Goal: Communication & Community: Answer question/provide support

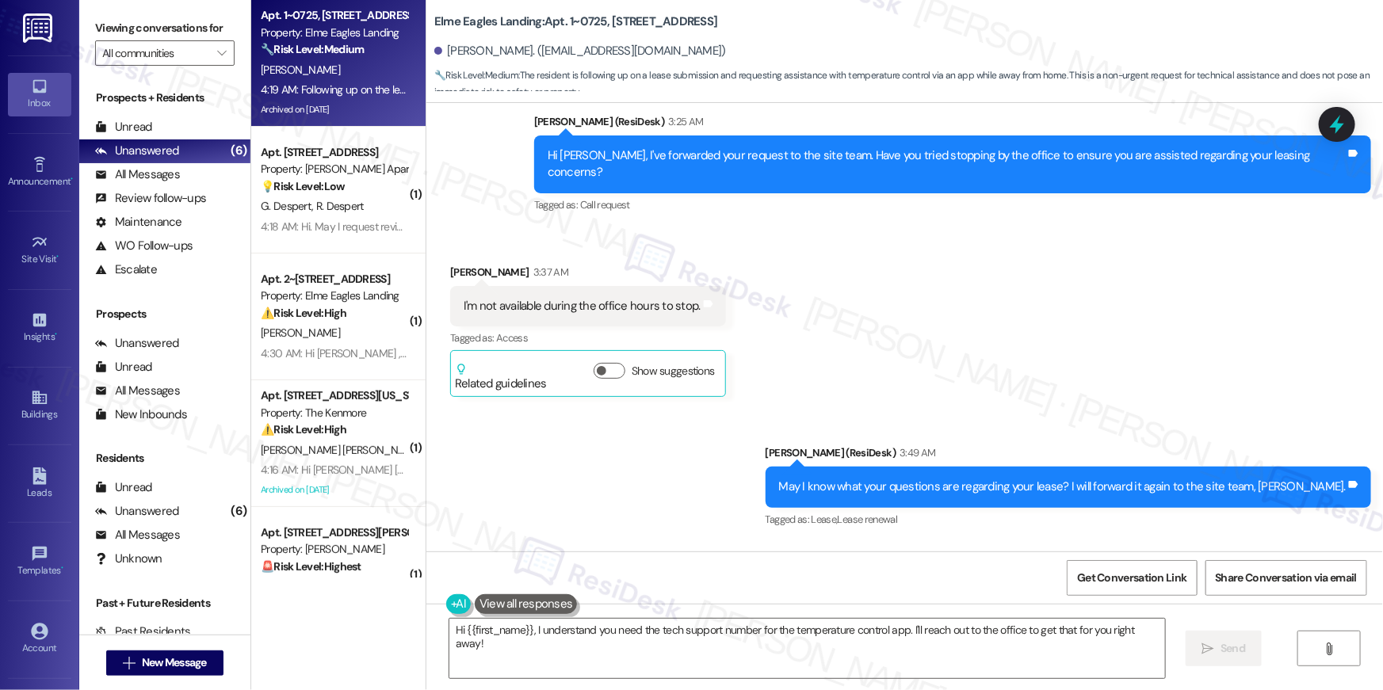
scroll to position [38154, 0]
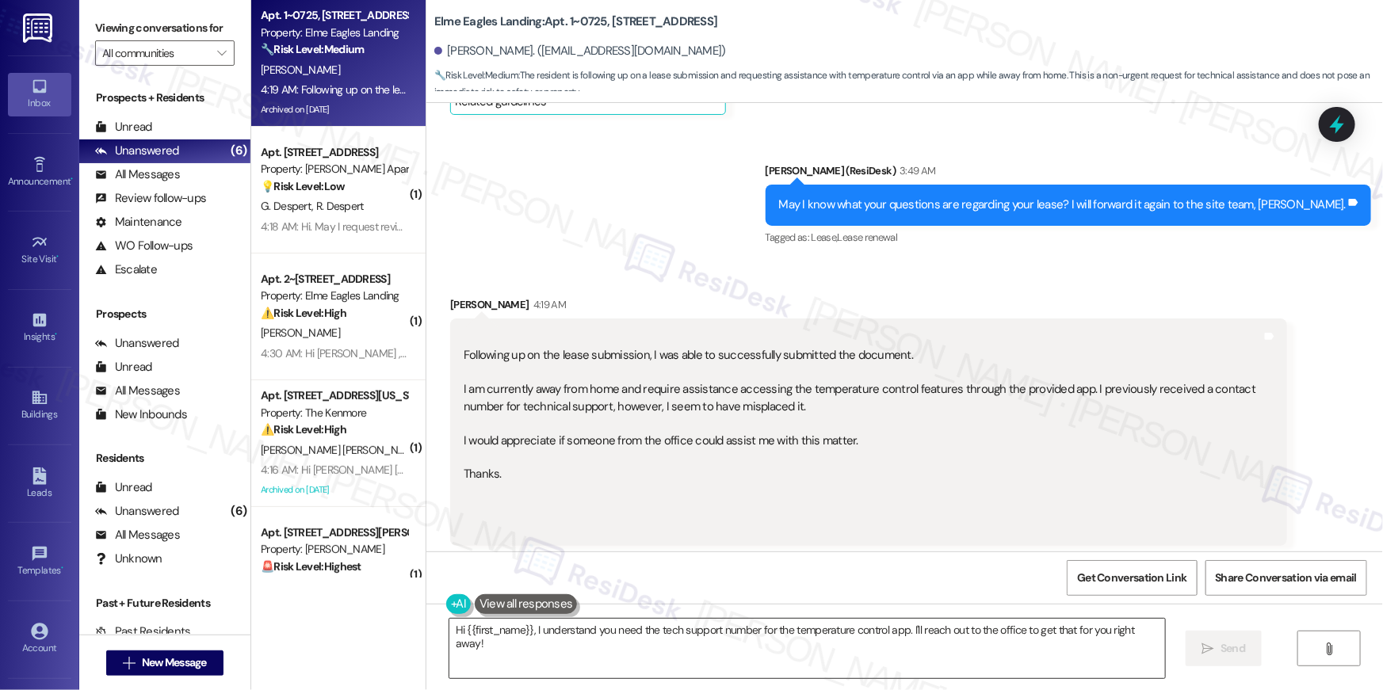
click at [1048, 662] on textarea "Hi {{first_name}}, I understand you need the tech support number for the temper…" at bounding box center [806, 648] width 715 height 59
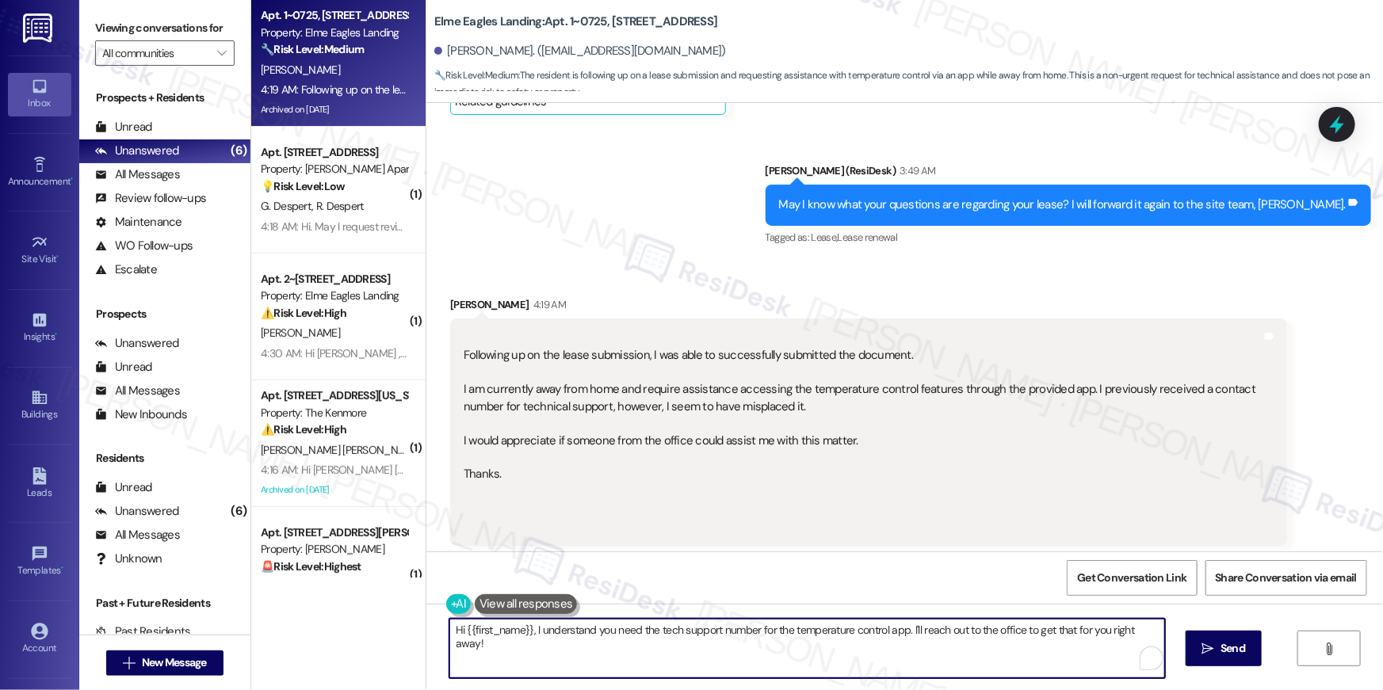
click at [1048, 662] on textarea "Hi {{first_name}}, I understand you need the tech support number for the temper…" at bounding box center [806, 648] width 715 height 59
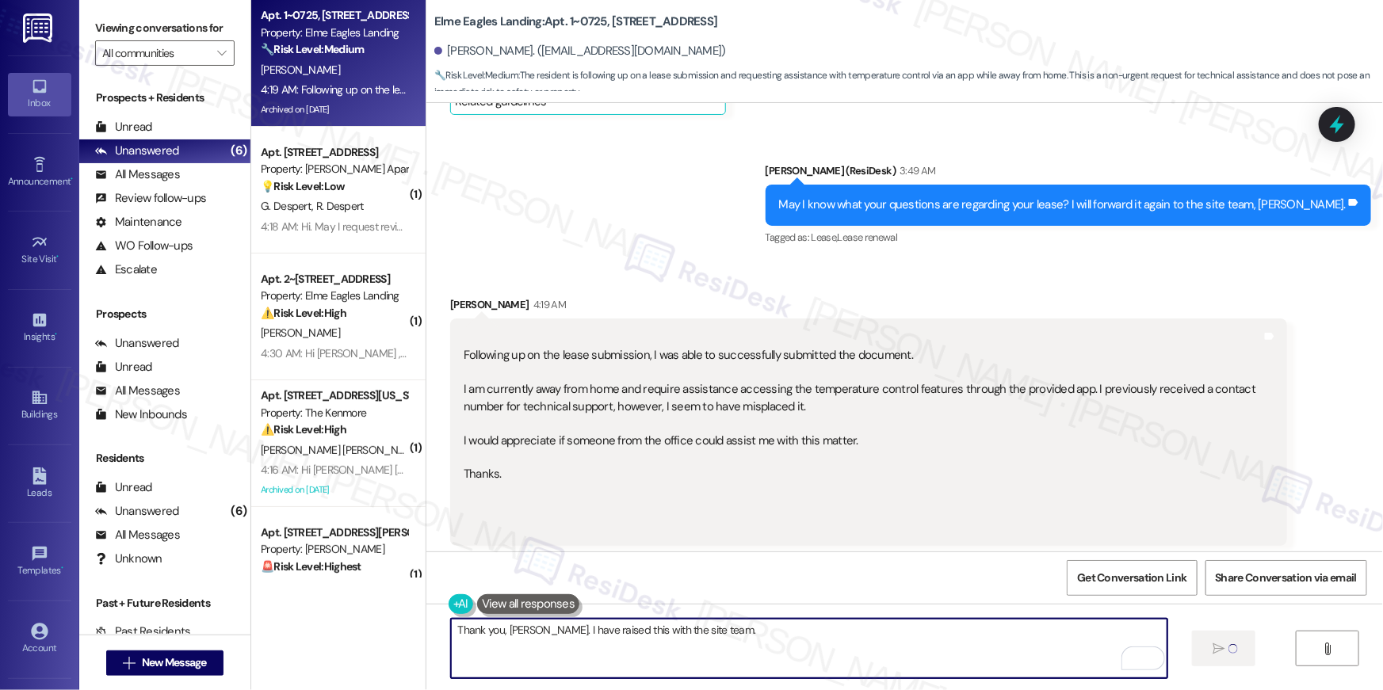
click at [913, 660] on textarea "Thank you, Natalie. I have raised this with the site team." at bounding box center [808, 648] width 715 height 59
type textarea "Thank you, Natalie. I have raised this with the site team."
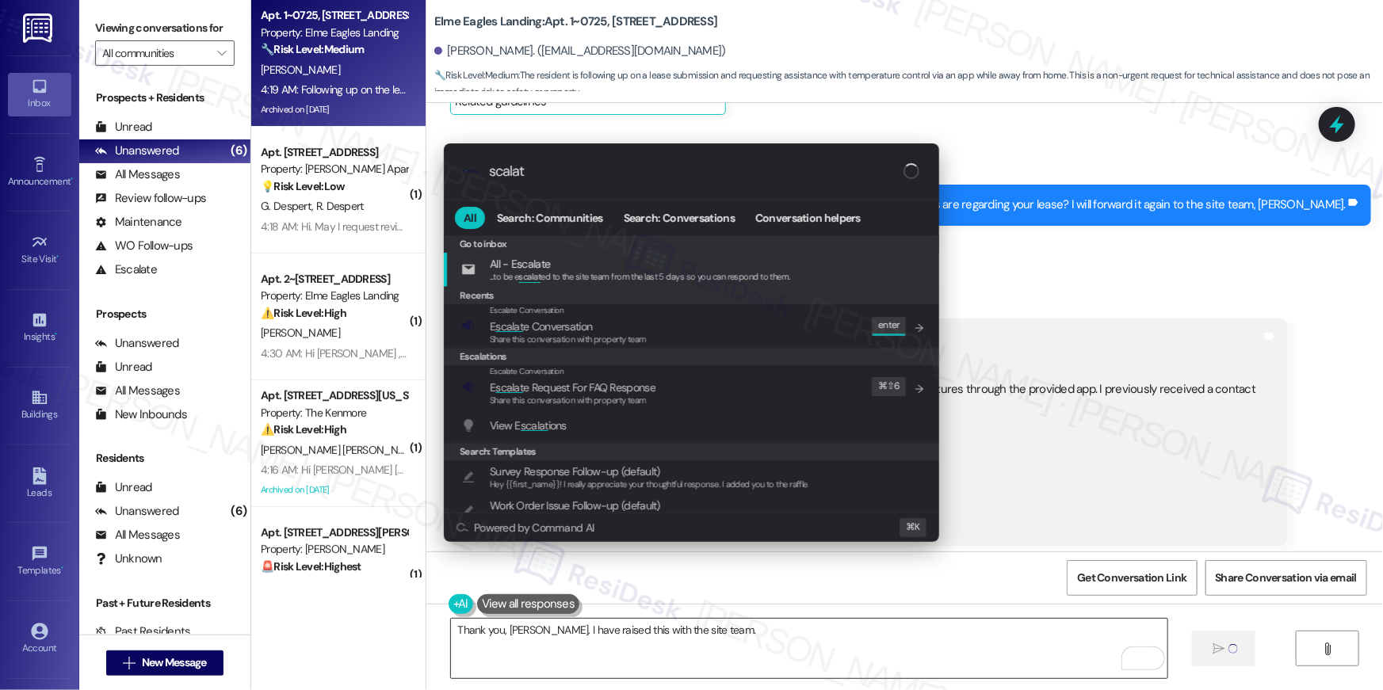
type input "scalate"
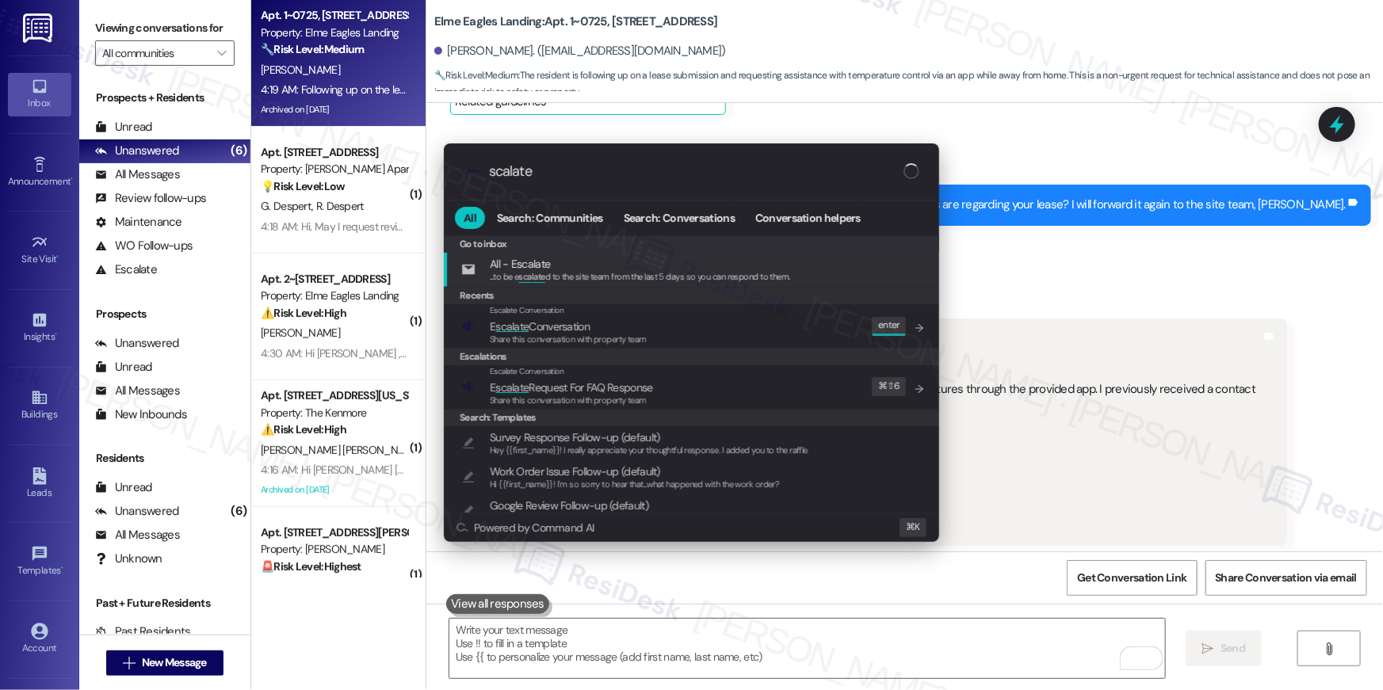
type input "scalate"
click at [631, 338] on span "Share this conversation with property team" at bounding box center [568, 339] width 157 height 11
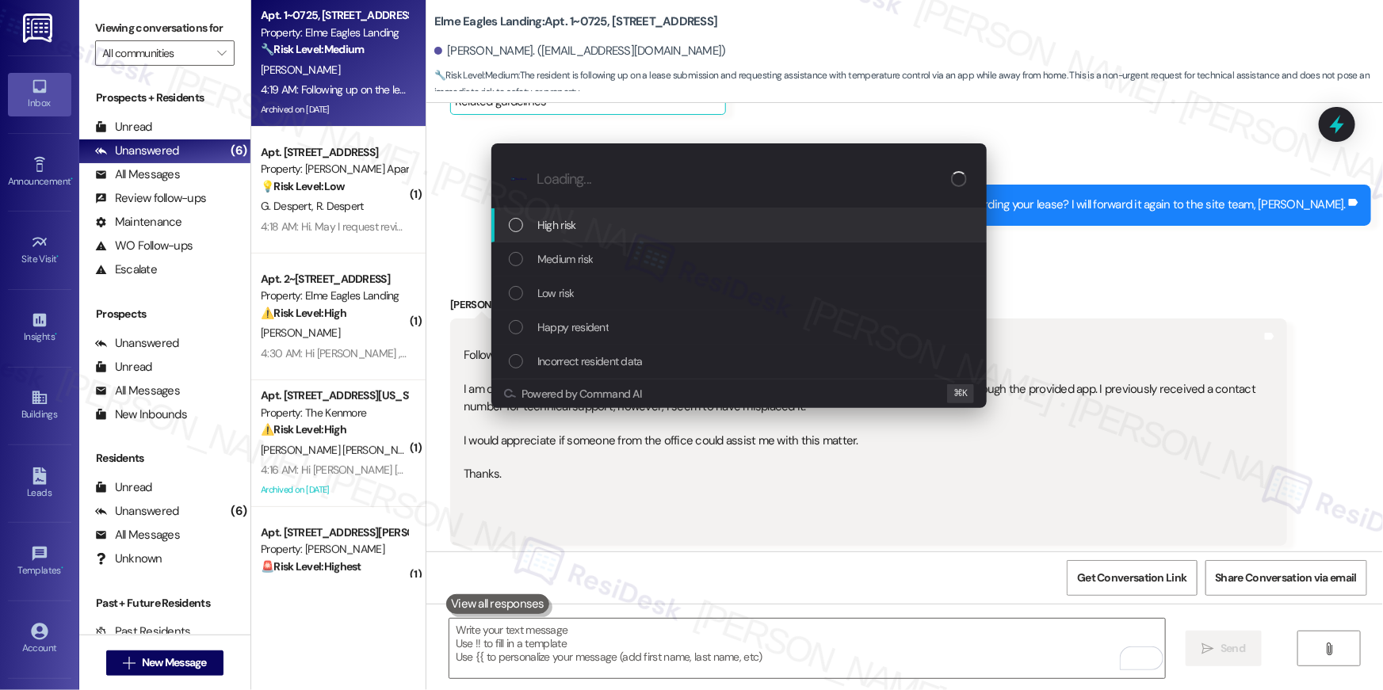
scroll to position [38404, 0]
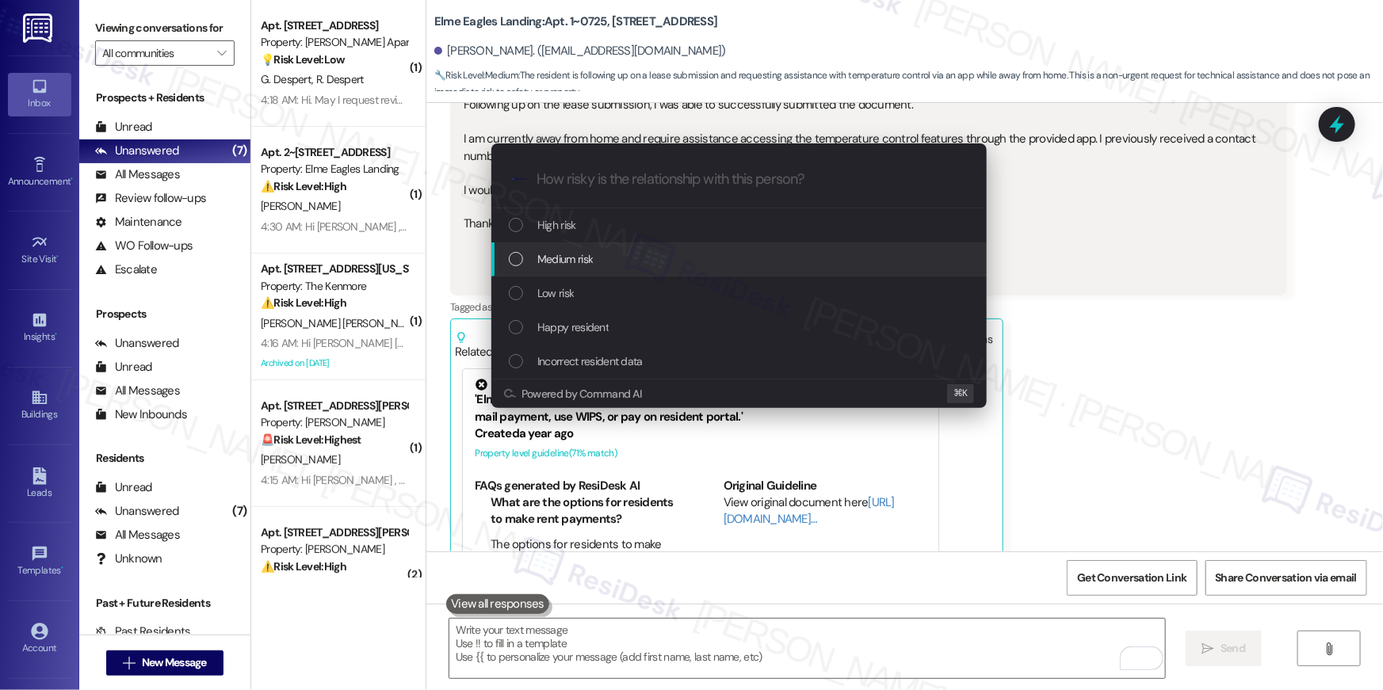
click at [570, 264] on span "Medium risk" at bounding box center [564, 258] width 55 height 17
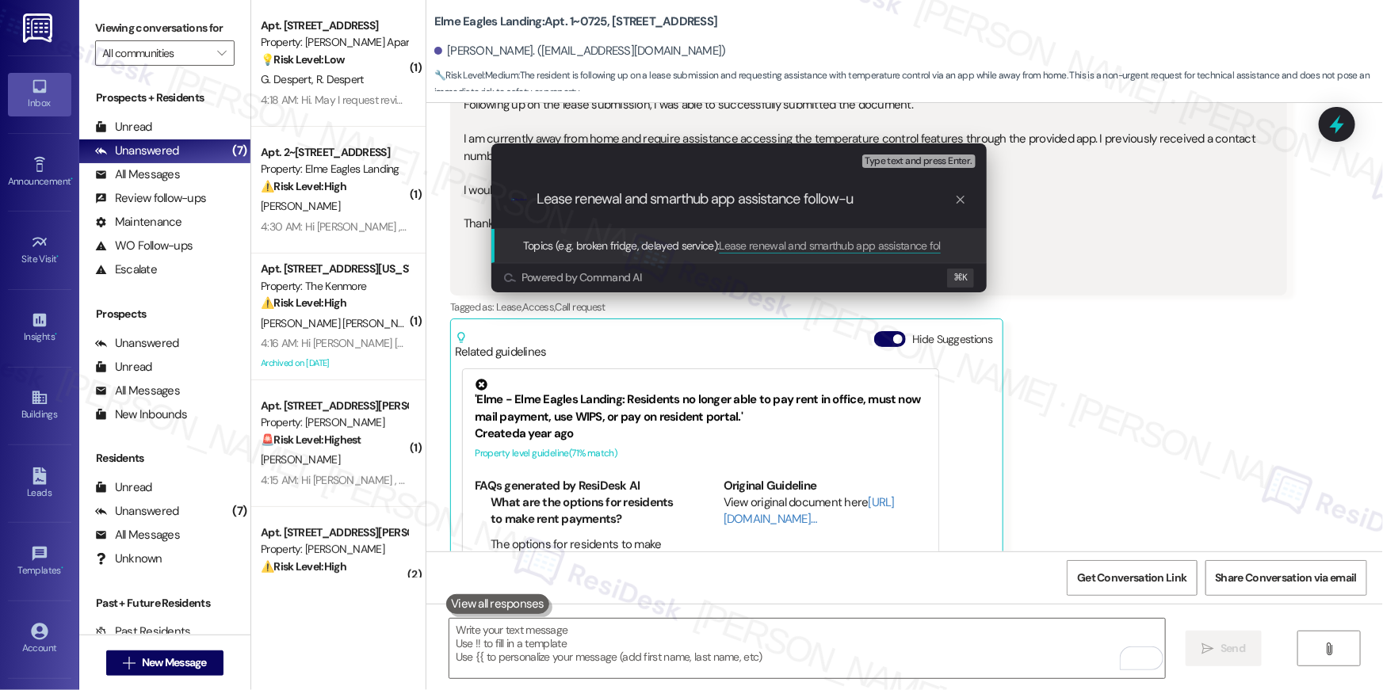
type input "Lease renewal and smarthub app assistance follow-up"
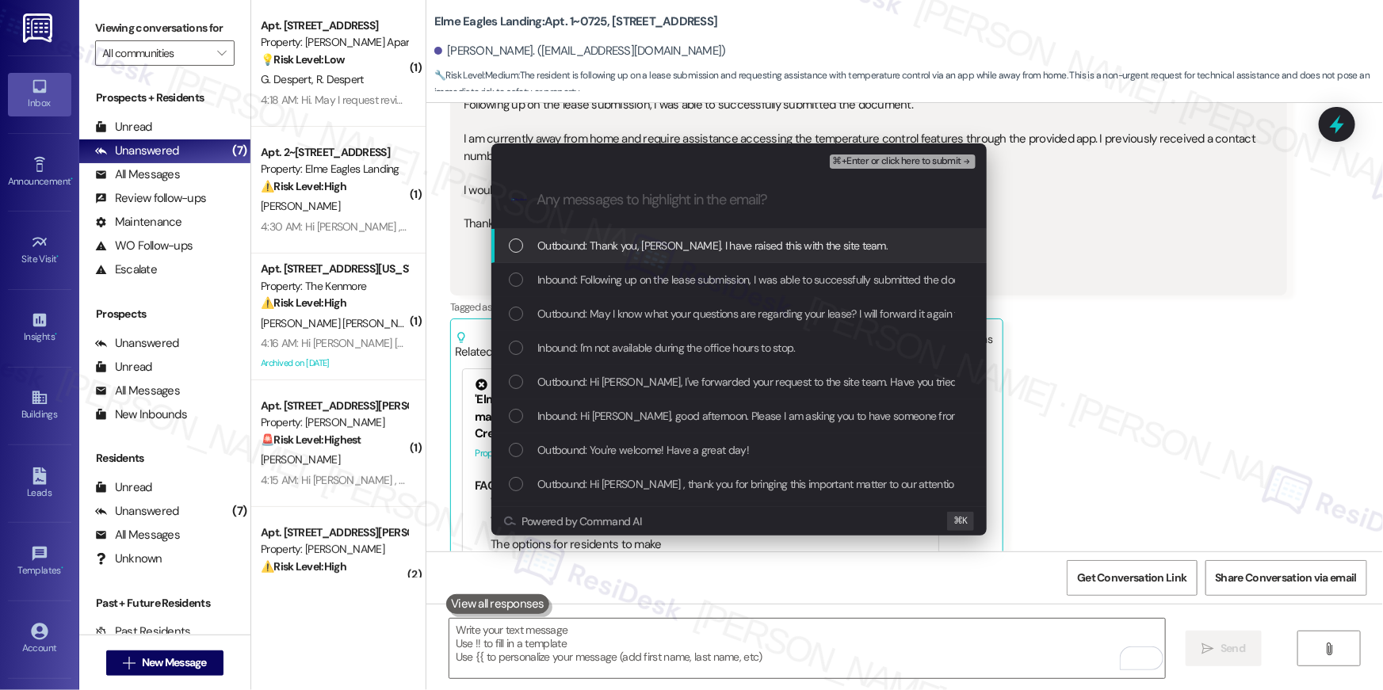
click at [573, 249] on span "Outbound: Thank you, Natalie. I have raised this with the site team." at bounding box center [712, 245] width 350 height 17
click at [573, 261] on div "Outbound: Thank you, Natalie. I have raised this with the site team." at bounding box center [738, 246] width 495 height 34
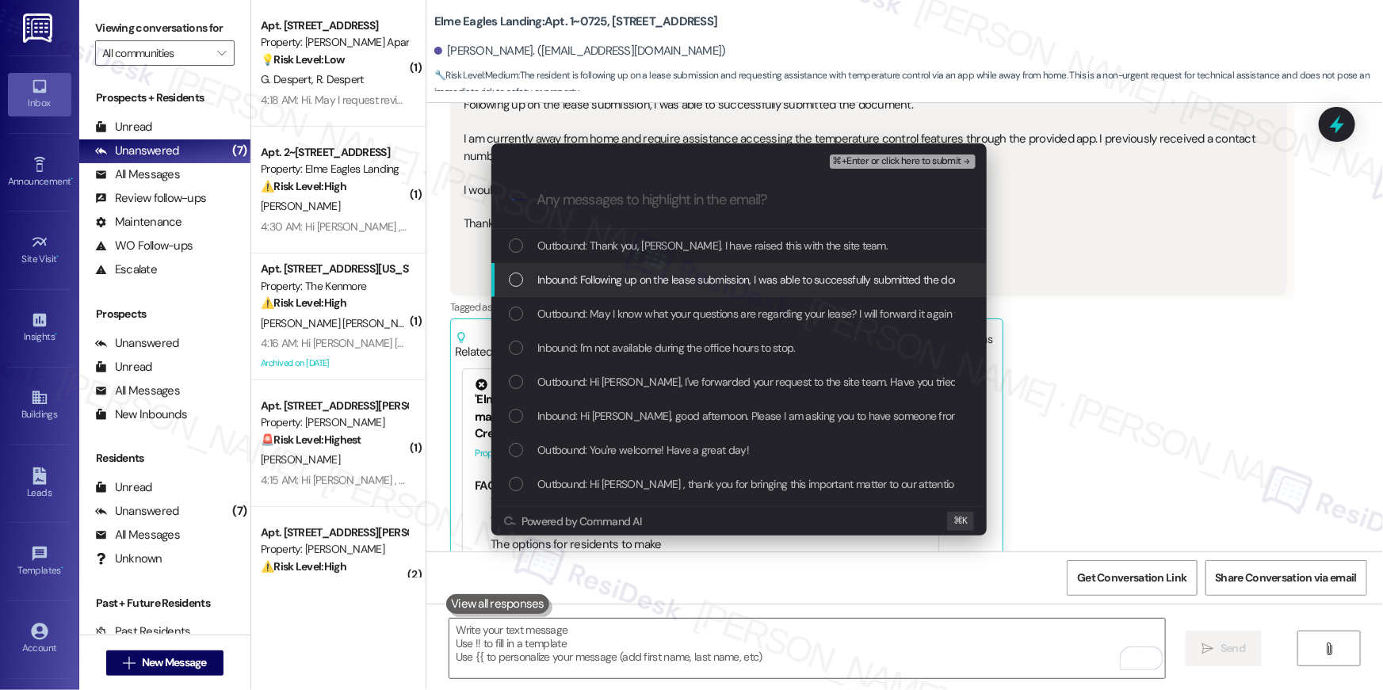
click at [573, 256] on div "Outbound: Thank you, Natalie. I have raised this with the site team." at bounding box center [738, 246] width 495 height 34
drag, startPoint x: 575, startPoint y: 280, endPoint x: 582, endPoint y: 297, distance: 18.5
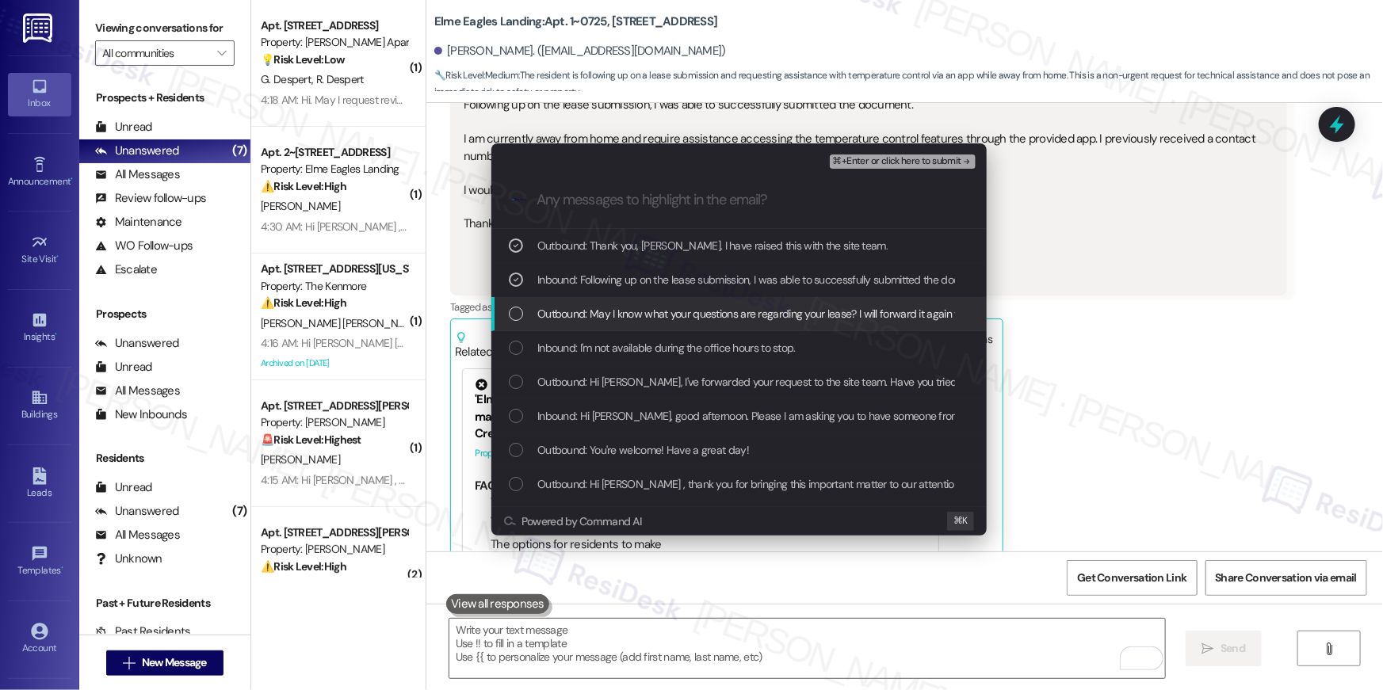
click at [586, 311] on span "Outbound: May I know what your questions are regarding your lease? I will forwa…" at bounding box center [824, 313] width 574 height 17
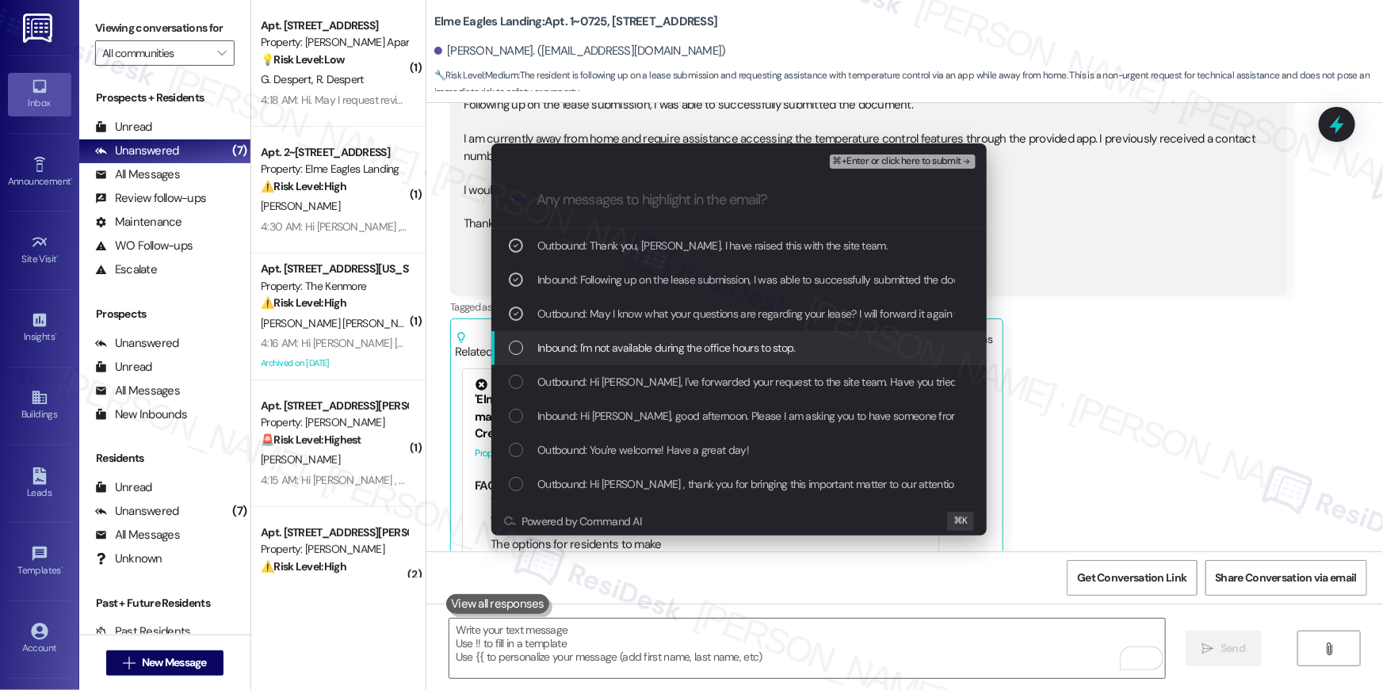
click at [589, 347] on span "Inbound: I'm not available during the office hours to stop." at bounding box center [666, 347] width 258 height 17
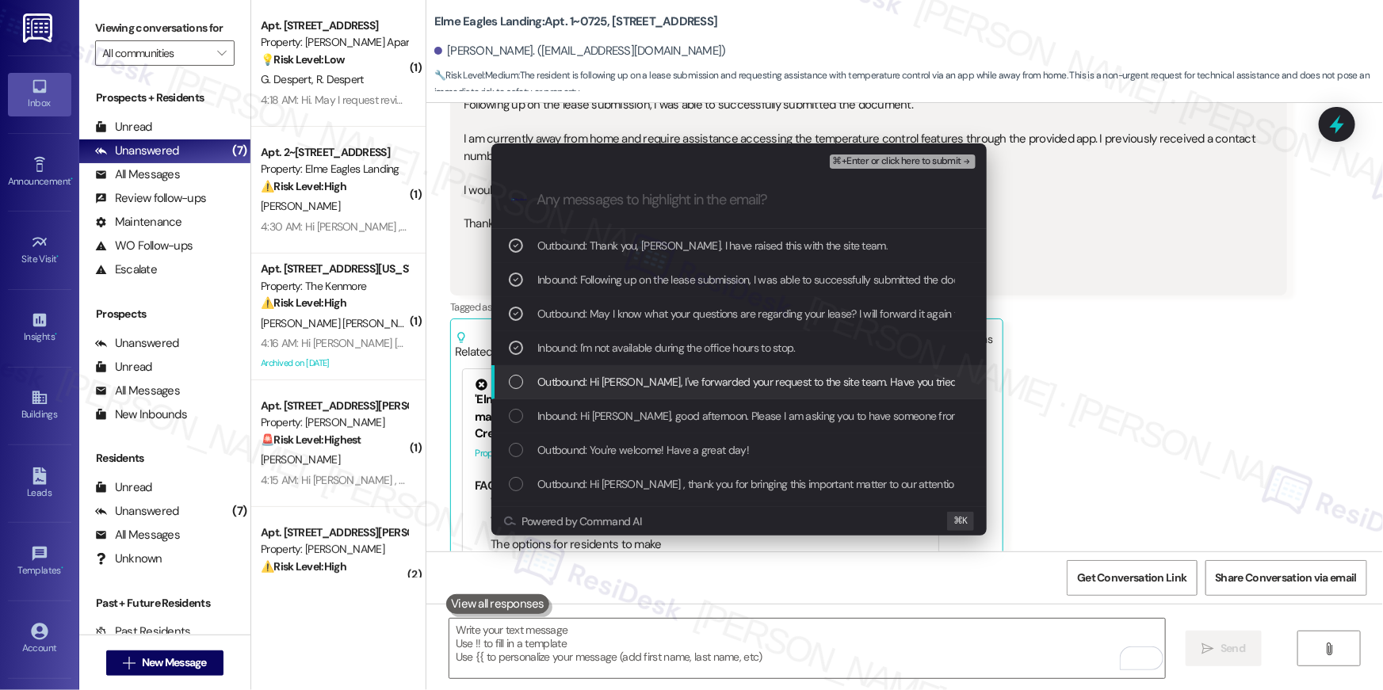
drag, startPoint x: 600, startPoint y: 380, endPoint x: 620, endPoint y: 420, distance: 45.4
click at [600, 380] on span "Outbound: Hi Natalie, I've forwarded your request to the site team. Have you tr…" at bounding box center [937, 381] width 801 height 17
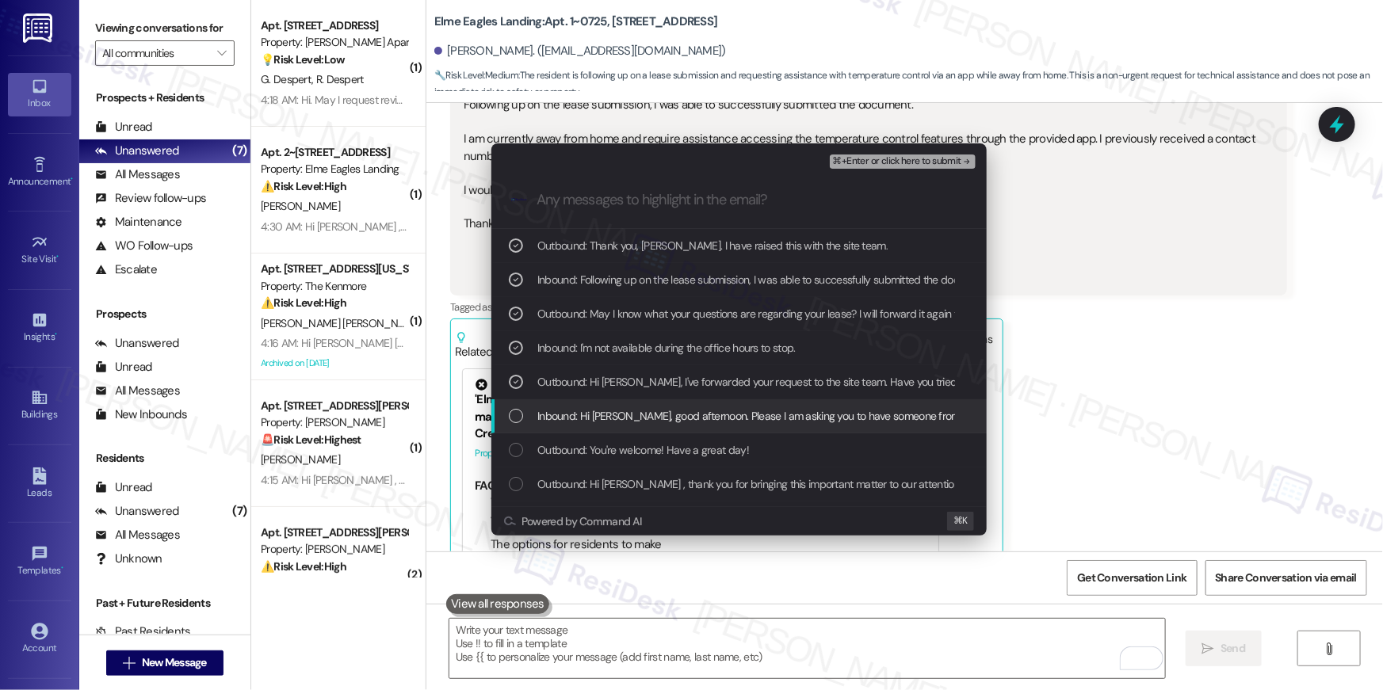
click at [620, 424] on span "Inbound: Hi Ella, good afternoon. Please I am asking you to have someone from t…" at bounding box center [1059, 415] width 1044 height 17
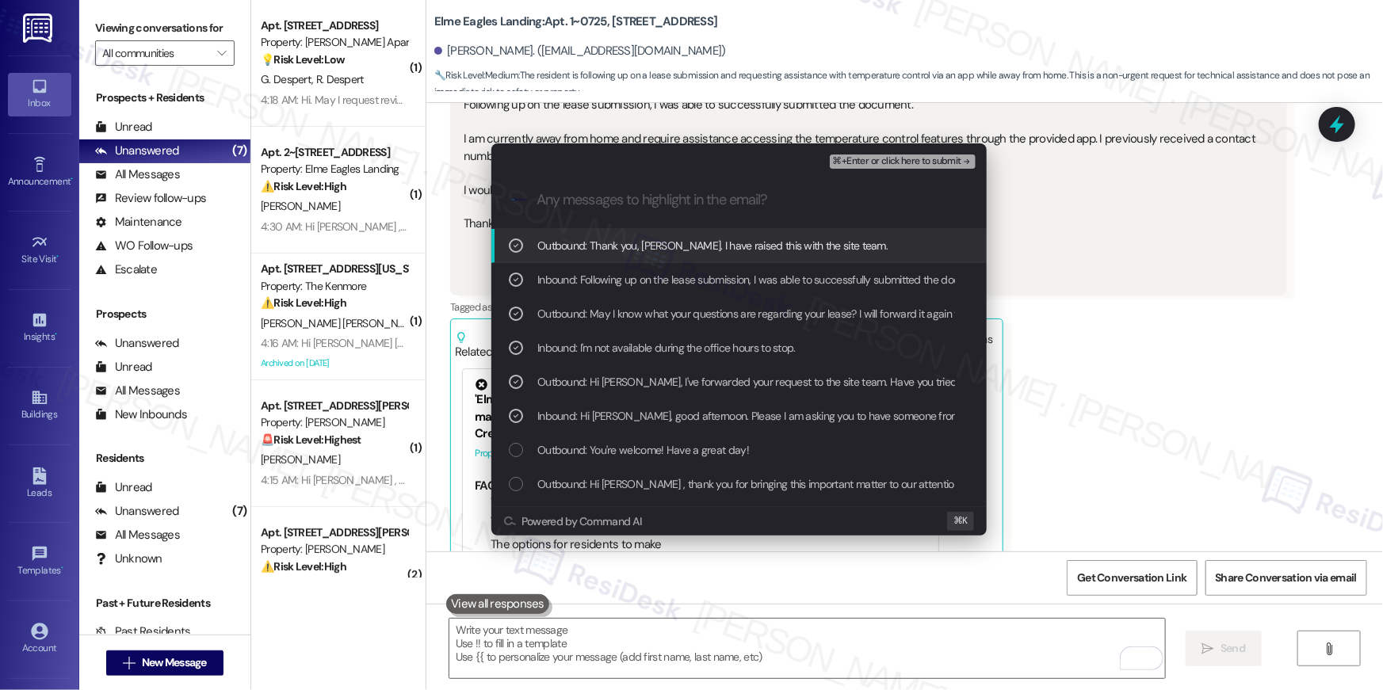
click at [947, 163] on span "⌘+Enter or click here to submit" at bounding box center [897, 161] width 128 height 11
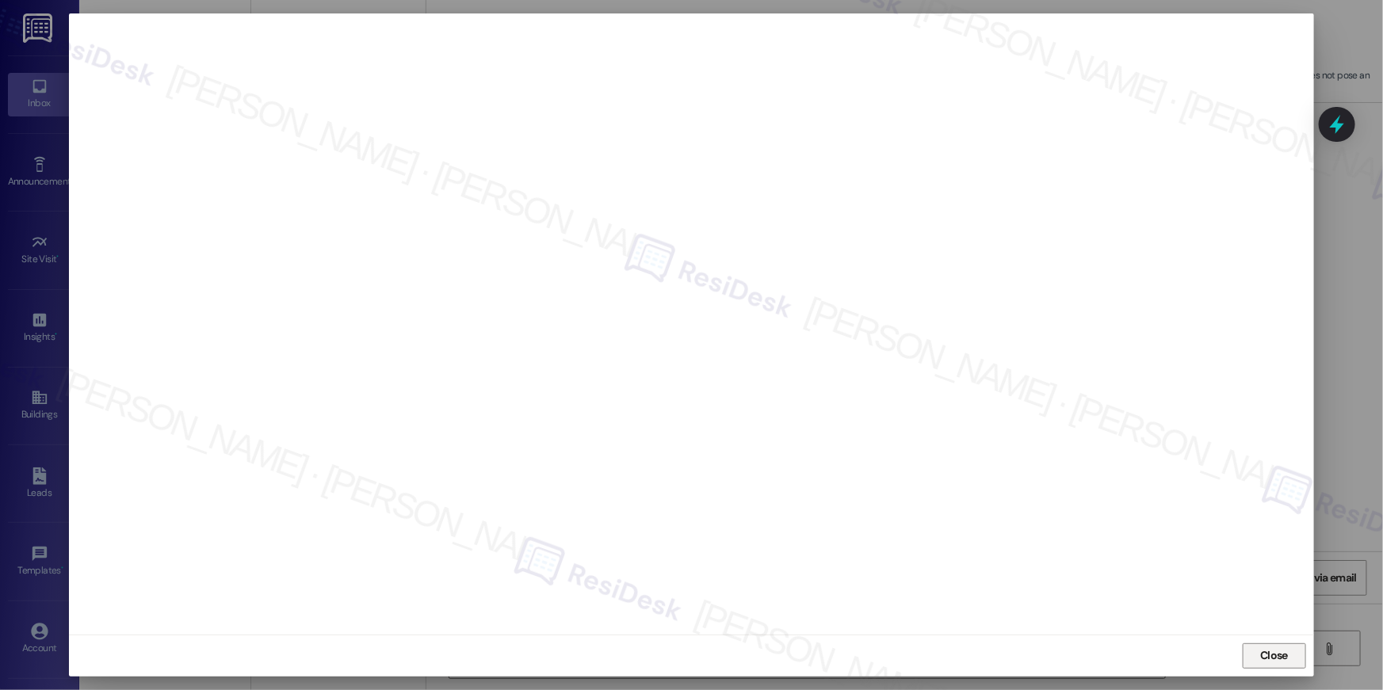
click at [1269, 658] on span "Close" at bounding box center [1274, 655] width 28 height 17
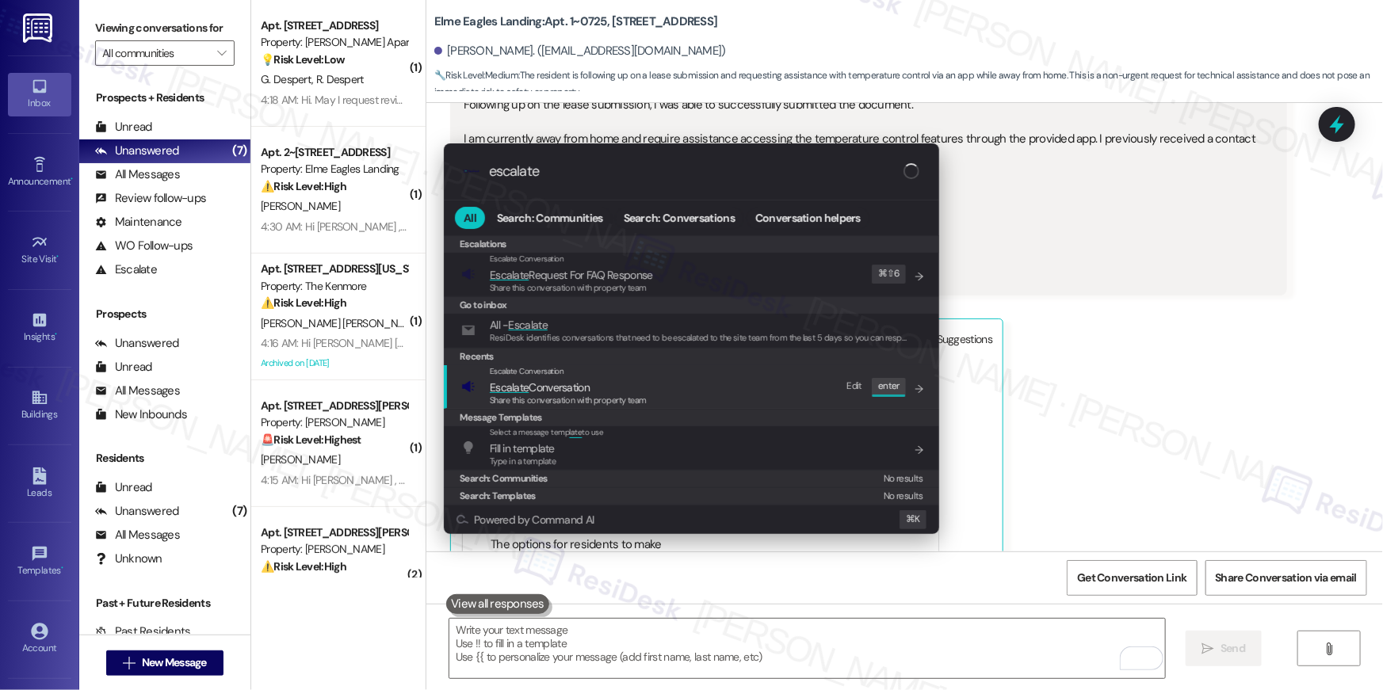
type input "escalate"
click at [691, 384] on div "Escalate Conversation Escalate Conversation Share this conversation with proper…" at bounding box center [693, 386] width 464 height 43
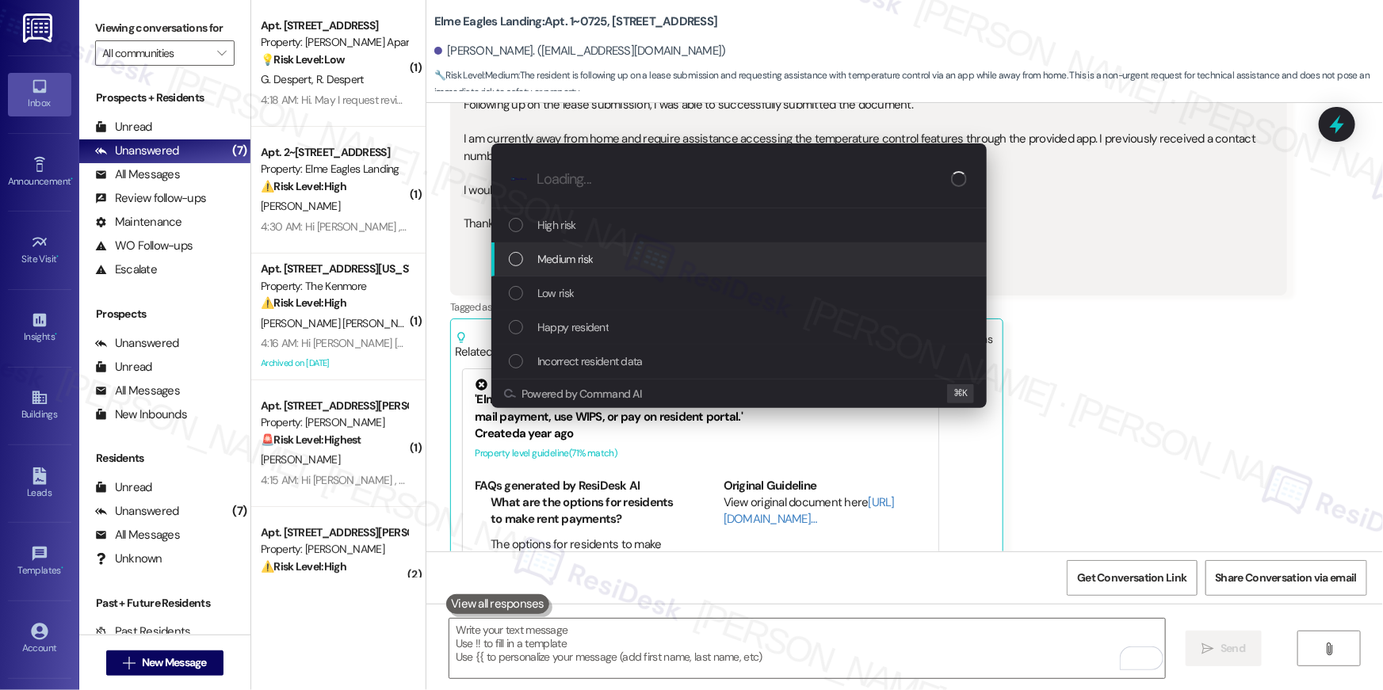
click at [570, 257] on span "Medium risk" at bounding box center [564, 258] width 55 height 17
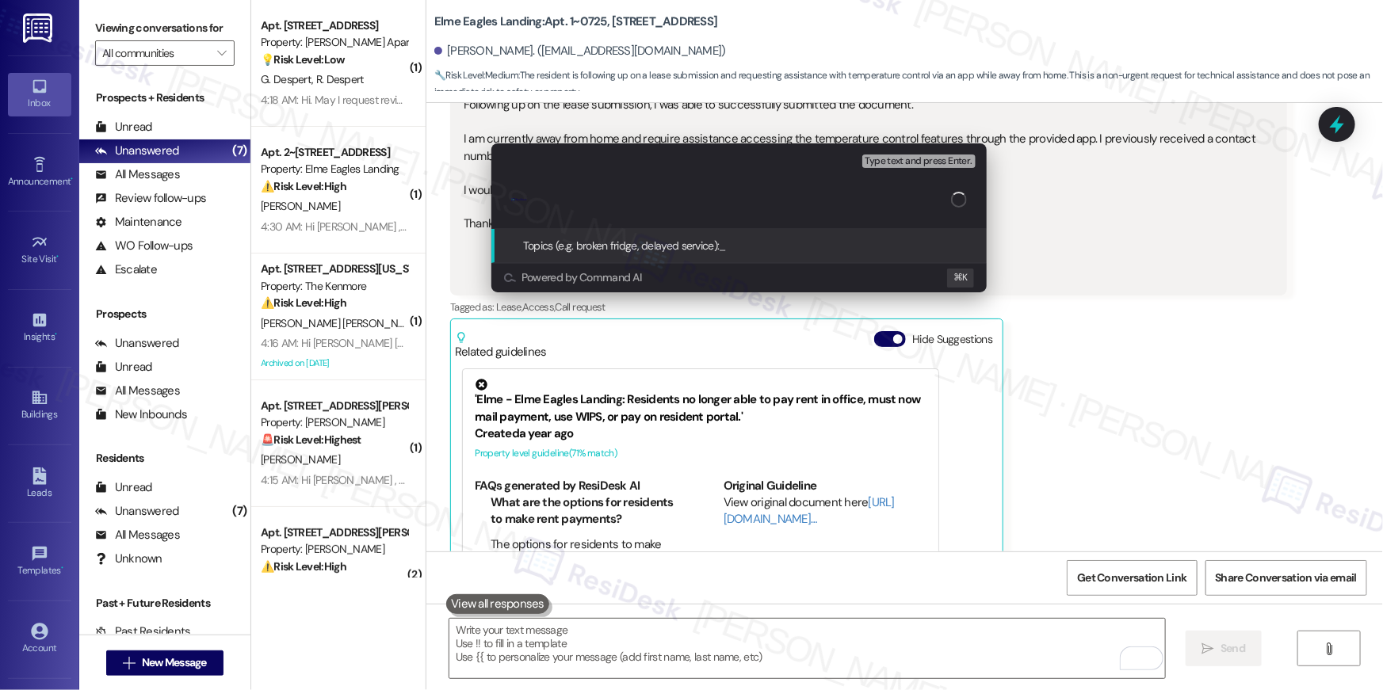
type input "v"
paste input "Lease renewal and smarthub app assistance follow-up"
type input "Lease renewal and smarthub app assistance follow-up"
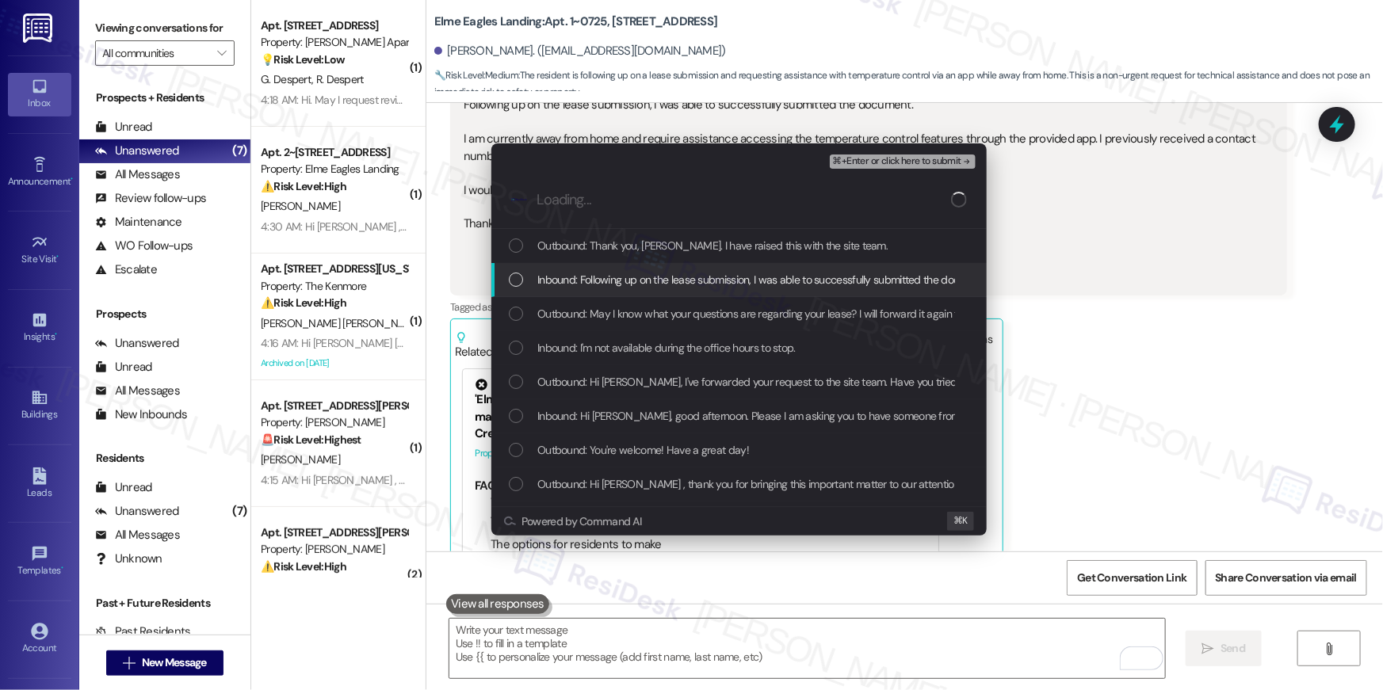
click at [573, 258] on div "Outbound: Thank you, Natalie. I have raised this with the site team." at bounding box center [738, 246] width 495 height 34
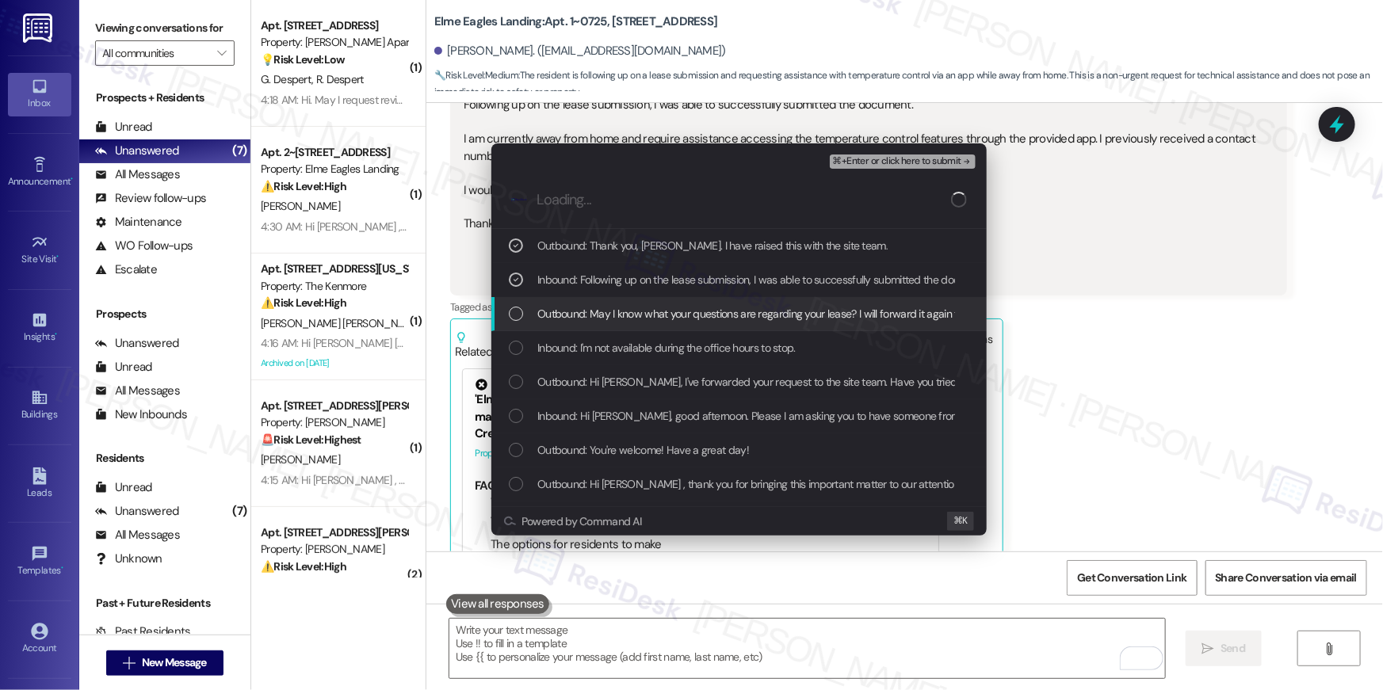
click at [582, 322] on div "Outbound: May I know what your questions are regarding your lease? I will forwa…" at bounding box center [738, 314] width 495 height 34
drag, startPoint x: 582, startPoint y: 342, endPoint x: 593, endPoint y: 360, distance: 20.2
click at [582, 343] on span "Inbound: I'm not available during the office hours to stop." at bounding box center [666, 347] width 258 height 17
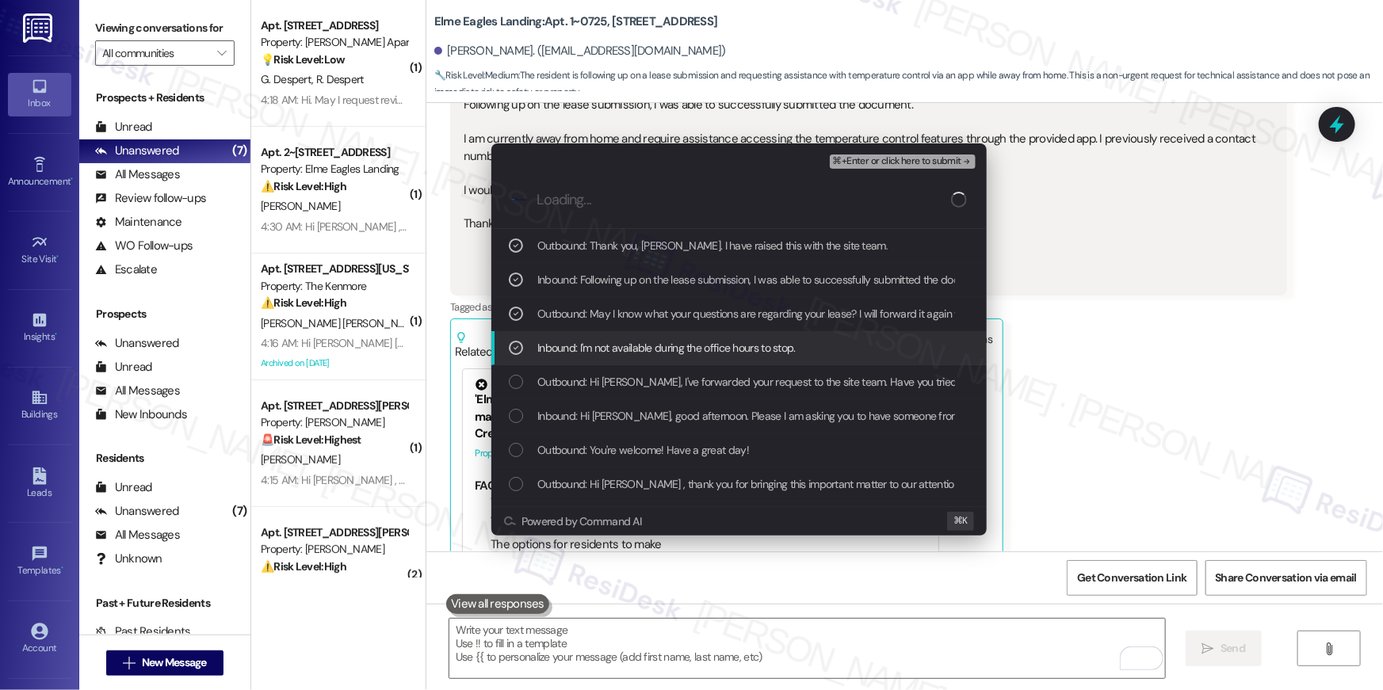
click at [594, 364] on div "Inbound: I'm not available during the office hours to stop." at bounding box center [738, 348] width 495 height 34
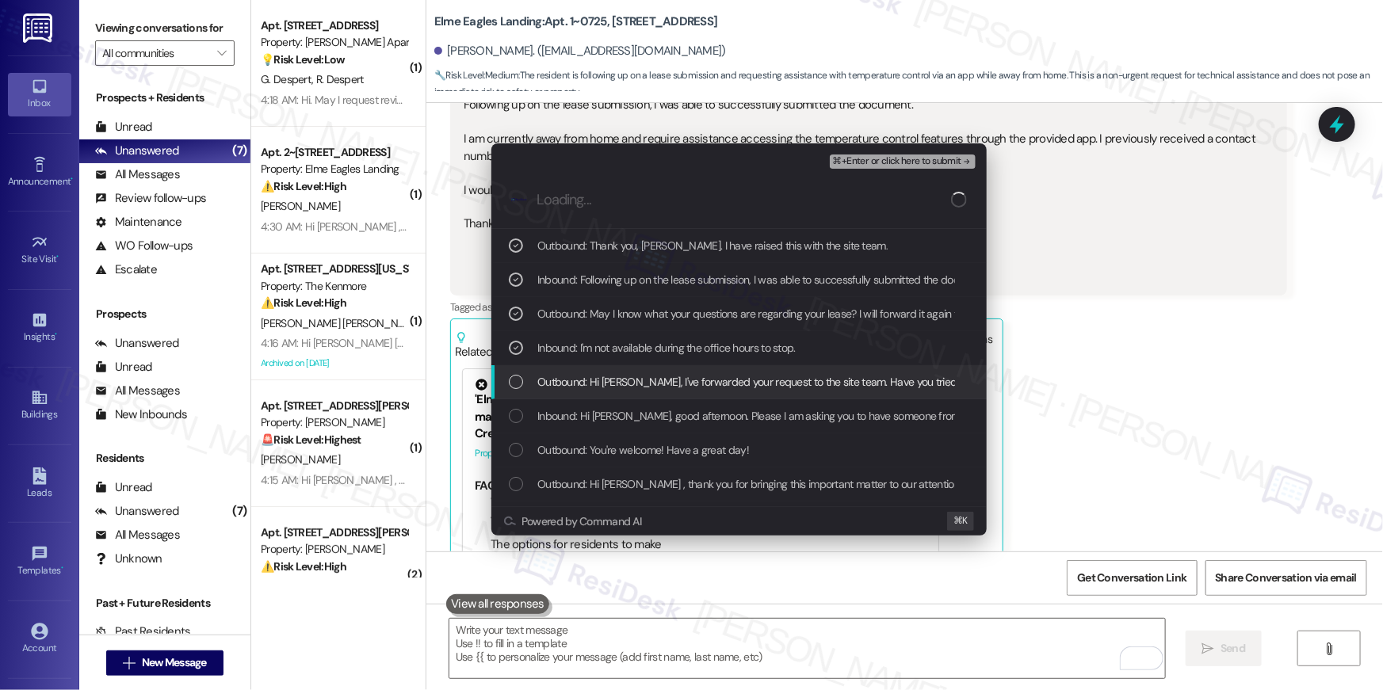
click at [597, 369] on div "Outbound: Hi Natalie, I've forwarded your request to the site team. Have you tr…" at bounding box center [738, 382] width 495 height 34
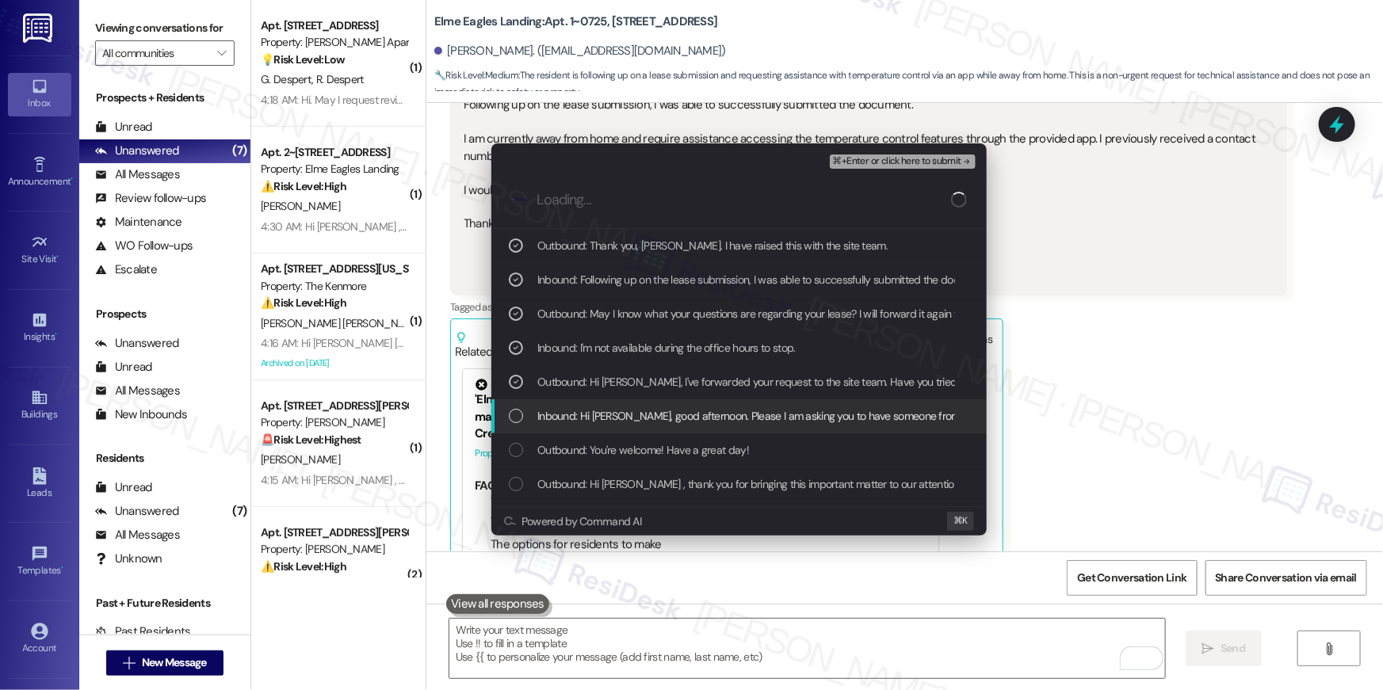
click at [772, 414] on span "Inbound: Hi Ella, good afternoon. Please I am asking you to have someone from t…" at bounding box center [1059, 415] width 1044 height 17
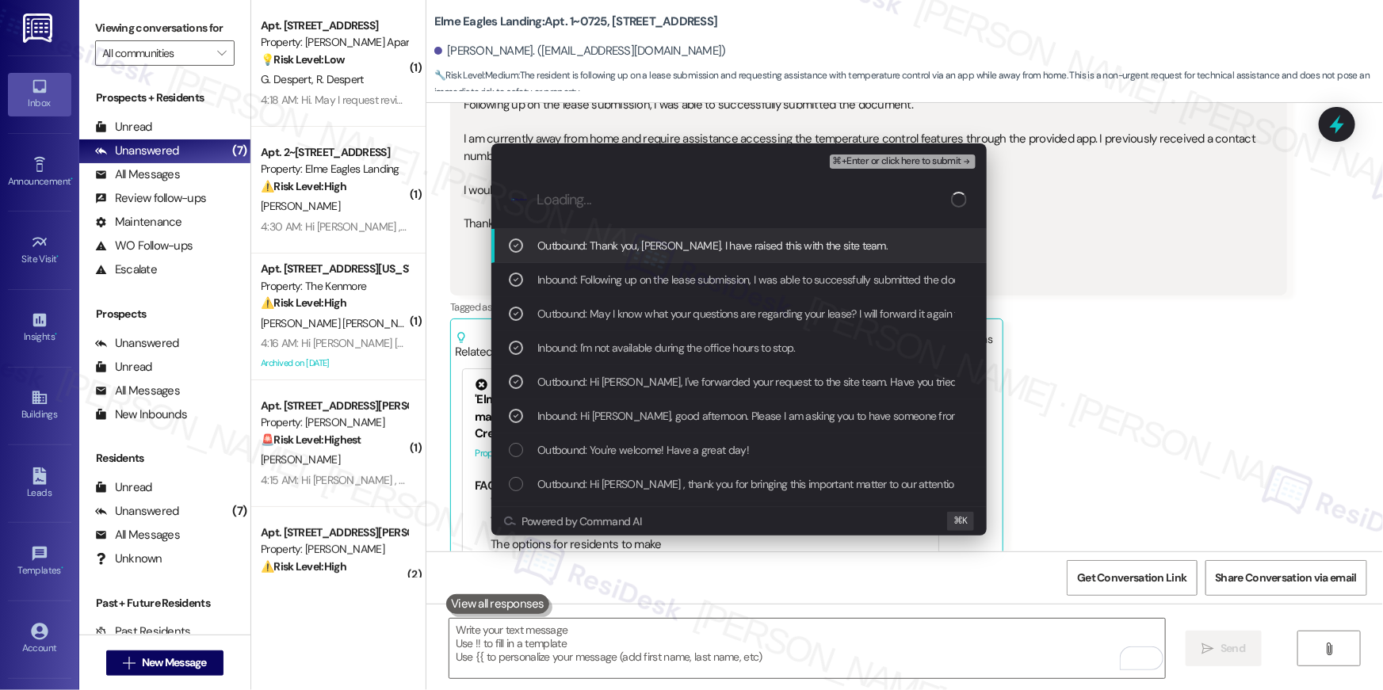
click at [914, 160] on span "⌘+Enter or click here to submit" at bounding box center [897, 161] width 128 height 11
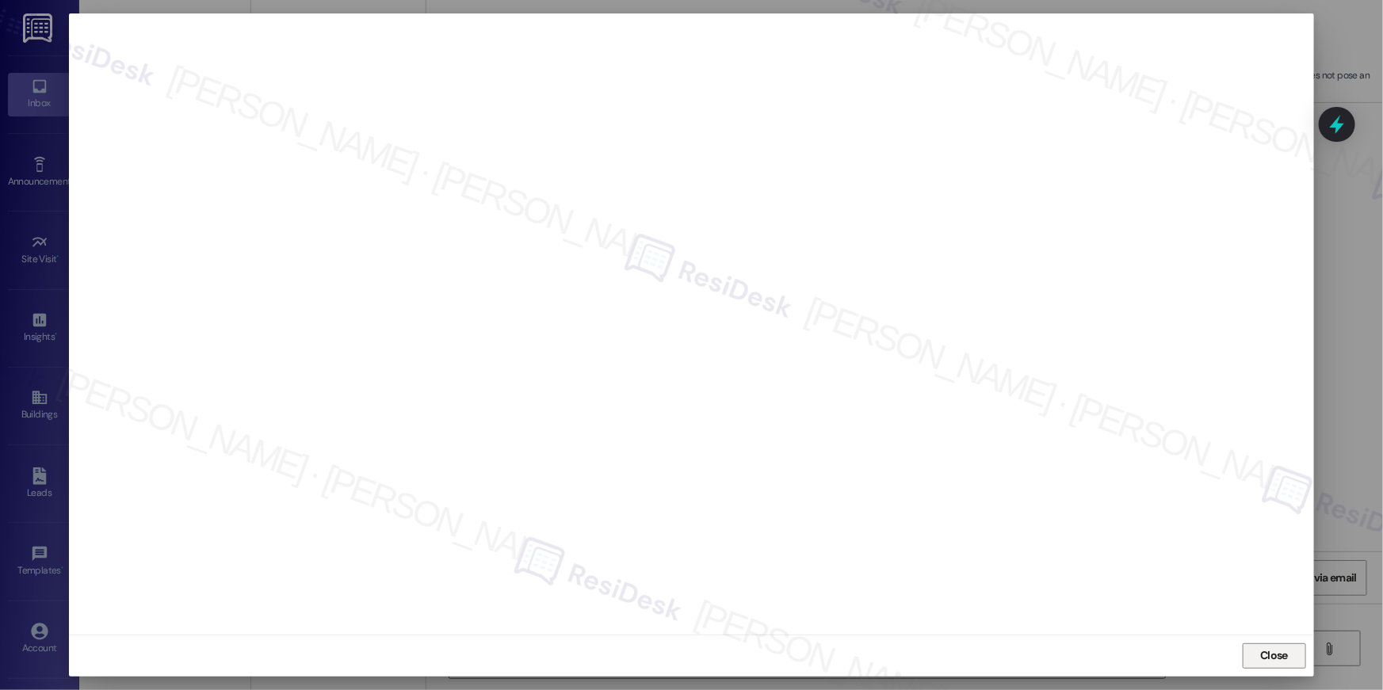
click at [1280, 654] on span "Close" at bounding box center [1274, 655] width 28 height 17
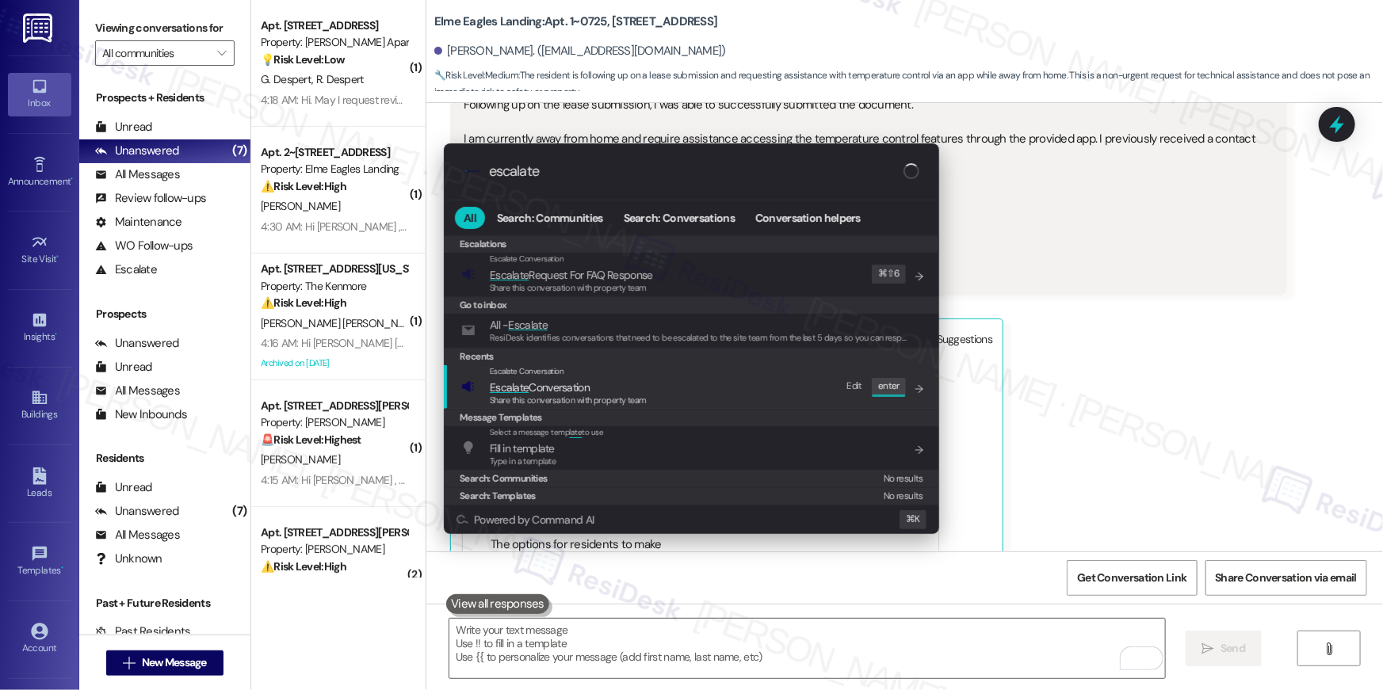
type input "escalate"
click at [649, 383] on div "Escalate Conversation Escalate Conversation Share this conversation with proper…" at bounding box center [693, 386] width 464 height 43
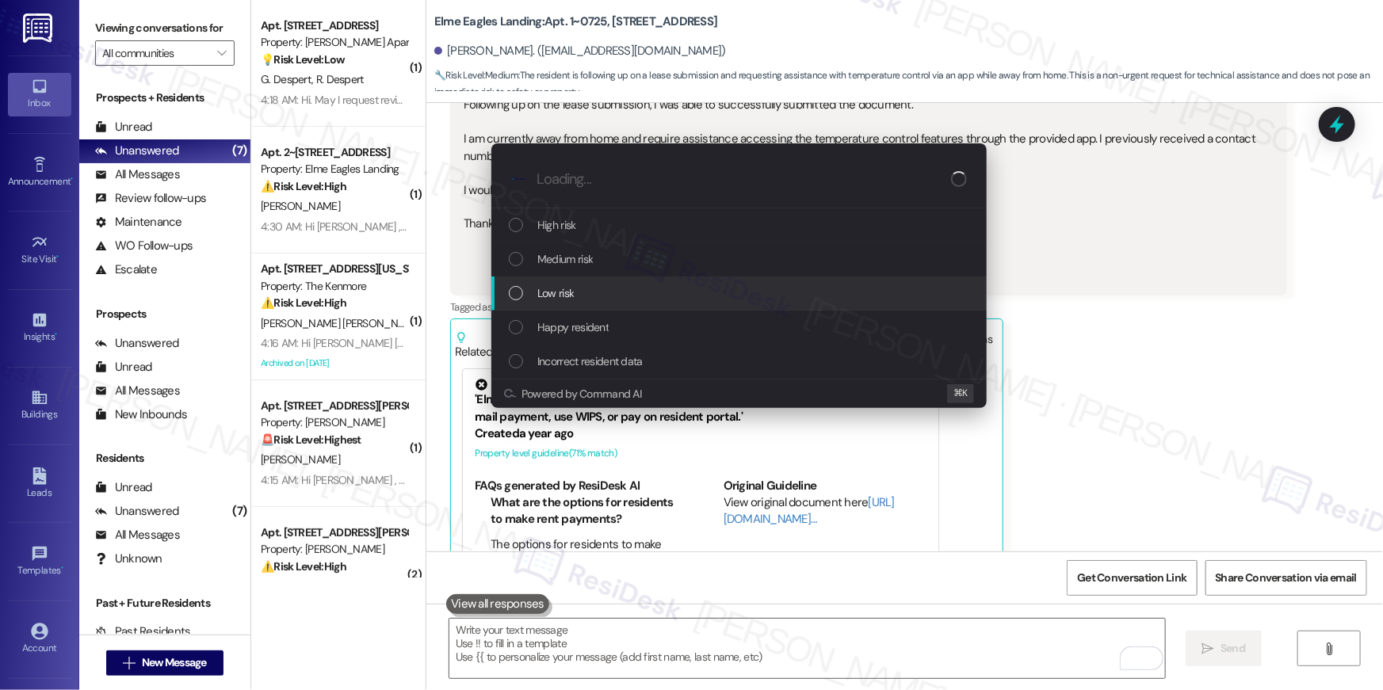
click at [603, 261] on div "Medium risk" at bounding box center [741, 258] width 464 height 17
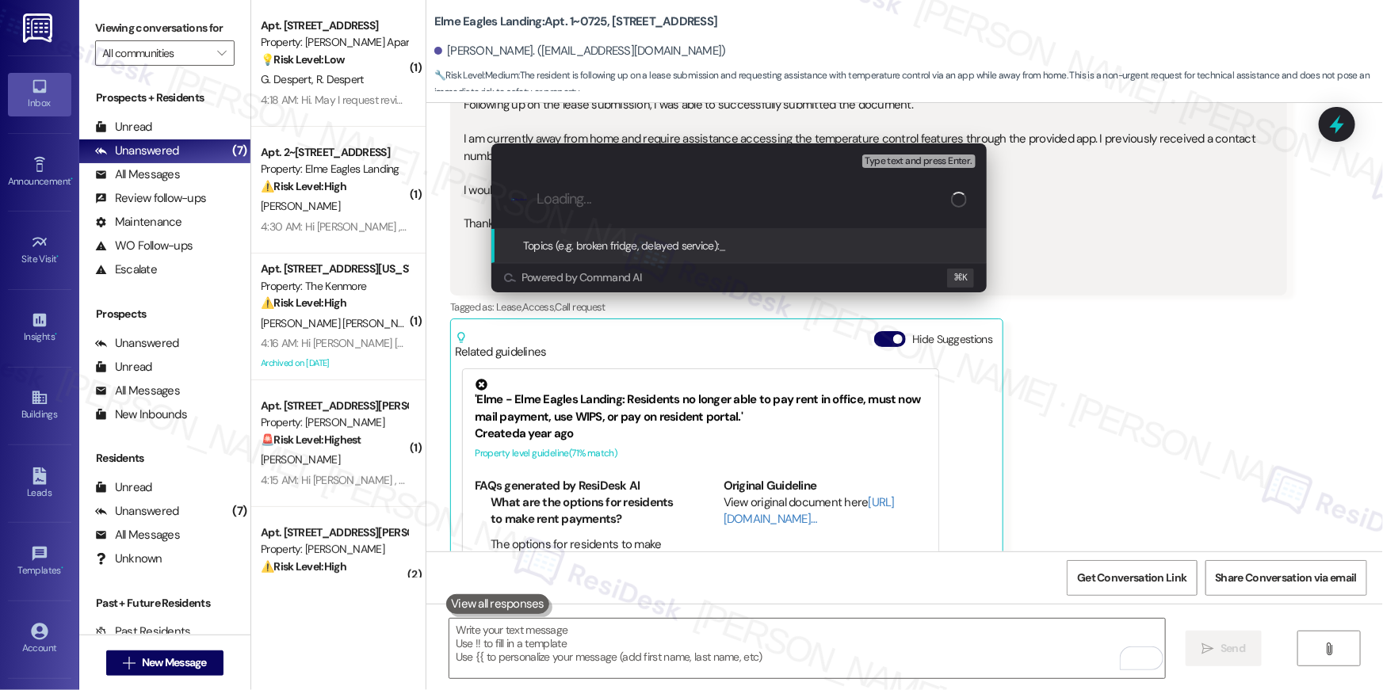
paste input "Lease renewal and smarthub app assistance follow-up"
type input "Lease renewal and smarthub app assistance follow-up"
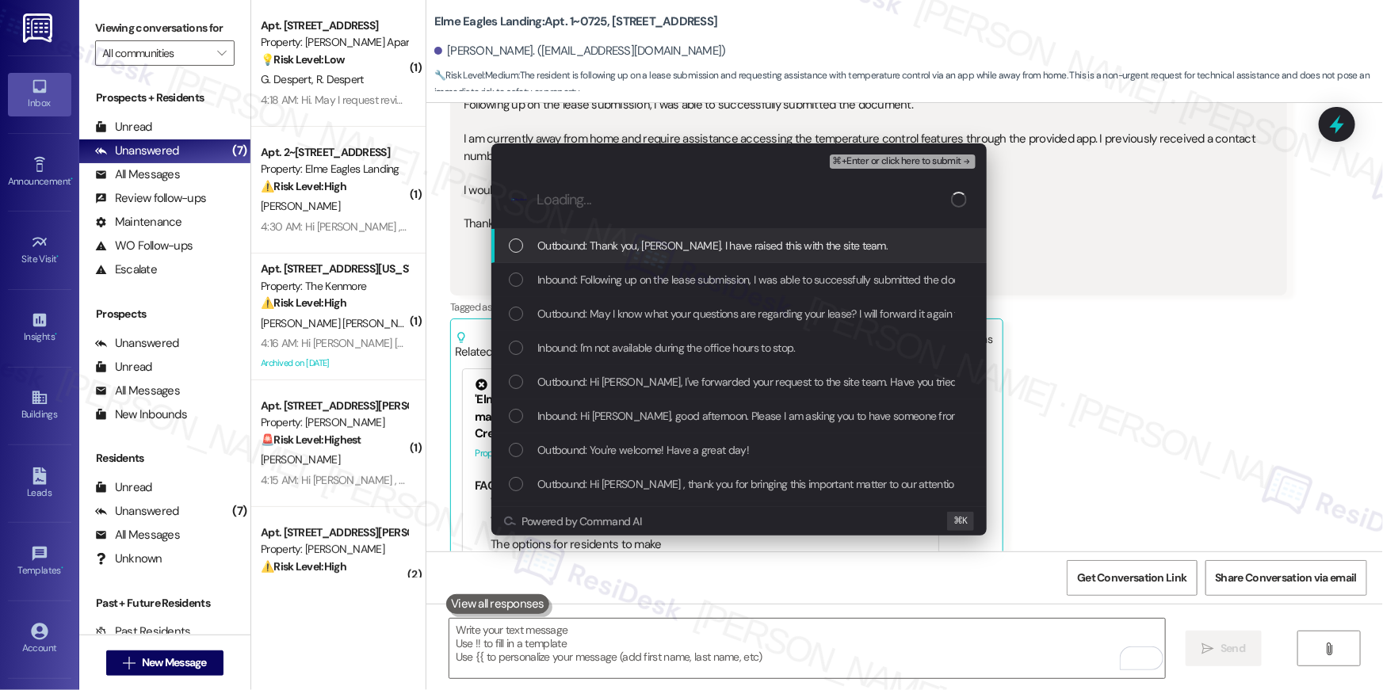
click at [612, 252] on span "Outbound: Thank you, Natalie. I have raised this with the site team." at bounding box center [712, 245] width 350 height 17
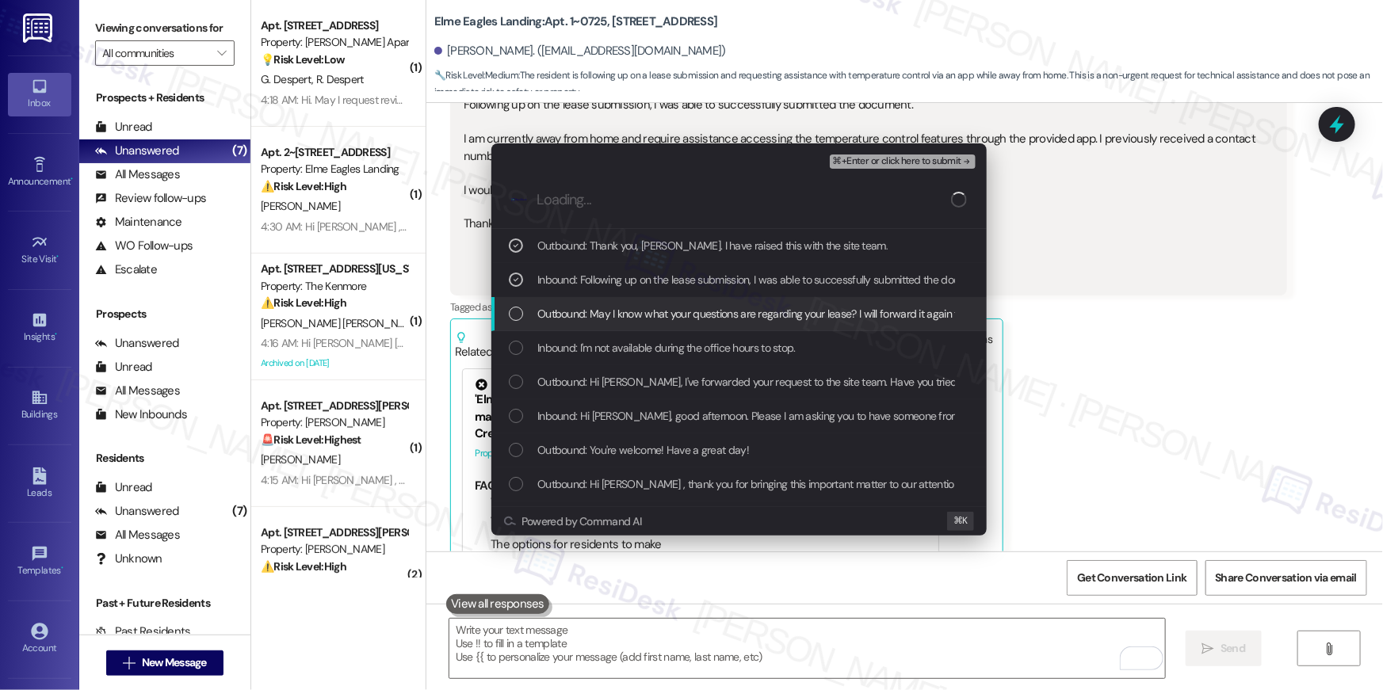
drag, startPoint x: 615, startPoint y: 319, endPoint x: 616, endPoint y: 340, distance: 20.6
click at [615, 320] on span "Outbound: May I know what your questions are regarding your lease? I will forwa…" at bounding box center [824, 313] width 574 height 17
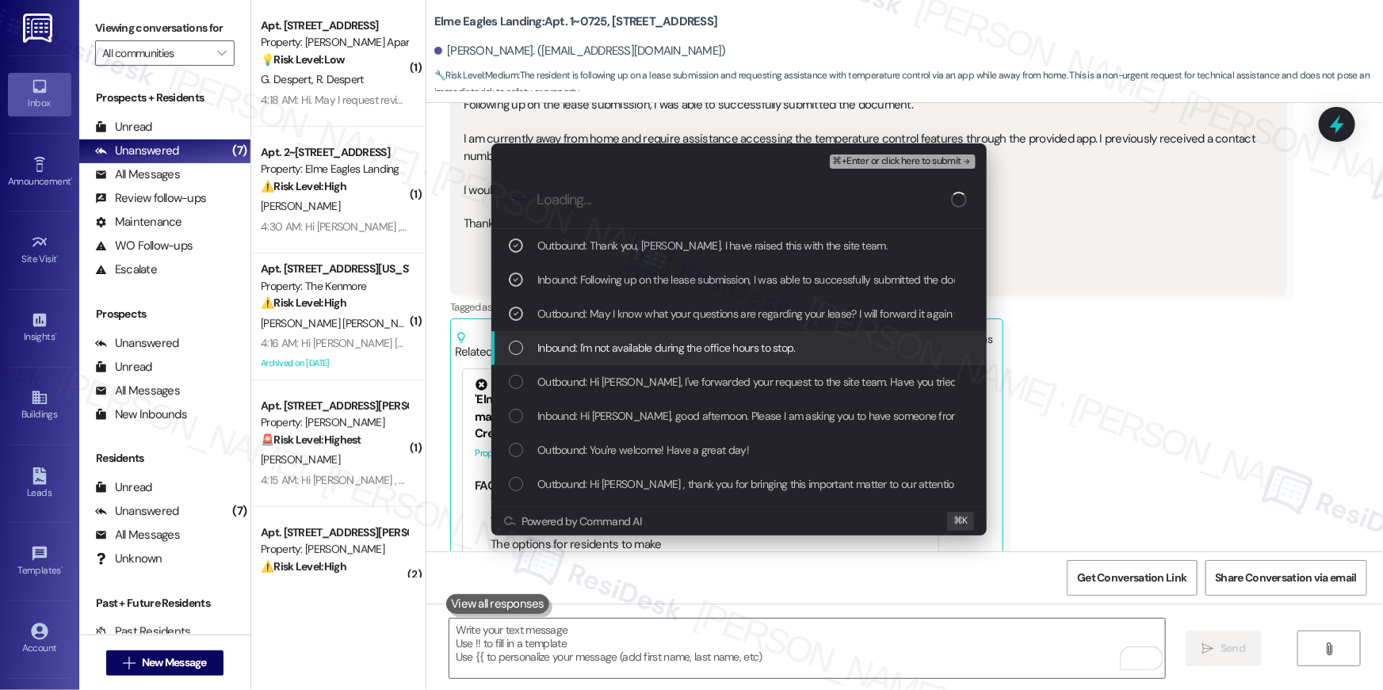
click at [616, 342] on span "Inbound: I'm not available during the office hours to stop." at bounding box center [666, 347] width 258 height 17
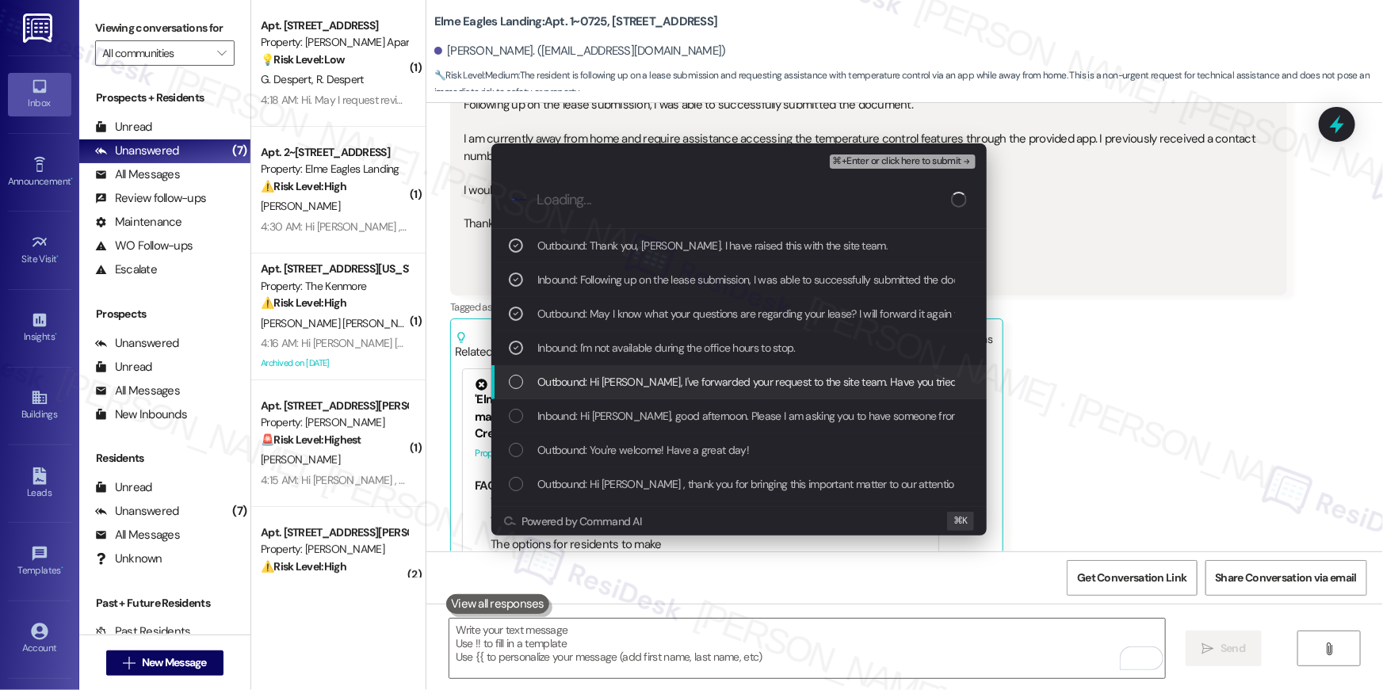
drag, startPoint x: 712, startPoint y: 377, endPoint x: 715, endPoint y: 406, distance: 29.4
click at [712, 378] on span "Outbound: Hi Natalie, I've forwarded your request to the site team. Have you tr…" at bounding box center [937, 381] width 801 height 17
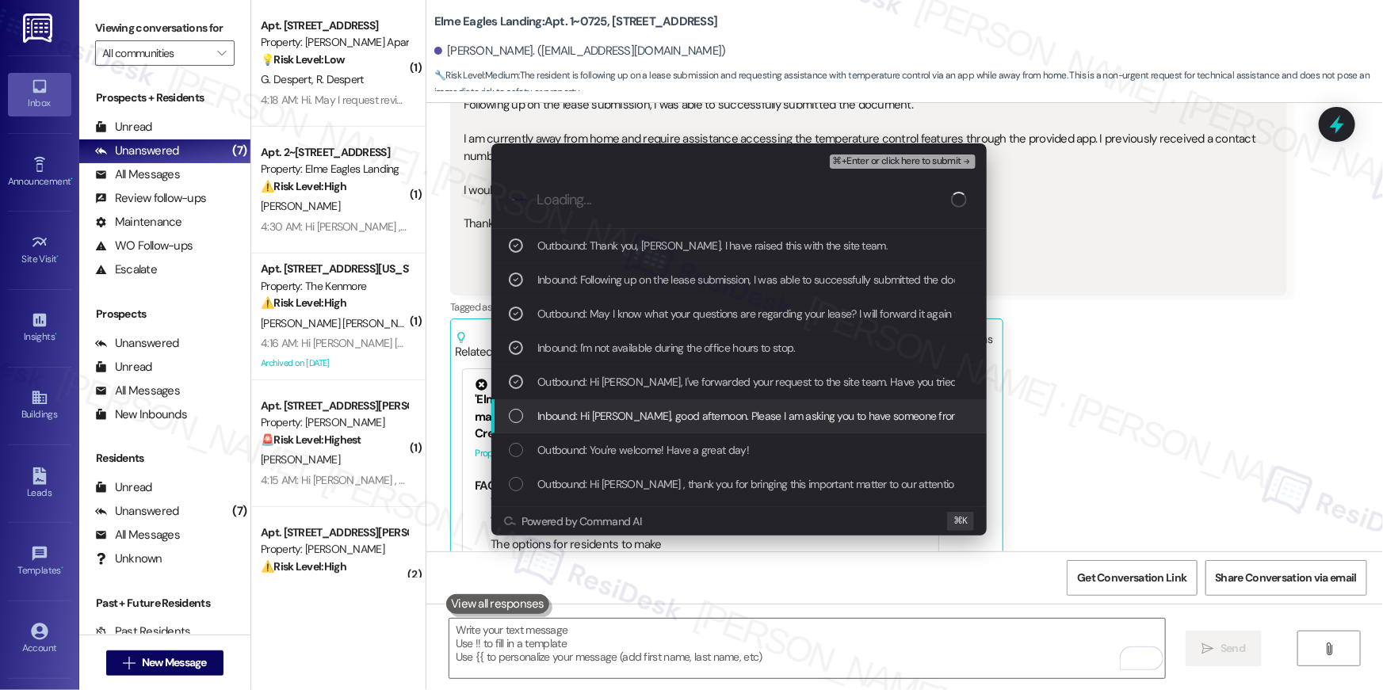
click at [714, 409] on span "Inbound: Hi Ella, good afternoon. Please I am asking you to have someone from t…" at bounding box center [1059, 415] width 1044 height 17
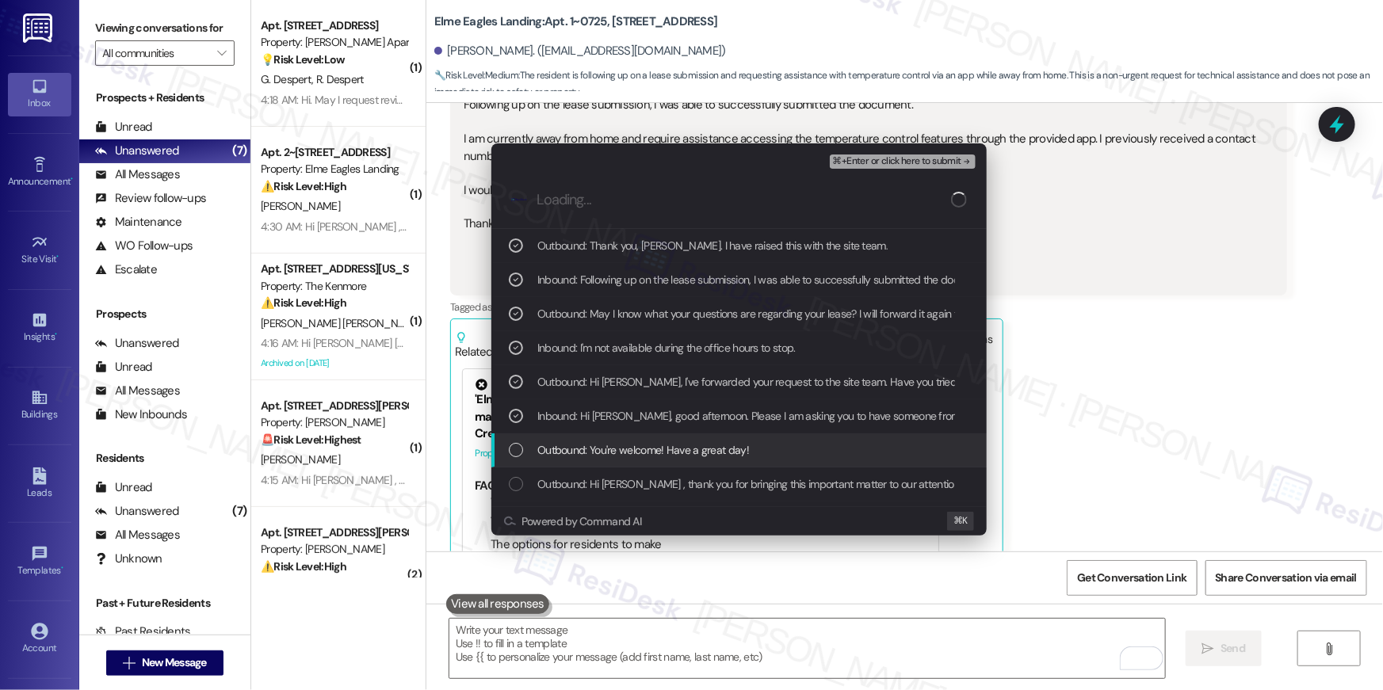
click at [710, 444] on span "Outbound: You're welcome! Have a great day!" at bounding box center [643, 449] width 212 height 17
click at [716, 438] on div "Outbound: You're welcome! Have a great day!" at bounding box center [738, 450] width 495 height 34
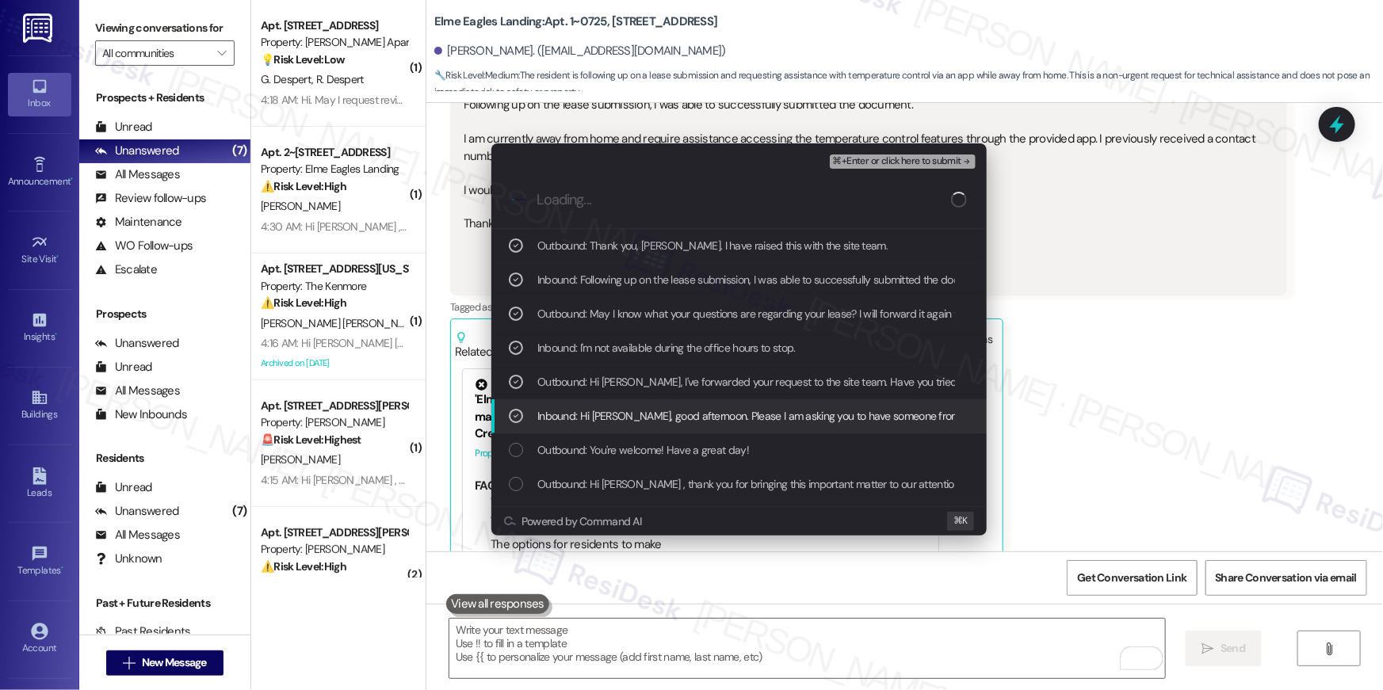
click at [902, 174] on div ".cls-1{fill:#0a055f;}.cls-2{fill:#0cc4c4;} resideskLogoBlueOrange" at bounding box center [738, 200] width 495 height 56
click at [902, 164] on span "⌘+Enter or click here to submit" at bounding box center [897, 161] width 128 height 11
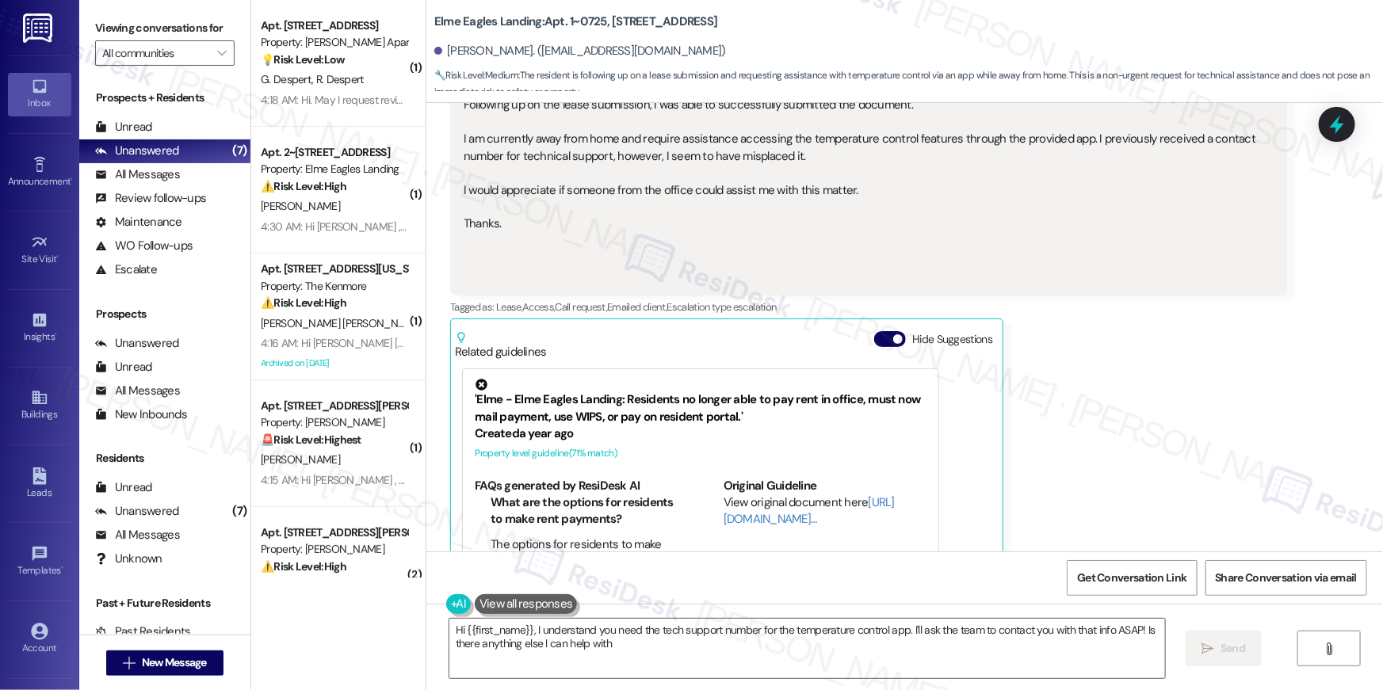
type textarea "Hi {{first_name}}, I understand you need the tech support number for the temper…"
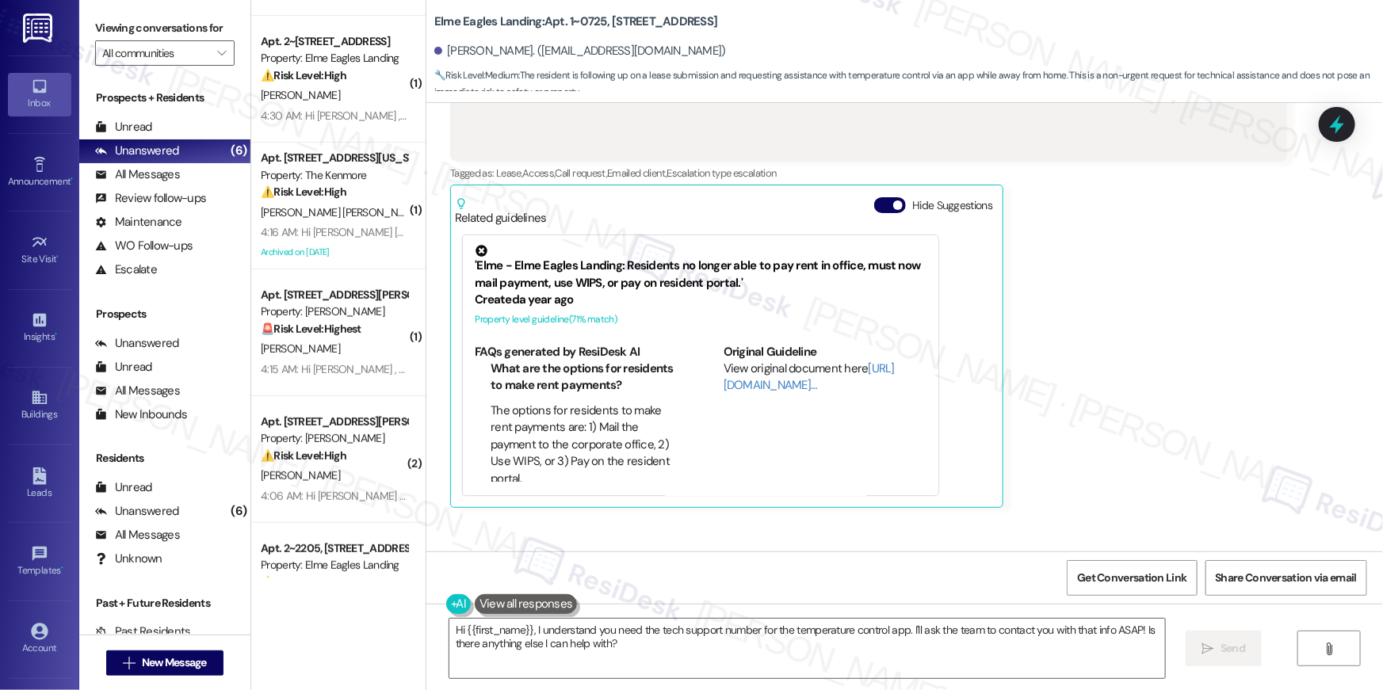
scroll to position [182, 0]
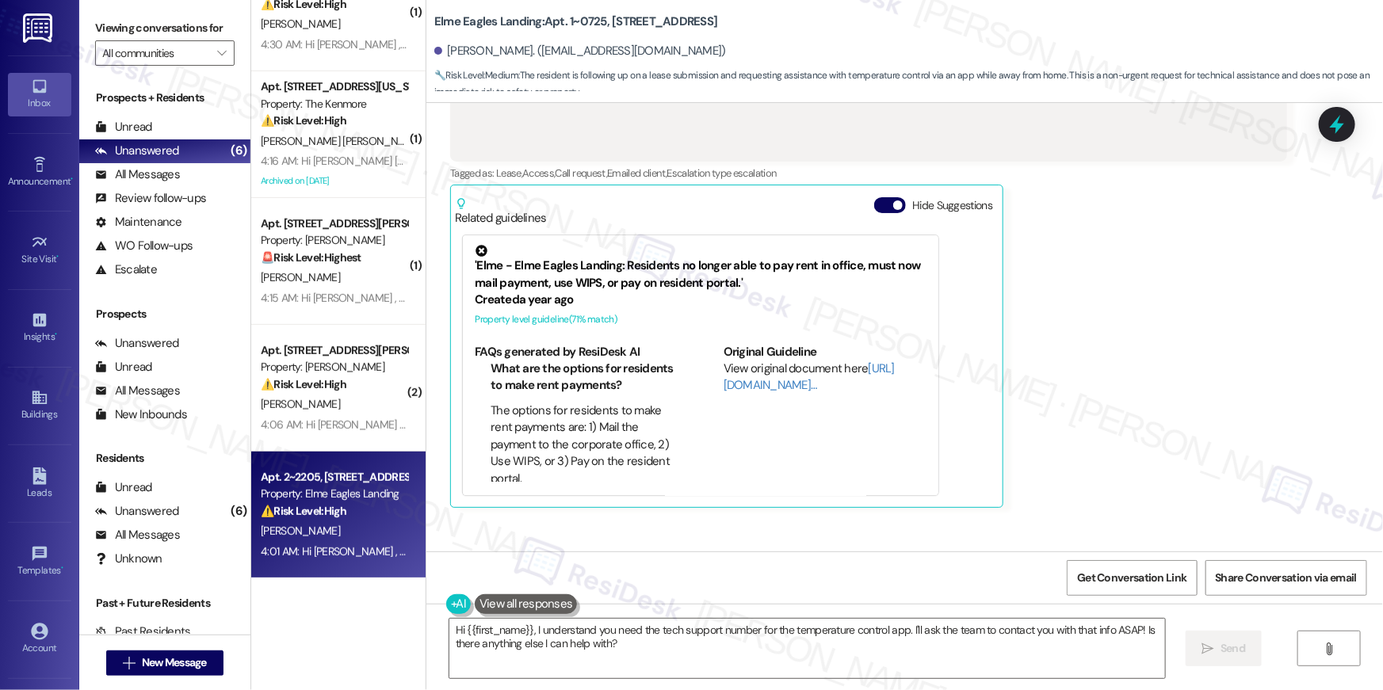
click at [332, 521] on div "W. Parker" at bounding box center [334, 531] width 150 height 20
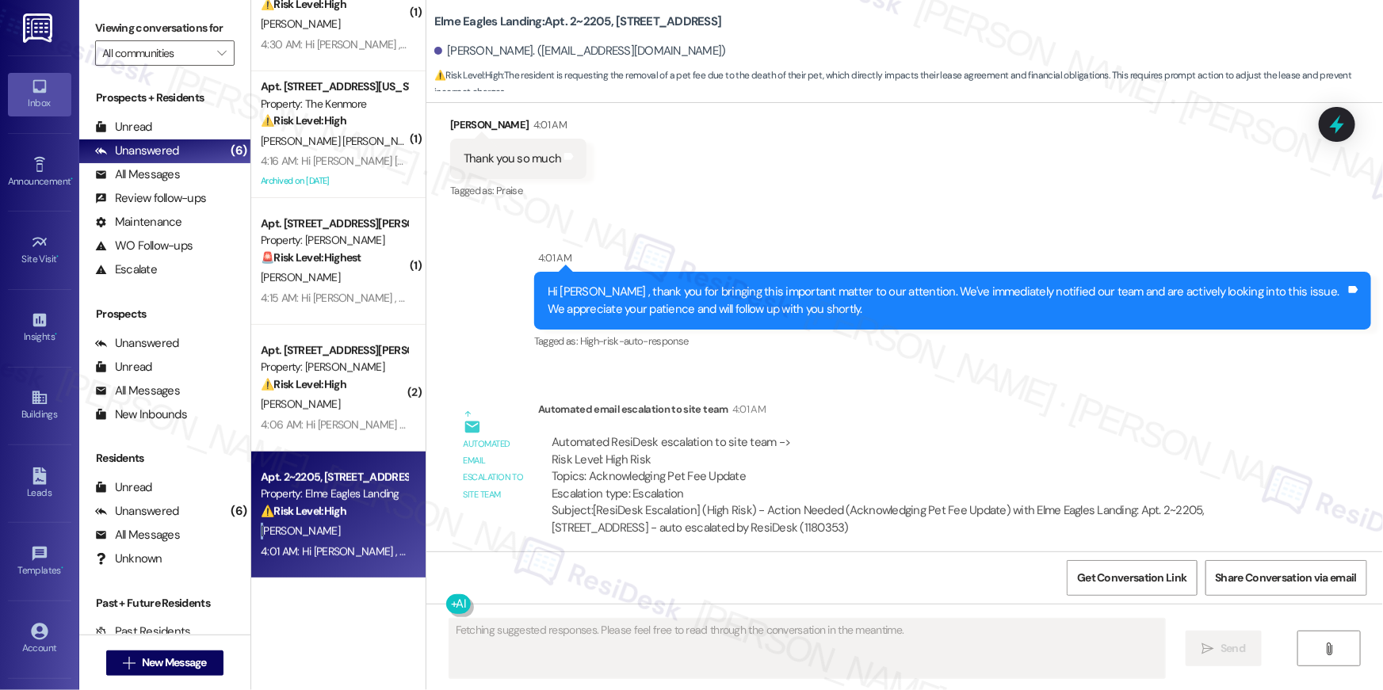
scroll to position [7036, 0]
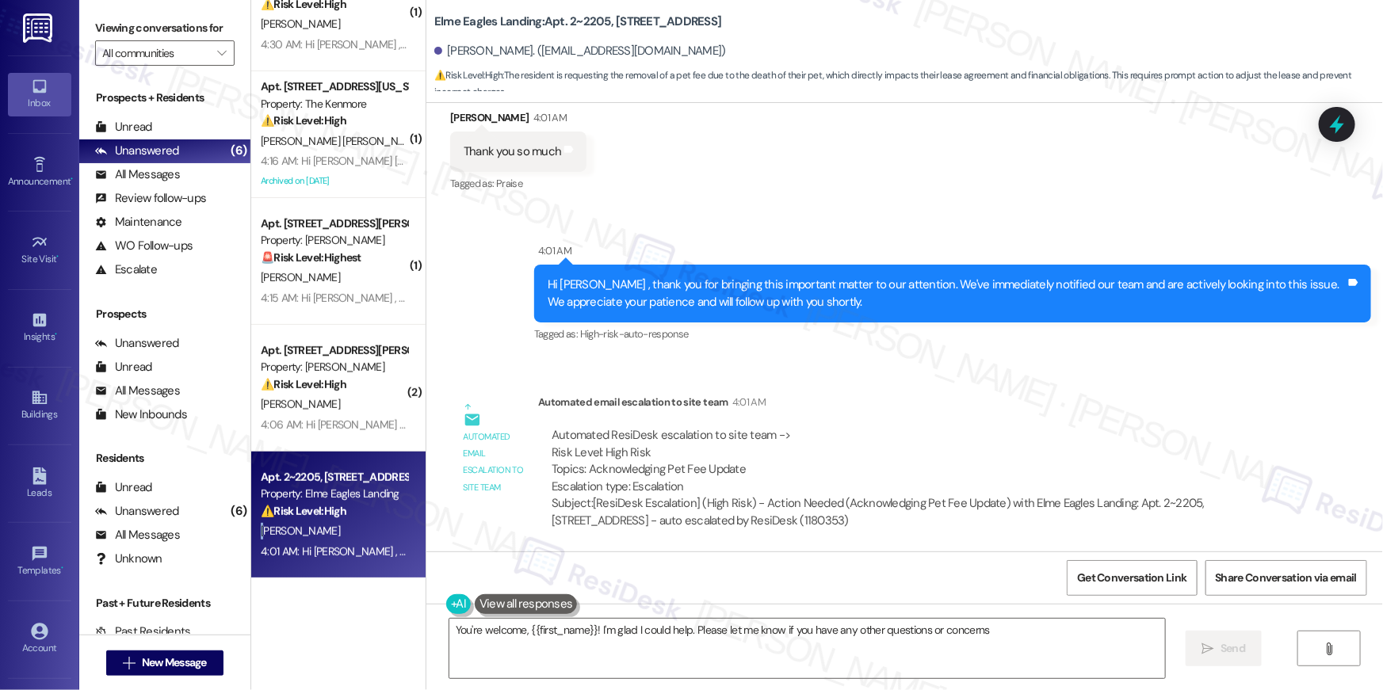
type textarea "You're welcome, {{first_name}}! I'm glad I could help. Please let me know if yo…"
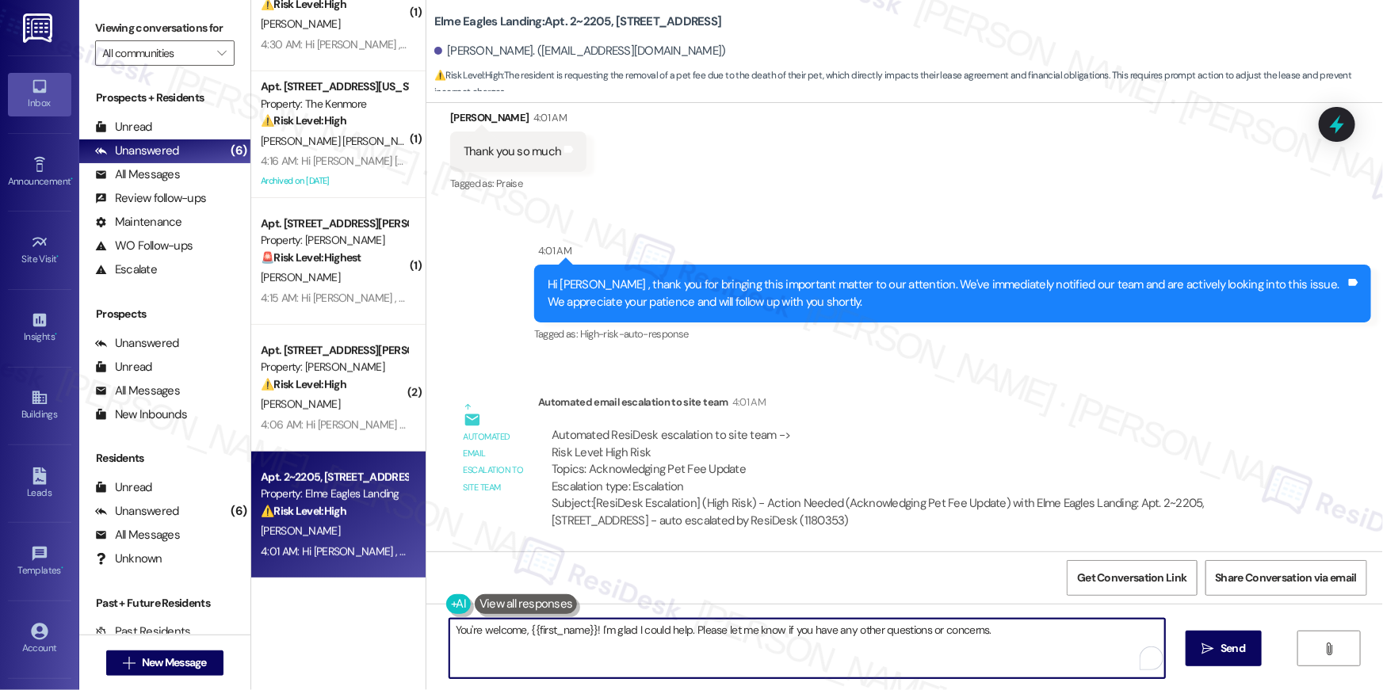
click at [766, 665] on textarea "You're welcome, {{first_name}}! I'm glad I could help. Please let me know if yo…" at bounding box center [806, 648] width 715 height 59
type textarea "You are welcome!"
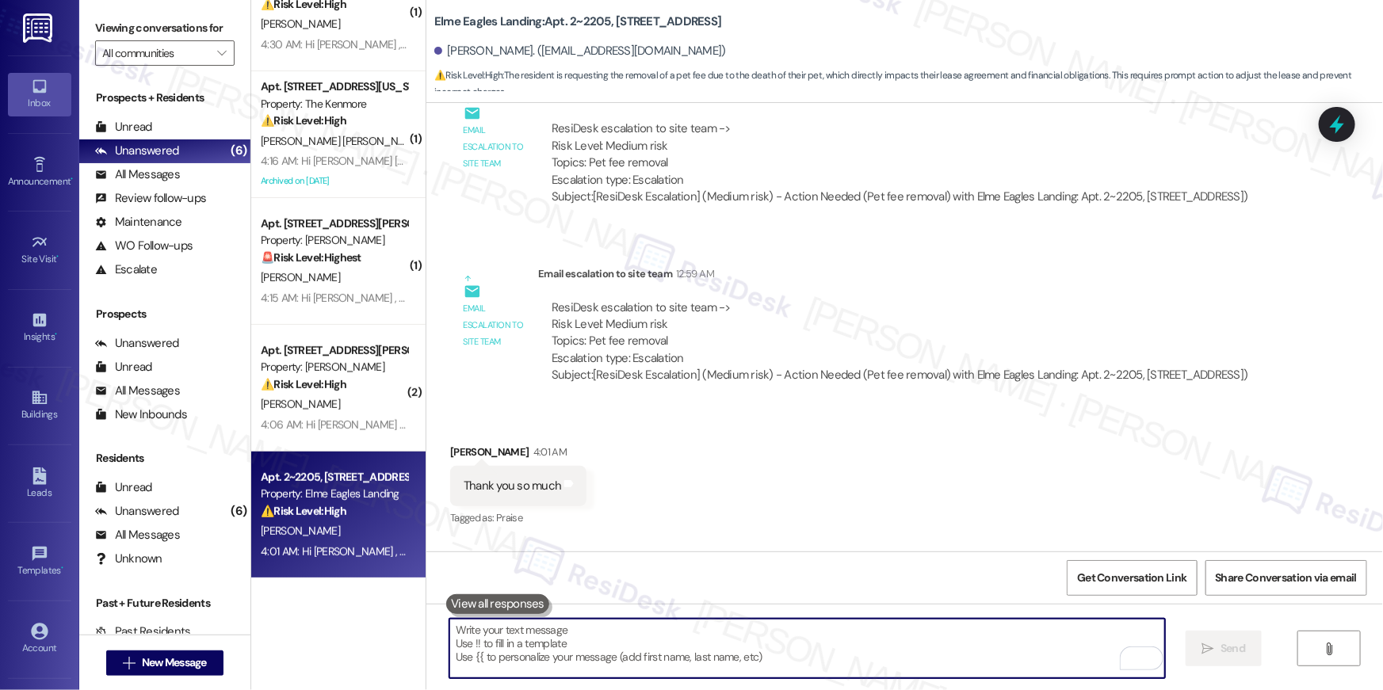
scroll to position [6689, 0]
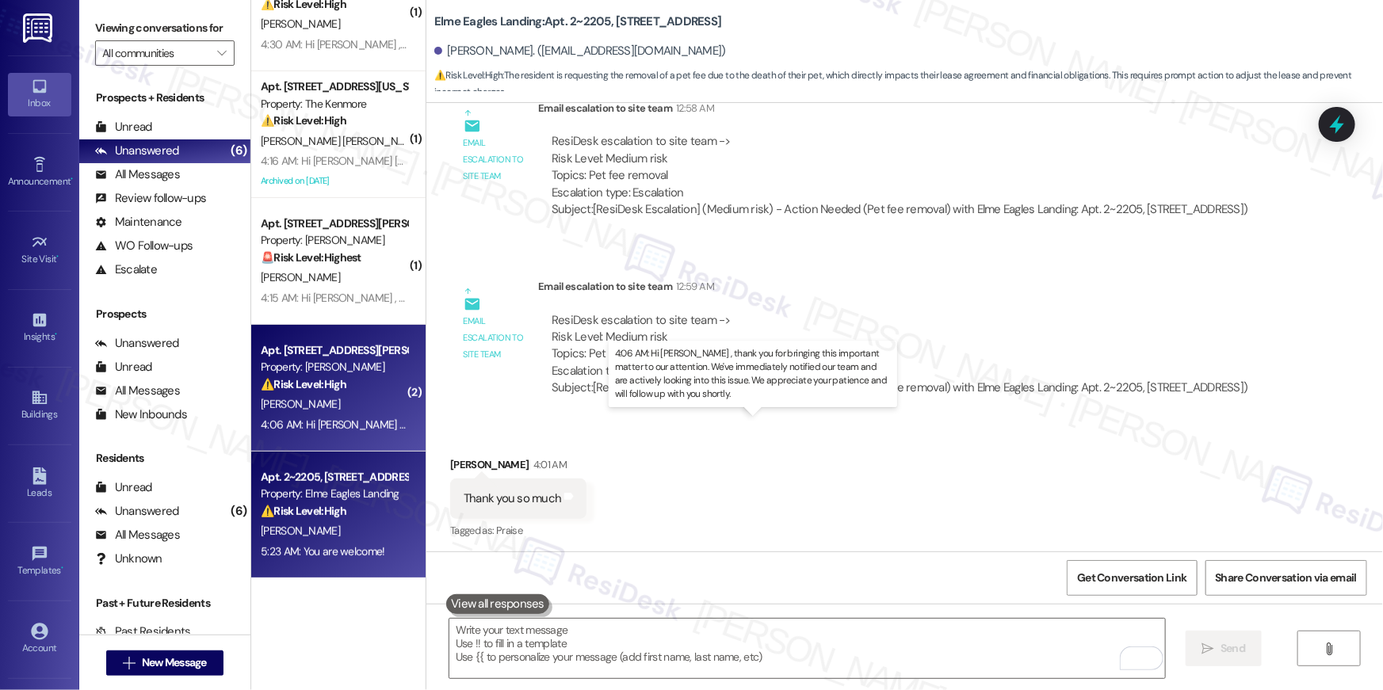
click at [357, 425] on div "4:06 AM: Hi Corry , thank you for bringing this important matter to our attenti…" at bounding box center [789, 425] width 1057 height 14
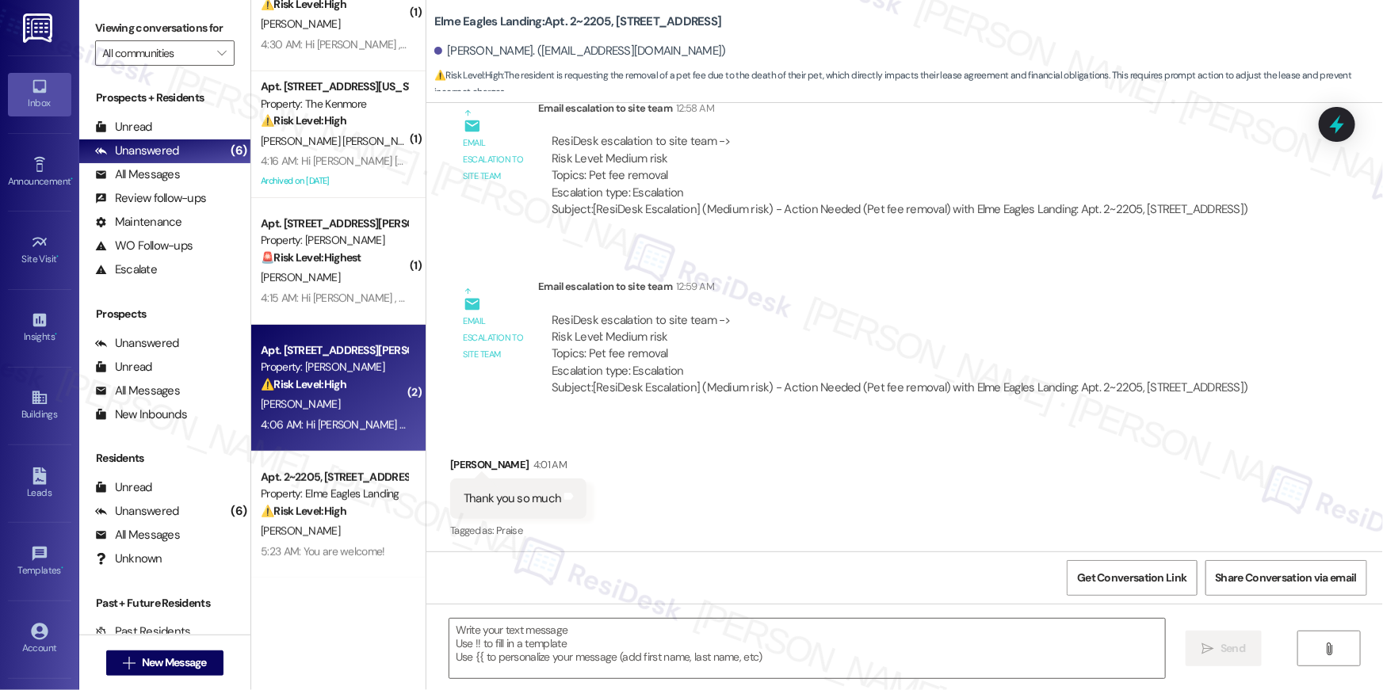
type textarea "Fetching suggested responses. Please feel free to read through the conversation…"
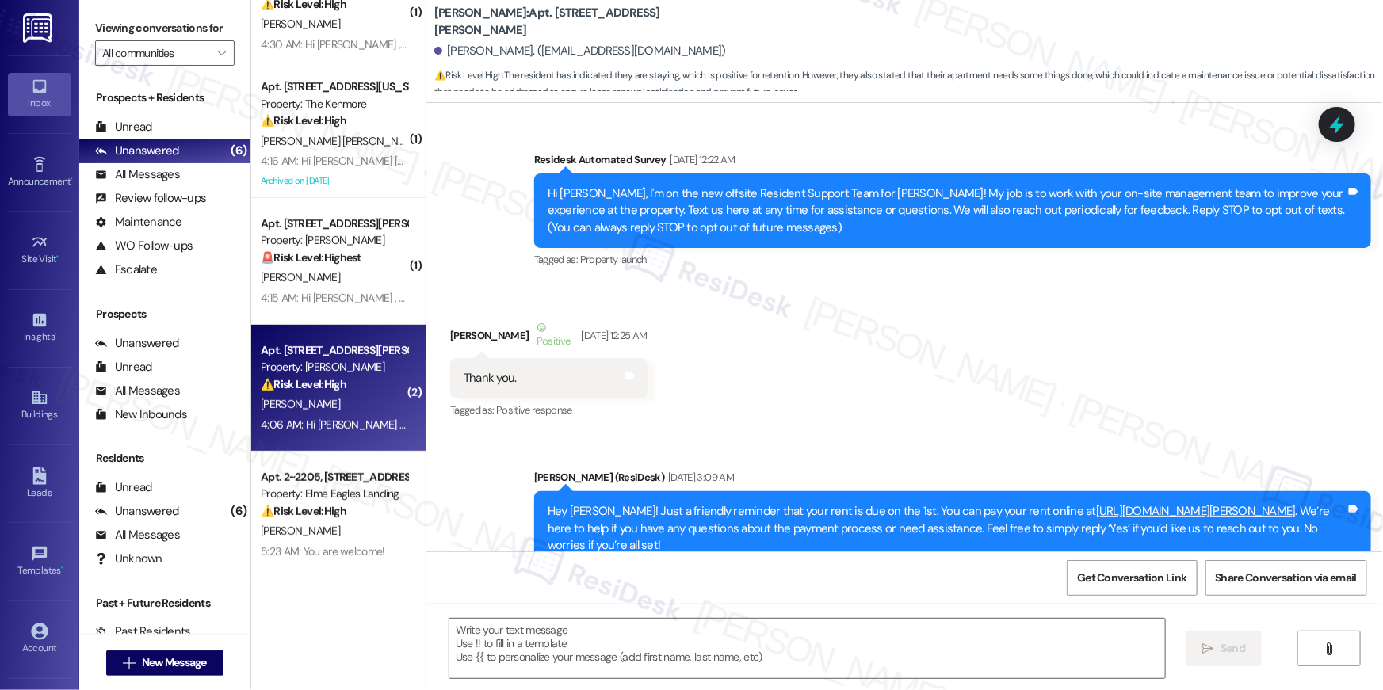
scroll to position [8586, 0]
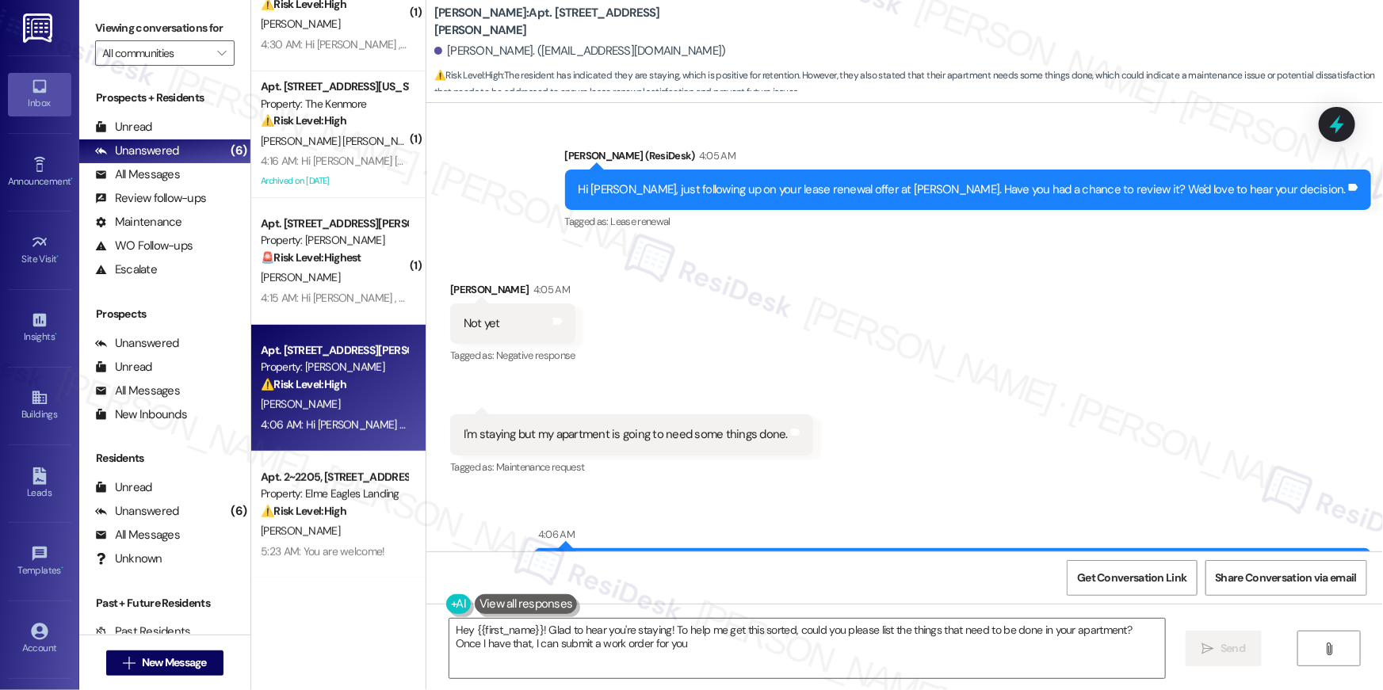
type textarea "Hey {{first_name}}! Glad to hear you're staying! To help me get this sorted, co…"
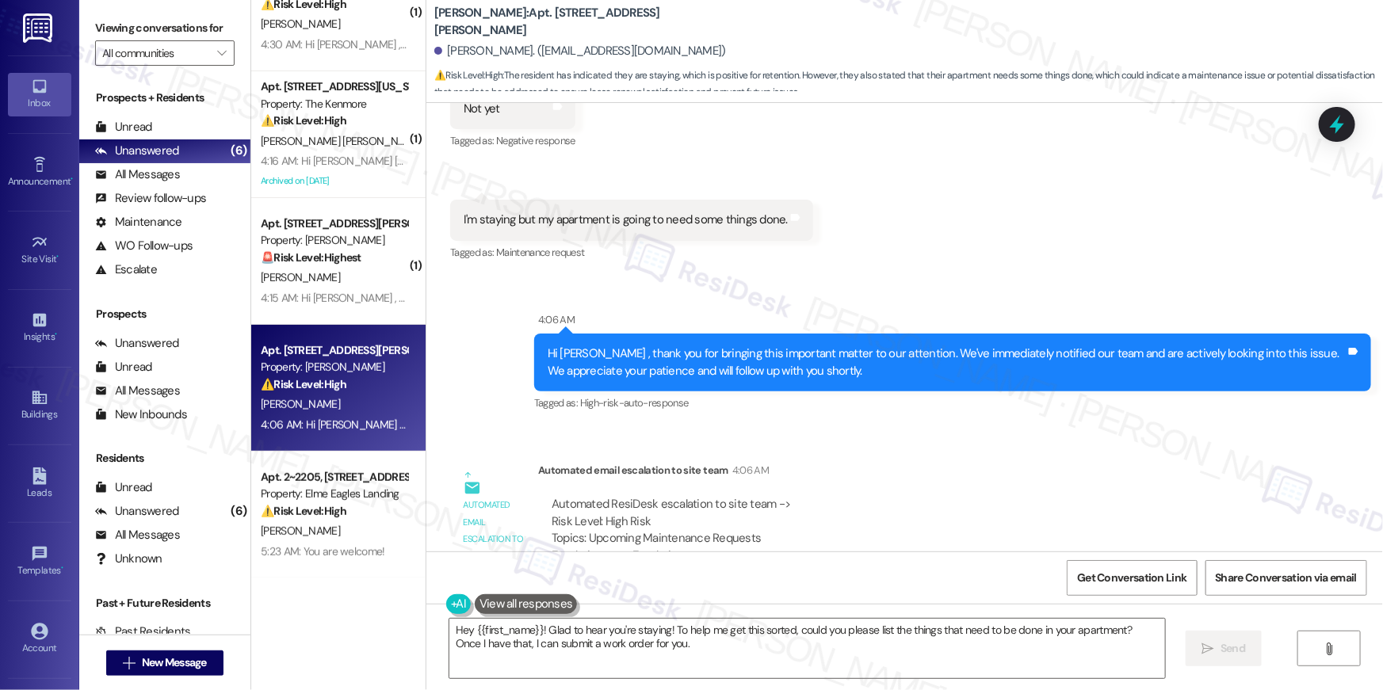
scroll to position [8521, 0]
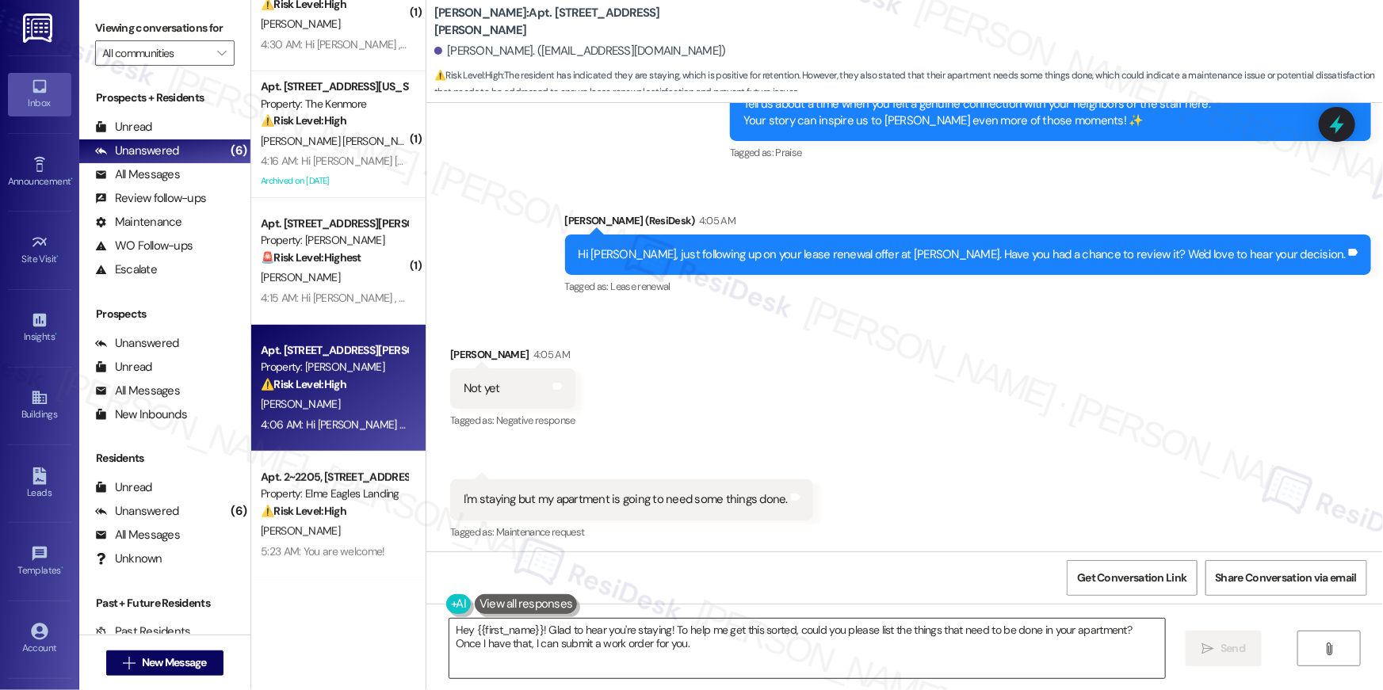
click at [608, 648] on textarea "Hey {{first_name}}! Glad to hear you're staying! To help me get this sorted, co…" at bounding box center [806, 648] width 715 height 59
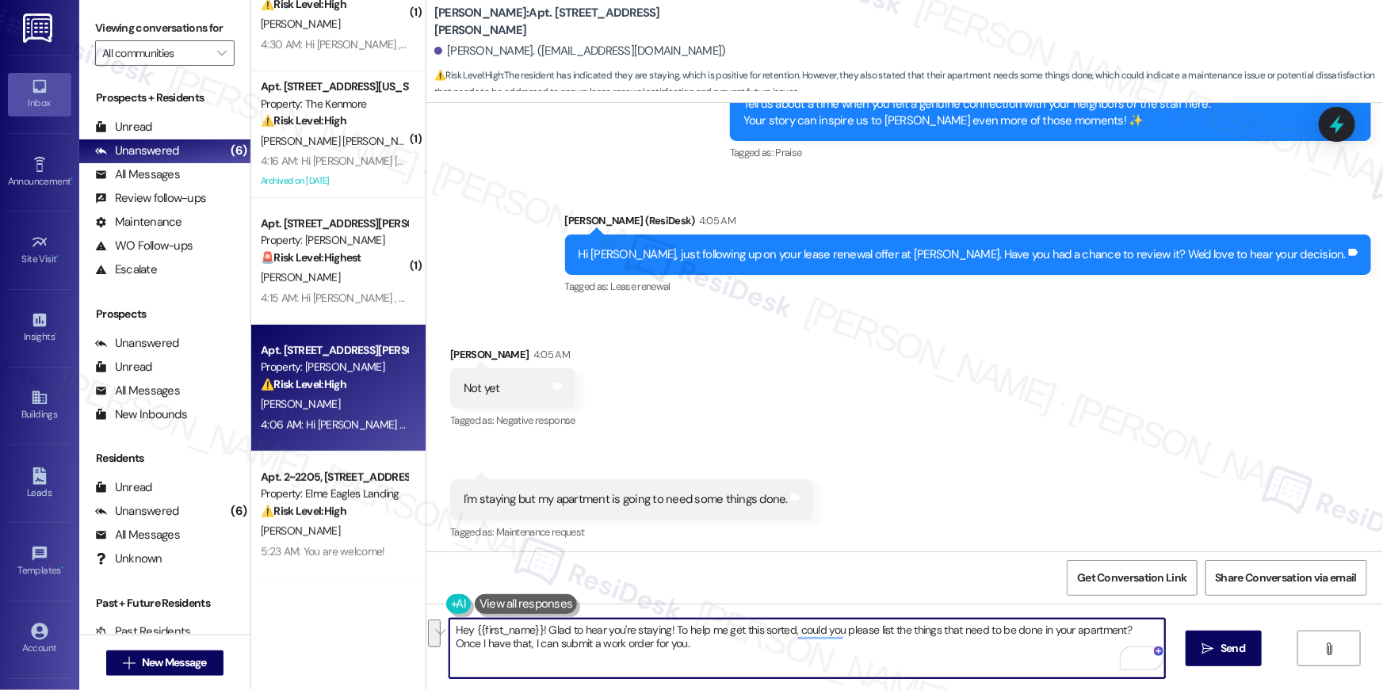
drag, startPoint x: 678, startPoint y: 654, endPoint x: 666, endPoint y: 631, distance: 26.2
click at [666, 631] on textarea "Hey {{first_name}}! Glad to hear you're staying! To help me get this sorted, co…" at bounding box center [806, 648] width 715 height 59
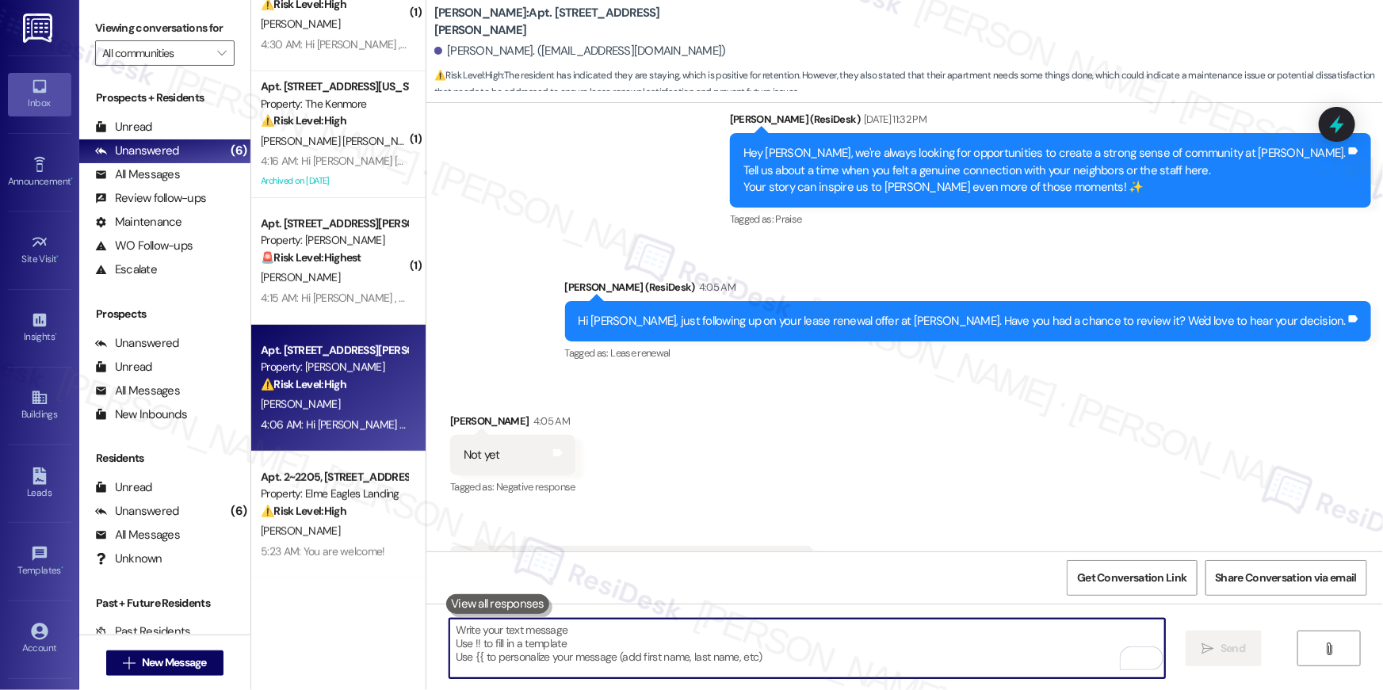
scroll to position [55, 0]
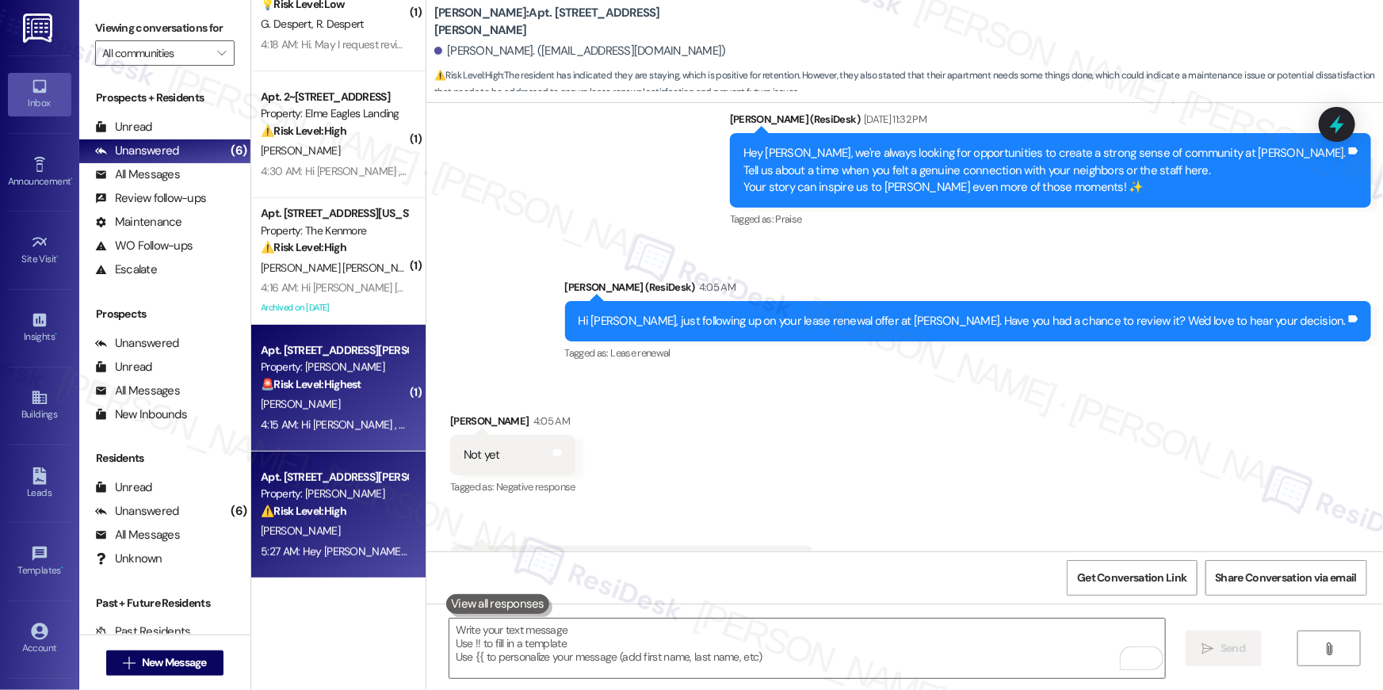
click at [286, 435] on div "Apt. 238, 50 Greenleaf Road Property: Elme Conyers 🚨 Risk Level: Highest The re…" at bounding box center [338, 388] width 174 height 127
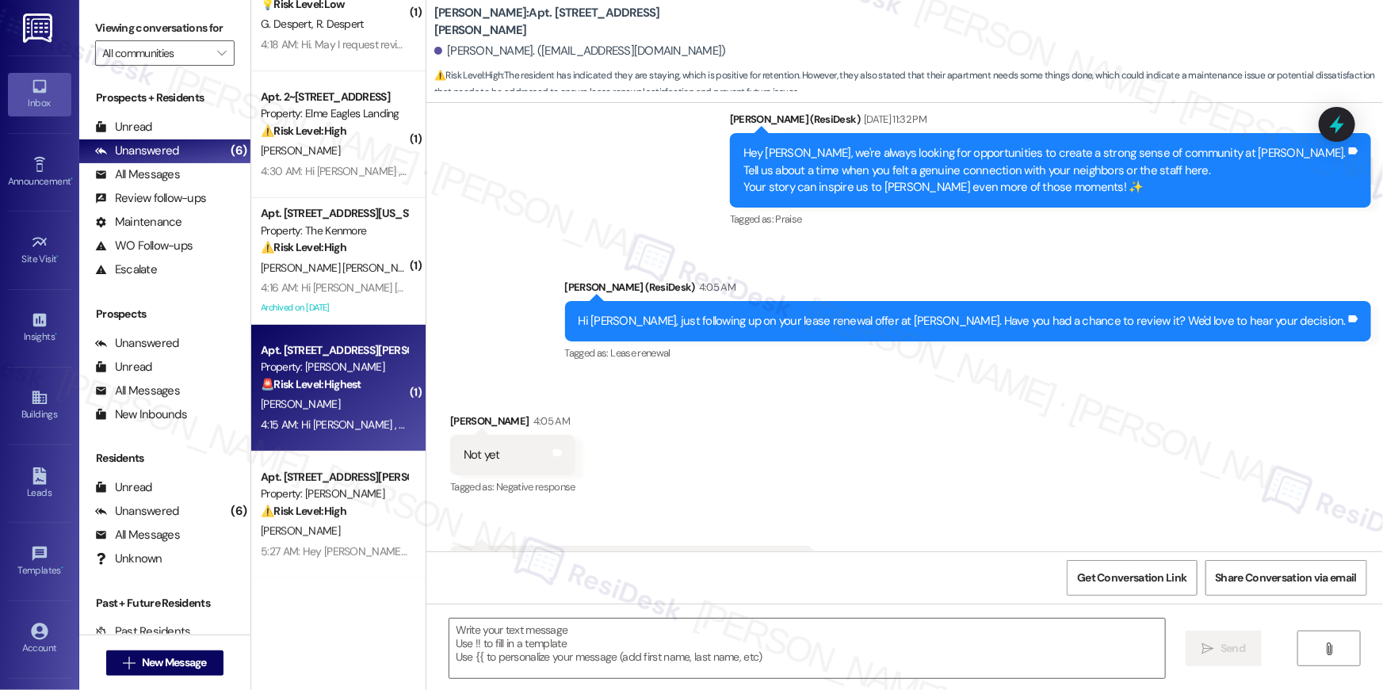
type textarea "Fetching suggested responses. Please feel free to read through the conversation…"
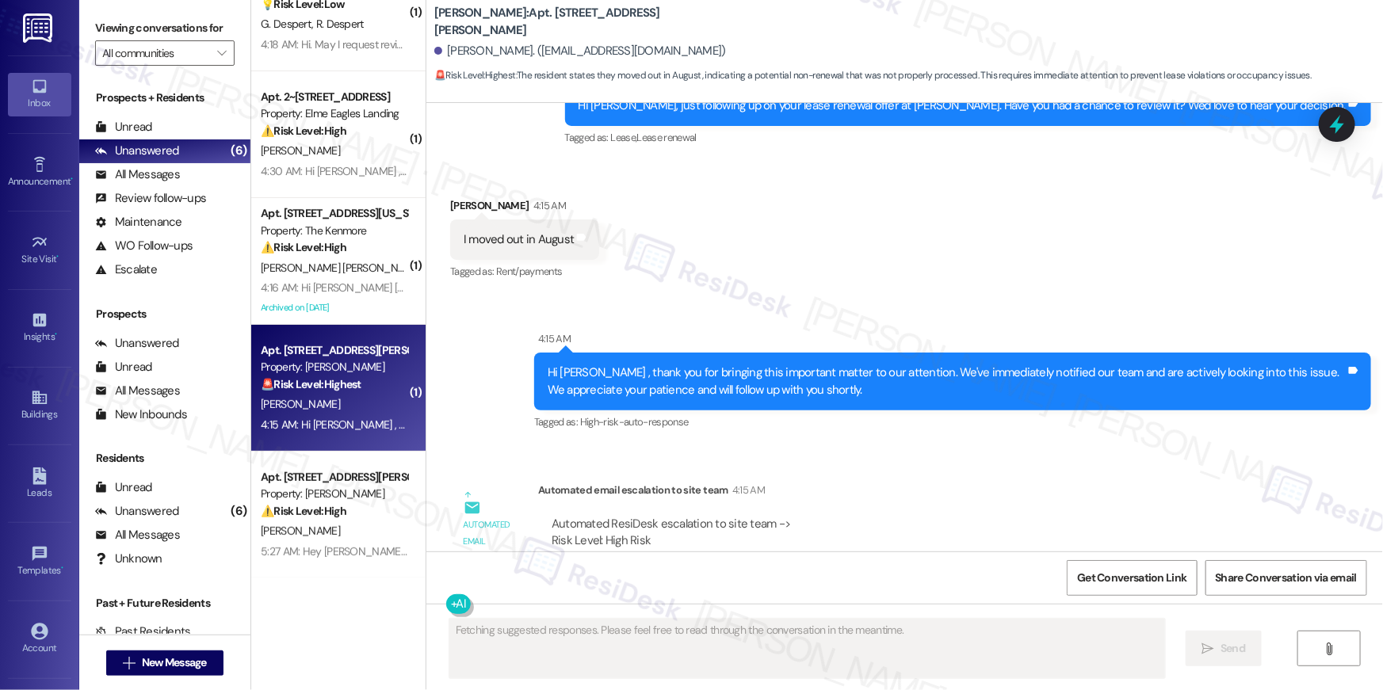
scroll to position [12578, 0]
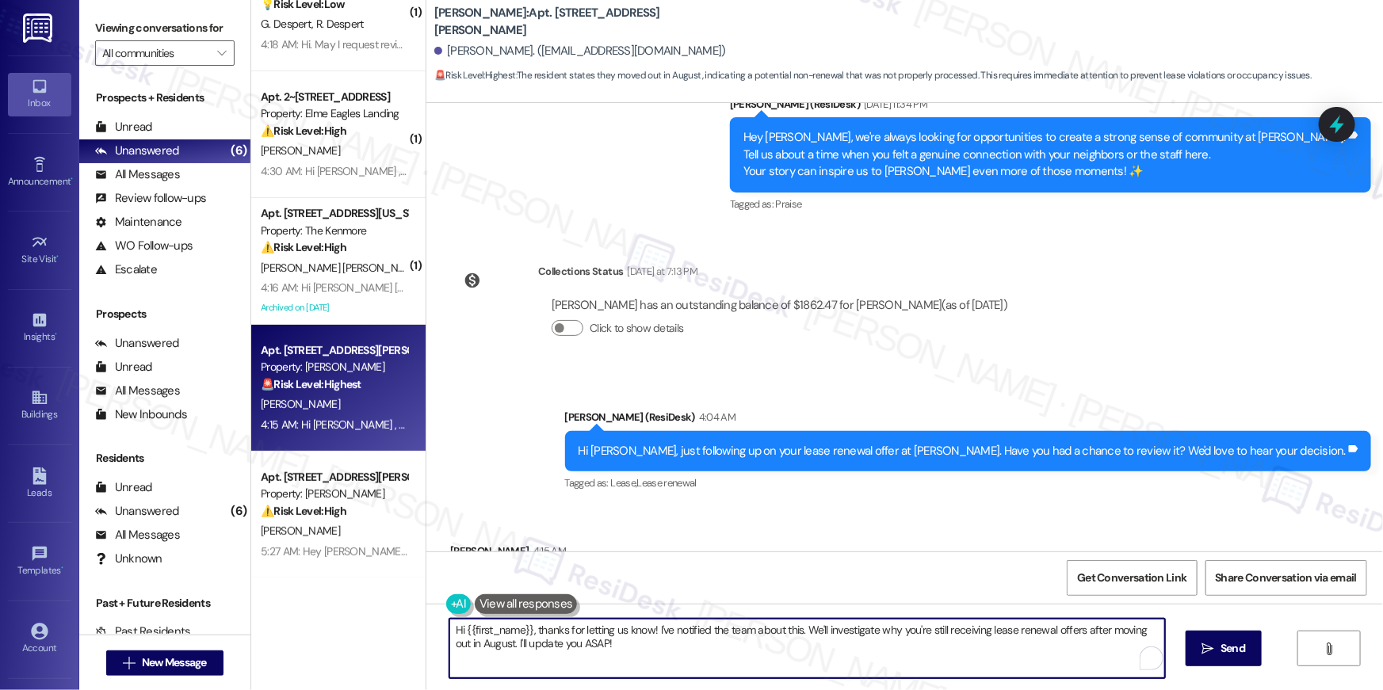
click at [621, 649] on textarea "Hi {{first_name}}, thanks for letting us know! I've notified the team about thi…" at bounding box center [806, 648] width 715 height 59
drag, startPoint x: 621, startPoint y: 649, endPoint x: 608, endPoint y: 634, distance: 20.2
click at [608, 634] on textarea "Hi {{first_name}}, thanks for letting us know! I've notified the team about thi…" at bounding box center [806, 648] width 715 height 59
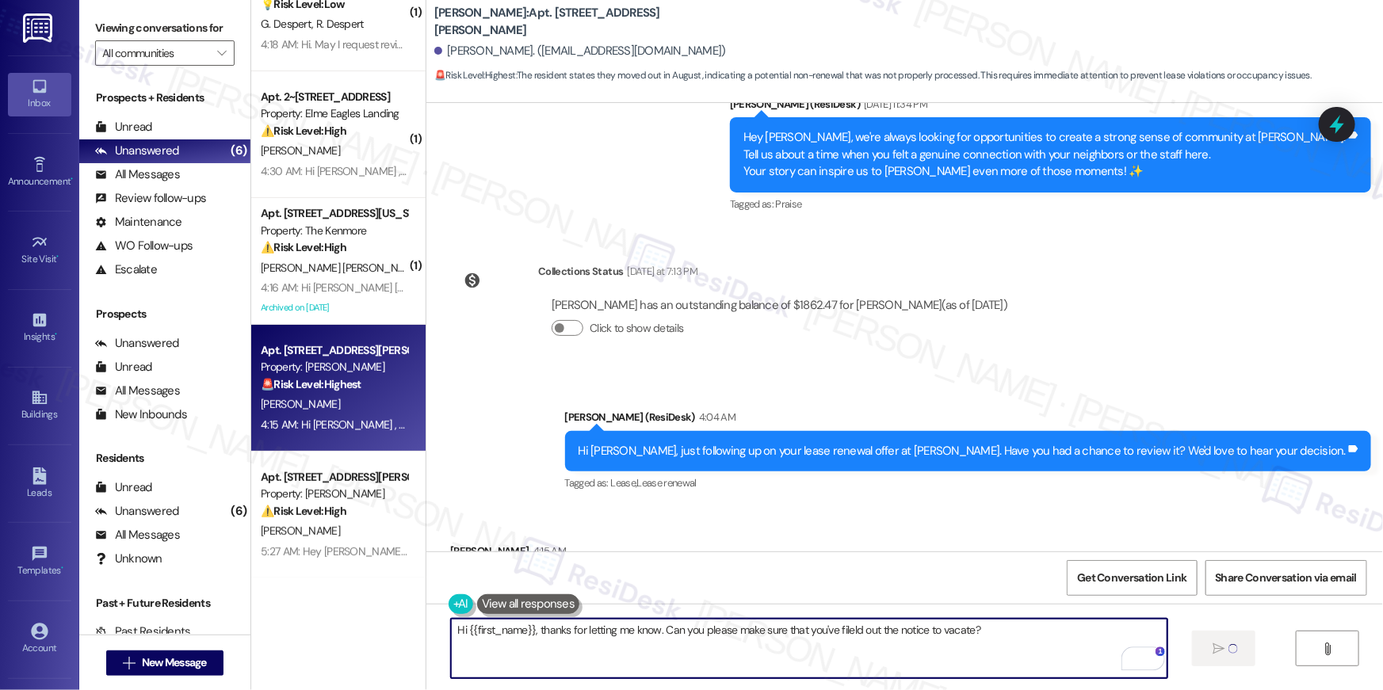
type textarea "Hi {{first_name}}, thanks for letting me know. Can you please make sure that yo…"
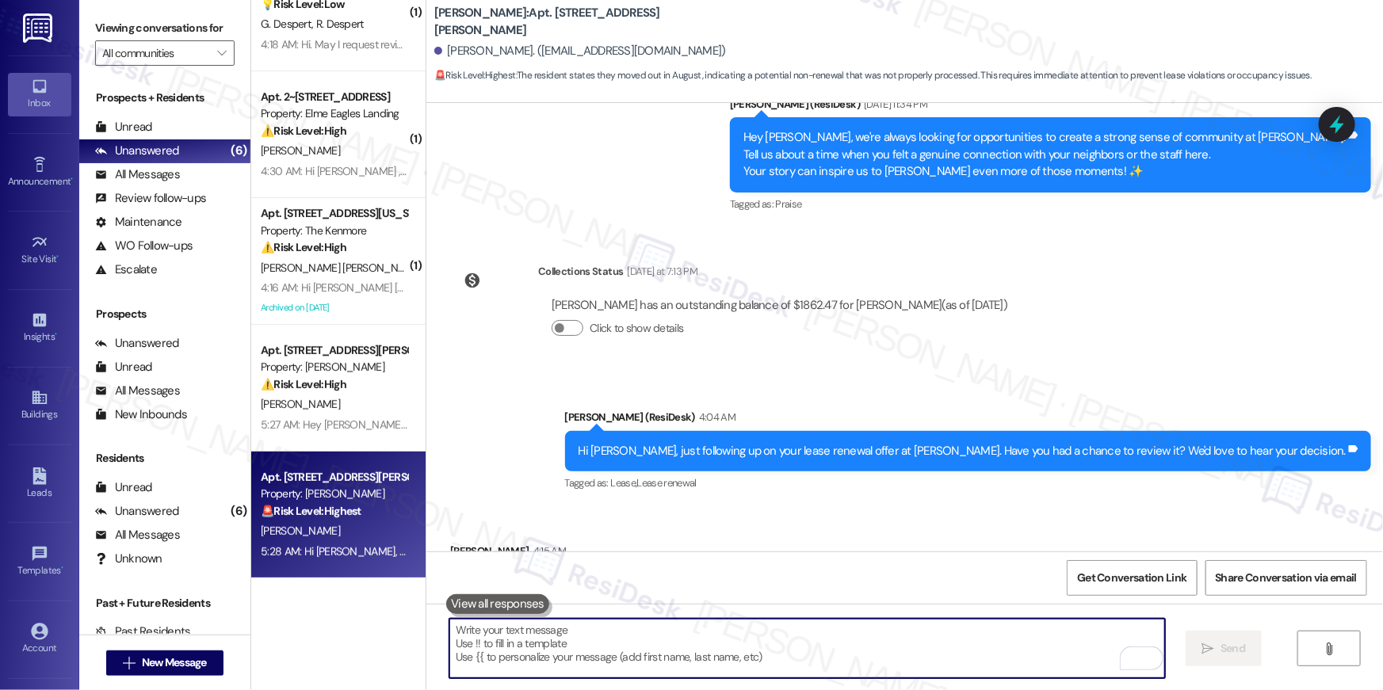
click at [870, 627] on textarea "To enrich screen reader interactions, please activate Accessibility in Grammarl…" at bounding box center [806, 648] width 715 height 59
paste textarea "Hi {{first_name}}, we’re sorry to see you go and appreciate your residency. To …"
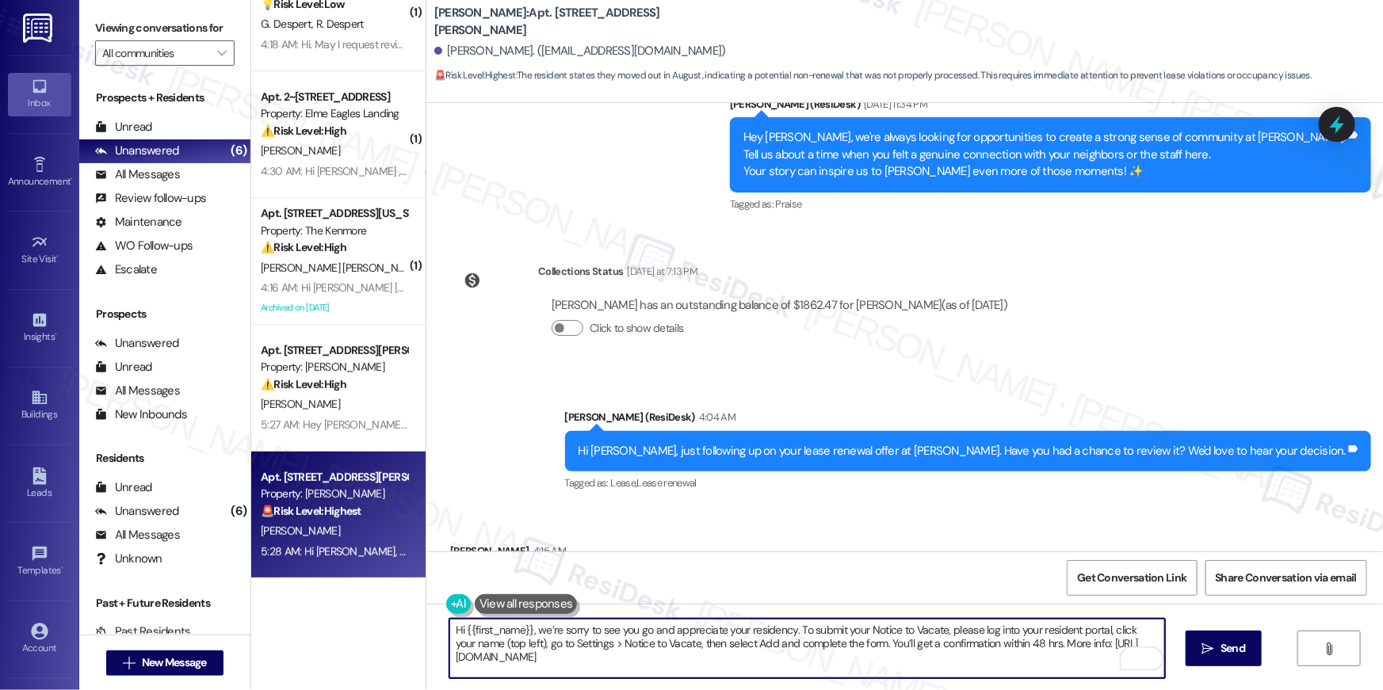
click at [719, 635] on textarea "Hi {{first_name}}, we’re sorry to see you go and appreciate your residency. To …" at bounding box center [806, 648] width 715 height 59
drag, startPoint x: 786, startPoint y: 631, endPoint x: 436, endPoint y: 628, distance: 350.2
click at [436, 630] on div "Hi {{first_name}}, we’re sorry to see you go and appreciate your residency. To …" at bounding box center [904, 663] width 956 height 119
type textarea "To submit your Notice to Vacate, please log into your resident portal, click yo…"
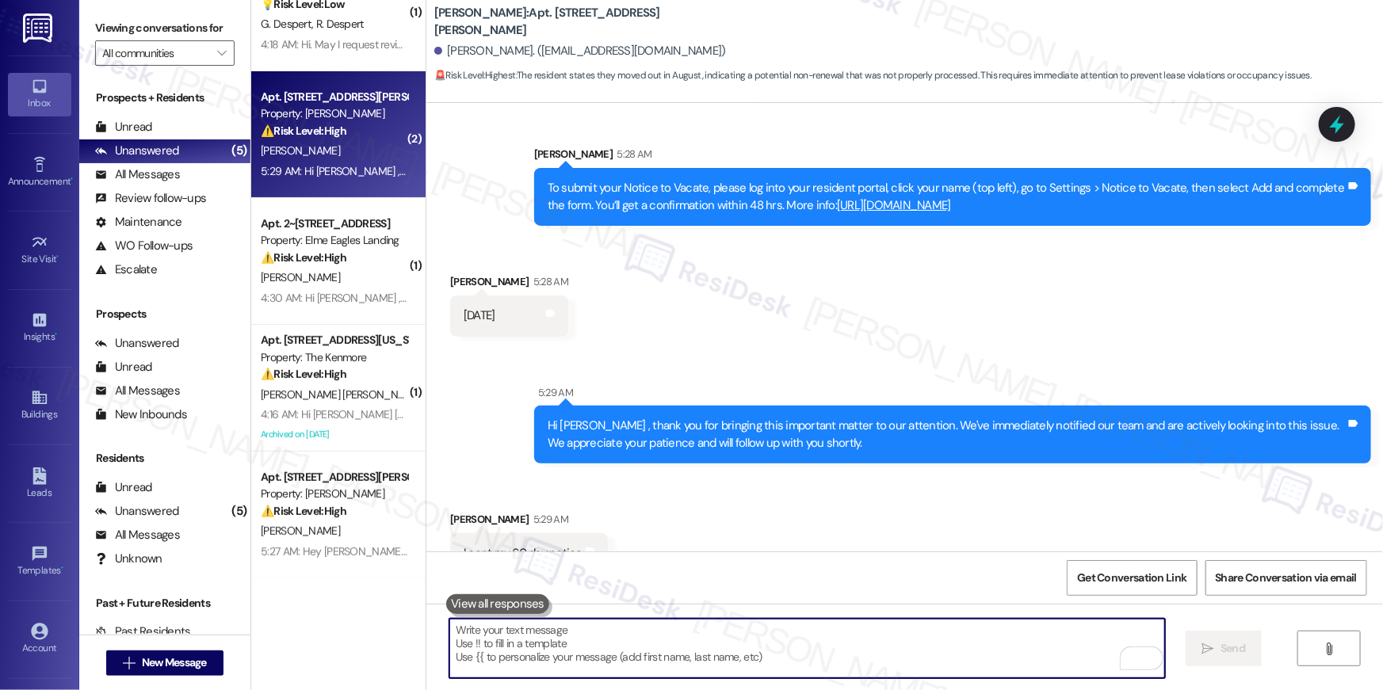
scroll to position [13638, 0]
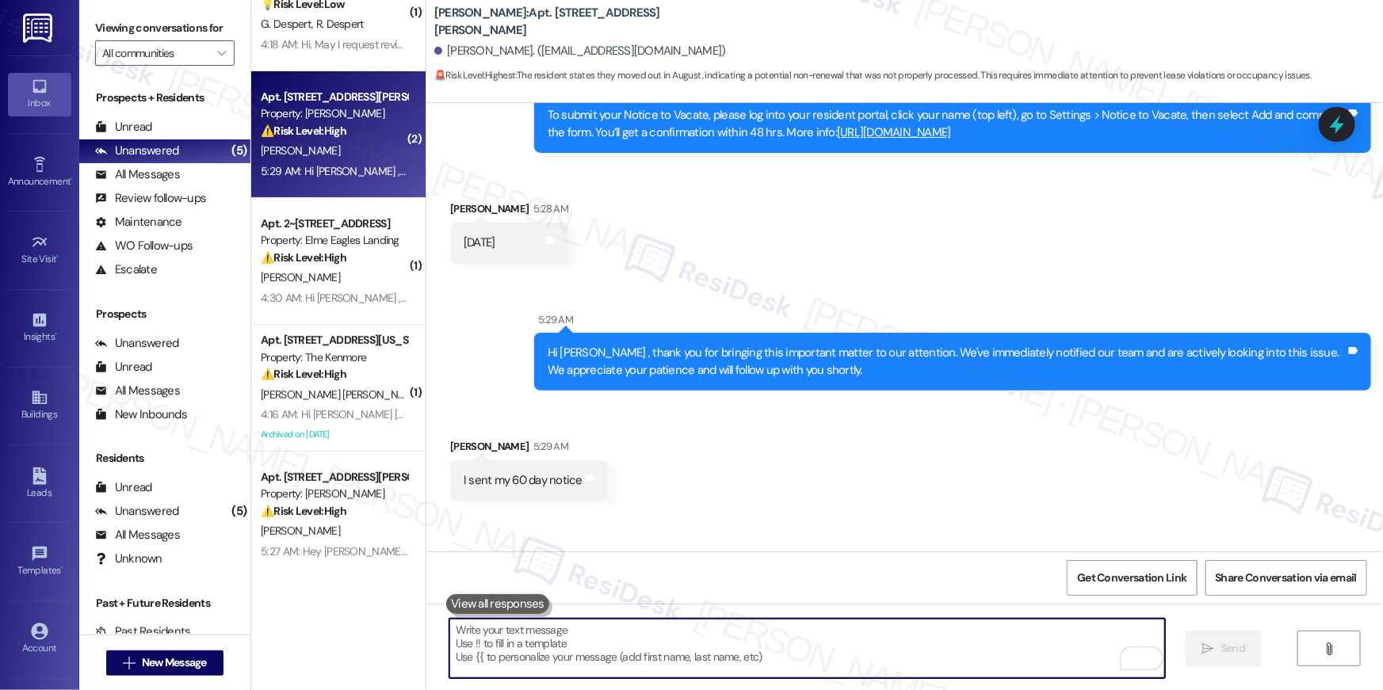
click at [726, 656] on textarea "To enrich screen reader interactions, please activate Accessibility in Grammarl…" at bounding box center [806, 648] width 715 height 59
click at [727, 656] on textarea "To enrich screen reader interactions, please activate Accessibility in Grammarl…" at bounding box center [806, 648] width 715 height 59
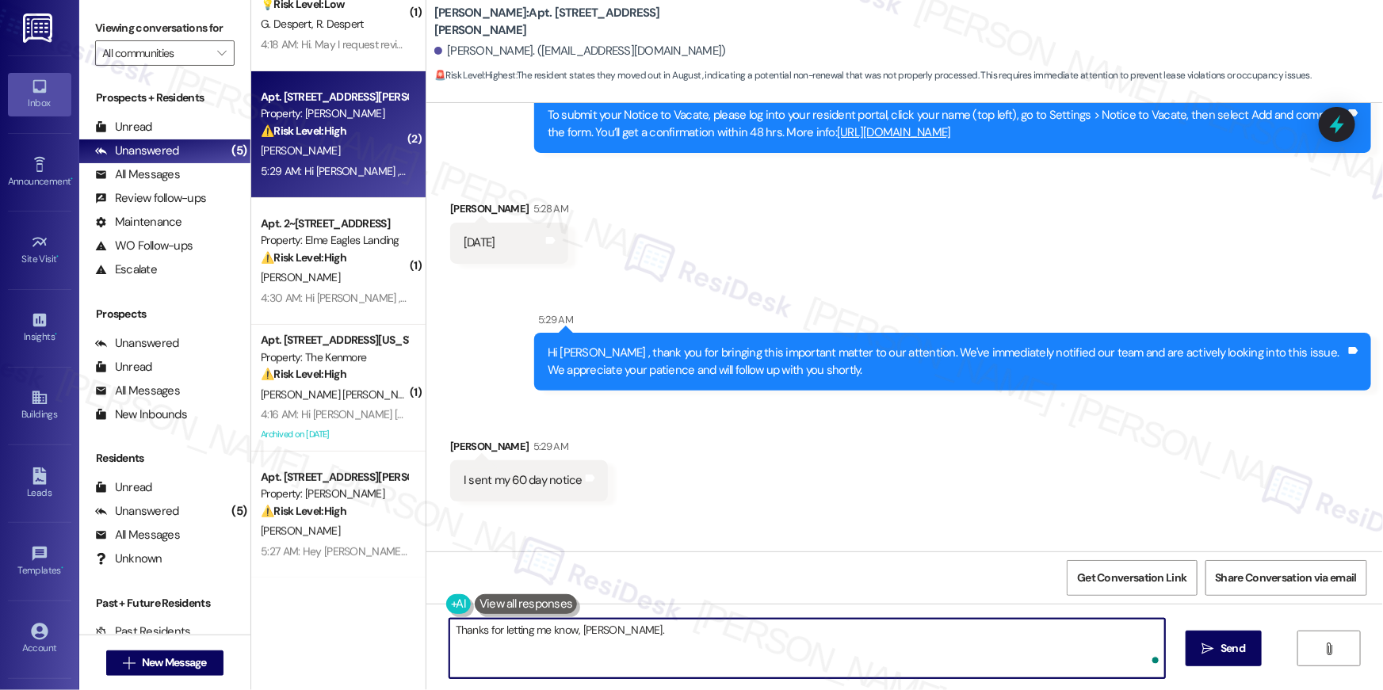
type textarea "Thanks for letting me know, Kara."
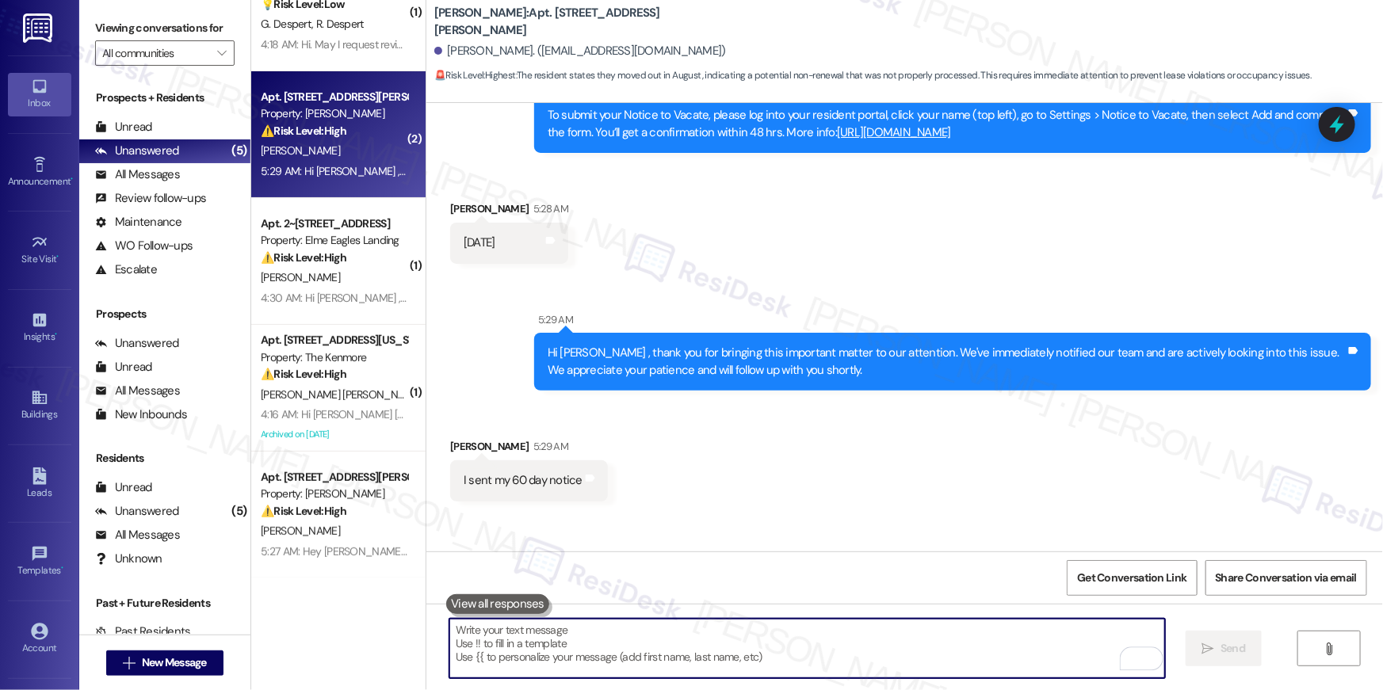
scroll to position [13509, 0]
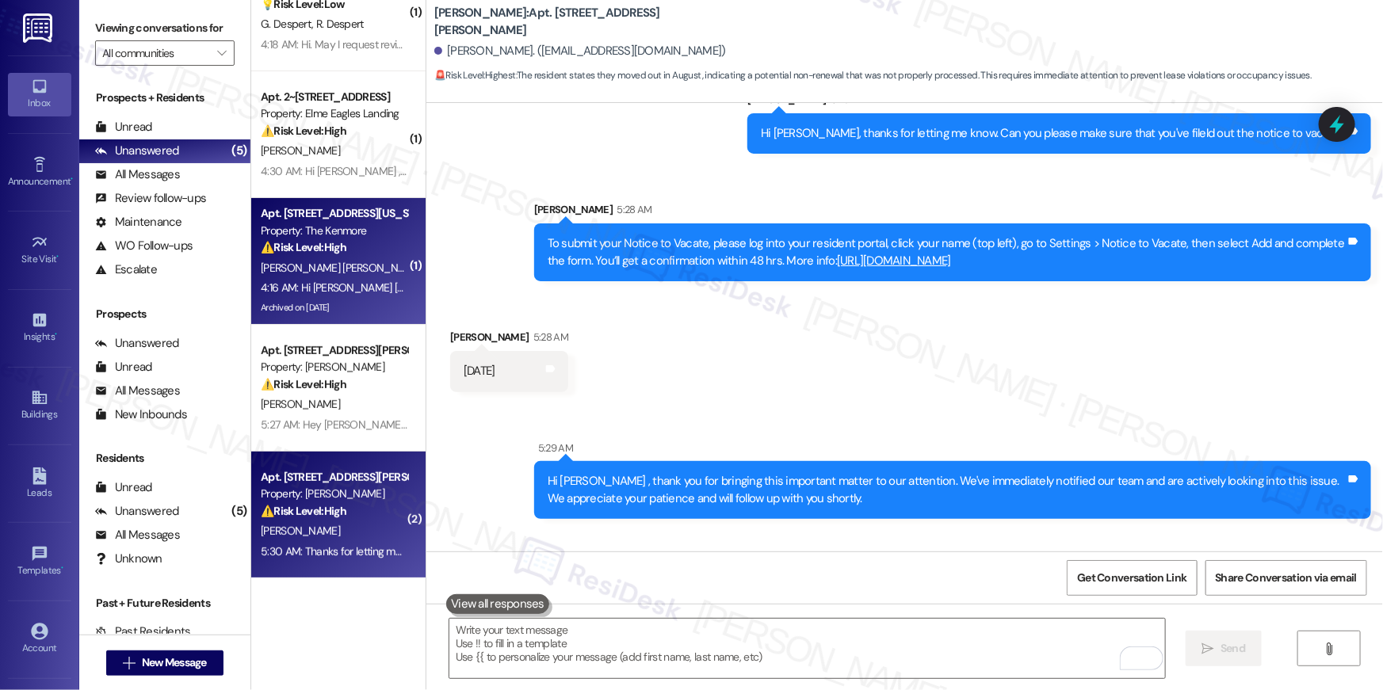
click at [345, 300] on div "Archived on 08/26/2025" at bounding box center [334, 308] width 150 height 20
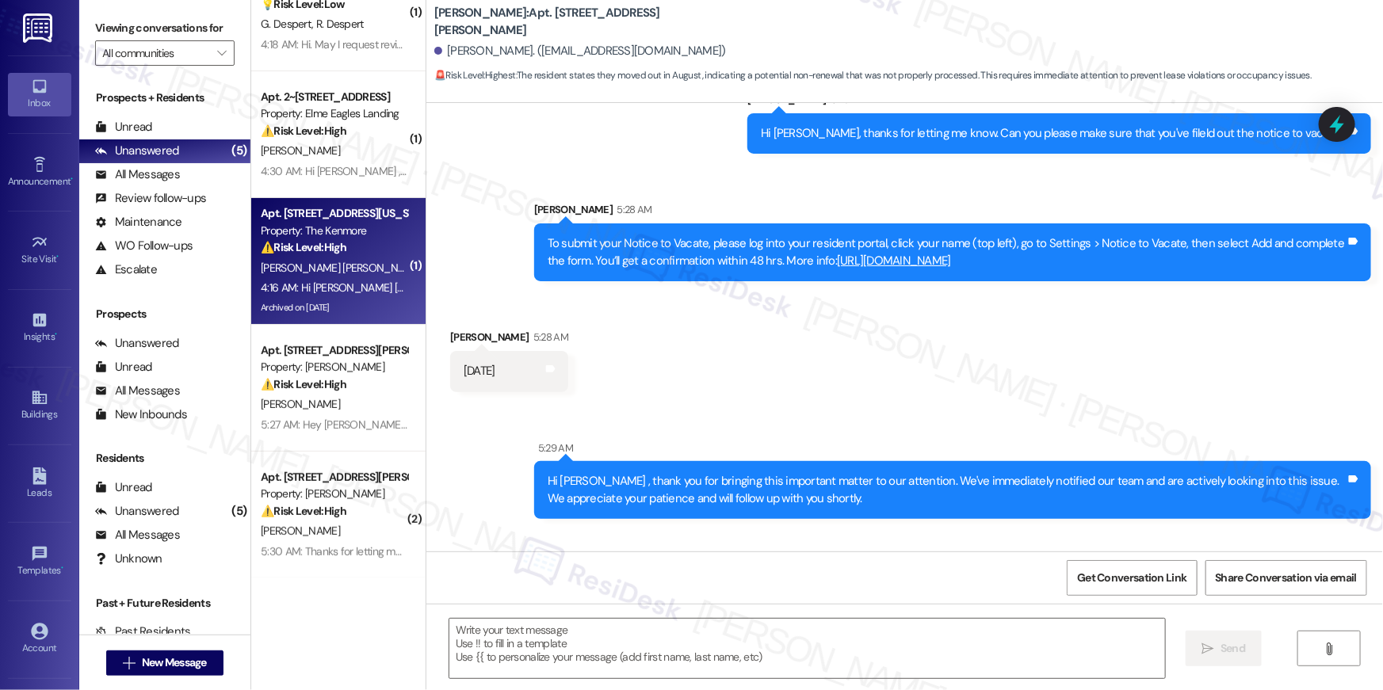
type textarea "Fetching suggested responses. Please feel free to read through the conversation…"
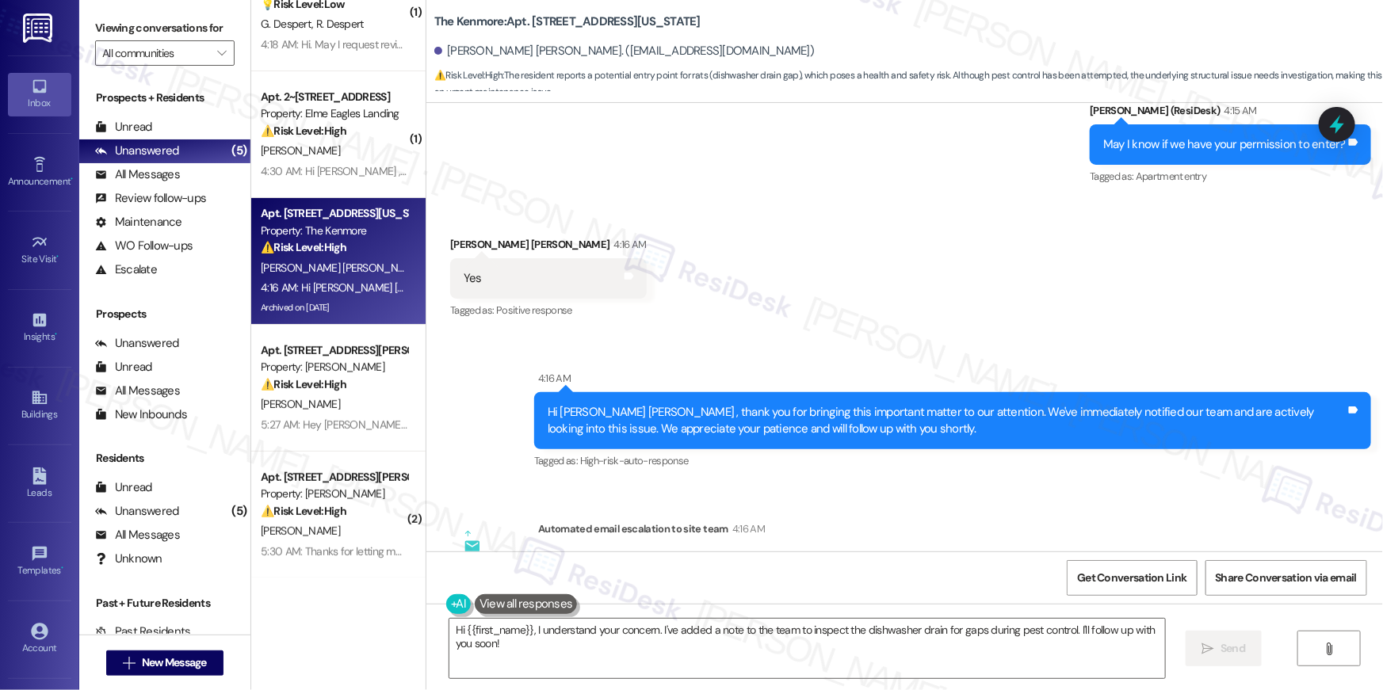
scroll to position [10748, 0]
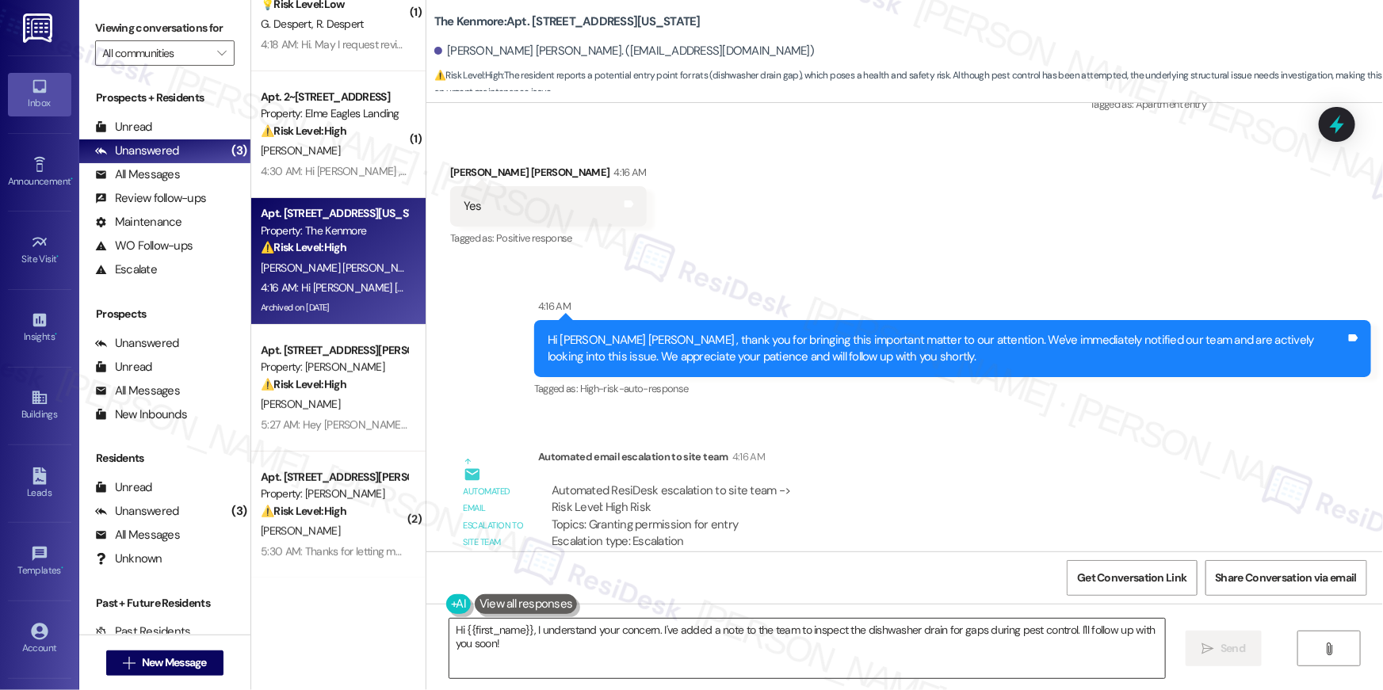
click at [648, 654] on textarea "Hi {{first_name}}, I understand your concern. I've added a note to the team to …" at bounding box center [806, 648] width 715 height 59
drag, startPoint x: 648, startPoint y: 654, endPoint x: 671, endPoint y: 651, distance: 23.1
click at [648, 654] on textarea "Hi {{first_name}}, I understand your concern. I've added a note to the team to …" at bounding box center [806, 648] width 715 height 59
click at [649, 654] on textarea "Hi {{first_name}}, I understand your concern. I've added a note to the team to …" at bounding box center [806, 648] width 715 height 59
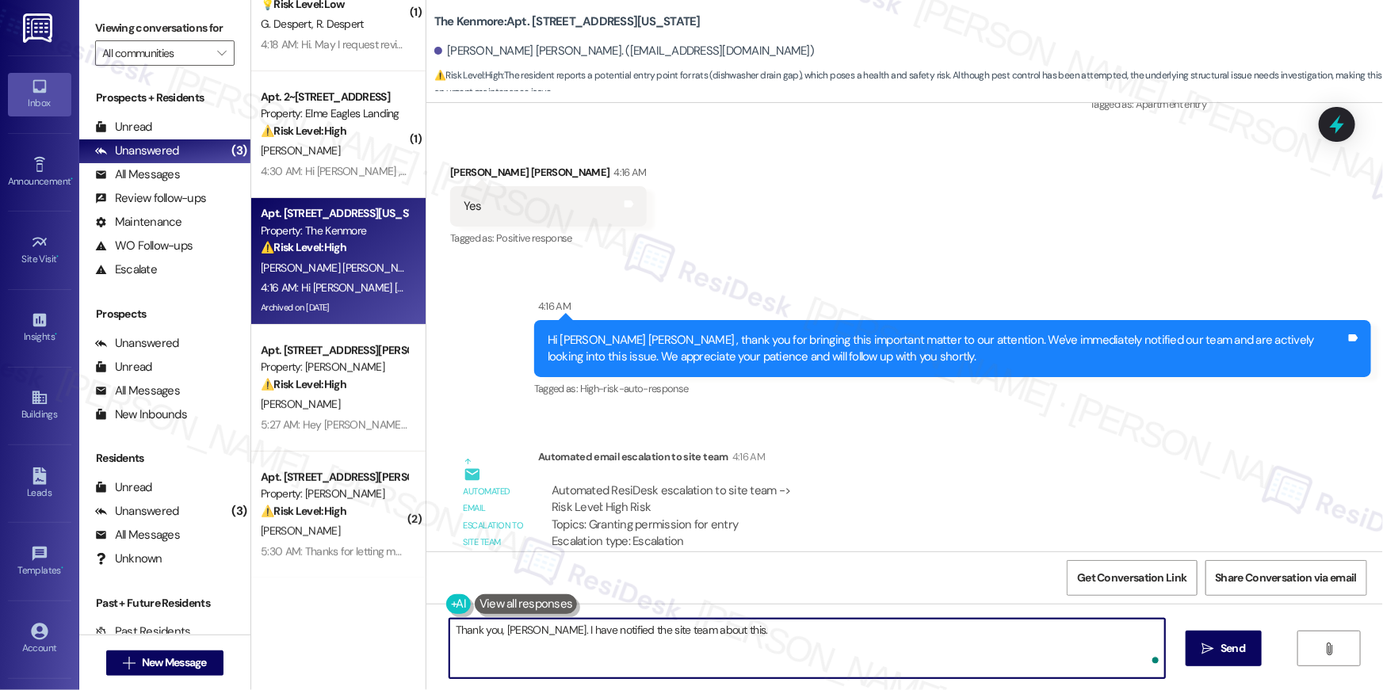
type textarea "Thank you, Miriam. I have notified the site team about this."
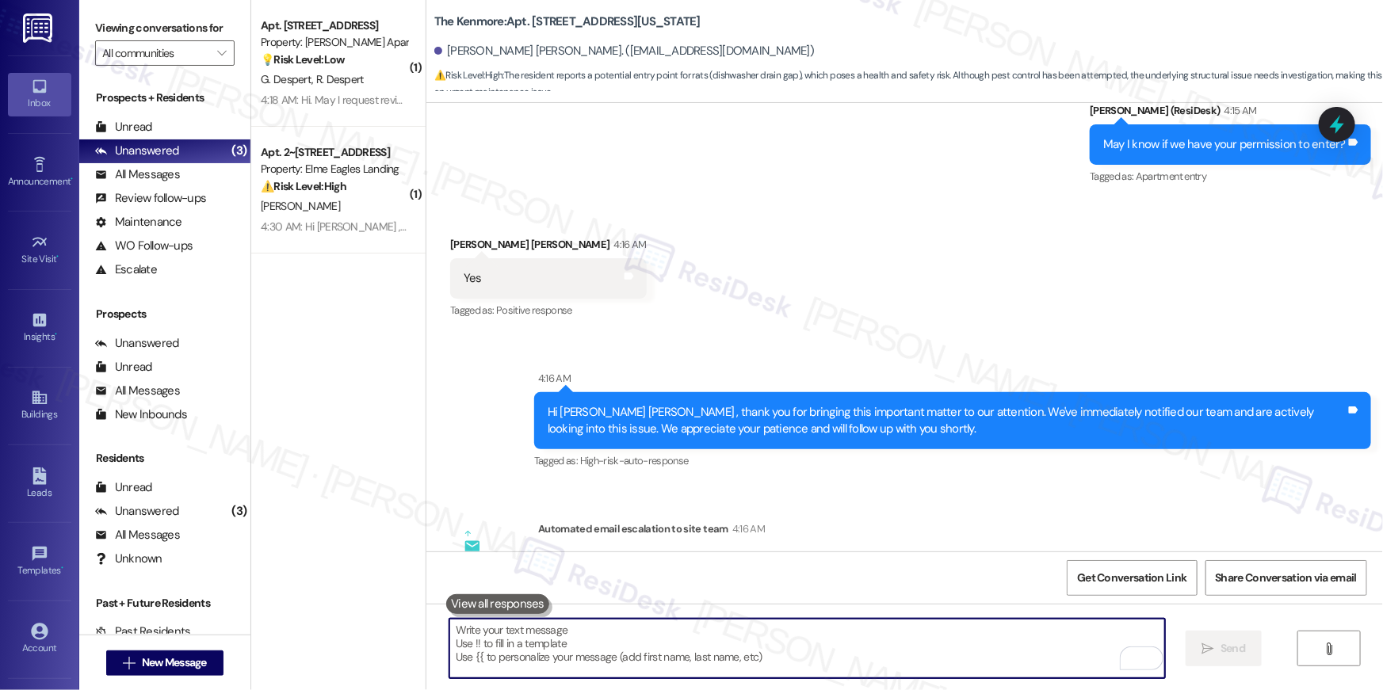
scroll to position [10858, 0]
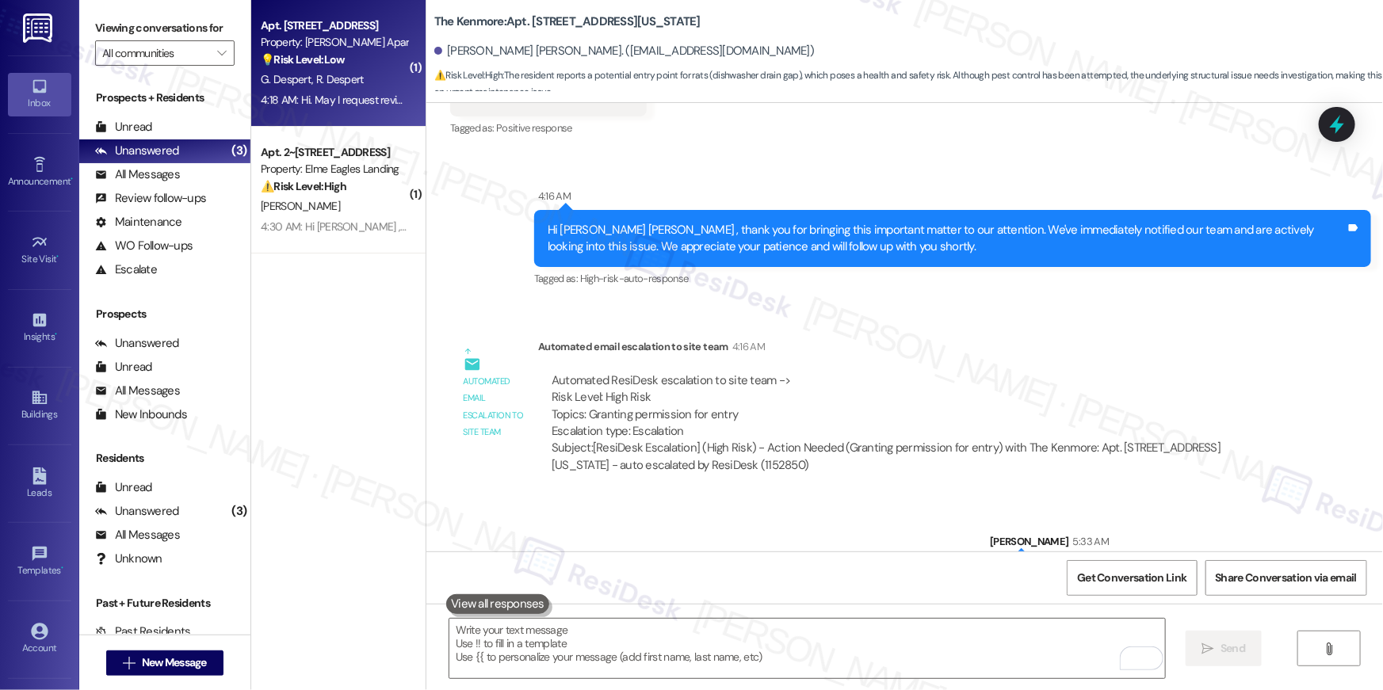
click at [300, 59] on strong "💡 Risk Level: Low" at bounding box center [303, 59] width 84 height 14
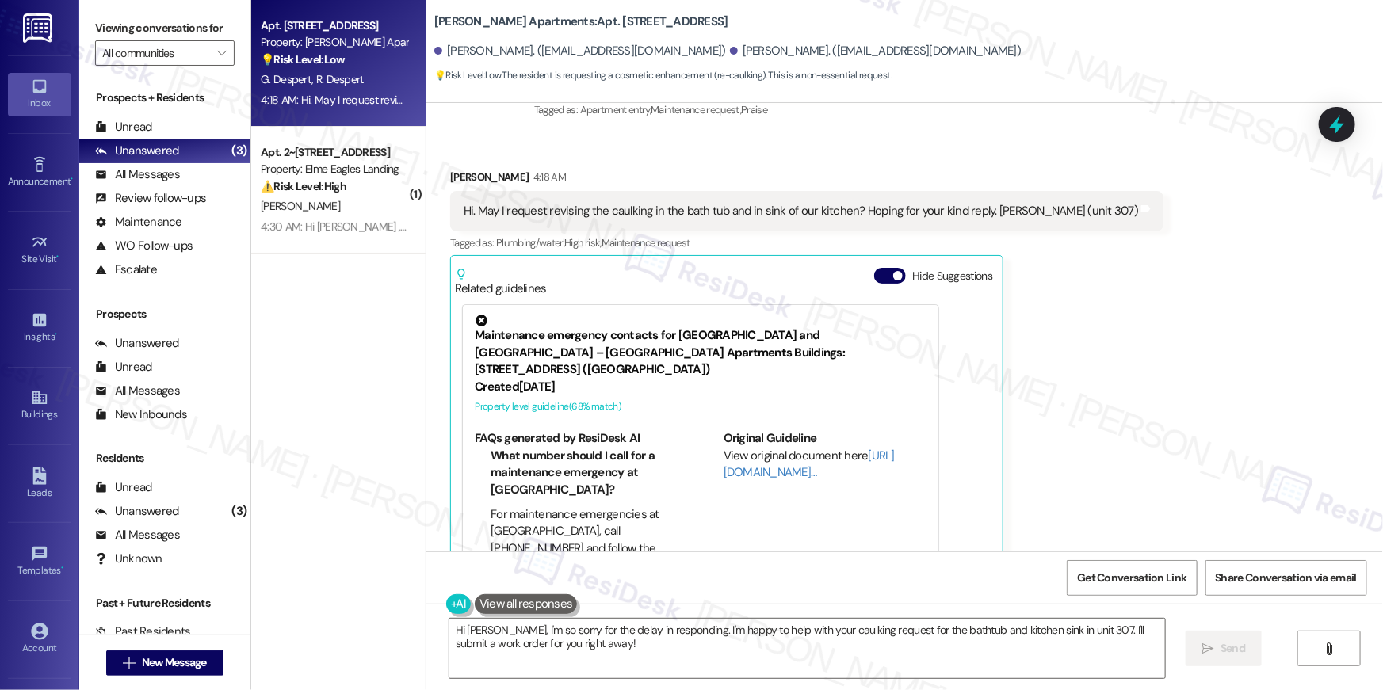
scroll to position [10723, 0]
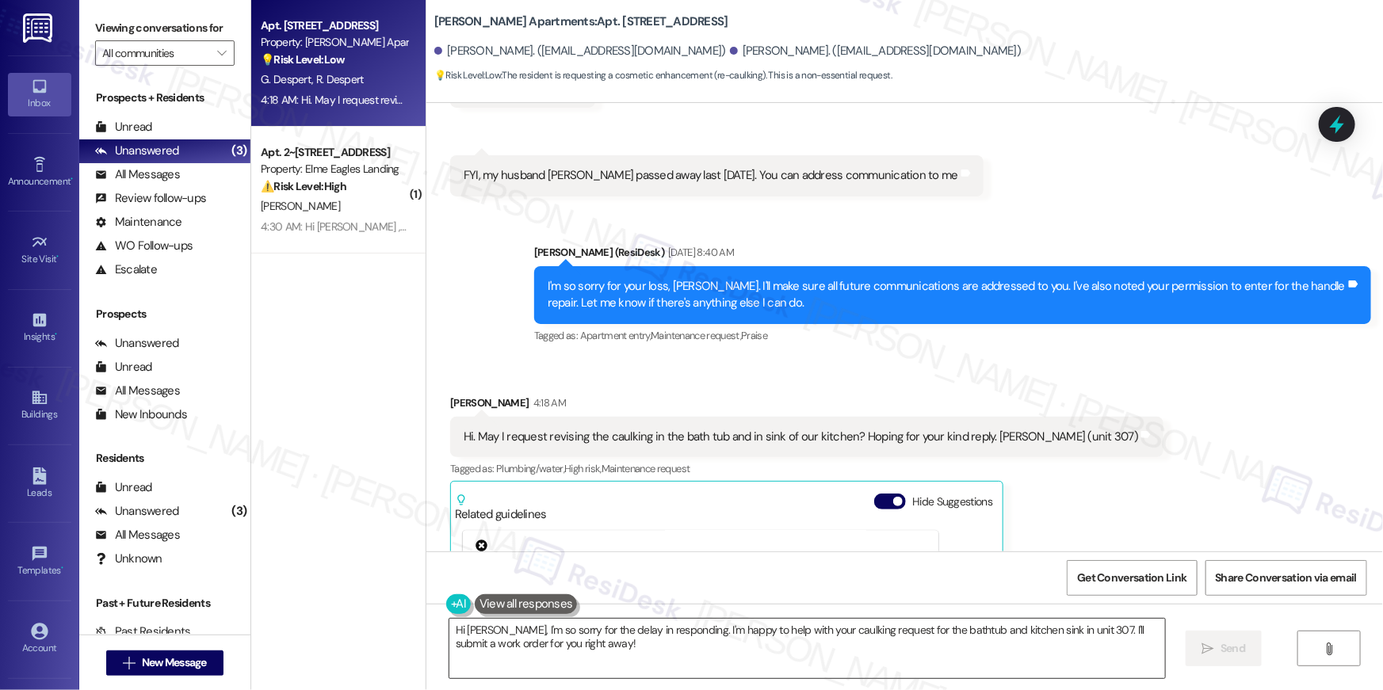
click at [603, 631] on textarea "Hi Rubi, I'm so sorry for the delay in responding. I'm happy to help with your …" at bounding box center [806, 648] width 715 height 59
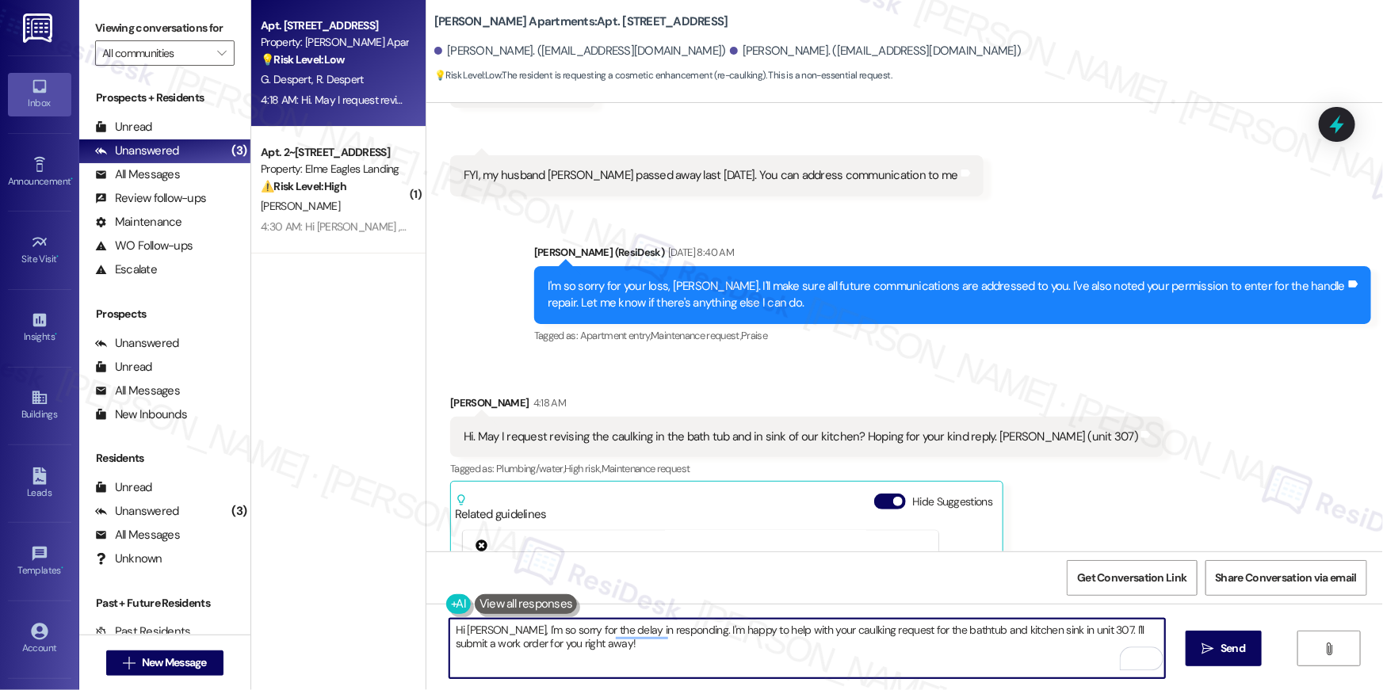
drag, startPoint x: 678, startPoint y: 659, endPoint x: 662, endPoint y: 641, distance: 24.7
click at [662, 641] on textarea "Hi Rubi, I'm so sorry for the delay in responding. I'm happy to help with your …" at bounding box center [806, 648] width 715 height 59
drag, startPoint x: 619, startPoint y: 640, endPoint x: 571, endPoint y: 643, distance: 47.6
click at [618, 640] on textarea "Hi Rubi, I'm so sorry for the delay in responding. I'm happy to help with your …" at bounding box center [806, 648] width 715 height 59
drag, startPoint x: 485, startPoint y: 631, endPoint x: 666, endPoint y: 632, distance: 180.7
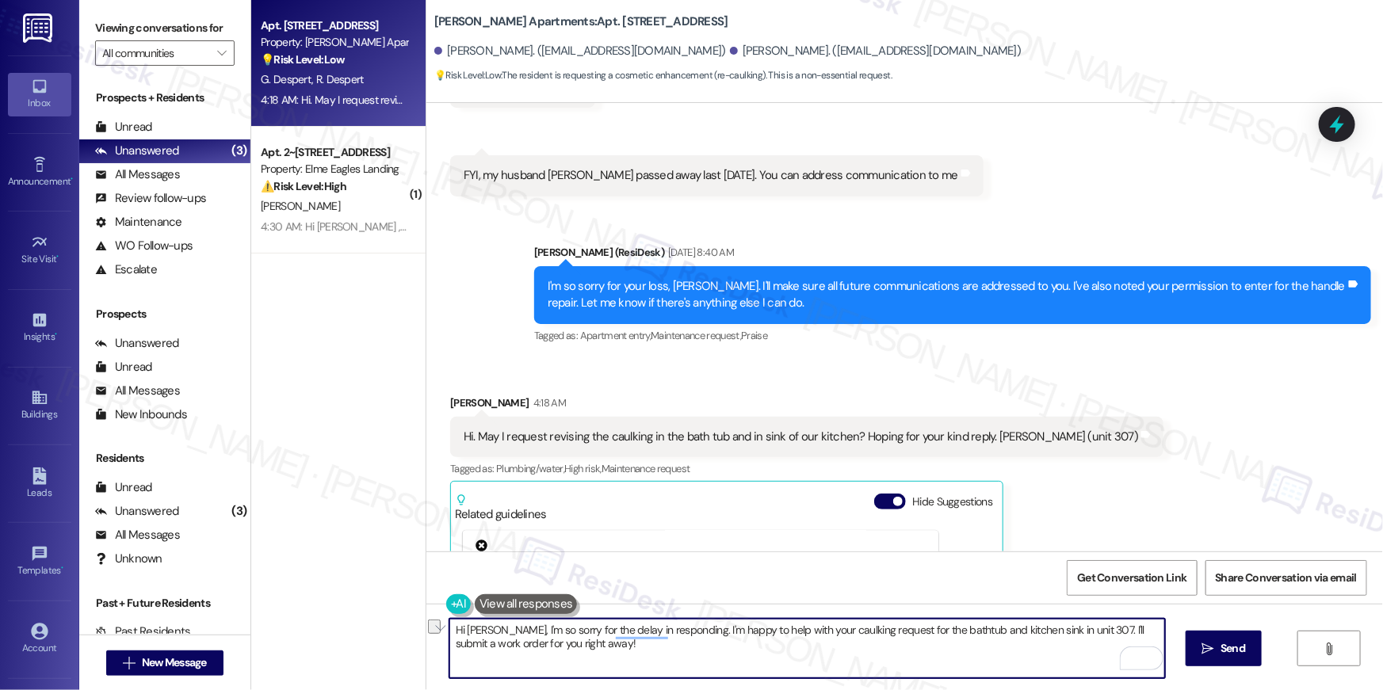
click at [662, 634] on textarea "Hi Rubi, I'm so sorry for the delay in responding. I'm happy to help with your …" at bounding box center [806, 648] width 715 height 59
drag, startPoint x: 853, startPoint y: 639, endPoint x: 926, endPoint y: 665, distance: 77.4
click at [926, 665] on textarea "Hi Rubi, I'm happy to help with your caulking request for the bathtub and kitch…" at bounding box center [806, 648] width 715 height 59
type textarea "Hi Rubi, I'm happy to help with your caulking request for the bathtub and kitch…"
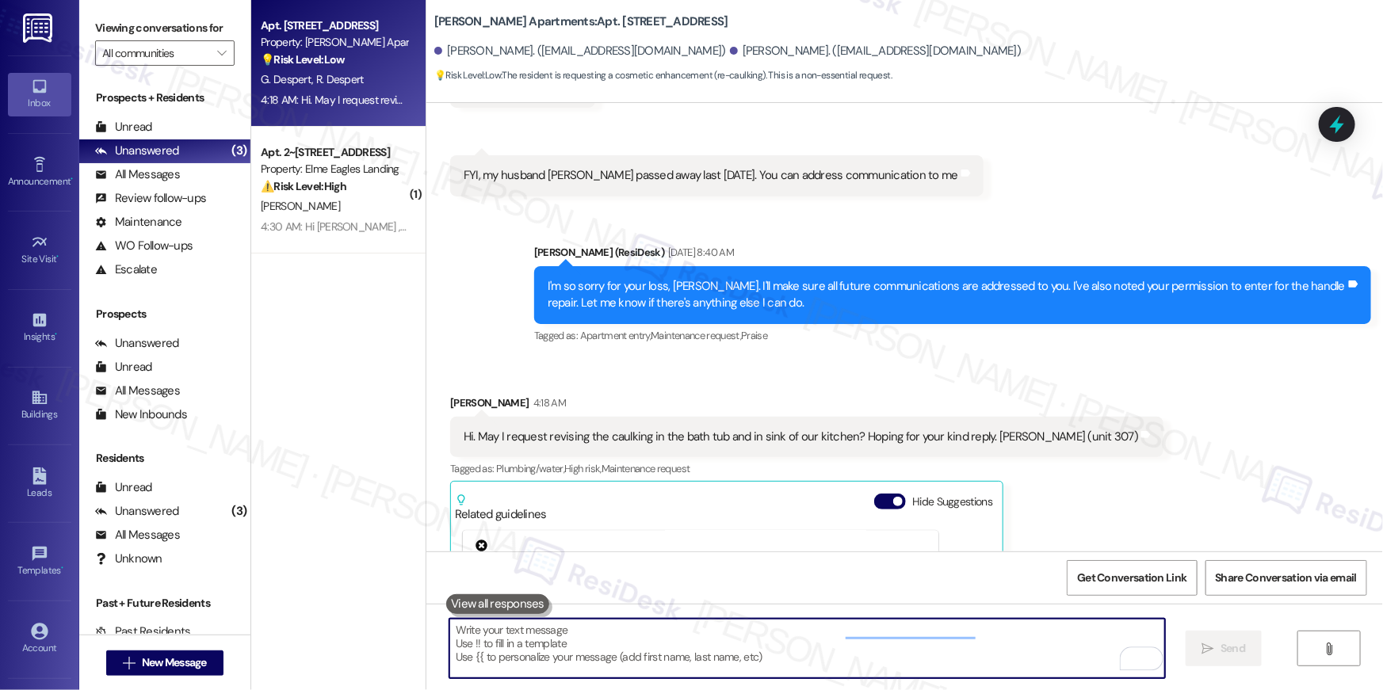
scroll to position [10949, 0]
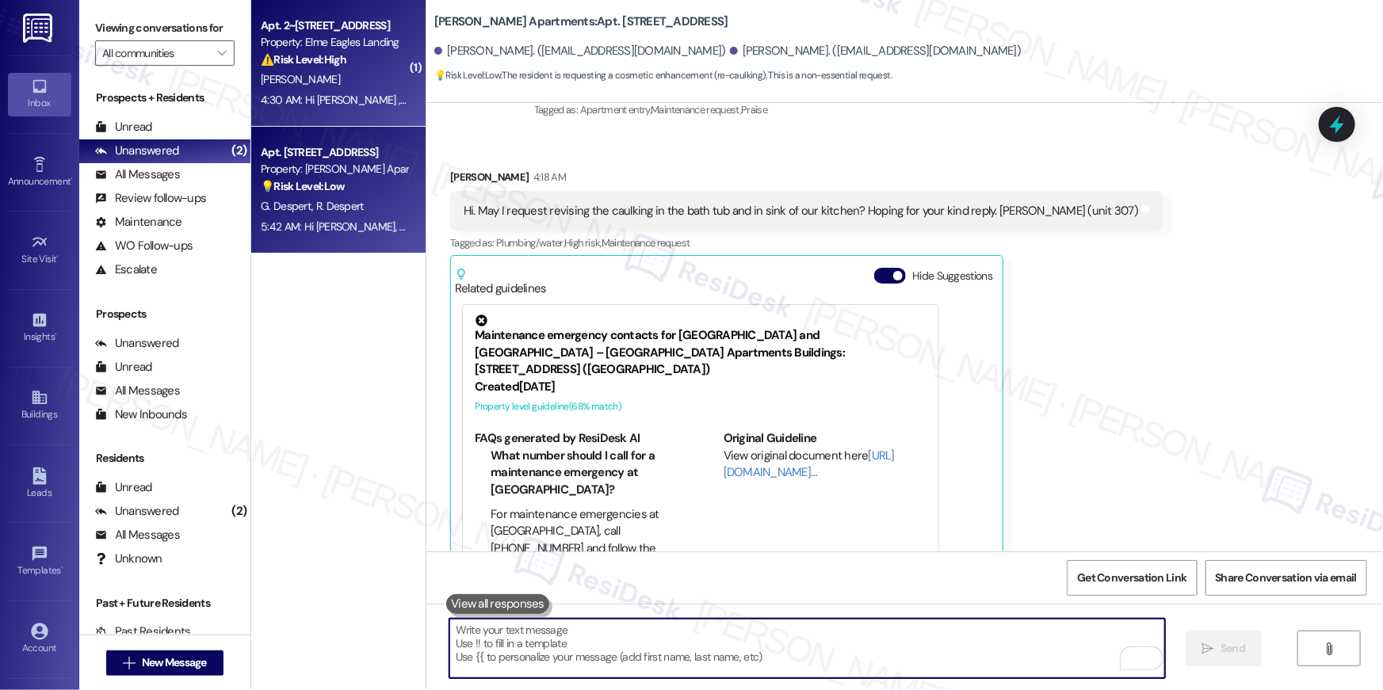
click at [331, 67] on div "⚠️ Risk Level: High The resident is asking to confirm their name has been remov…" at bounding box center [334, 60] width 147 height 17
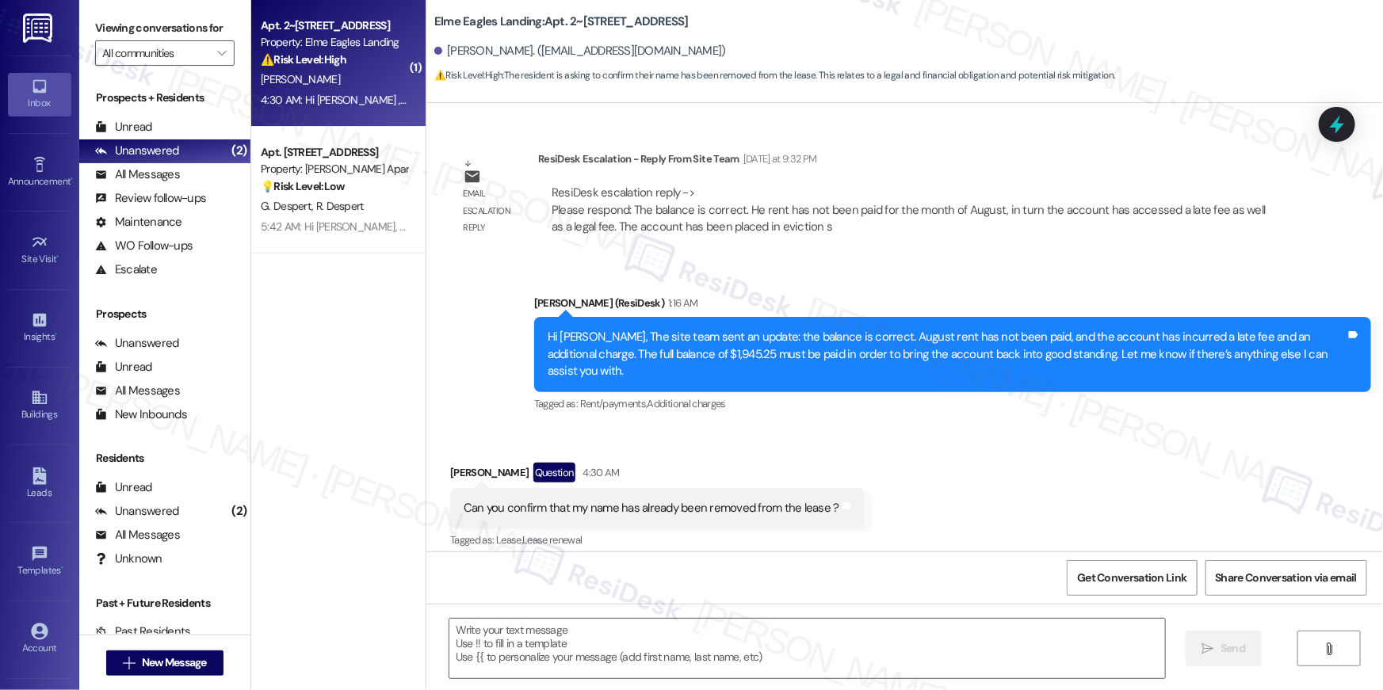
type textarea "Fetching suggested responses. Please feel free to read through the conversation…"
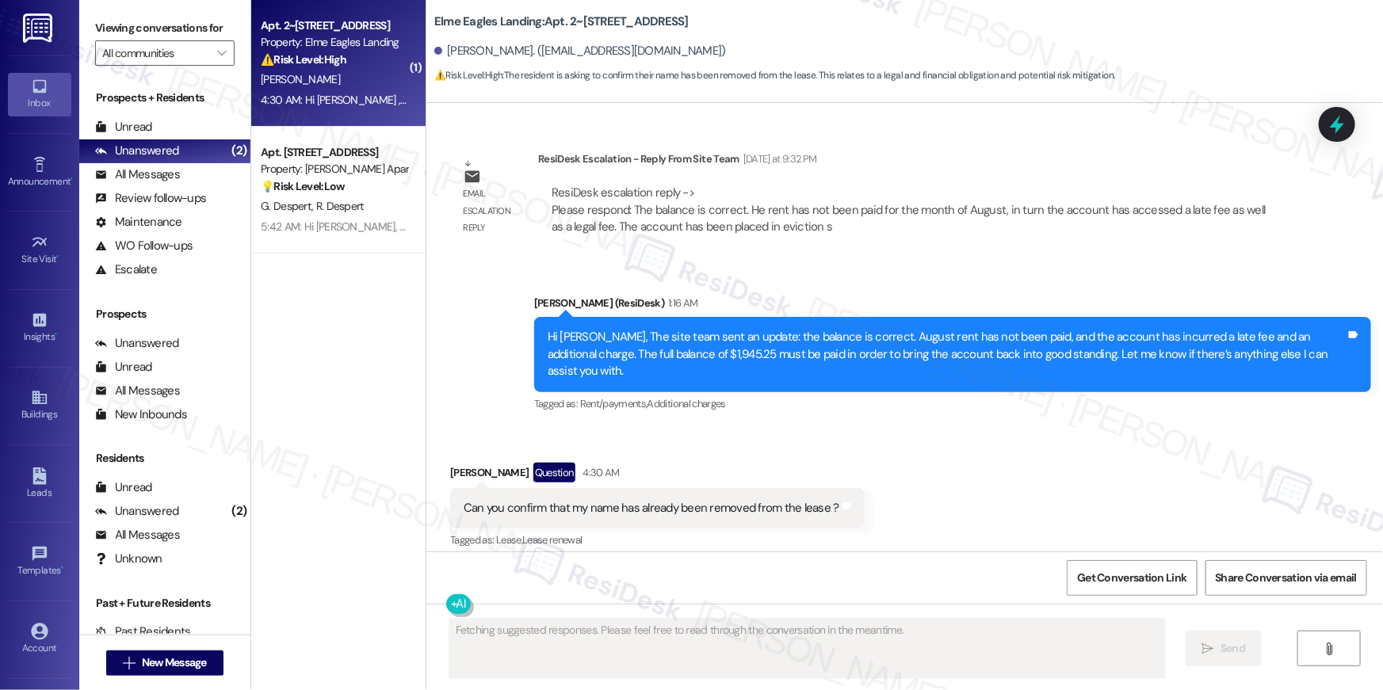
scroll to position [6512, 0]
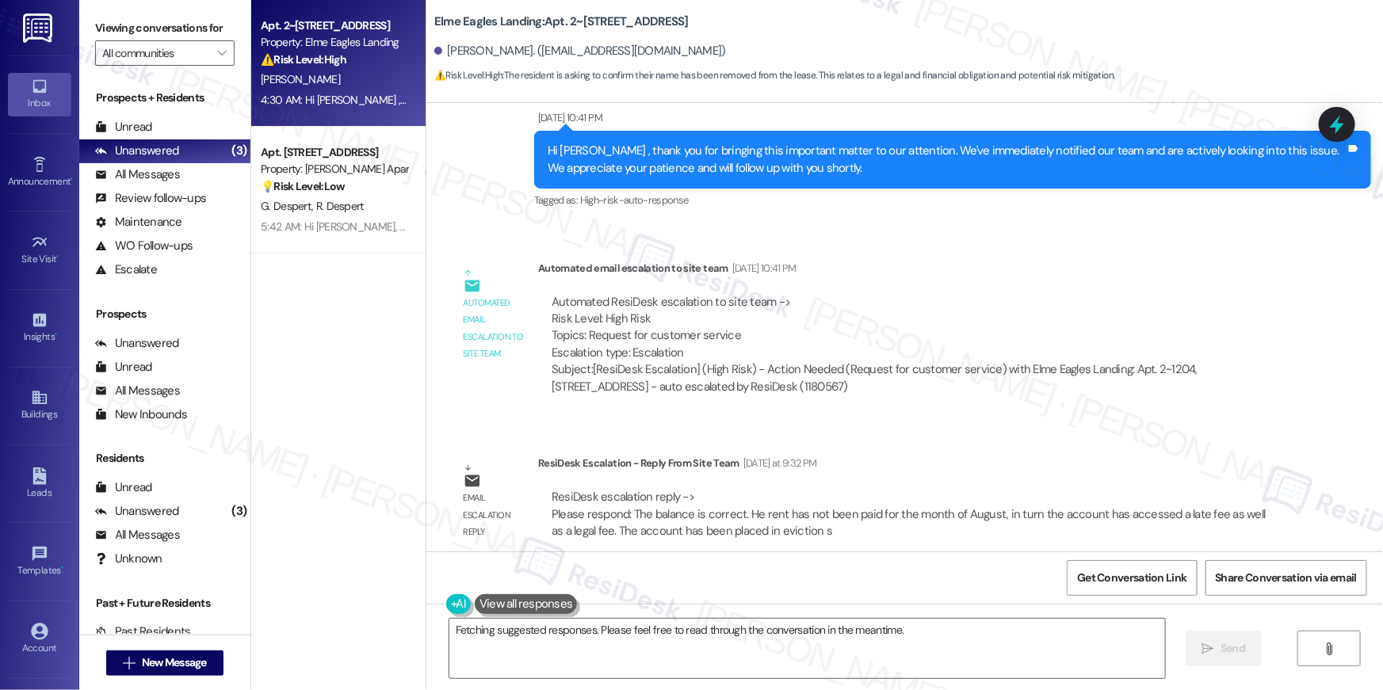
scroll to position [6859, 0]
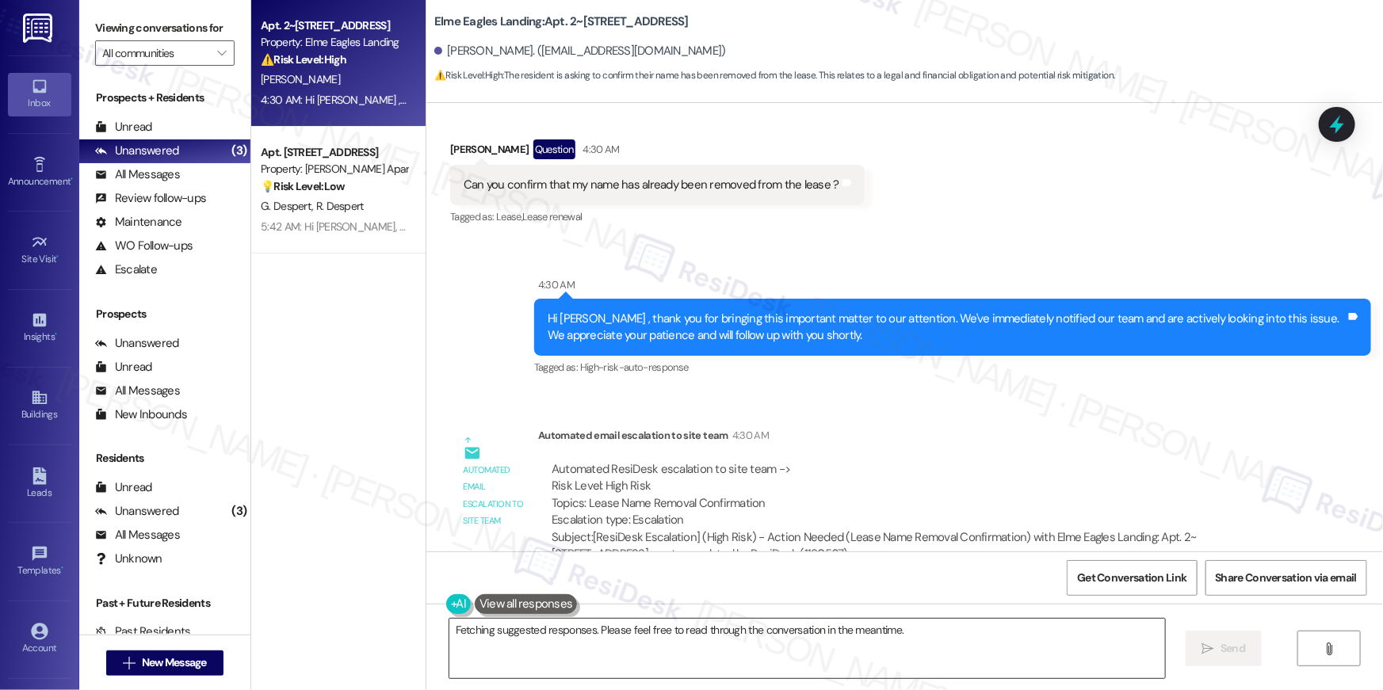
click at [541, 666] on textarea "Hi {{first_name}}! I'm happy to look into that for you. I'll check with the tea…" at bounding box center [806, 648] width 715 height 59
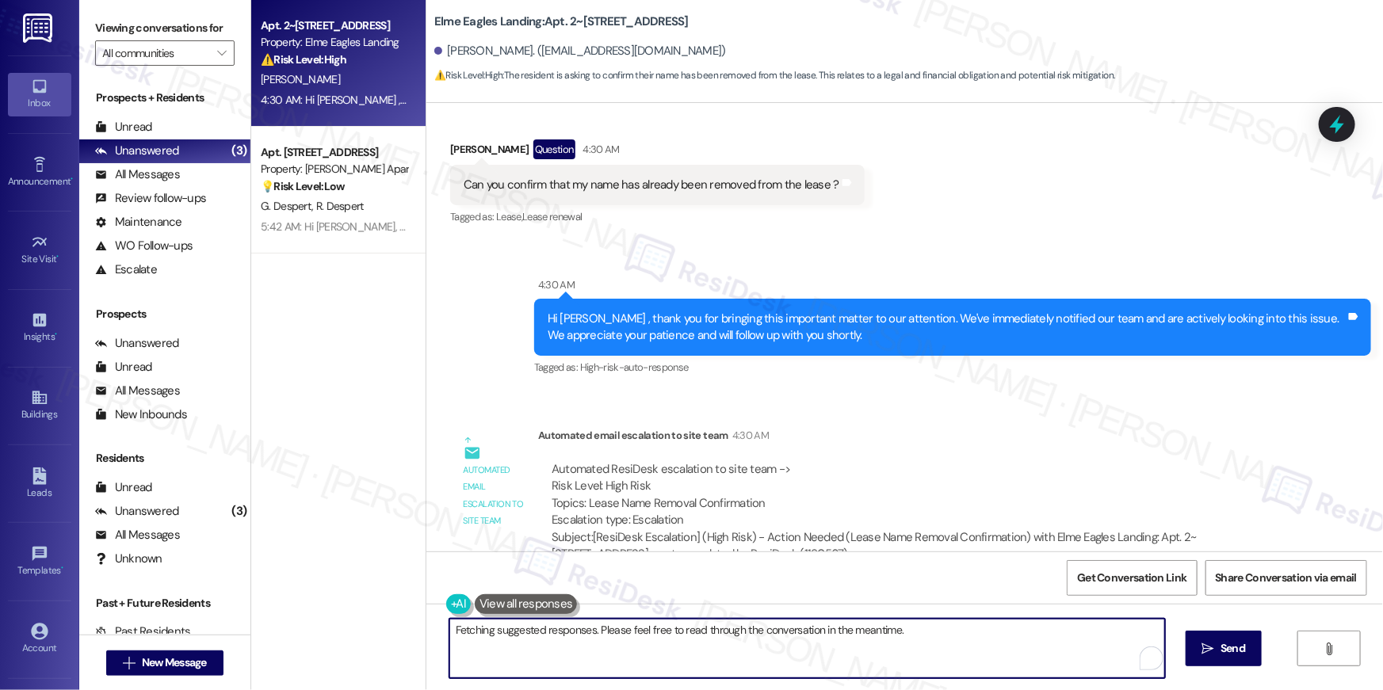
drag, startPoint x: 550, startPoint y: 634, endPoint x: 903, endPoint y: 650, distance: 353.7
click at [903, 650] on textarea "Hi {{first_name}}! I'm happy to look into that for you. I'll check with the tea…" at bounding box center [806, 648] width 715 height 59
click at [719, 658] on textarea "Hi {{first_name}}! I'm happy to look into that for you. I'll check with the tea…" at bounding box center [806, 648] width 715 height 59
click at [1227, 650] on span "Send" at bounding box center [1232, 648] width 25 height 17
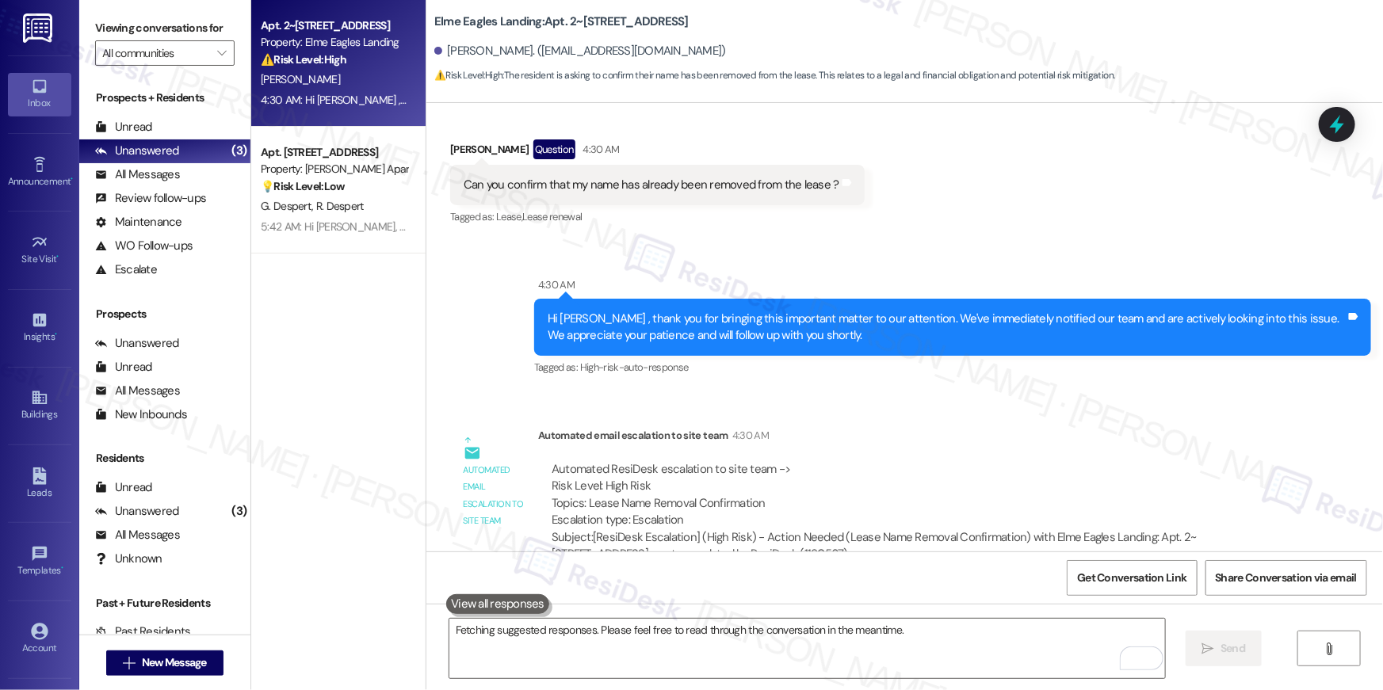
scroll to position [6512, 0]
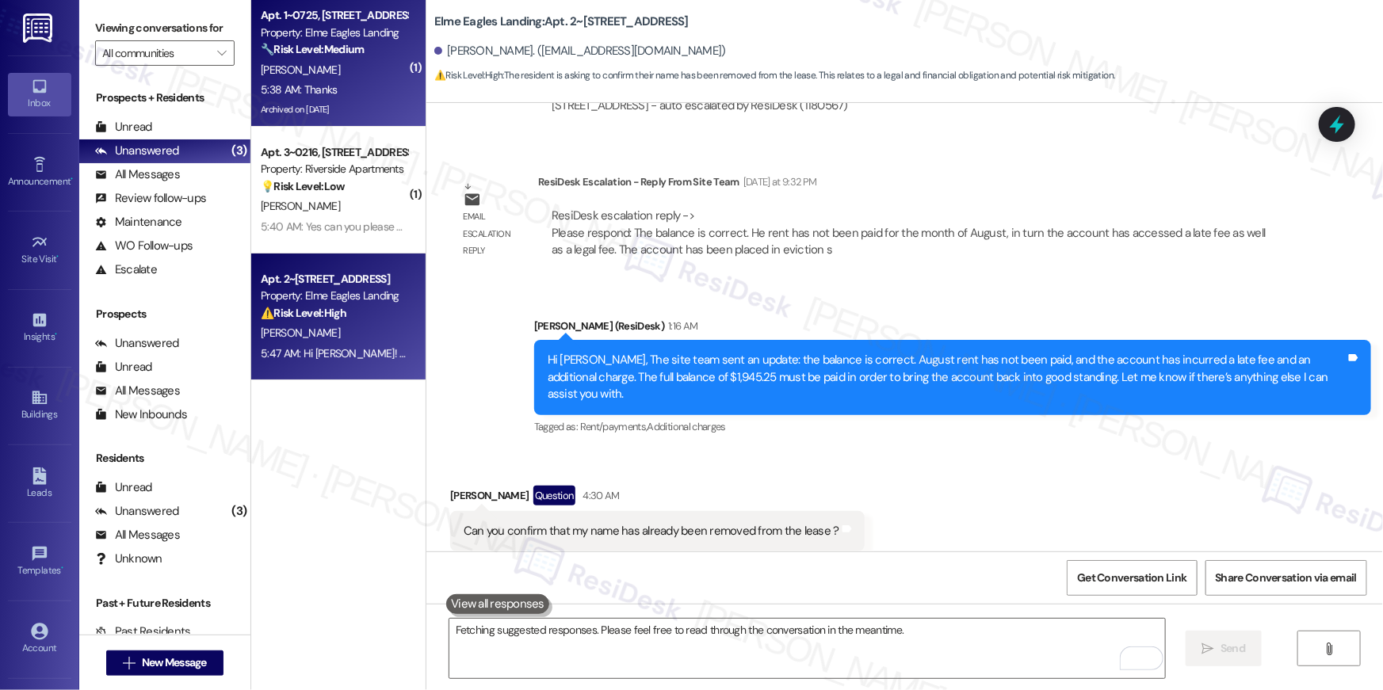
click at [293, 95] on div "5:38 AM: Thanks 5:38 AM: Thanks" at bounding box center [299, 89] width 77 height 14
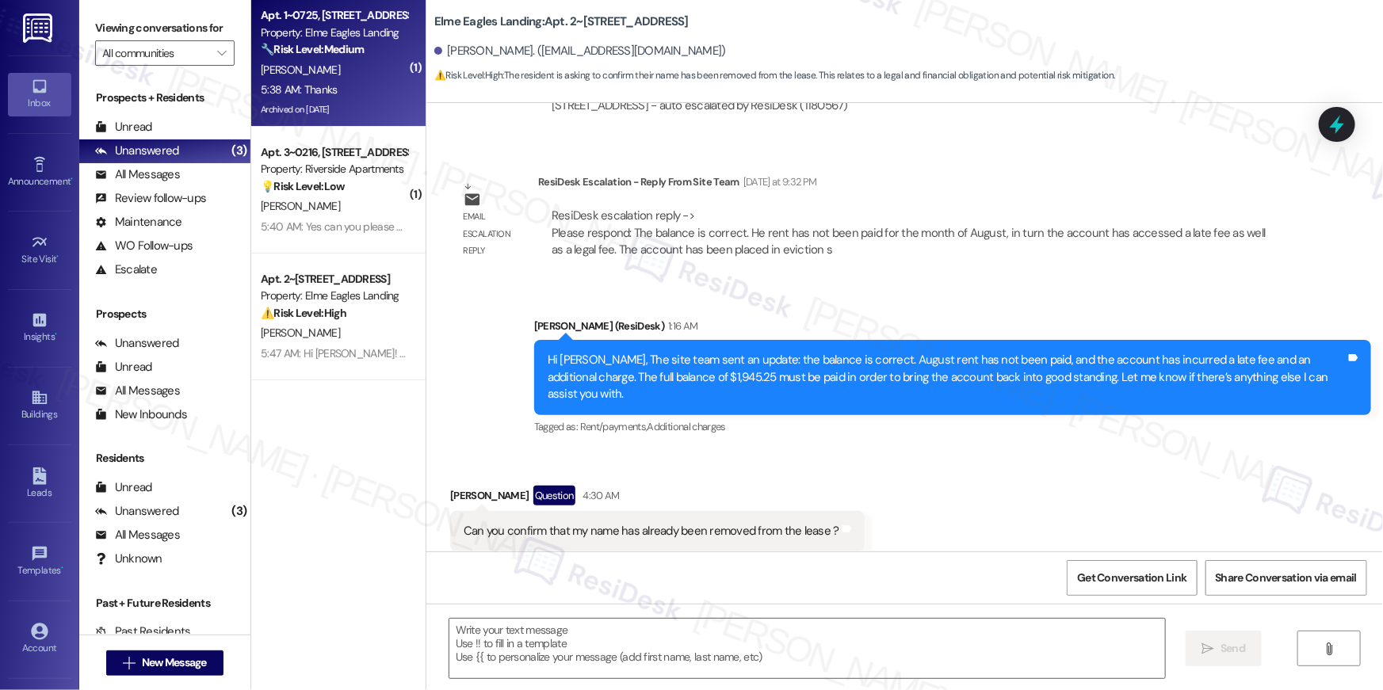
type textarea "Fetching suggested responses. Please feel free to read through the conversation…"
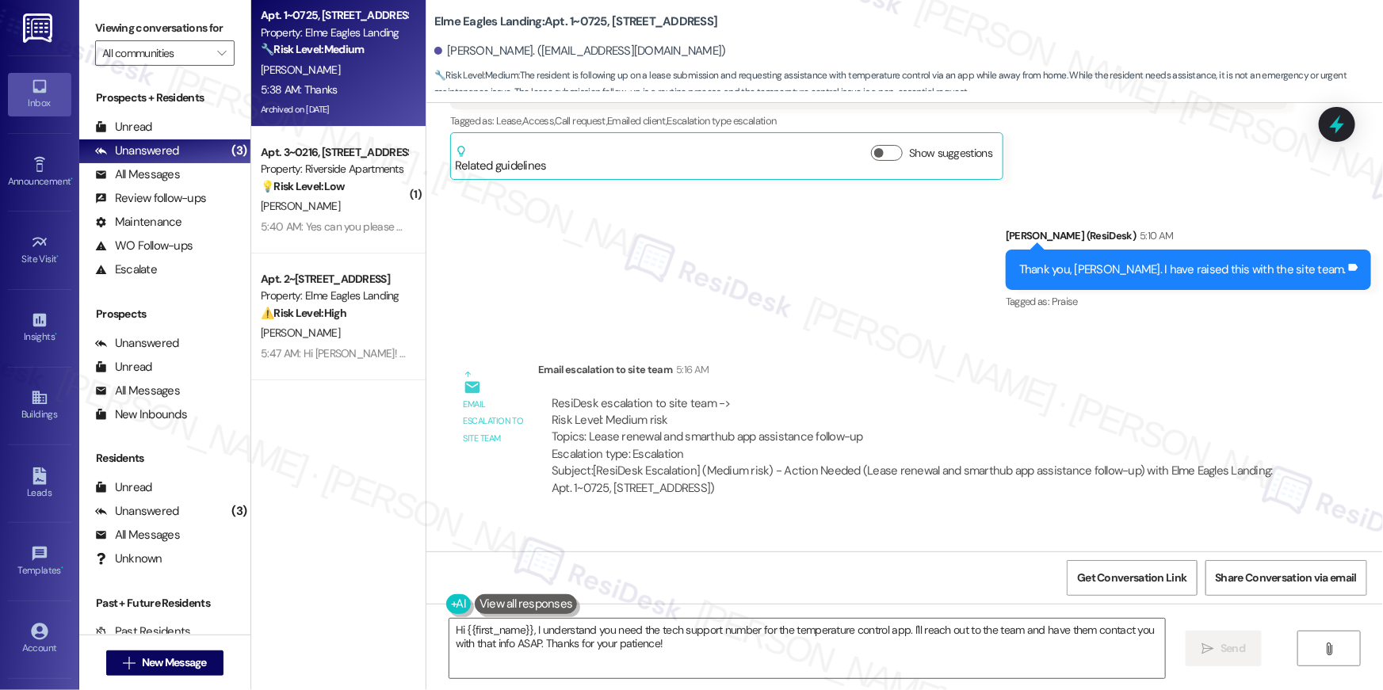
scroll to position [38591, 0]
click at [940, 648] on textarea "Hi {{first_name}}, I understand you need the tech support number for the temper…" at bounding box center [806, 648] width 715 height 59
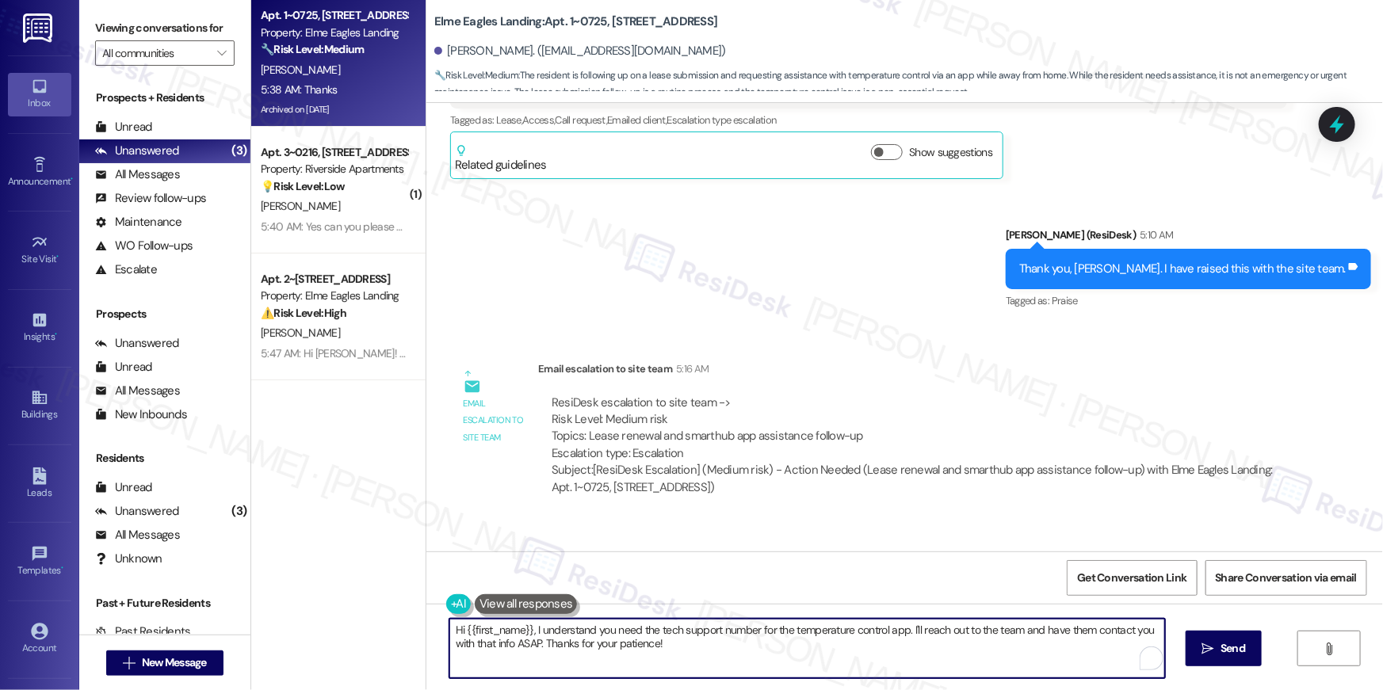
click at [940, 648] on textarea "Hi {{first_name}}, I understand you need the tech support number for the temper…" at bounding box center [806, 648] width 715 height 59
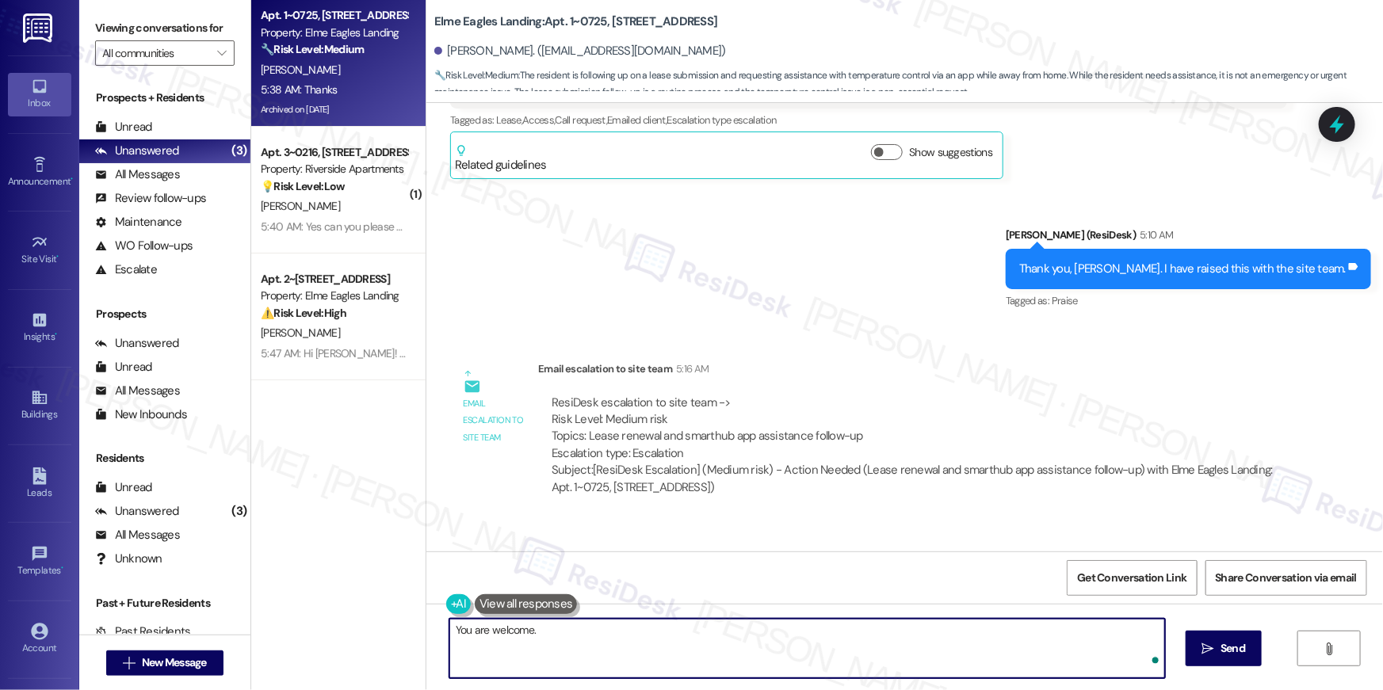
type textarea "You are welcome."
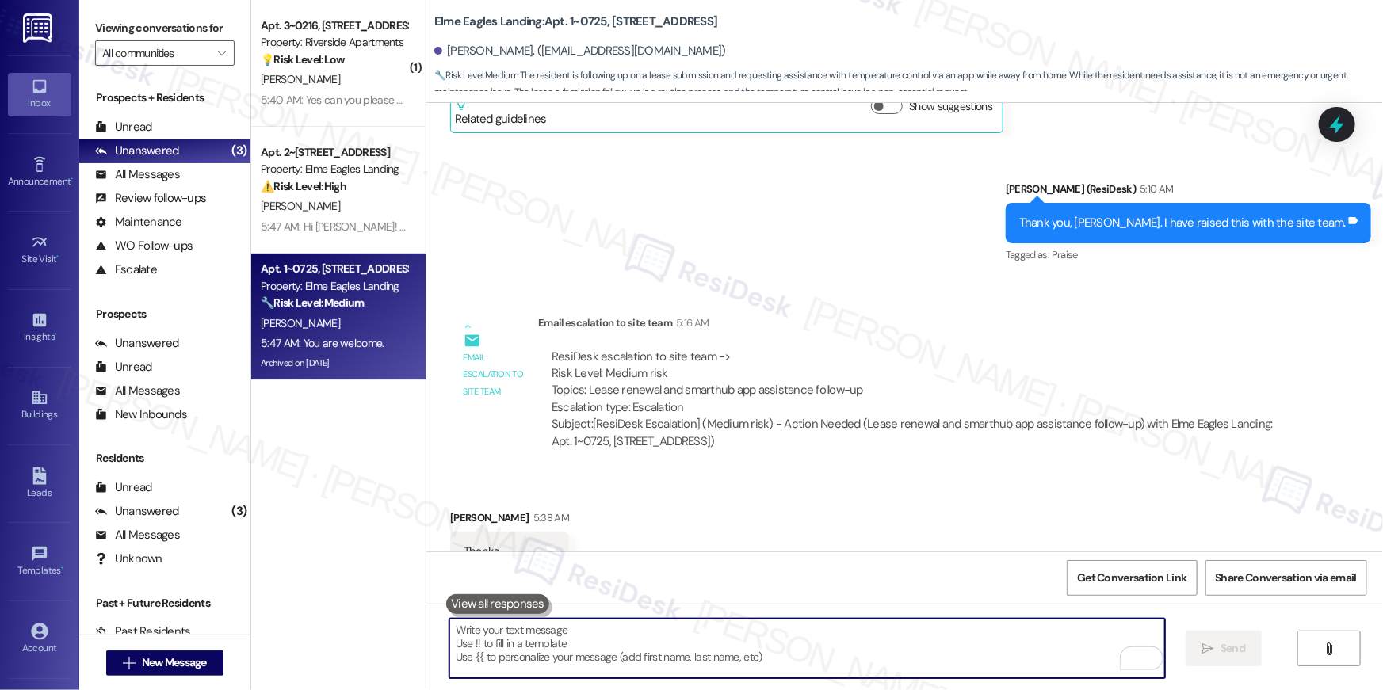
scroll to position [38701, 0]
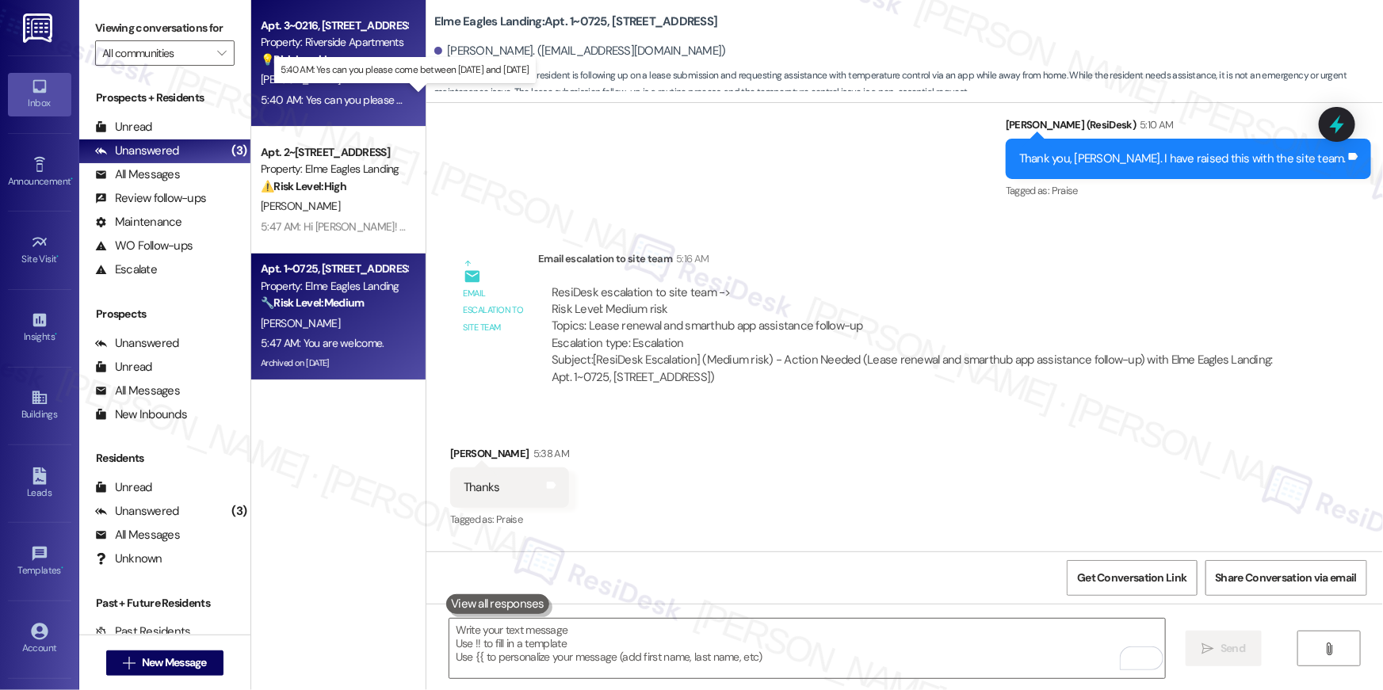
click at [300, 99] on div "5:40 AM: Yes can you please come between 29 August and 5 September 5:40 AM: Yes…" at bounding box center [406, 100] width 290 height 14
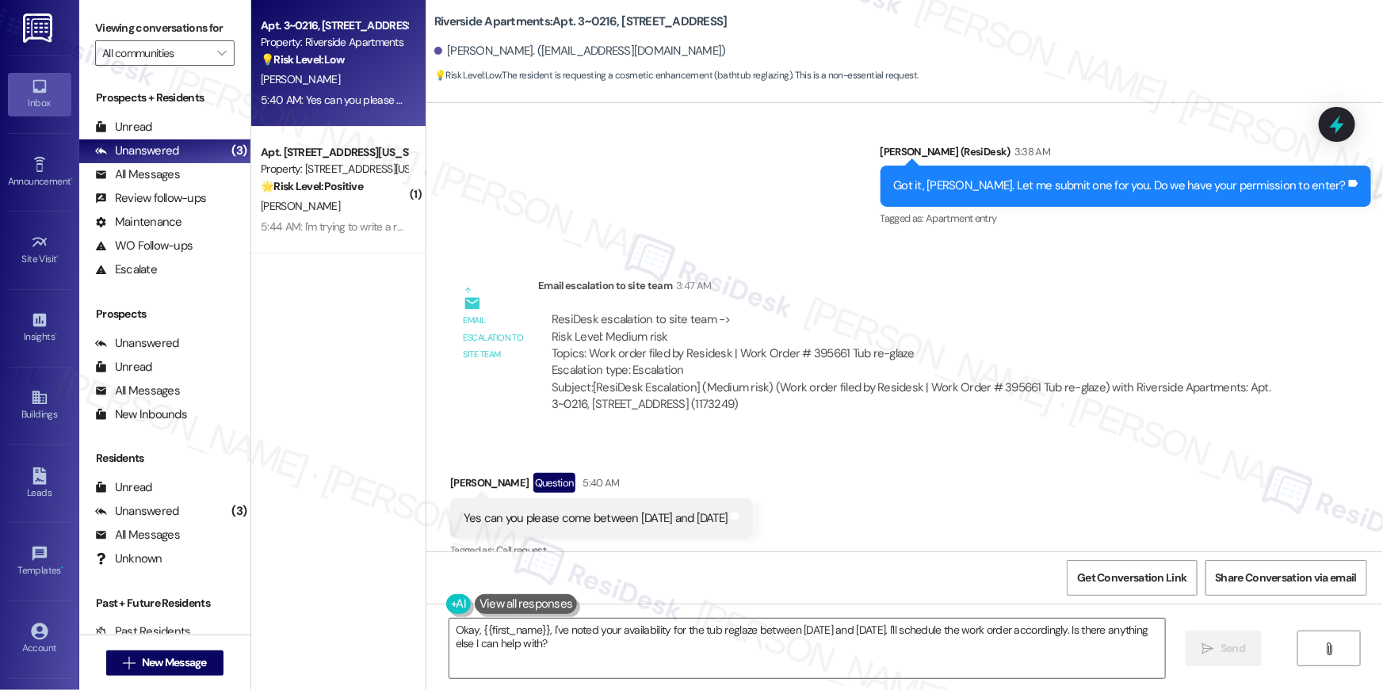
scroll to position [11752, 0]
click at [670, 648] on textarea "Okay, {{first_name}}, I've noted your availability for the tub reglaze between …" at bounding box center [806, 648] width 715 height 59
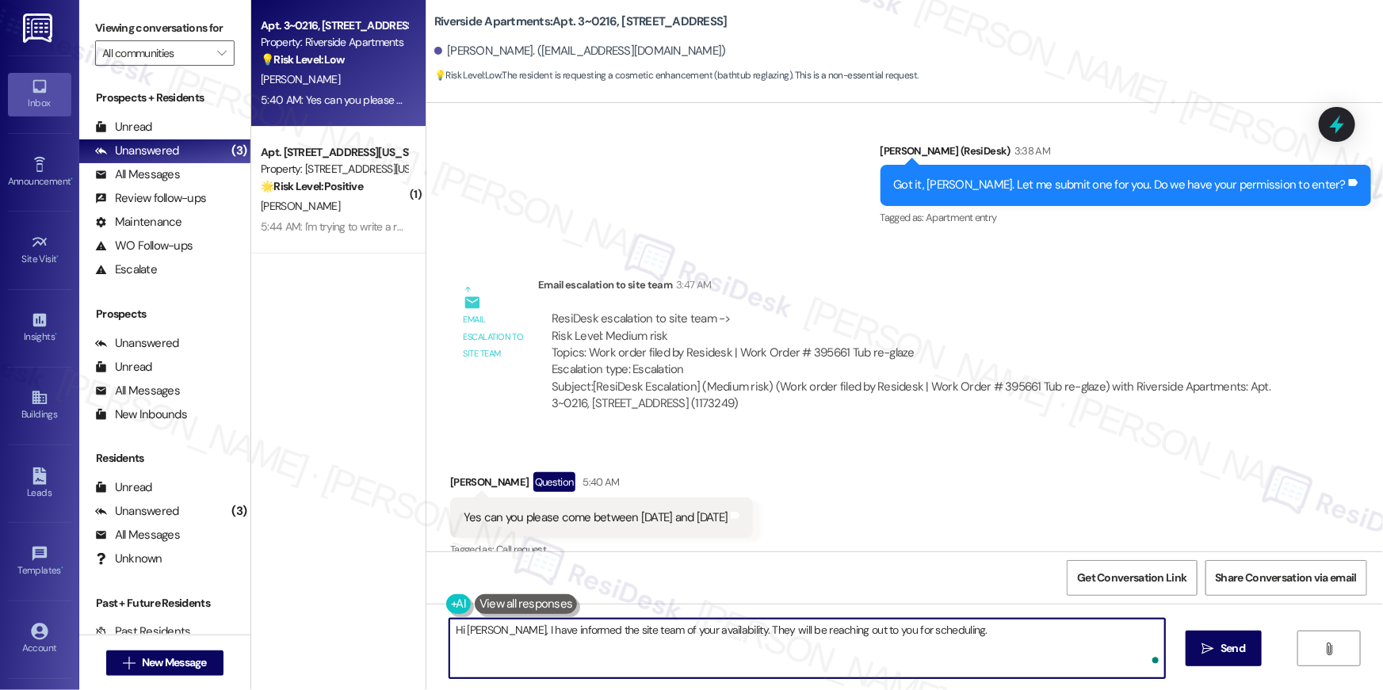
type textarea "Hi David, I have informed the site team of your availability. They will be reac…"
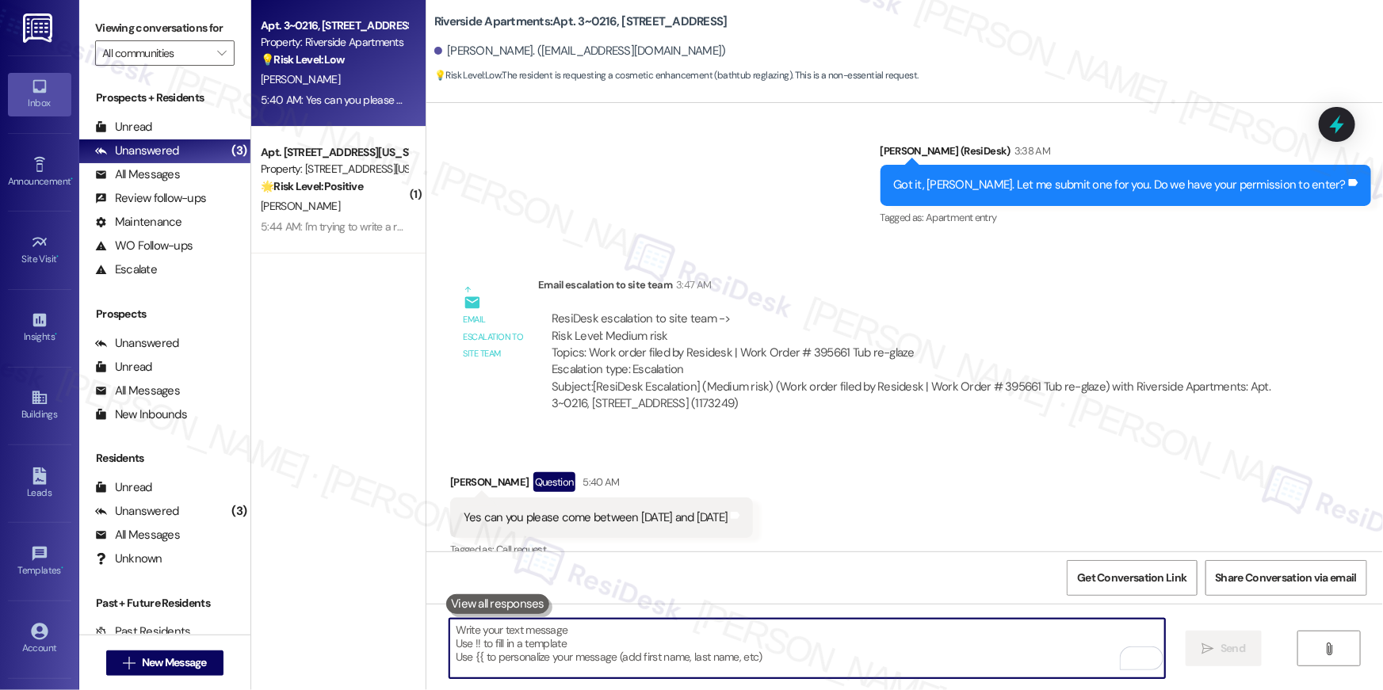
scroll to position [11751, 0]
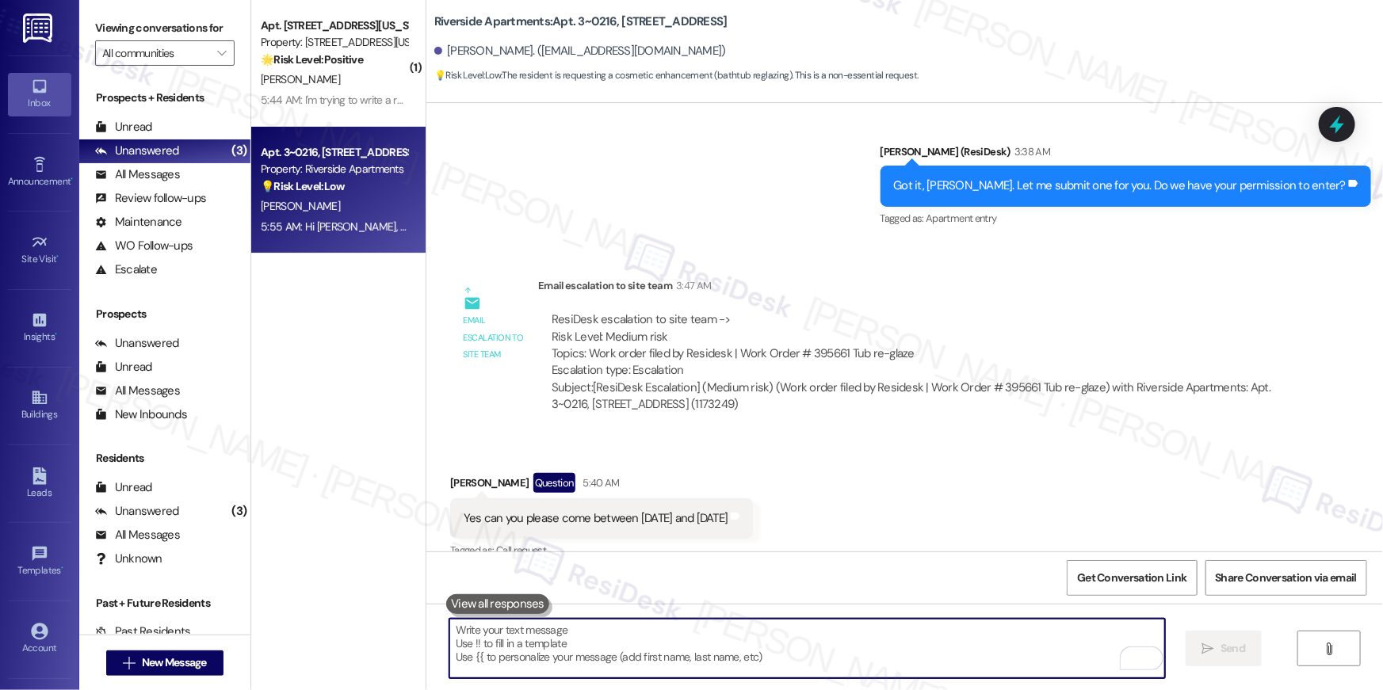
click at [637, 510] on div "Yes can you please come between 29 August and 5 September" at bounding box center [596, 518] width 264 height 17
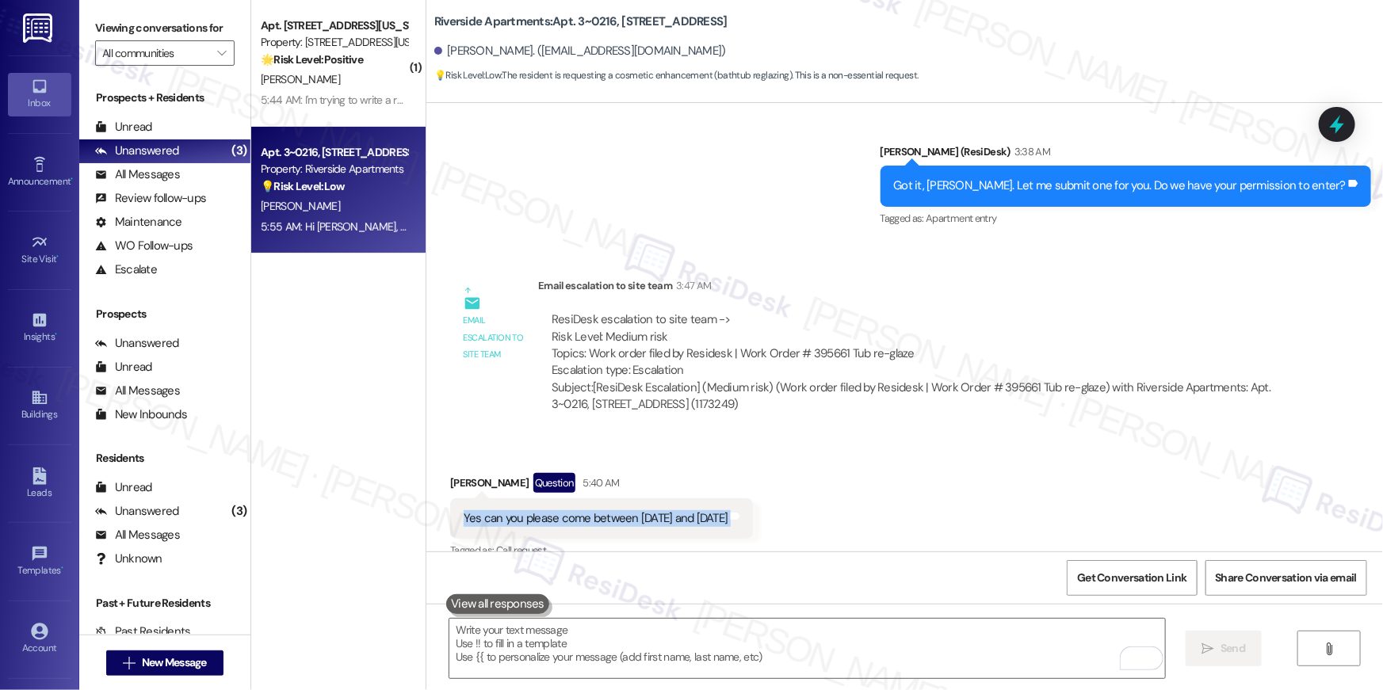
click at [637, 510] on div "Yes can you please come between 29 August and 5 September" at bounding box center [596, 518] width 264 height 17
copy div "Yes can you please come between 29 August and 5 September Tags and notes"
click at [189, 665] on span "New Message" at bounding box center [174, 662] width 65 height 17
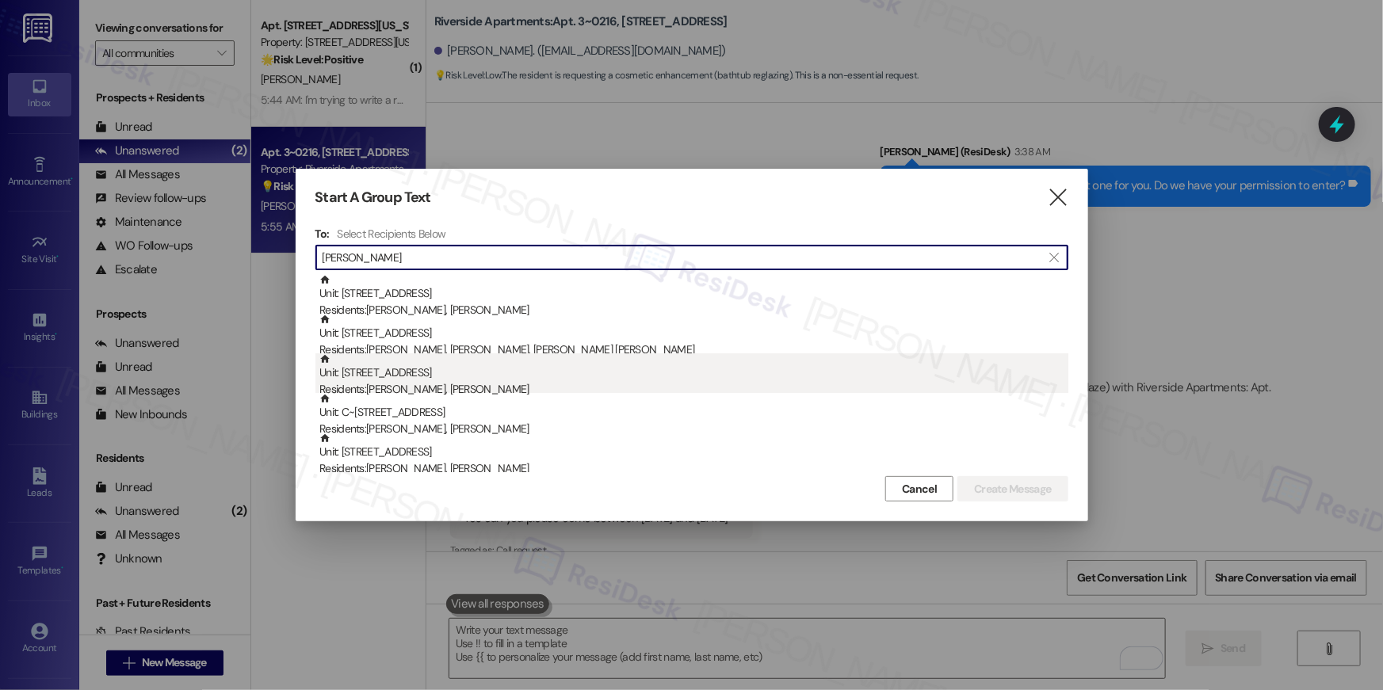
type input "fuentes"
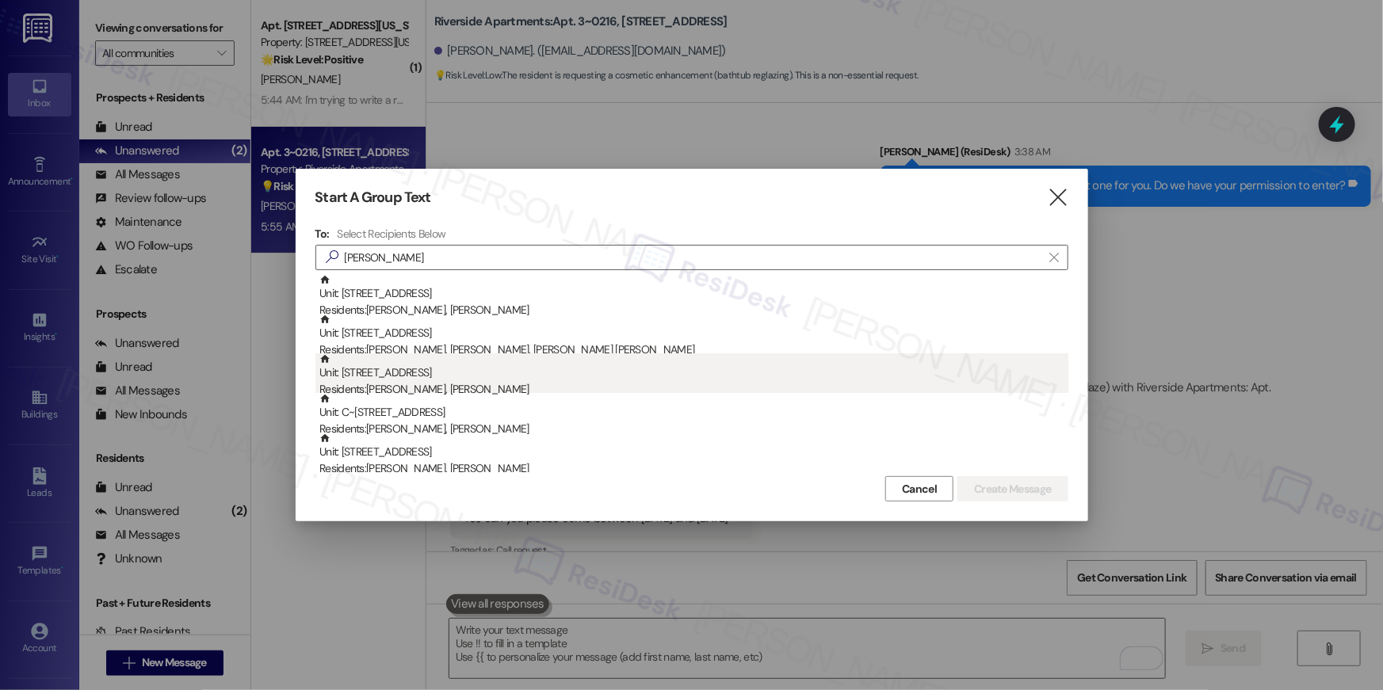
click at [498, 372] on div "Unit: 101 - 501 North River Parkway Residents: Elaine Fuentes, Saul Torres" at bounding box center [693, 375] width 749 height 45
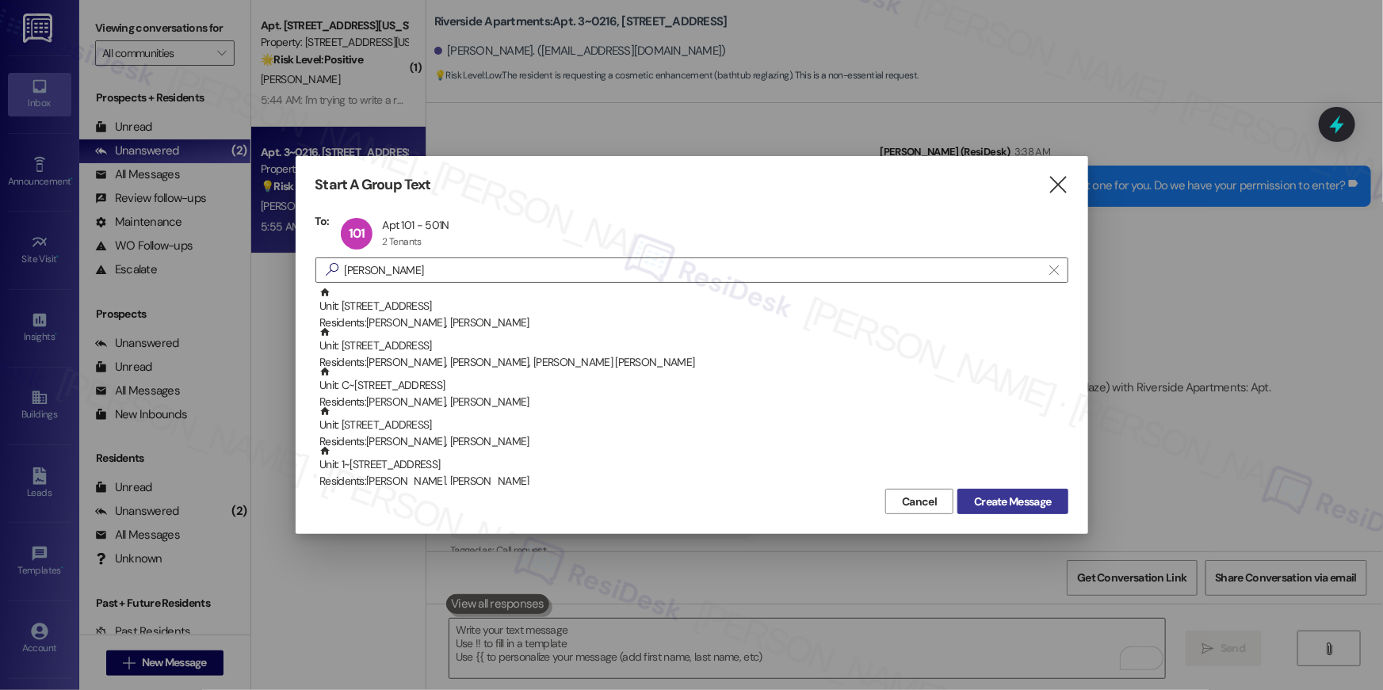
click at [1037, 501] on span "Create Message" at bounding box center [1012, 502] width 77 height 17
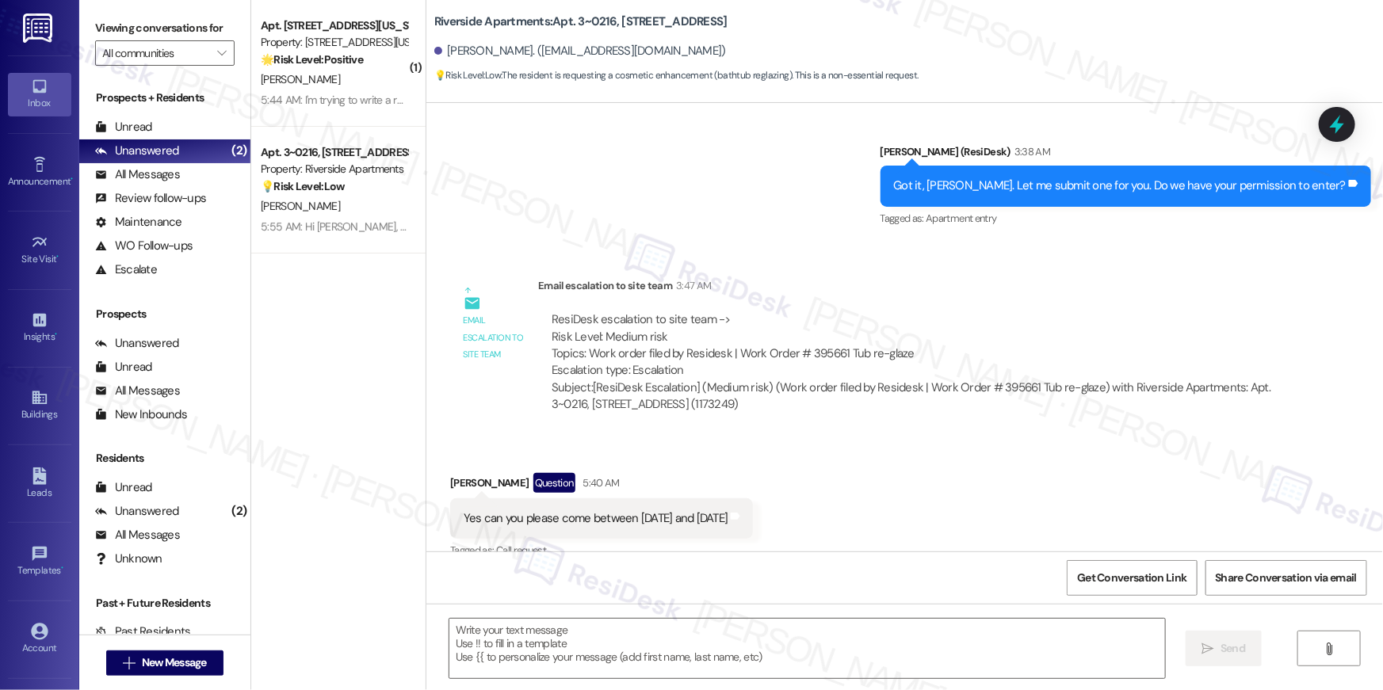
type textarea "Fetching suggested responses. Please feel free to read through the conversation…"
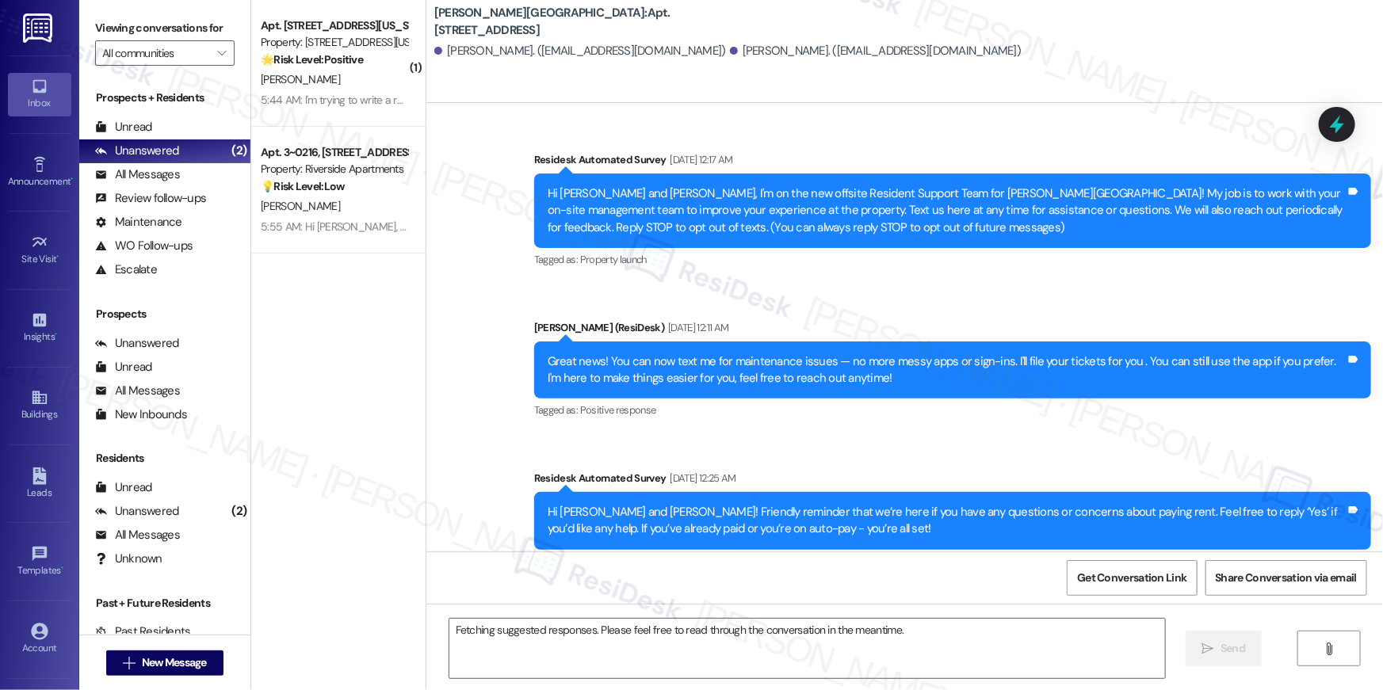
scroll to position [8449, 0]
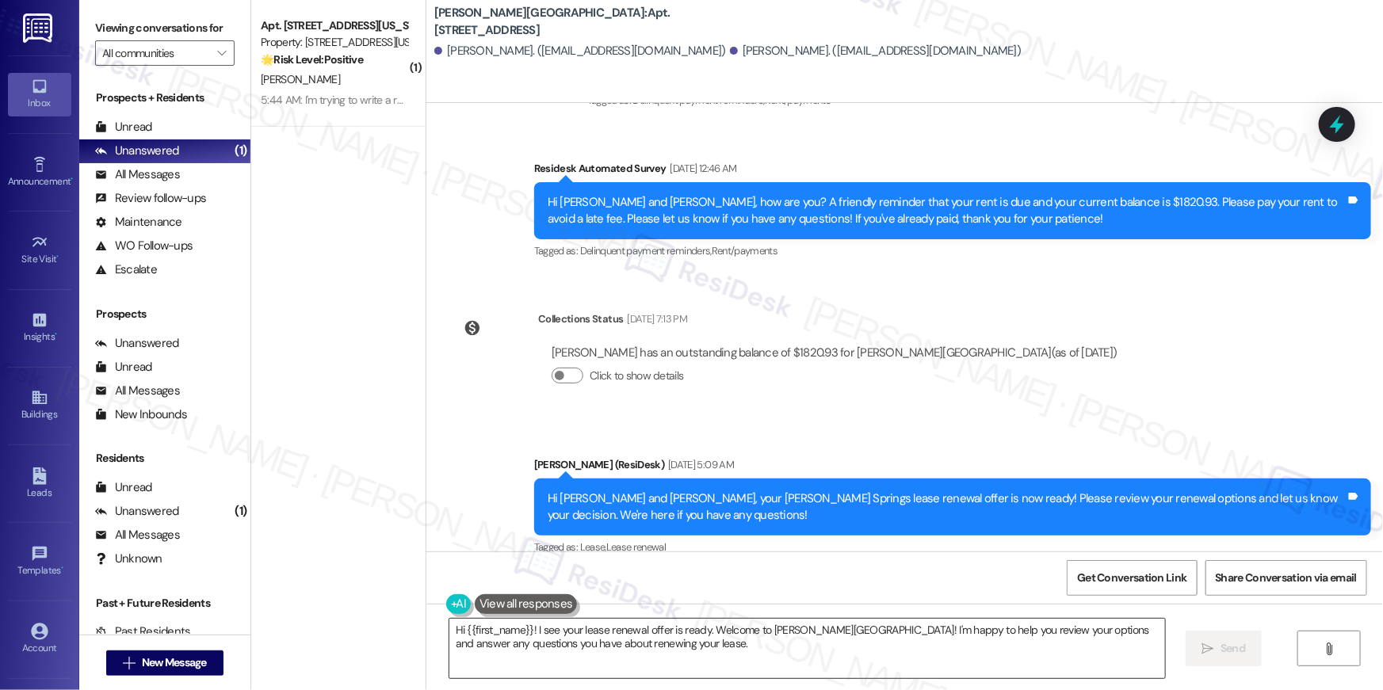
click at [822, 647] on textarea "Hi {{first_name}}! I see your lease renewal offer is ready. Welcome to Elme San…" at bounding box center [806, 648] width 715 height 59
click at [761, 658] on textarea "Hi {{first_name}}! I see your lease renewal offer is ready. Welcome to Elme San…" at bounding box center [806, 648] width 715 height 59
paste textarea ", just following up on your lease renewal offer at {{property}}. Have you had a…"
click at [761, 658] on textarea "Hi {{first_name}}! I see your lease renewal offer is ready. Welcome to Elme San…" at bounding box center [806, 648] width 715 height 59
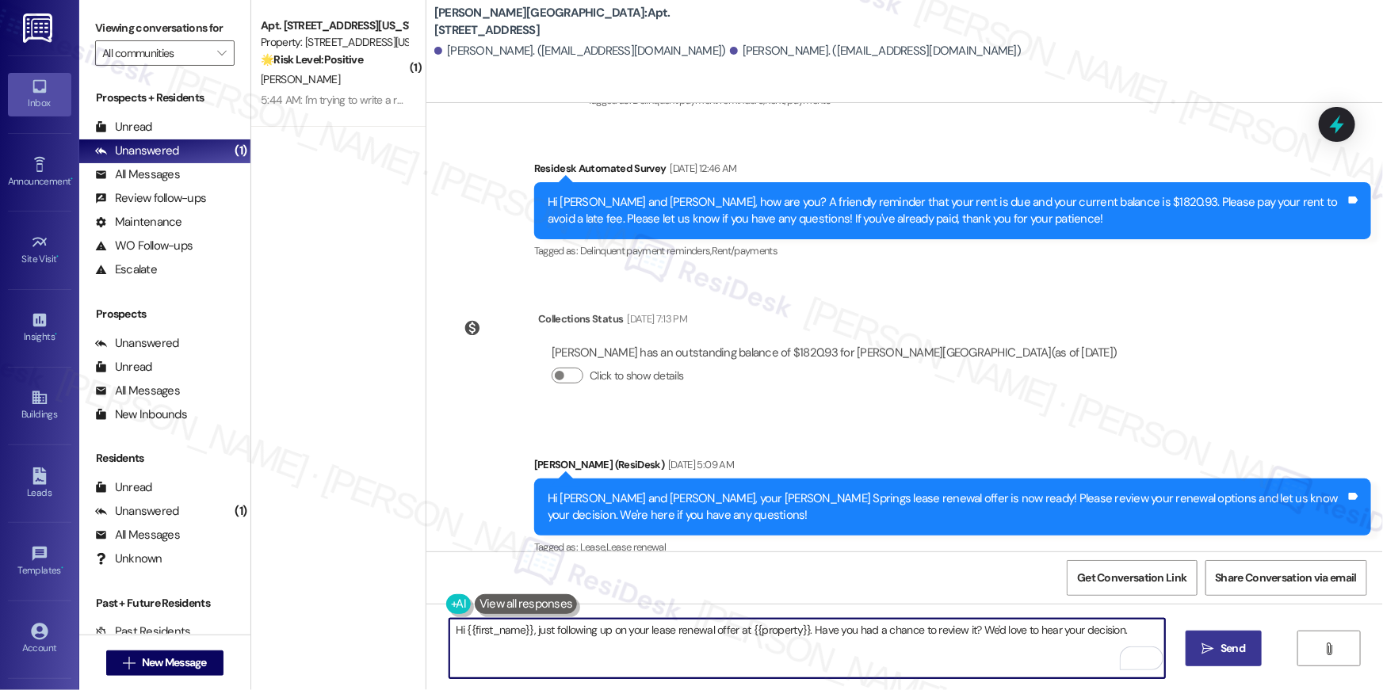
type textarea "Hi {{first_name}}, just following up on your lease renewal offer at {{property}…"
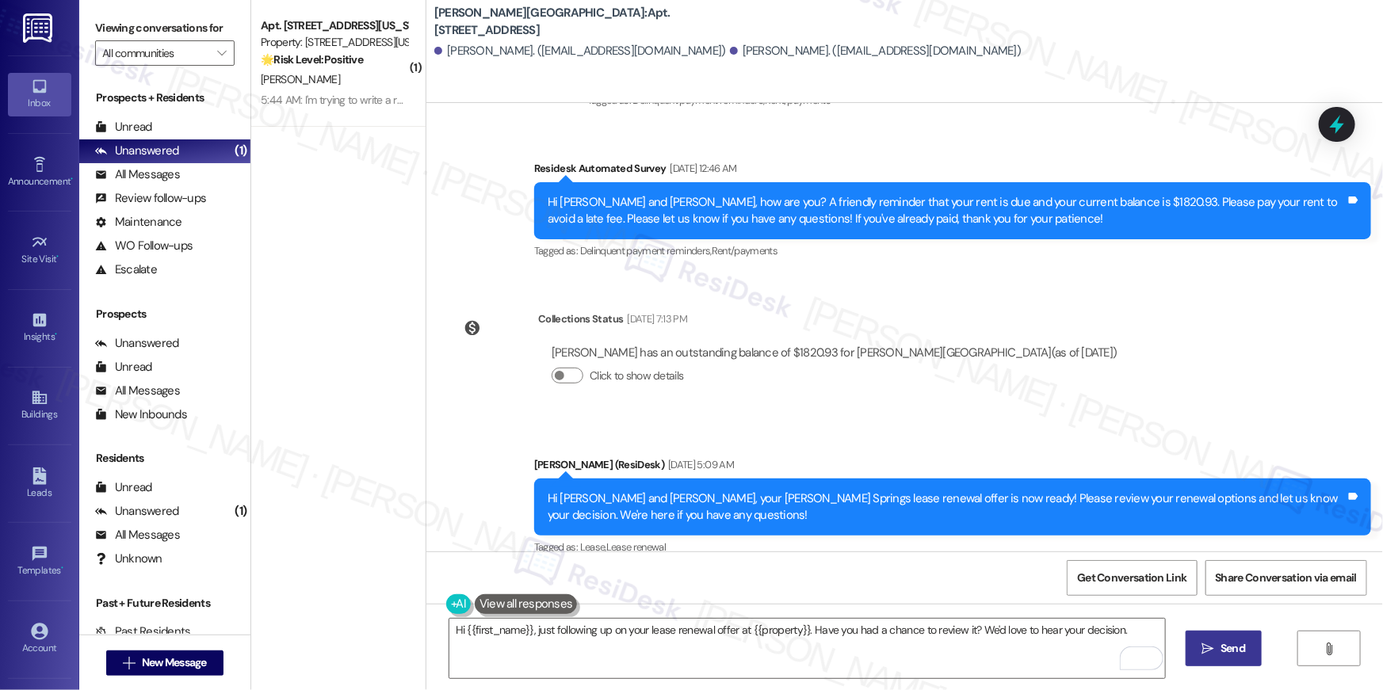
click at [1233, 652] on span "Send" at bounding box center [1232, 648] width 25 height 17
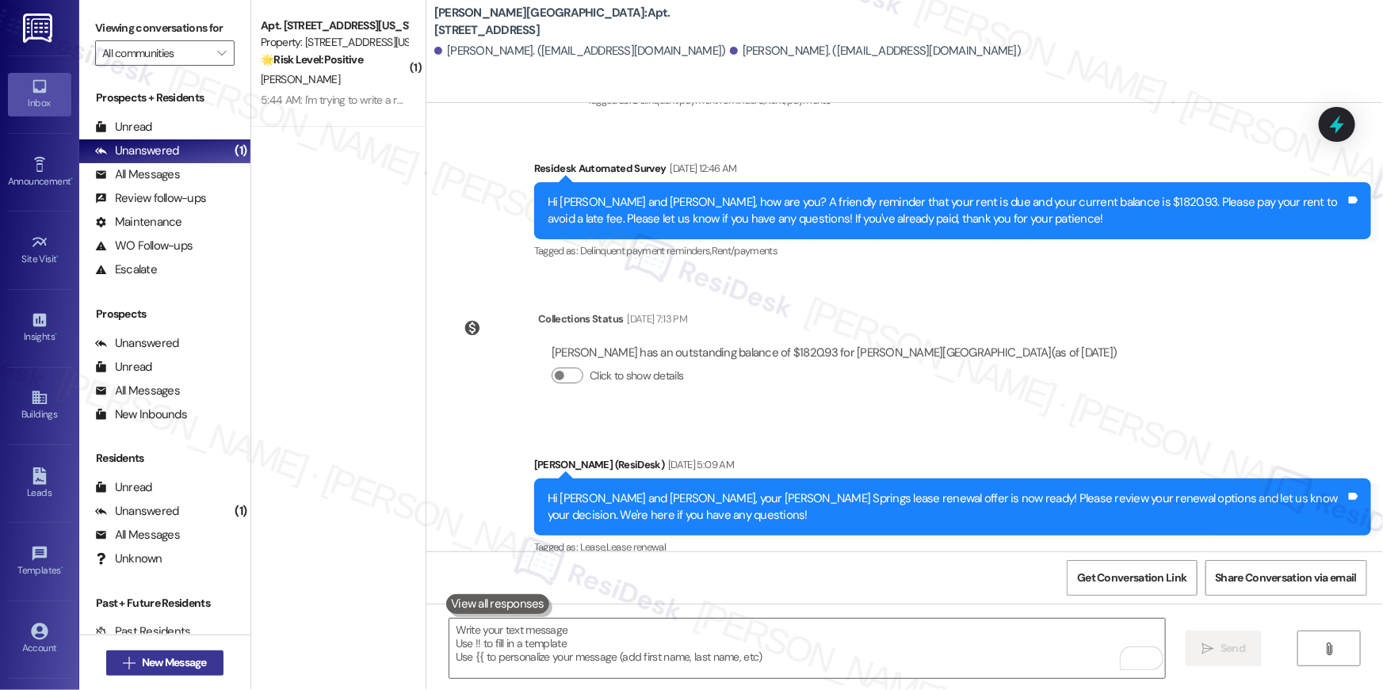
click at [182, 656] on span "New Message" at bounding box center [174, 662] width 65 height 17
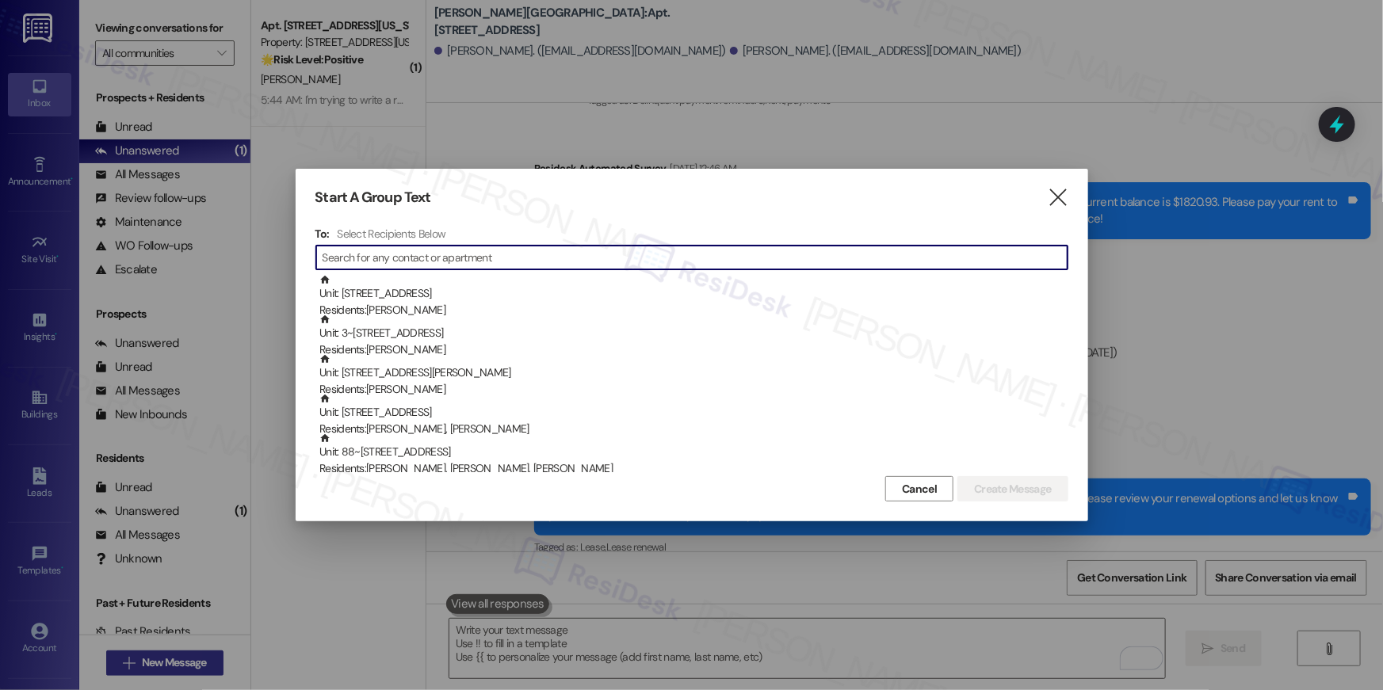
scroll to position [6841, 0]
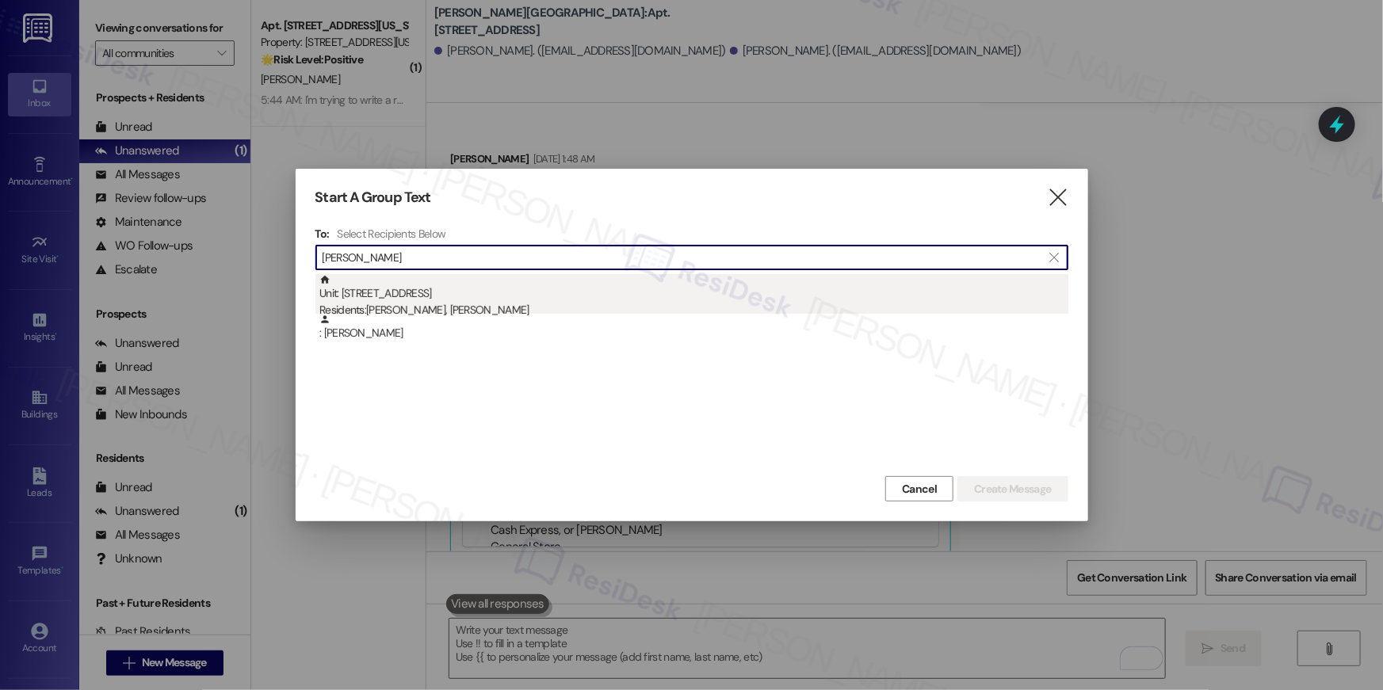
type input "sierra moore"
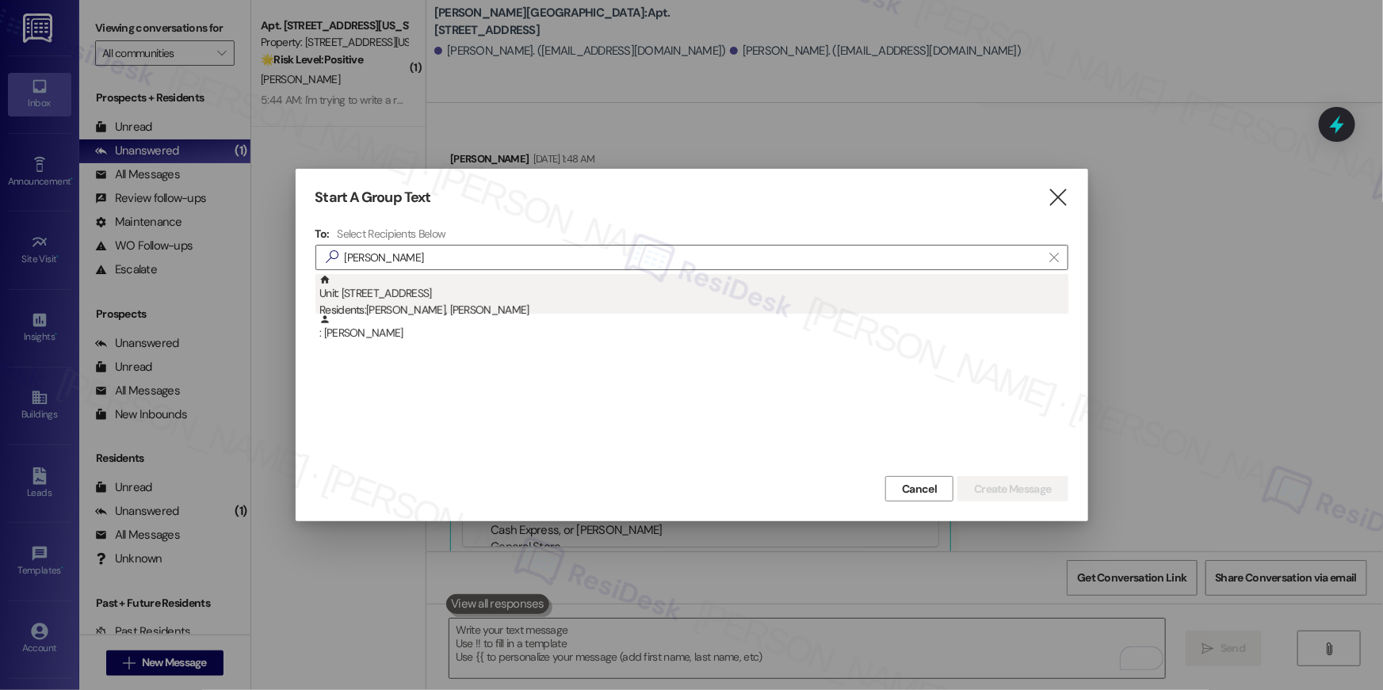
click at [471, 309] on div "Residents: Sierra Moore, Jack Hemny" at bounding box center [693, 310] width 749 height 17
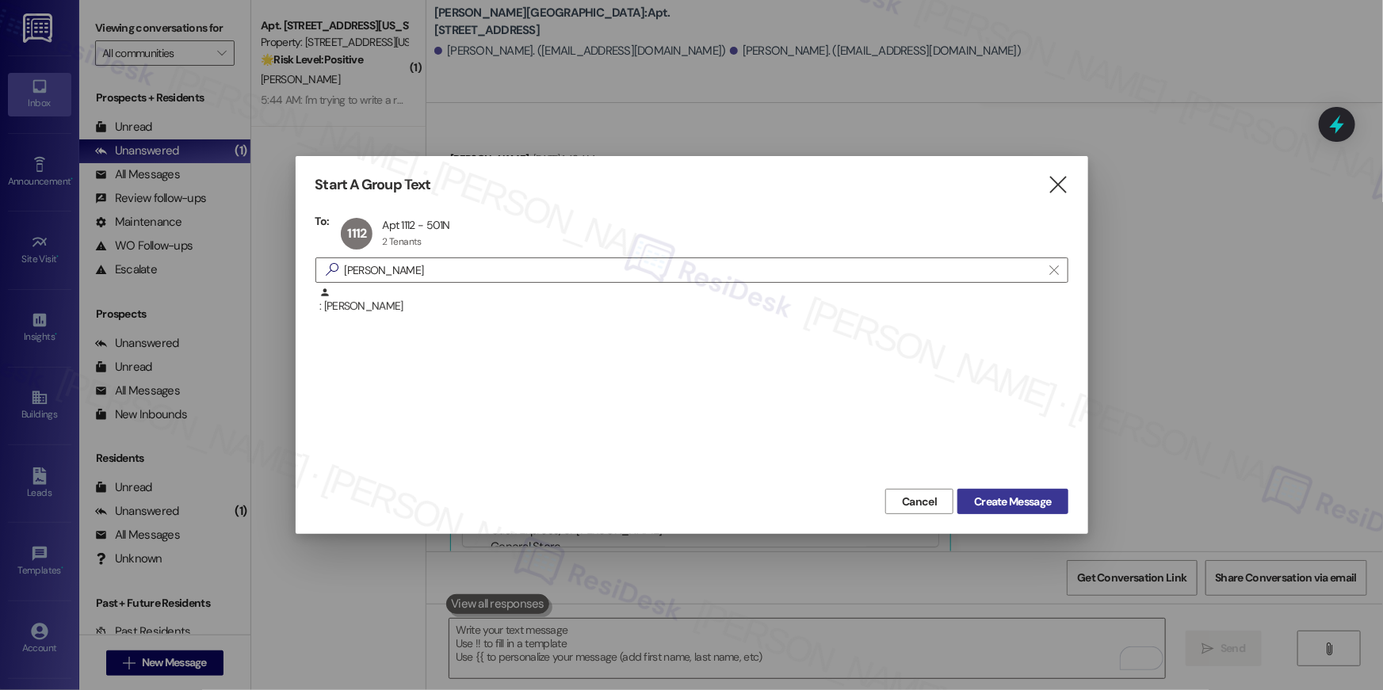
click at [979, 494] on span "Create Message" at bounding box center [1012, 502] width 77 height 17
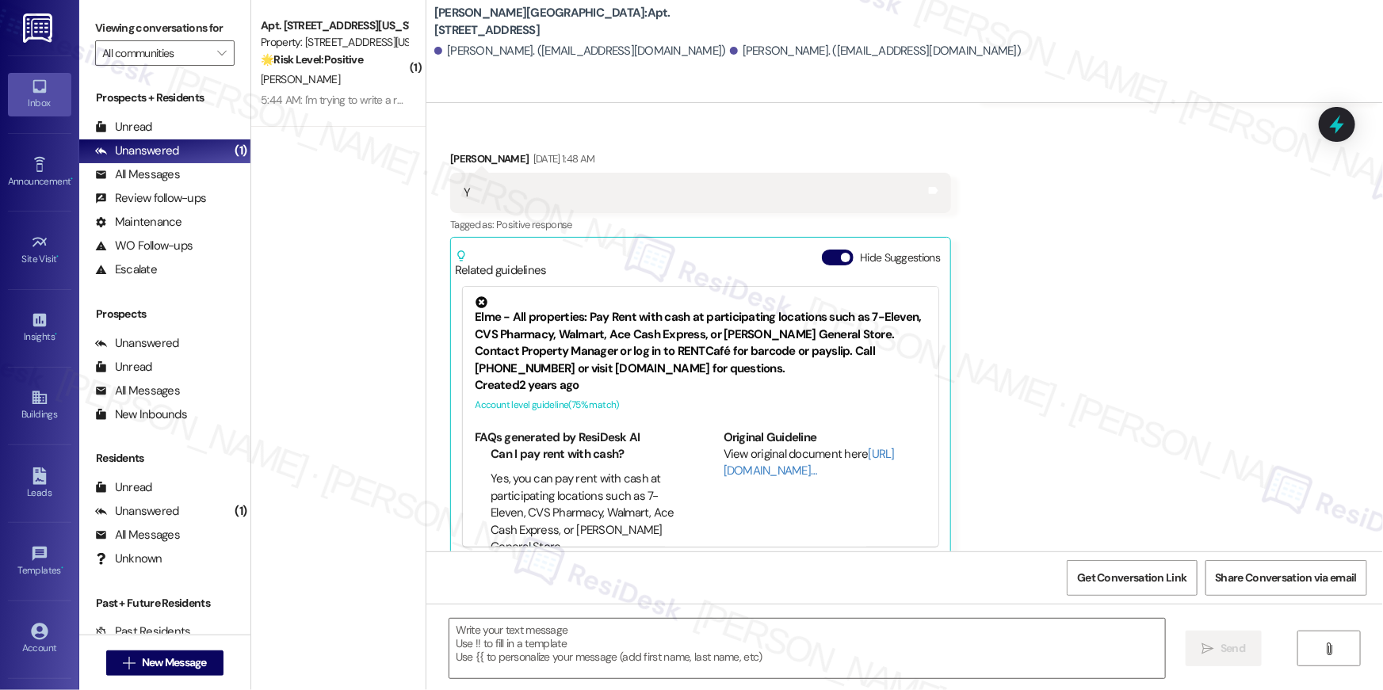
type textarea "Fetching suggested responses. Please feel free to read through the conversation…"
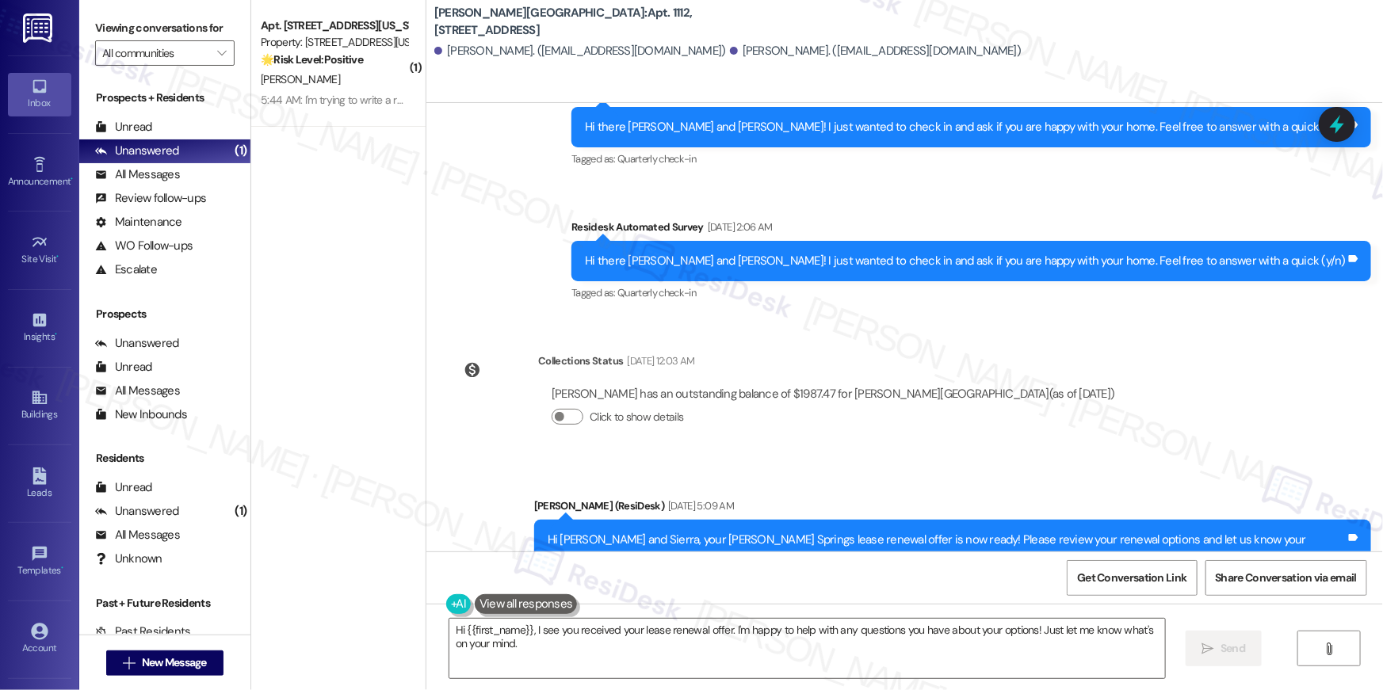
scroll to position [12288, 0]
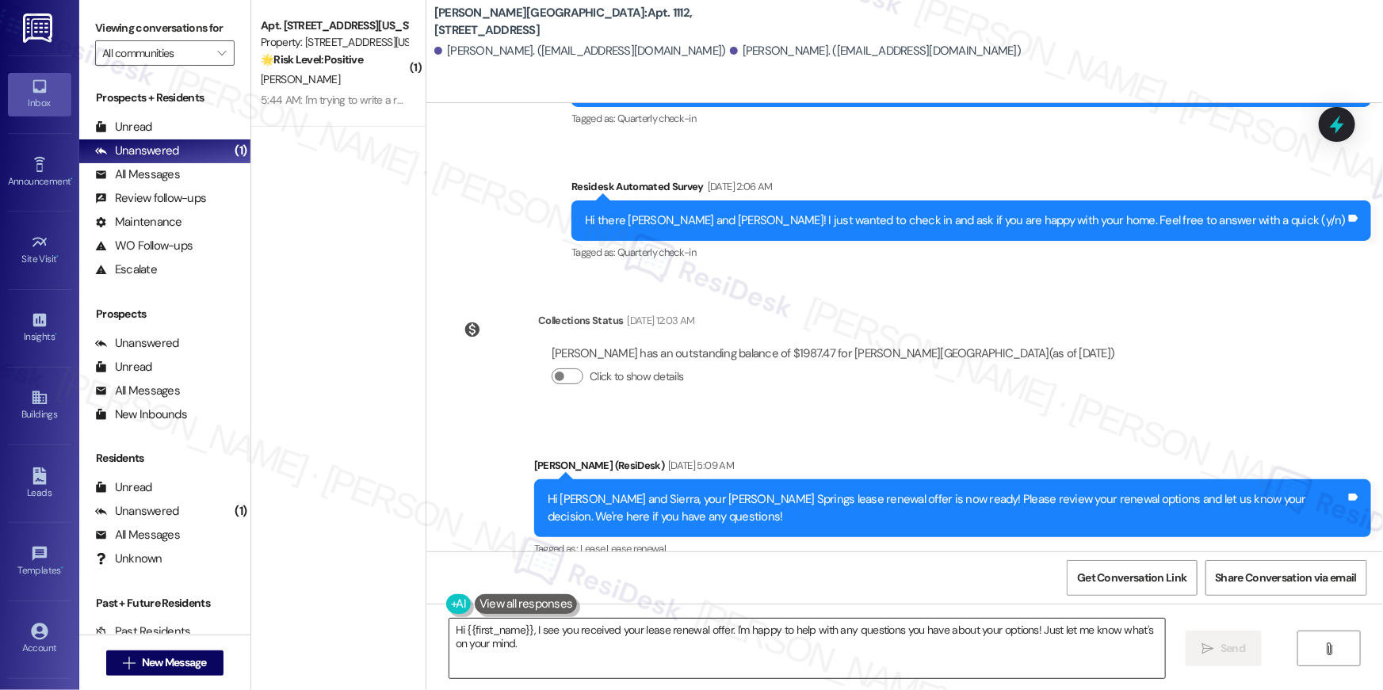
click at [769, 664] on textarea "Hi {{first_name}}, I see you received your lease renewal offer. I'm happy to he…" at bounding box center [806, 648] width 715 height 59
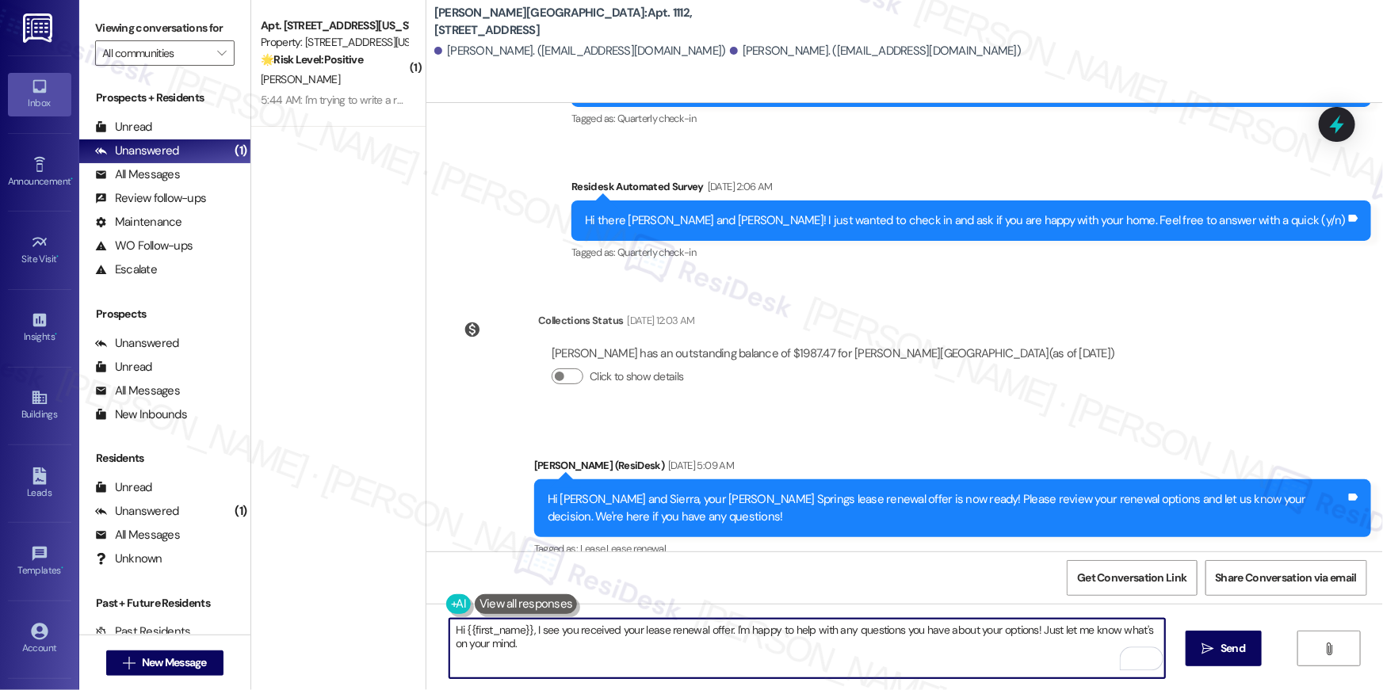
click at [735, 662] on textarea "Hi {{first_name}}, I see you received your lease renewal offer. I'm happy to he…" at bounding box center [806, 648] width 715 height 59
paste textarea "just following up on your lease renewal offer at {{property}}. Have you had a c…"
type textarea "Hi {{first_name}}, just following up on your lease renewal offer at {{property}…"
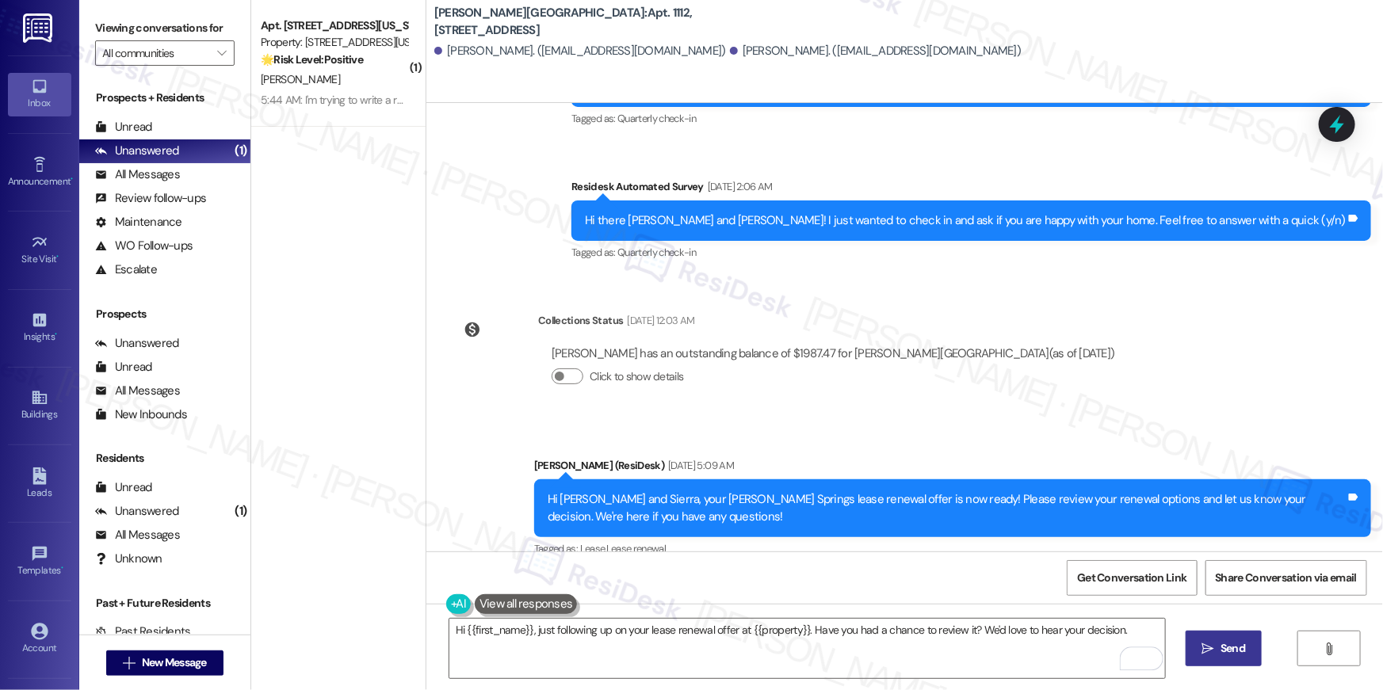
click at [1220, 654] on span "Send" at bounding box center [1232, 648] width 25 height 17
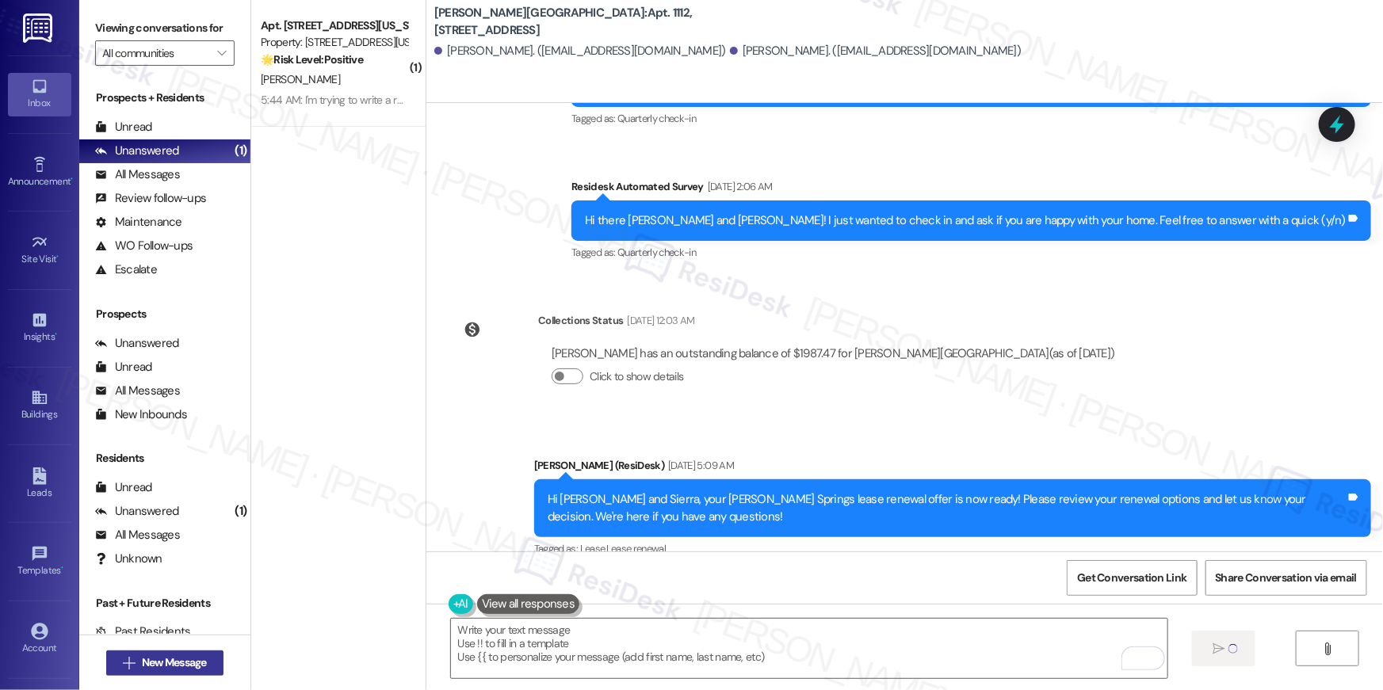
click at [197, 670] on span "New Message" at bounding box center [174, 662] width 65 height 17
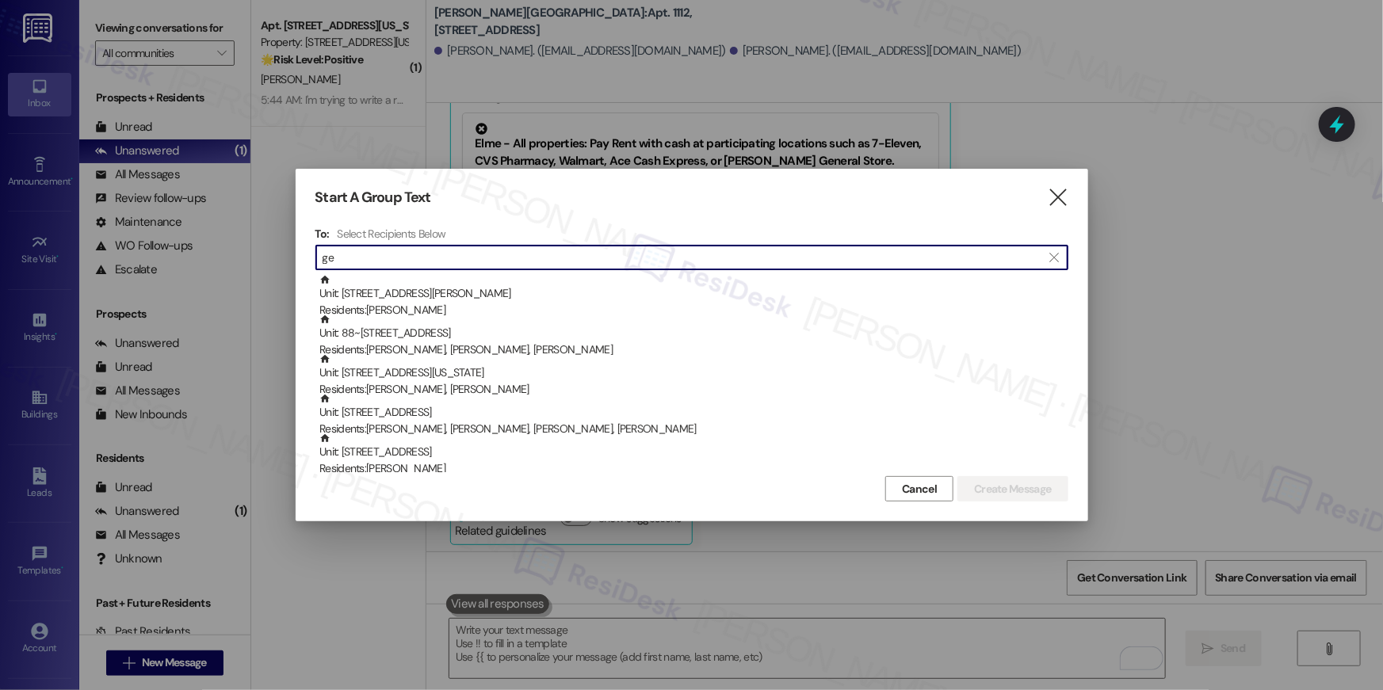
scroll to position [10748, 0]
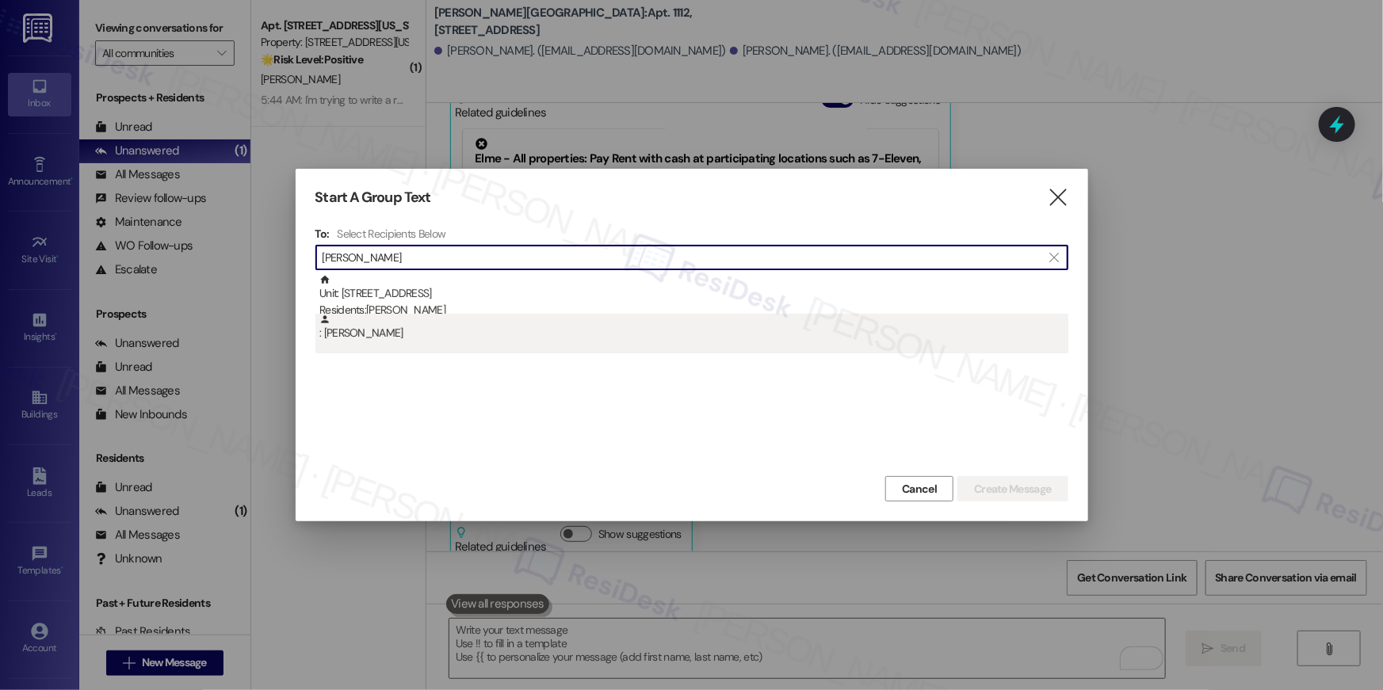
type input "gerardo go"
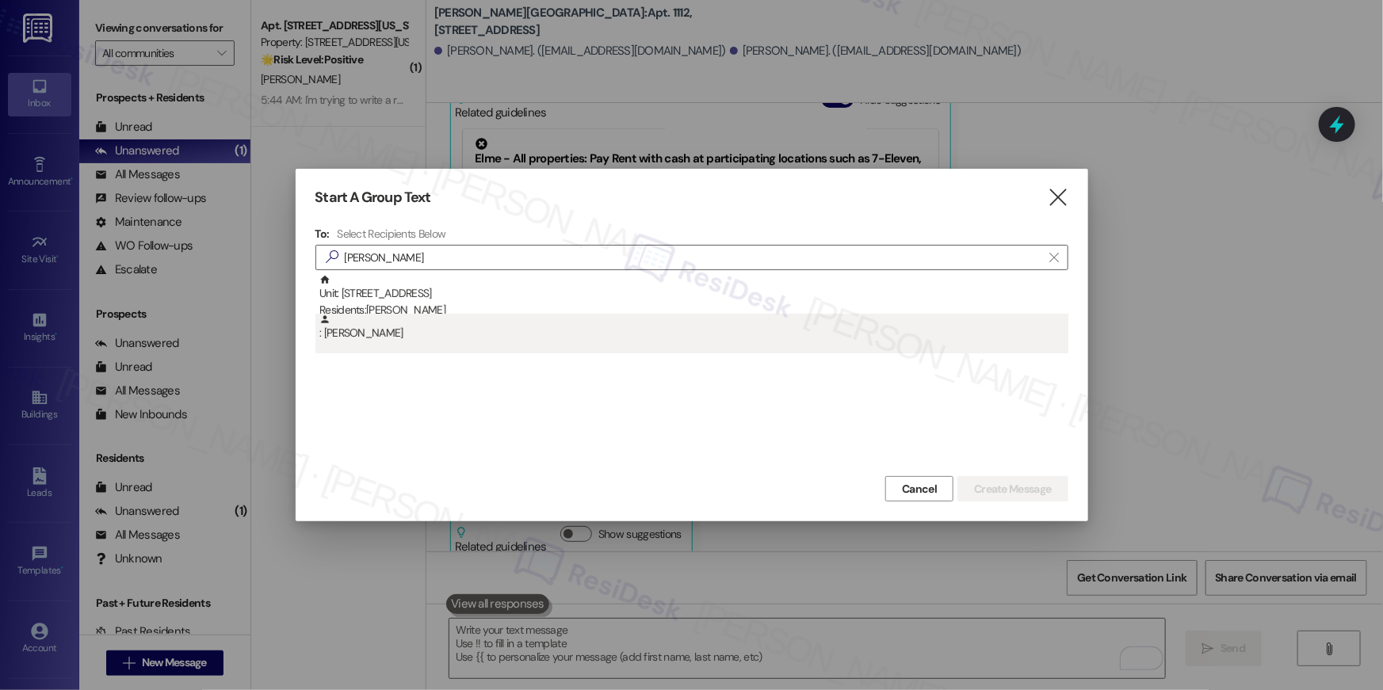
click at [454, 330] on div "Unit: 1212 - 501 North River Parkway Residents: Gerardo Gonzalez : Gerardo Gonz…" at bounding box center [691, 373] width 753 height 198
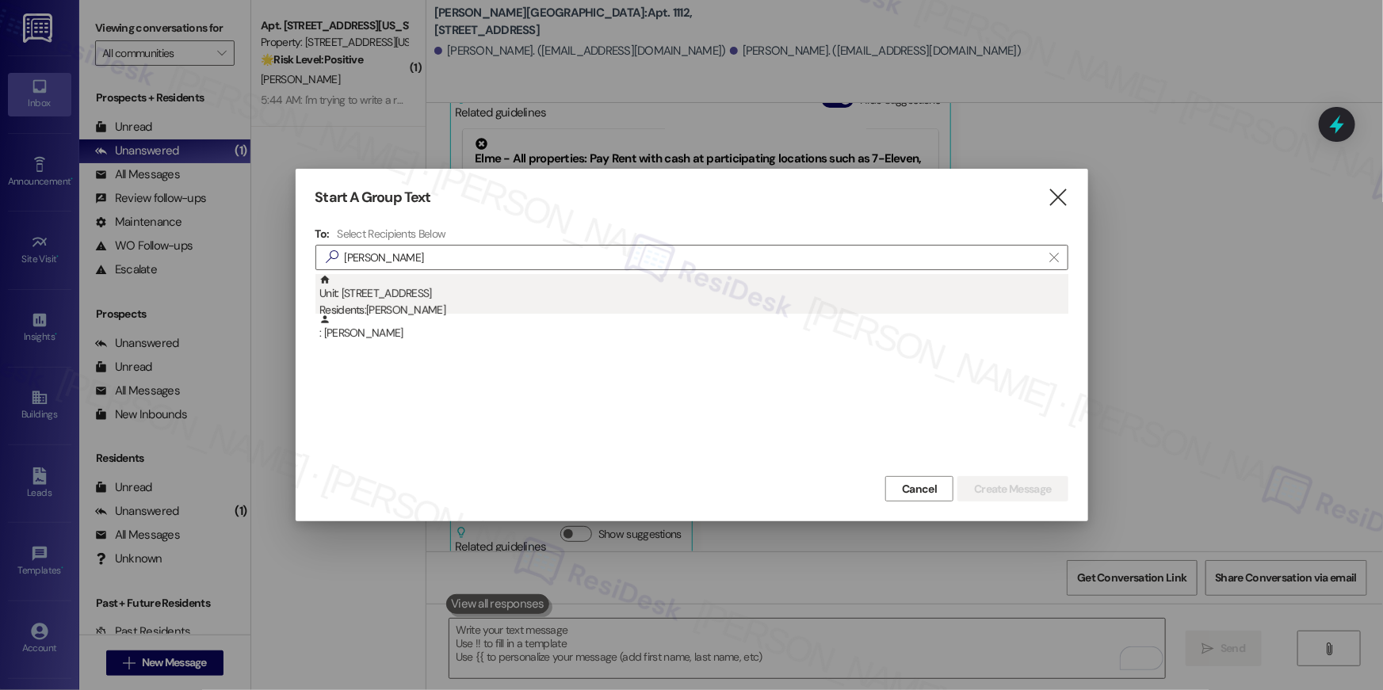
click at [497, 283] on div "Unit: 1212 - 501 North River Parkway Residents: Gerardo Gonzalez" at bounding box center [693, 296] width 749 height 45
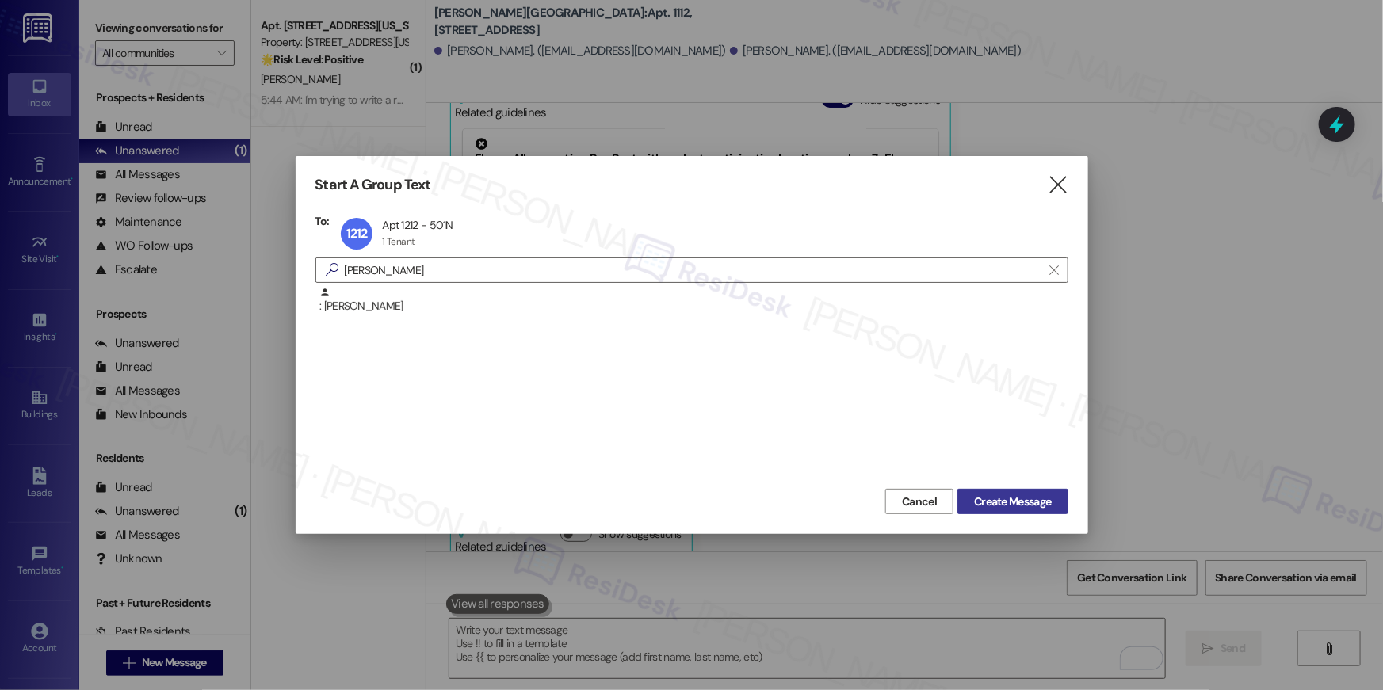
click at [1010, 497] on span "Create Message" at bounding box center [1012, 502] width 77 height 17
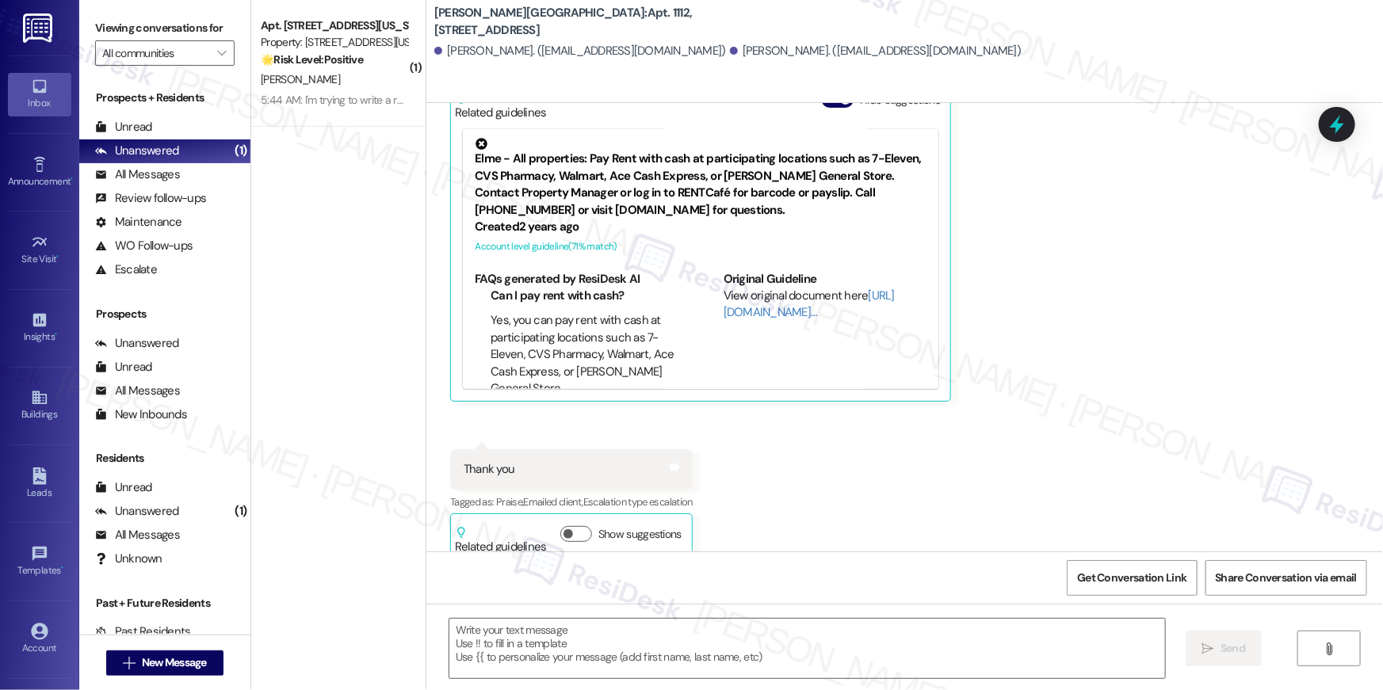
type textarea "Fetching suggested responses. Please feel free to read through the conversation…"
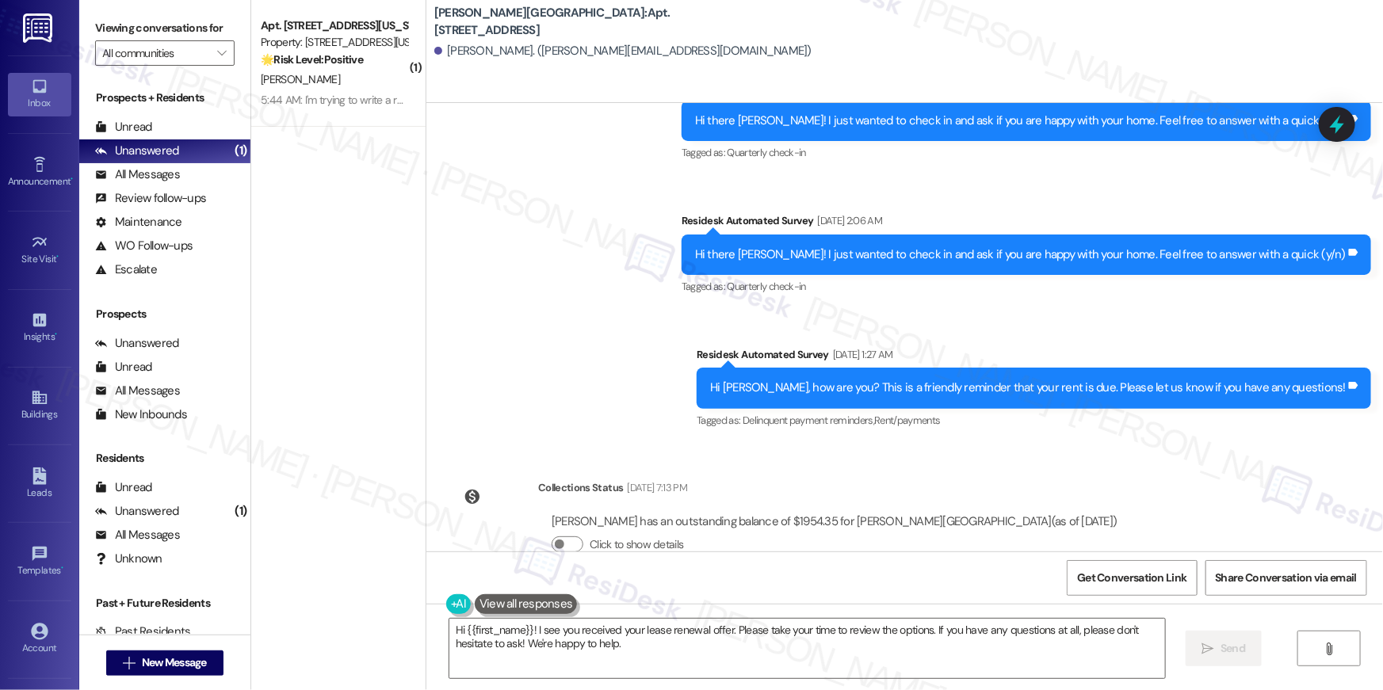
scroll to position [6006, 0]
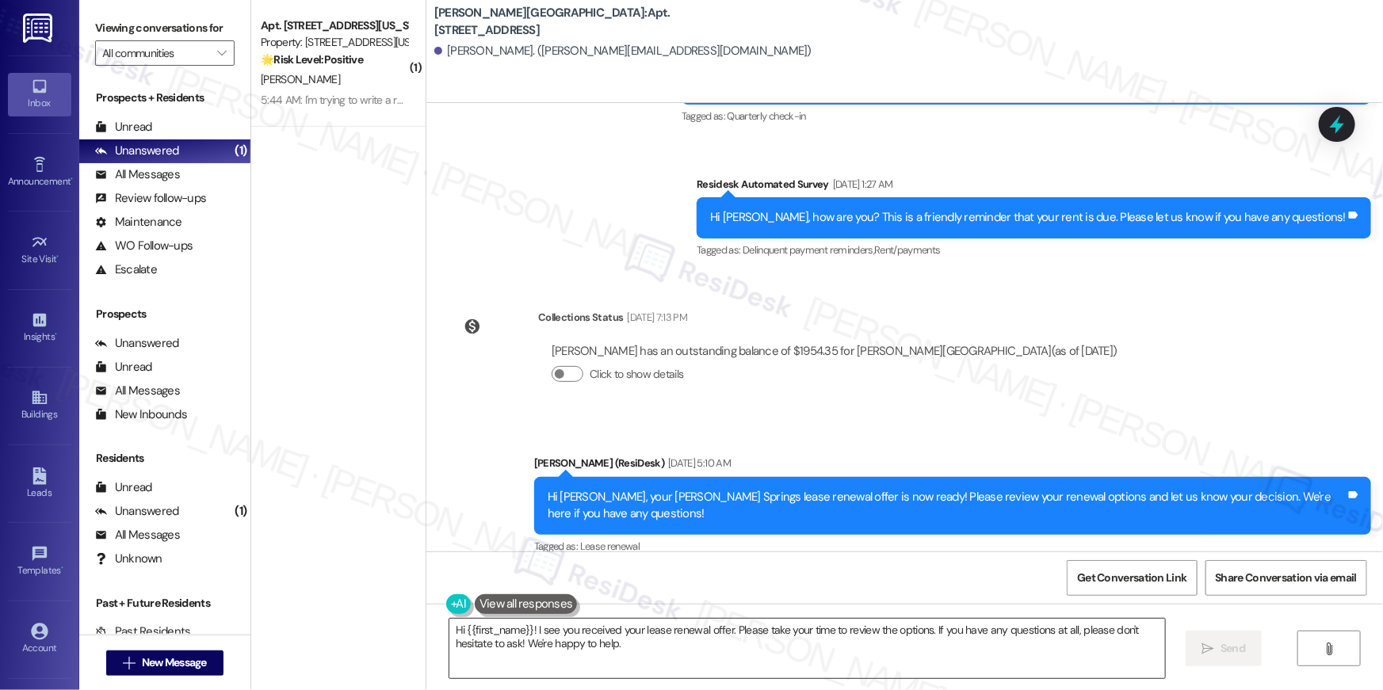
click at [880, 643] on textarea "Hi {{first_name}}! I see you received your lease renewal offer. Please take you…" at bounding box center [806, 648] width 715 height 59
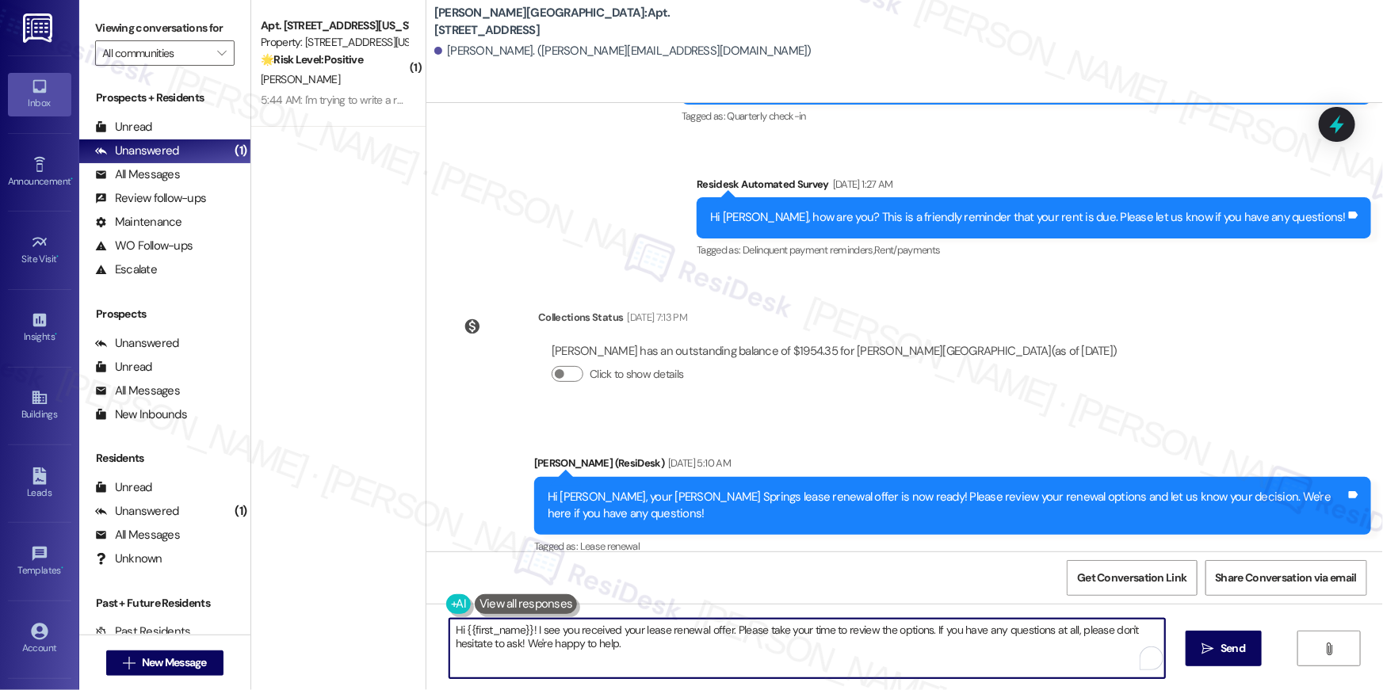
paste textarea ", just following up on your lease renewal offer at {{property}}. Have you had a…"
type textarea "Hi {{first_name}}, just following up on your lease renewal offer at {{property}…"
click at [1217, 644] on span "Send" at bounding box center [1232, 648] width 31 height 17
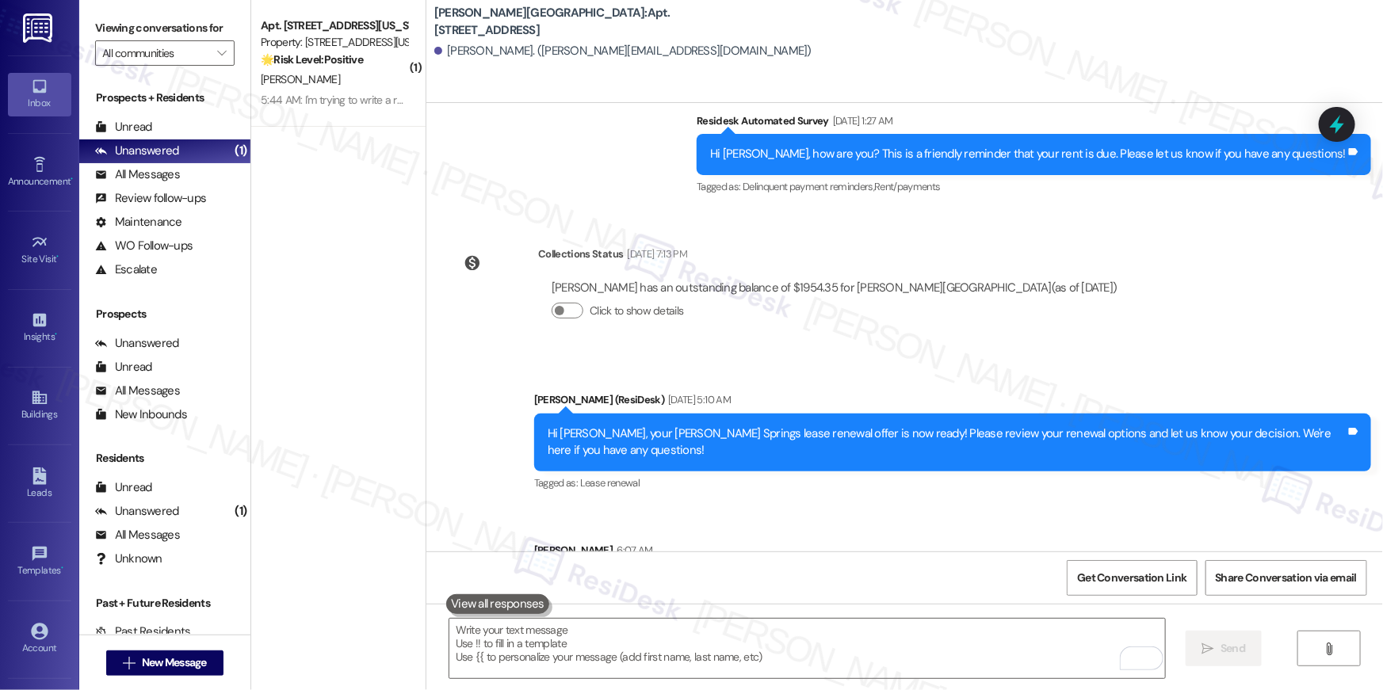
scroll to position [6116, 0]
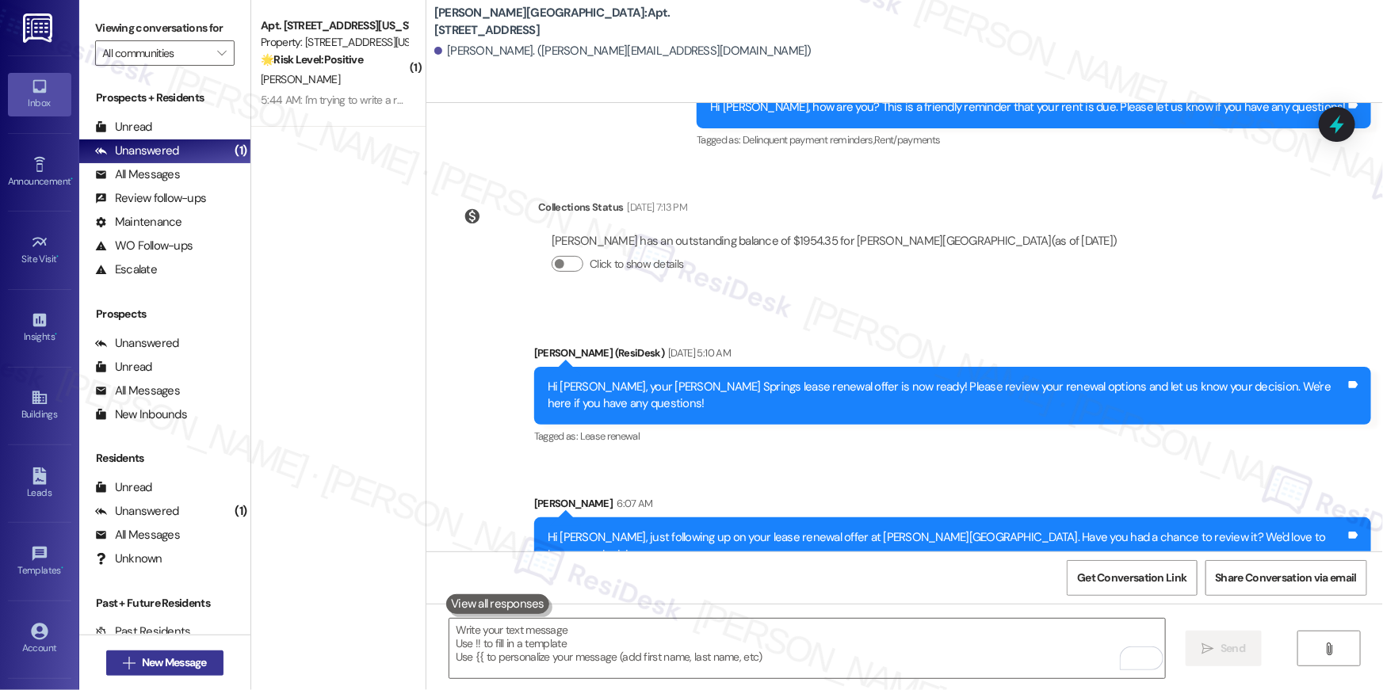
click at [200, 665] on span "New Message" at bounding box center [174, 662] width 65 height 17
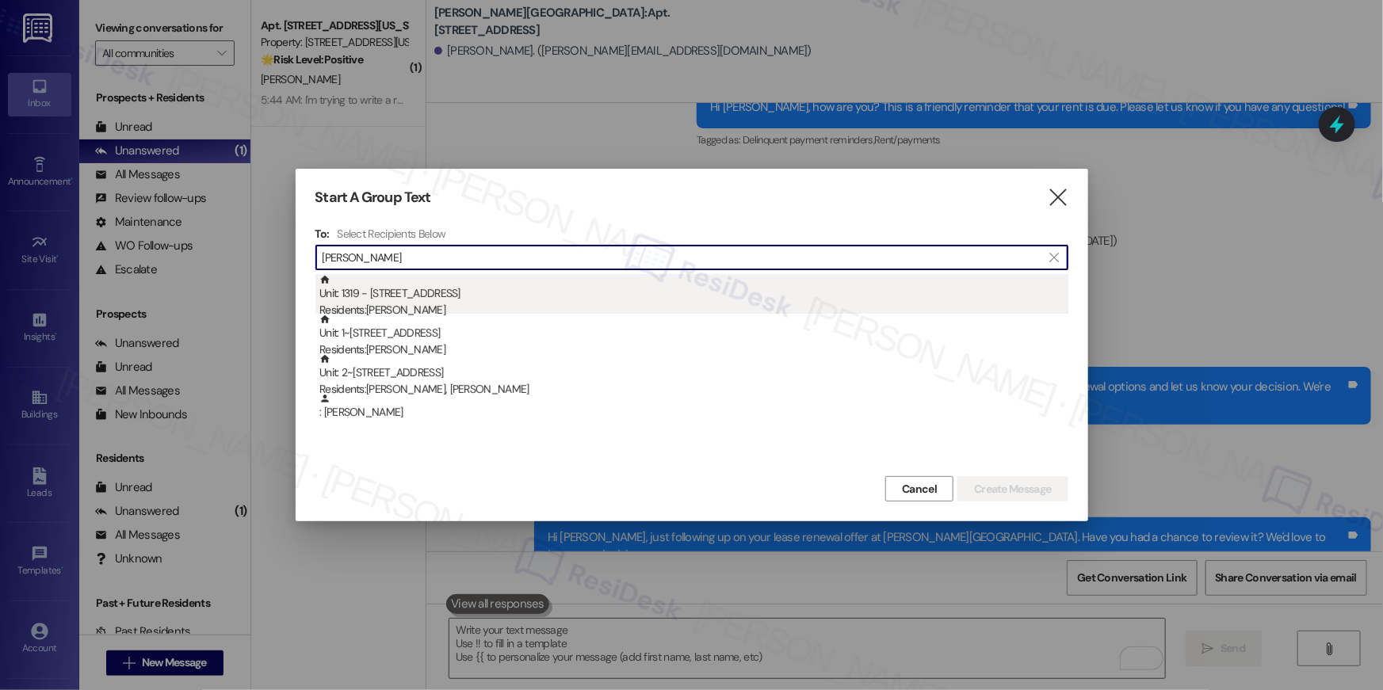
type input "cameron dean"
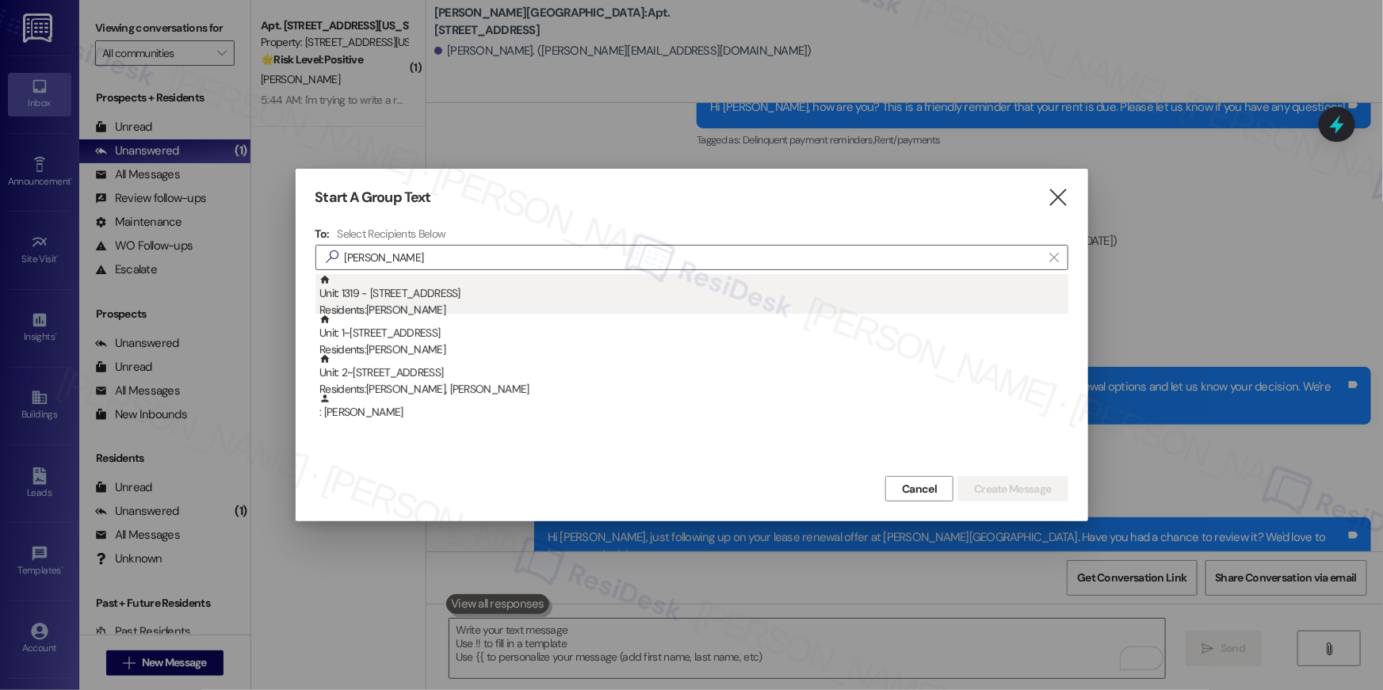
drag, startPoint x: 948, startPoint y: 276, endPoint x: 954, endPoint y: 291, distance: 16.3
click at [954, 291] on div "Unit: 1319 - 501 North River Parkway Residents: Cameron Dean" at bounding box center [693, 296] width 749 height 45
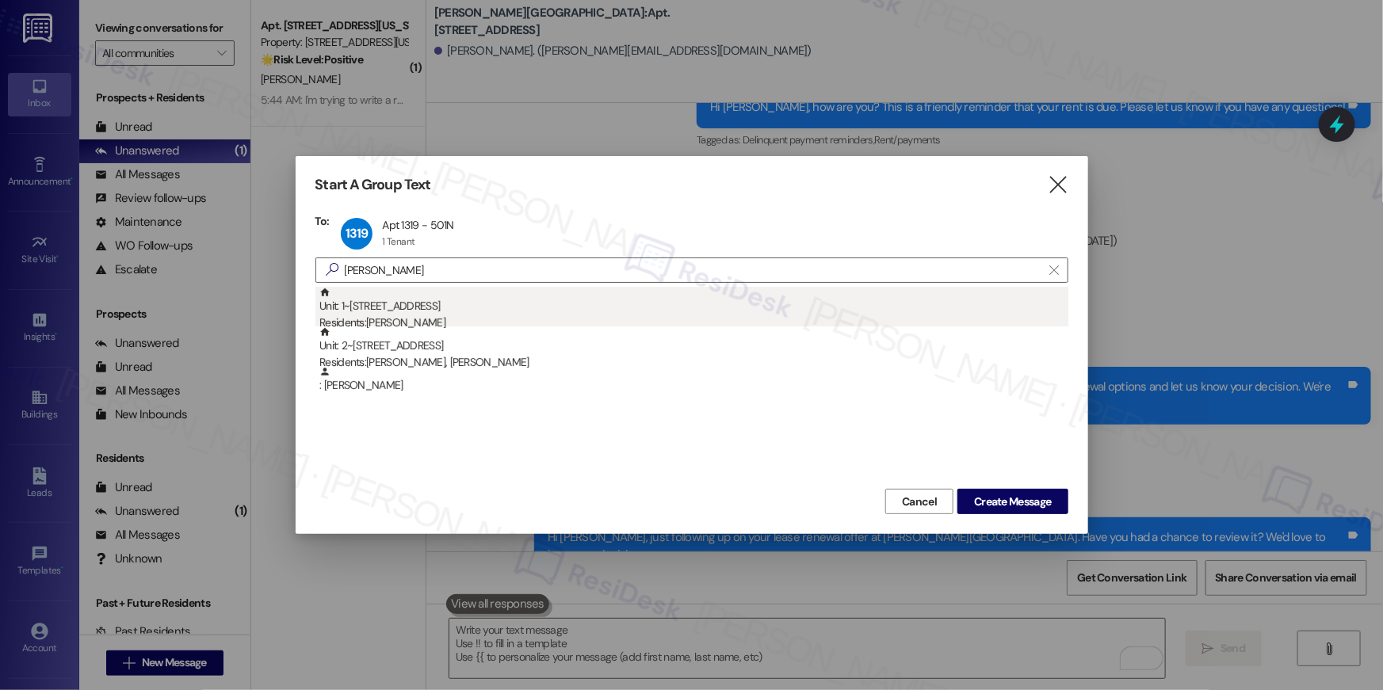
click at [417, 311] on div "Unit: 1~0618 - 5860 Cameron Run Terrace Residents: Deandra Alston" at bounding box center [693, 309] width 749 height 45
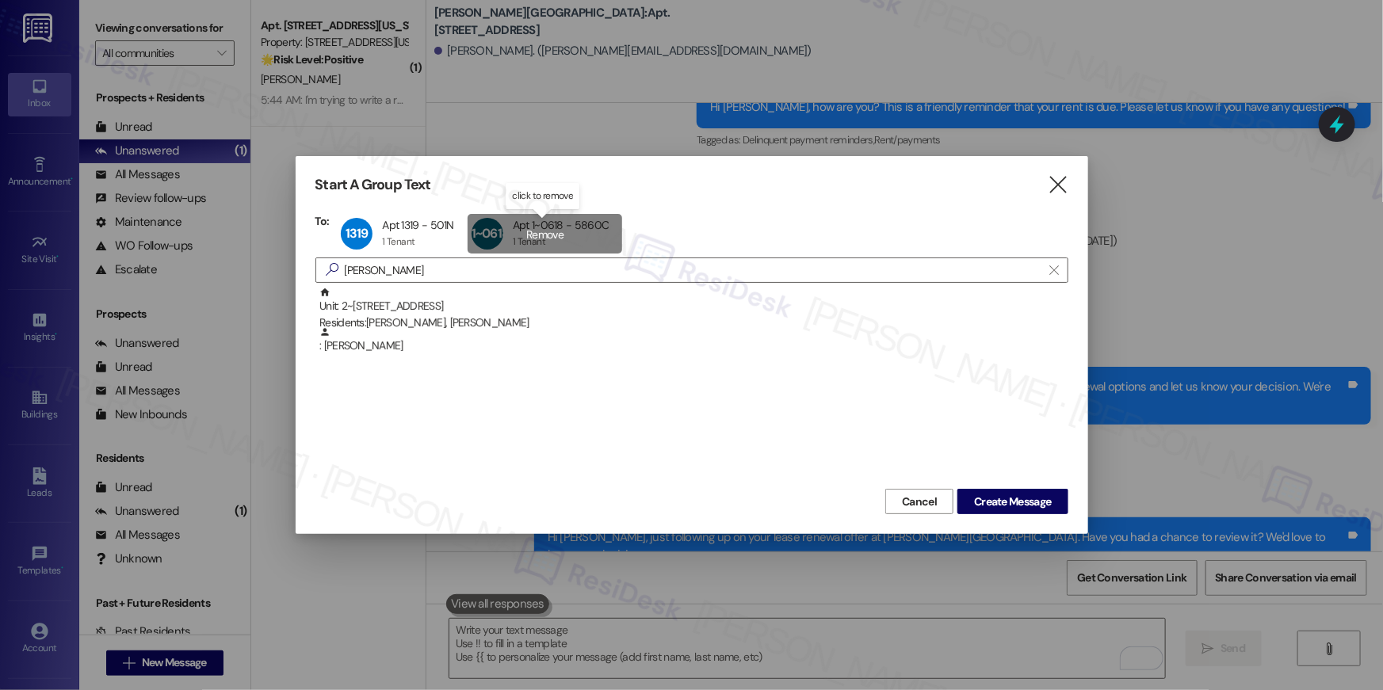
click at [536, 250] on div "1~0618 Apt 1~0618 - 5860C Apt 1~0618 - 5860C 1 Tenant 1 Tenant click to remove" at bounding box center [544, 234] width 155 height 40
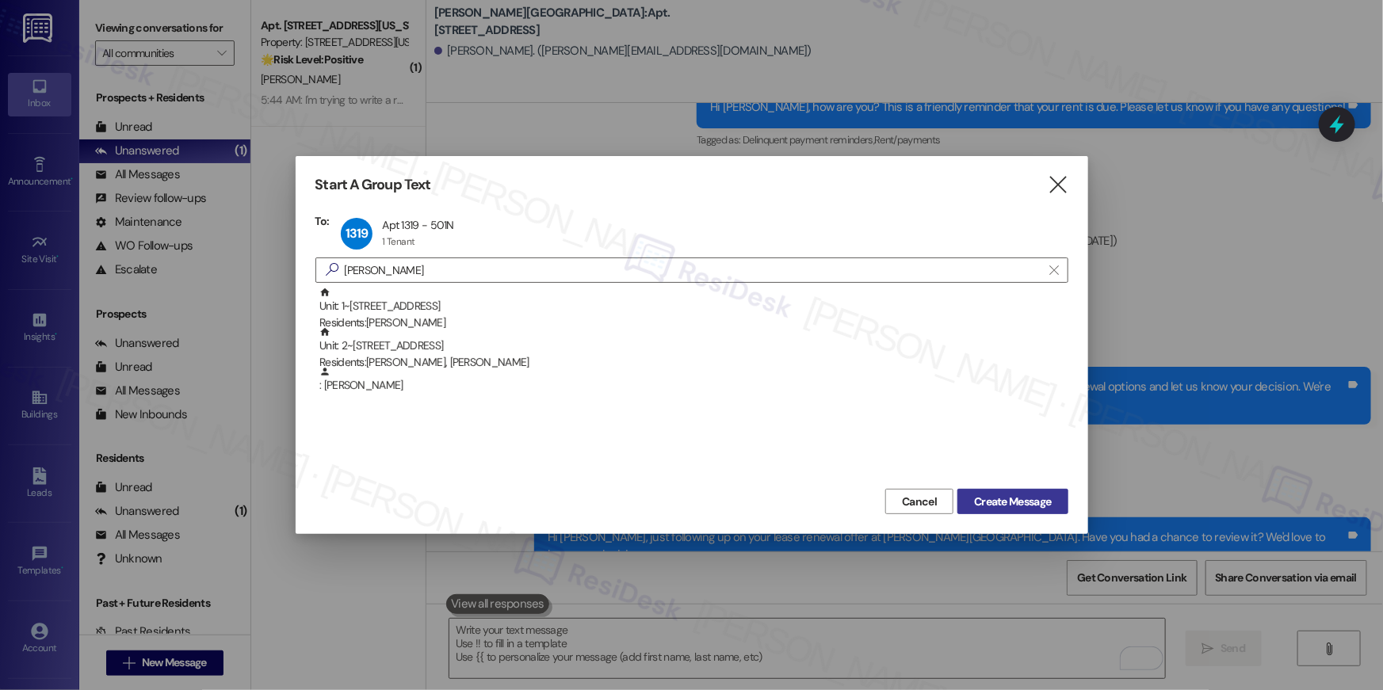
click at [986, 499] on span "Create Message" at bounding box center [1012, 502] width 77 height 17
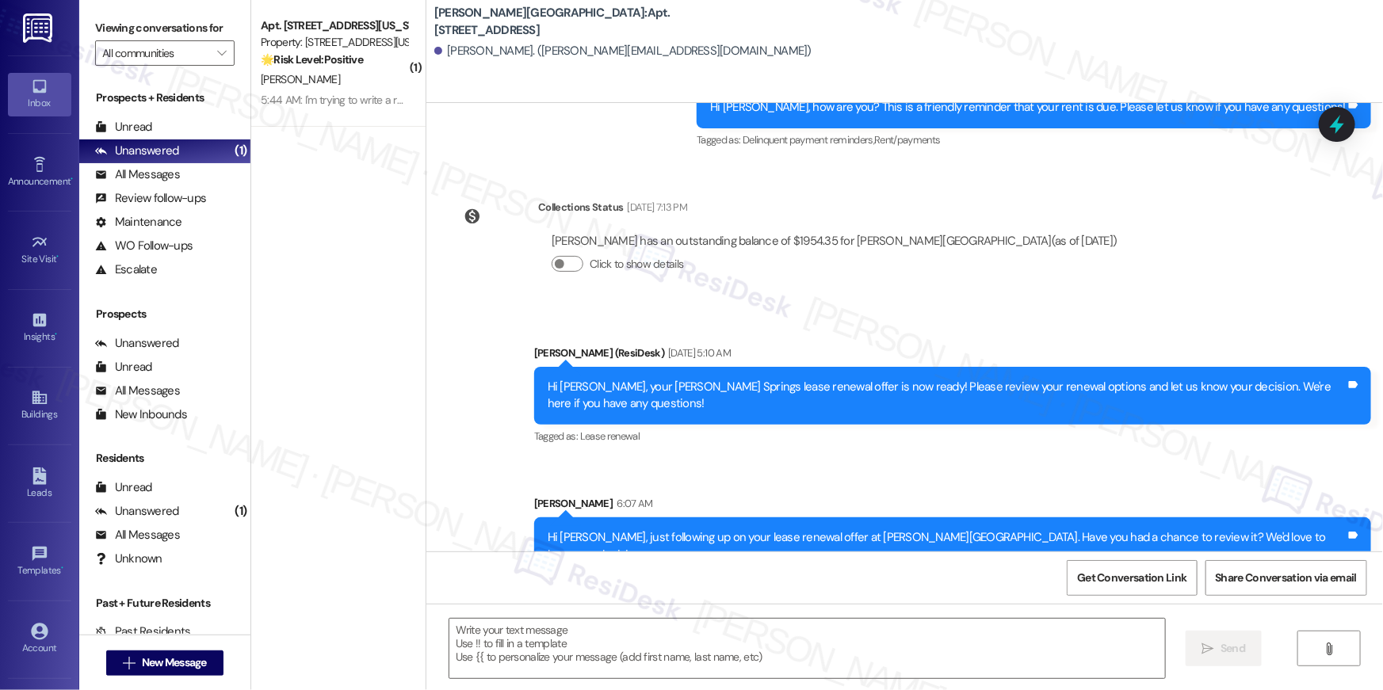
type textarea "Fetching suggested responses. Please feel free to read through the conversation…"
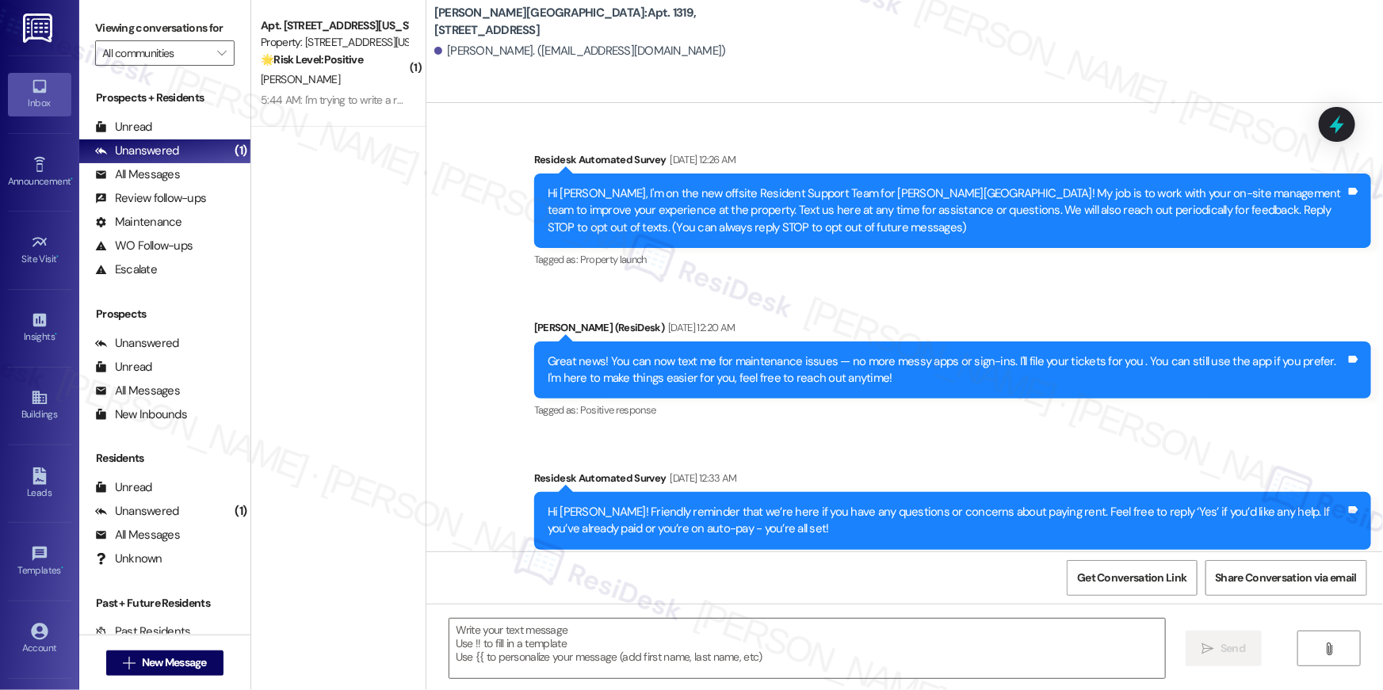
scroll to position [8846, 0]
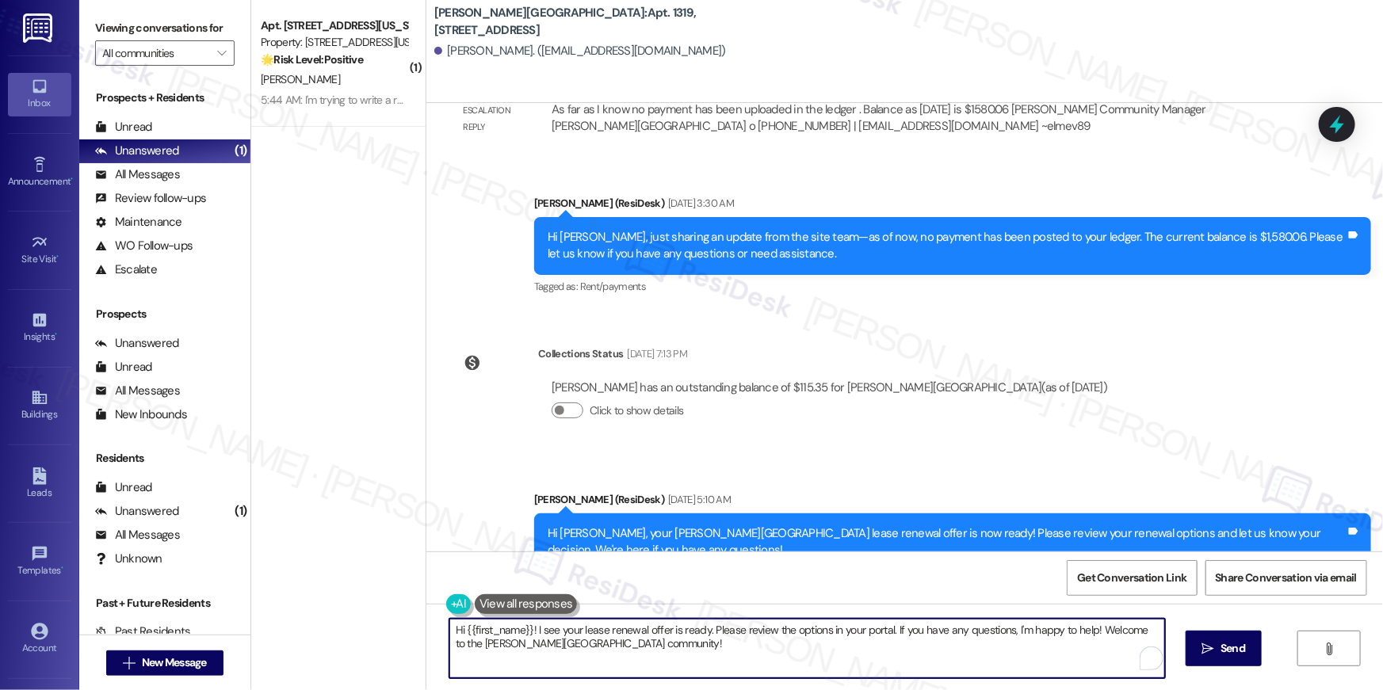
click at [792, 643] on textarea "Hi {{first_name}}! I see your lease renewal offer is ready. Please review the o…" at bounding box center [806, 648] width 715 height 59
paste textarea ", just following up on your lease renewal offer at {{property}}. Have you had a…"
type textarea "Hi {{first_name}}, just following up on your lease renewal offer at {{property}…"
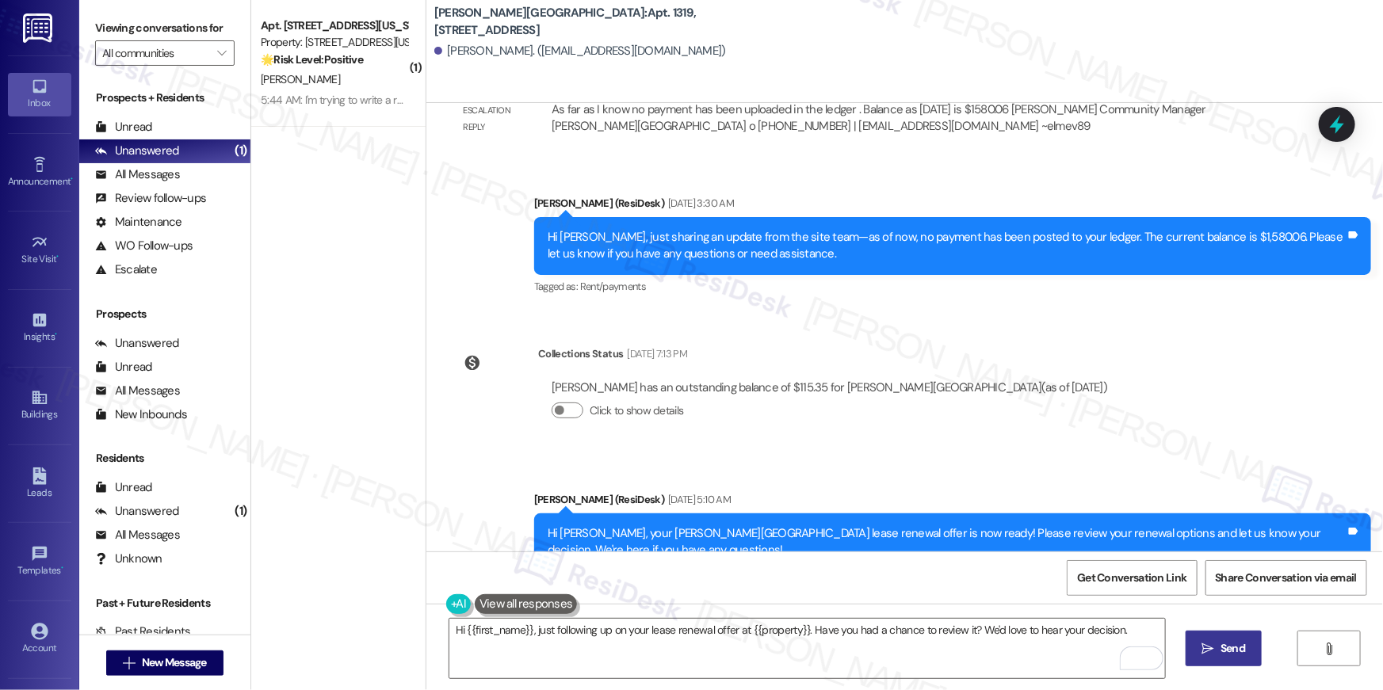
click at [1220, 647] on span "Send" at bounding box center [1232, 648] width 25 height 17
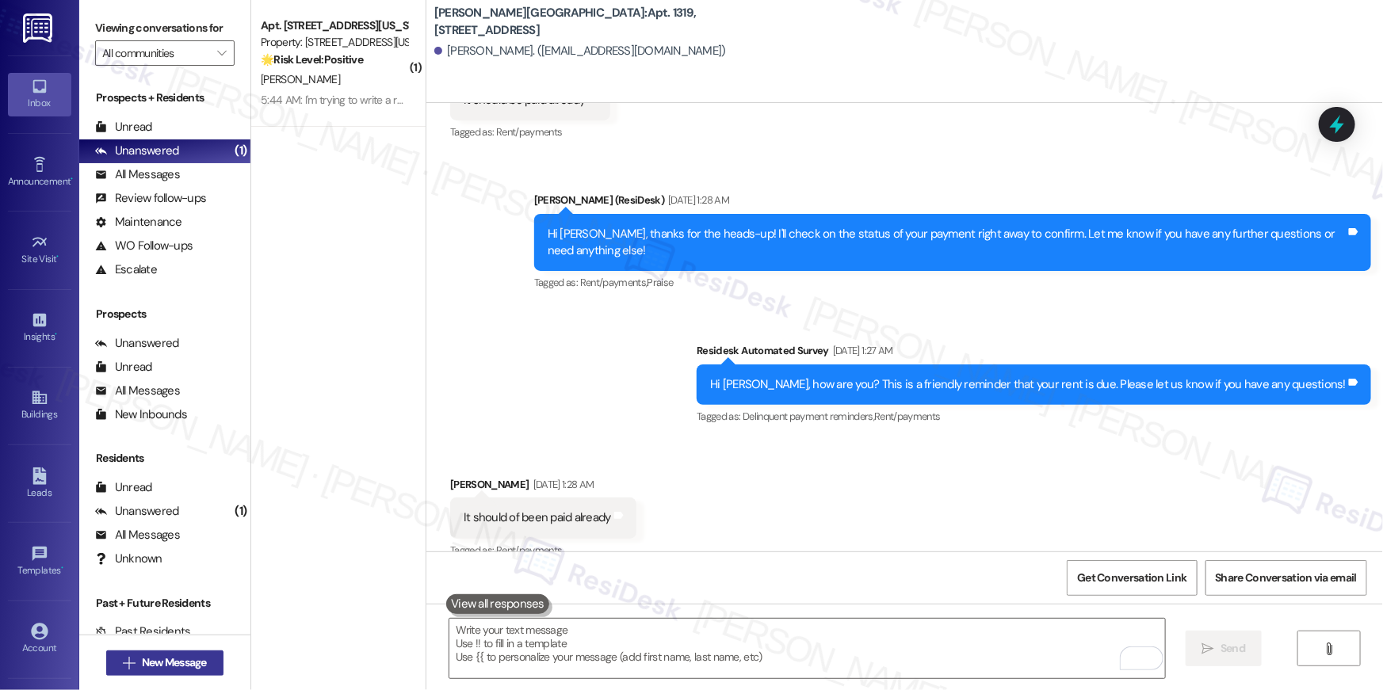
scroll to position [7925, 0]
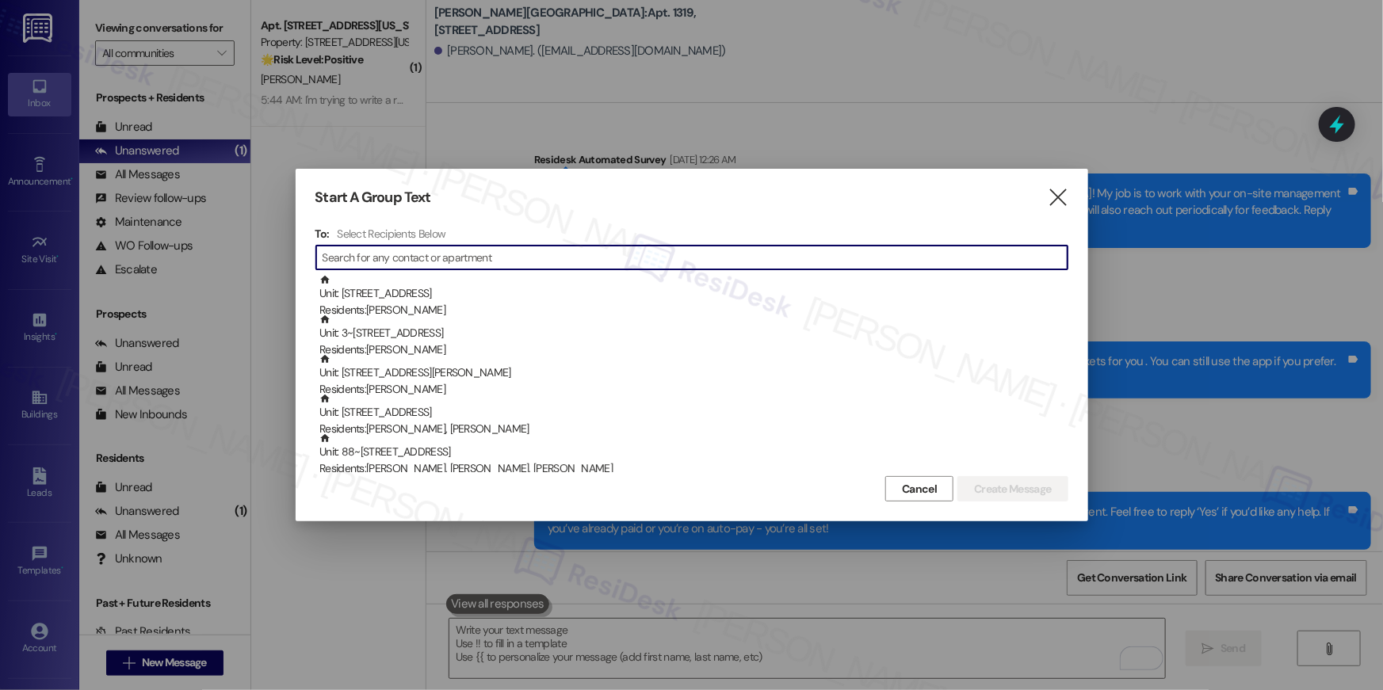
scroll to position [7925, 0]
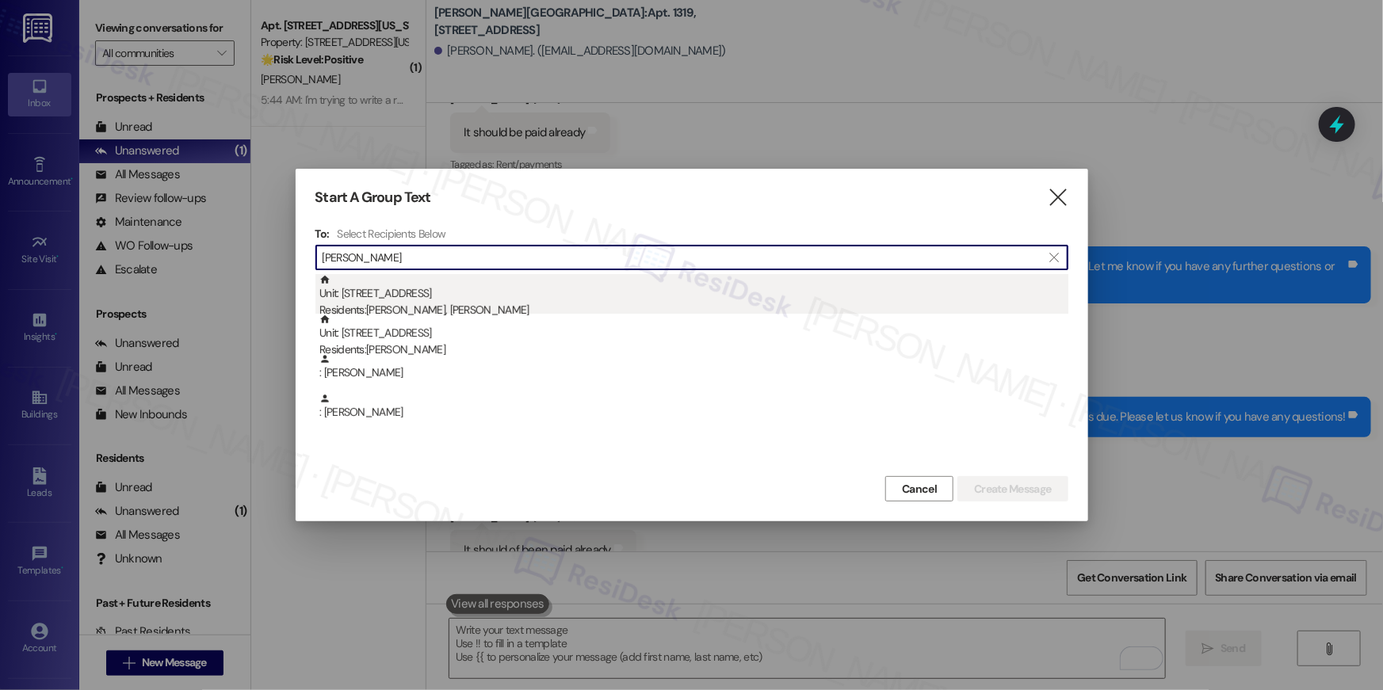
type input "[PERSON_NAME]"
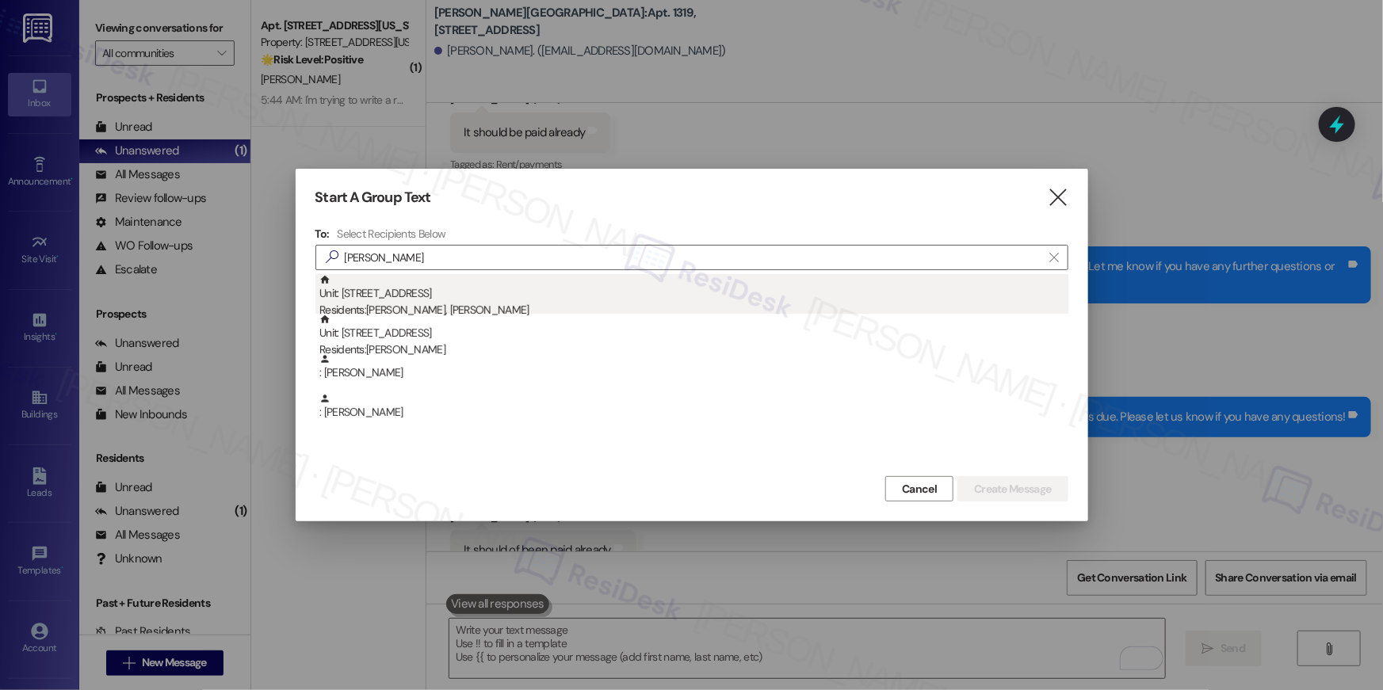
click at [452, 301] on div "Unit: 1403 - 501 North River Parkway Residents: Juan Zapata, Lauren Held" at bounding box center [693, 296] width 749 height 45
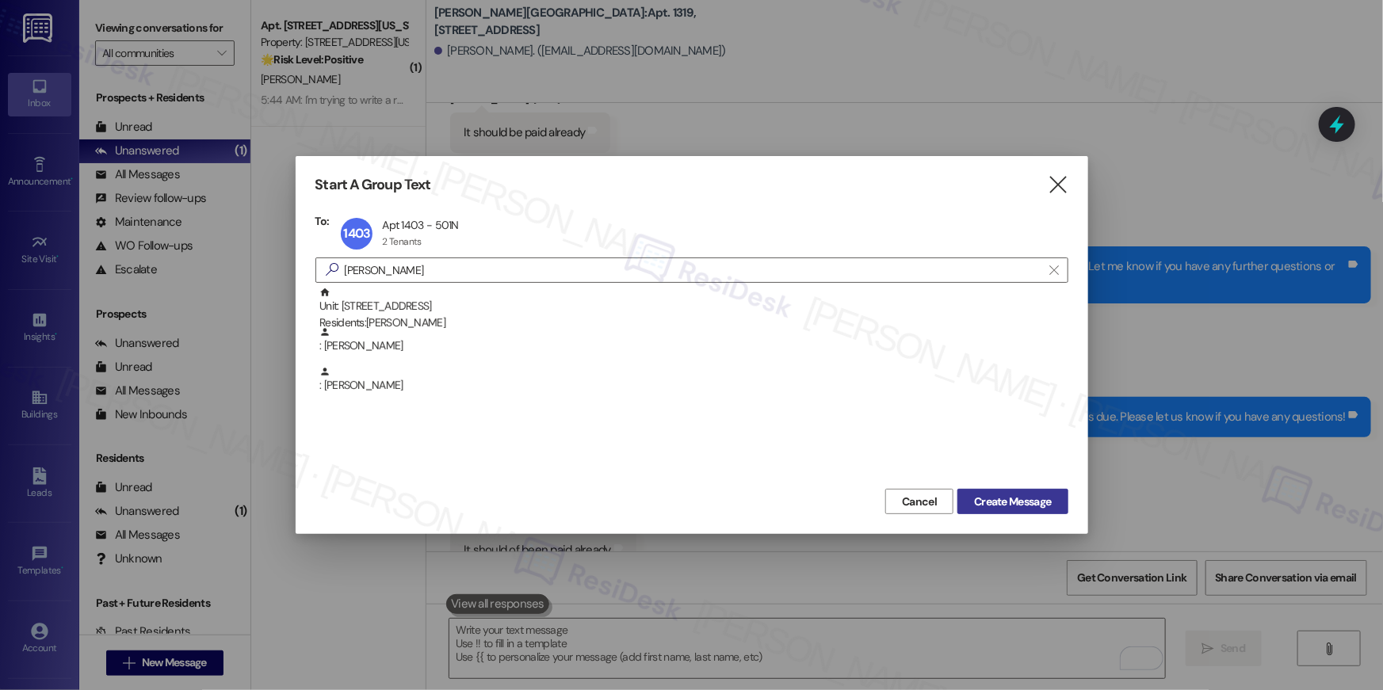
click at [977, 502] on span "Create Message" at bounding box center [1012, 502] width 77 height 17
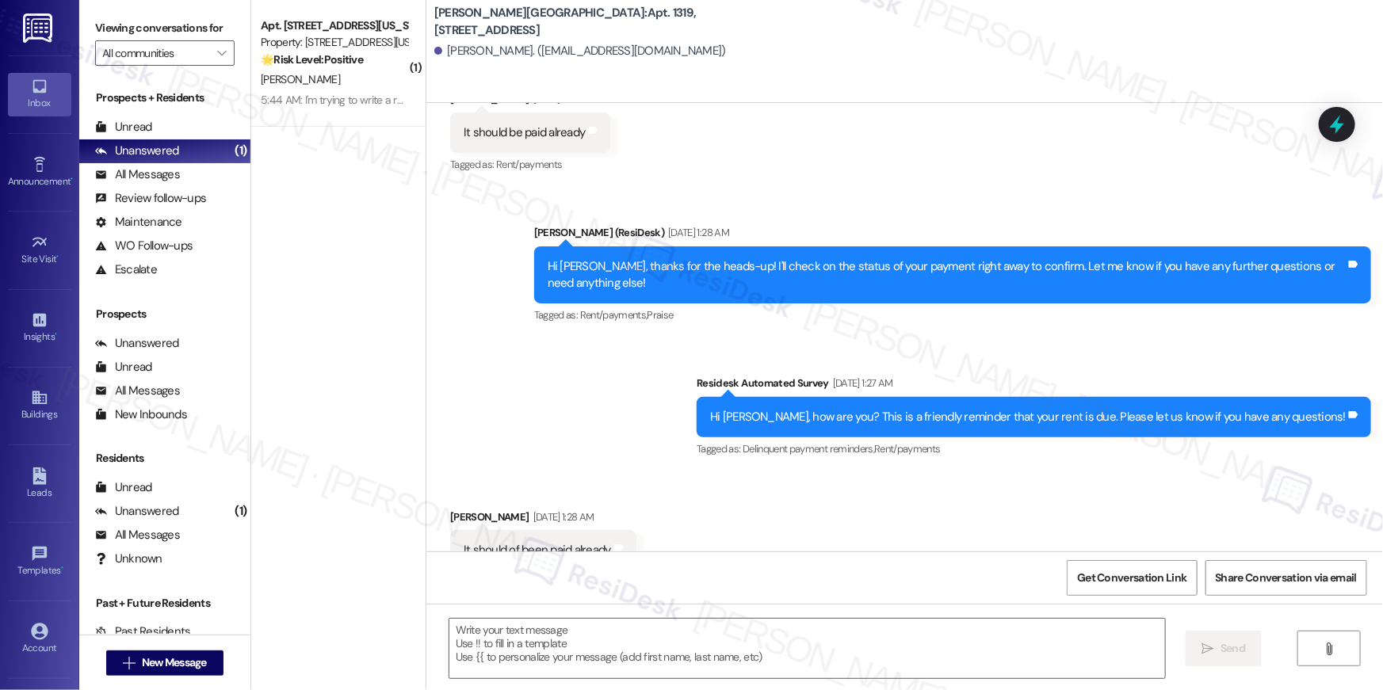
type textarea "Fetching suggested responses. Please feel free to read through the conversation…"
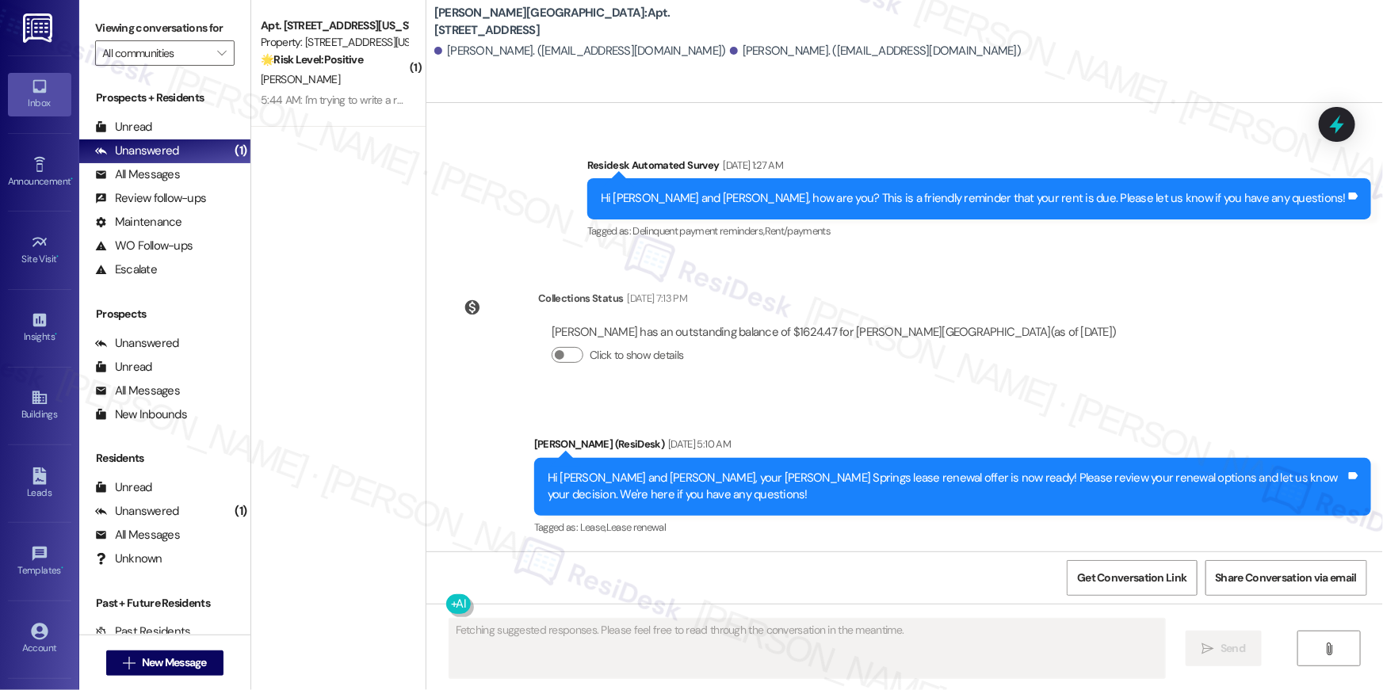
scroll to position [6648, 0]
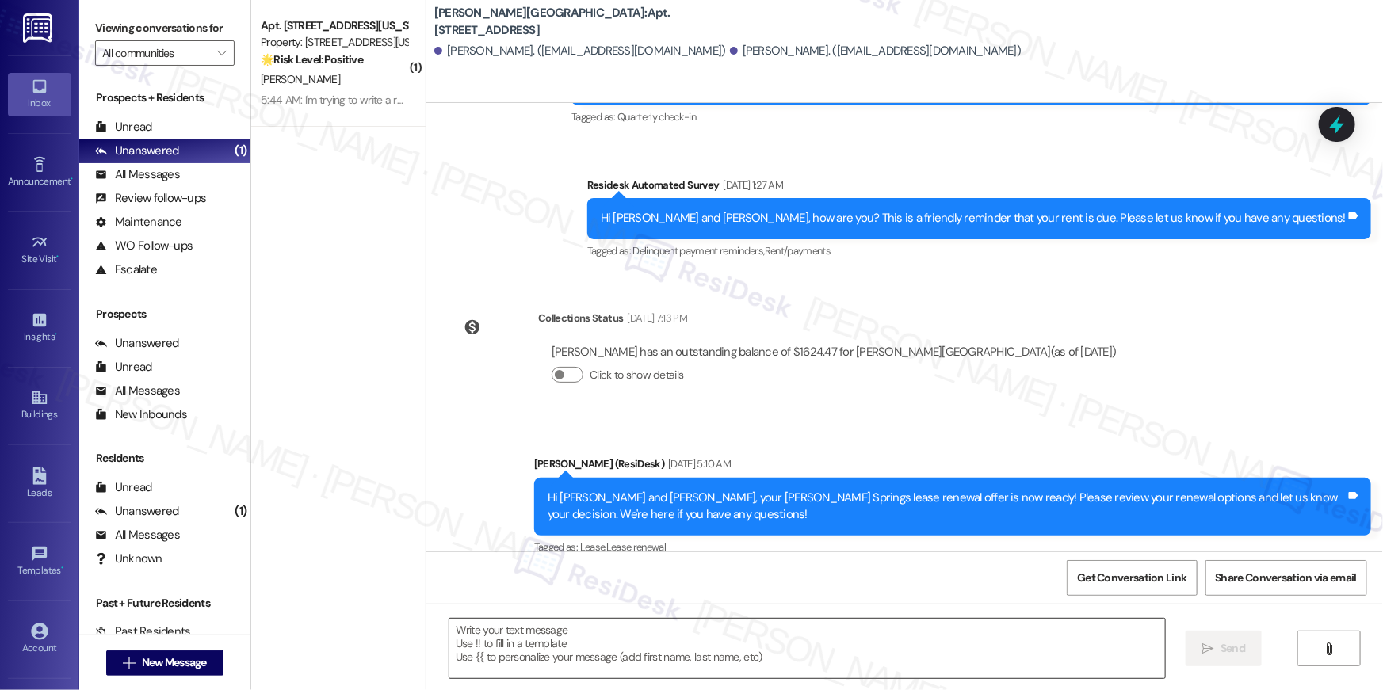
click at [887, 639] on textarea at bounding box center [806, 648] width 715 height 59
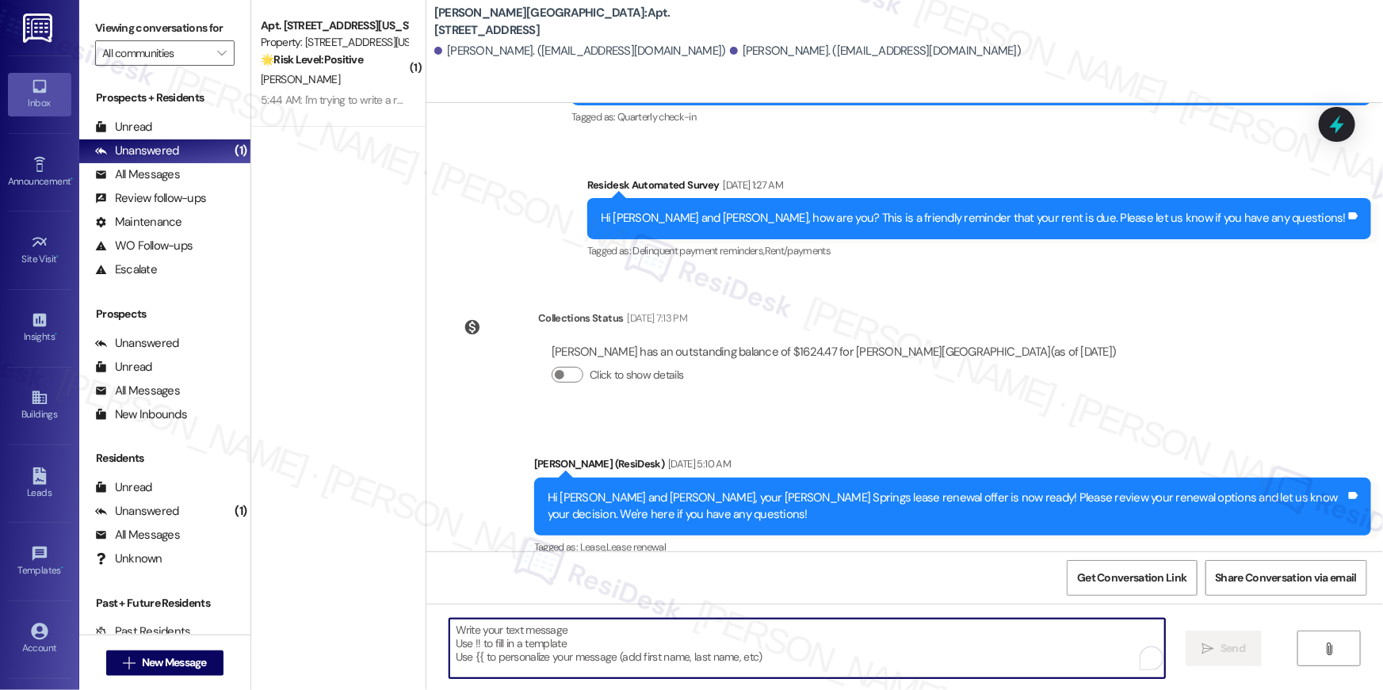
paste textarea "Hi {{first_name}}, just following up on your lease renewal offer at {{property}…"
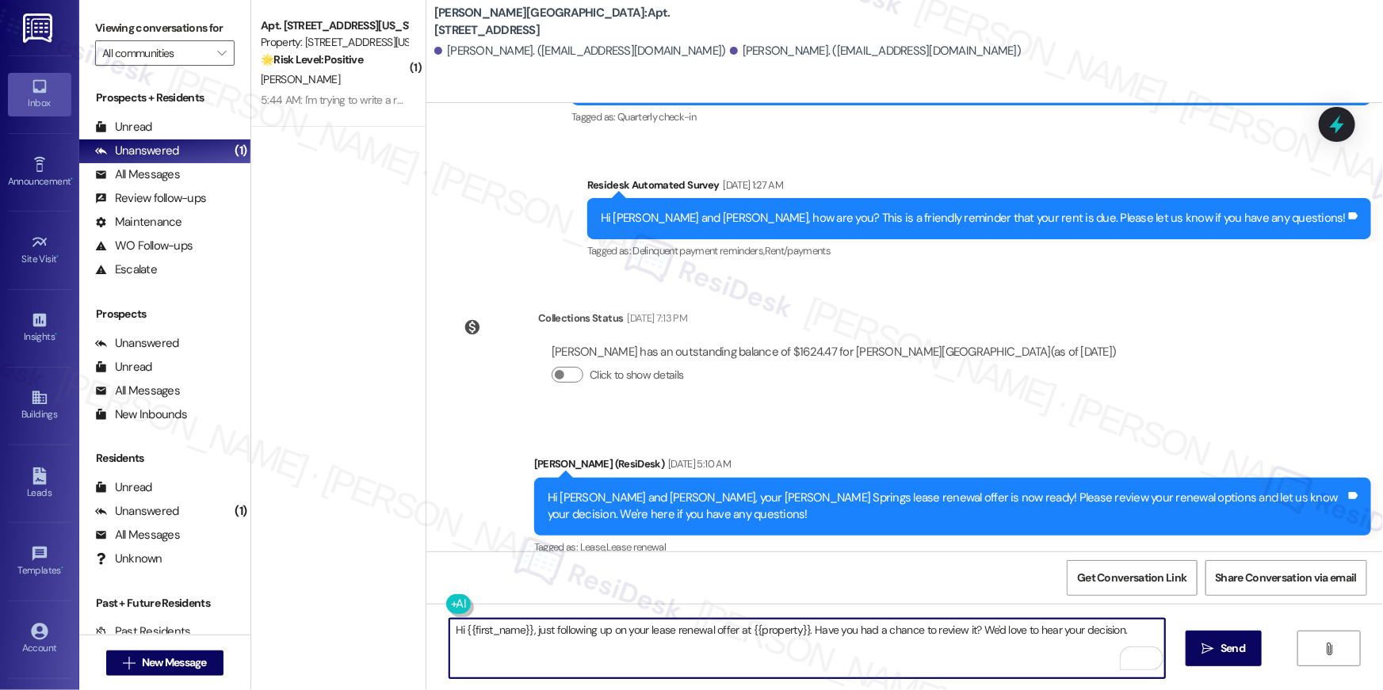
click at [806, 647] on textarea "Hi {{first_name}}, just following up on your lease renewal offer at {{property}…" at bounding box center [806, 648] width 715 height 59
type textarea "Hi {{first_name}}, just following up on your lease renewal offer at {{property}…"
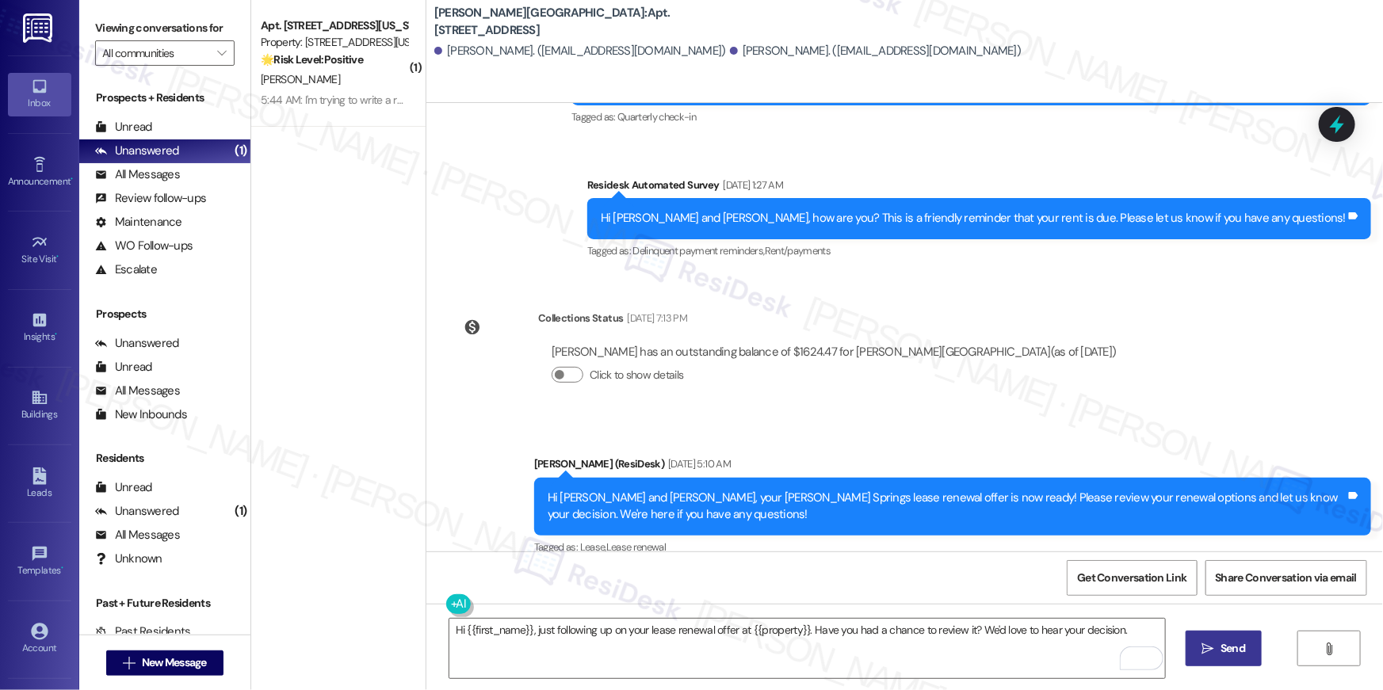
click at [1225, 654] on span "Send" at bounding box center [1232, 648] width 25 height 17
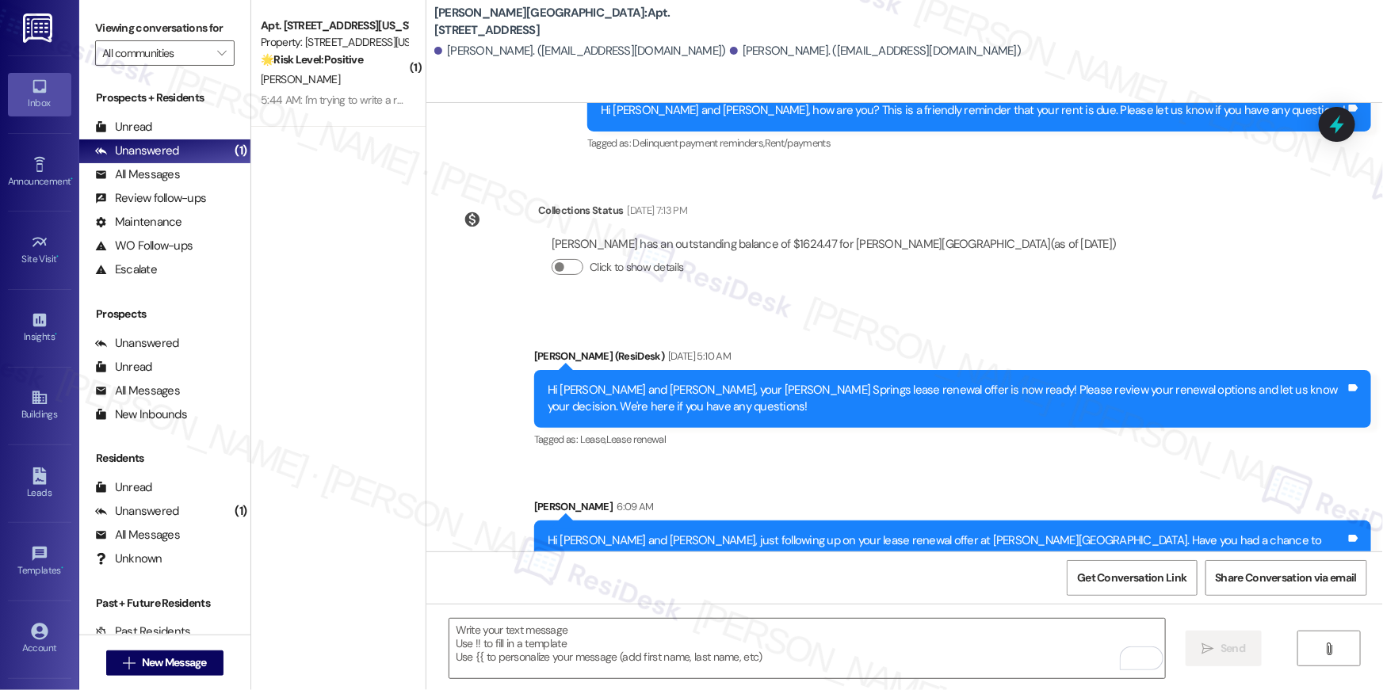
scroll to position [6759, 0]
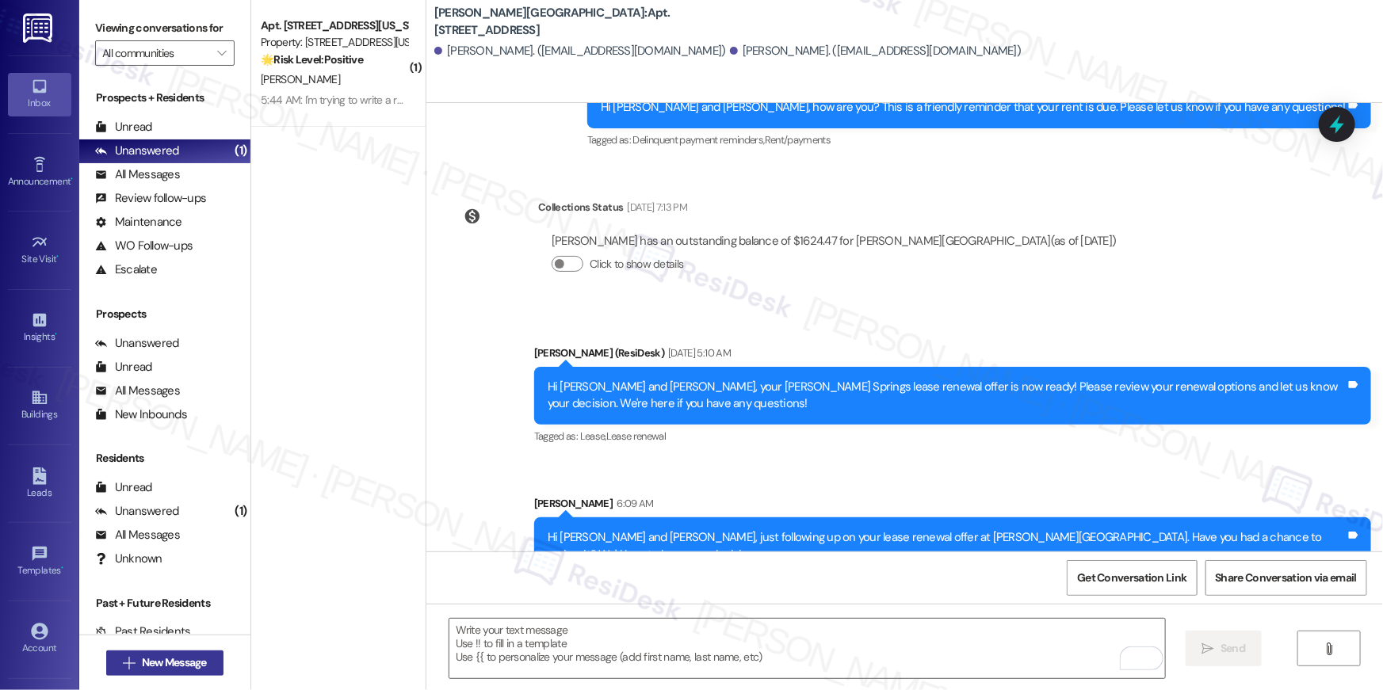
click at [208, 666] on button " New Message" at bounding box center [164, 663] width 117 height 25
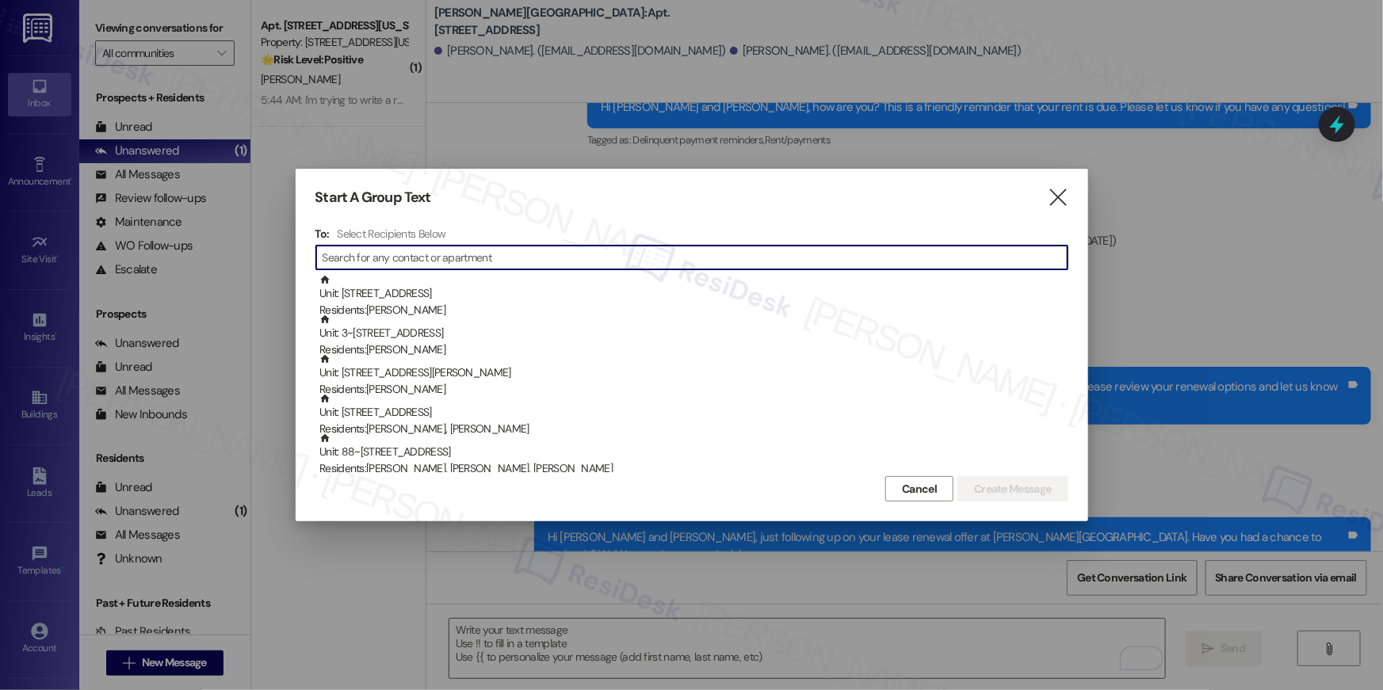
click at [784, 262] on input at bounding box center [694, 257] width 745 height 22
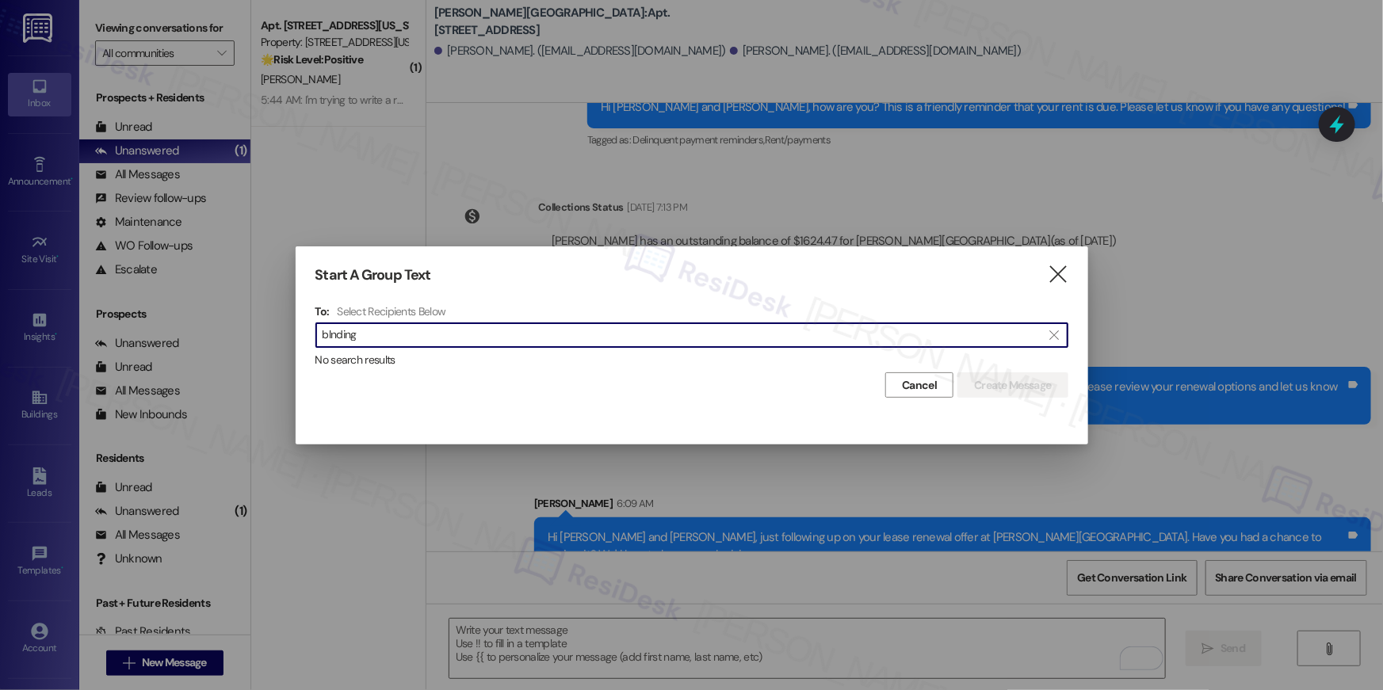
click at [331, 335] on input "blnding" at bounding box center [681, 335] width 719 height 22
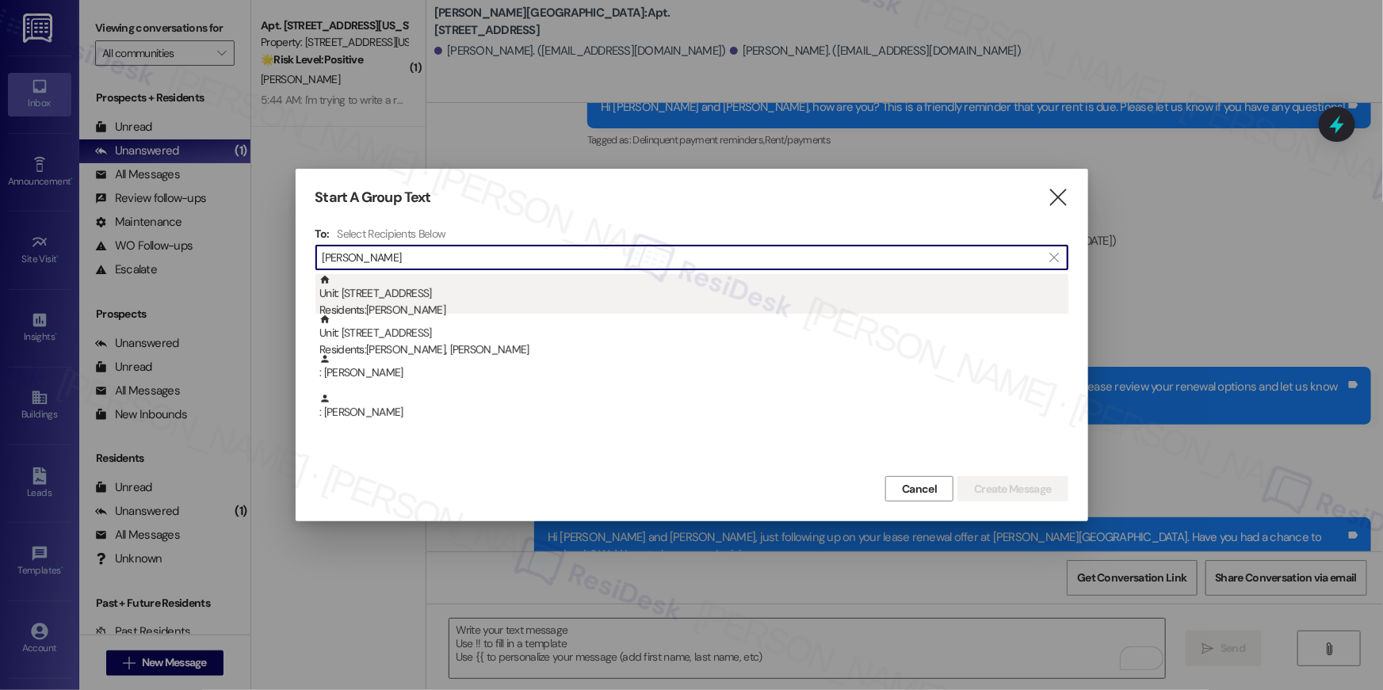
type input "blanding"
click at [547, 299] on div "Unit: 1407 - 501 North River Parkway Residents: Victoria Blanding" at bounding box center [693, 296] width 749 height 45
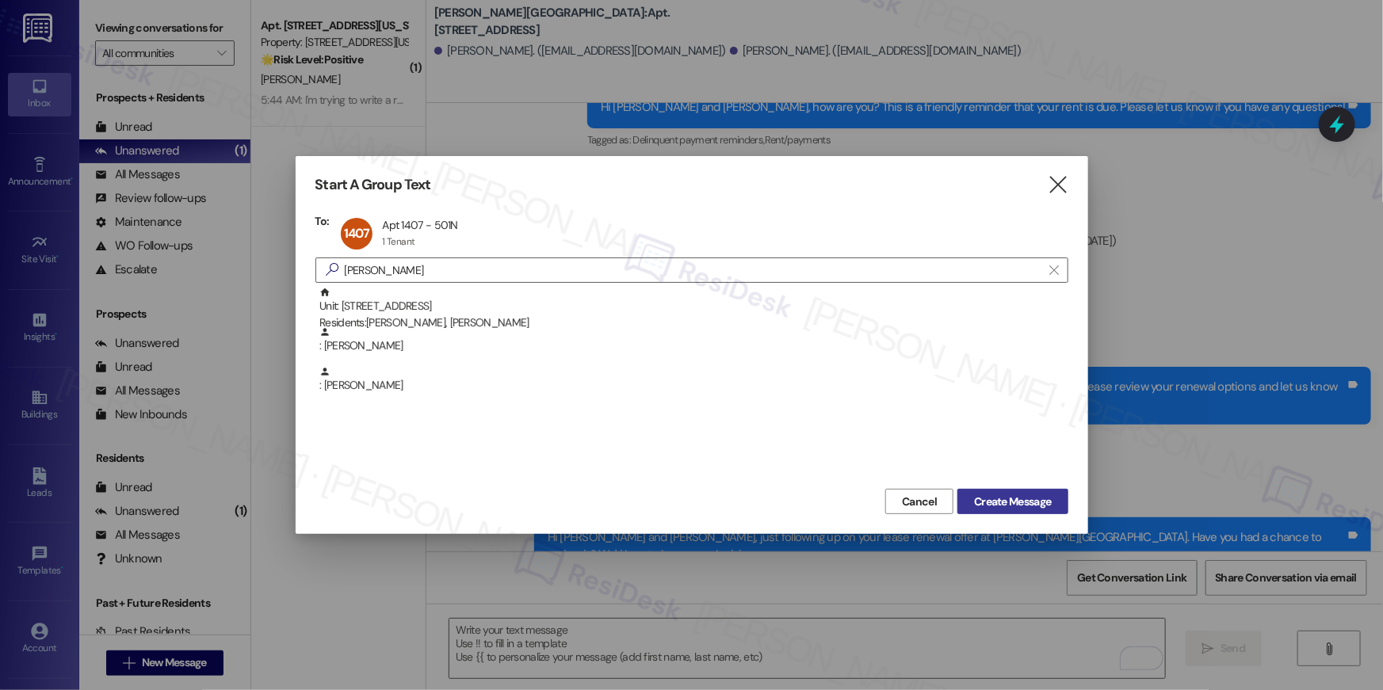
click at [1017, 495] on span "Create Message" at bounding box center [1012, 502] width 77 height 17
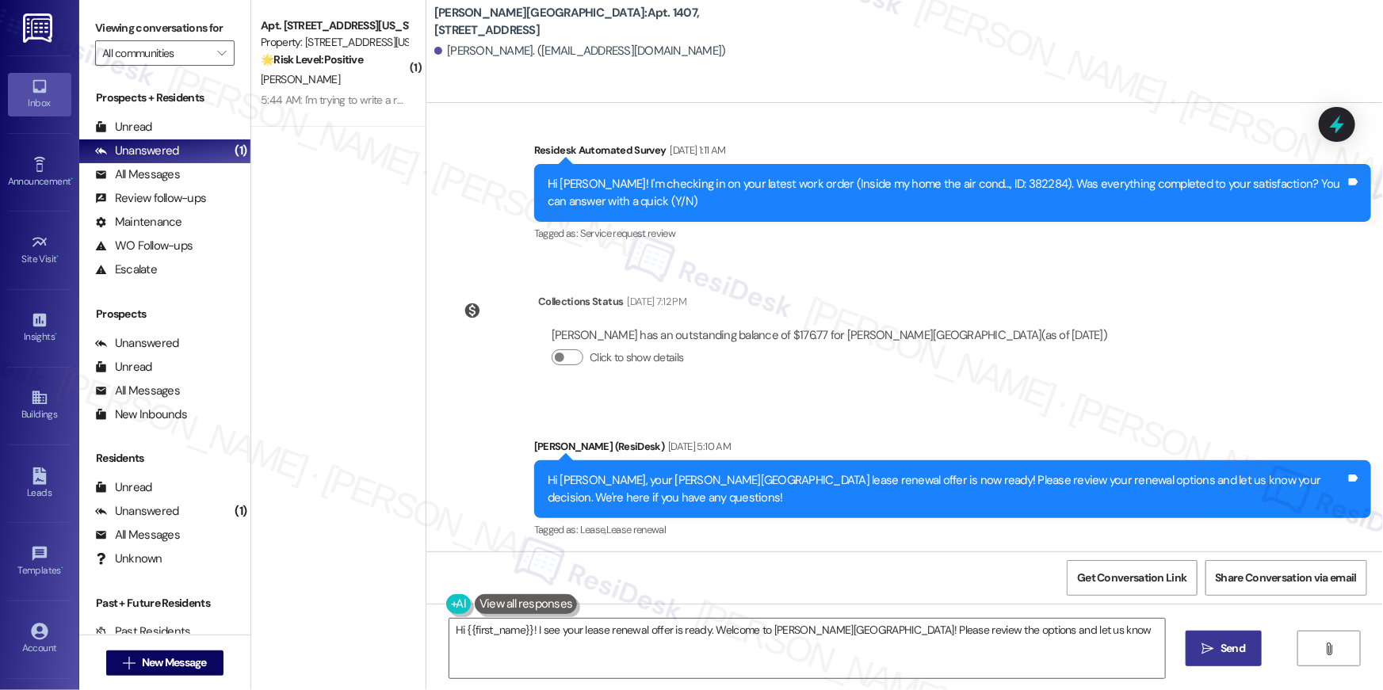
scroll to position [3479, 0]
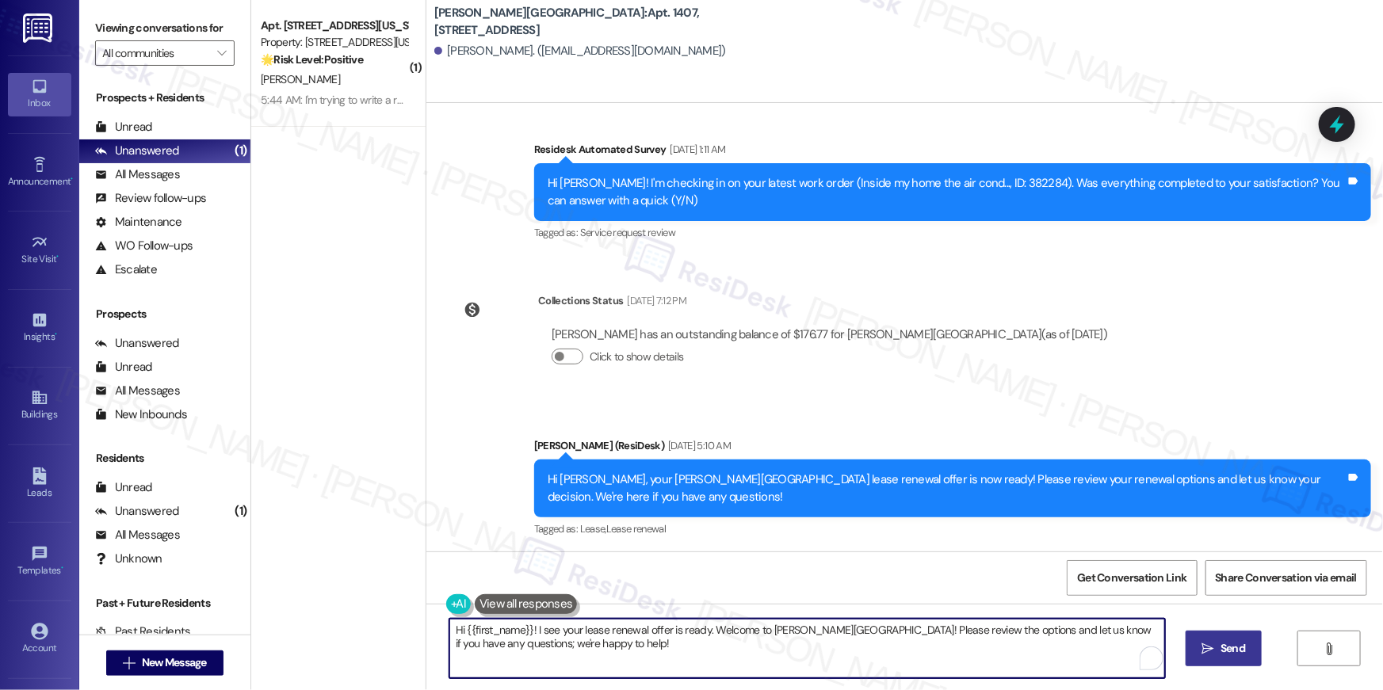
click at [910, 635] on textarea "Hi {{first_name}}! I see your lease renewal offer is ready. Welcome to Elme San…" at bounding box center [806, 648] width 715 height 59
click at [907, 641] on textarea "Hi {{first_name}}! I see your lease renewal offer is ready. Welcome to Elme San…" at bounding box center [806, 648] width 715 height 59
paste textarea ", just following up on your lease renewal offer at {{property}}. Have you had a…"
type textarea "Hi {{first_name}}, just following up on your lease renewal offer at {{property}…"
click at [1226, 658] on button " Send" at bounding box center [1223, 649] width 77 height 36
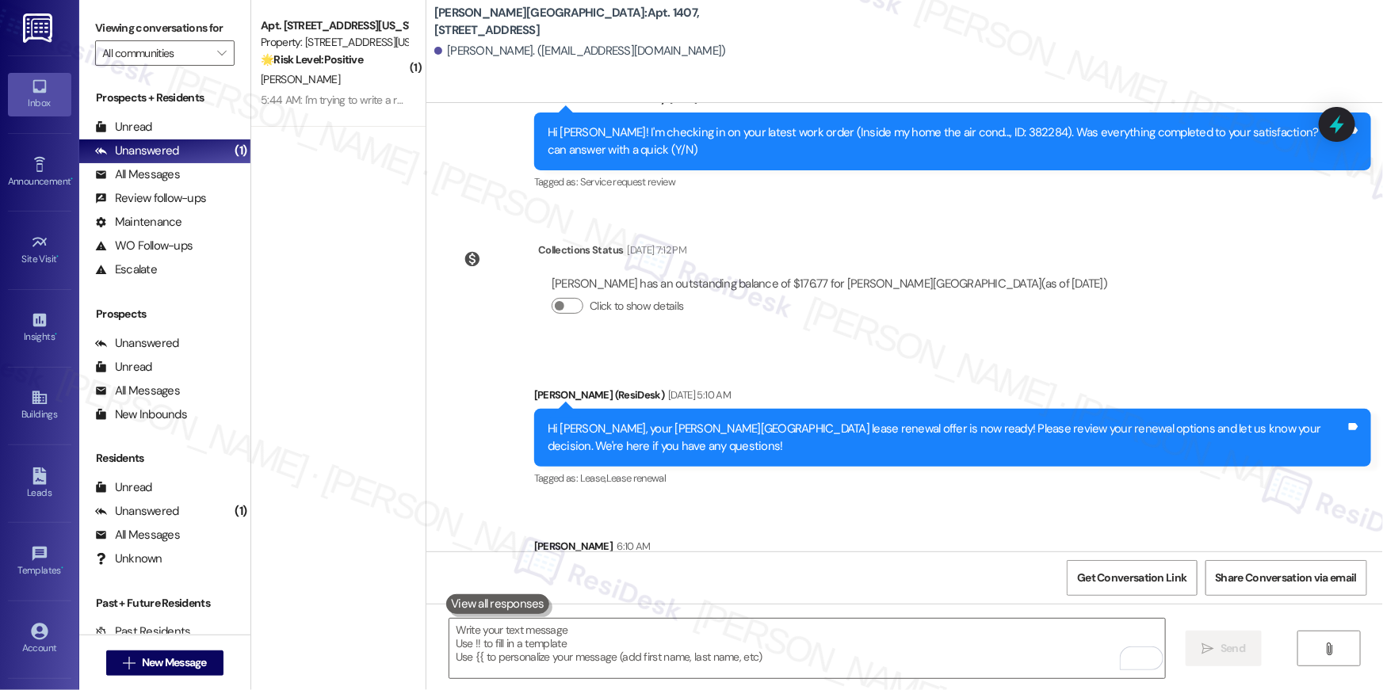
scroll to position [3589, 0]
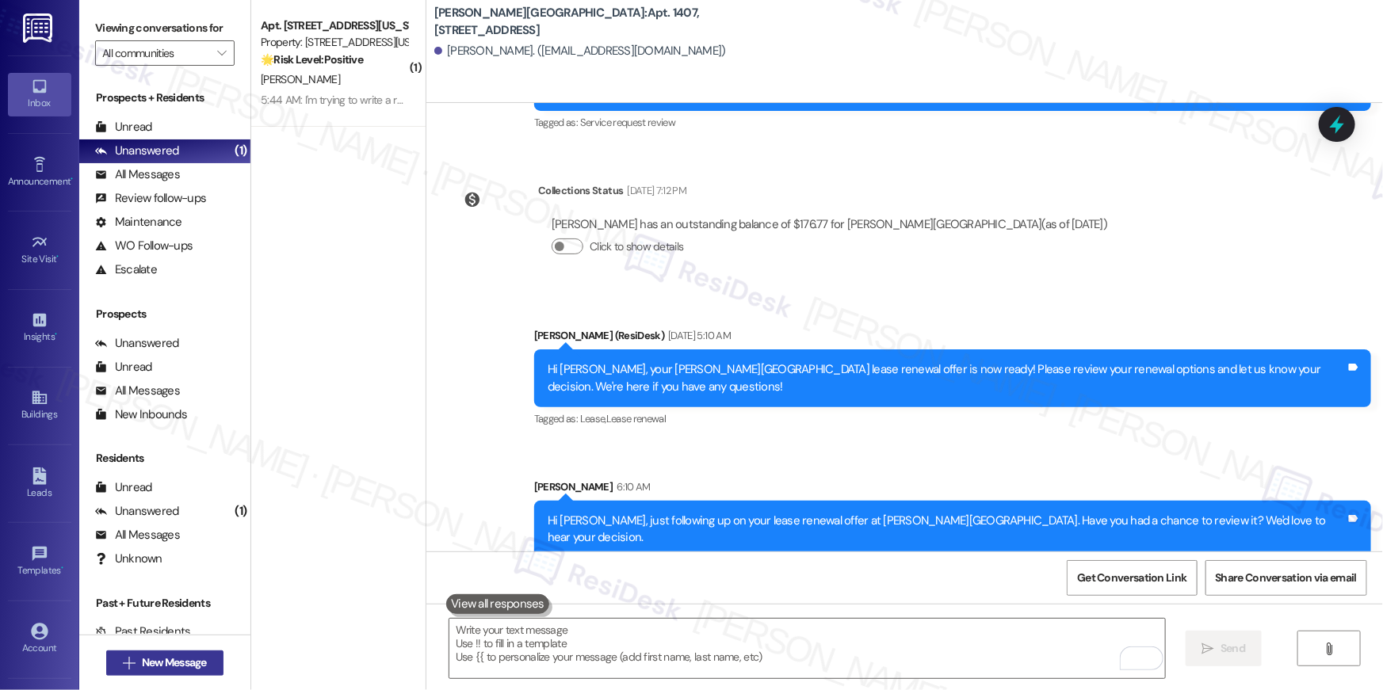
click at [206, 658] on button " New Message" at bounding box center [164, 663] width 117 height 25
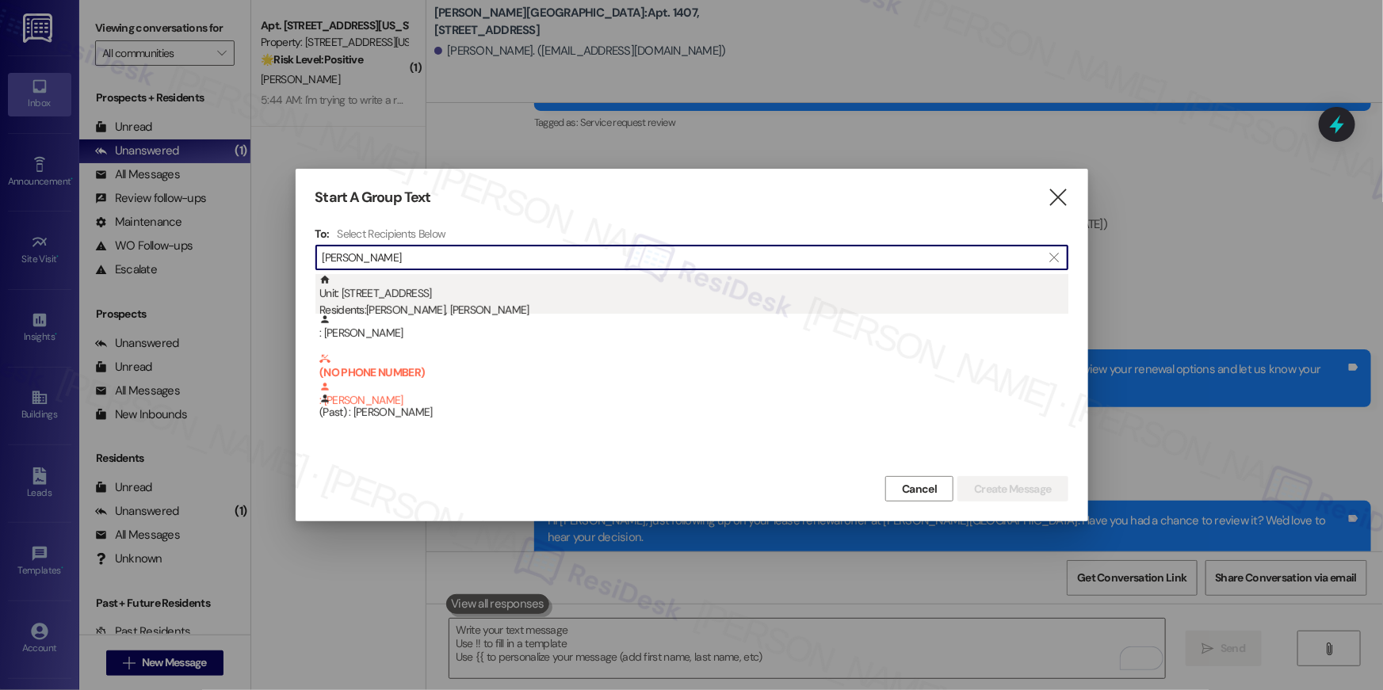
type input "hardesty"
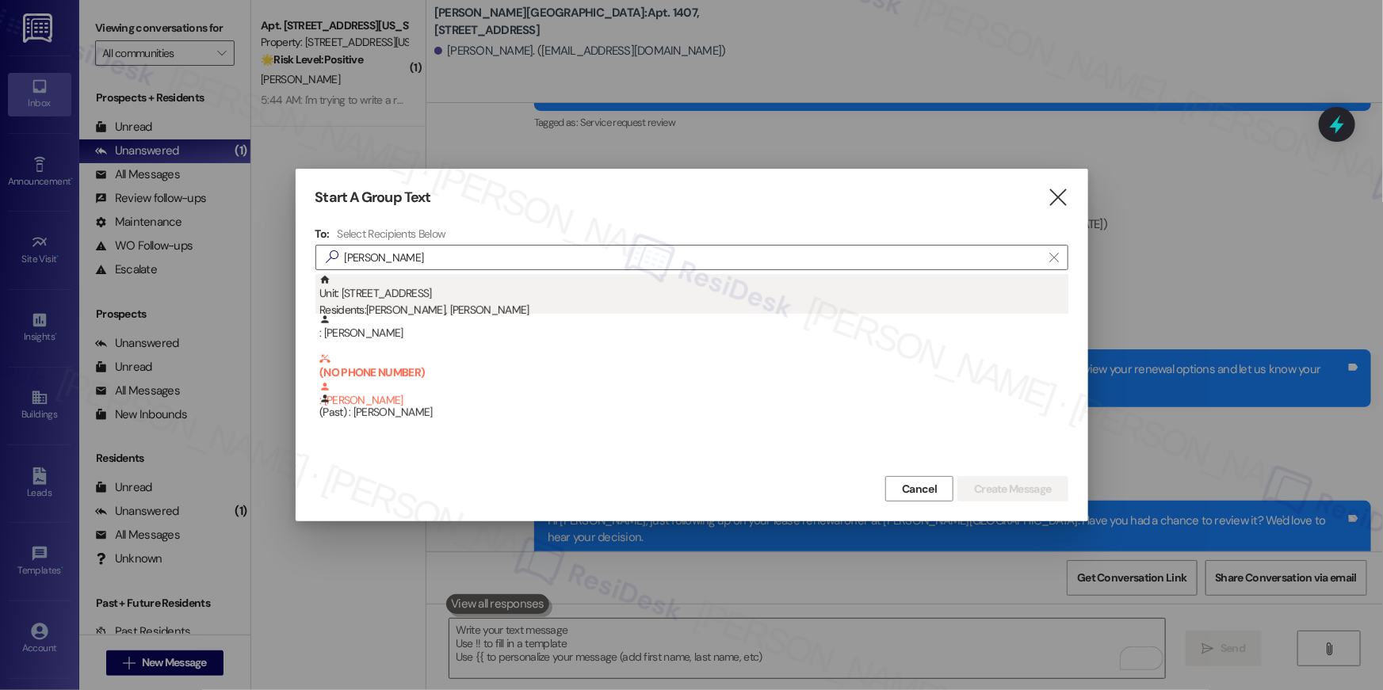
click at [452, 307] on div "Residents: Christopher Hardesty, Lina Hardesty" at bounding box center [693, 310] width 749 height 17
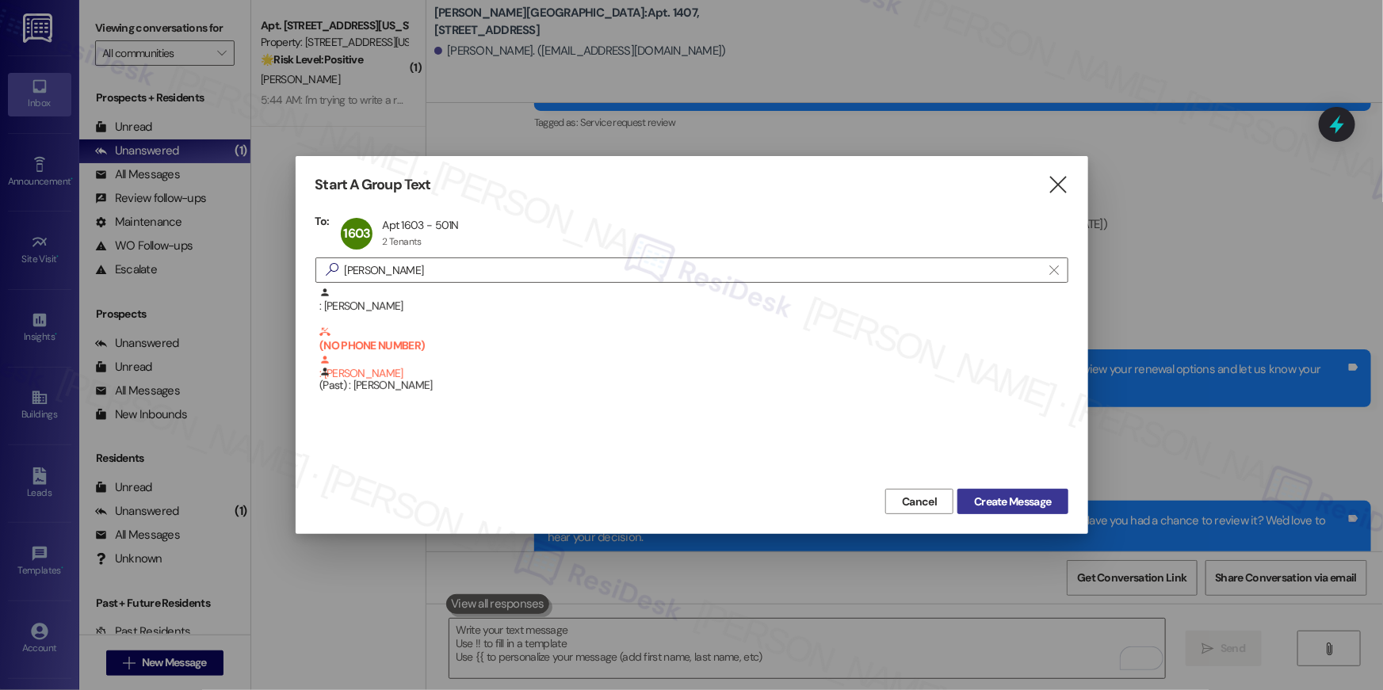
click at [1013, 503] on span "Create Message" at bounding box center [1012, 502] width 77 height 17
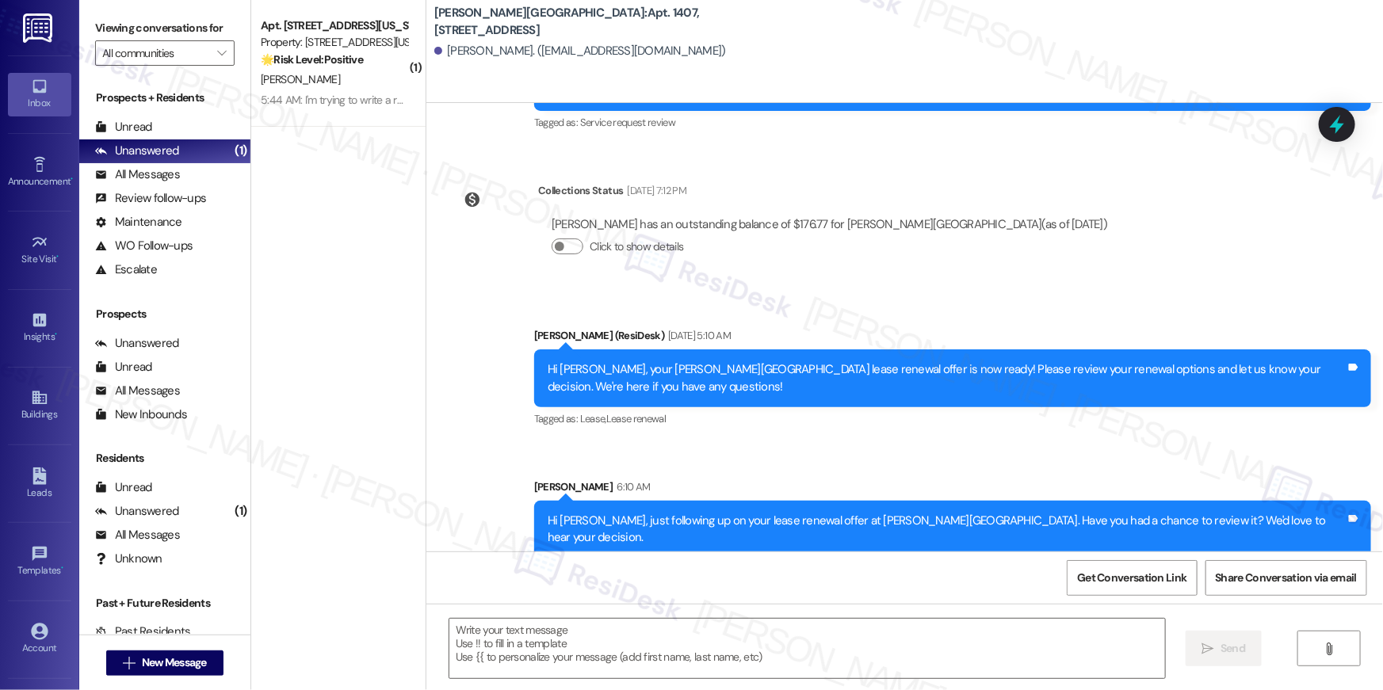
type textarea "Fetching suggested responses. Please feel free to read through the conversation…"
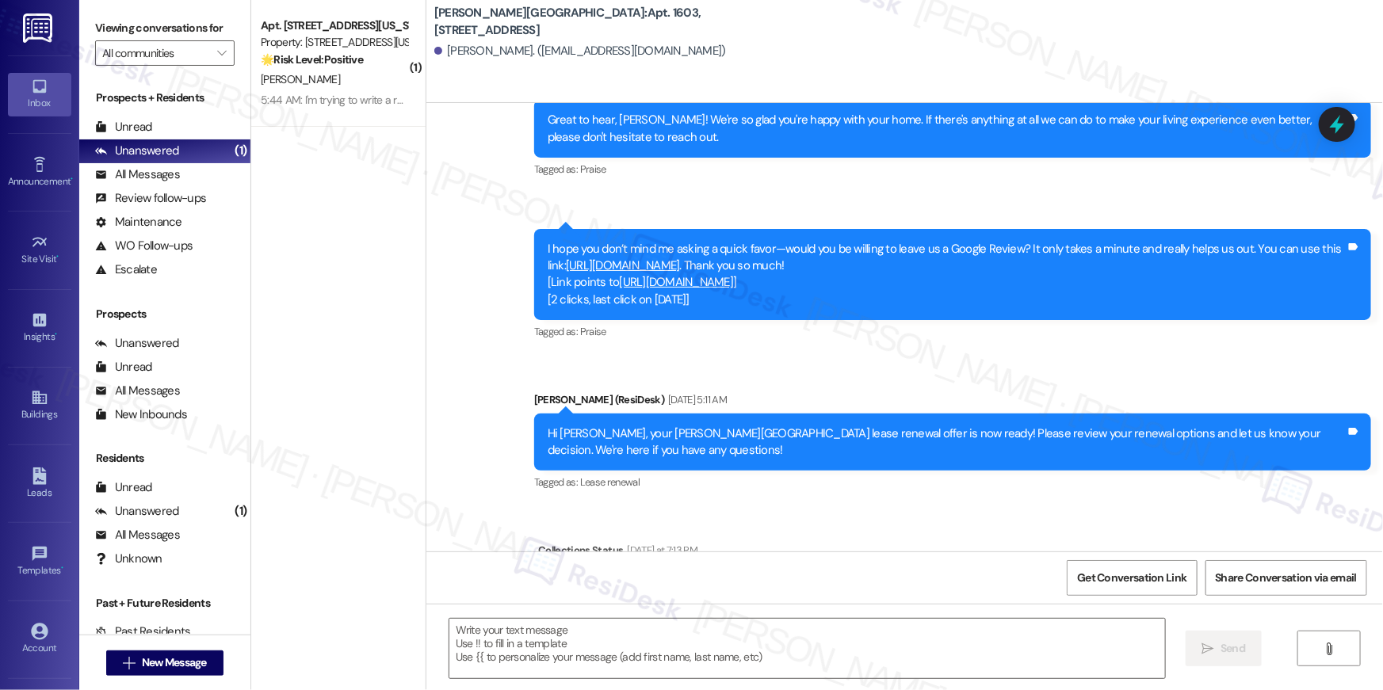
scroll to position [1788, 0]
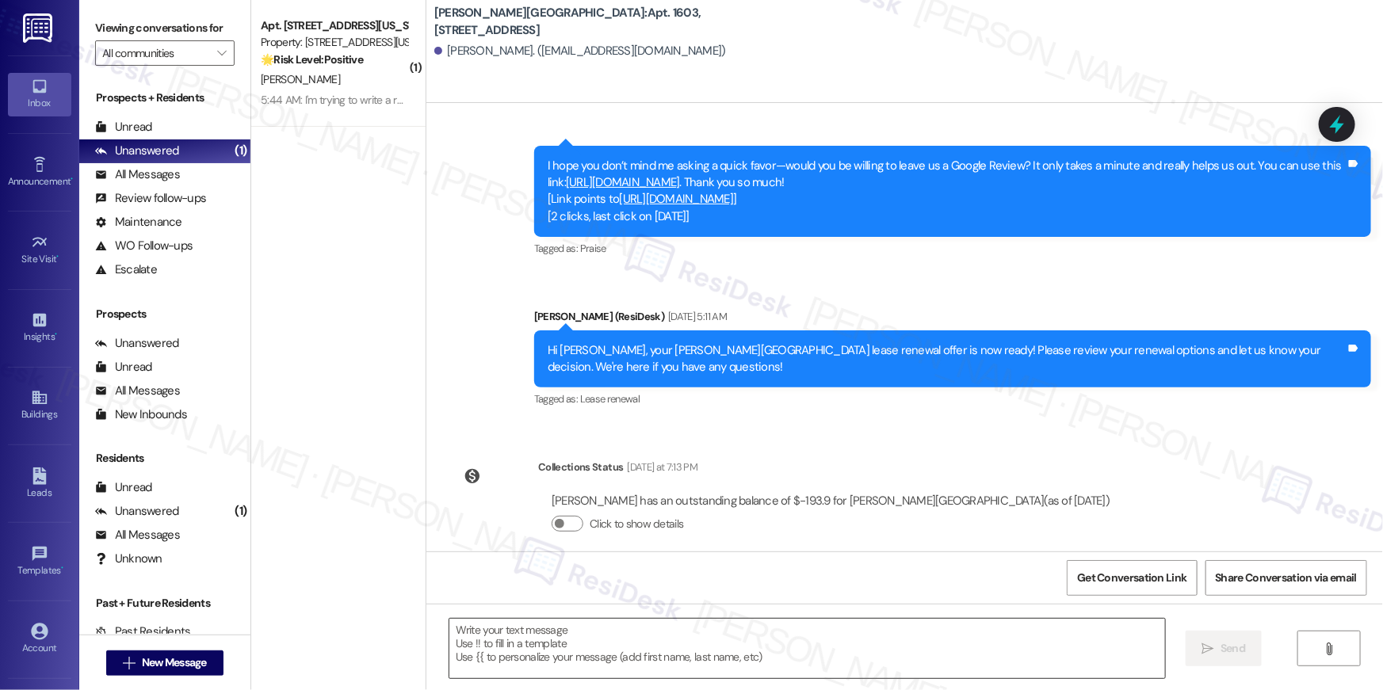
click at [814, 643] on textarea at bounding box center [806, 648] width 715 height 59
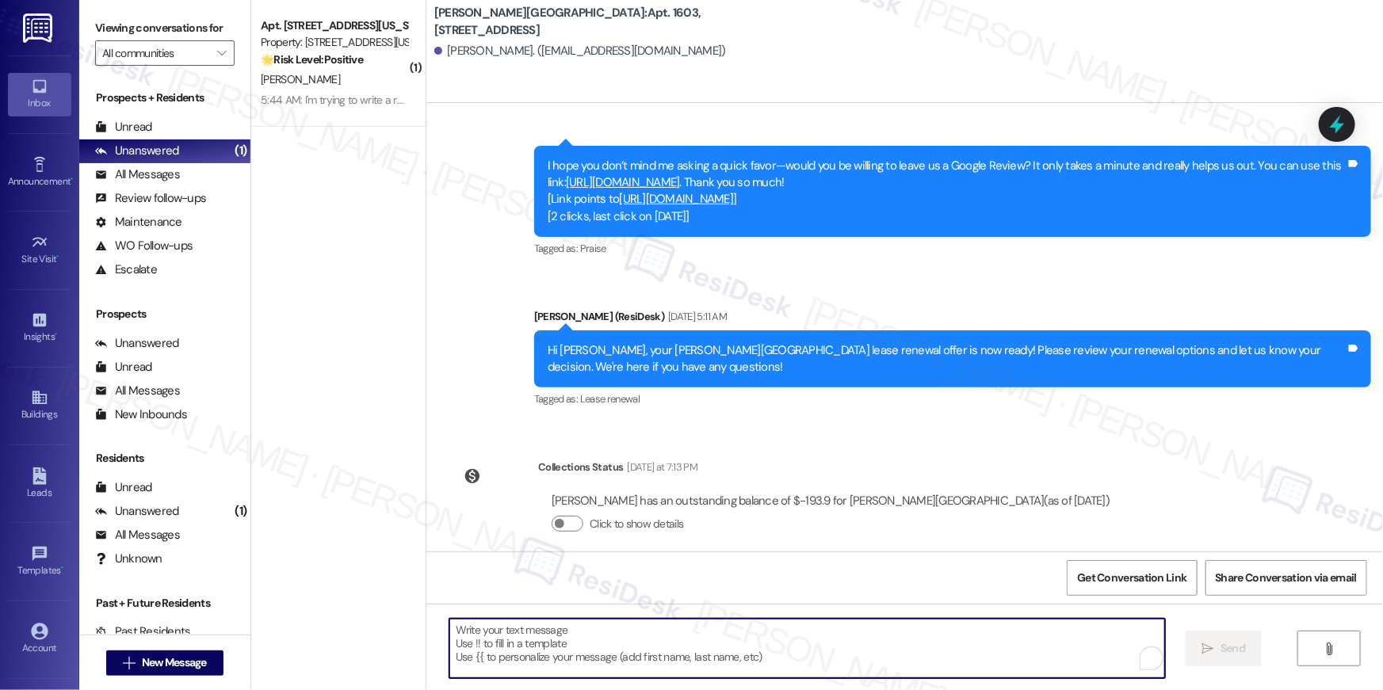
paste textarea "Hi {{first_name}}, just following up on your lease renewal offer at {{property}…"
type textarea "Hi {{first_name}}, just following up on your lease renewal offer at {{property}…"
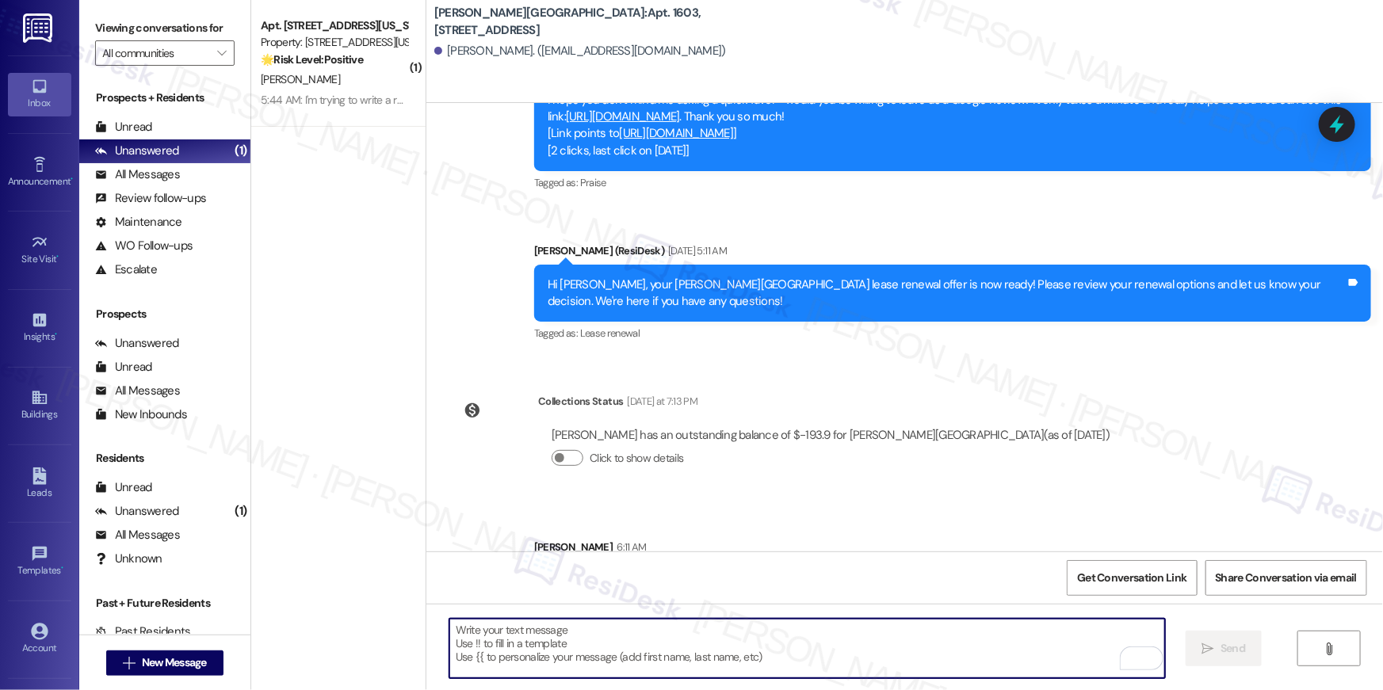
scroll to position [1808, 0]
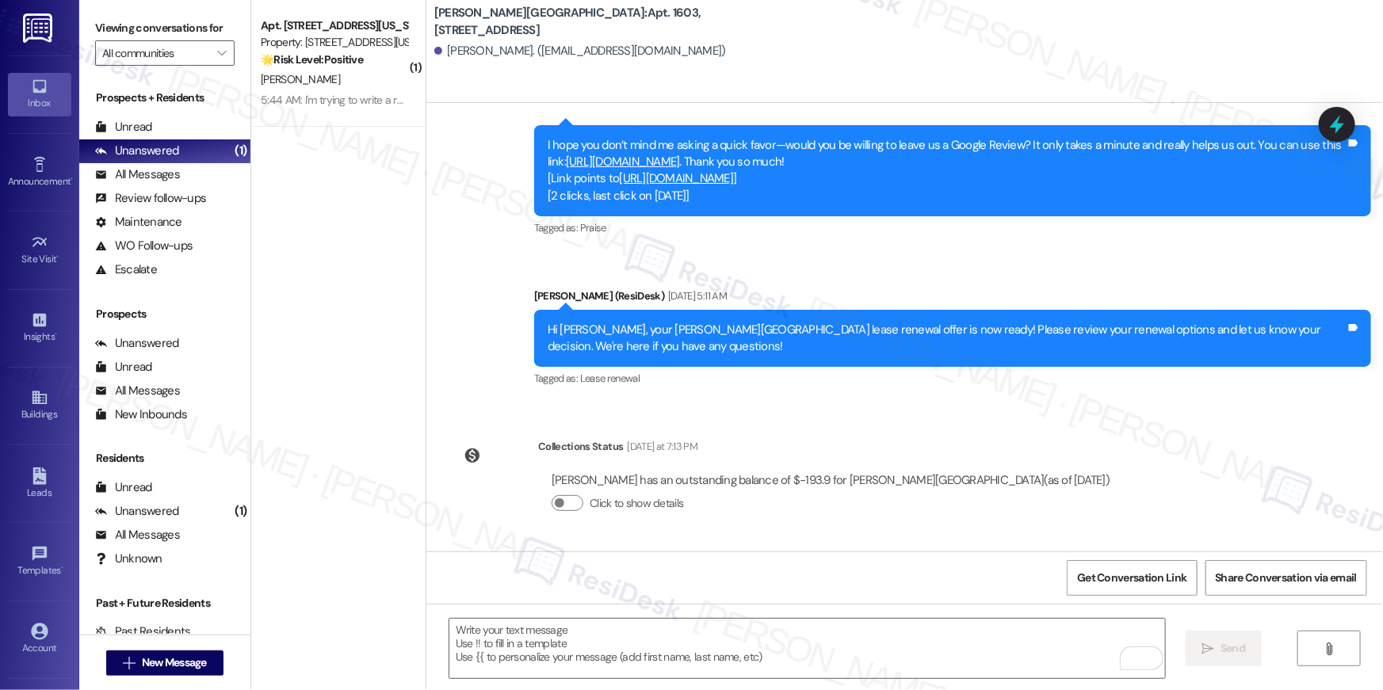
click at [745, 152] on div "I hope you don’t mind me asking a quick favor—would you be willing to leave us …" at bounding box center [947, 171] width 798 height 68
click at [843, 187] on div "I hope you don’t mind me asking a quick favor—would you be willing to leave us …" at bounding box center [952, 171] width 837 height 92
click at [204, 665] on span "New Message" at bounding box center [174, 662] width 71 height 17
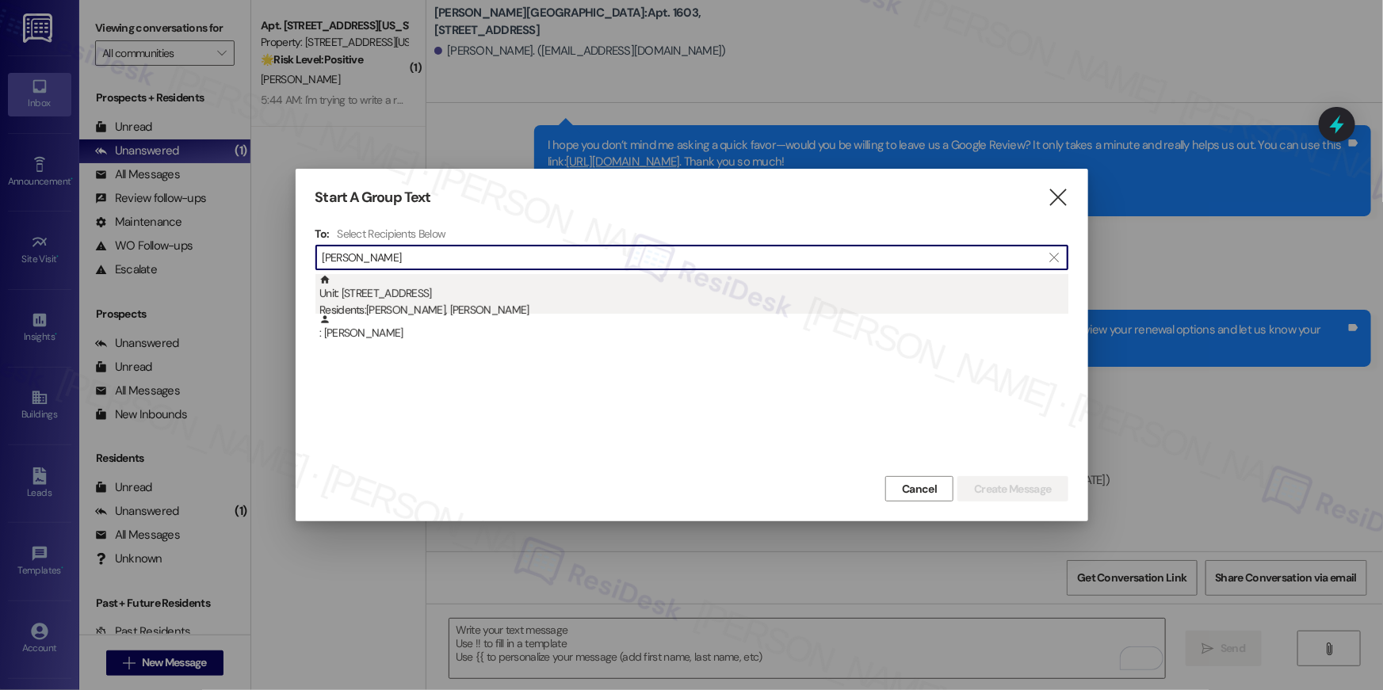
type input "najah"
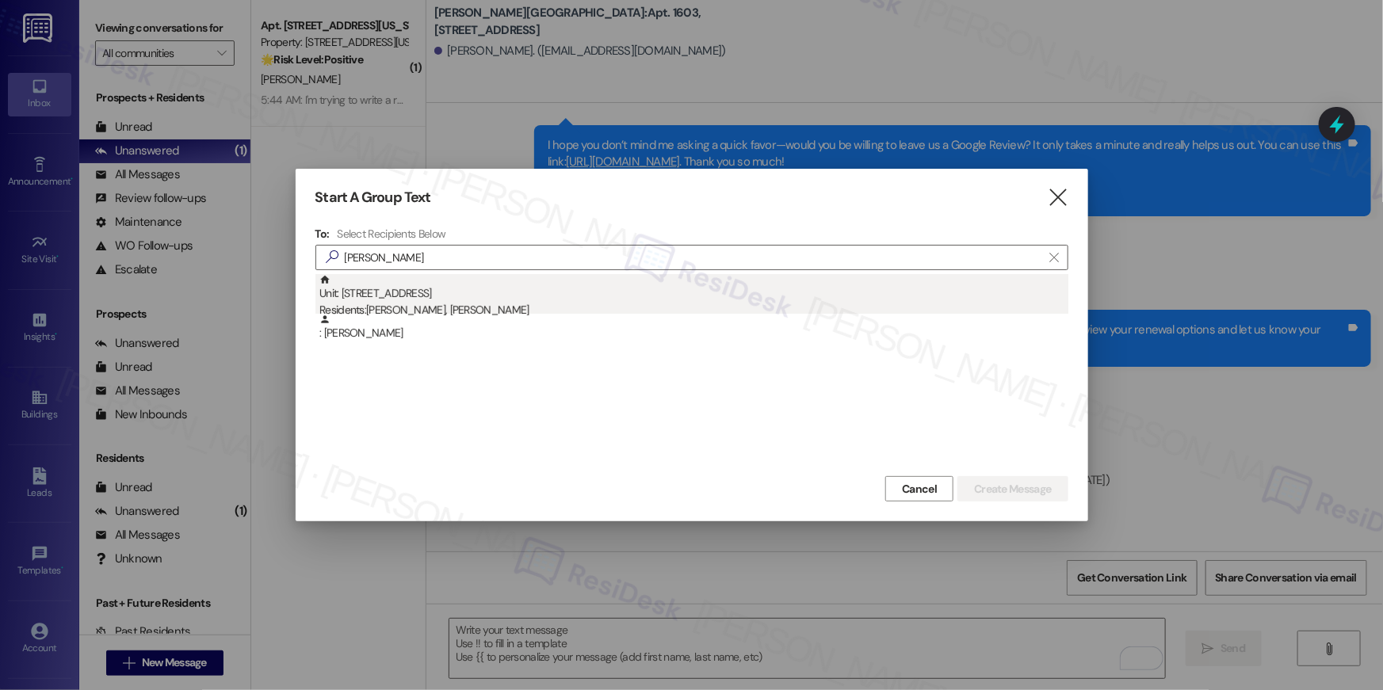
click at [475, 302] on div "Residents: Najah Swain, Nathan Fuchs" at bounding box center [693, 310] width 749 height 17
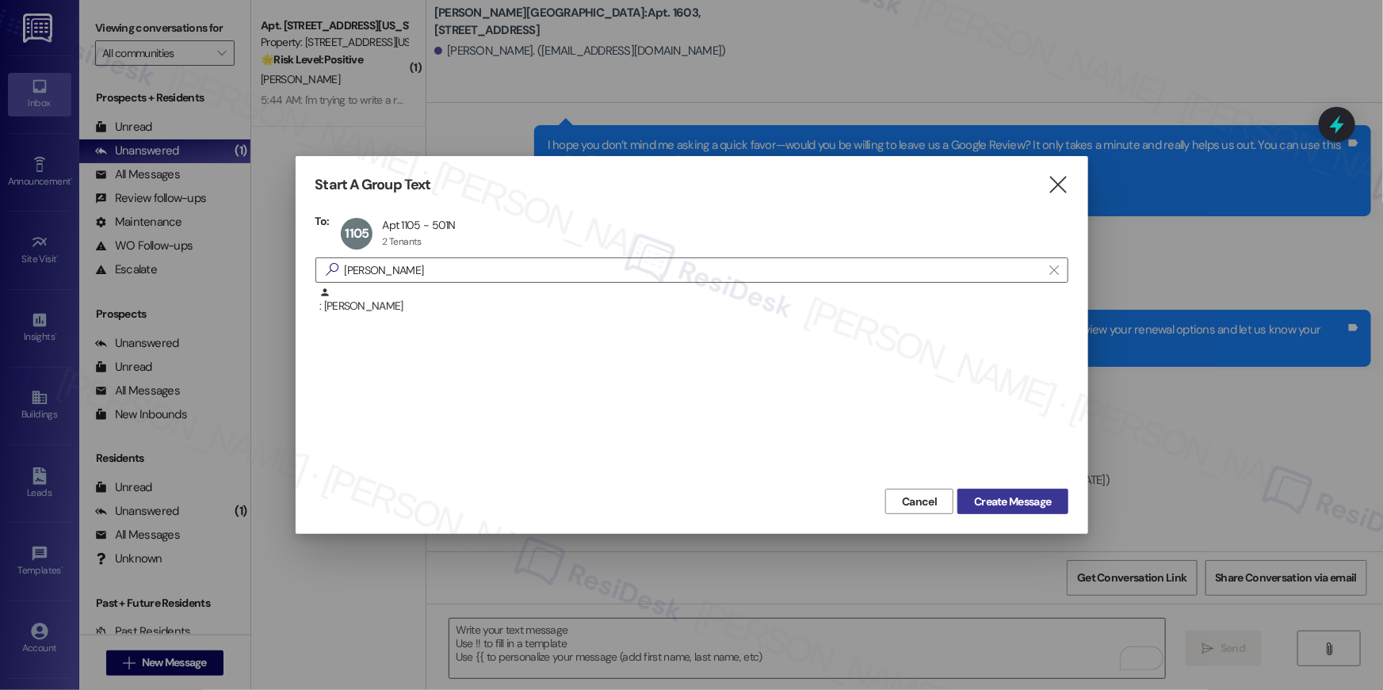
click at [997, 496] on span "Create Message" at bounding box center [1012, 502] width 77 height 17
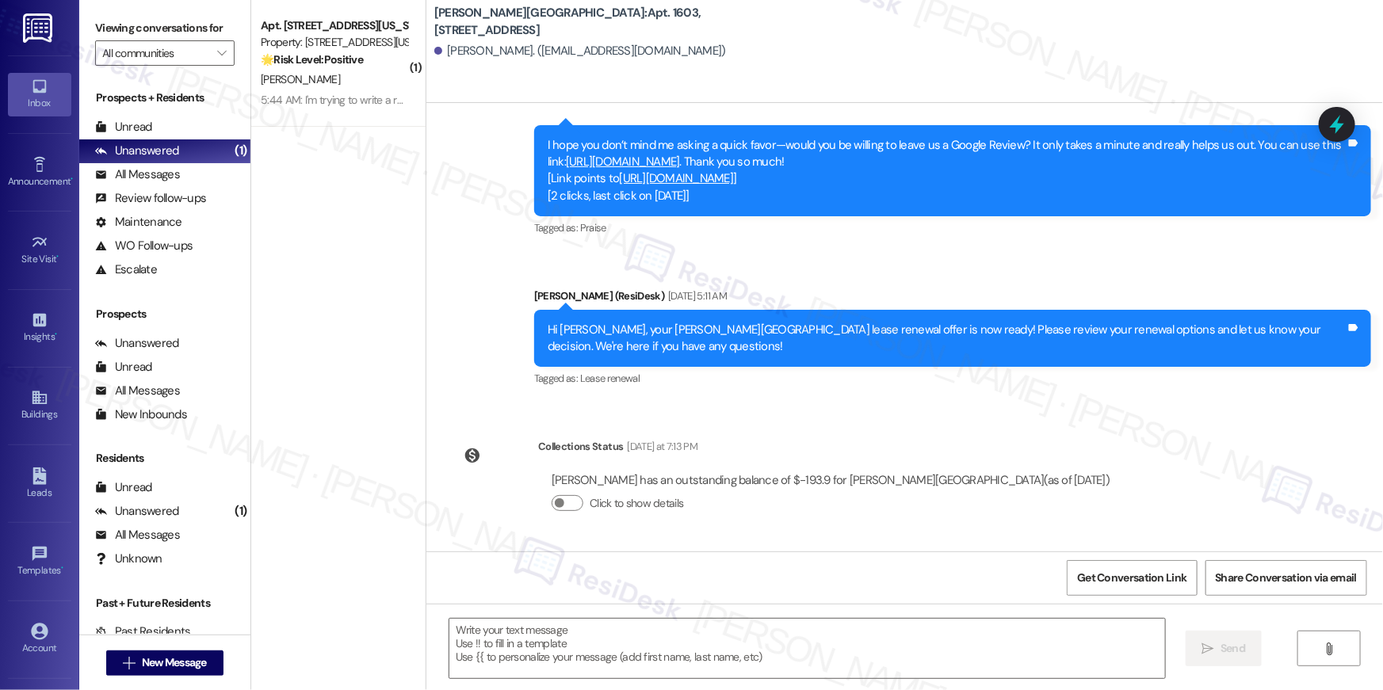
type textarea "Fetching suggested responses. Please feel free to read through the conversation…"
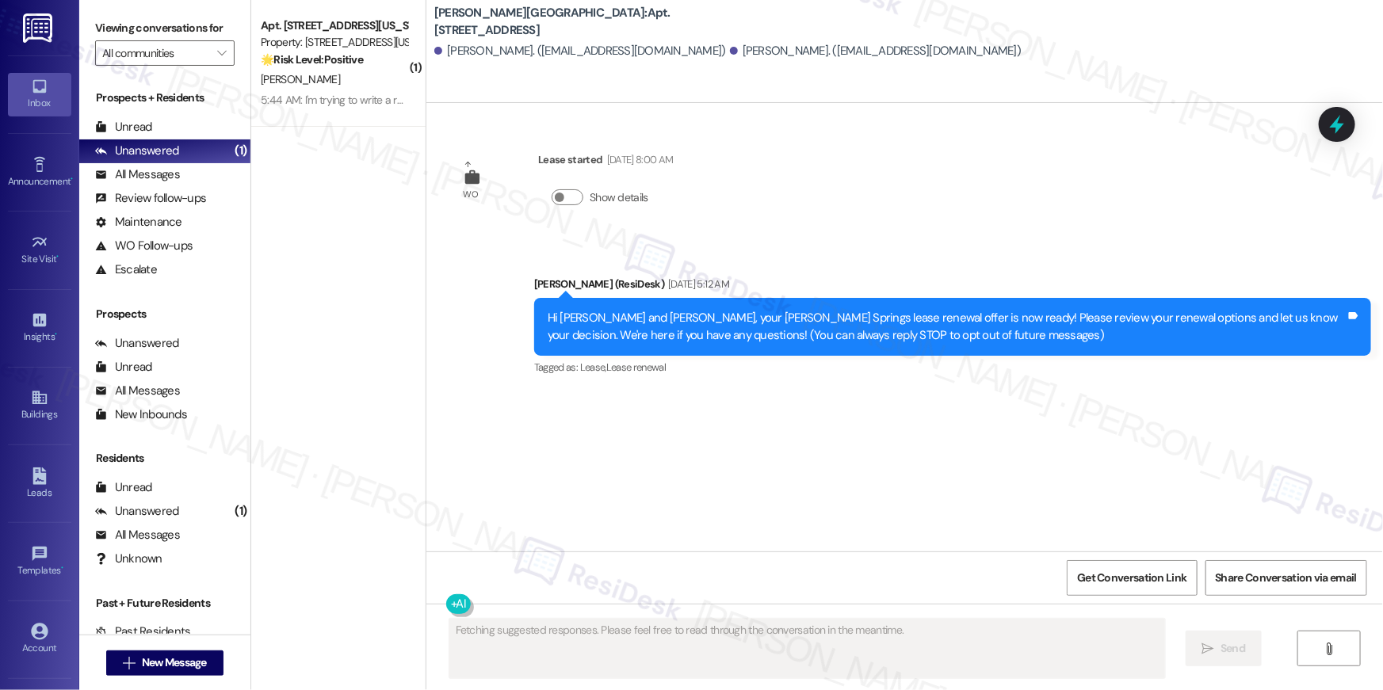
scroll to position [0, 0]
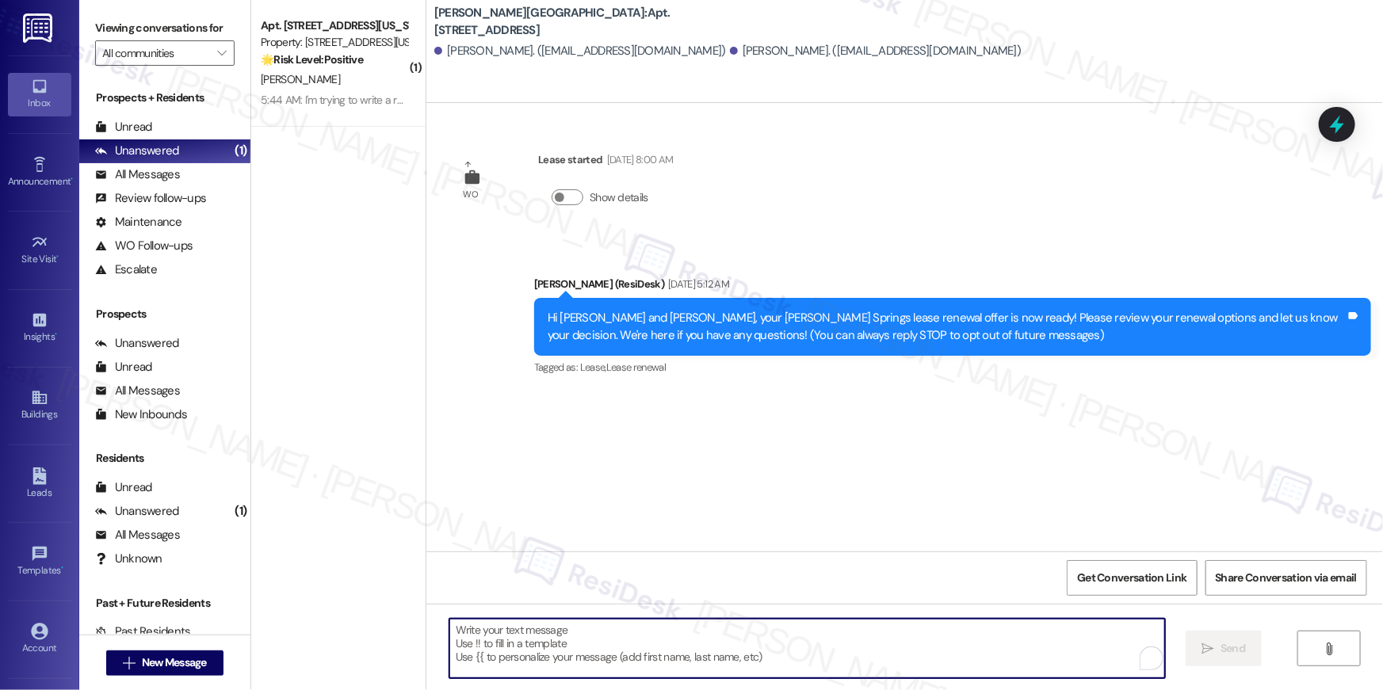
click at [956, 631] on textarea "To enrich screen reader interactions, please activate Accessibility in Grammarl…" at bounding box center [806, 648] width 715 height 59
paste textarea "Hi {{first_name}}, just following up on your lease renewal offer at {{property}…"
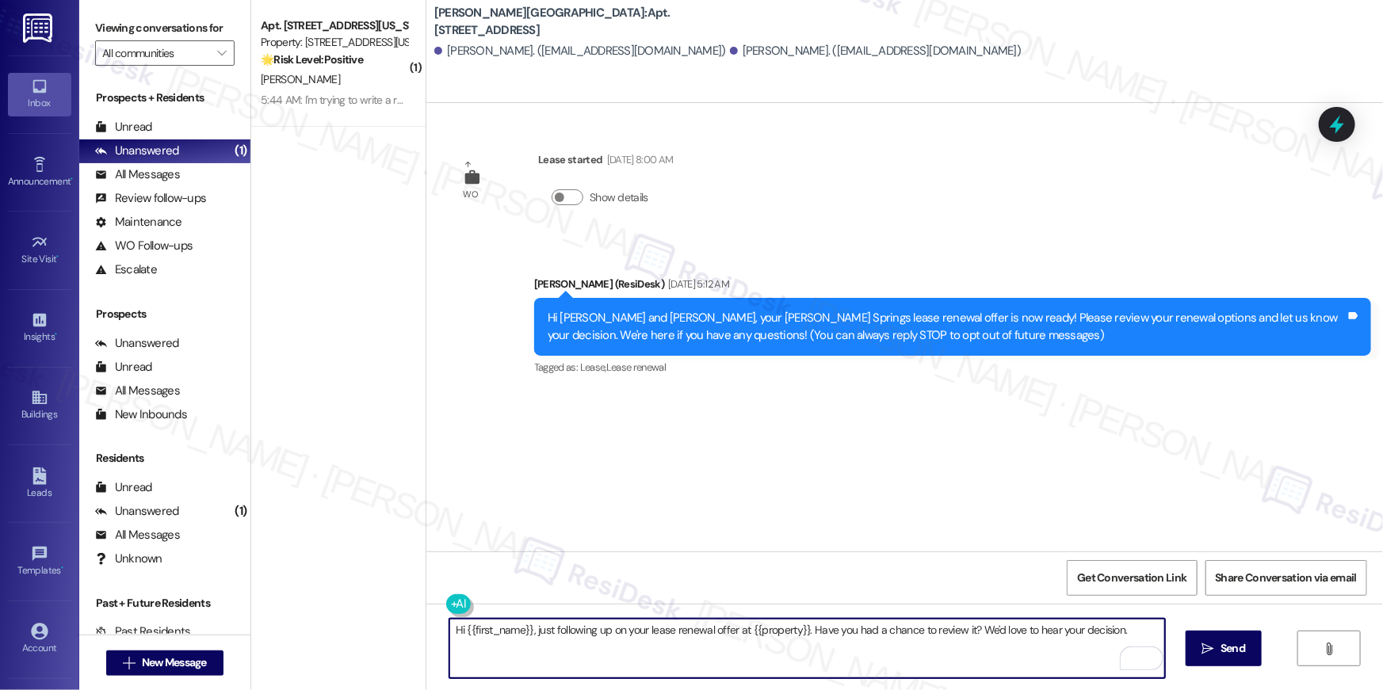
type textarea "Hi {{first_name}}, just following up on your lease renewal offer at {{property}…"
click at [1224, 654] on span "Send" at bounding box center [1232, 648] width 25 height 17
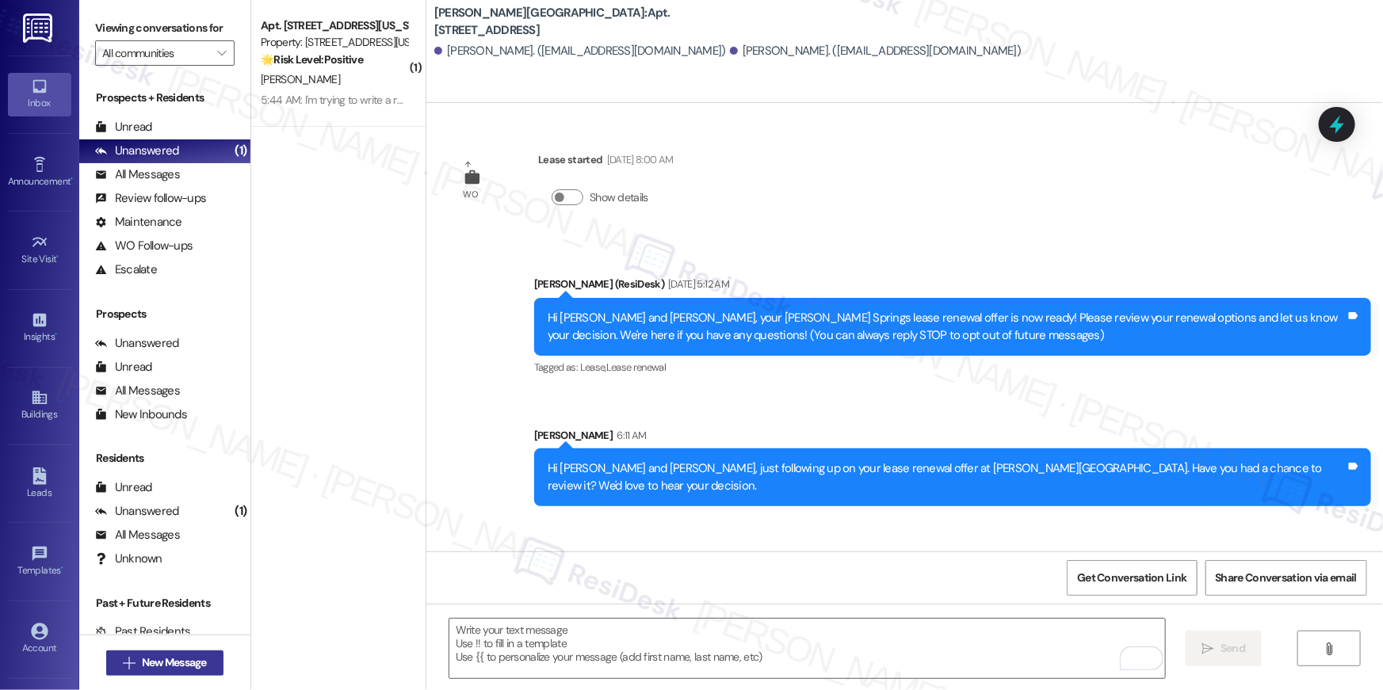
click at [193, 665] on span "New Message" at bounding box center [174, 662] width 65 height 17
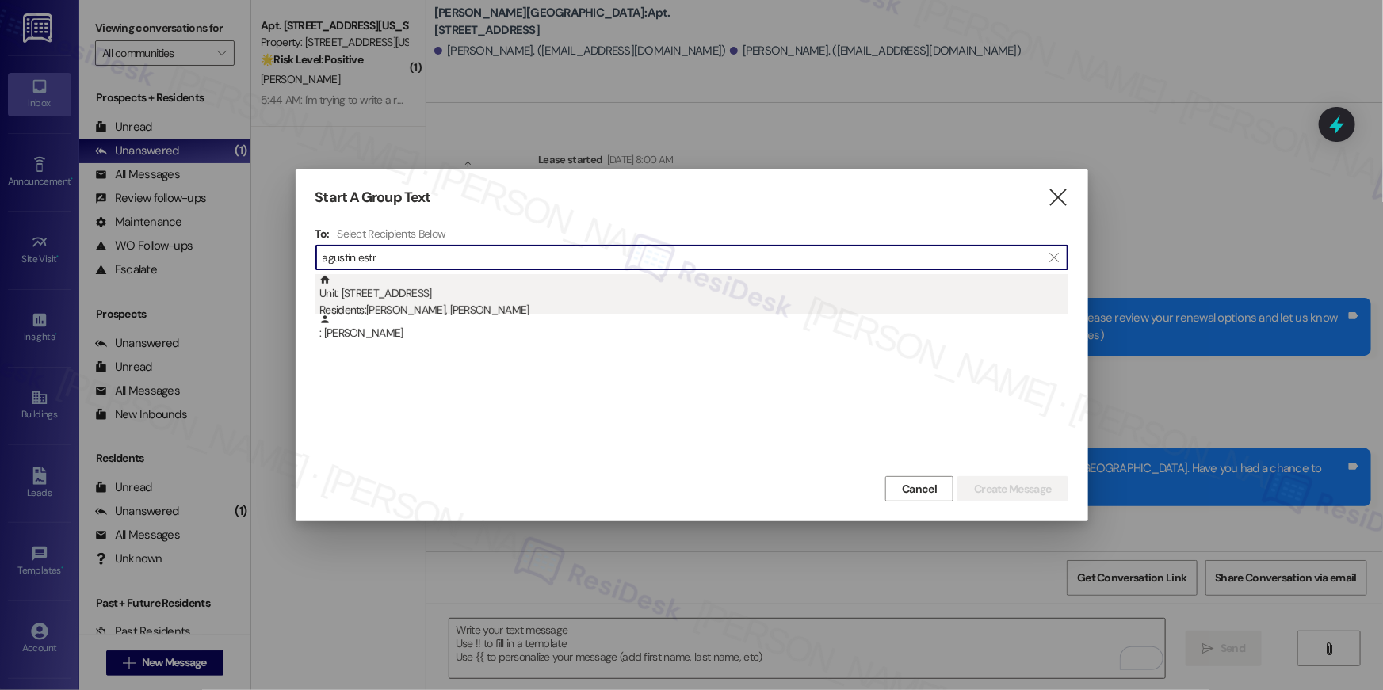
type input "agustin estr"
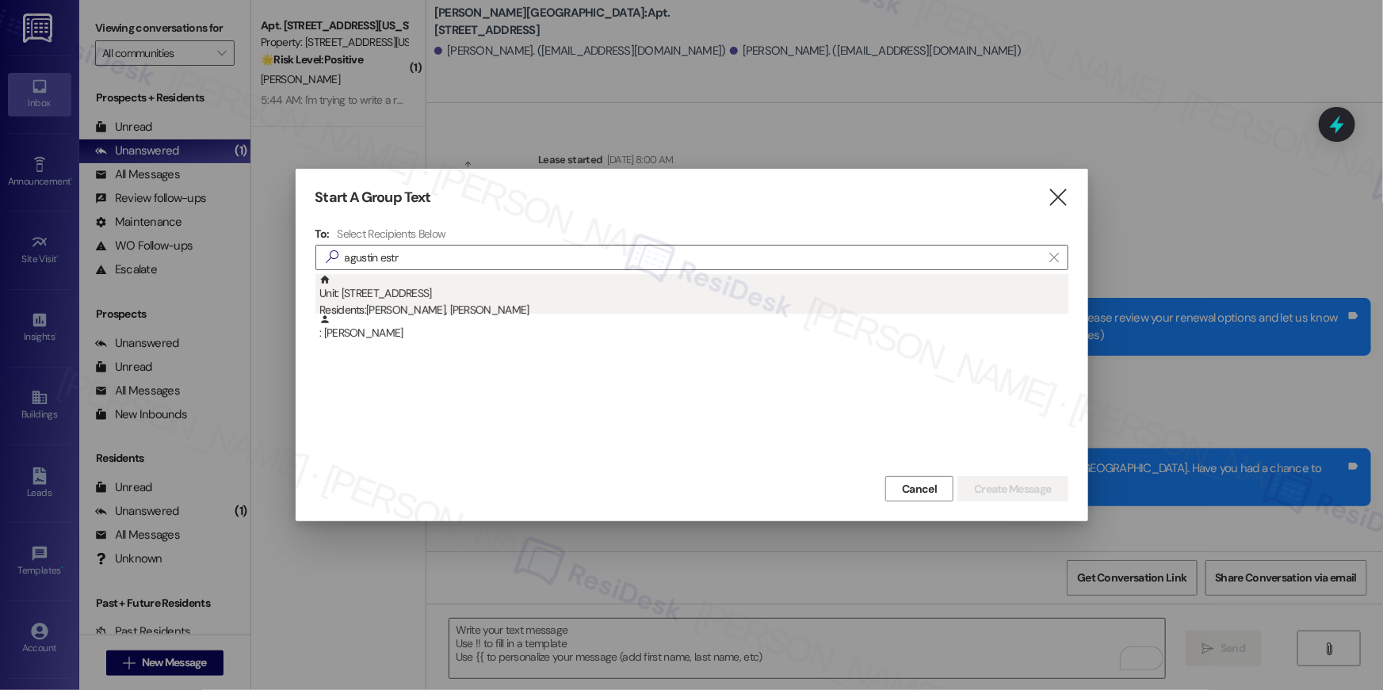
click at [555, 293] on div "Unit: 2417 - 501 North River Parkway Residents: Agustin Estrada, Adrian Ambrosio" at bounding box center [693, 296] width 749 height 45
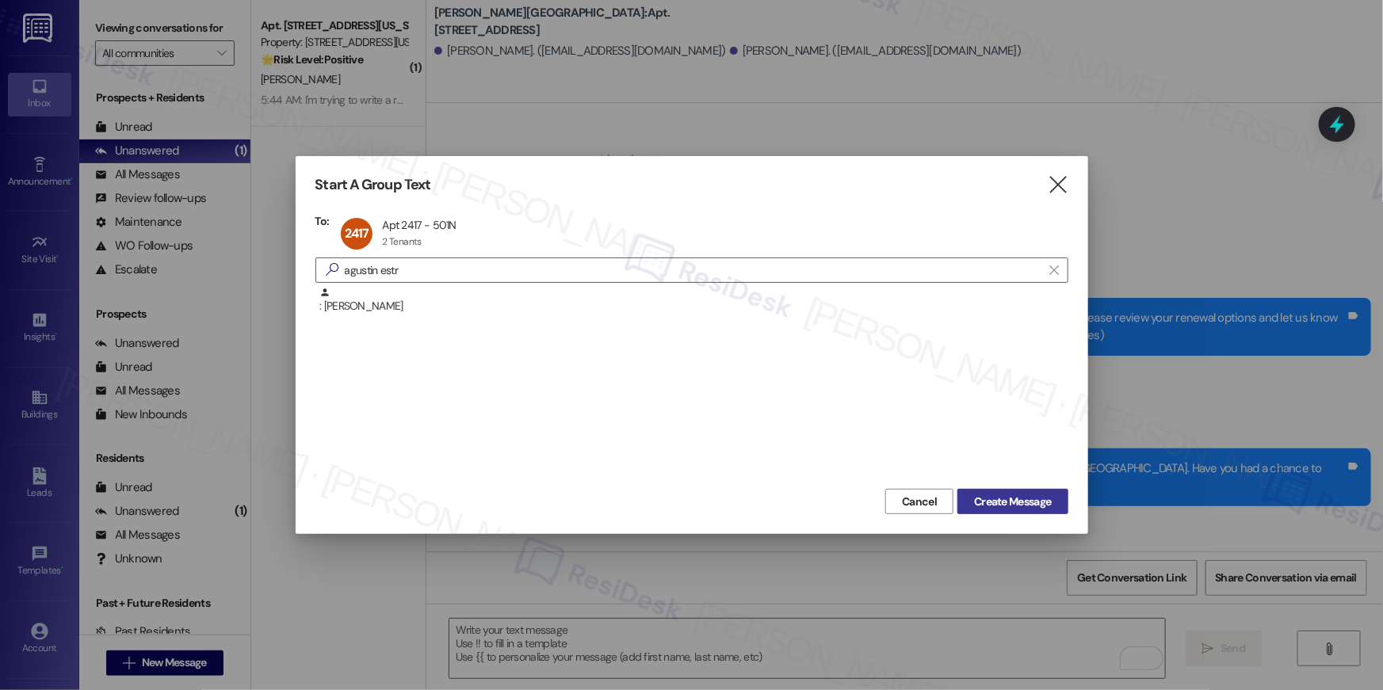
click at [1031, 508] on span "Create Message" at bounding box center [1012, 502] width 77 height 17
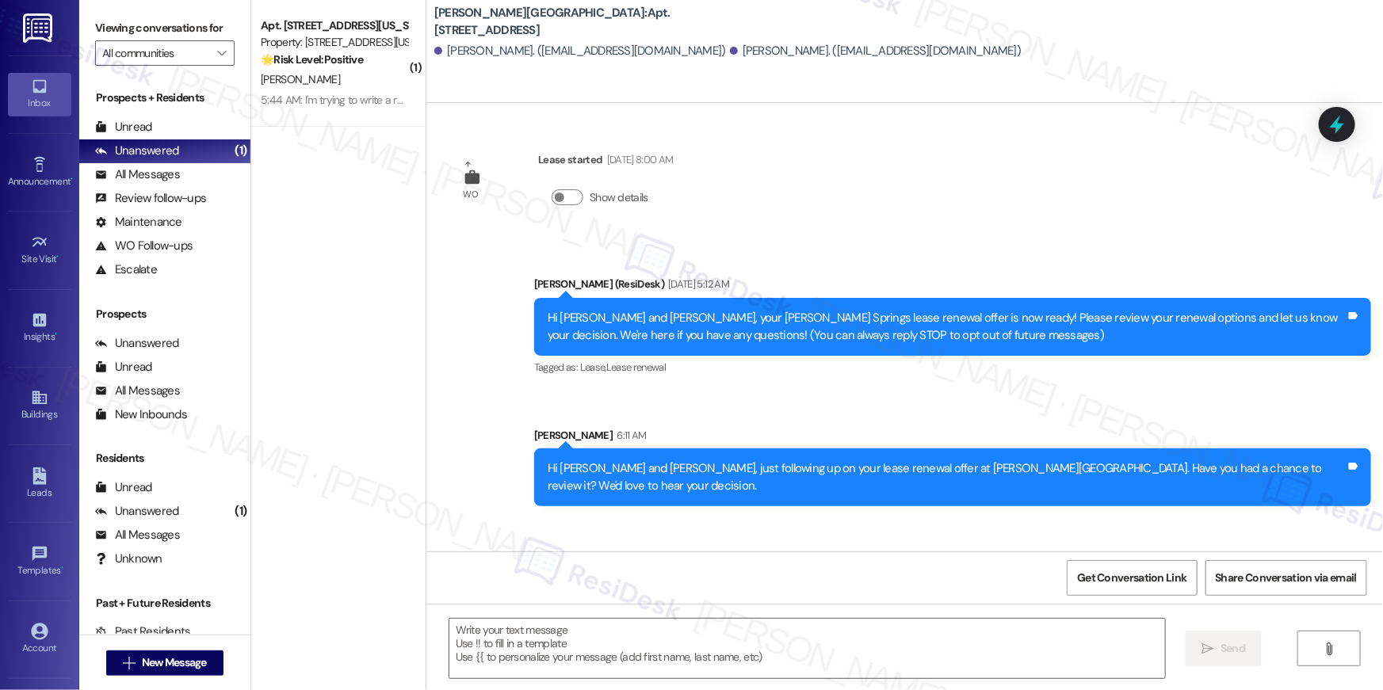
type textarea "Fetching suggested responses. Please feel free to read through the conversation…"
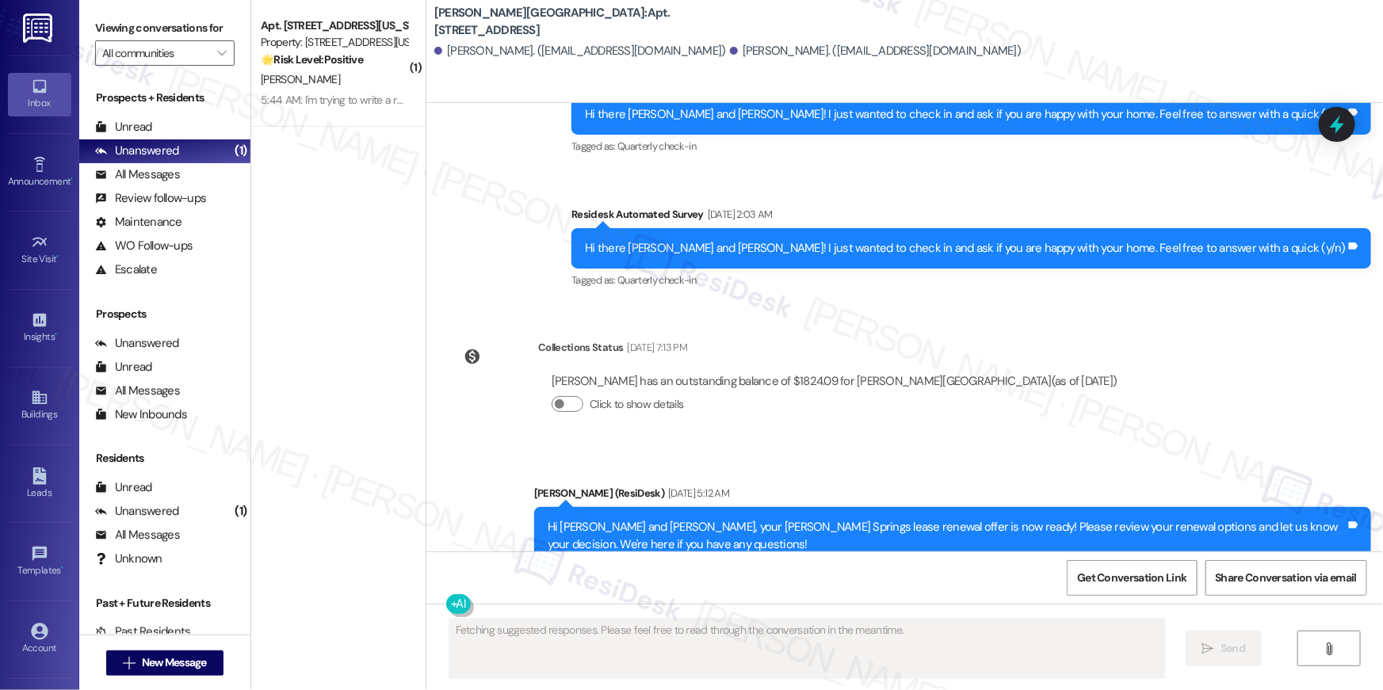
scroll to position [6612, 0]
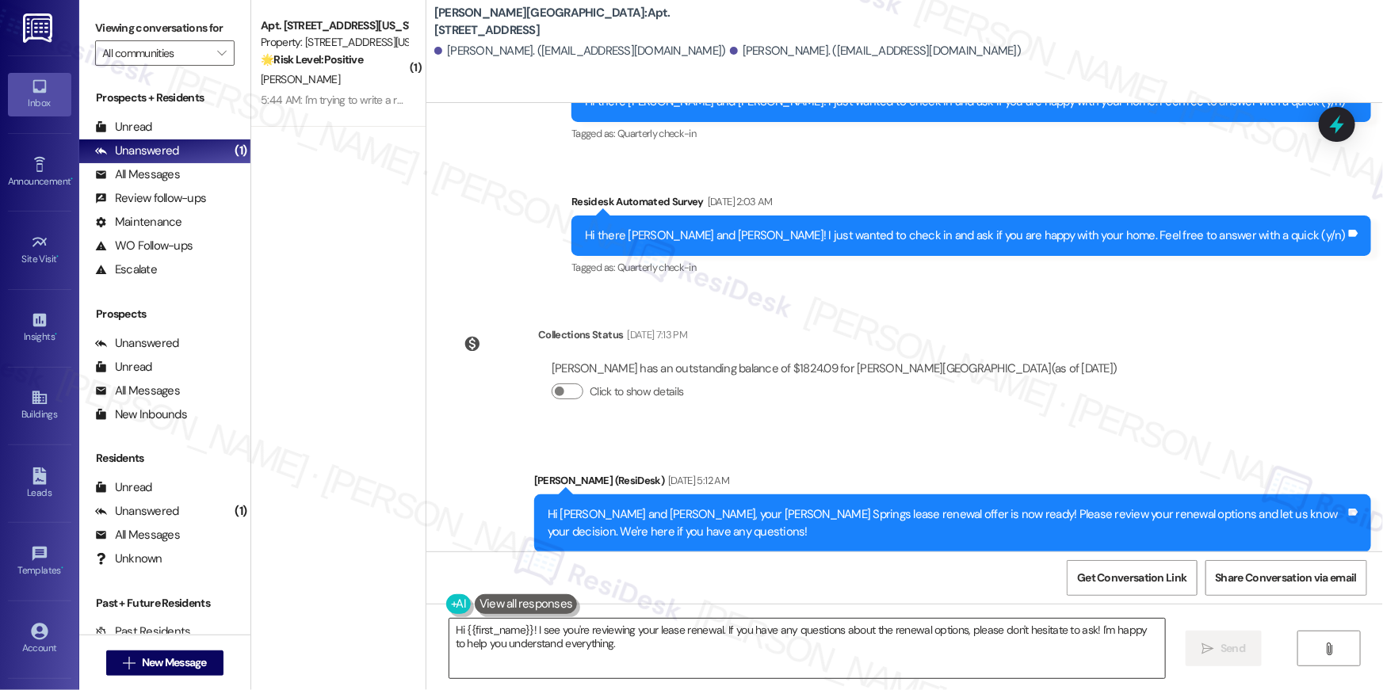
click at [837, 645] on textarea "Hi {{first_name}}! I see you're reviewing your lease renewal. If you have any q…" at bounding box center [806, 648] width 715 height 59
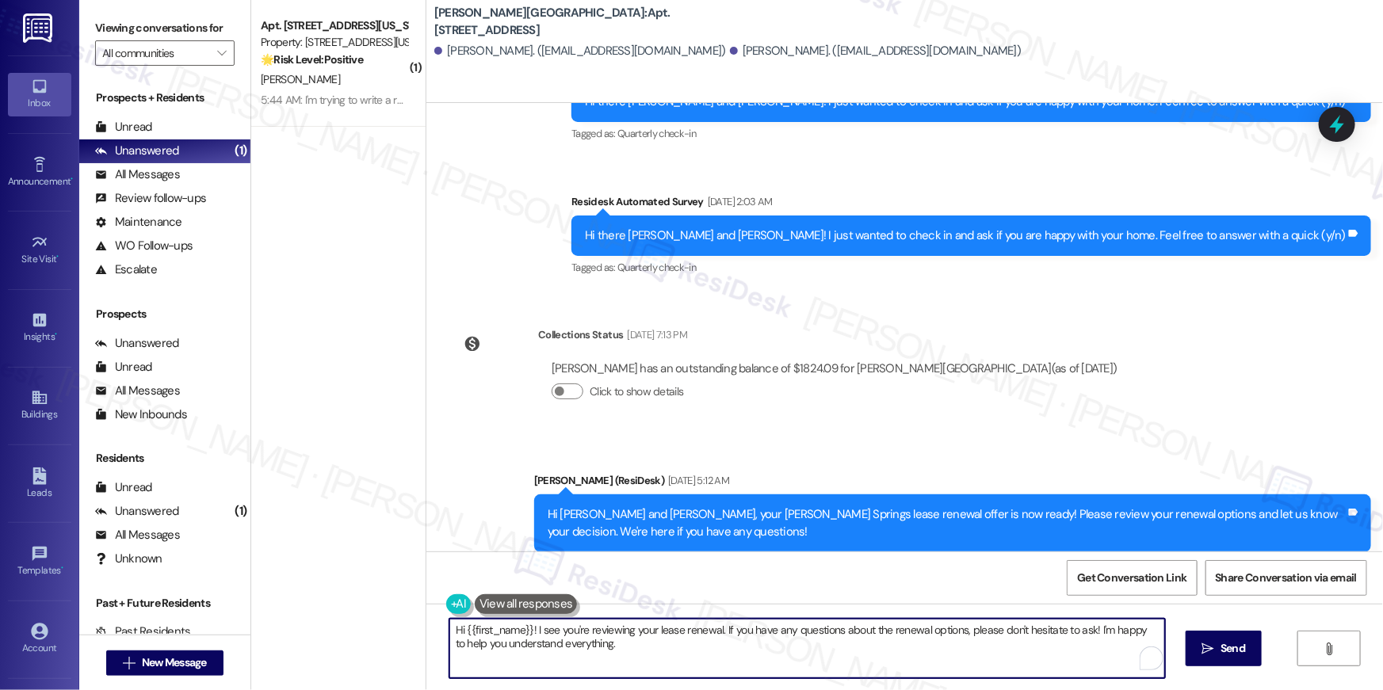
paste textarea ", just following up on your lease renewal offer at {{property}}. Have you had a…"
type textarea "Hi {{first_name}}, just following up on your lease renewal offer at {{property}…"
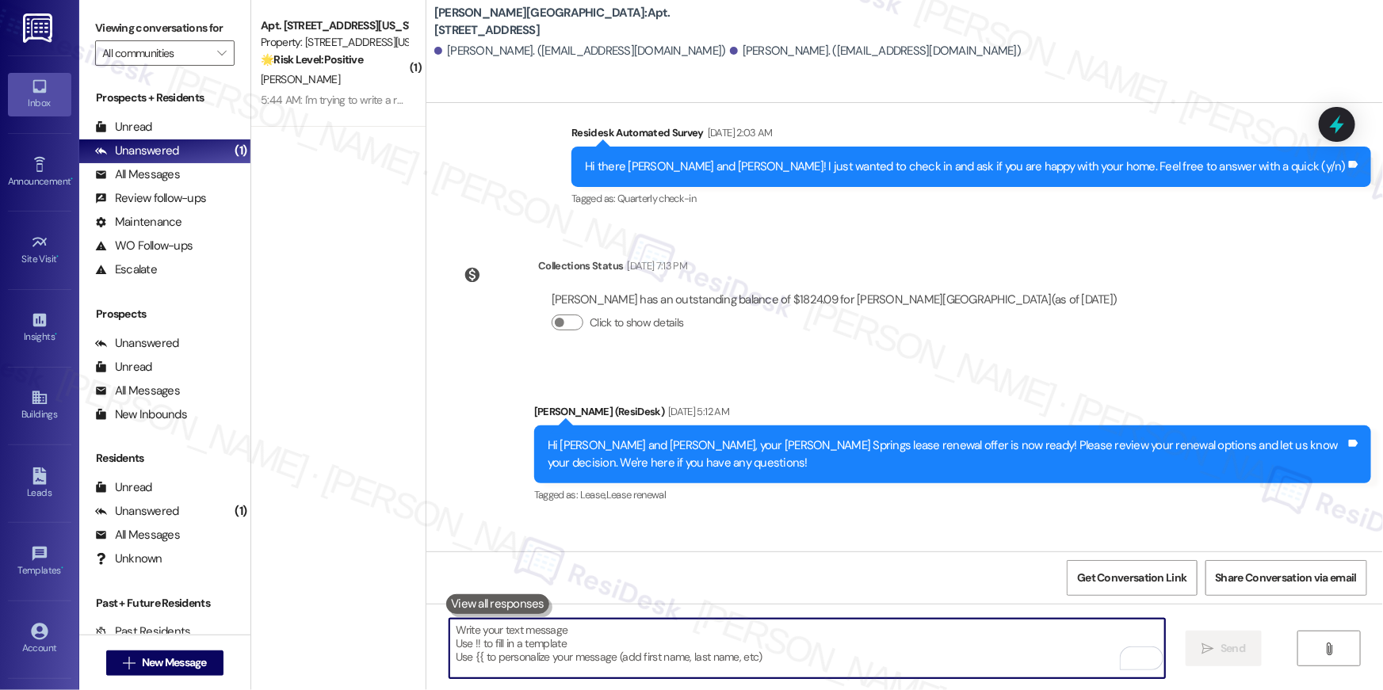
scroll to position [6722, 0]
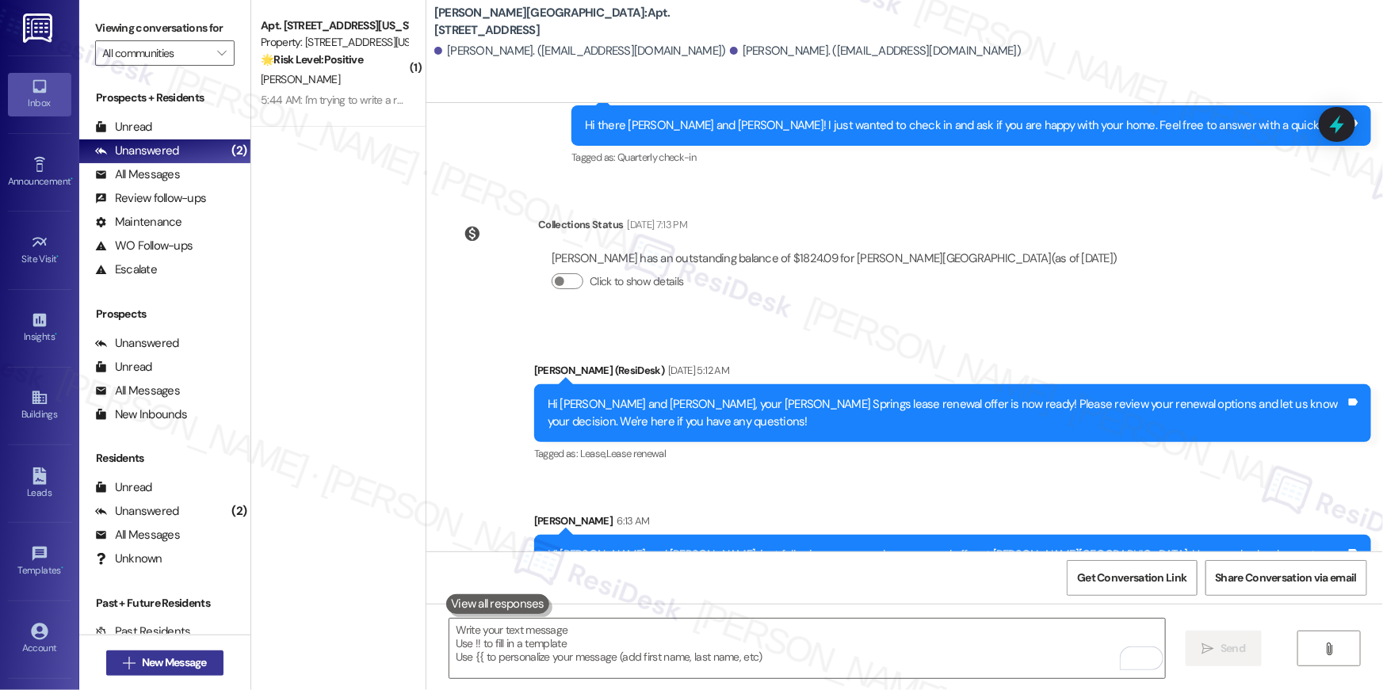
click at [192, 665] on span "New Message" at bounding box center [174, 662] width 65 height 17
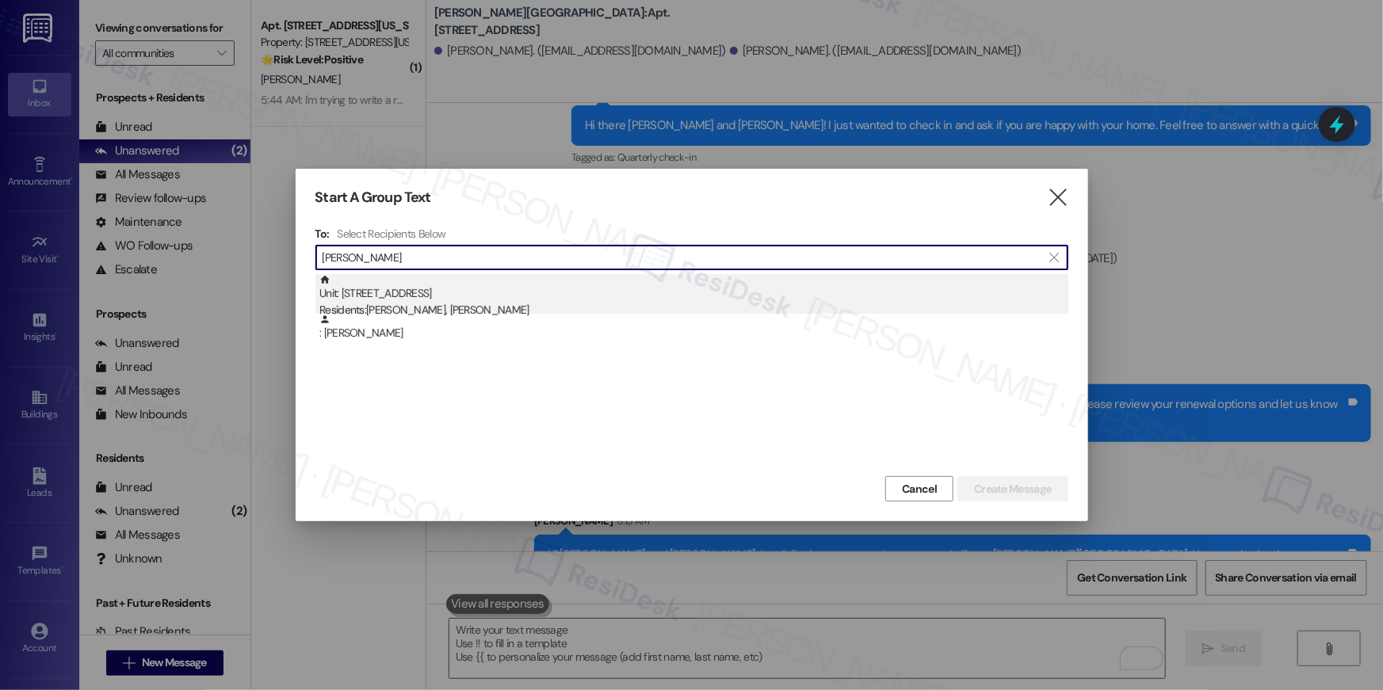
type input "therese dickin"
click at [457, 305] on div "Residents: Therese Dickinson, John Dickinson" at bounding box center [693, 310] width 749 height 17
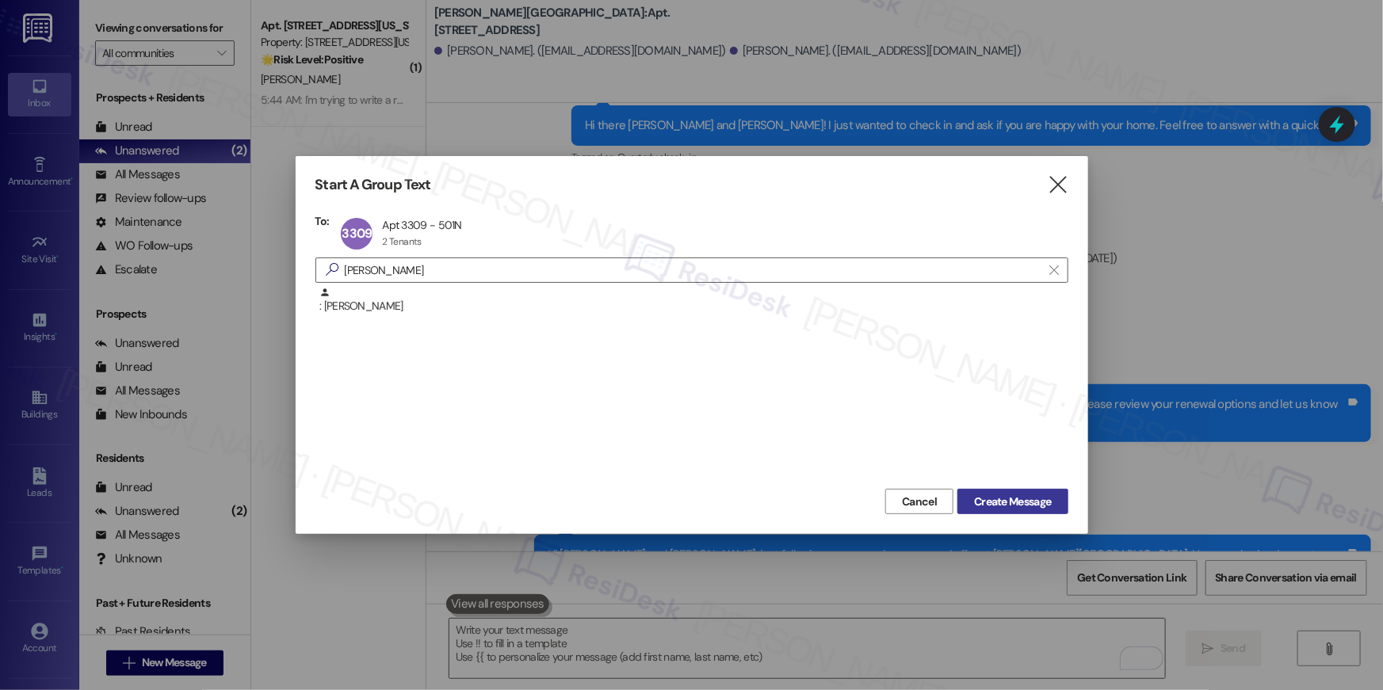
click at [1038, 506] on span "Create Message" at bounding box center [1012, 502] width 77 height 17
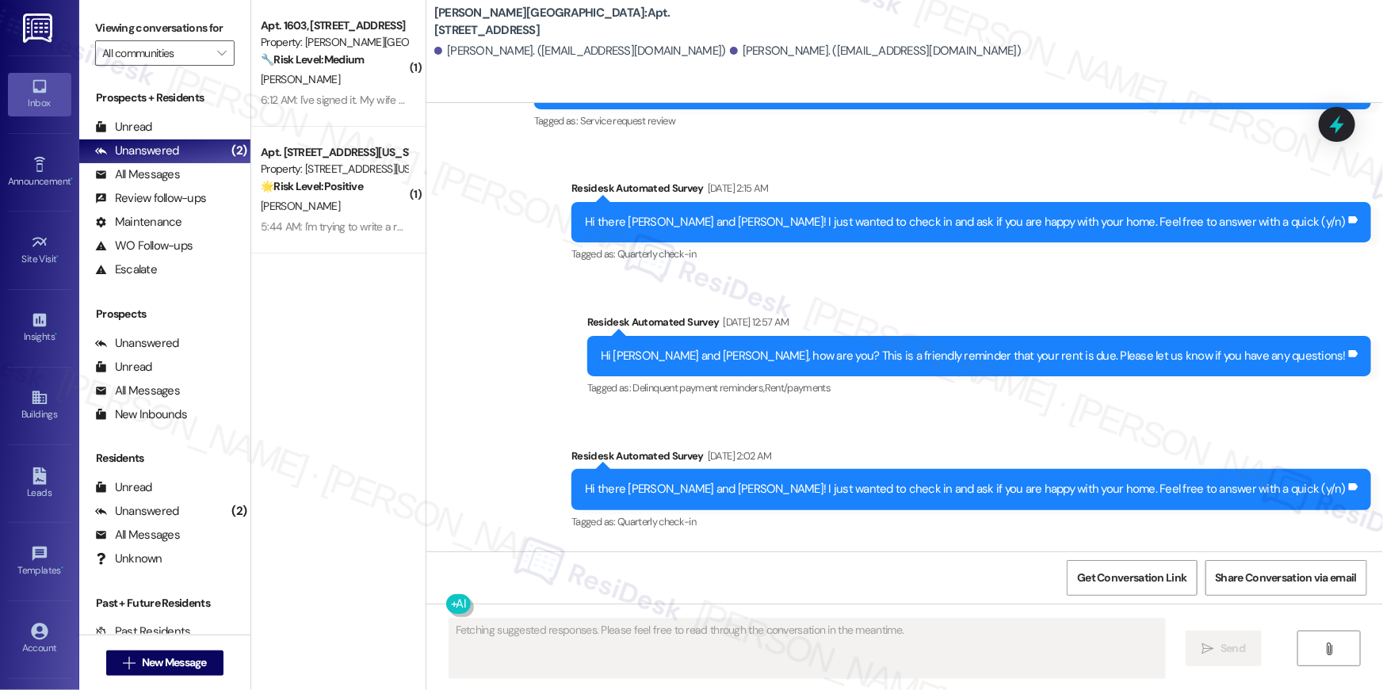
scroll to position [12830, 0]
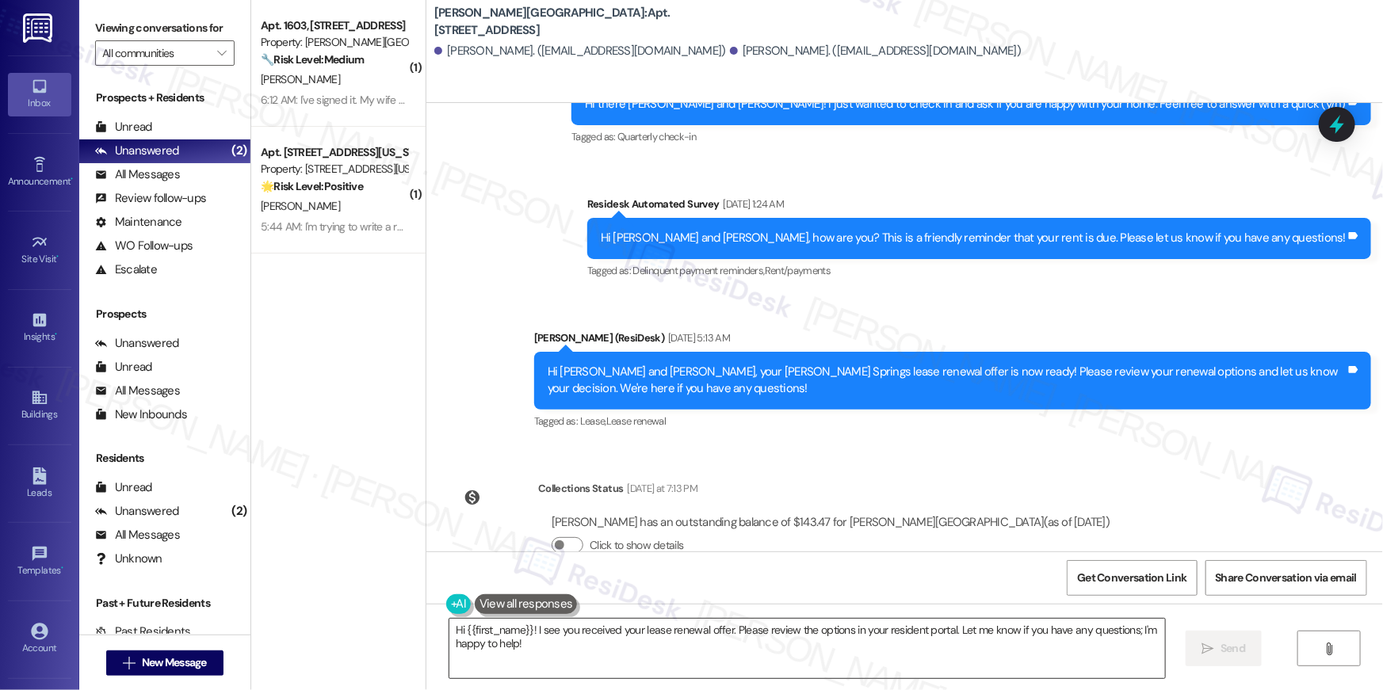
click at [880, 637] on textarea "Hi {{first_name}}! I see you received your lease renewal offer. Please review t…" at bounding box center [806, 648] width 715 height 59
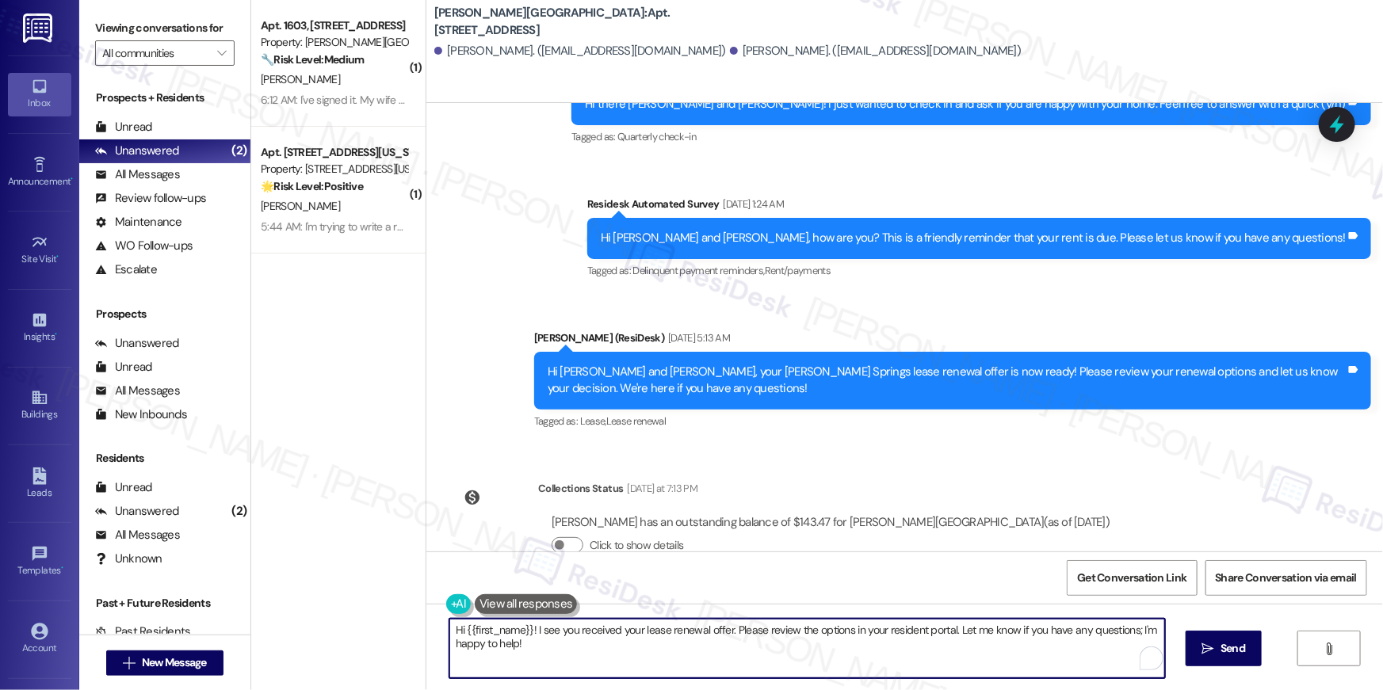
paste textarea ", just following up on your lease renewal offer at {{property}}. Have you had a…"
type textarea "Hi {{first_name}}, just following up on your lease renewal offer at {{property}…"
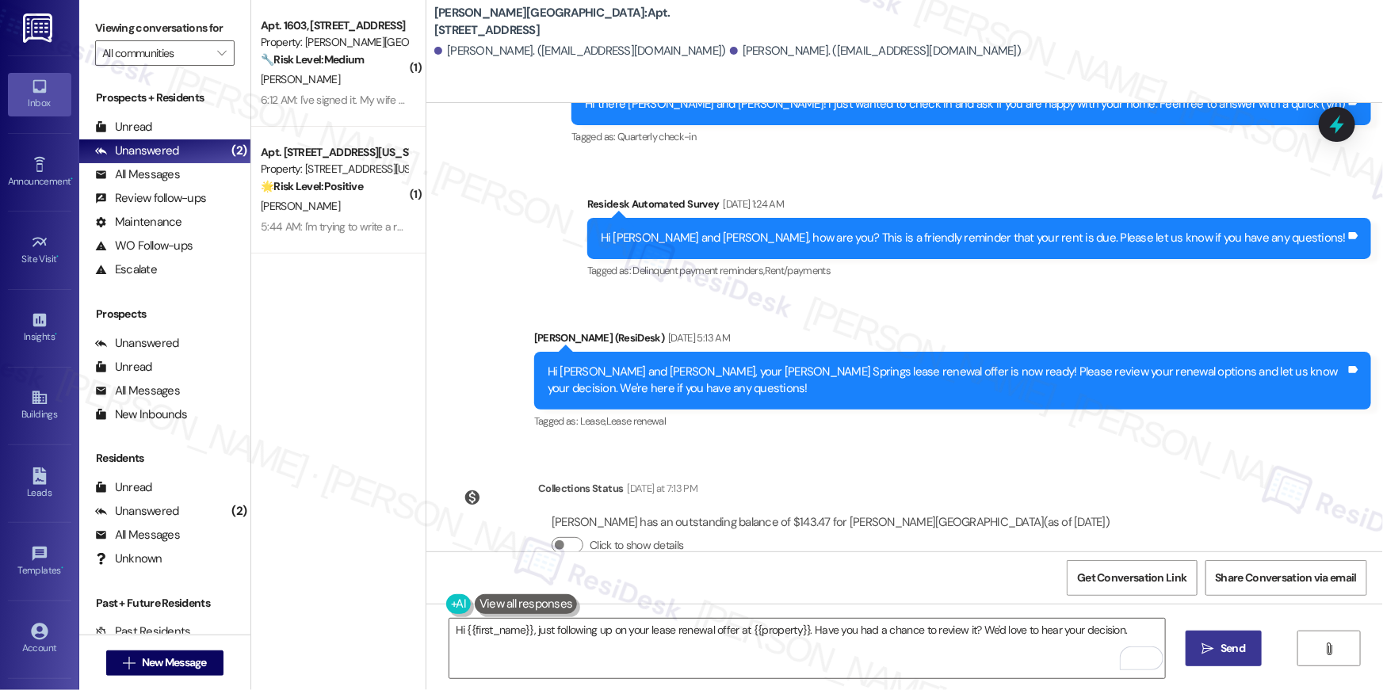
click at [1227, 649] on span "Send" at bounding box center [1232, 648] width 25 height 17
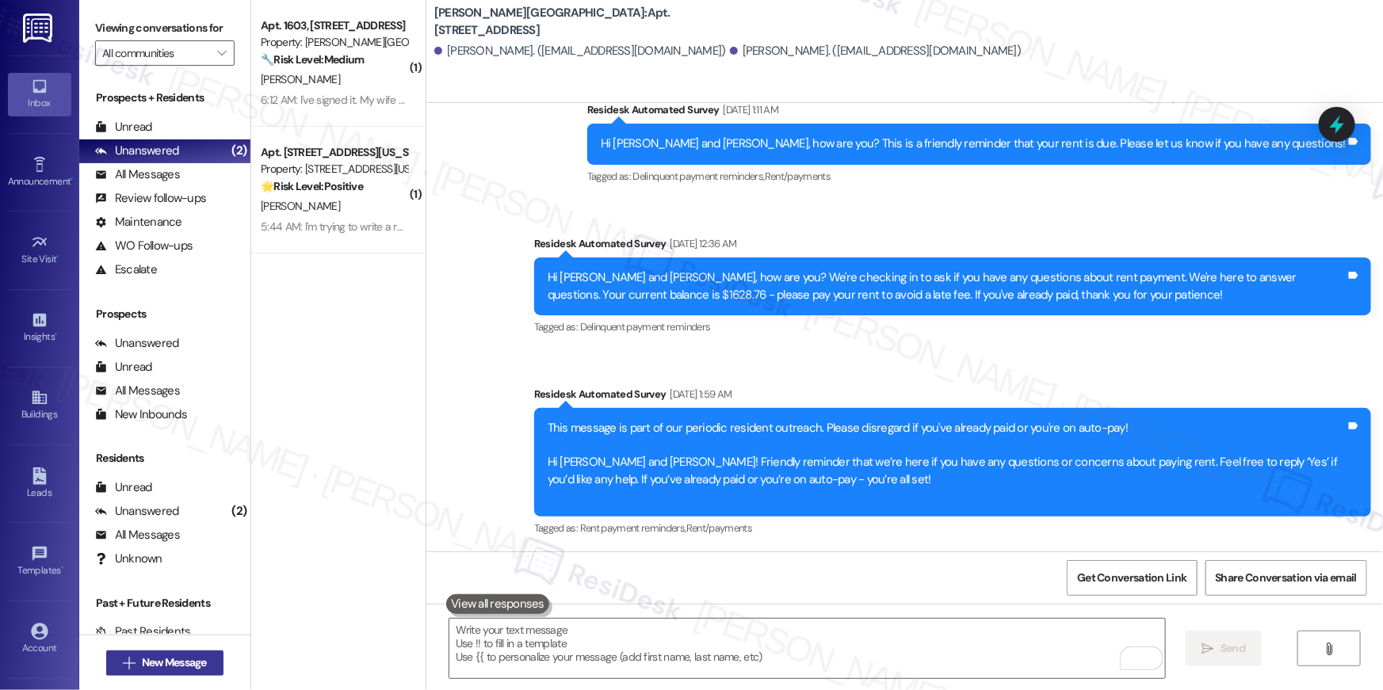
scroll to position [10944, 0]
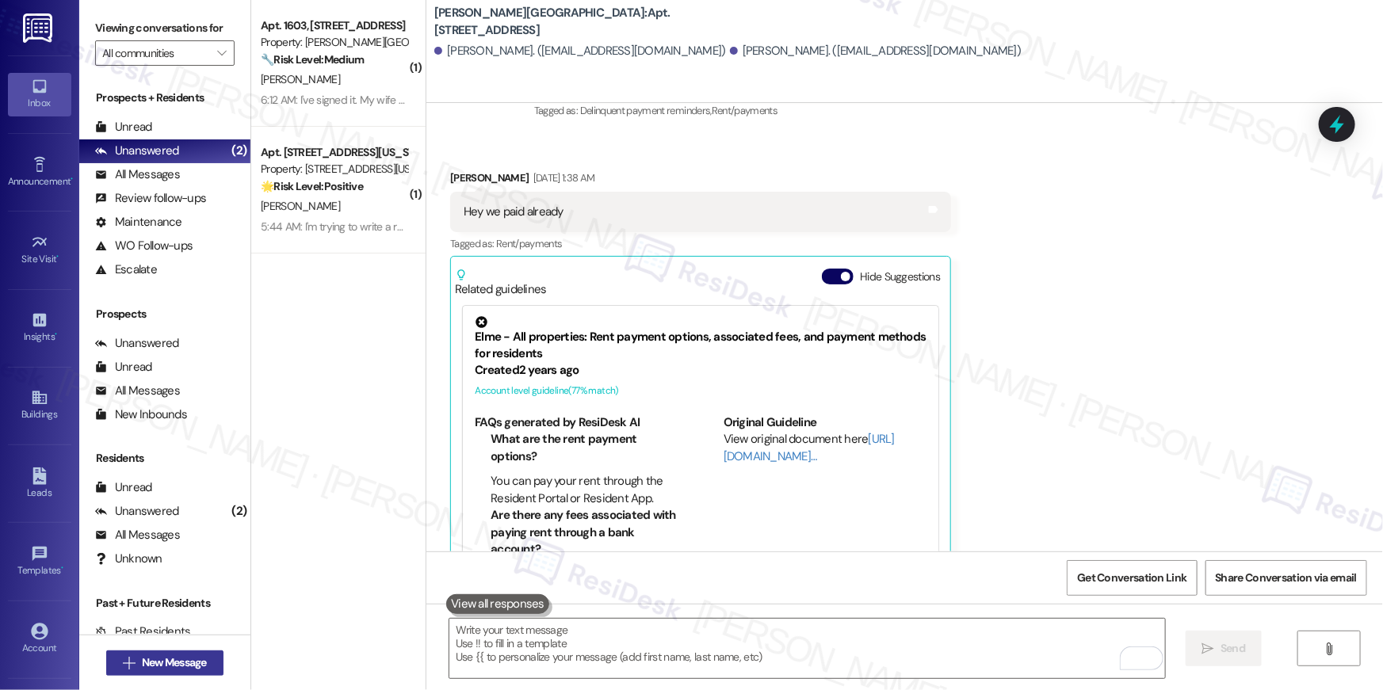
click at [193, 660] on span "New Message" at bounding box center [174, 662] width 65 height 17
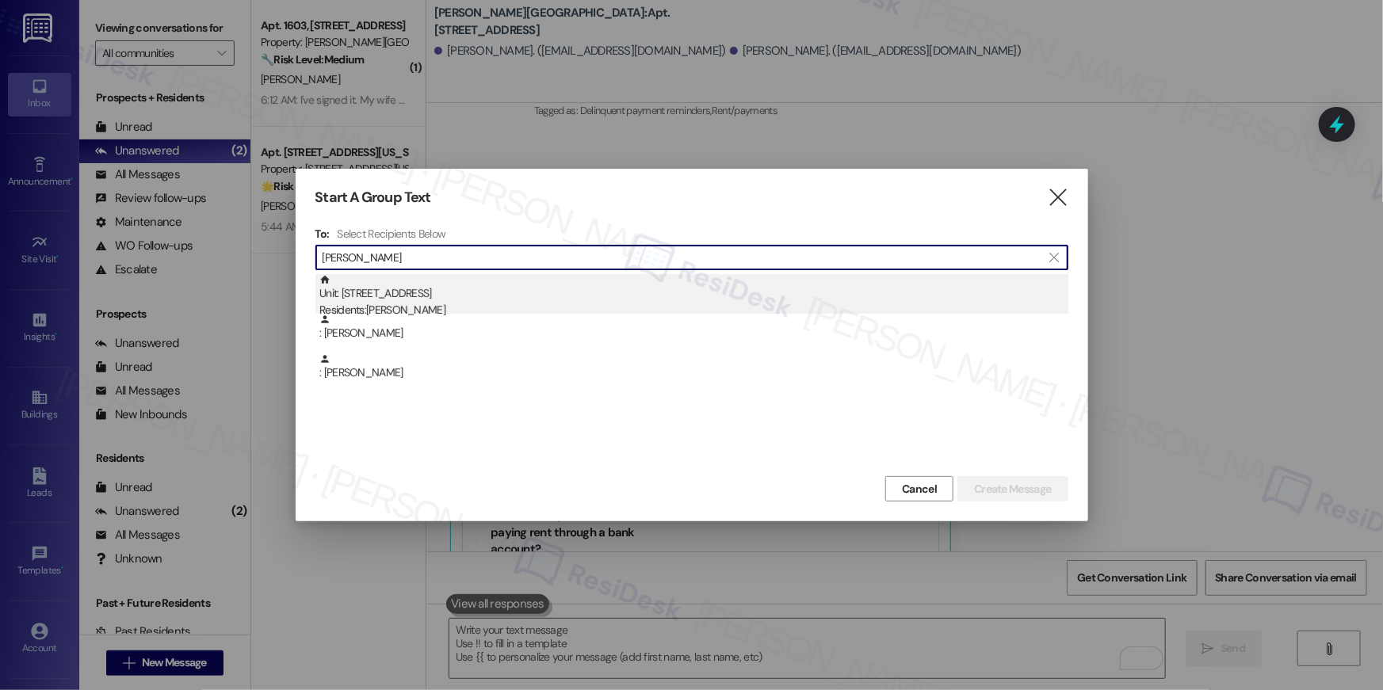
type input "linda gurl"
click at [397, 292] on div "Unit: 3311 - 501 North River Parkway Residents: Linda Gurley" at bounding box center [693, 296] width 749 height 45
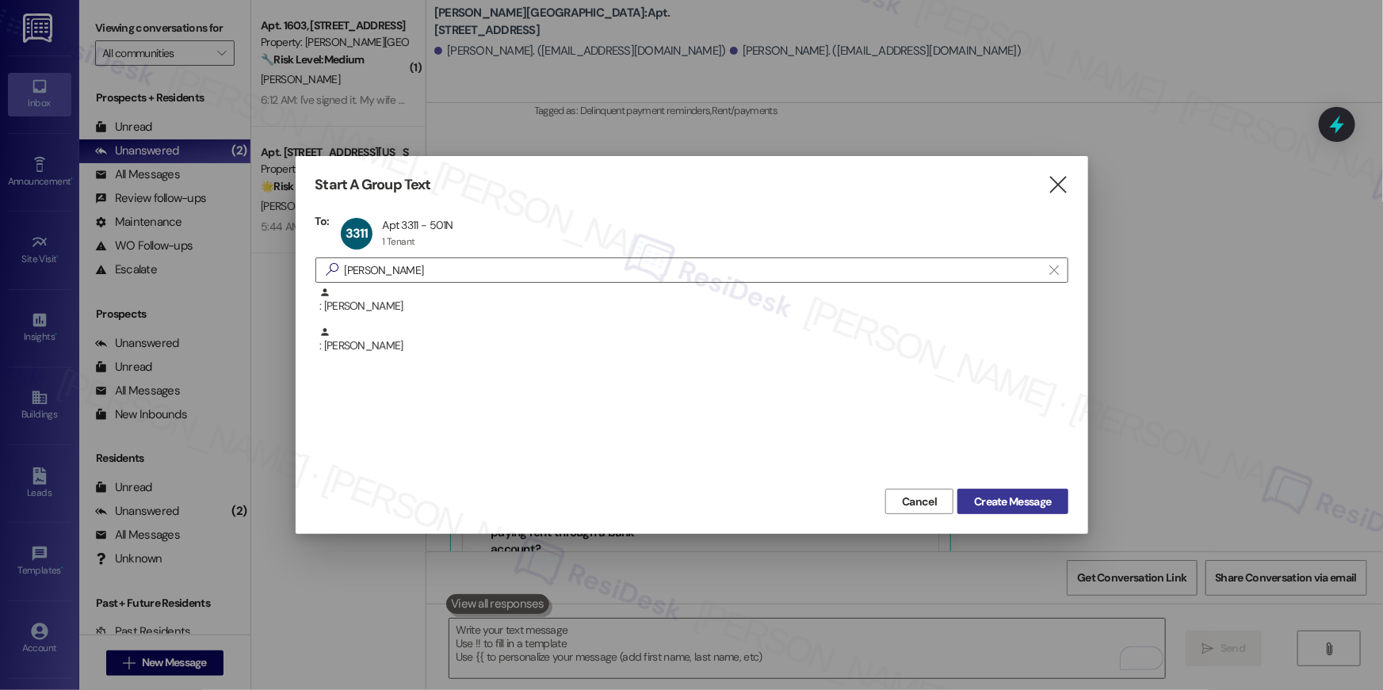
click at [1028, 494] on span "Create Message" at bounding box center [1012, 502] width 77 height 17
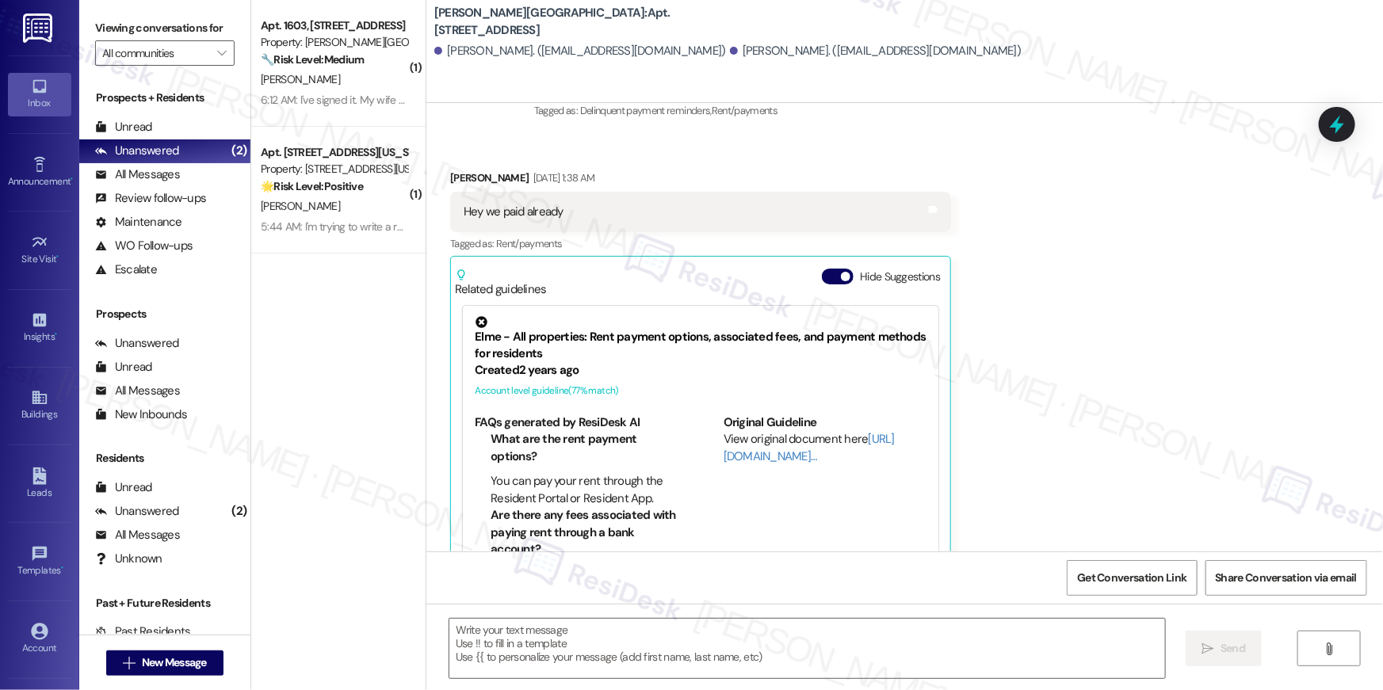
type textarea "Fetching suggested responses. Please feel free to read through the conversation…"
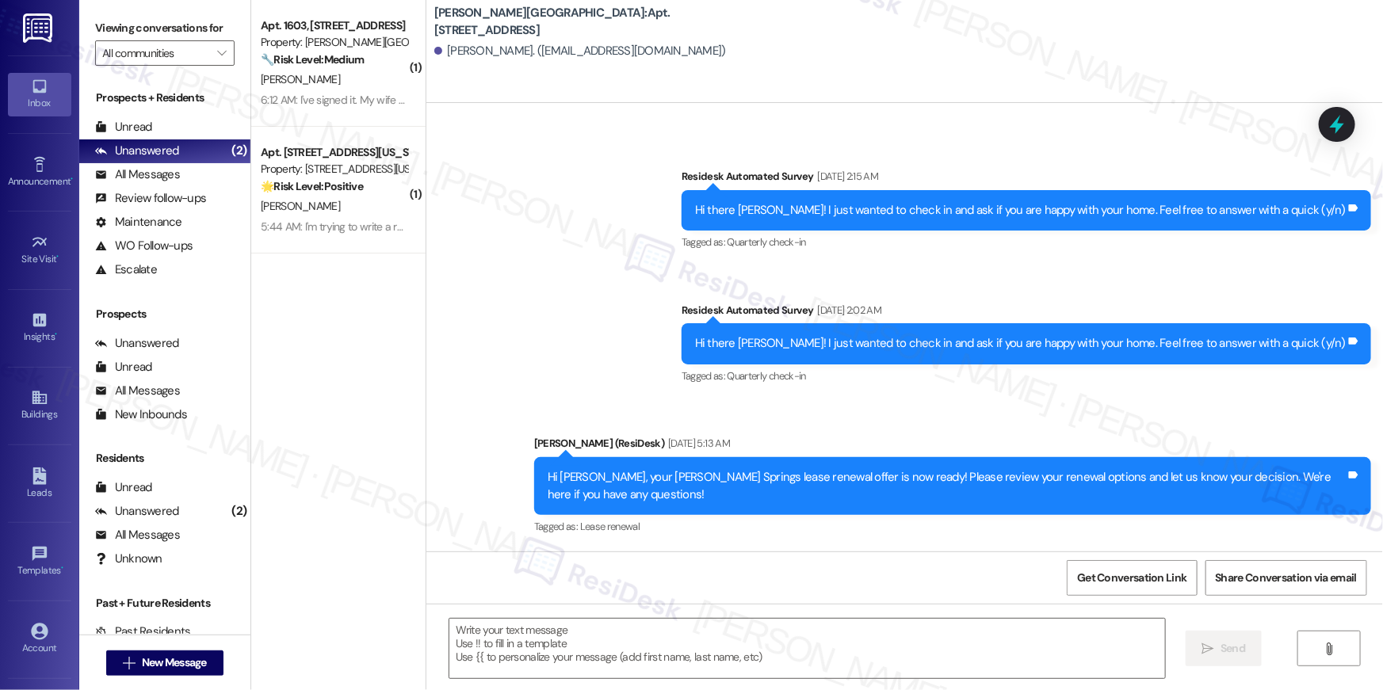
scroll to position [6278, 0]
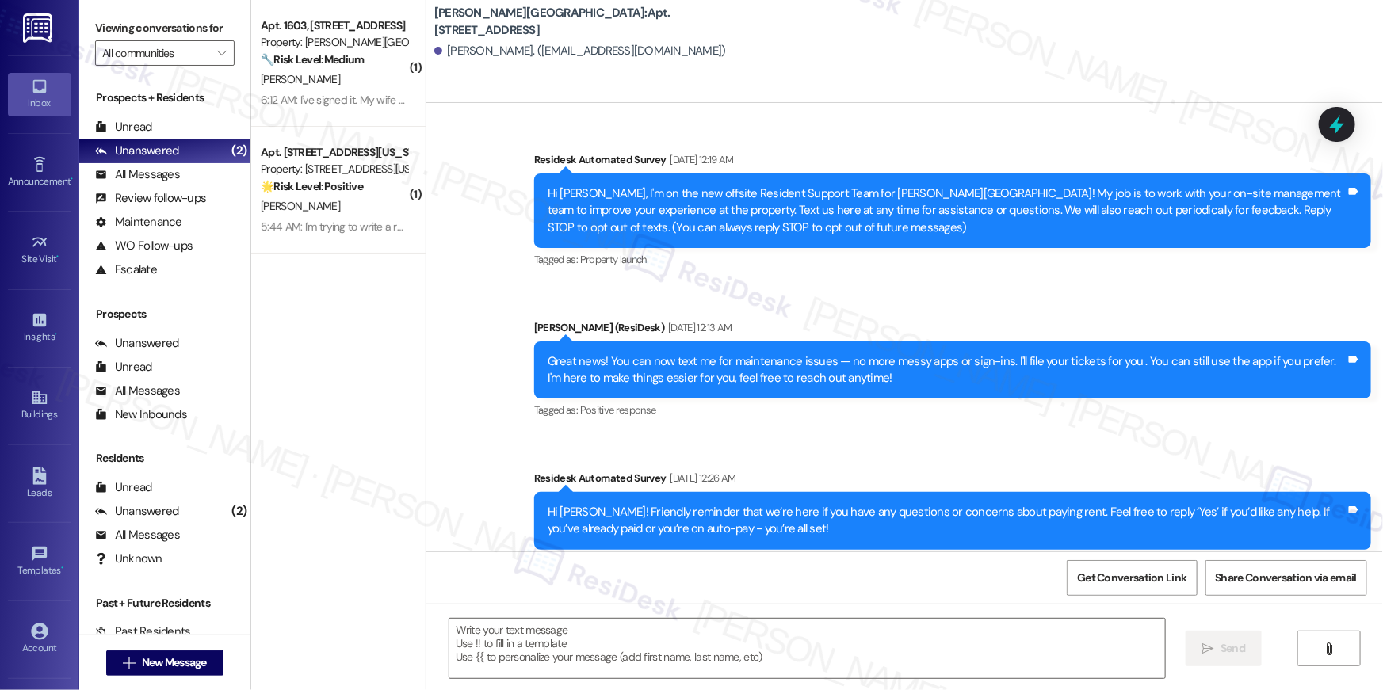
scroll to position [6278, 0]
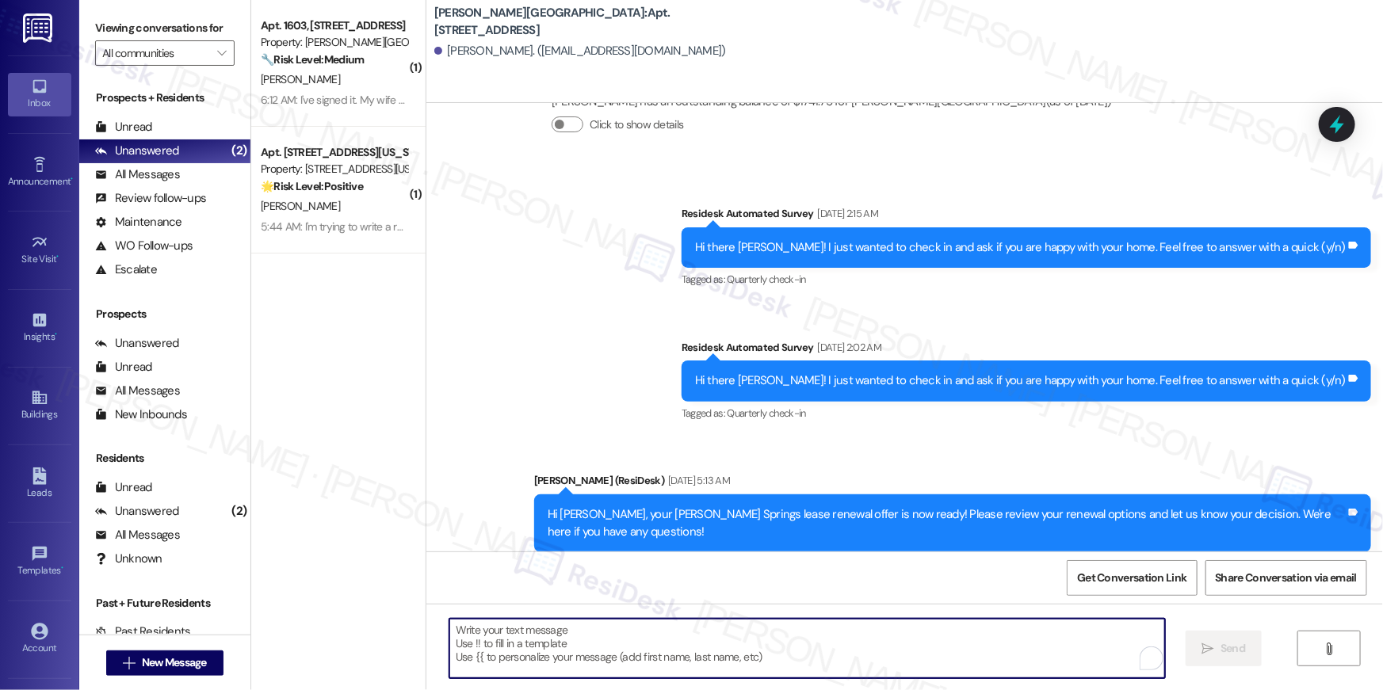
click at [903, 650] on textarea "To enrich screen reader interactions, please activate Accessibility in Grammarl…" at bounding box center [806, 648] width 715 height 59
paste textarea "Hi {{first_name}}, just following up on your lease renewal offer at {{property}…"
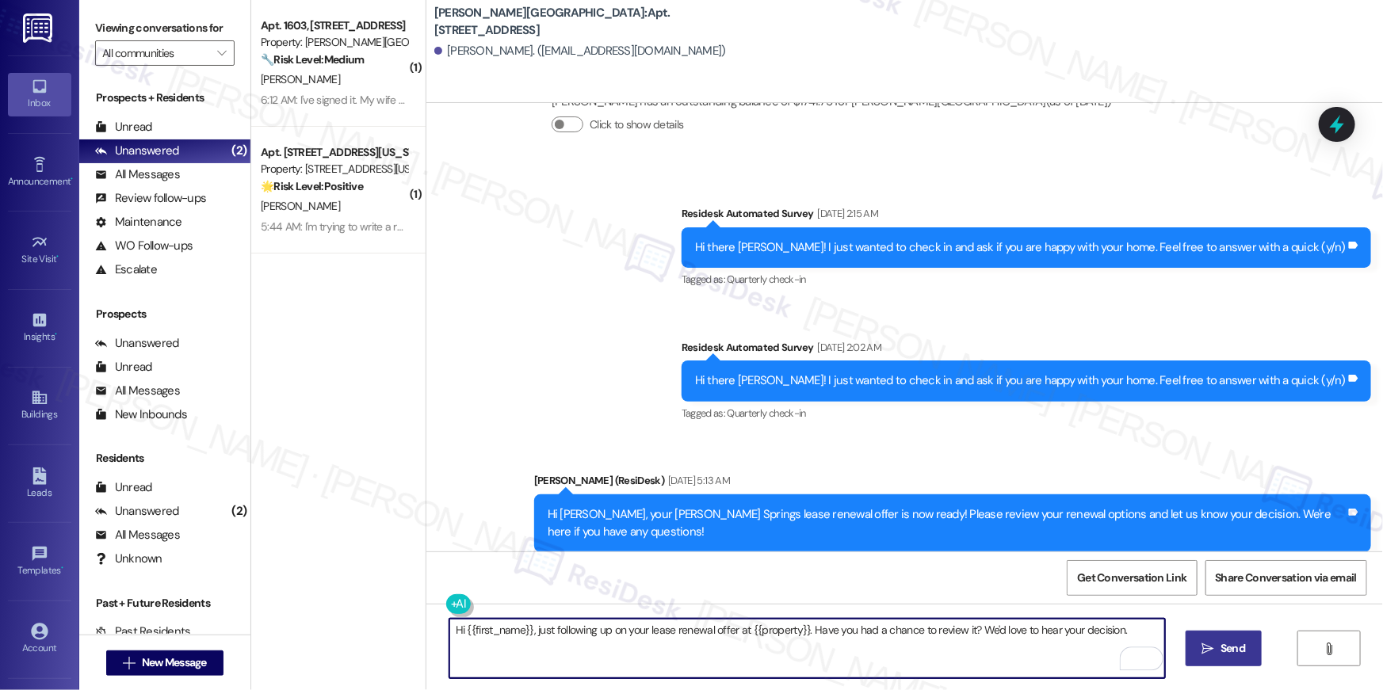
type textarea "Hi {{first_name}}, just following up on your lease renewal offer at {{property}…"
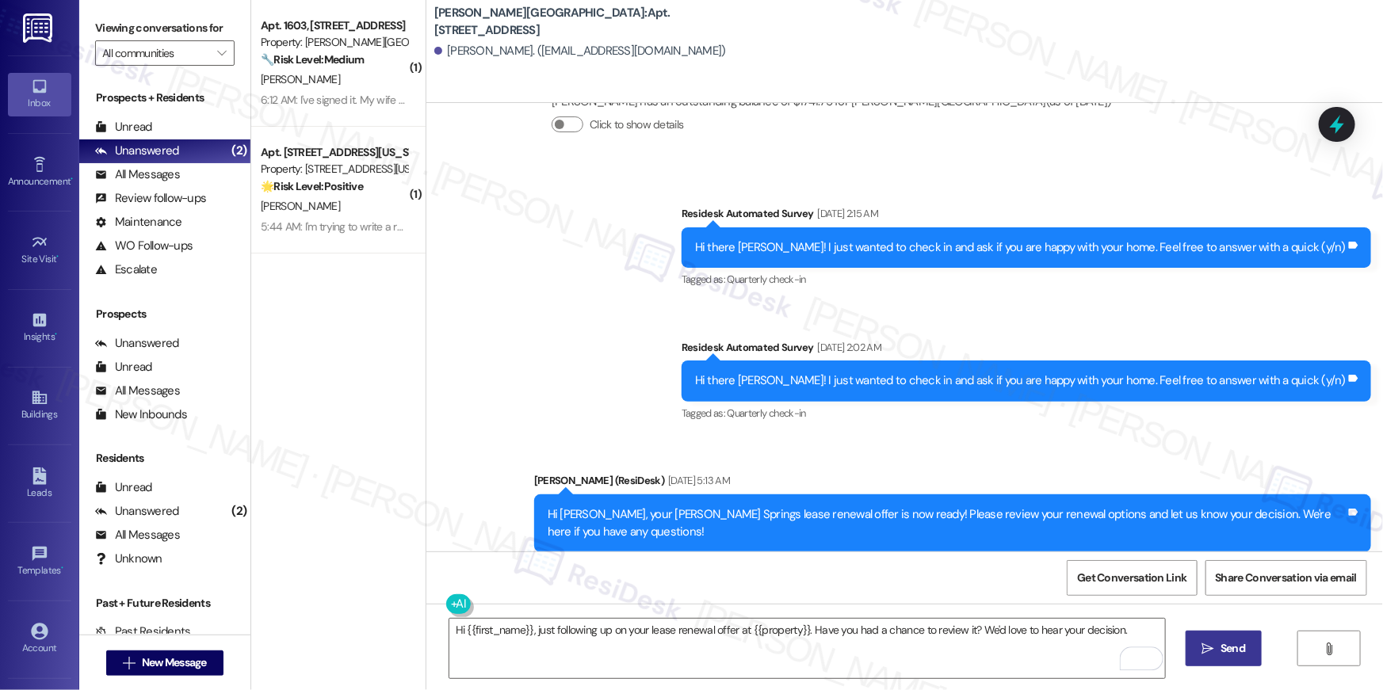
click at [1223, 639] on button " Send" at bounding box center [1223, 649] width 77 height 36
click at [212, 665] on button " New Message" at bounding box center [164, 663] width 117 height 25
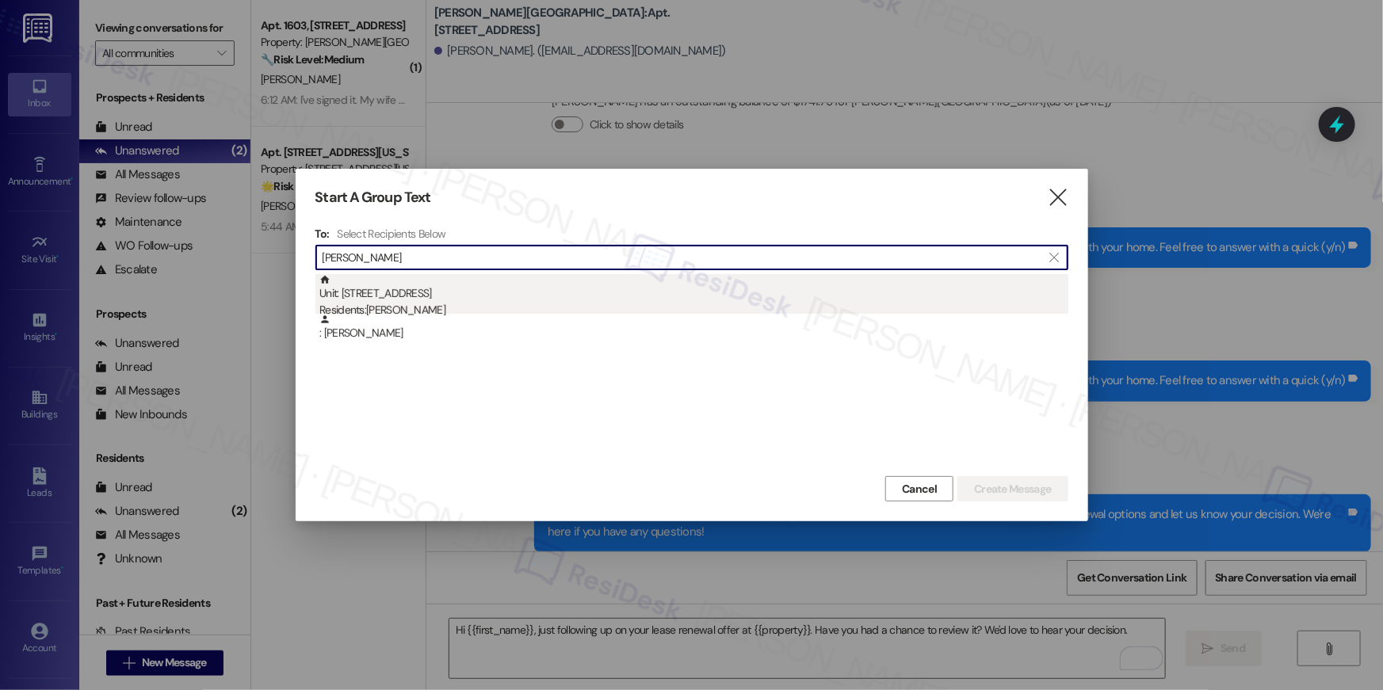
type input "flavio"
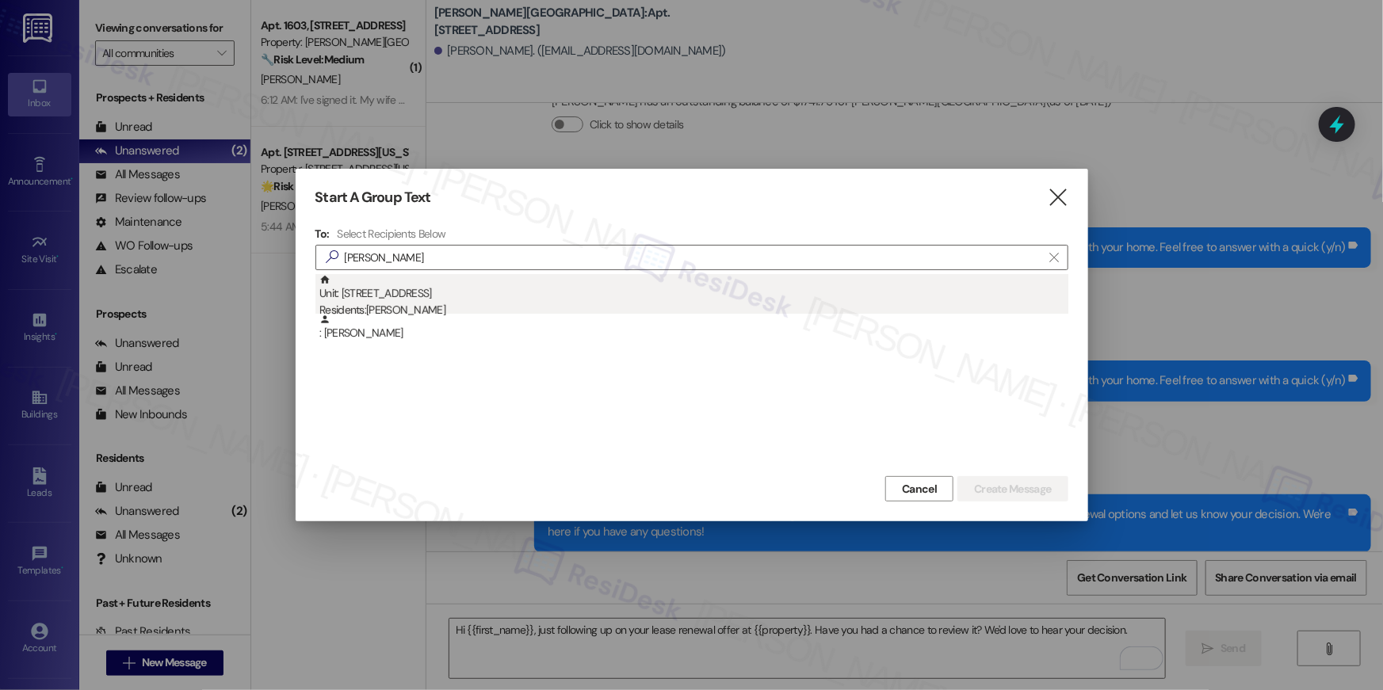
click at [513, 299] on div "Unit: 3506 - 501 North River Parkway Residents: Flavio Cardoso" at bounding box center [693, 296] width 749 height 45
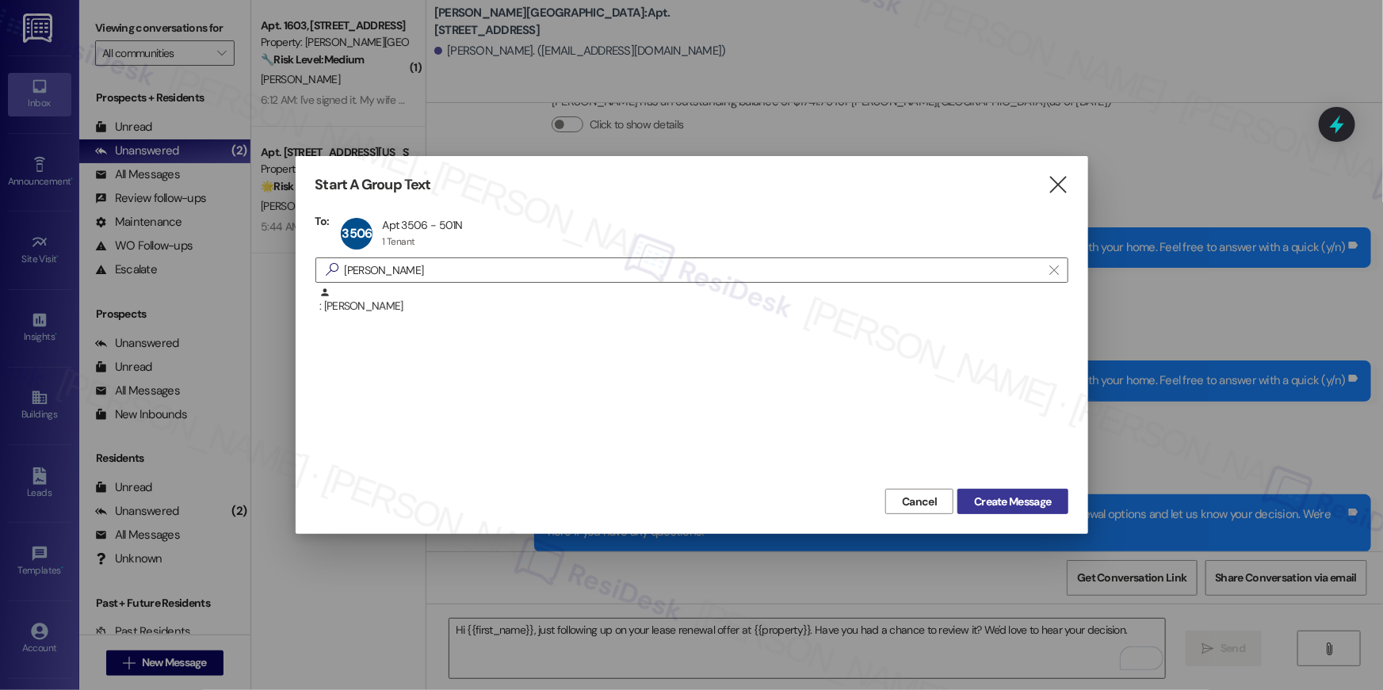
click at [984, 502] on span "Create Message" at bounding box center [1012, 502] width 77 height 17
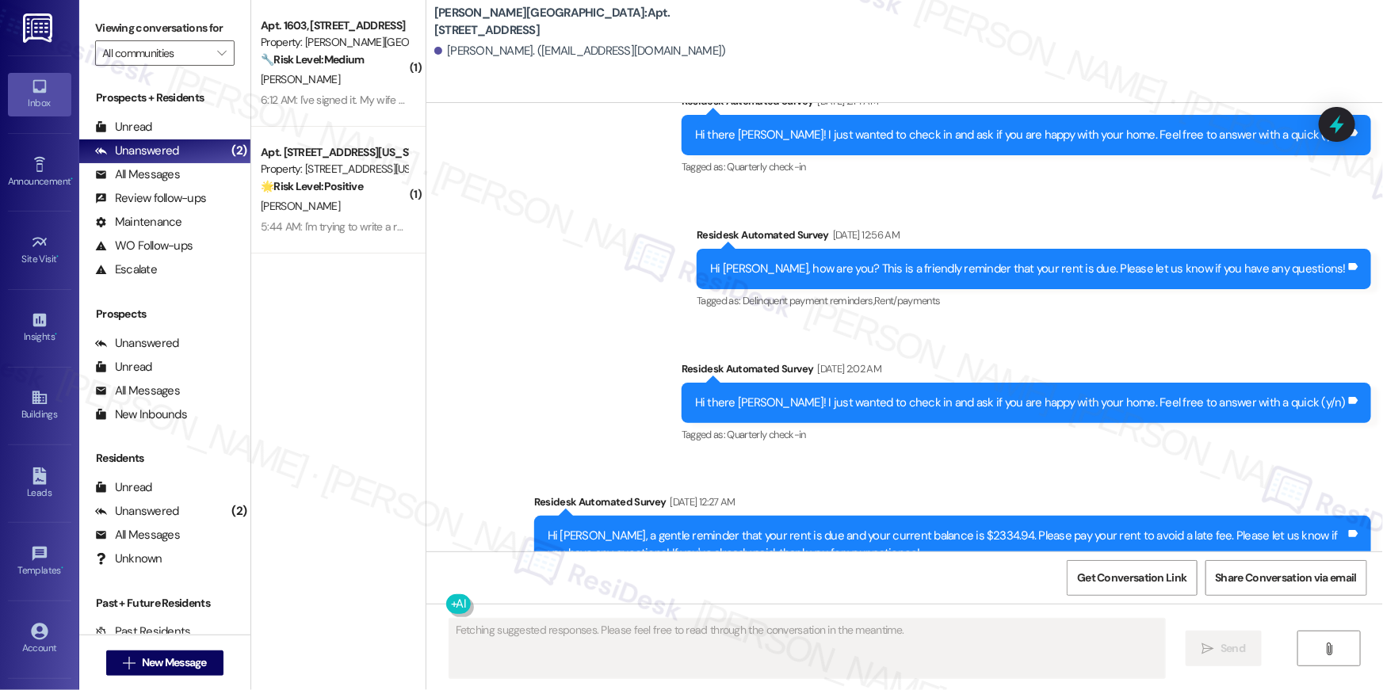
scroll to position [6613, 0]
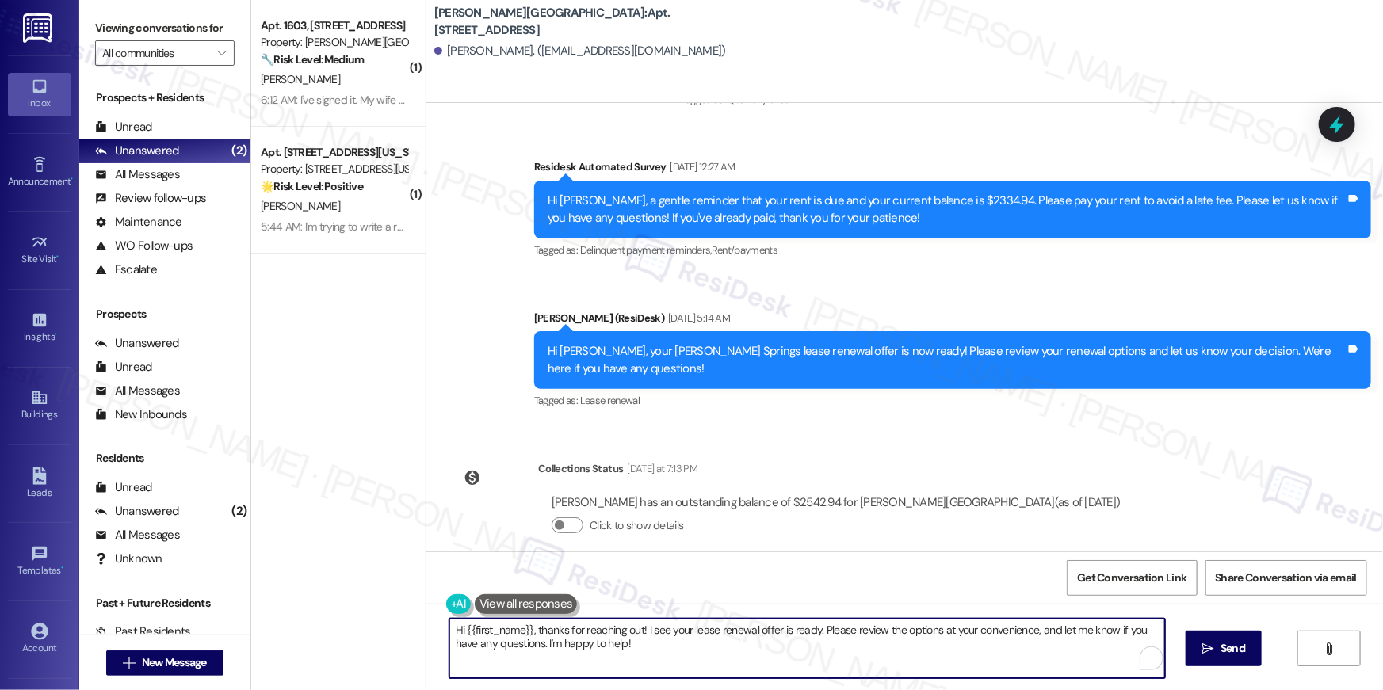
click at [933, 661] on textarea "Hi {{first_name}}, thanks for reaching out! I see your lease renewal offer is r…" at bounding box center [806, 648] width 715 height 59
paste textarea "just following up on your lease renewal offer at {{property}}. Have you had a c…"
type textarea "Hi {{first_name}}, just following up on your lease renewal offer at {{property}…"
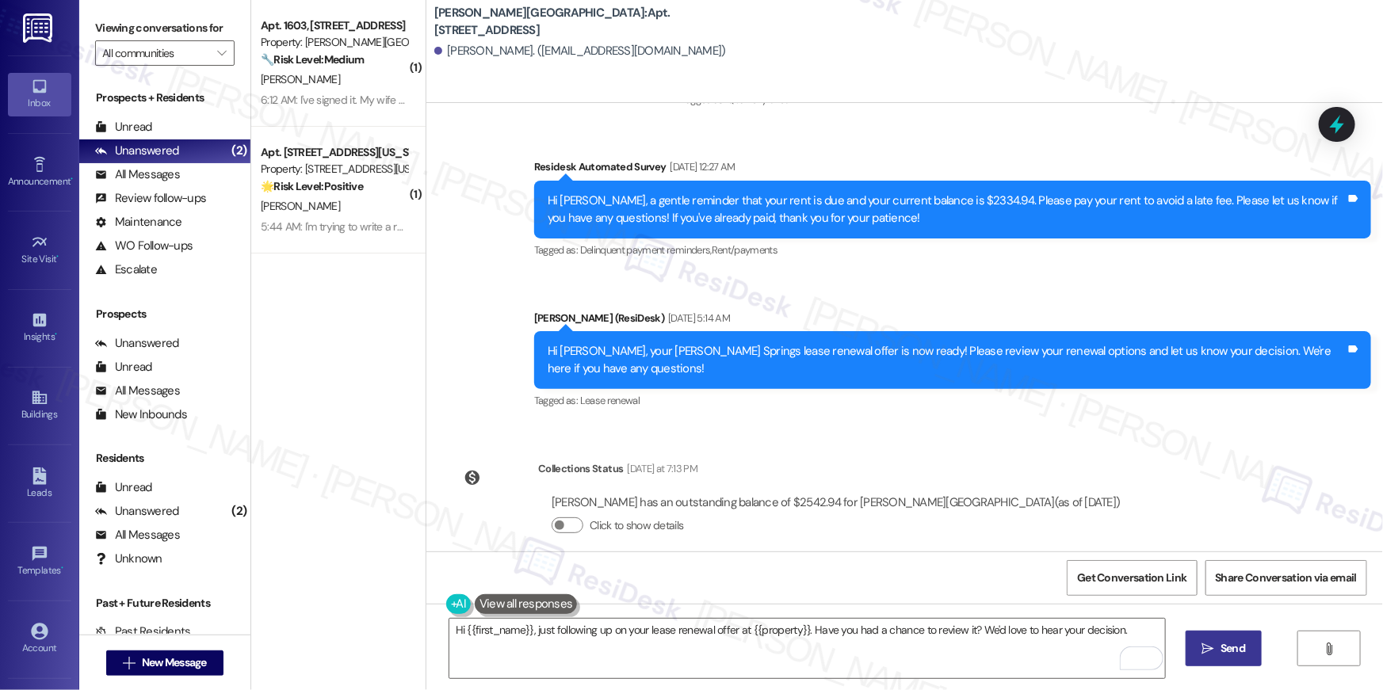
click at [1221, 662] on button " Send" at bounding box center [1223, 649] width 77 height 36
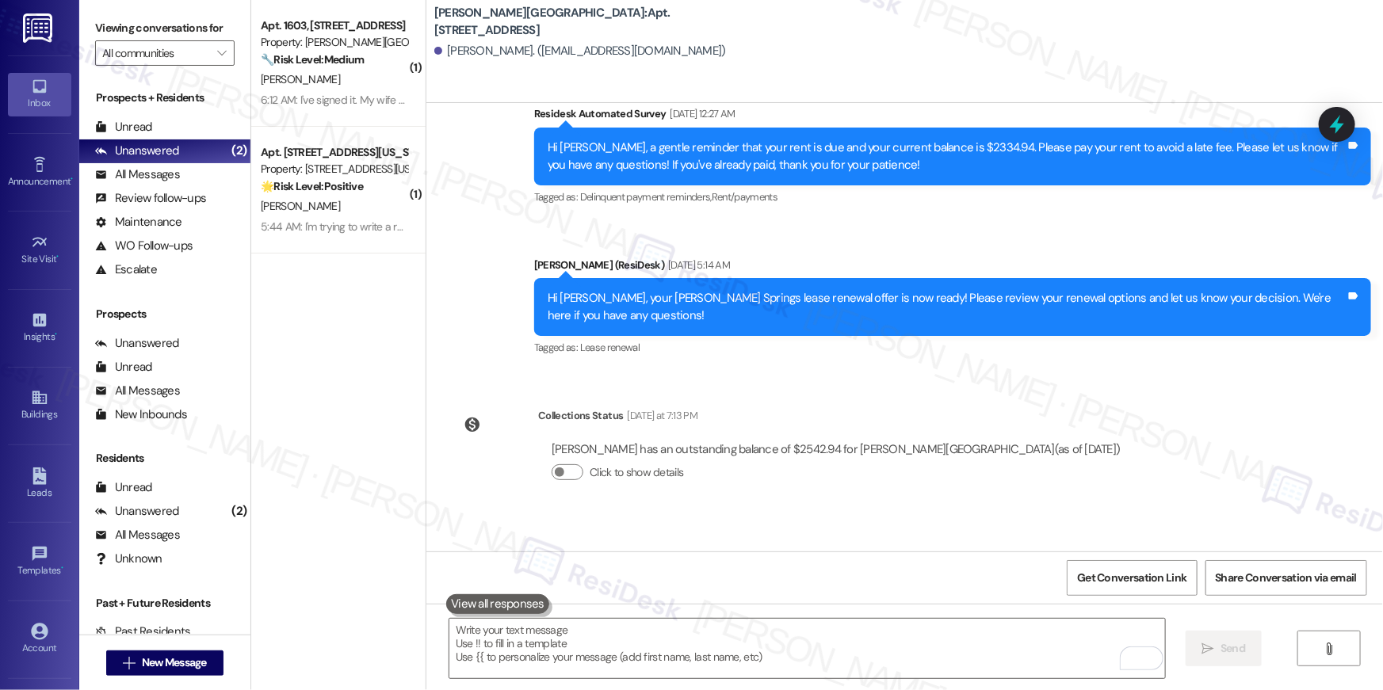
scroll to position [6723, 0]
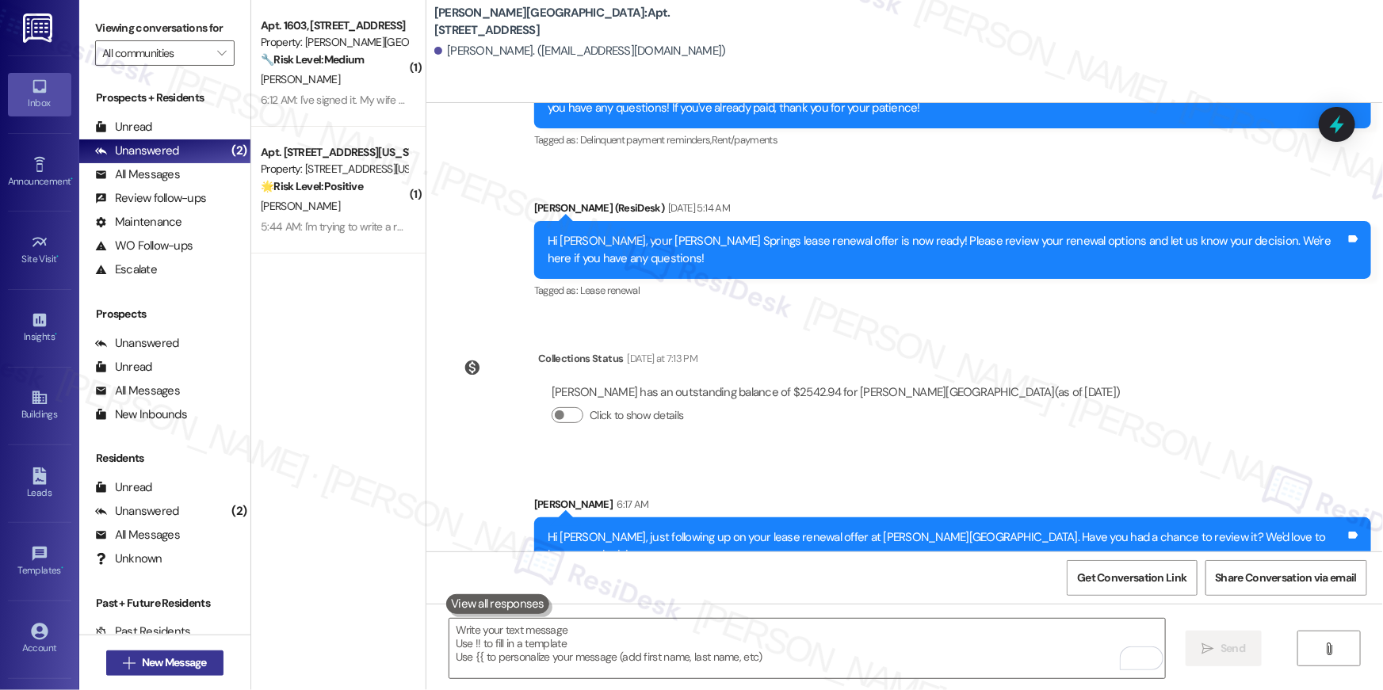
click at [194, 666] on span "New Message" at bounding box center [174, 662] width 65 height 17
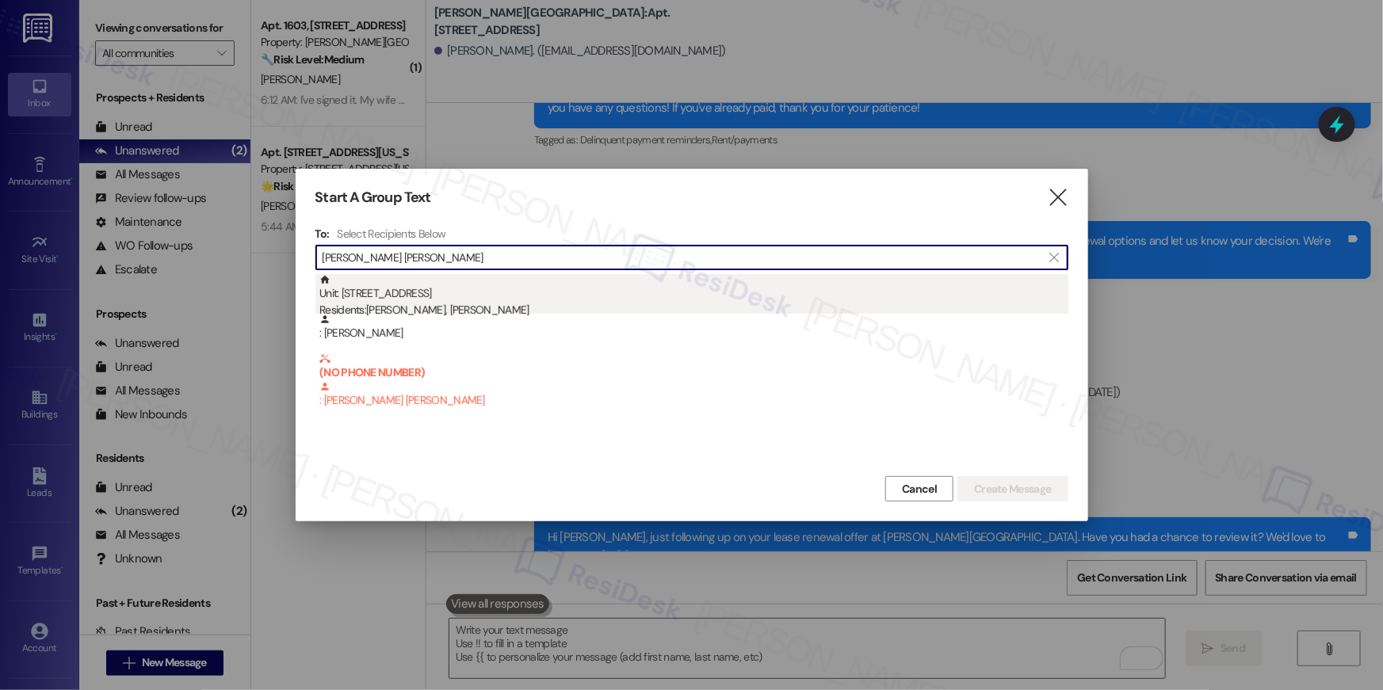
type input "ann christi"
click at [468, 297] on div "Unit: 3605 - 501 North River Parkway Residents: Christine Christian, Ann Christ…" at bounding box center [693, 296] width 749 height 45
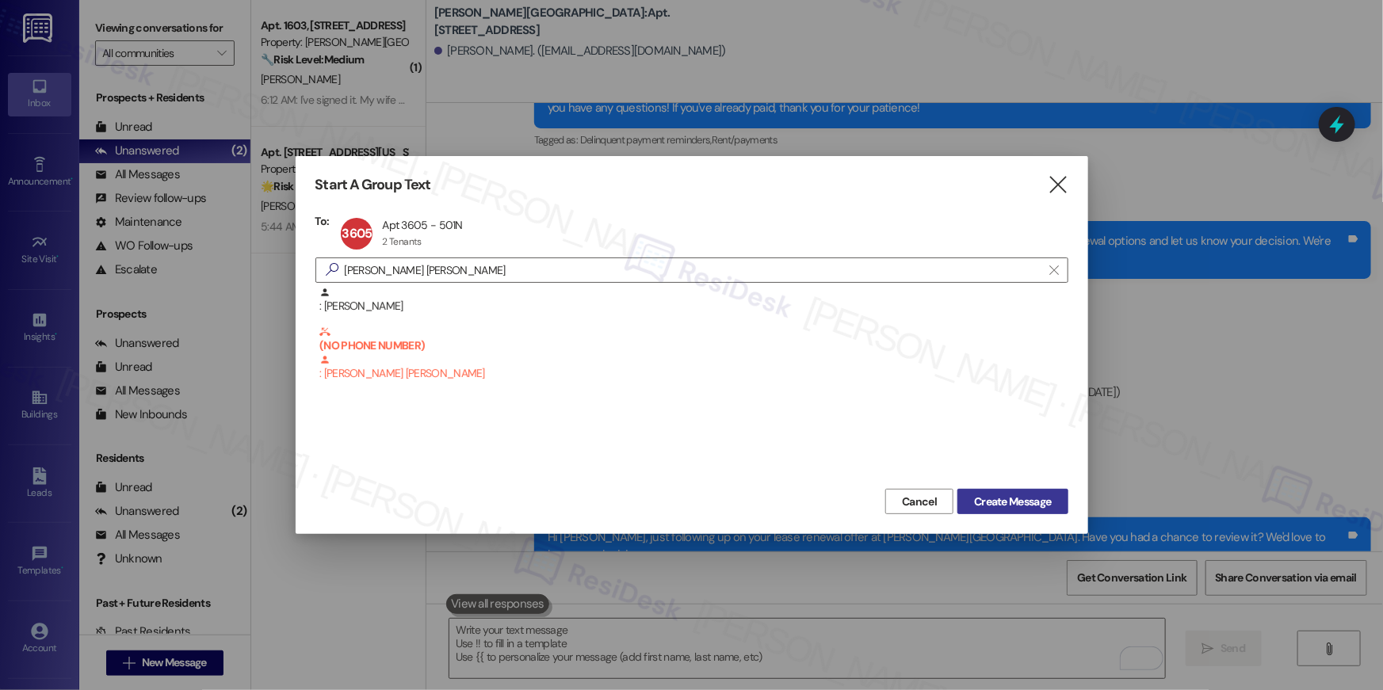
click at [1029, 504] on span "Create Message" at bounding box center [1012, 502] width 77 height 17
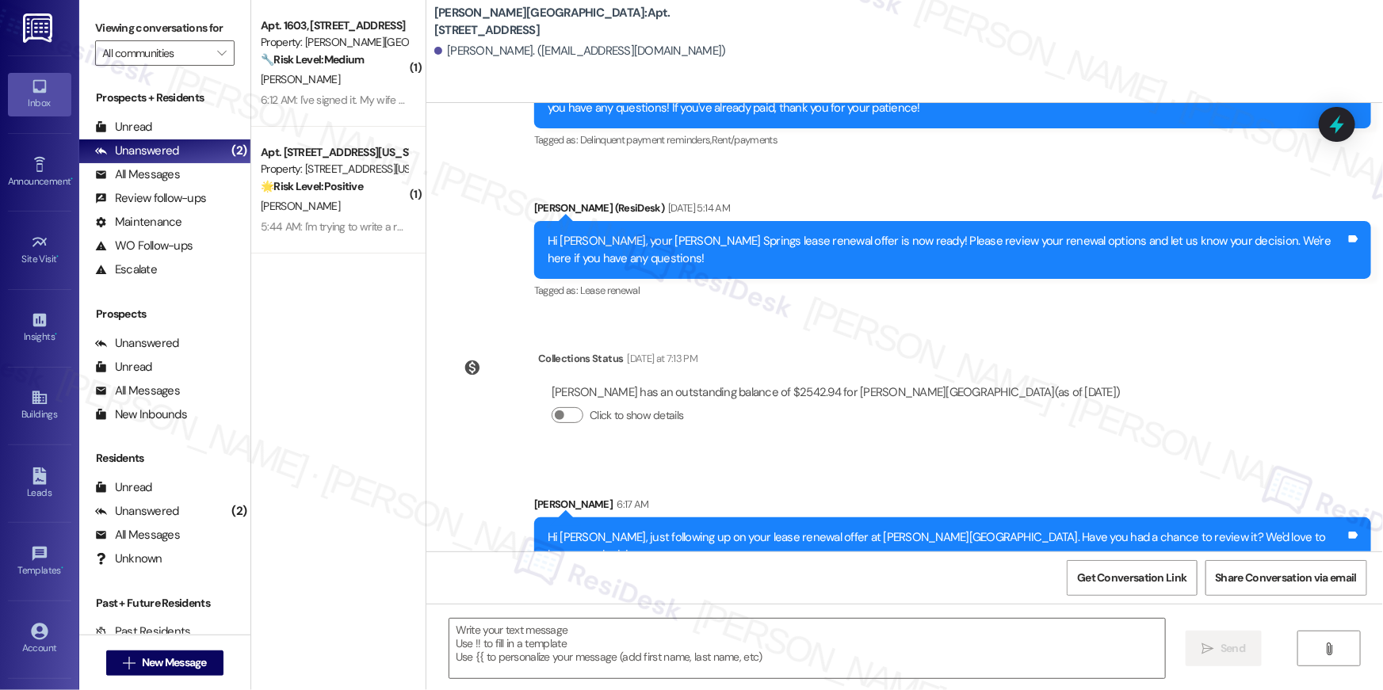
type textarea "Fetching suggested responses. Please feel free to read through the conversation…"
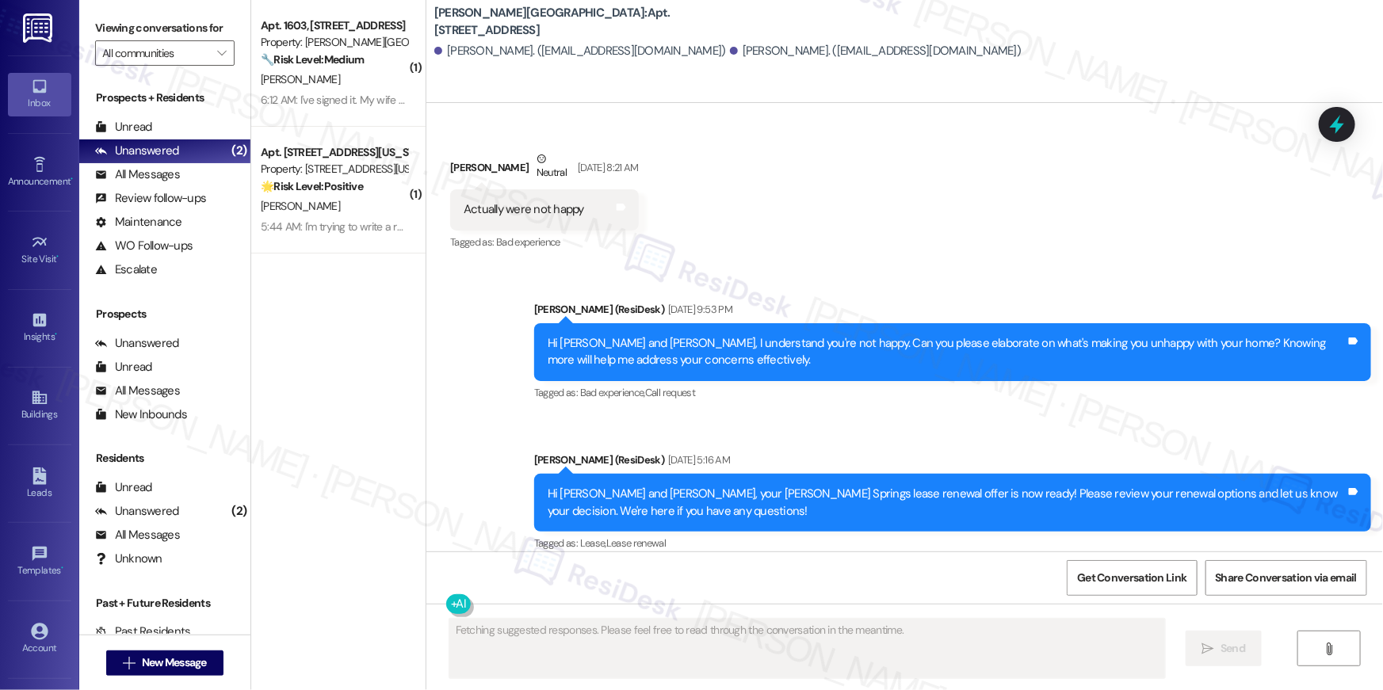
scroll to position [17419, 0]
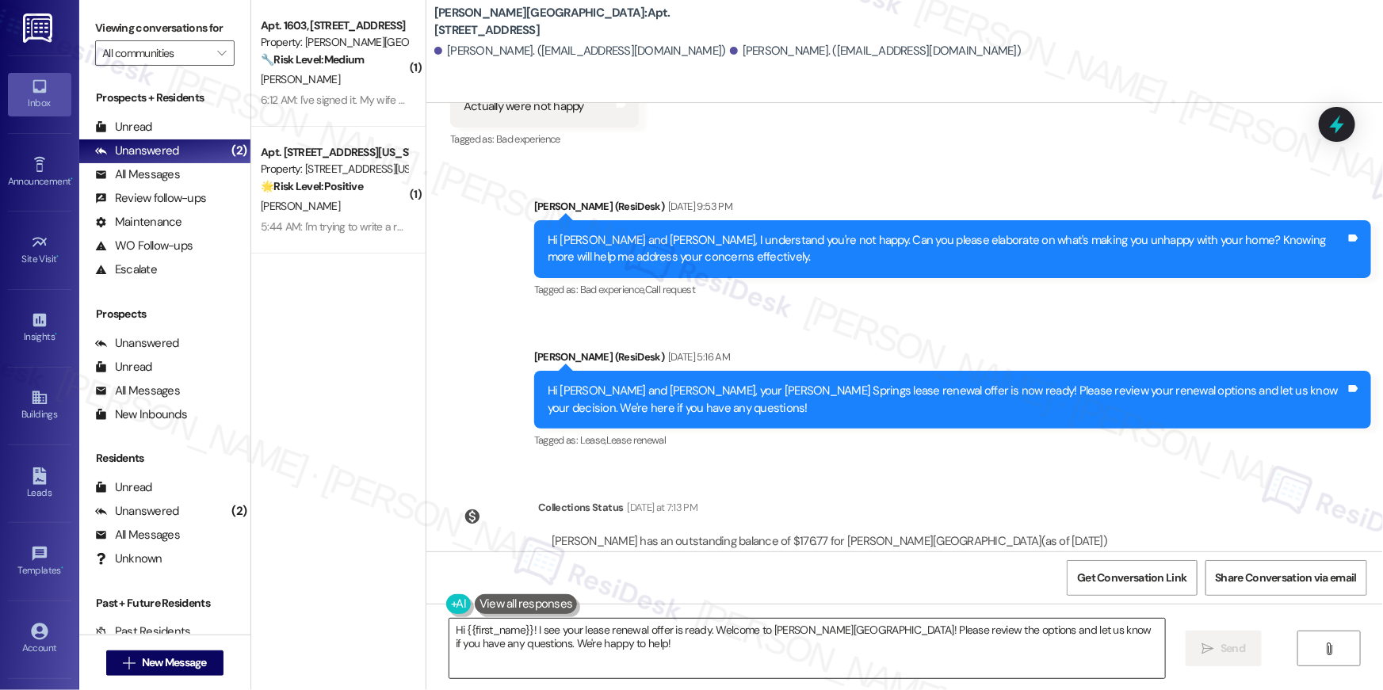
click at [776, 644] on textarea "Hi {{first_name}}! I see your lease renewal offer is ready. Welcome to Elme San…" at bounding box center [806, 648] width 715 height 59
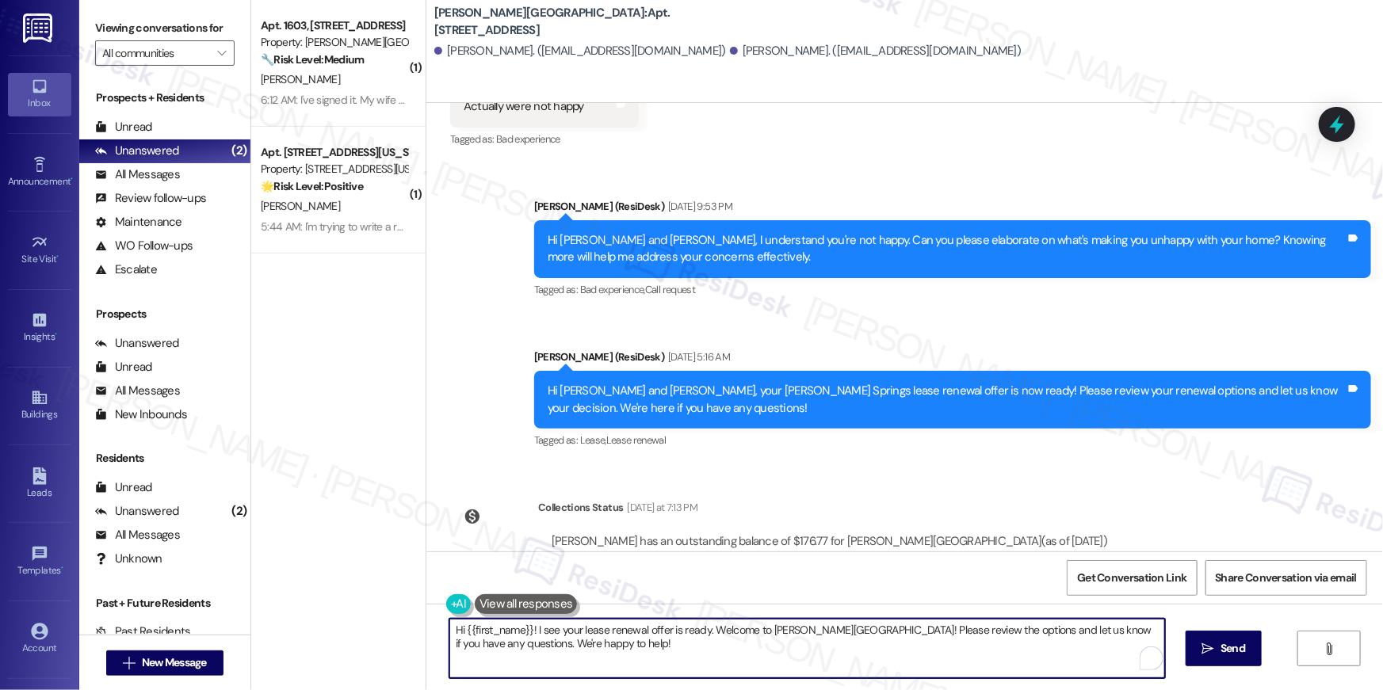
paste textarea ", just following up on your lease renewal offer at {{property}}. Have you had a…"
type textarea "Hi {{first_name}}, just following up on your lease renewal offer at {{property}…"
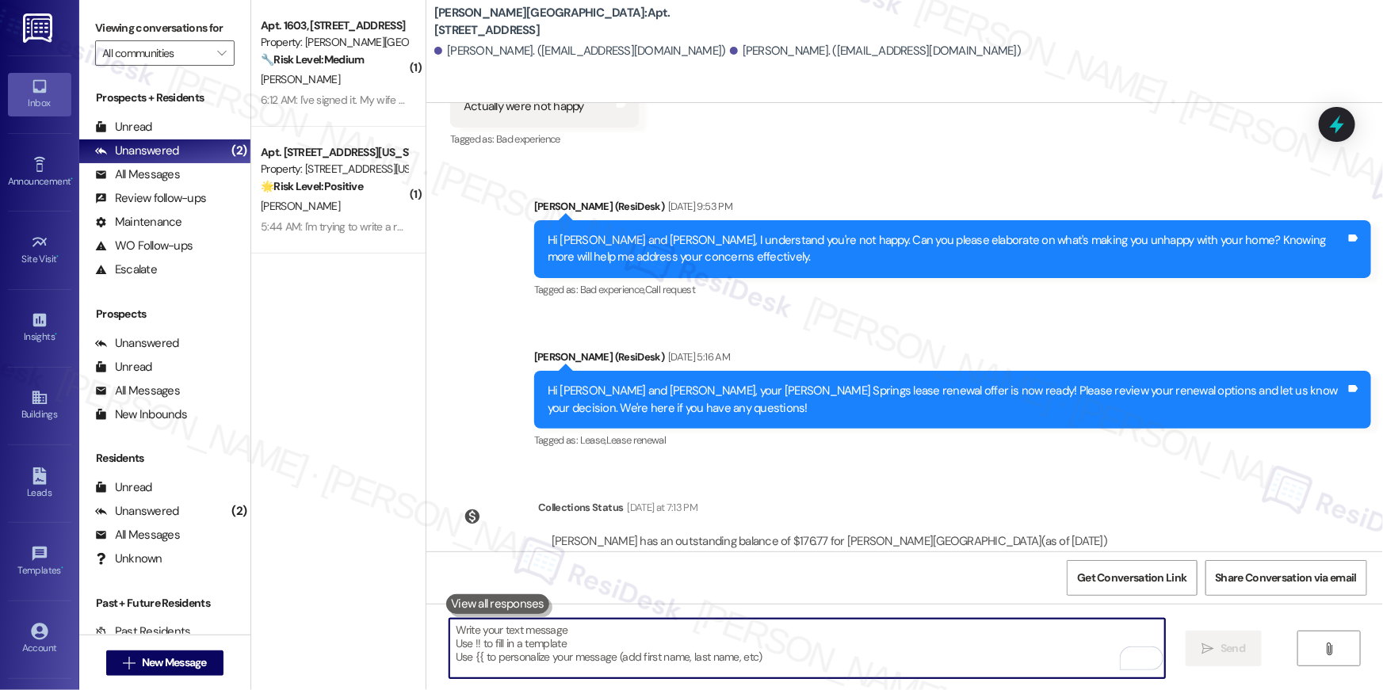
scroll to position [16972, 0]
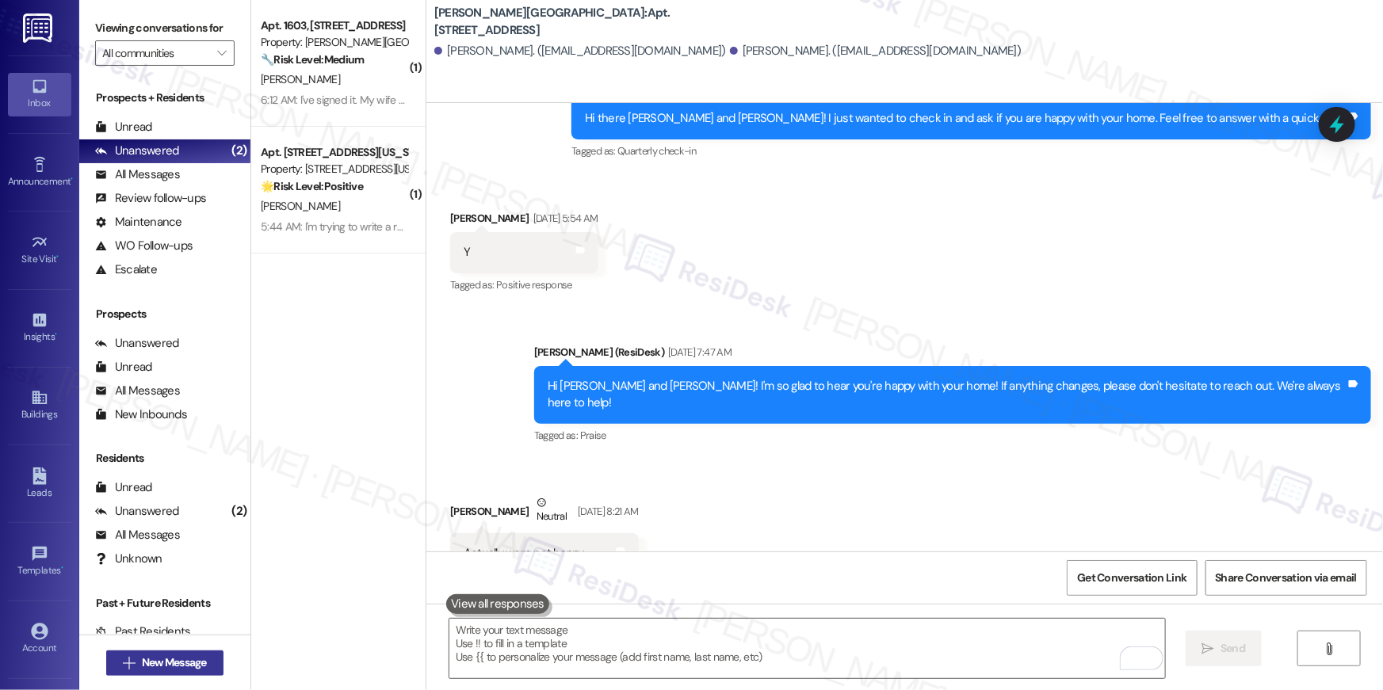
click at [201, 659] on span "New Message" at bounding box center [174, 662] width 65 height 17
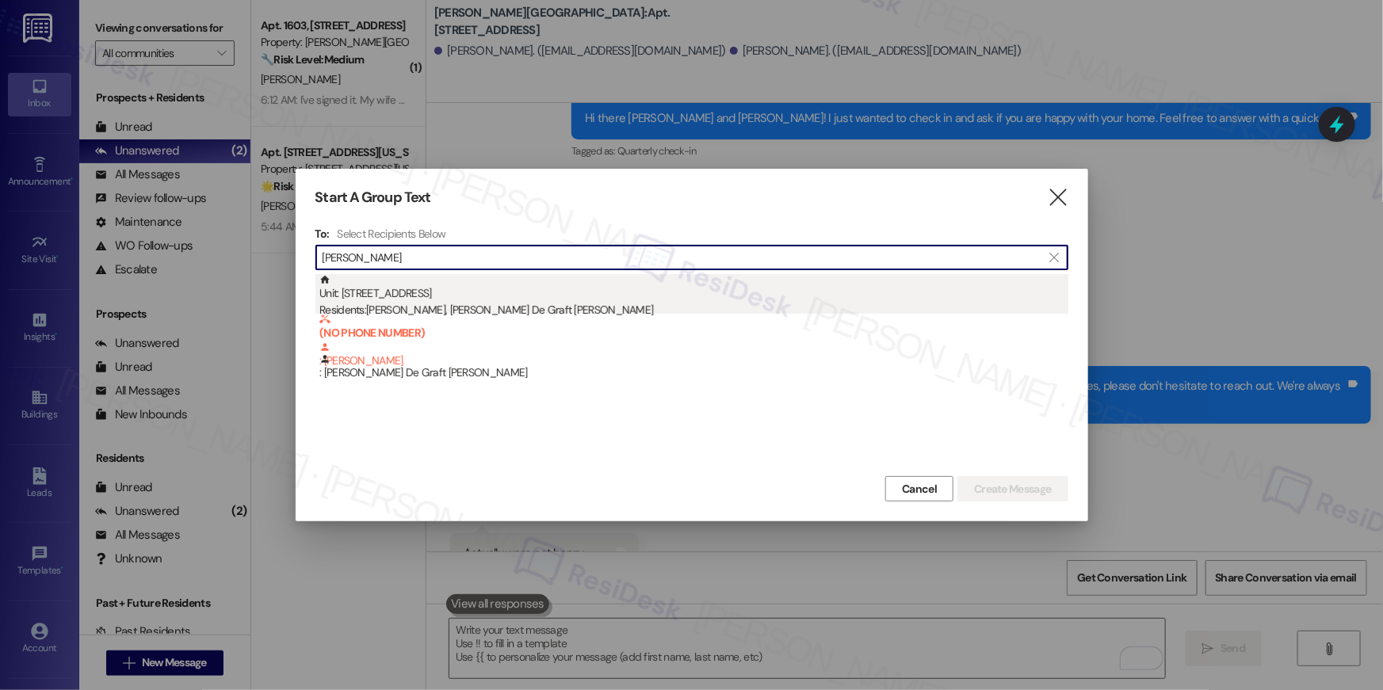
type input "yeboah"
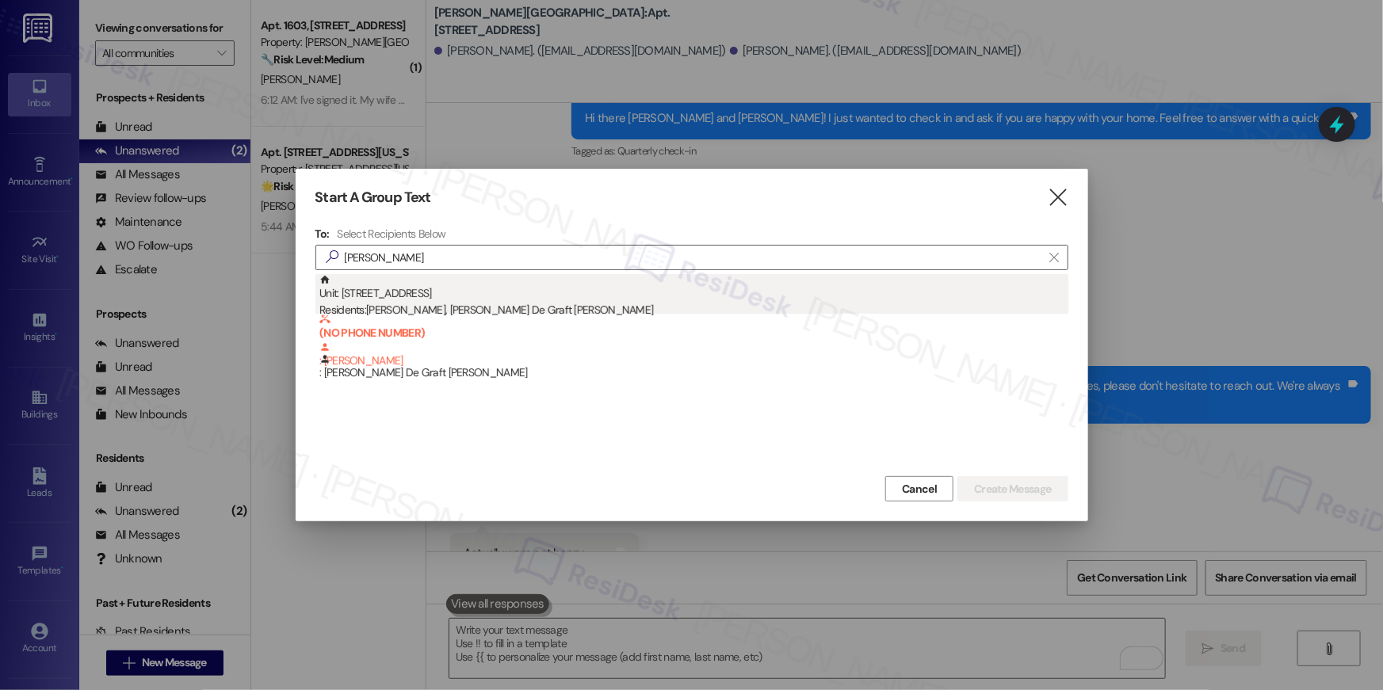
click at [536, 307] on div "Residents: Olivia Degraftyeboah, Adwoa De Graft Yeboah" at bounding box center [693, 310] width 749 height 17
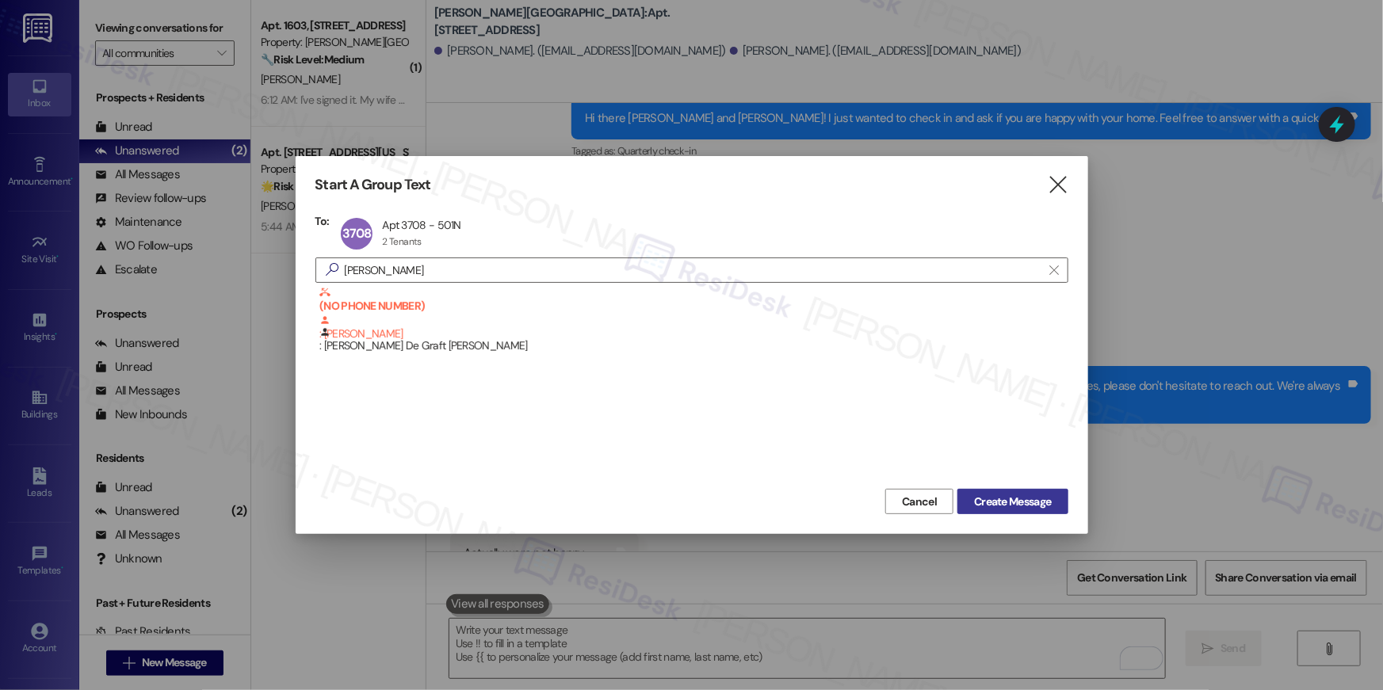
click at [1010, 503] on span "Create Message" at bounding box center [1012, 502] width 77 height 17
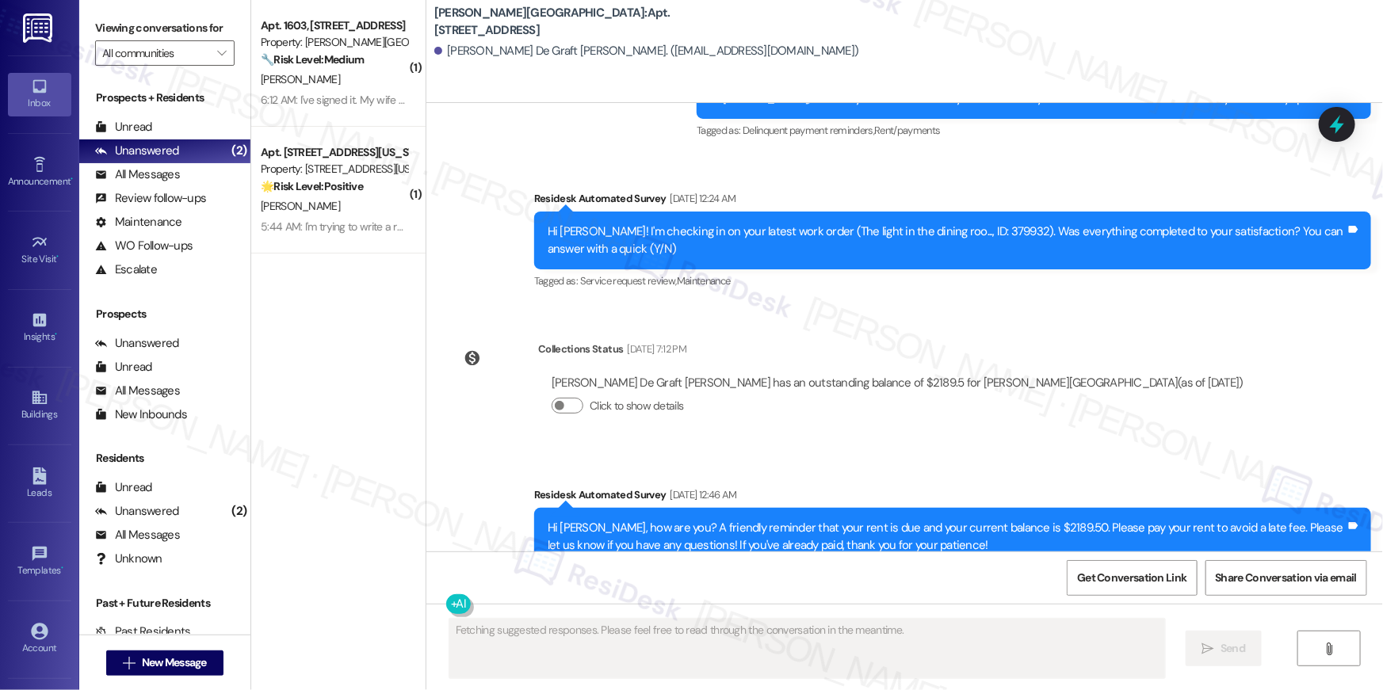
scroll to position [8593, 0]
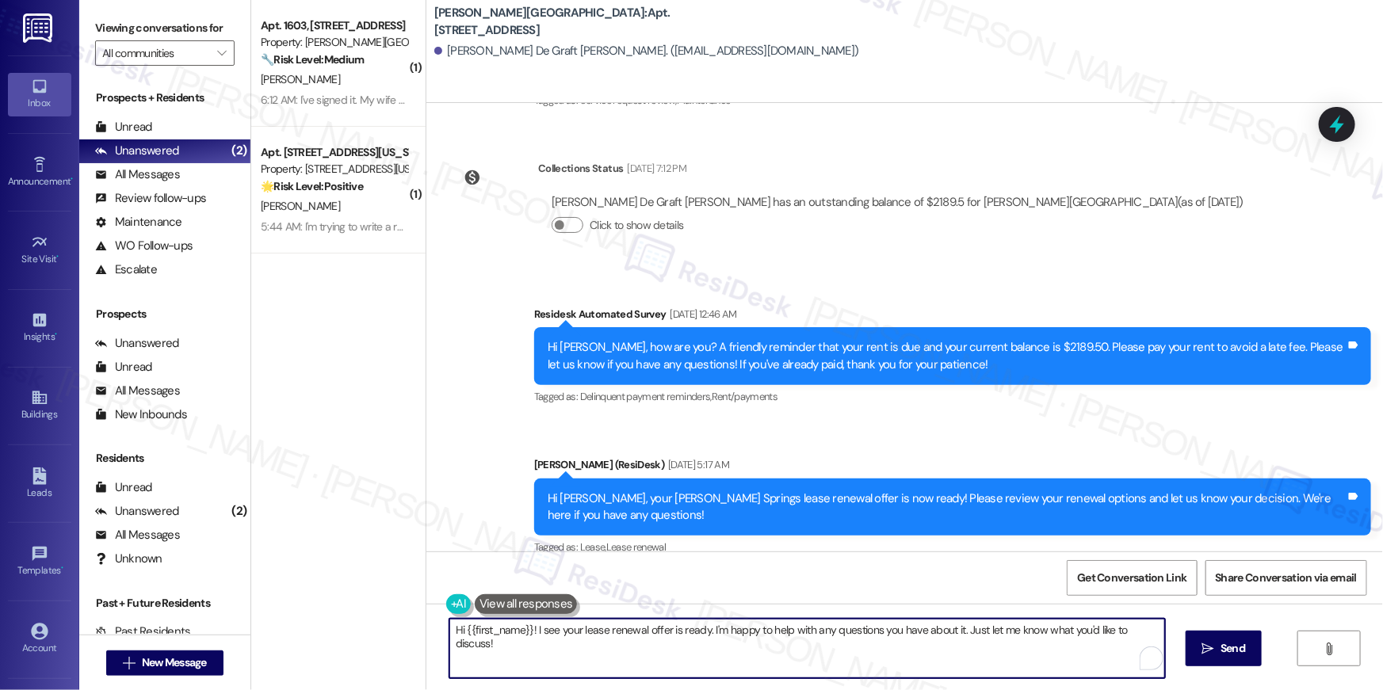
click at [838, 654] on textarea "Hi {{first_name}}! I see your lease renewal offer is ready. I'm happy to help w…" at bounding box center [806, 648] width 715 height 59
paste textarea ", just following up on your lease renewal offer at {{property}}. Have you had a…"
type textarea "Hi {{first_name}}, just following up on your lease renewal offer at {{property}…"
click at [1221, 641] on span "Send" at bounding box center [1232, 648] width 25 height 17
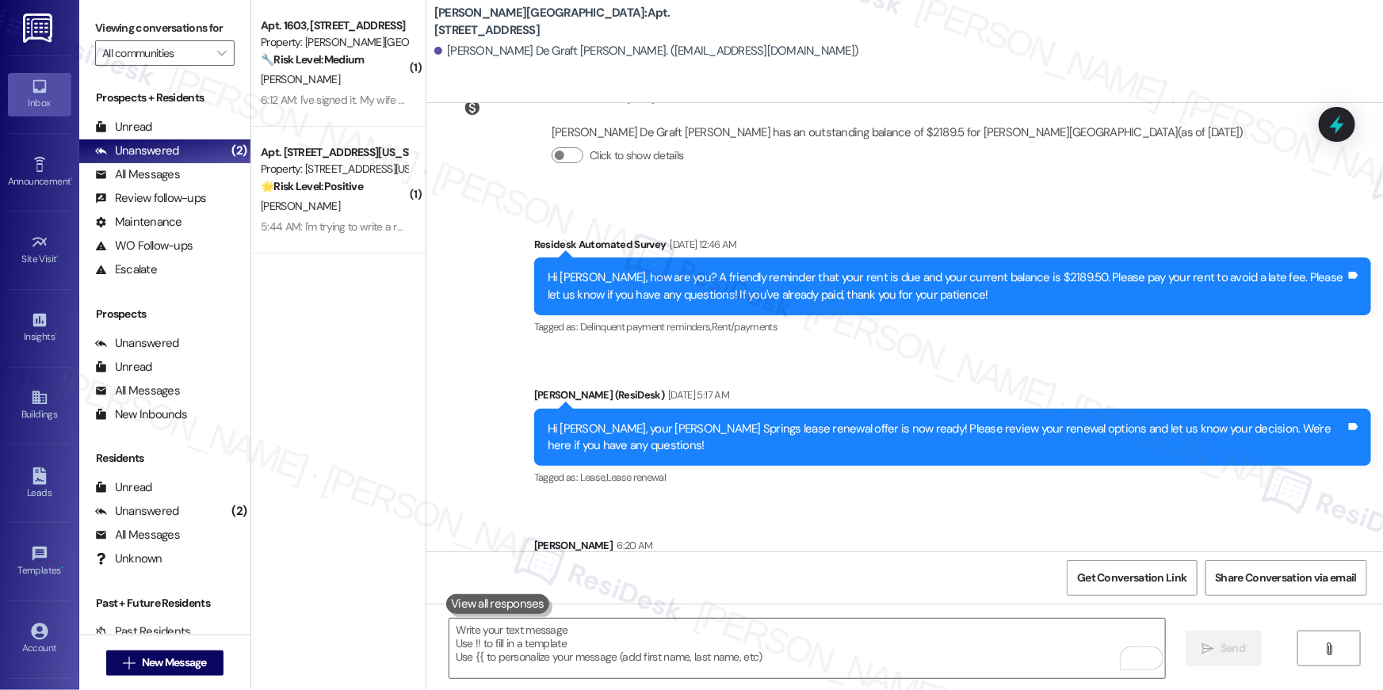
scroll to position [8704, 0]
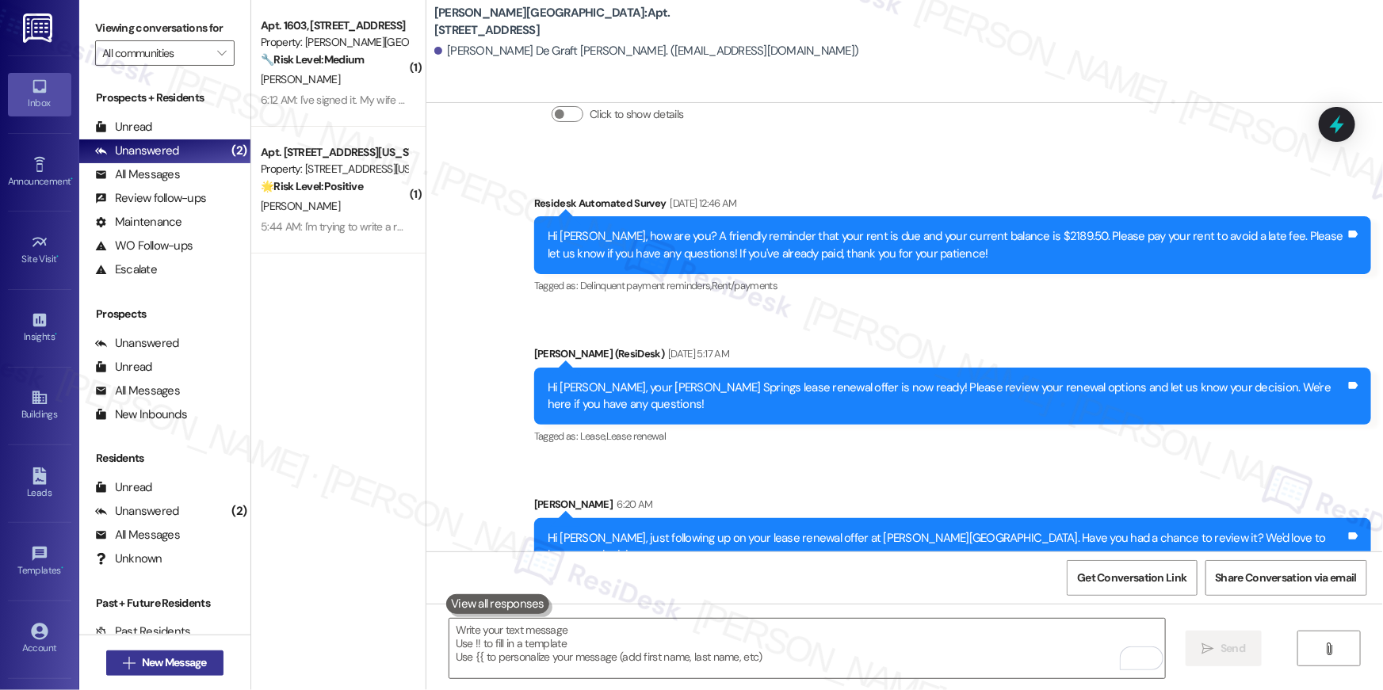
click at [200, 660] on span "New Message" at bounding box center [174, 662] width 65 height 17
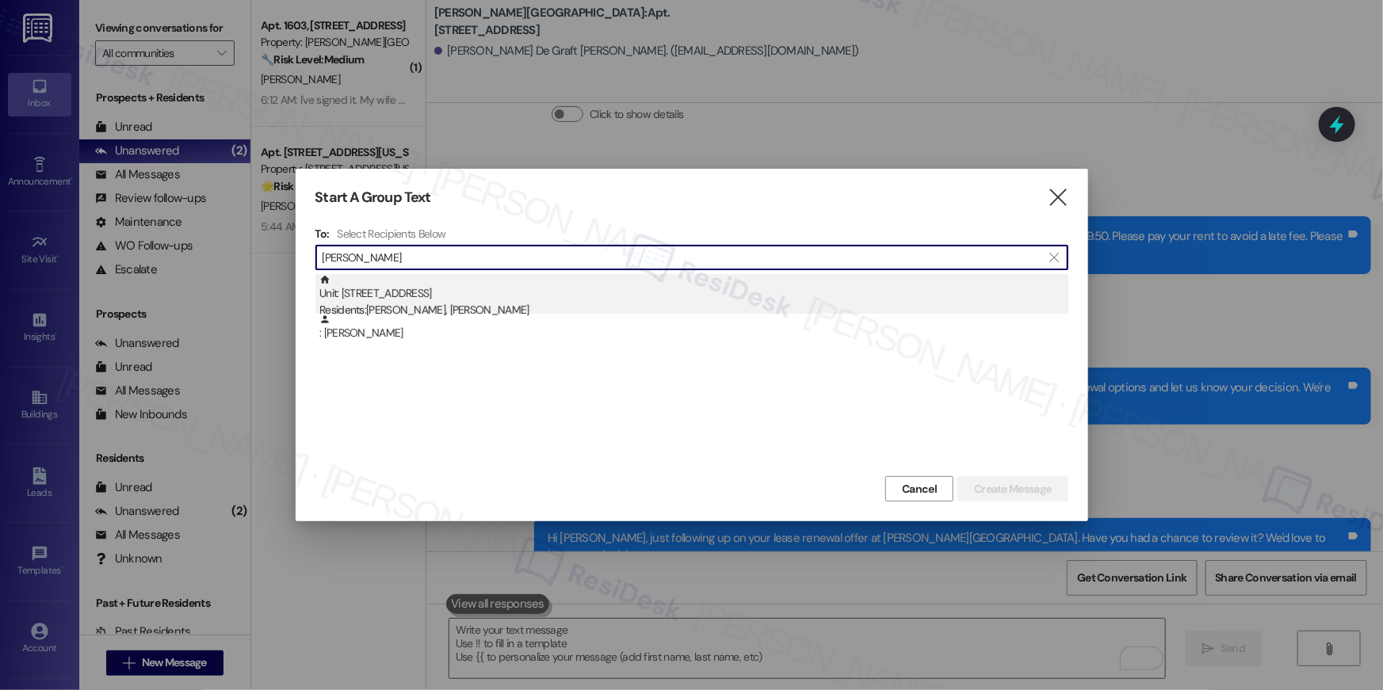
type input "marilyn lee"
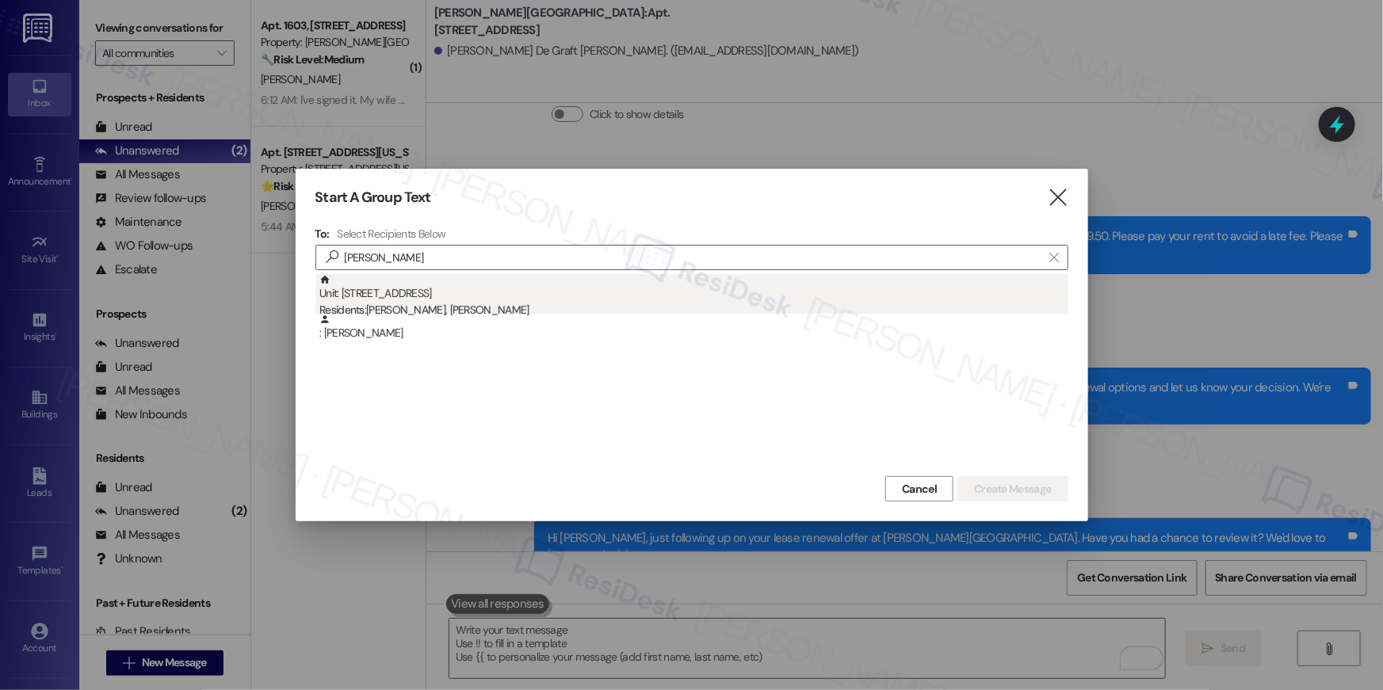
click at [959, 296] on div "Unit: 406 - 501 North River Parkway Residents: Marilyn Lee, Shonyette Lee" at bounding box center [693, 296] width 749 height 45
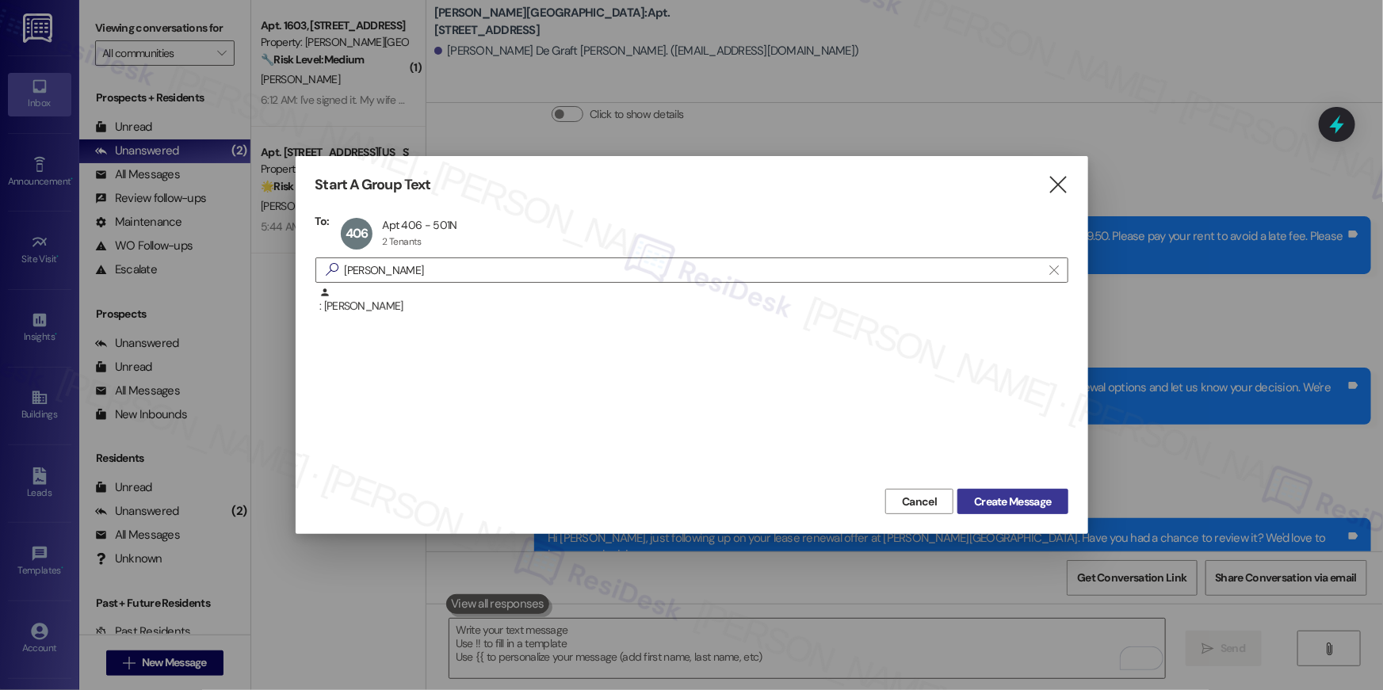
click at [1024, 497] on span "Create Message" at bounding box center [1012, 502] width 77 height 17
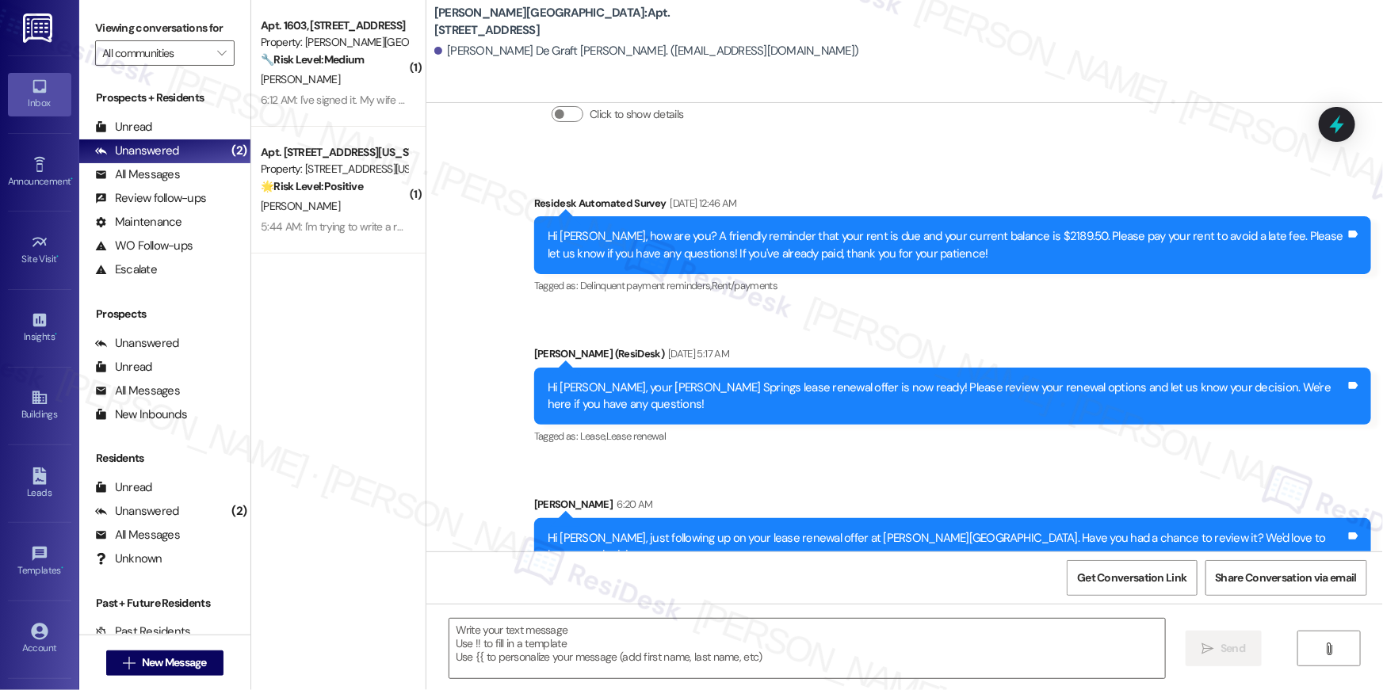
type textarea "Fetching suggested responses. Please feel free to read through the conversation…"
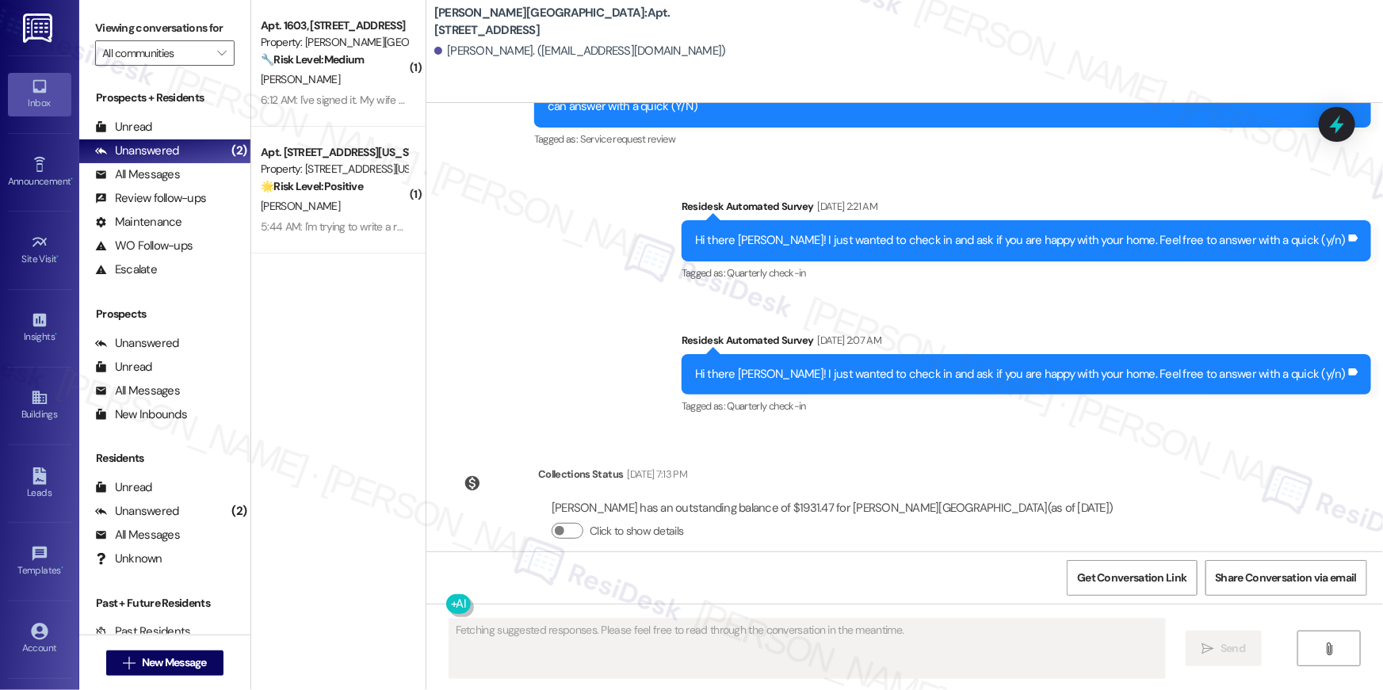
scroll to position [11419, 0]
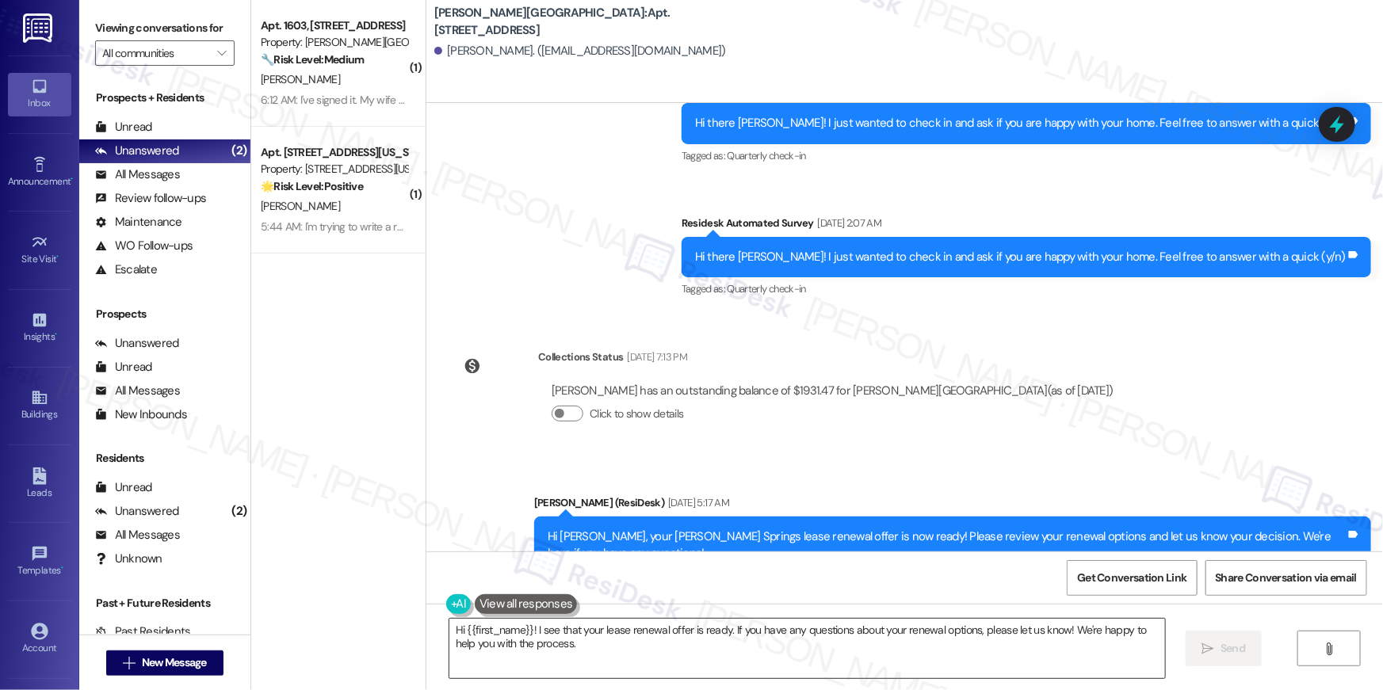
click at [815, 652] on textarea "Hi {{first_name}}! I see that your lease renewal offer is ready. If you have an…" at bounding box center [806, 648] width 715 height 59
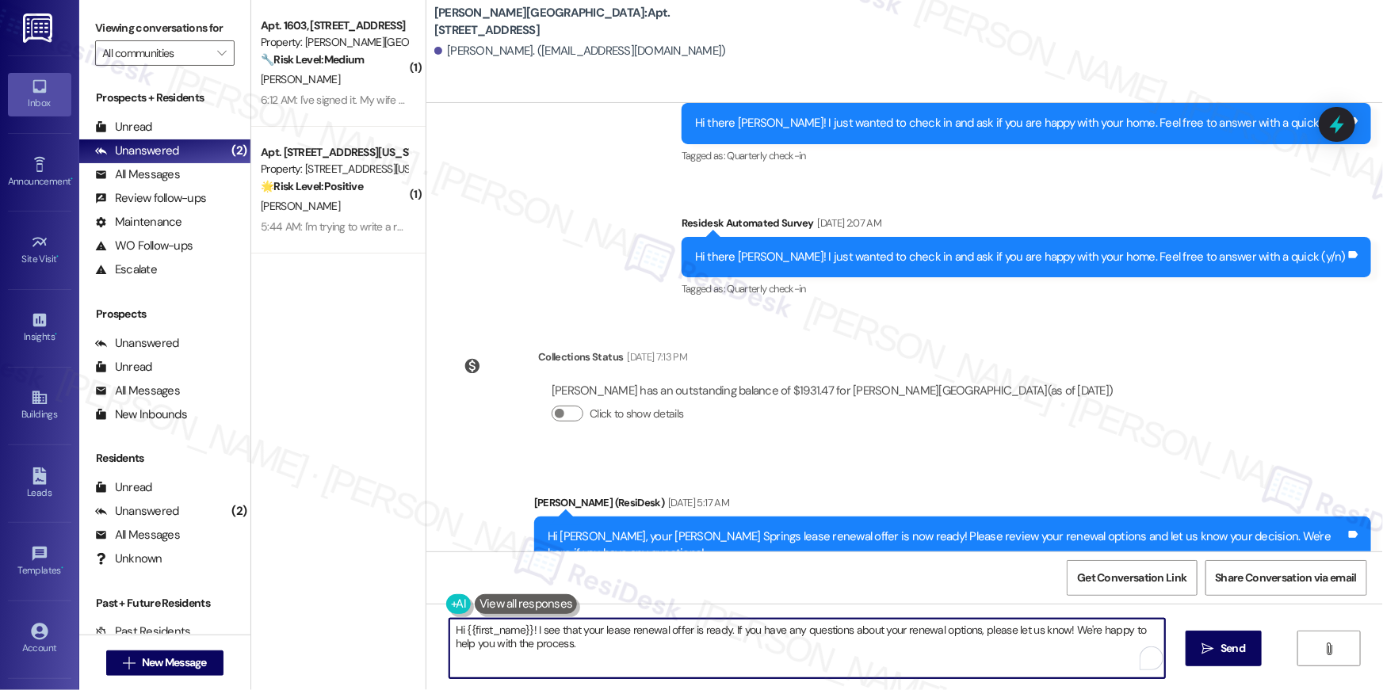
paste textarea ", just following up on your lease renewal offer at {{property}}. Have you had a…"
type textarea "Hi {{first_name}}, just following up on your lease renewal offer at {{property}…"
click at [1238, 651] on span "Send" at bounding box center [1232, 648] width 25 height 17
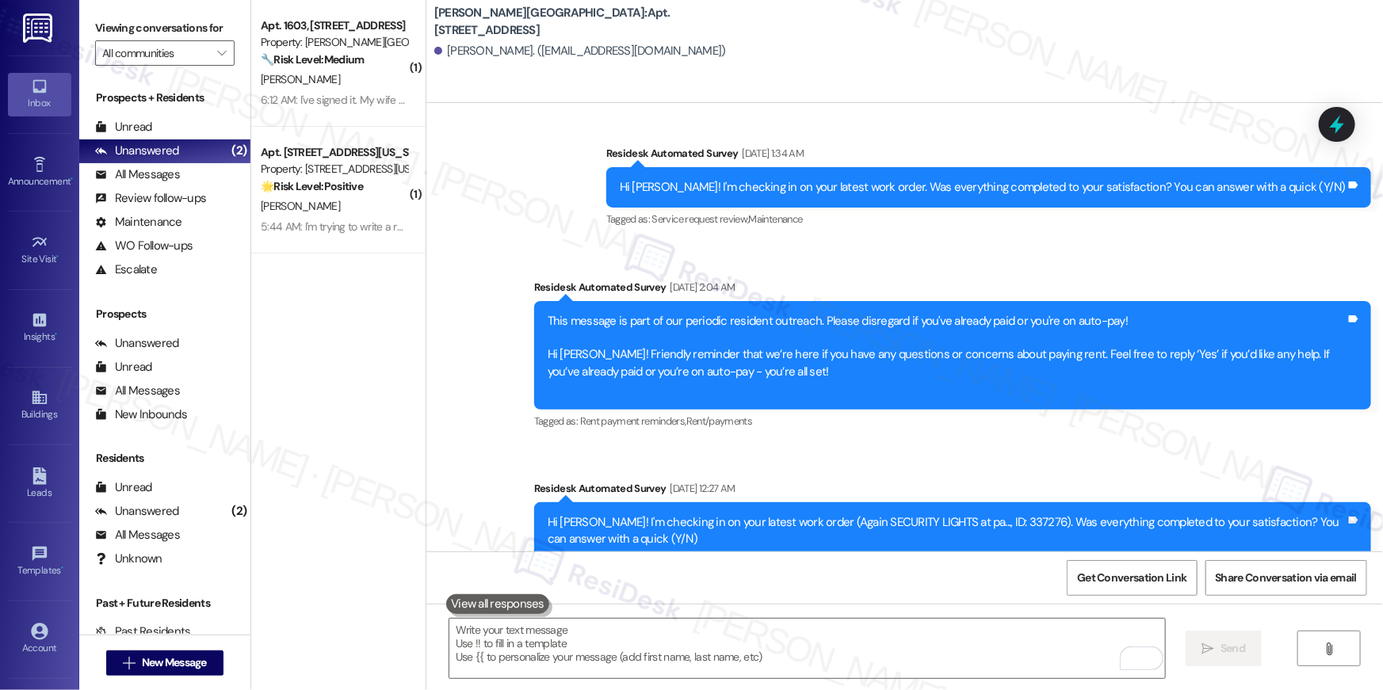
scroll to position [11530, 0]
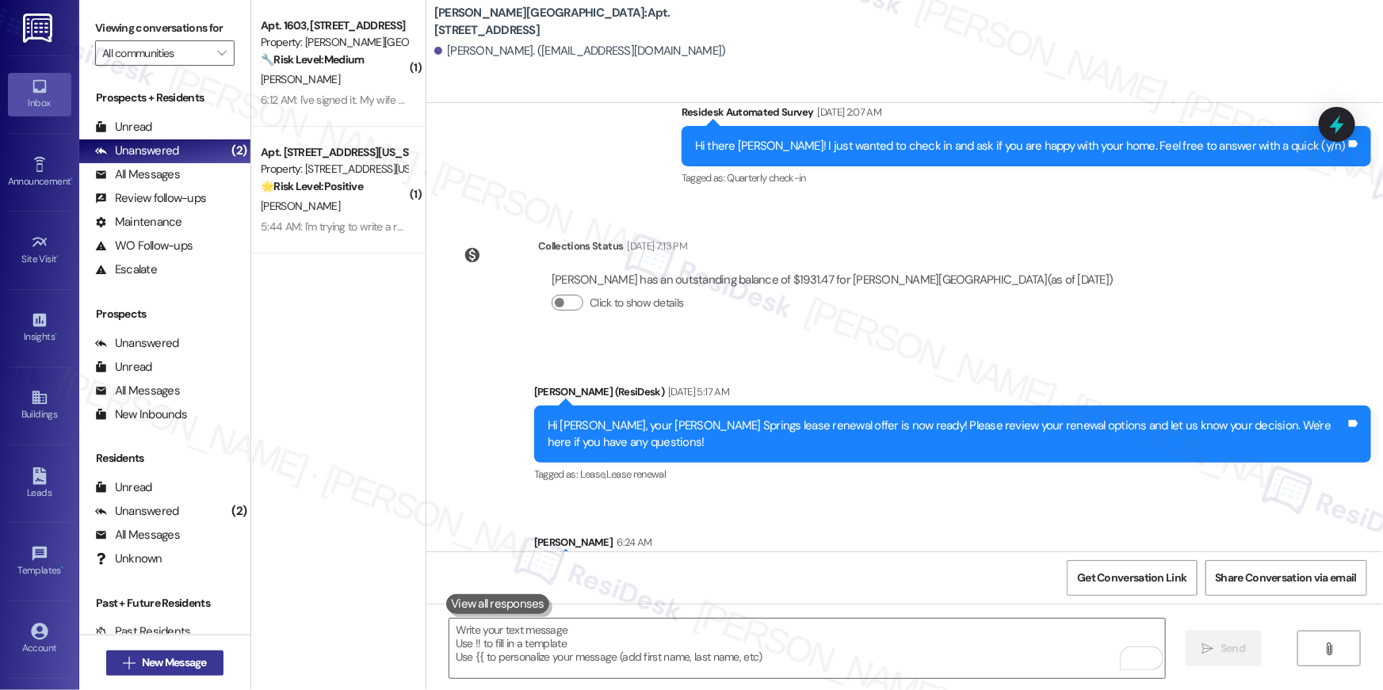
click at [211, 659] on button " New Message" at bounding box center [164, 663] width 117 height 25
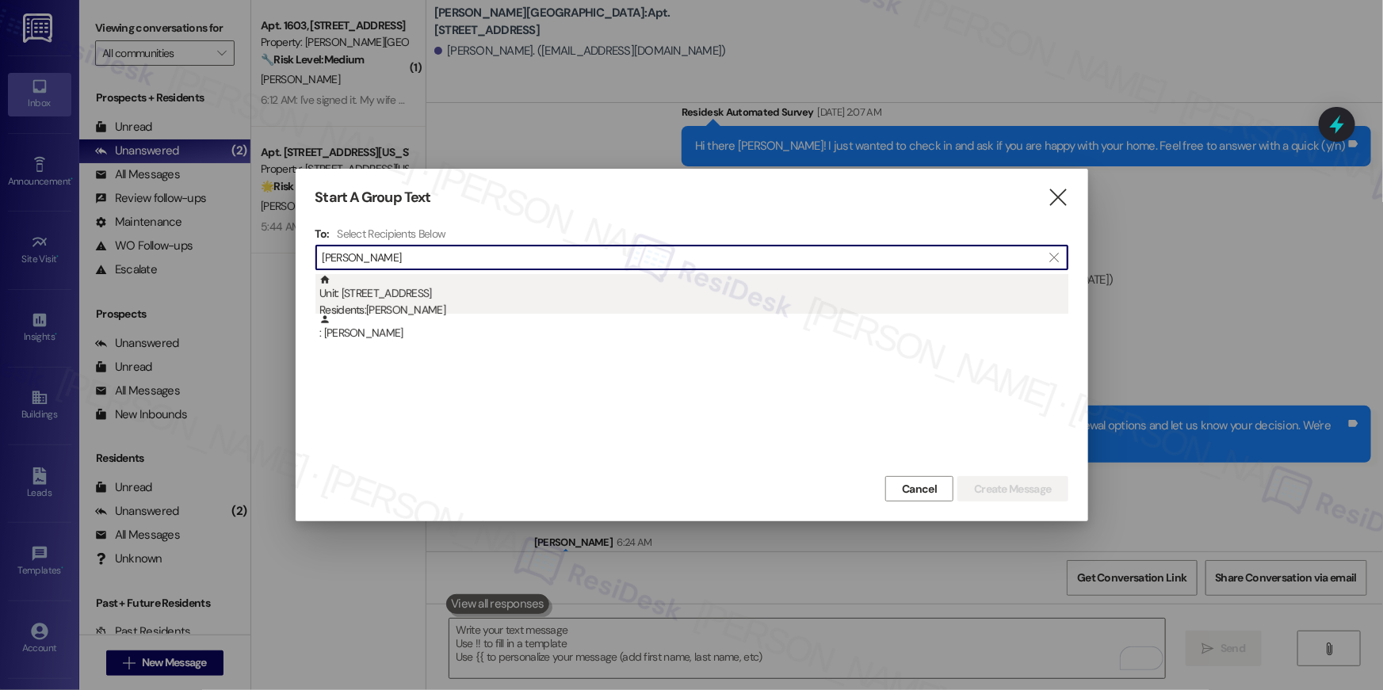
type input "timothy roper"
click at [784, 298] on div "Unit: 707 - 501 North River Parkway Residents: Timothy Roper" at bounding box center [693, 296] width 749 height 45
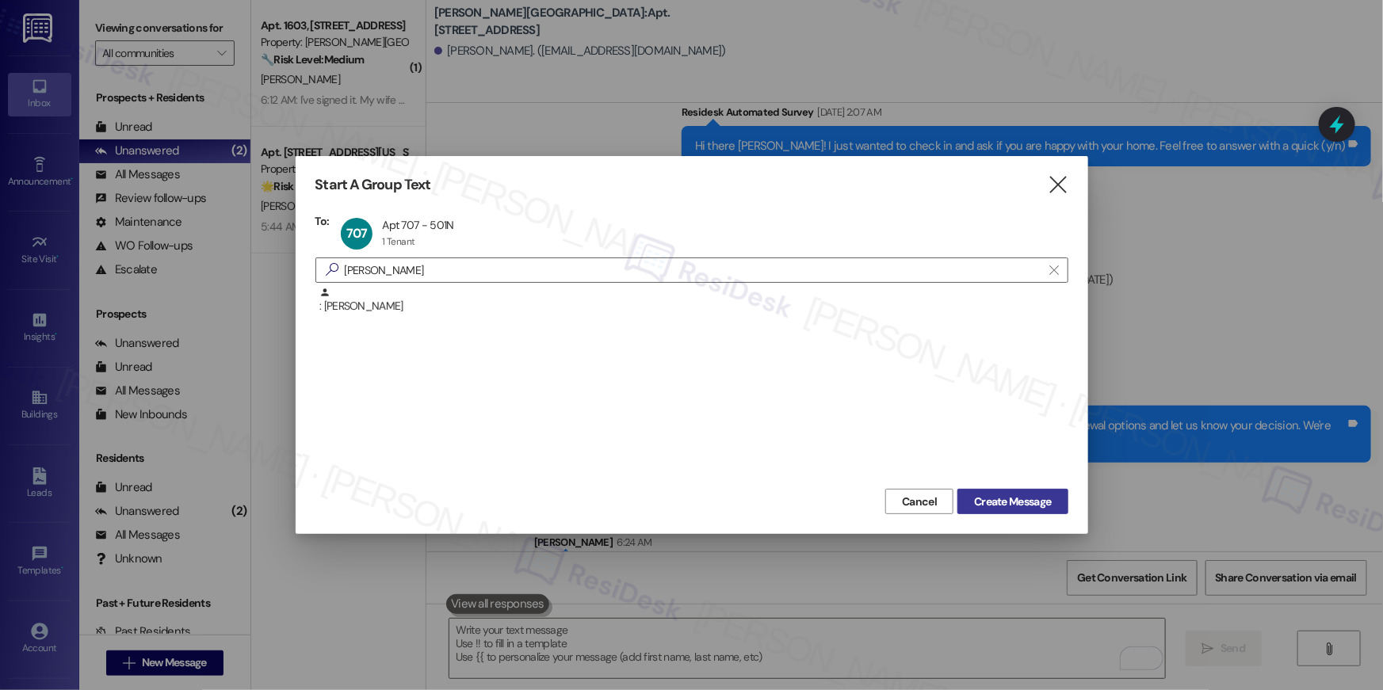
click at [1021, 497] on span "Create Message" at bounding box center [1012, 502] width 77 height 17
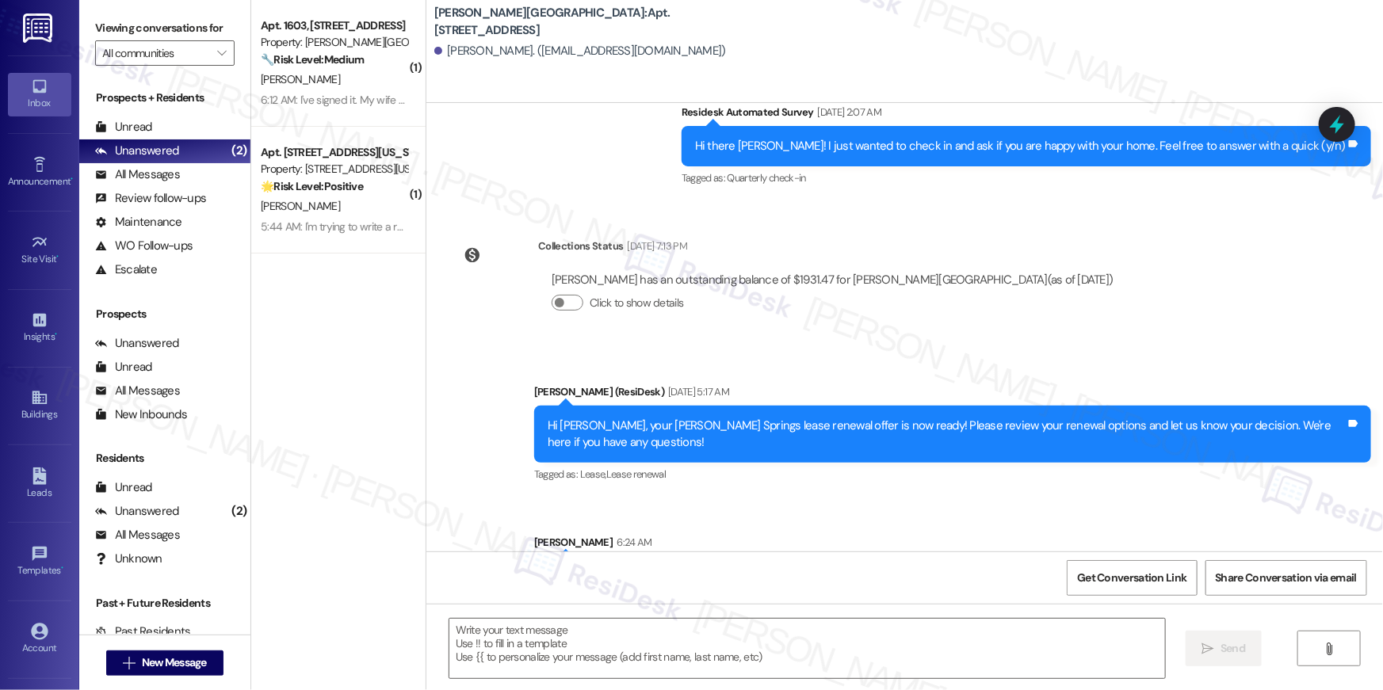
type textarea "Fetching suggested responses. Please feel free to read through the conversation…"
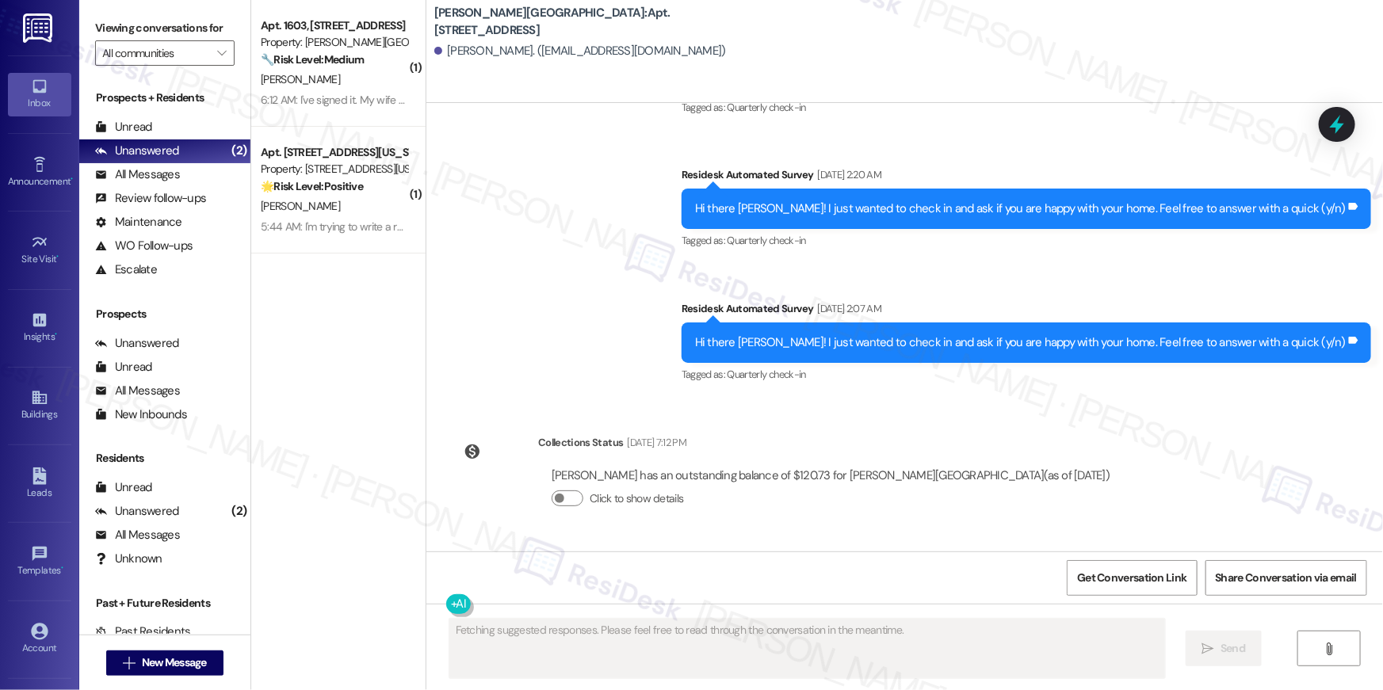
scroll to position [5966, 0]
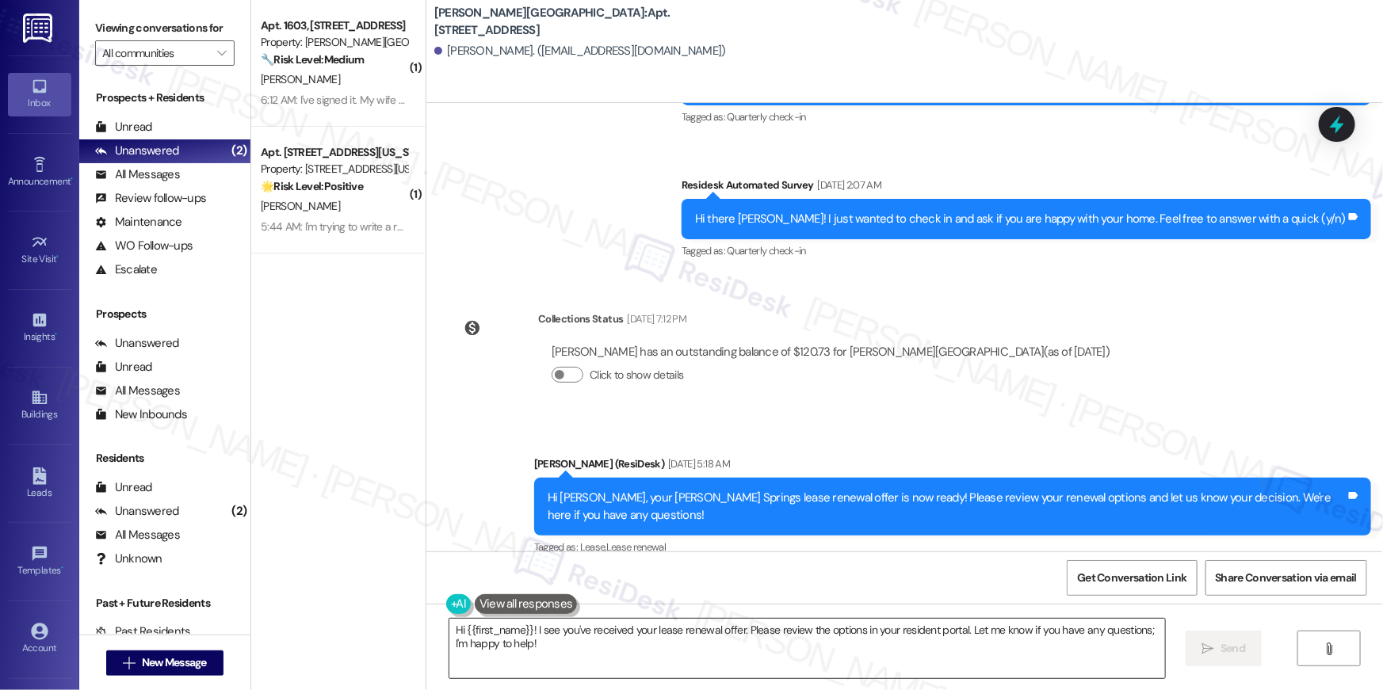
click at [897, 640] on textarea "Hi {{first_name}}! I see you've received your lease renewal offer. Please revie…" at bounding box center [806, 648] width 715 height 59
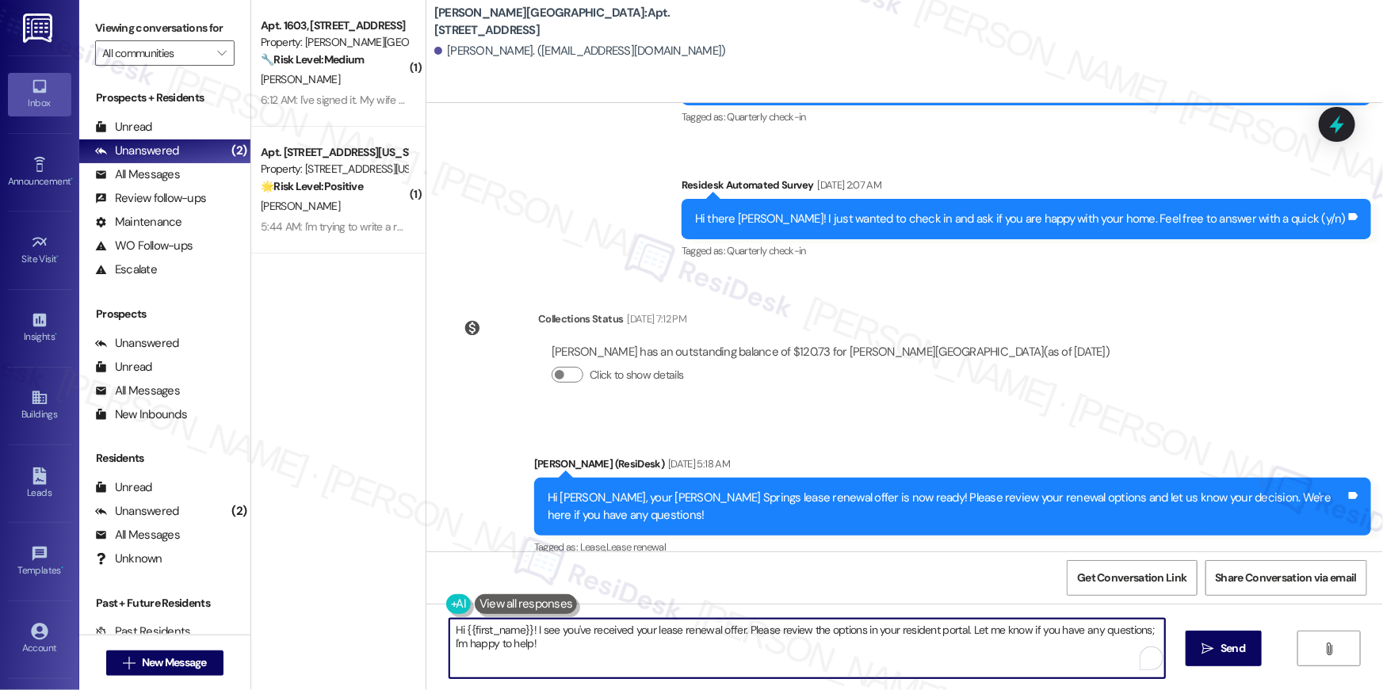
paste textarea ", just following up on your lease renewal offer at {{property}}. Have you had a…"
type textarea "Hi {{first_name}}, just following up on your lease renewal offer at {{property}…"
click at [1249, 657] on button " Send" at bounding box center [1223, 649] width 77 height 36
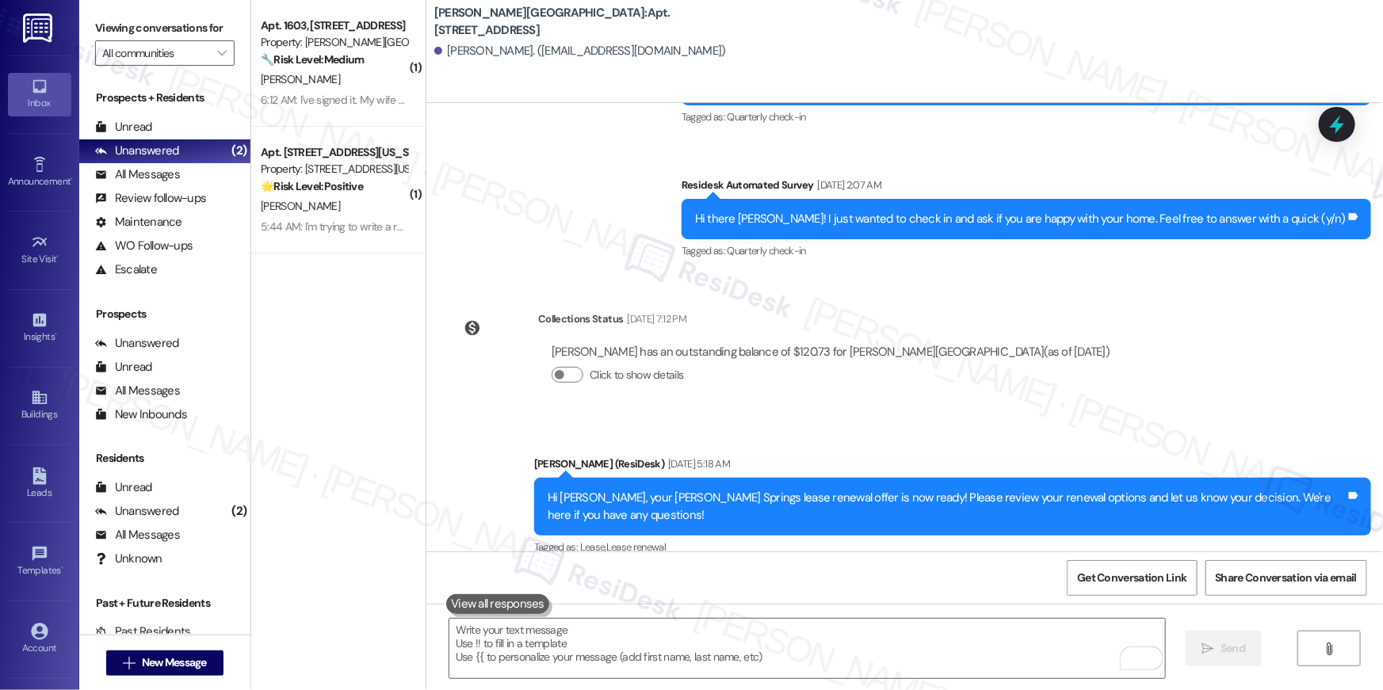
scroll to position [3169, 0]
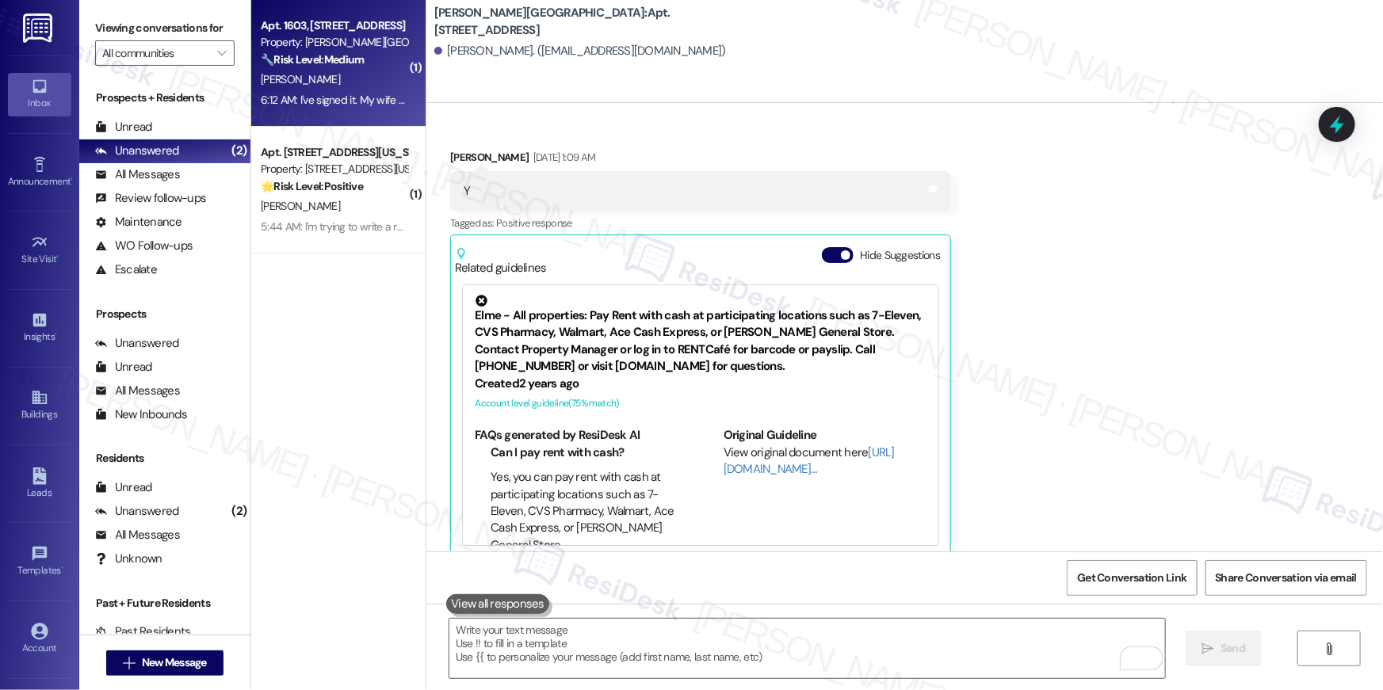
click at [325, 90] on div "6:12 AM: I've signed it. My wife will sign it this week. 6:12 AM: I've signed i…" at bounding box center [334, 100] width 150 height 20
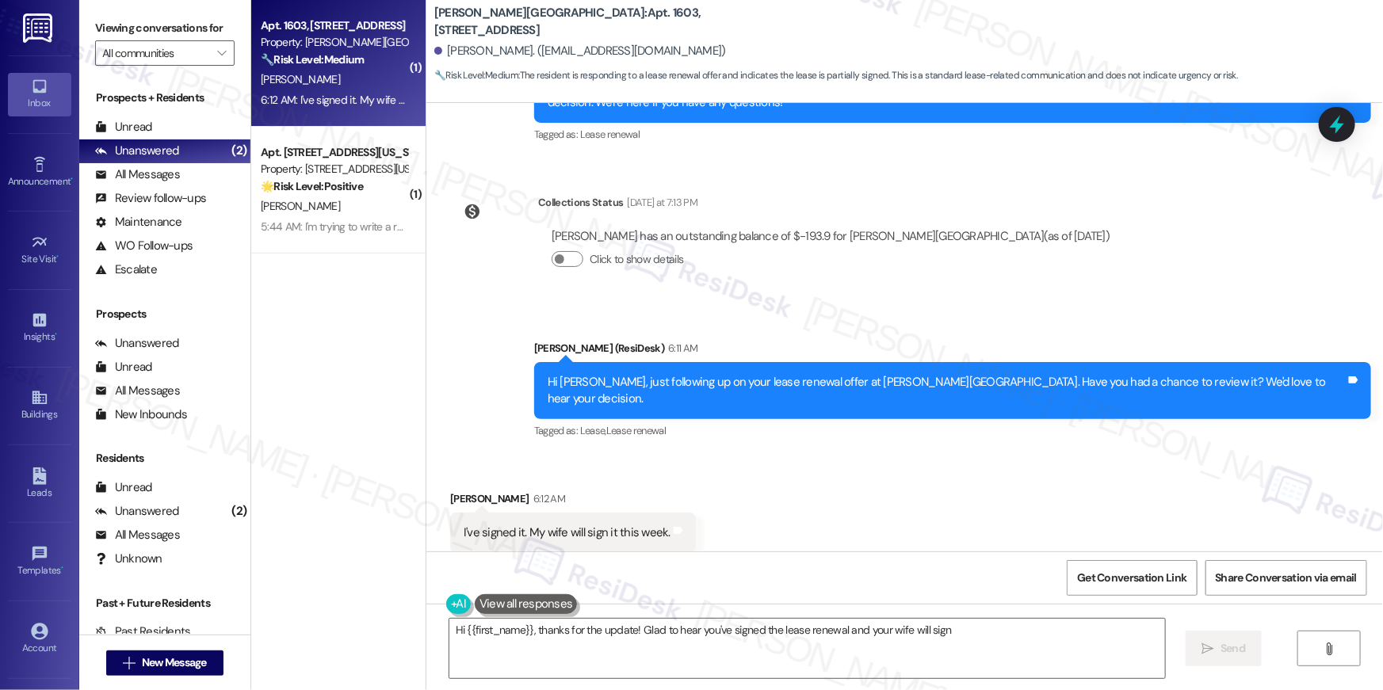
scroll to position [2055, 0]
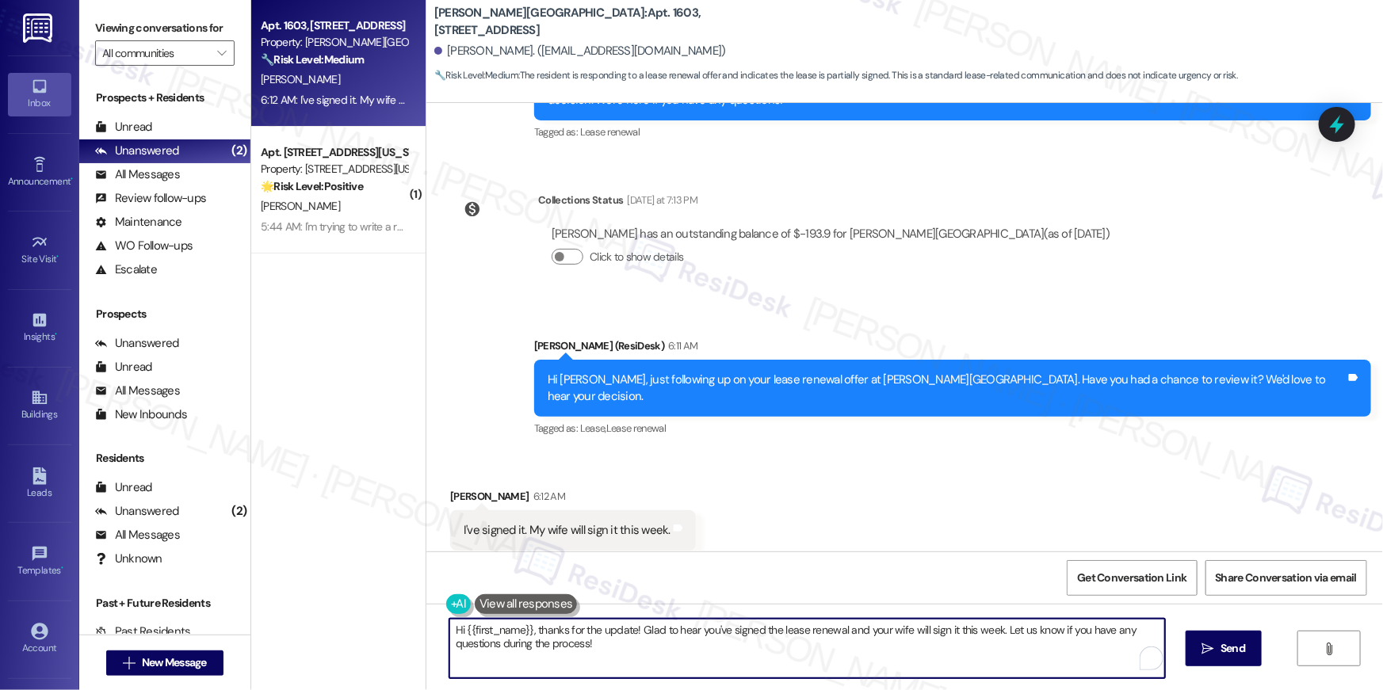
click at [685, 643] on textarea "Hi {{first_name}}, thanks for the update! Glad to hear you've signed the lease …" at bounding box center [806, 648] width 715 height 59
drag, startPoint x: 689, startPoint y: 643, endPoint x: 631, endPoint y: 633, distance: 59.5
click at [631, 633] on textarea "Hi {{first_name}}, thanks for the update! Glad to hear you've signed the lease …" at bounding box center [806, 648] width 715 height 59
click at [651, 635] on textarea "Hi {{first_name}}, thanks for the update! Glad to hear you've signed the lease …" at bounding box center [806, 648] width 715 height 59
drag, startPoint x: 632, startPoint y: 628, endPoint x: 994, endPoint y: 628, distance: 361.3
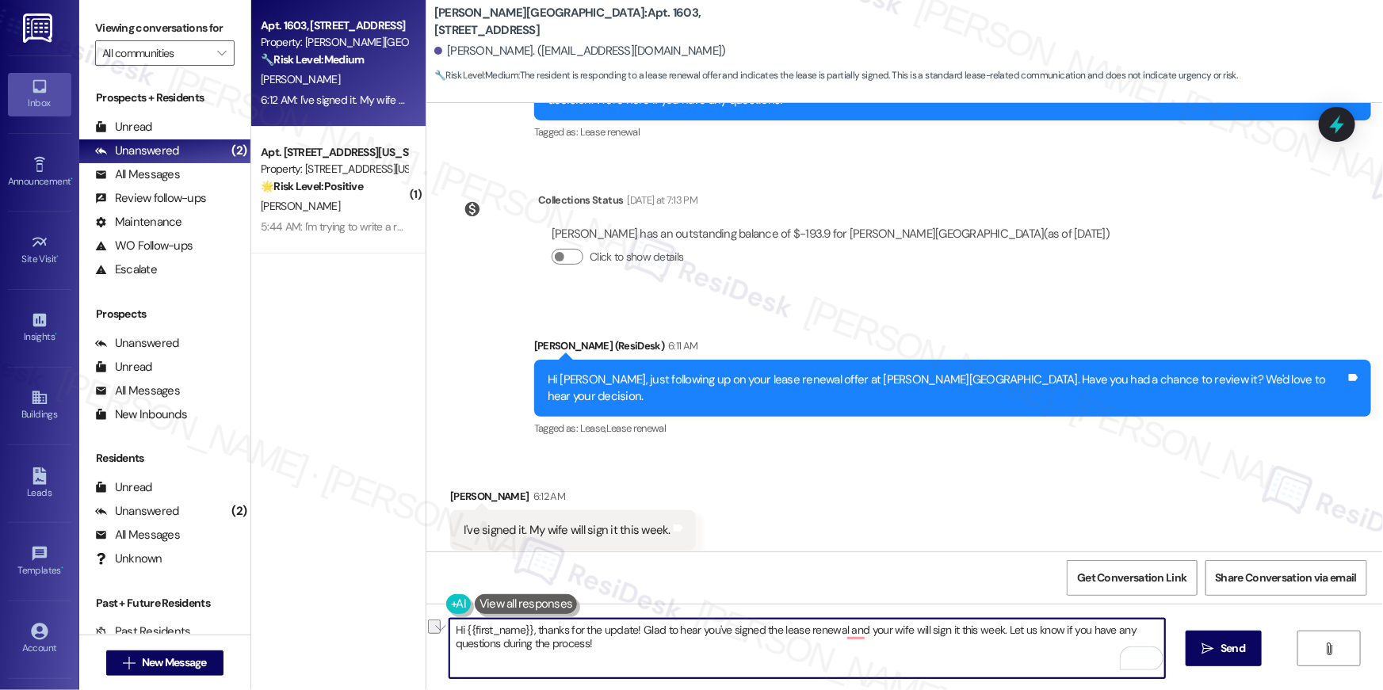
click at [994, 628] on textarea "Hi {{first_name}}, thanks for the update! Glad to hear you've signed the lease …" at bounding box center [806, 648] width 715 height 59
type textarea "Hi {{first_name}}, thanks for the update! Let us know if you have any questions…"
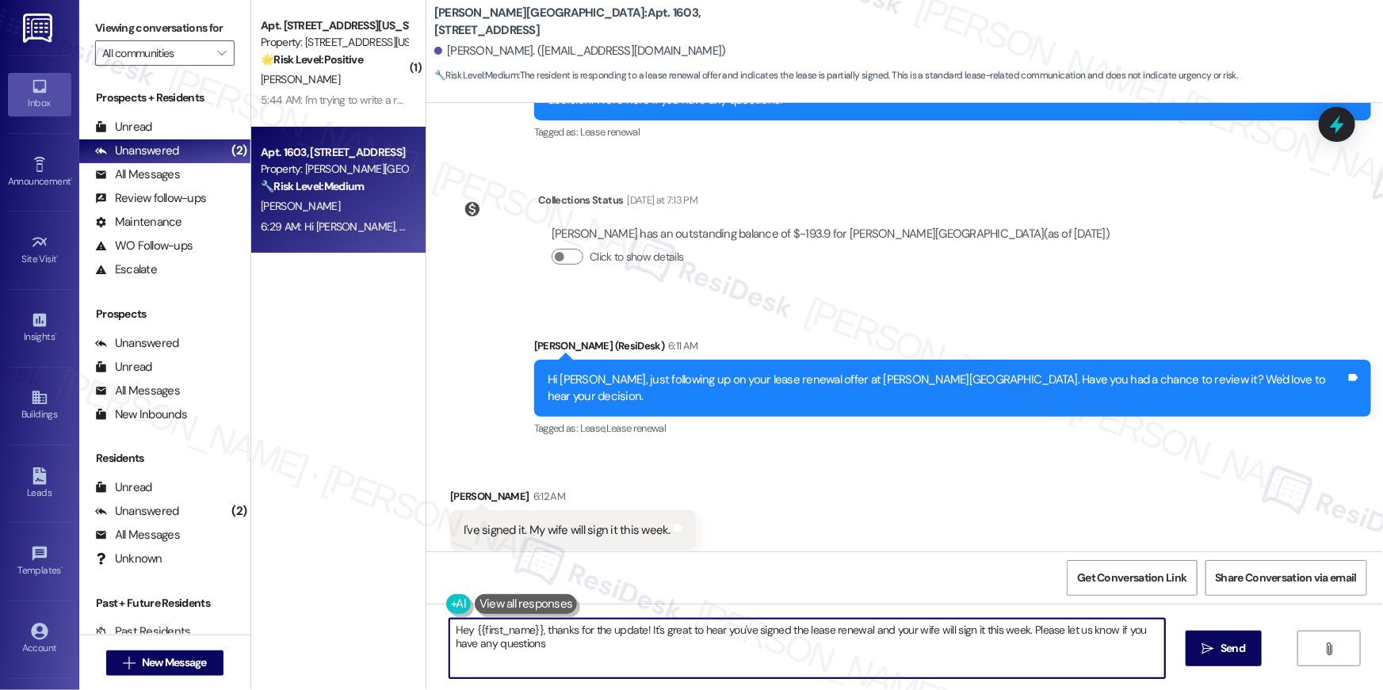
type textarea "Hey {{first_name}}, thanks for the update! It's great to hear you've signed the…"
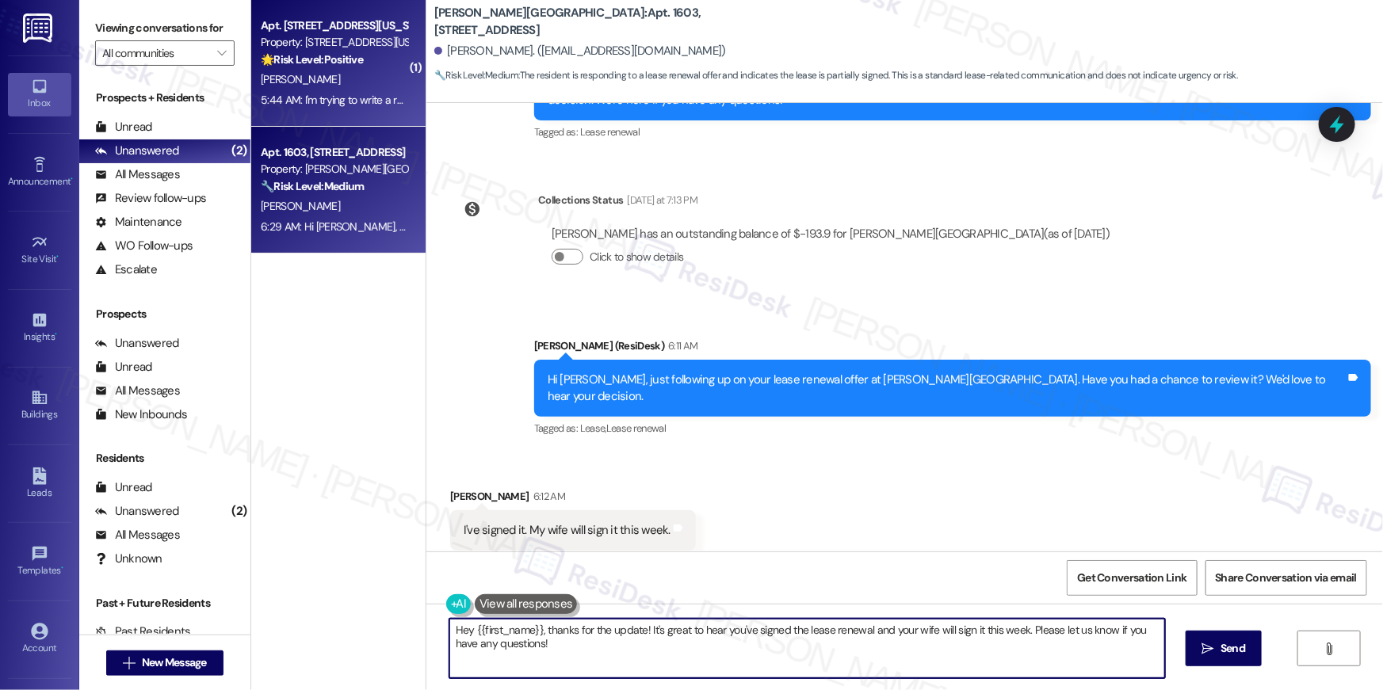
click at [251, 61] on div "Apt. 405, 3801 Connecticut Avenue, NW Property: 3801 Connecticut Avenue 🌟 Risk …" at bounding box center [338, 63] width 174 height 127
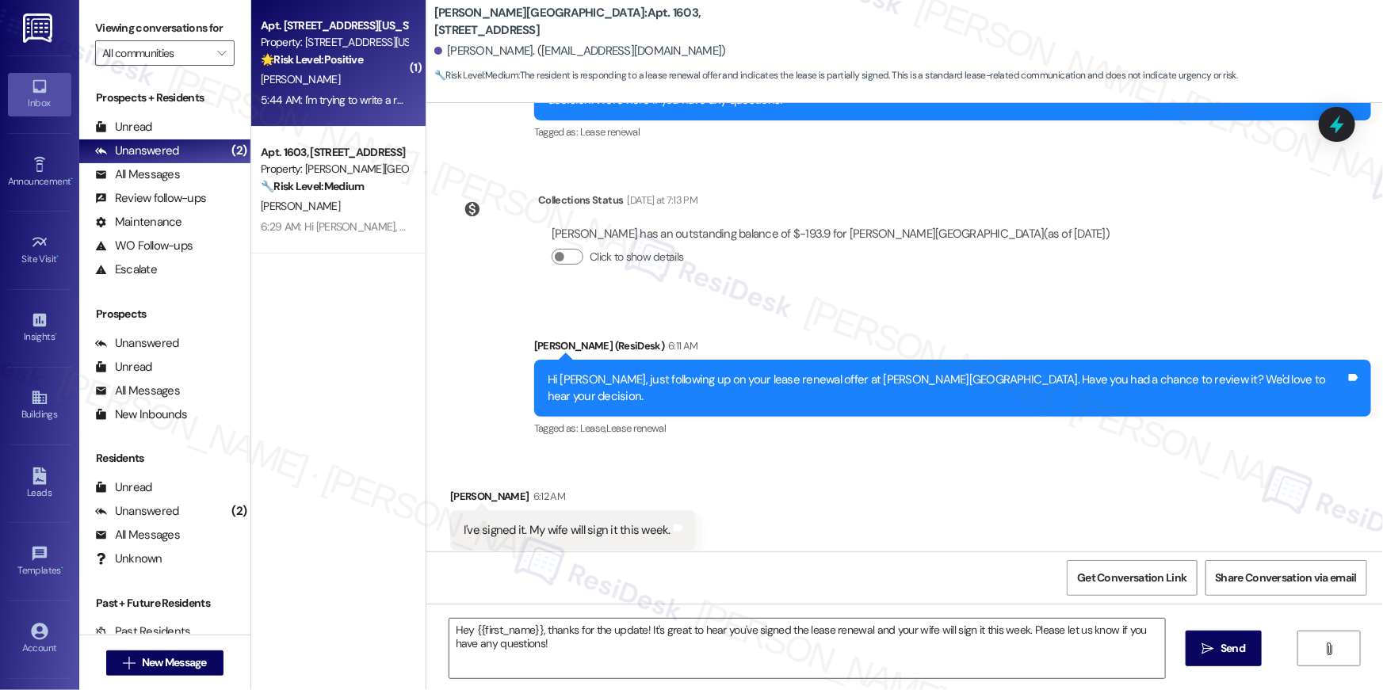
type textarea "Fetching suggested responses. Please feel free to read through the conversation…"
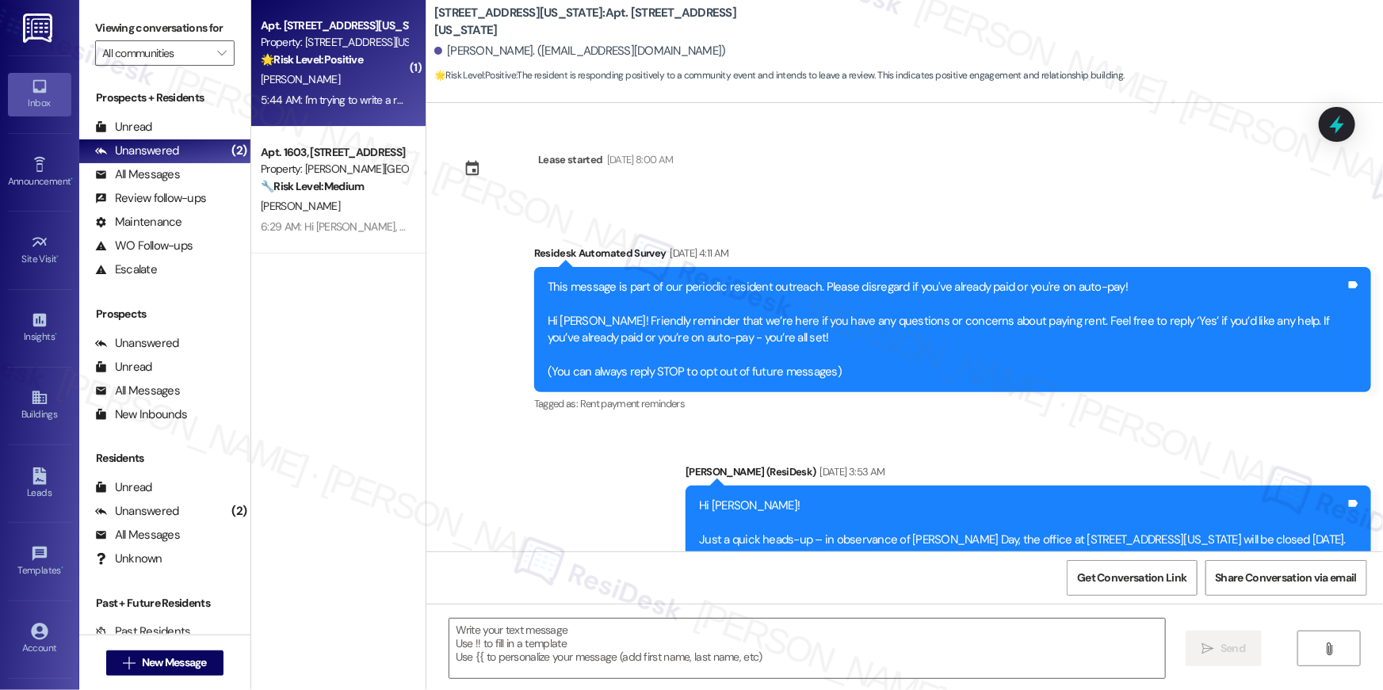
scroll to position [7344, 0]
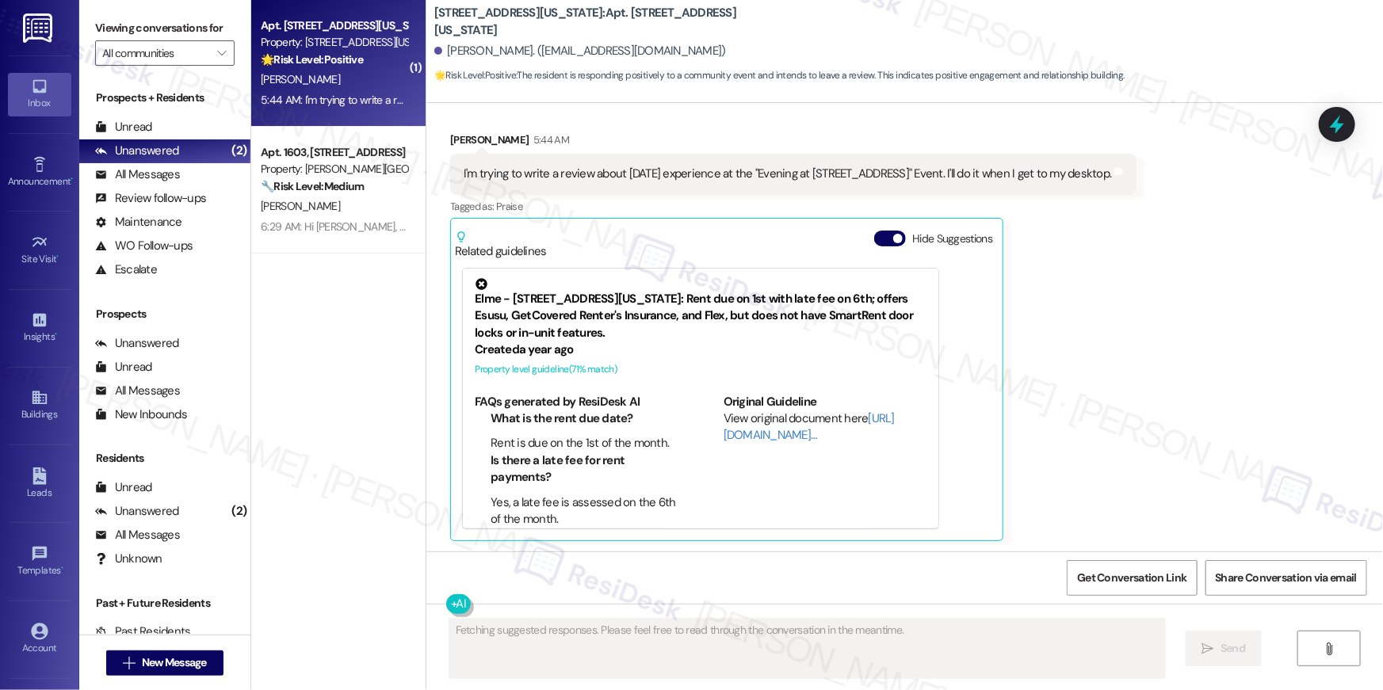
type textarea "Fetching suggested responses. Please feel free to read through the conversation…"
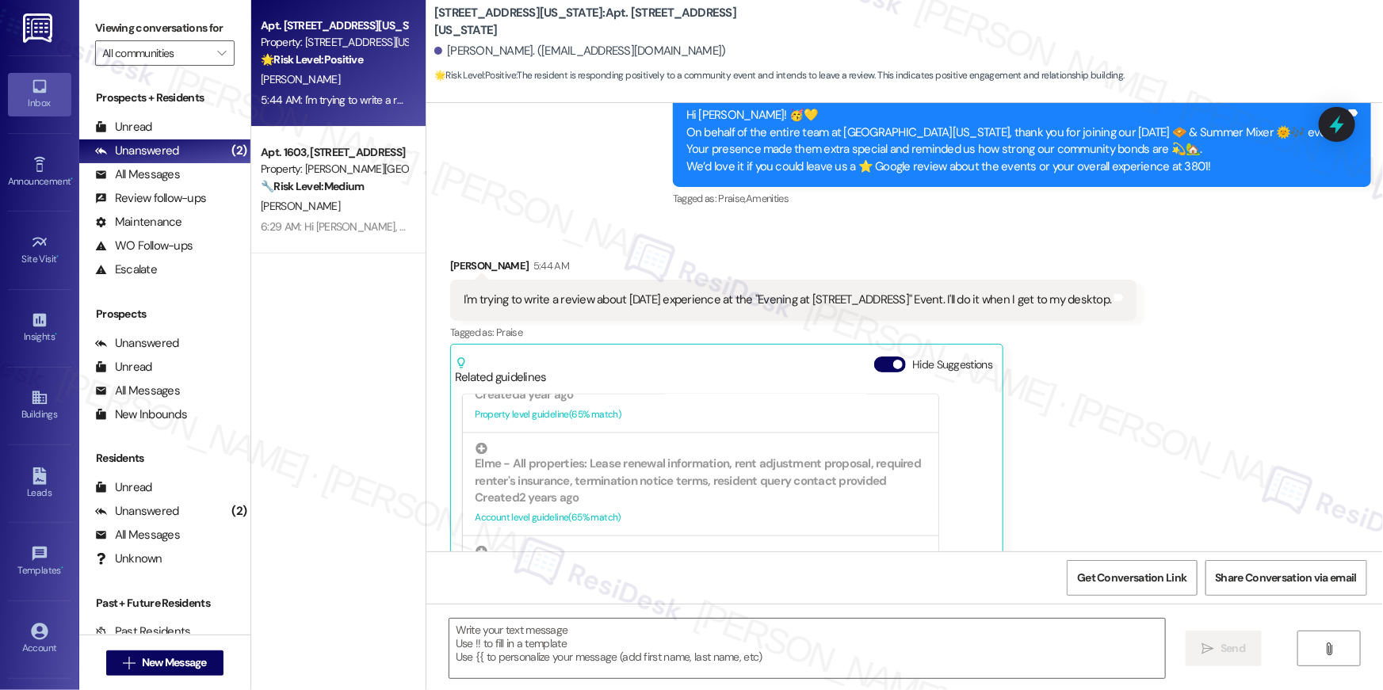
scroll to position [7213, 0]
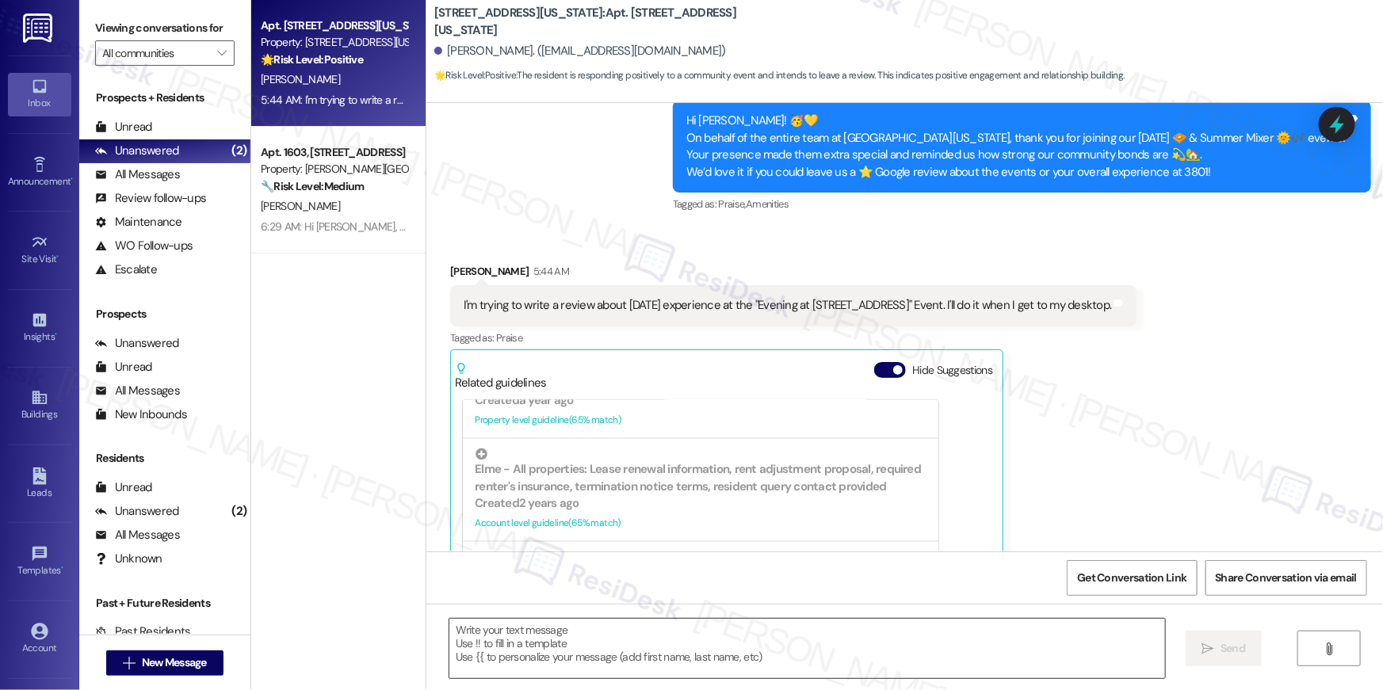
click at [689, 632] on textarea at bounding box center [806, 648] width 715 height 59
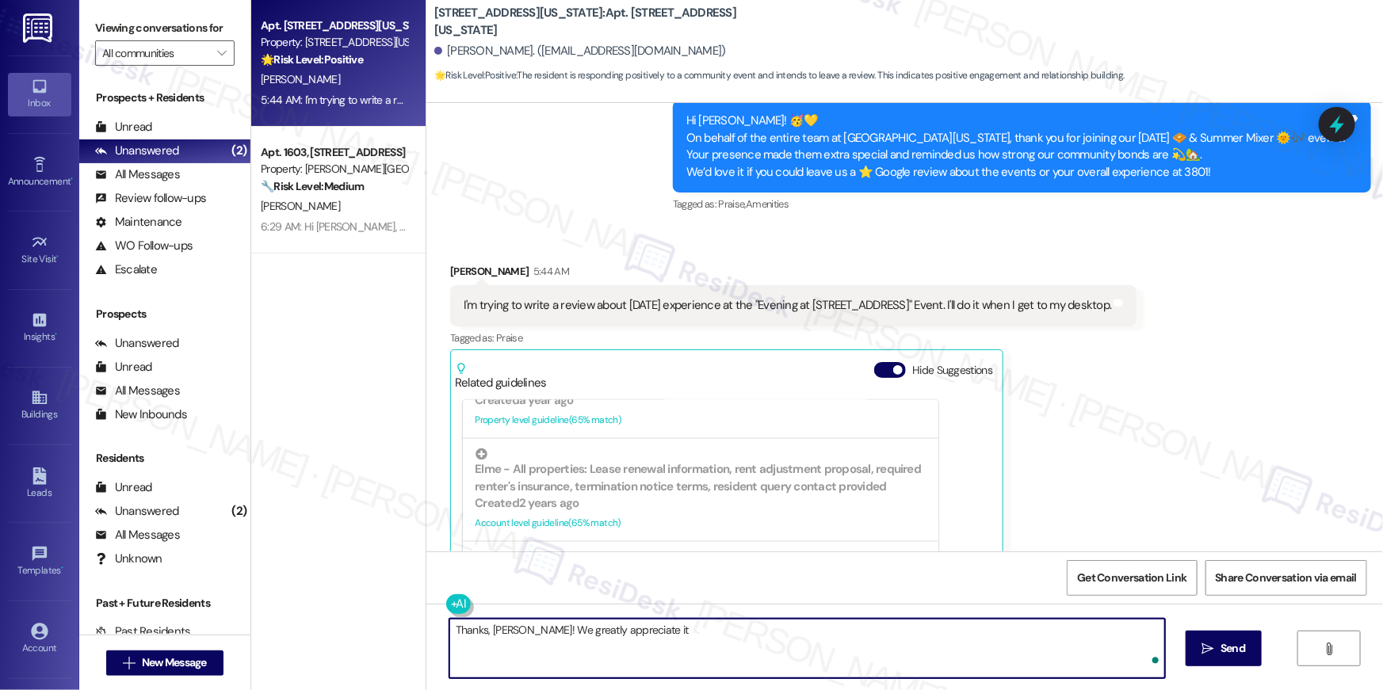
type textarea "Thanks, [PERSON_NAME]! We greatly appreciate it!"
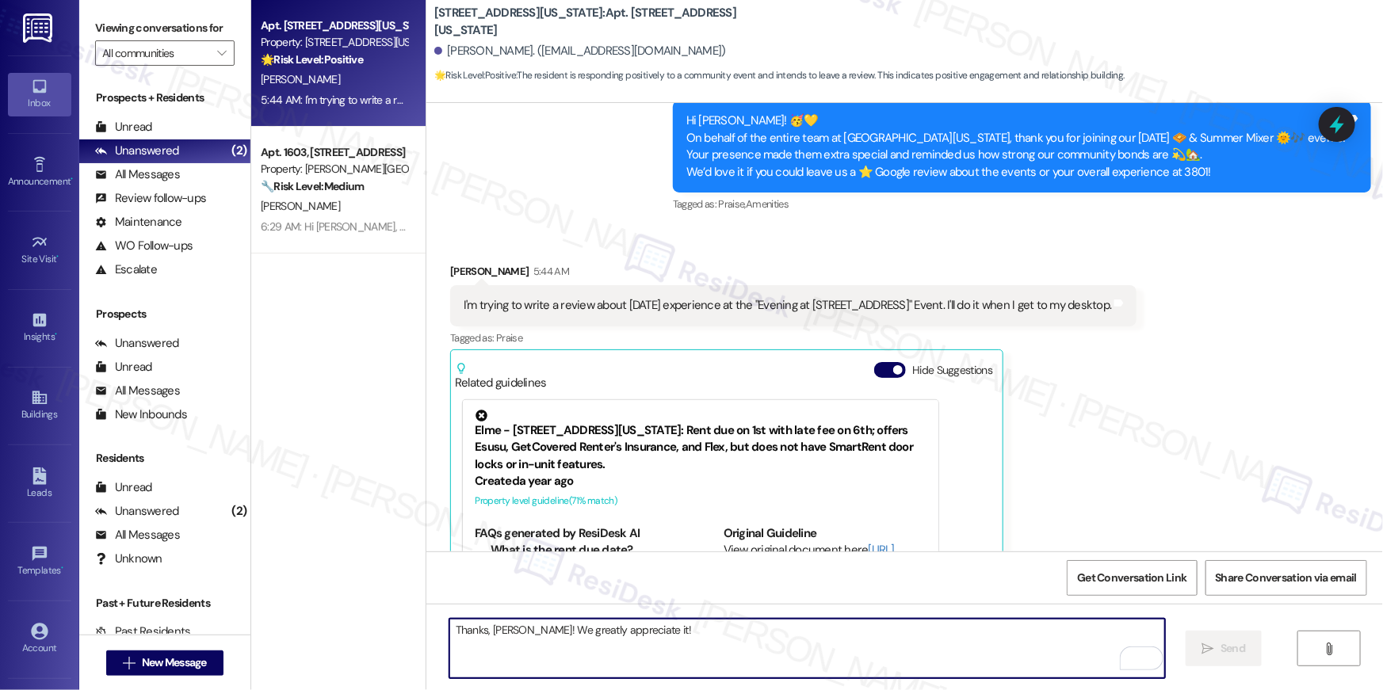
scroll to position [7343, 0]
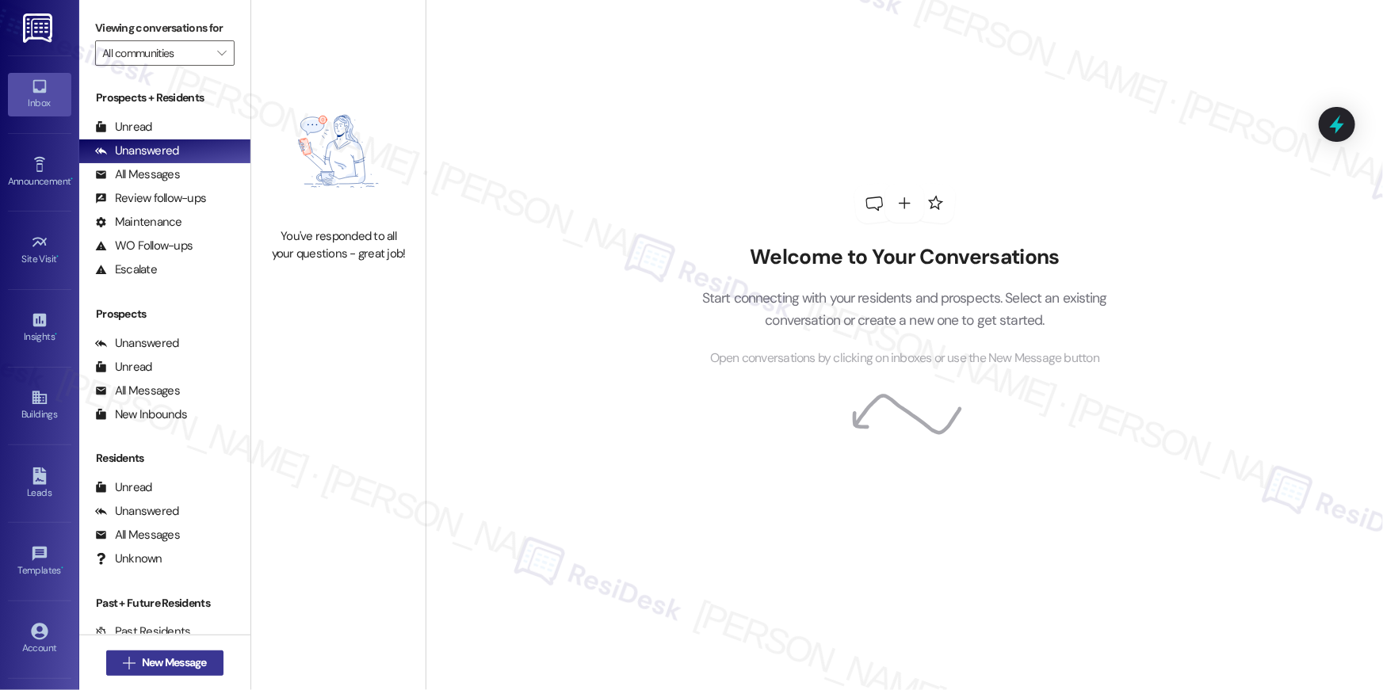
click at [193, 668] on span "New Message" at bounding box center [174, 662] width 65 height 17
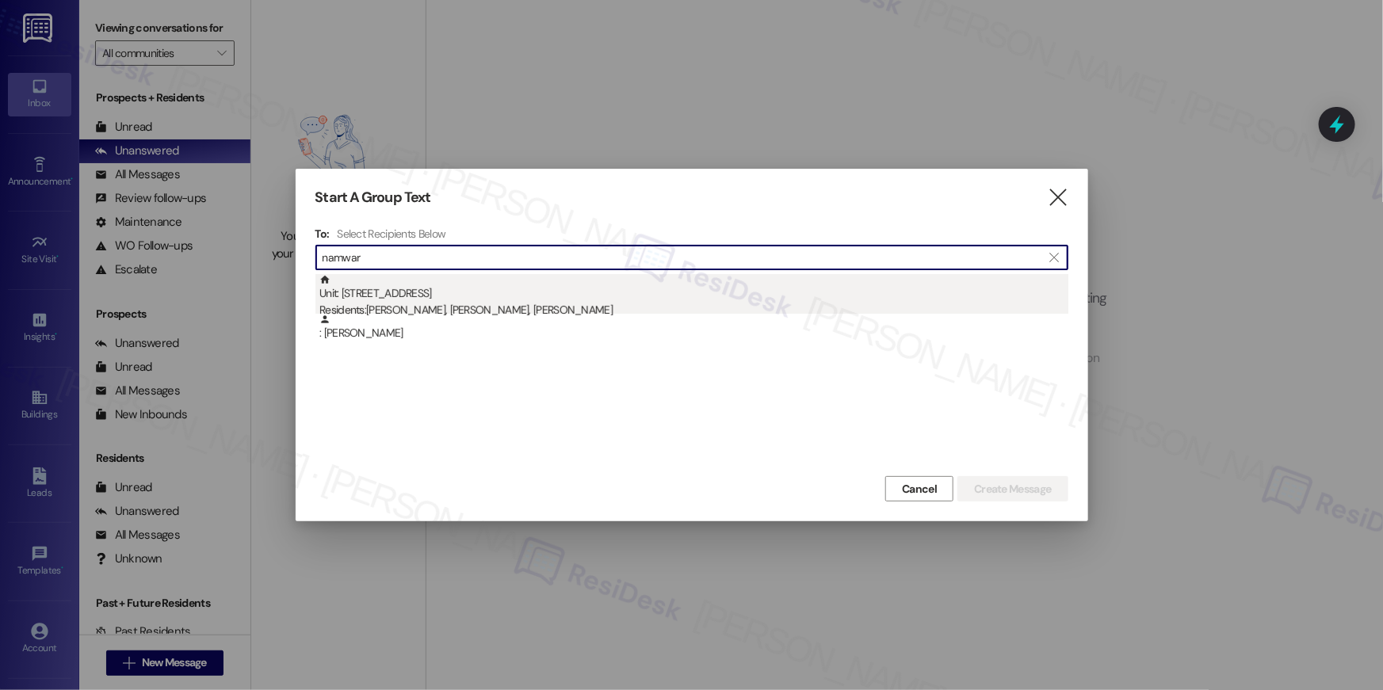
type input "namwar"
click at [526, 296] on div "Unit: [STREET_ADDRESS] Residents: [PERSON_NAME], [PERSON_NAME], [PERSON_NAME]" at bounding box center [693, 296] width 749 height 45
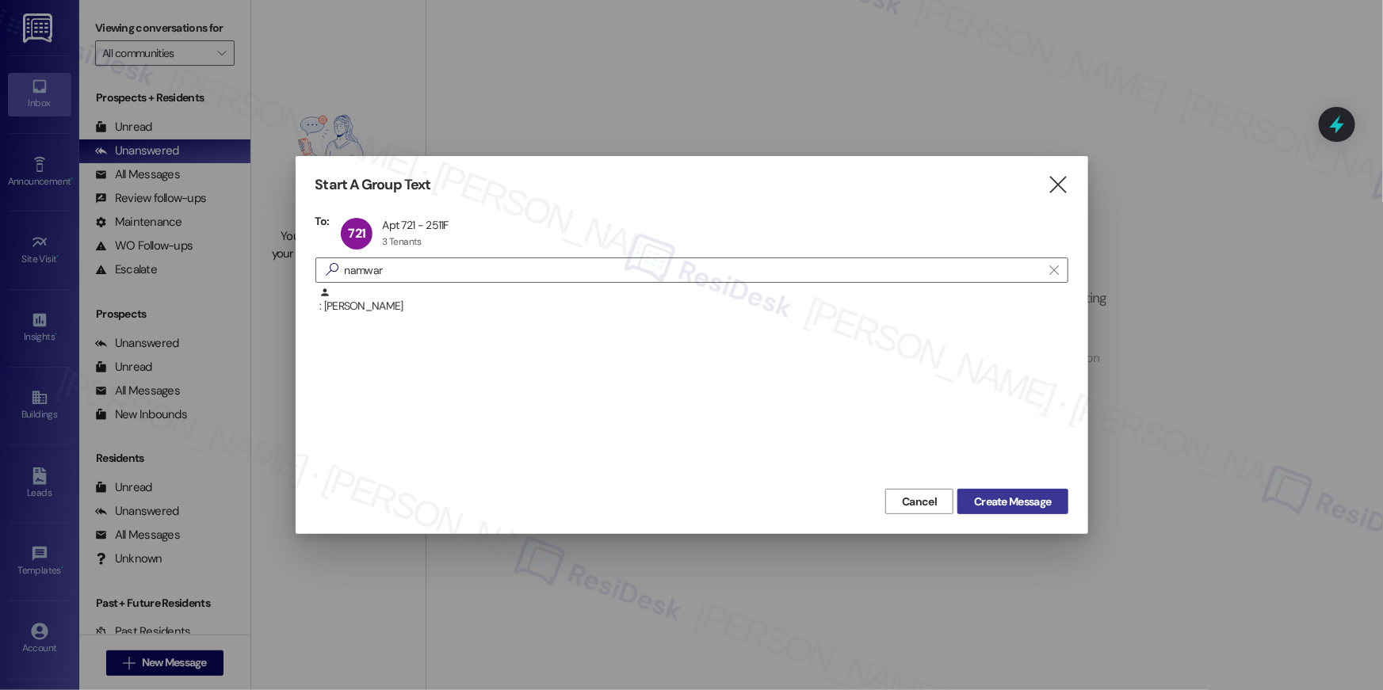
click at [1009, 498] on span "Create Message" at bounding box center [1012, 502] width 77 height 17
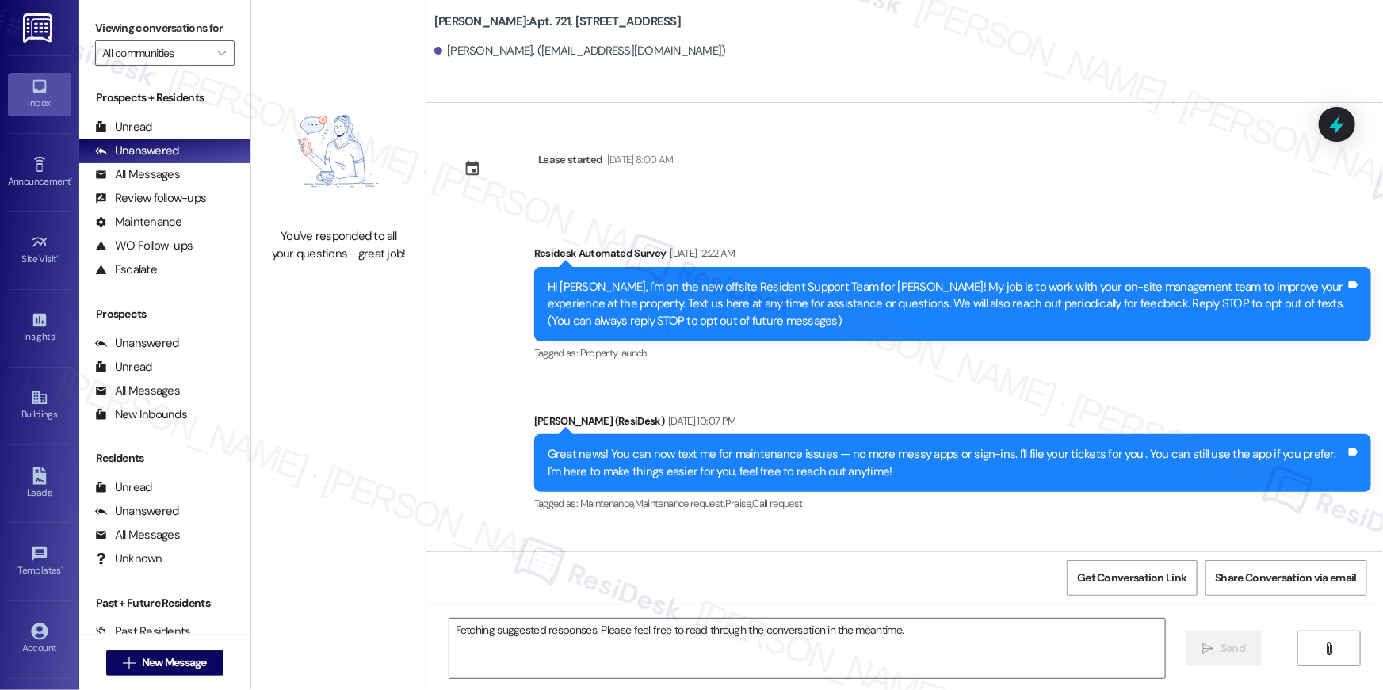
scroll to position [2477, 0]
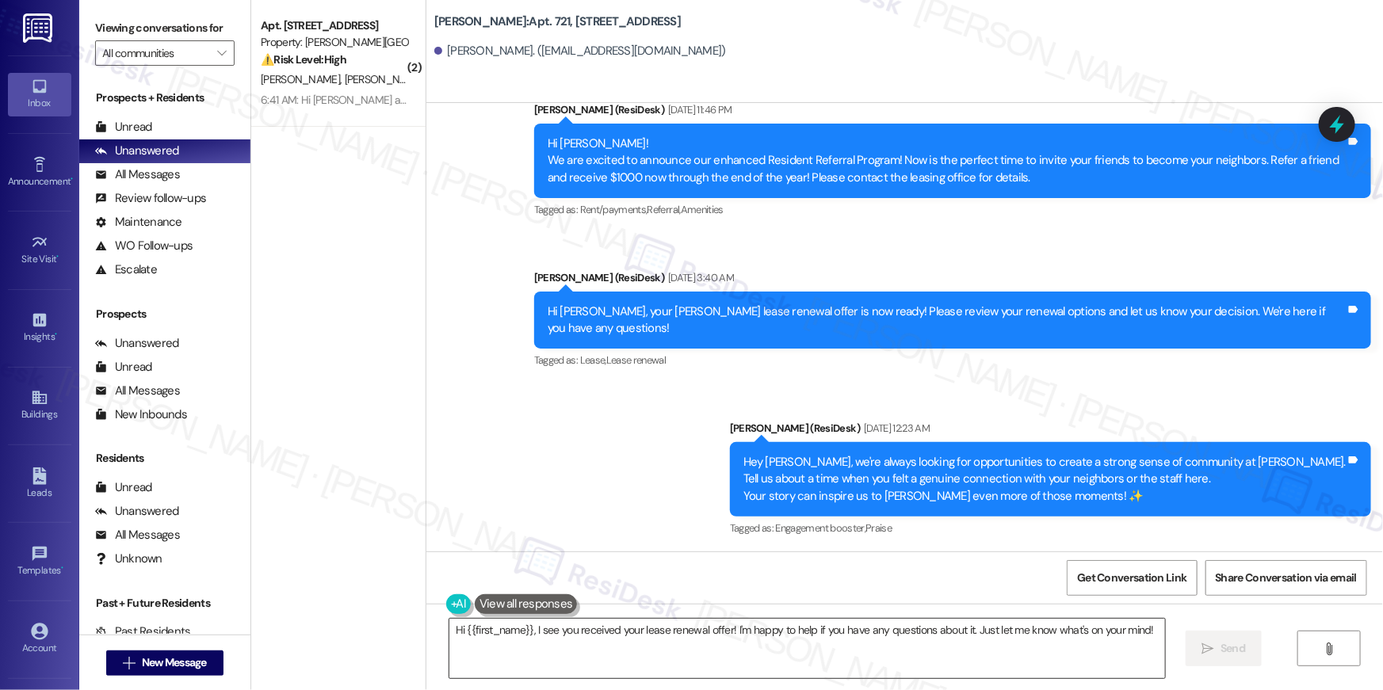
click at [816, 637] on textarea "Hi {{first_name}}, I see you received your lease renewal offer! I'm happy to he…" at bounding box center [806, 648] width 715 height 59
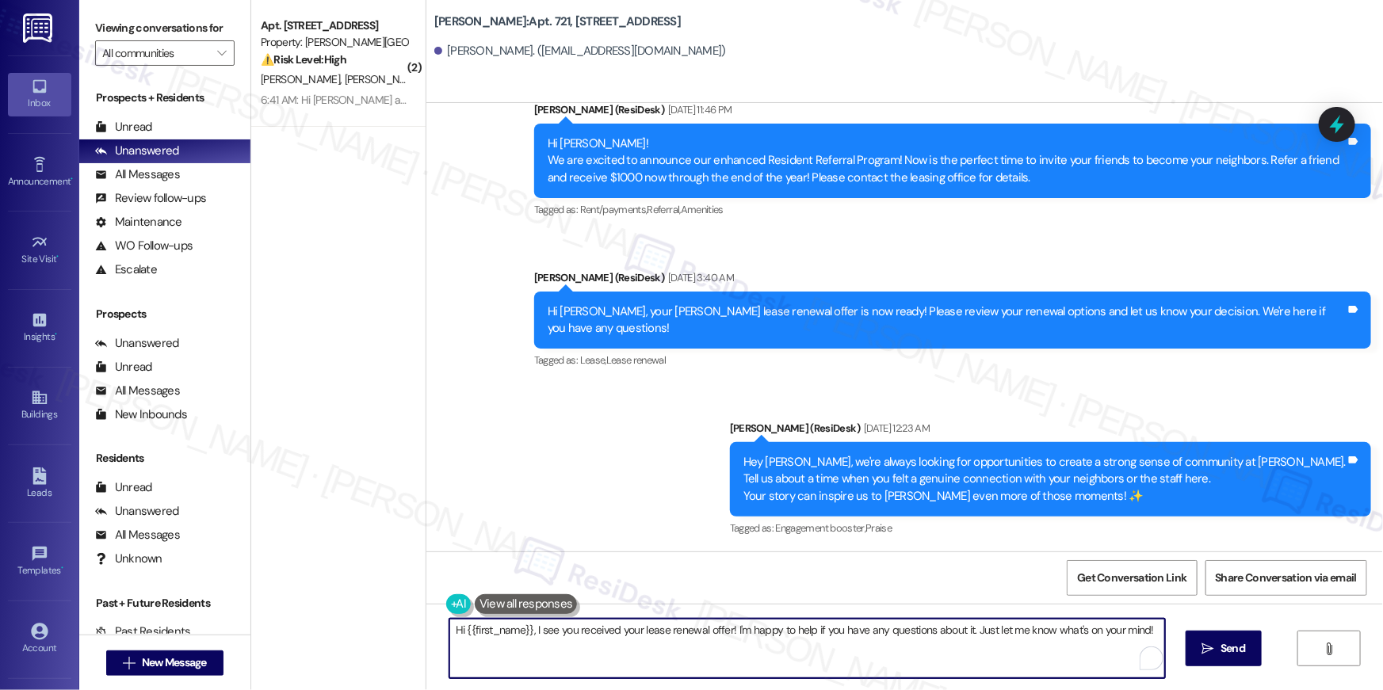
paste textarea "just following up on your lease renewal offer at {{property}}. Have you had a c…"
type textarea "Hi {{first_name}}, just following up on your lease renewal offer at {{property}…"
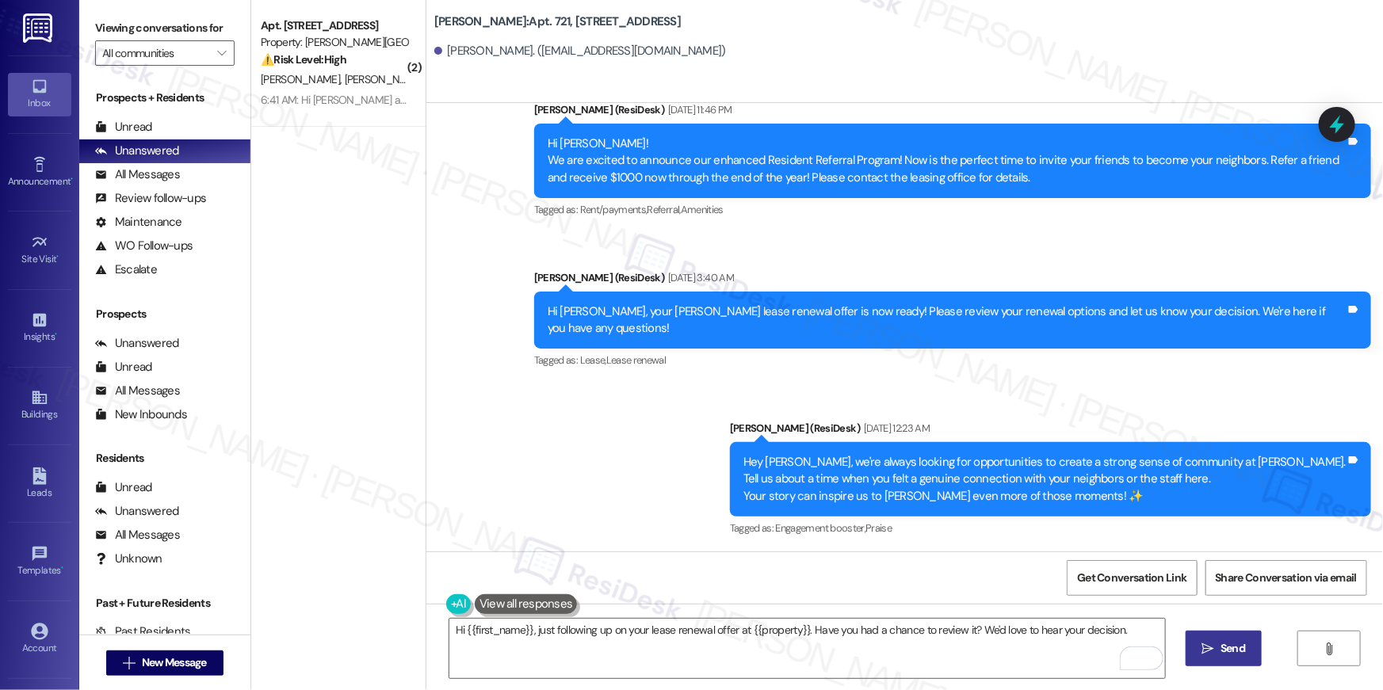
click at [1202, 653] on icon "" at bounding box center [1208, 649] width 12 height 13
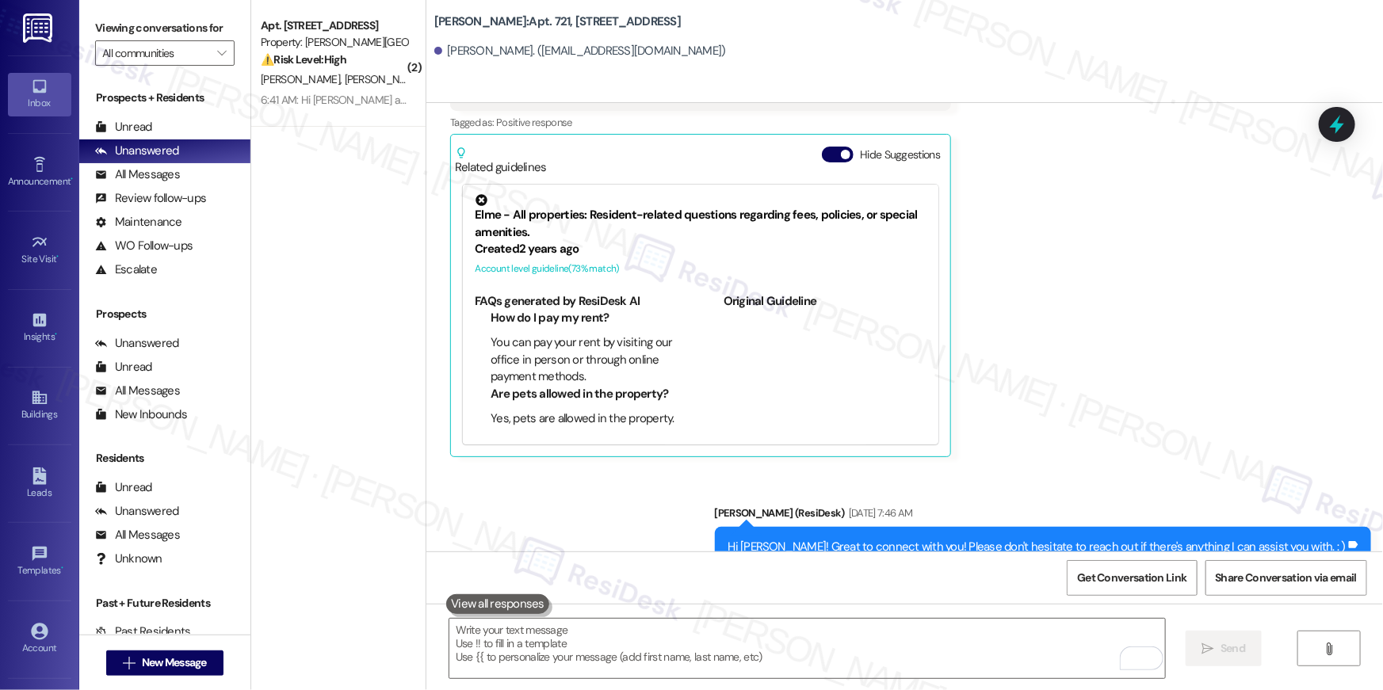
scroll to position [433, 0]
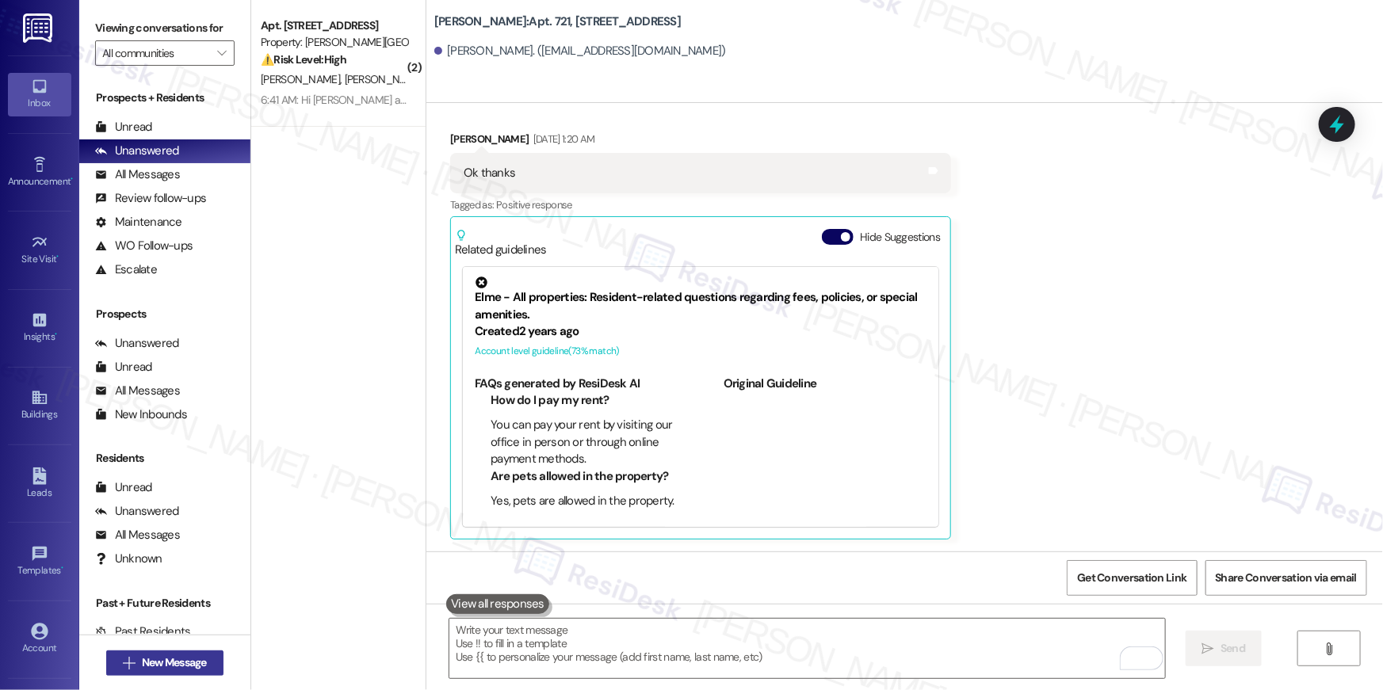
click at [155, 660] on span "New Message" at bounding box center [174, 662] width 65 height 17
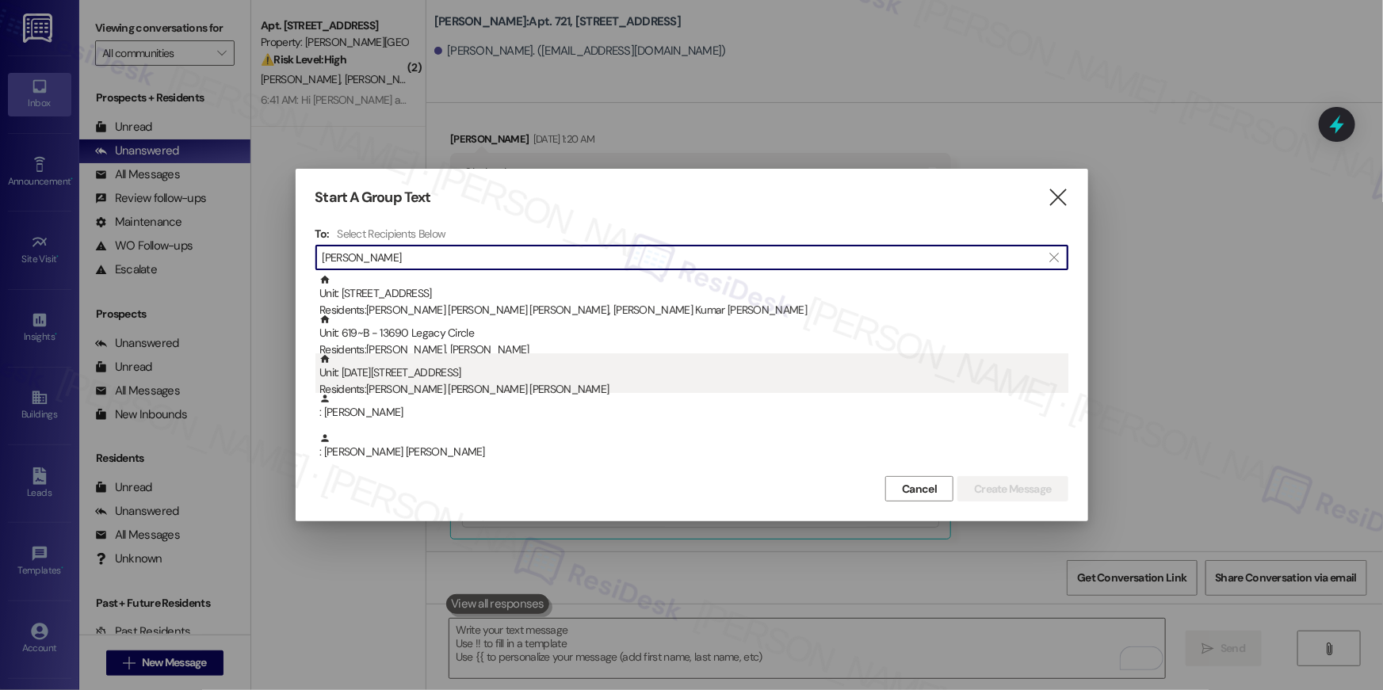
type input "[PERSON_NAME]"
click at [521, 379] on div "Unit: [DATE][STREET_ADDRESS] Residents: [PERSON_NAME] [PERSON_NAME] [PERSON_NAM…" at bounding box center [693, 375] width 749 height 45
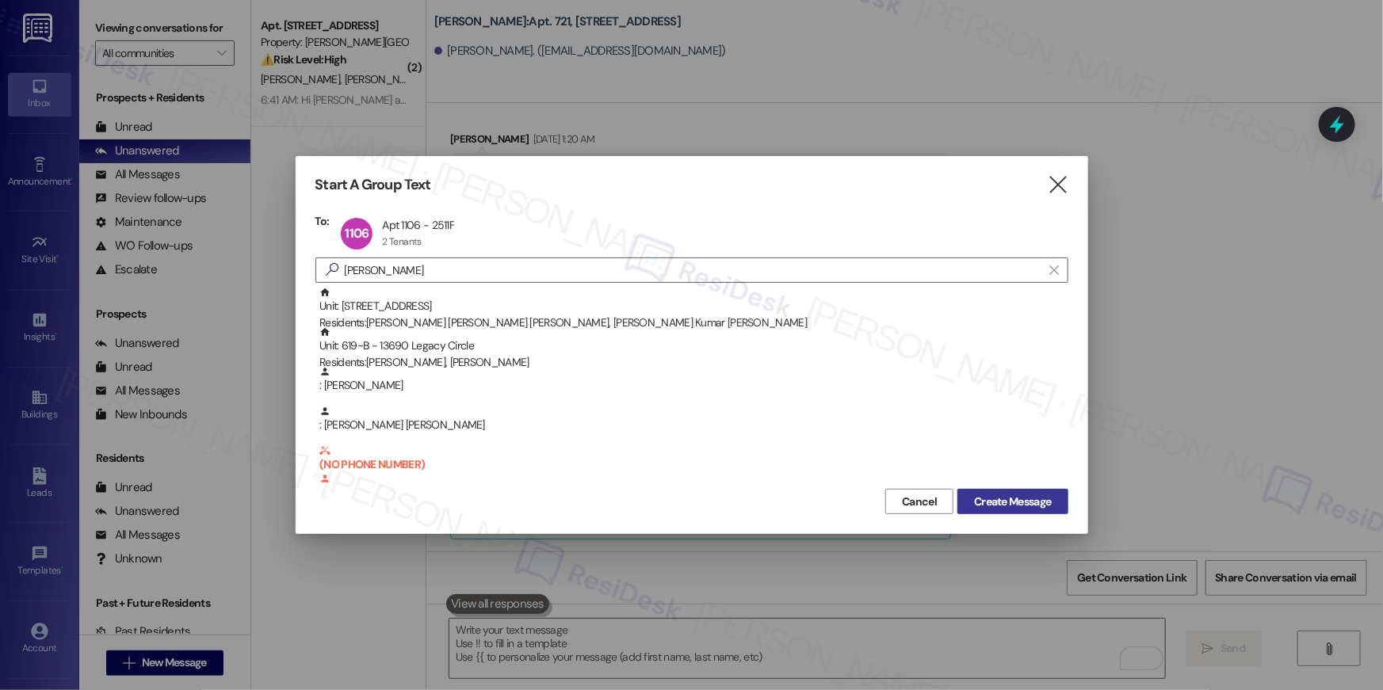
click at [1012, 511] on button "Create Message" at bounding box center [1012, 501] width 110 height 25
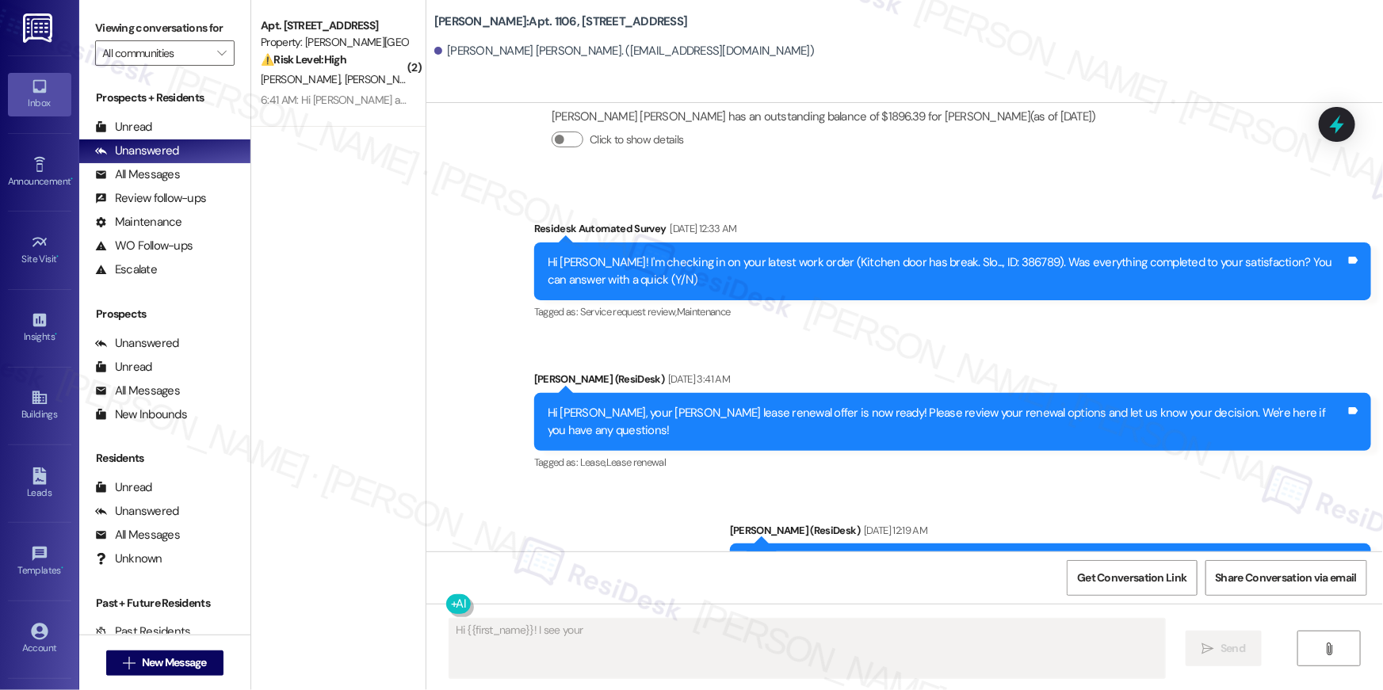
scroll to position [4966, 0]
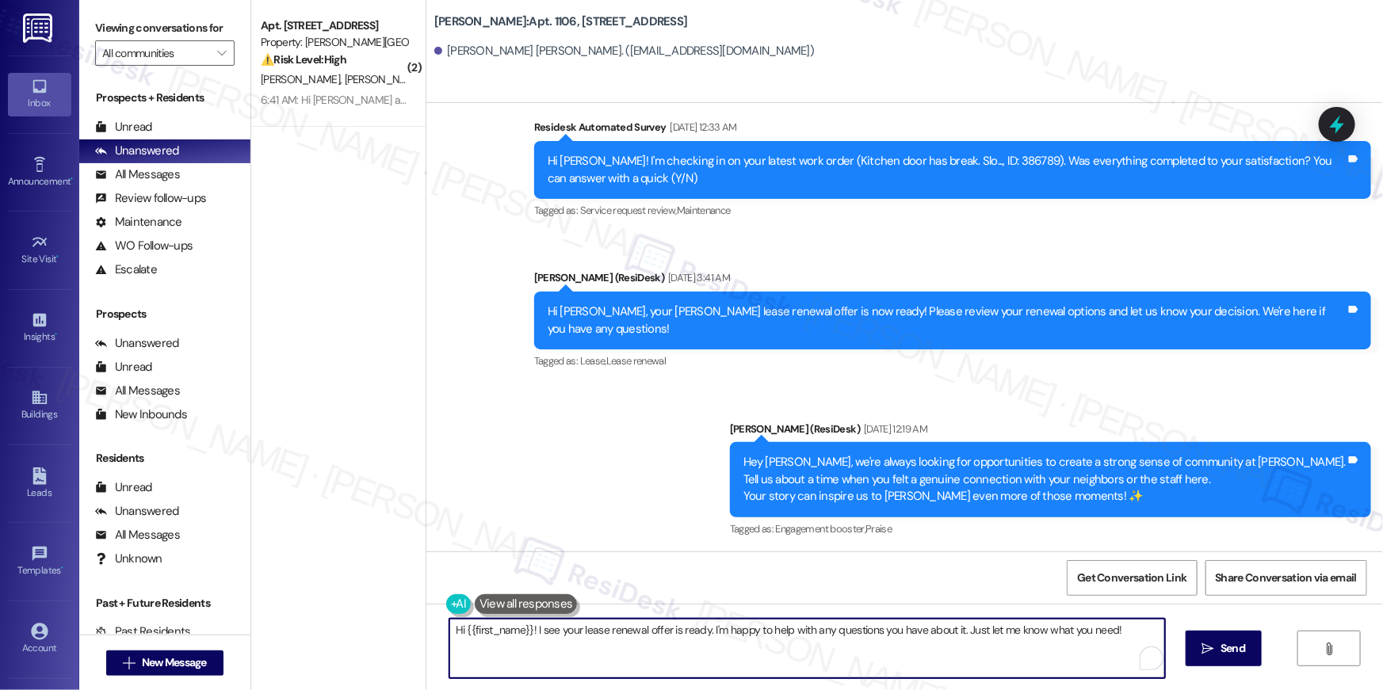
click at [964, 655] on textarea "Hi {{first_name}}! I see your lease renewal offer is ready. I'm happy to help w…" at bounding box center [806, 648] width 715 height 59
paste textarea ", just following up on your lease renewal offer at {{property}}. Have you had a…"
type textarea "Hi {{first_name}}, just following up on your lease renewal offer at {{property}…"
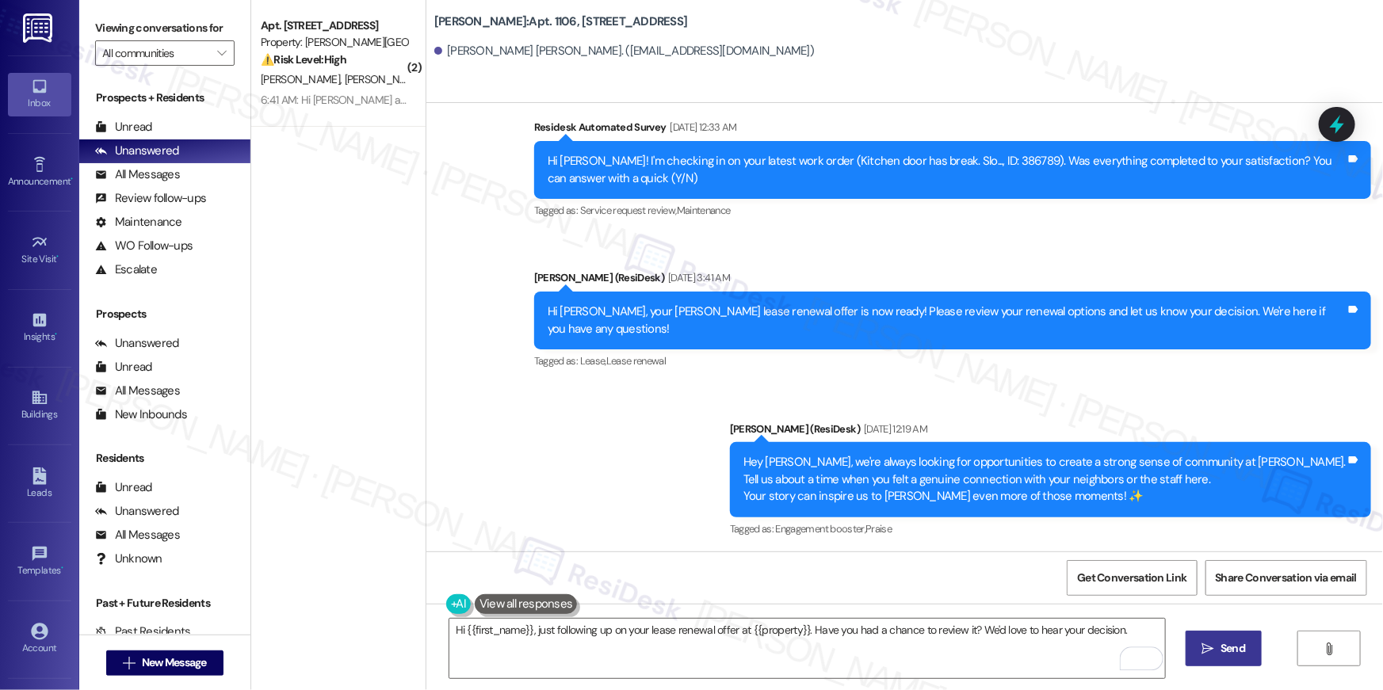
click at [1245, 653] on span "Send" at bounding box center [1232, 648] width 31 height 17
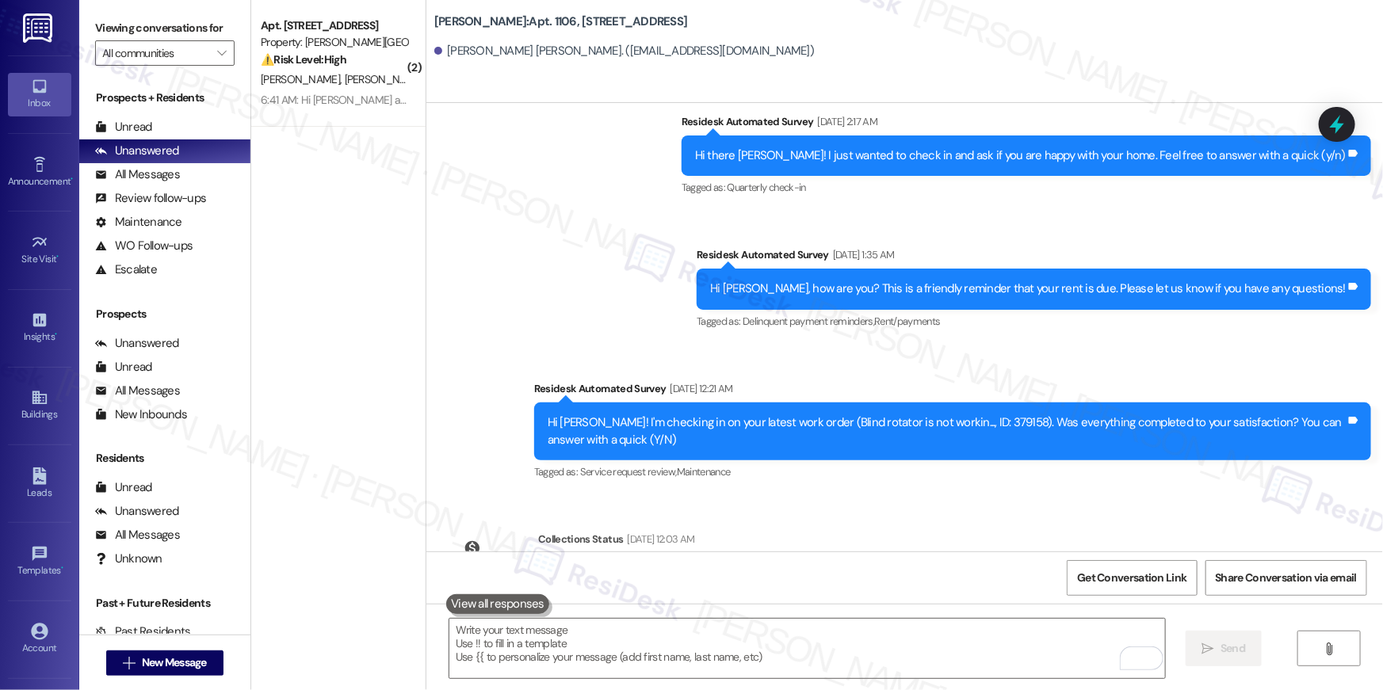
scroll to position [4351, 0]
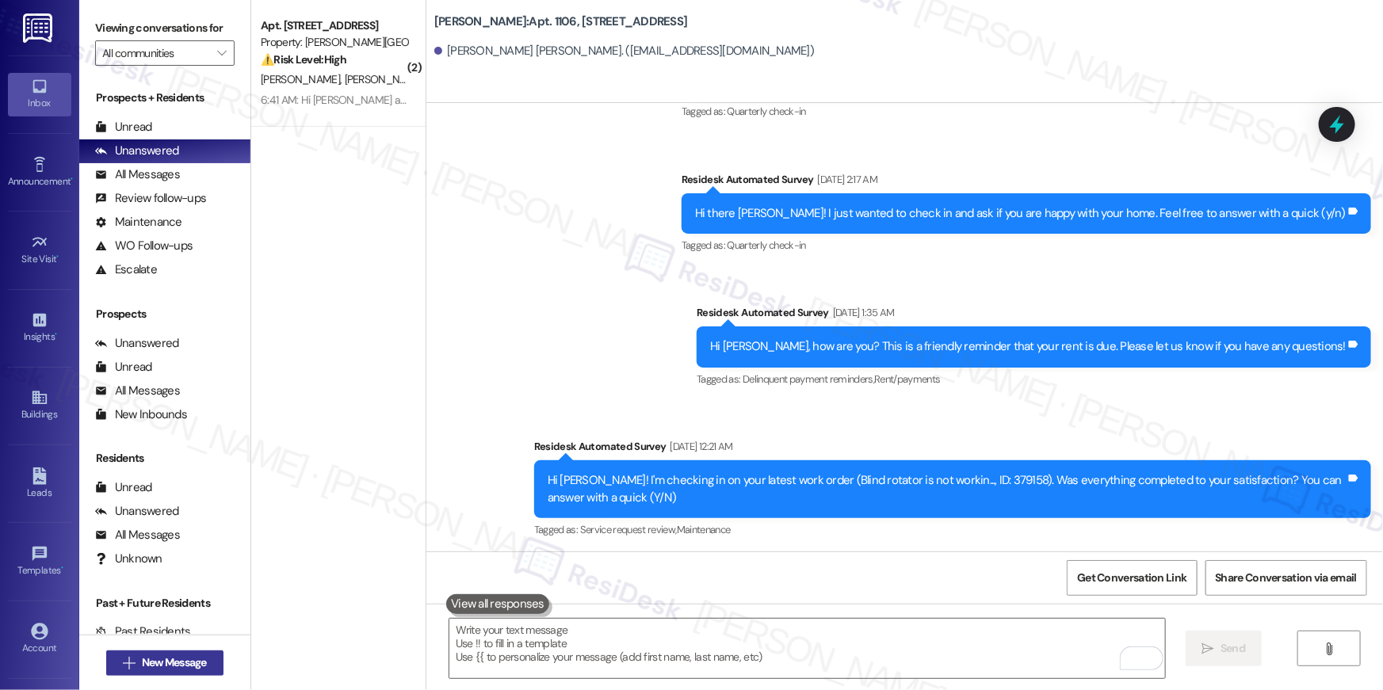
click at [181, 662] on span "New Message" at bounding box center [174, 662] width 65 height 17
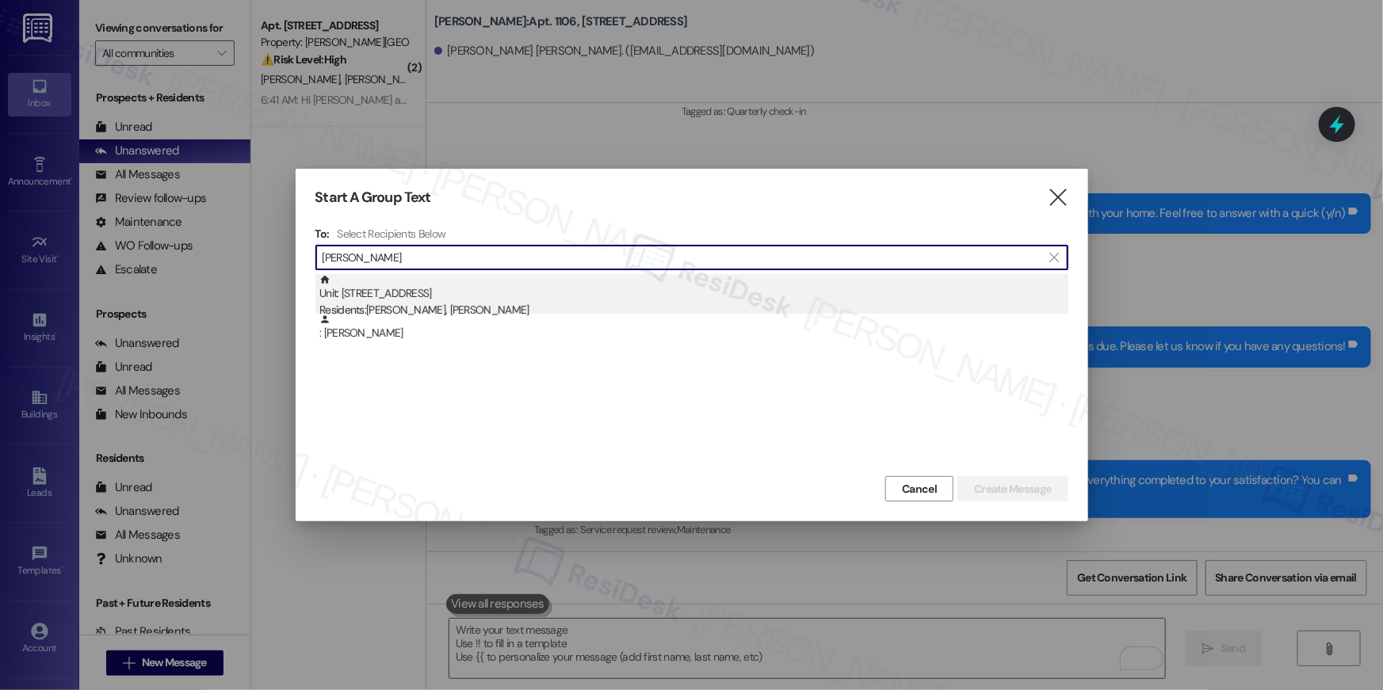
type input "[PERSON_NAME]"
click at [556, 303] on div "Residents: [PERSON_NAME], [PERSON_NAME]" at bounding box center [693, 310] width 749 height 17
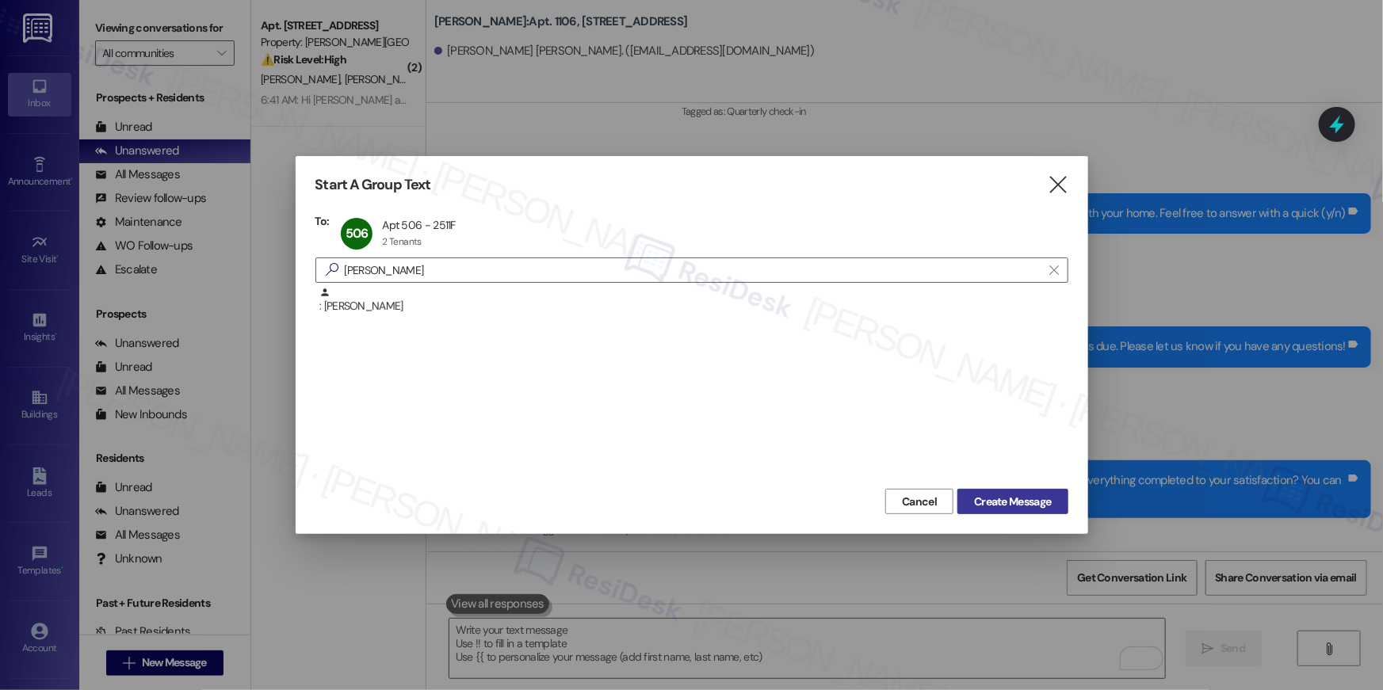
click at [974, 497] on span "Create Message" at bounding box center [1012, 502] width 77 height 17
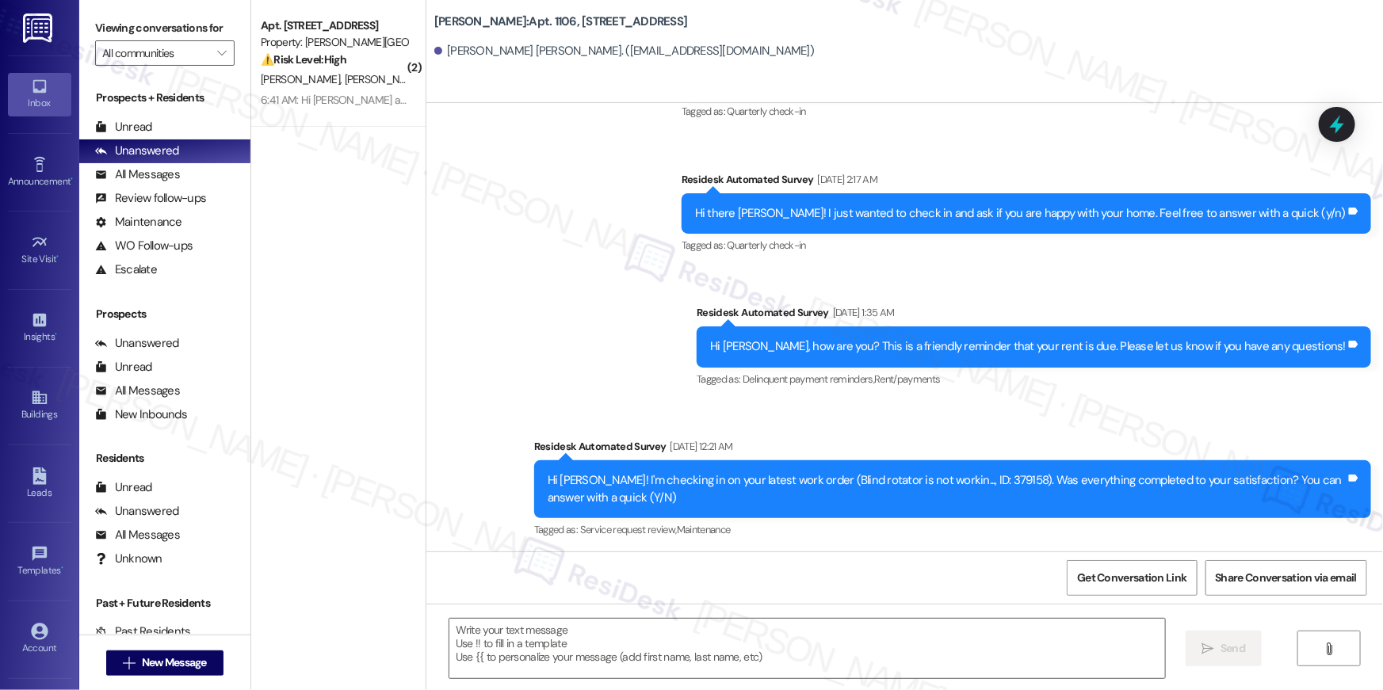
type textarea "Fetching suggested responses. Please feel free to read through the conversation…"
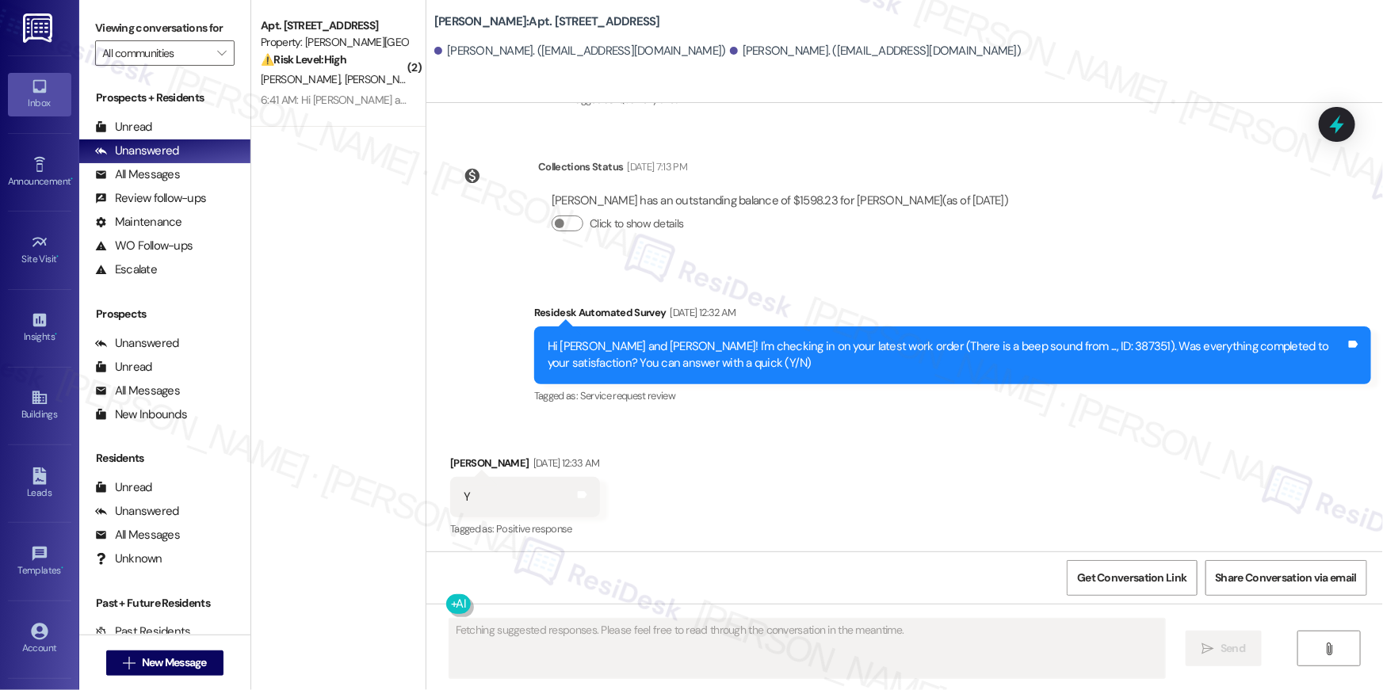
scroll to position [5531, 0]
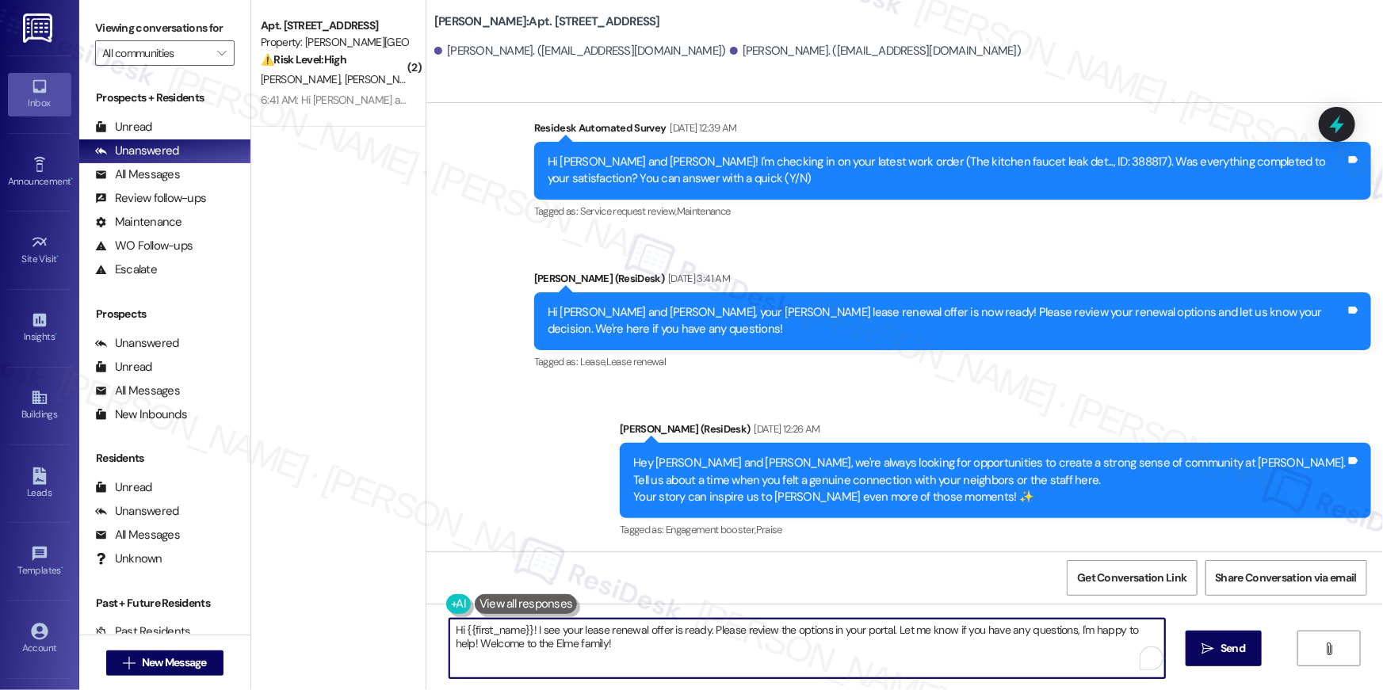
click at [903, 662] on textarea "Hi {{first_name}}! I see your lease renewal offer is ready. Please review the o…" at bounding box center [806, 648] width 715 height 59
paste textarea ", just following up on your lease renewal offer at {{property}}. Have you had a…"
type textarea "Hi {{first_name}}, just following up on your lease renewal offer at {{property}…"
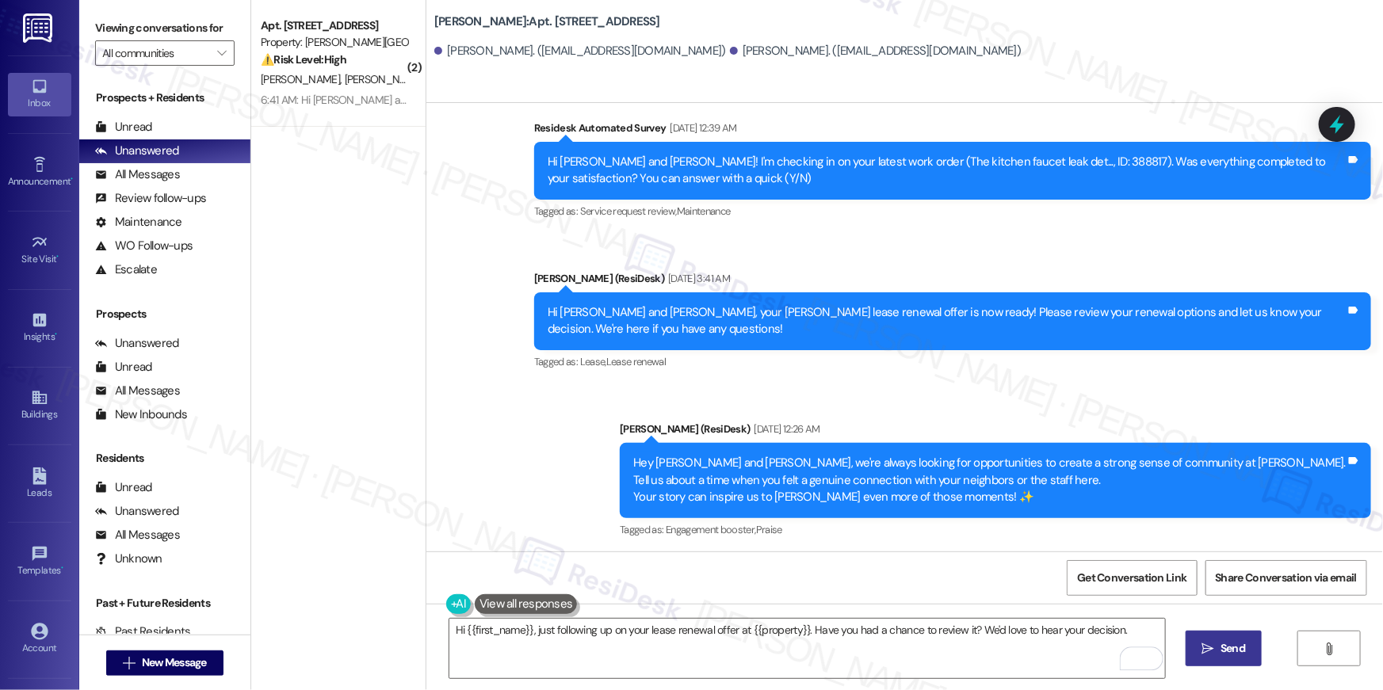
click at [1238, 654] on span "Send" at bounding box center [1232, 648] width 25 height 17
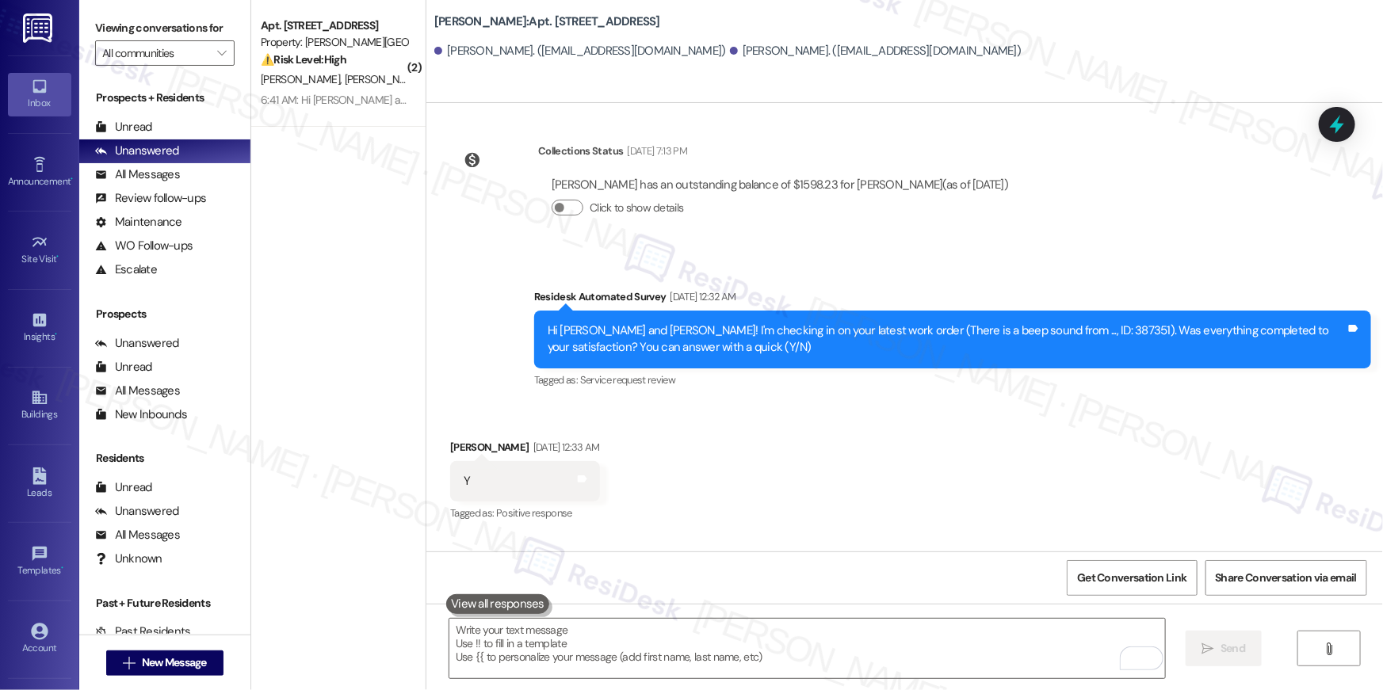
scroll to position [4911, 0]
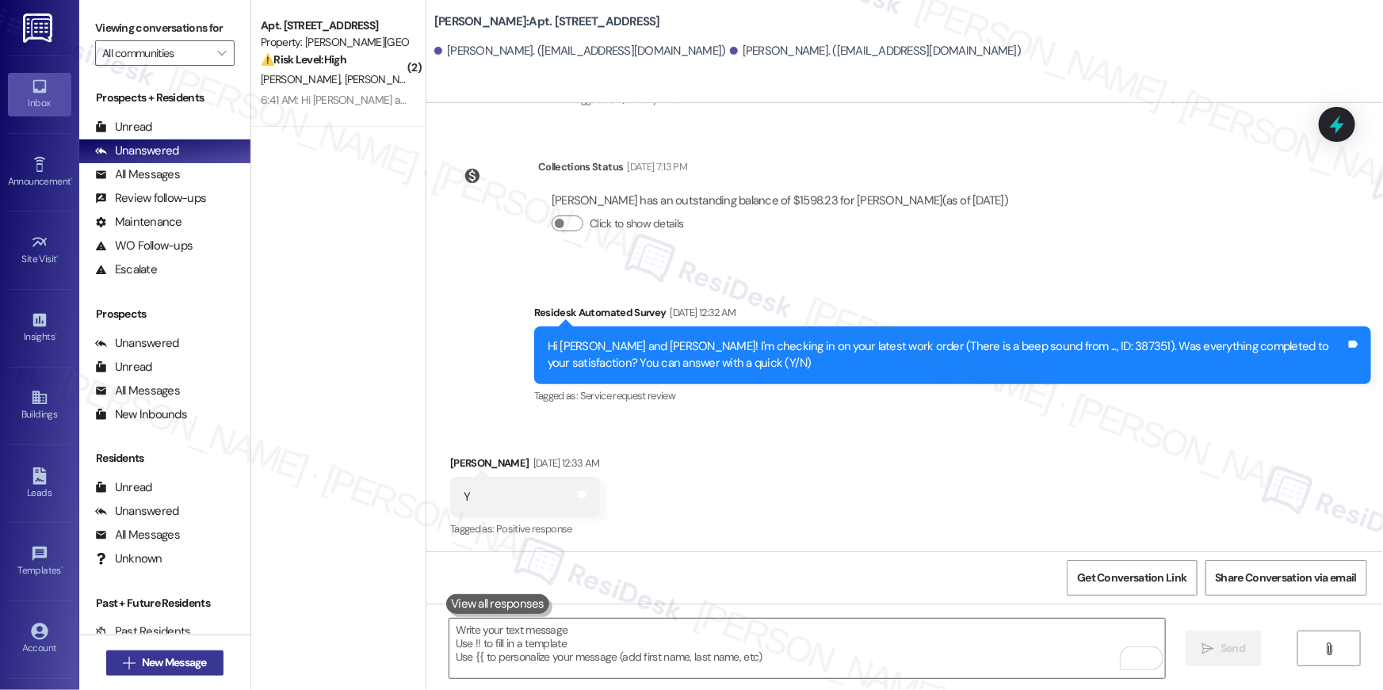
click at [151, 654] on span "New Message" at bounding box center [174, 662] width 65 height 17
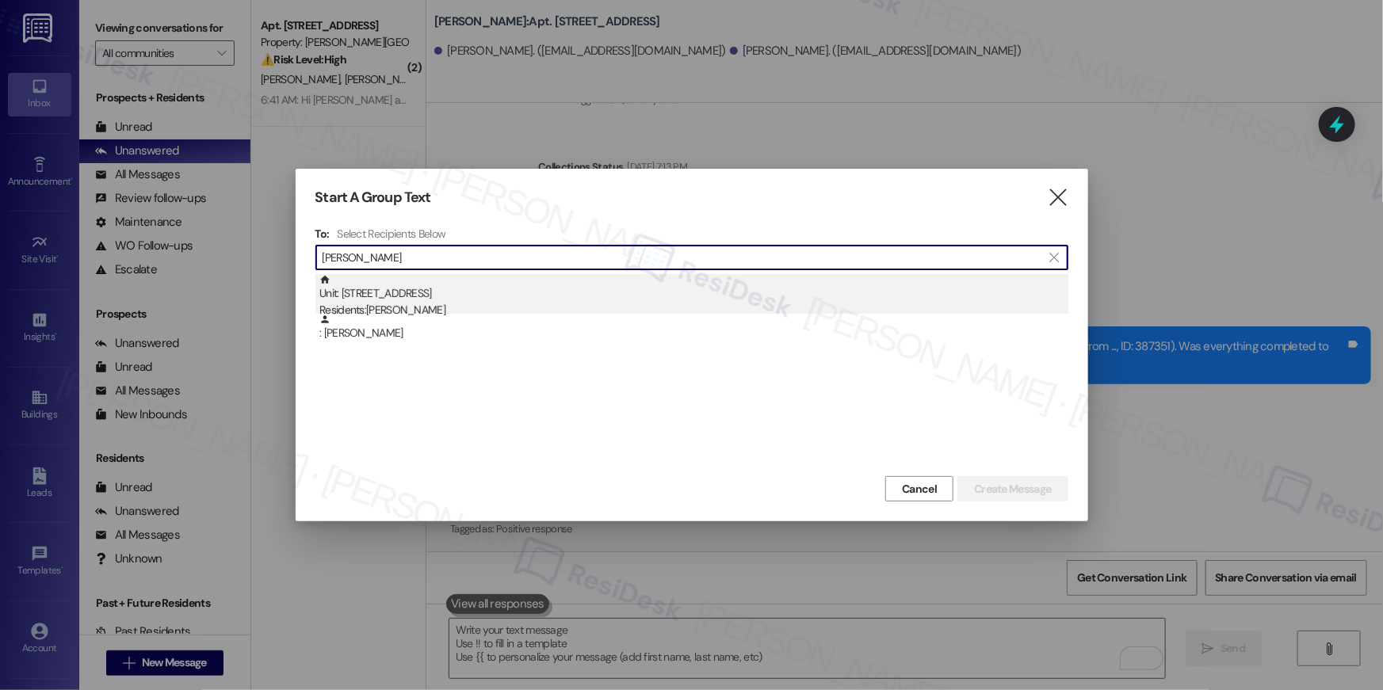
type input "[PERSON_NAME]"
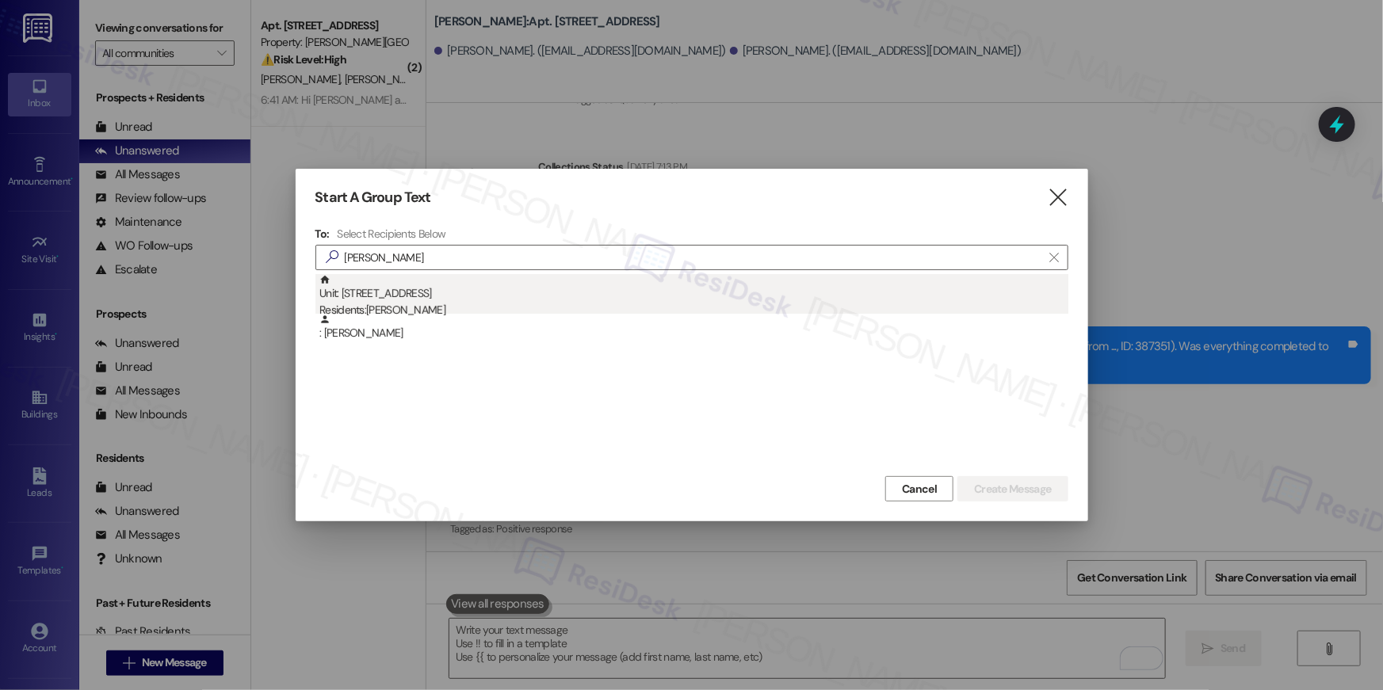
click at [443, 303] on div "Residents: [PERSON_NAME]" at bounding box center [693, 310] width 749 height 17
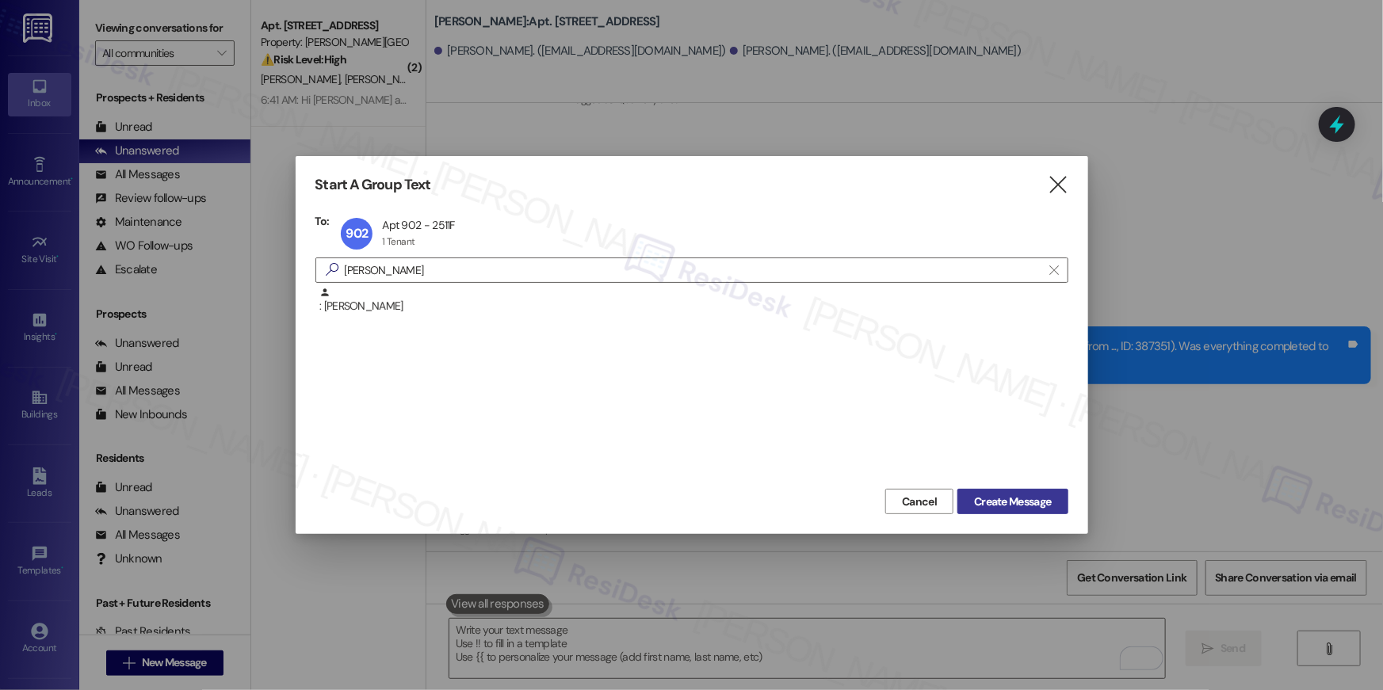
click at [1020, 494] on span "Create Message" at bounding box center [1012, 502] width 77 height 17
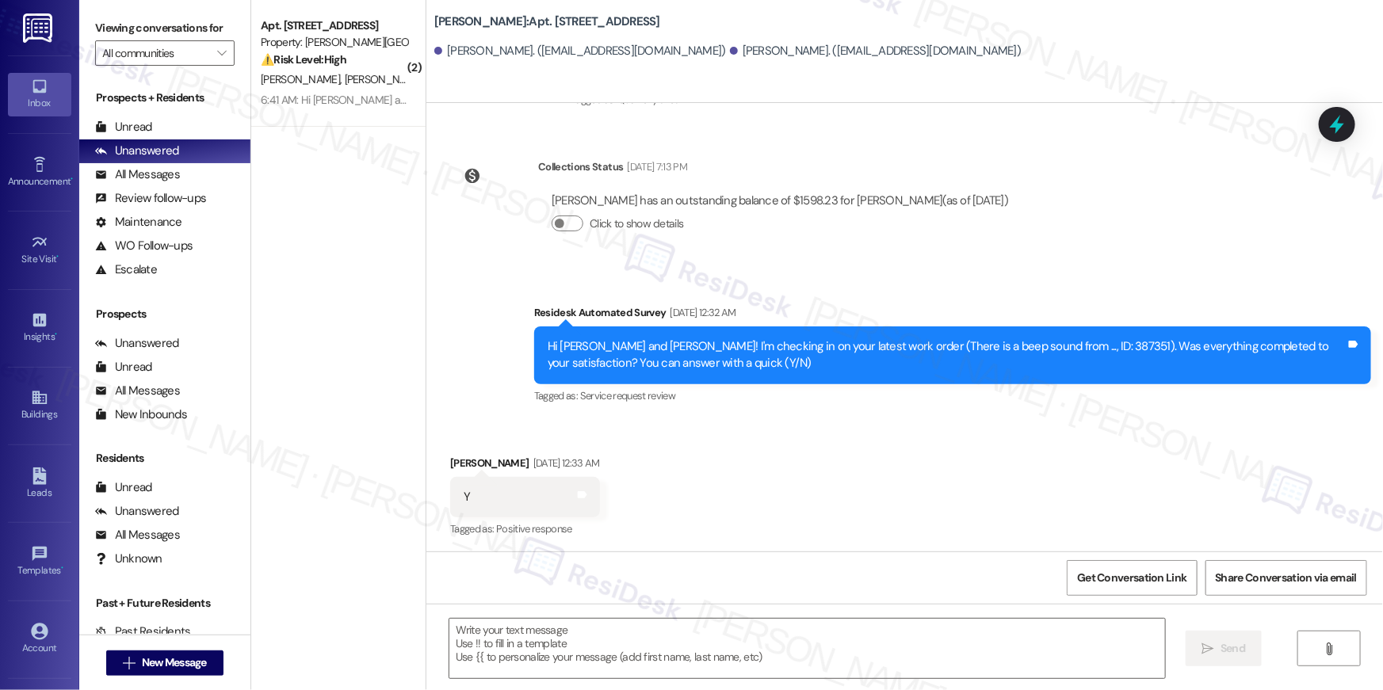
type textarea "Fetching suggested responses. Please feel free to read through the conversation…"
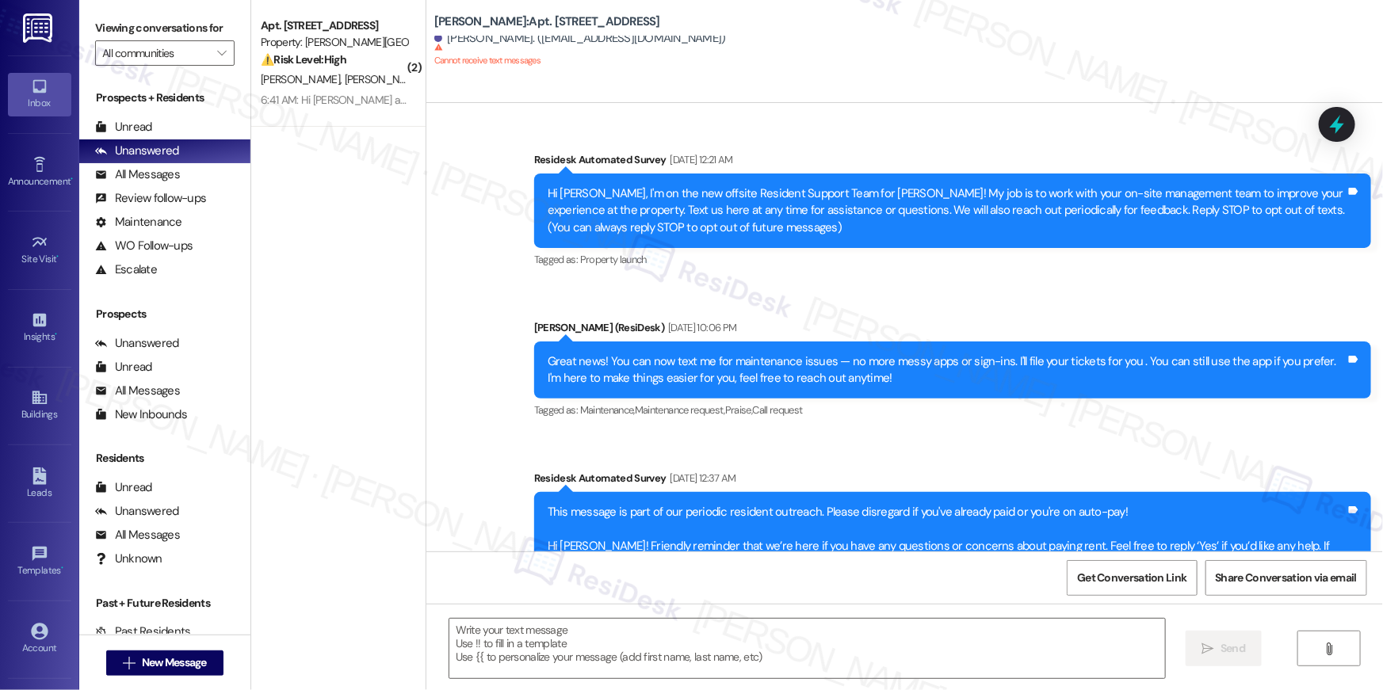
scroll to position [3918, 0]
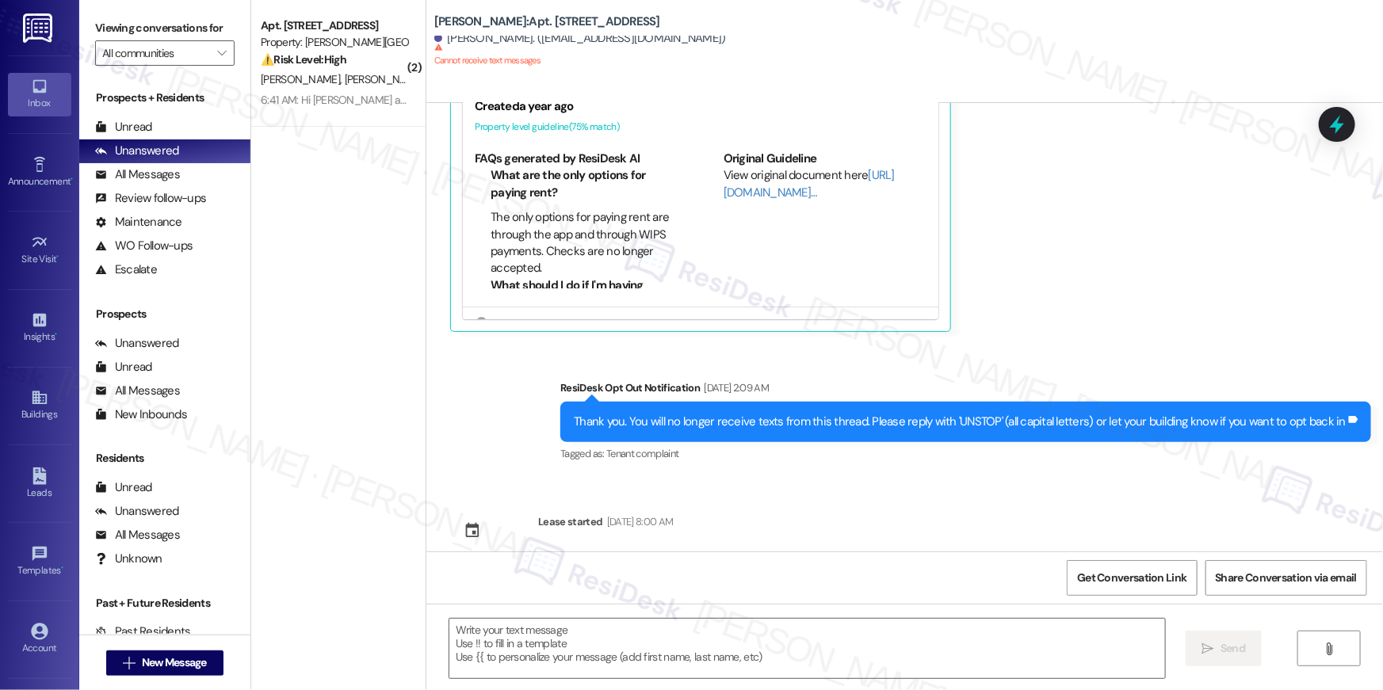
type textarea "Fetching suggested responses. Please feel free to read through the conversation…"
click at [867, 633] on textarea at bounding box center [806, 648] width 715 height 59
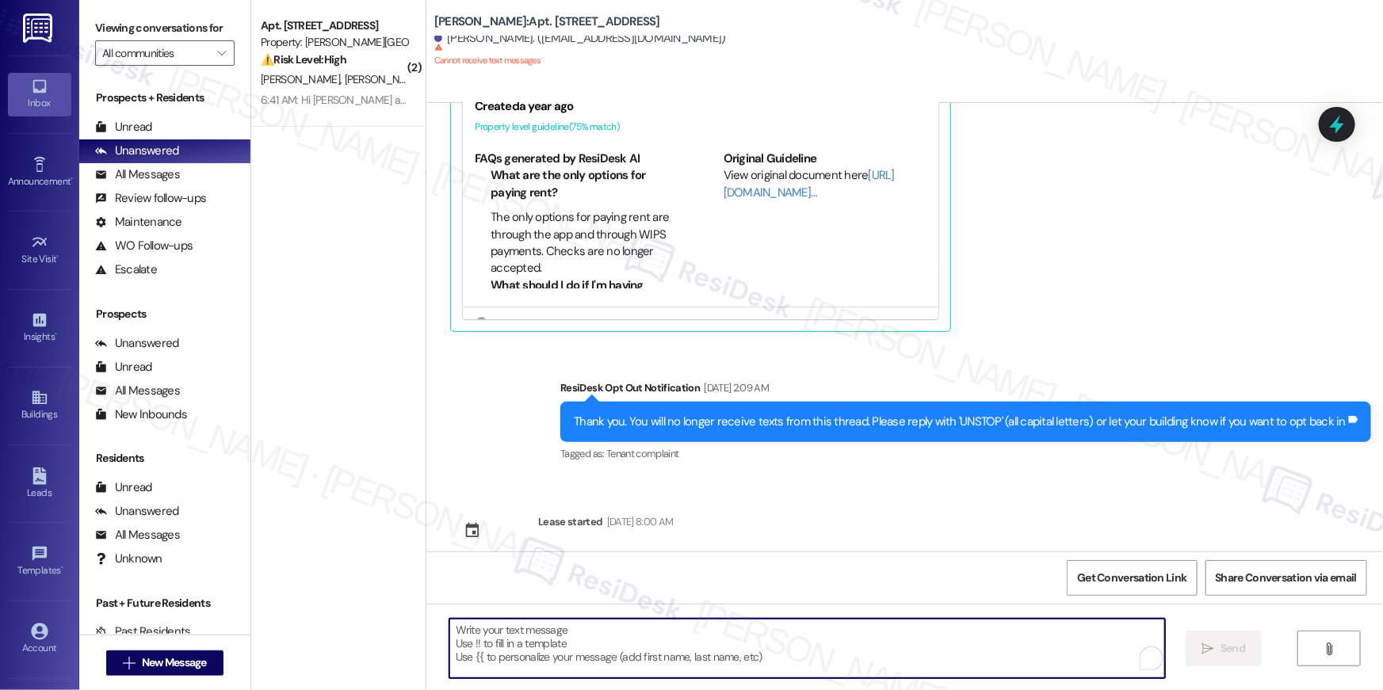
paste textarea "Hi {{first_name}}, just following up on your lease renewal offer at {{property}…"
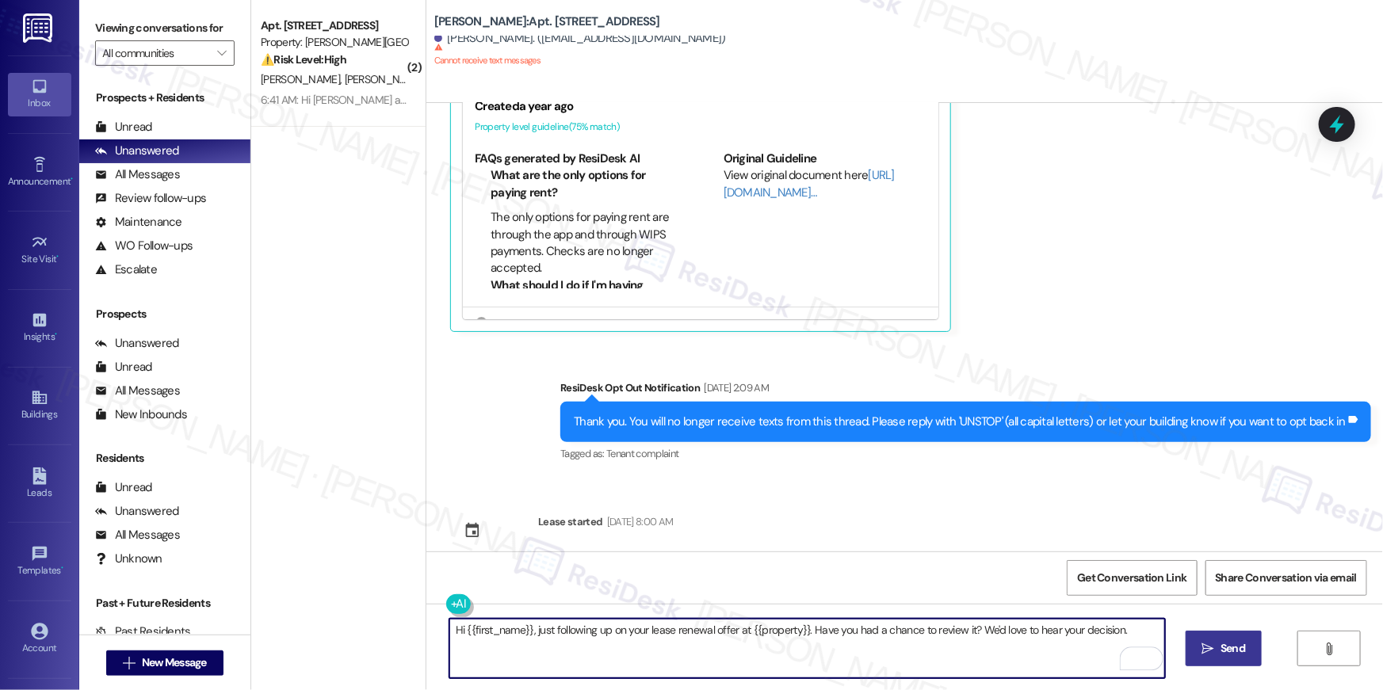
type textarea "Hi {{first_name}}, just following up on your lease renewal offer at {{property}…"
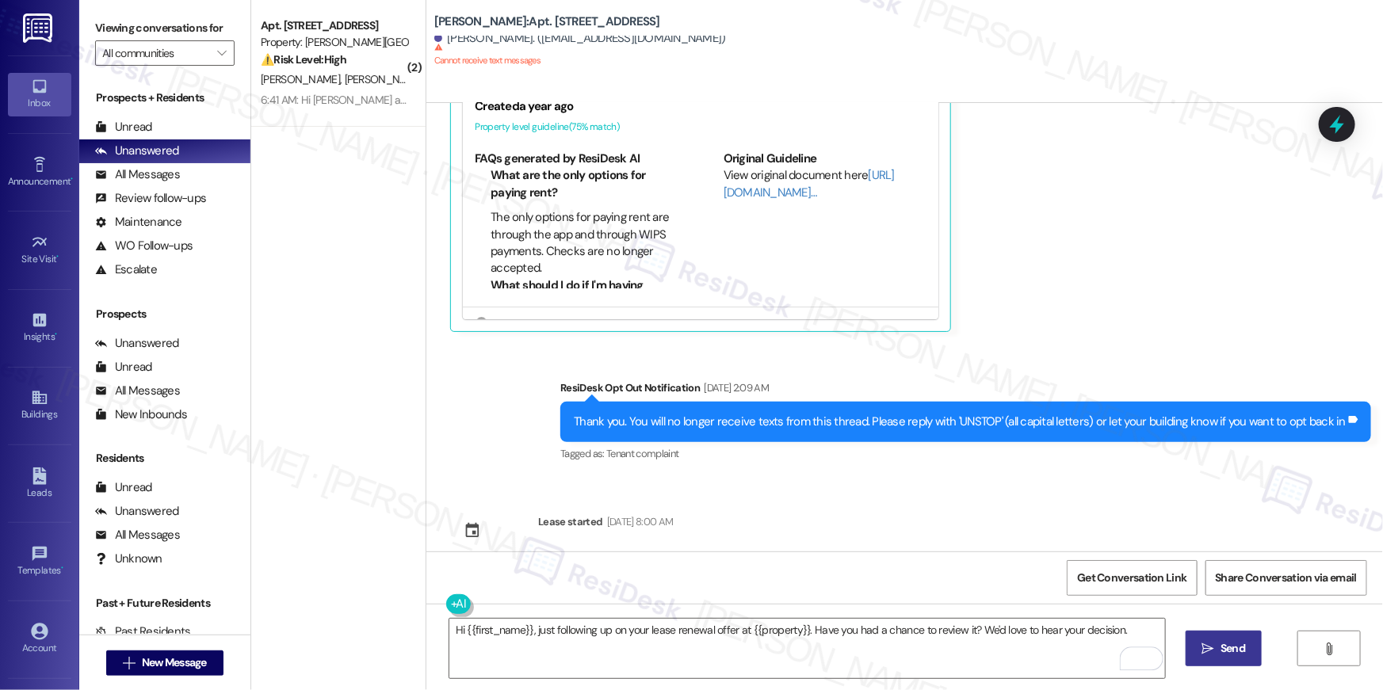
click at [1208, 648] on icon "" at bounding box center [1208, 649] width 12 height 13
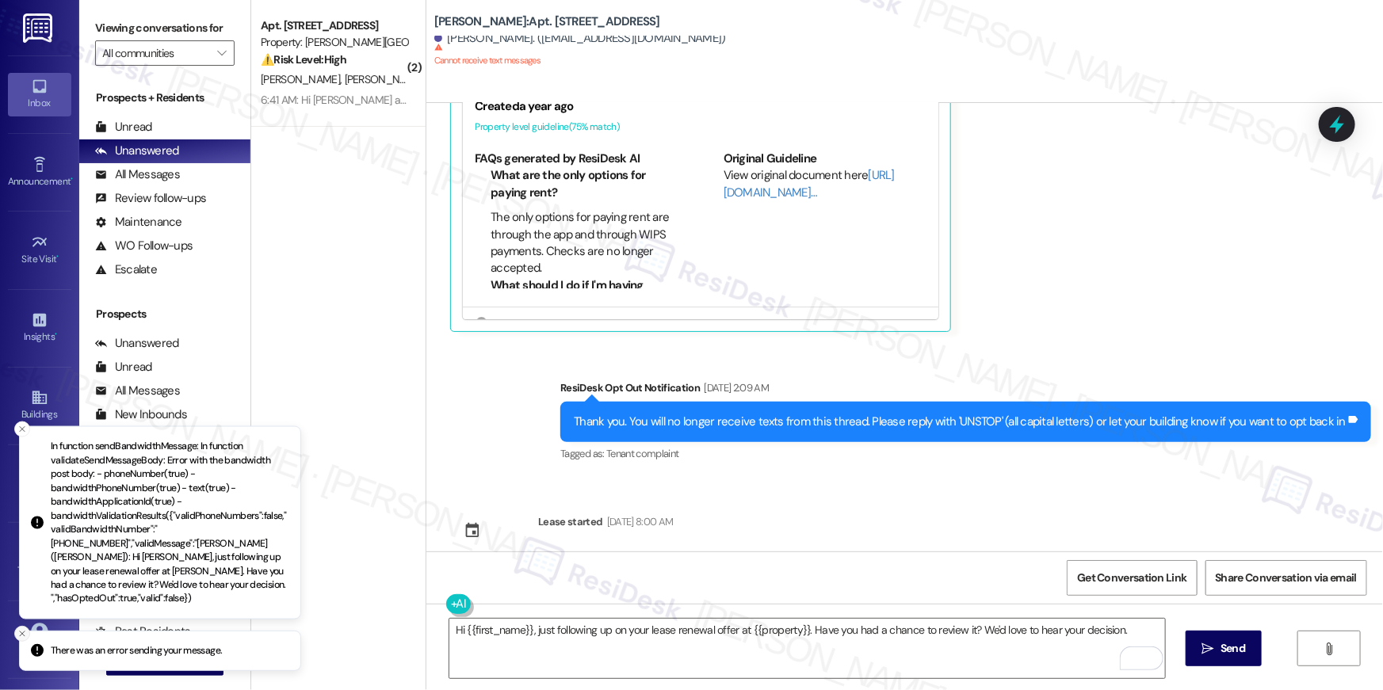
click at [23, 634] on line "Close toast" at bounding box center [22, 633] width 5 height 5
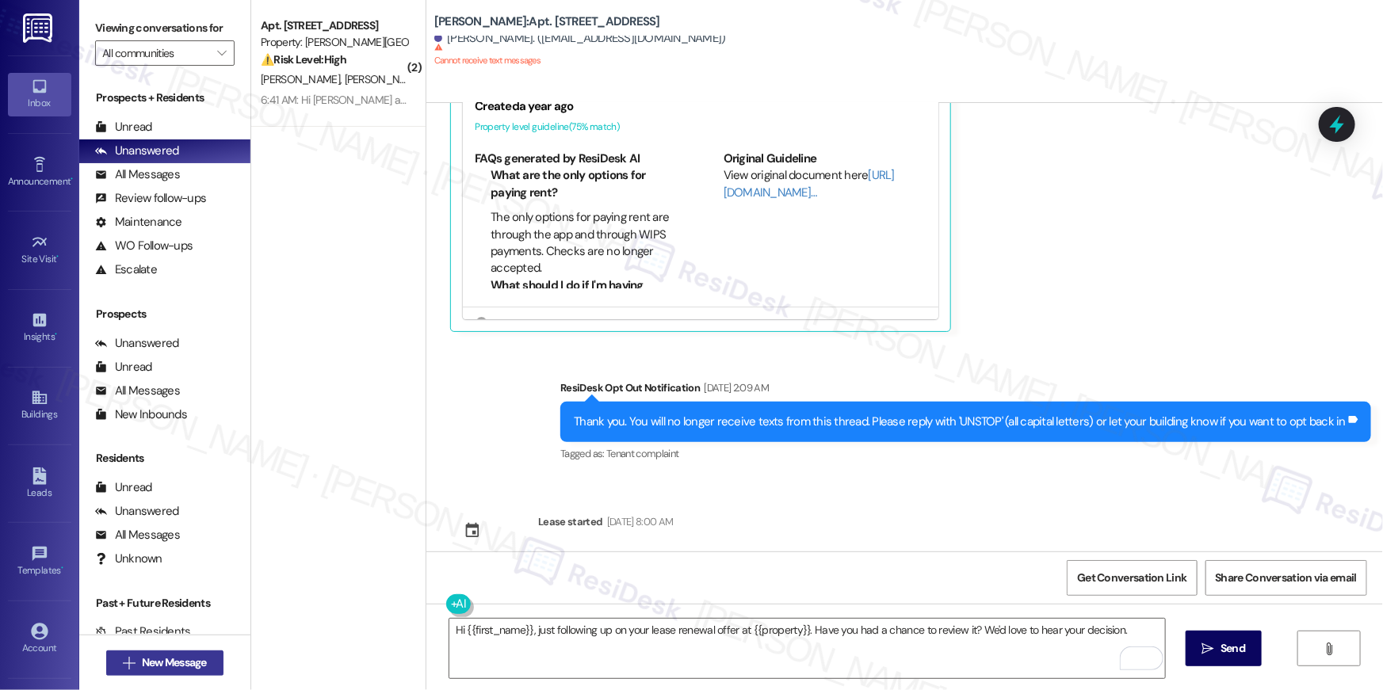
click at [186, 668] on span "New Message" at bounding box center [174, 662] width 65 height 17
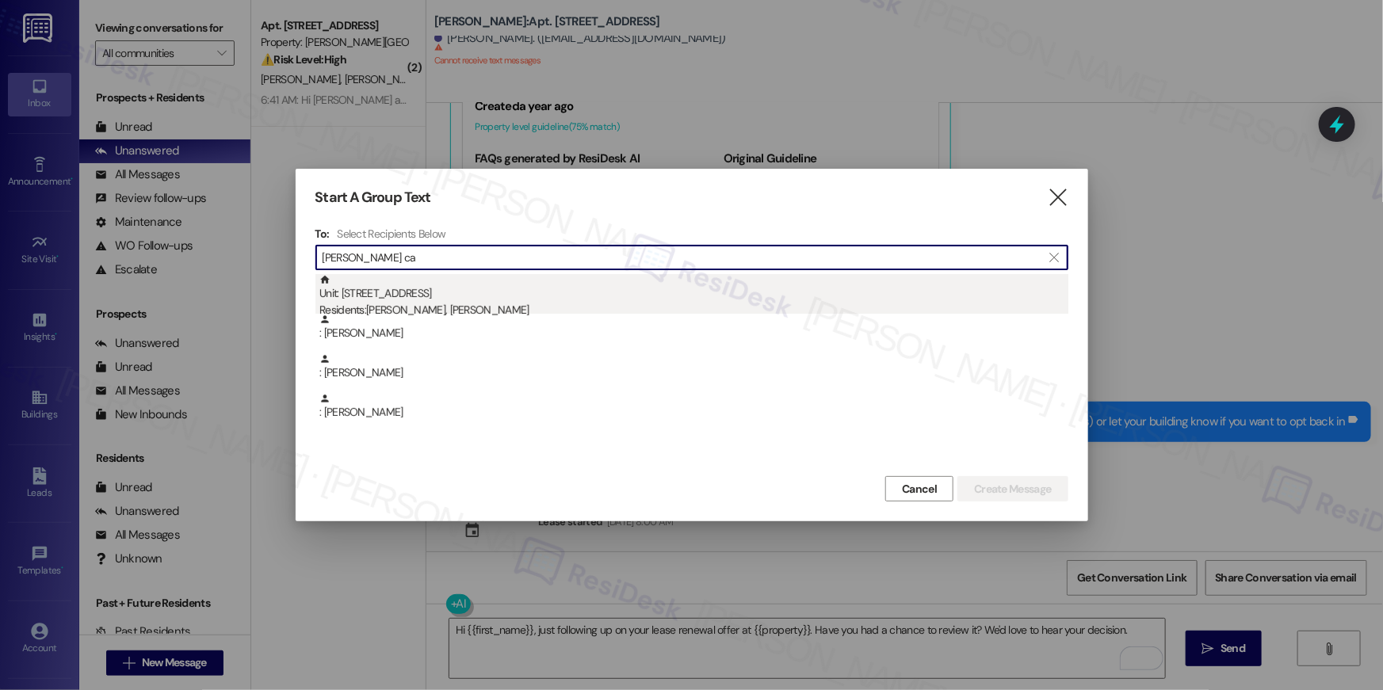
type input "[PERSON_NAME] ca"
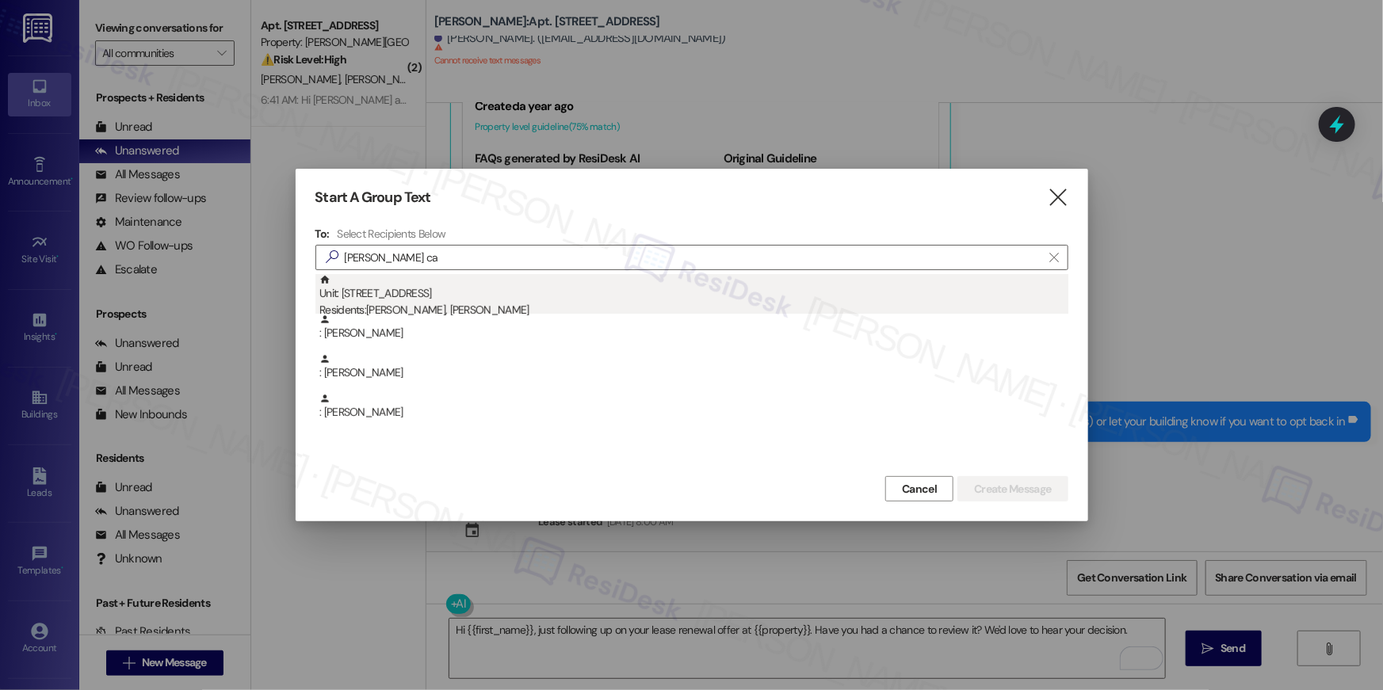
click at [482, 298] on div "Unit: [STREET_ADDRESS] Residents: [PERSON_NAME], [PERSON_NAME]" at bounding box center [693, 296] width 749 height 45
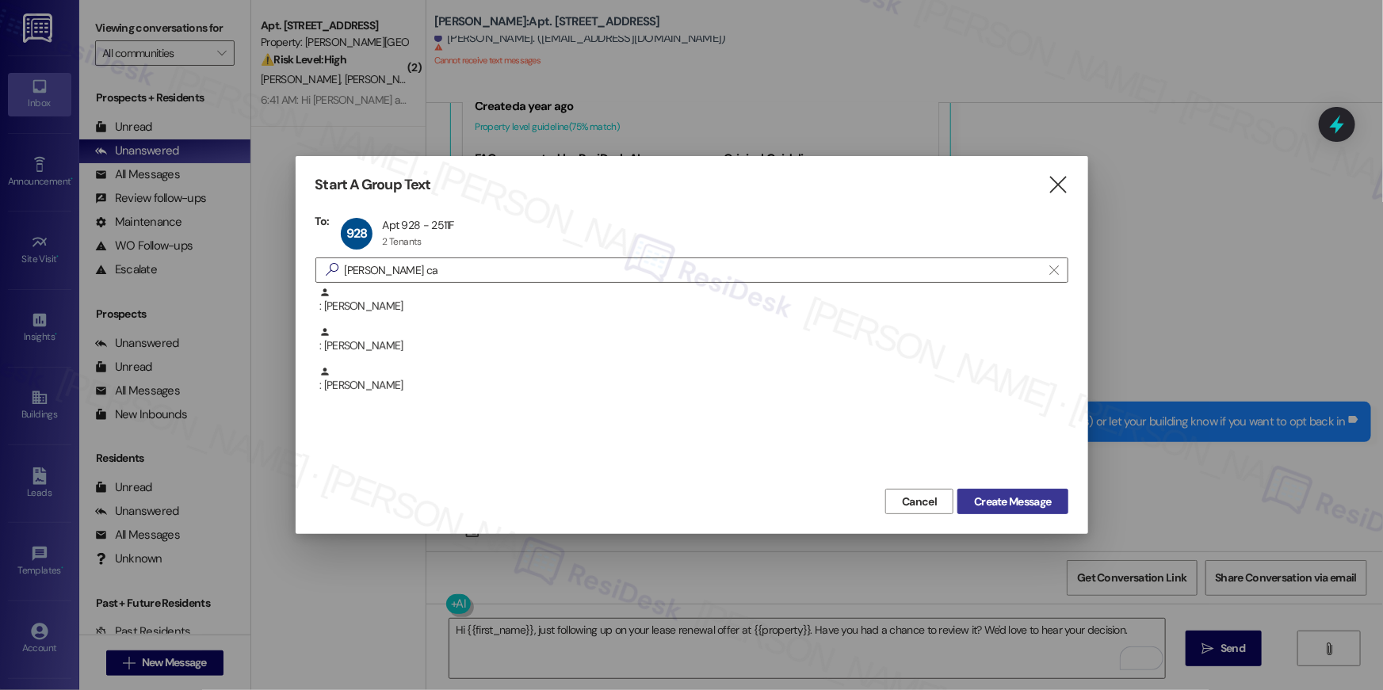
click at [1037, 503] on span "Create Message" at bounding box center [1012, 502] width 77 height 17
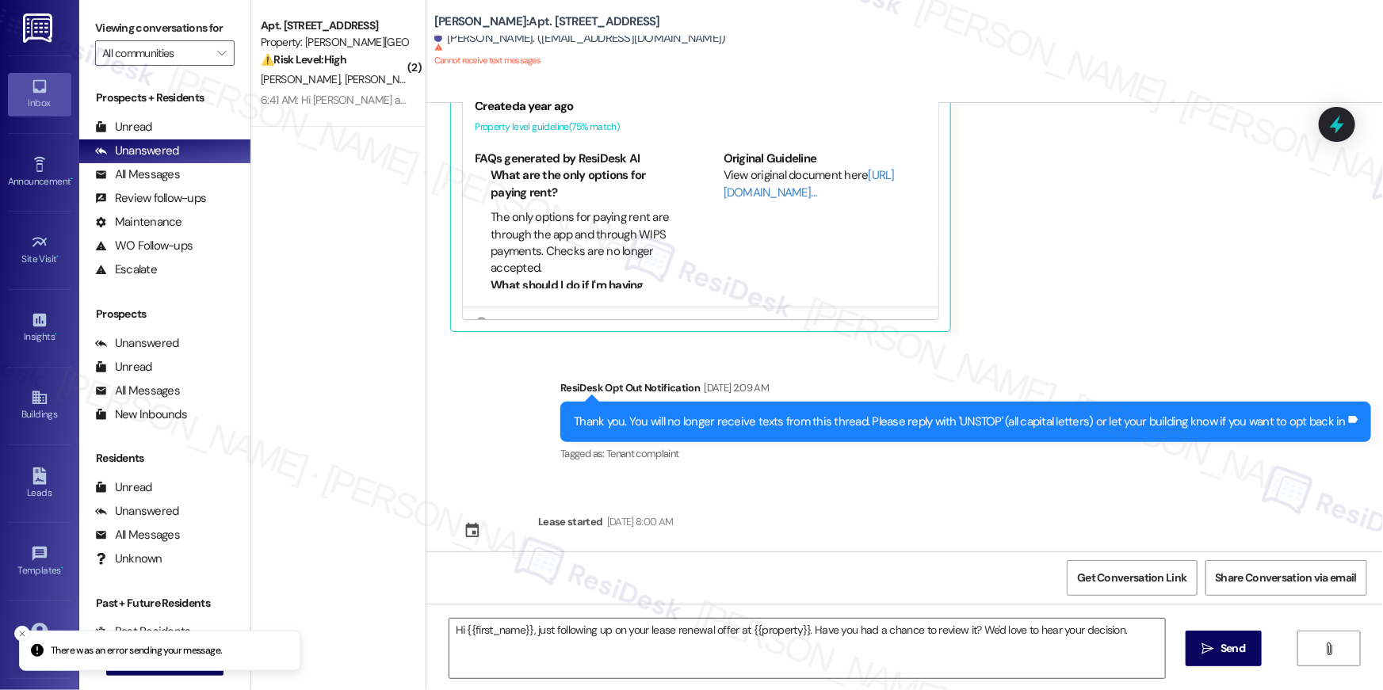
type textarea "Fetching suggested responses. Please feel free to read through the conversation…"
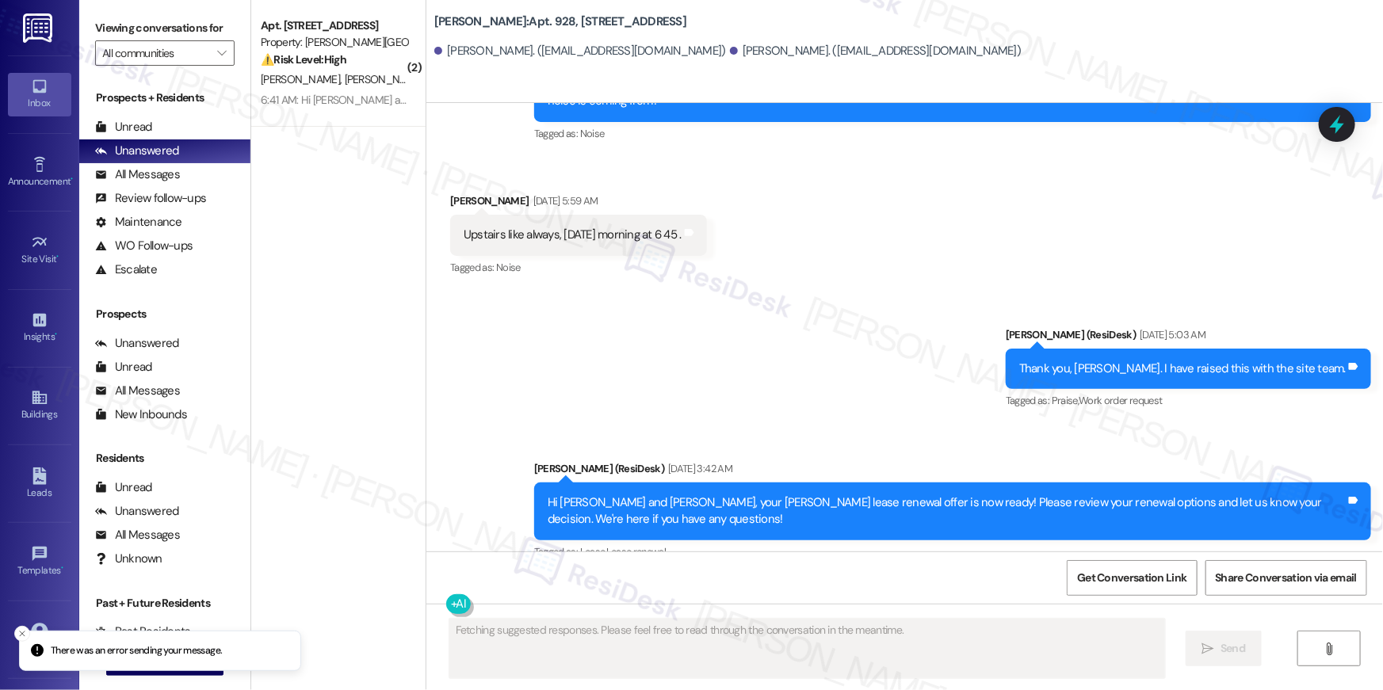
scroll to position [6935, 0]
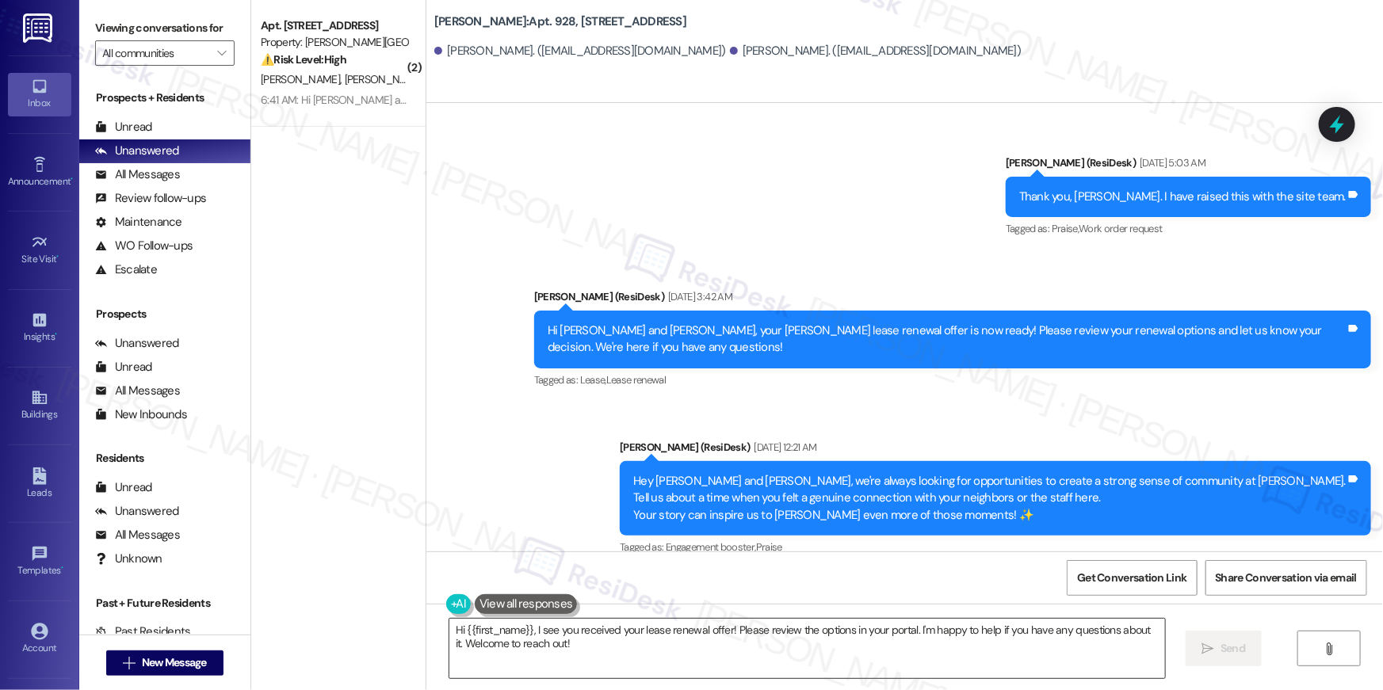
click at [838, 666] on textarea "Hi {{first_name}}, I see you received your lease renewal offer! Please review t…" at bounding box center [806, 648] width 715 height 59
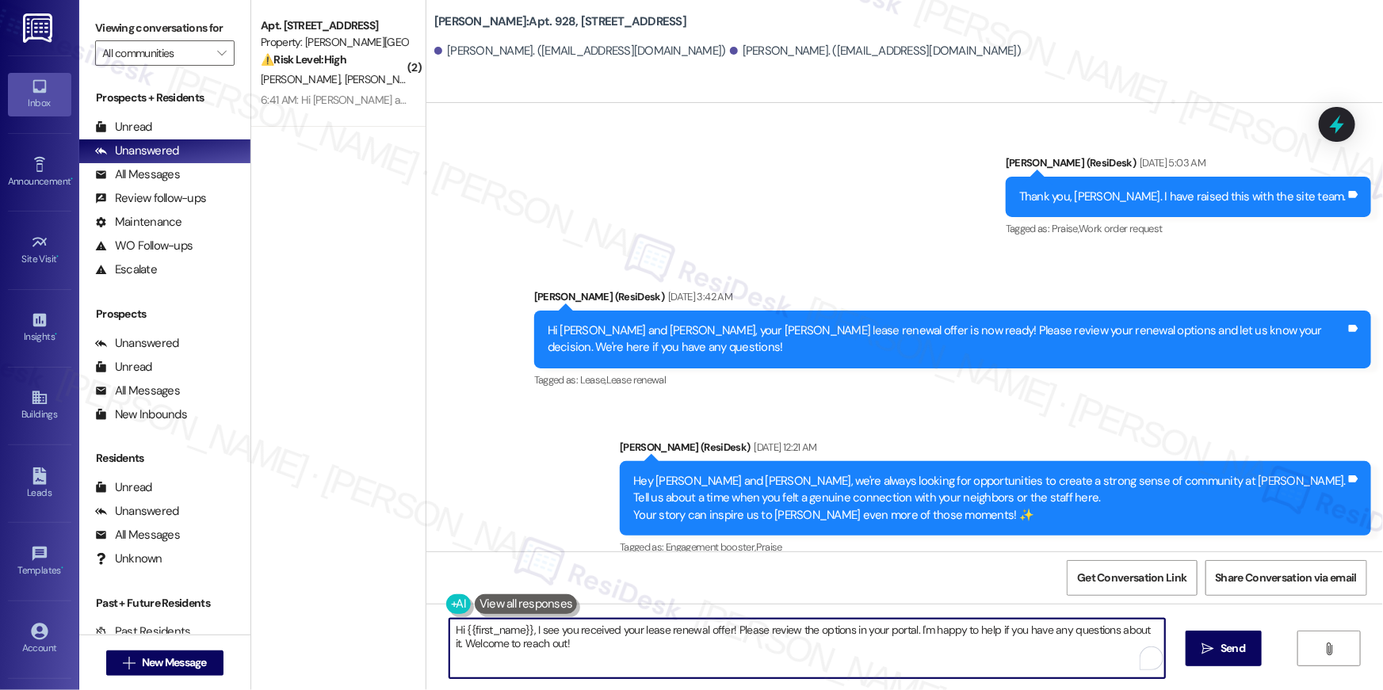
paste textarea "just following up on your lease renewal offer at {{property}}. Have you had a c…"
type textarea "Hi {{first_name}}, just following up on your lease renewal offer at {{property}…"
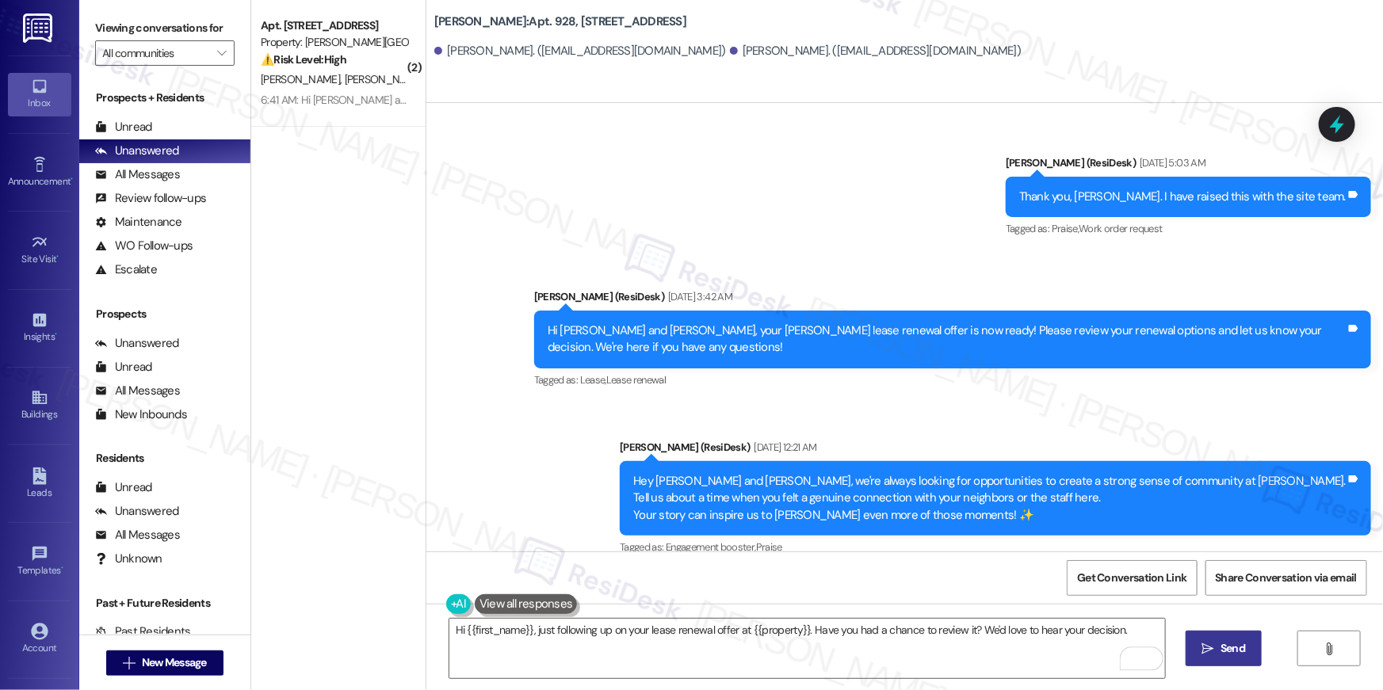
click at [1223, 656] on span "Send" at bounding box center [1232, 648] width 25 height 17
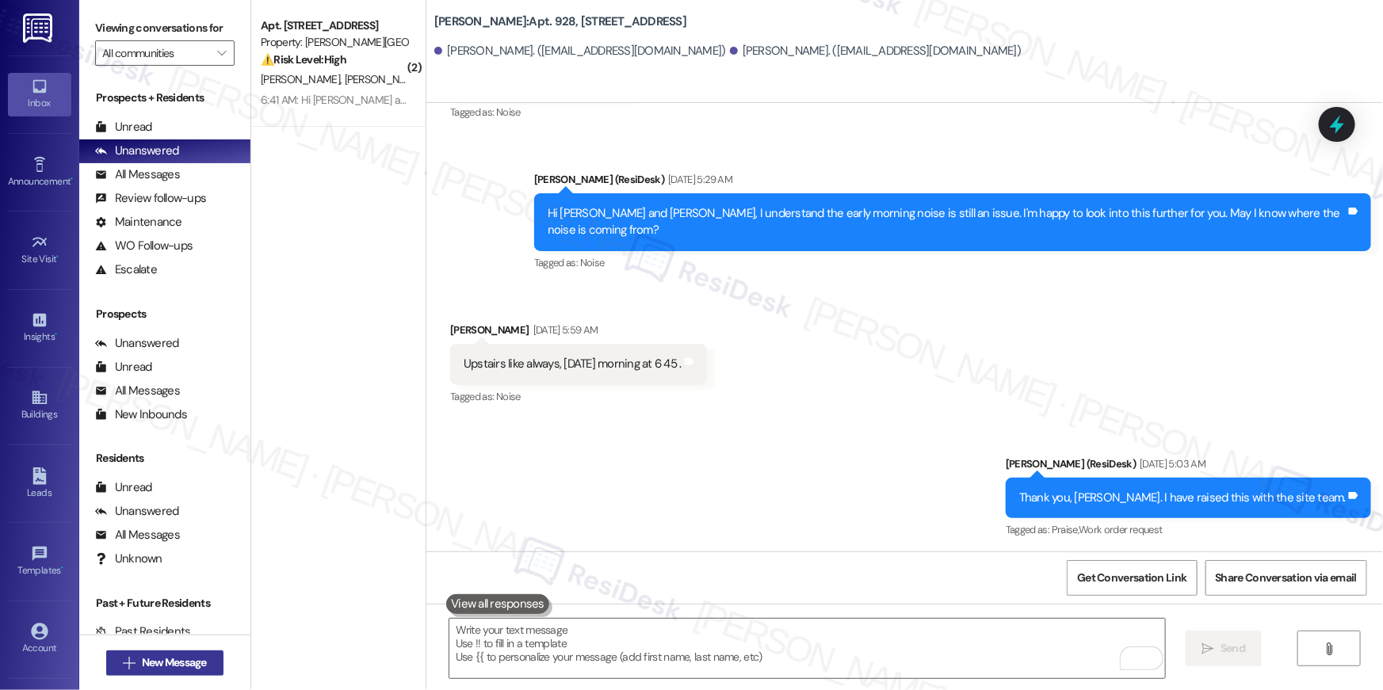
scroll to position [6483, 0]
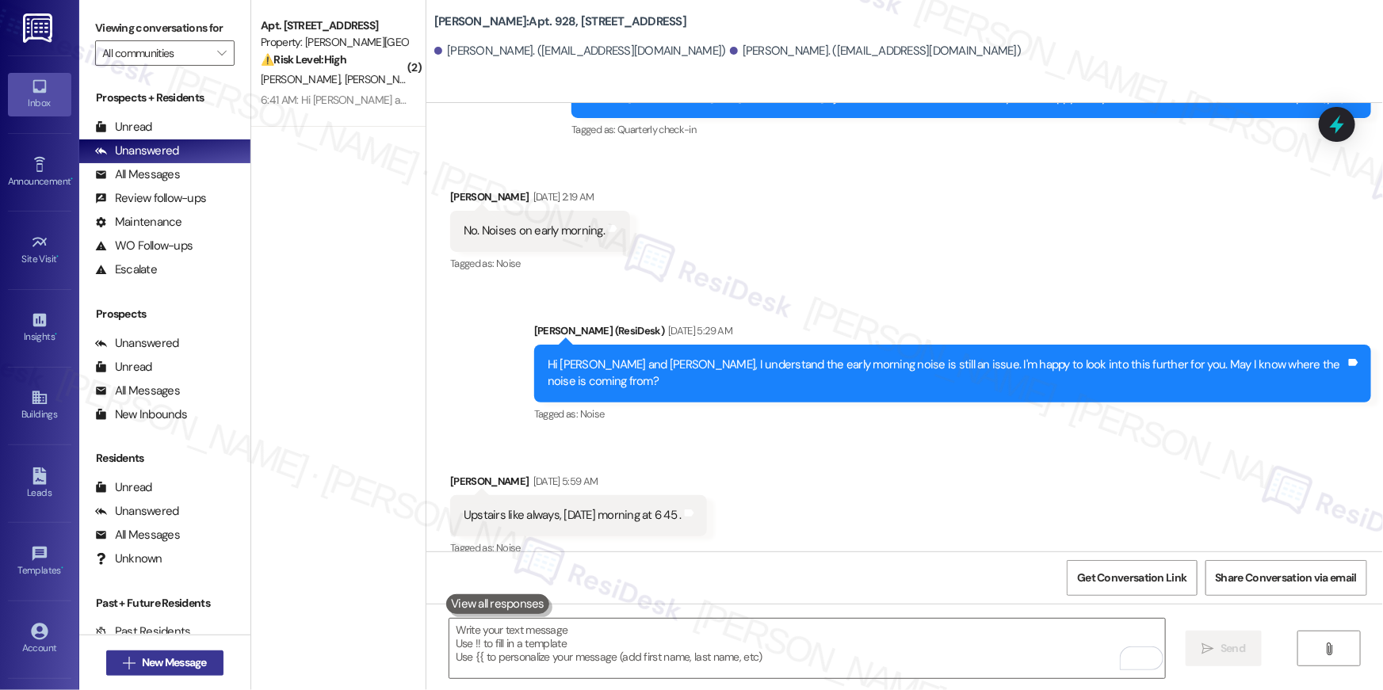
click at [185, 668] on span "New Message" at bounding box center [174, 662] width 65 height 17
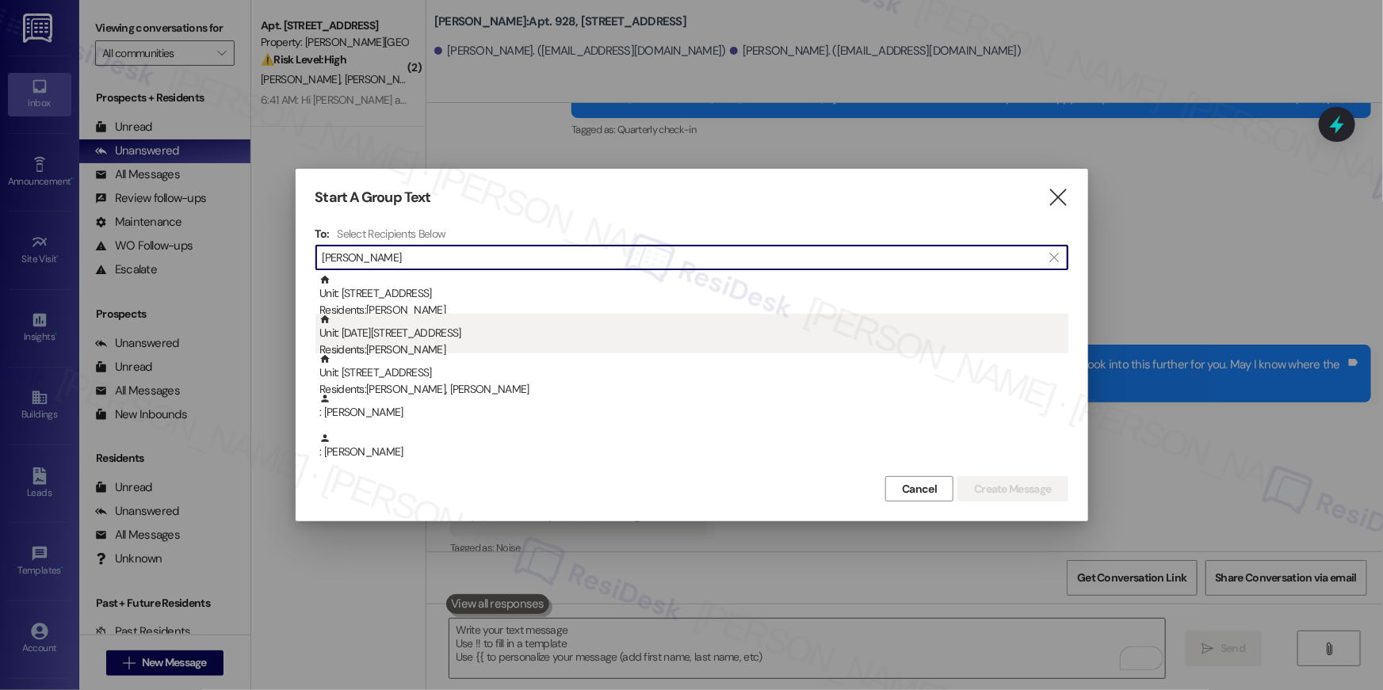
type input "[PERSON_NAME]"
click at [516, 348] on div "Residents: [PERSON_NAME]" at bounding box center [693, 350] width 749 height 17
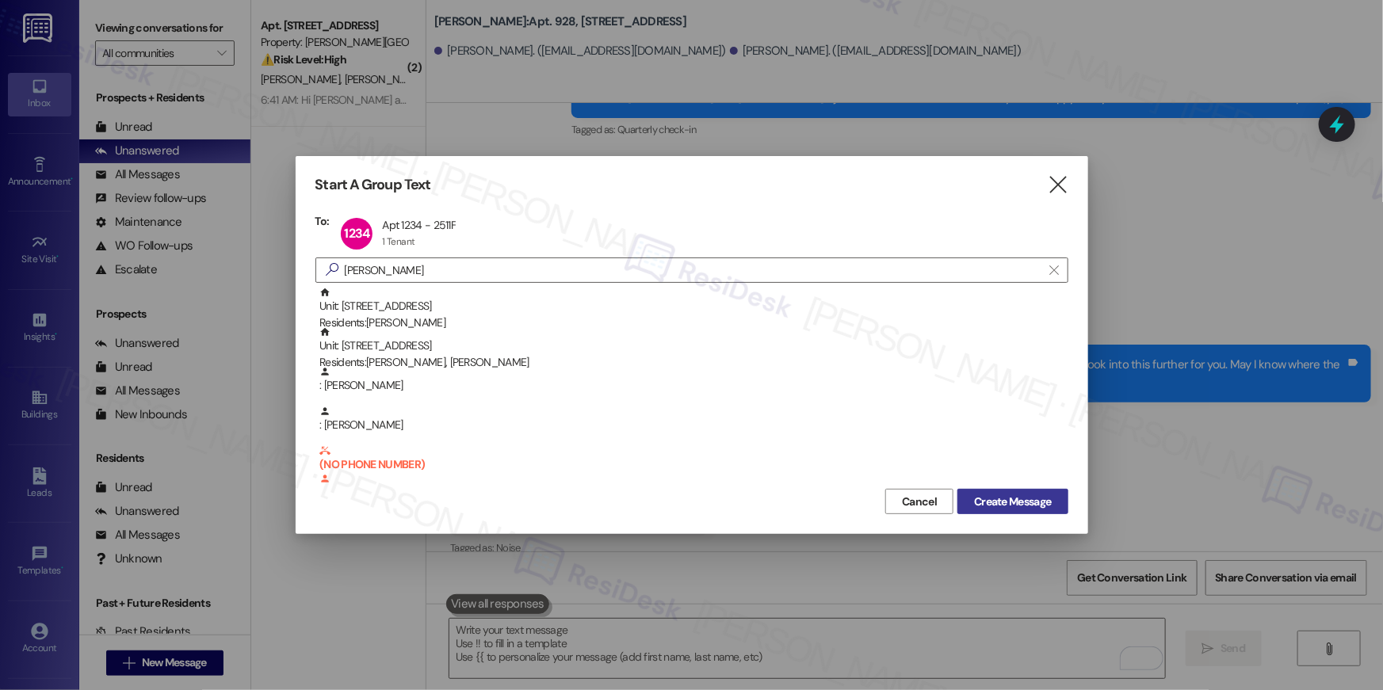
click at [1058, 504] on button "Create Message" at bounding box center [1012, 501] width 110 height 25
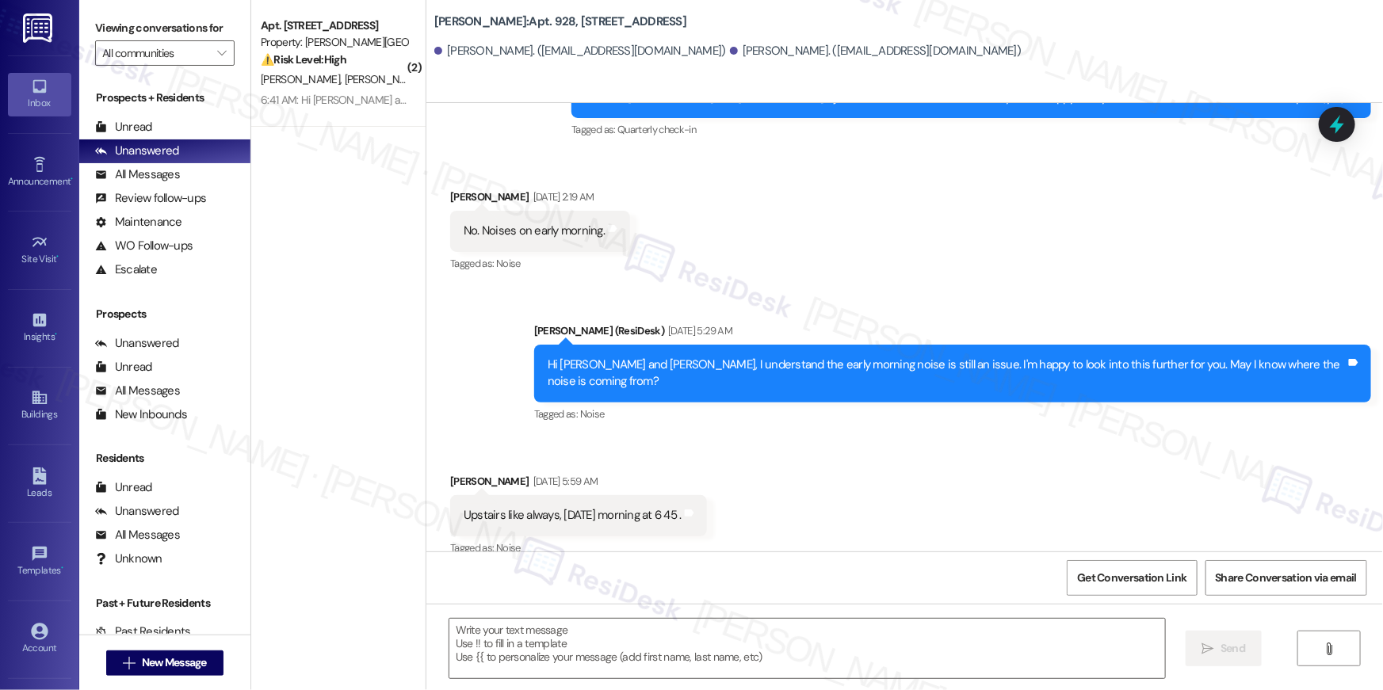
type textarea "Fetching suggested responses. Please feel free to read through the conversation…"
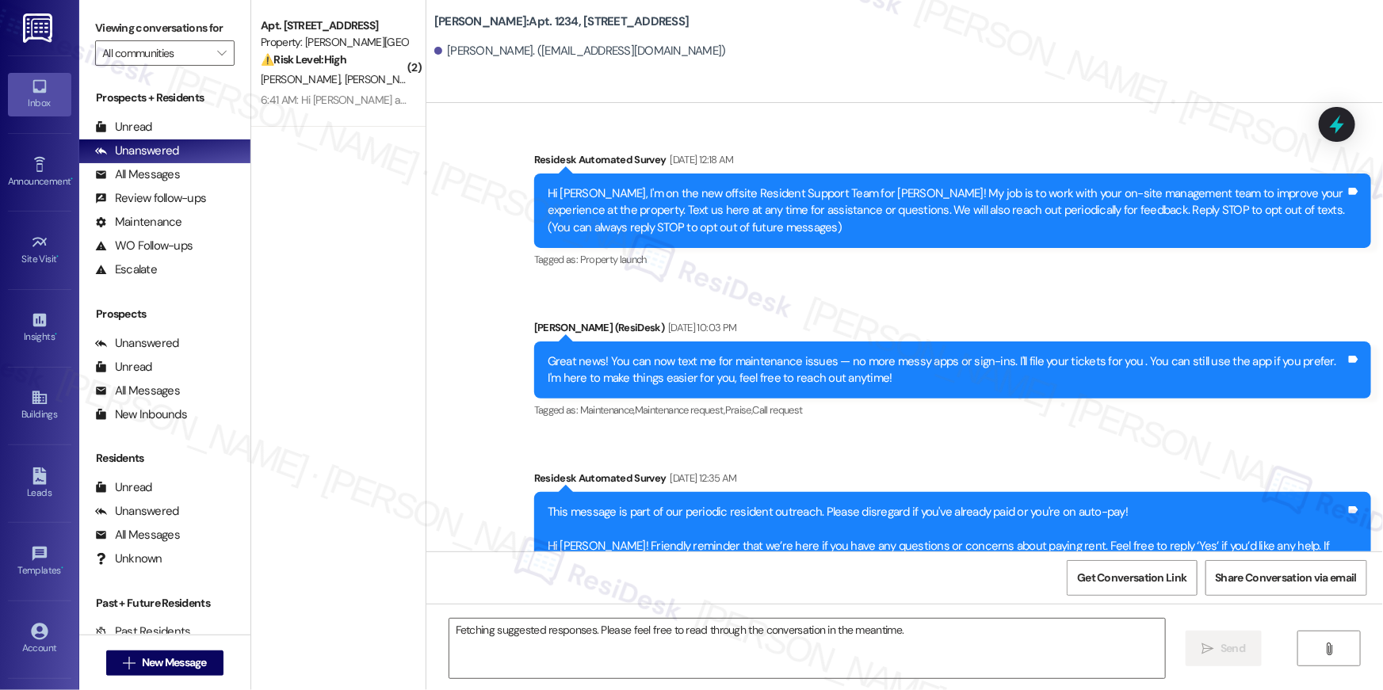
scroll to position [10558, 0]
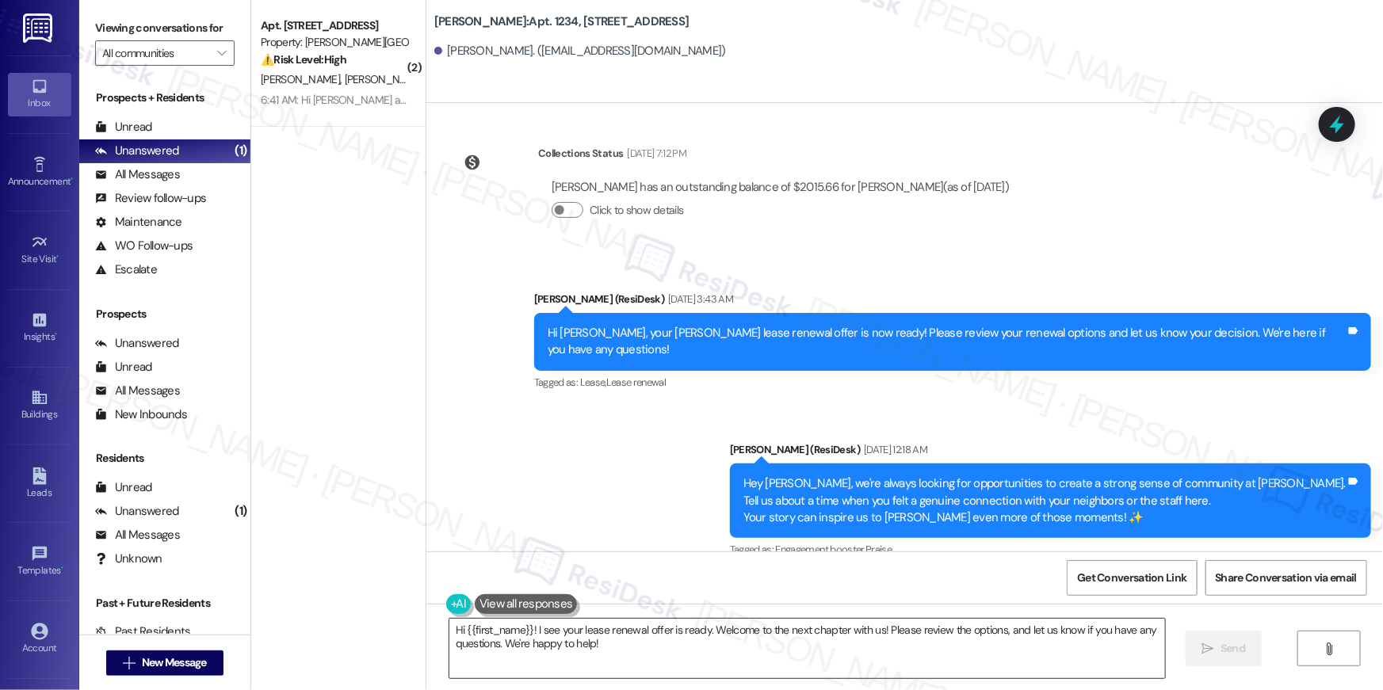
click at [909, 639] on textarea "Hi {{first_name}}! I see your lease renewal offer is ready. Welcome to the next…" at bounding box center [806, 648] width 715 height 59
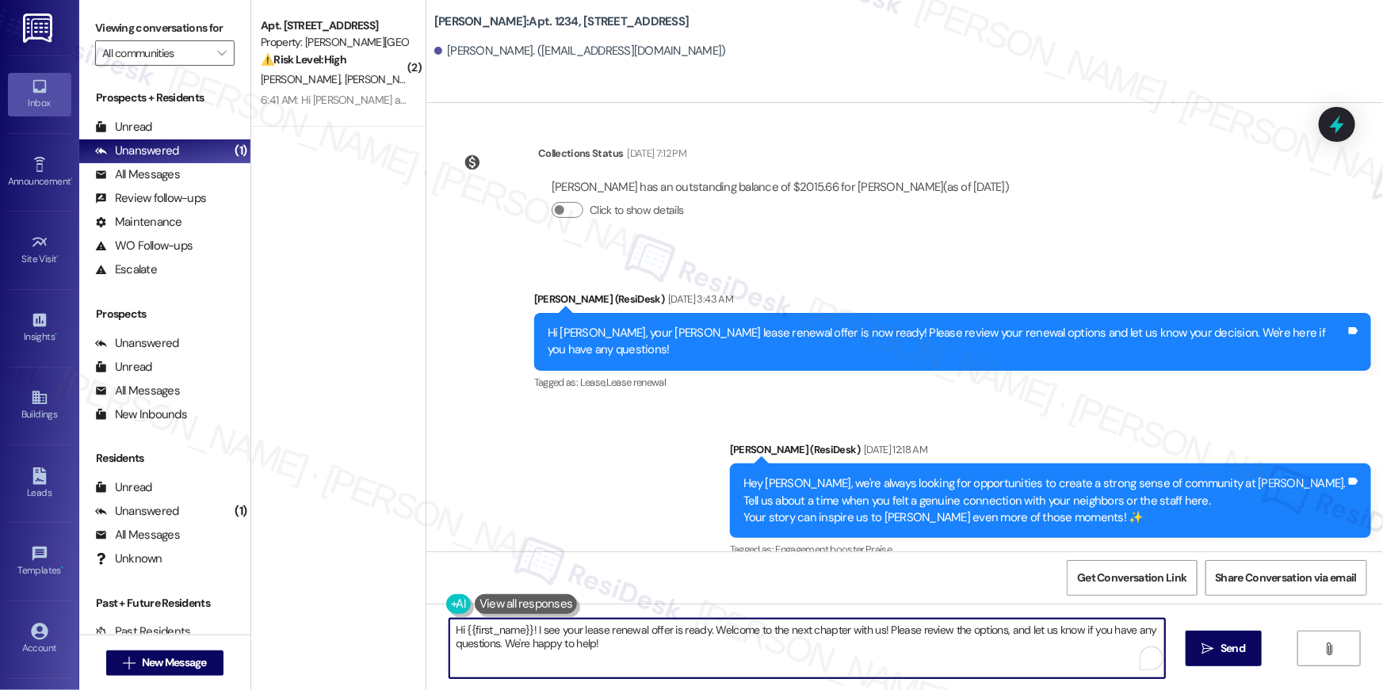
paste textarea ", just following up on your lease renewal offer at {{property}}. Have you had a…"
type textarea "Hi {{first_name}}, just following up on your lease renewal offer at {{property}…"
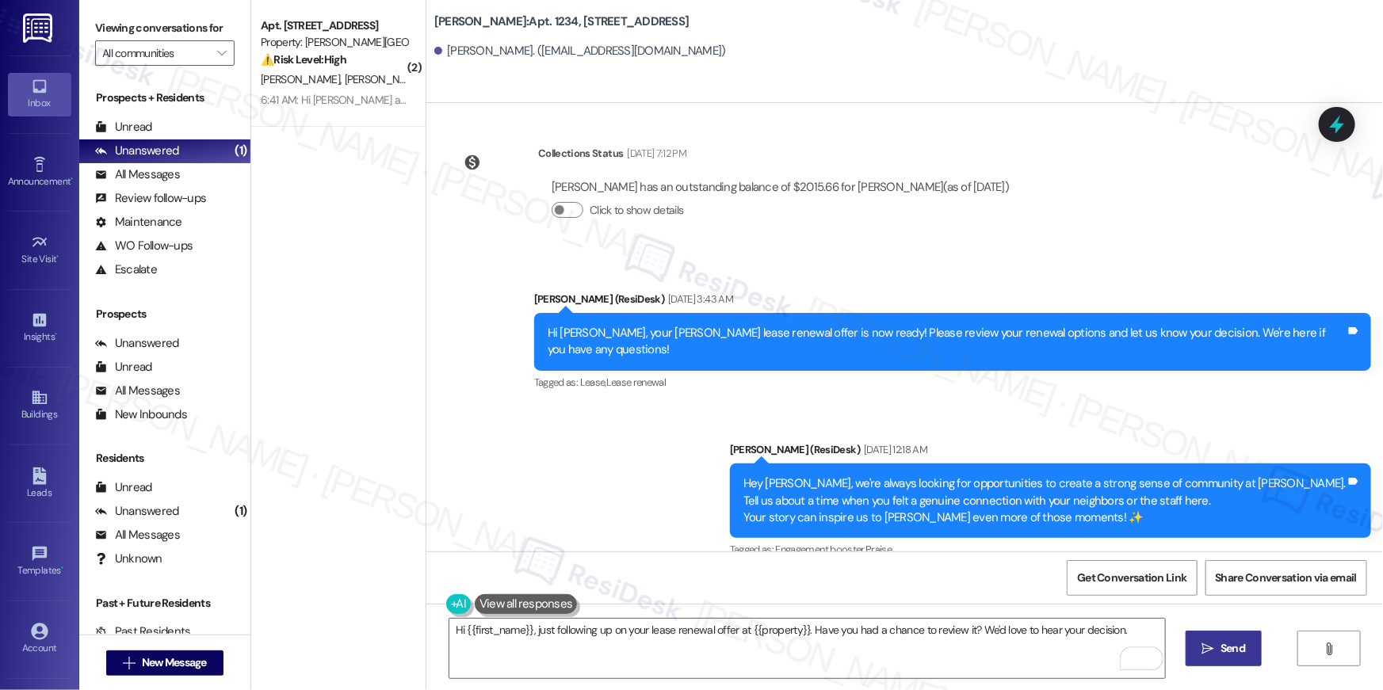
click at [1243, 657] on button " Send" at bounding box center [1223, 649] width 77 height 36
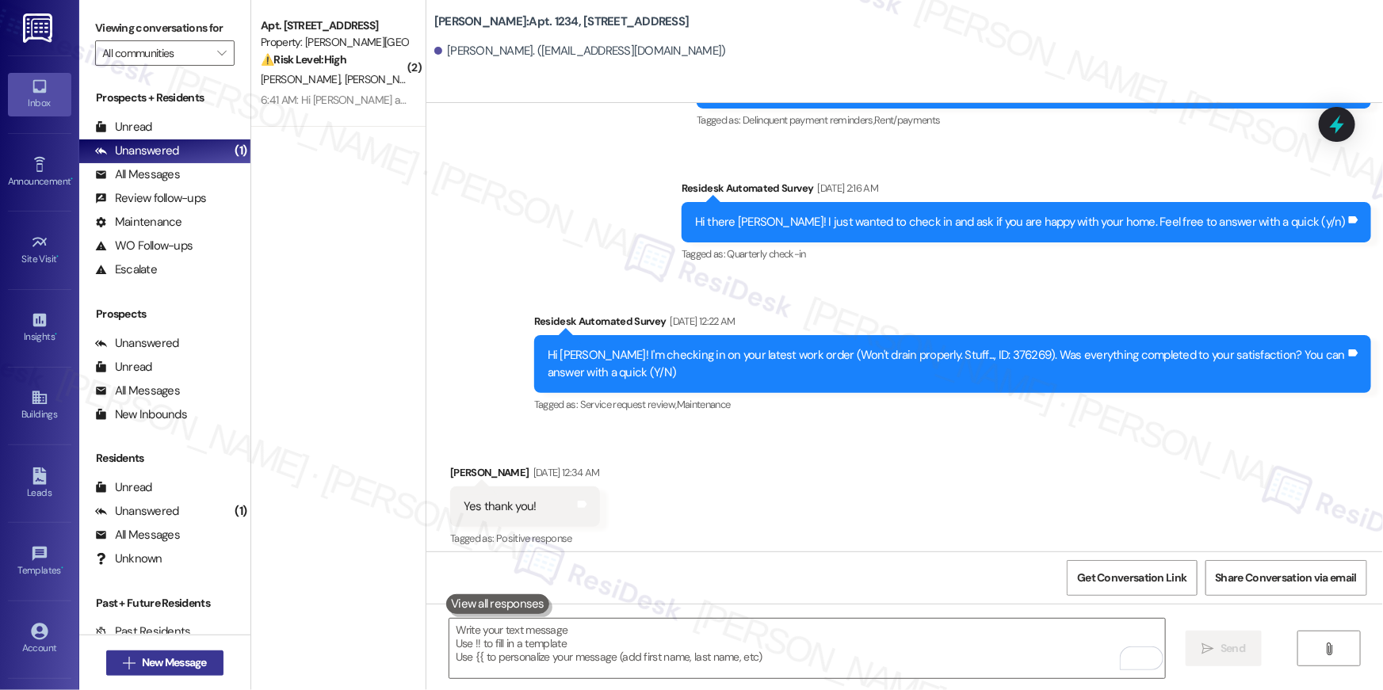
scroll to position [9960, 0]
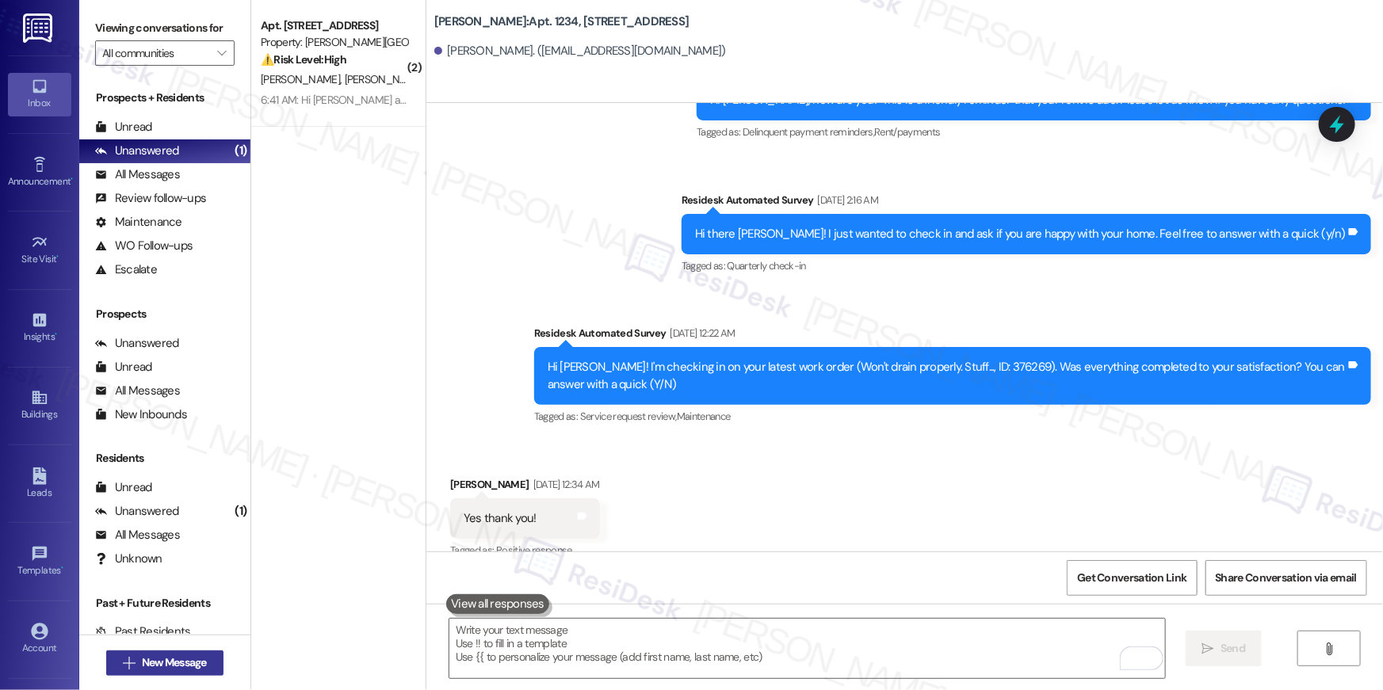
click at [204, 671] on button " New Message" at bounding box center [164, 663] width 117 height 25
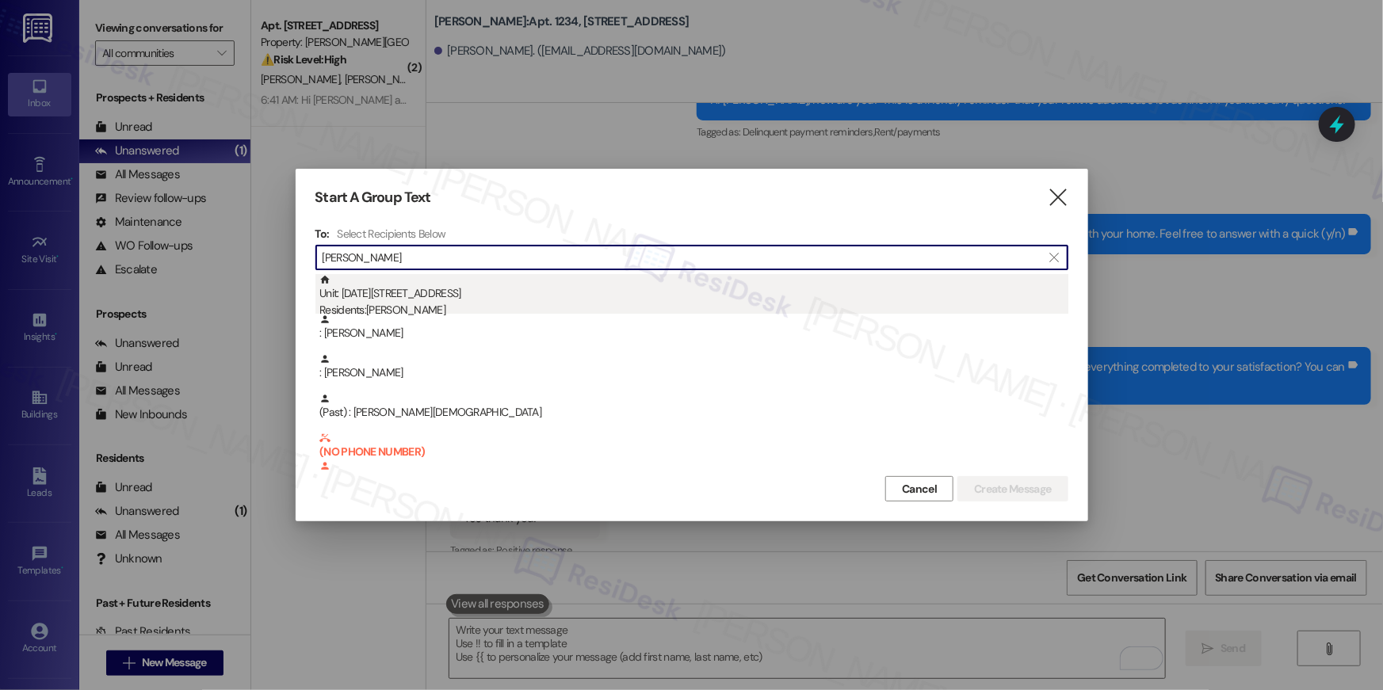
type input "[PERSON_NAME]"
click at [452, 301] on div "Unit: [DATE][STREET_ADDRESS] Residents: [PERSON_NAME]" at bounding box center [693, 296] width 749 height 45
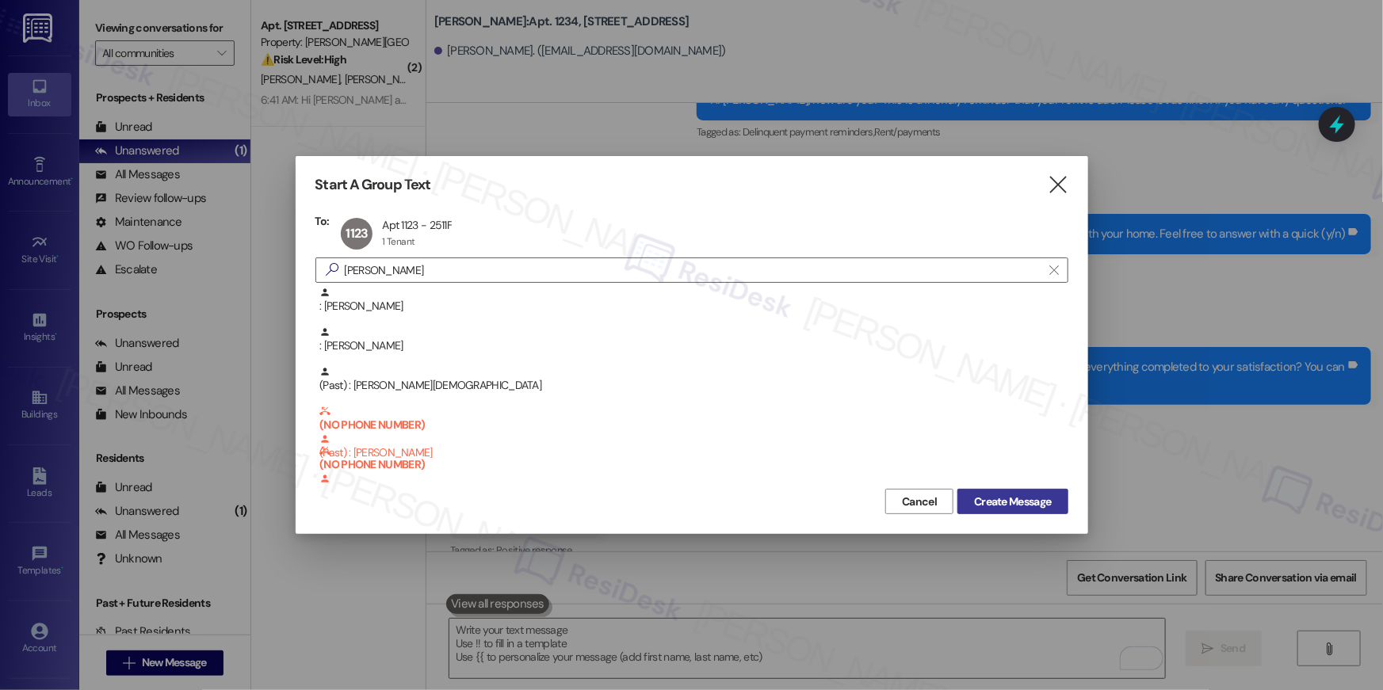
click at [1034, 505] on span "Create Message" at bounding box center [1012, 502] width 77 height 17
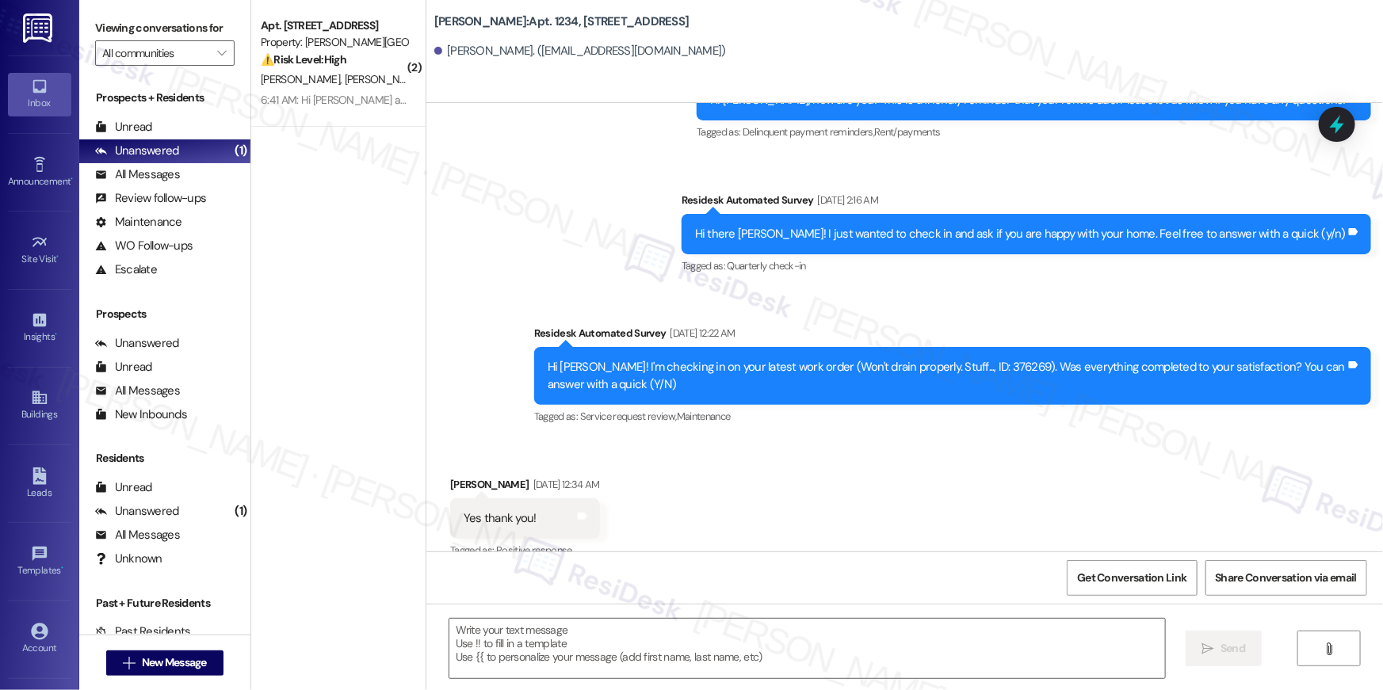
type textarea "Fetching suggested responses. Please feel free to read through the conversation…"
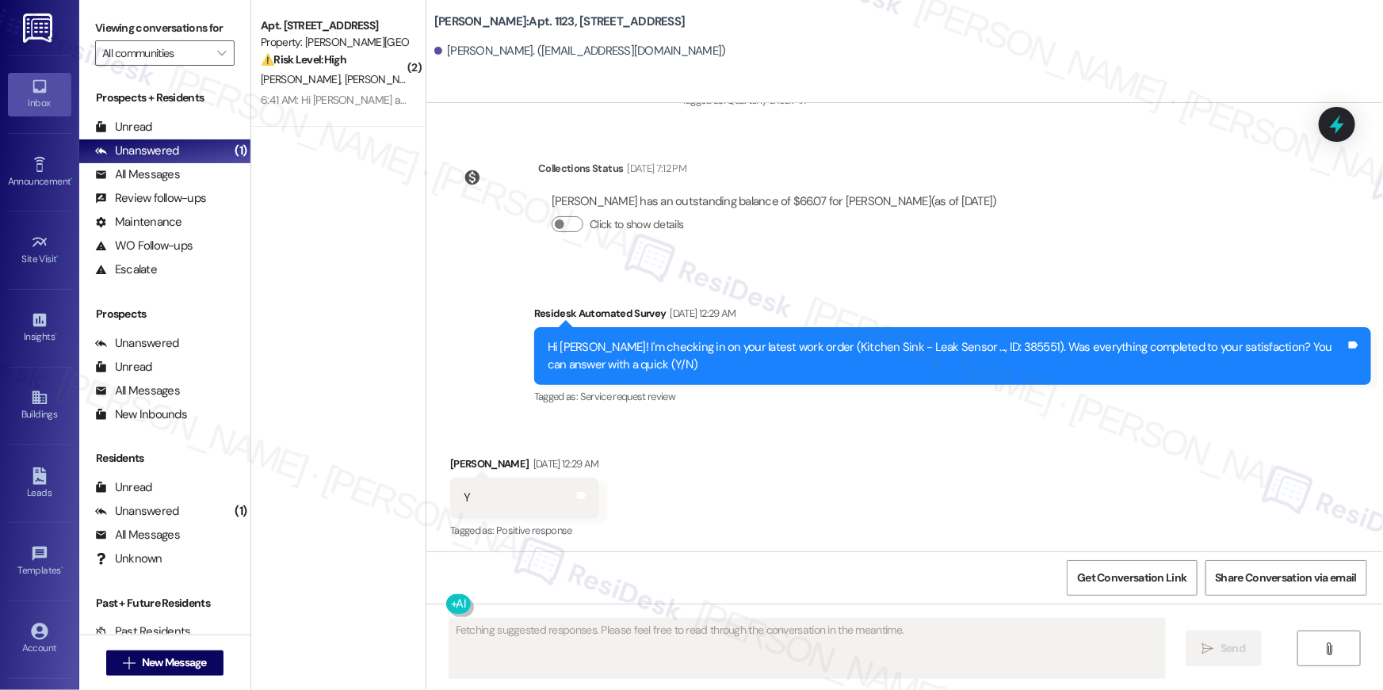
scroll to position [5653, 0]
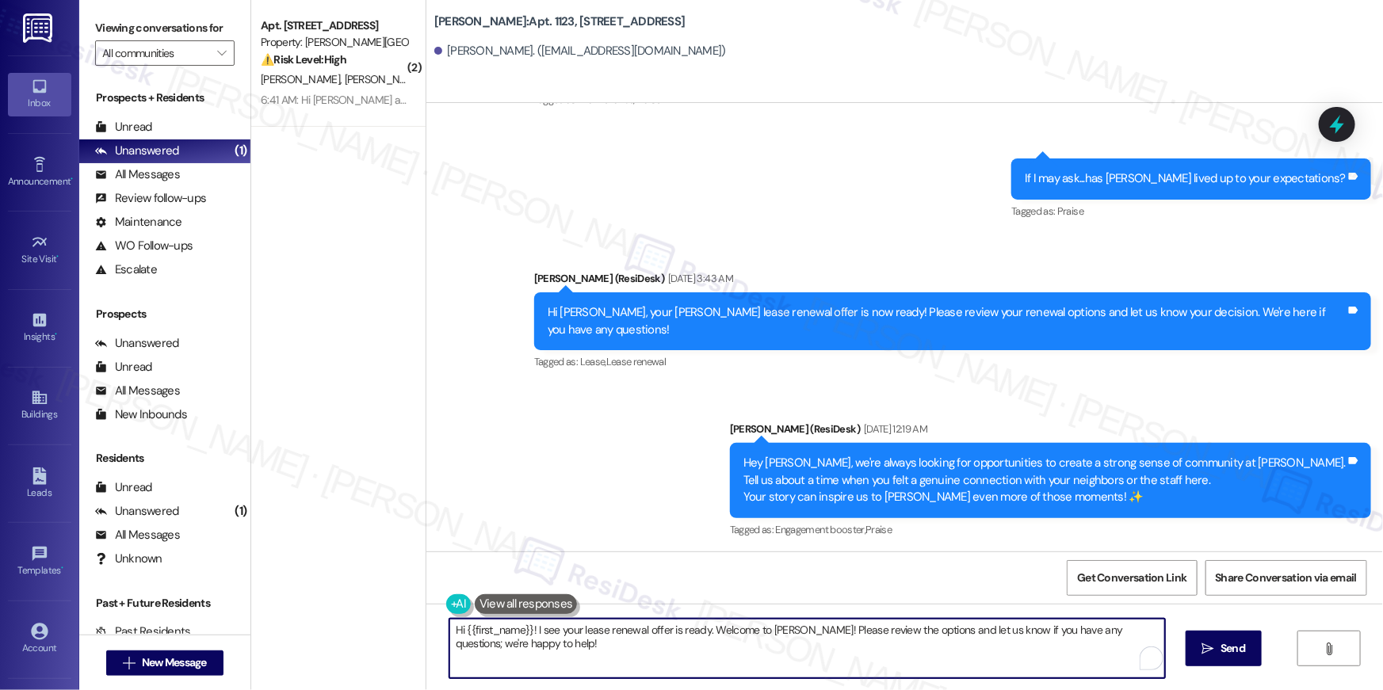
click at [954, 639] on textarea "Hi {{first_name}}! I see your lease renewal offer is ready. Welcome to [PERSON_…" at bounding box center [806, 648] width 715 height 59
paste textarea ", just following up on your lease renewal offer at {{property}}. Have you had a…"
type textarea "Hi {{first_name}}, just following up on your lease renewal offer at {{property}…"
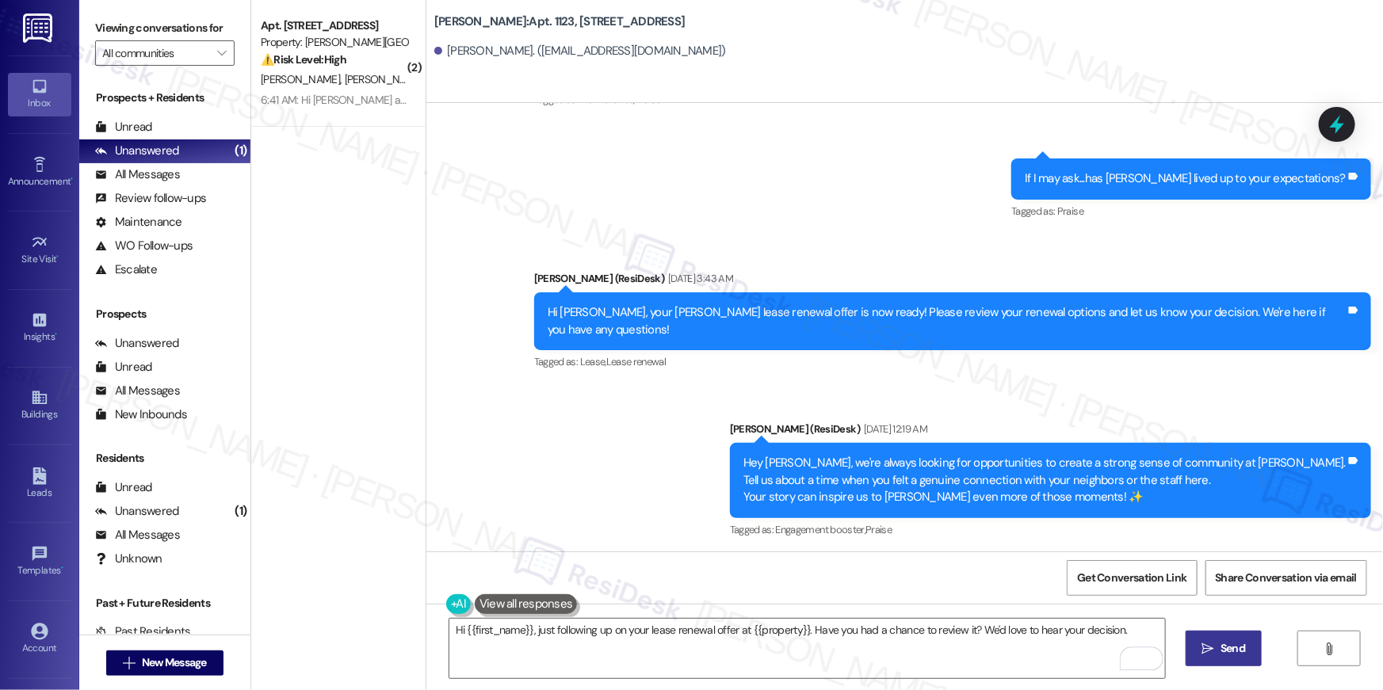
click at [1209, 657] on button " Send" at bounding box center [1223, 649] width 77 height 36
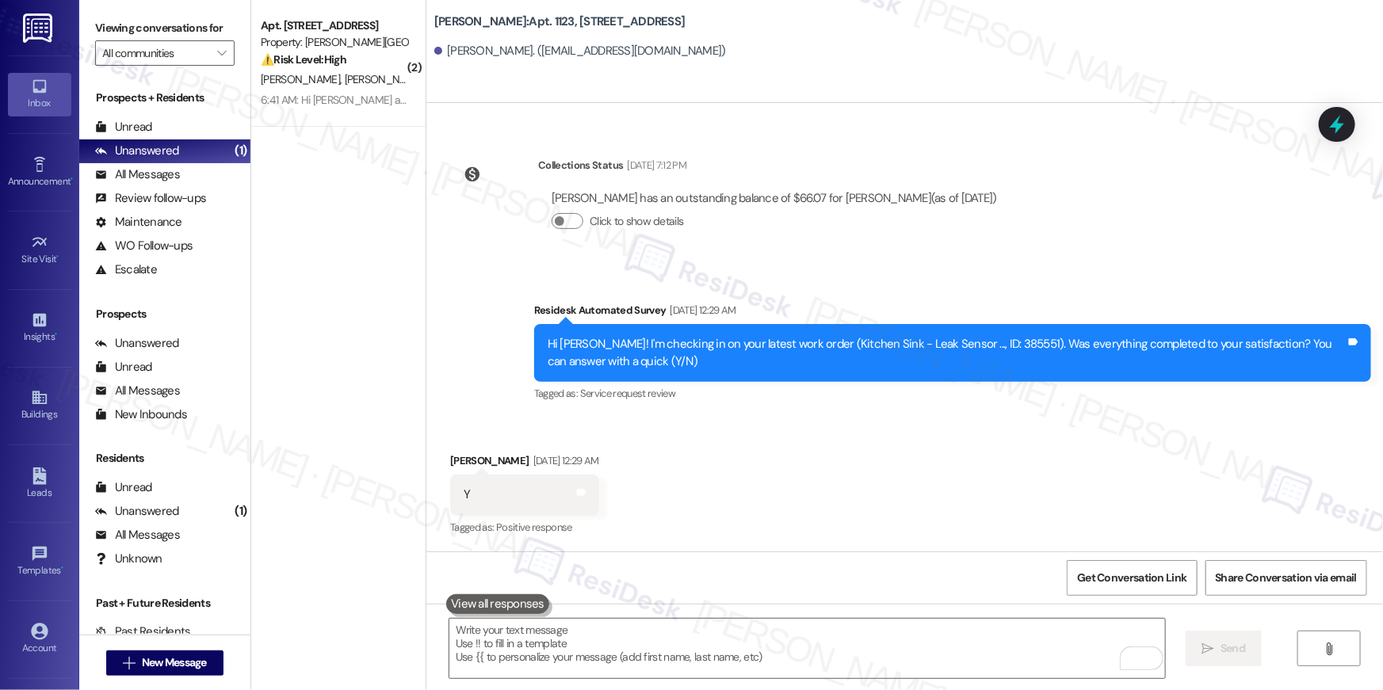
scroll to position [5072, 0]
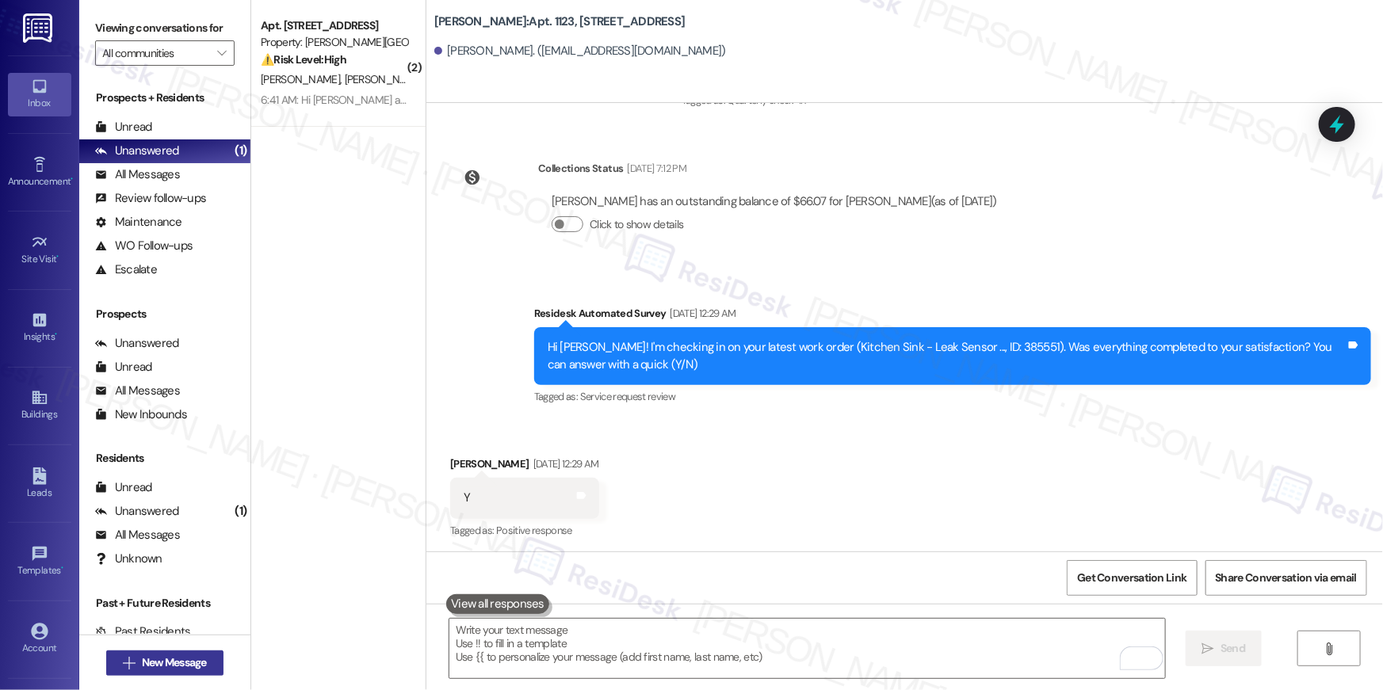
click at [204, 670] on span "New Message" at bounding box center [174, 662] width 71 height 17
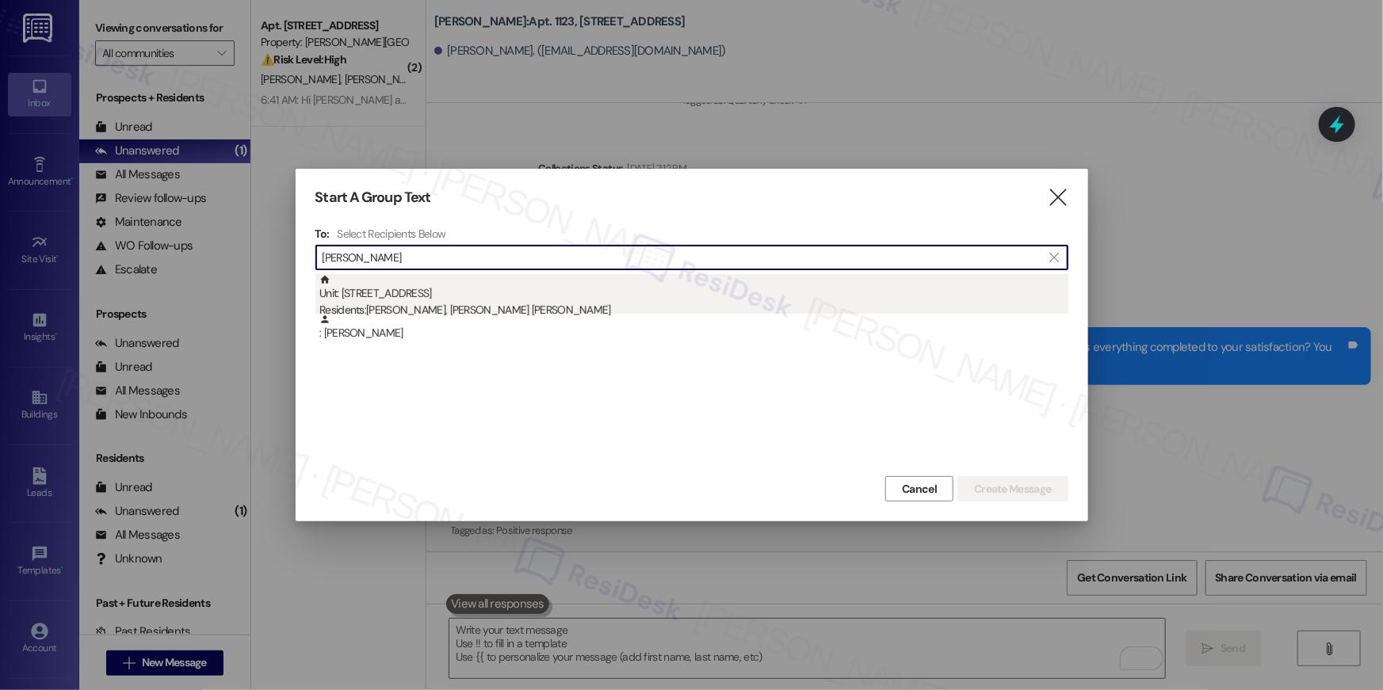
type input "[PERSON_NAME]"
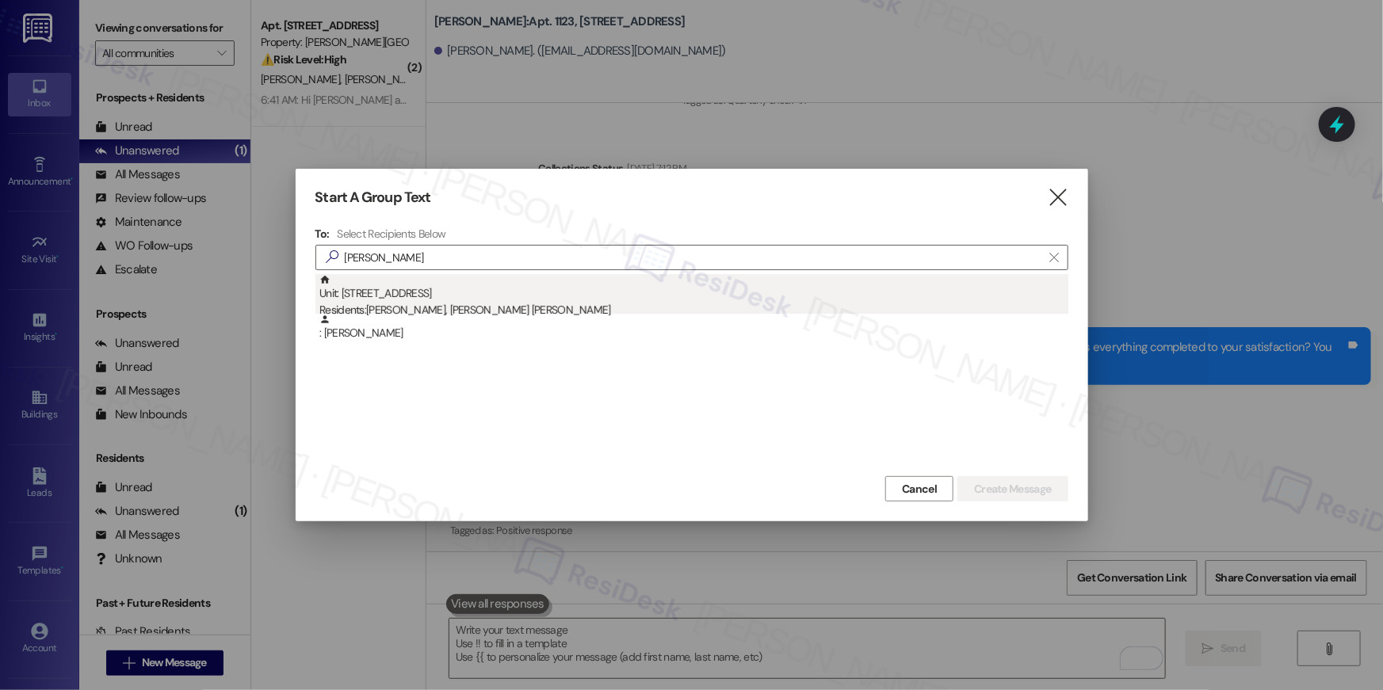
click at [543, 284] on div "Unit: [STREET_ADDRESS] Residents: [PERSON_NAME], [PERSON_NAME] [PERSON_NAME]" at bounding box center [693, 296] width 749 height 45
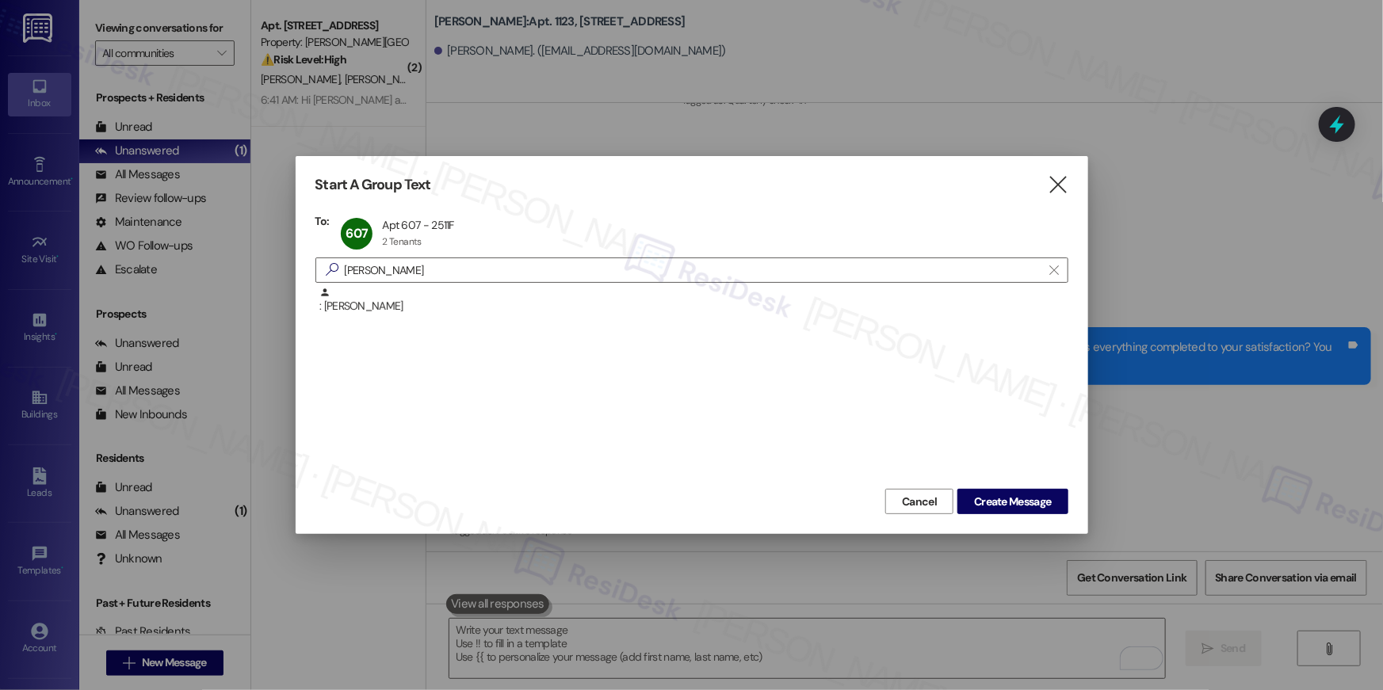
click at [1025, 515] on div "Start A Group Text  To: 607 Apt 607 - 2511F Apt 607 - 2511F 2 Tenants 2 Tenant…" at bounding box center [692, 345] width 792 height 378
click at [1026, 508] on span "Create Message" at bounding box center [1012, 502] width 77 height 17
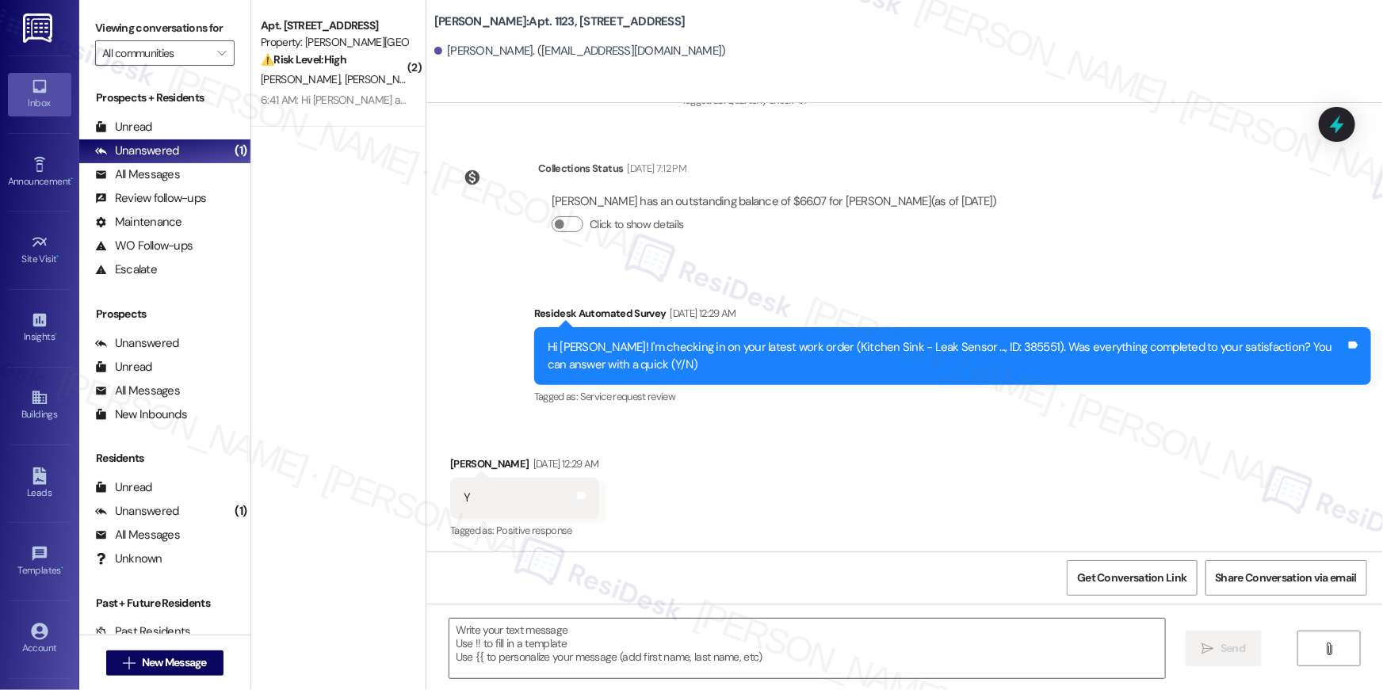
type textarea "Fetching suggested responses. Please feel free to read through the conversation…"
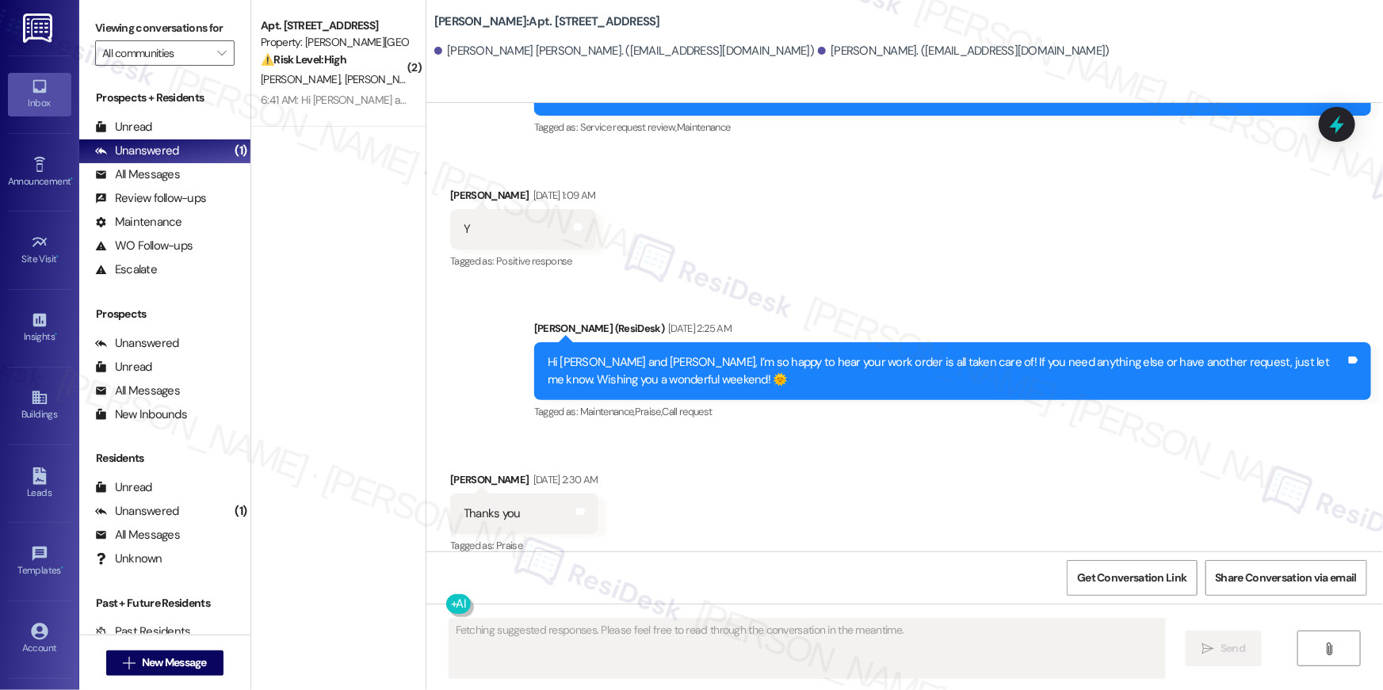
scroll to position [3723, 0]
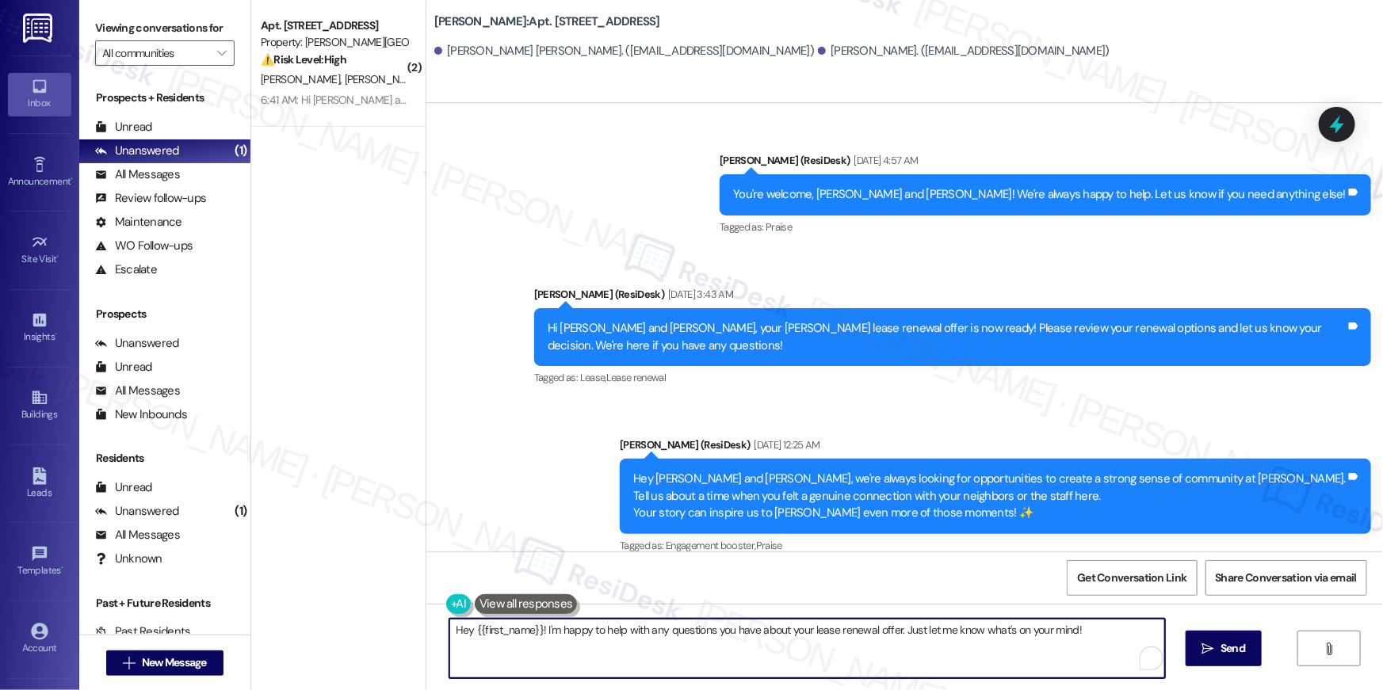
click at [751, 641] on textarea "Hey {{first_name}}! I'm happy to help with any questions you have about your le…" at bounding box center [806, 648] width 715 height 59
paste textarea "i {{first_name}}, just following up on your lease renewal offer at {{property}}…"
type textarea "Hi {{first_name}}, just following up on your lease renewal offer at {{property}…"
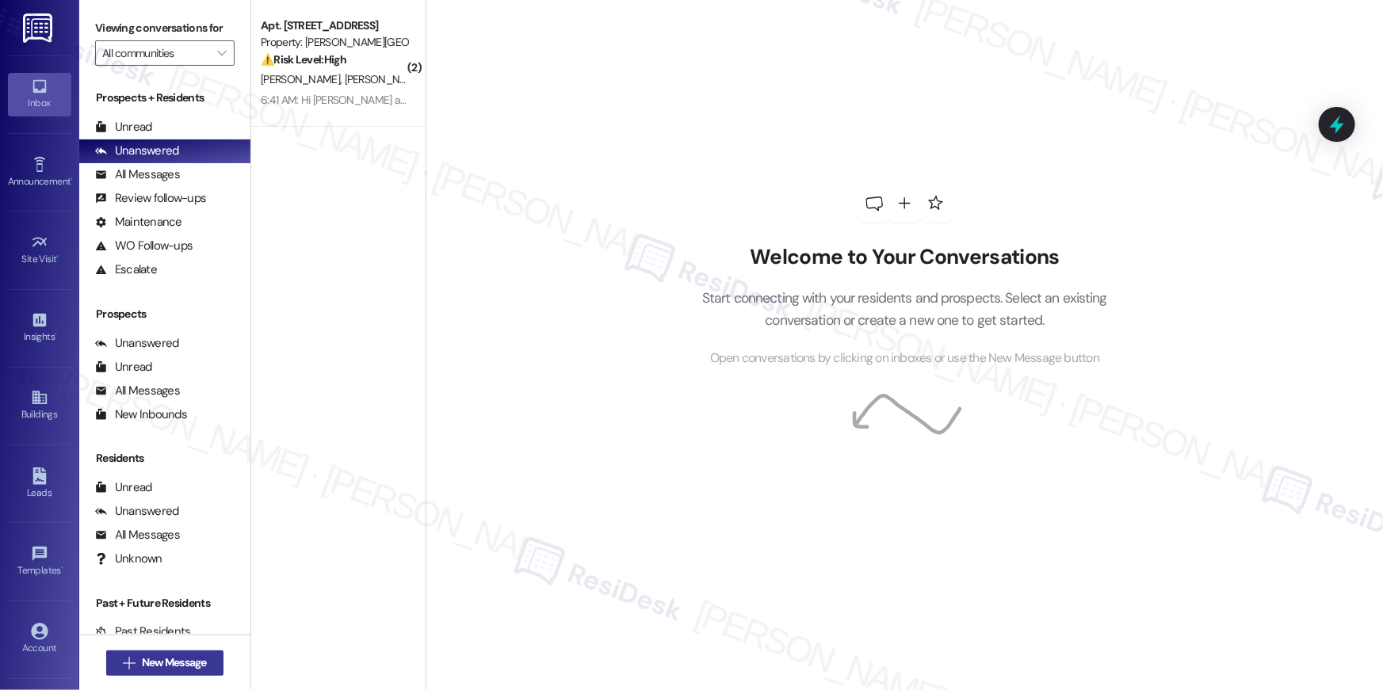
click at [174, 669] on span "New Message" at bounding box center [174, 662] width 65 height 17
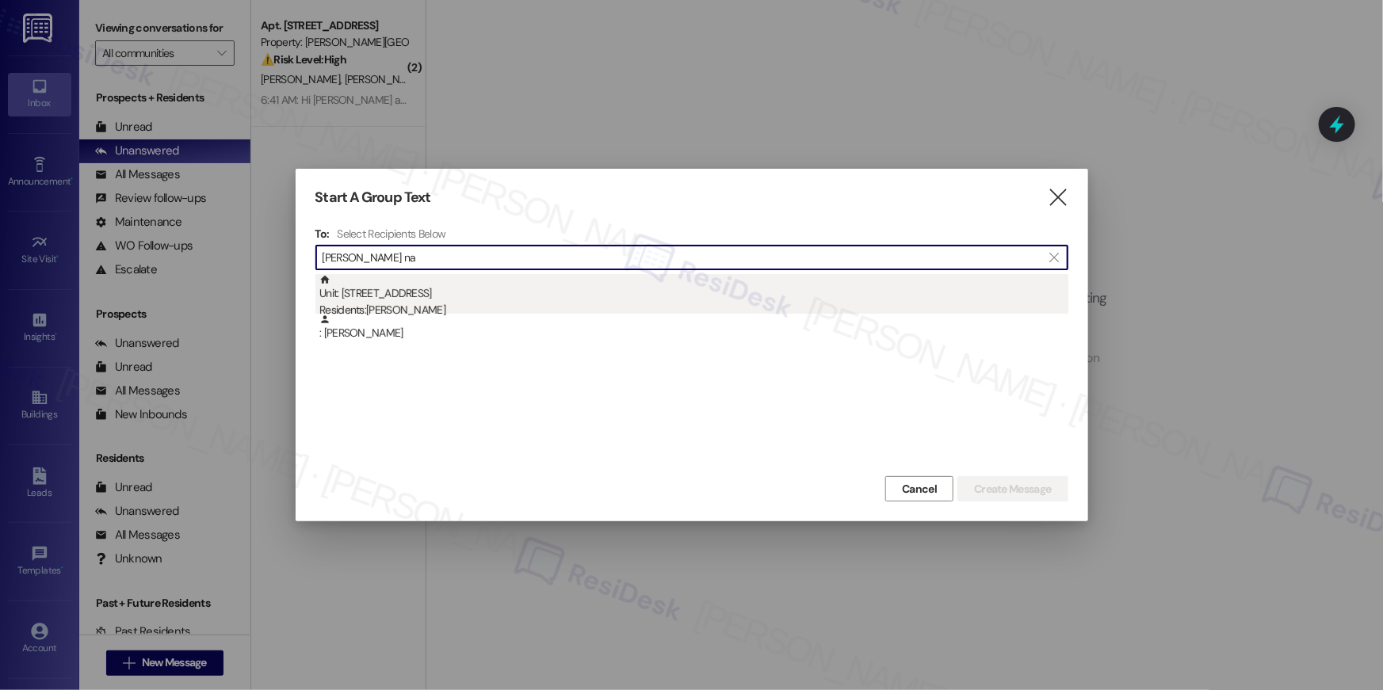
type input "[PERSON_NAME] na"
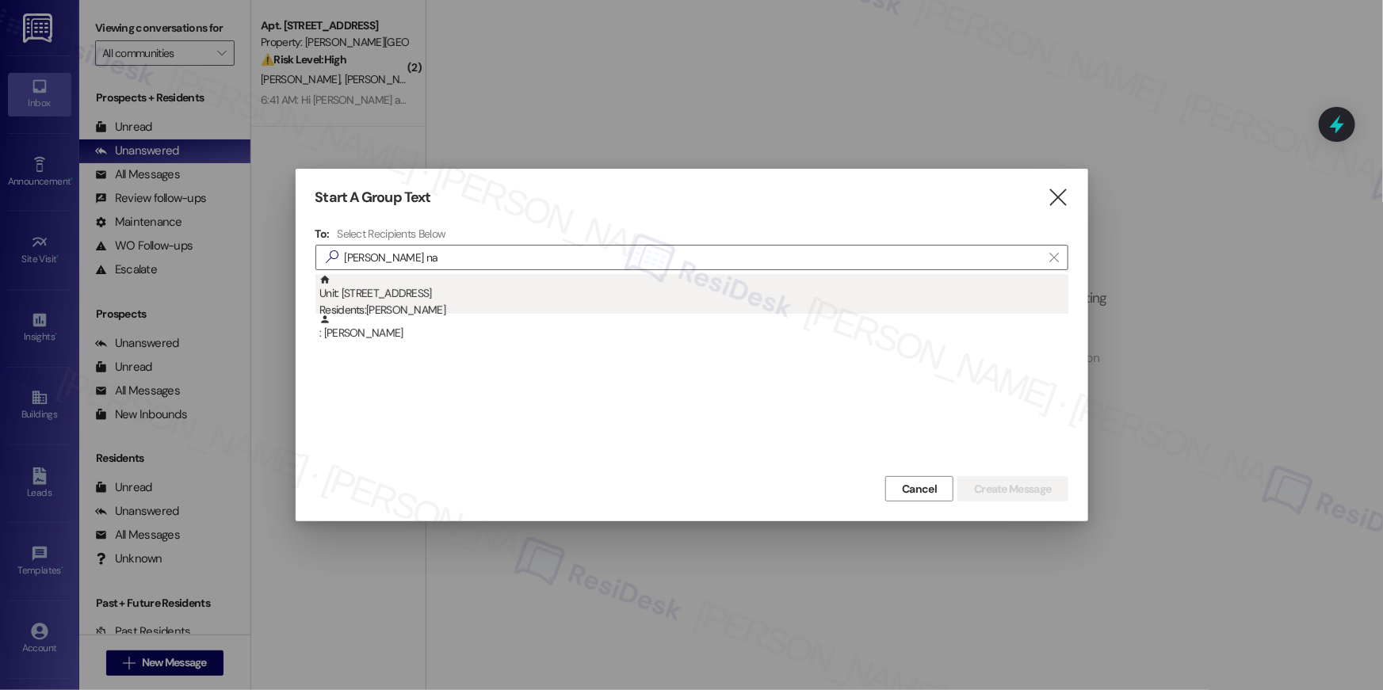
click at [427, 303] on div "Residents: [PERSON_NAME]" at bounding box center [693, 310] width 749 height 17
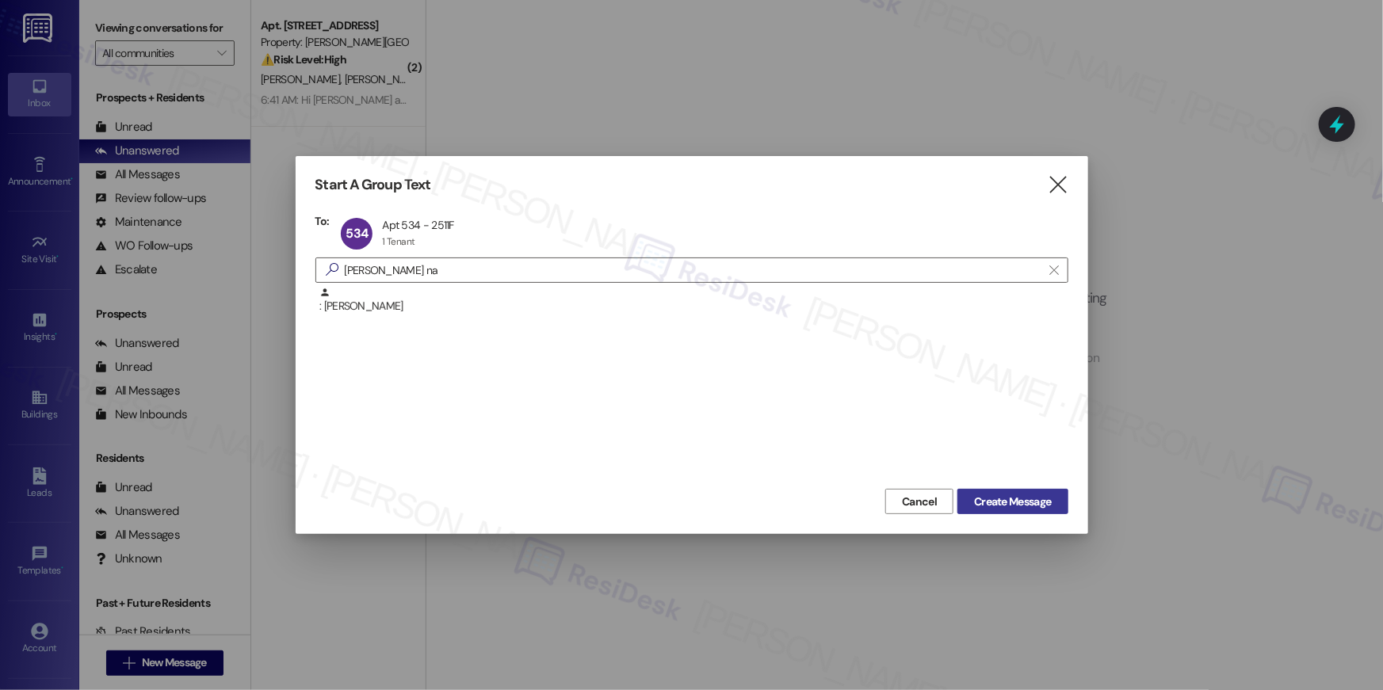
click at [1001, 510] on button "Create Message" at bounding box center [1012, 501] width 110 height 25
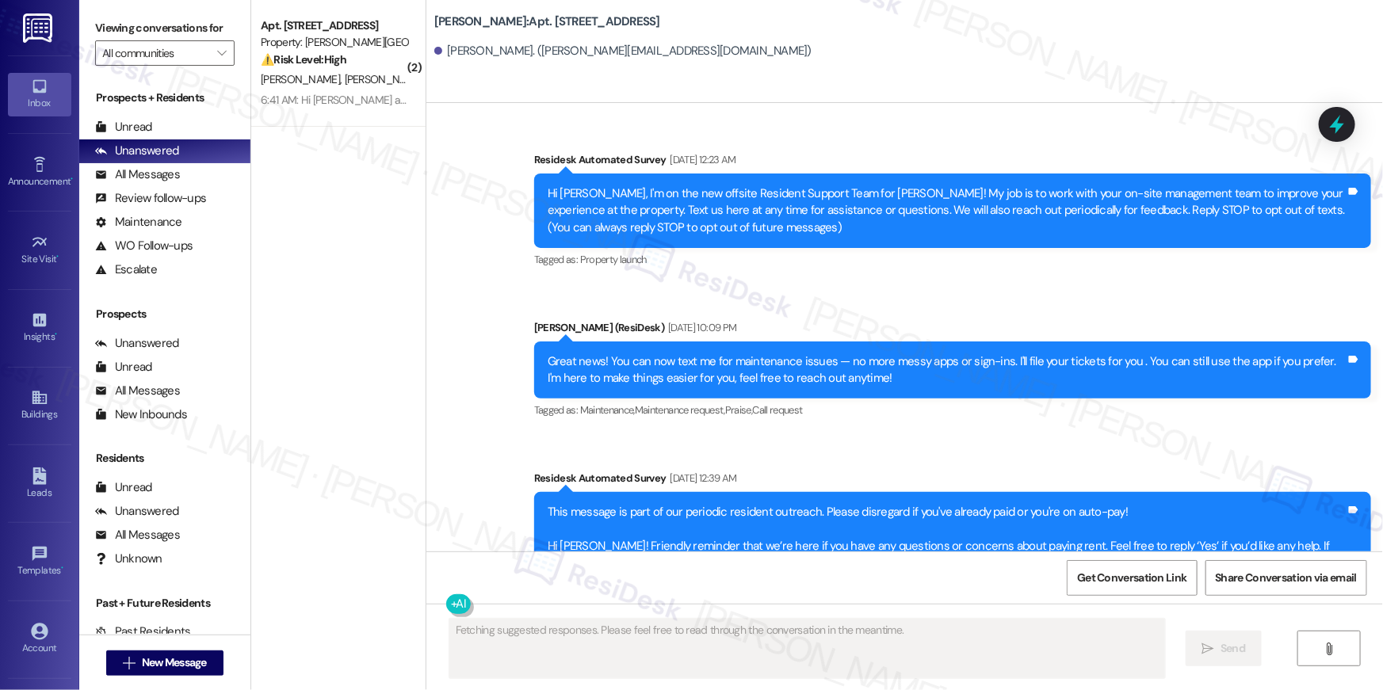
scroll to position [7347, 0]
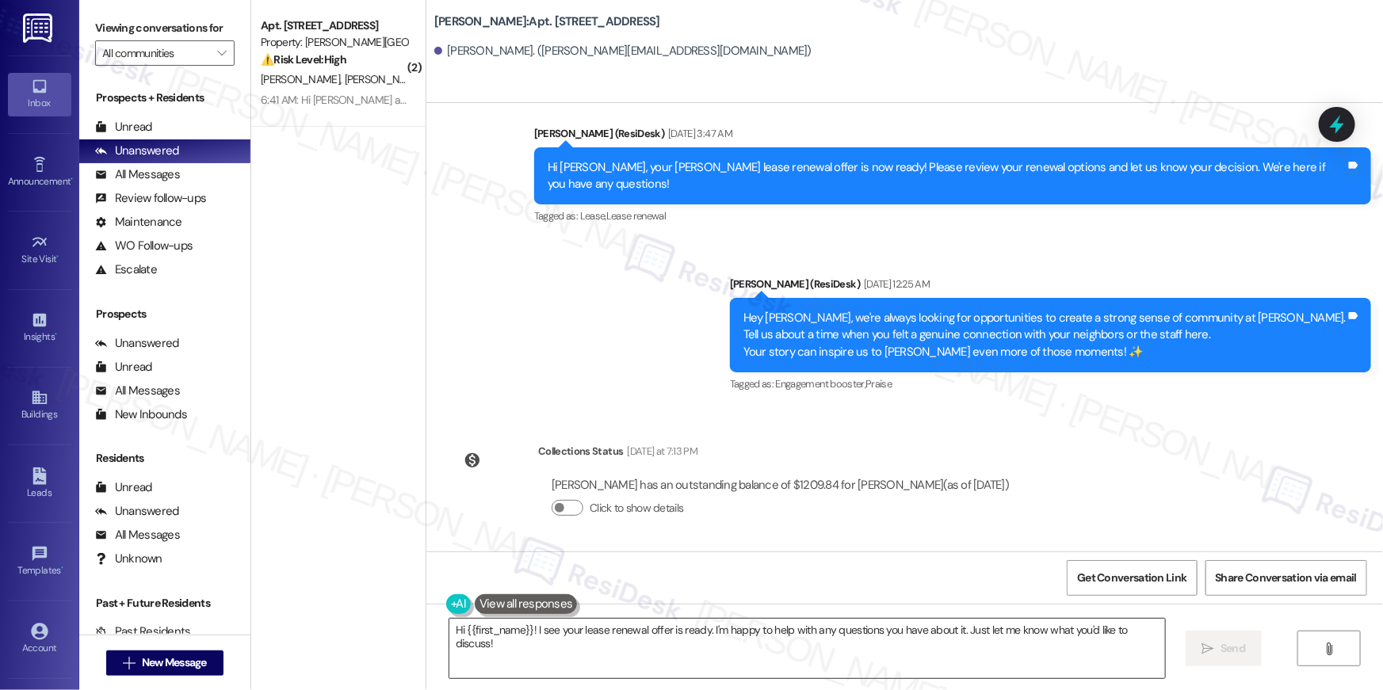
click at [784, 668] on textarea "Hi {{first_name}}! I see your lease renewal offer is ready. I'm happy to help w…" at bounding box center [806, 648] width 715 height 59
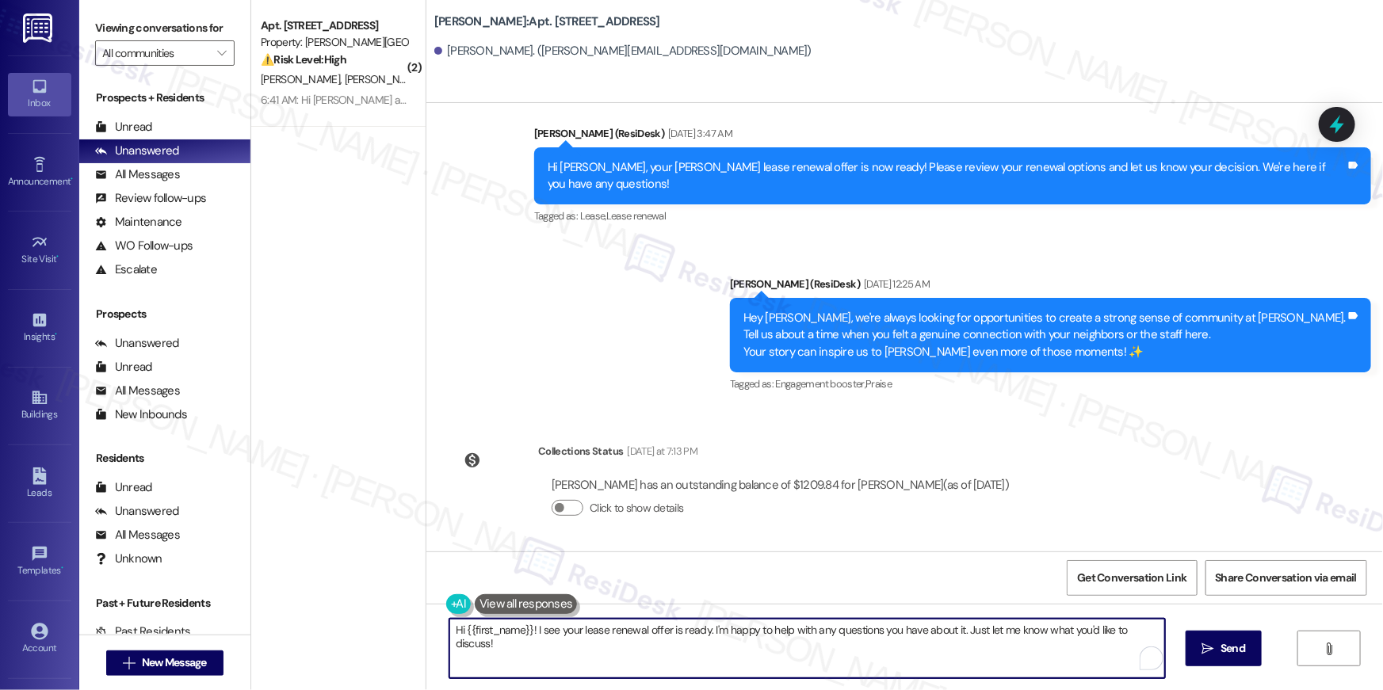
paste textarea ", just following up on your lease renewal offer at {{property}}. Have you had a…"
type textarea "Hi {{first_name}}, just following up on your lease renewal offer at {{property}…"
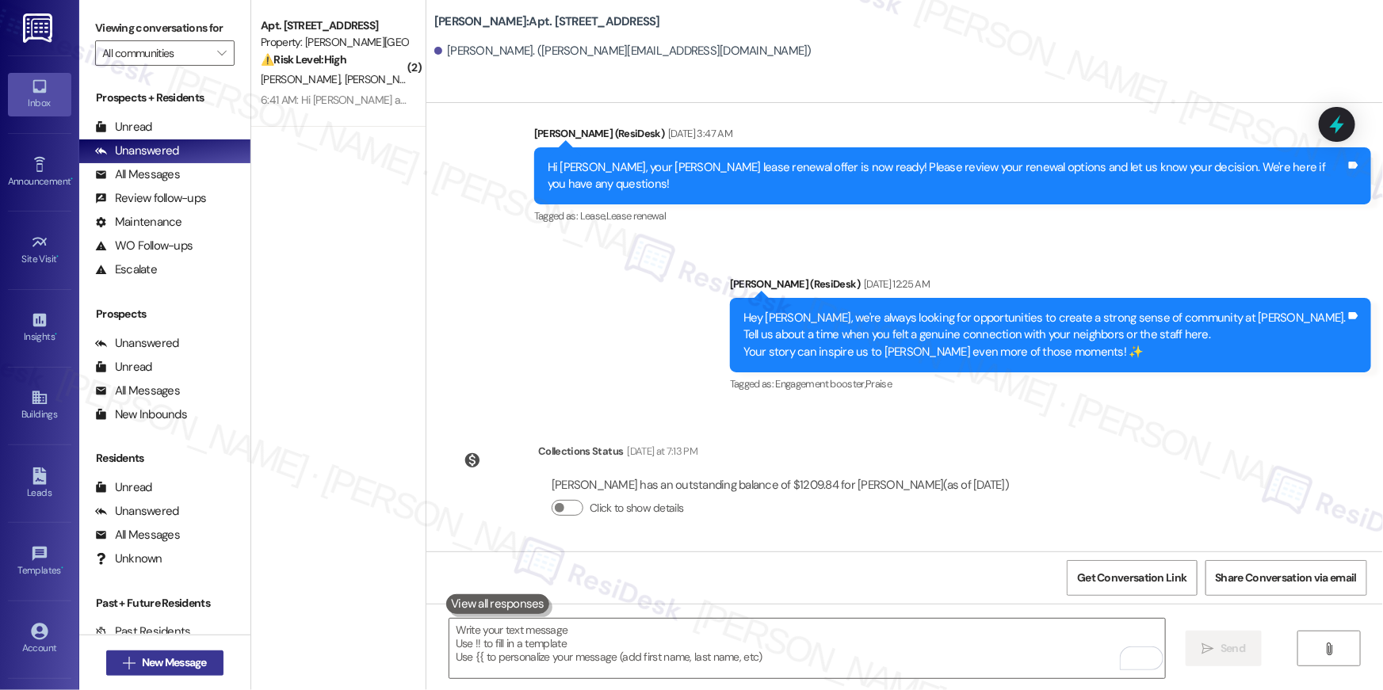
click at [174, 665] on span "New Message" at bounding box center [174, 662] width 65 height 17
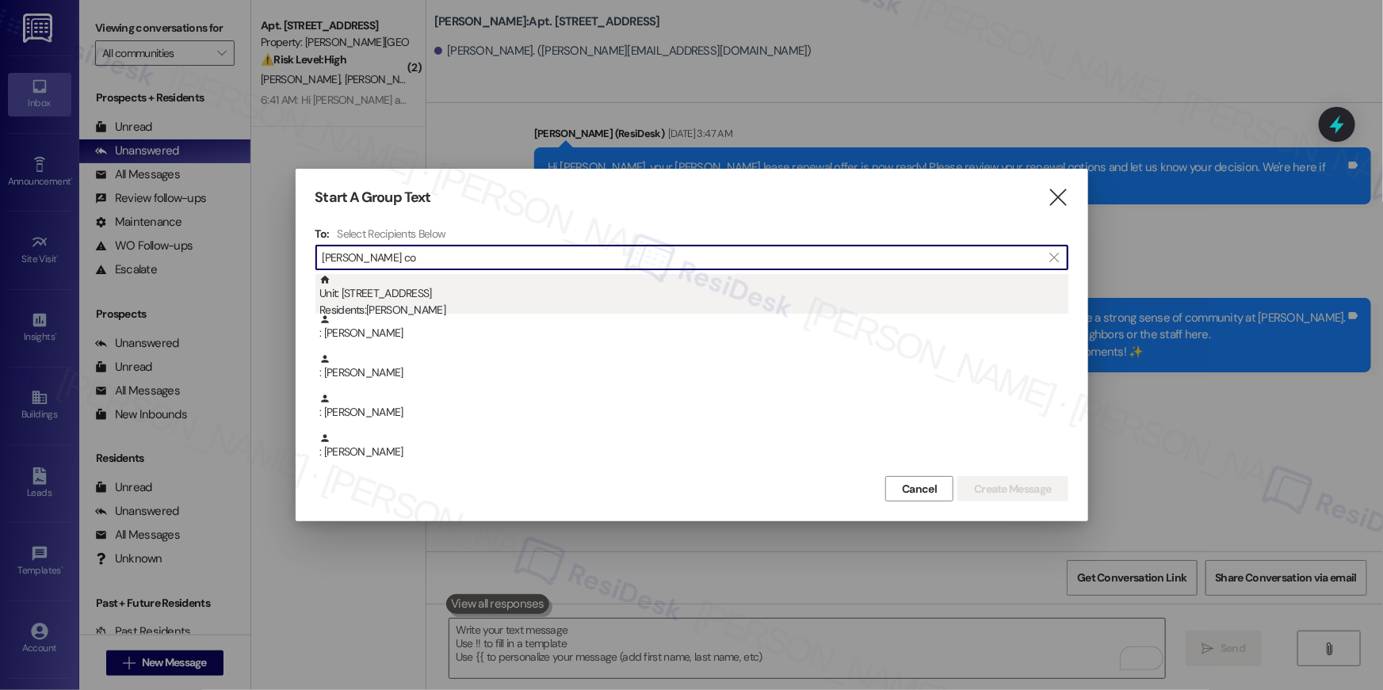
type input "[PERSON_NAME] co"
click at [464, 300] on div "Unit: [STREET_ADDRESS] Residents: [PERSON_NAME]" at bounding box center [693, 296] width 749 height 45
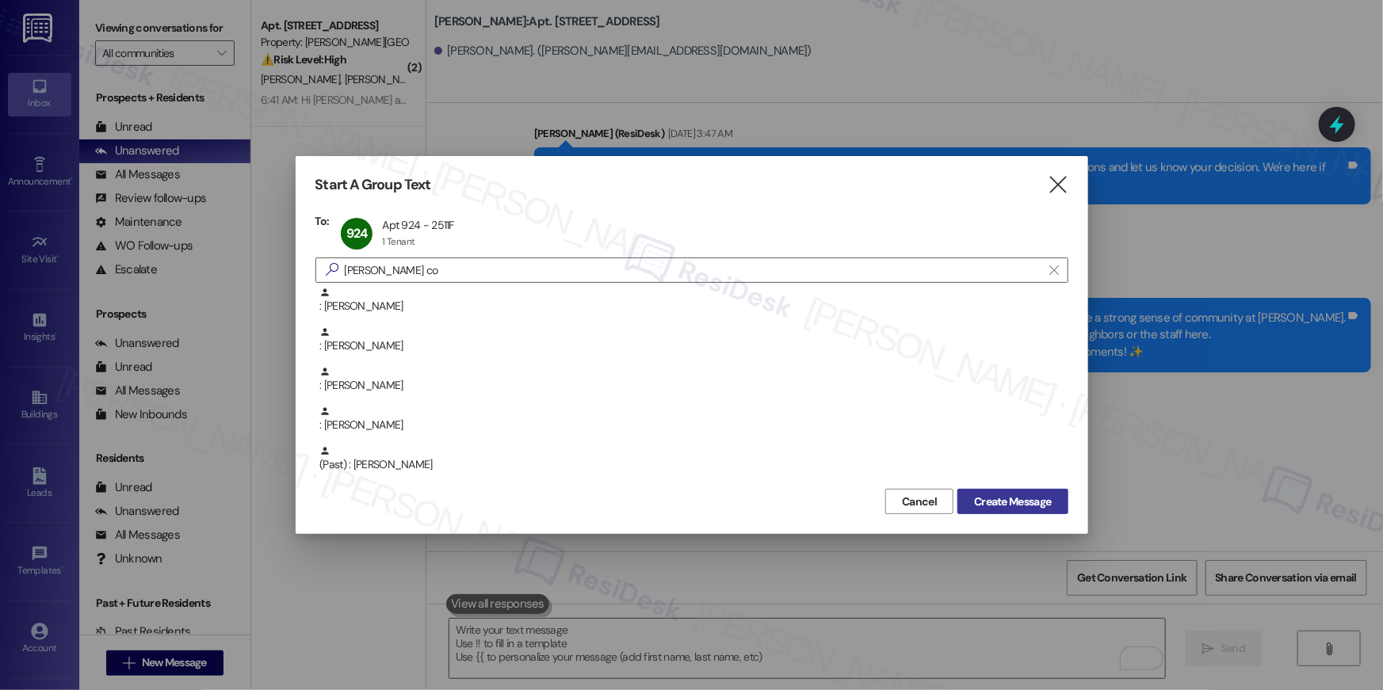
click at [1042, 508] on span "Create Message" at bounding box center [1012, 502] width 77 height 17
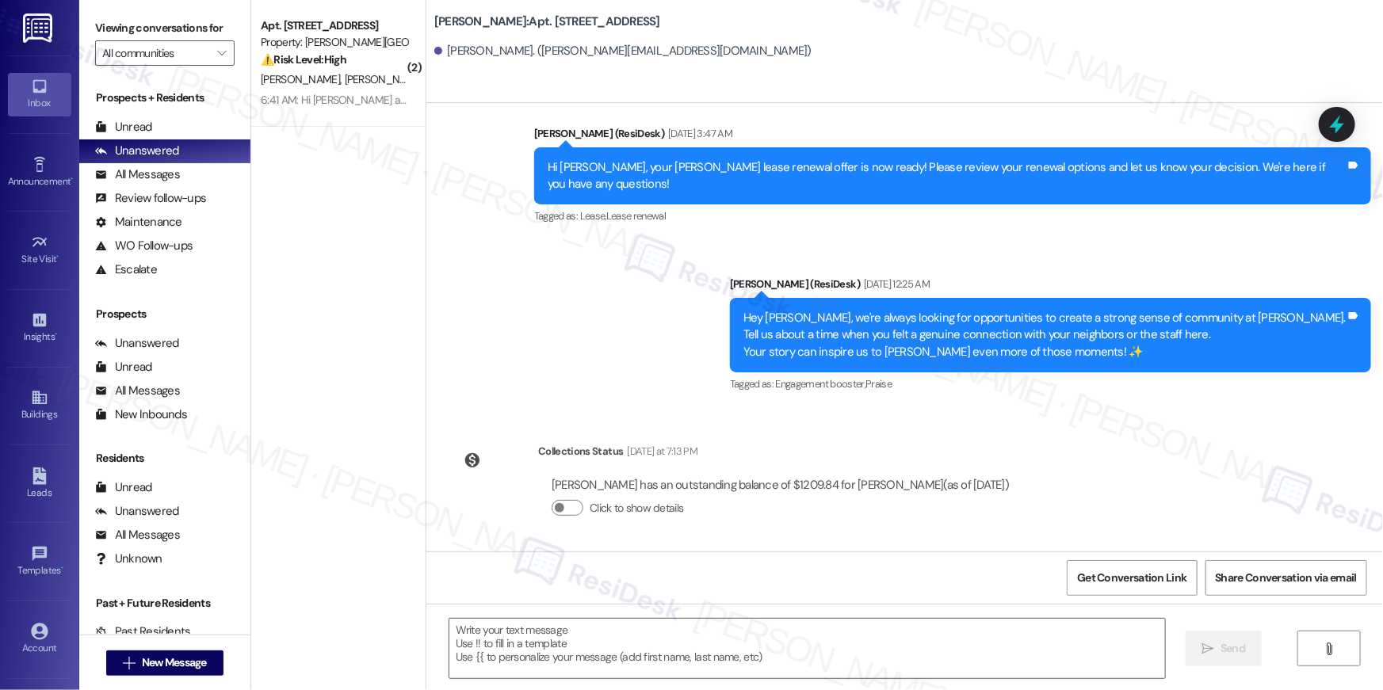
type textarea "Fetching suggested responses. Please feel free to read through the conversation…"
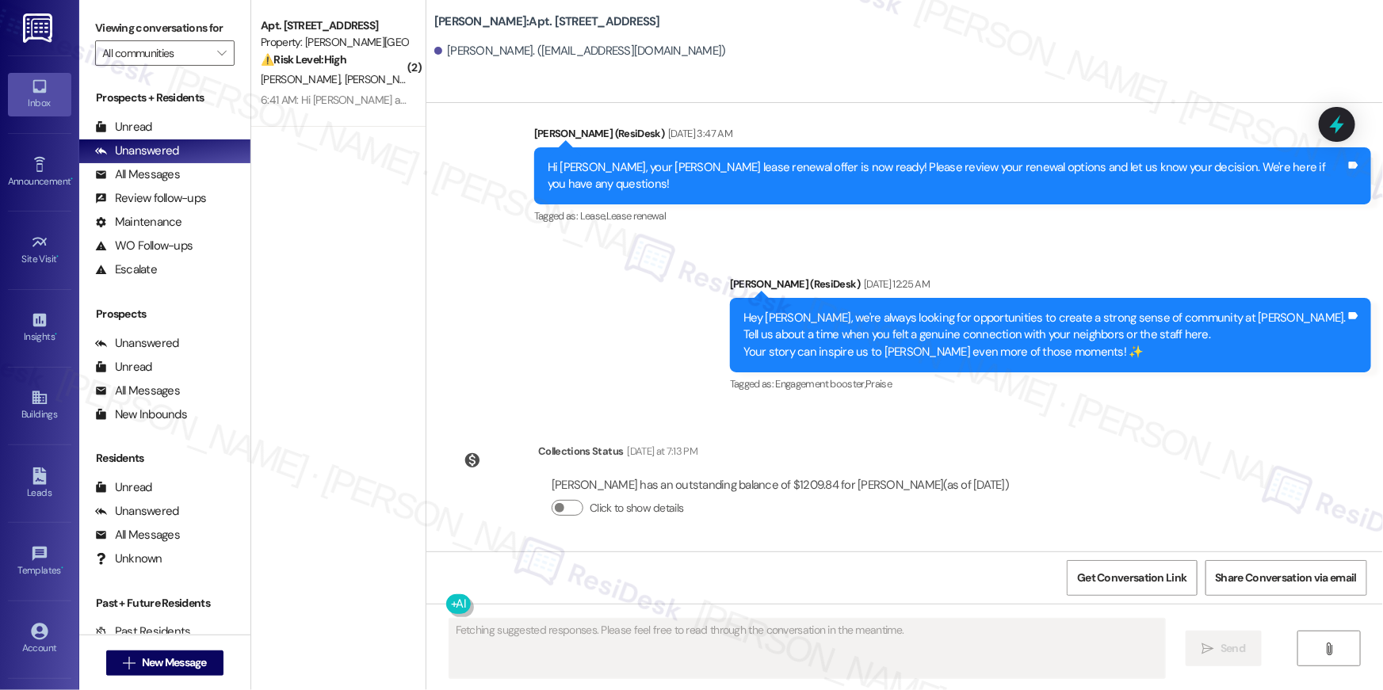
scroll to position [892, 0]
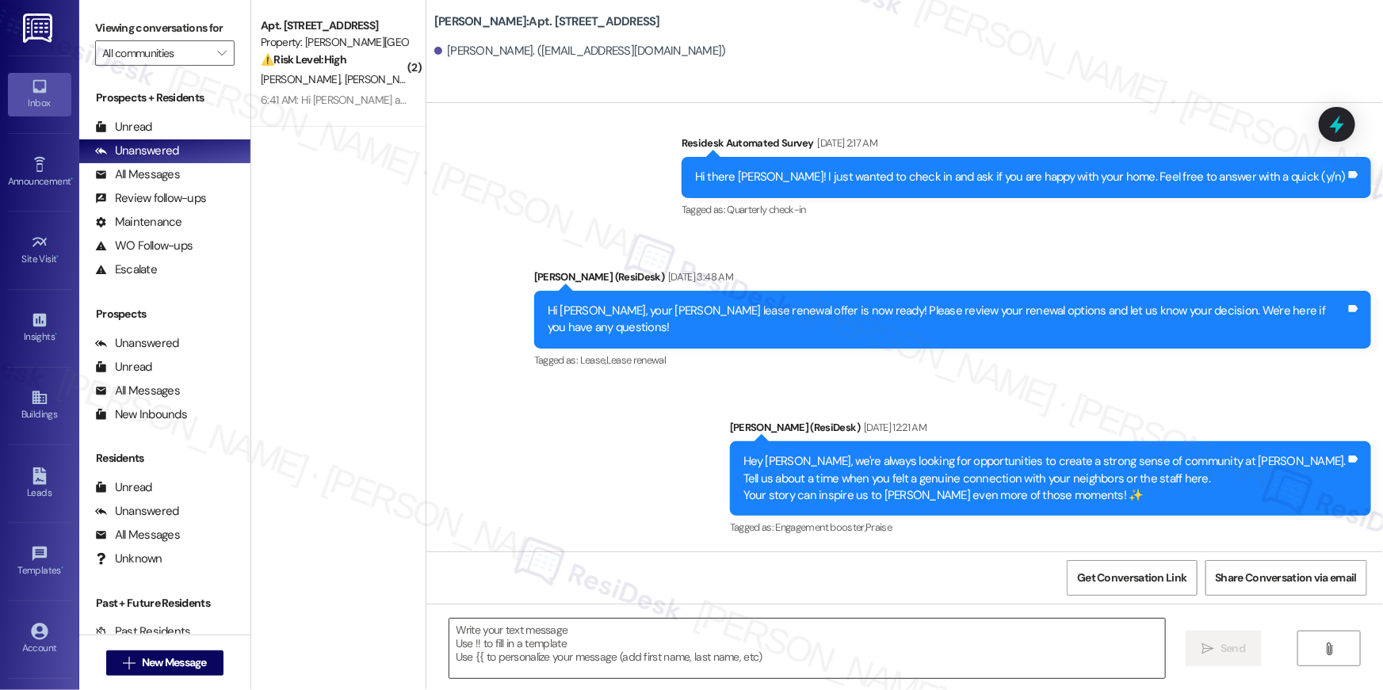
click at [818, 651] on textarea at bounding box center [806, 648] width 715 height 59
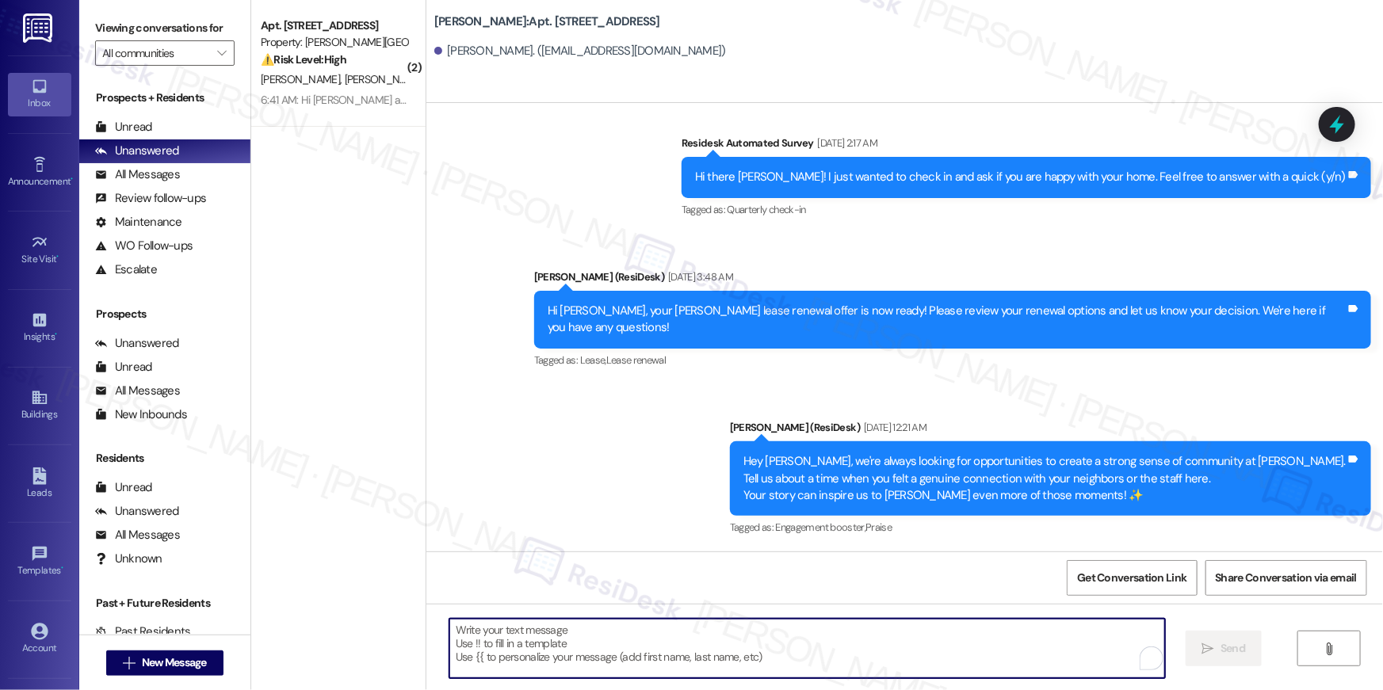
paste textarea "Hi {{first_name}}, just following up on your lease renewal offer at {{property}…"
type textarea "Hi {{first_name}}, just following up on your lease renewal offer at {{property}…"
click at [182, 666] on span "New Message" at bounding box center [174, 662] width 65 height 17
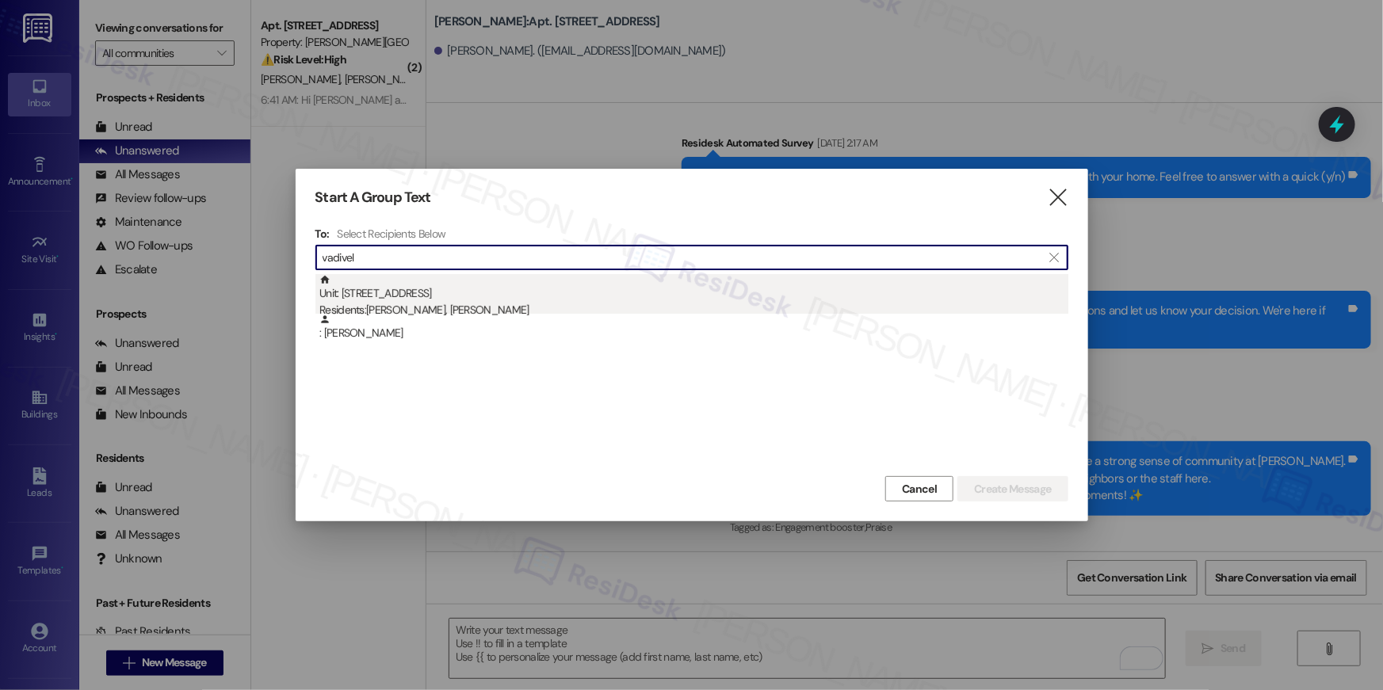
type input "vadivel"
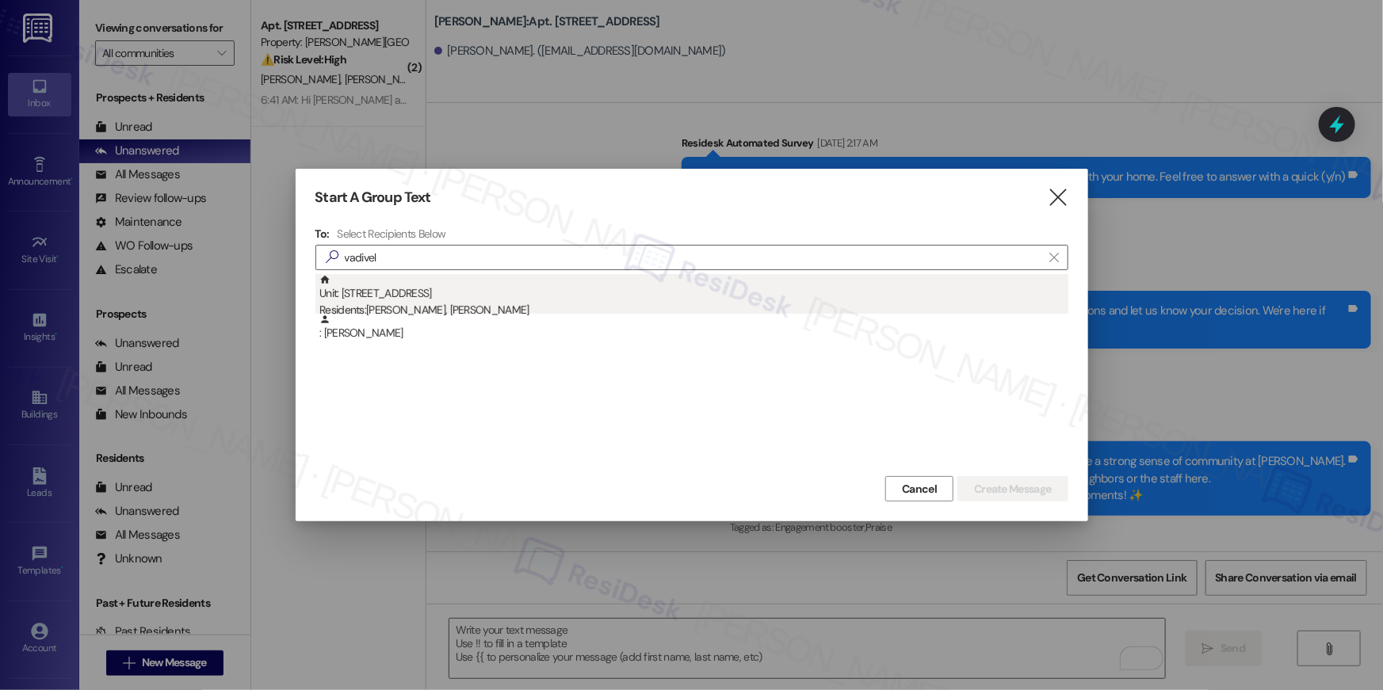
drag, startPoint x: 443, startPoint y: 309, endPoint x: 558, endPoint y: 308, distance: 114.9
click at [558, 308] on div "Residents: [PERSON_NAME], [PERSON_NAME]" at bounding box center [693, 310] width 749 height 17
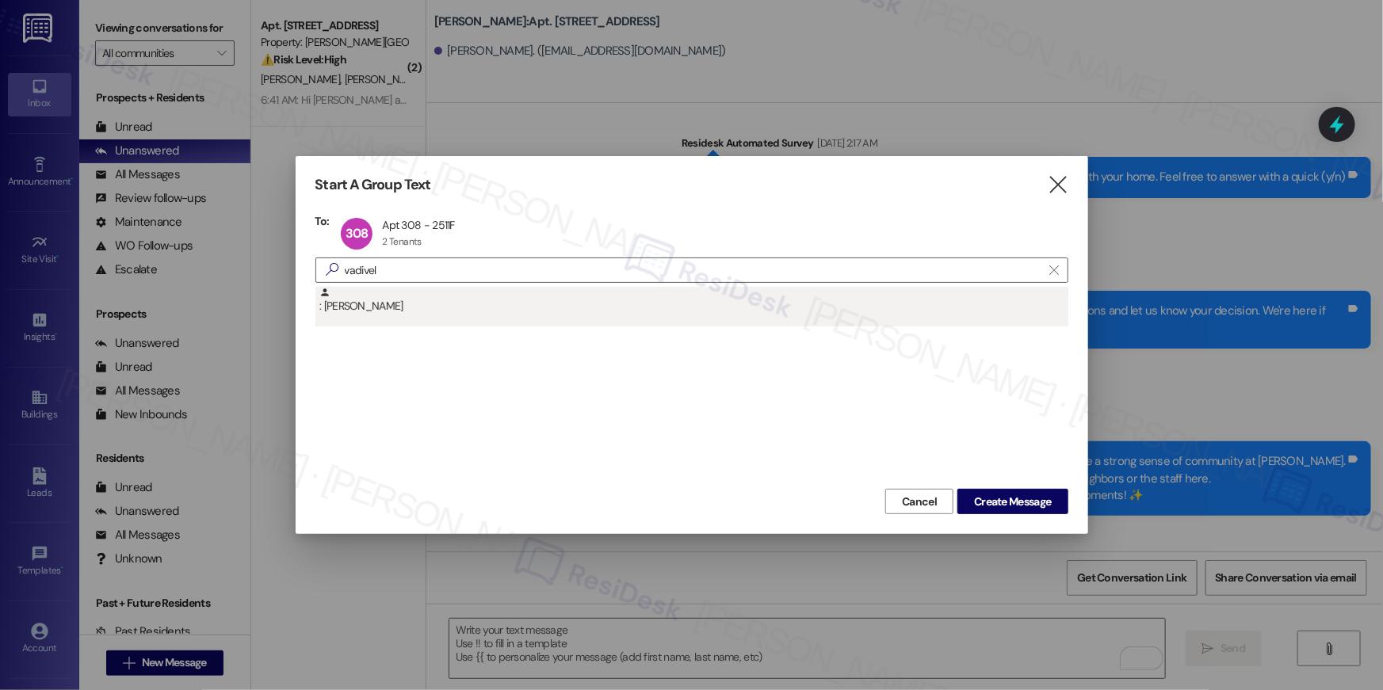
click at [593, 307] on div ": [PERSON_NAME]" at bounding box center [693, 301] width 749 height 28
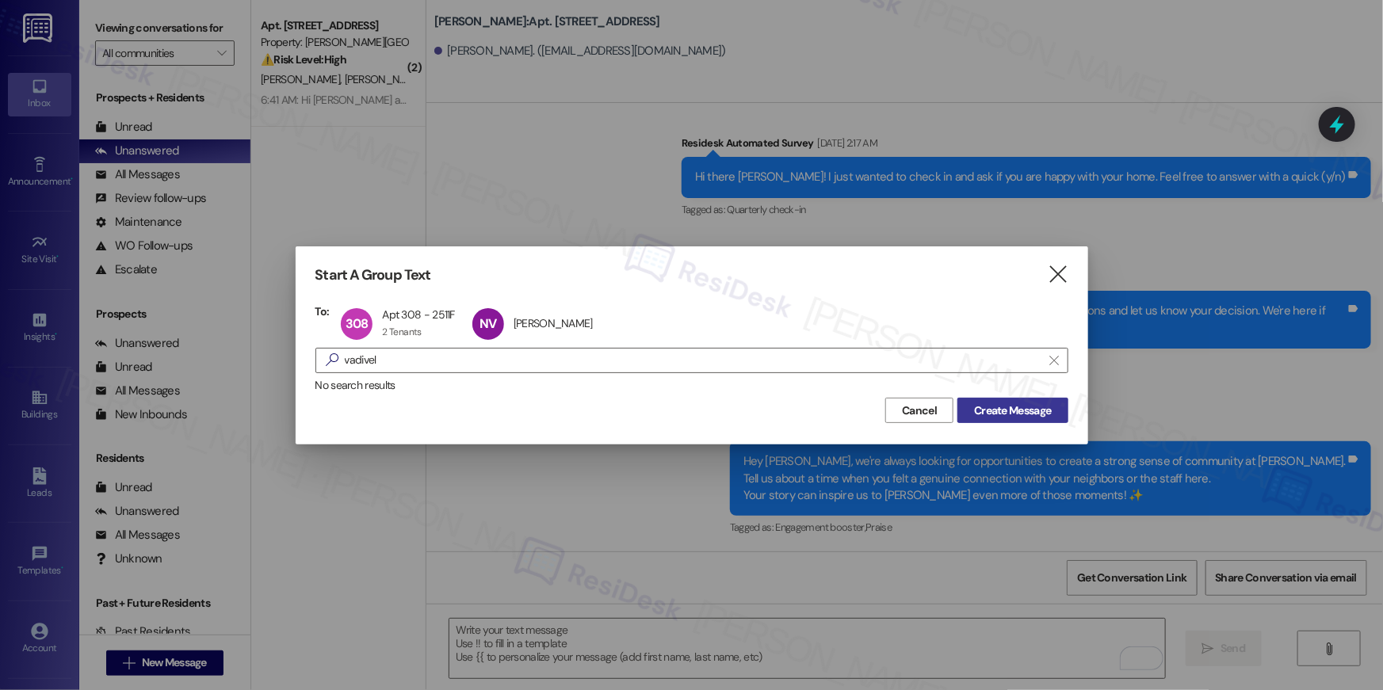
click at [1009, 414] on span "Create Message" at bounding box center [1012, 411] width 77 height 17
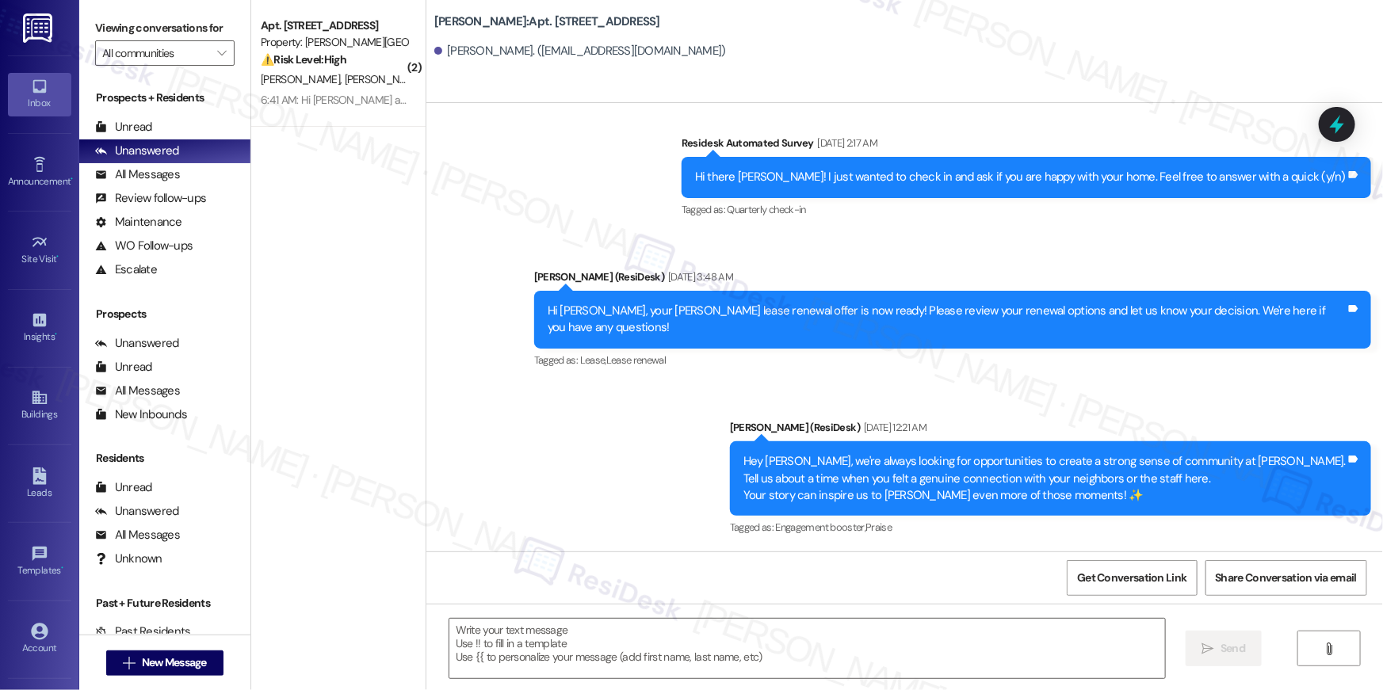
type textarea "Fetching suggested responses. Please feel free to read through the conversation…"
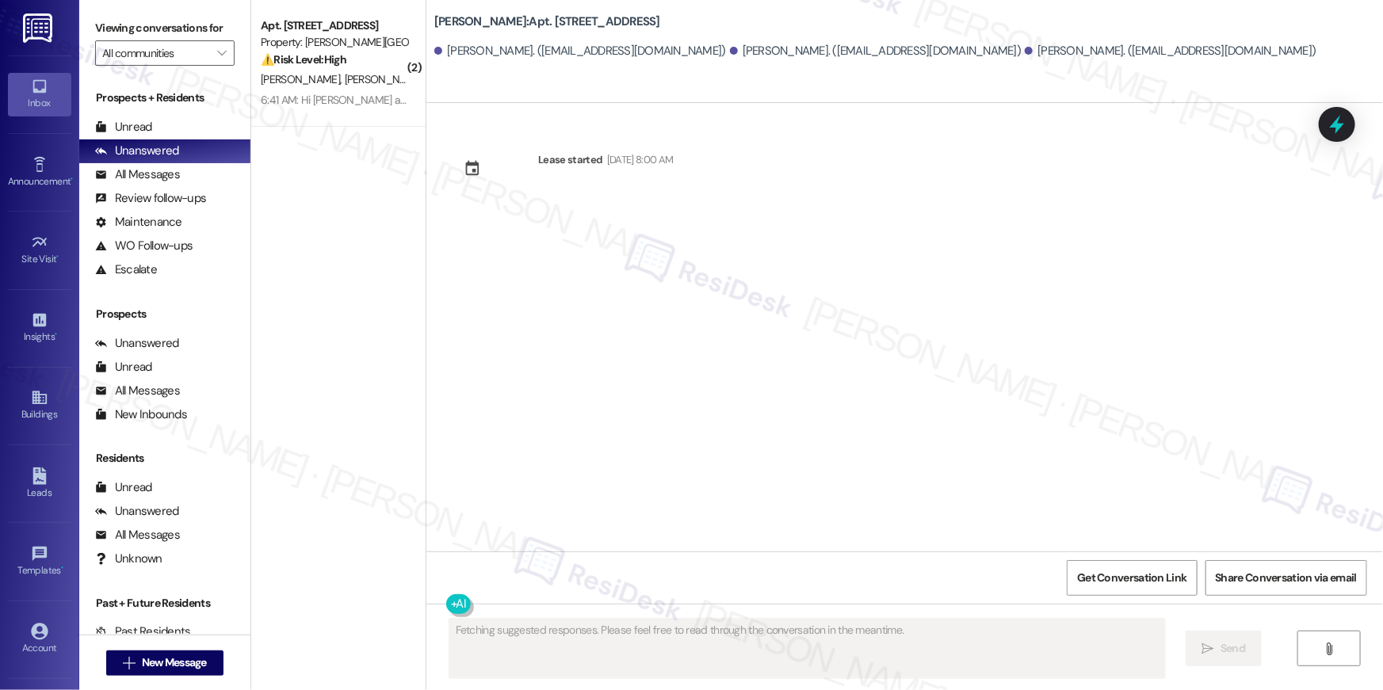
scroll to position [0, 0]
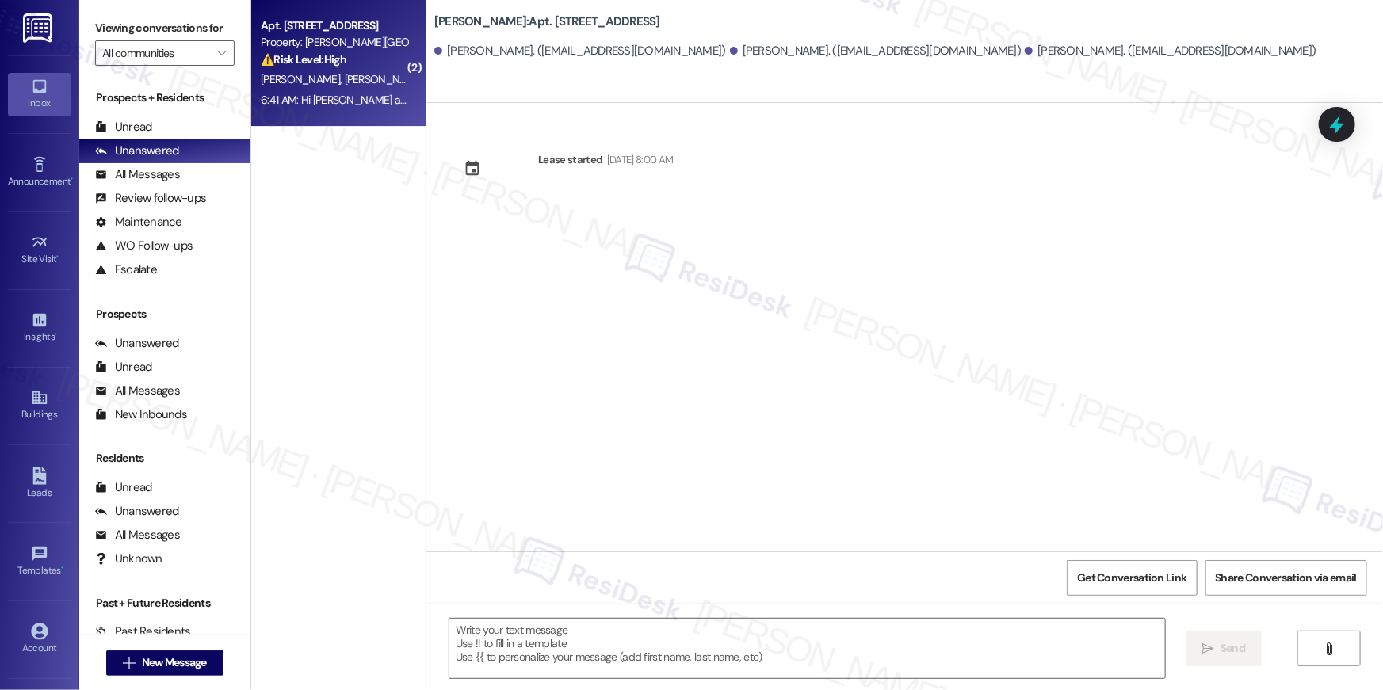
click at [345, 87] on div "[PERSON_NAME] [PERSON_NAME]" at bounding box center [334, 80] width 150 height 20
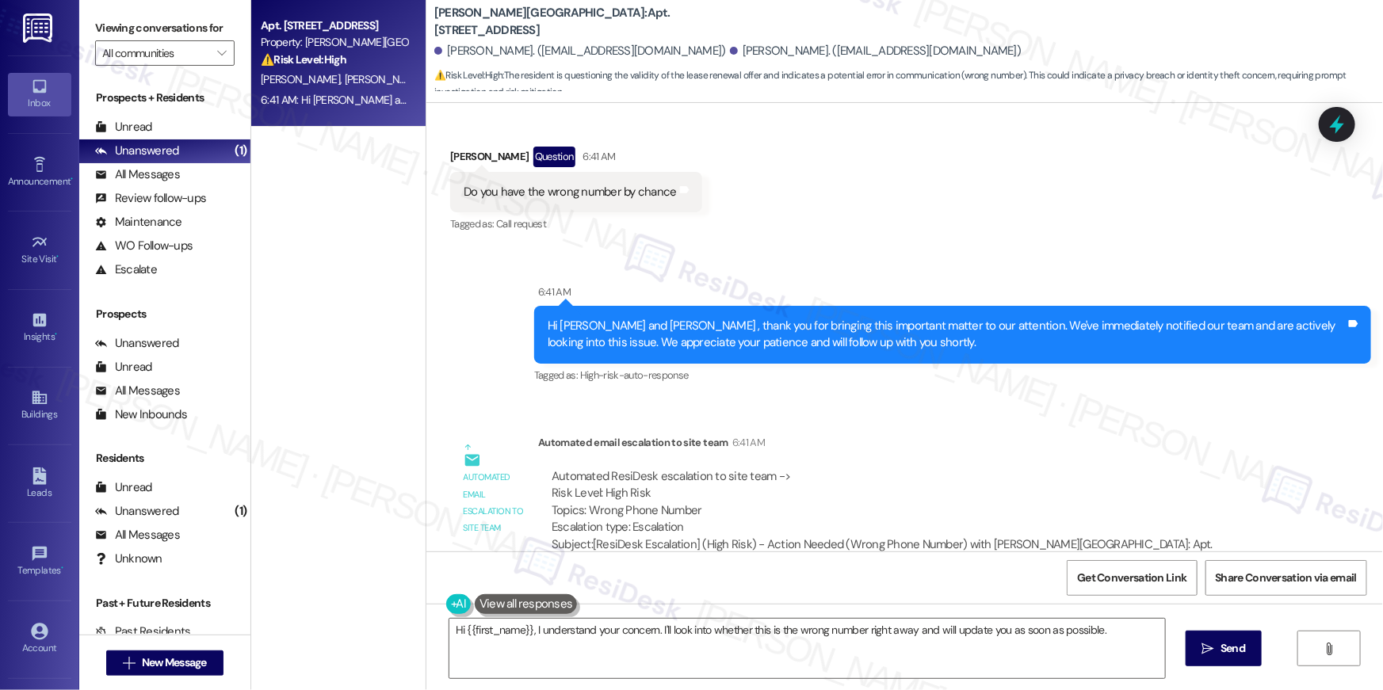
scroll to position [939, 0]
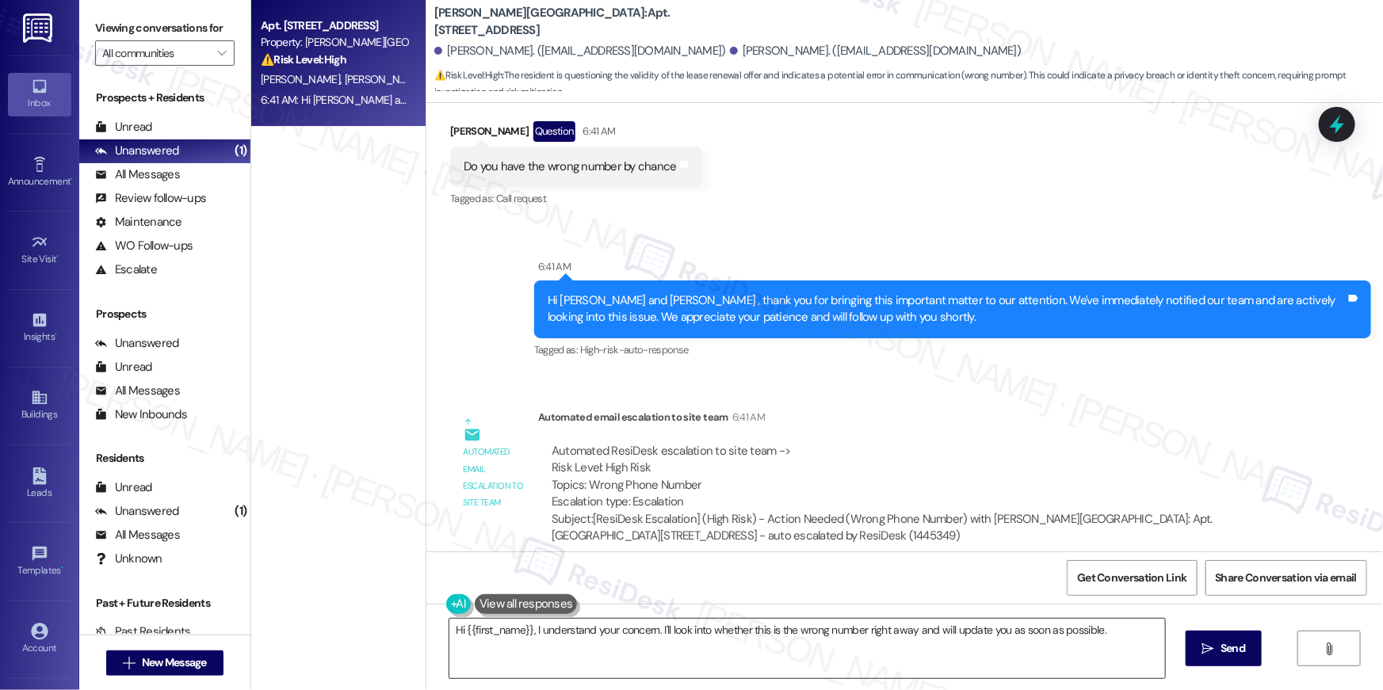
click at [655, 647] on textarea "Hi {{first_name}}, I understand your concern. I'll look into whether this is th…" at bounding box center [806, 648] width 715 height 59
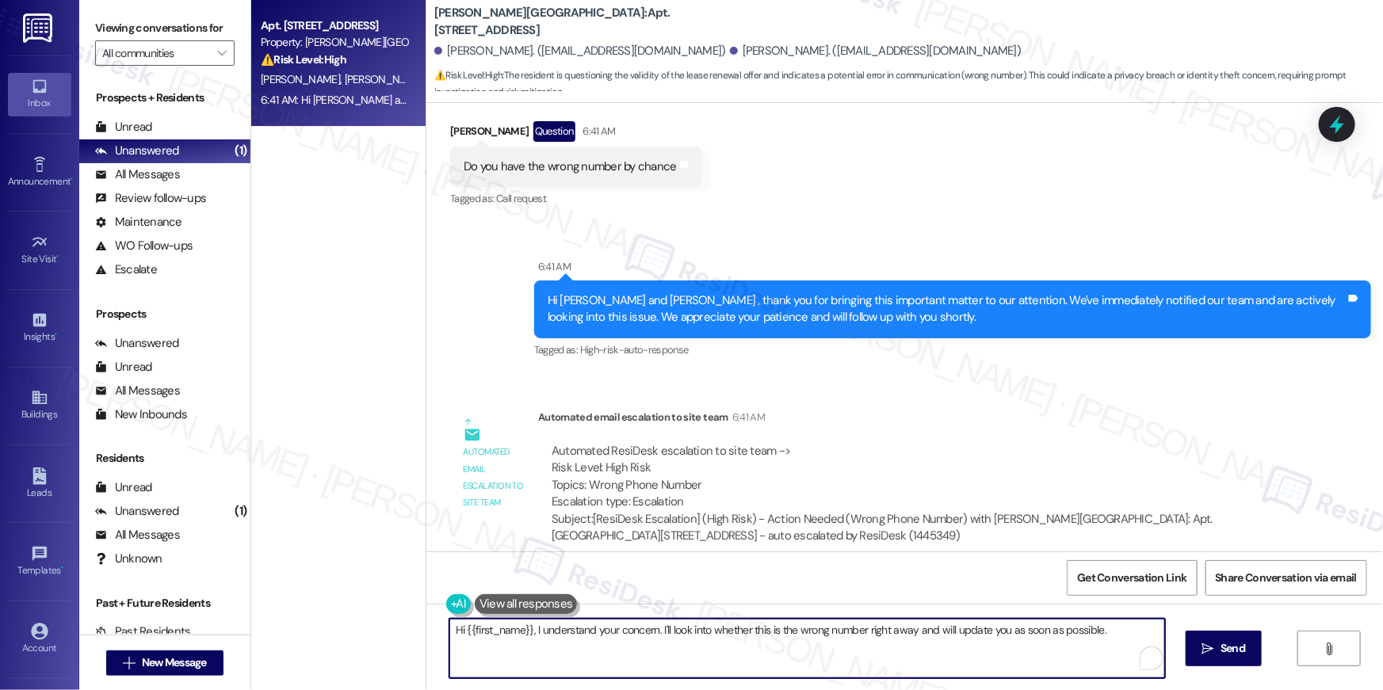
click at [655, 650] on textarea "Hi {{first_name}}, I understand your concern. I'll look into whether this is th…" at bounding box center [806, 648] width 715 height 59
click at [532, 634] on textarea "Hi {{first_name}}, I understand your concern. I'll look into whether this is th…" at bounding box center [806, 648] width 715 height 59
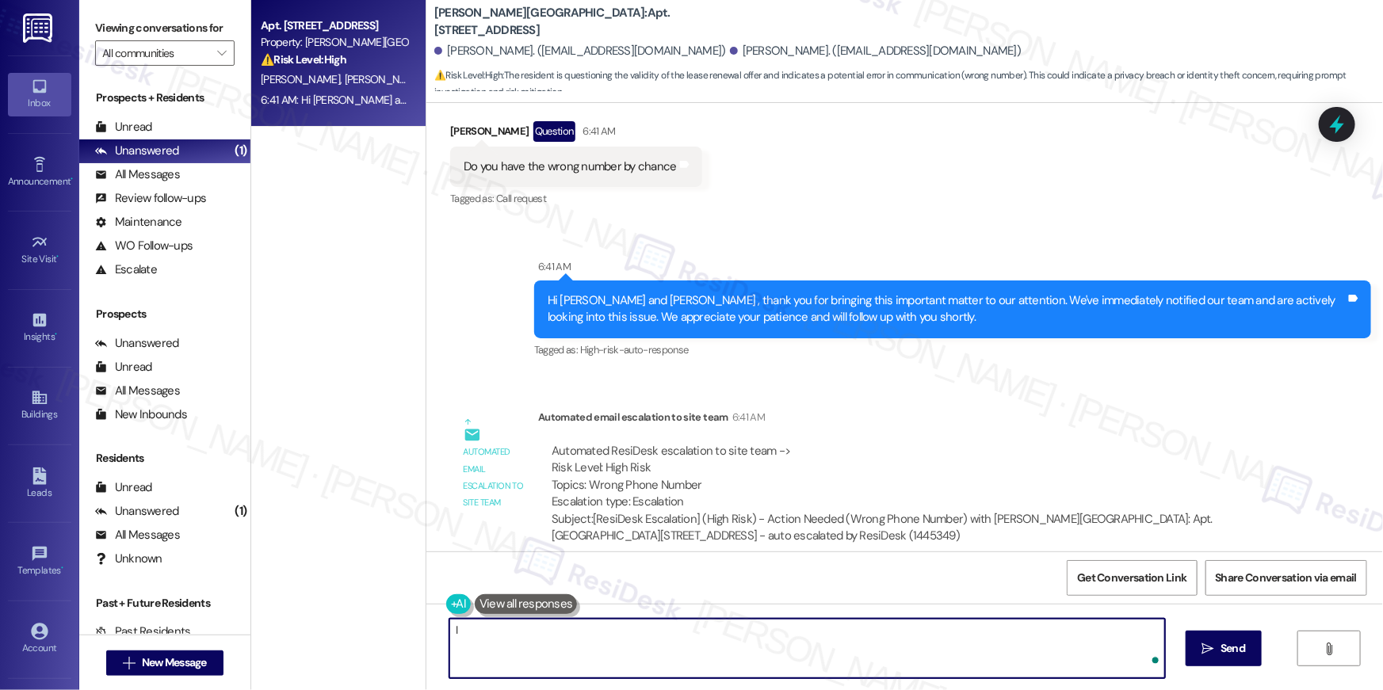
type textarea "I"
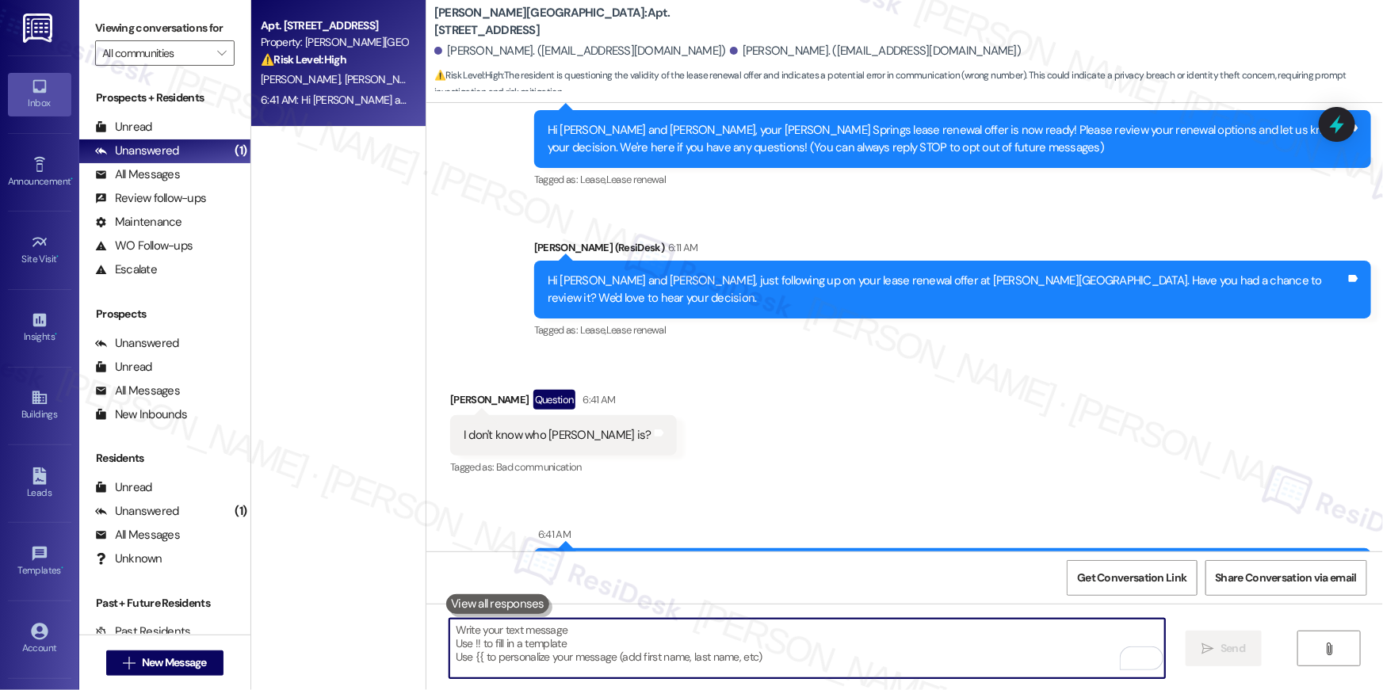
scroll to position [0, 0]
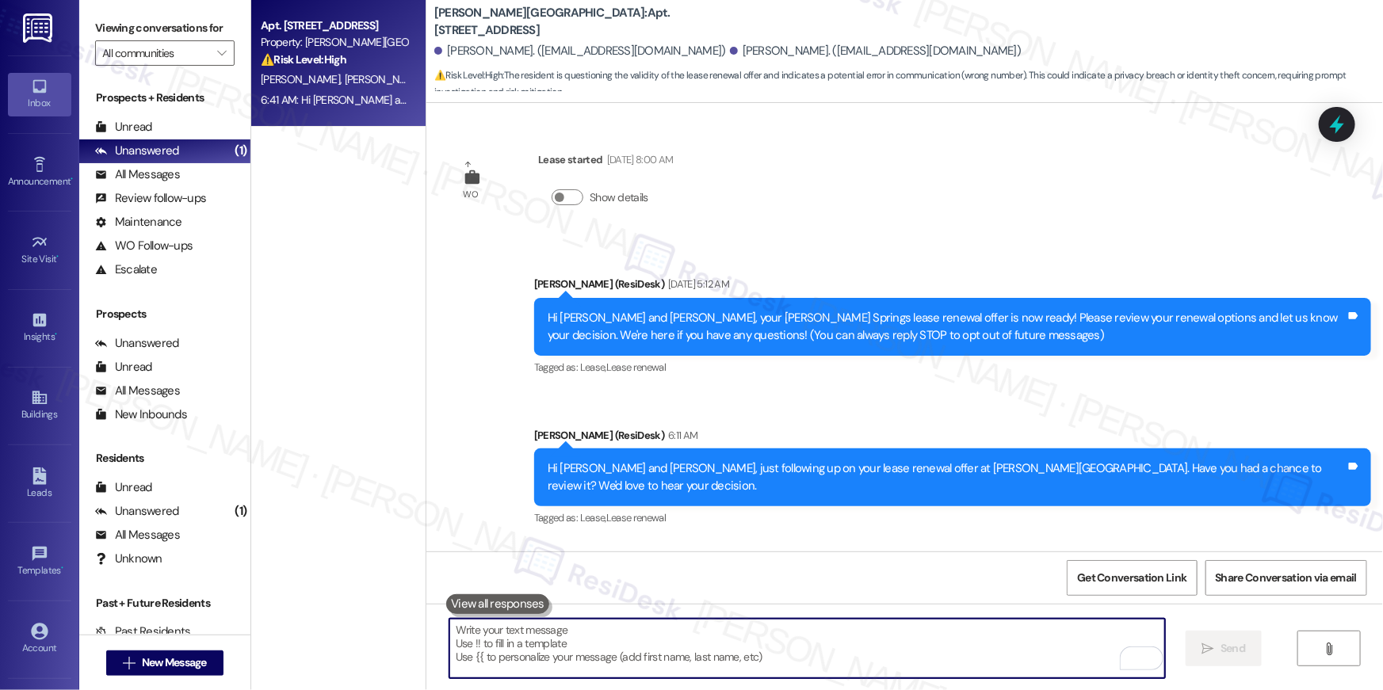
click at [752, 665] on textarea "To enrich screen reader interactions, please activate Accessibility in Grammarl…" at bounding box center [806, 648] width 715 height 59
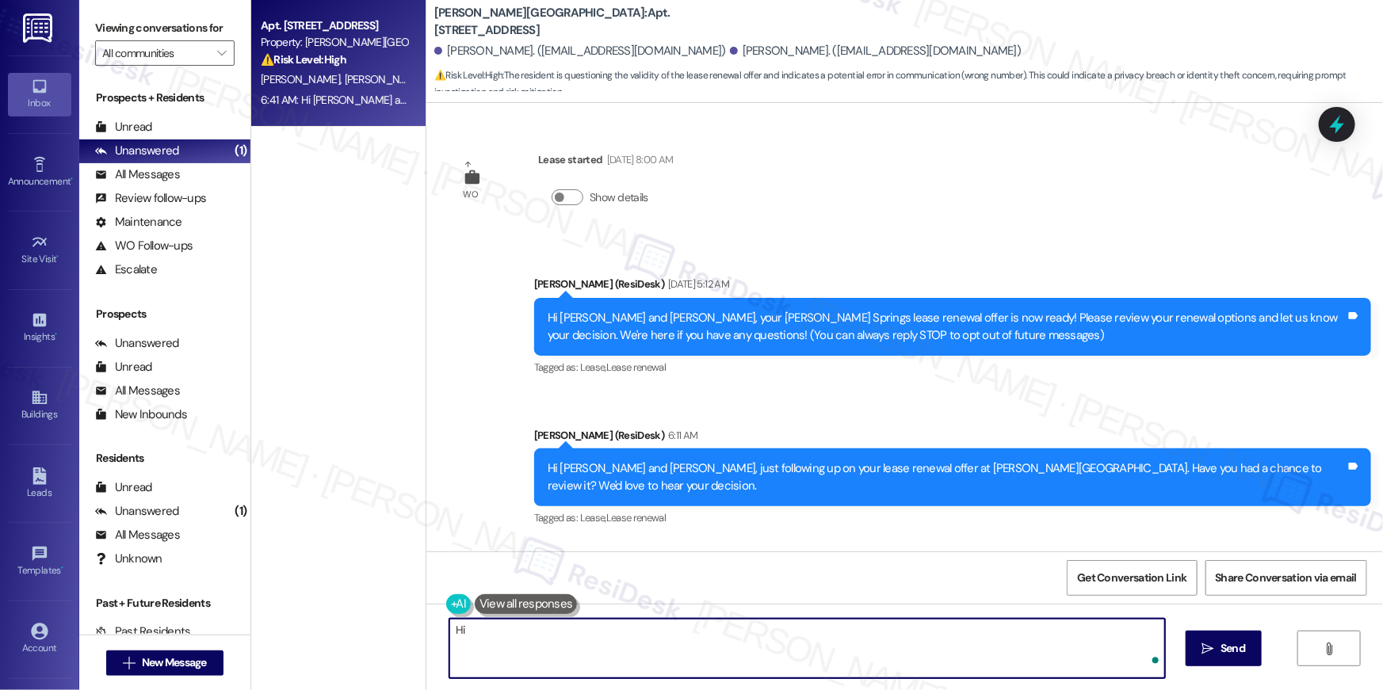
type textarea "H"
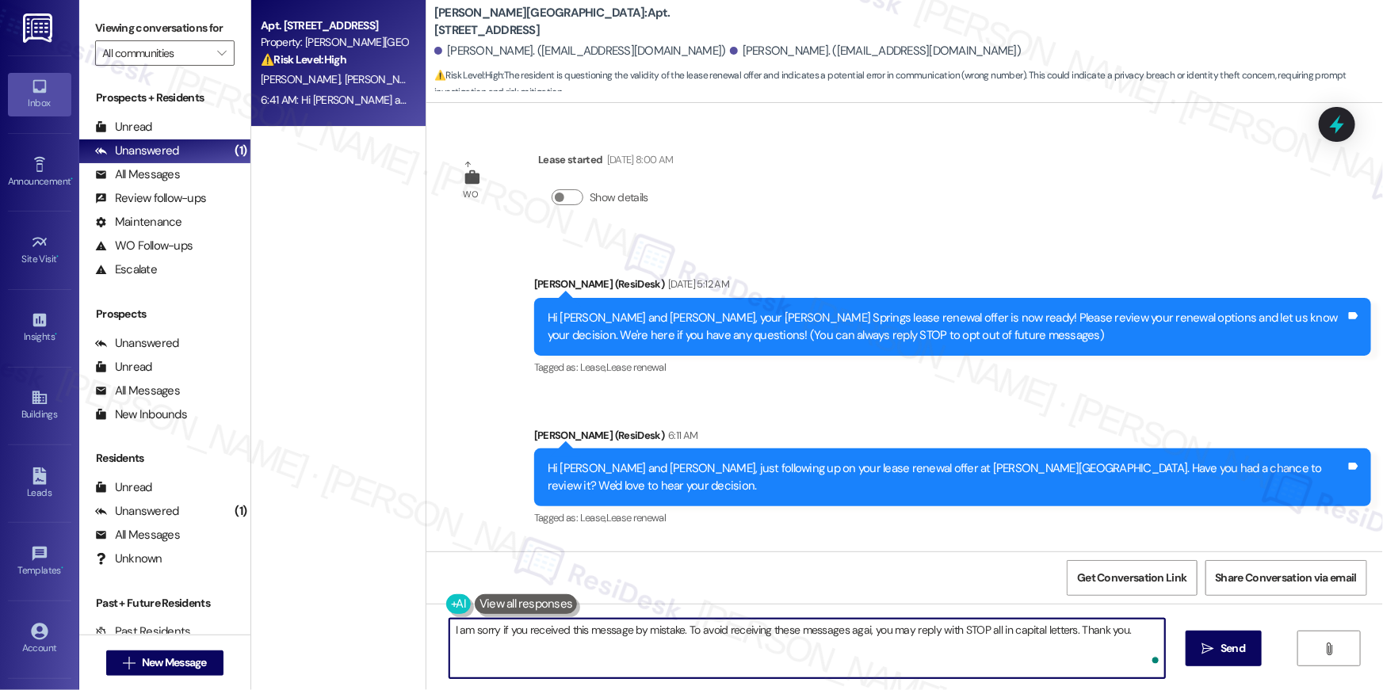
type textarea "I am sorry if you received this message by mistake. To avoid receiving these me…"
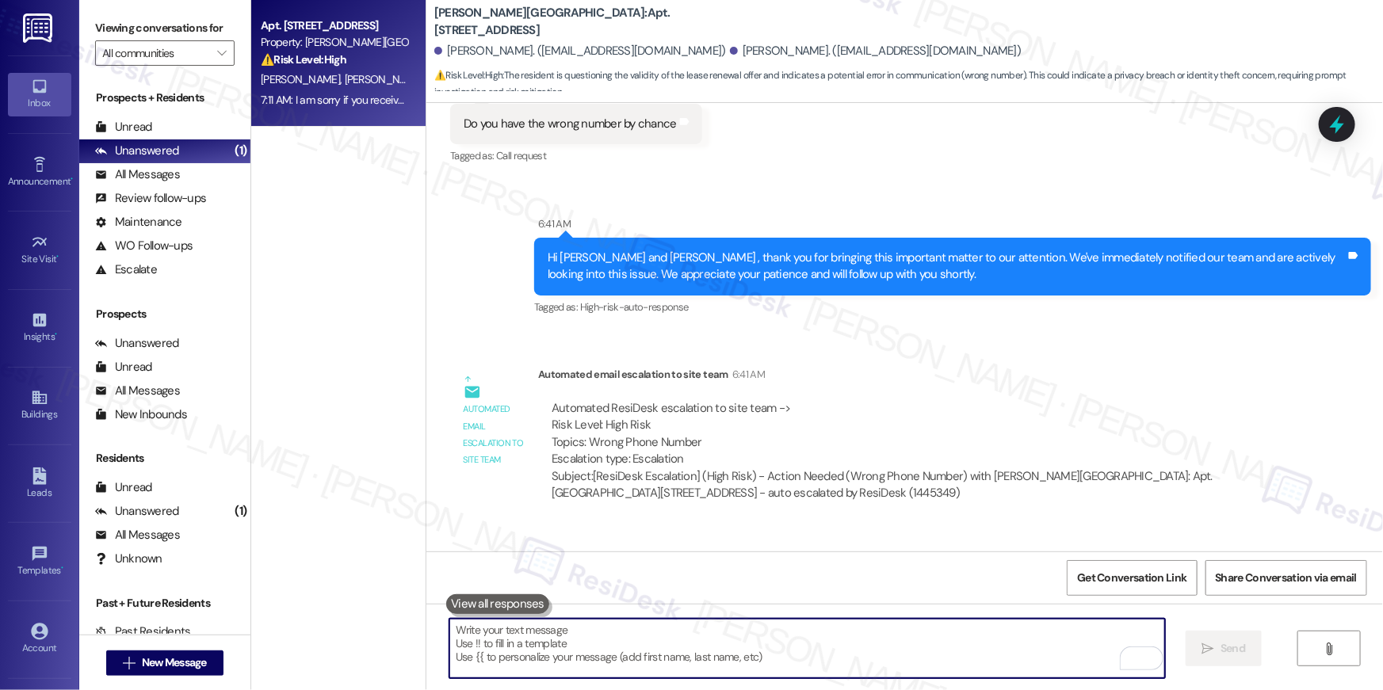
scroll to position [1049, 0]
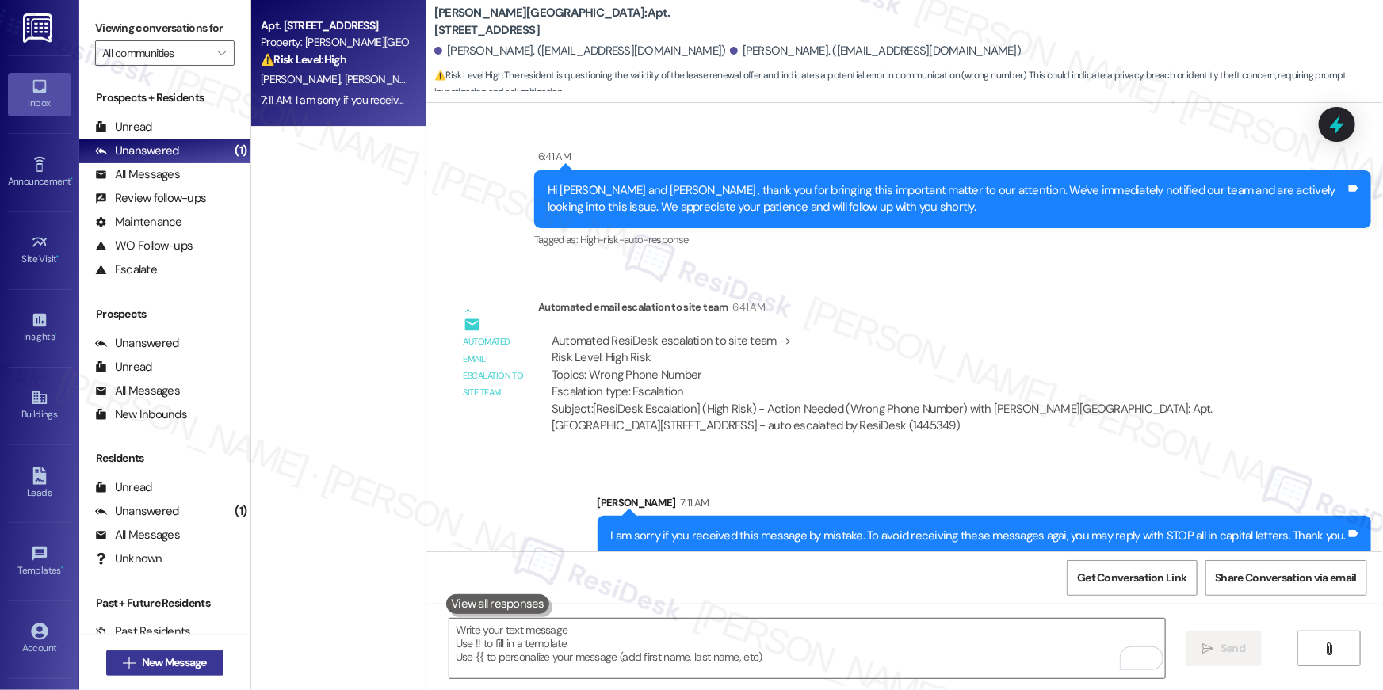
click at [213, 669] on button " New Message" at bounding box center [164, 663] width 117 height 25
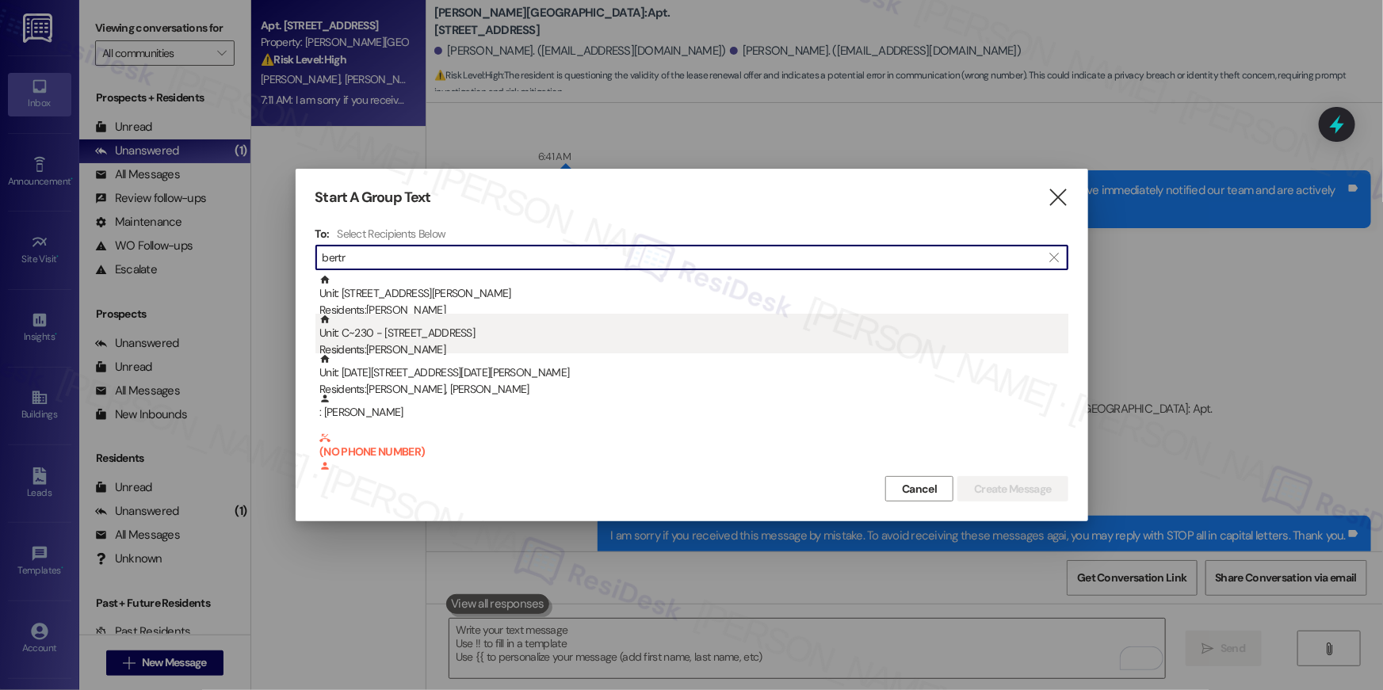
type input "bertr"
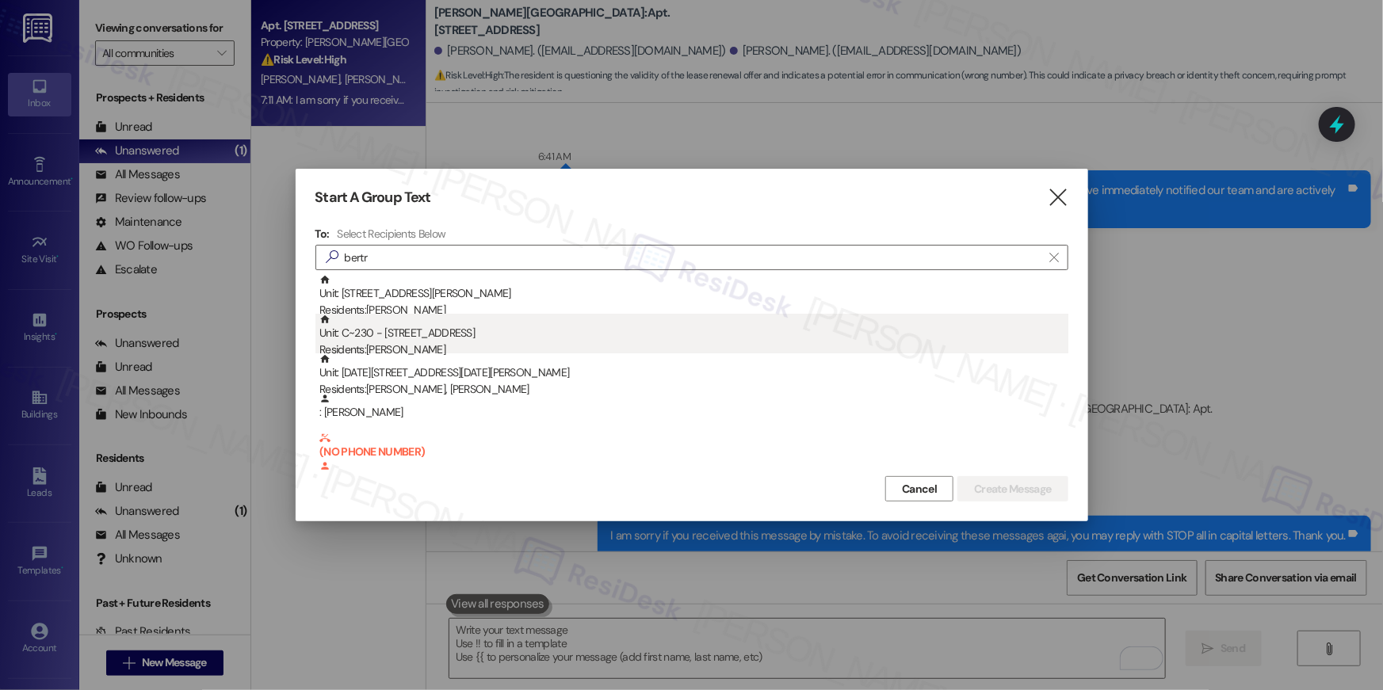
click at [440, 344] on div "Residents: Aser Bertresse" at bounding box center [693, 350] width 749 height 17
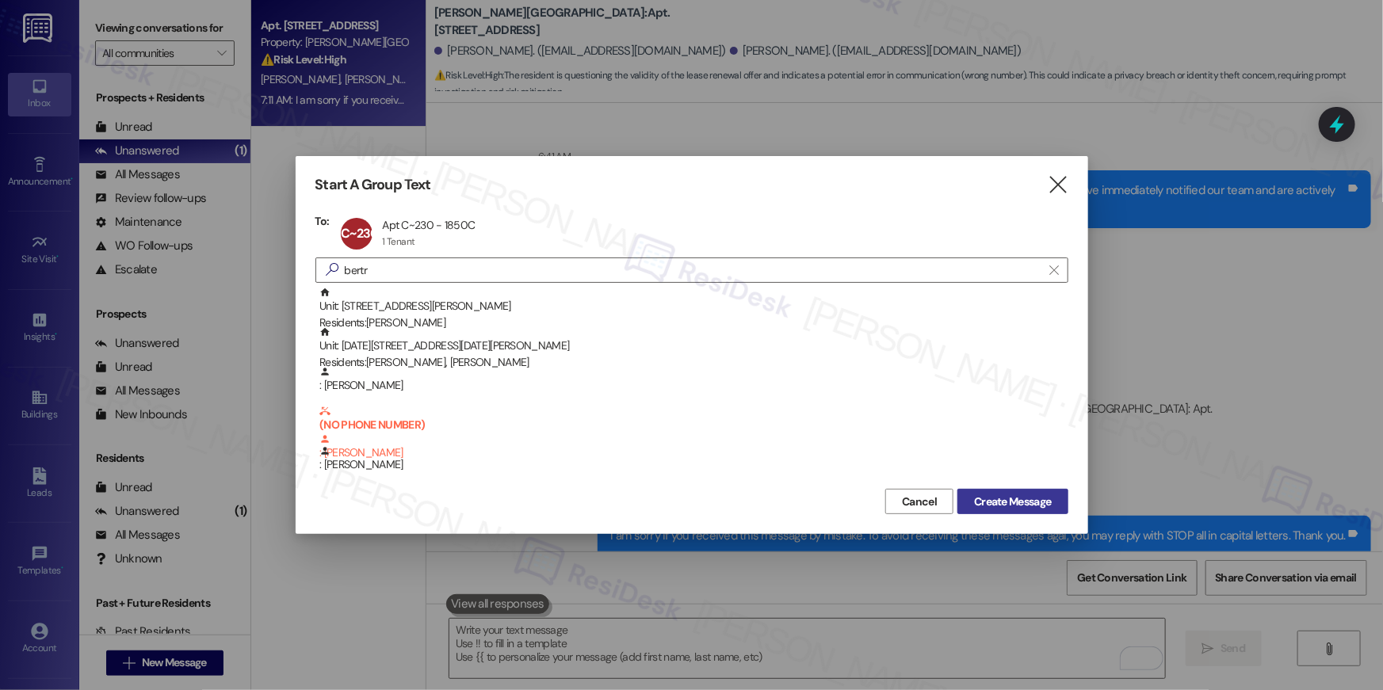
click at [979, 500] on span "Create Message" at bounding box center [1012, 502] width 77 height 17
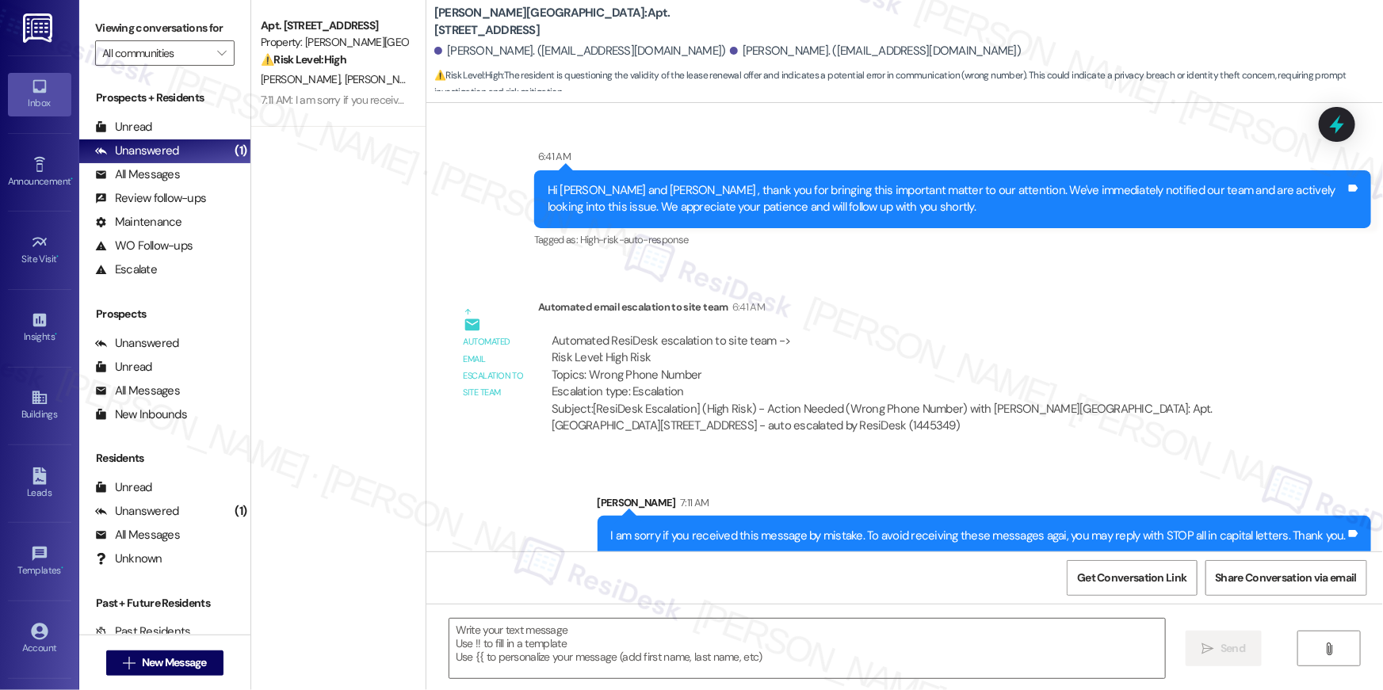
type textarea "Fetching suggested responses. Please feel free to read through the conversation…"
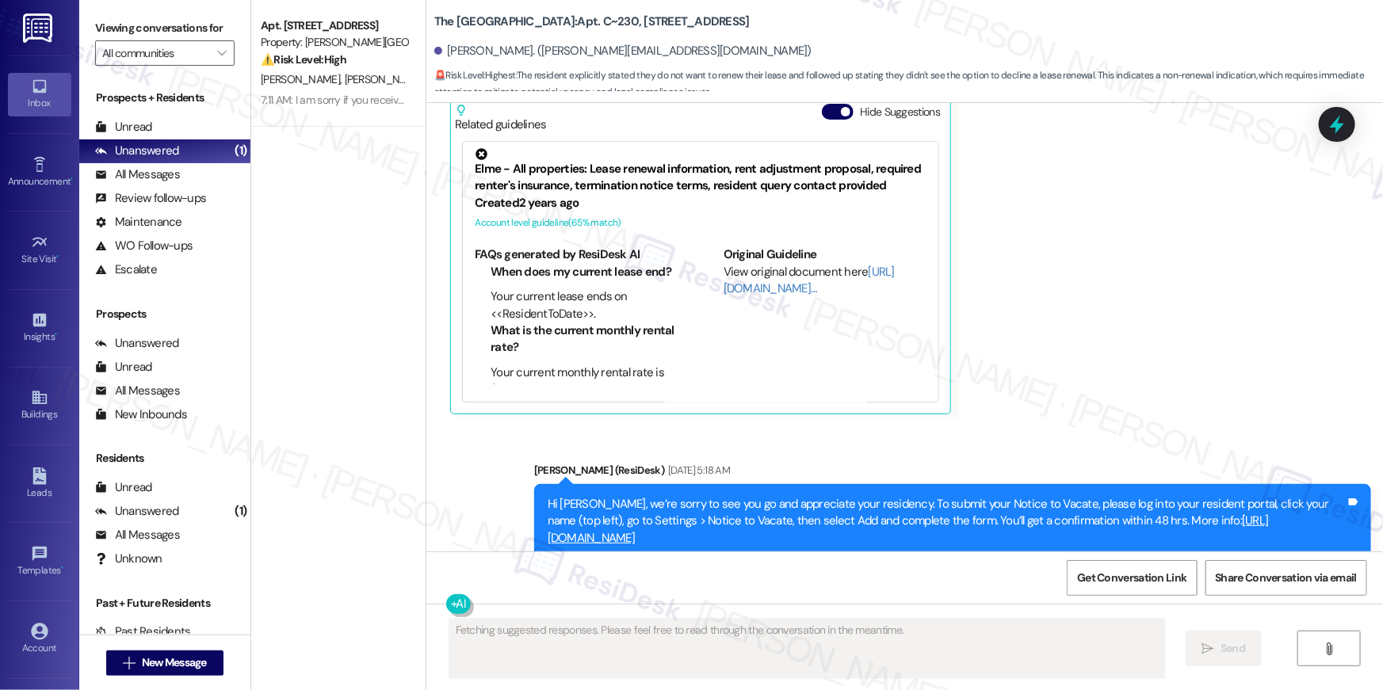
scroll to position [4, 0]
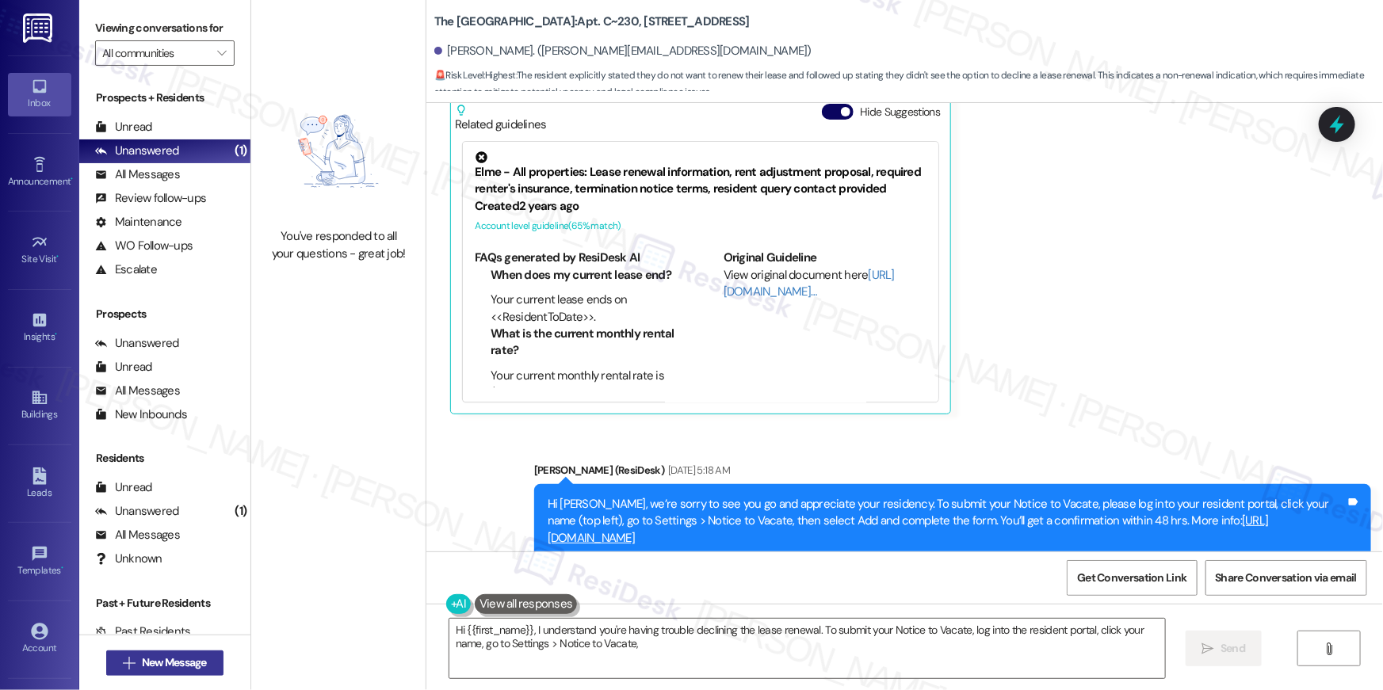
click at [183, 662] on span "New Message" at bounding box center [174, 662] width 65 height 17
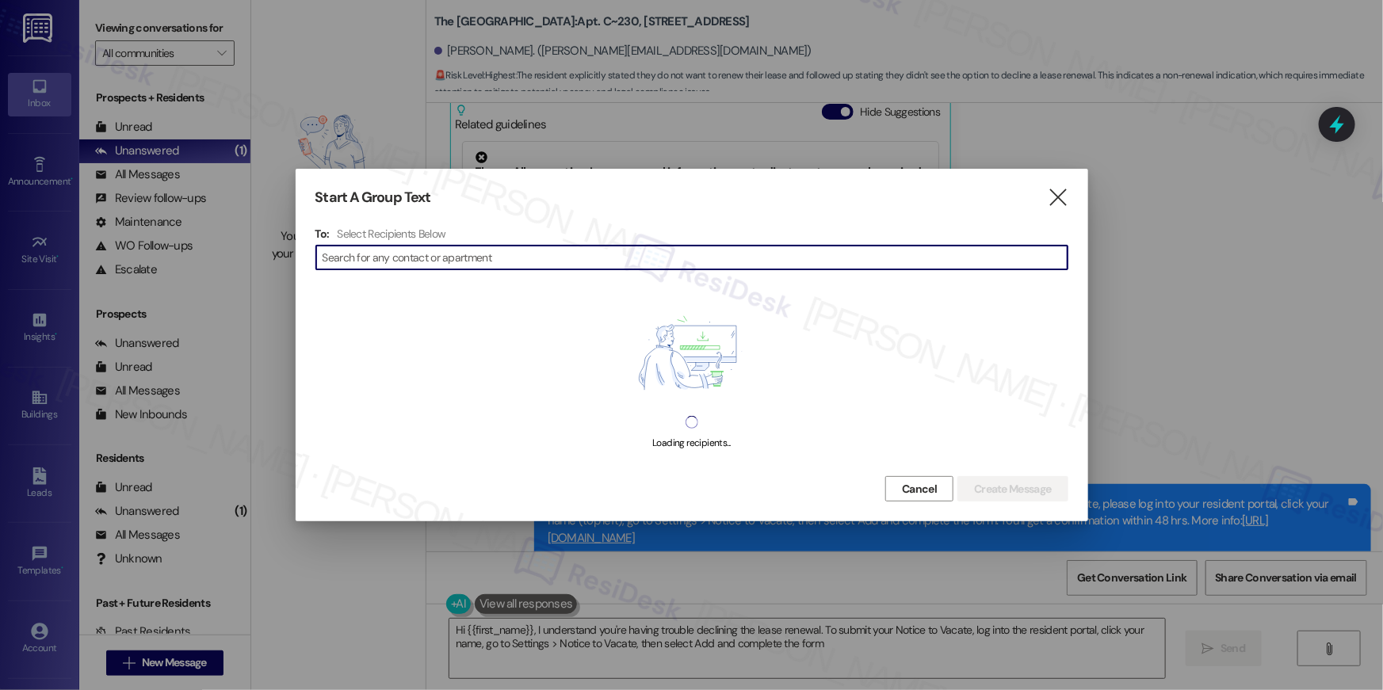
type textarea "Hi {{first_name}}, I understand you're having trouble declining the lease renew…"
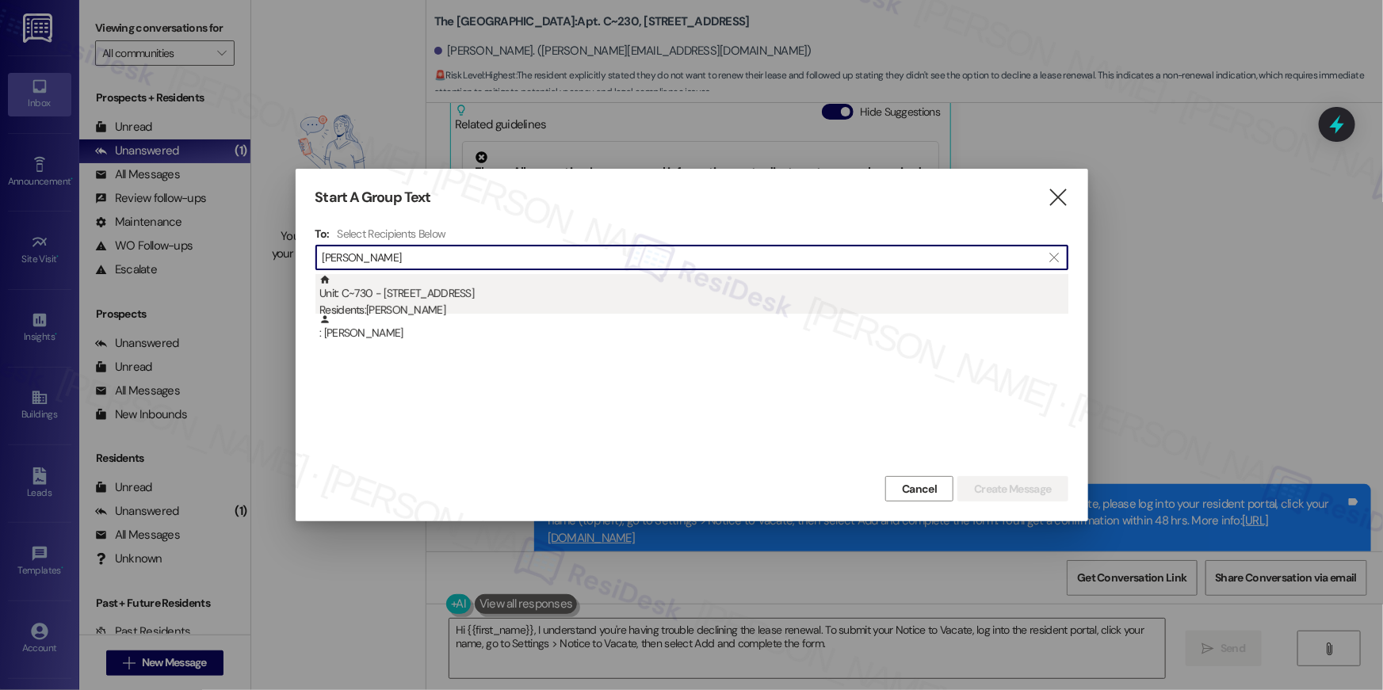
type input "eric sutto"
click at [605, 296] on div "Unit: C~730 - 1850 Columbia Pike Residents: Eric Sutton" at bounding box center [693, 296] width 749 height 45
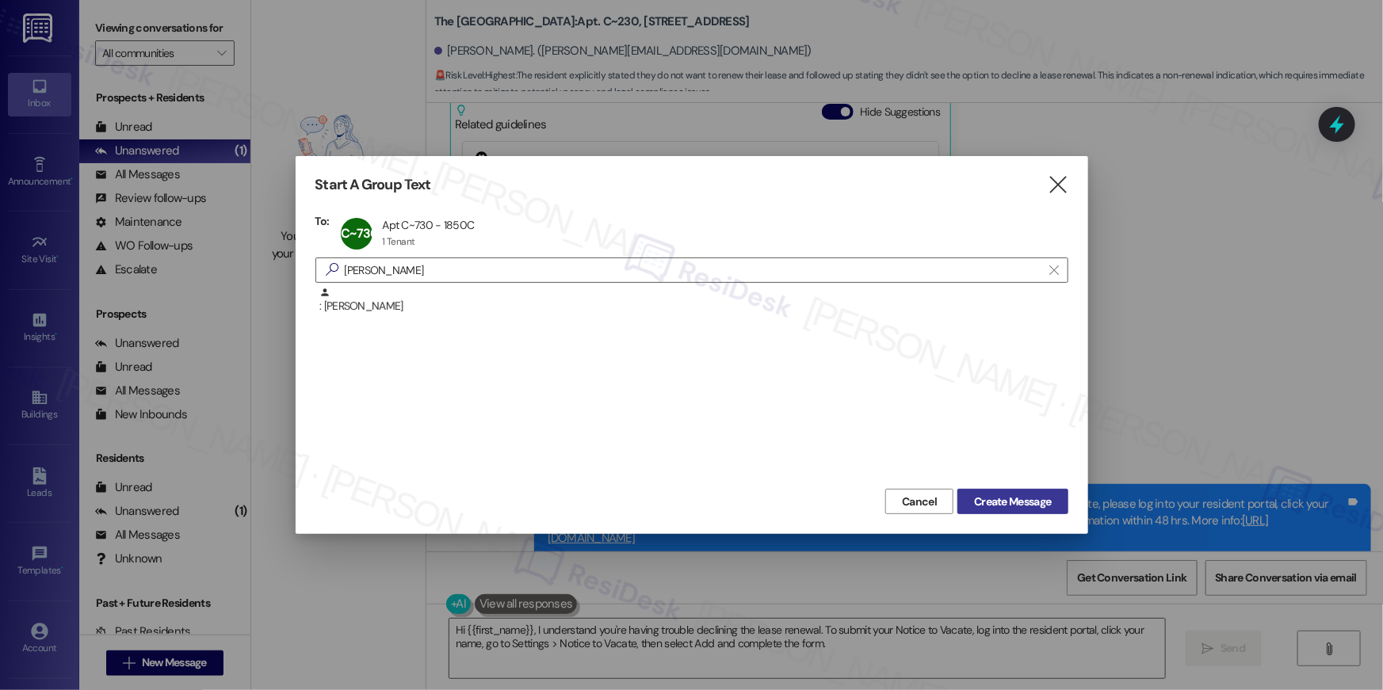
click at [1037, 508] on span "Create Message" at bounding box center [1012, 502] width 77 height 17
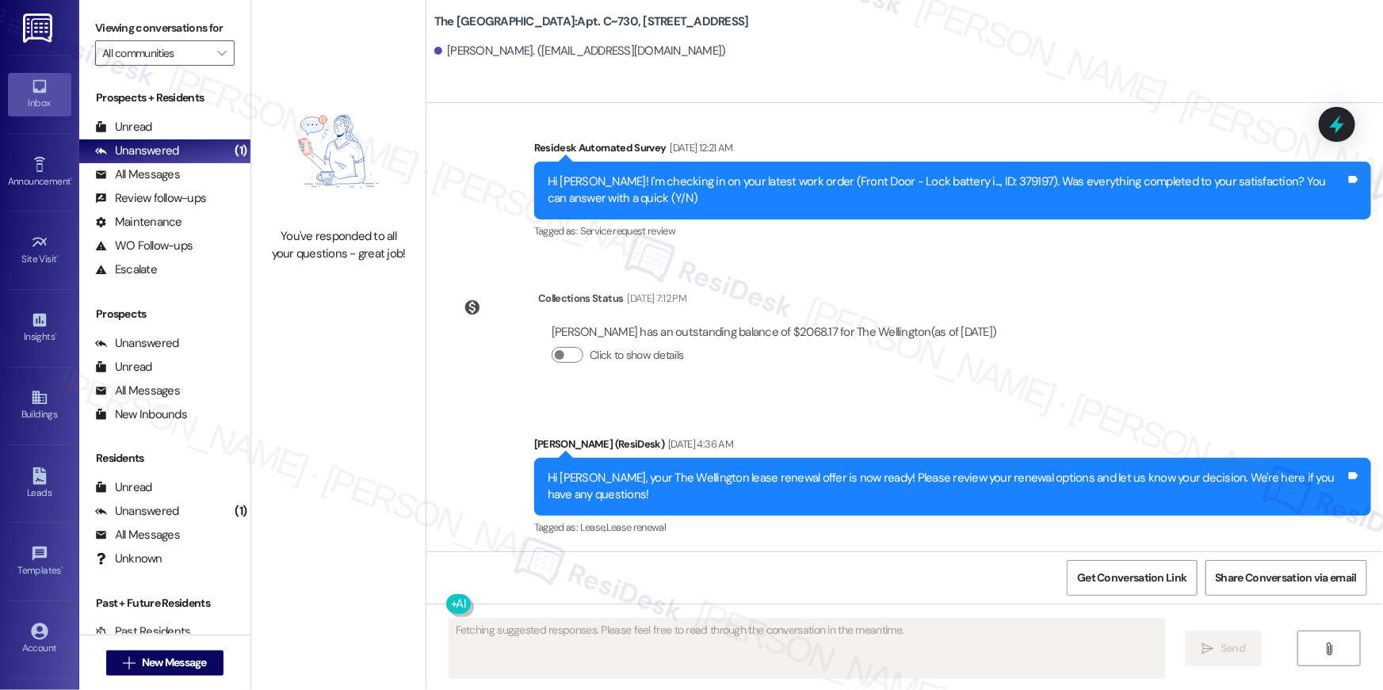
scroll to position [3963, 0]
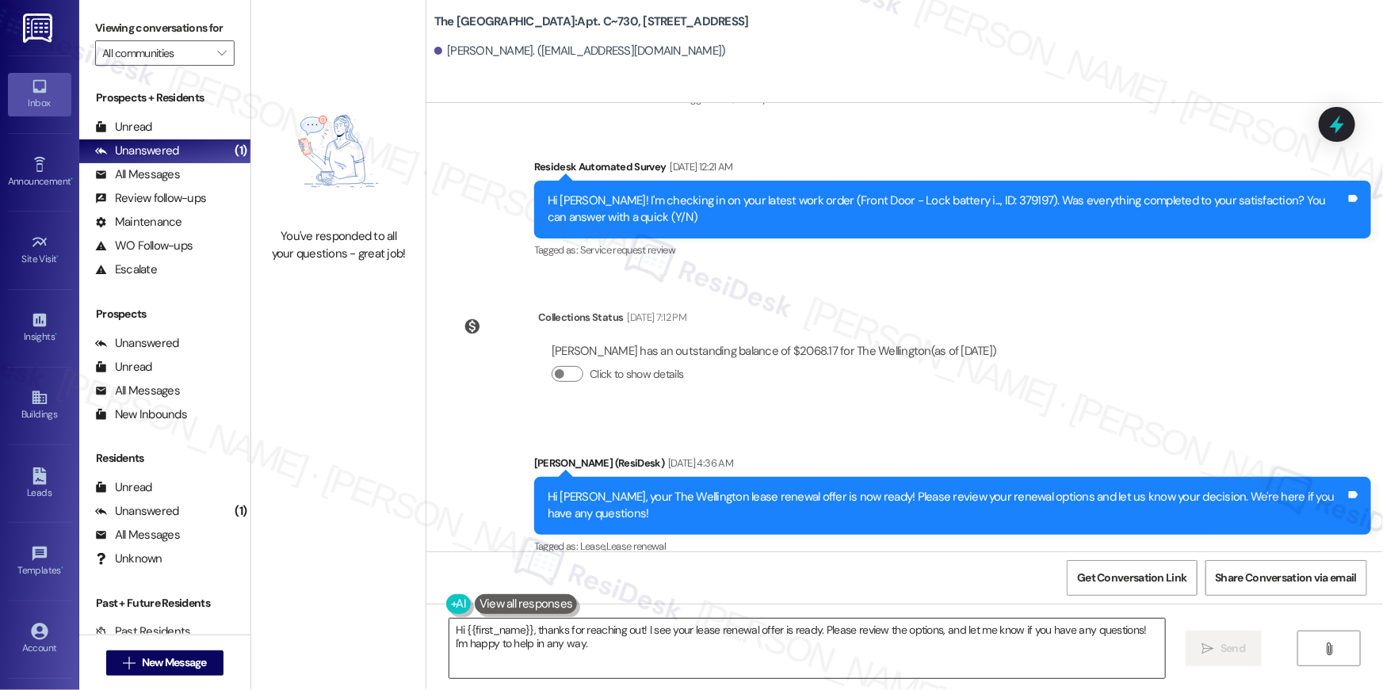
click at [975, 650] on textarea "Hi {{first_name}}, thanks for reaching out! I see your lease renewal offer is r…" at bounding box center [806, 648] width 715 height 59
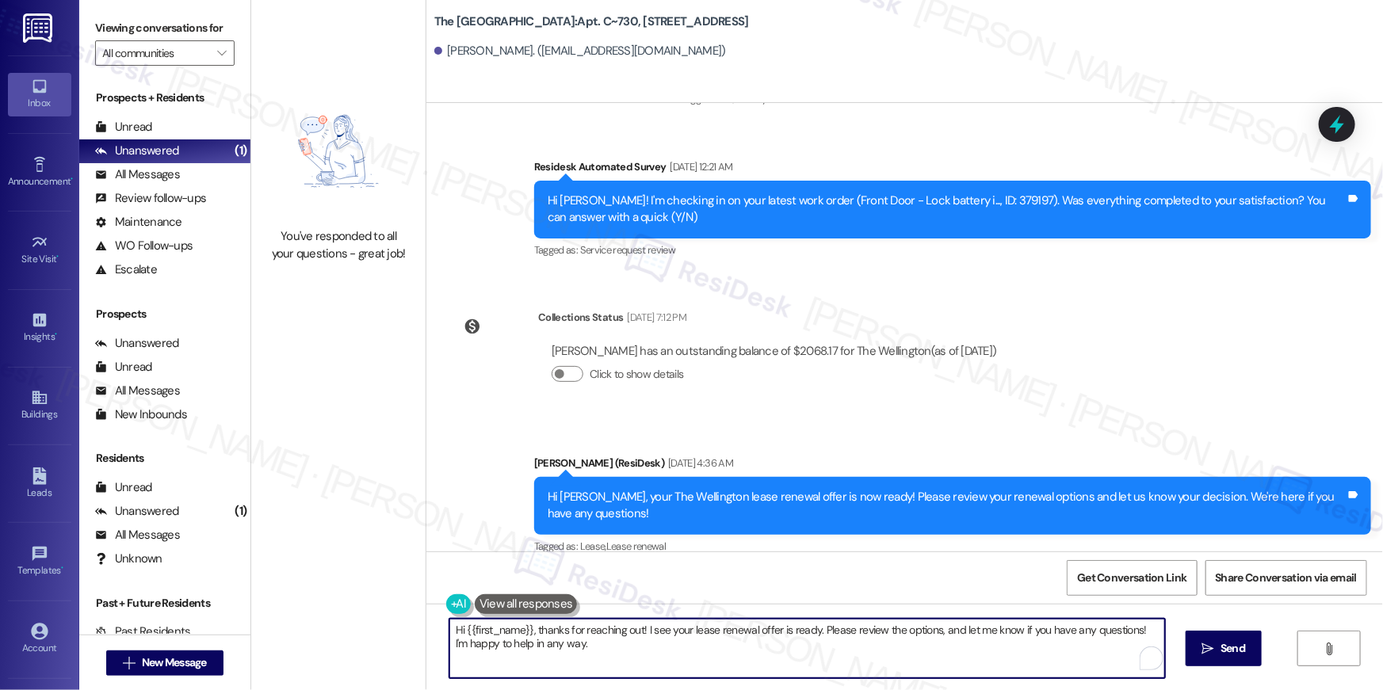
paste textarea "just following up on your lease renewal offer at {{property}}. Have you had a c…"
type textarea "Hi {{first_name}}, just following up on your lease renewal offer at {{property}…"
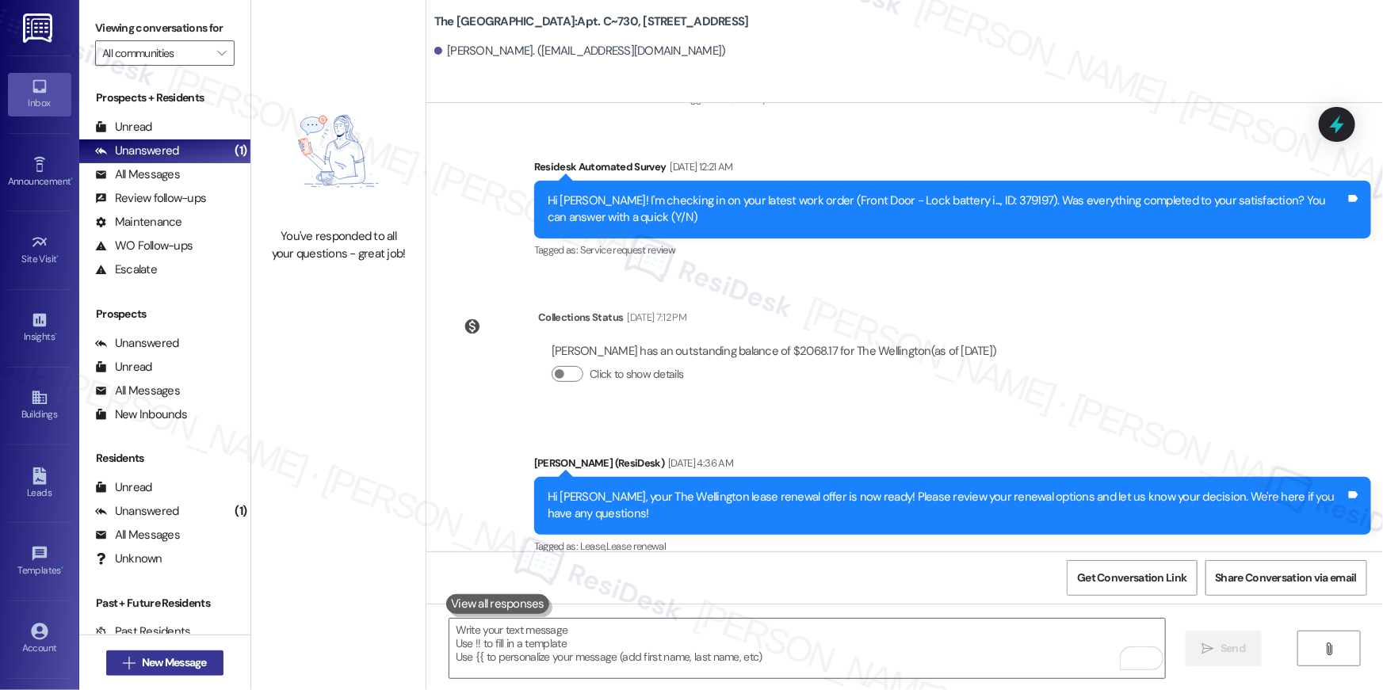
click at [197, 652] on button " New Message" at bounding box center [164, 663] width 117 height 25
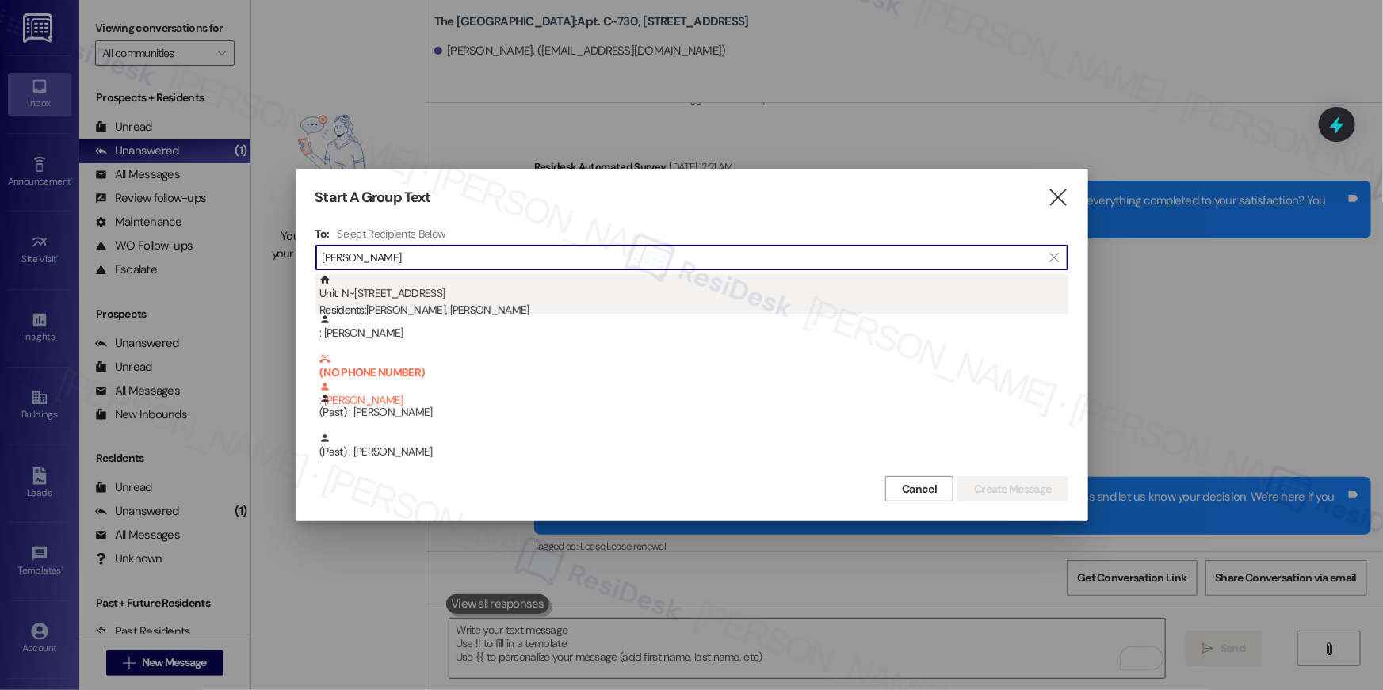
type input "haskins"
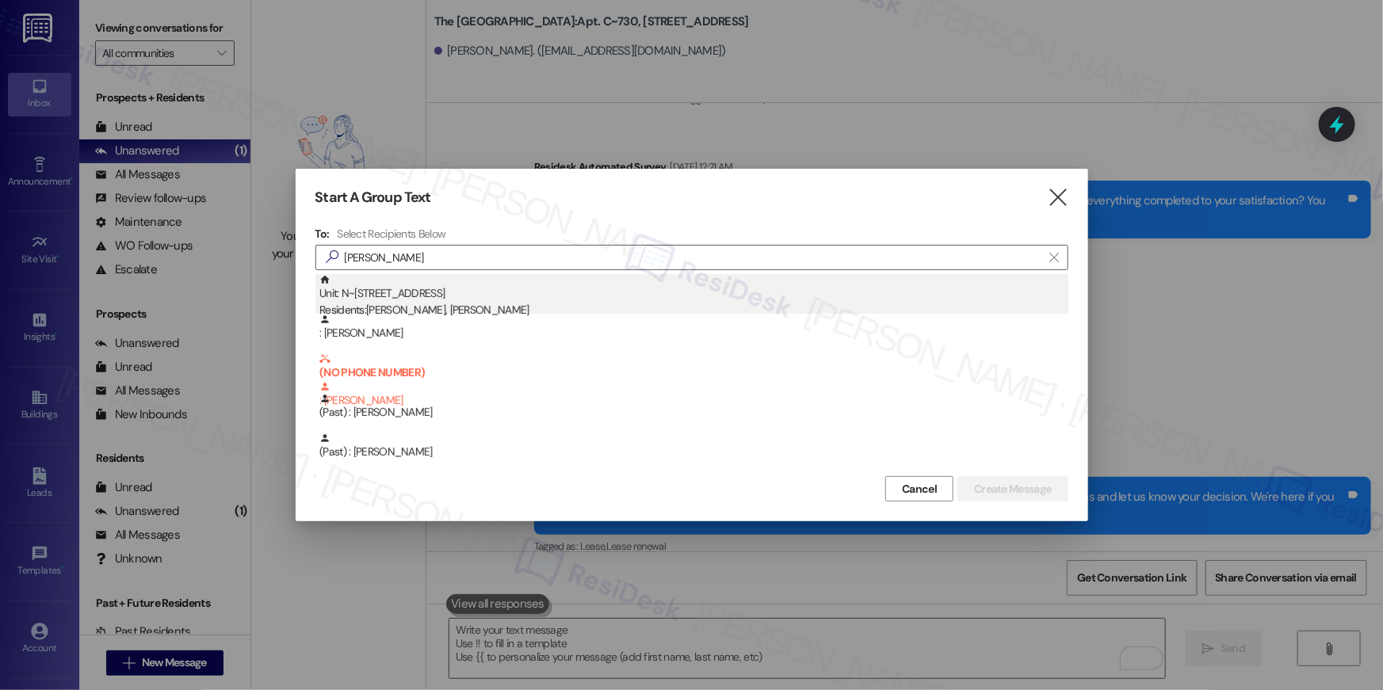
click at [511, 309] on div "Residents: Deborah Haskins, Ryan Haskins" at bounding box center [693, 310] width 749 height 17
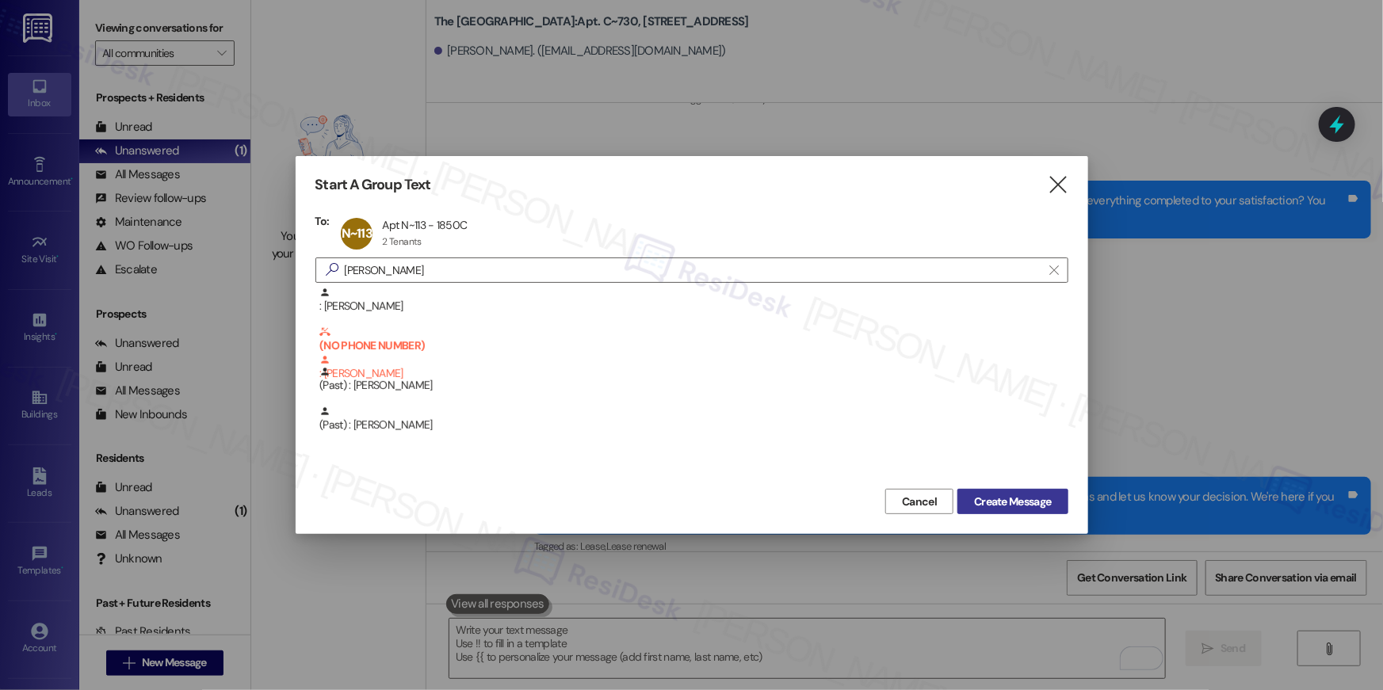
click at [974, 508] on span "Create Message" at bounding box center [1012, 502] width 77 height 17
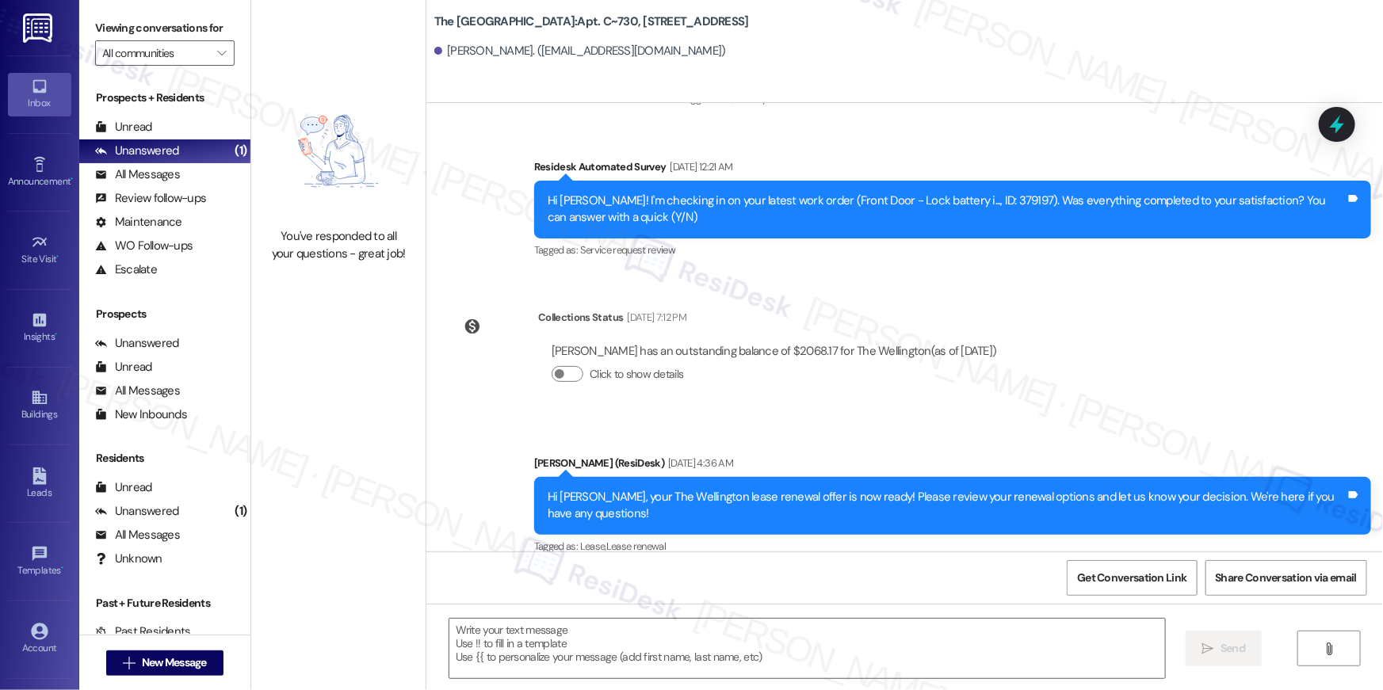
type textarea "Fetching suggested responses. Please feel free to read through the conversation…"
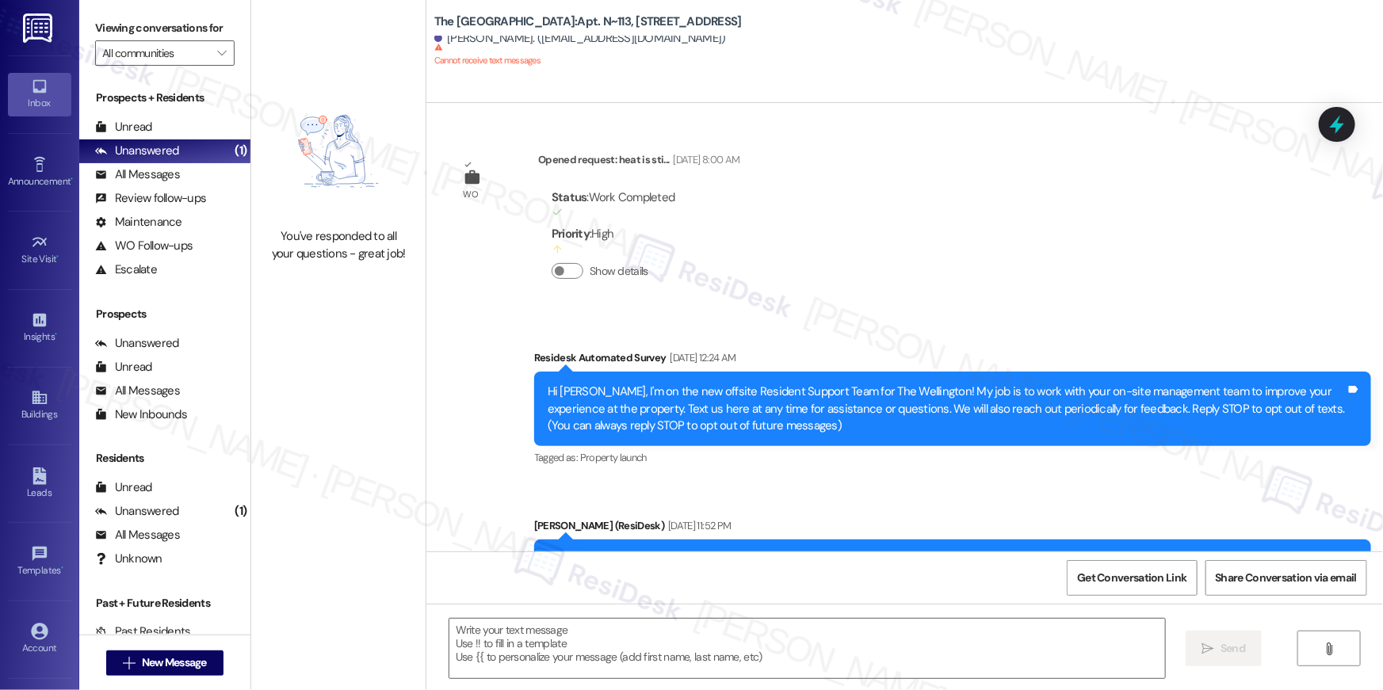
type textarea "Fetching suggested responses. Please feel free to read through the conversation…"
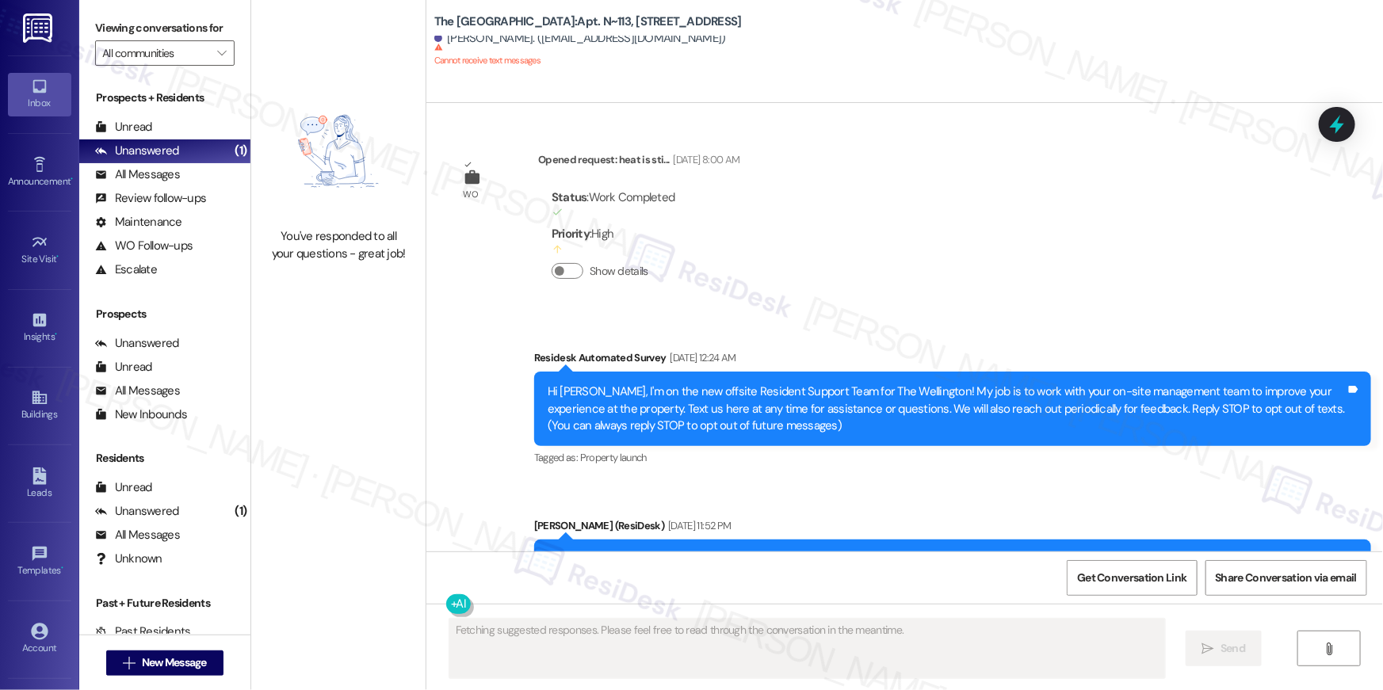
scroll to position [28340, 0]
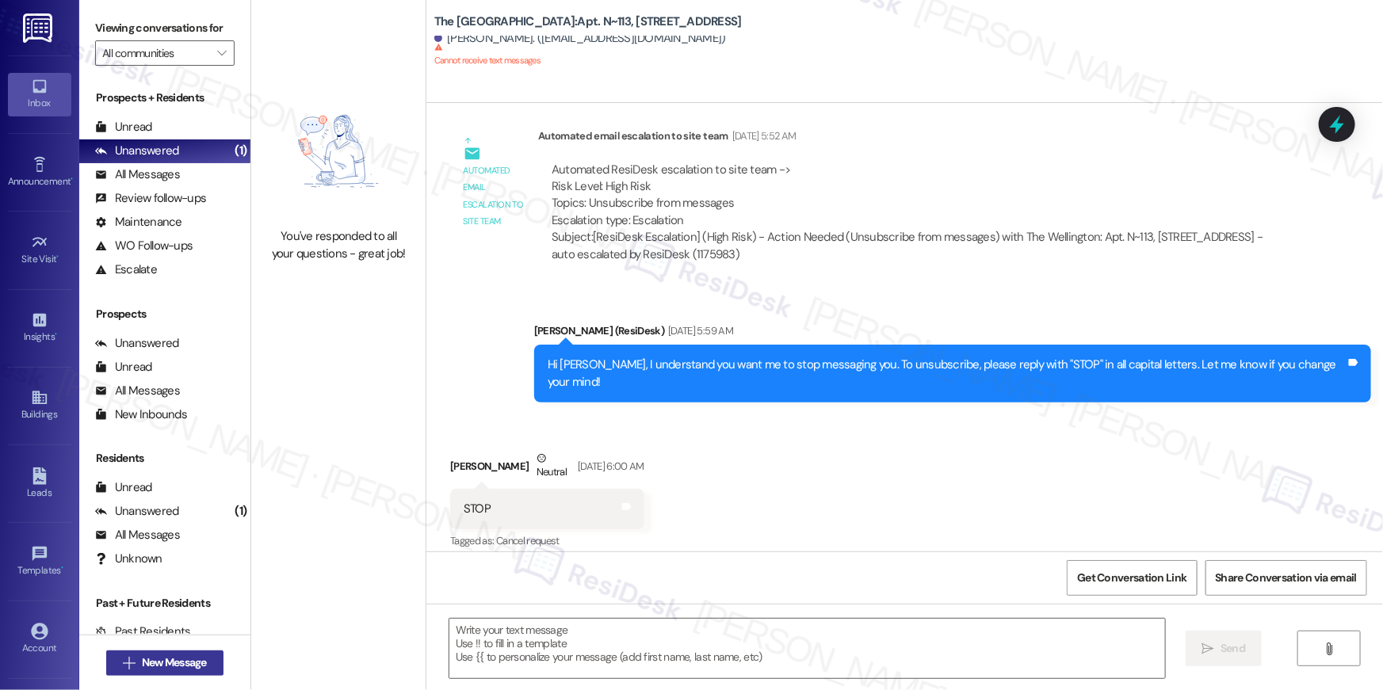
click at [198, 673] on button " New Message" at bounding box center [164, 663] width 117 height 25
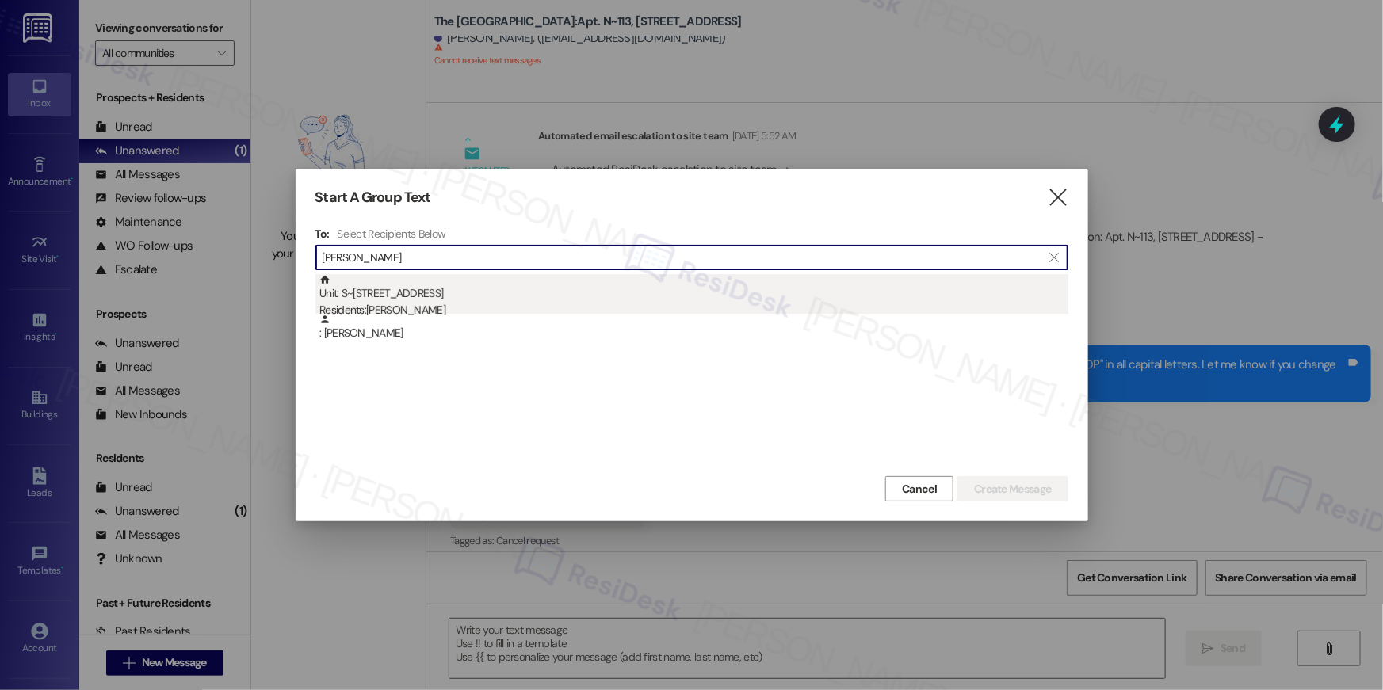
type input "michael chen"
click at [591, 293] on div "Unit: S~335 - 1850 Columbia Pike Residents: Michael Chen" at bounding box center [693, 296] width 749 height 45
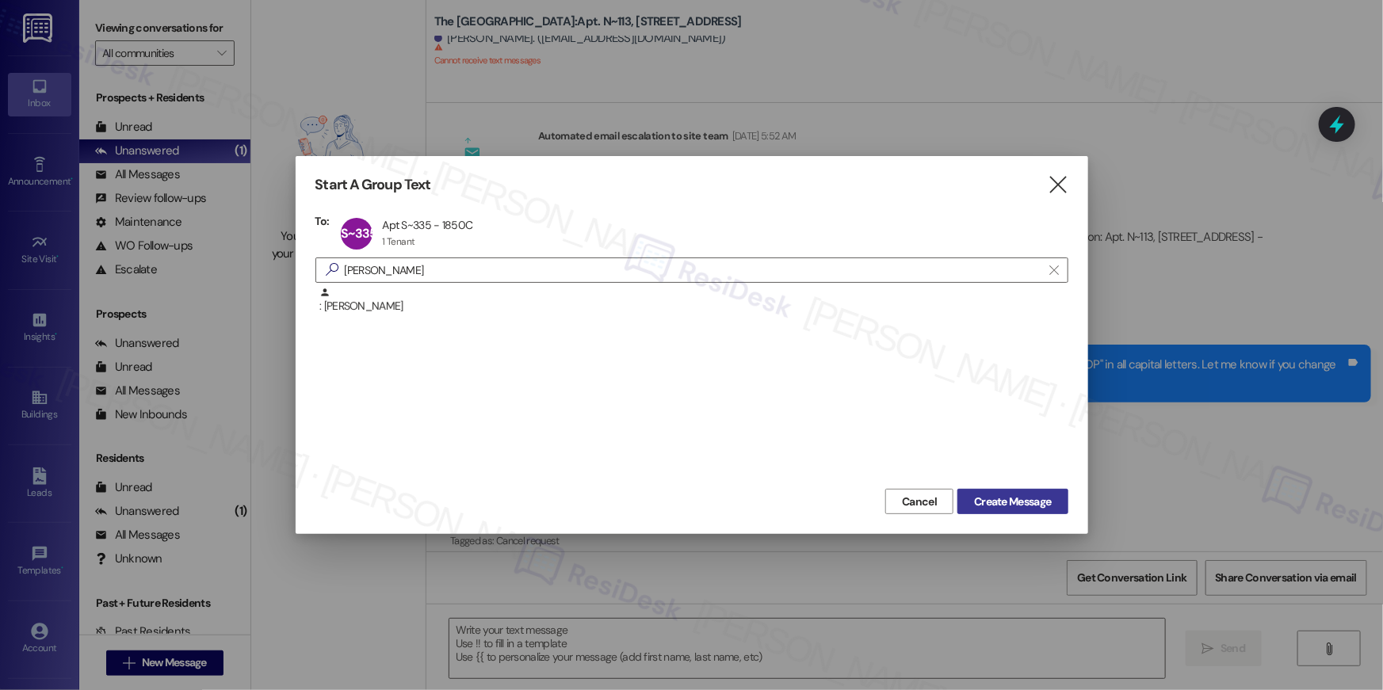
click at [1019, 497] on span "Create Message" at bounding box center [1012, 502] width 77 height 17
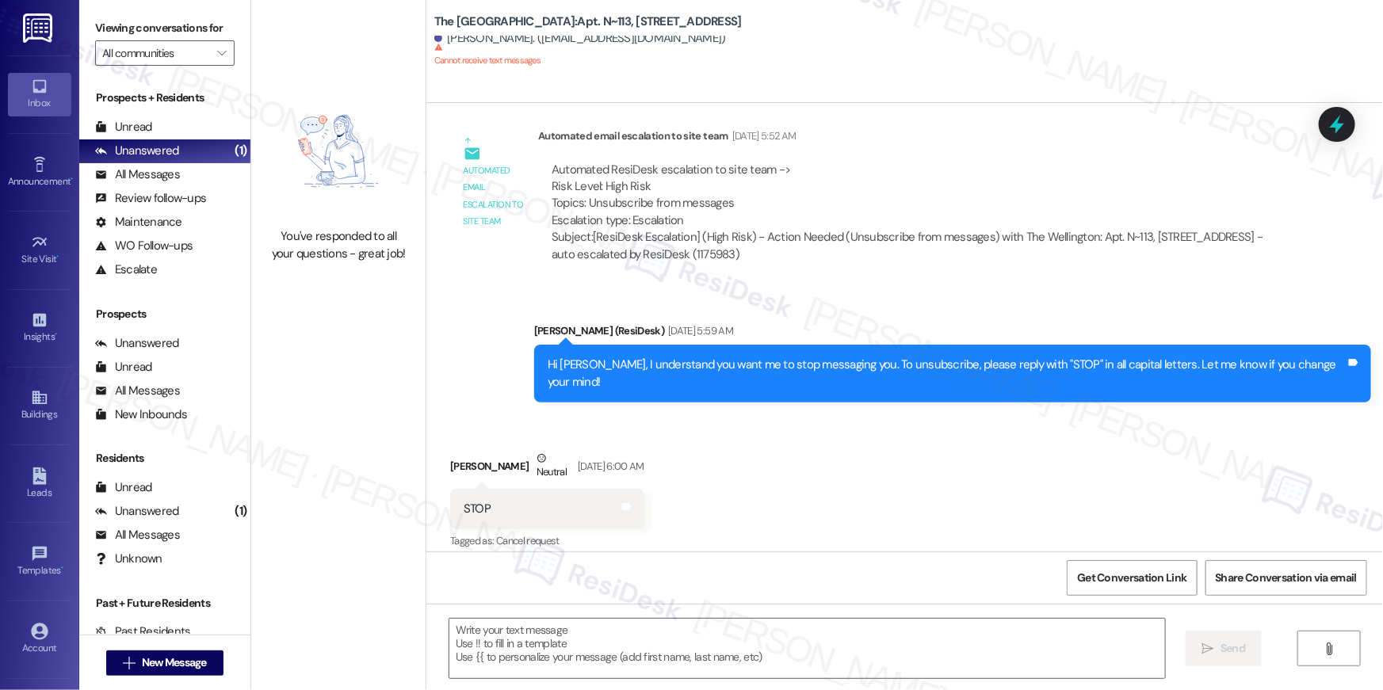
type textarea "Fetching suggested responses. Please feel free to read through the conversation…"
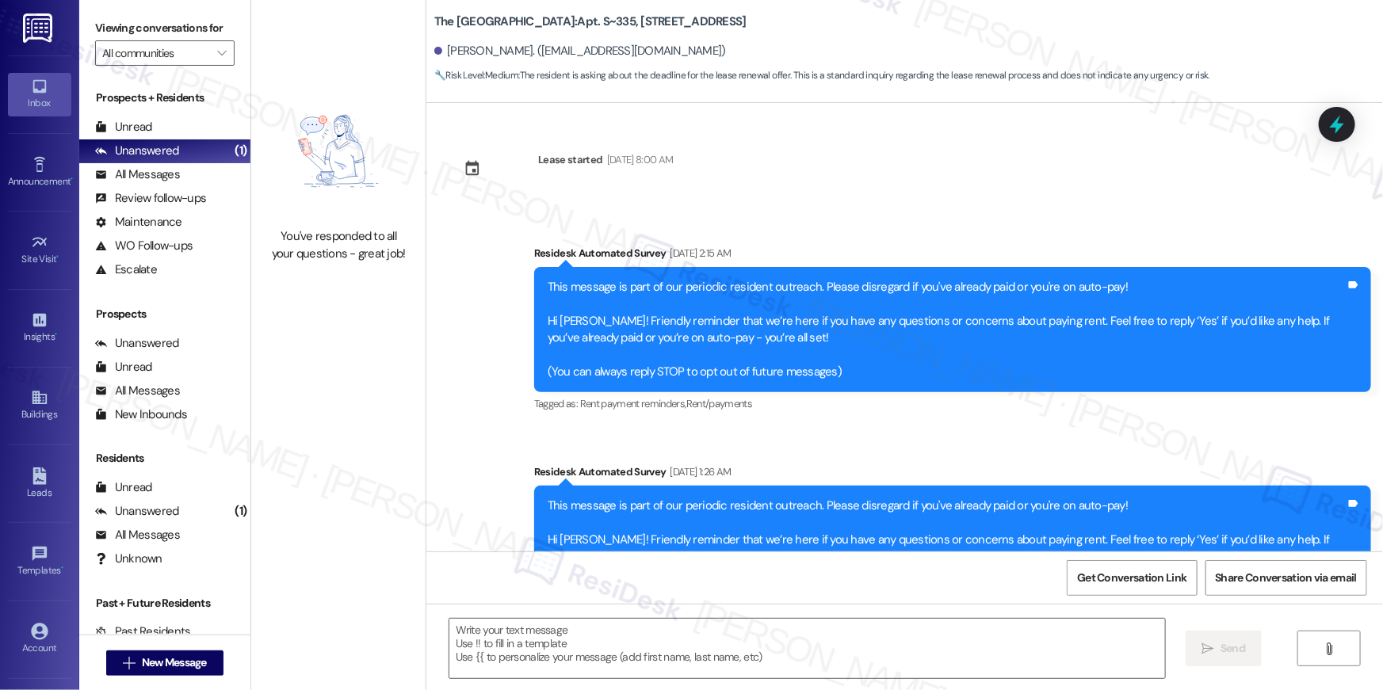
scroll to position [2649, 0]
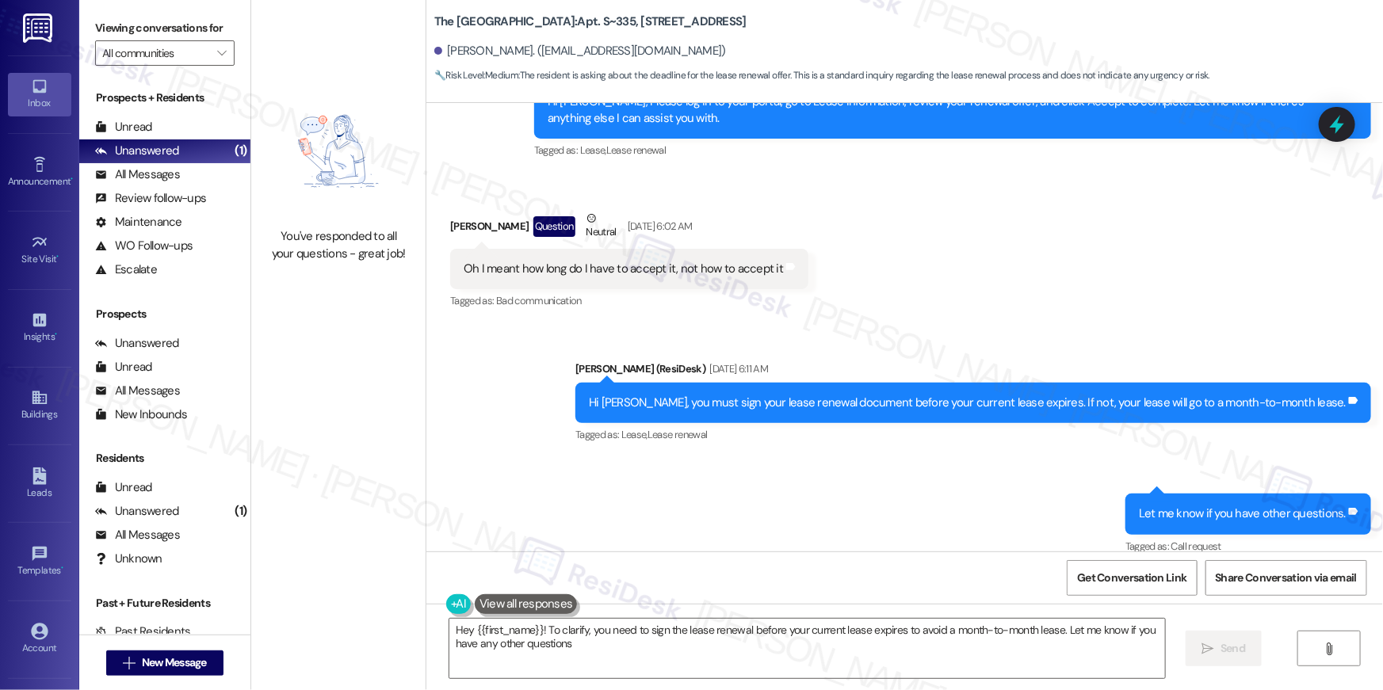
type textarea "Hey {{first_name}}! To clarify, you need to sign the lease renewal before your …"
click at [215, 668] on button " New Message" at bounding box center [164, 663] width 117 height 25
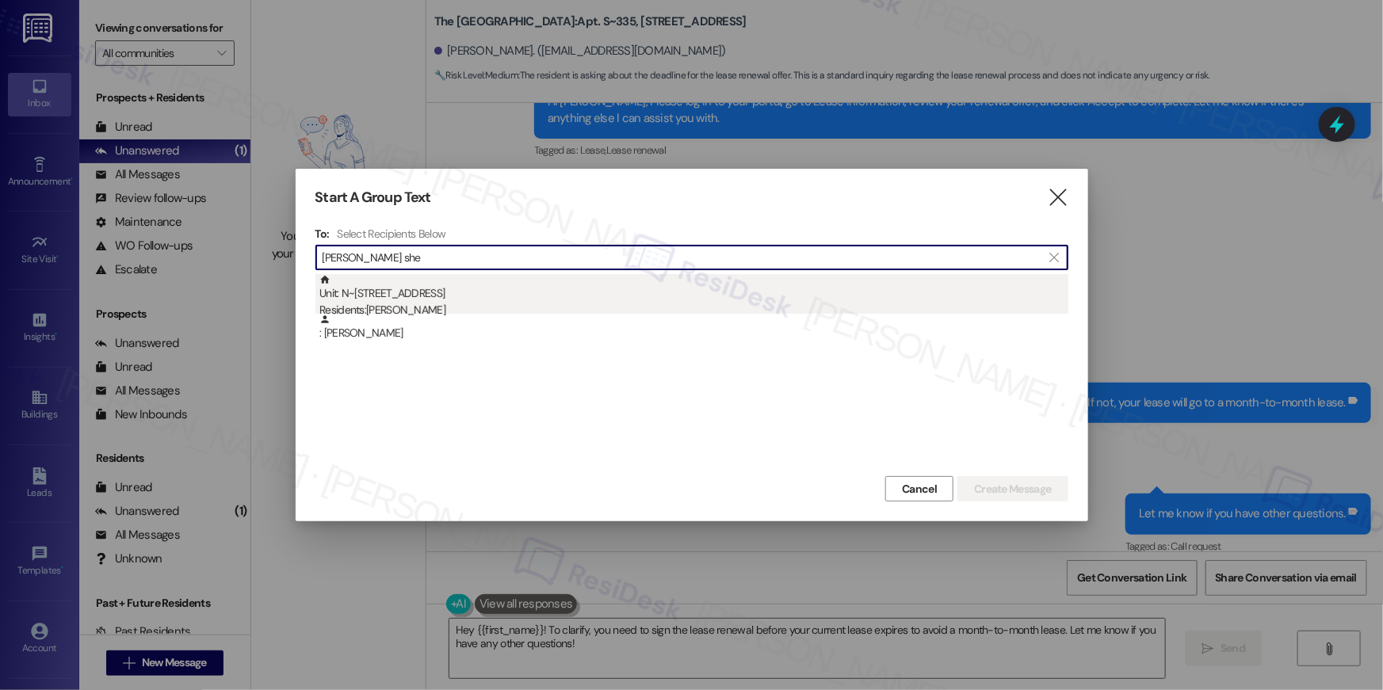
type input "rebekah she"
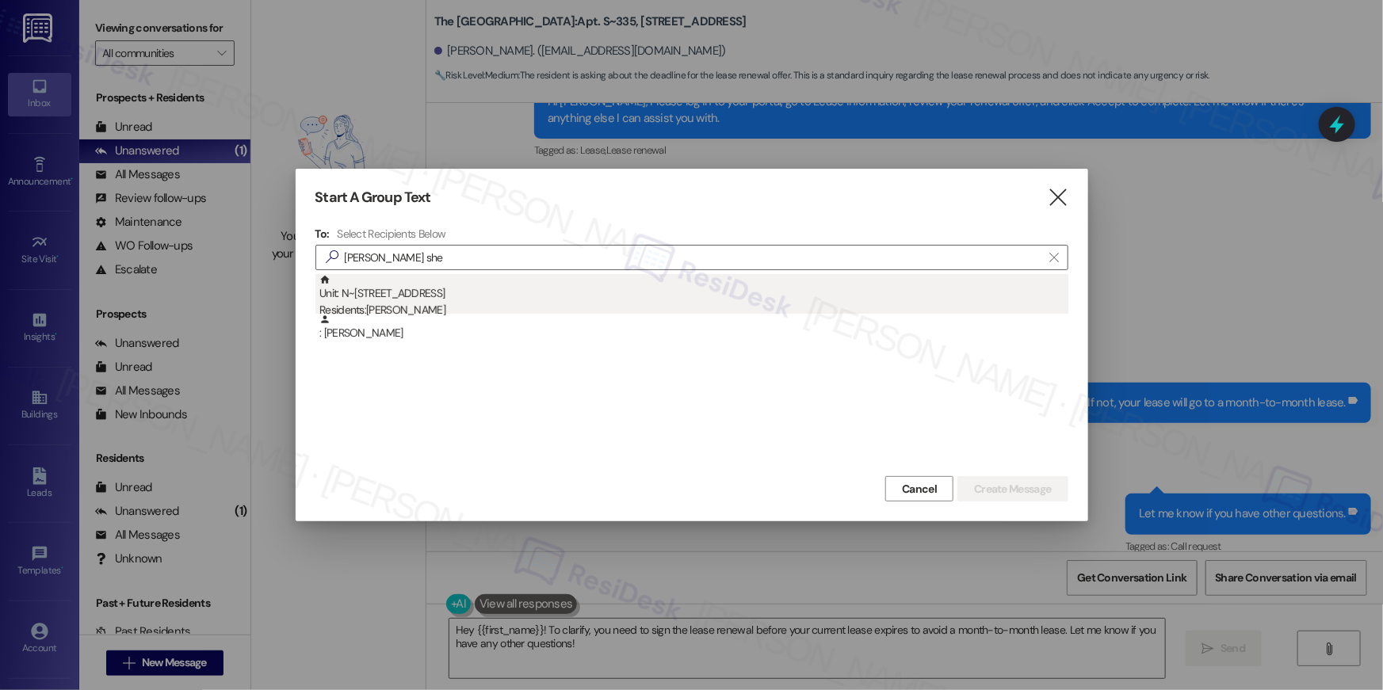
click at [578, 295] on div "Unit: N~124 - 1850 Columbia Pike Residents: Rebekah Sherer" at bounding box center [693, 296] width 749 height 45
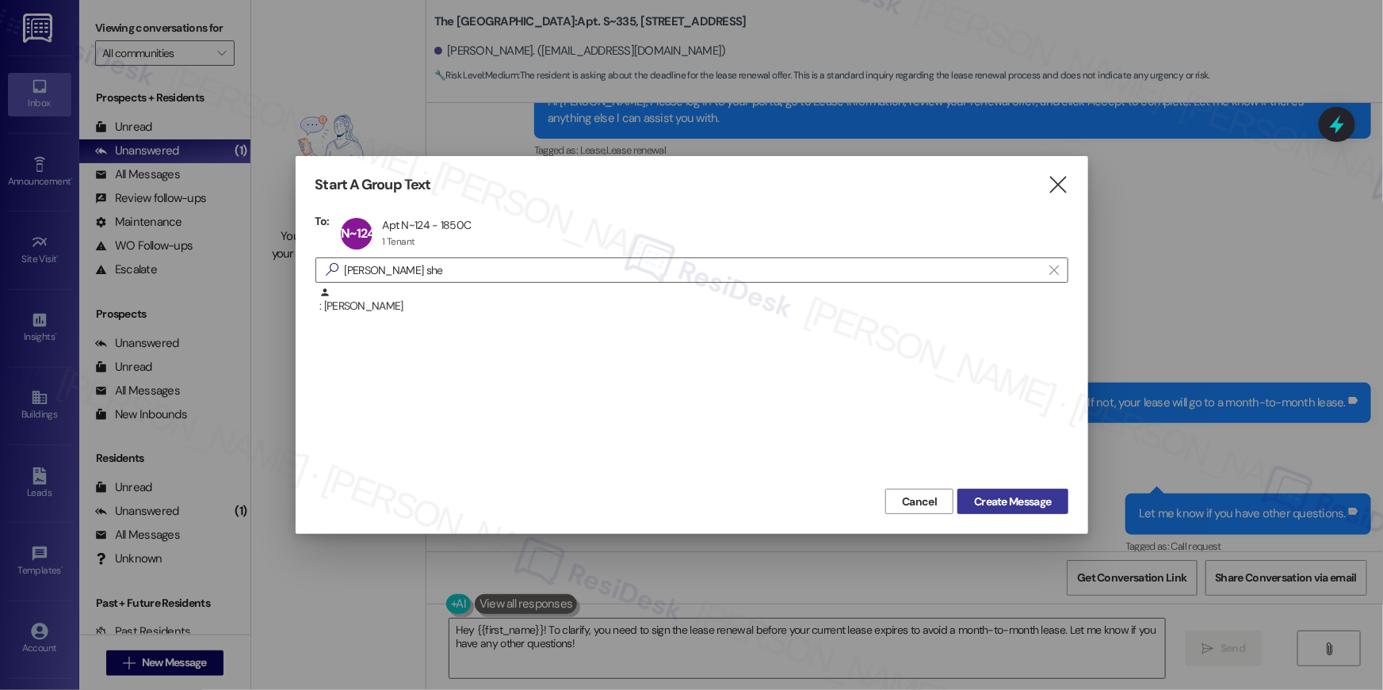
click at [991, 506] on span "Create Message" at bounding box center [1012, 502] width 77 height 17
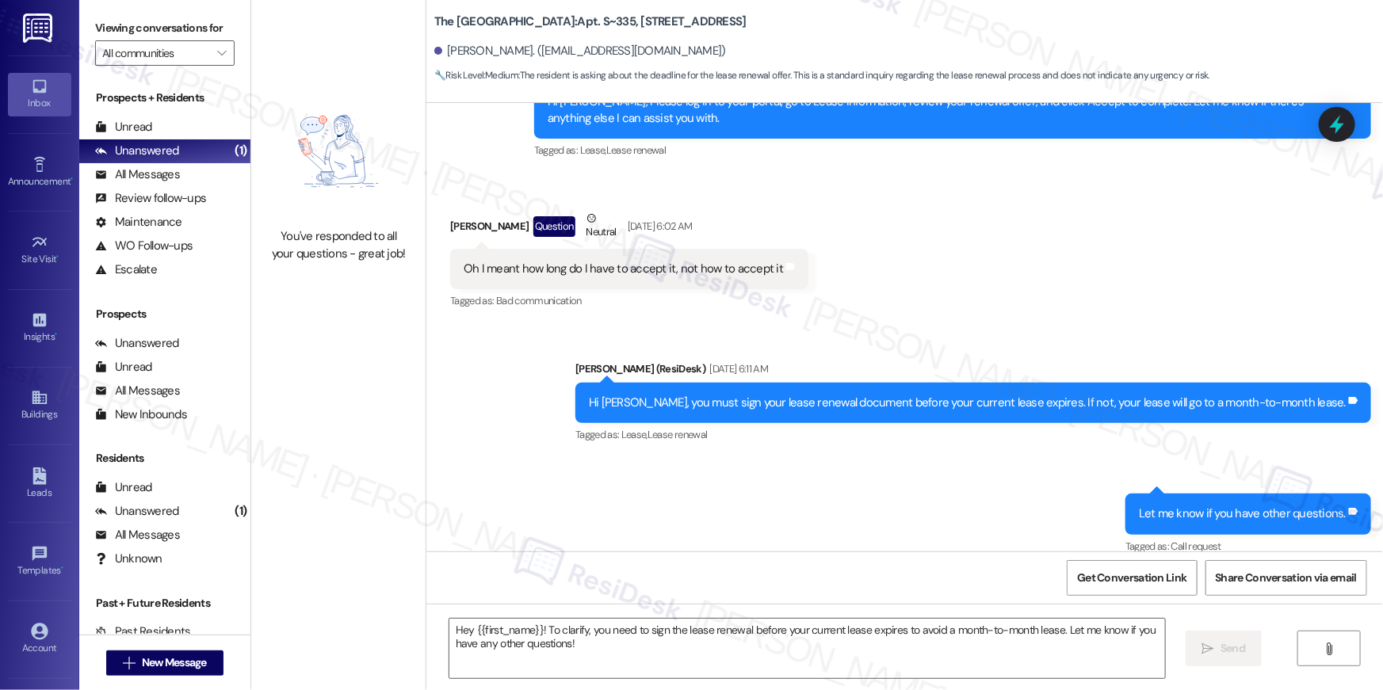
type textarea "Fetching suggested responses. Please feel free to read through the conversation…"
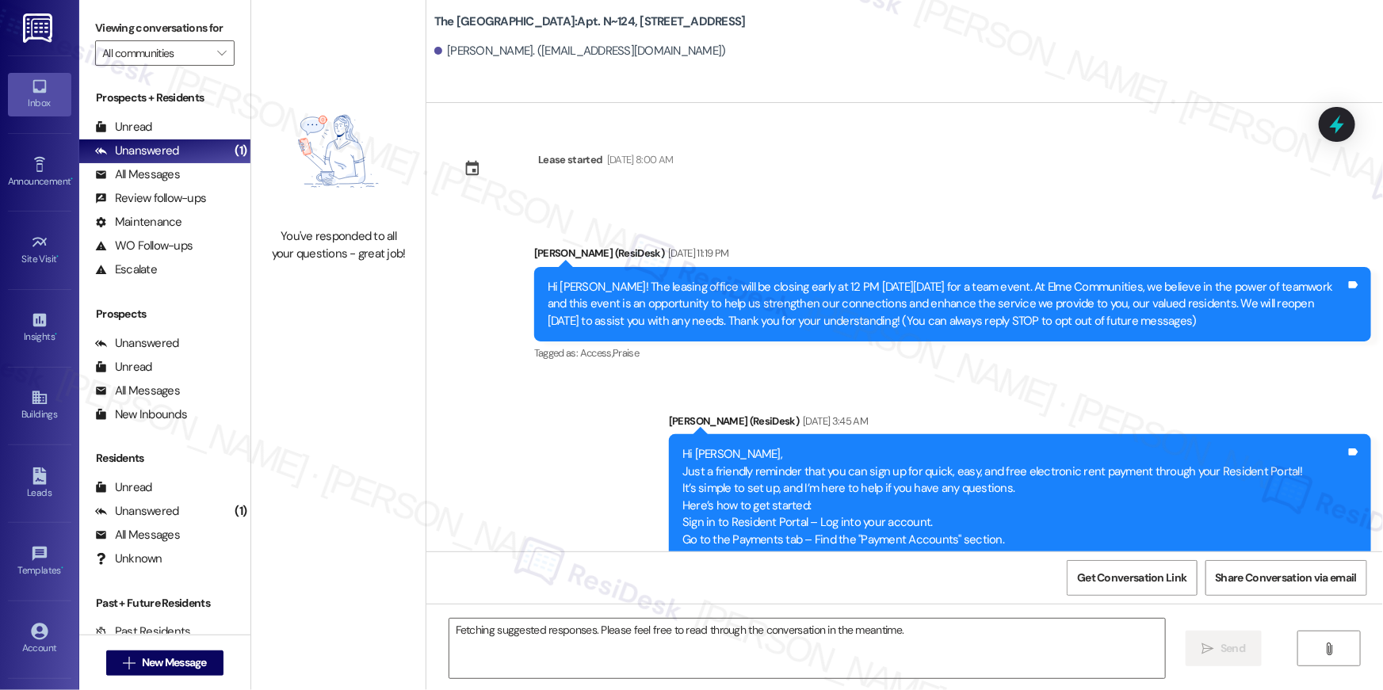
scroll to position [2884, 0]
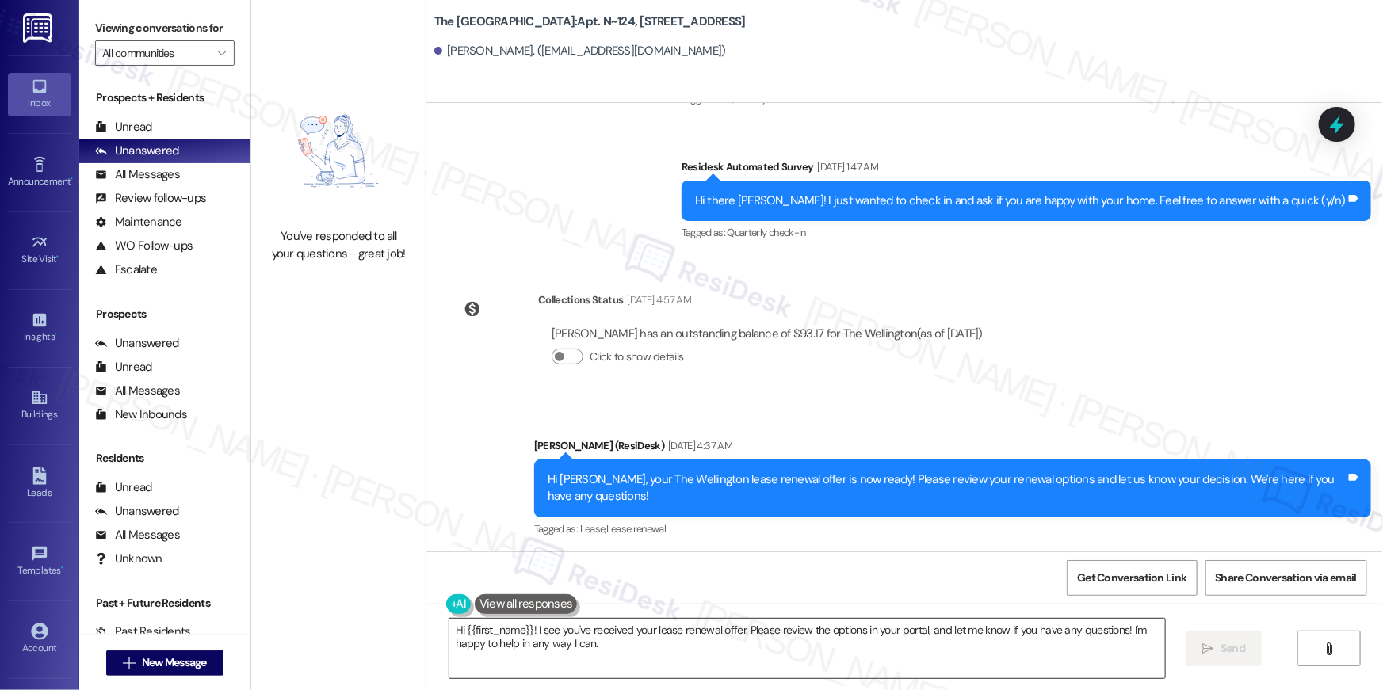
click at [853, 642] on textarea "Hi {{first_name}}! I see you've received your lease renewal offer. Please revie…" at bounding box center [806, 648] width 715 height 59
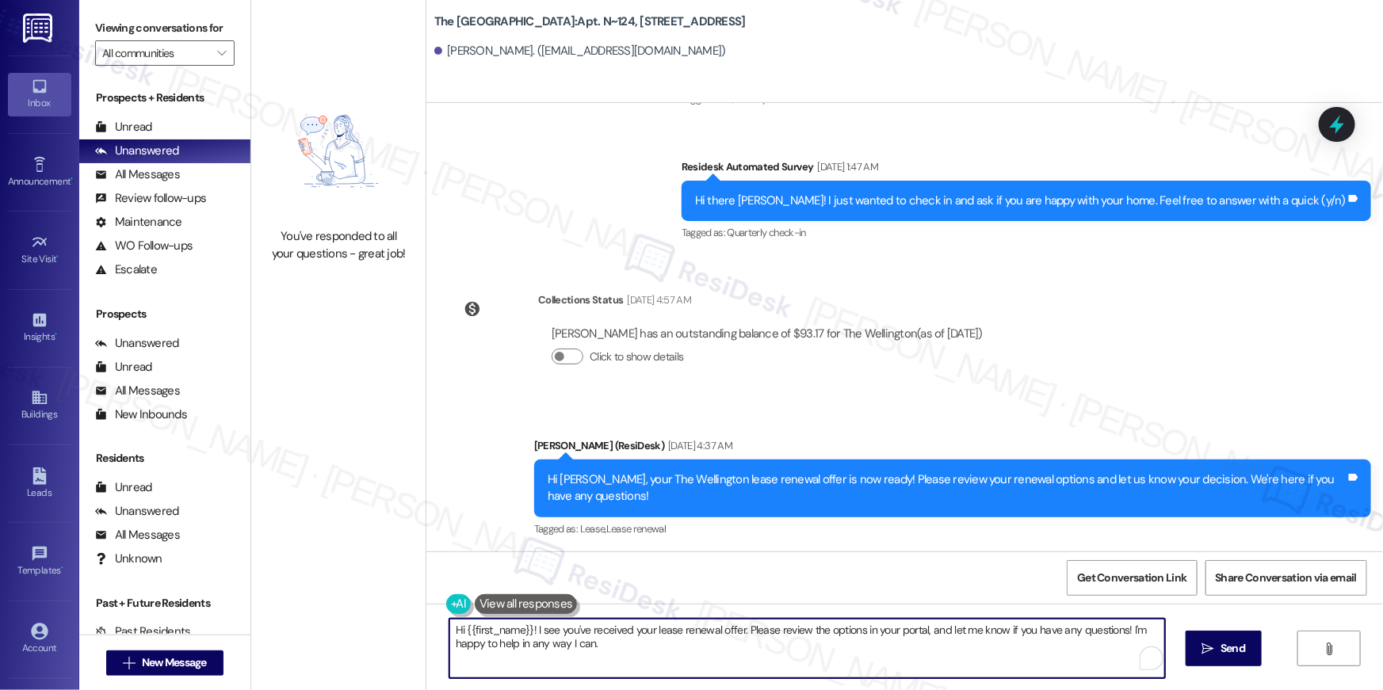
paste textarea ", just following up on your lease renewal offer at {{property}}. Have you had a…"
type textarea "Hi {{first_name}}, just following up on your lease renewal offer at {{property}…"
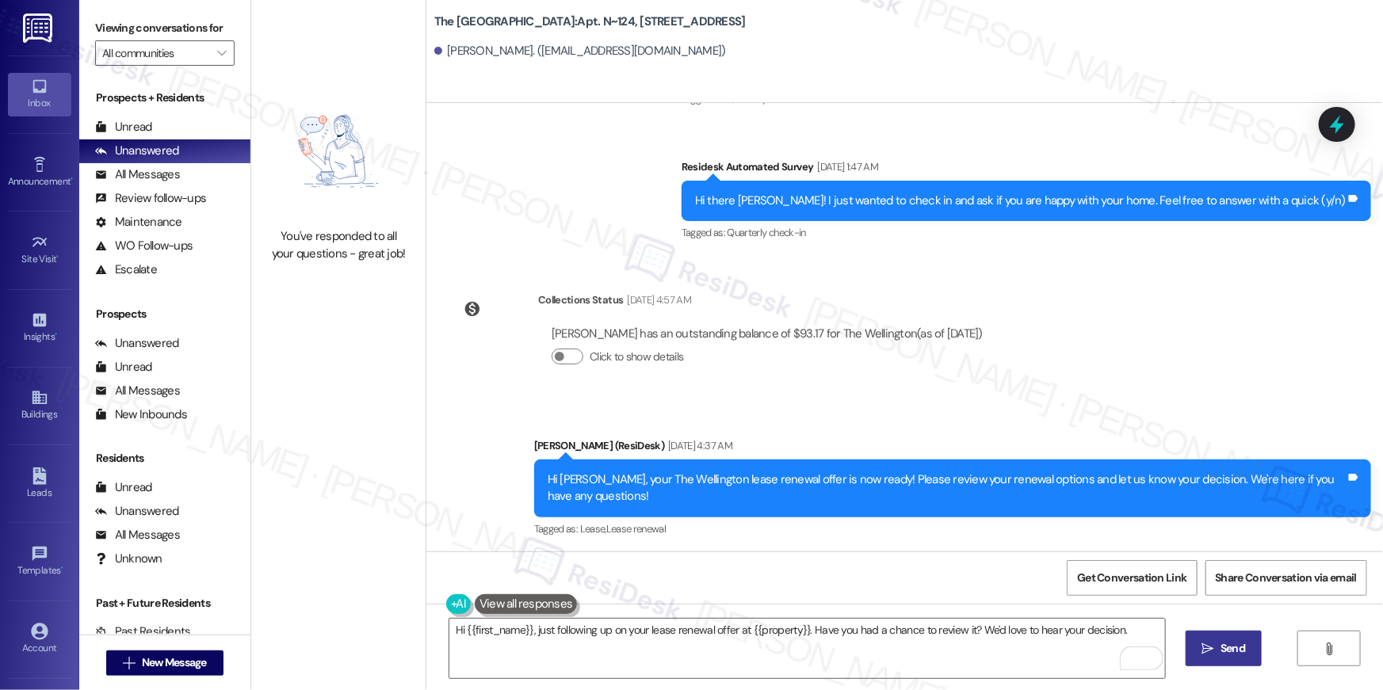
click at [1232, 652] on span "Send" at bounding box center [1232, 648] width 25 height 17
click at [212, 661] on button " New Message" at bounding box center [164, 663] width 117 height 25
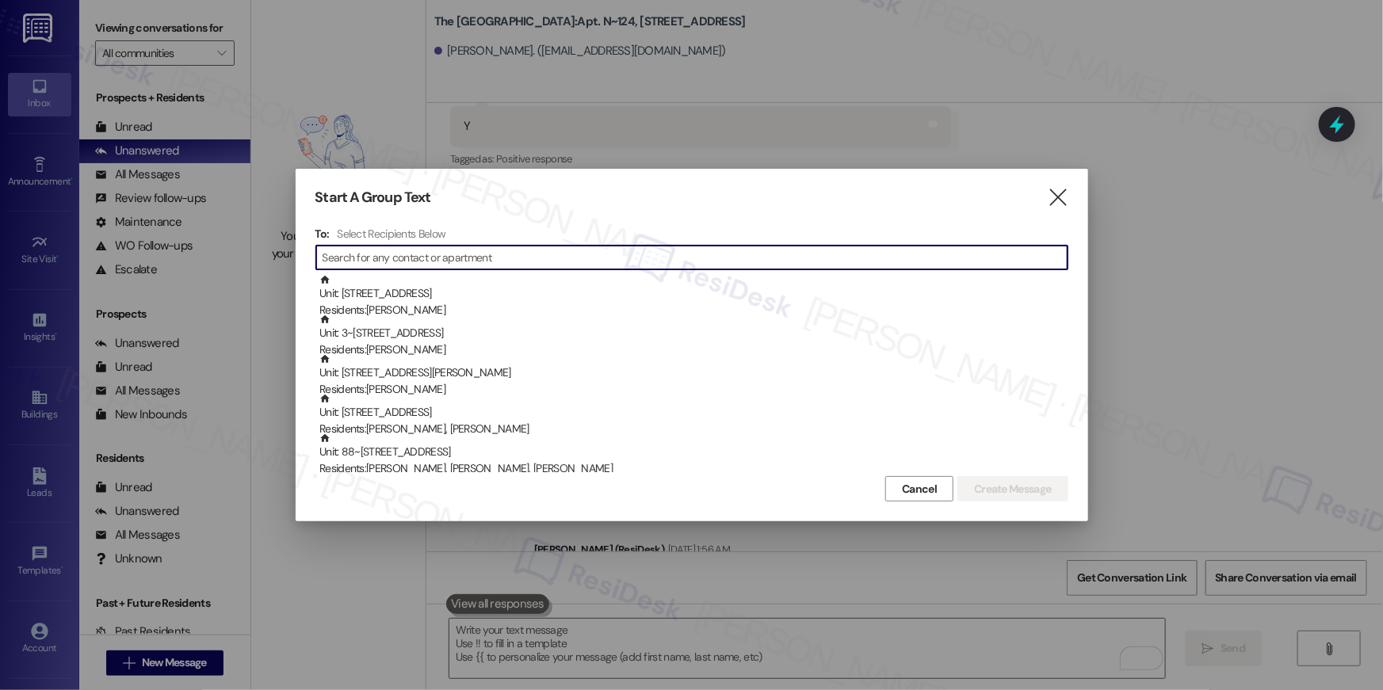
scroll to position [1632, 0]
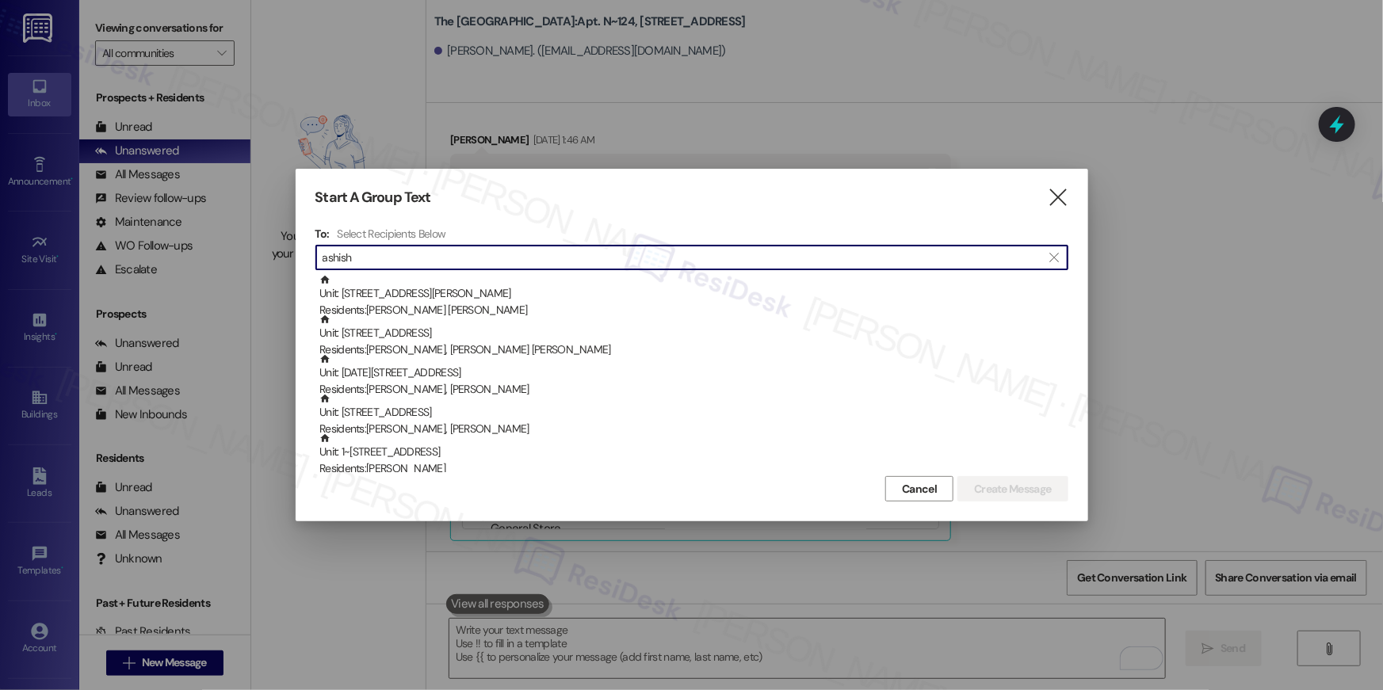
click at [324, 254] on input "ashish" at bounding box center [681, 257] width 719 height 22
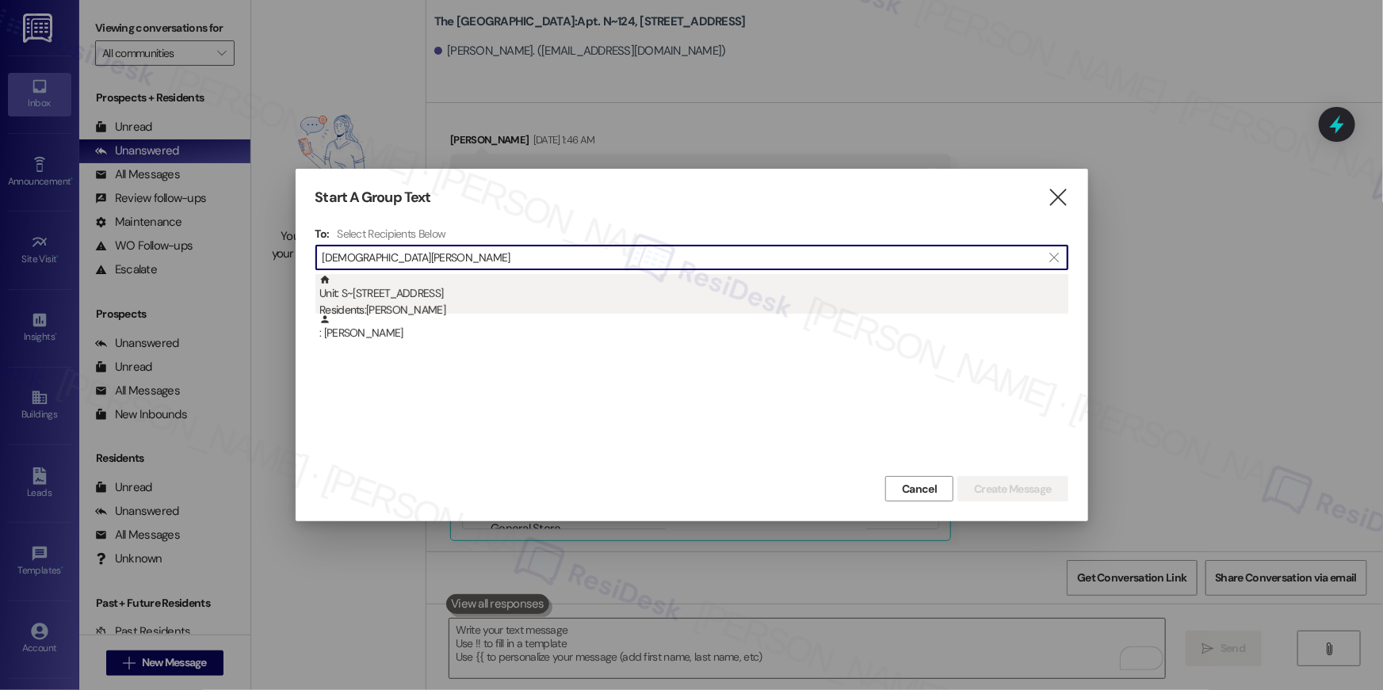
type input "kshish ashish"
click at [404, 303] on div "Residents: Kshish Ashish" at bounding box center [693, 310] width 749 height 17
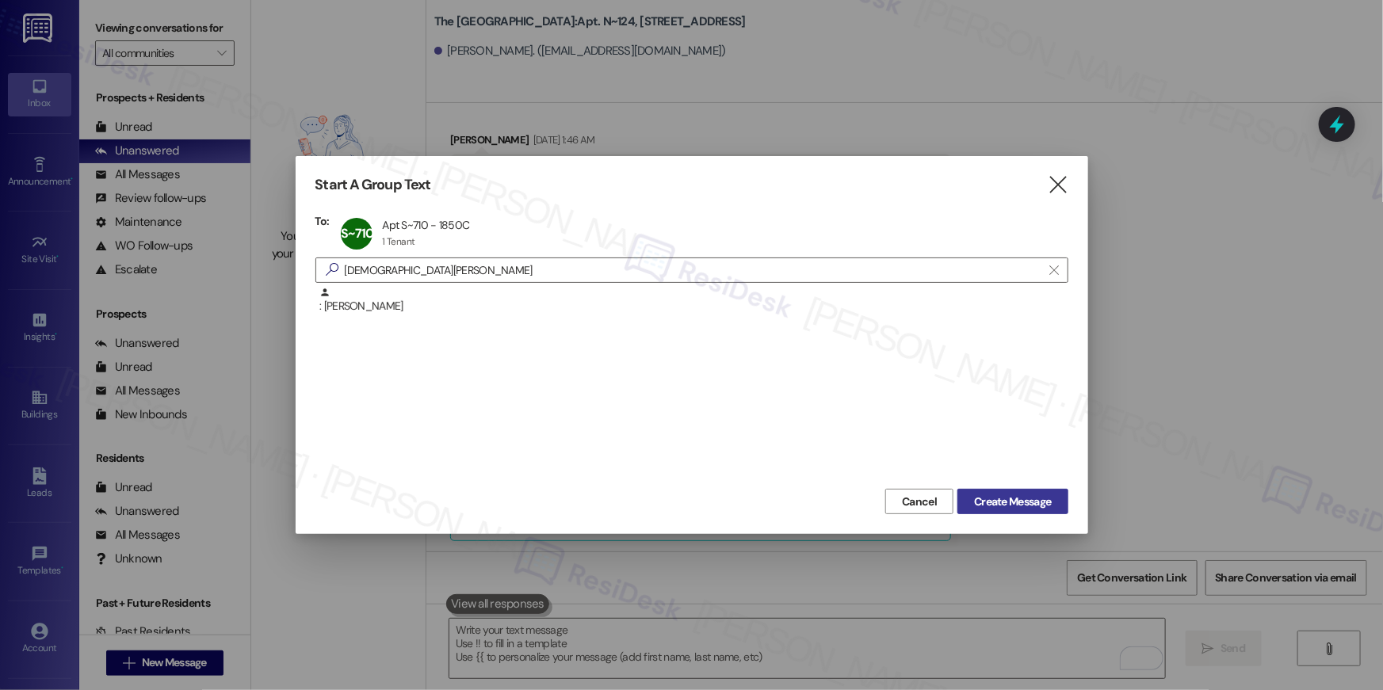
click at [1055, 504] on button "Create Message" at bounding box center [1012, 501] width 110 height 25
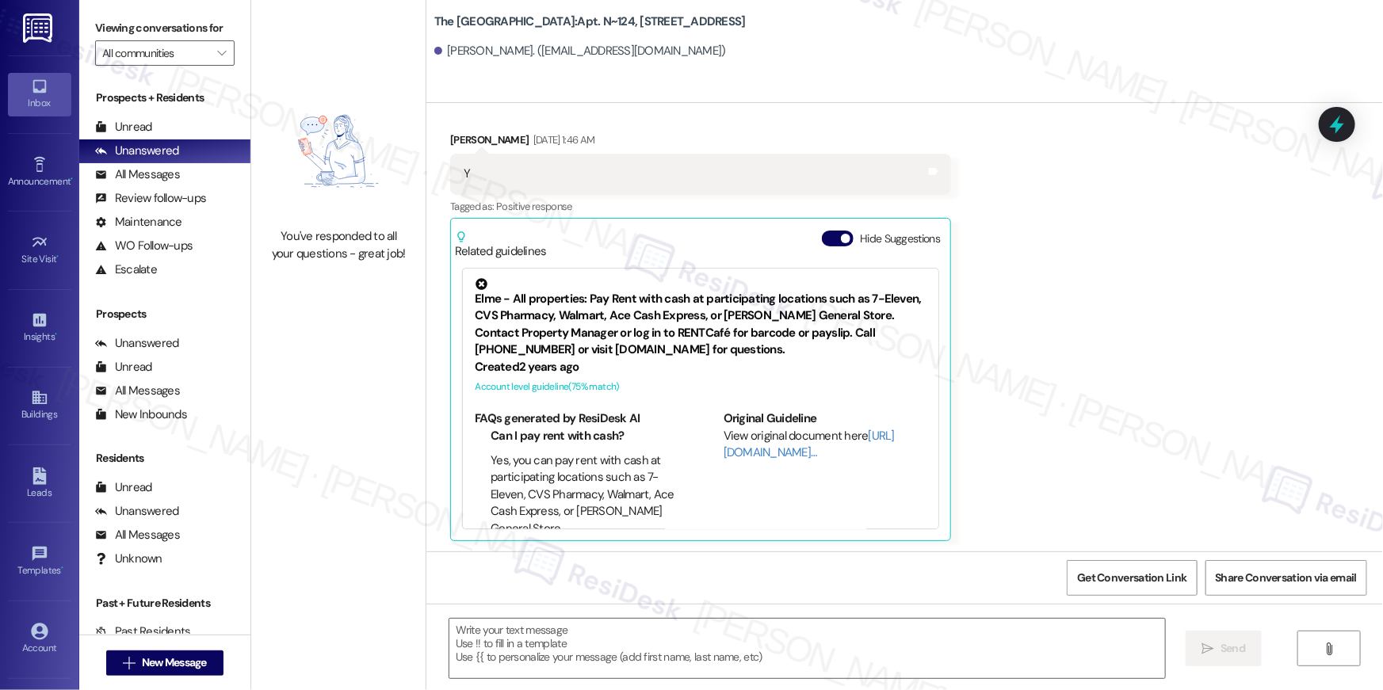
type textarea "Fetching suggested responses. Please feel free to read through the conversation…"
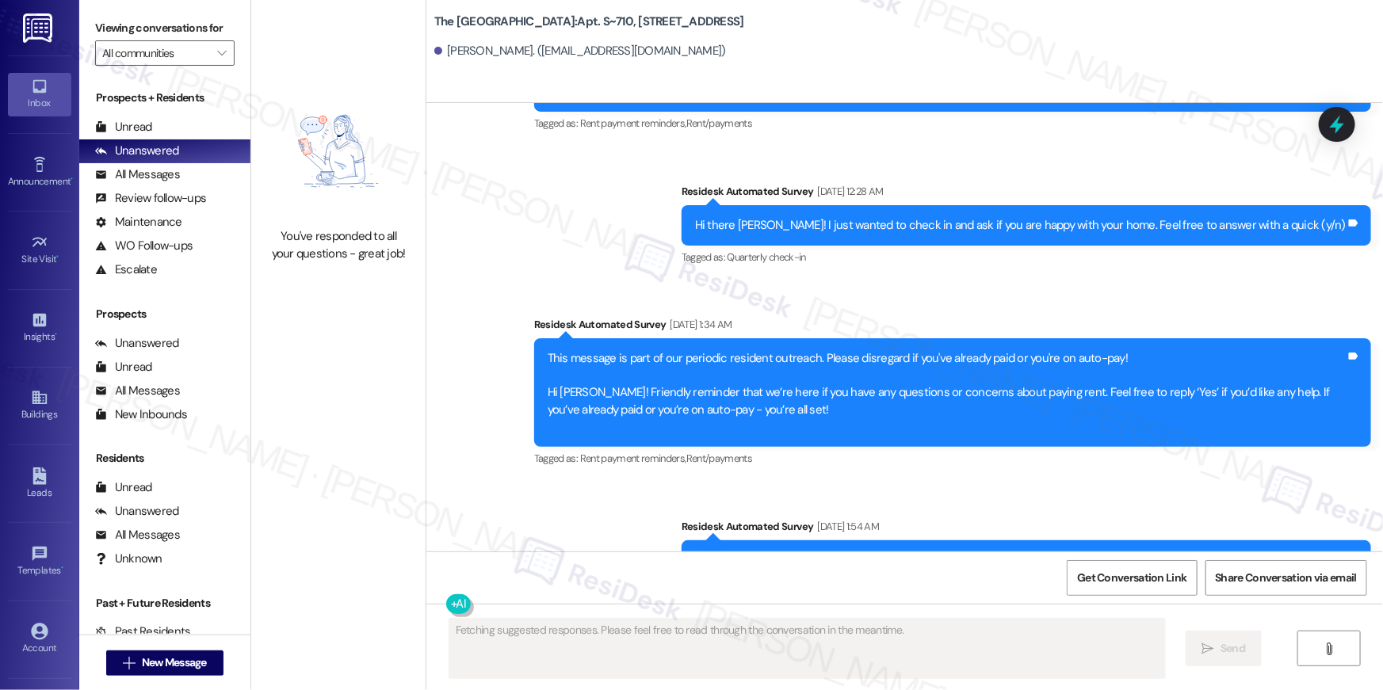
scroll to position [2127, 0]
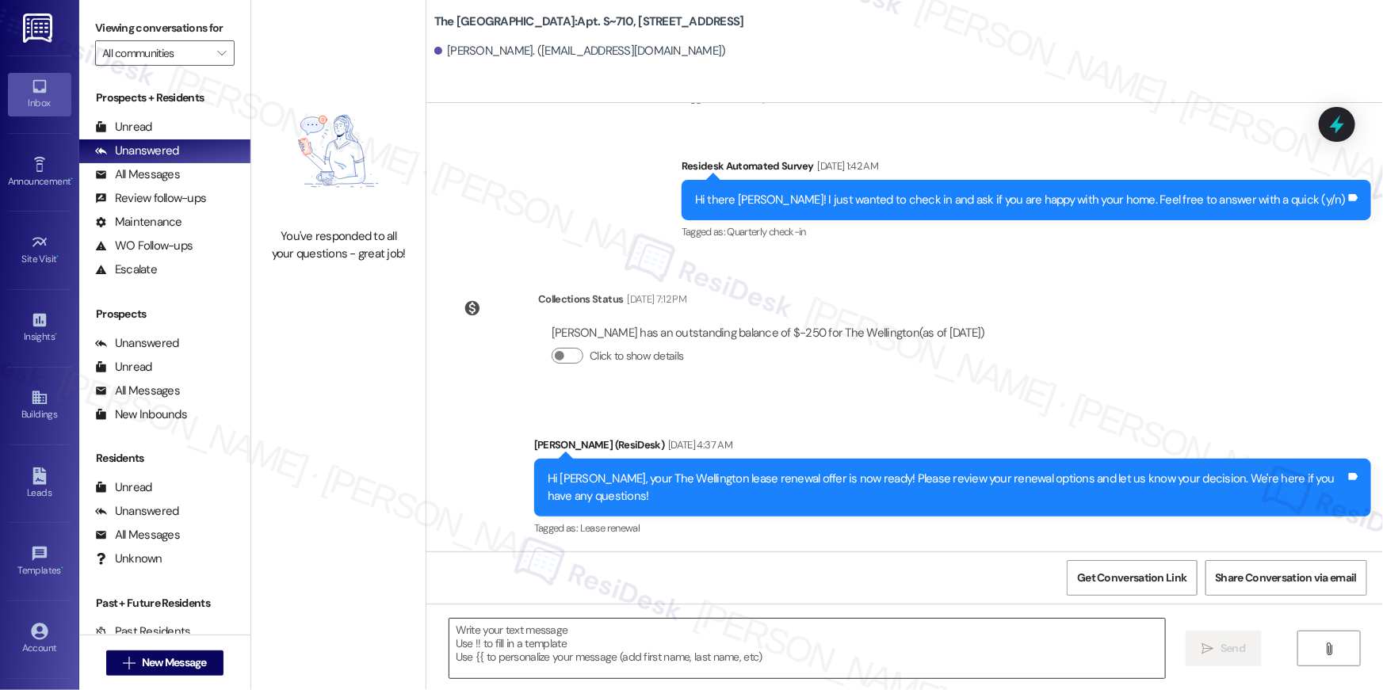
click at [819, 650] on textarea at bounding box center [806, 648] width 715 height 59
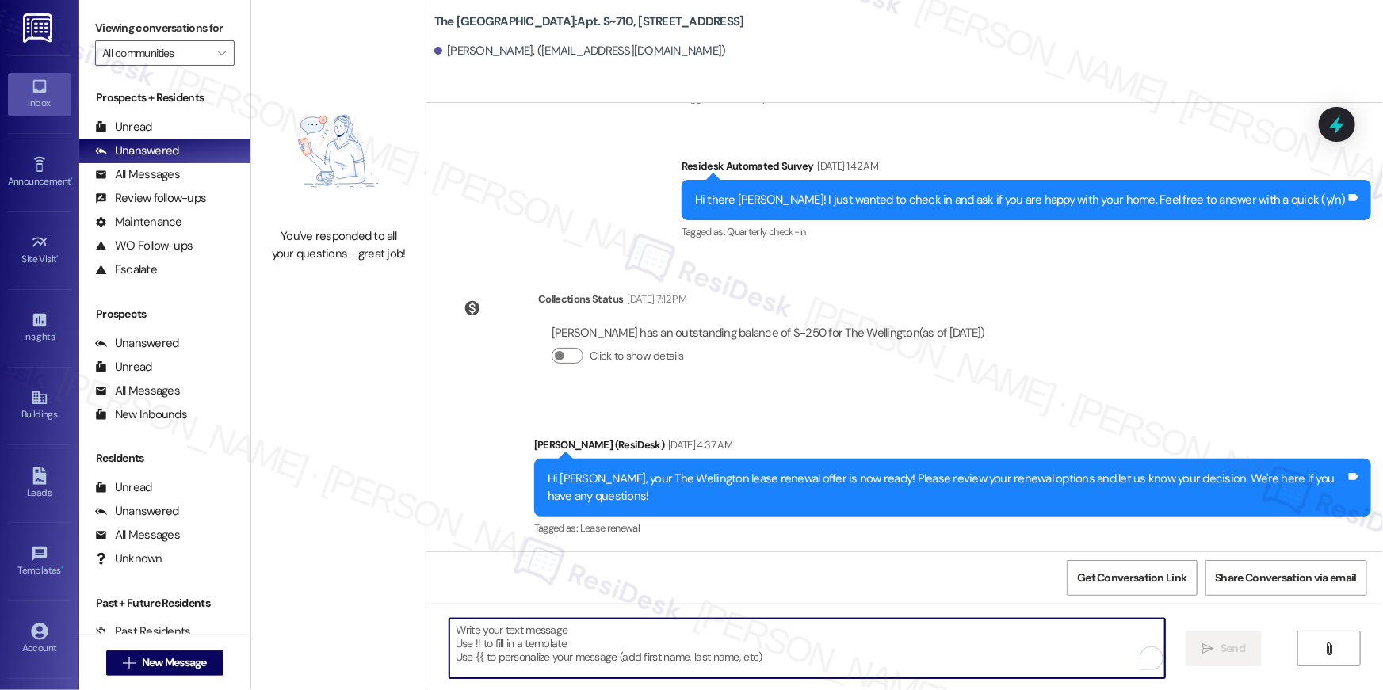
paste textarea "Hi {{first_name}}, just following up on your lease renewal offer at {{property}…"
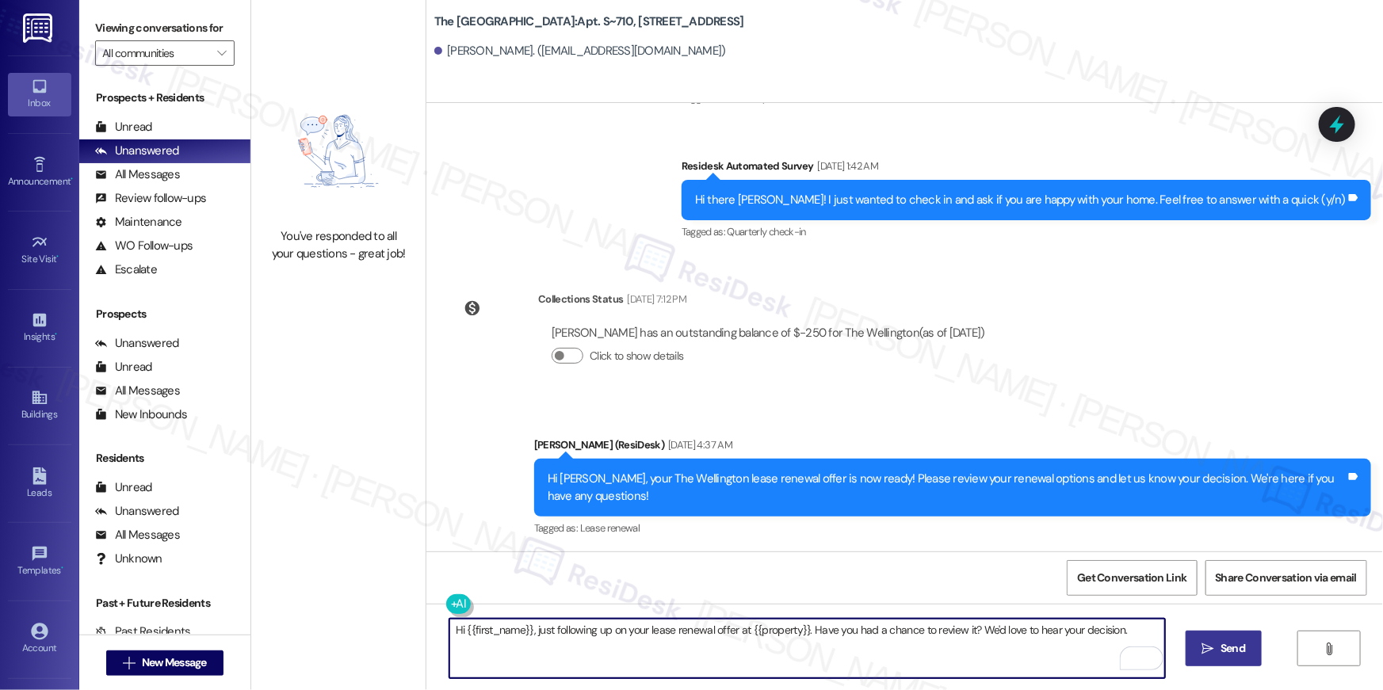
type textarea "Hi {{first_name}}, just following up on your lease renewal offer at {{property}…"
click at [1221, 635] on button " Send" at bounding box center [1223, 649] width 77 height 36
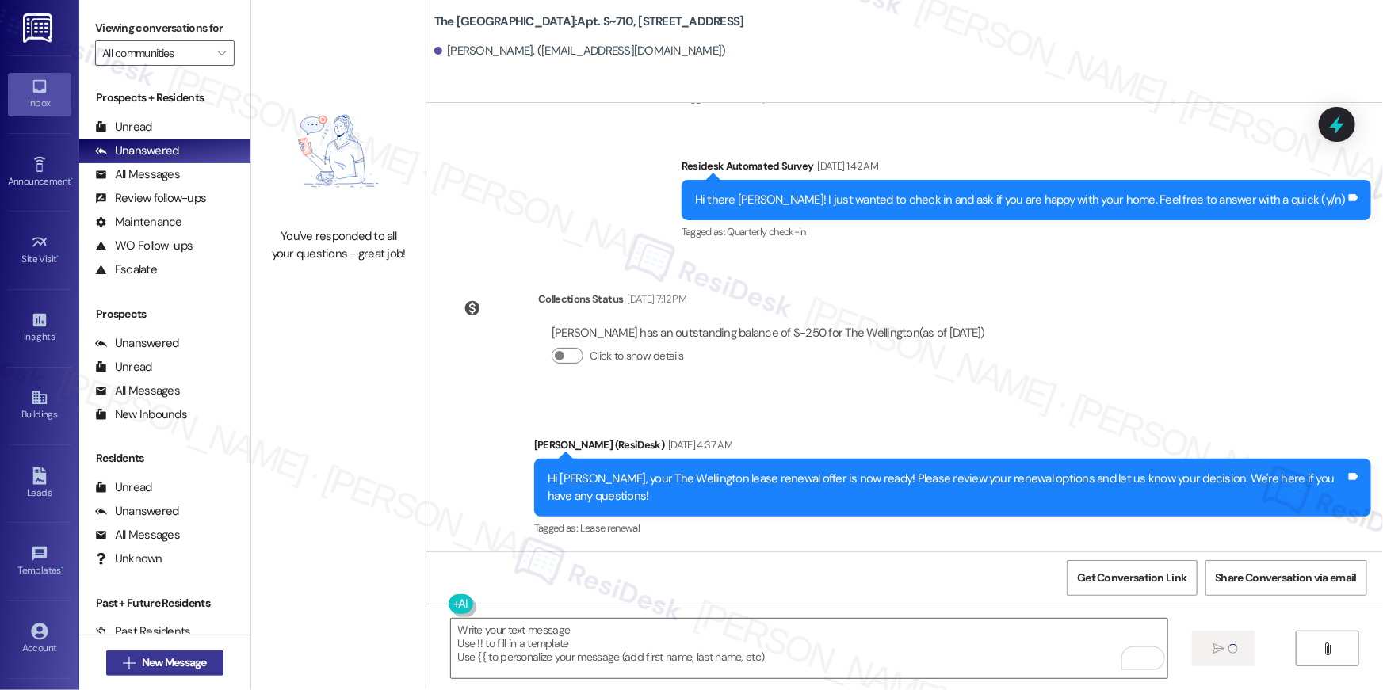
click at [215, 660] on button " New Message" at bounding box center [164, 663] width 117 height 25
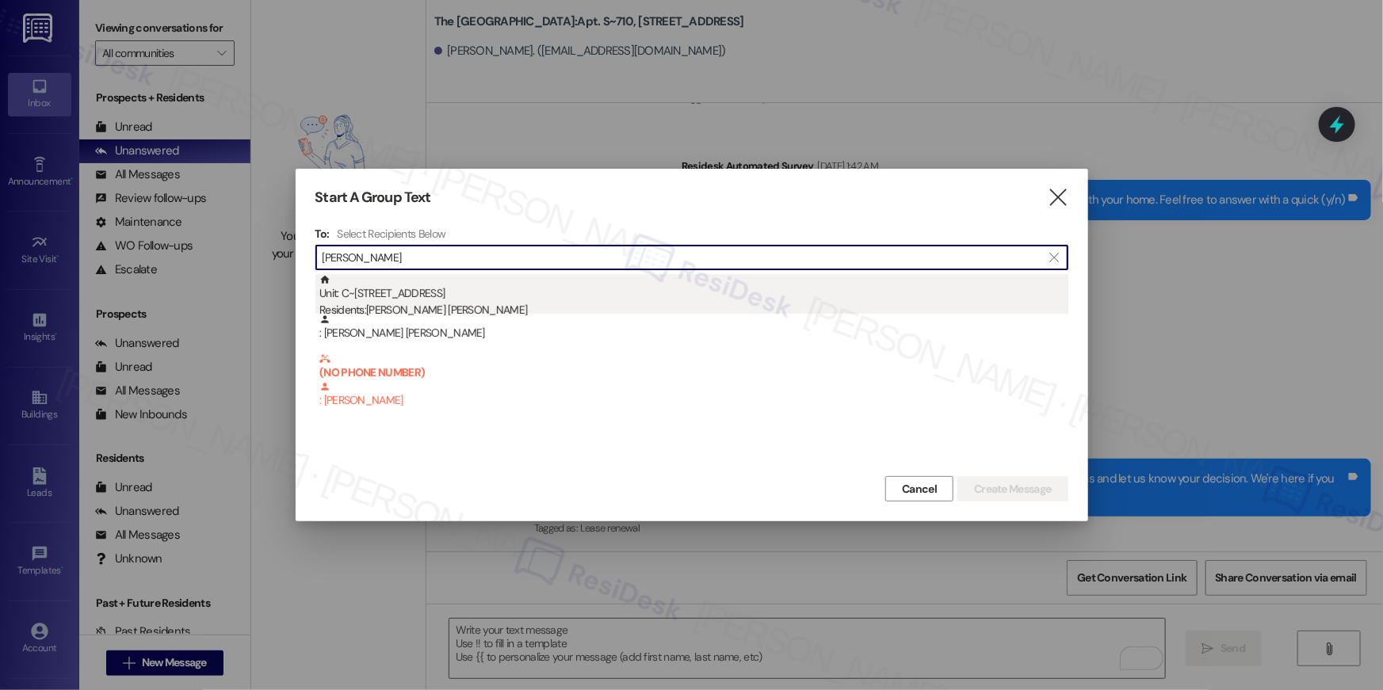
type input "hanan abu"
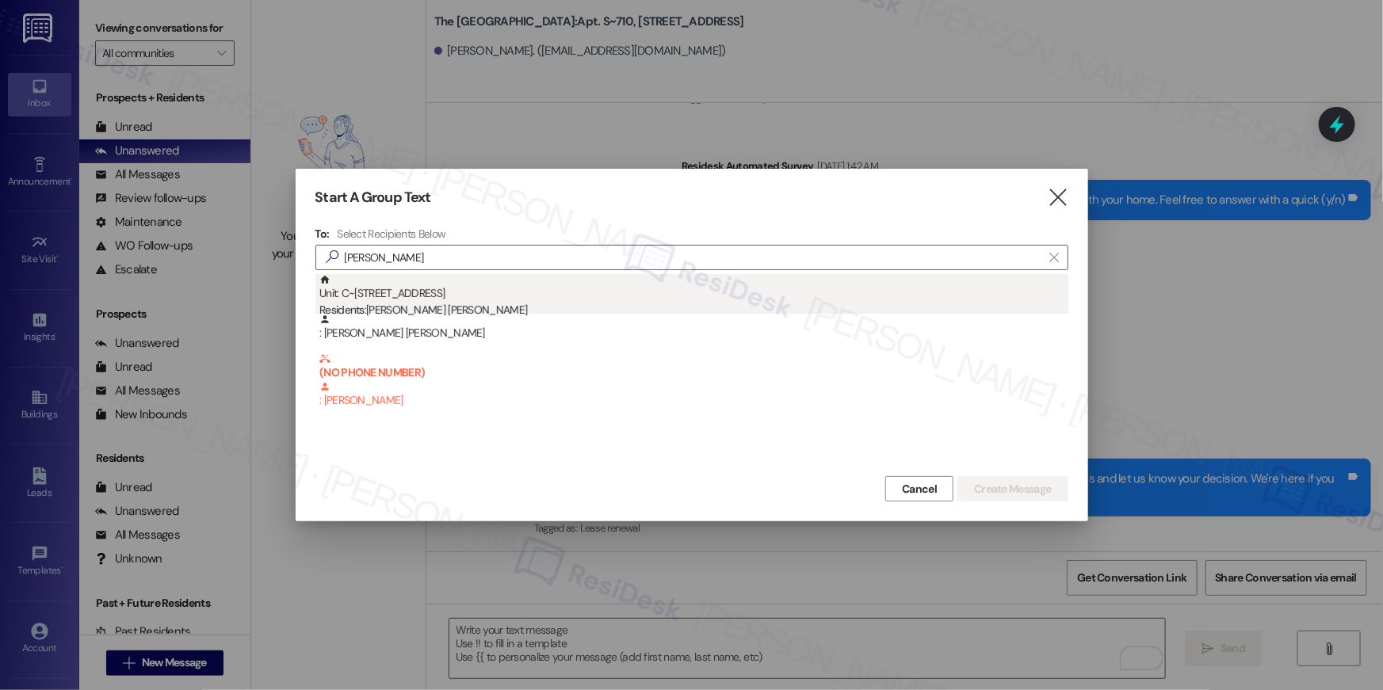
click at [561, 291] on div "Unit: C~213 - 1850 Columbia Pike Residents: Hanan Abu Obaid" at bounding box center [693, 296] width 749 height 45
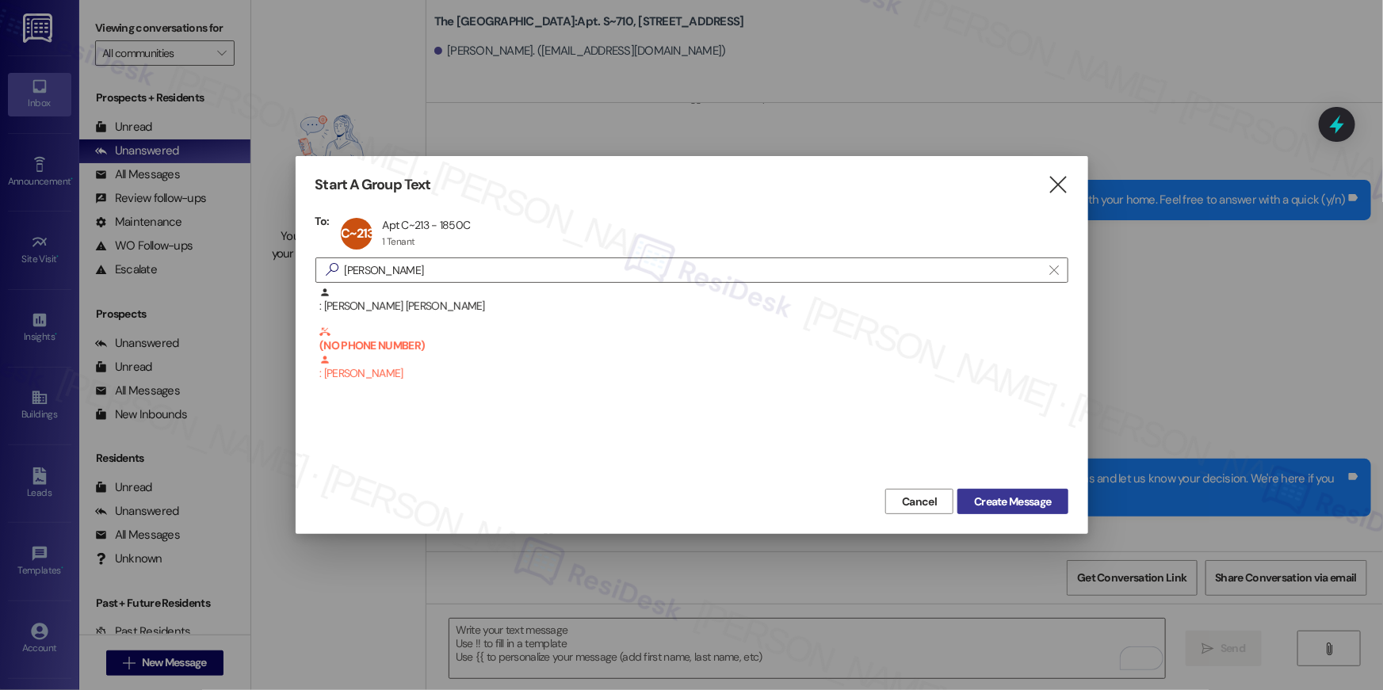
click at [1035, 499] on span "Create Message" at bounding box center [1012, 502] width 77 height 17
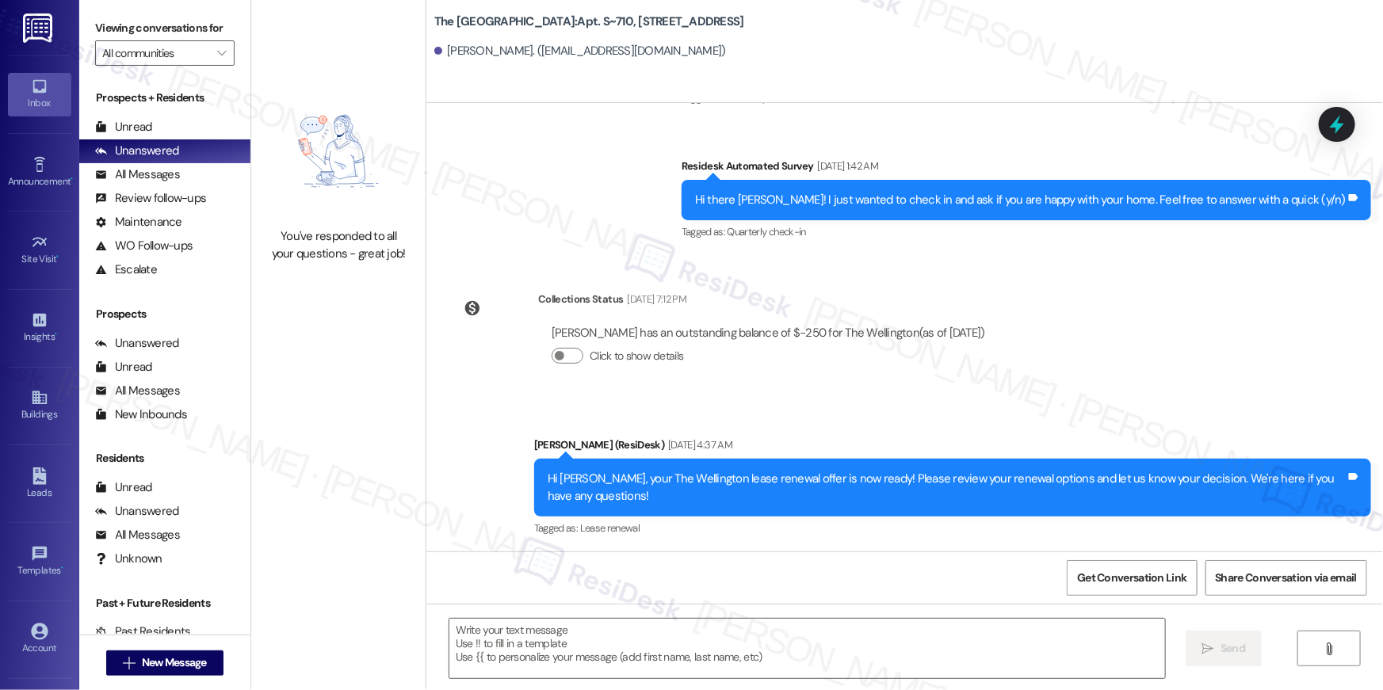
type textarea "Fetching suggested responses. Please feel free to read through the conversation…"
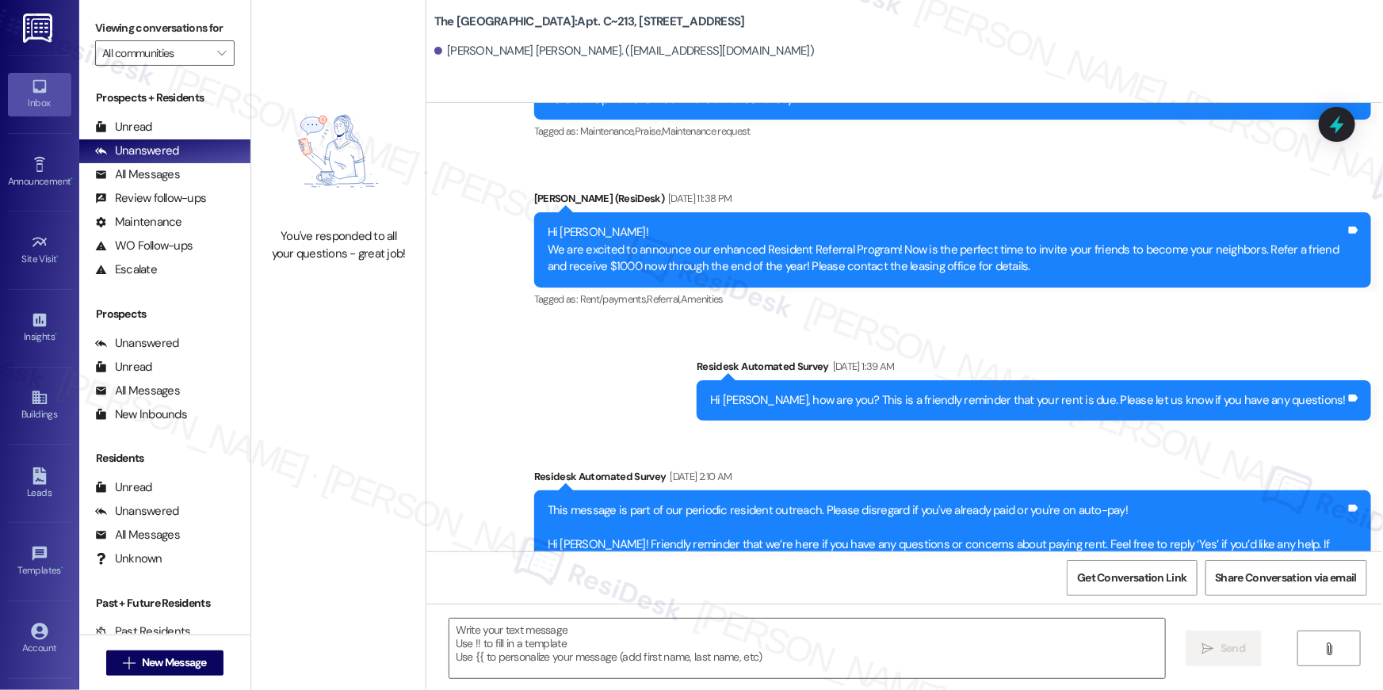
type textarea "Fetching suggested responses. Please feel free to read through the conversation…"
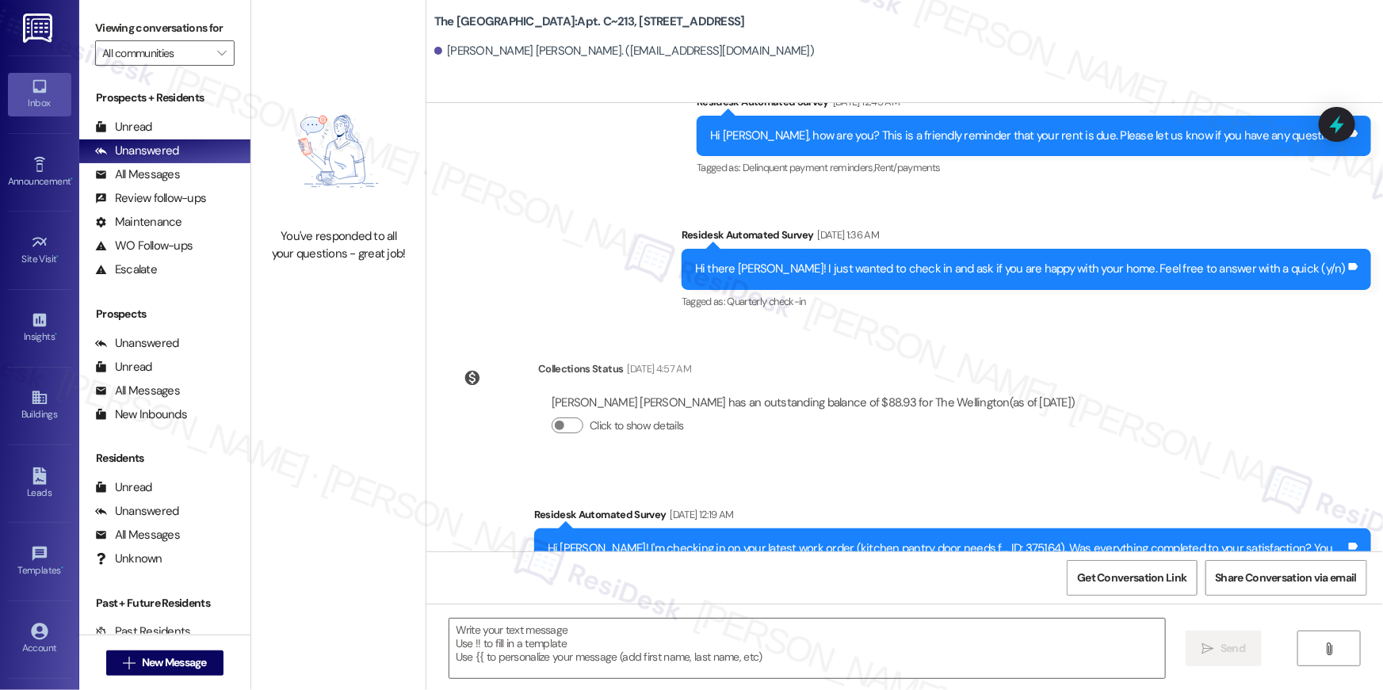
scroll to position [3902, 0]
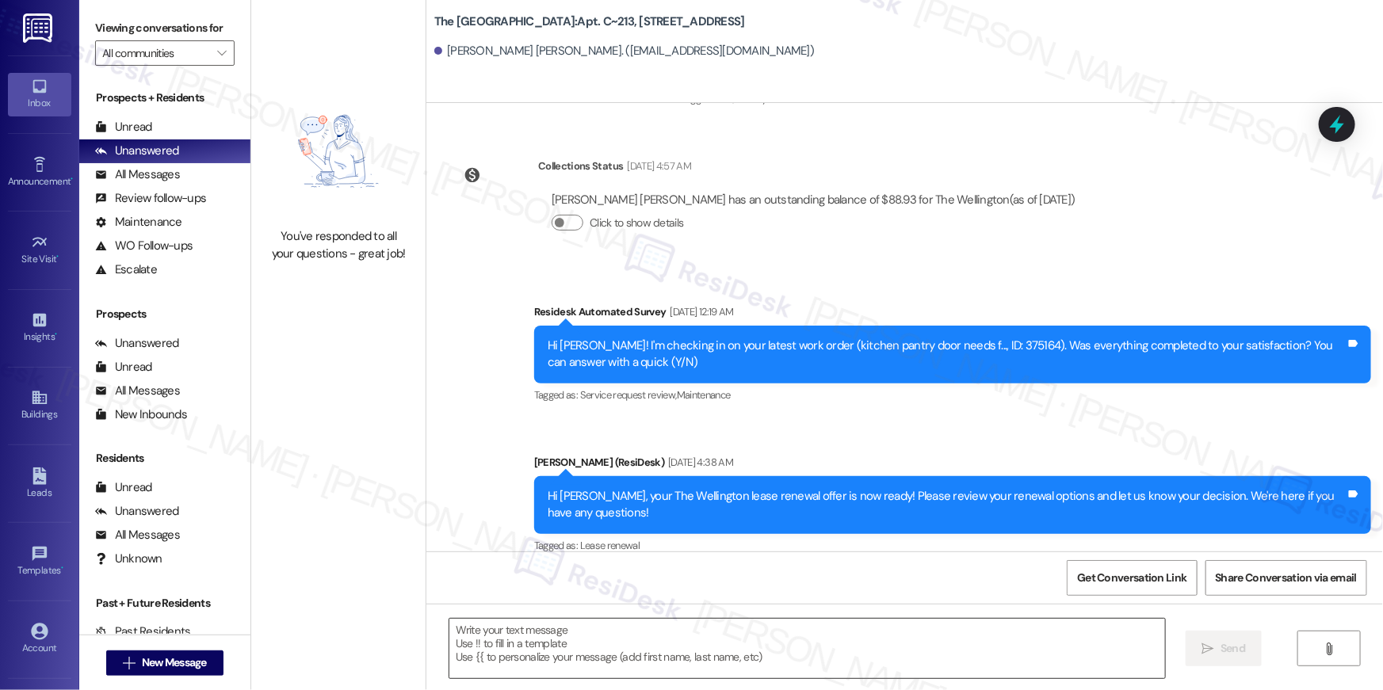
click at [1029, 664] on textarea at bounding box center [806, 648] width 715 height 59
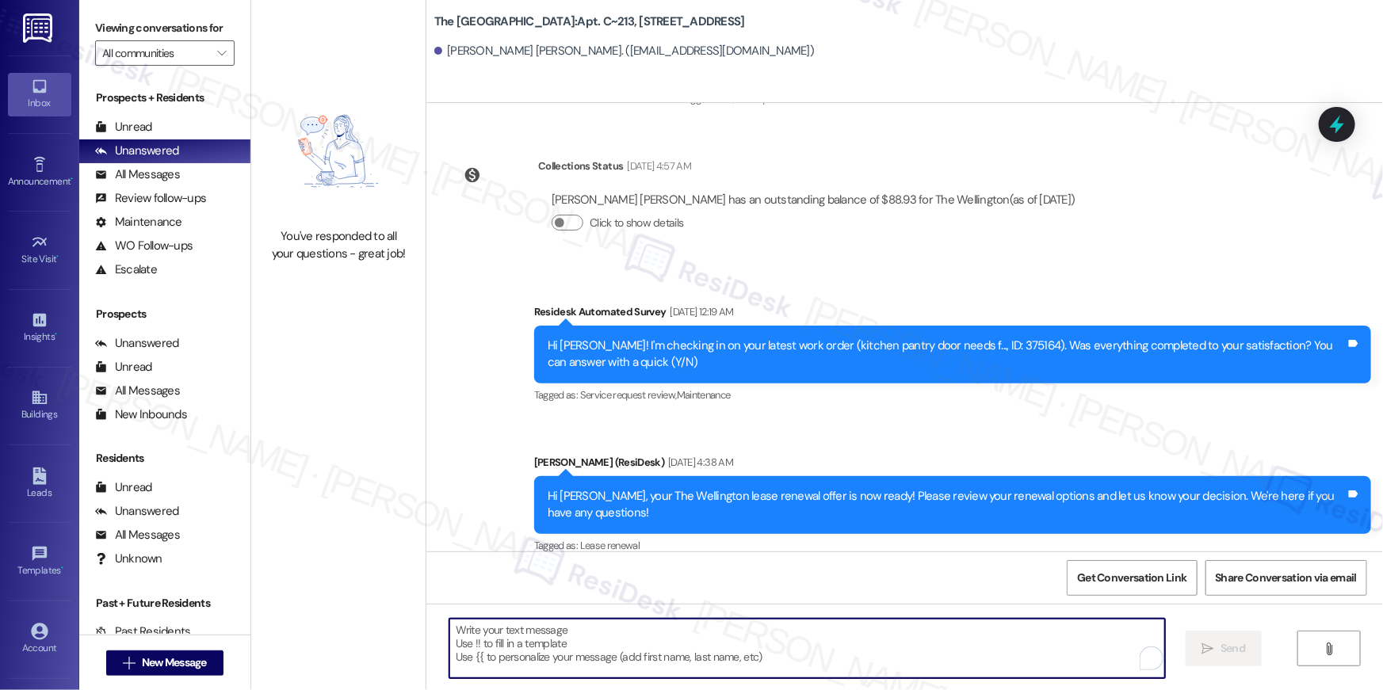
click at [1023, 648] on textarea "To enrich screen reader interactions, please activate Accessibility in Grammarl…" at bounding box center [806, 648] width 715 height 59
paste textarea "Hi {{first_name}}, just following up on your lease renewal offer at {{property}…"
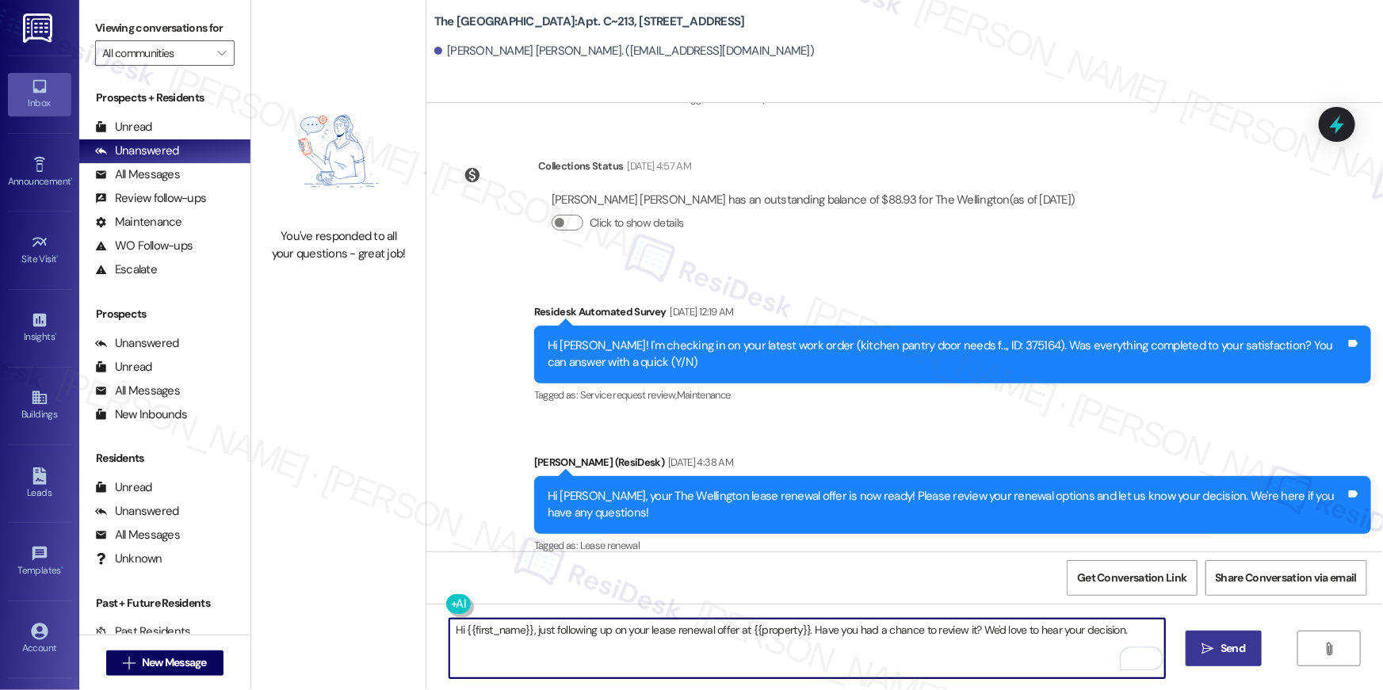
type textarea "Hi {{first_name}}, just following up on your lease renewal offer at {{property}…"
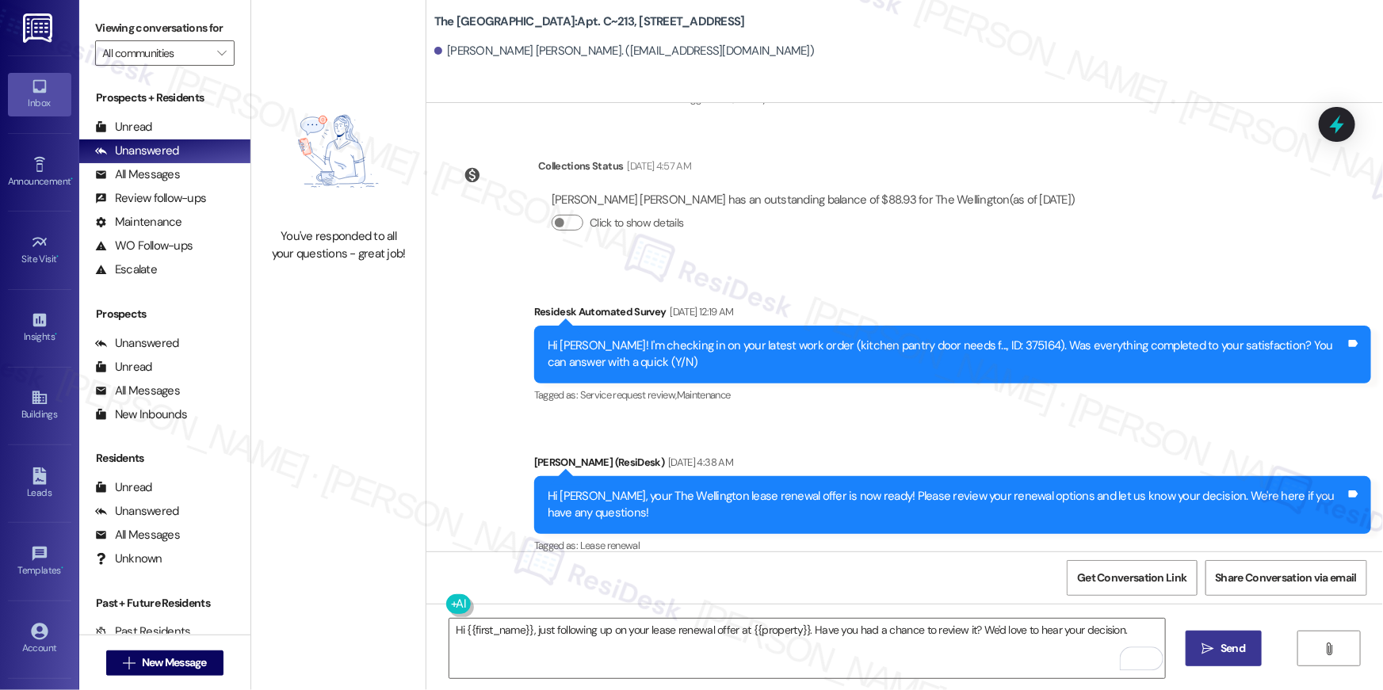
click at [1253, 650] on button " Send" at bounding box center [1223, 649] width 77 height 36
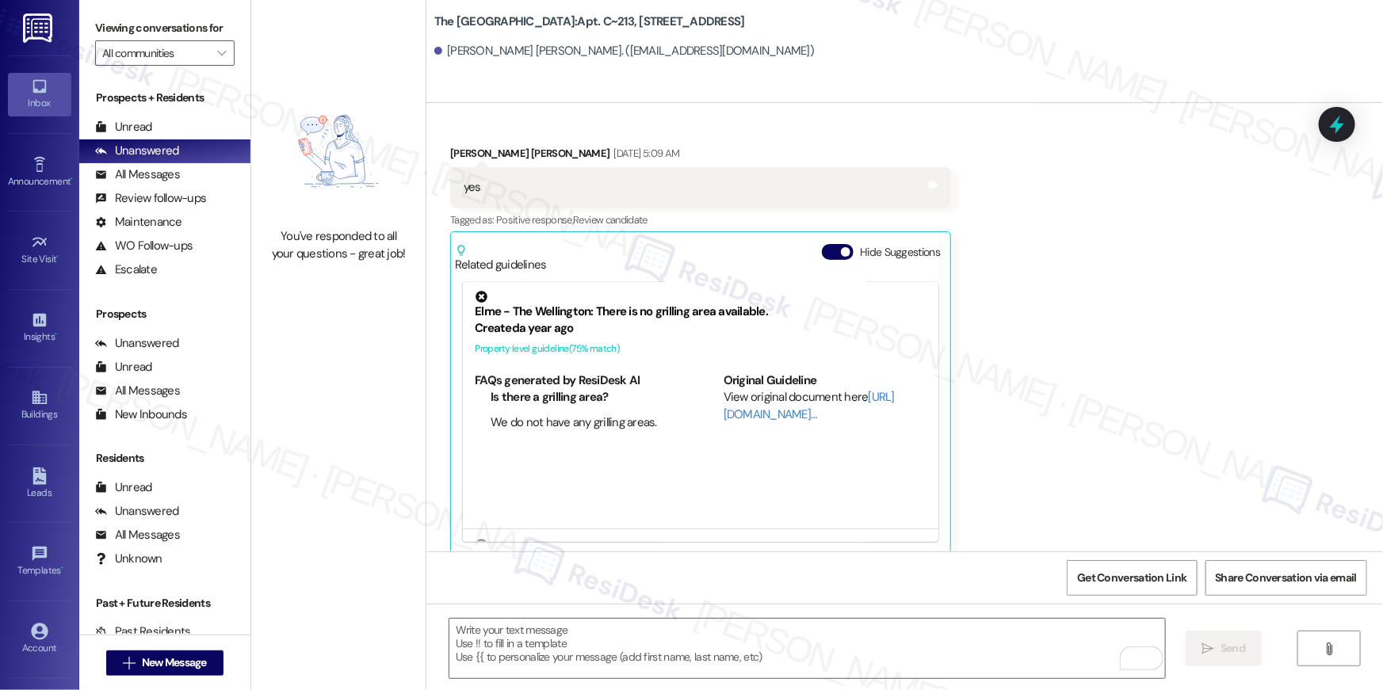
scroll to position [1612, 0]
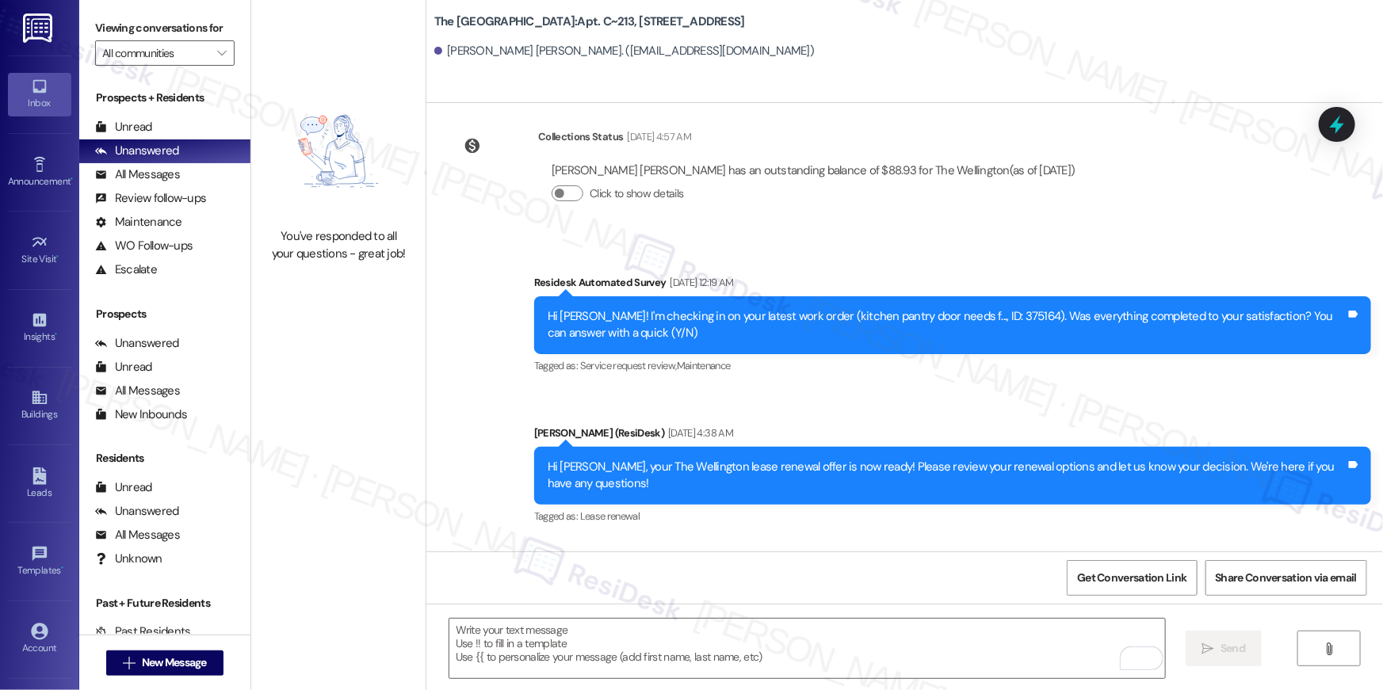
scroll to position [4012, 0]
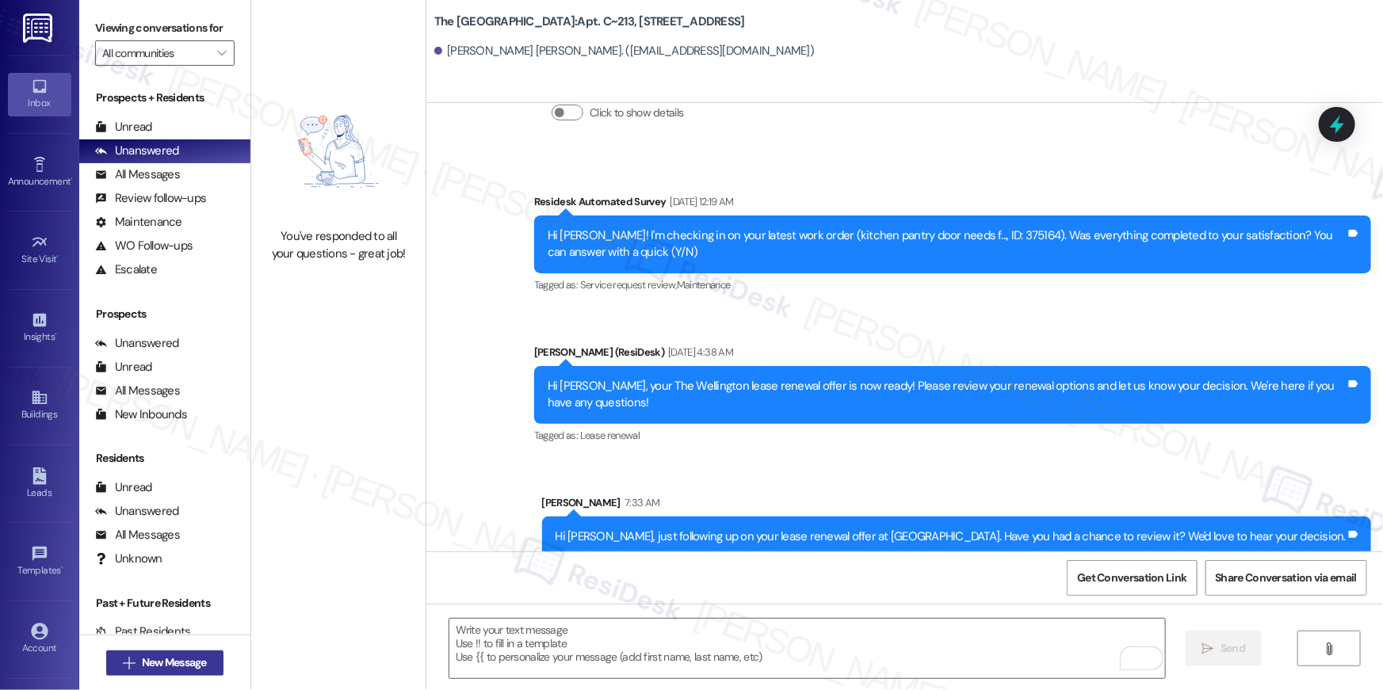
click at [211, 661] on button " New Message" at bounding box center [164, 663] width 117 height 25
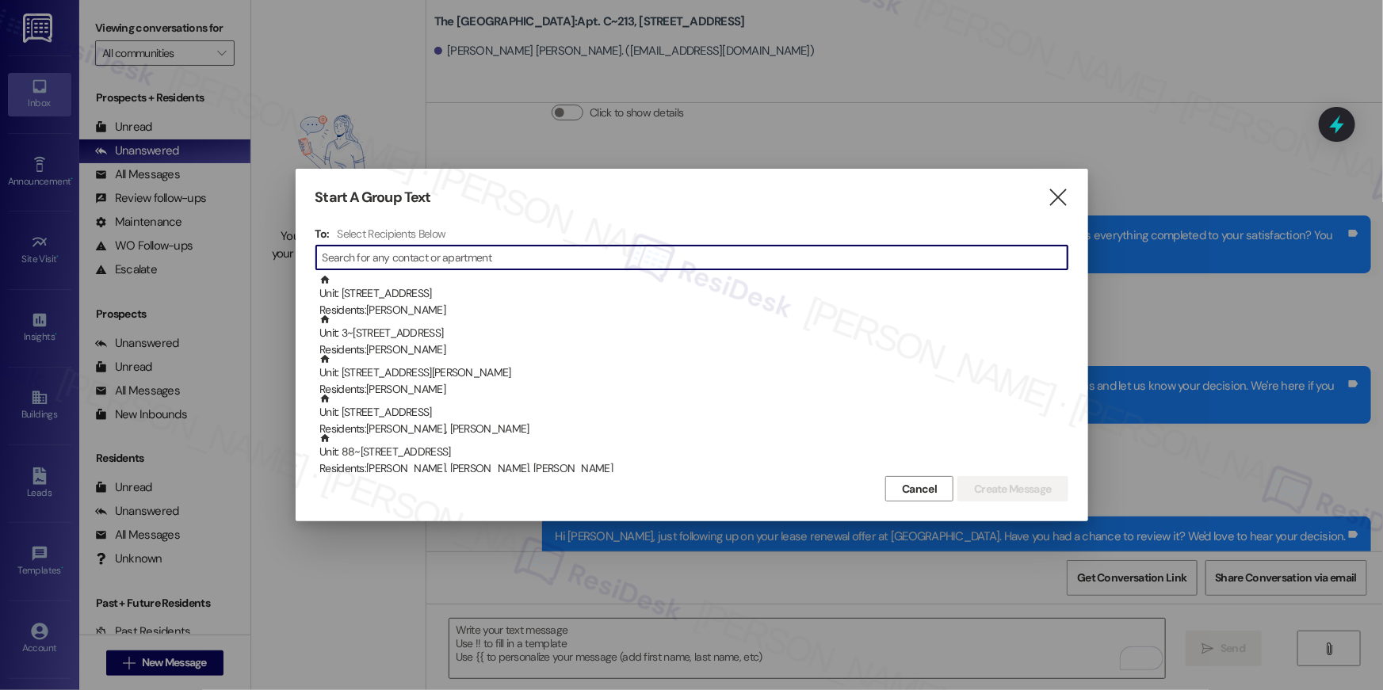
drag, startPoint x: 763, startPoint y: 264, endPoint x: 771, endPoint y: 250, distance: 16.3
click at [763, 264] on input at bounding box center [694, 257] width 745 height 22
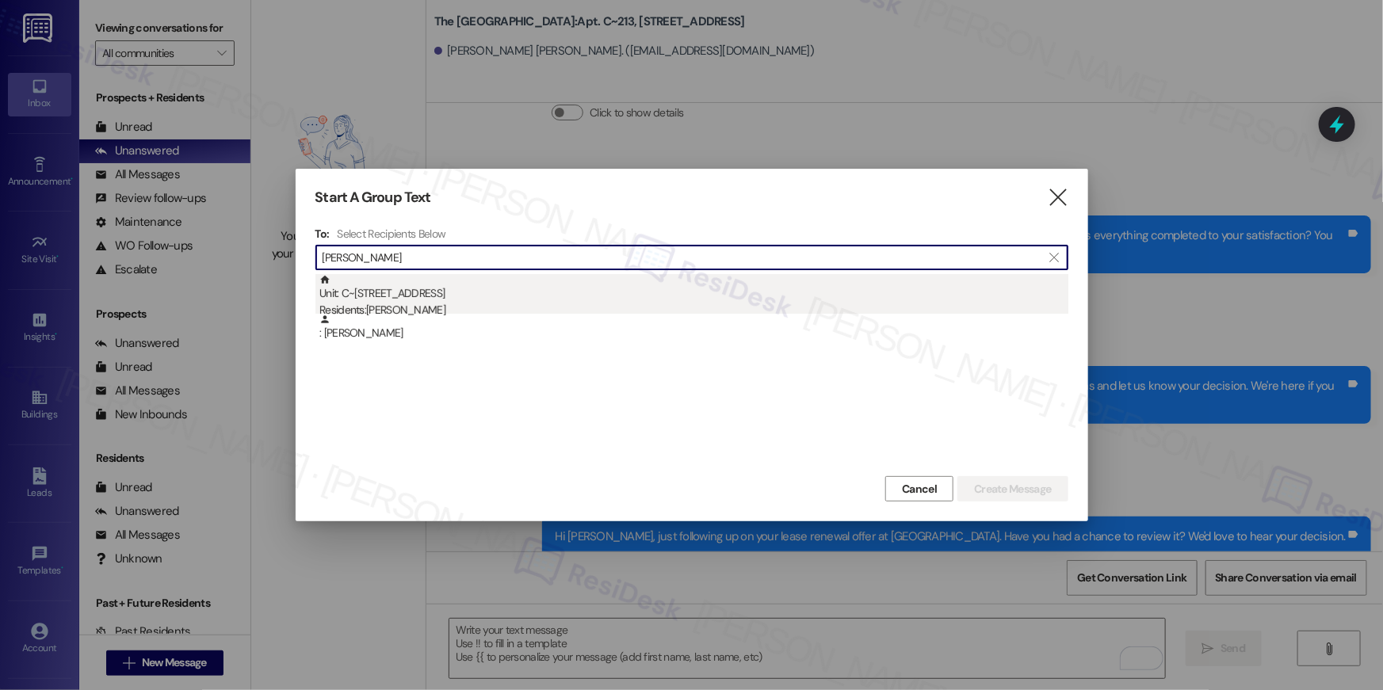
type input "[PERSON_NAME]"
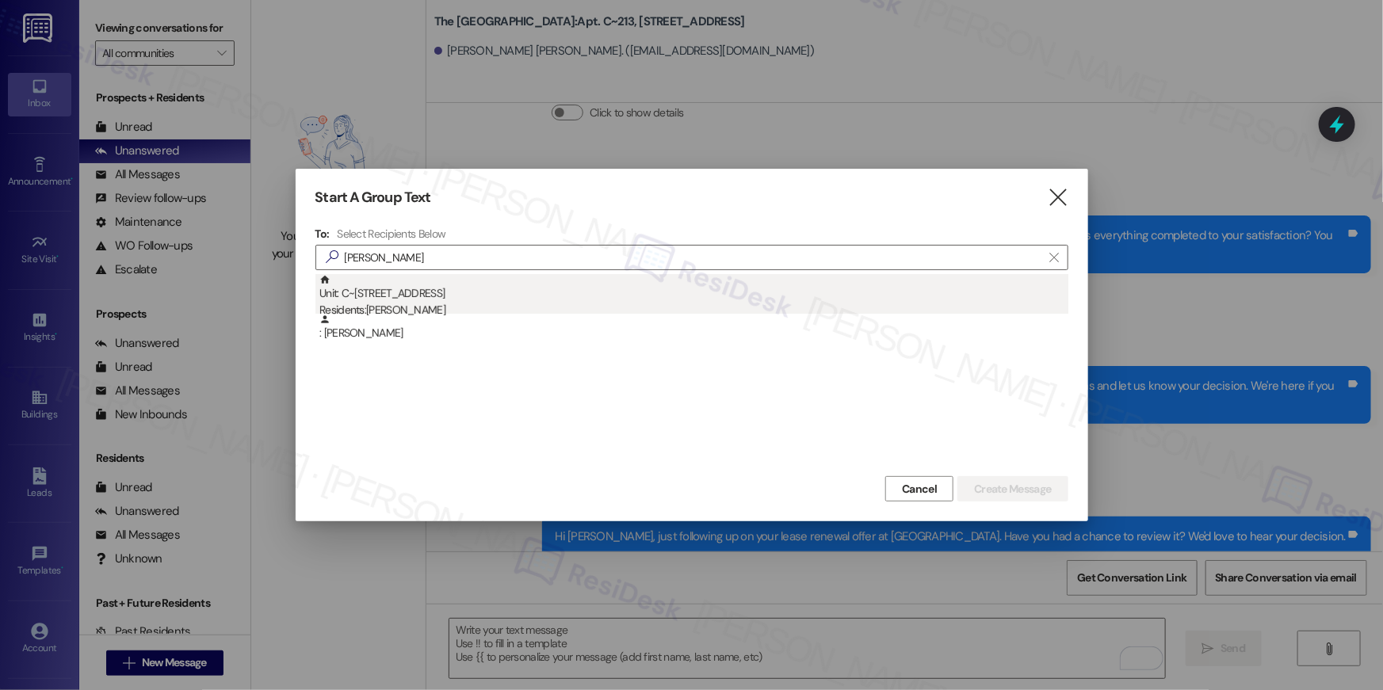
click at [457, 303] on div "Residents: [PERSON_NAME]" at bounding box center [693, 310] width 749 height 17
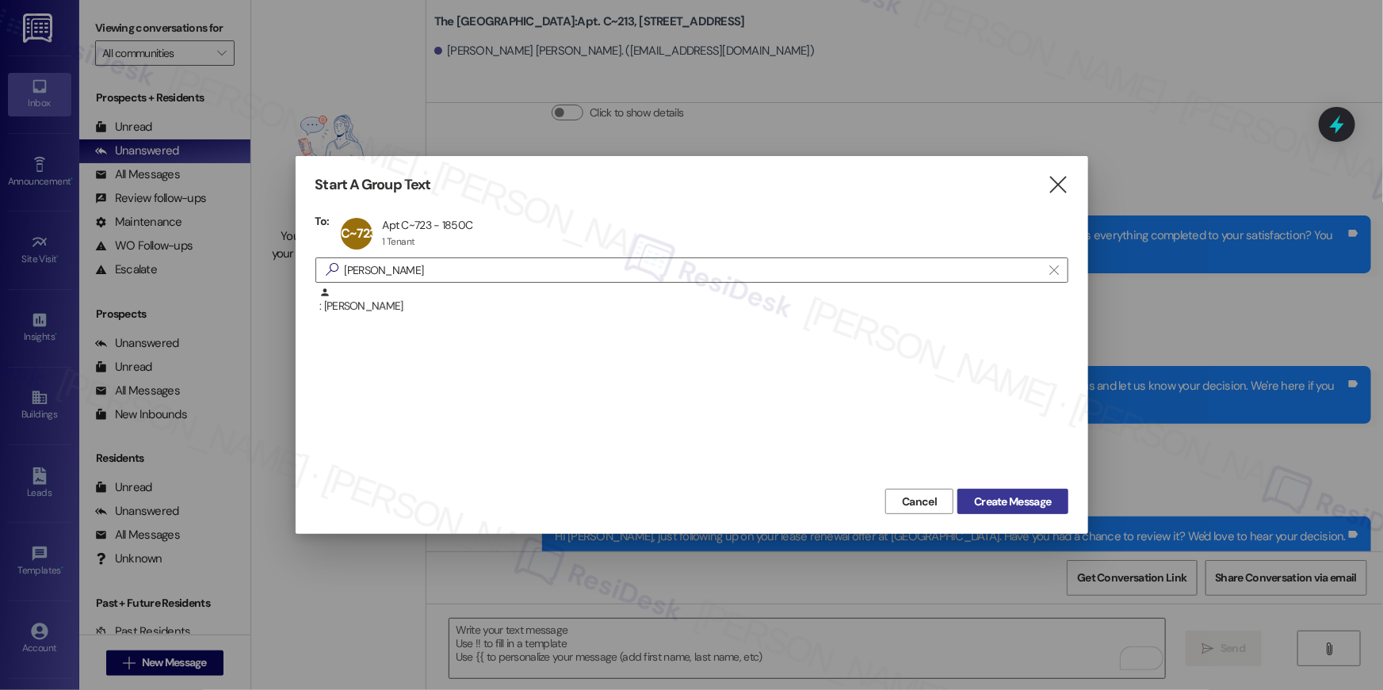
click at [1056, 513] on button "Create Message" at bounding box center [1012, 501] width 110 height 25
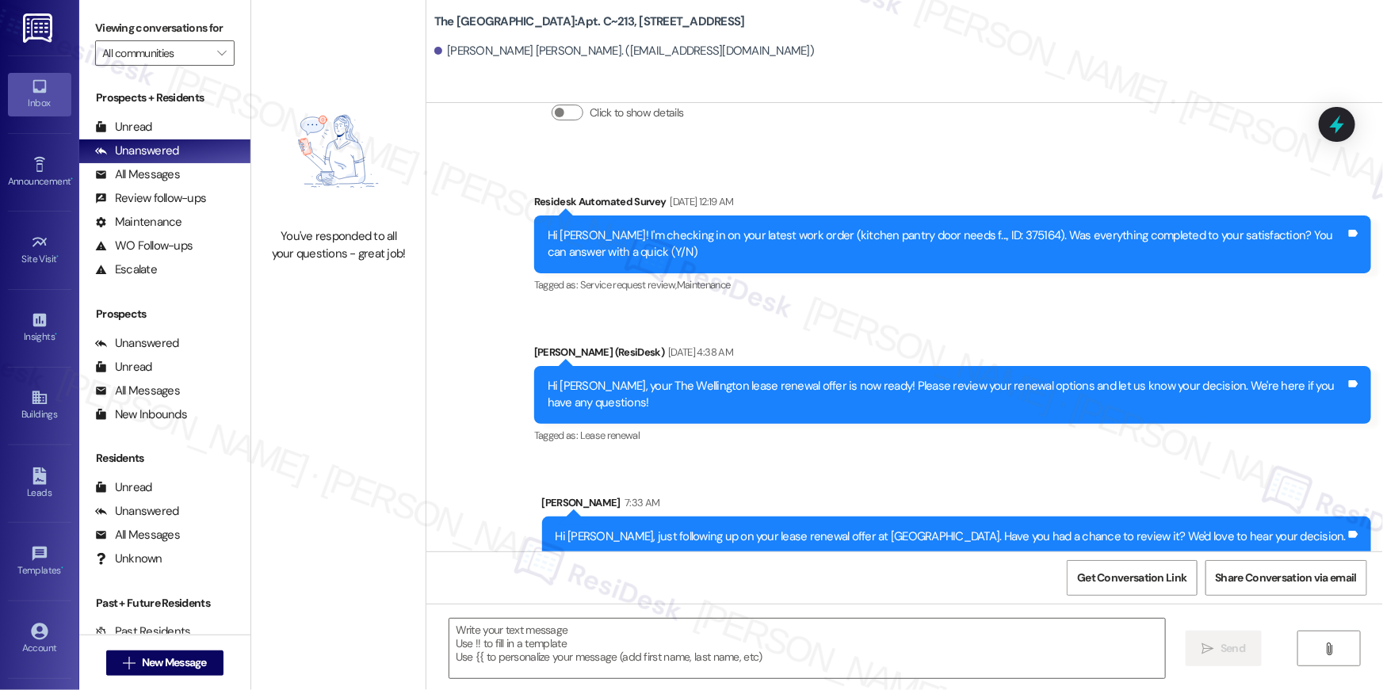
type textarea "Fetching suggested responses. Please feel free to read through the conversation…"
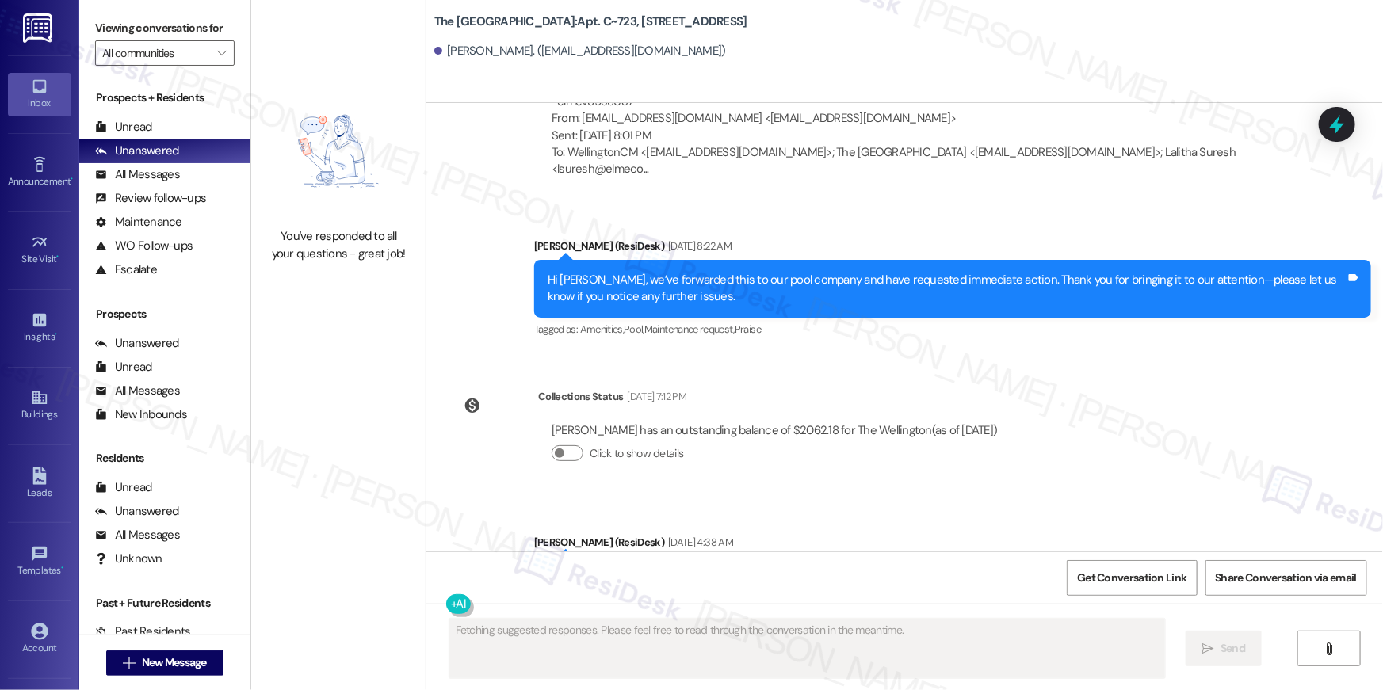
scroll to position [12318, 0]
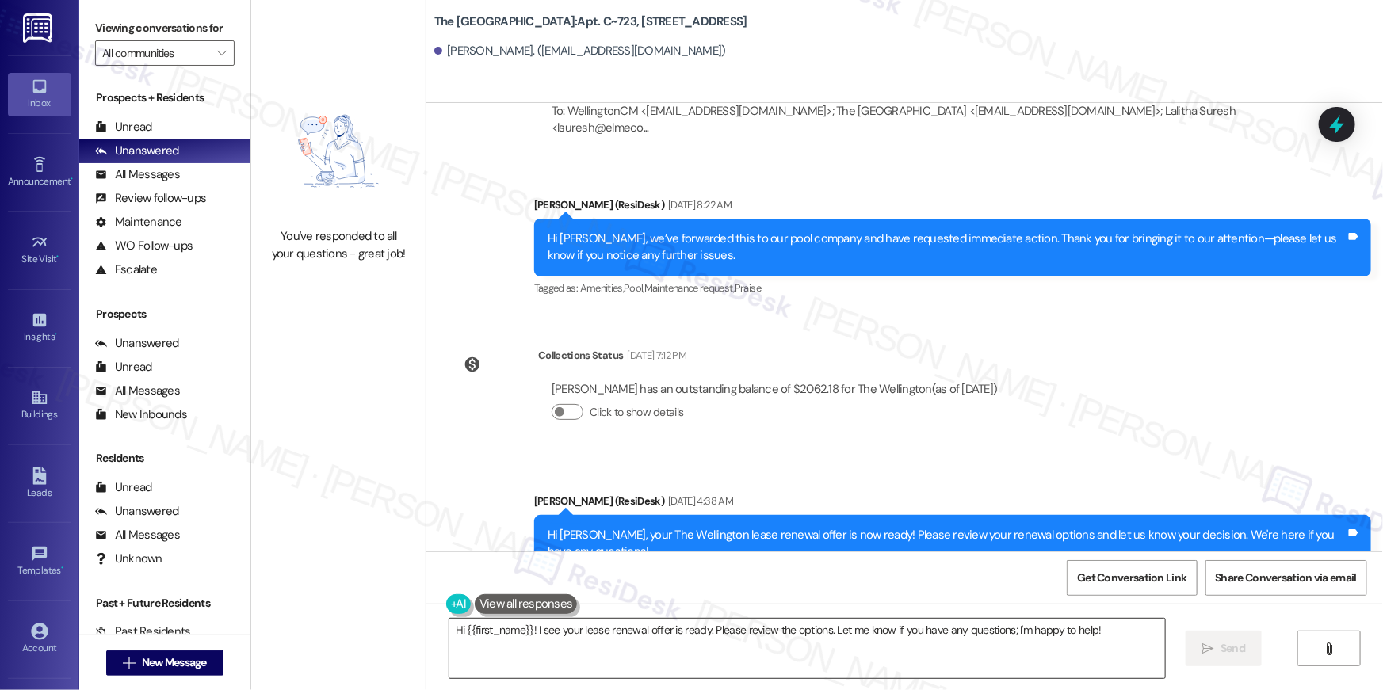
click at [868, 639] on textarea "Hi {{first_name}}! I see your lease renewal offer is ready. Please review the o…" at bounding box center [806, 648] width 715 height 59
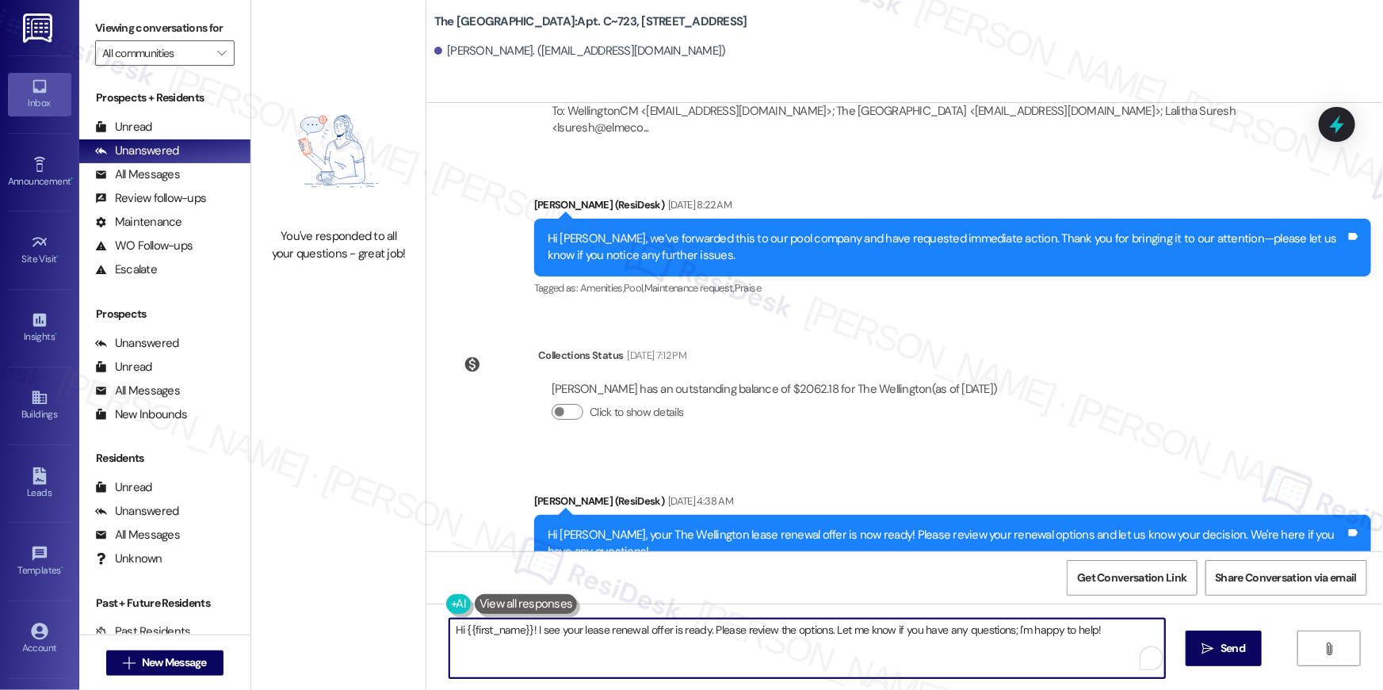
paste textarea ", just following up on your lease renewal offer at {{property}}. Have you had a…"
type textarea "Hi {{first_name}}, just following up on your lease renewal offer at {{property}…"
click at [1230, 663] on button " Send" at bounding box center [1223, 649] width 77 height 36
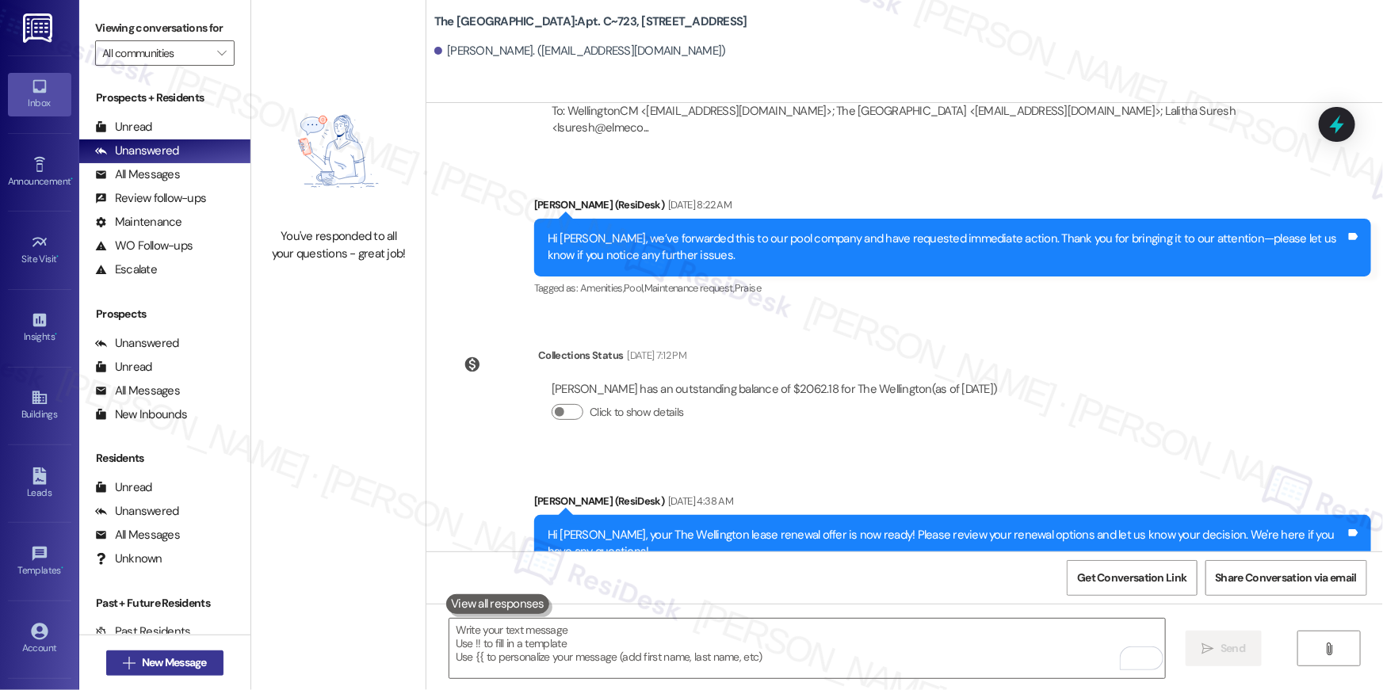
click at [193, 658] on span "New Message" at bounding box center [174, 662] width 65 height 17
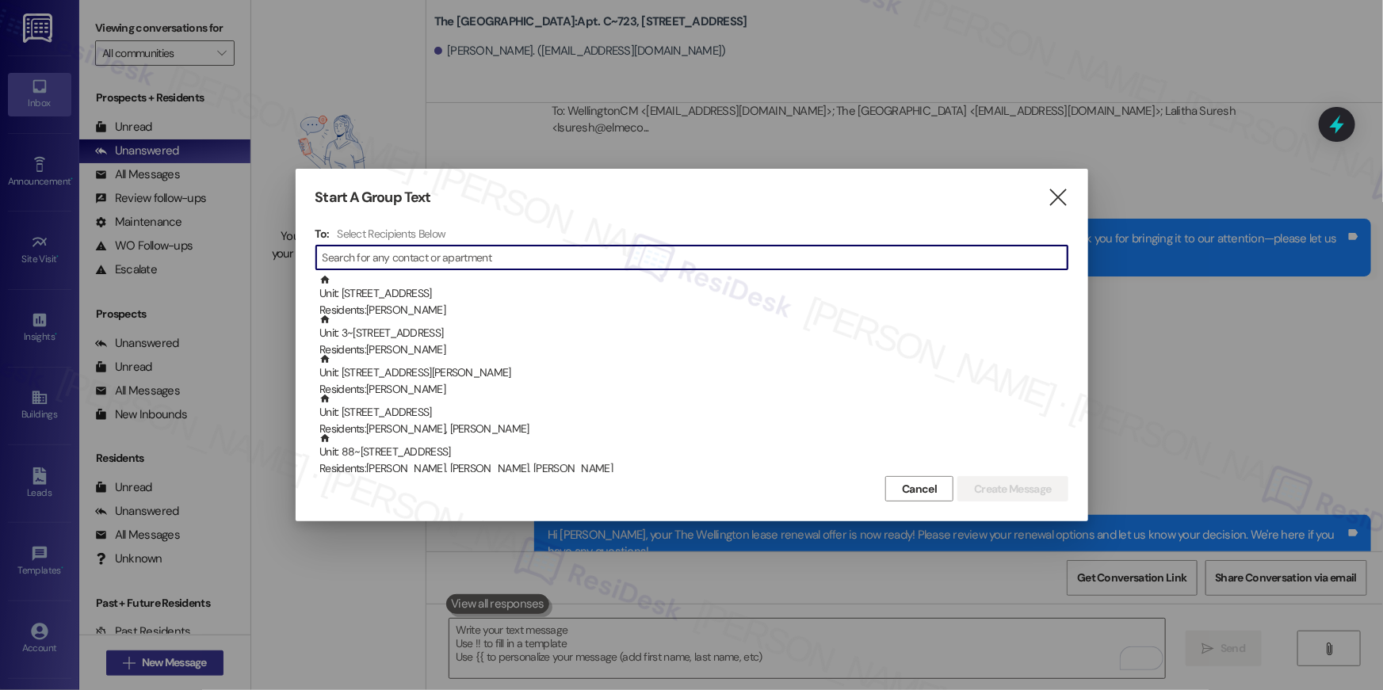
scroll to position [11228, 0]
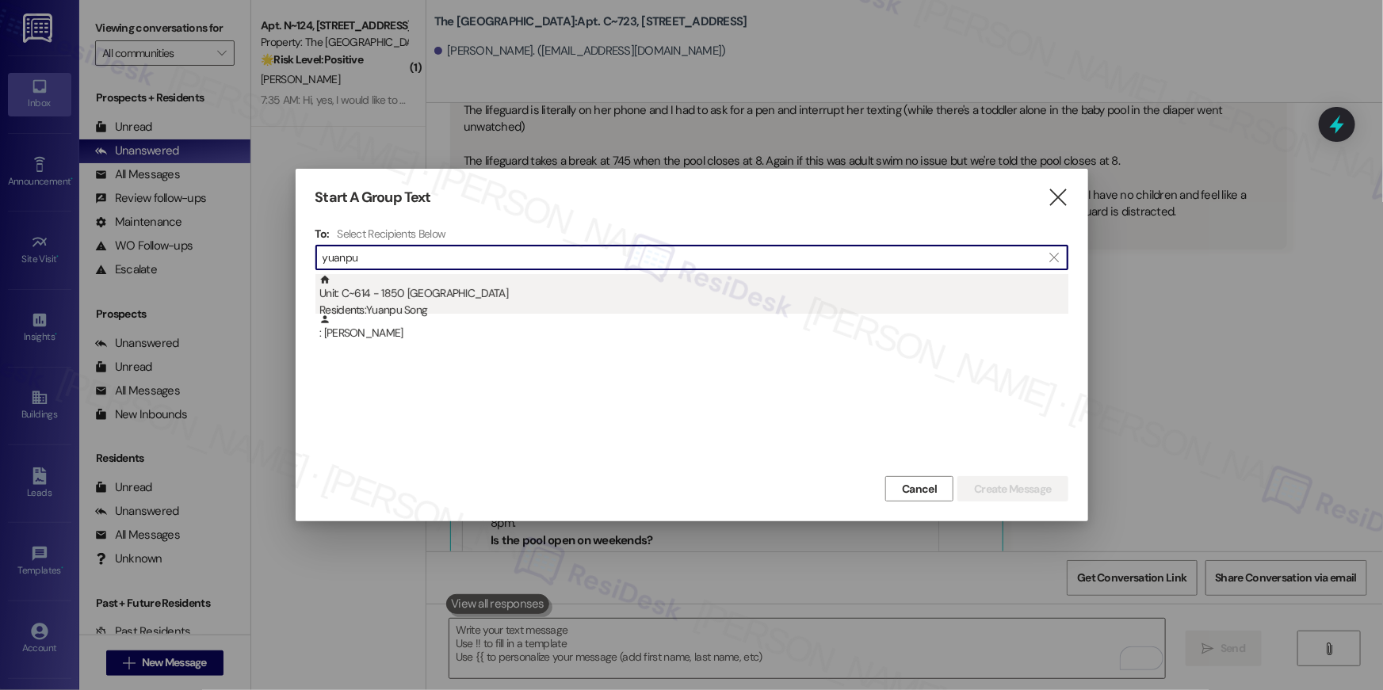
type input "yuanpu"
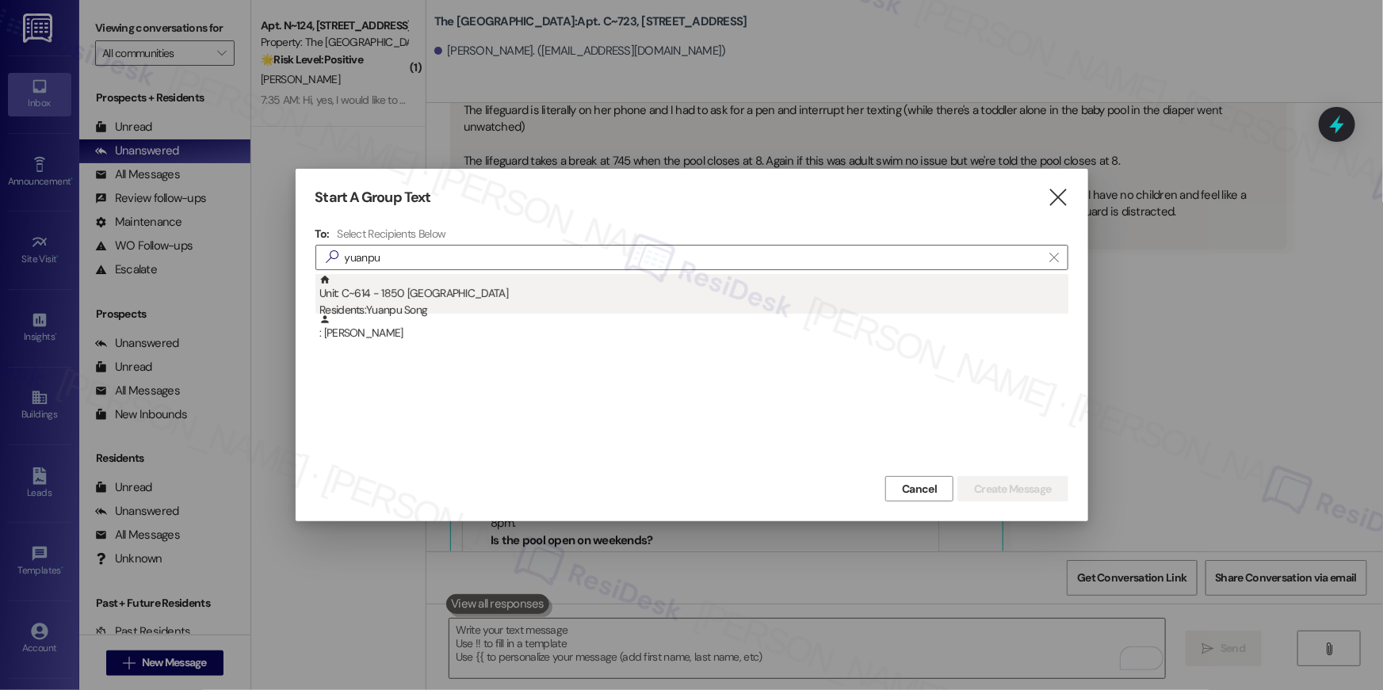
click at [515, 301] on div "Unit: C~614 - 1850 Columbia Pike Residents: Yuanpu Song" at bounding box center [693, 296] width 749 height 45
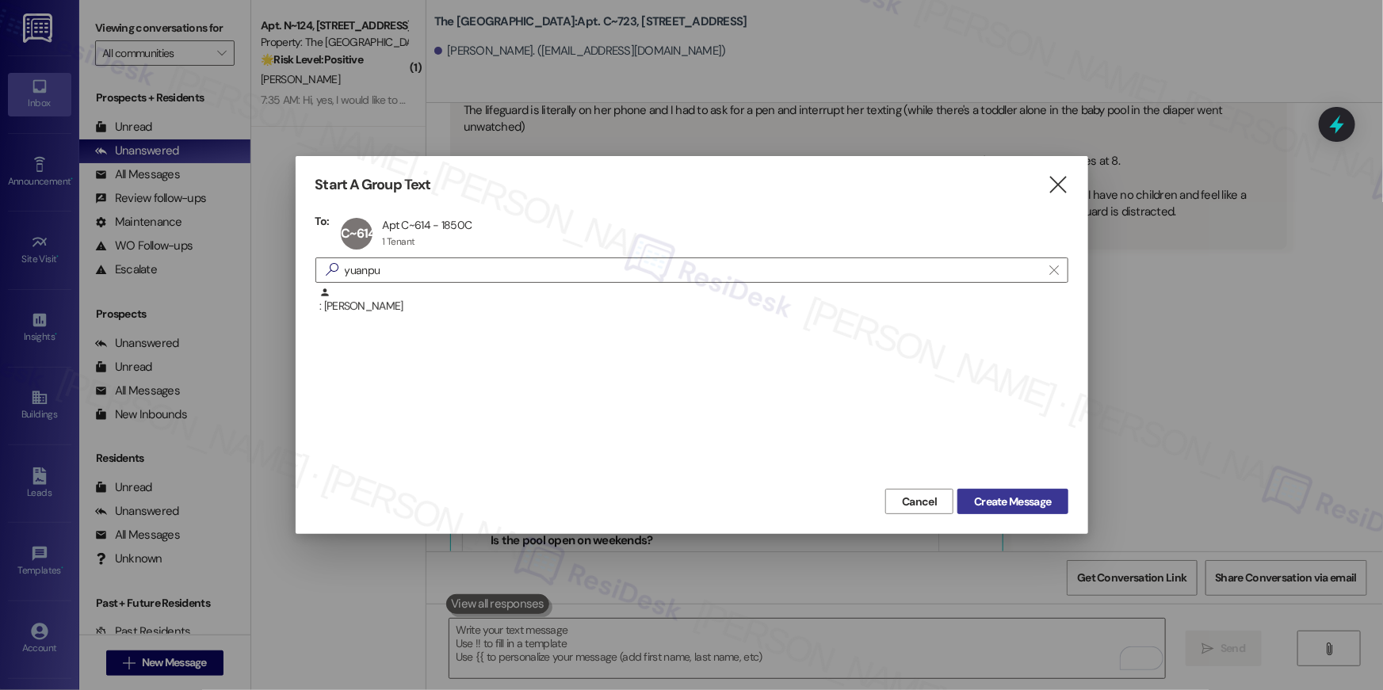
click at [1005, 508] on span "Create Message" at bounding box center [1012, 502] width 77 height 17
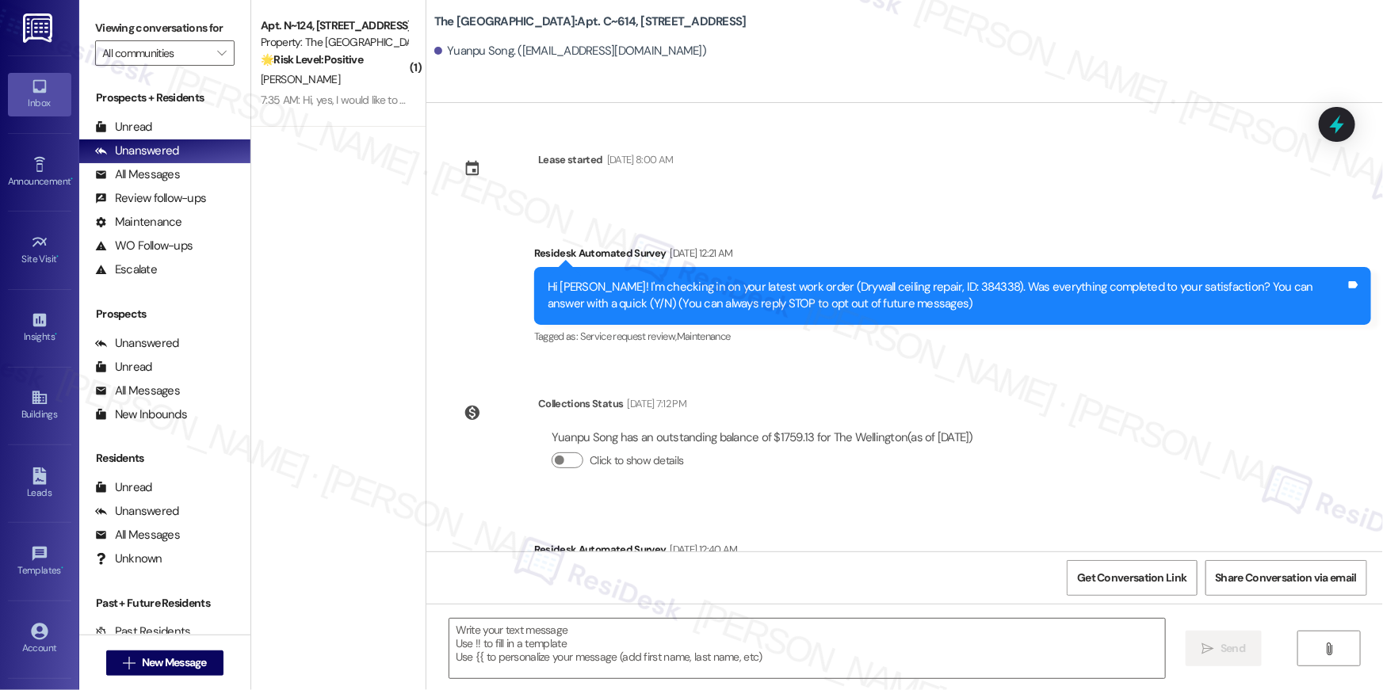
scroll to position [388, 0]
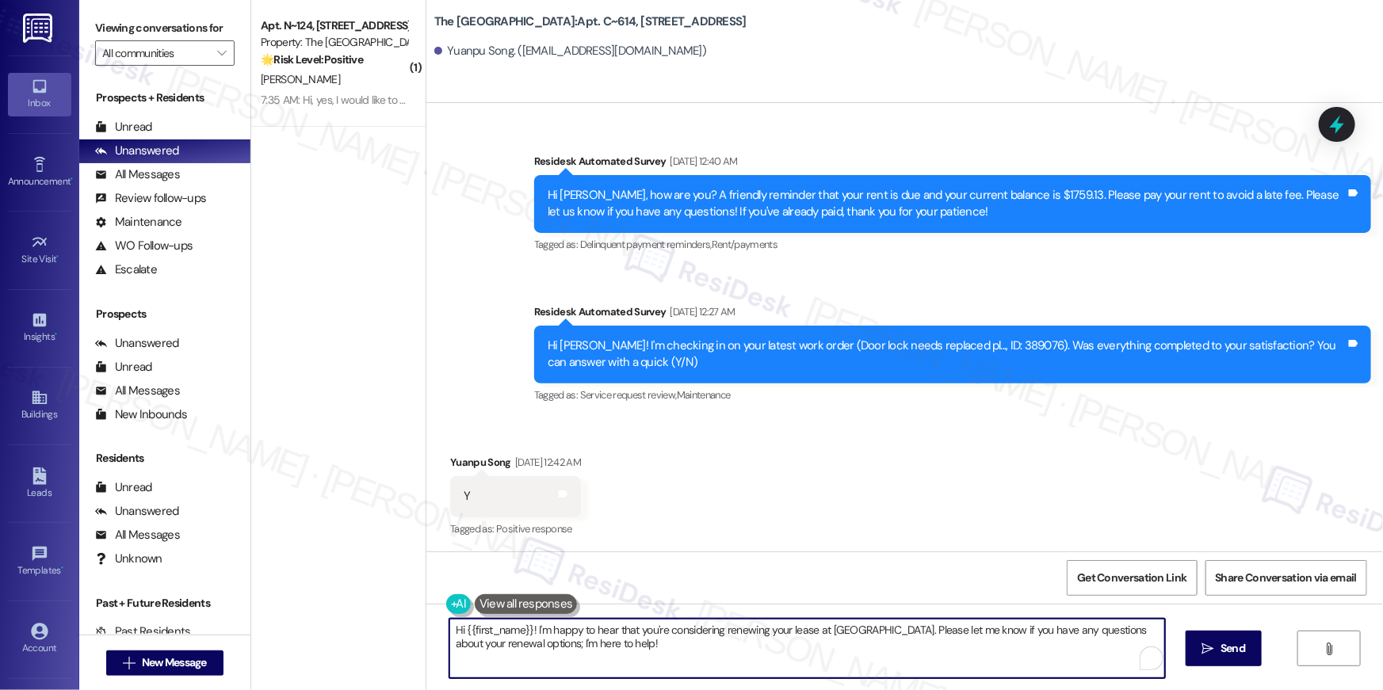
click at [760, 650] on textarea "Hi {{first_name}}! I'm happy to hear that you're considering renewing your leas…" at bounding box center [806, 648] width 715 height 59
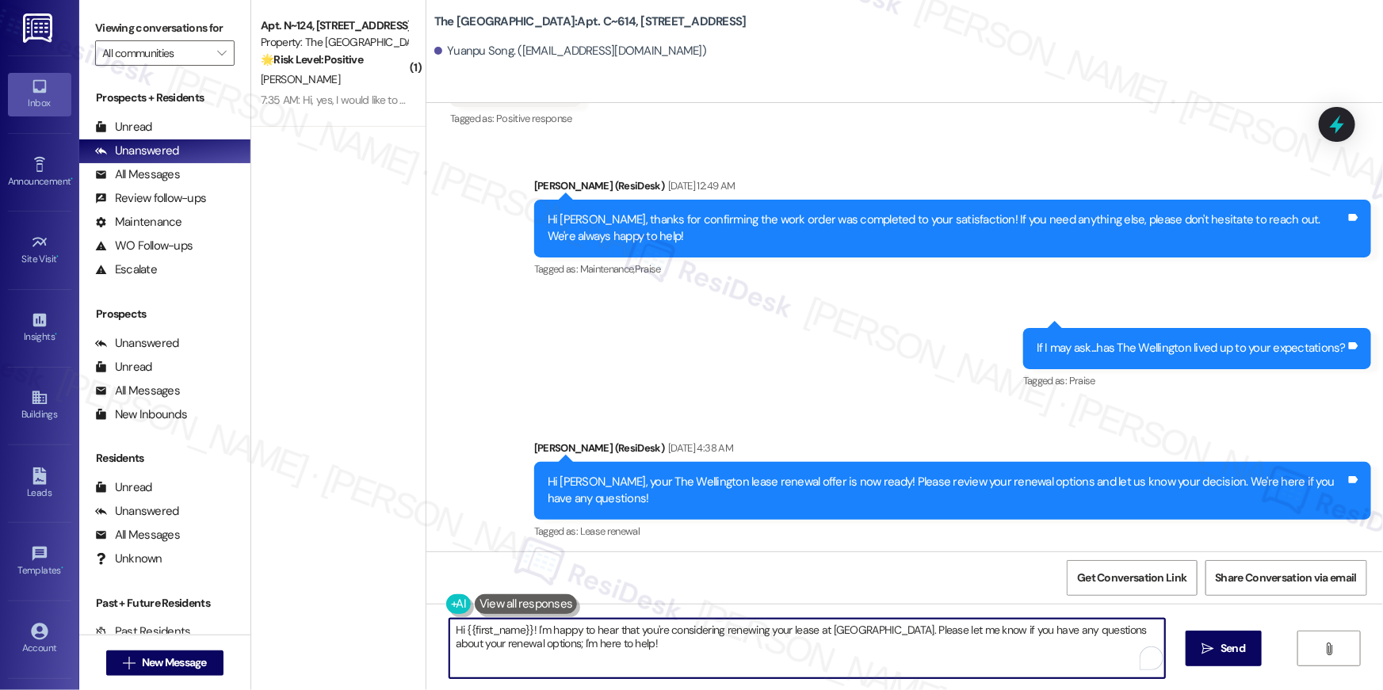
scroll to position [802, 0]
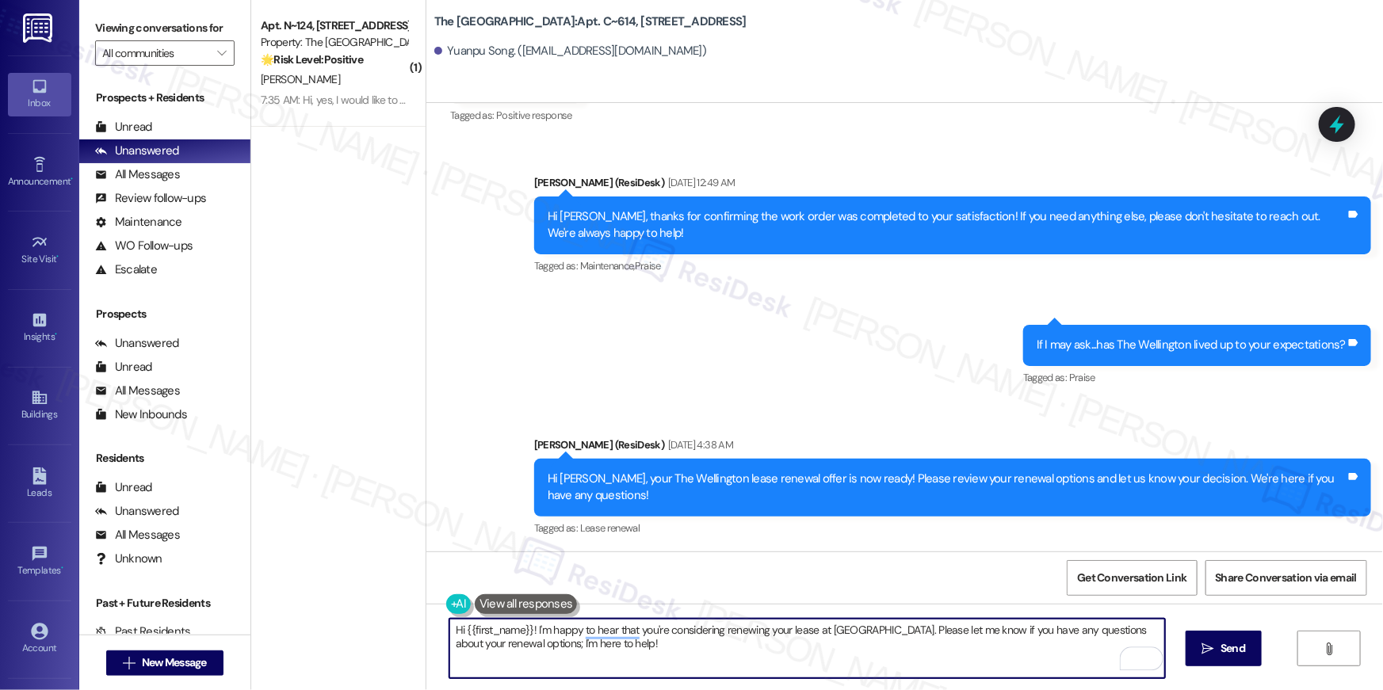
click at [786, 639] on textarea "Hi {{first_name}}! I'm happy to hear that you're considering renewing your leas…" at bounding box center [806, 648] width 715 height 59
click at [785, 639] on textarea "Hi {{first_name}}! I'm happy to hear that you're considering renewing your leas…" at bounding box center [806, 648] width 715 height 59
paste textarea ", just following up on your lease renewal offer at {{property}}. Have you had a…"
type textarea "Hi {{first_name}}, just following up on your lease renewal offer at {{property}…"
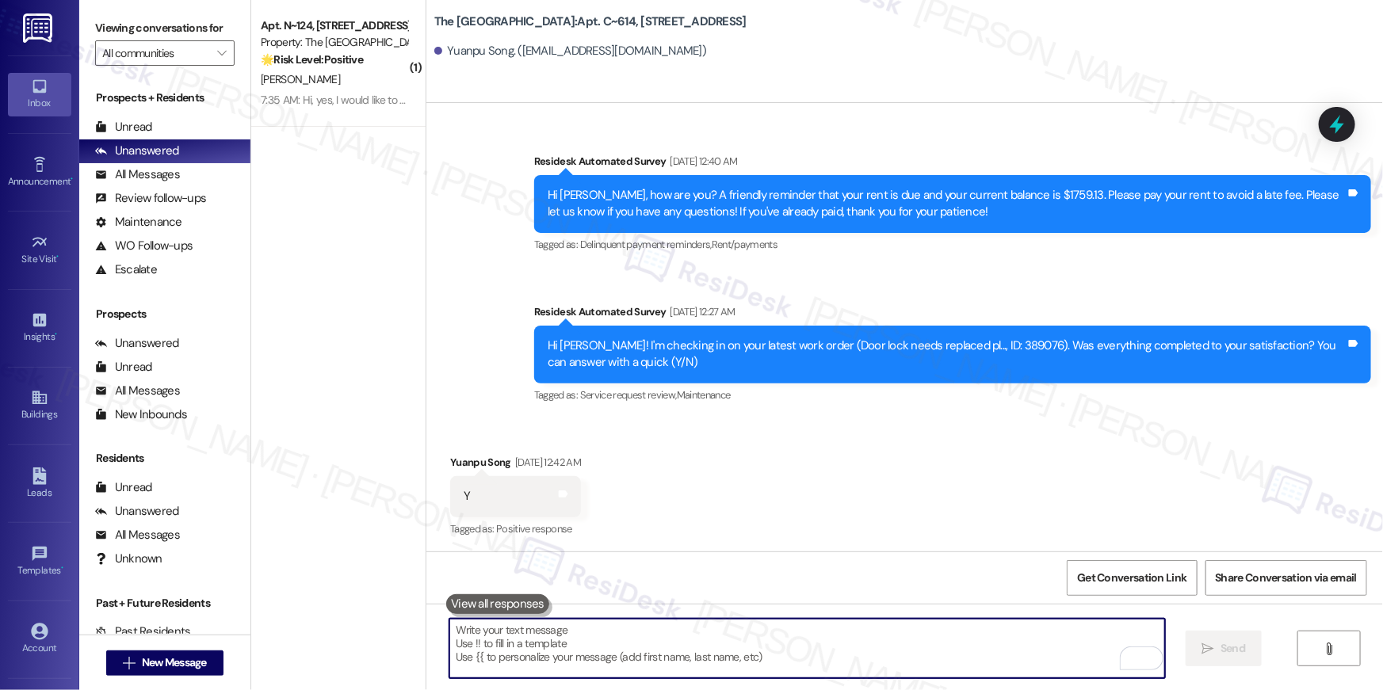
scroll to position [912, 0]
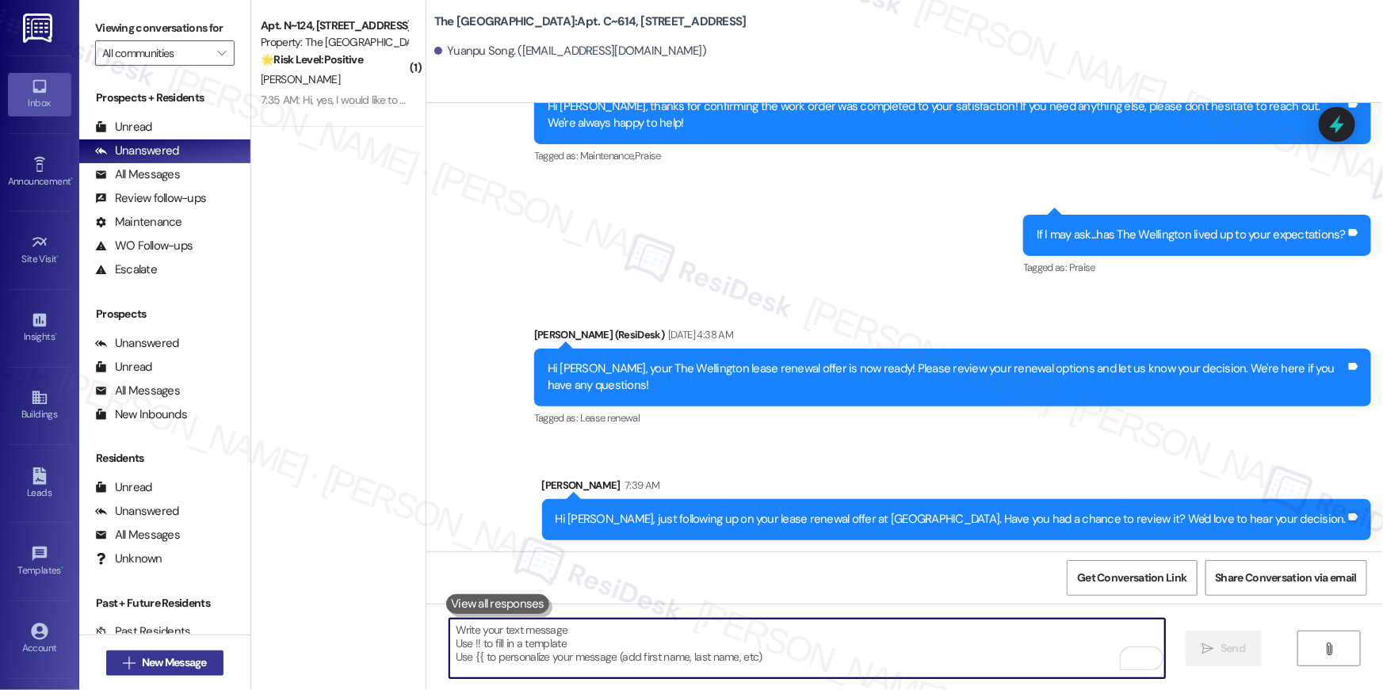
click at [201, 662] on span "New Message" at bounding box center [174, 662] width 65 height 17
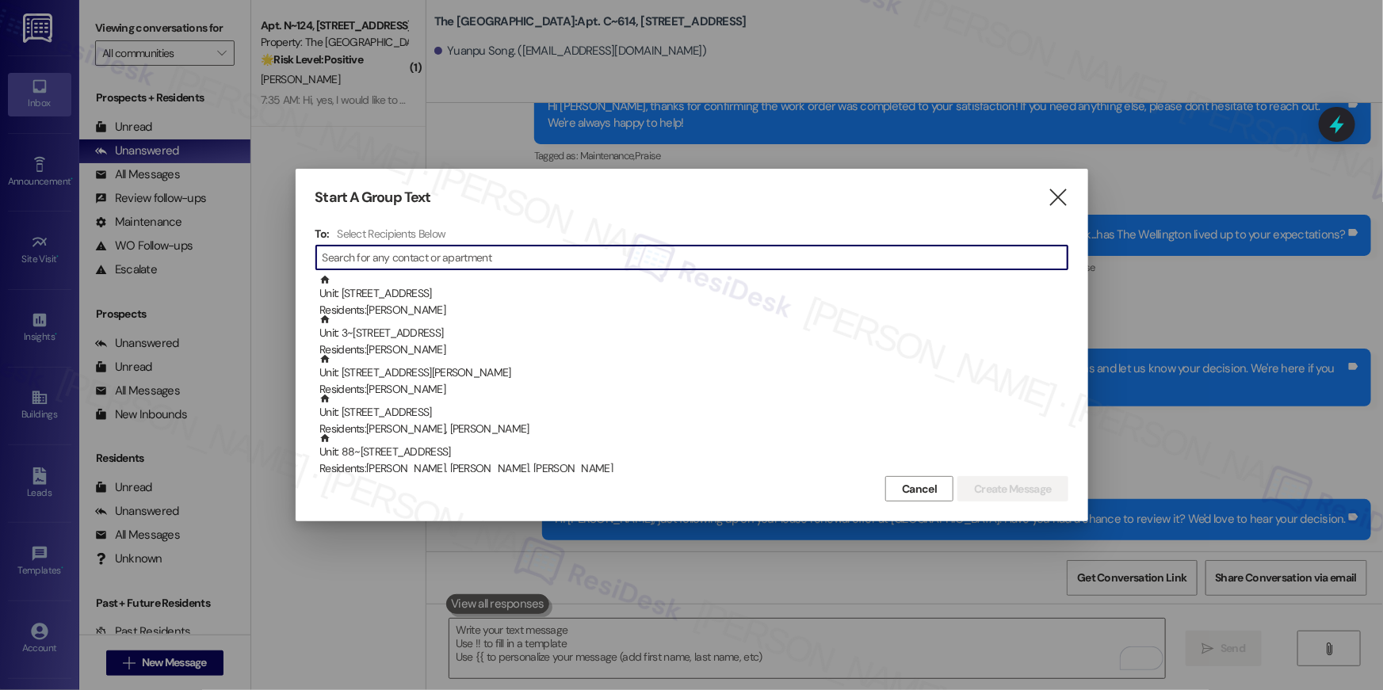
click at [819, 256] on input at bounding box center [694, 257] width 745 height 22
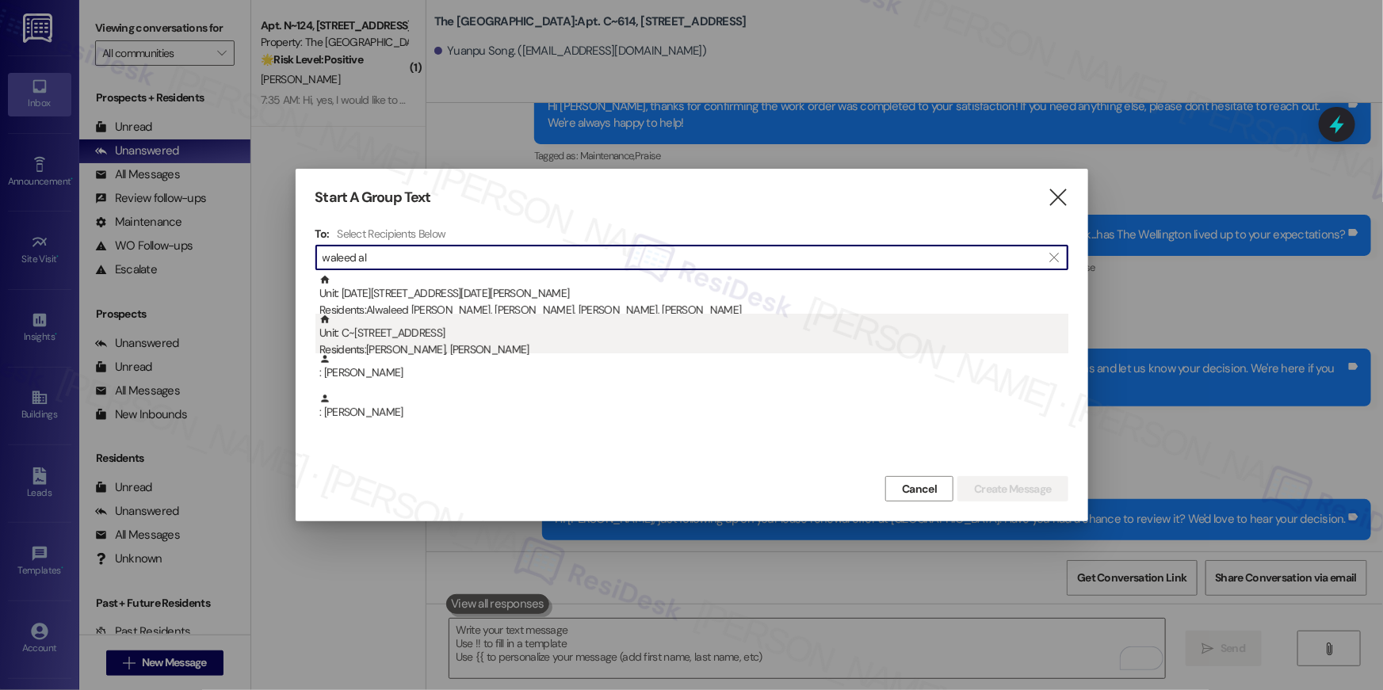
type input "waleed al"
click at [519, 341] on div "Unit: C~709 - 1850 Columbia Pike Residents: [PERSON_NAME], [PERSON_NAME]" at bounding box center [693, 336] width 749 height 45
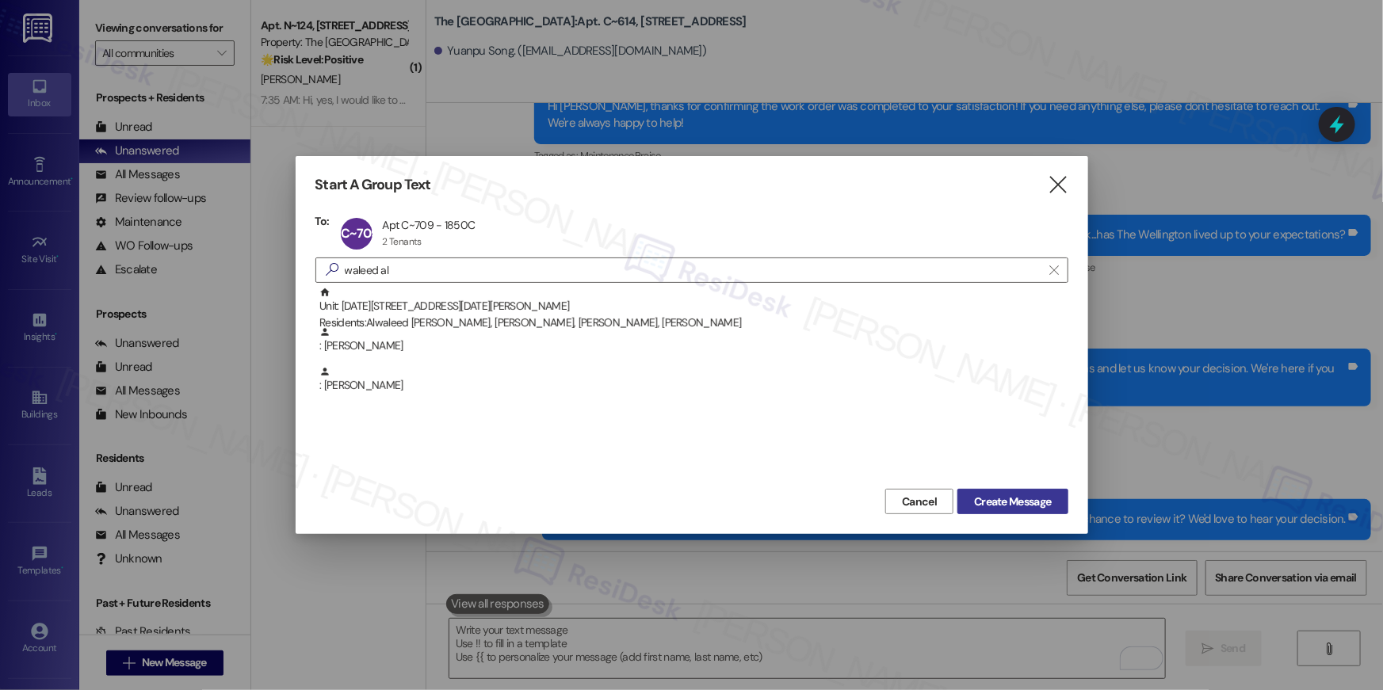
click at [1053, 506] on span "Create Message" at bounding box center [1012, 502] width 83 height 17
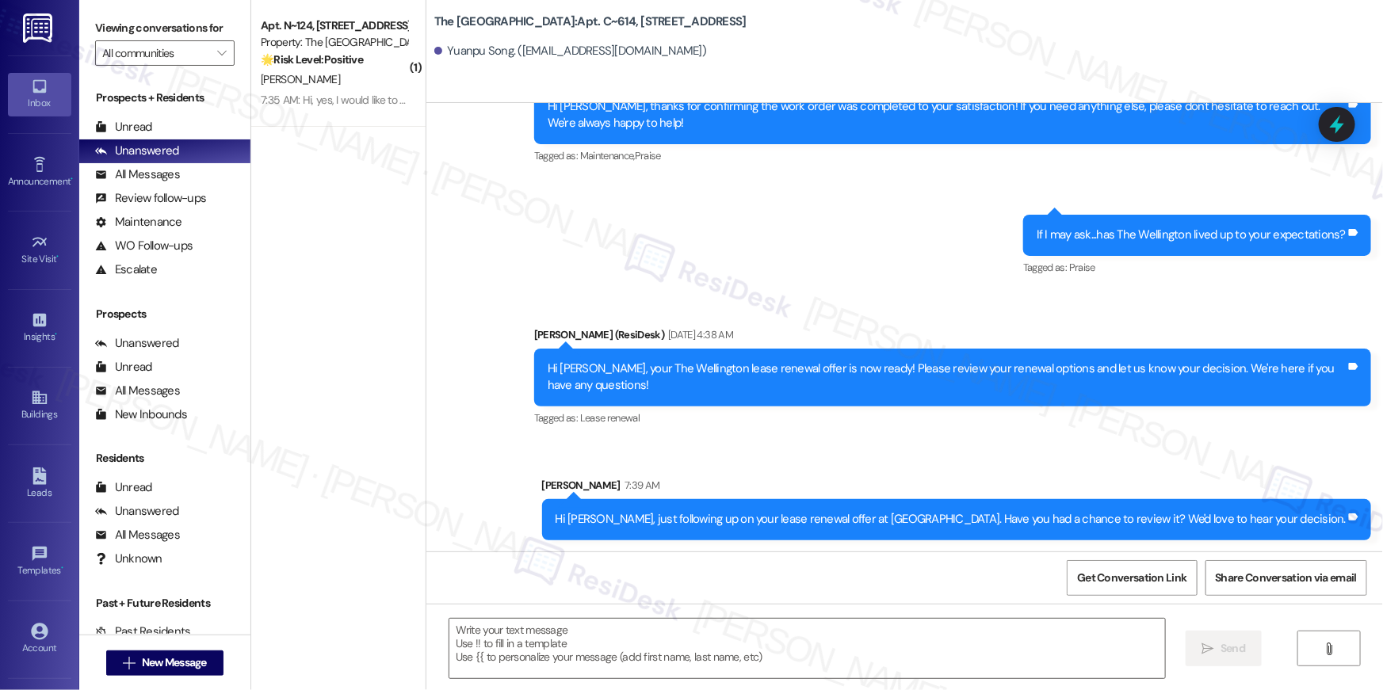
type textarea "Fetching suggested responses. Please feel free to read through the conversation…"
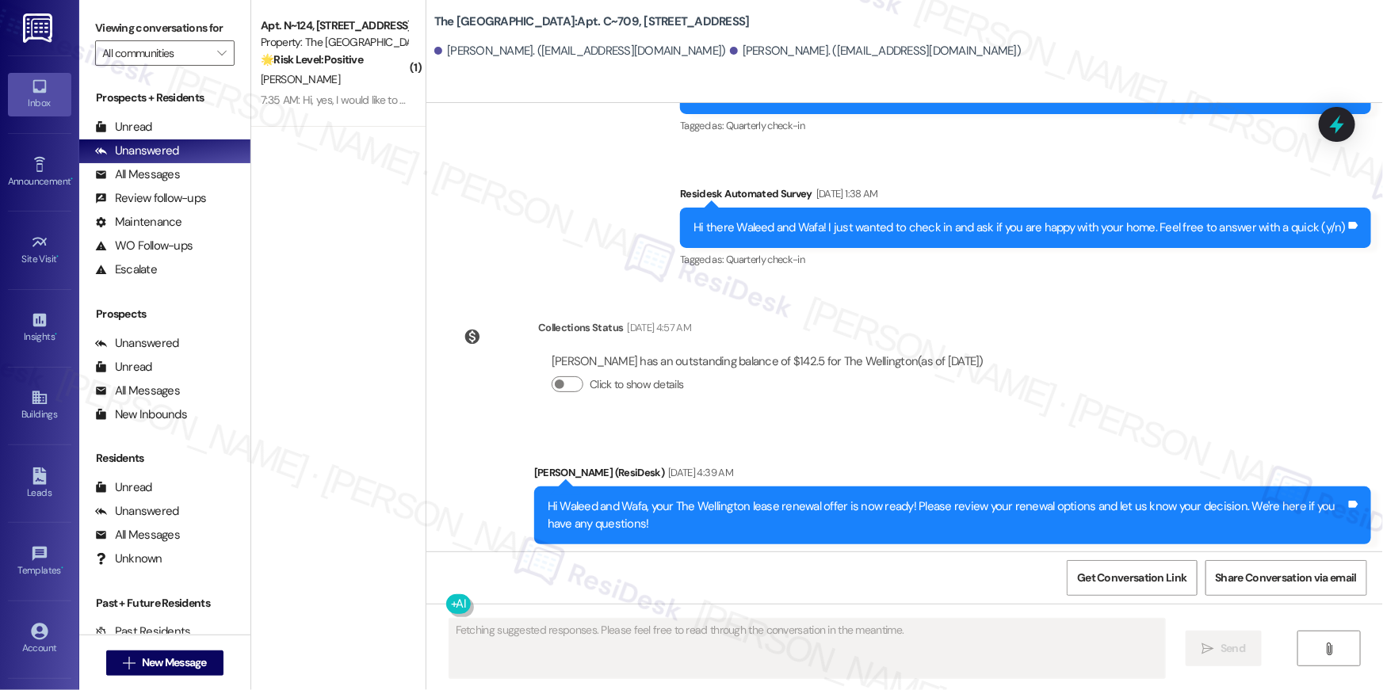
scroll to position [5046, 0]
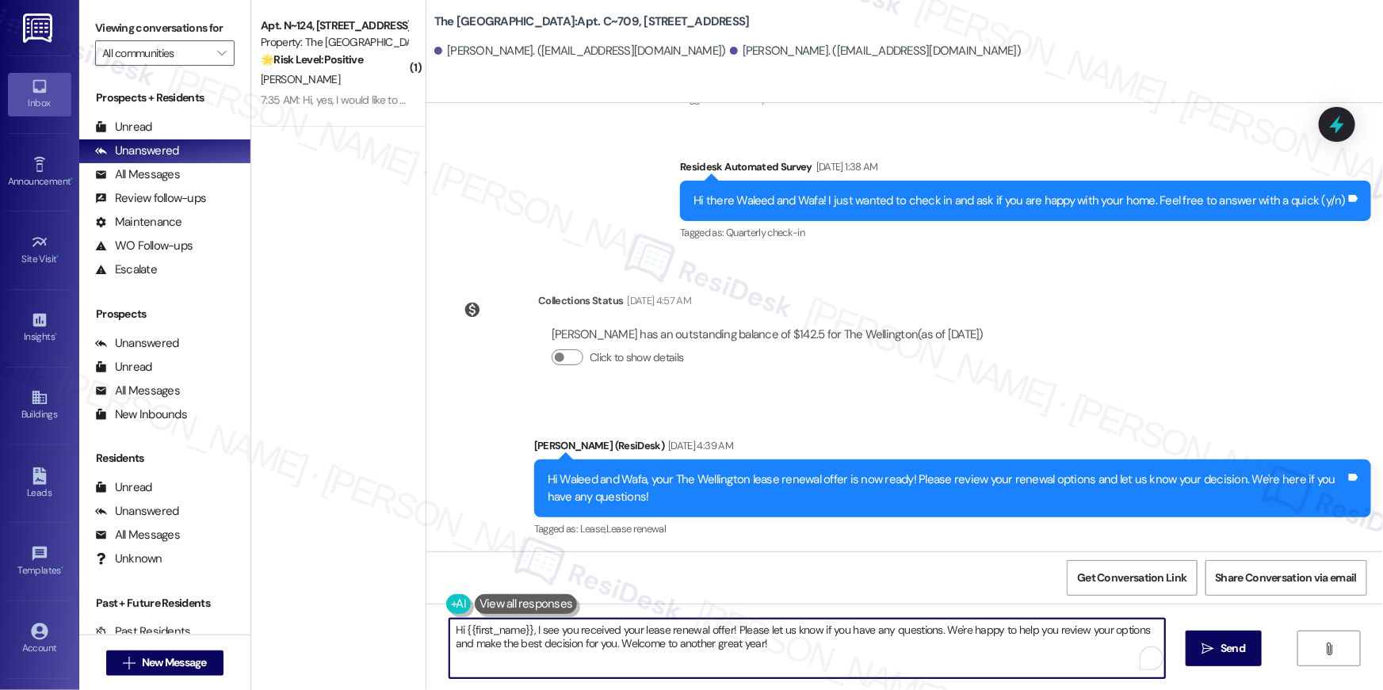
click at [937, 660] on textarea "Hi {{first_name}}, I see you received your lease renewal offer! Please let us k…" at bounding box center [806, 648] width 715 height 59
paste textarea "just following up on your lease renewal offer at {{property}}. Have you had a c…"
type textarea "Hi {{first_name}}, just following up on your lease renewal offer at {{property}…"
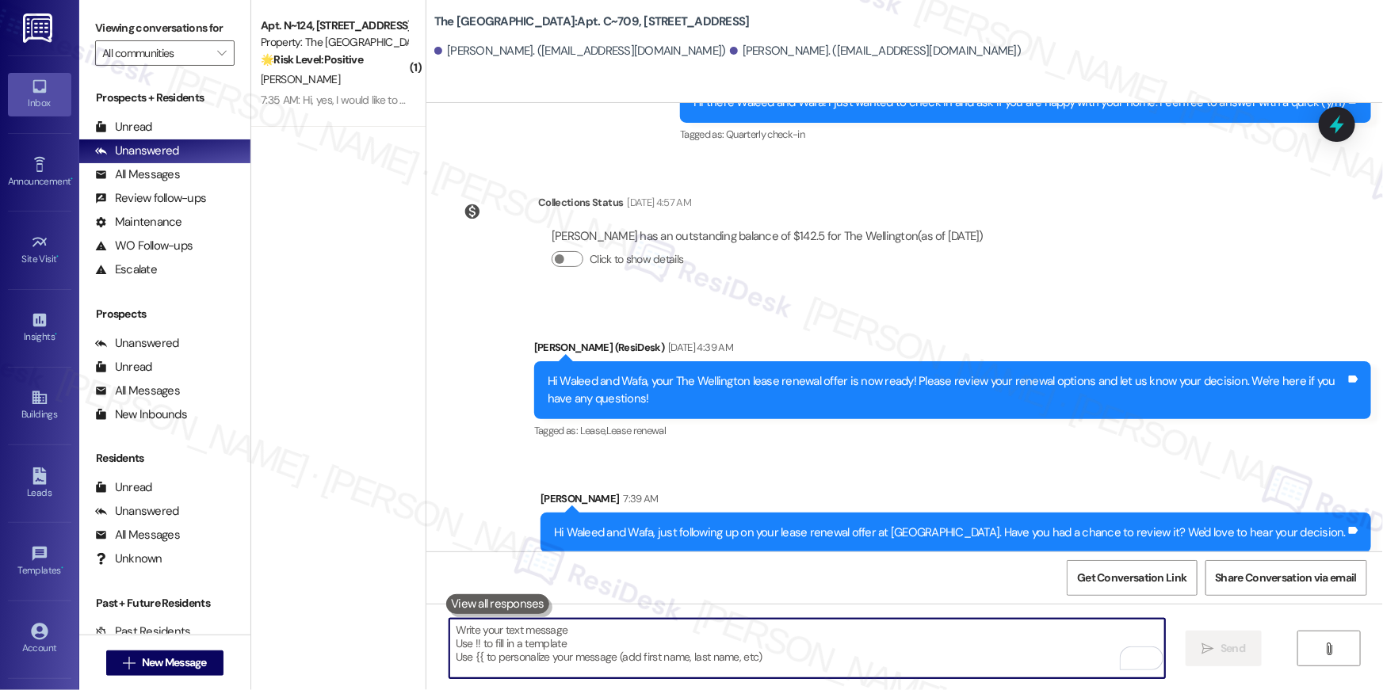
scroll to position [5157, 0]
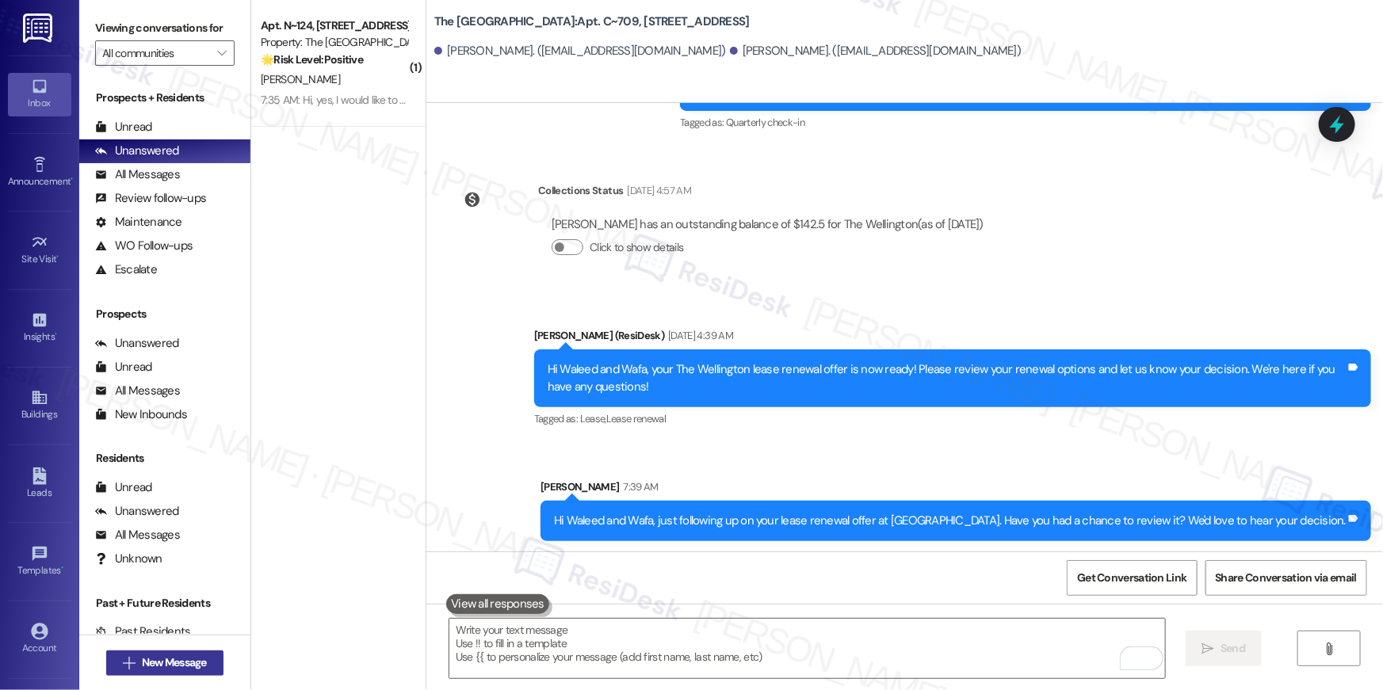
click at [210, 663] on button " New Message" at bounding box center [164, 663] width 117 height 25
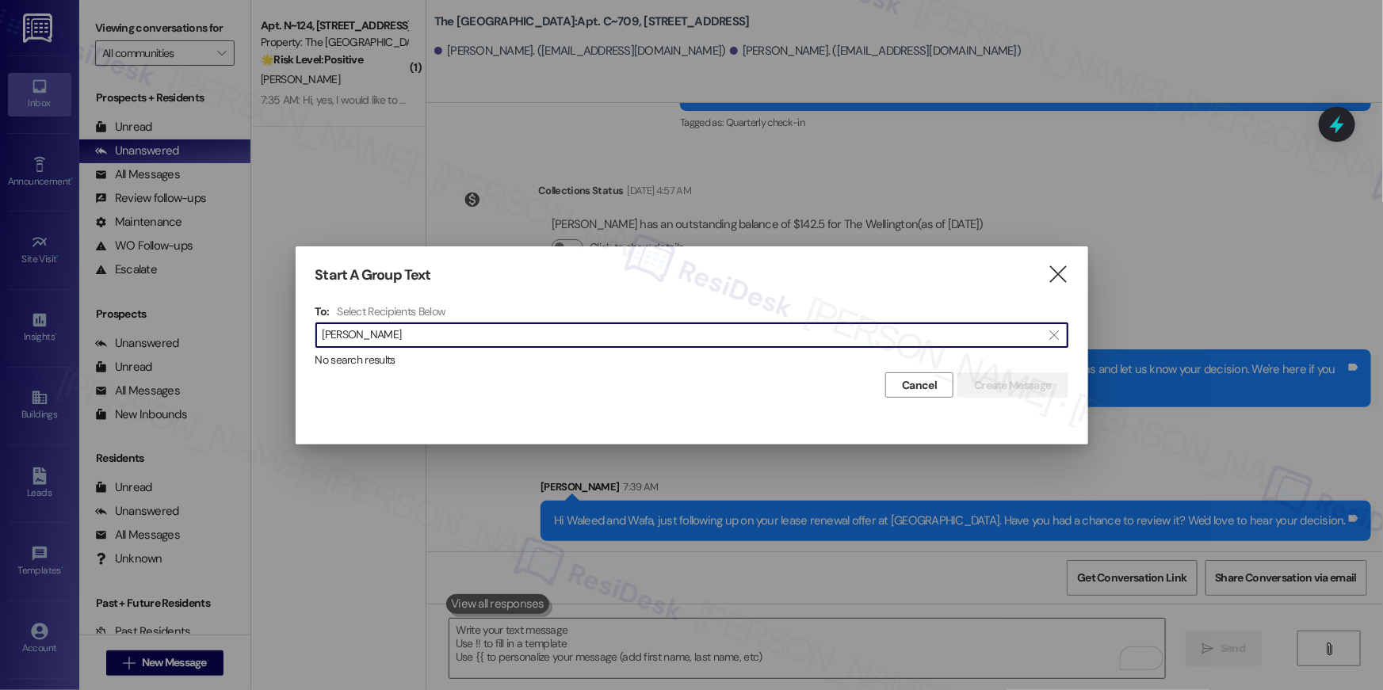
click at [341, 334] on input "susn cromer" at bounding box center [681, 335] width 719 height 22
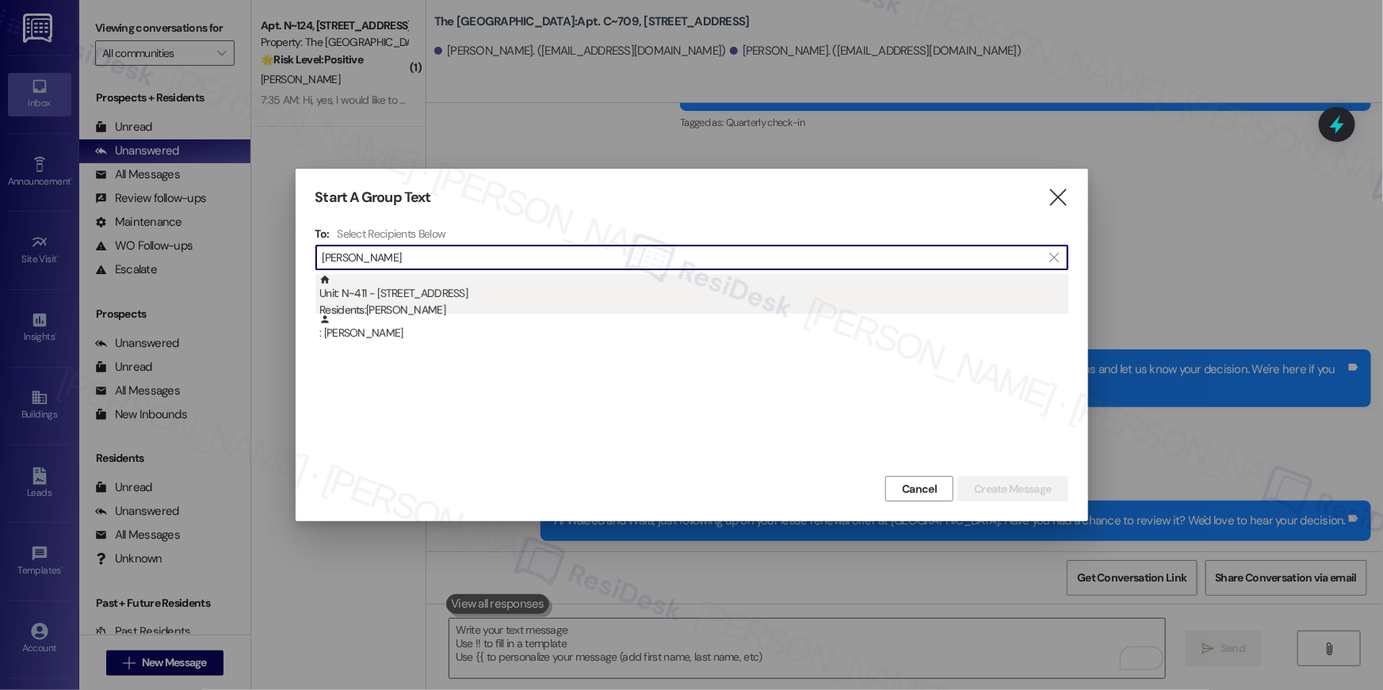
type input "susan cromer"
click at [516, 302] on div "Residents: Susan Cromer" at bounding box center [693, 310] width 749 height 17
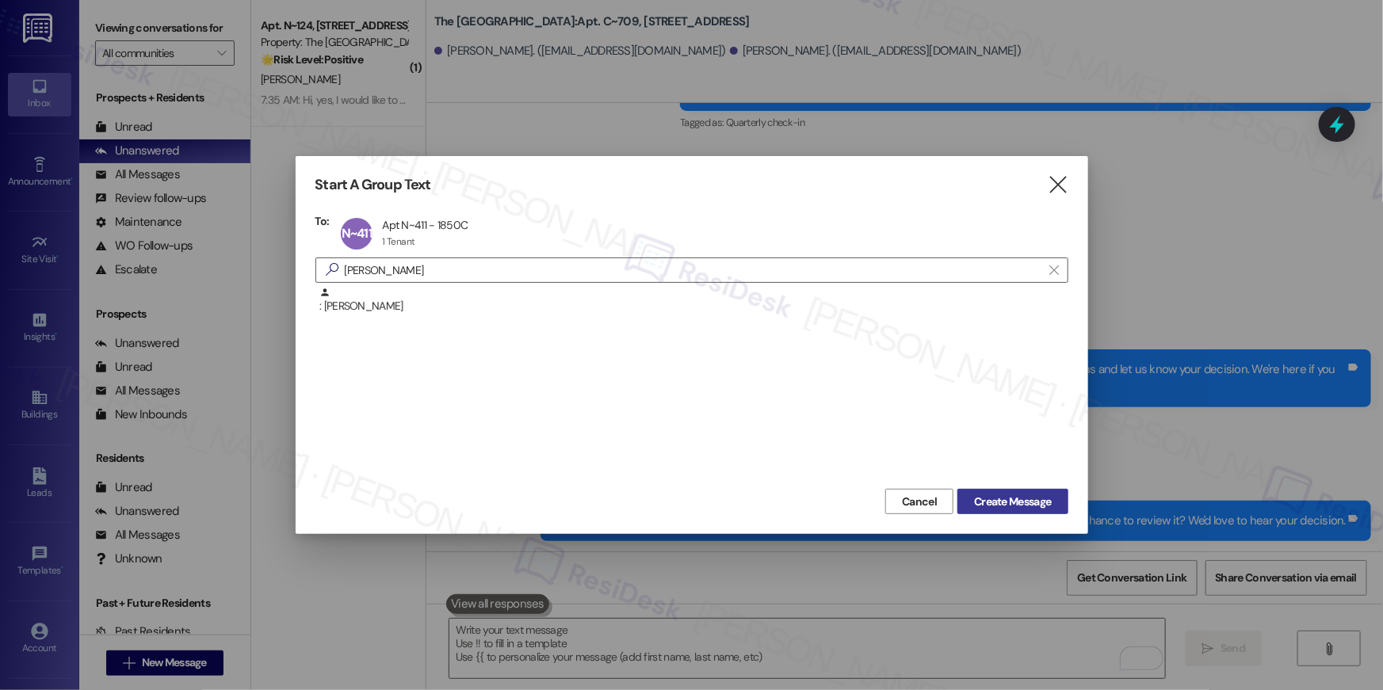
click at [1016, 498] on span "Create Message" at bounding box center [1012, 502] width 77 height 17
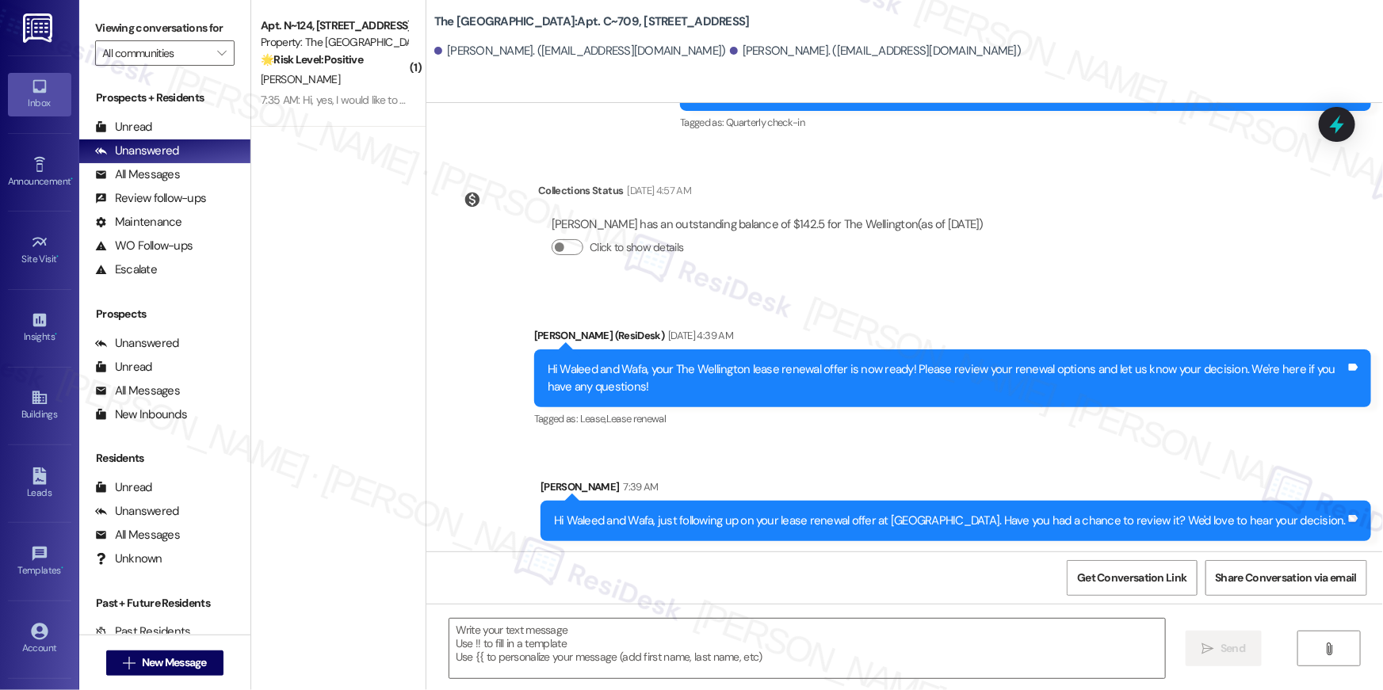
type textarea "Fetching suggested responses. Please feel free to read through the conversation…"
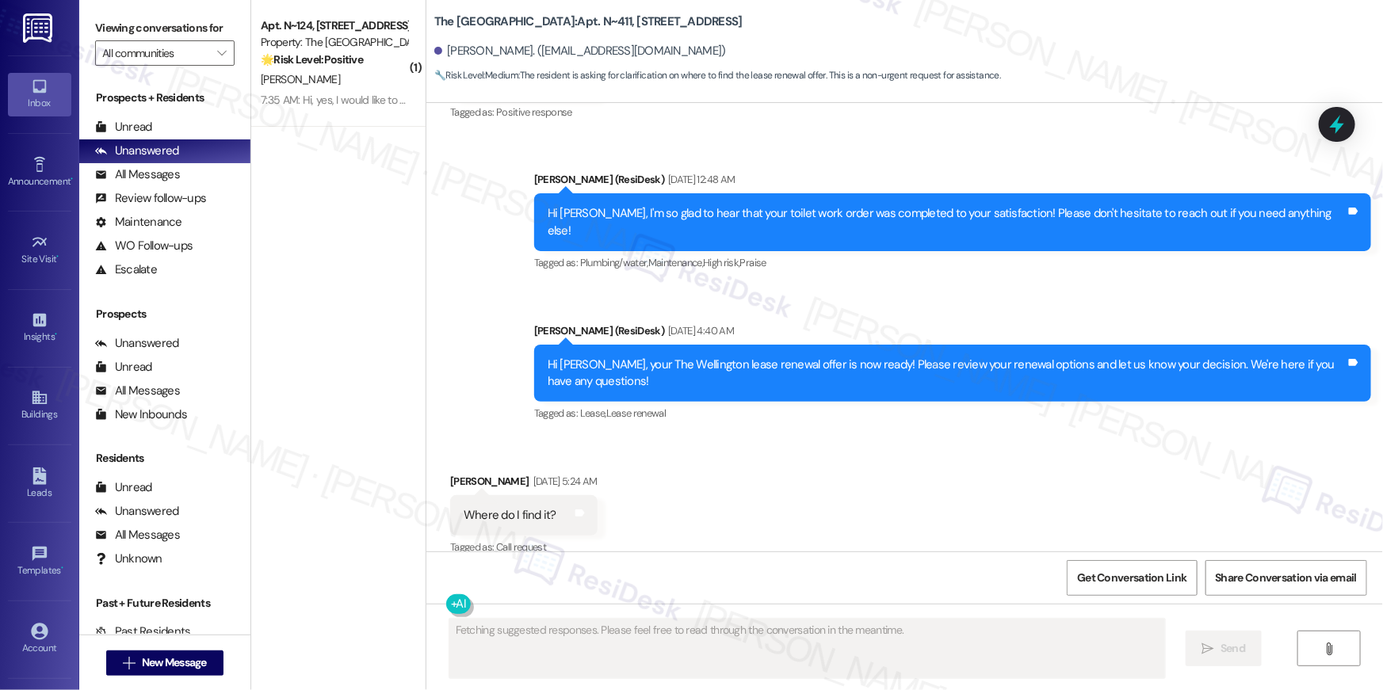
scroll to position [6072, 0]
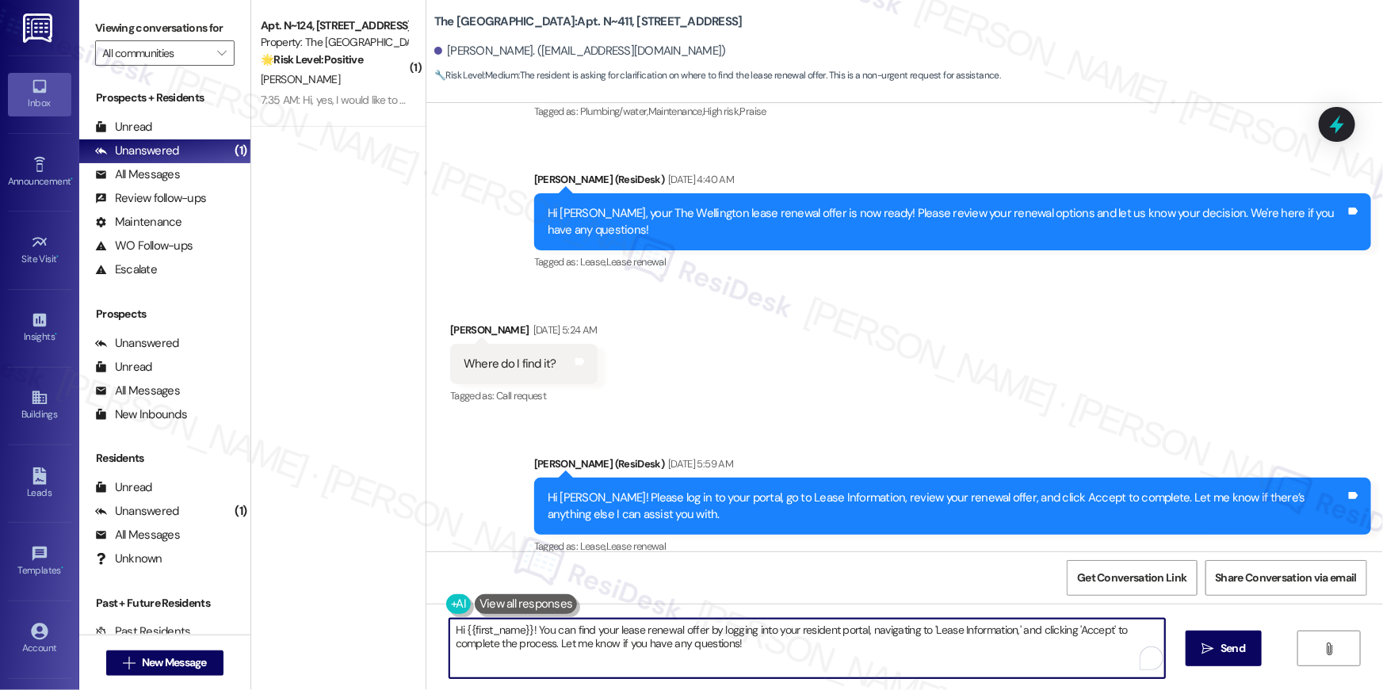
click at [757, 650] on textarea "Hi {{first_name}}! You can find your lease renewal offer by logging into your r…" at bounding box center [806, 648] width 715 height 59
paste textarea ", just following up on your lease renewal offer at {{property}}. Have you had a…"
type textarea "Hi {{first_name}}, just following up on your lease renewal offer at {{property}…"
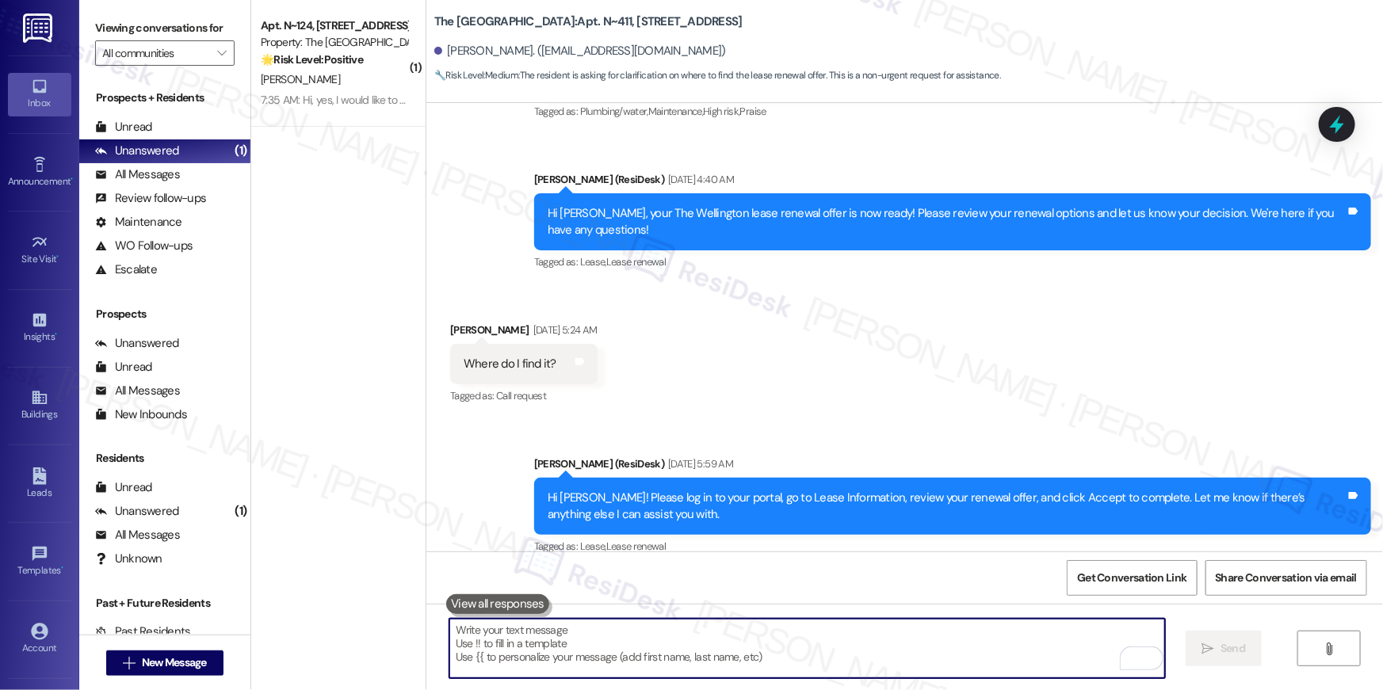
scroll to position [5920, 0]
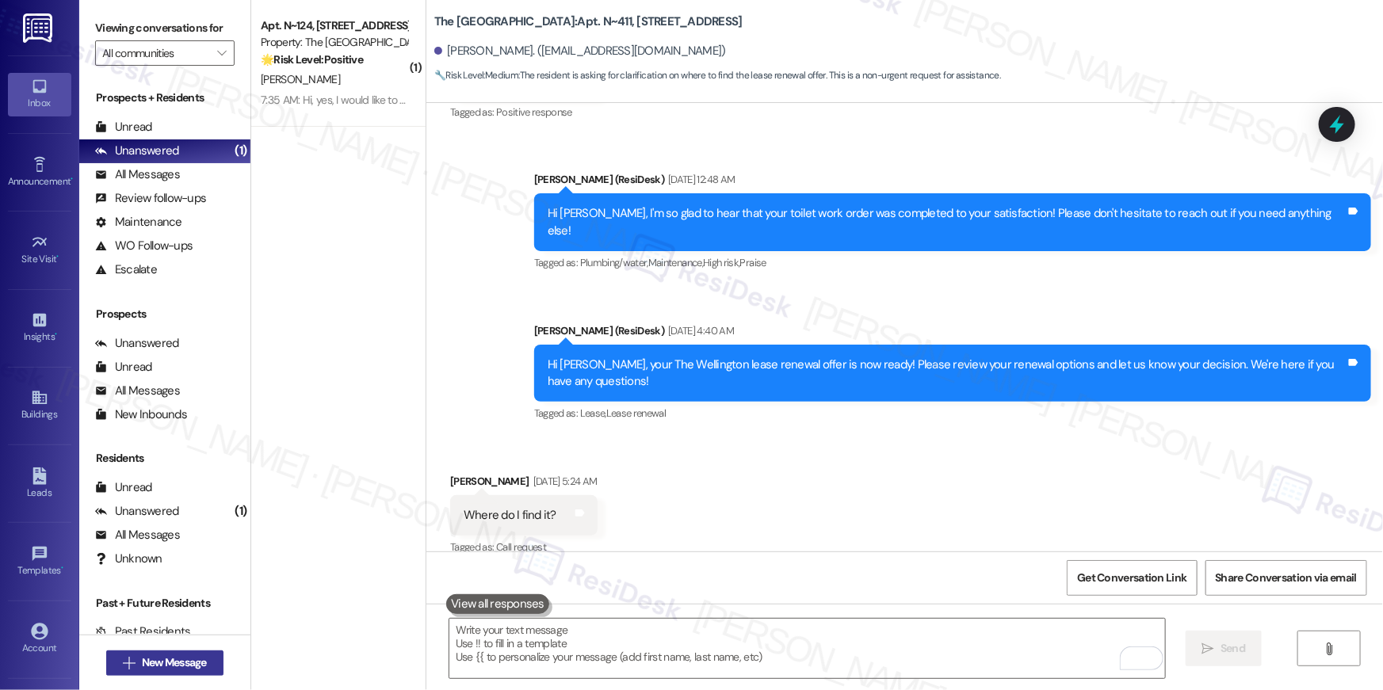
click at [191, 662] on span "New Message" at bounding box center [174, 662] width 65 height 17
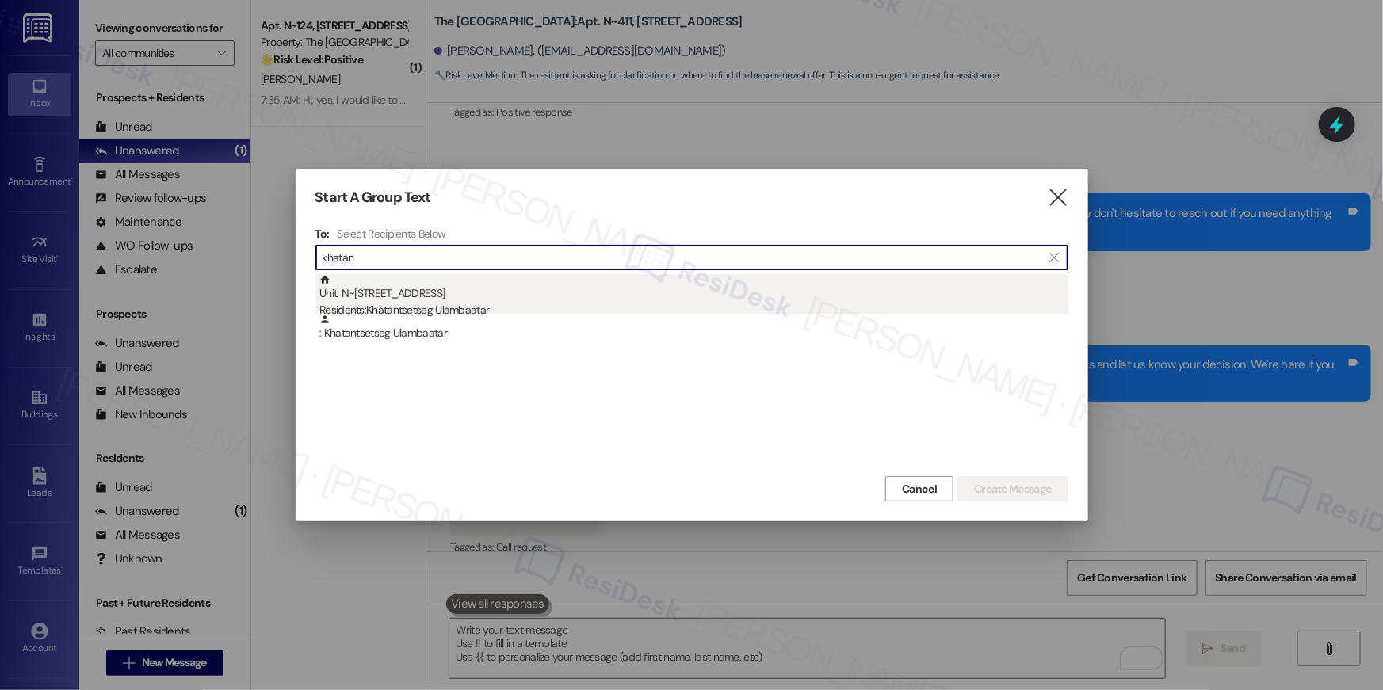
type input "khatan"
click at [530, 306] on div "Residents: Khatantsetseg Ulambaatar" at bounding box center [693, 310] width 749 height 17
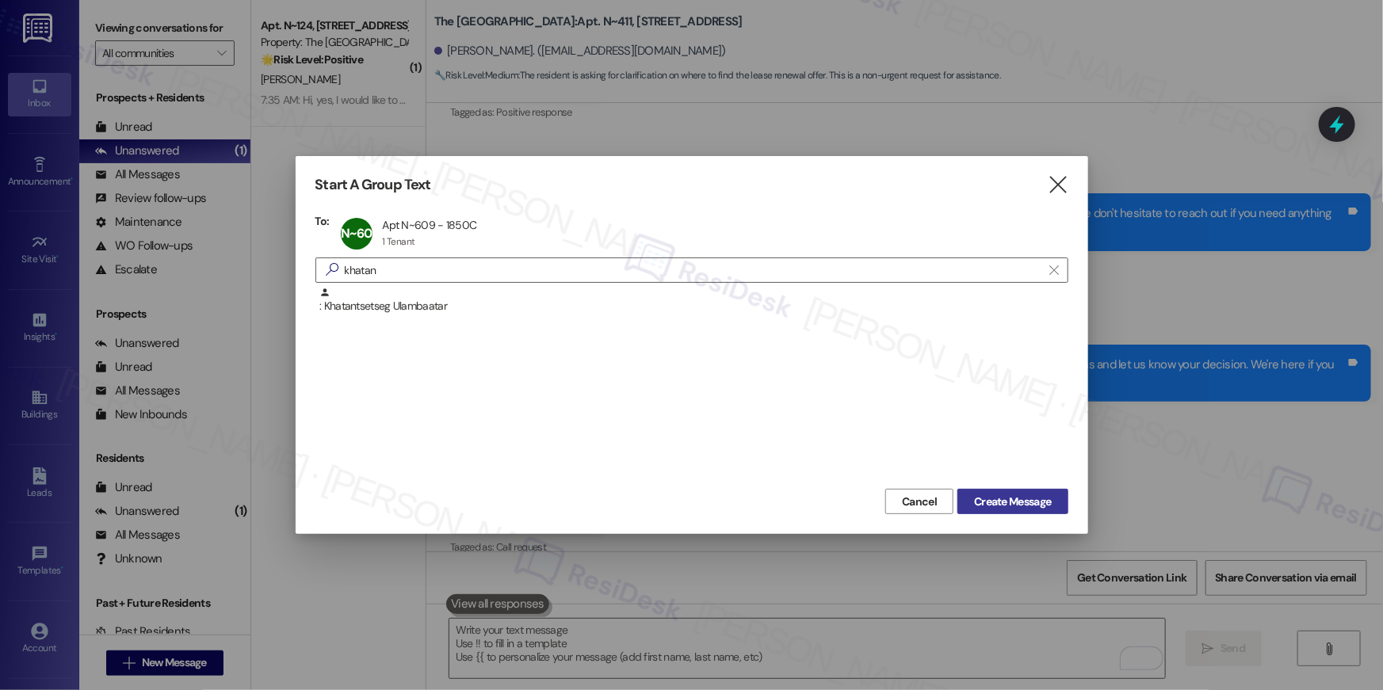
click at [998, 507] on span "Create Message" at bounding box center [1012, 502] width 77 height 17
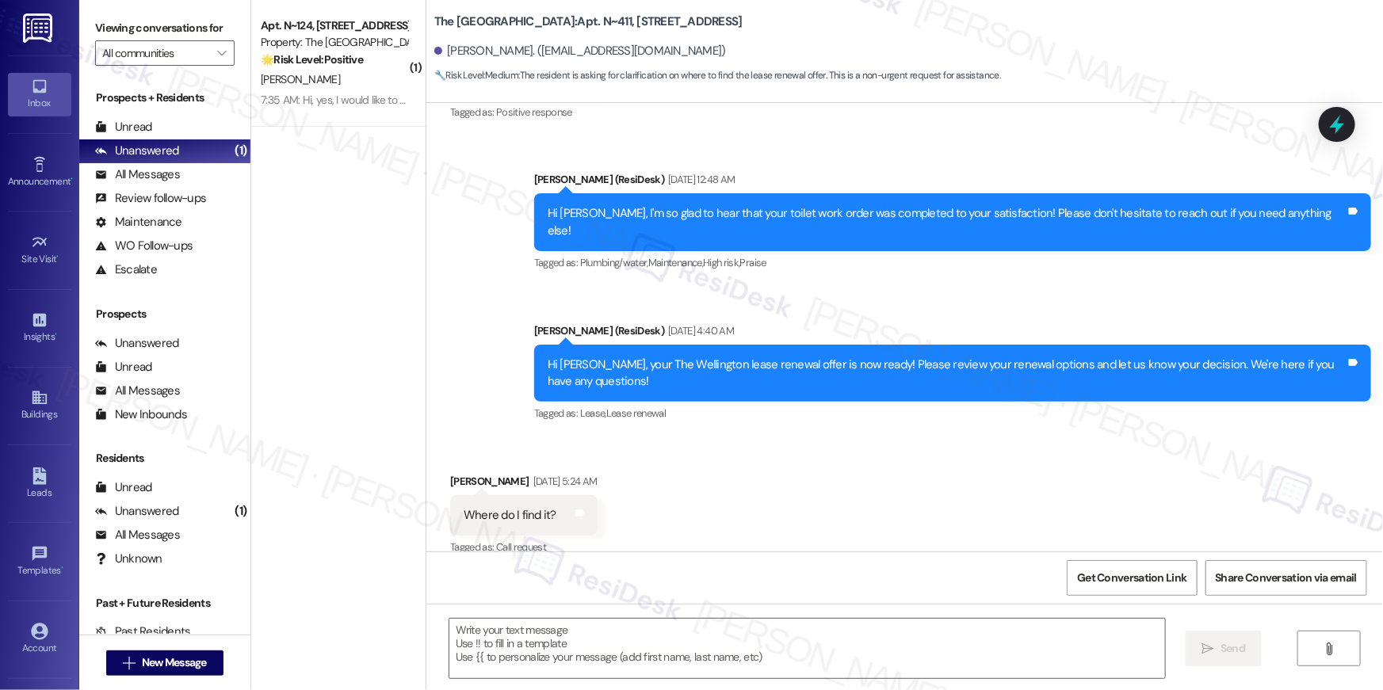
type textarea "Fetching suggested responses. Please feel free to read through the conversation…"
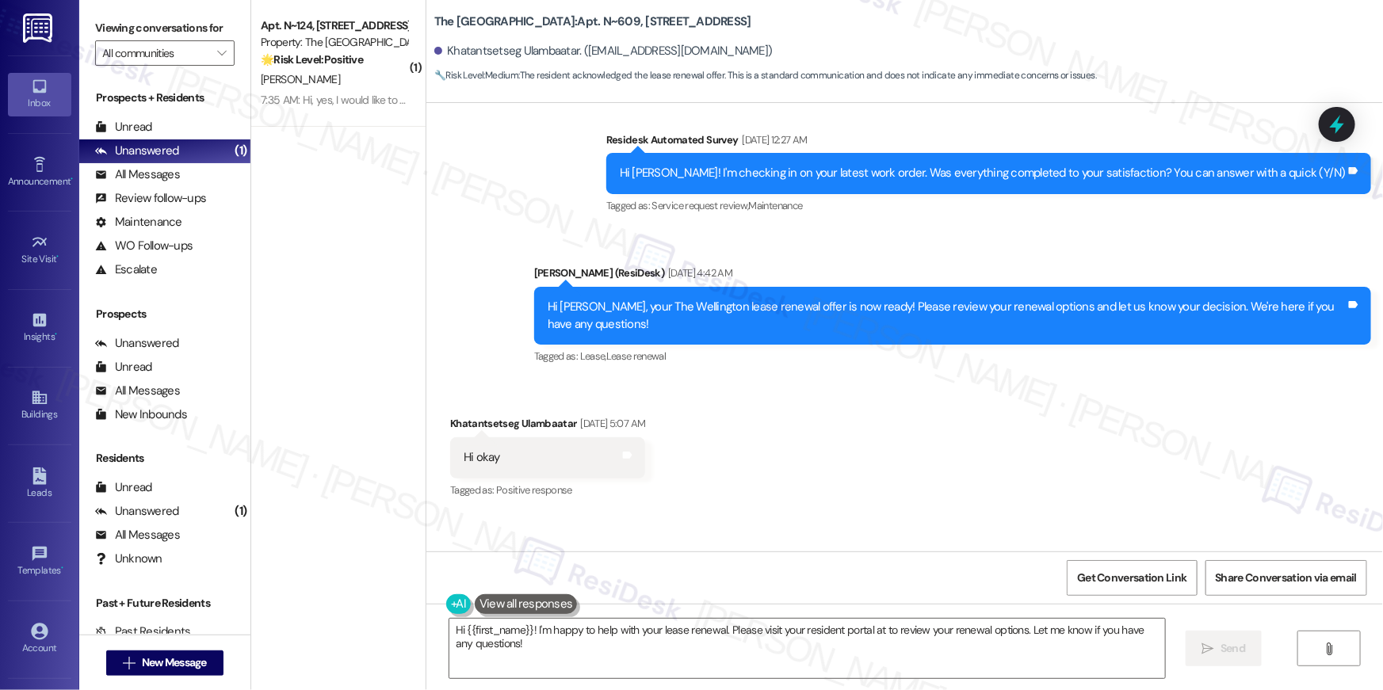
scroll to position [16823, 0]
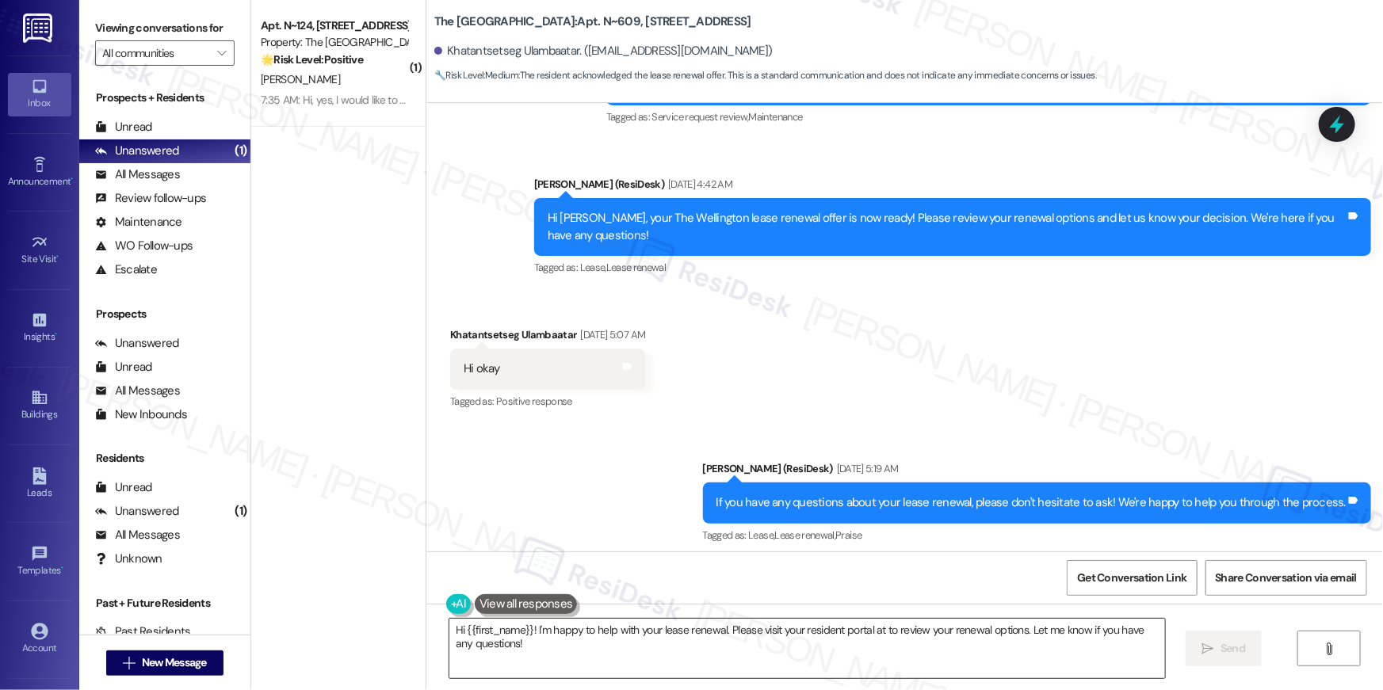
click at [711, 665] on textarea "Hi {{first_name}}! I'm happy to help with your lease renewal. Please visit your…" at bounding box center [806, 648] width 715 height 59
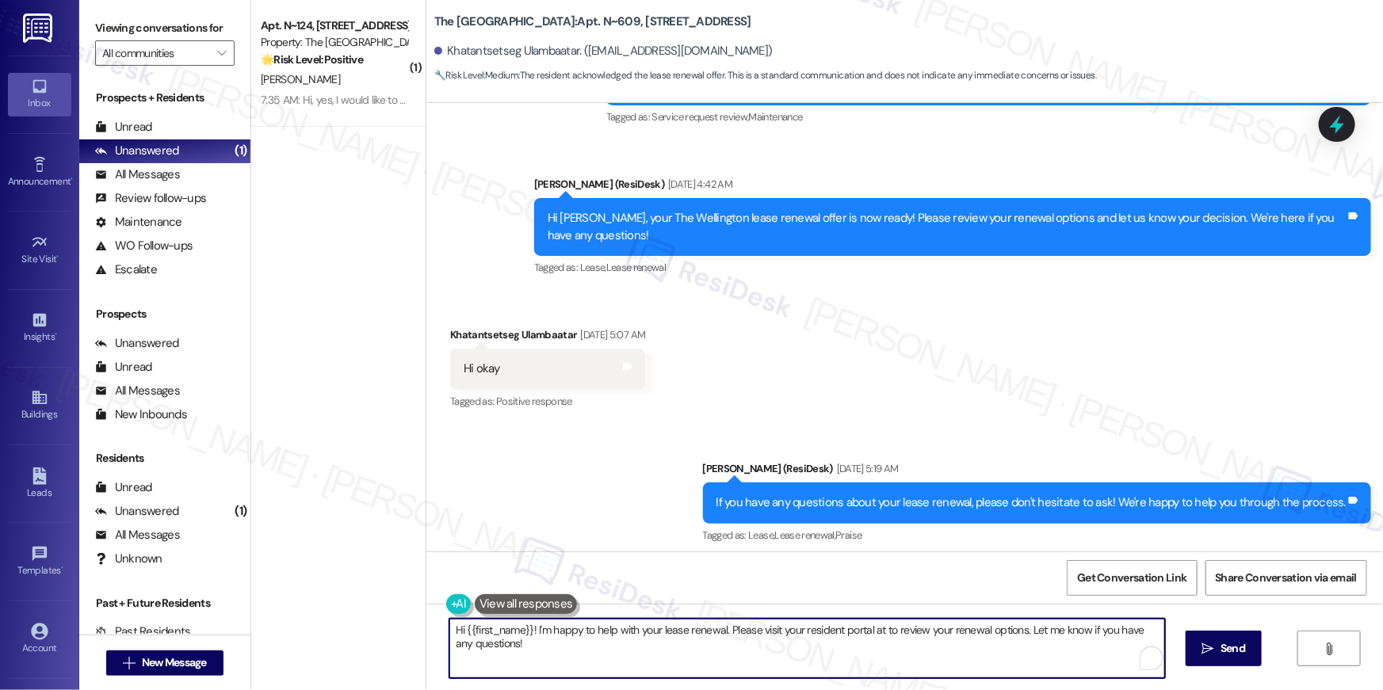
paste textarea ", just following up on your lease renewal offer at {{property}}. Have you had a…"
type textarea "Hi {{first_name}}, just following up on your lease renewal offer at {{property}…"
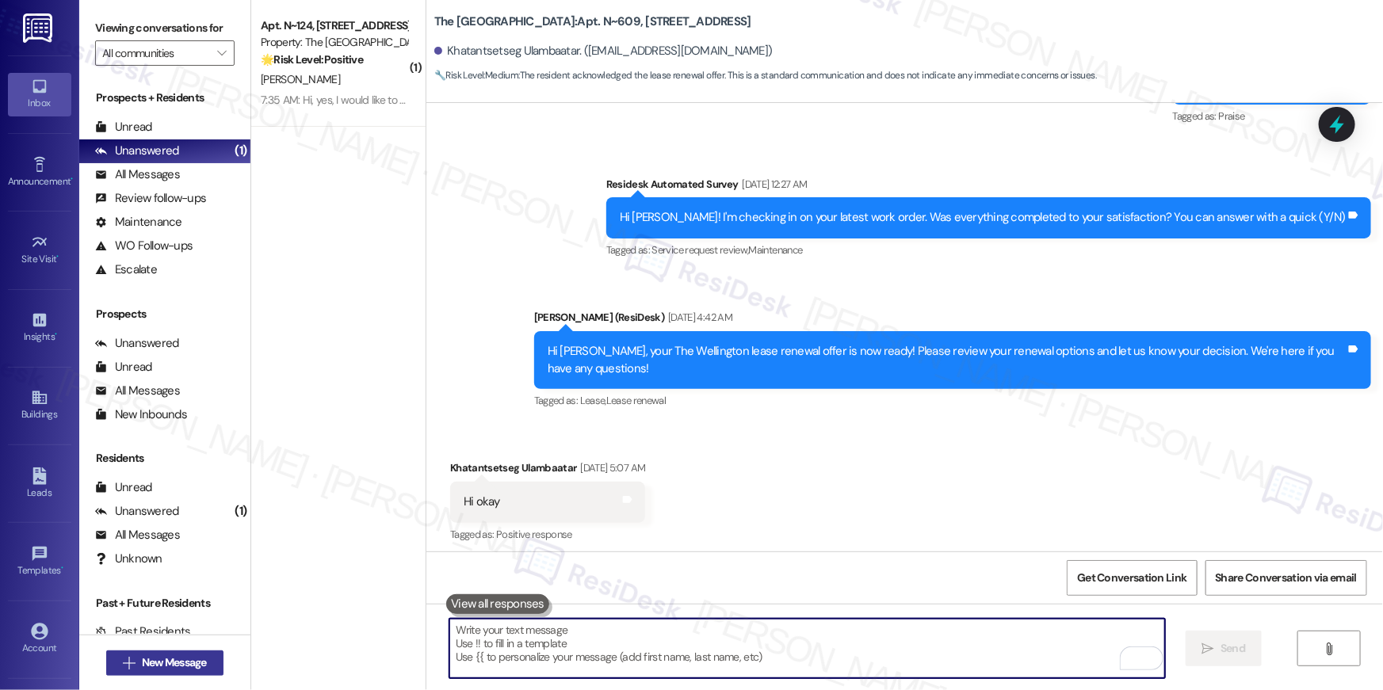
scroll to position [16689, 0]
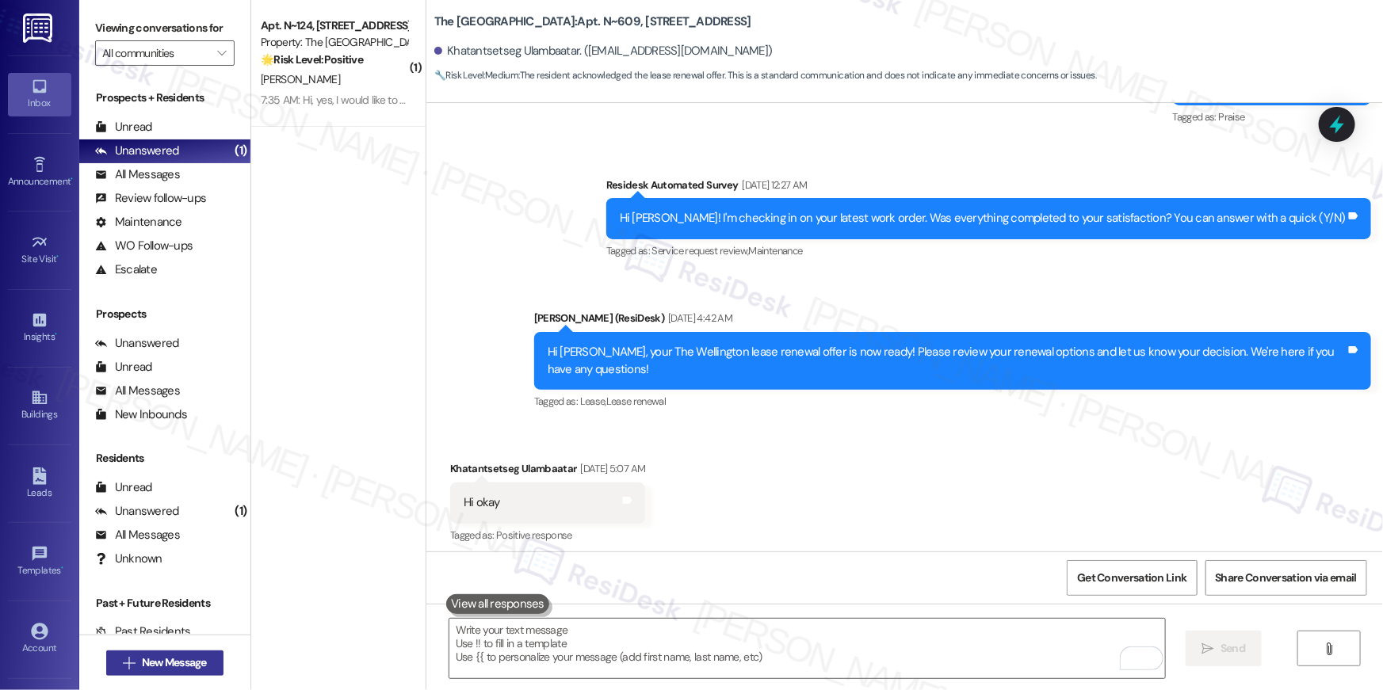
click at [195, 662] on span "New Message" at bounding box center [174, 662] width 65 height 17
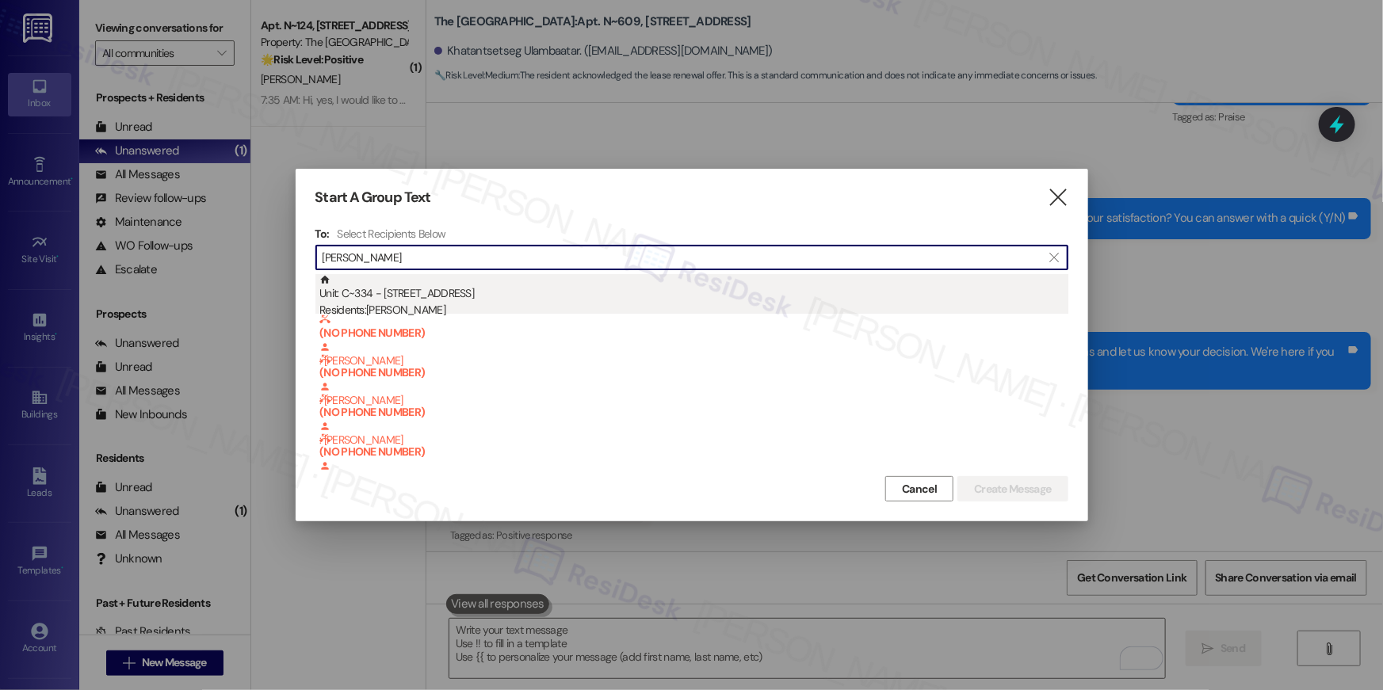
type input "joel ul"
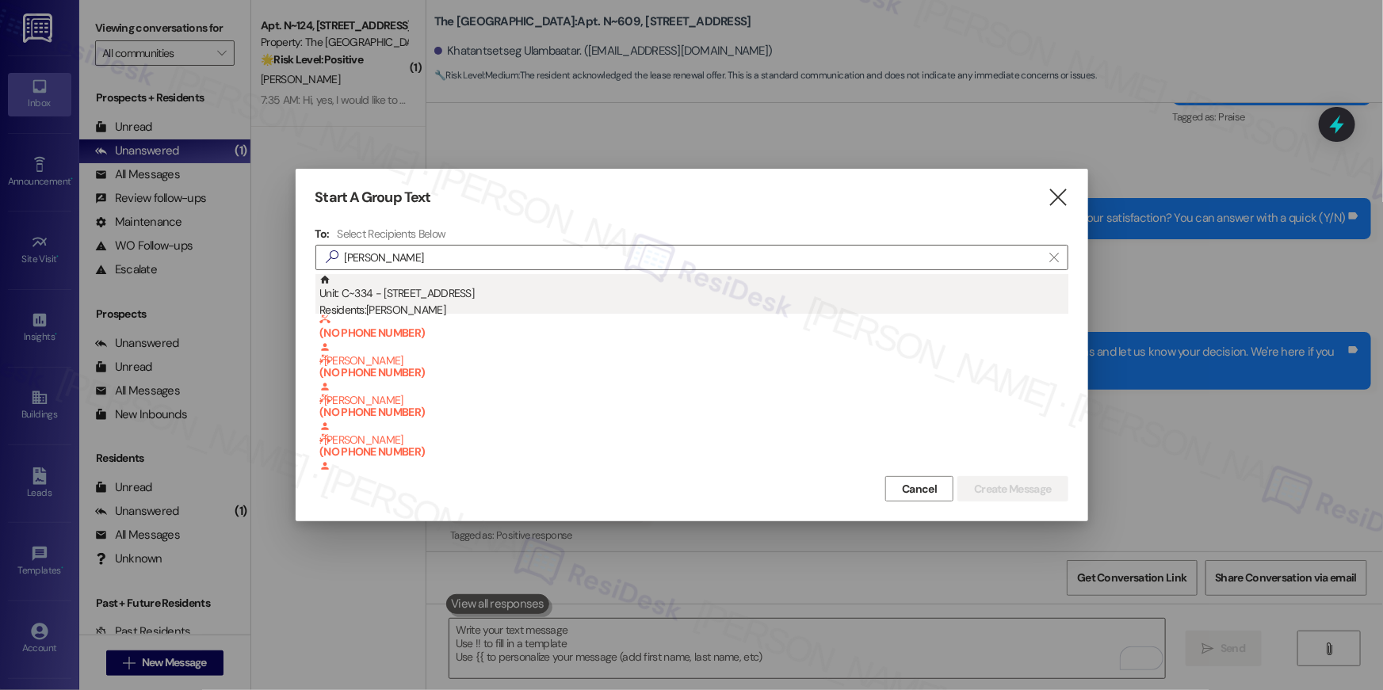
click at [465, 307] on div "Residents: Joel Ulmer" at bounding box center [693, 310] width 749 height 17
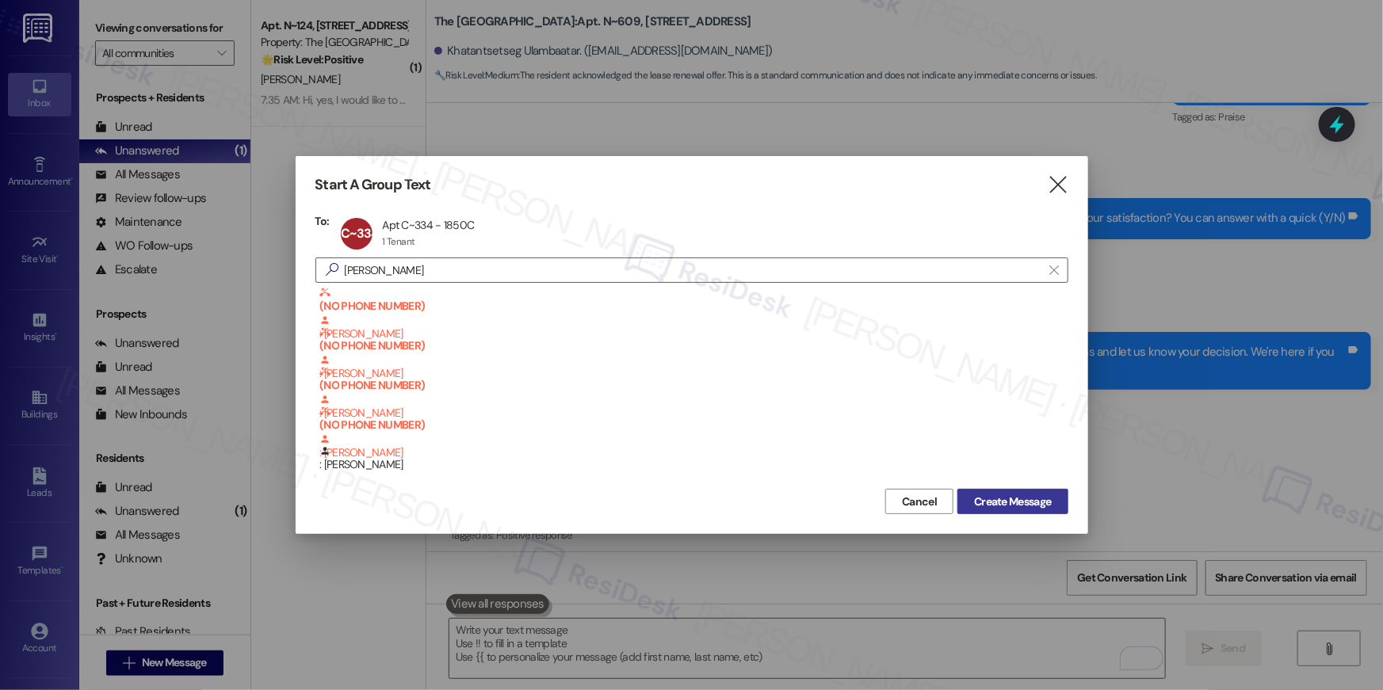
click at [1009, 501] on span "Create Message" at bounding box center [1012, 502] width 77 height 17
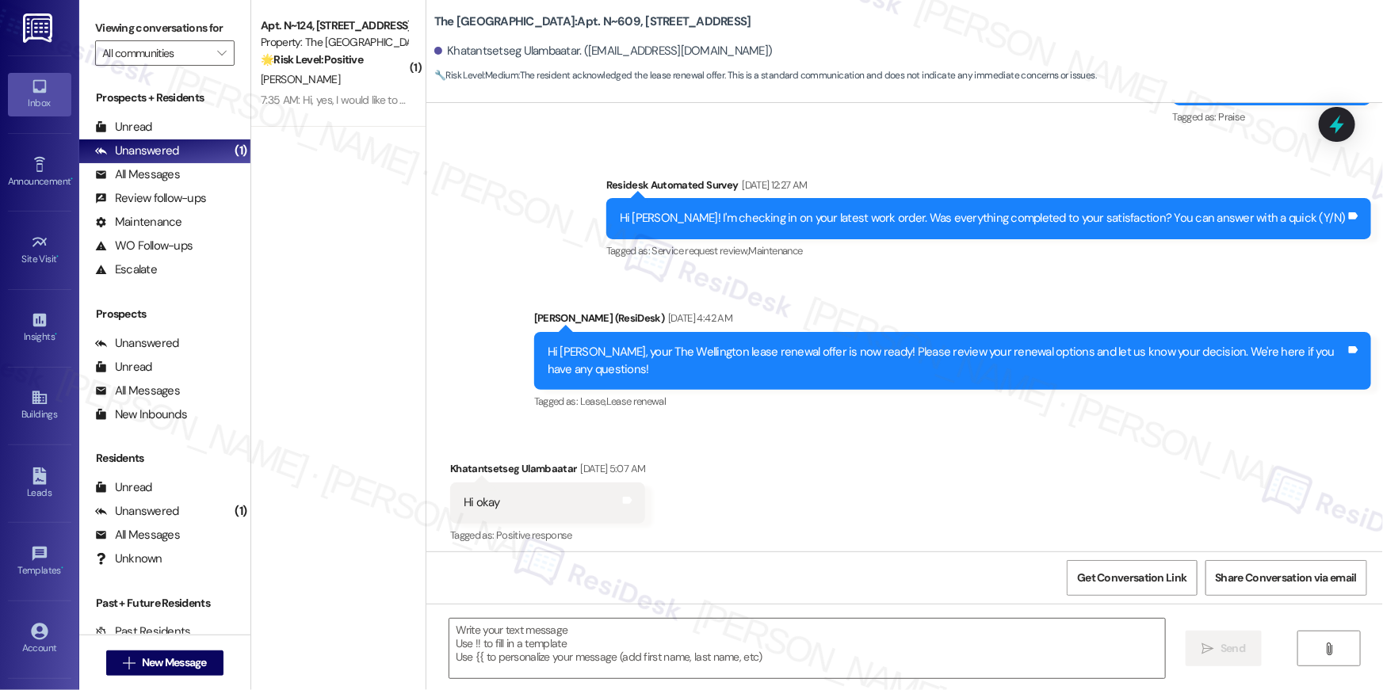
type textarea "Fetching suggested responses. Please feel free to read through the conversation…"
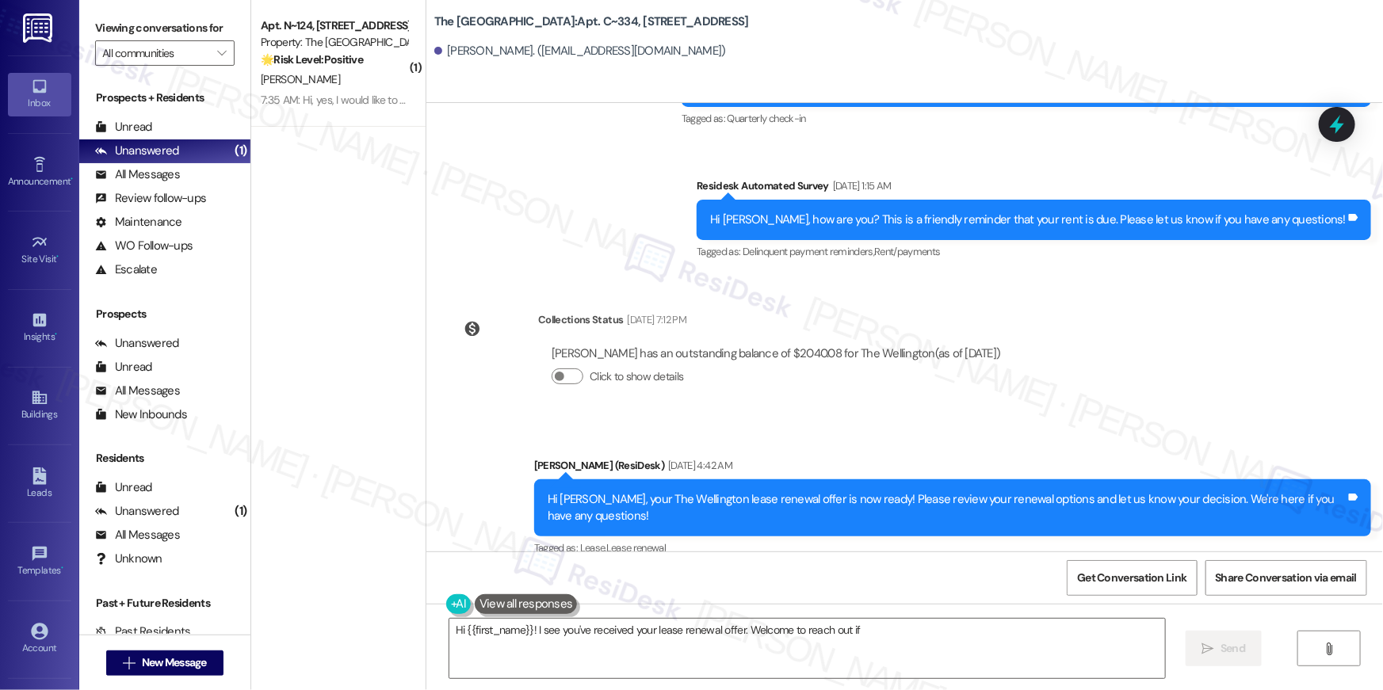
scroll to position [5156, 0]
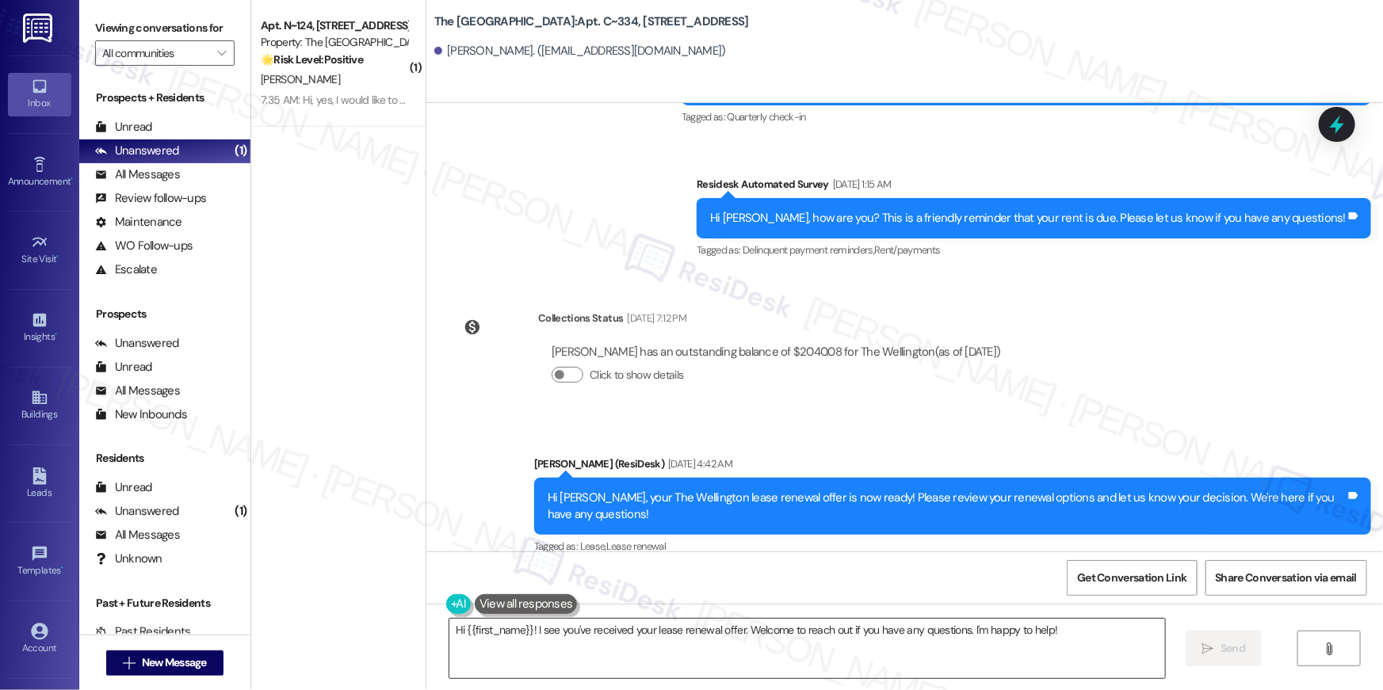
click at [924, 665] on textarea "Hi {{first_name}}! I see you've received your lease renewal offer. Welcome to r…" at bounding box center [806, 648] width 715 height 59
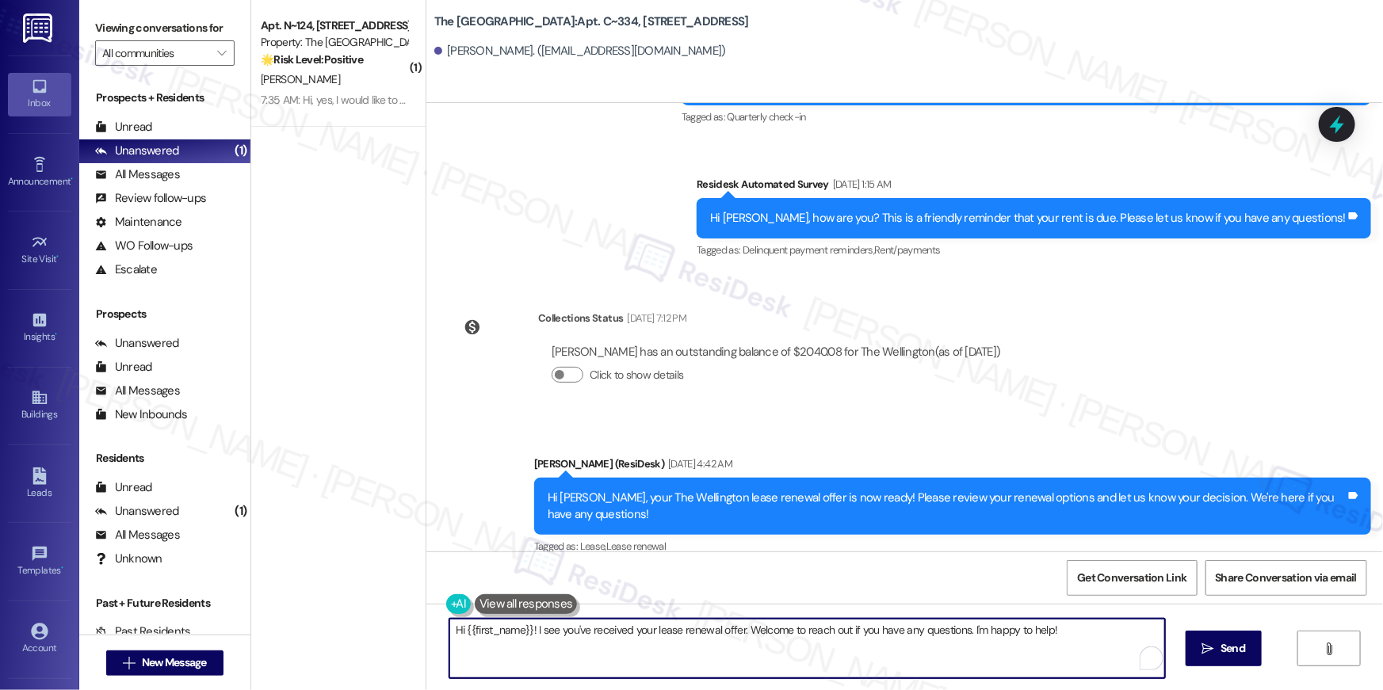
paste textarea ", just following up on your lease renewal offer at {{property}}. Have you had a…"
type textarea "Hi {{first_name}}, just following up on your lease renewal offer at {{property}…"
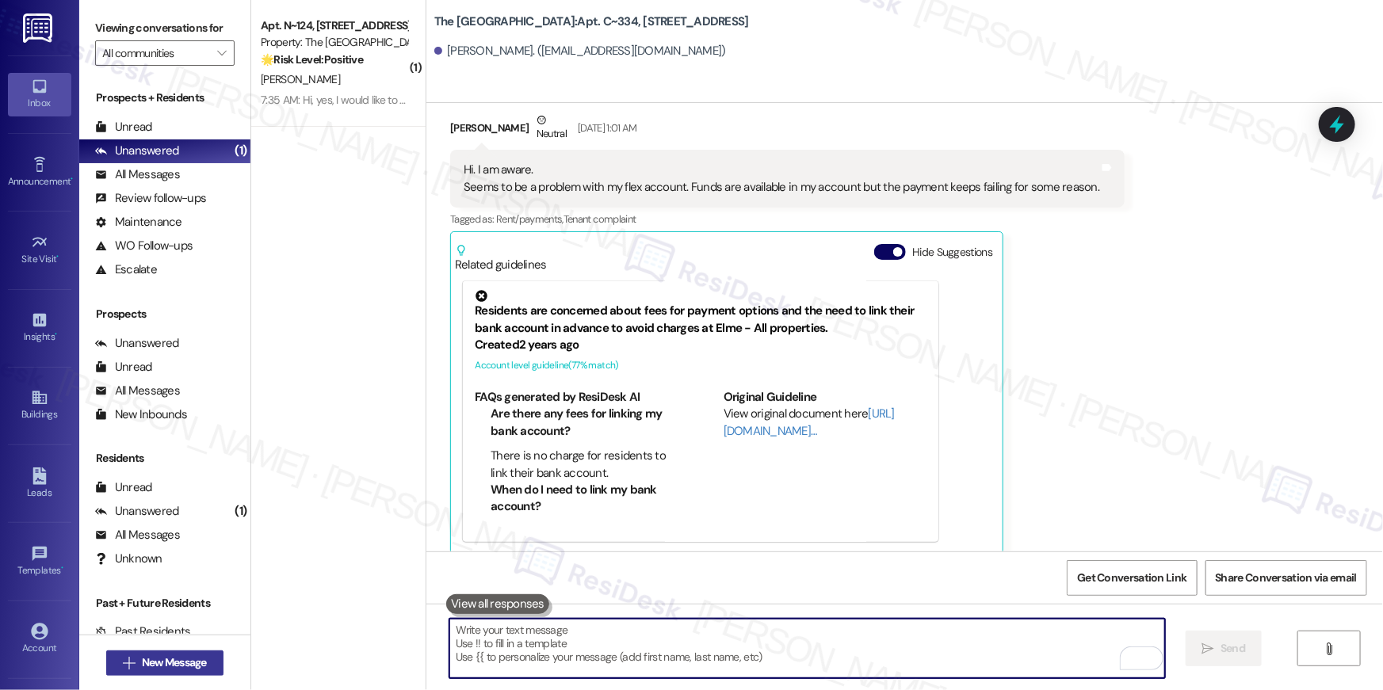
scroll to position [1511, 0]
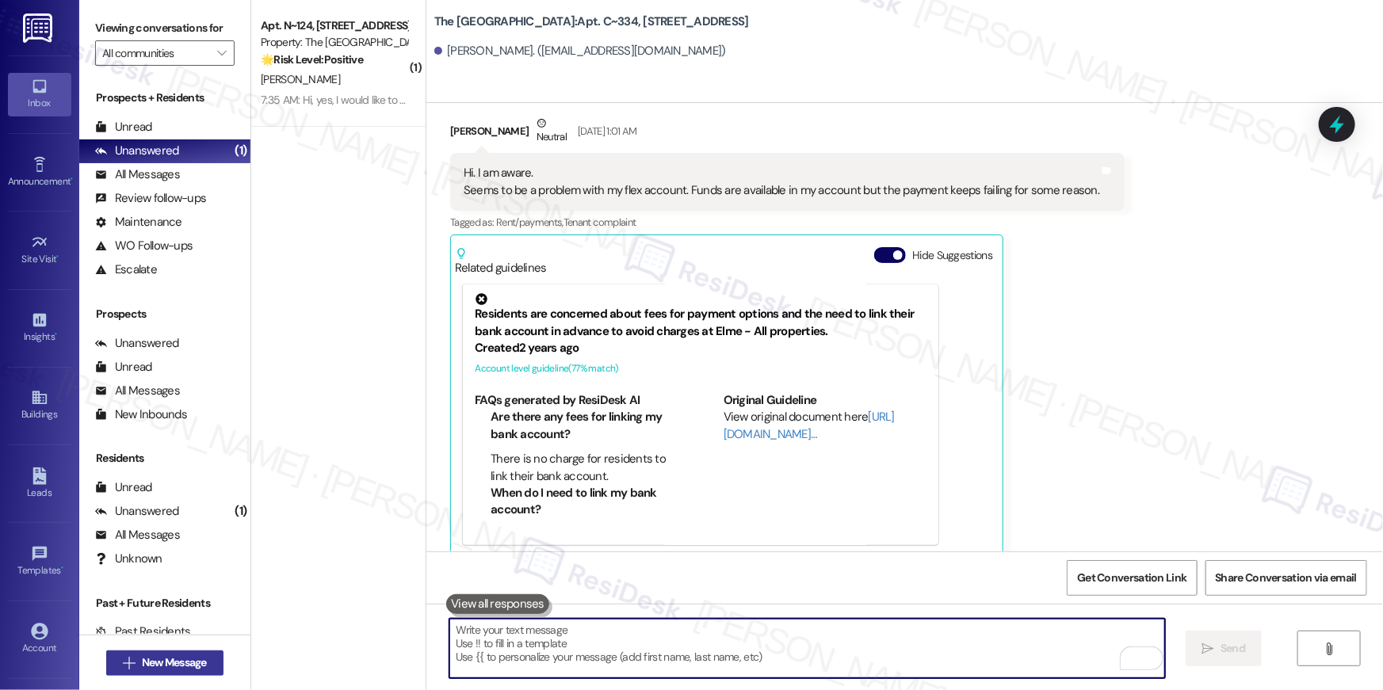
click at [216, 668] on button " New Message" at bounding box center [164, 663] width 117 height 25
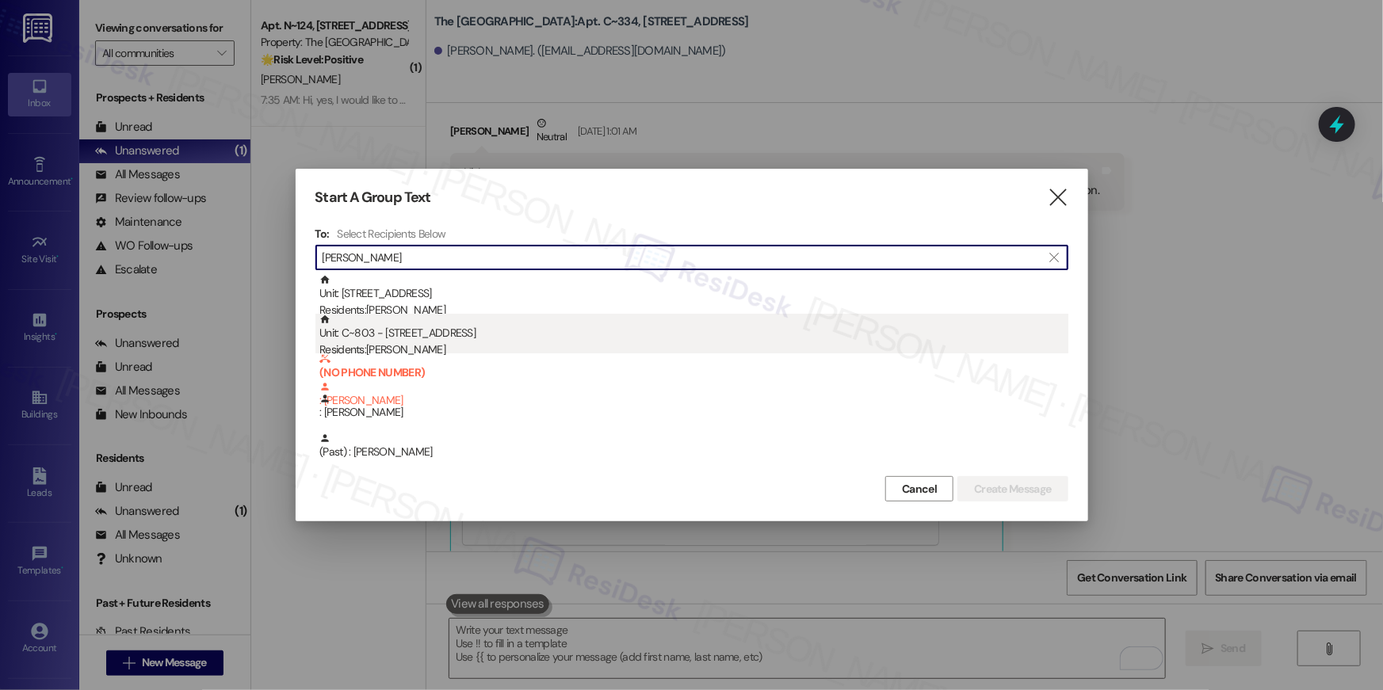
type input "mcginty"
click at [626, 344] on div "Residents: Chris Mcginty" at bounding box center [693, 350] width 749 height 17
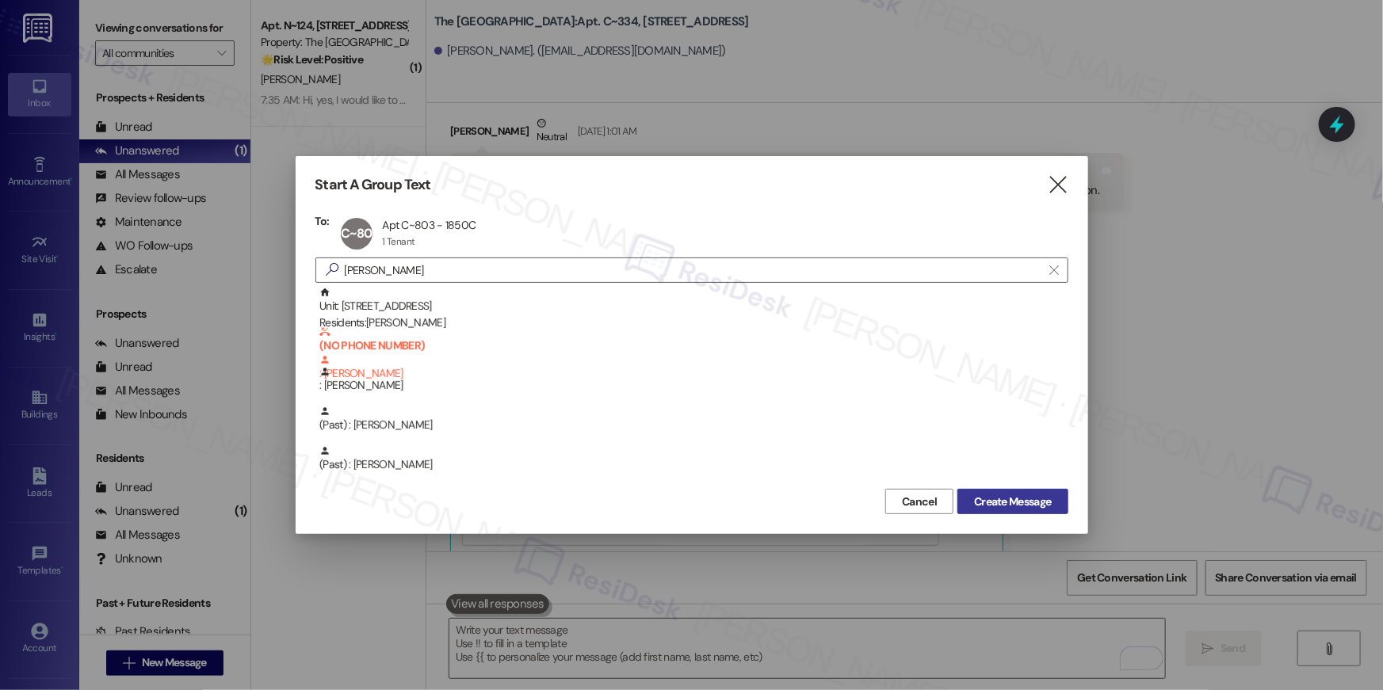
click at [1007, 497] on span "Create Message" at bounding box center [1012, 502] width 77 height 17
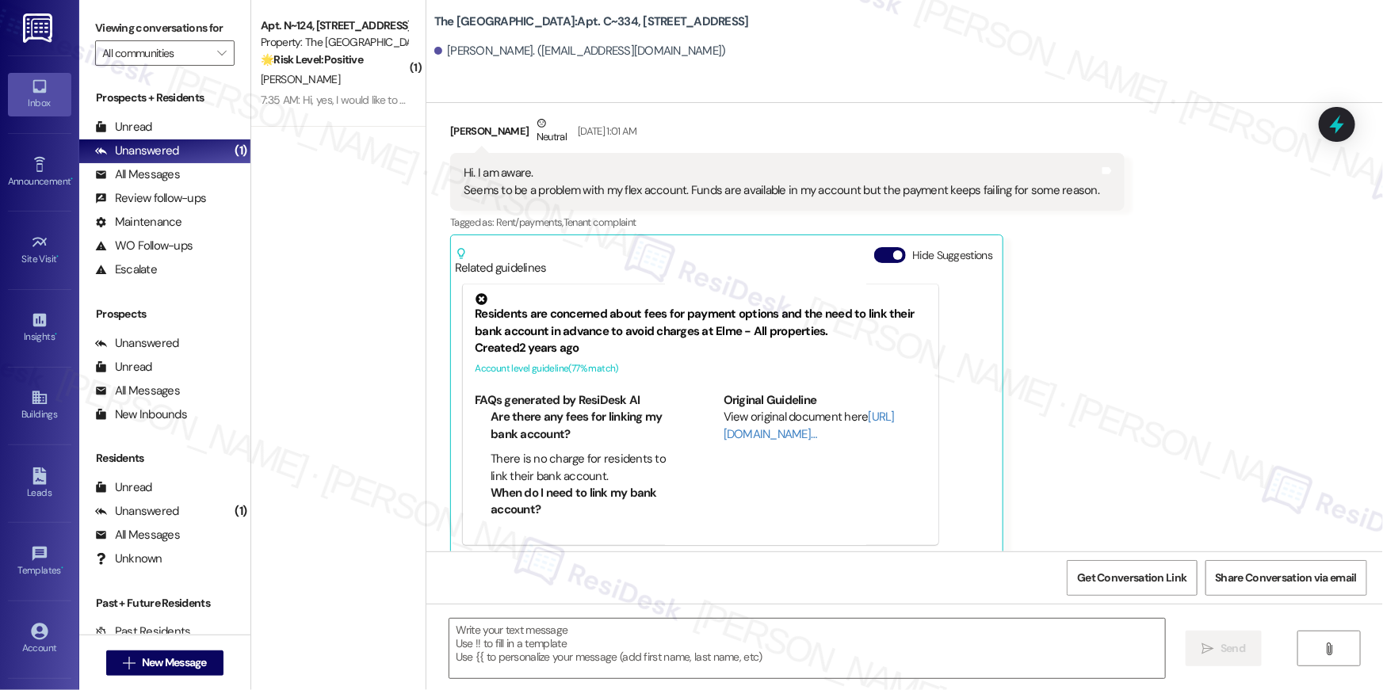
type textarea "Fetching suggested responses. Please feel free to read through the conversation…"
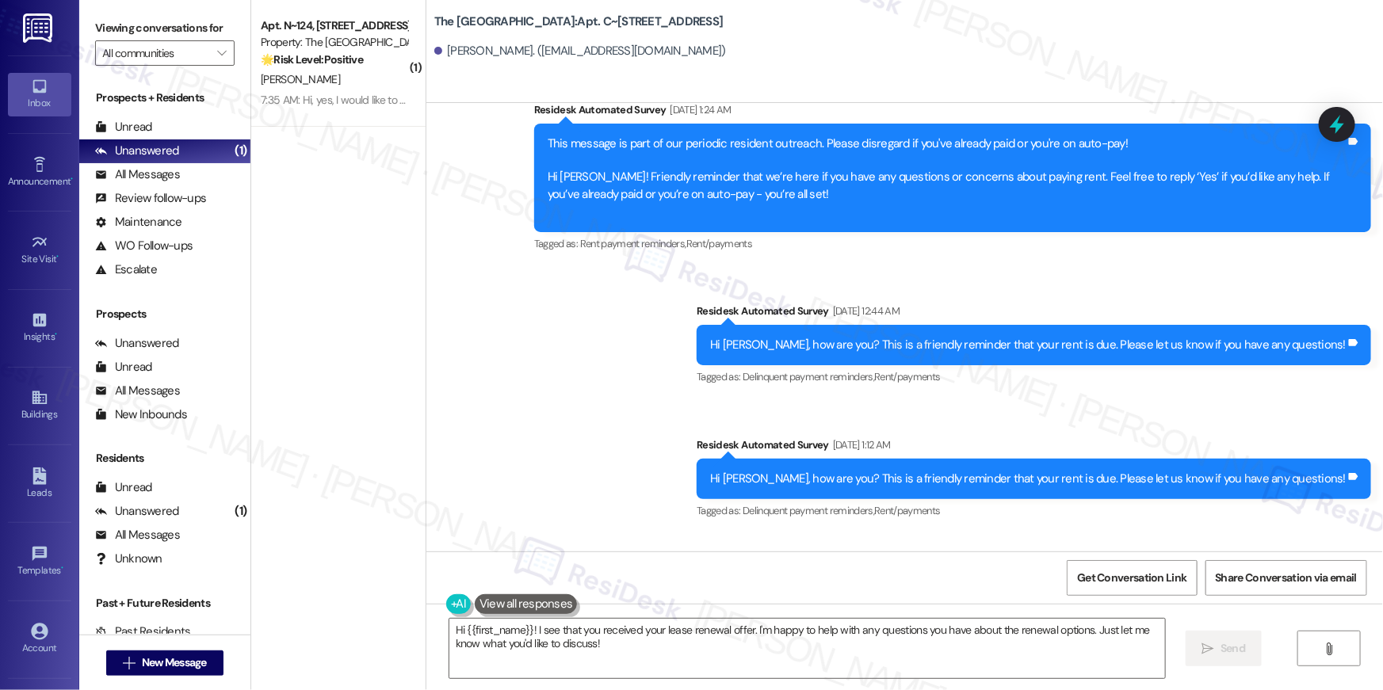
scroll to position [7151, 0]
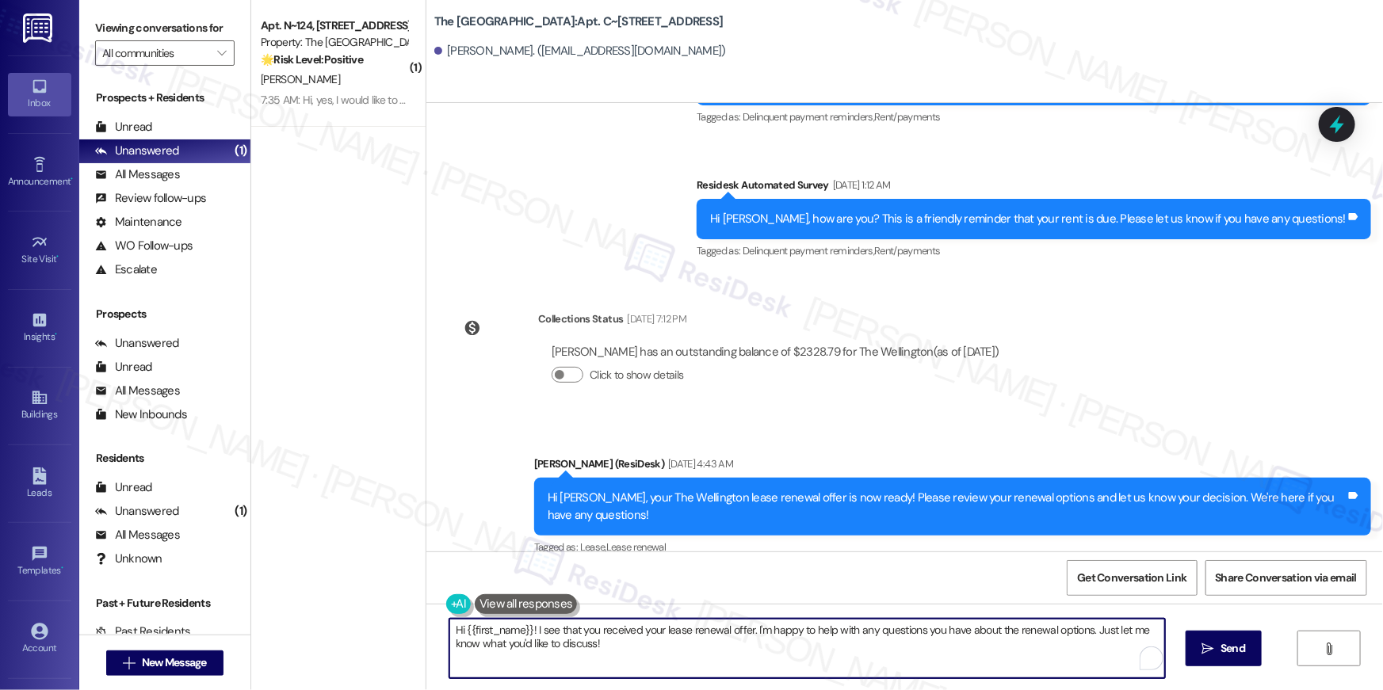
click at [1002, 661] on textarea "Hi {{first_name}}! I see that you received your lease renewal offer. I'm happy …" at bounding box center [806, 648] width 715 height 59
paste textarea ", just following up on your lease renewal offer at {{property}}. Have you had a…"
type textarea "Hi {{first_name}}, just following up on your lease renewal offer at {{property}…"
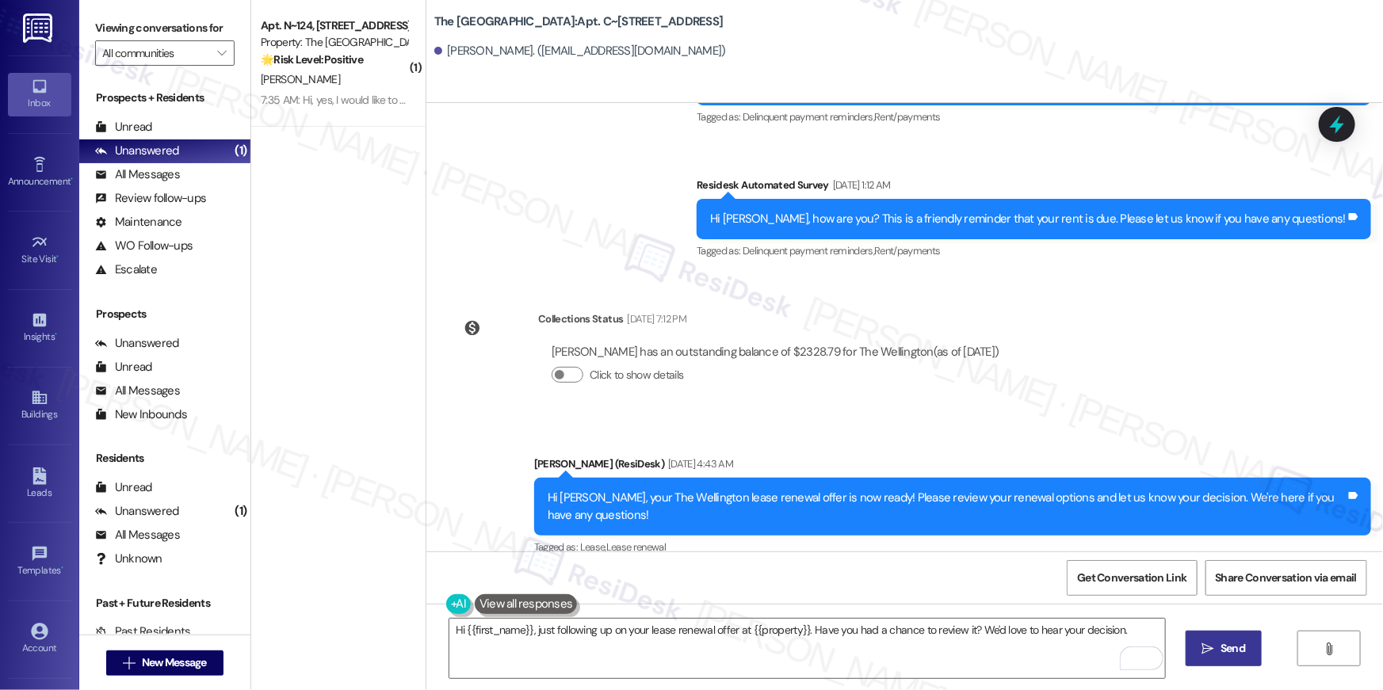
click at [1221, 659] on button " Send" at bounding box center [1223, 649] width 77 height 36
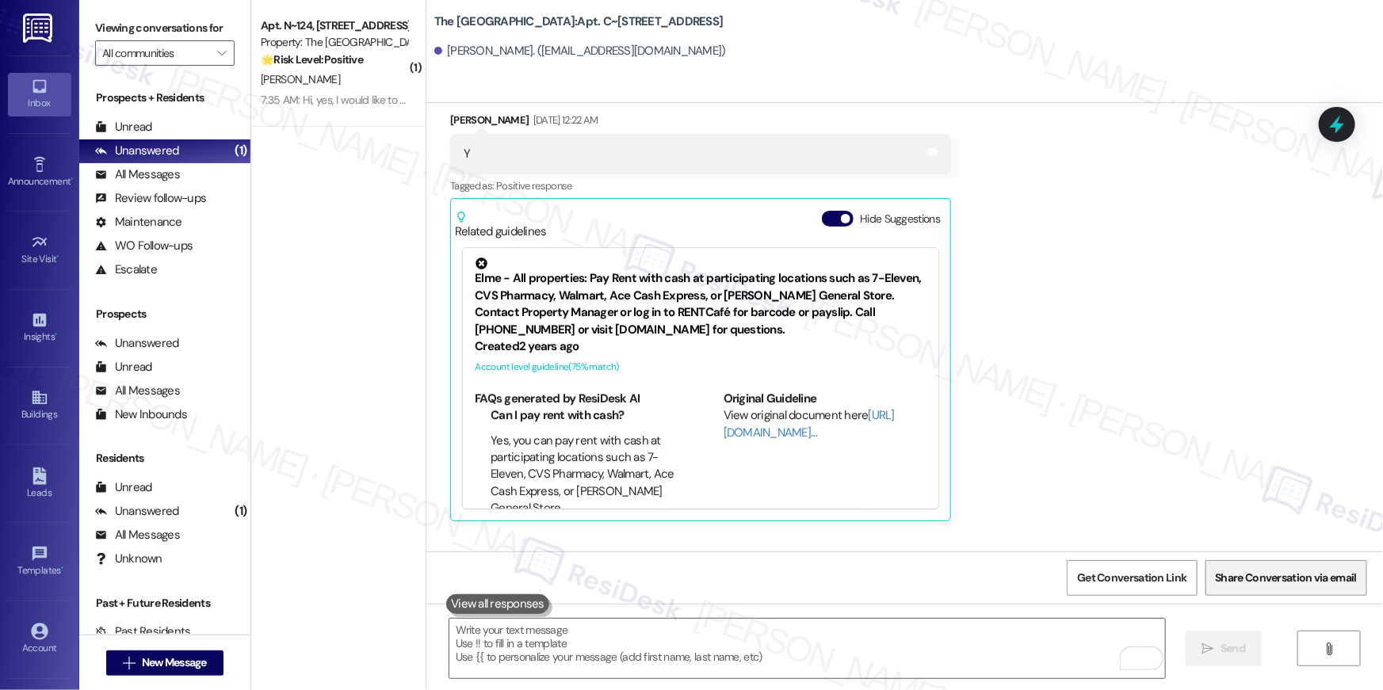
scroll to position [6118, 0]
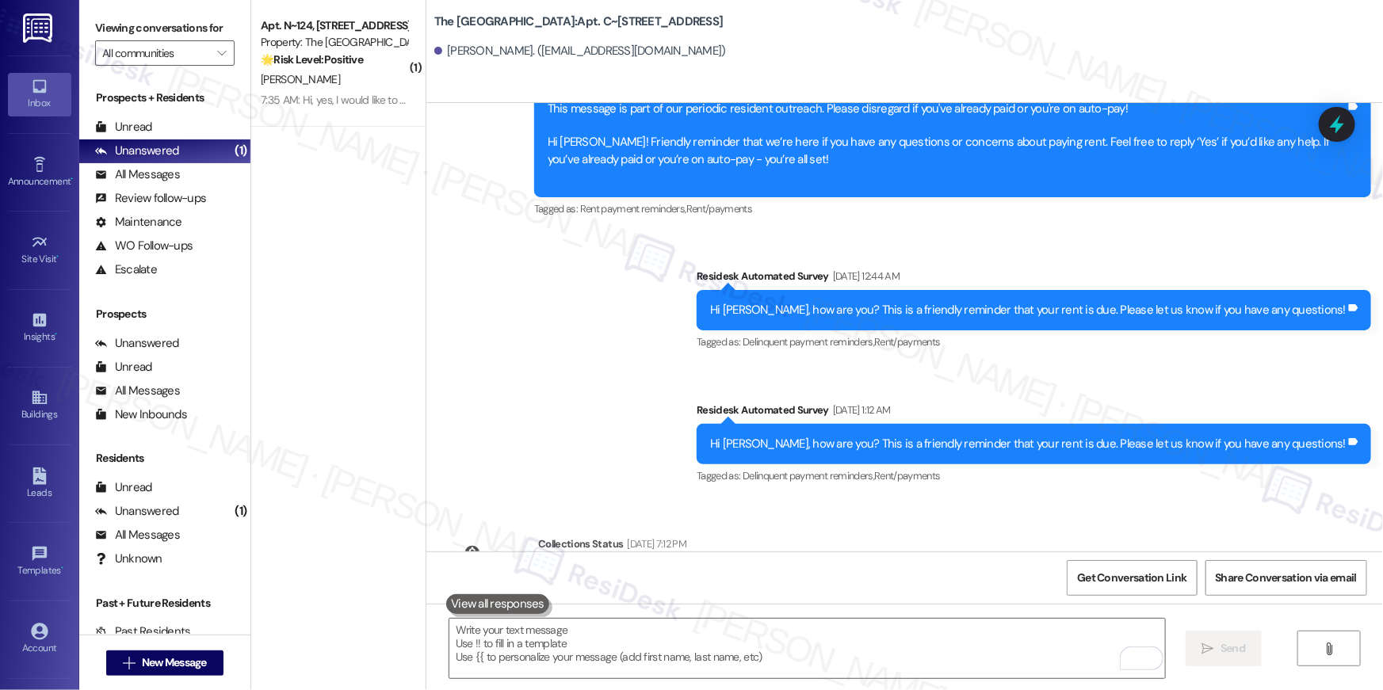
scroll to position [7261, 0]
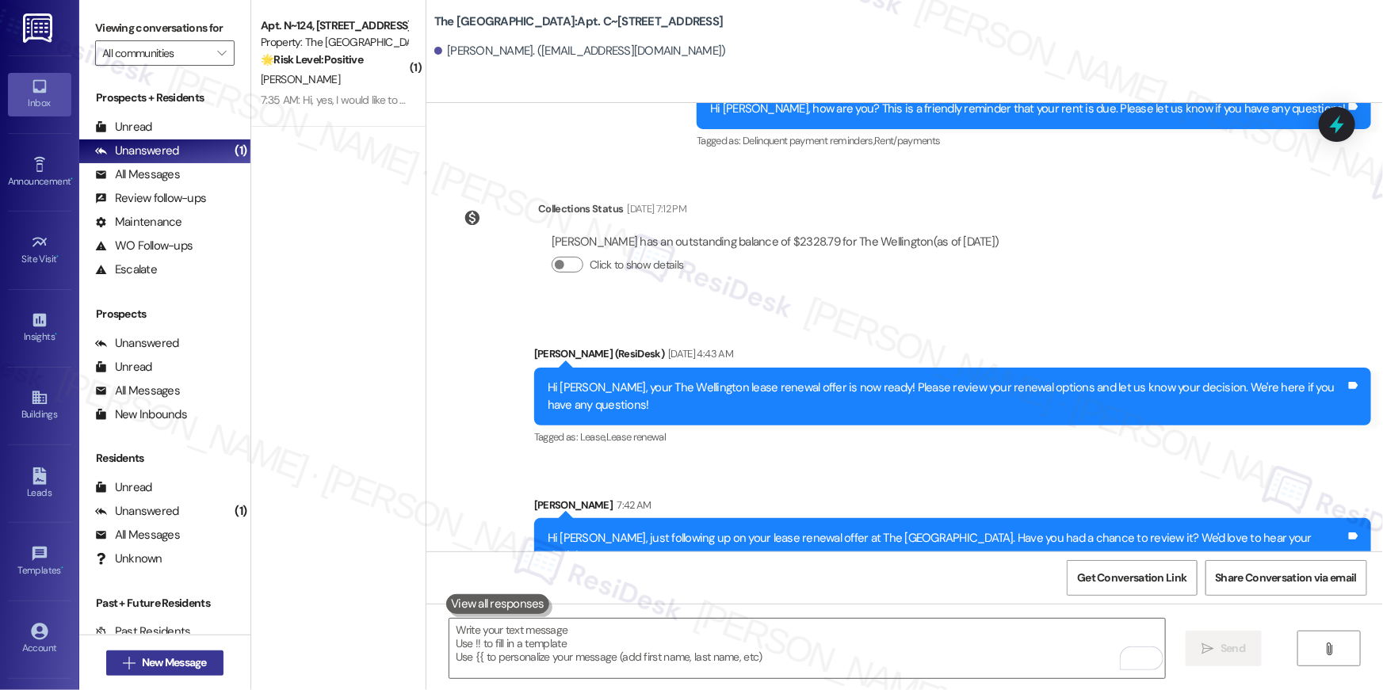
click at [190, 668] on span "New Message" at bounding box center [174, 662] width 65 height 17
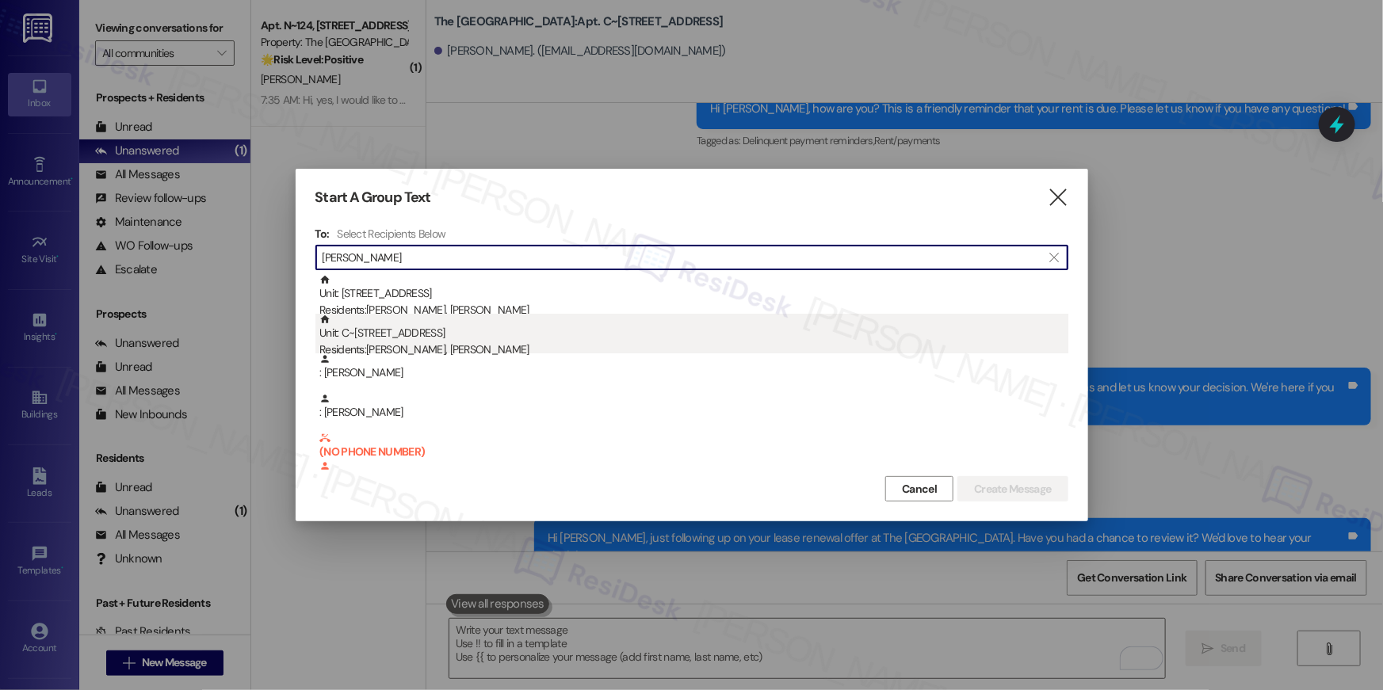
type input "[PERSON_NAME]"
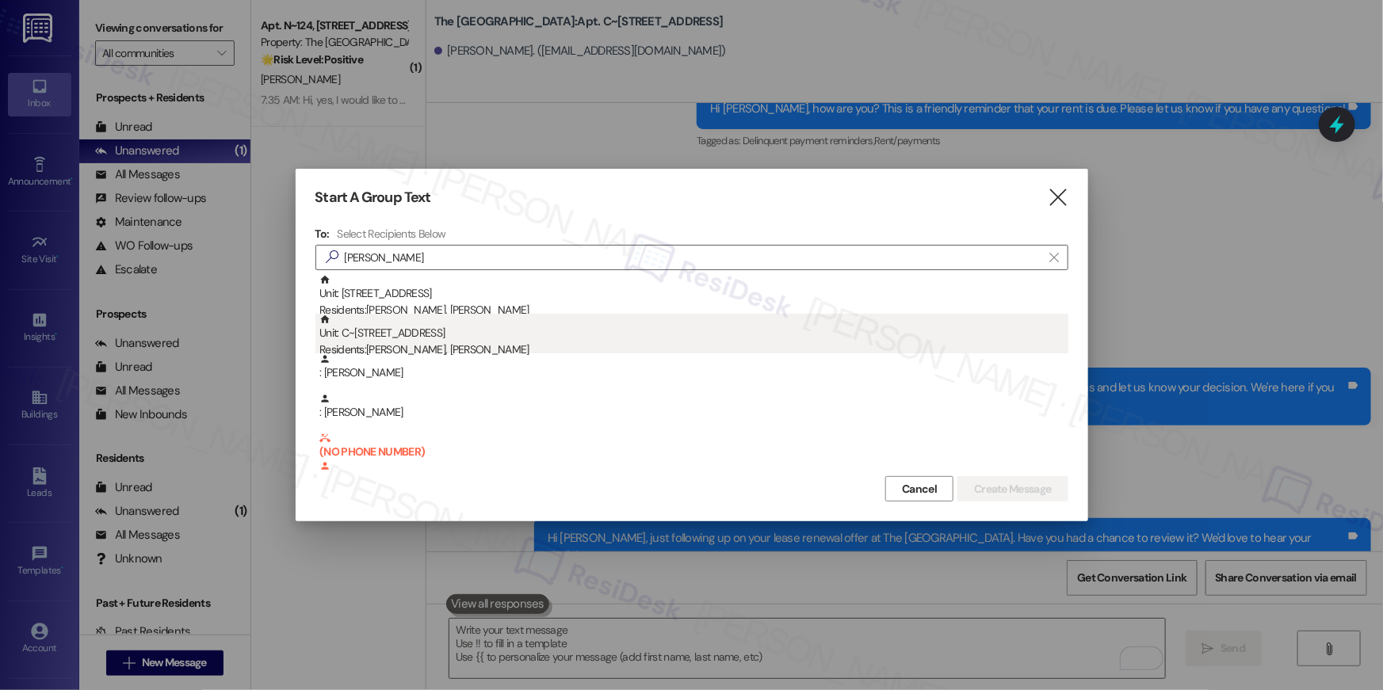
click at [500, 345] on div "Residents: [PERSON_NAME], [PERSON_NAME]" at bounding box center [693, 350] width 749 height 17
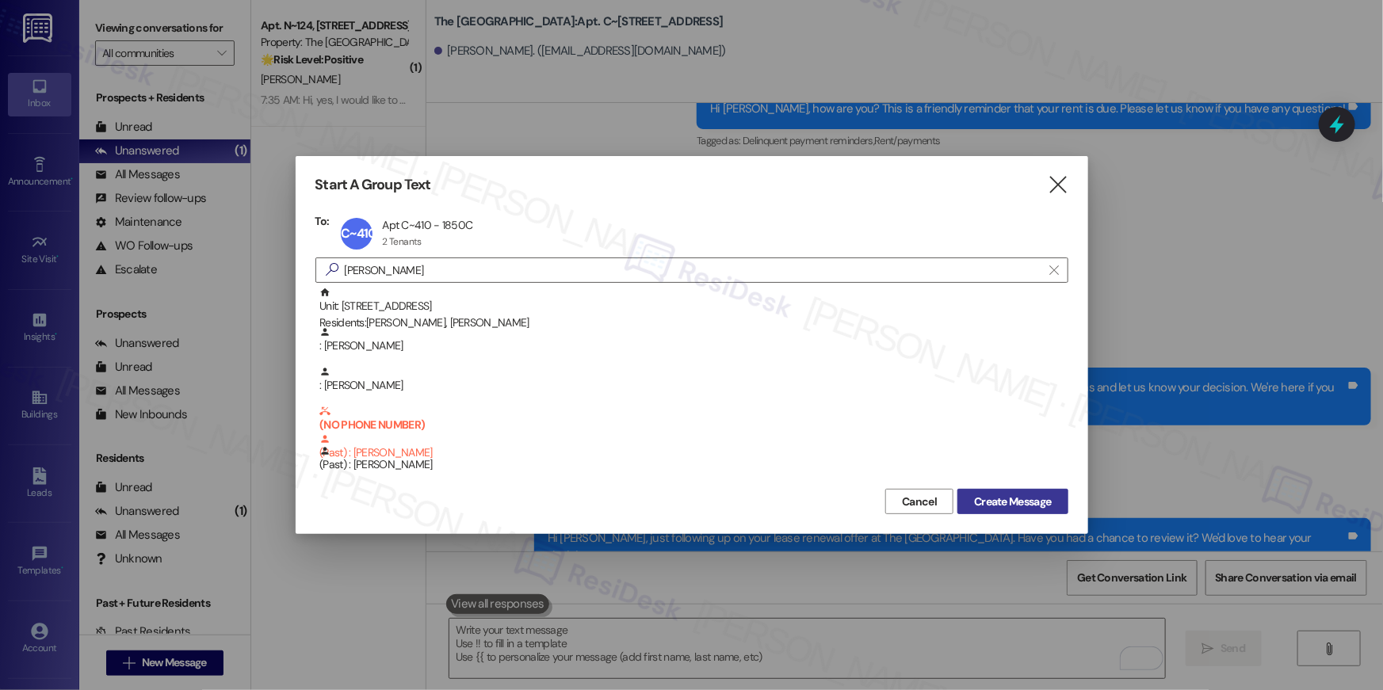
click at [1029, 505] on span "Create Message" at bounding box center [1012, 502] width 77 height 17
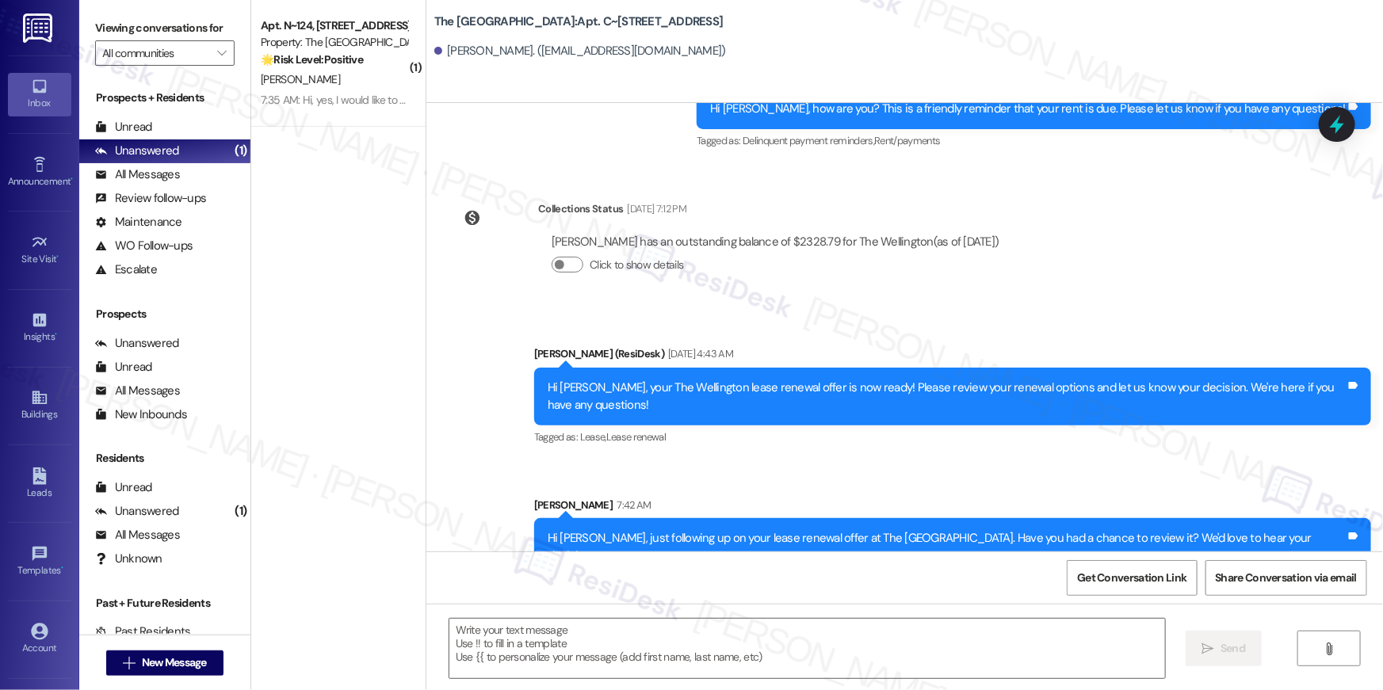
type textarea "Fetching suggested responses. Please feel free to read through the conversation…"
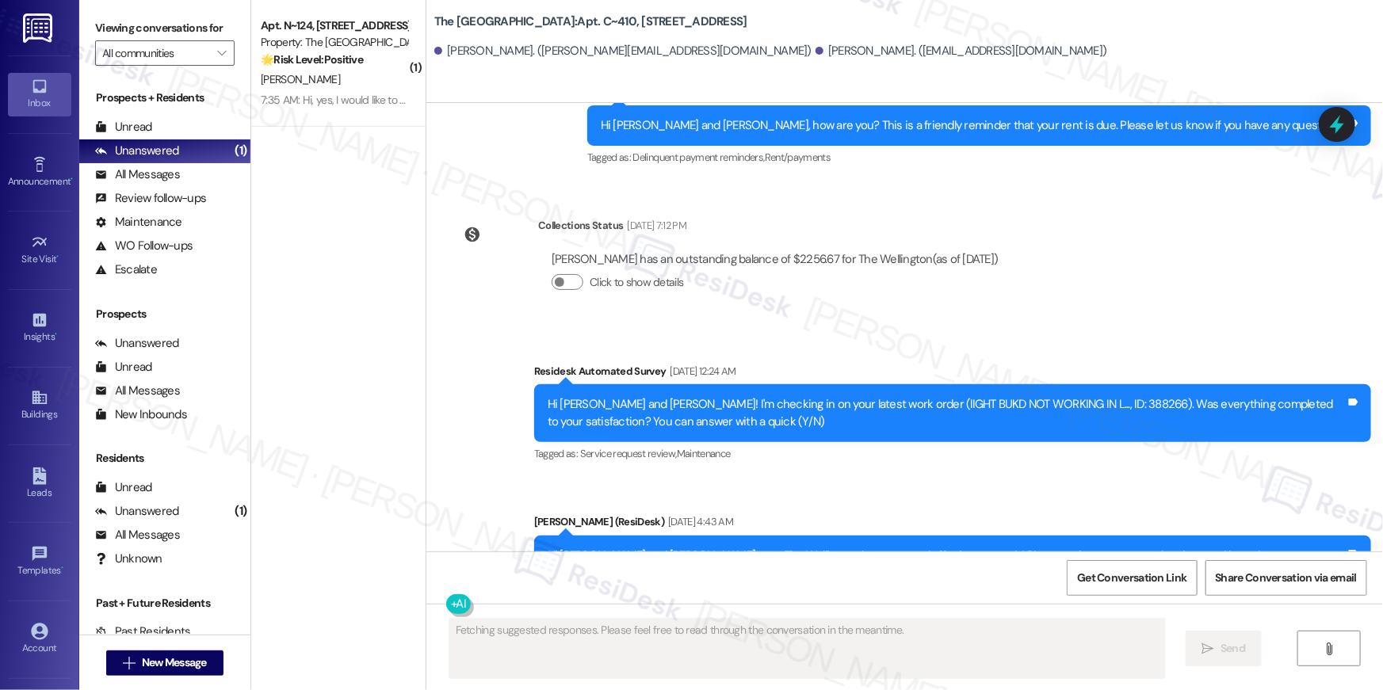
scroll to position [3974, 0]
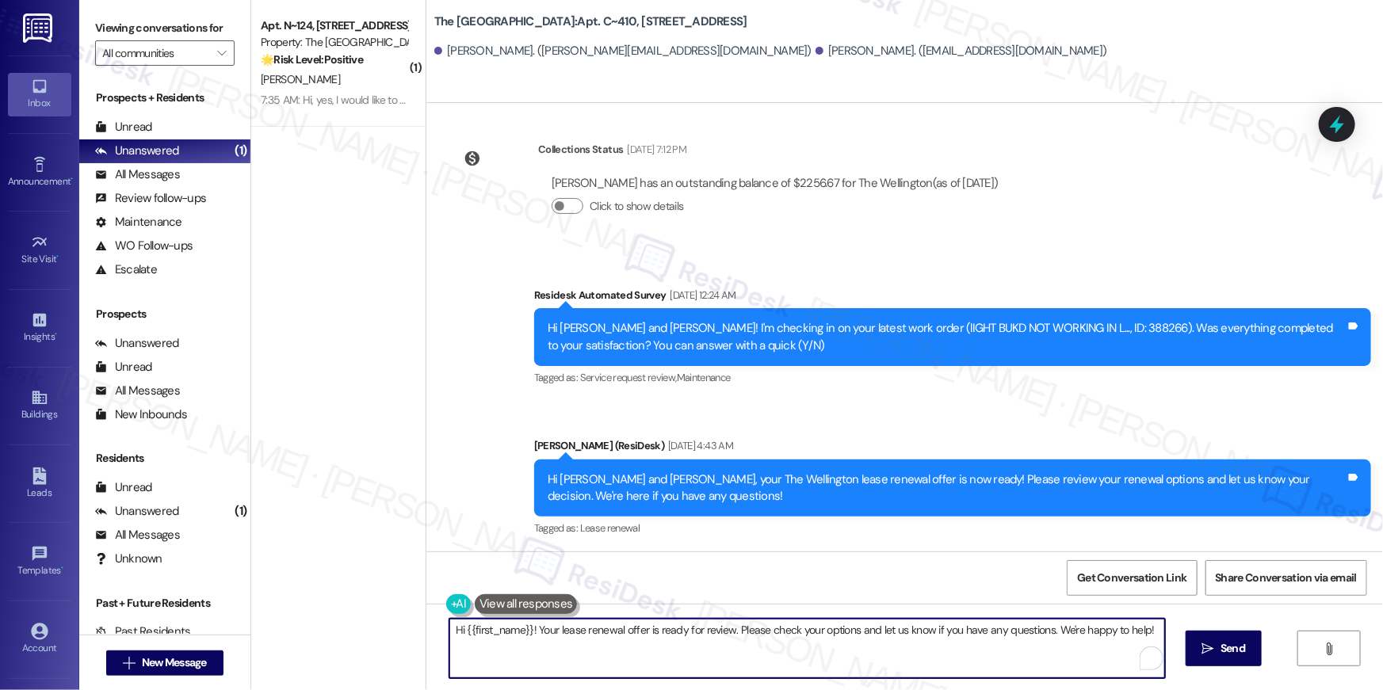
click at [780, 658] on textarea "Hi {{first_name}}! Your lease renewal offer is ready for review. Please check y…" at bounding box center [806, 648] width 715 height 59
paste textarea ", just following up on your lease renewal offer at {{property}}. Have you had a…"
type textarea "Hi {{first_name}}, just following up on your lease renewal offer at {{property}…"
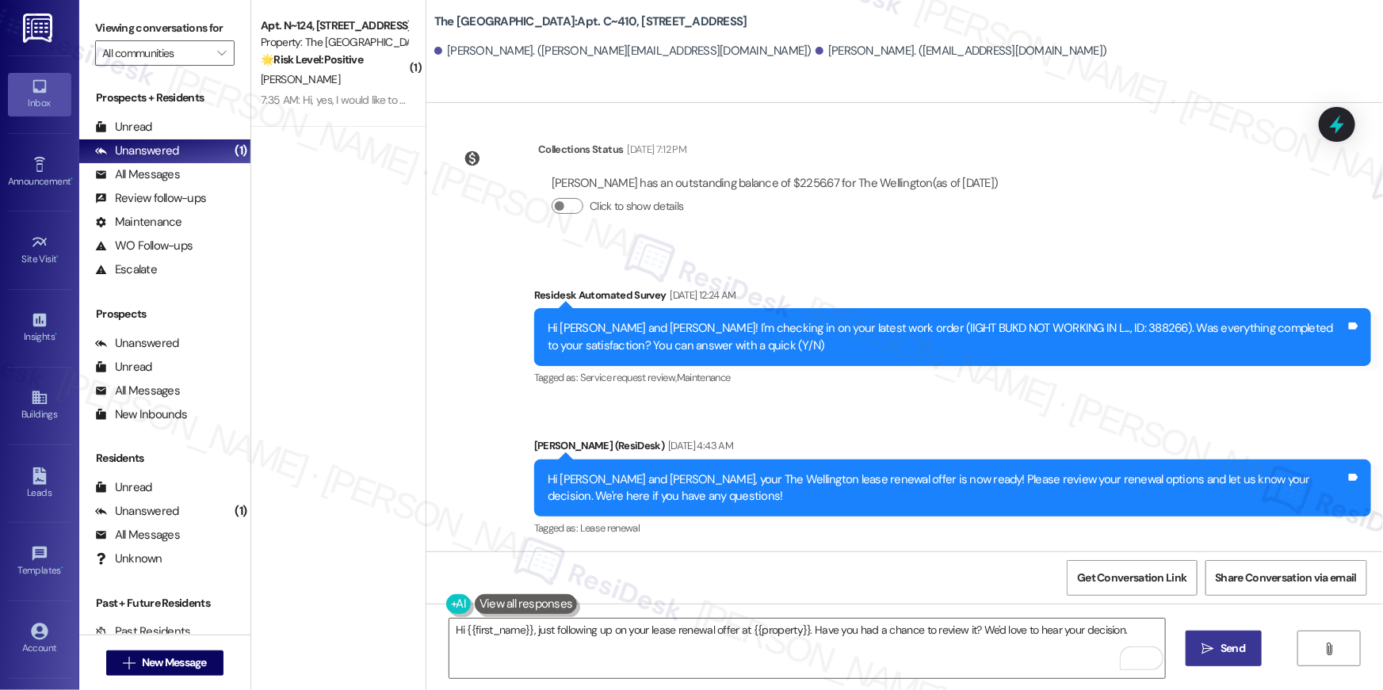
click at [1223, 657] on button " Send" at bounding box center [1223, 649] width 77 height 36
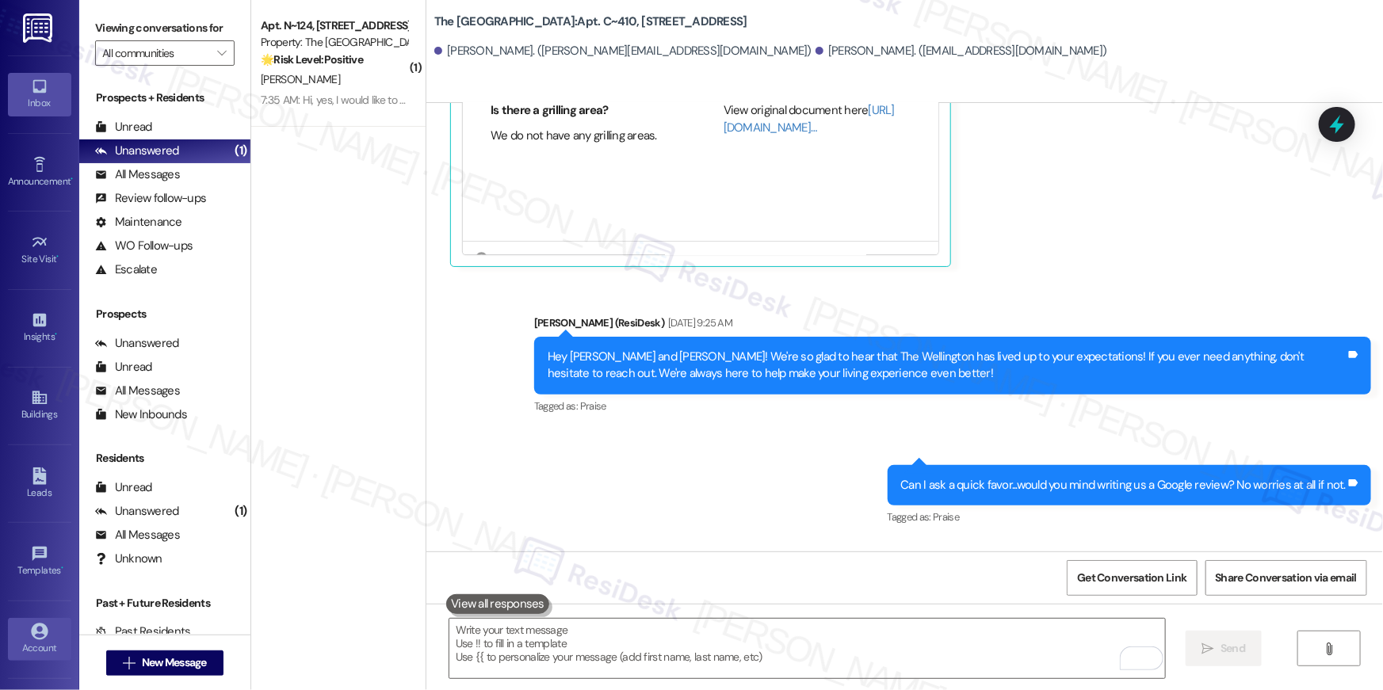
scroll to position [2043, 0]
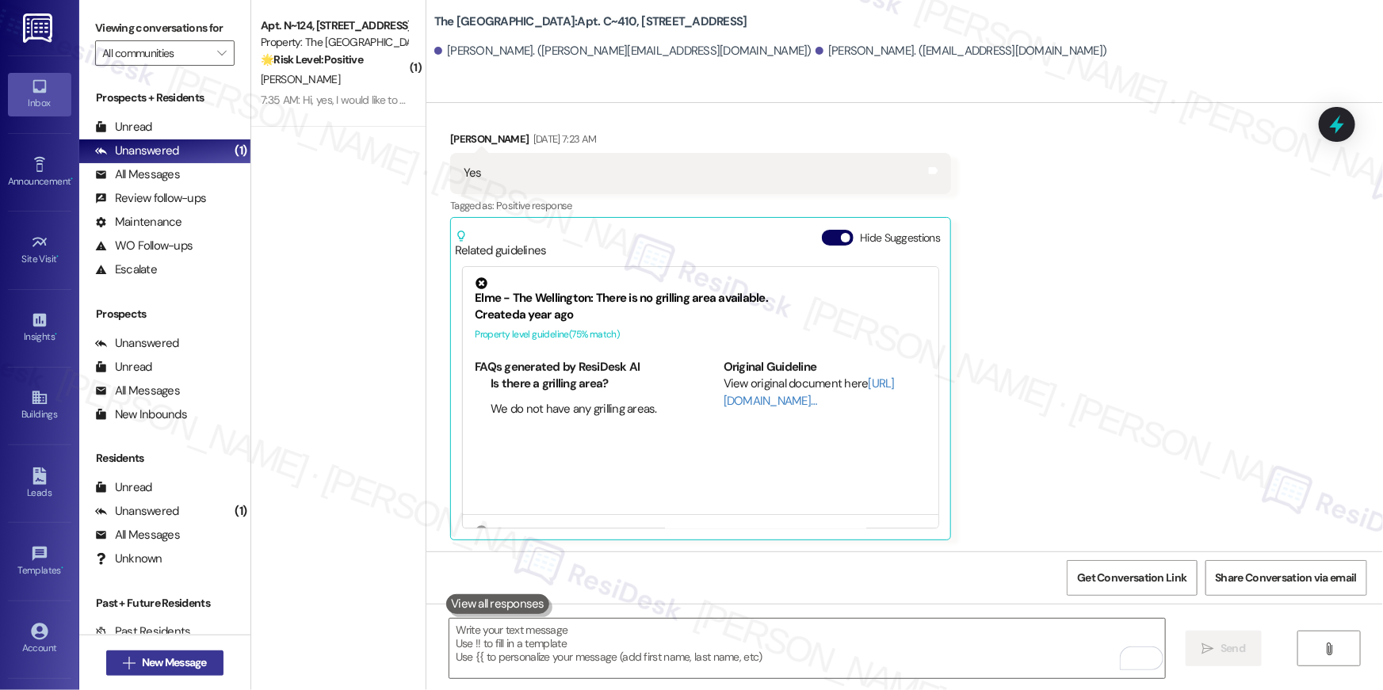
click at [195, 662] on span "New Message" at bounding box center [174, 662] width 65 height 17
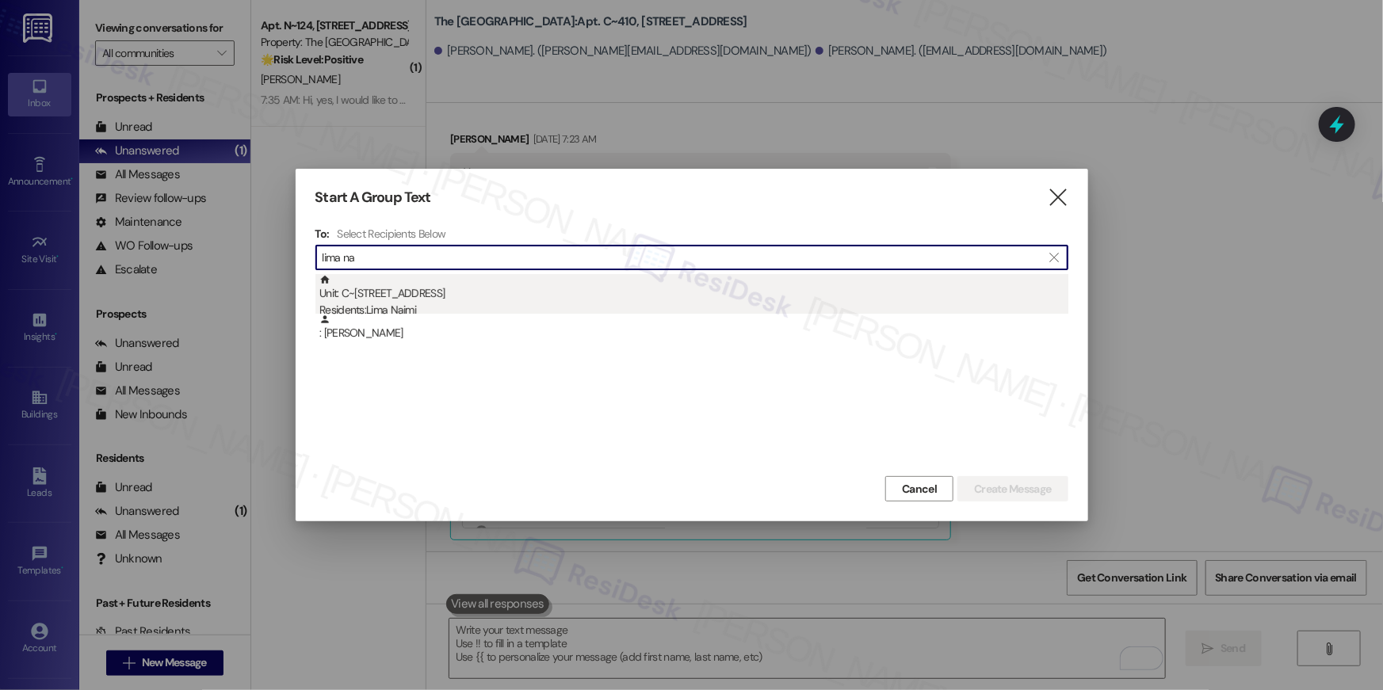
type input "lima na"
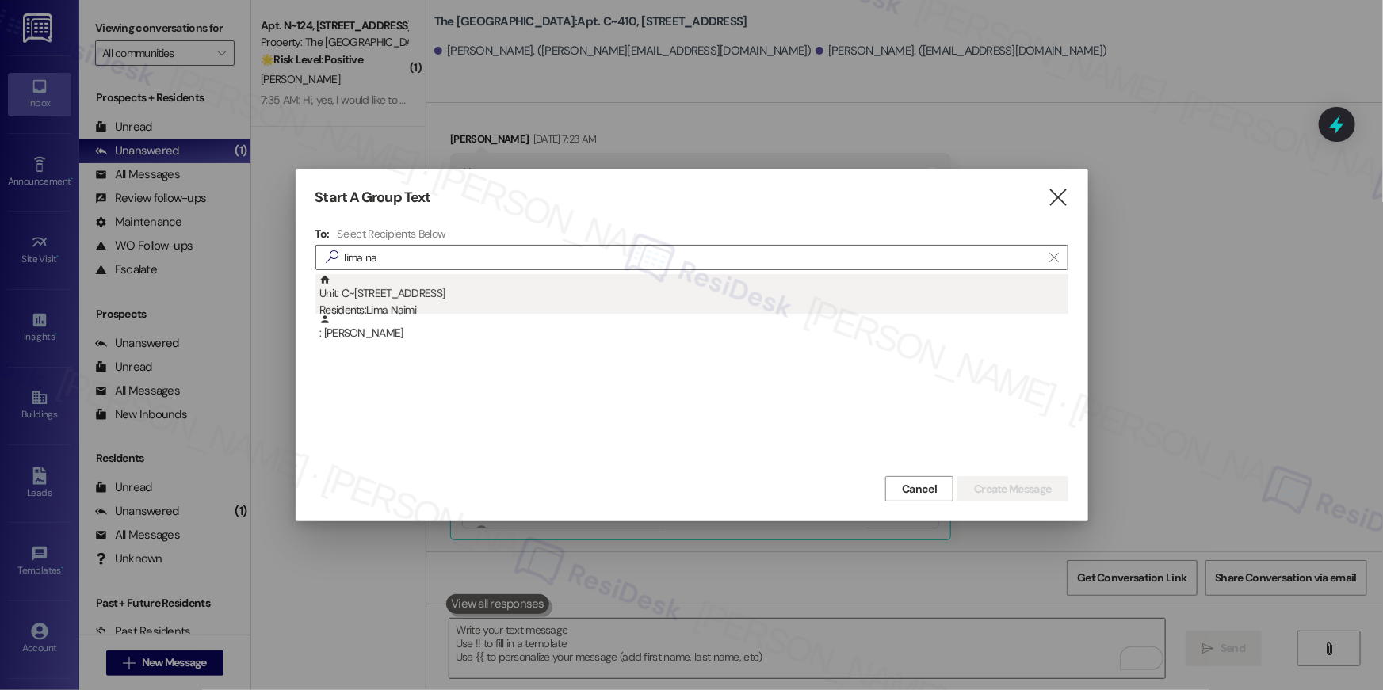
click at [498, 306] on div "Residents: Lima Naimi" at bounding box center [693, 310] width 749 height 17
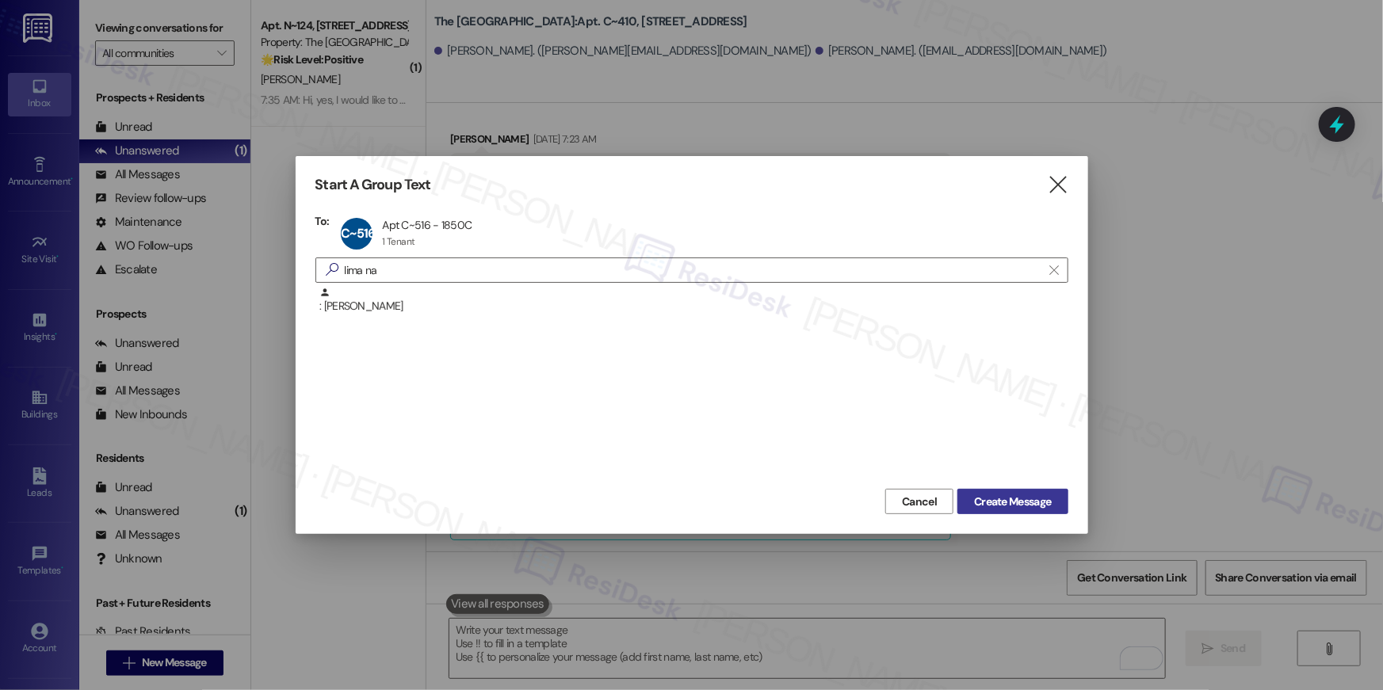
click at [986, 503] on span "Create Message" at bounding box center [1012, 502] width 77 height 17
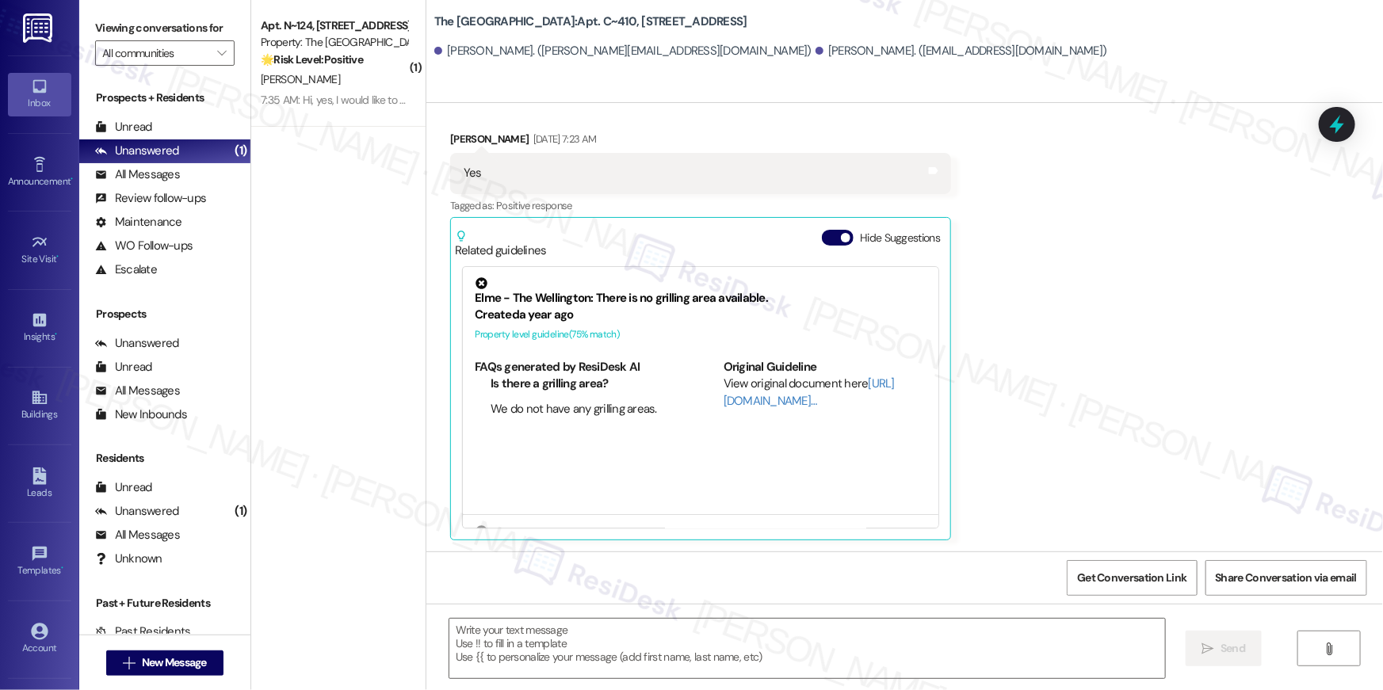
type textarea "Fetching suggested responses. Please feel free to read through the conversation…"
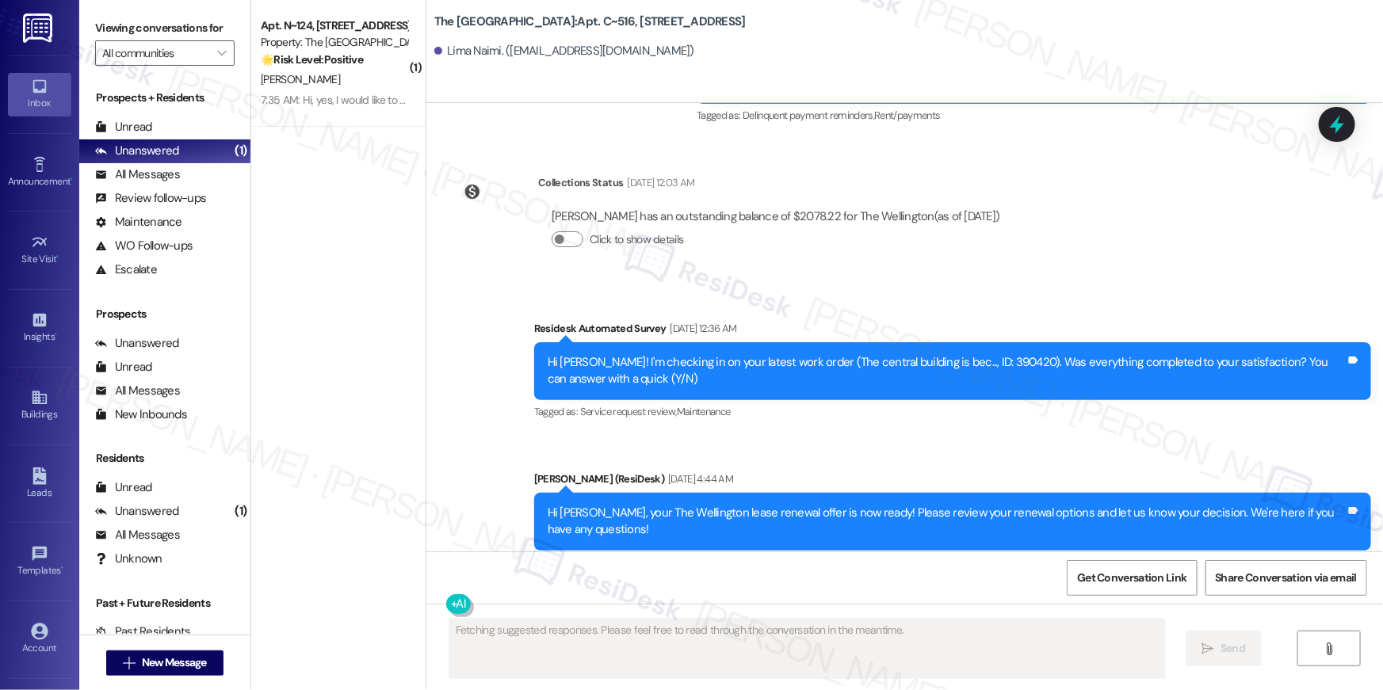
scroll to position [6266, 0]
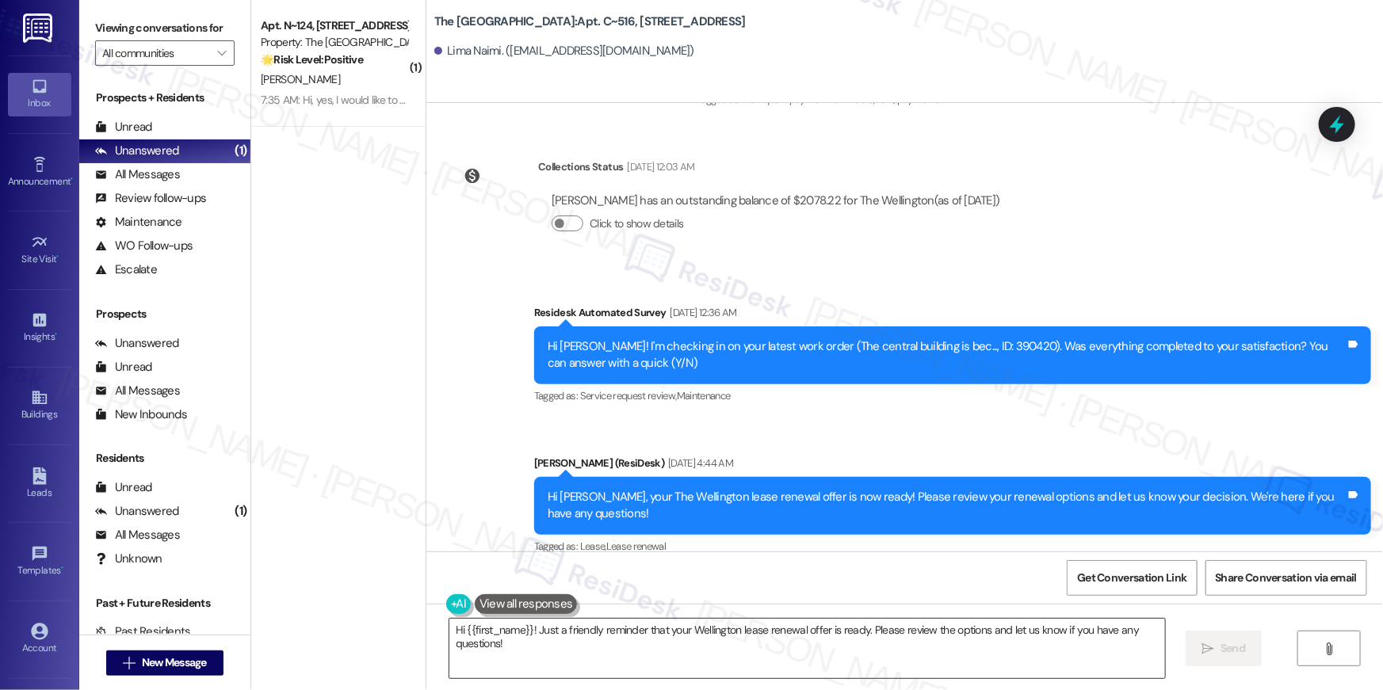
click at [966, 662] on textarea "Hi {{first_name}}! Just a friendly reminder that your Wellington lease renewal …" at bounding box center [806, 648] width 715 height 59
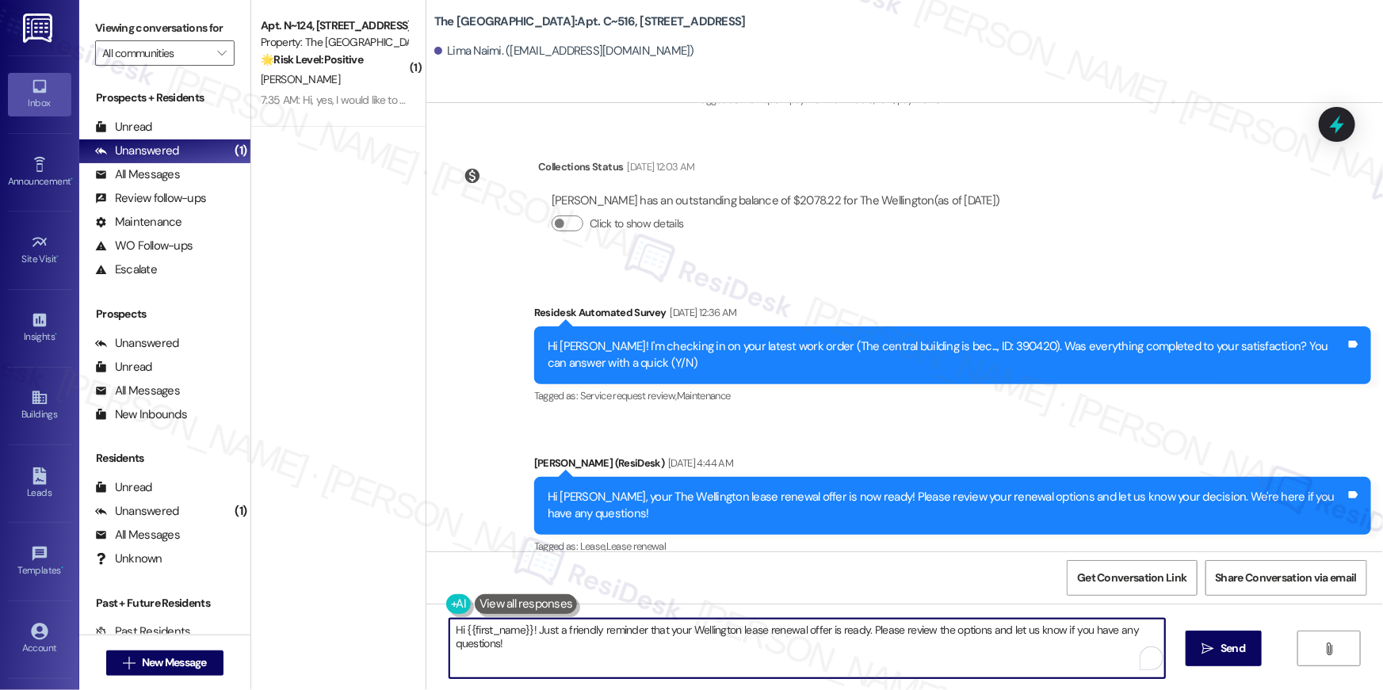
click at [966, 662] on textarea "Hi {{first_name}}! Just a friendly reminder that your Wellington lease renewal …" at bounding box center [806, 648] width 715 height 59
paste textarea ", just following up on your lease renewal offer at {{property}}. Have you had a…"
type textarea "Hi {{first_name}}, just following up on your lease renewal offer at {{property}…"
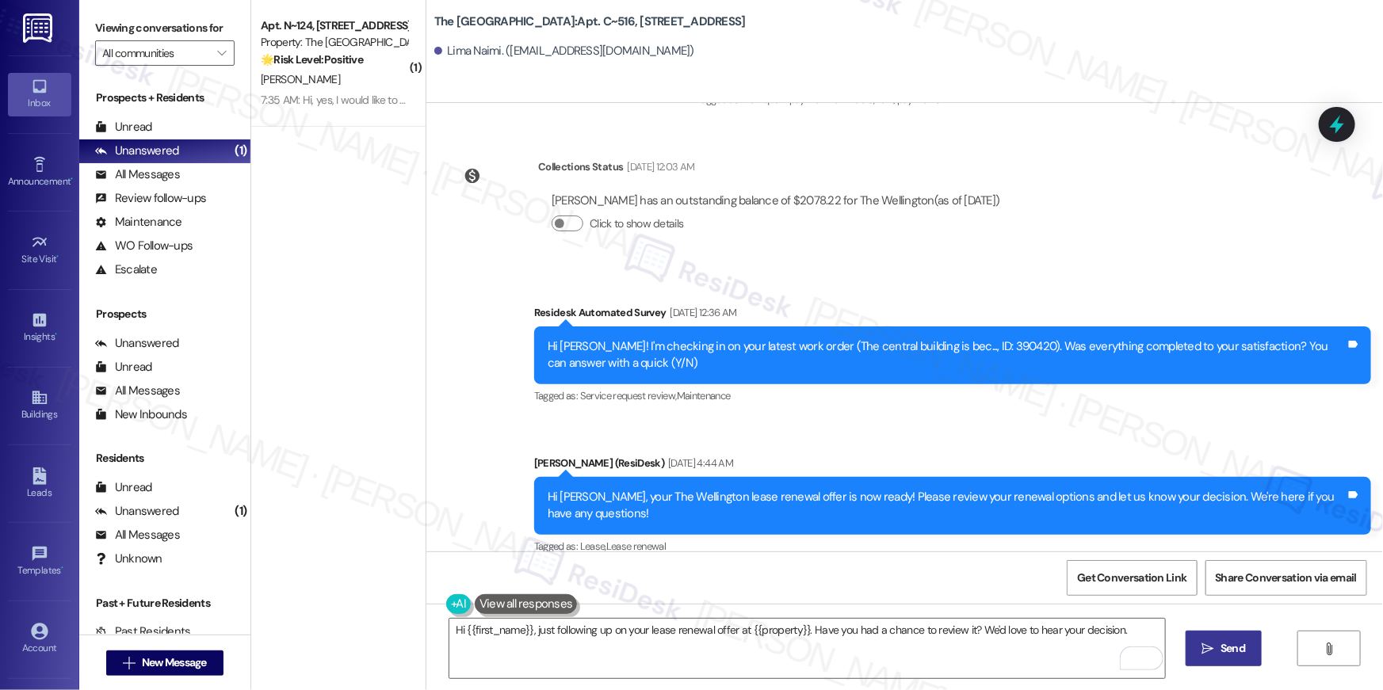
click at [1204, 646] on icon "" at bounding box center [1208, 649] width 12 height 13
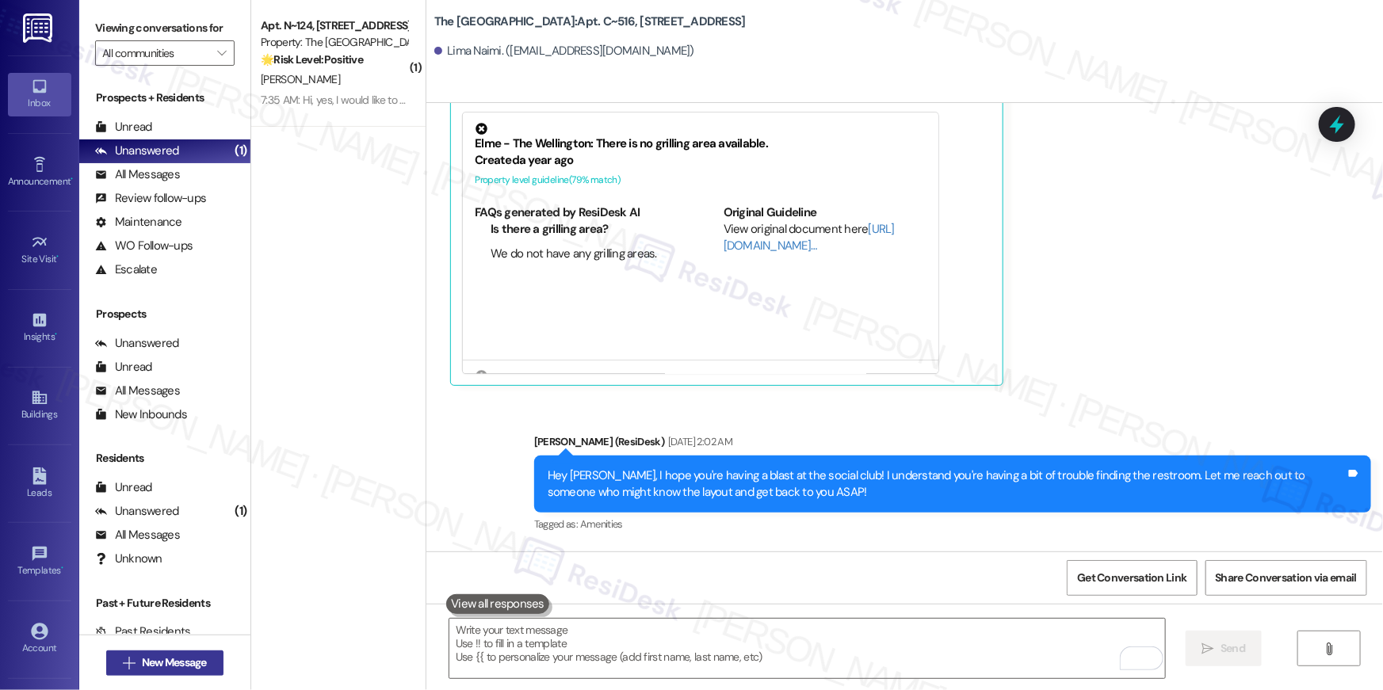
scroll to position [4608, 0]
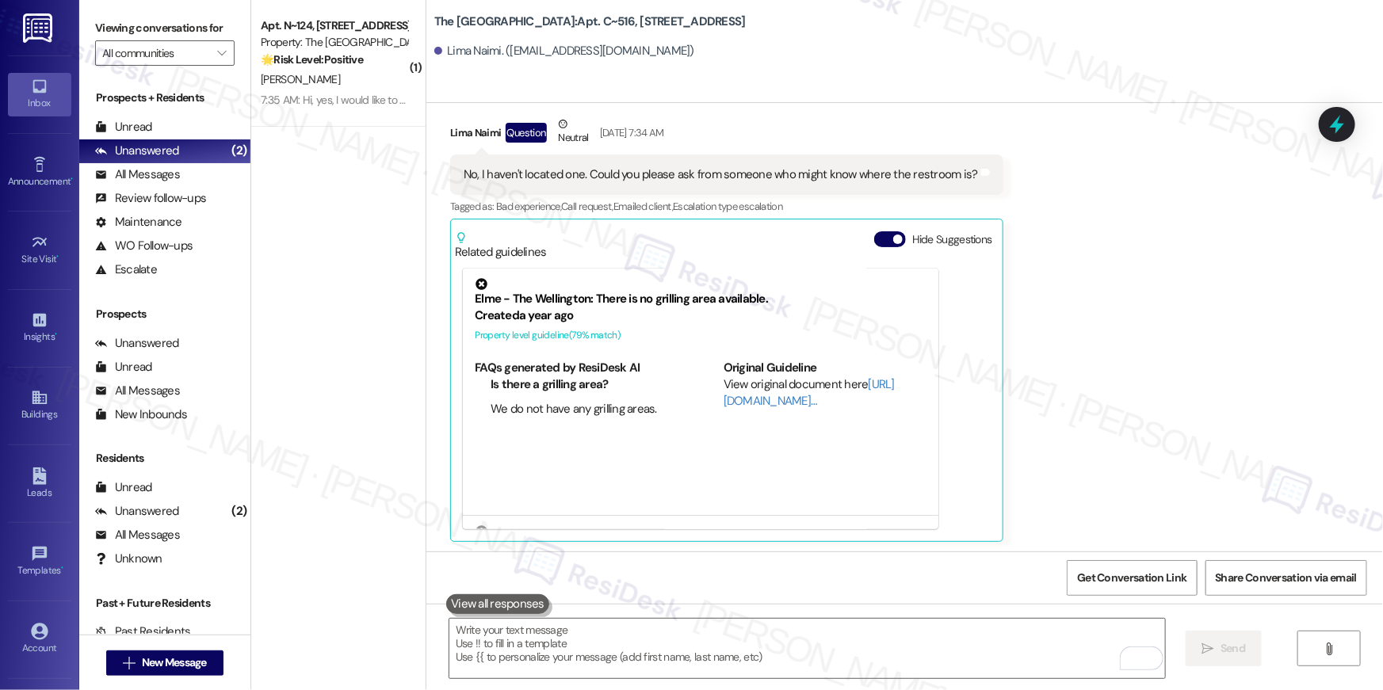
click at [1253, 401] on div "Received via SMS Lima Naimi Question Neutral [DATE] 7:34 AM No, I haven't locat…" at bounding box center [904, 317] width 956 height 474
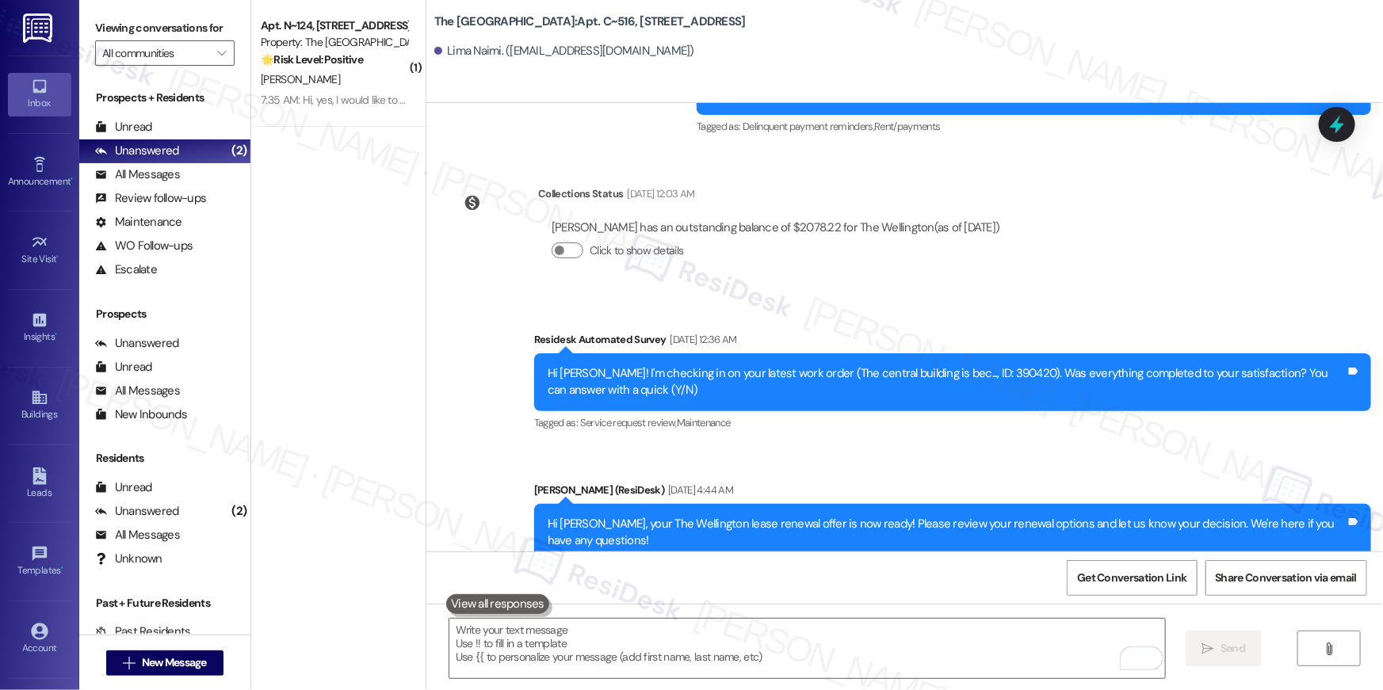
scroll to position [6376, 0]
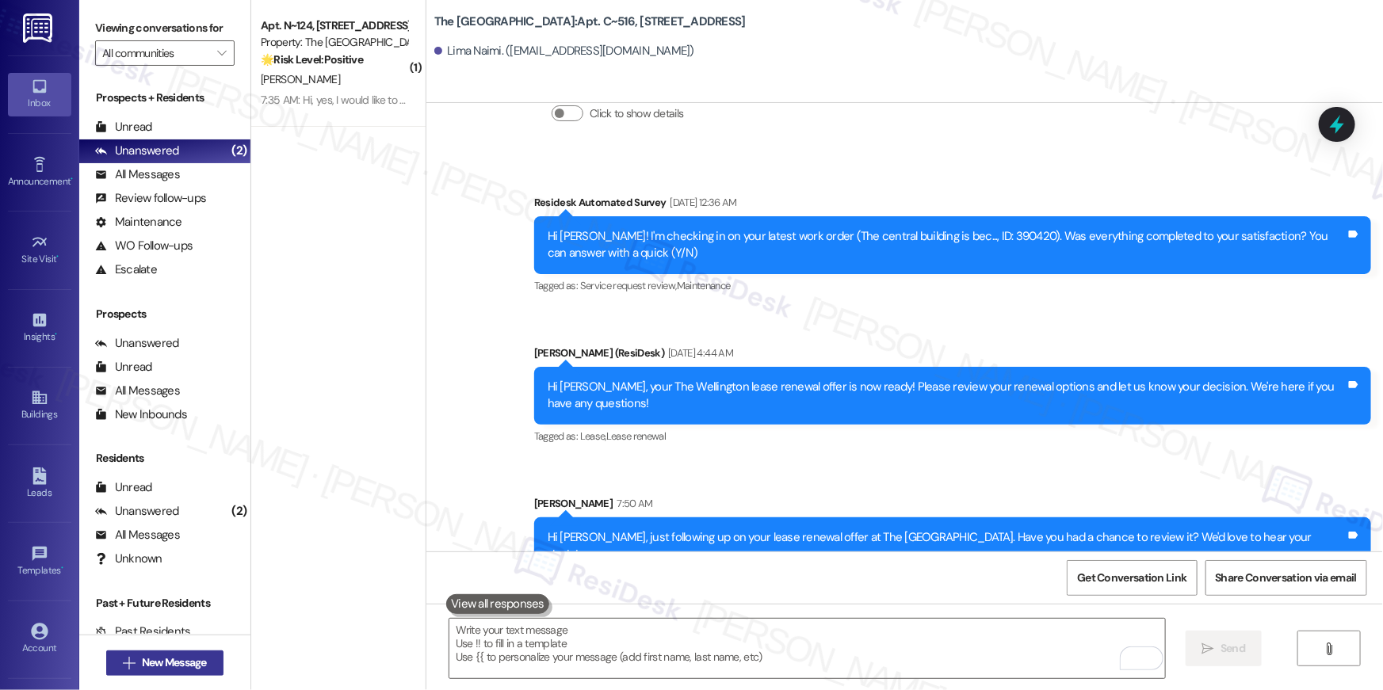
click at [184, 662] on span "New Message" at bounding box center [174, 662] width 65 height 17
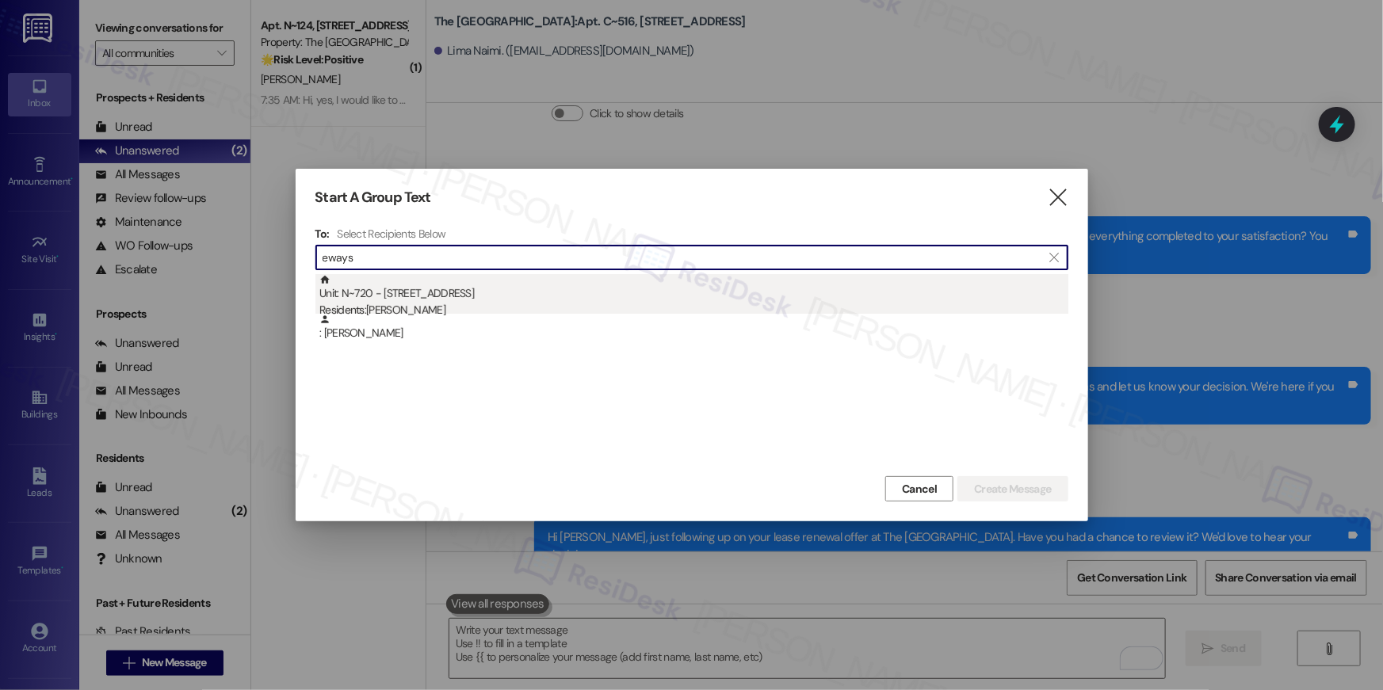
type input "eways"
click at [715, 311] on div "Residents: [PERSON_NAME]" at bounding box center [693, 310] width 749 height 17
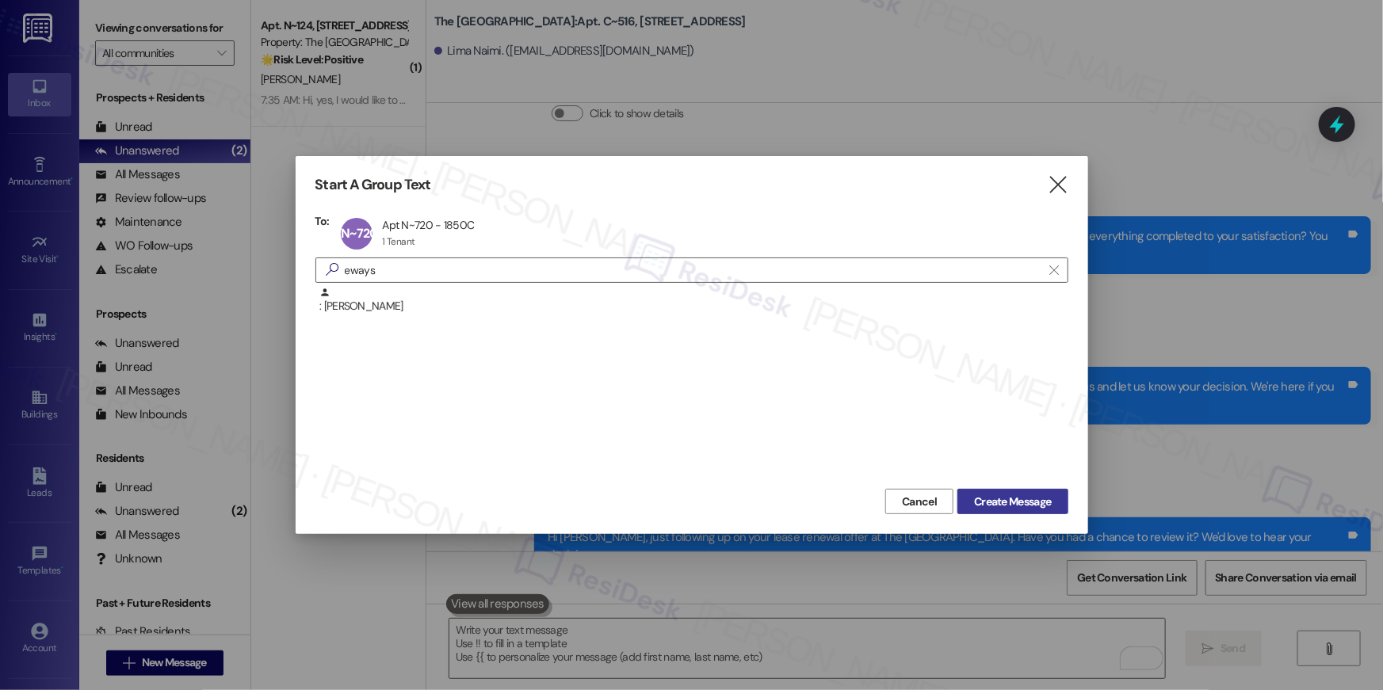
click at [1034, 501] on span "Create Message" at bounding box center [1012, 502] width 77 height 17
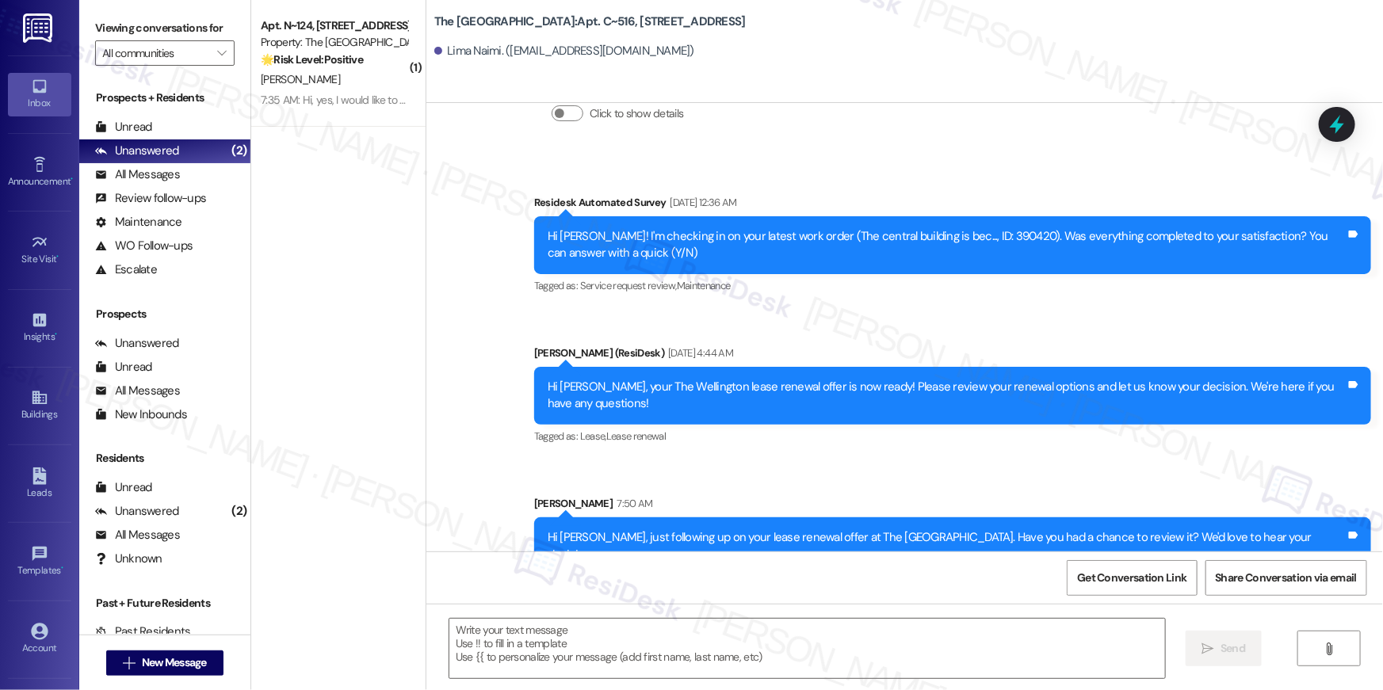
type textarea "Fetching suggested responses. Please feel free to read through the conversation…"
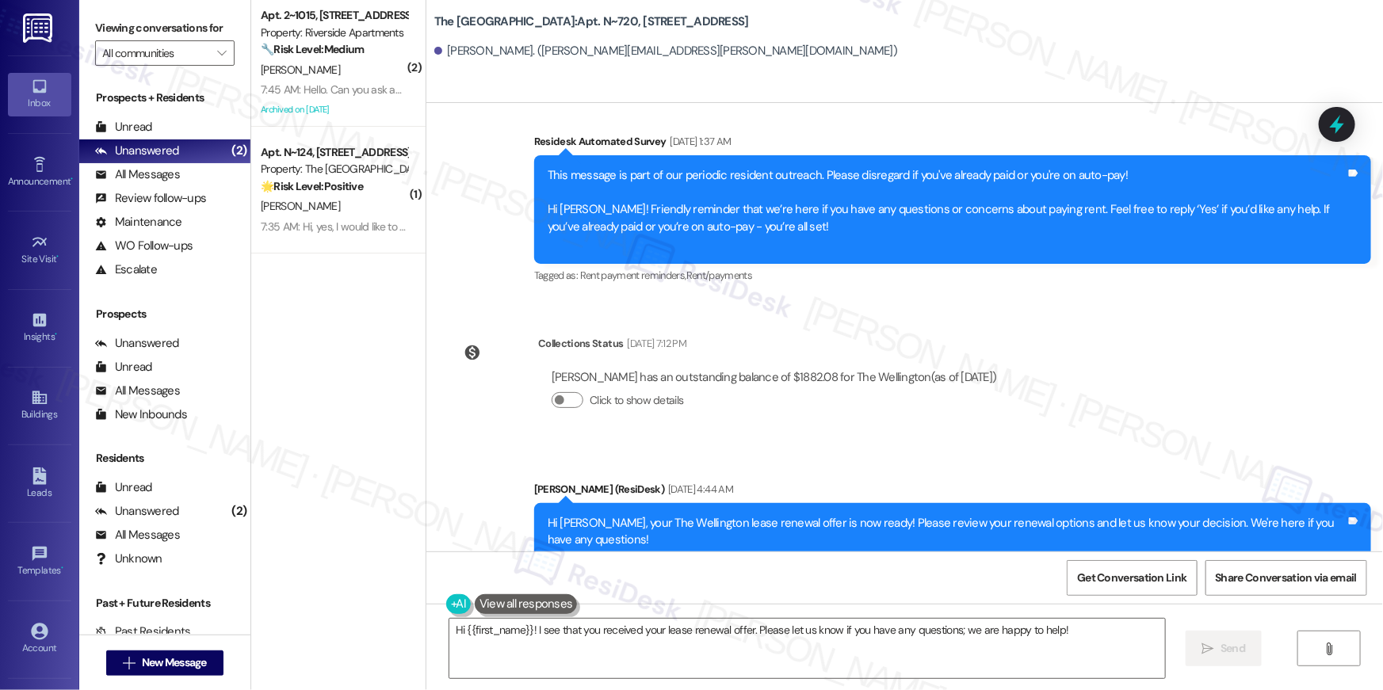
scroll to position [3413, 0]
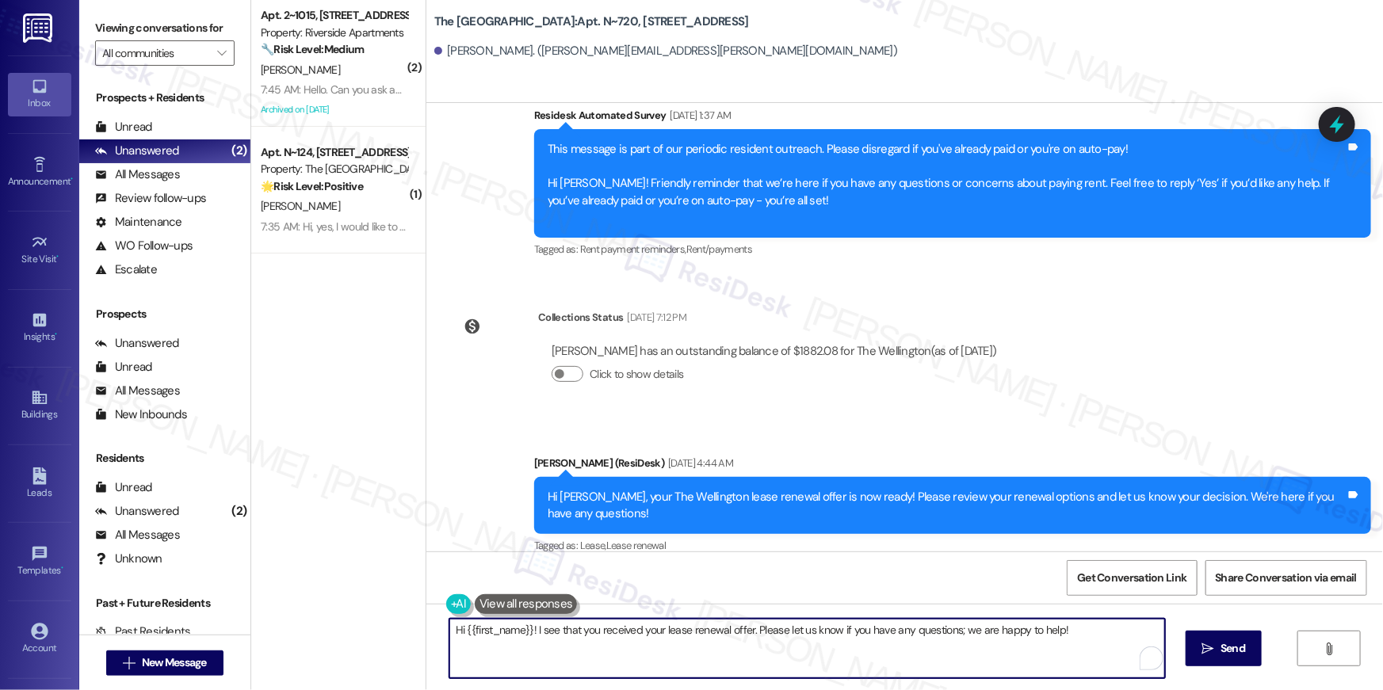
click at [1059, 654] on textarea "Hi {{first_name}}! I see that you received your lease renewal offer. Please let…" at bounding box center [806, 648] width 715 height 59
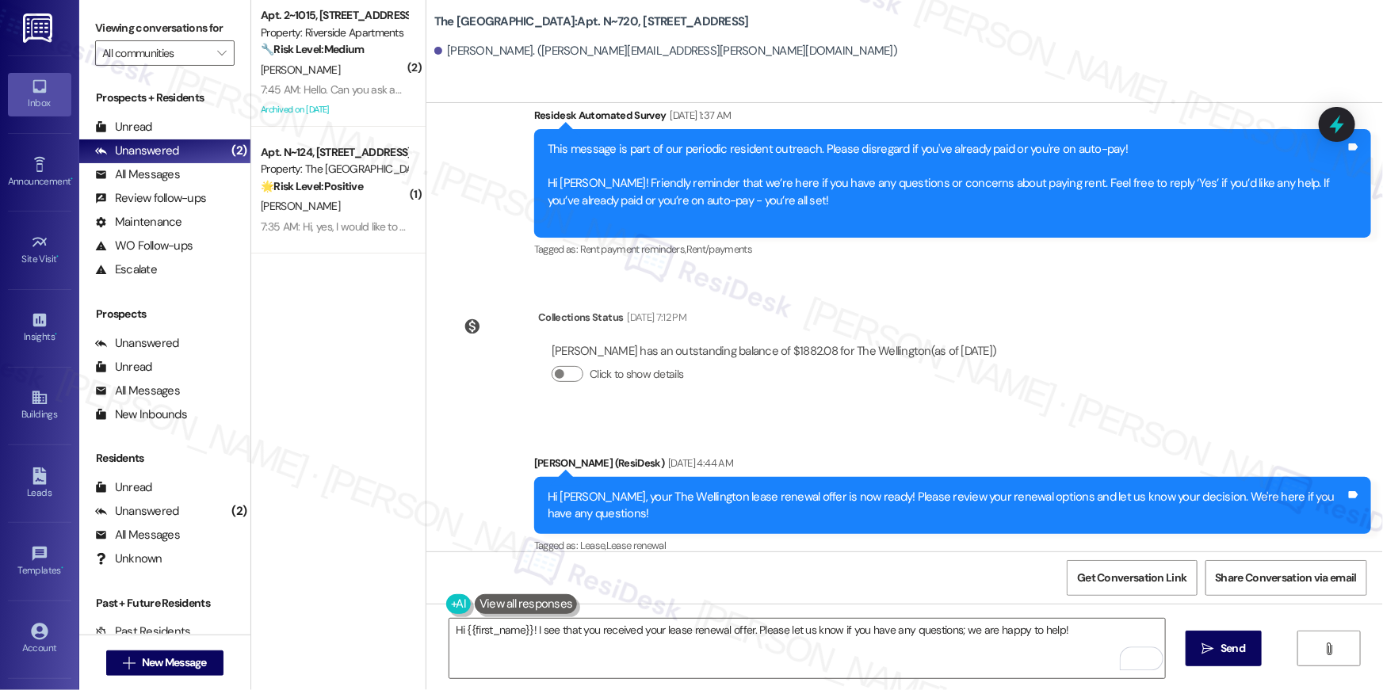
click at [910, 420] on div "Sent via SMS Ella (ResiDesk) Aug 20, 2025 at 4:44 AM Hi Elizabeth, your The Wel…" at bounding box center [904, 494] width 956 height 151
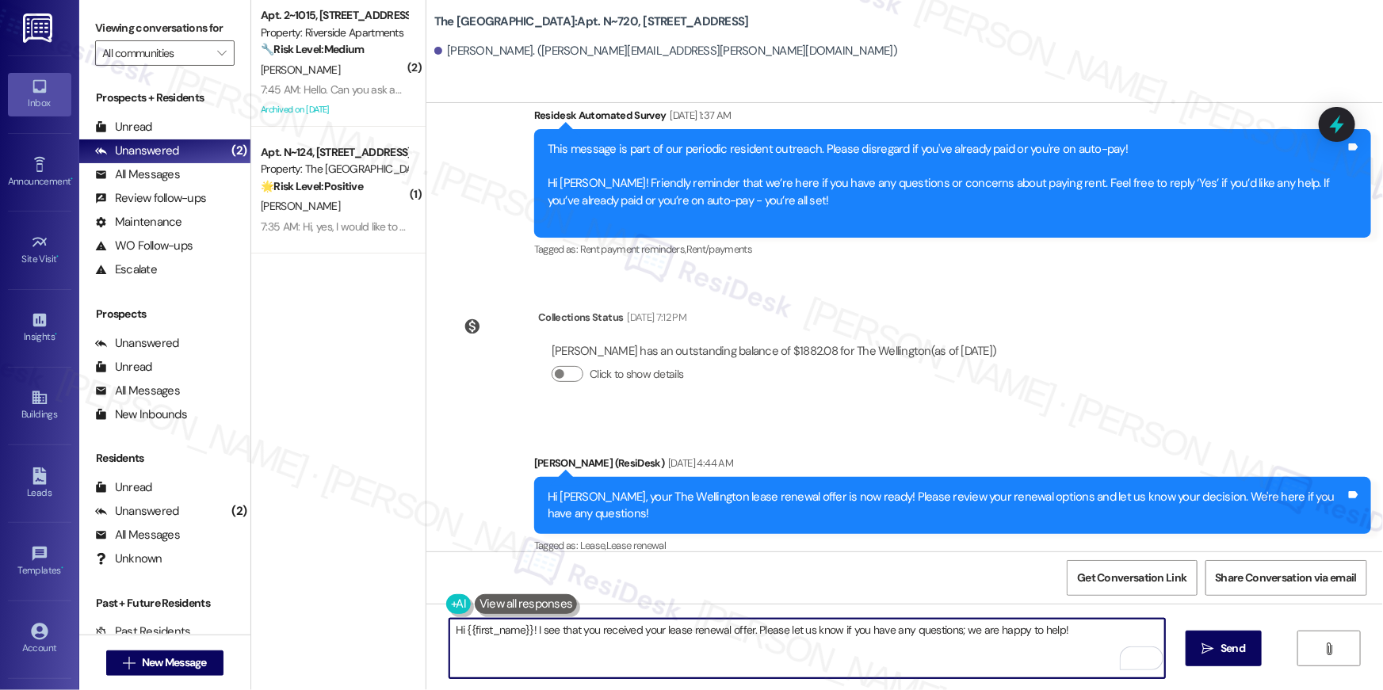
click at [786, 643] on textarea "Hi {{first_name}}! I see that you received your lease renewal offer. Please let…" at bounding box center [806, 648] width 715 height 59
paste textarea ", just following up on your lease renewal offer at {{property}}. Have you had a…"
type textarea "Hi {{first_name}}, just following up on your lease renewal offer at {{property}…"
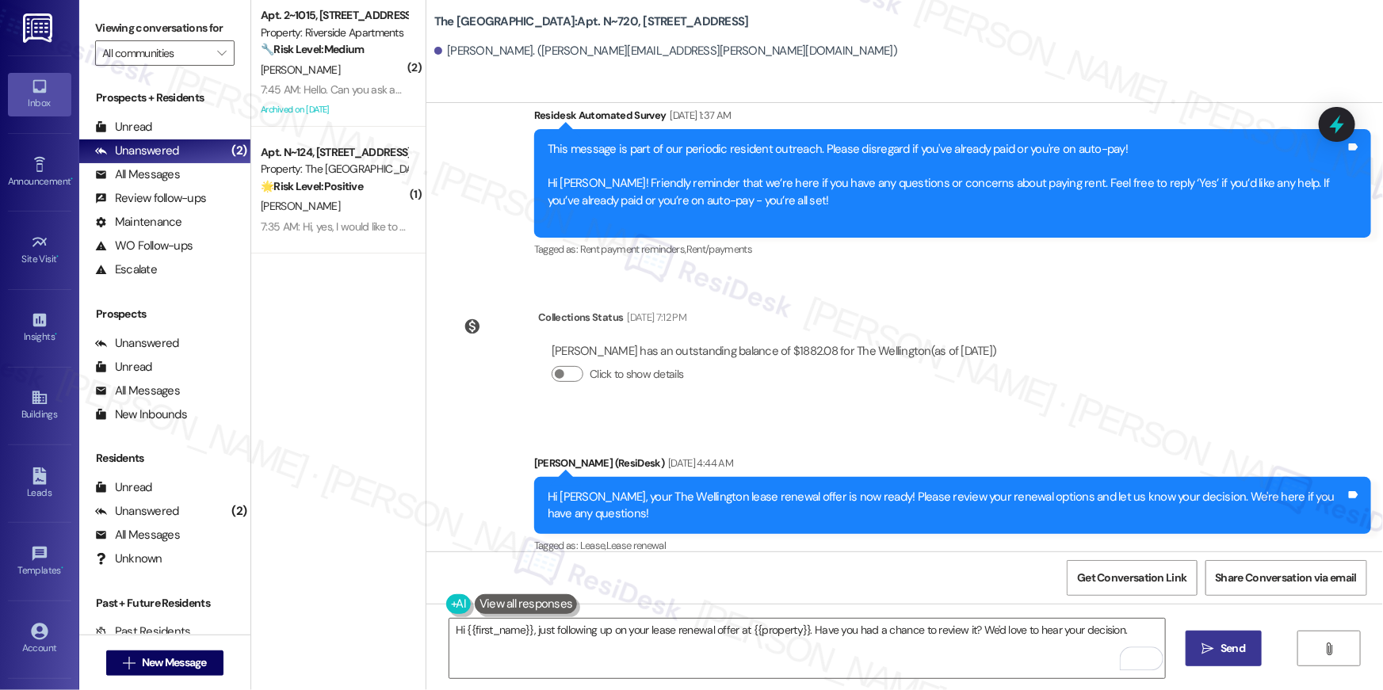
click at [1211, 658] on button " Send" at bounding box center [1223, 649] width 77 height 36
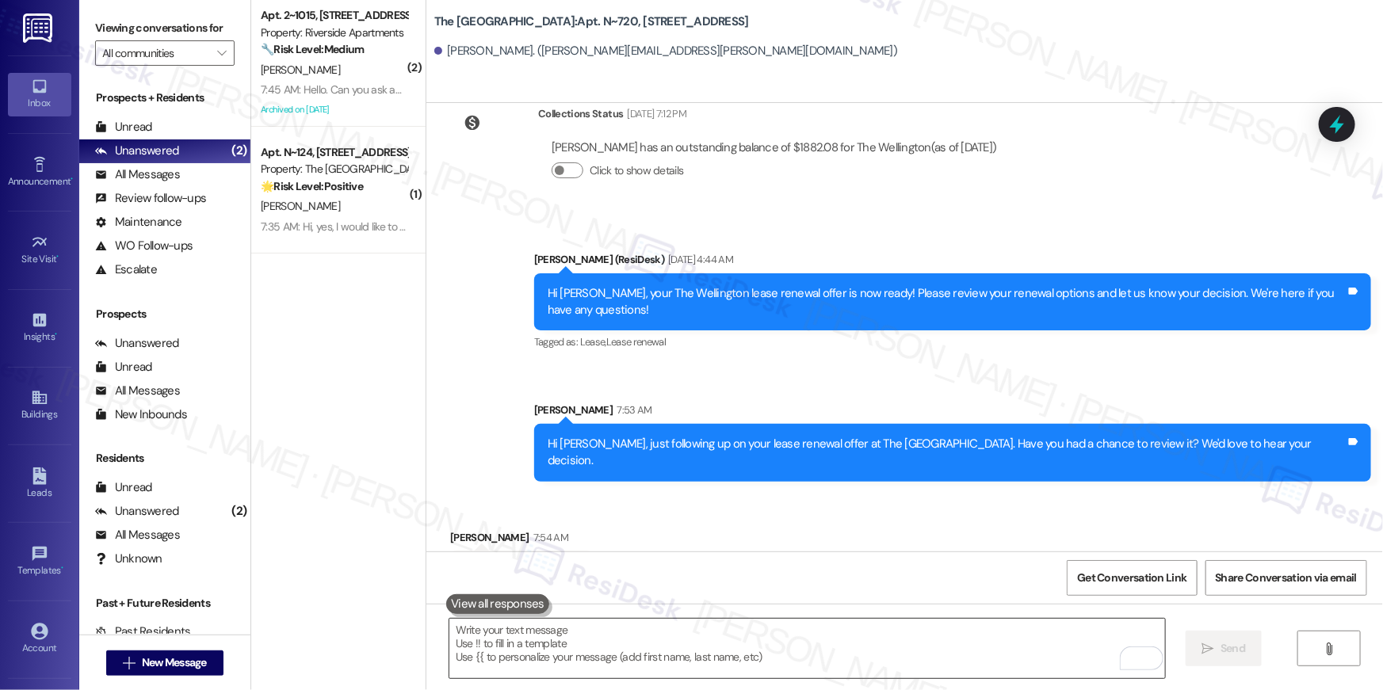
scroll to position [3633, 0]
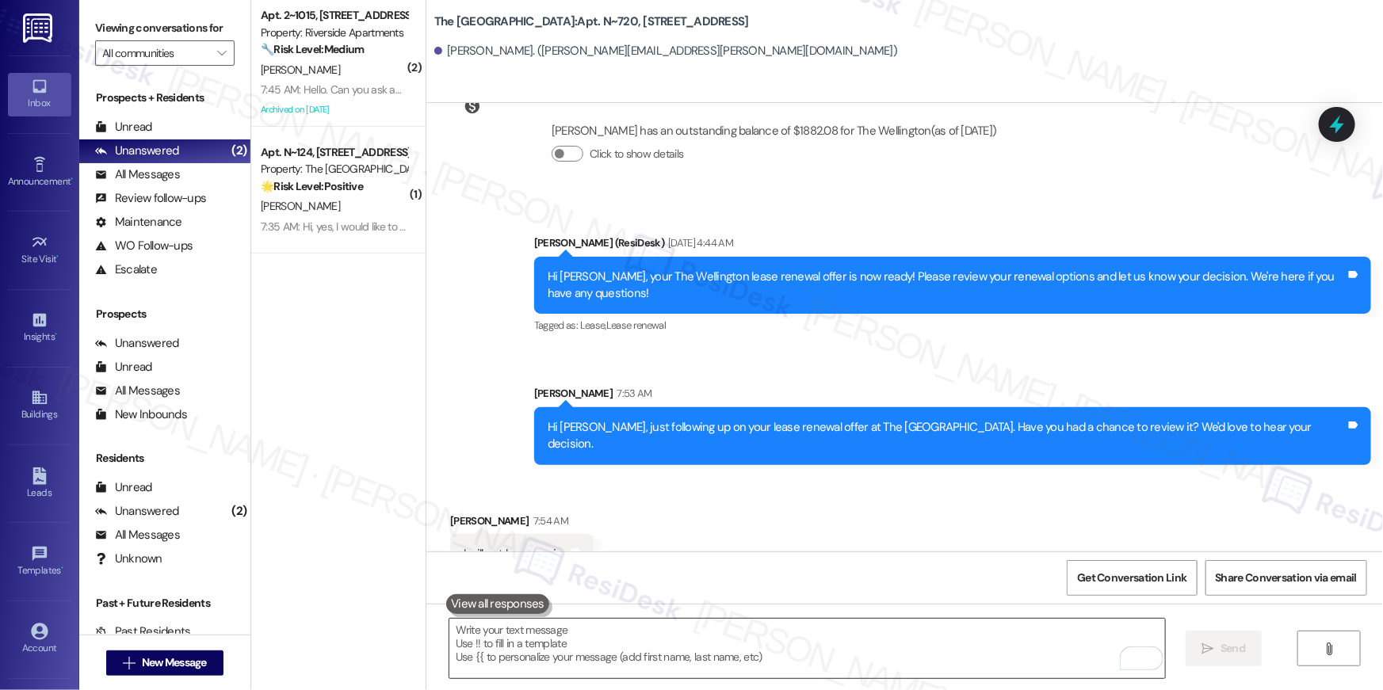
click at [757, 647] on textarea "To enrich screen reader interactions, please activate Accessibility in Grammarl…" at bounding box center [806, 648] width 715 height 59
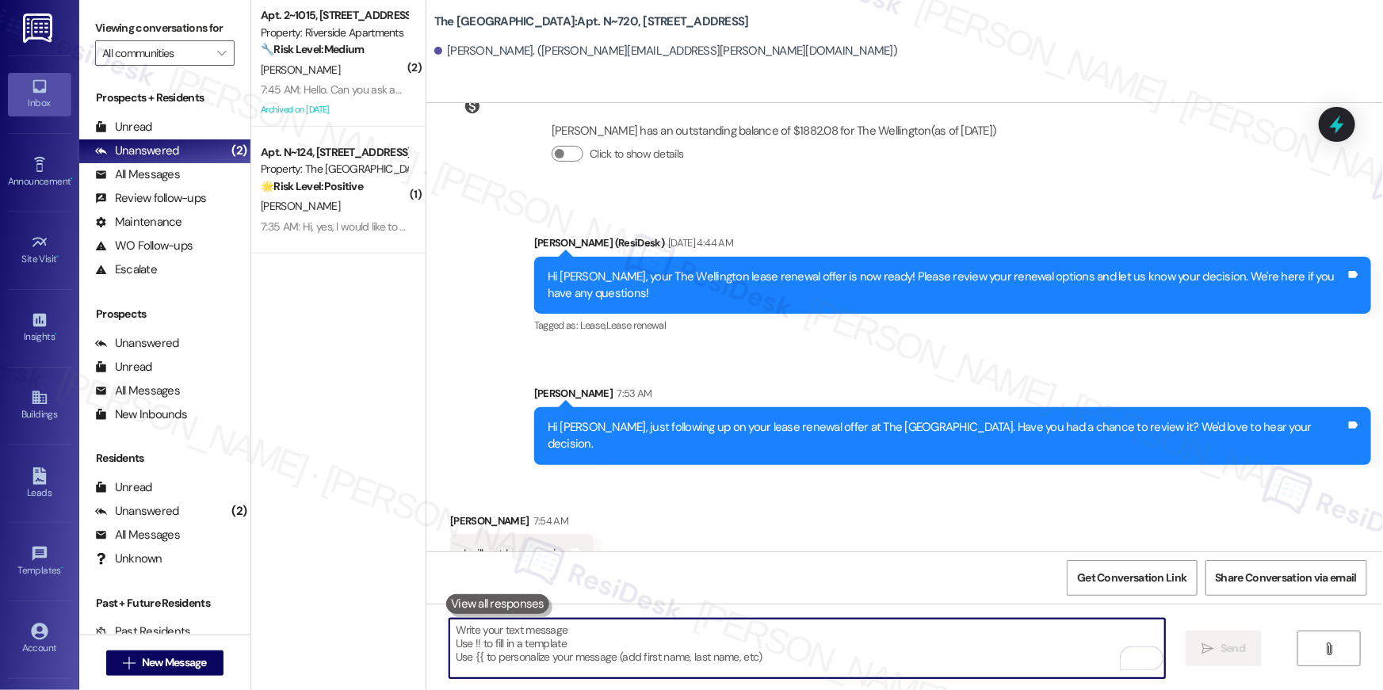
click at [757, 647] on textarea "To enrich screen reader interactions, please activate Accessibility in Grammarl…" at bounding box center [806, 648] width 715 height 59
paste textarea "Hi {{first_name}}, we’re sorry to see you go and appreciate your residency. To …"
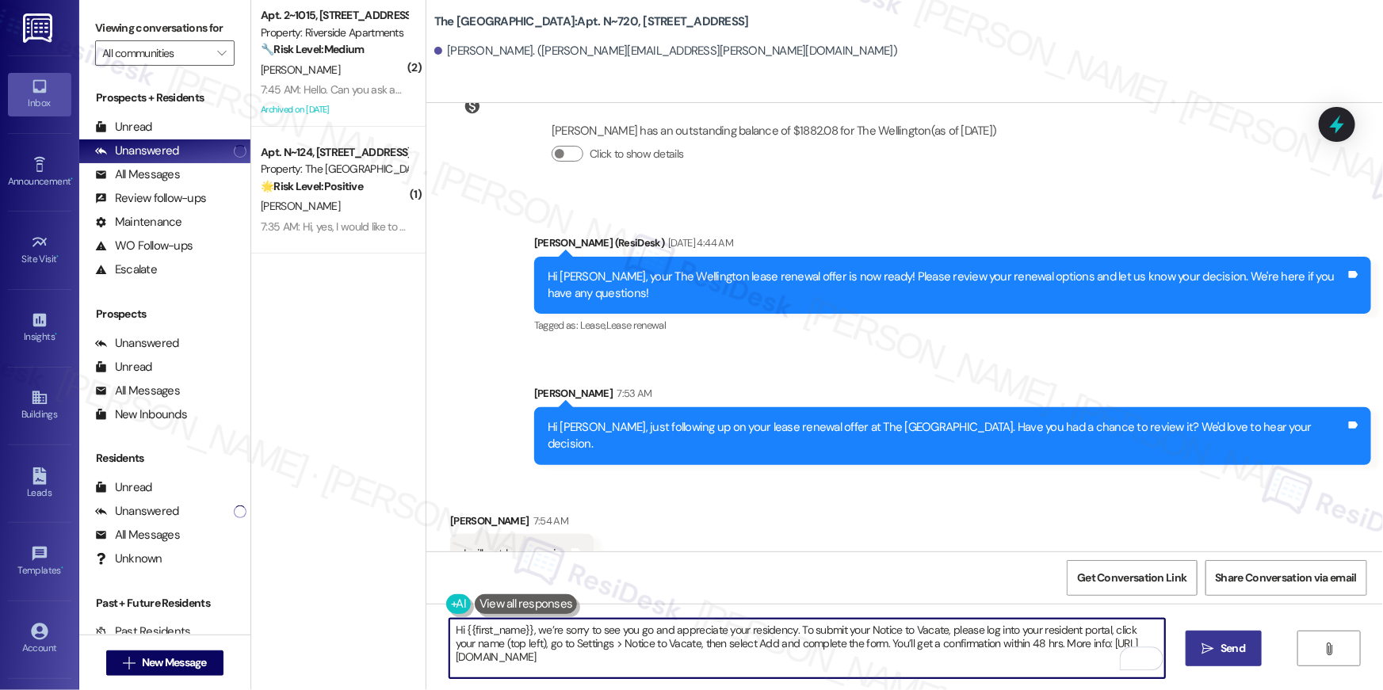
type textarea "Hi {{first_name}}, we’re sorry to see you go and appreciate your residency. To …"
click at [1234, 648] on span "Send" at bounding box center [1232, 648] width 25 height 17
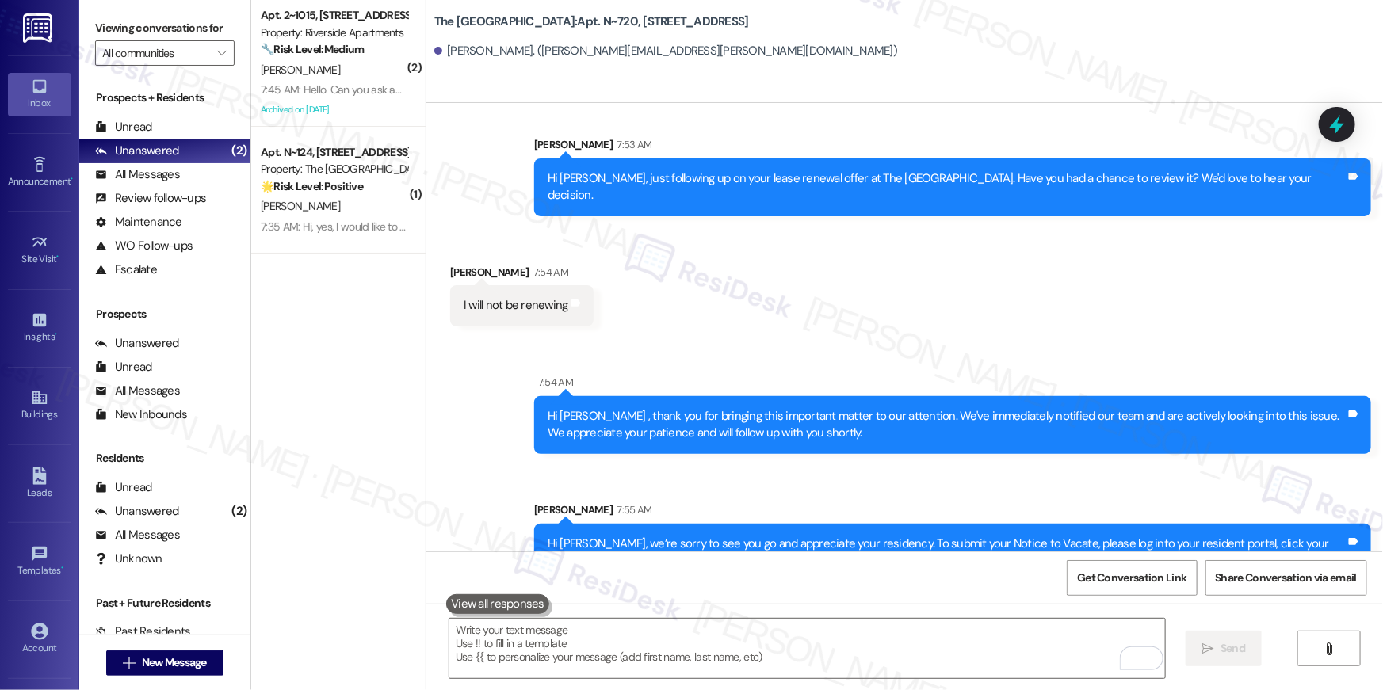
scroll to position [3905, 0]
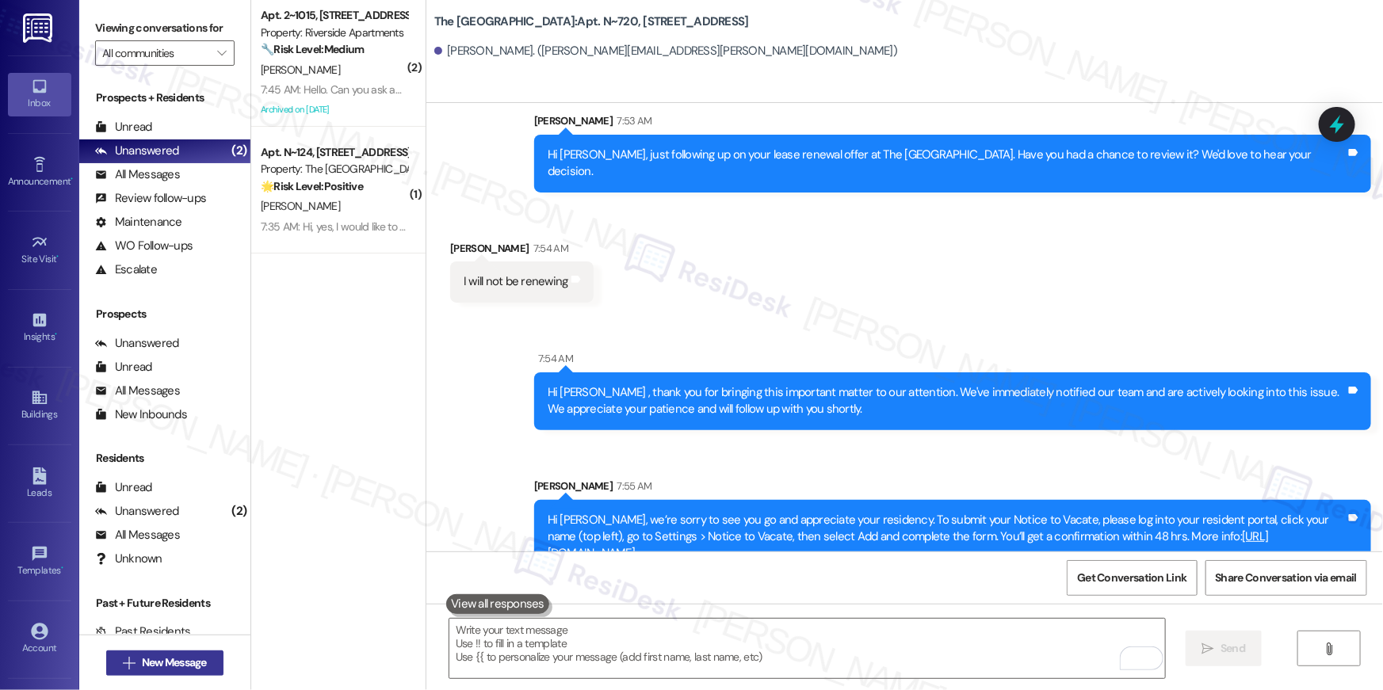
click at [183, 666] on span "New Message" at bounding box center [174, 662] width 65 height 17
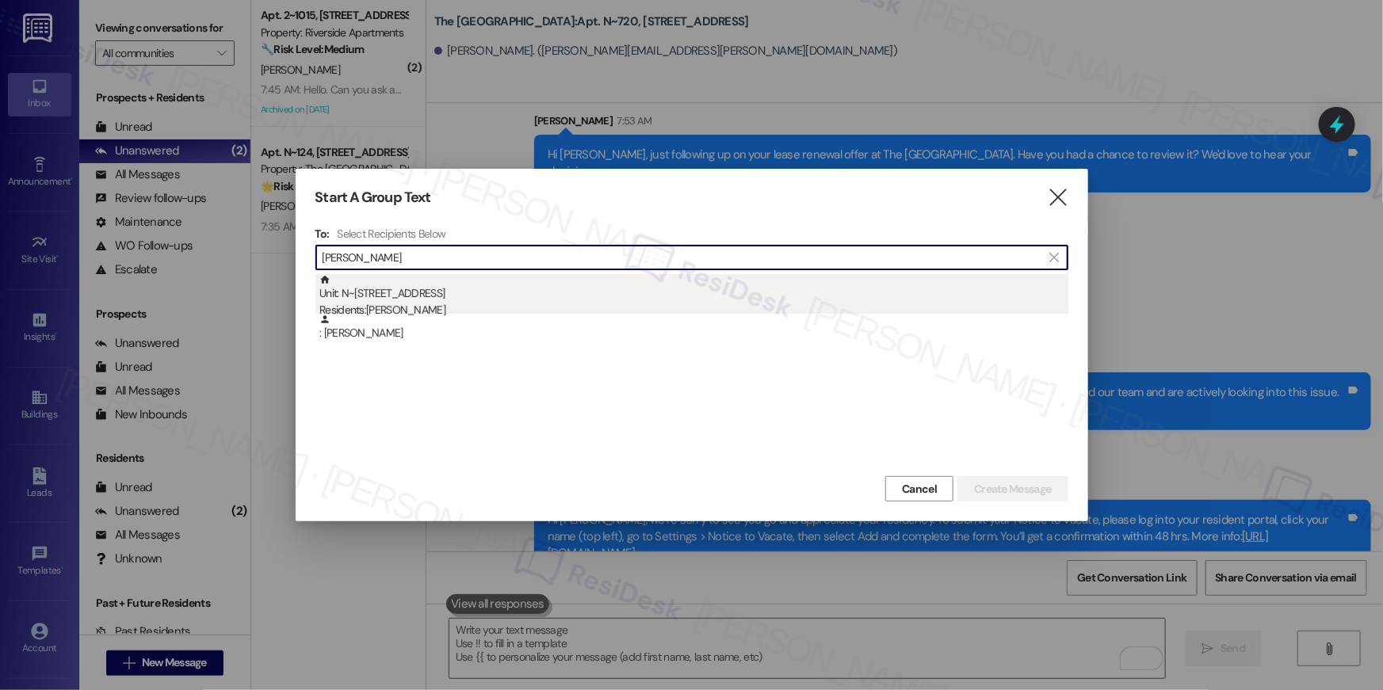
type input "janet key"
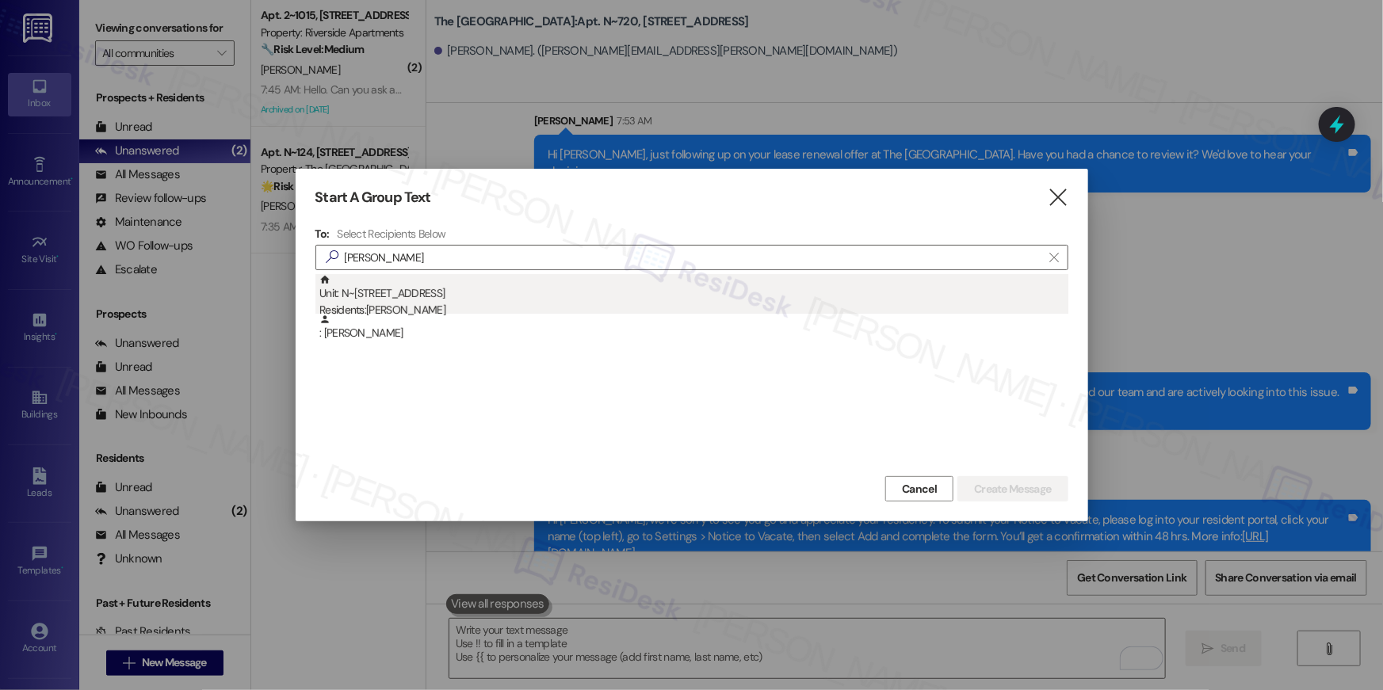
click at [519, 284] on div "Unit: N~709 - 1850 Columbia Pike Residents: Janet Key" at bounding box center [693, 296] width 749 height 45
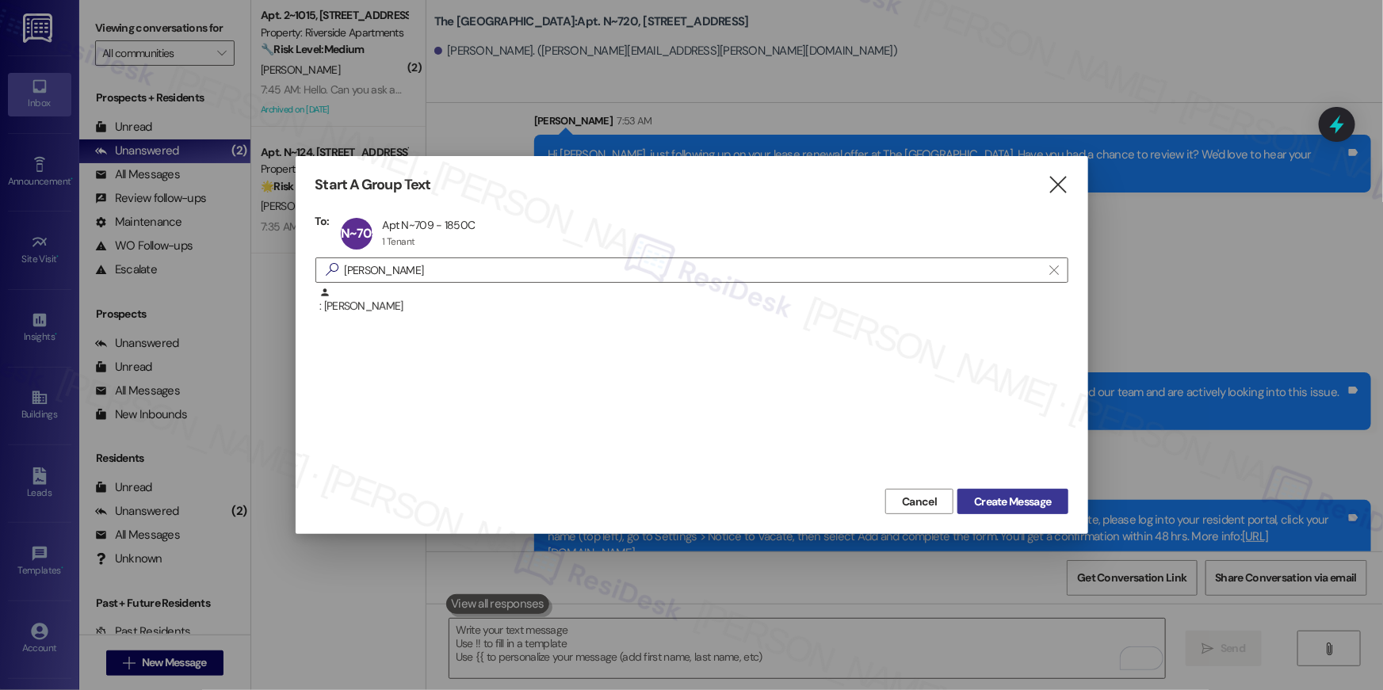
click at [966, 494] on button "Create Message" at bounding box center [1012, 501] width 110 height 25
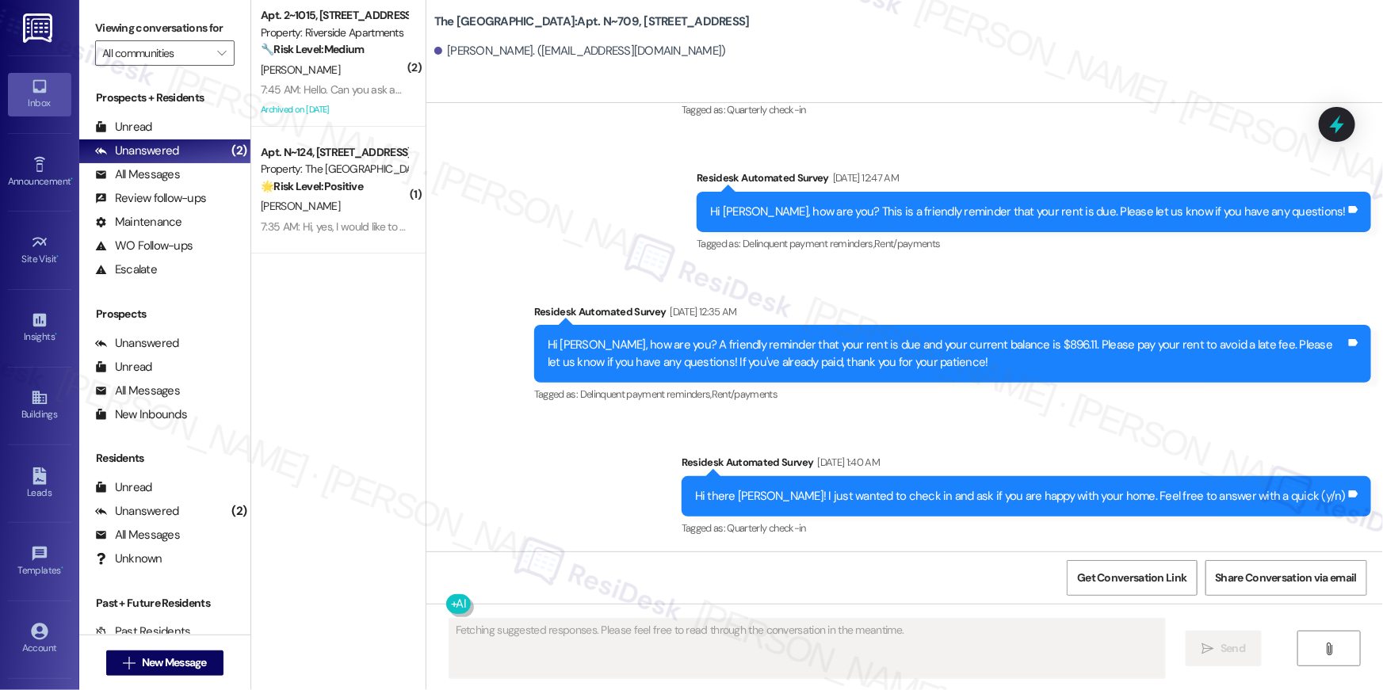
scroll to position [5634, 0]
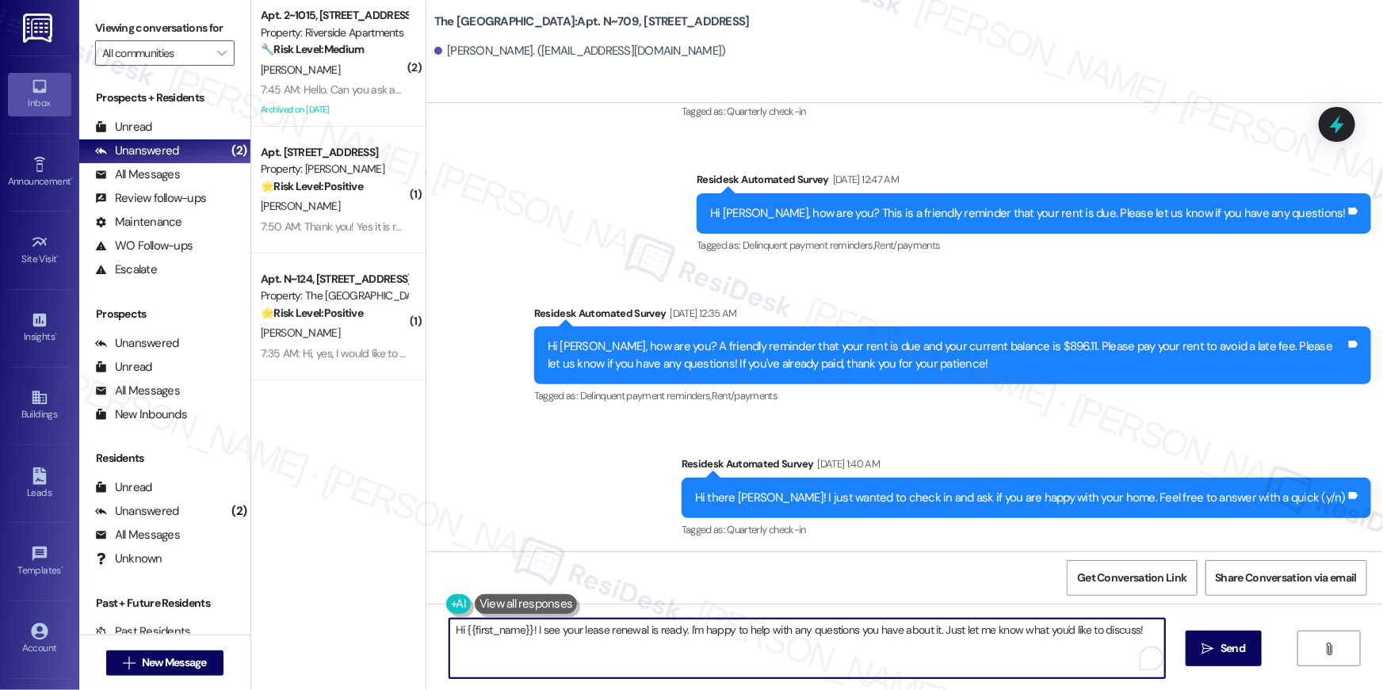
click at [757, 659] on textarea "Hi {{first_name}}! I see your lease renewal is ready. I'm happy to help with an…" at bounding box center [806, 648] width 715 height 59
paste textarea ", just following up on your lease renewal offer at {{property}}. Have you had a…"
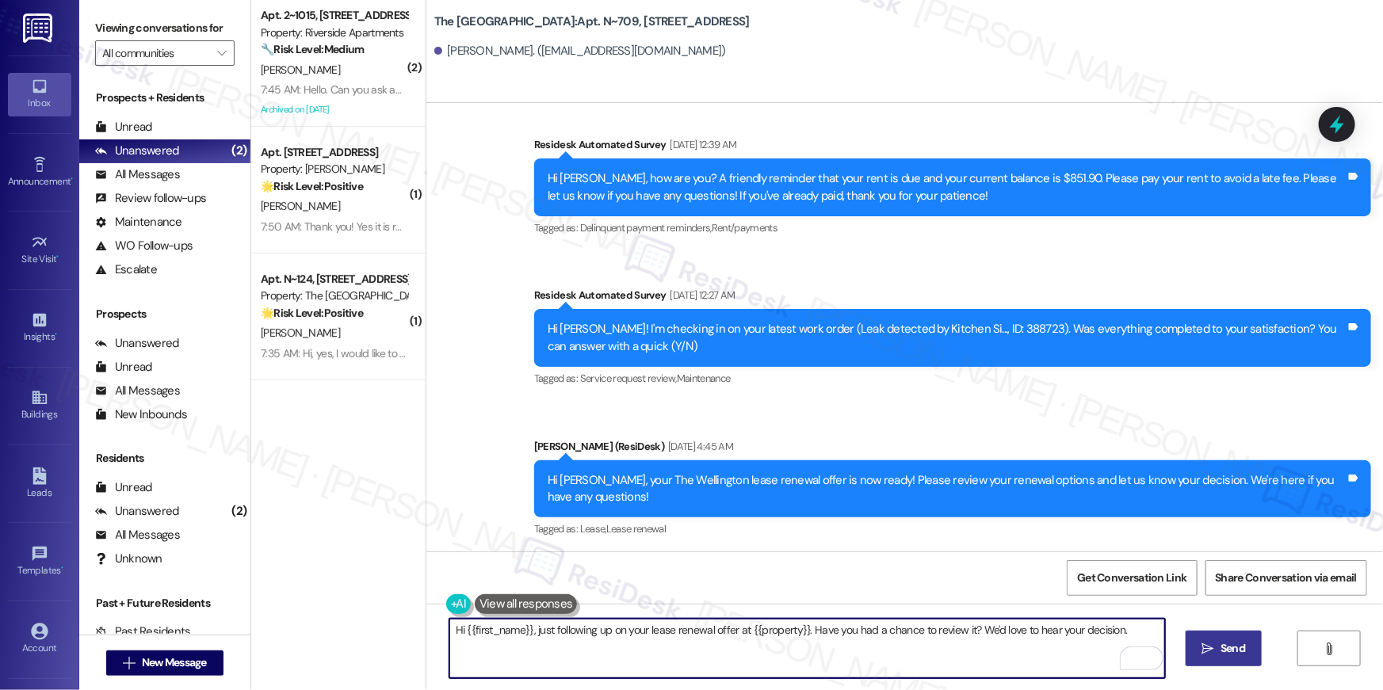
type textarea "Hi {{first_name}}, just following up on your lease renewal offer at {{property}…"
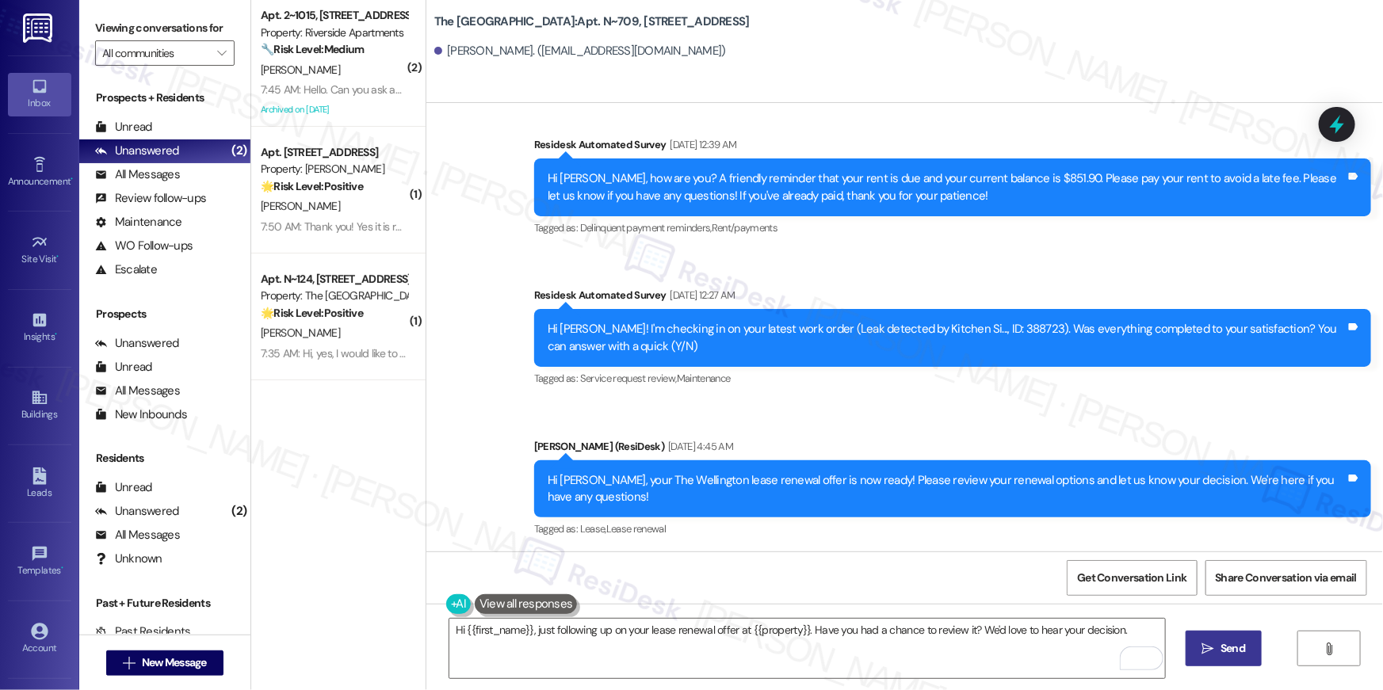
click at [1206, 643] on icon "" at bounding box center [1208, 649] width 12 height 13
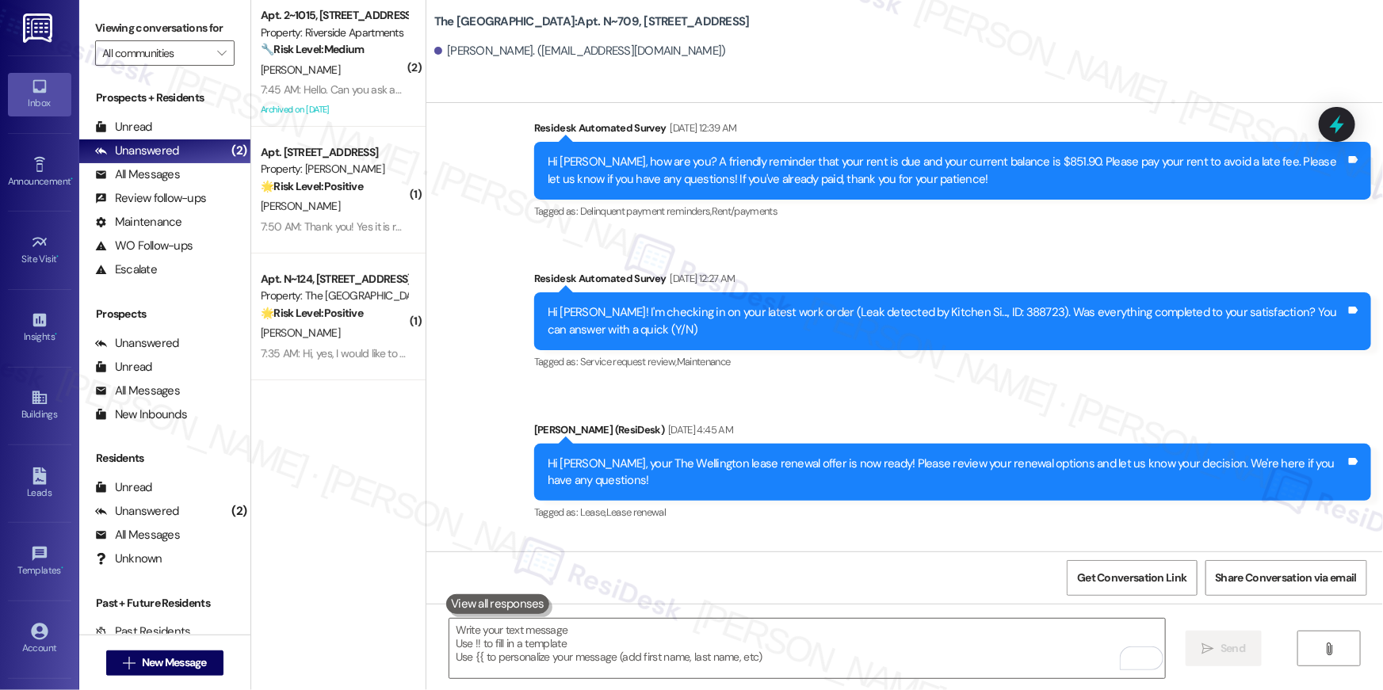
scroll to position [6343, 0]
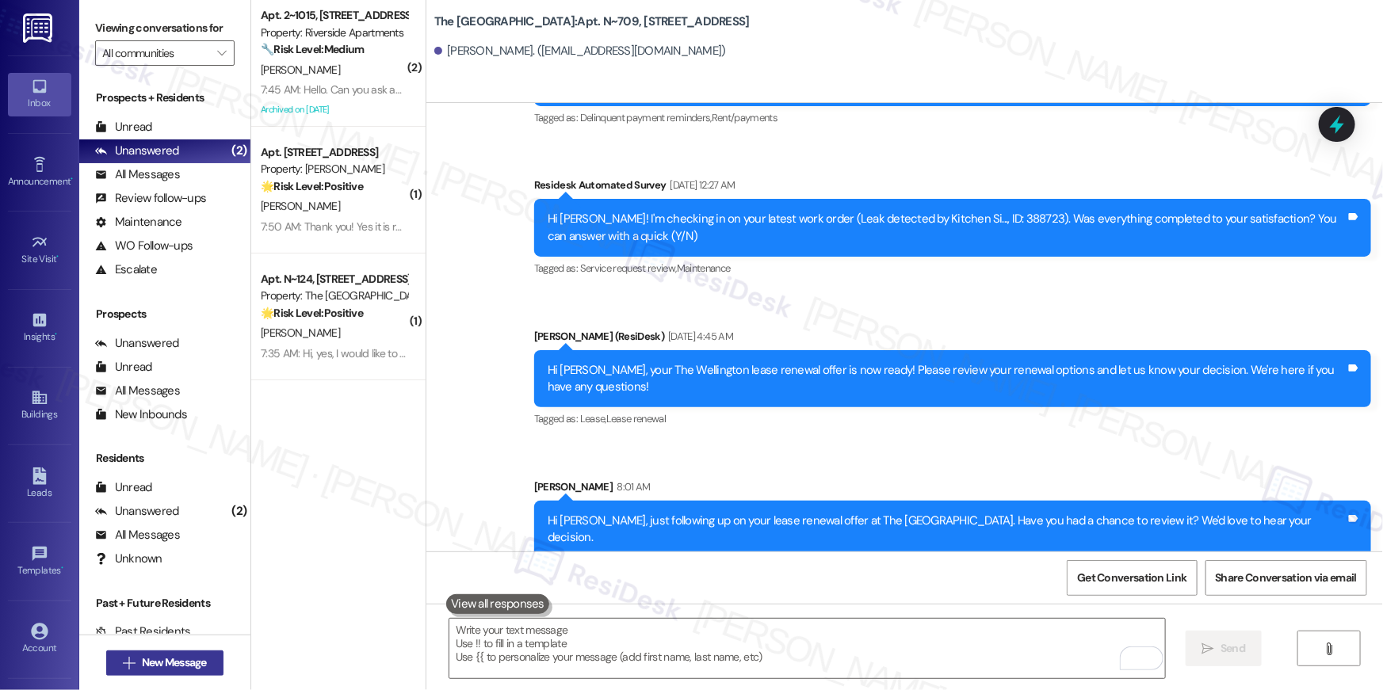
click at [142, 666] on span "New Message" at bounding box center [174, 662] width 65 height 17
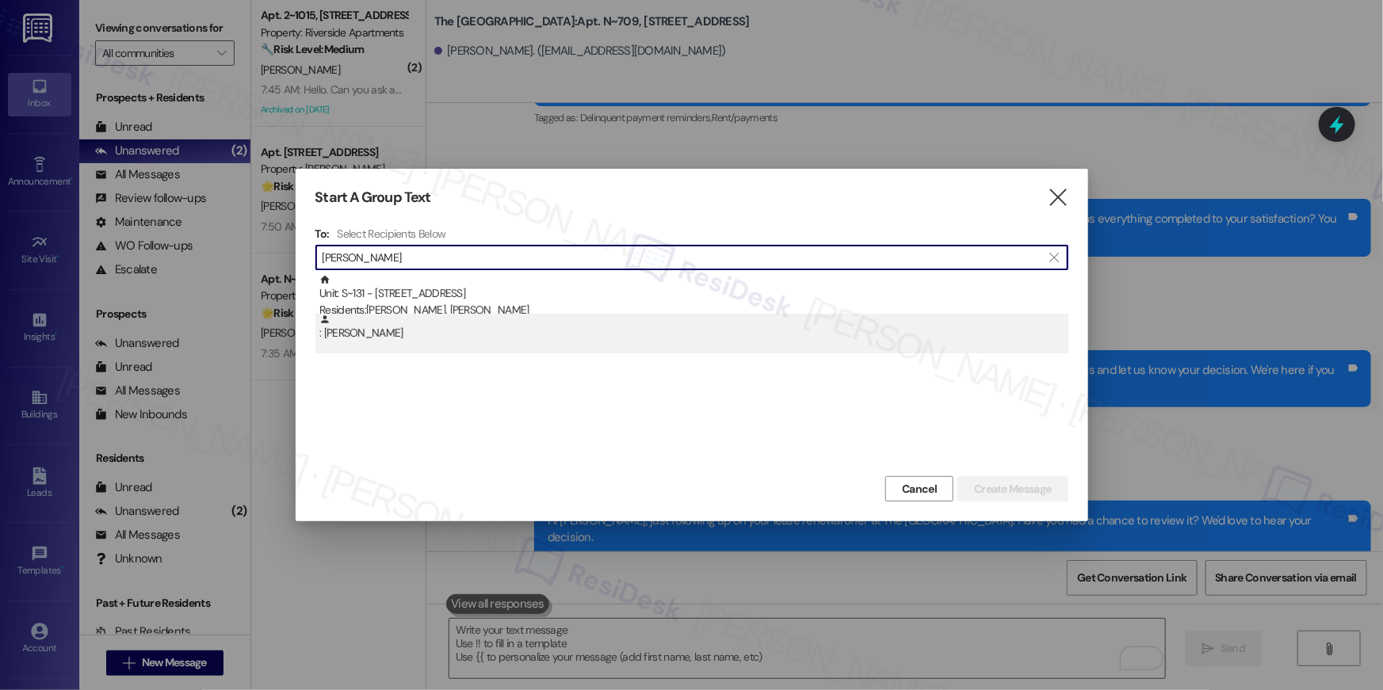
type input "esther mooney"
click at [497, 319] on div ": Esther Mooney" at bounding box center [693, 328] width 749 height 28
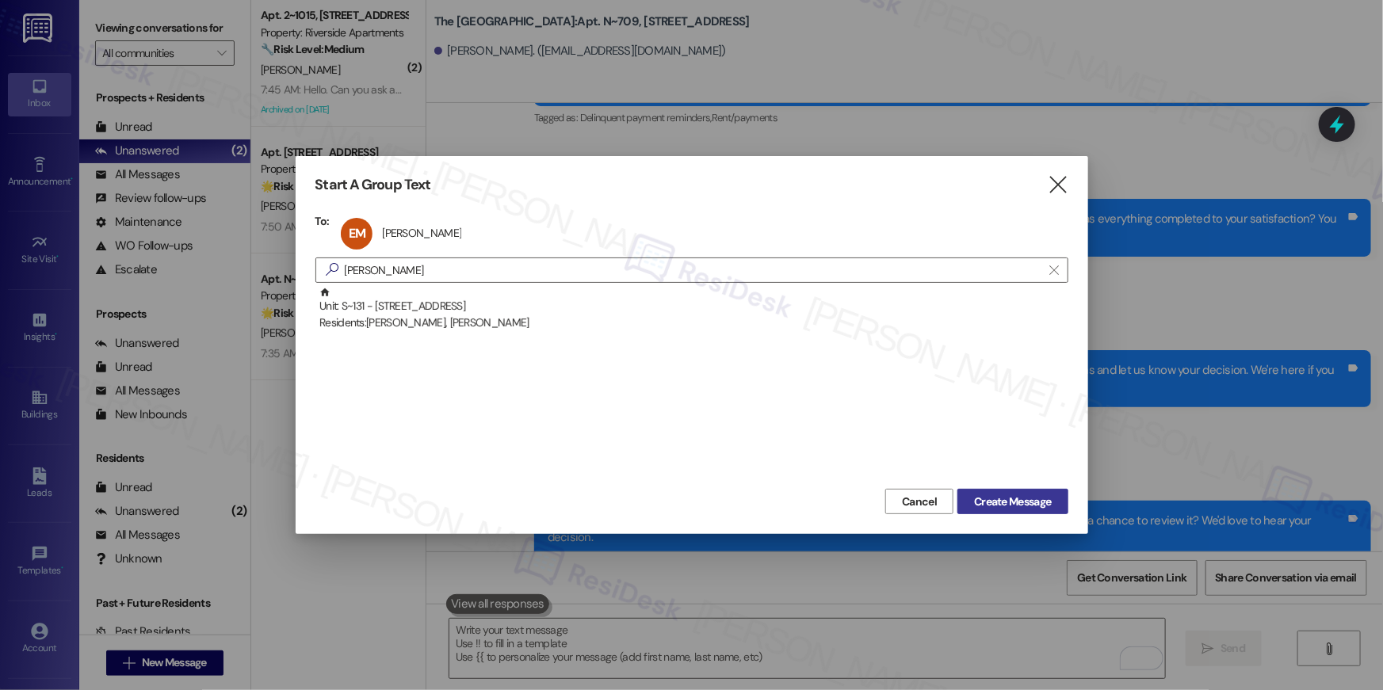
click at [1010, 504] on span "Create Message" at bounding box center [1012, 502] width 77 height 17
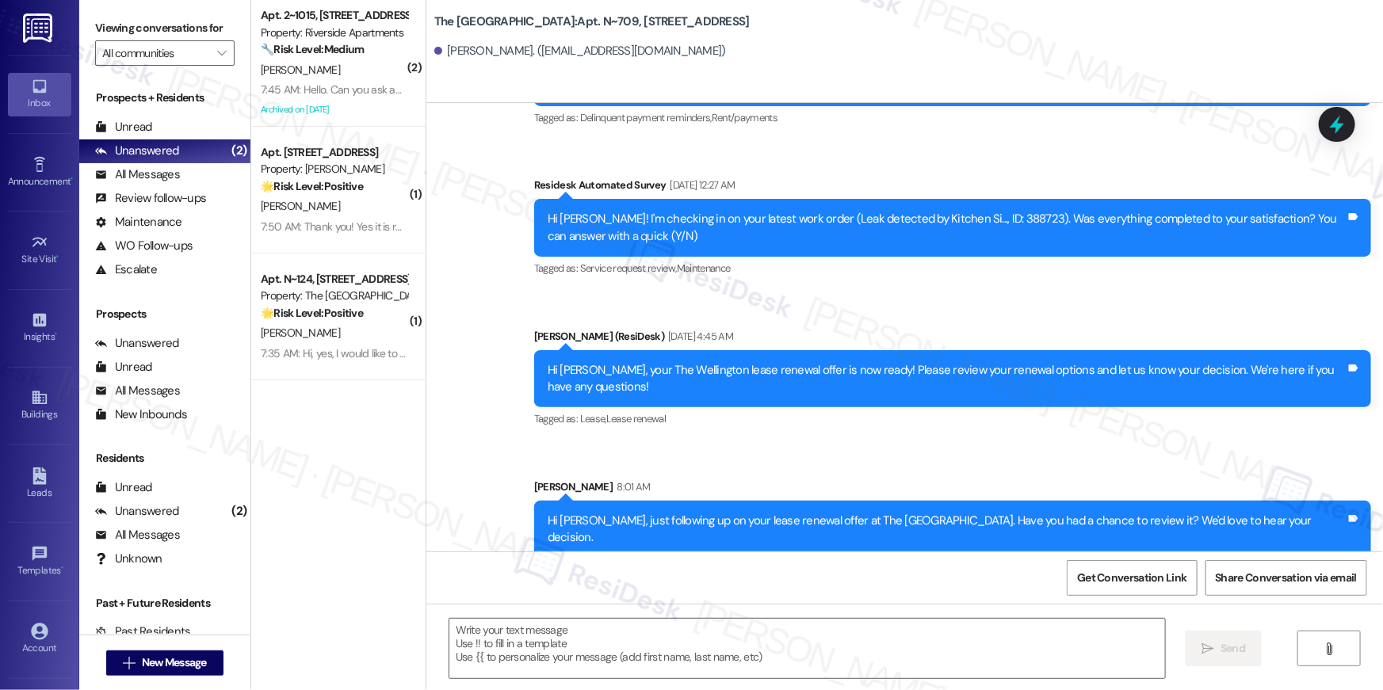
type textarea "Fetching suggested responses. Please feel free to read through the conversation…"
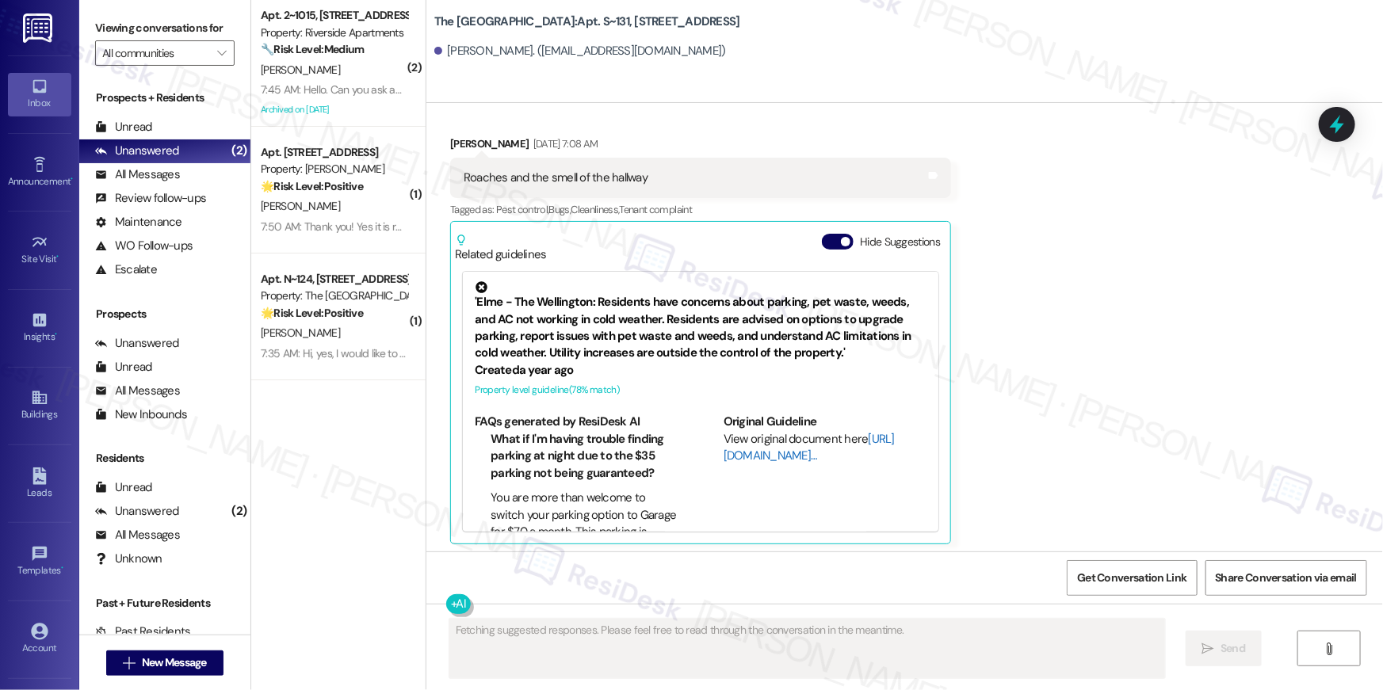
scroll to position [973, 0]
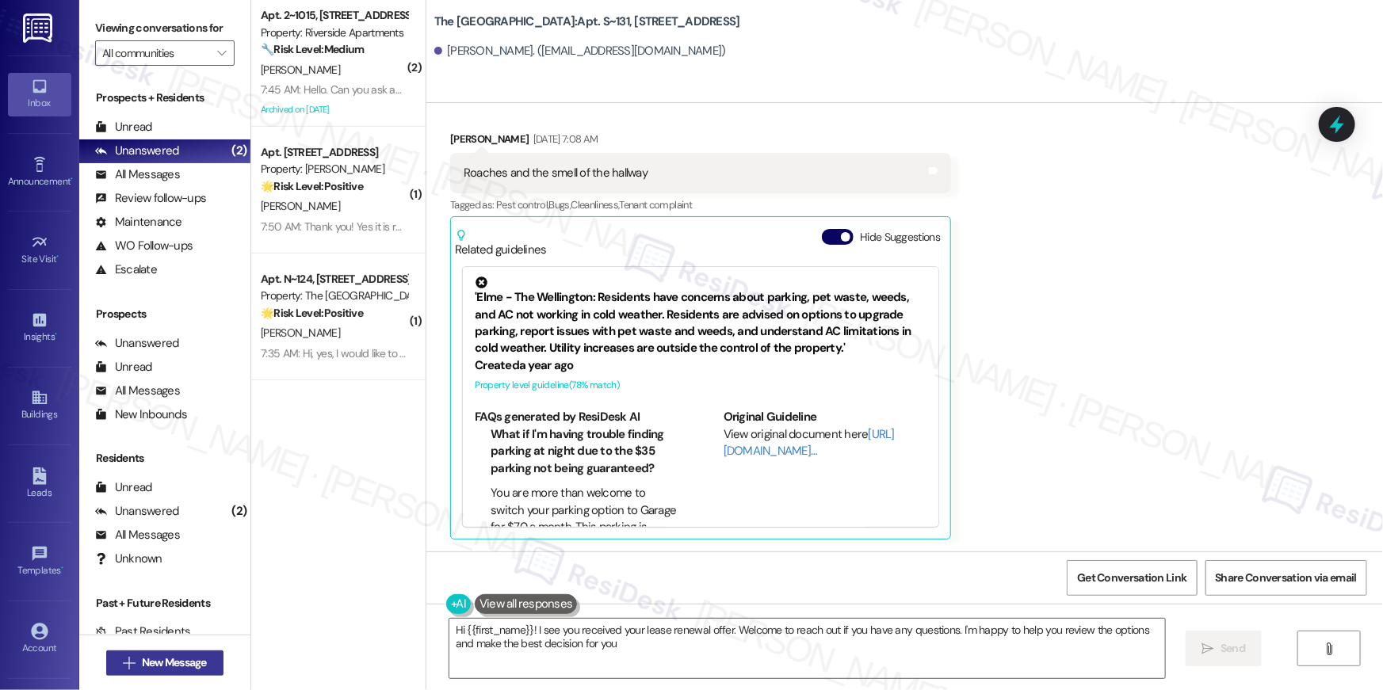
type textarea "Hi {{first_name}}! I see you received your lease renewal offer. Welcome to reac…"
click at [167, 662] on span "New Message" at bounding box center [174, 662] width 65 height 17
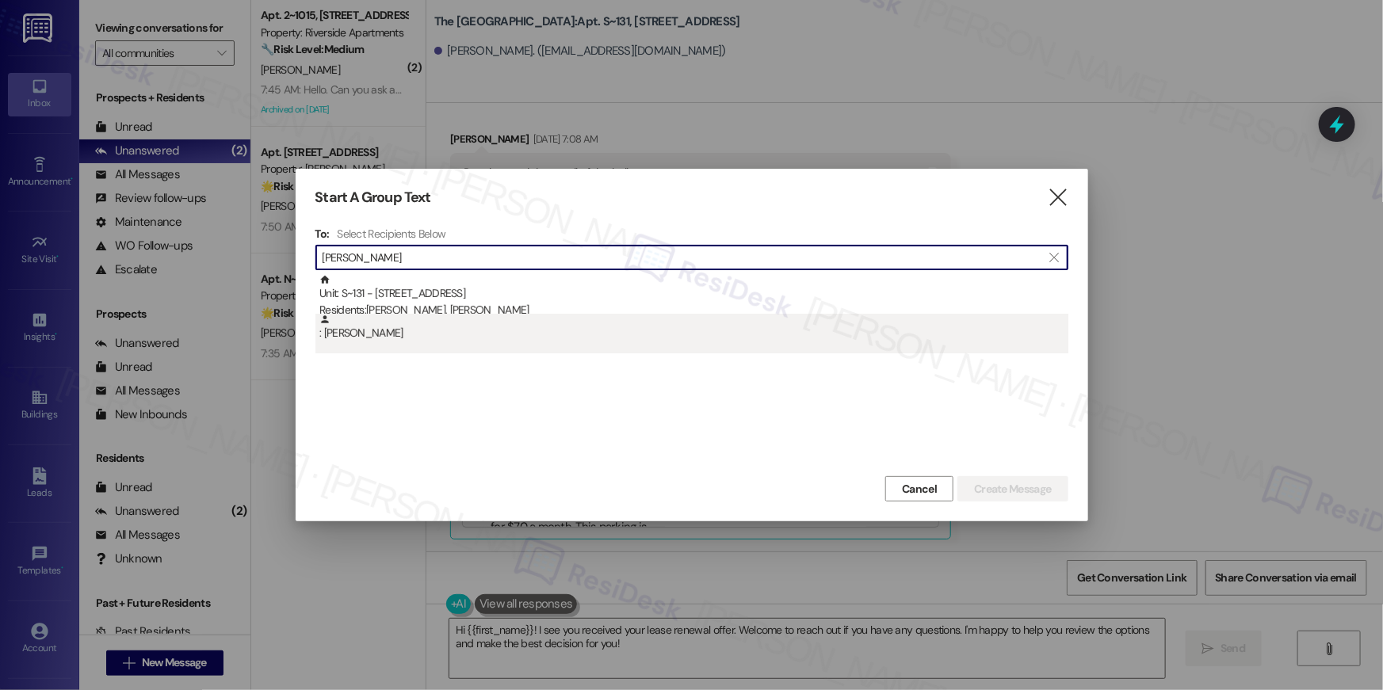
type input "esther mooney"
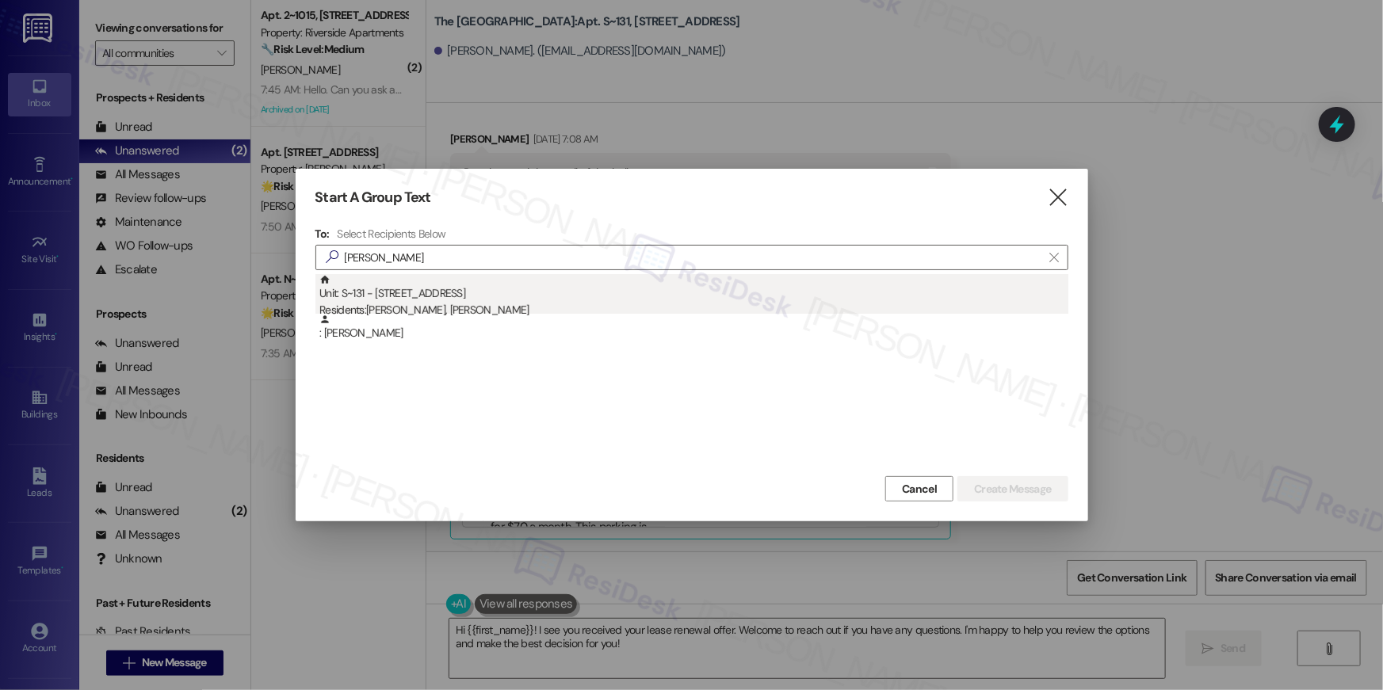
drag, startPoint x: 554, startPoint y: 315, endPoint x: 568, endPoint y: 295, distance: 24.4
click at [568, 295] on div "Unit: S~131 - 1850 Columbia Pike Residents: Esther Mooney, Hommy Santiago : Est…" at bounding box center [691, 313] width 753 height 79
click at [568, 295] on div "Unit: S~131 - 1850 Columbia Pike Residents: Esther Mooney, Hommy Santiago" at bounding box center [693, 296] width 749 height 45
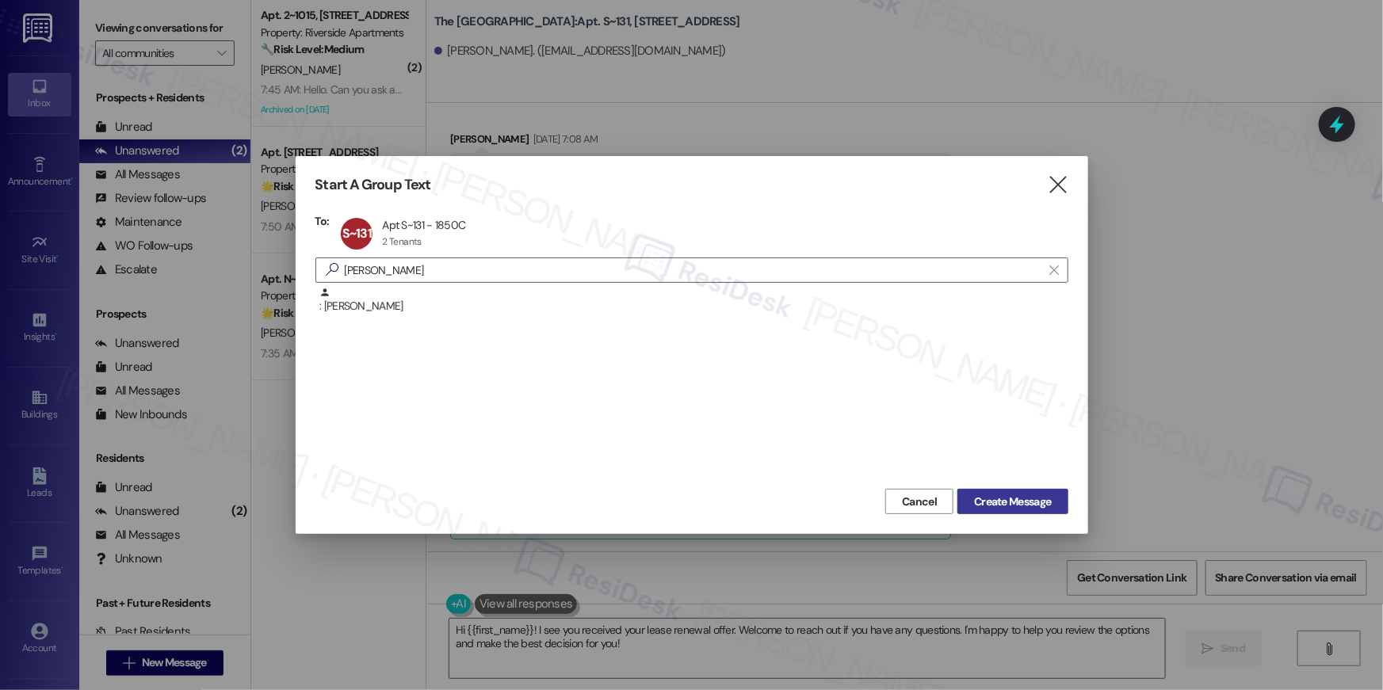
click at [1028, 502] on span "Create Message" at bounding box center [1012, 502] width 77 height 17
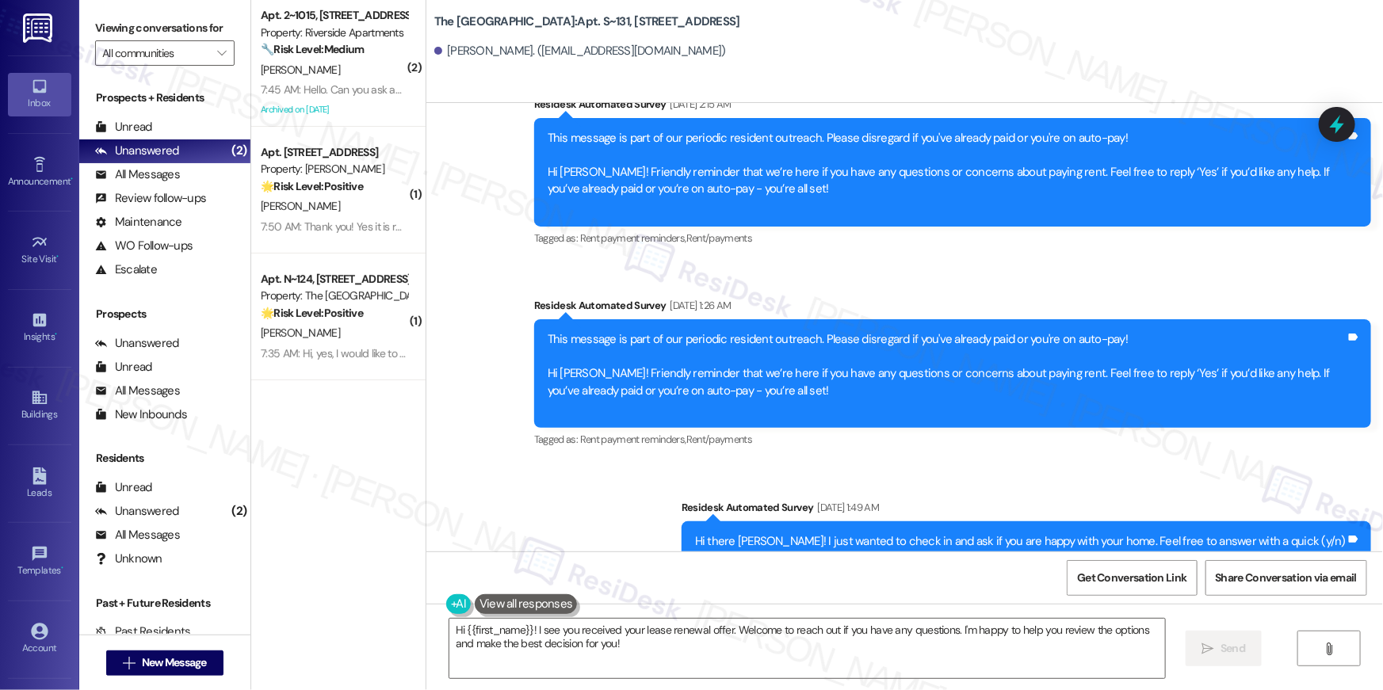
scroll to position [1944, 0]
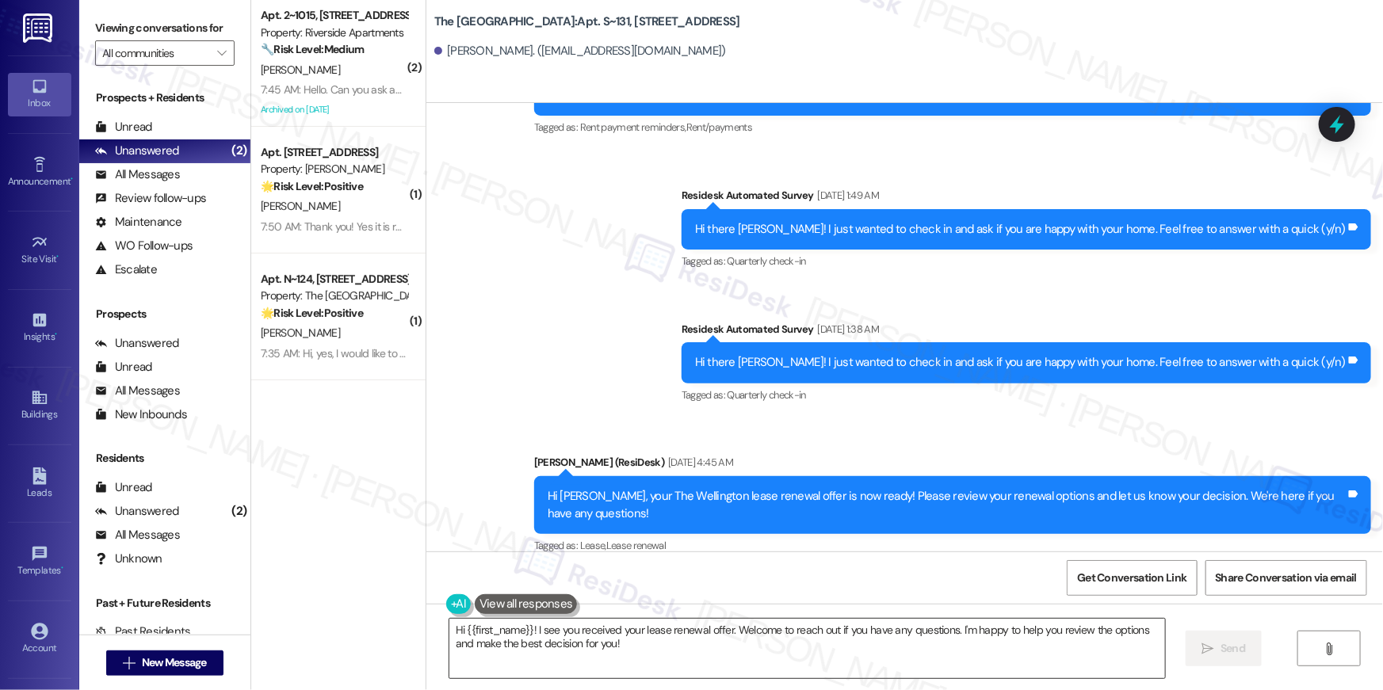
click at [944, 659] on textarea "Hi {{first_name}}! I see you received your lease renewal offer. Welcome to reac…" at bounding box center [806, 648] width 715 height 59
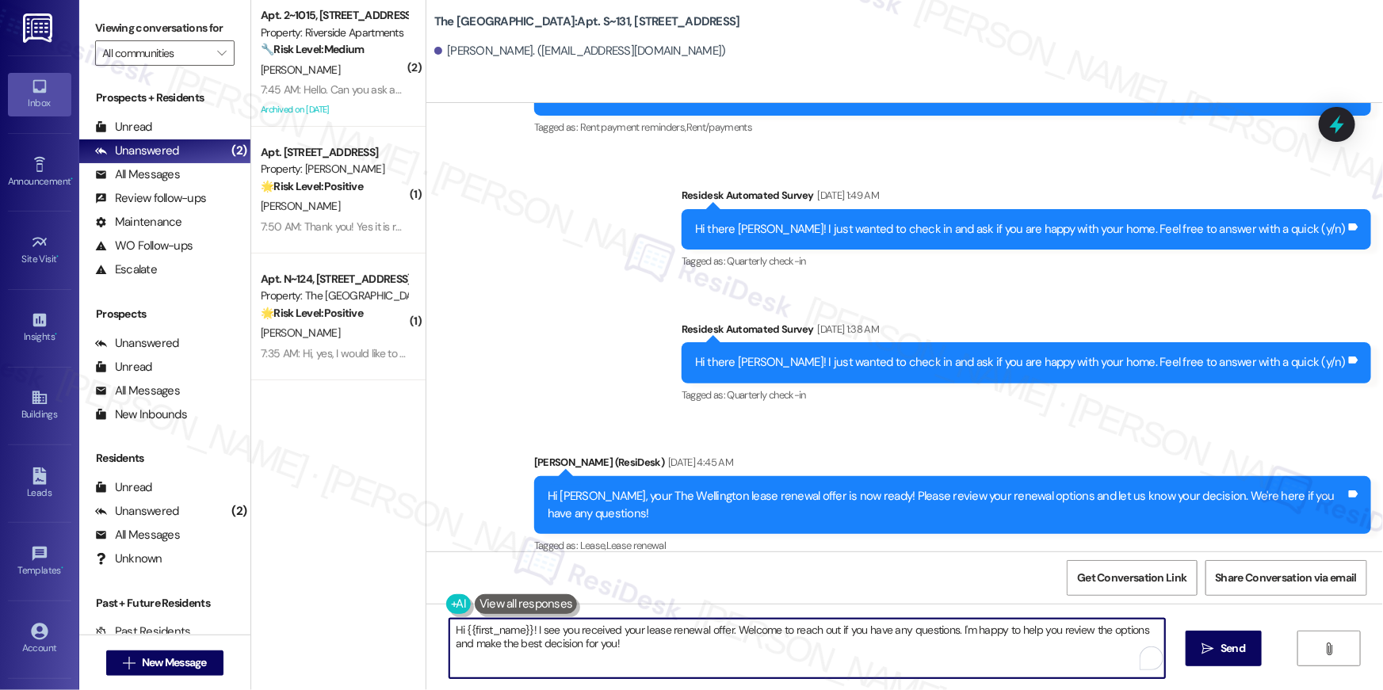
click at [944, 659] on textarea "Hi {{first_name}}! I see you received your lease renewal offer. Welcome to reac…" at bounding box center [806, 648] width 715 height 59
paste textarea ", just following up on your lease renewal offer at {{property}}. Have you had a…"
type textarea "Hi {{first_name}}, just following up on your lease renewal offer at {{property}…"
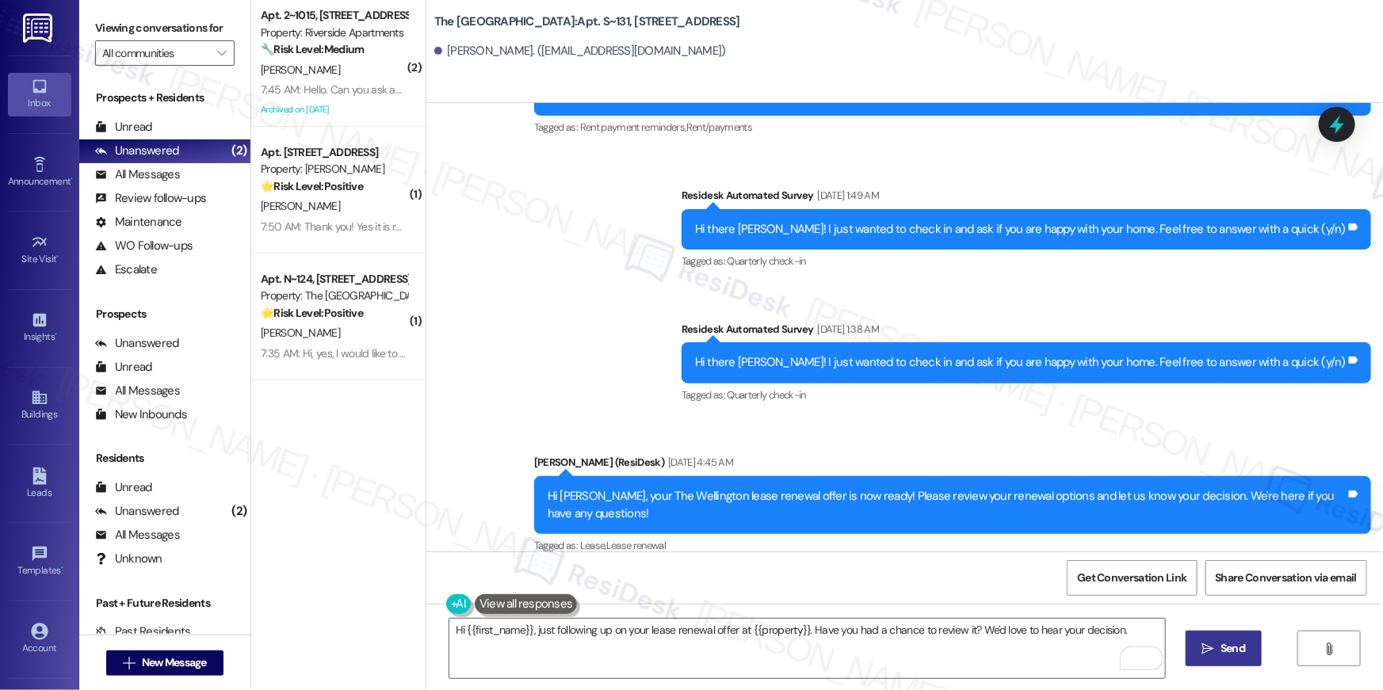
click at [1237, 644] on span "Send" at bounding box center [1232, 648] width 25 height 17
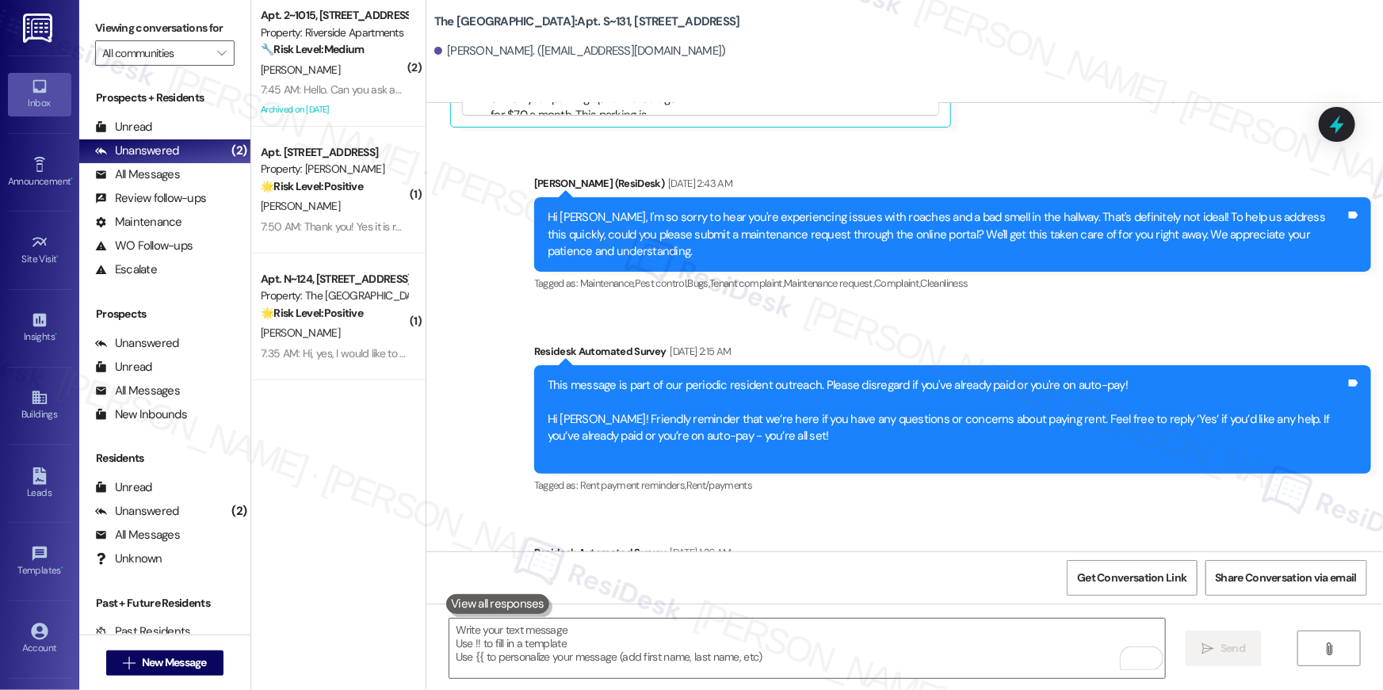
scroll to position [973, 0]
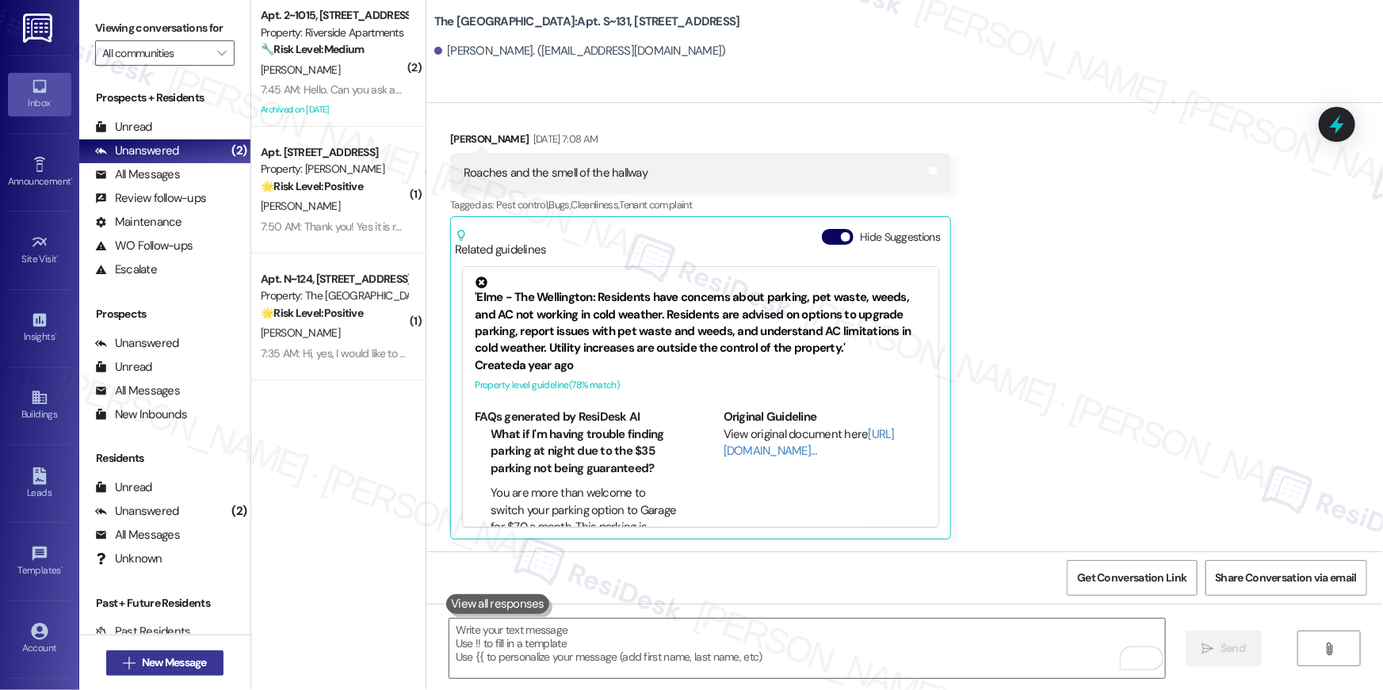
click at [176, 672] on button " New Message" at bounding box center [164, 663] width 117 height 25
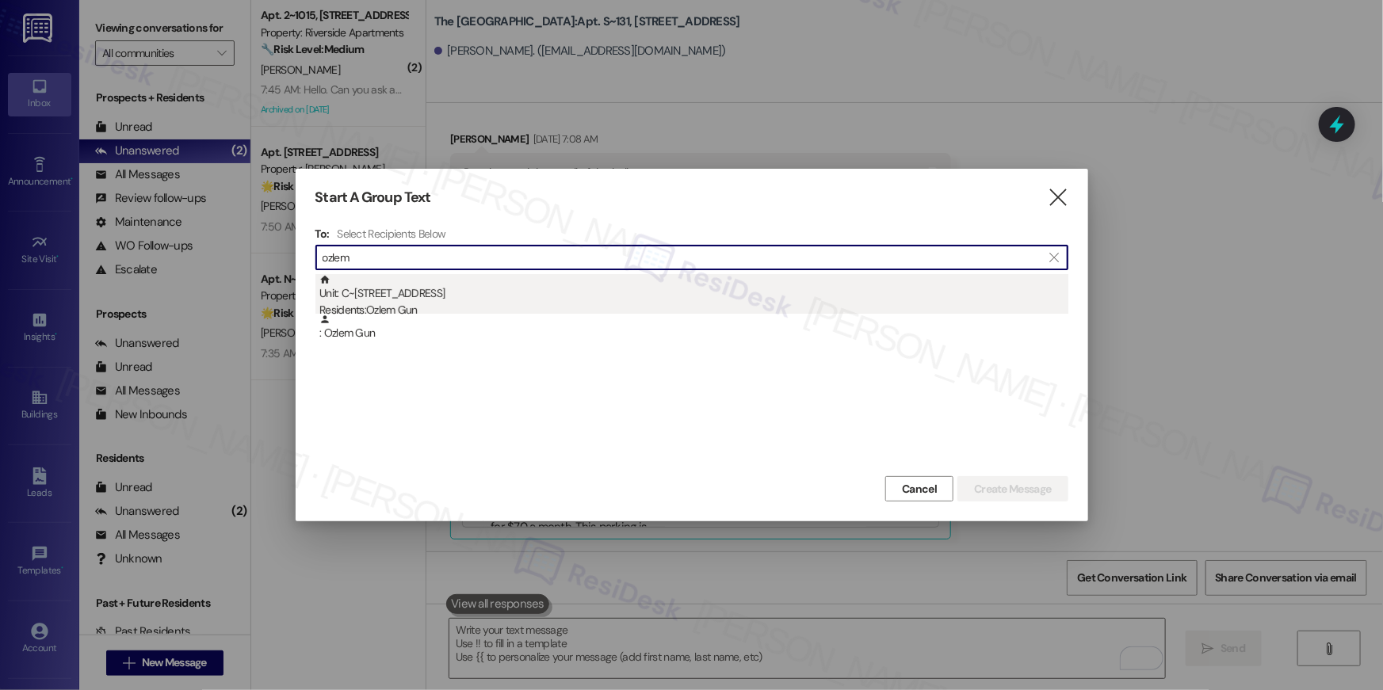
type input "ozlem"
click at [700, 296] on div "Unit: C~521 - 1850 Columbia Pike Residents: Ozlem Gun" at bounding box center [693, 296] width 749 height 45
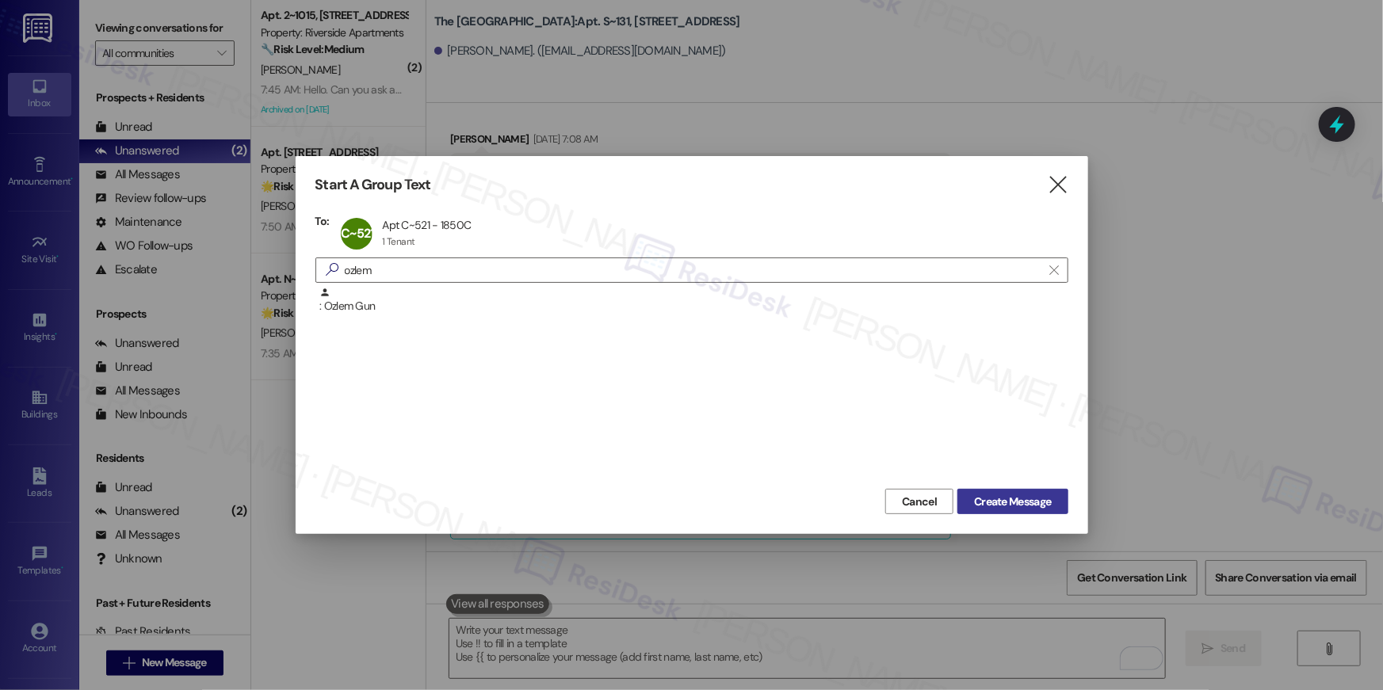
click at [993, 496] on span "Create Message" at bounding box center [1012, 502] width 77 height 17
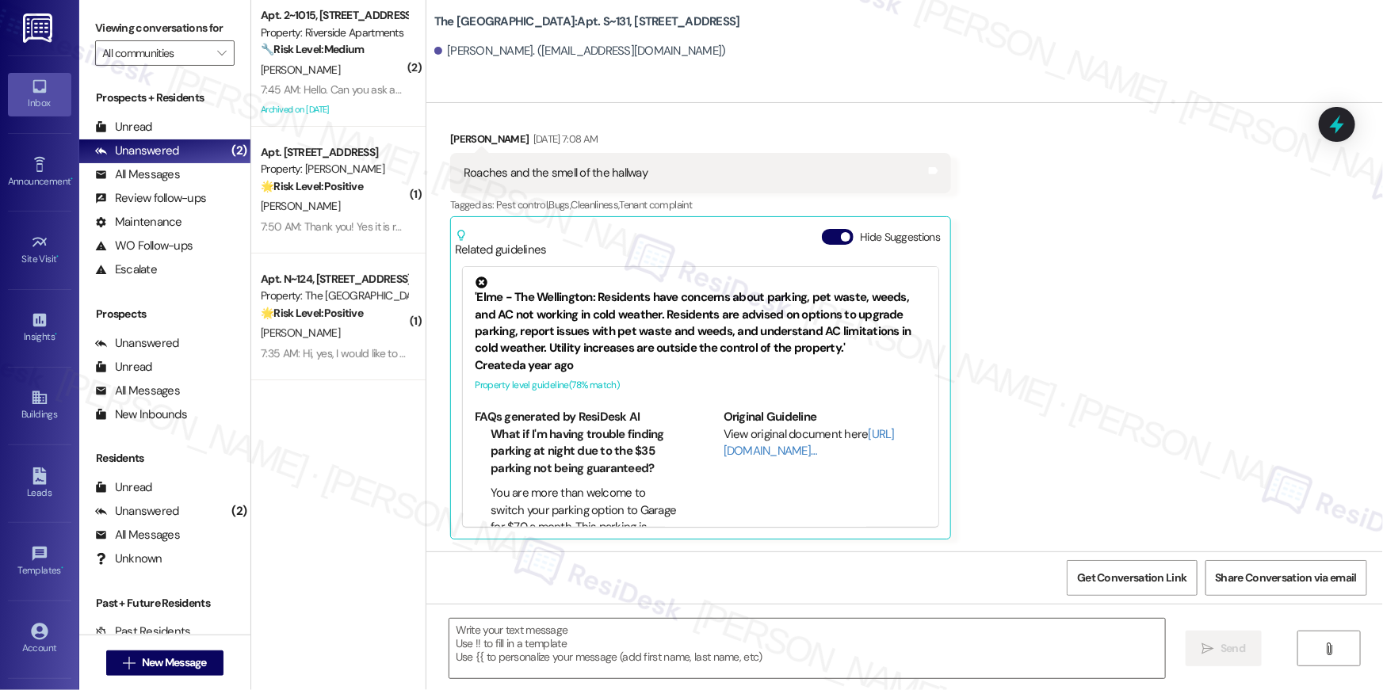
type textarea "Fetching suggested responses. Please feel free to read through the conversation…"
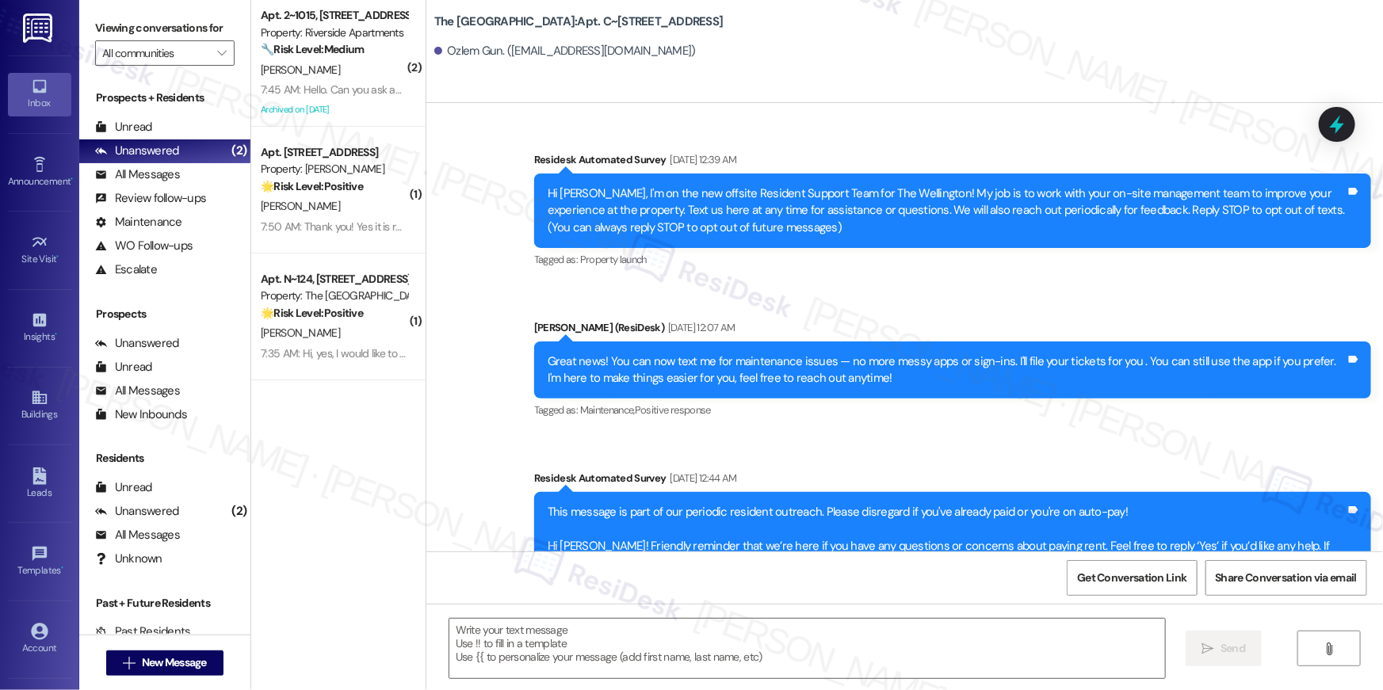
scroll to position [4215, 0]
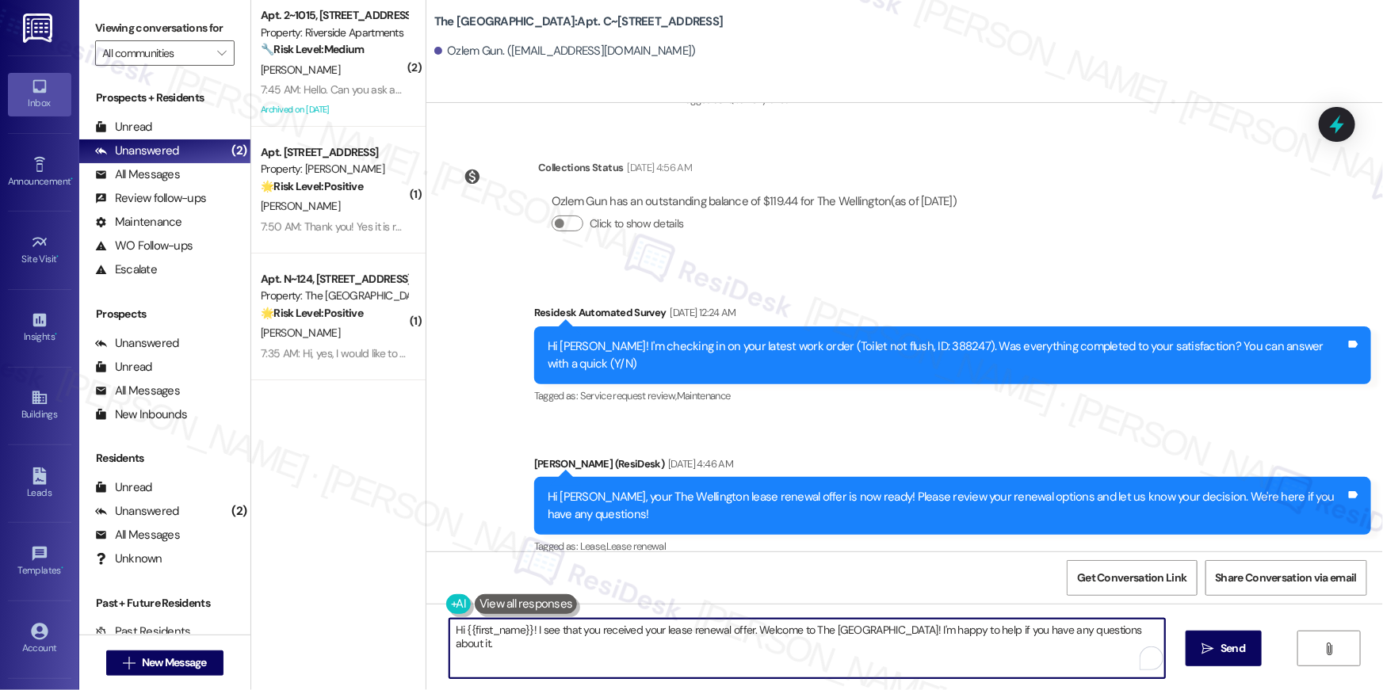
click at [690, 641] on textarea "Hi {{first_name}}! I see that you received your lease renewal offer. Welcome to…" at bounding box center [806, 648] width 715 height 59
paste textarea ", just following up on your lease renewal offer at {{property}}. Have you had a…"
type textarea "Hi {{first_name}}, just following up on your lease renewal offer at {{property}…"
click at [160, 670] on span "New Message" at bounding box center [174, 662] width 65 height 17
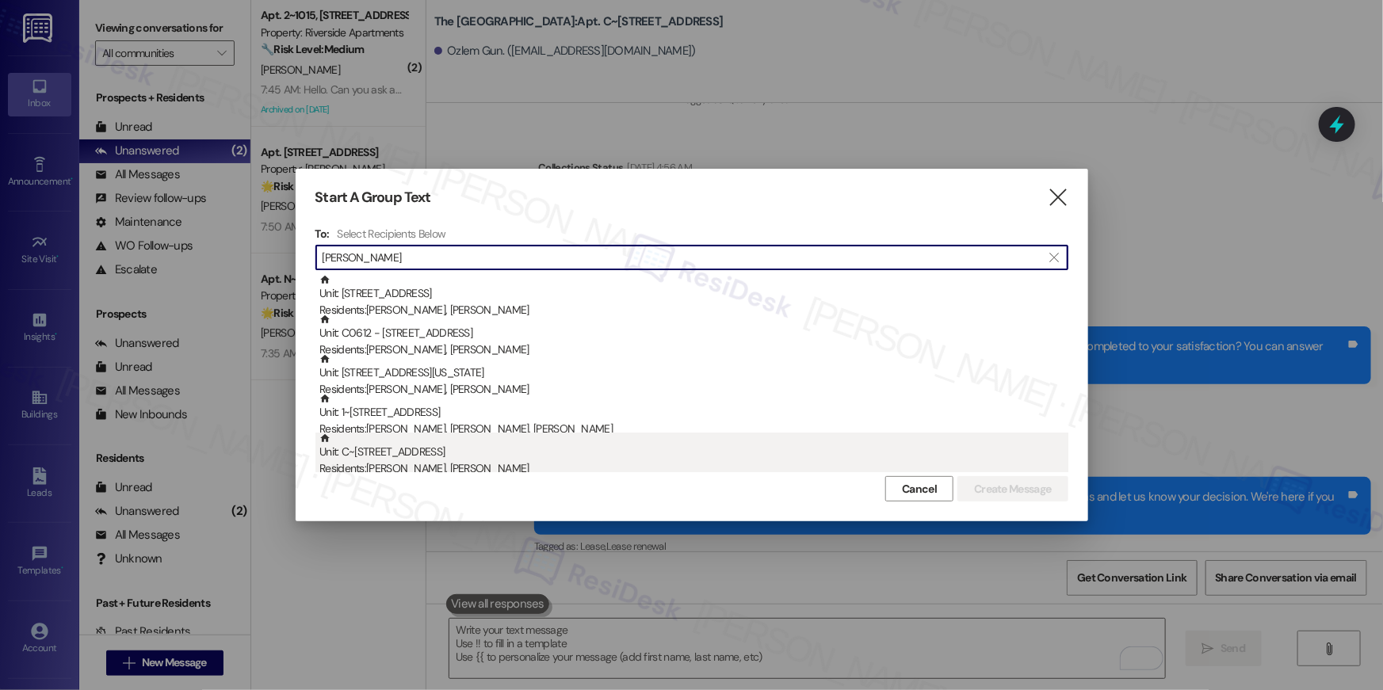
type input "paul j"
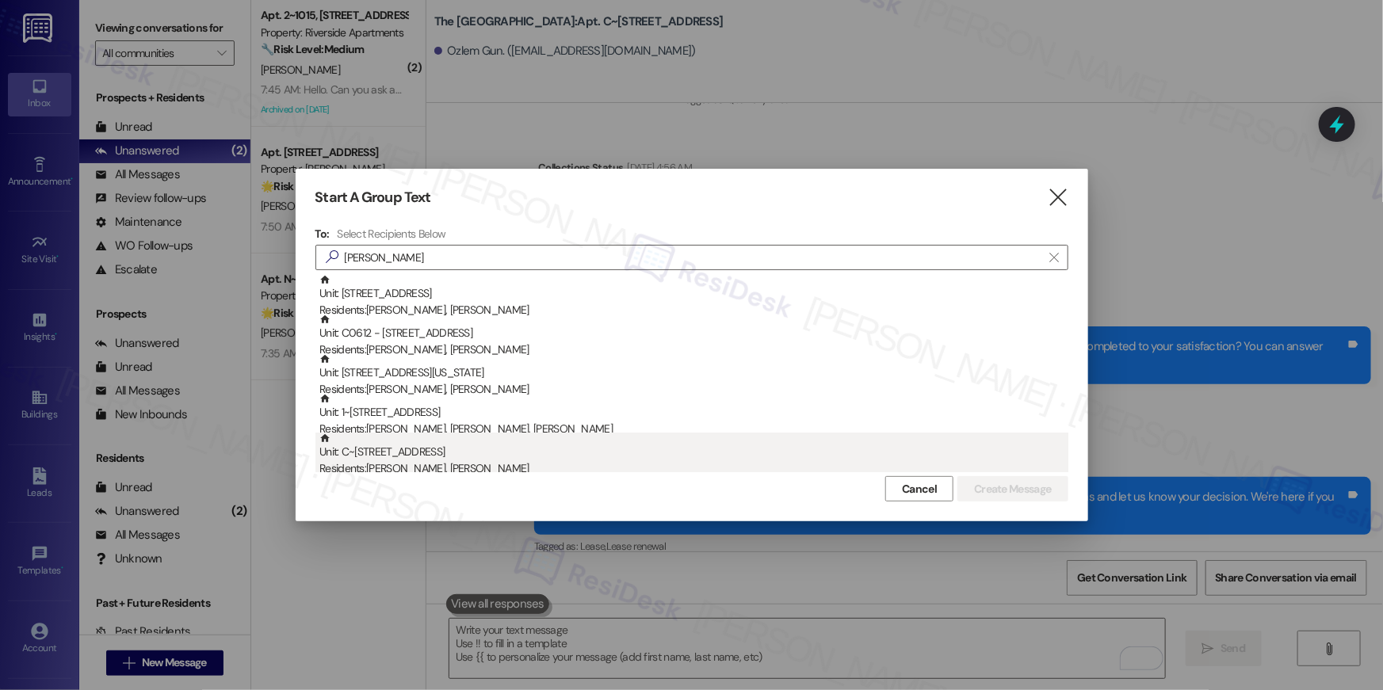
click at [509, 454] on div "Unit: C~721 - 1850 Columbia Pike Residents: Paul Ji, Yuanyuan Zhou" at bounding box center [693, 455] width 749 height 45
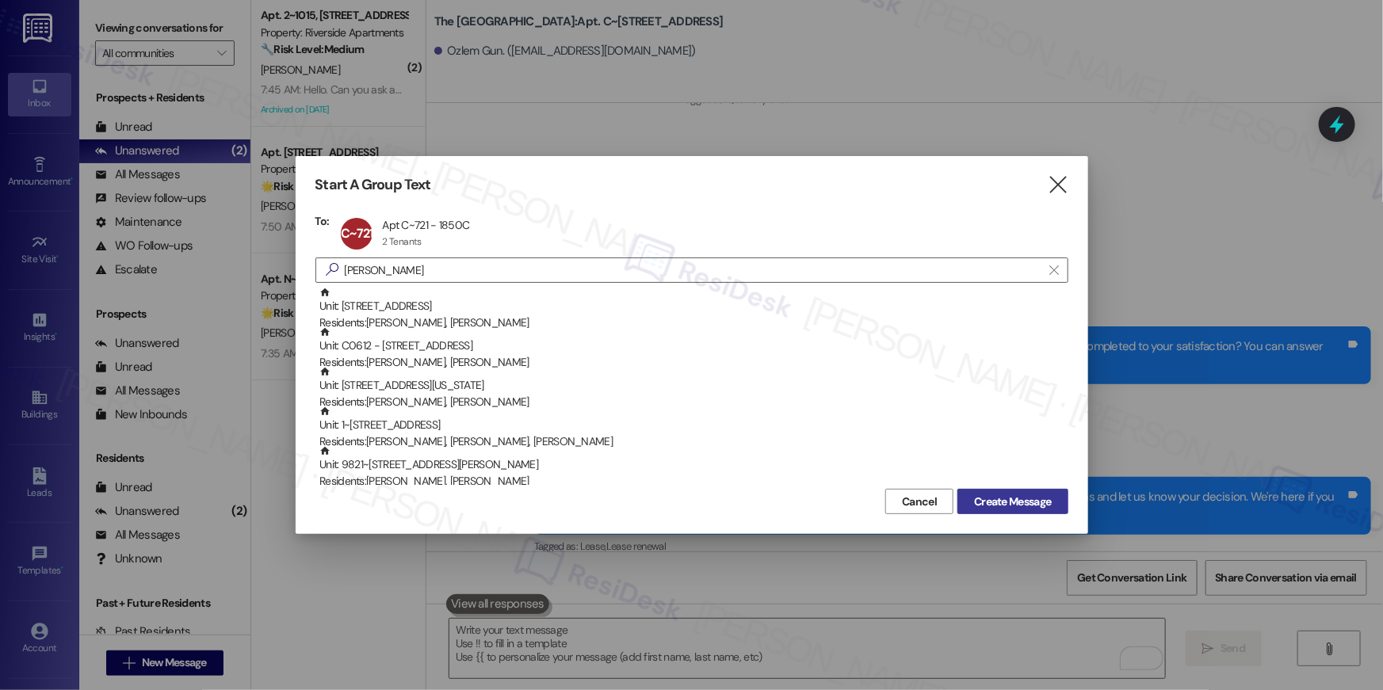
click at [1010, 504] on span "Create Message" at bounding box center [1012, 502] width 77 height 17
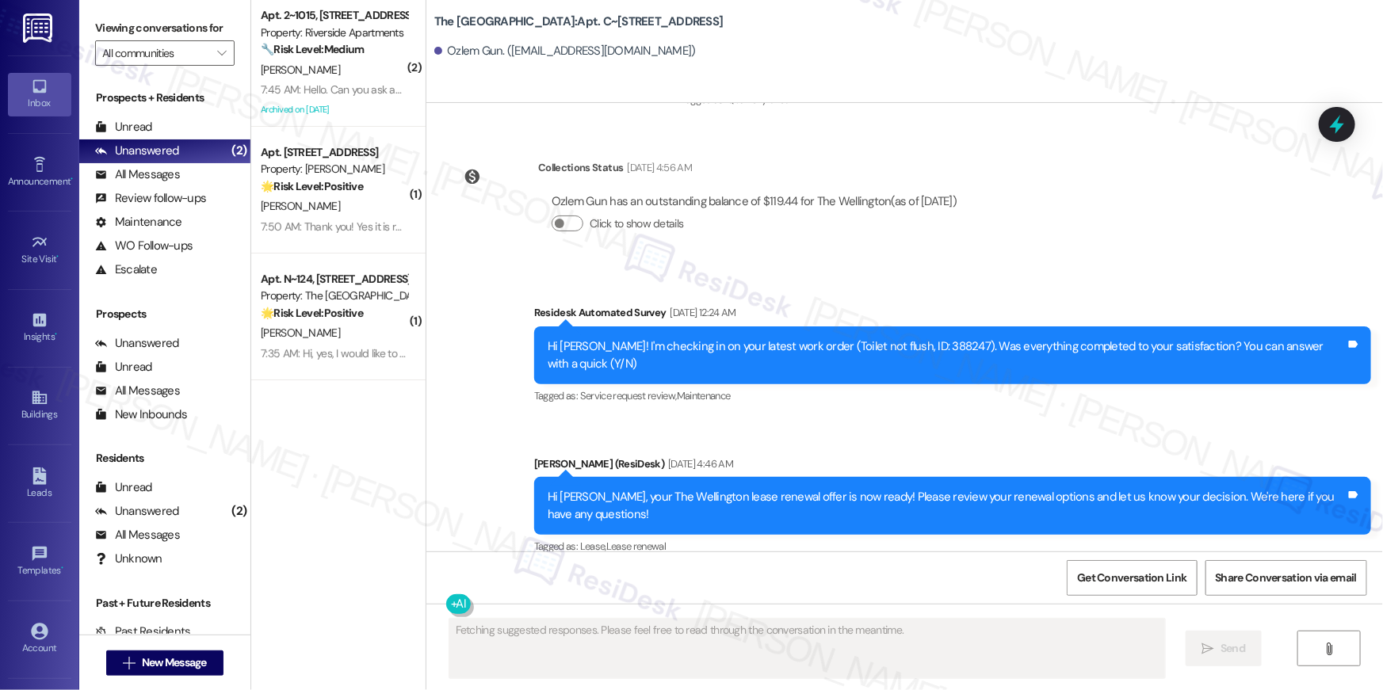
type textarea "Fetching suggested responses. Please feel free to read through the conversation…"
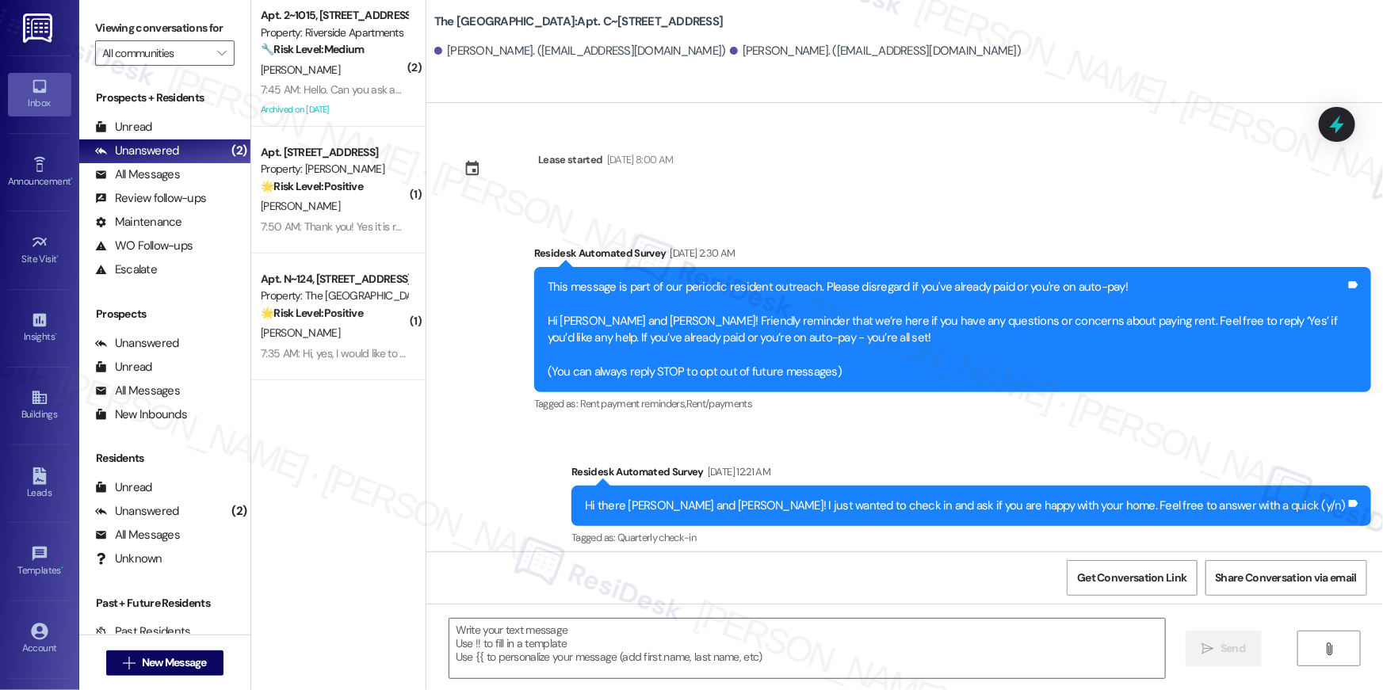
type textarea "Fetching suggested responses. Please feel free to read through the conversation…"
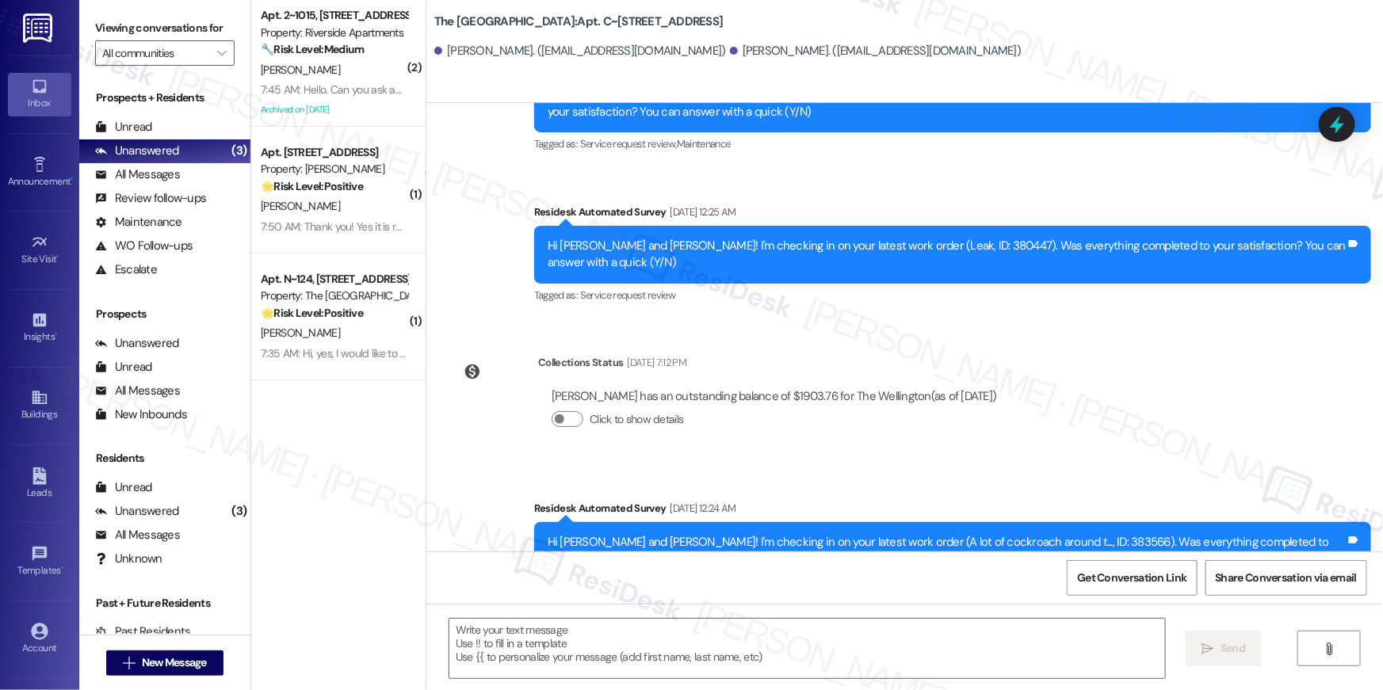
scroll to position [1227, 0]
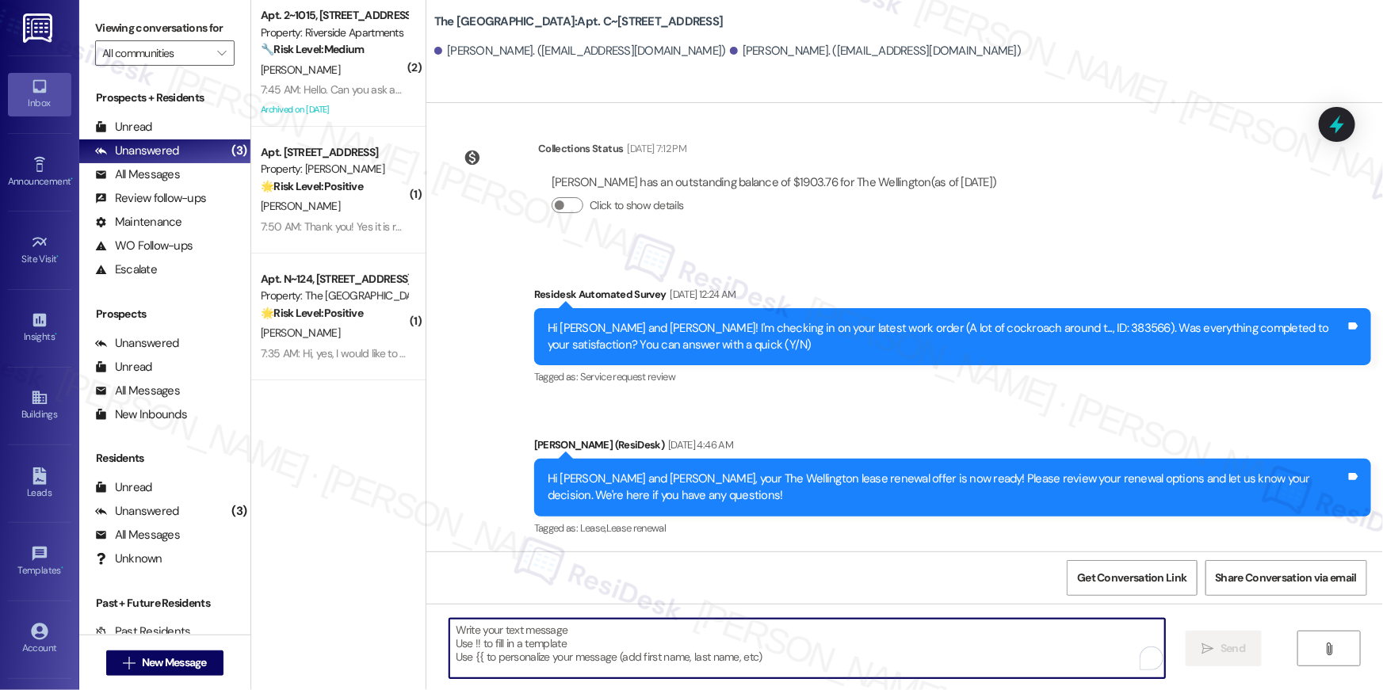
click at [912, 651] on textarea "To enrich screen reader interactions, please activate Accessibility in Grammarl…" at bounding box center [806, 648] width 715 height 59
paste textarea "Hi {{first_name}}, just following up on your lease renewal offer at {{property}…"
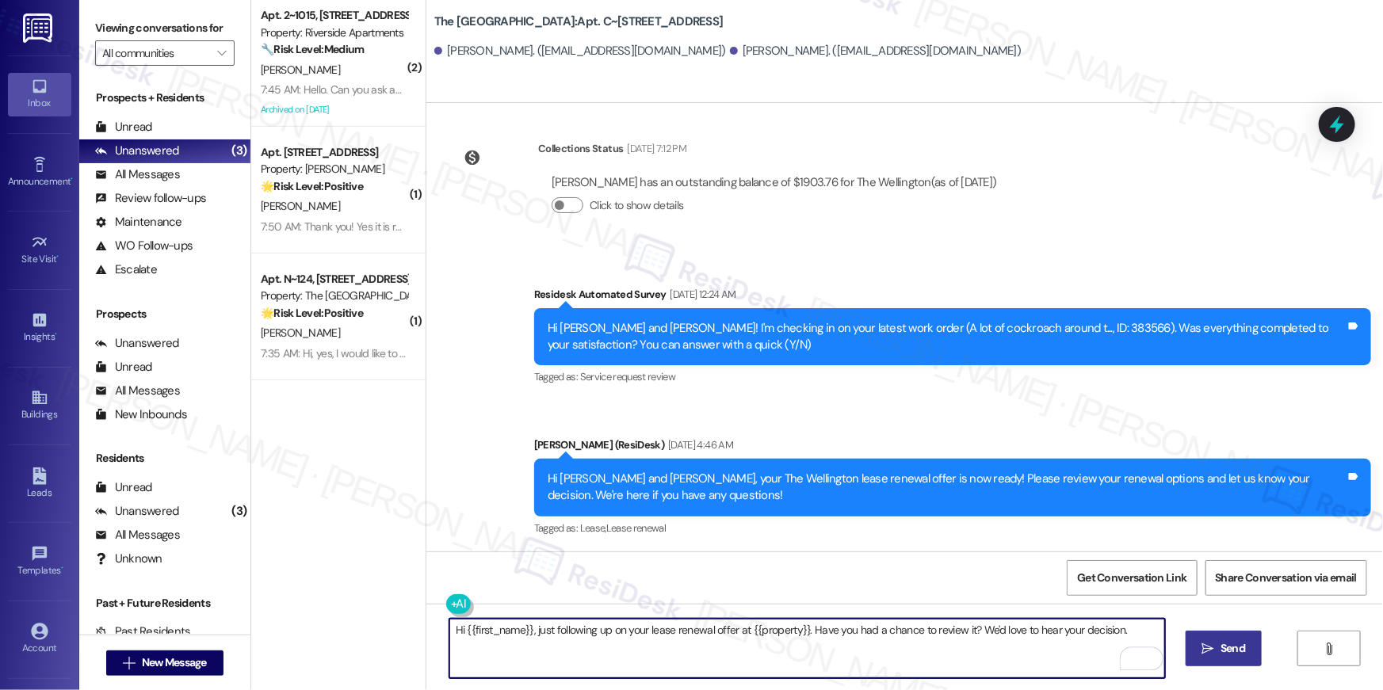
type textarea "Hi {{first_name}}, just following up on your lease renewal offer at {{property}…"
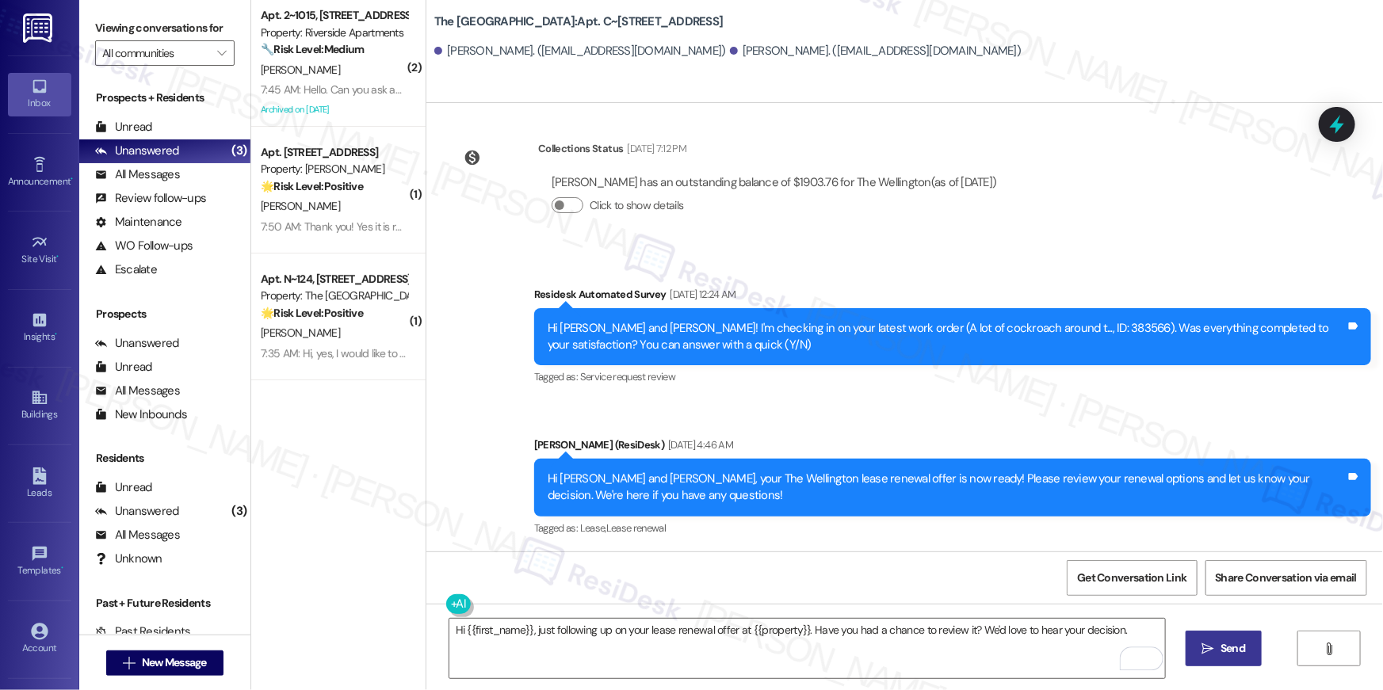
click at [1245, 637] on button " Send" at bounding box center [1223, 649] width 77 height 36
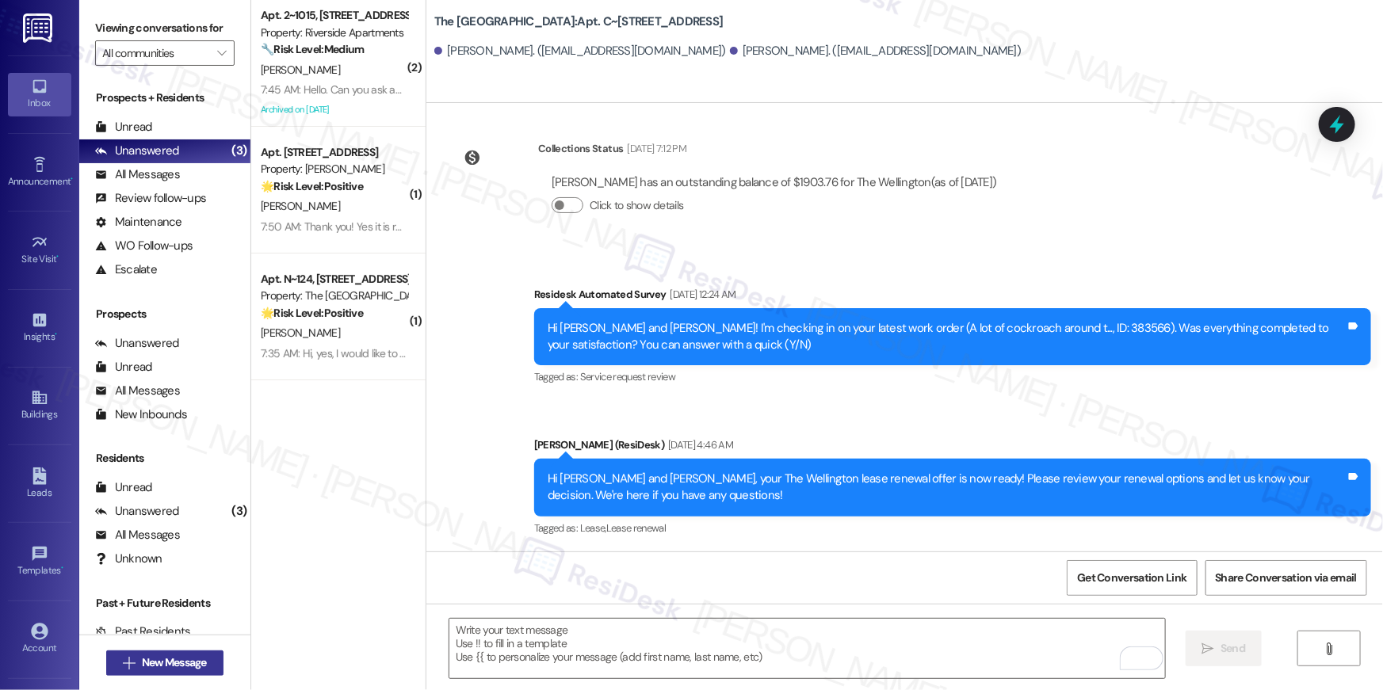
click at [173, 670] on span "New Message" at bounding box center [174, 662] width 65 height 17
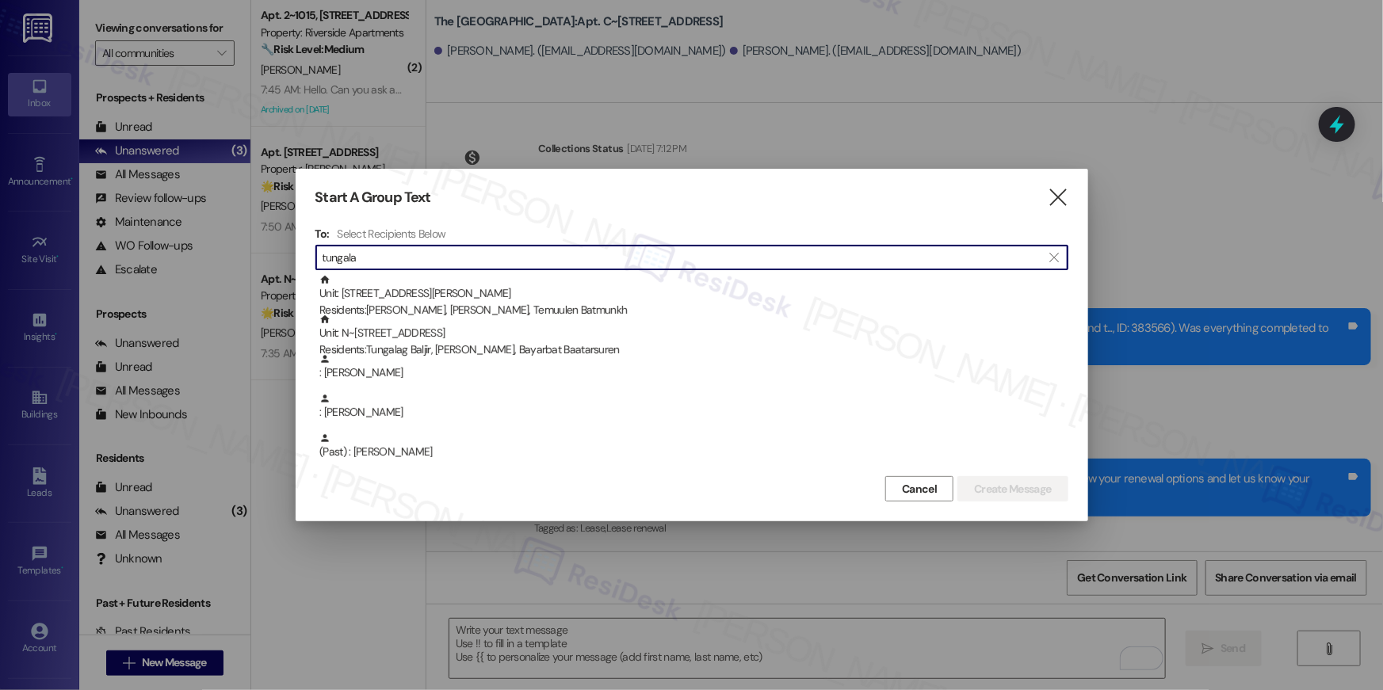
type input "tungalag"
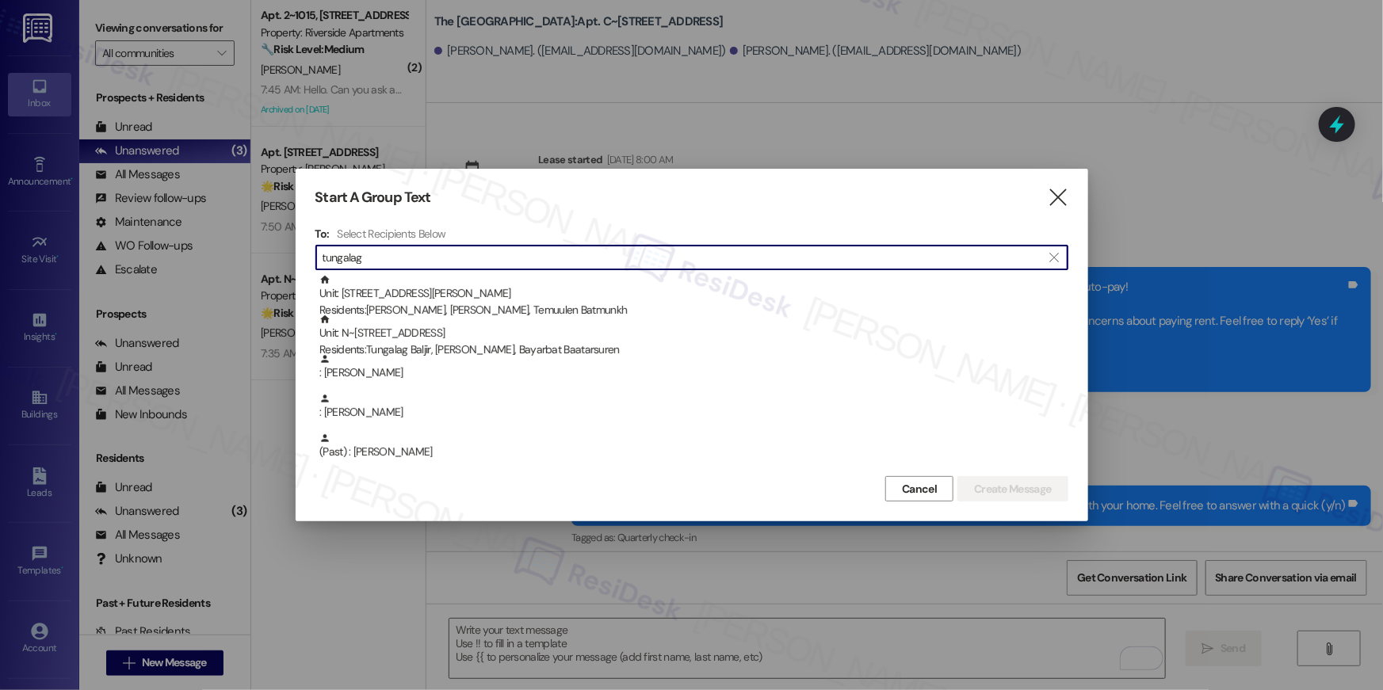
scroll to position [1227, 0]
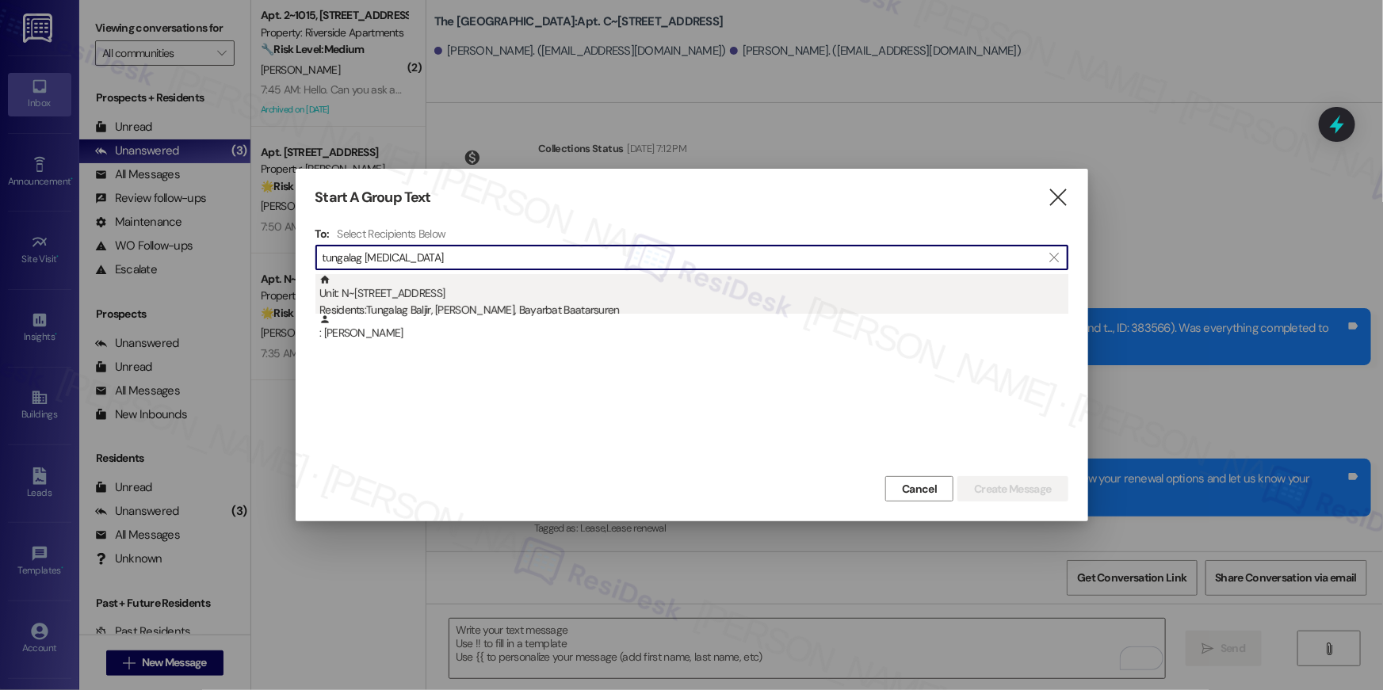
type input "tungalag [MEDICAL_DATA]"
click at [781, 305] on div "Residents: Tungalag Baljir, [PERSON_NAME], [GEOGRAPHIC_DATA]" at bounding box center [693, 310] width 749 height 17
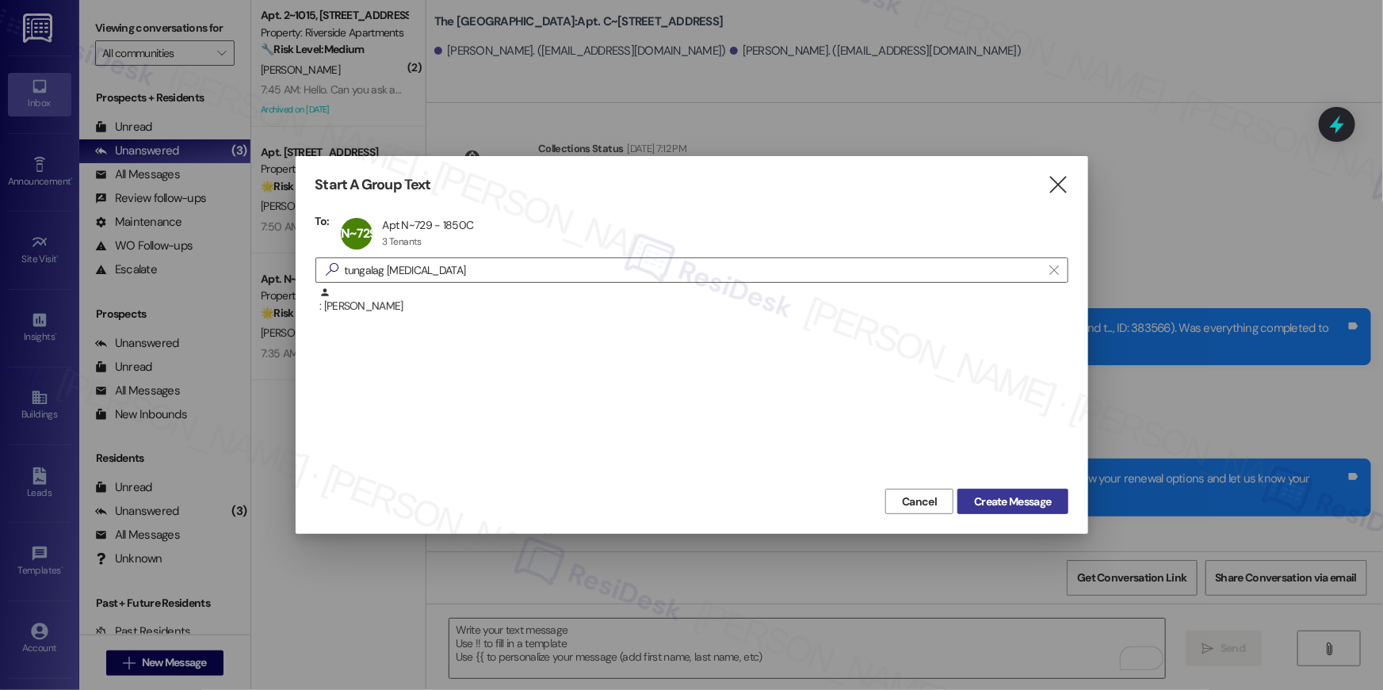
click at [984, 500] on span "Create Message" at bounding box center [1012, 502] width 77 height 17
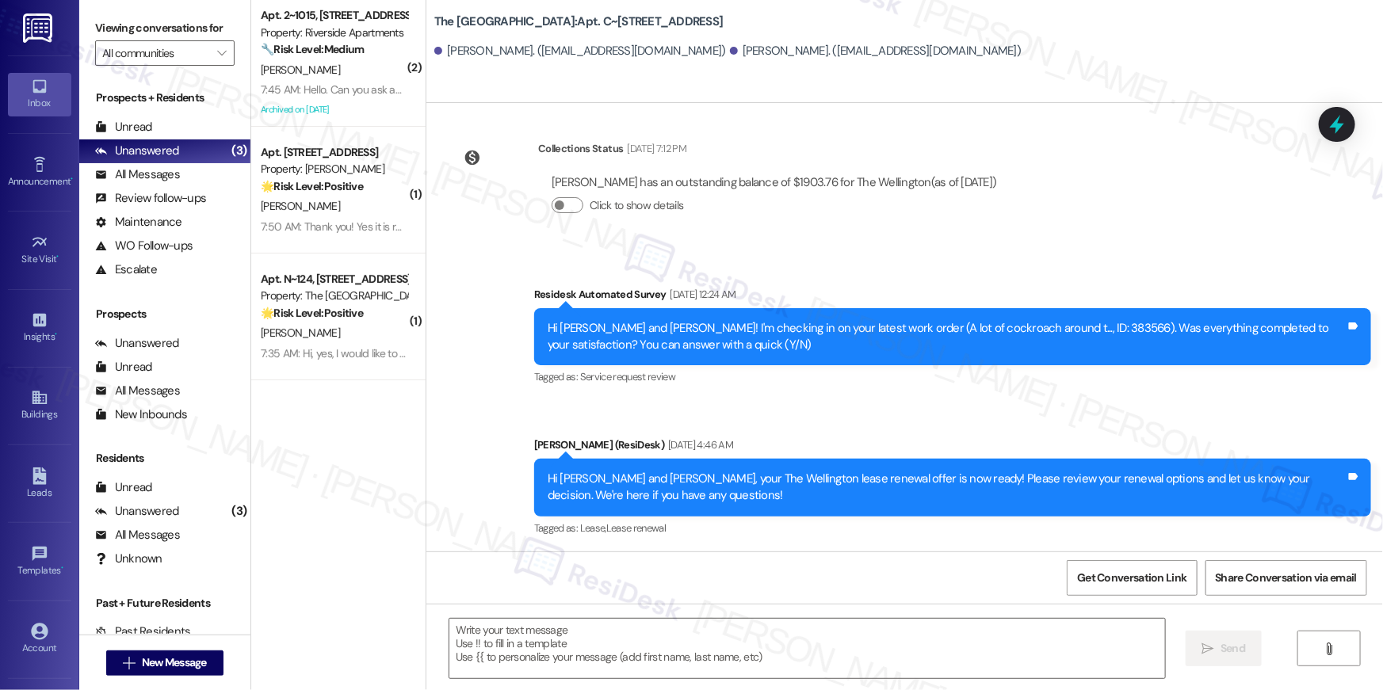
type textarea "Fetching suggested responses. Please feel free to read through the conversation…"
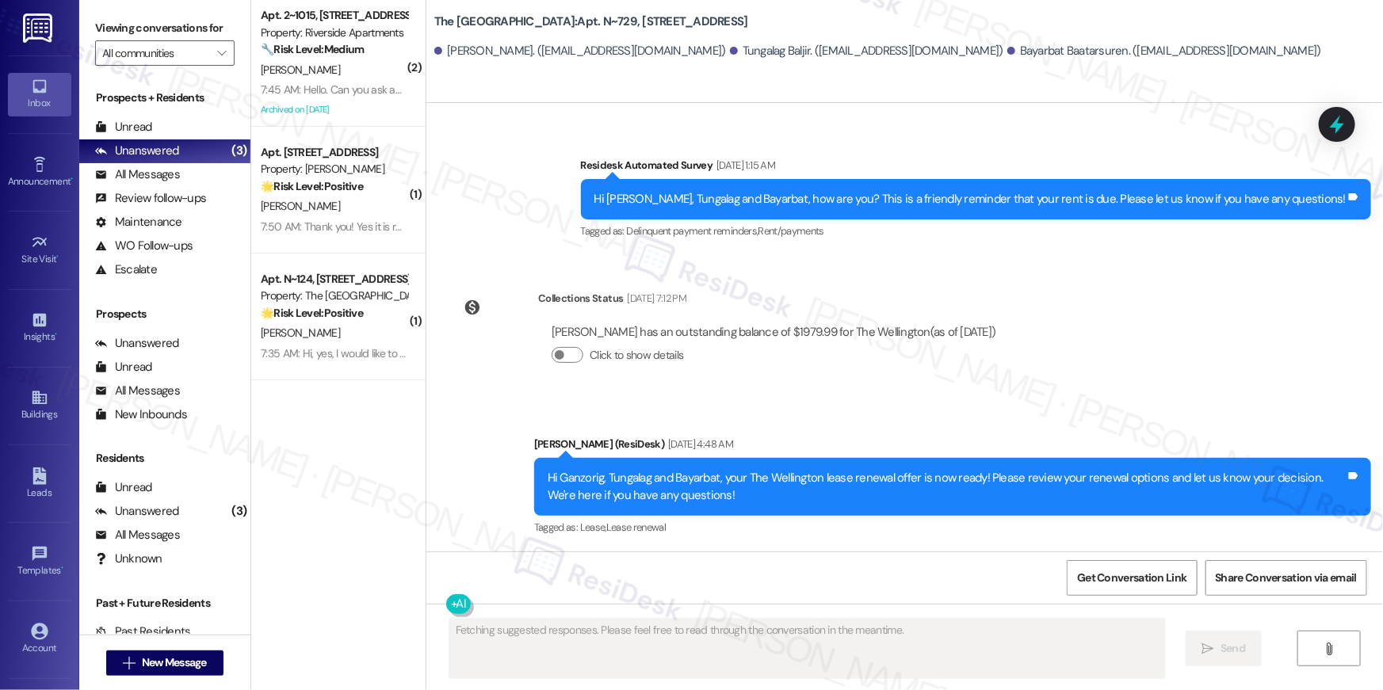
scroll to position [1179, 0]
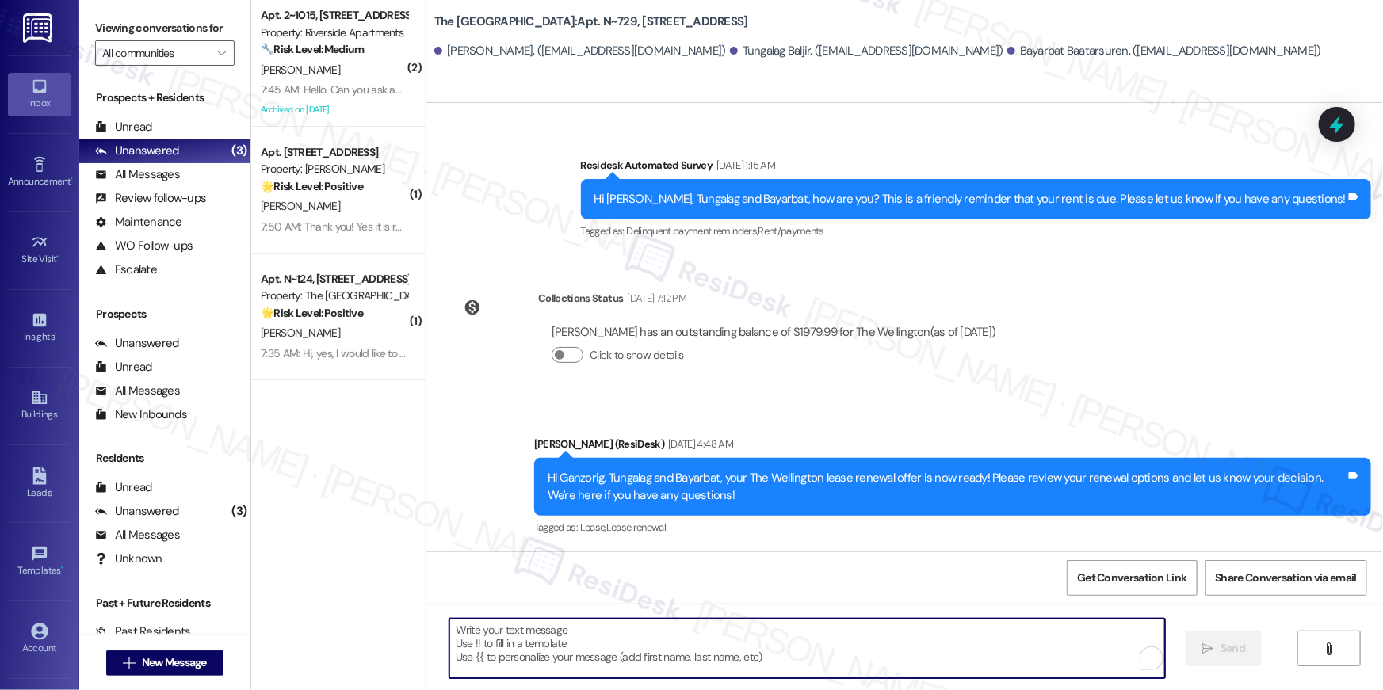
click at [967, 636] on textarea "To enrich screen reader interactions, please activate Accessibility in Grammarl…" at bounding box center [806, 648] width 715 height 59
paste textarea "Hi {{first_name}}, just following up on your lease renewal offer at {{property}…"
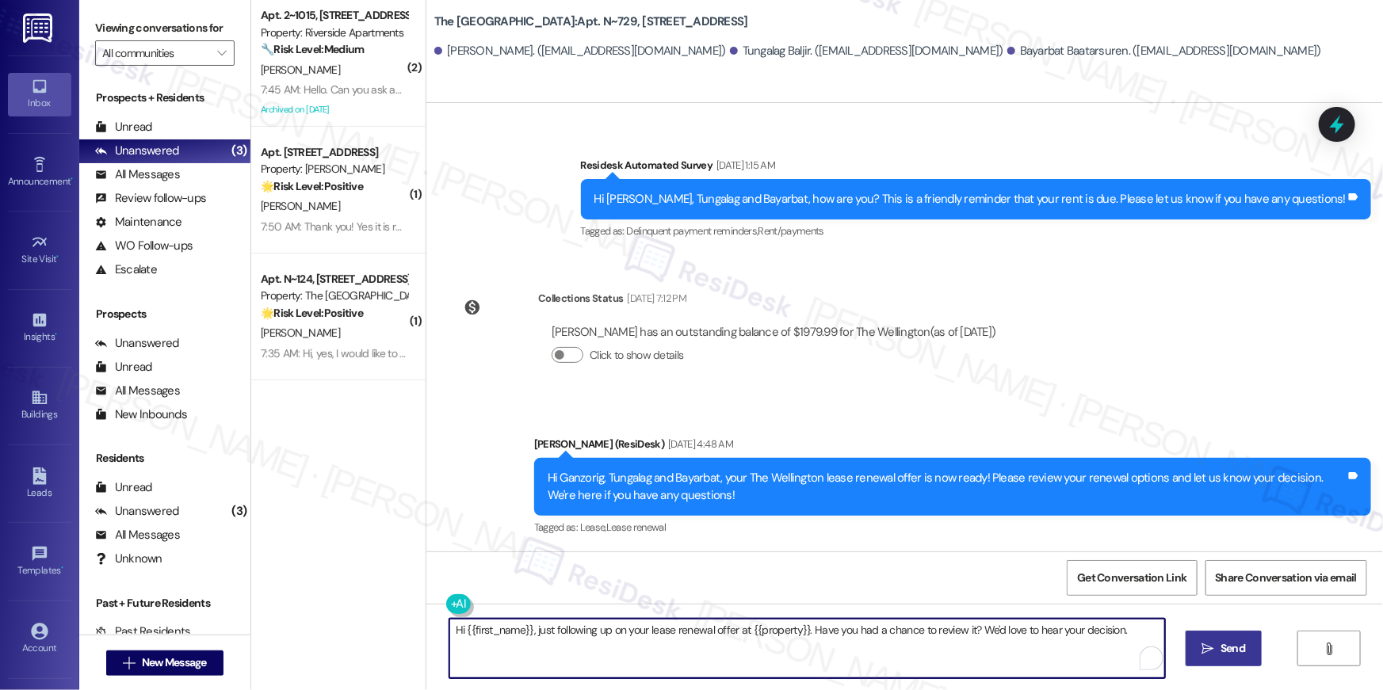
type textarea "Hi {{first_name}}, just following up on your lease renewal offer at {{property}…"
click at [1240, 640] on span "Send" at bounding box center [1232, 648] width 25 height 17
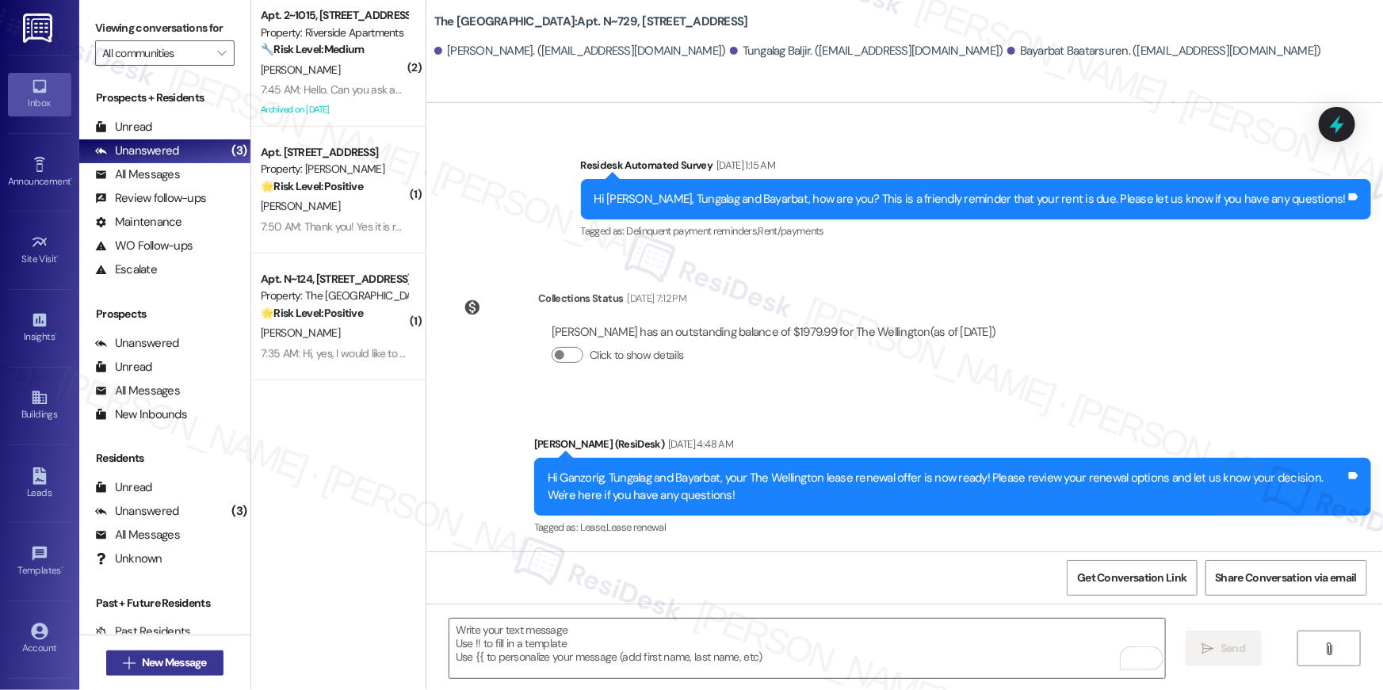
scroll to position [1306, 0]
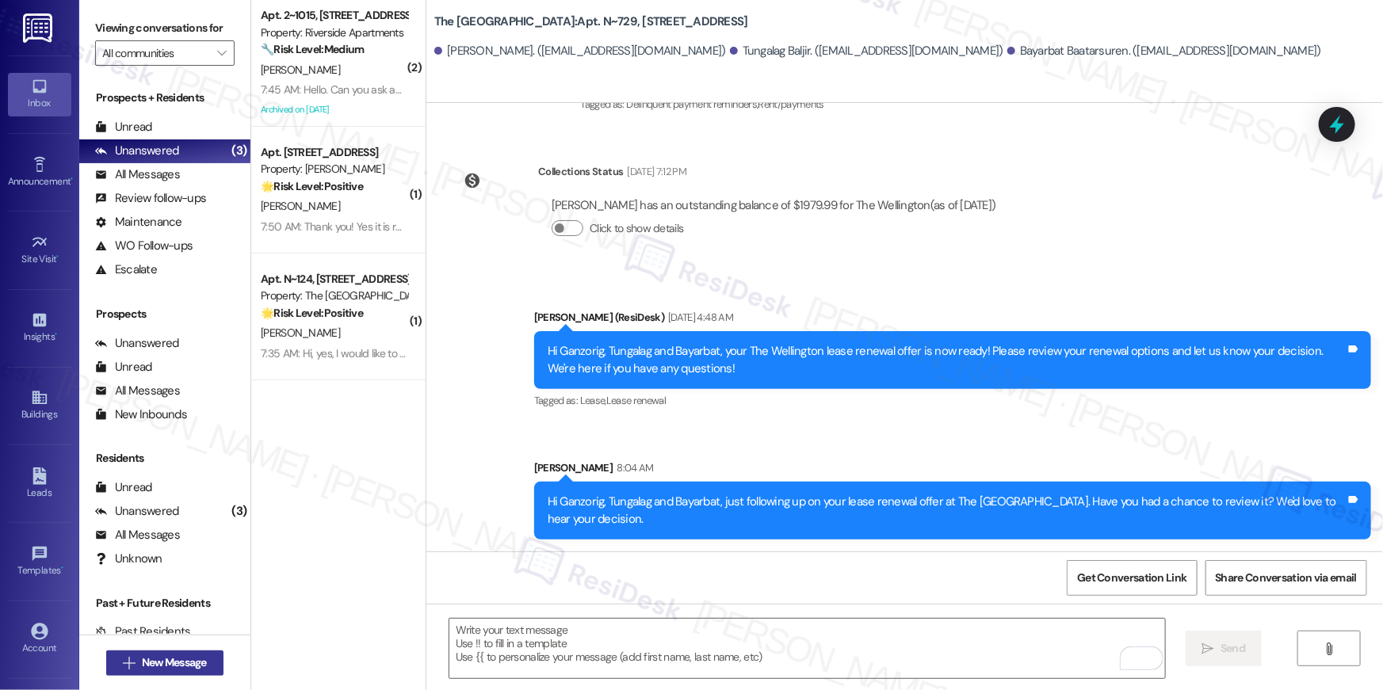
click at [182, 668] on span "New Message" at bounding box center [174, 662] width 65 height 17
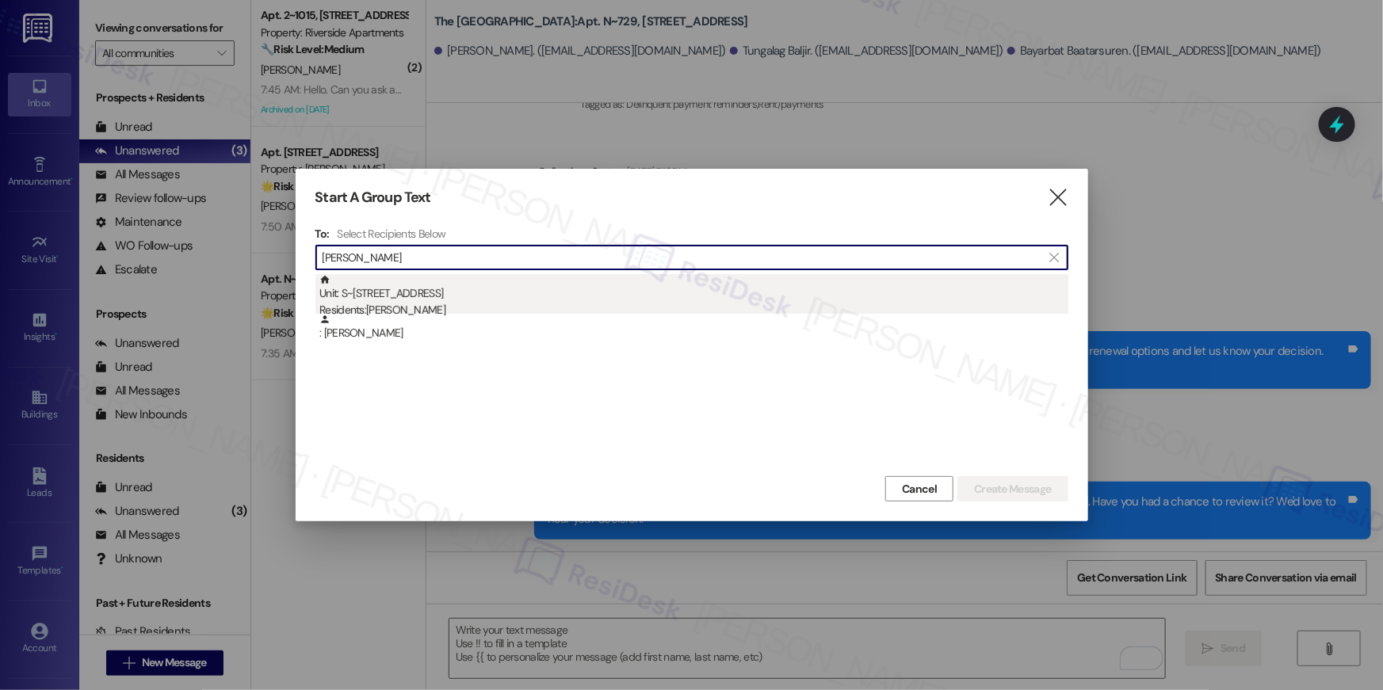
type input "patty sama"
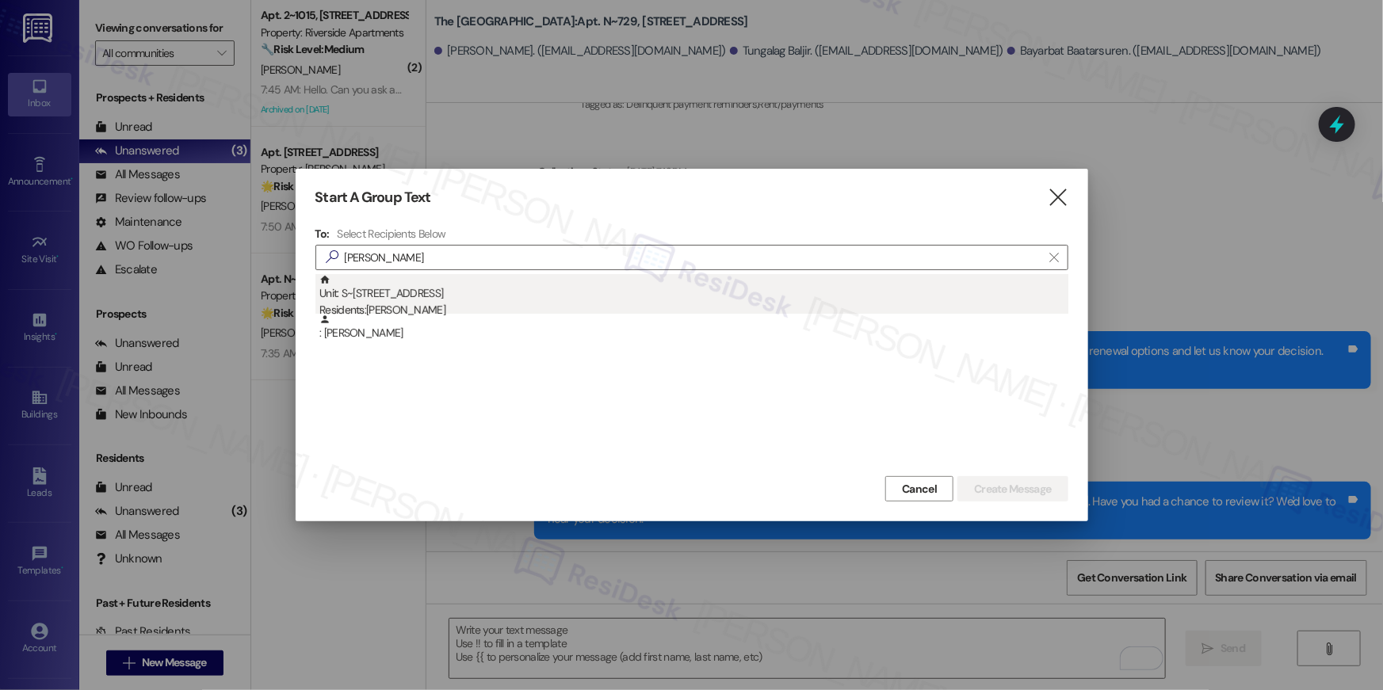
click at [509, 293] on div "Unit: S~809 - 1850 Columbia Pike Residents: Ram Jotikasthira, Patty Samavardhana" at bounding box center [693, 296] width 749 height 45
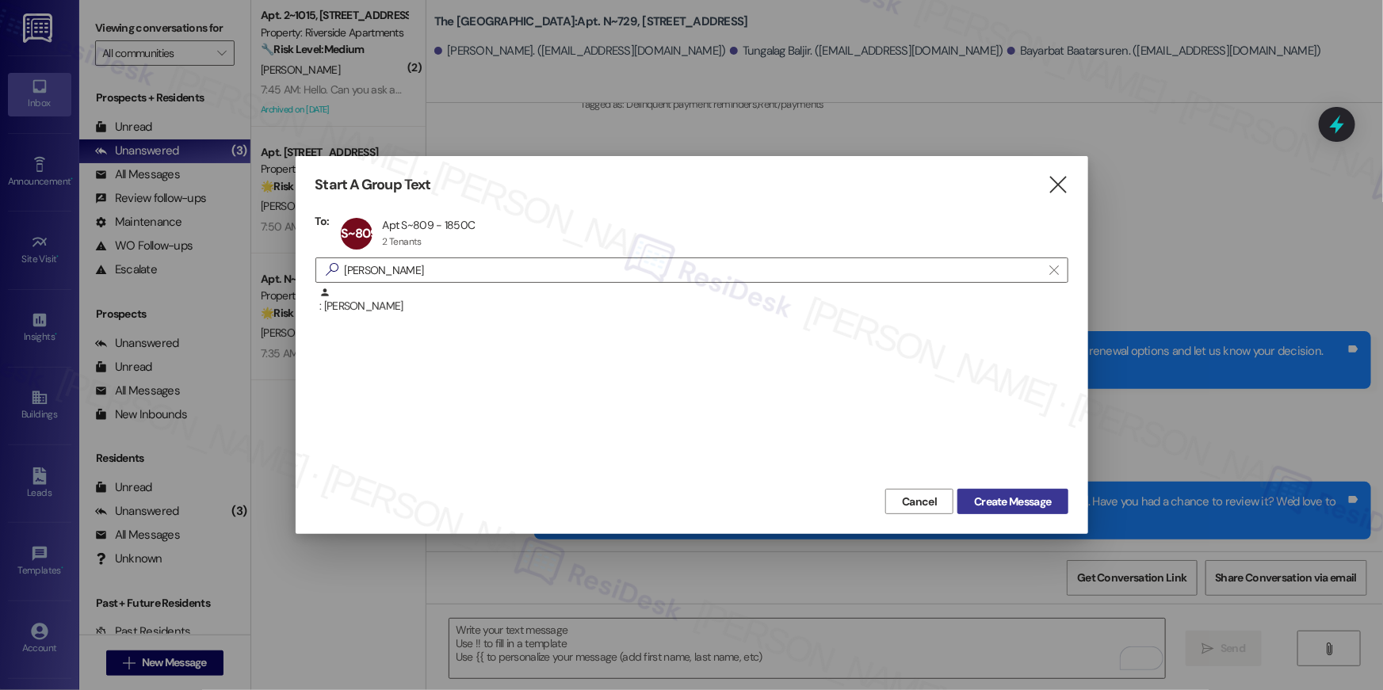
click at [1015, 510] on button "Create Message" at bounding box center [1012, 501] width 110 height 25
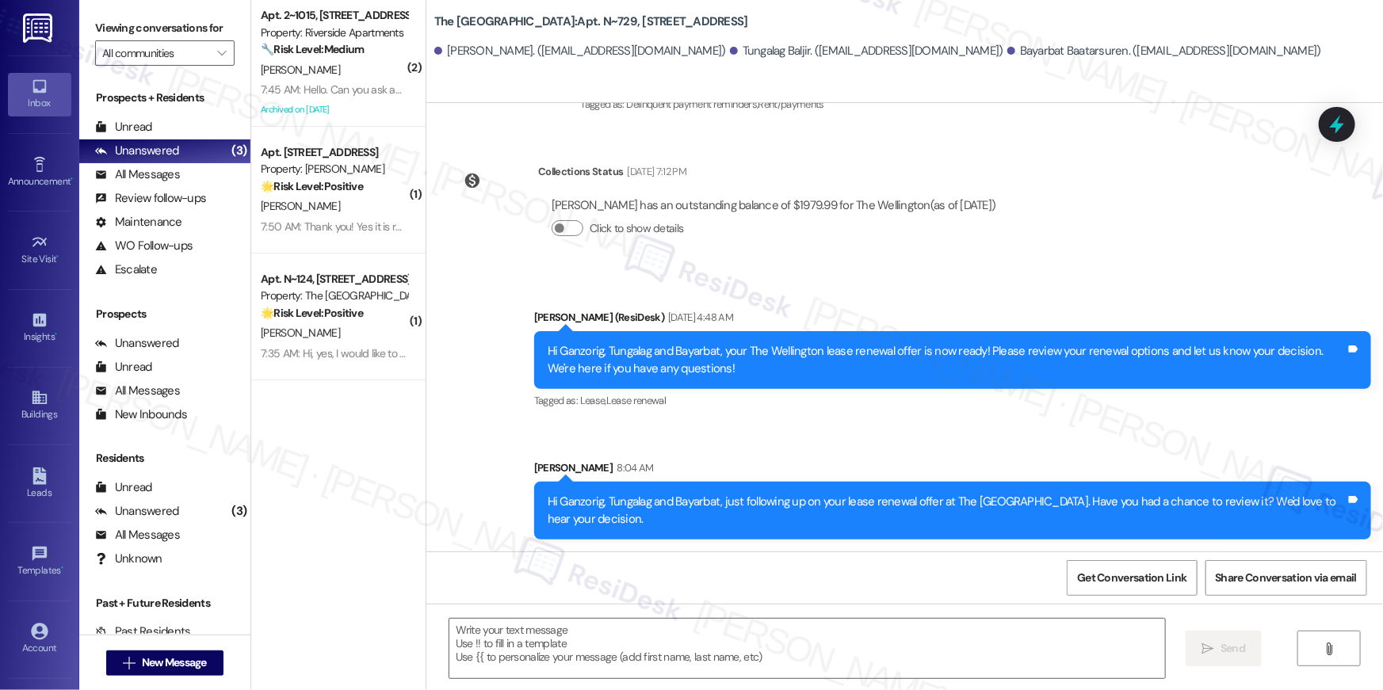
type textarea "Fetching suggested responses. Please feel free to read through the conversation…"
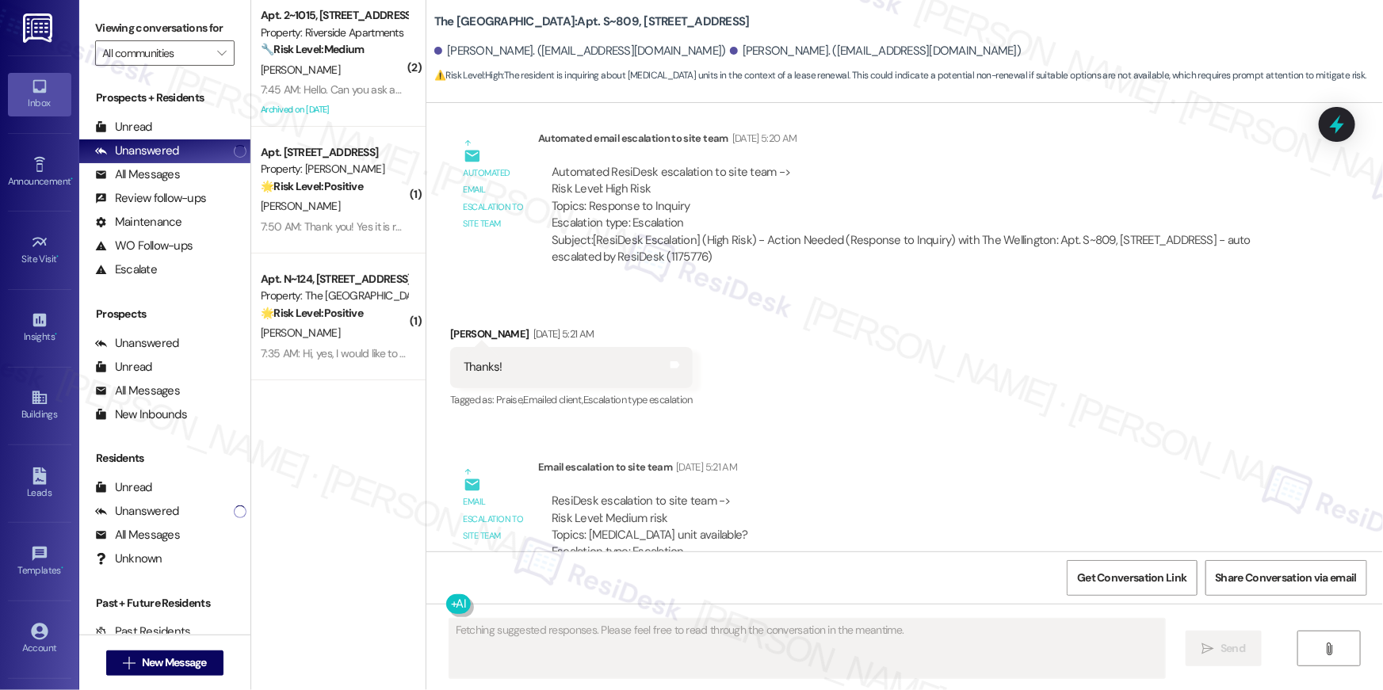
scroll to position [5747, 0]
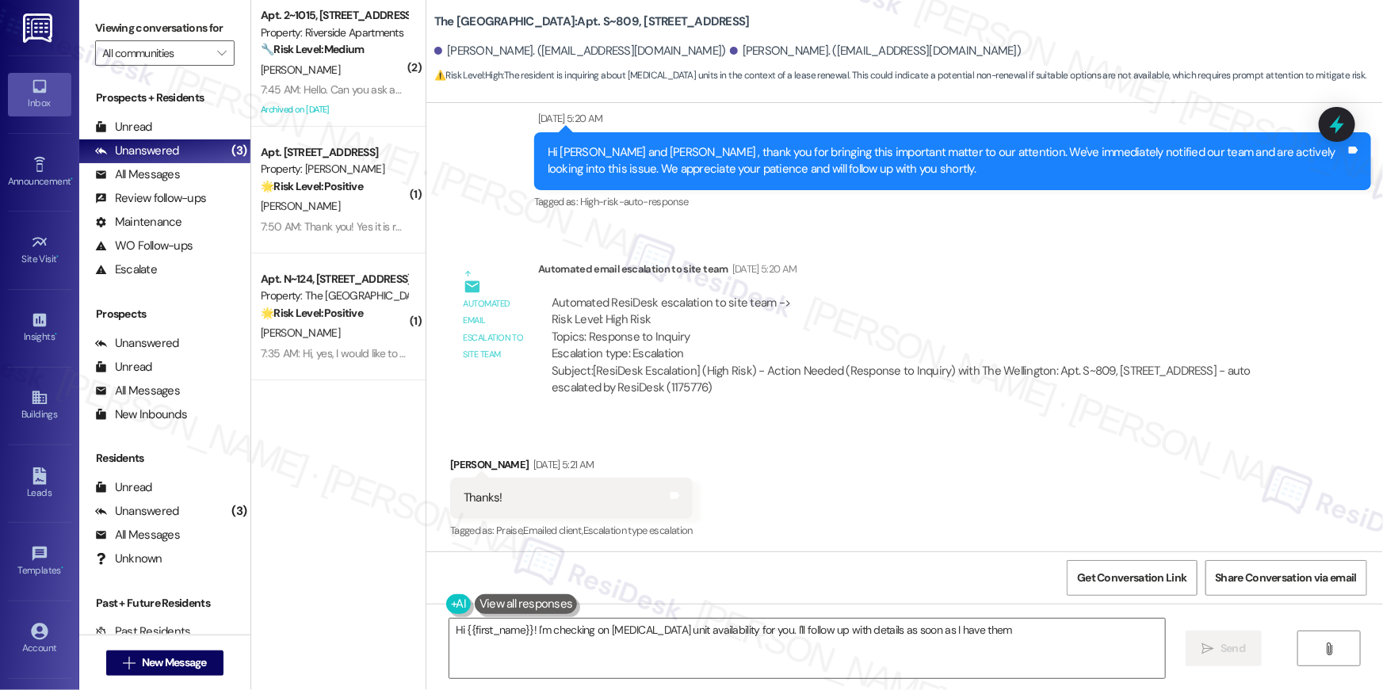
type textarea "Hi {{first_name}}! I'm checking on low-income unit availability for you. I'll f…"
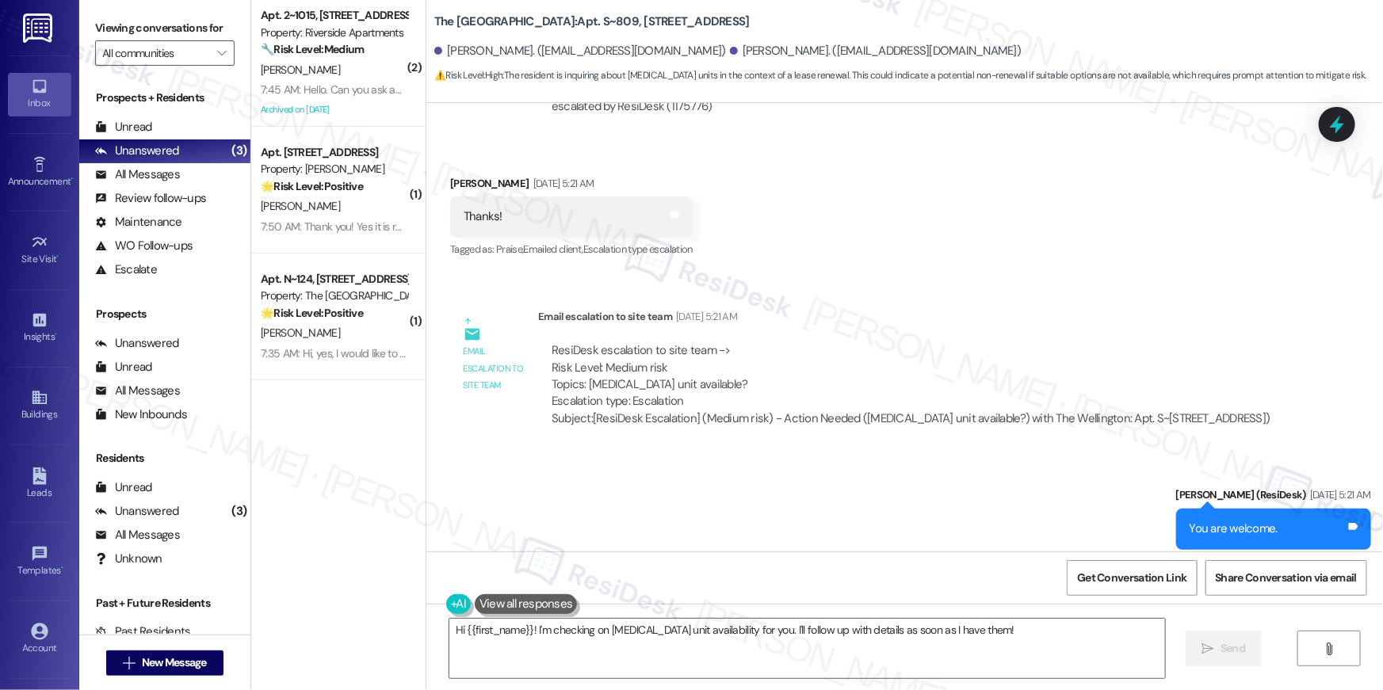
scroll to position [6077, 0]
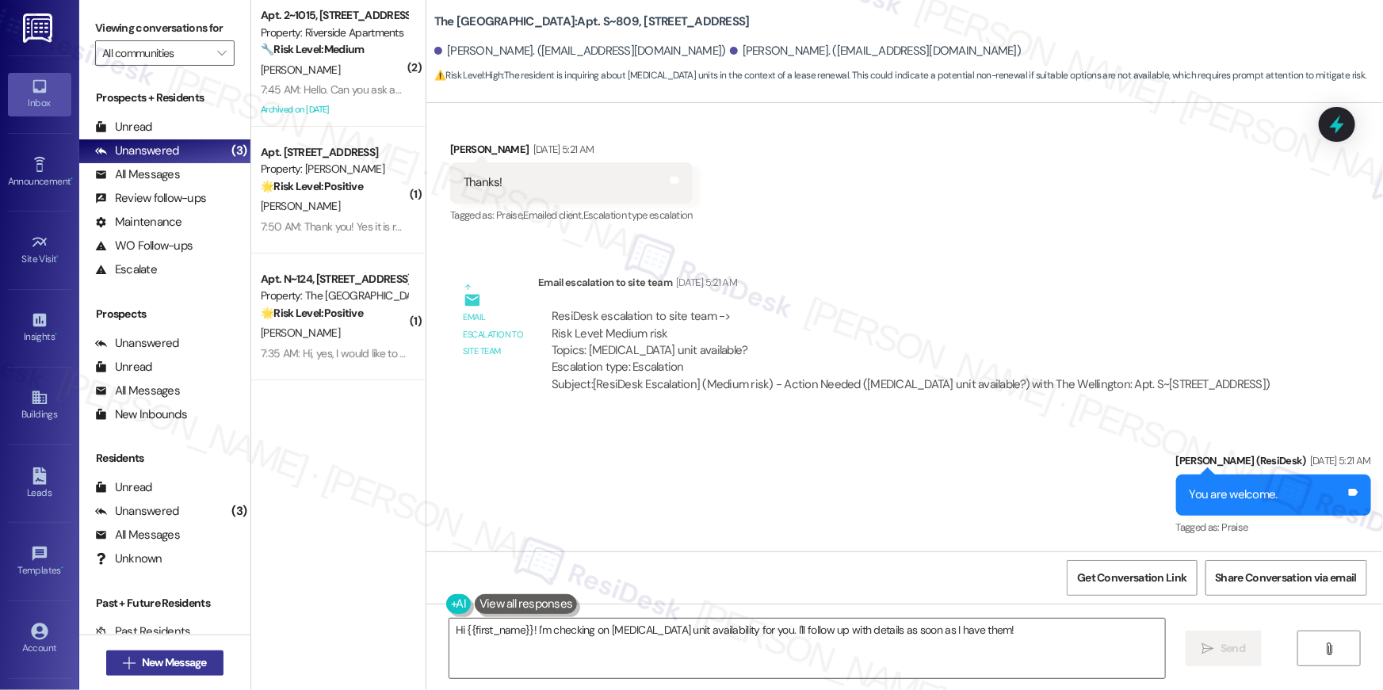
click at [149, 654] on span "New Message" at bounding box center [174, 662] width 65 height 17
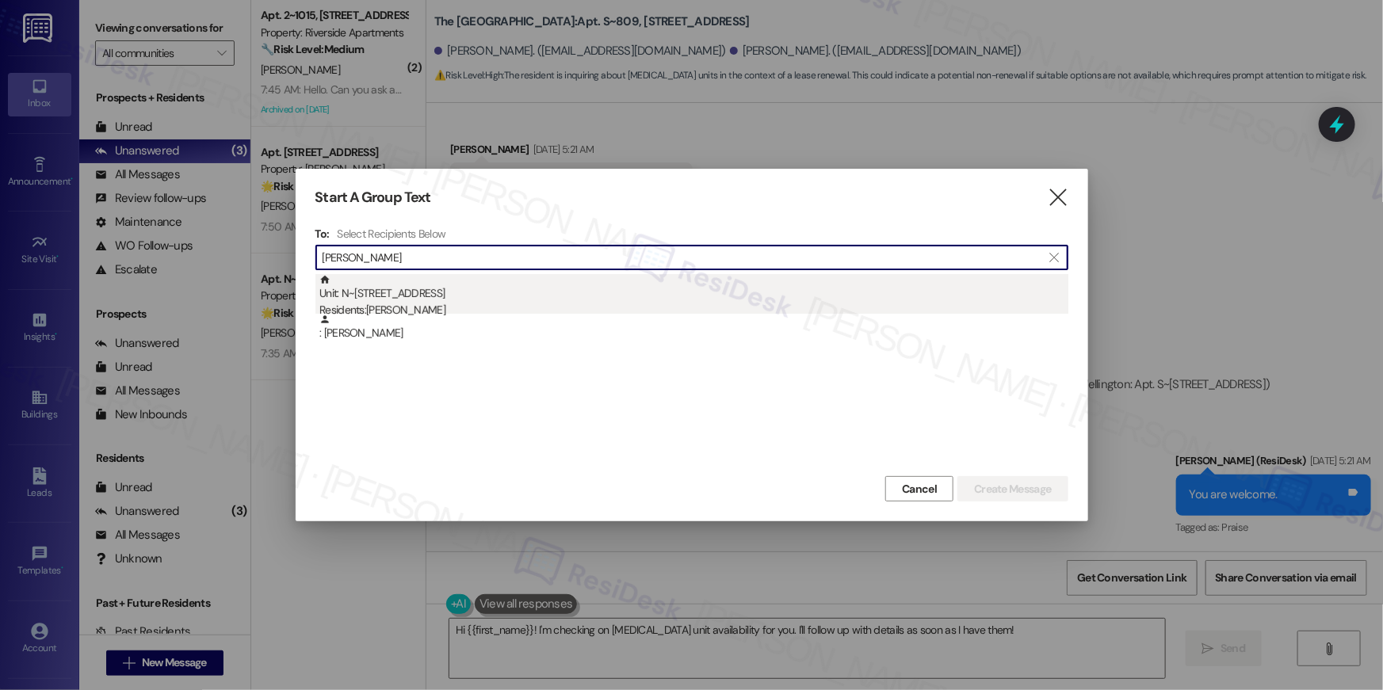
type input "naomi freeman"
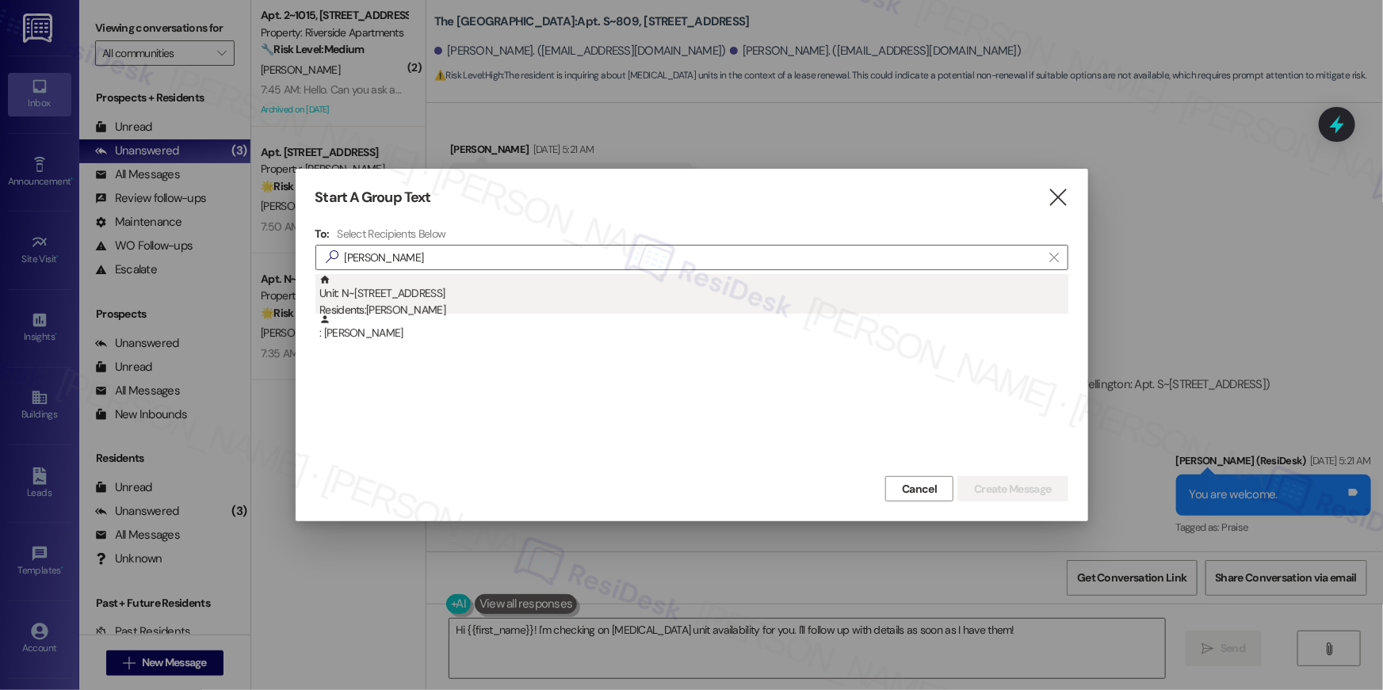
click at [885, 289] on div "Unit: N~427 - 1850 Columbia Pike Residents: Naomi Freeman" at bounding box center [693, 296] width 749 height 45
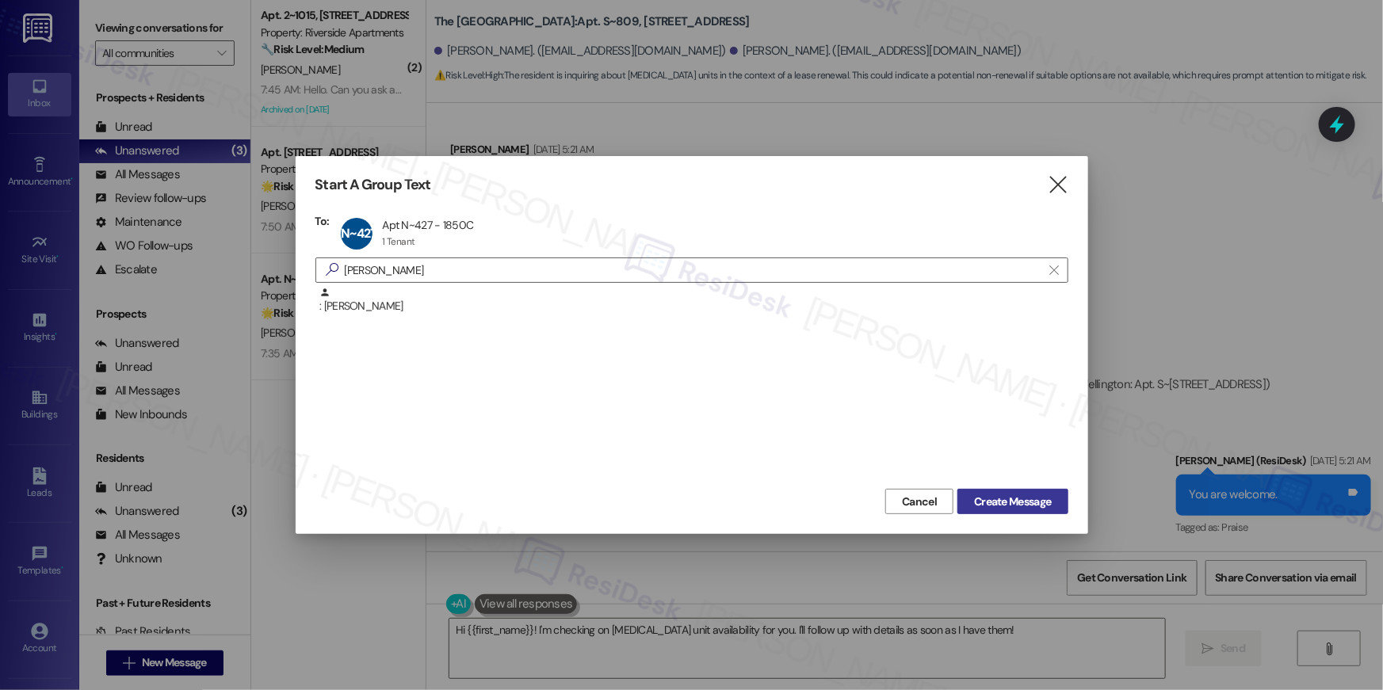
click at [1008, 500] on span "Create Message" at bounding box center [1012, 502] width 77 height 17
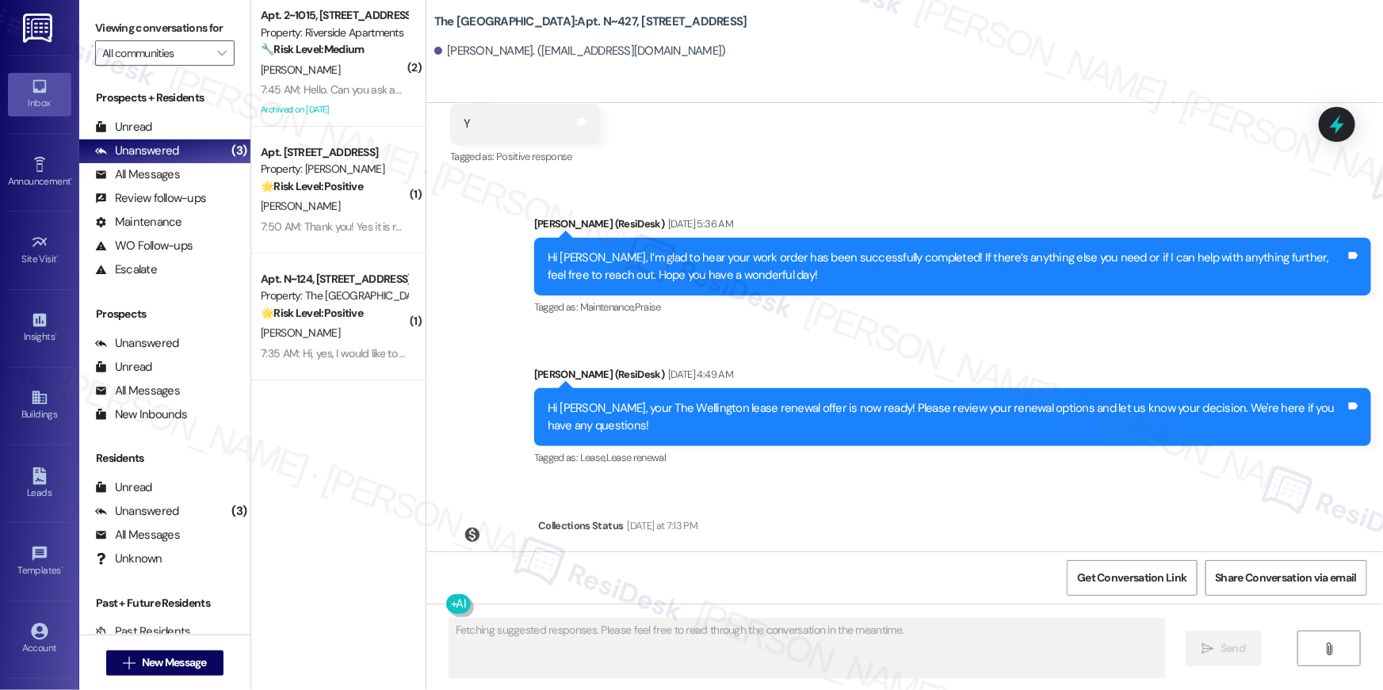
scroll to position [6634, 0]
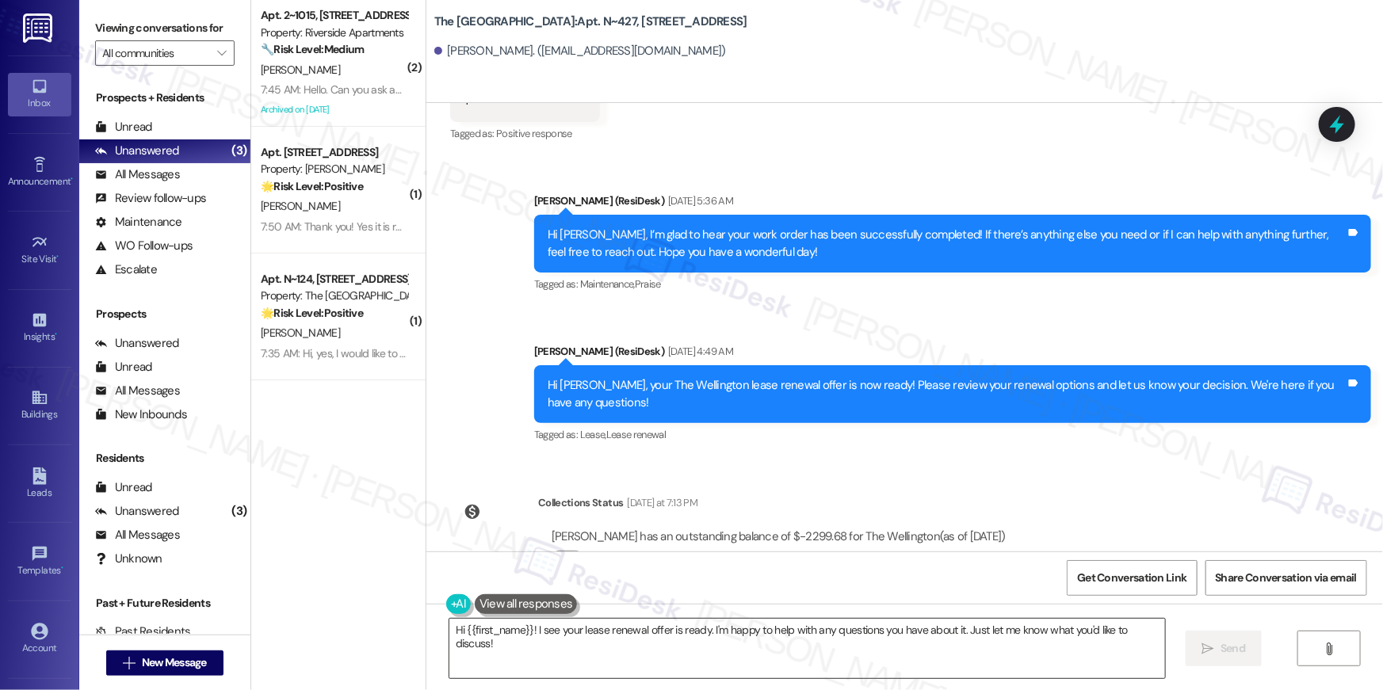
click at [929, 643] on textarea "Hi {{first_name}}! I see your lease renewal offer is ready. I'm happy to help w…" at bounding box center [806, 648] width 715 height 59
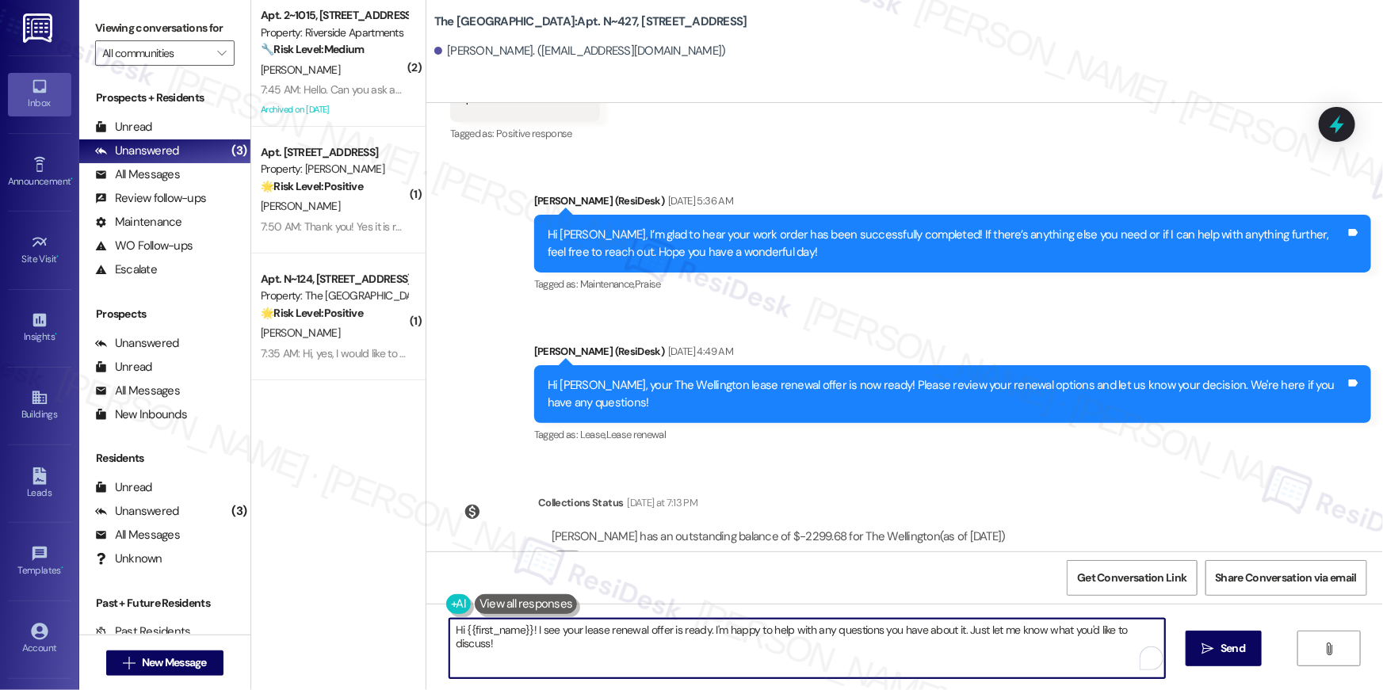
paste textarea ", just following up on your lease renewal offer at {{property}}. Have you had a…"
type textarea "Hi {{first_name}}, just following up on your lease renewal offer at {{property}…"
click at [1222, 644] on span "Send" at bounding box center [1232, 648] width 25 height 17
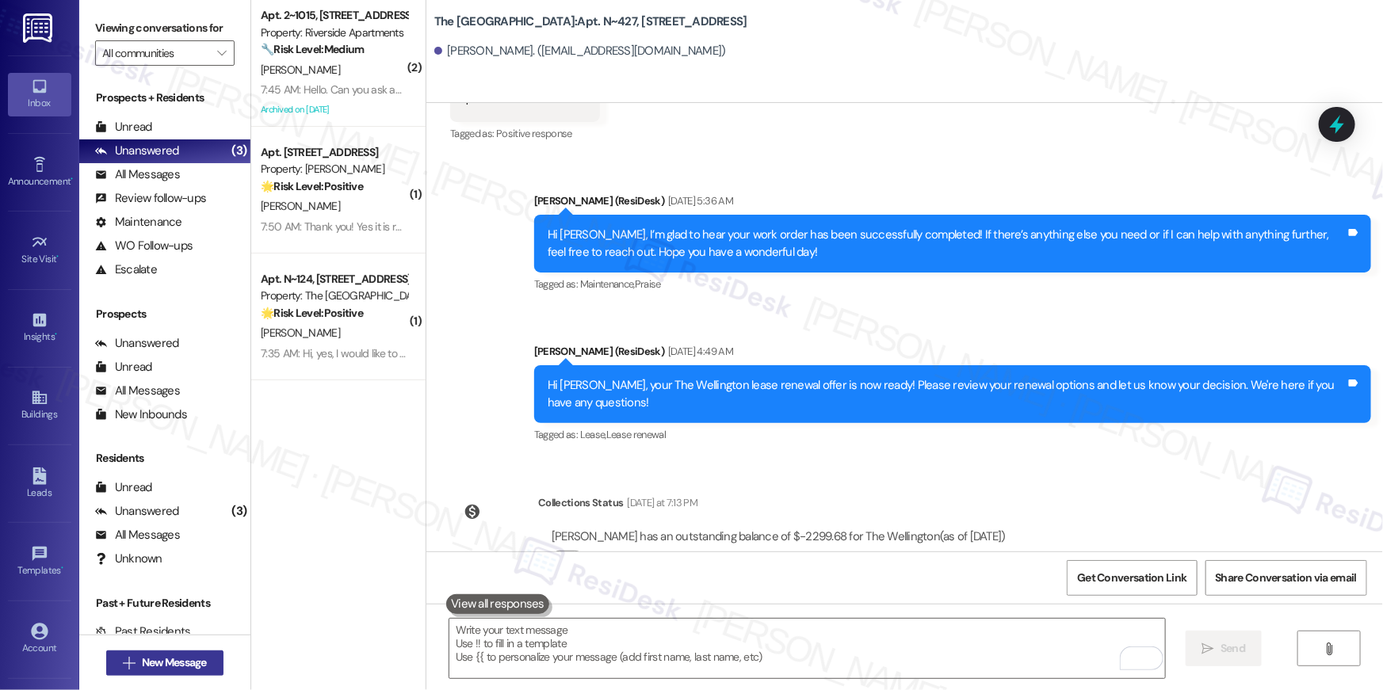
click at [186, 670] on button " New Message" at bounding box center [164, 663] width 117 height 25
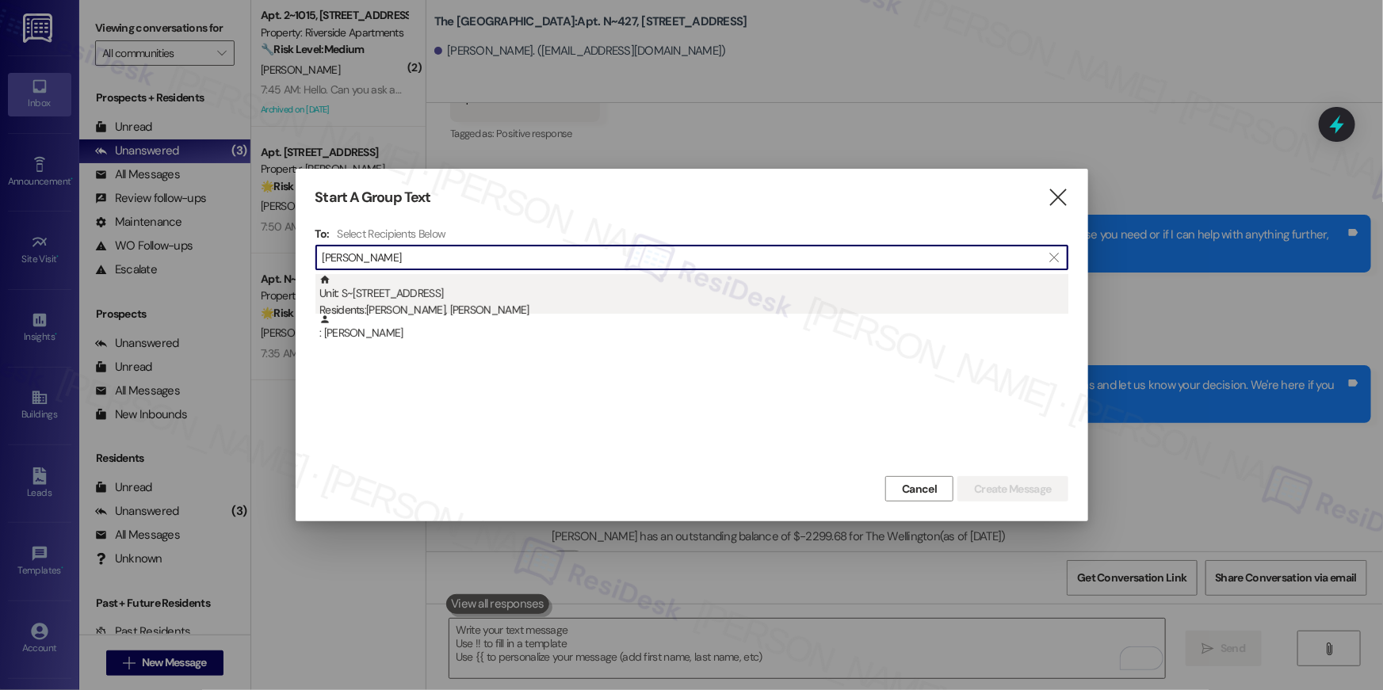
type input "atif ali"
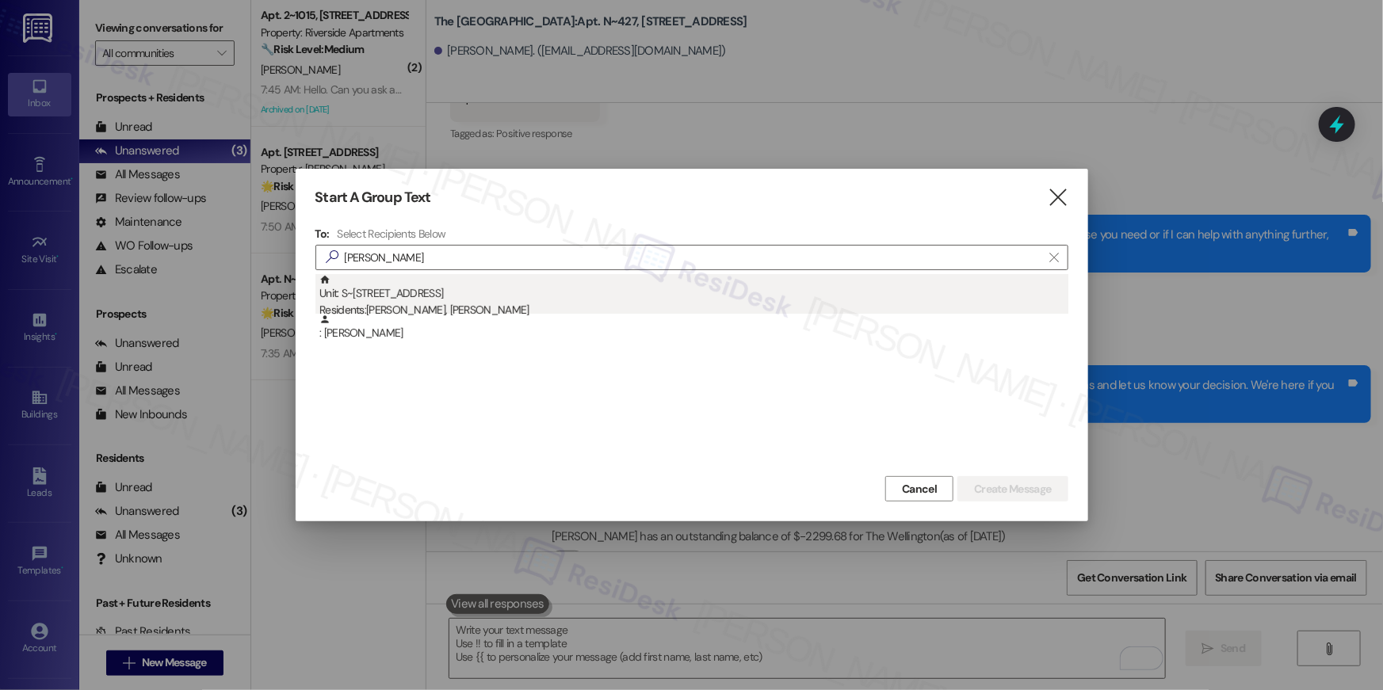
click at [433, 296] on div "Unit: S~711 - 1850 Columbia Pike Residents: Atif Ali, Sawsan Sharif" at bounding box center [693, 296] width 749 height 45
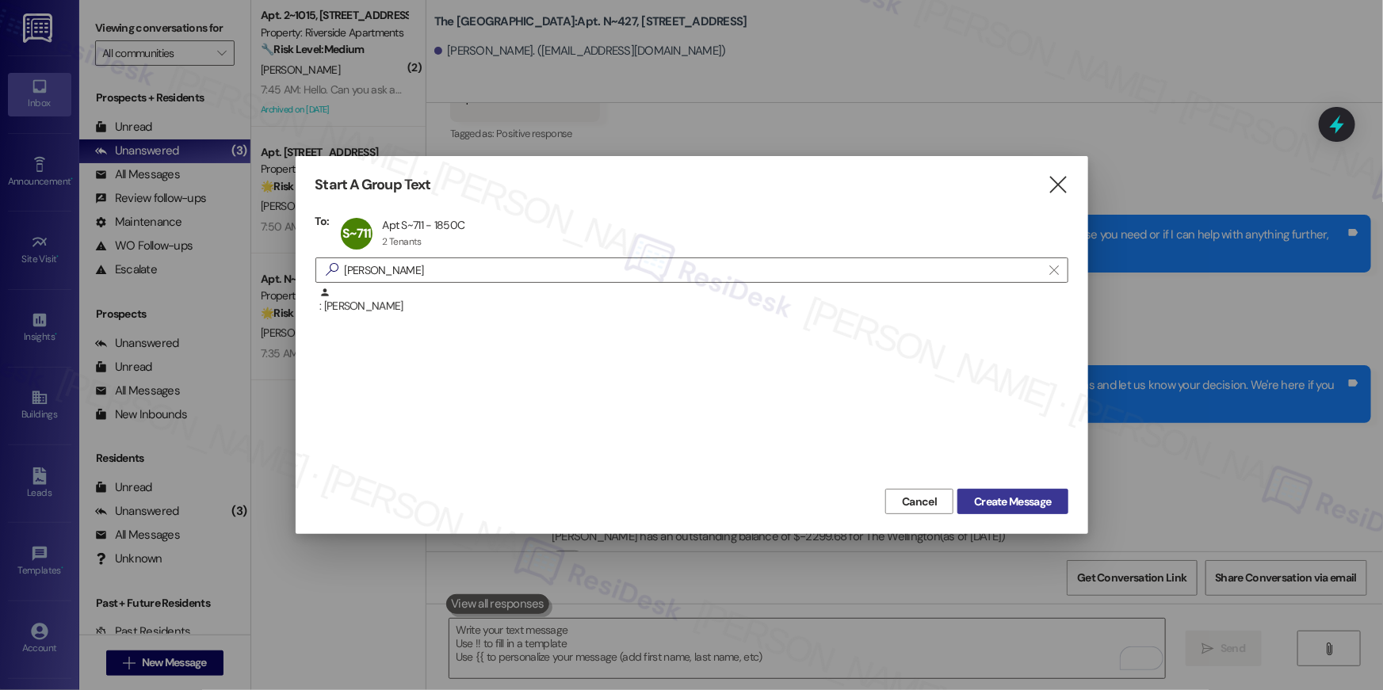
click at [983, 500] on span "Create Message" at bounding box center [1012, 502] width 77 height 17
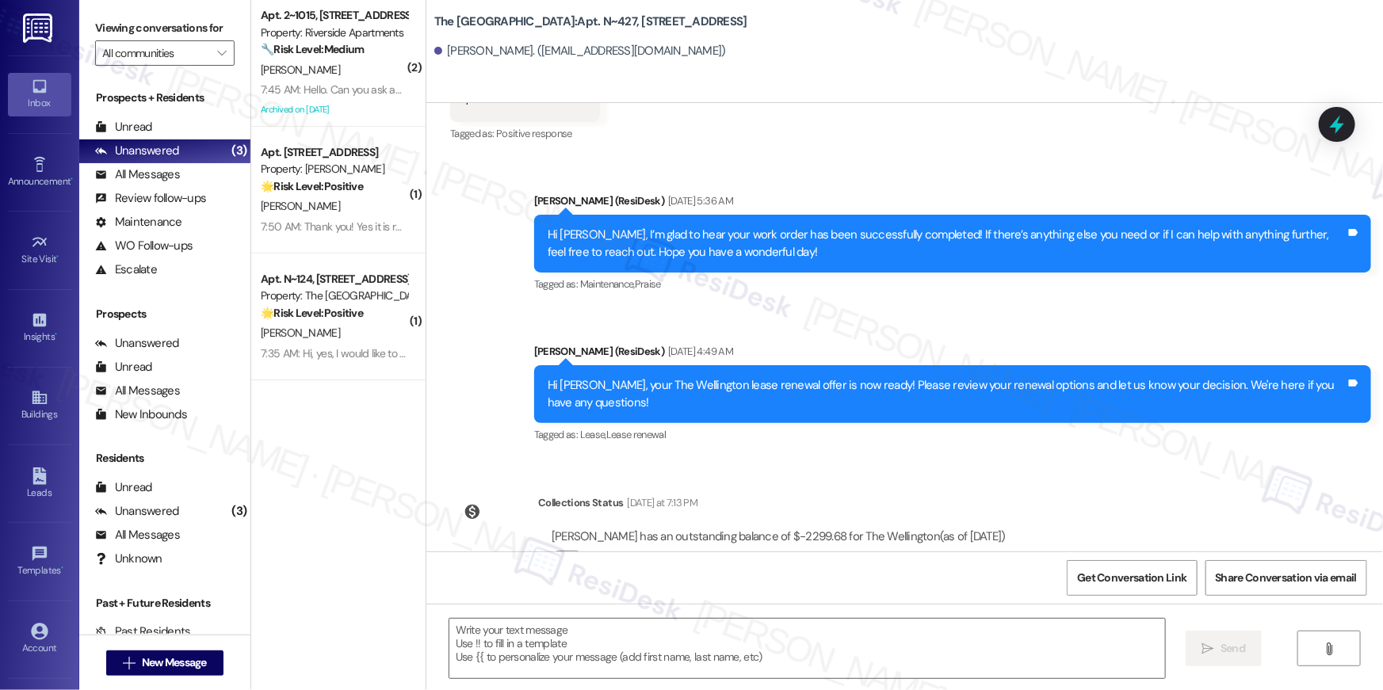
type textarea "Fetching suggested responses. Please feel free to read through the conversation…"
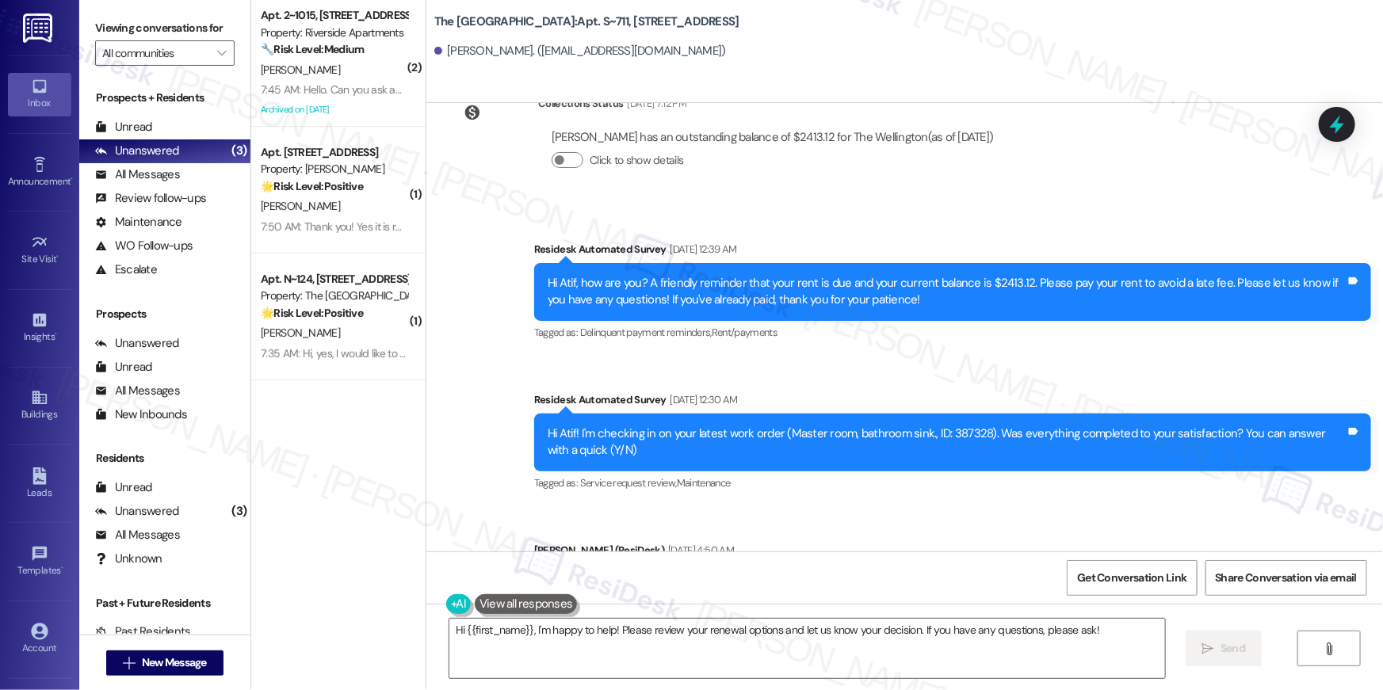
scroll to position [8066, 0]
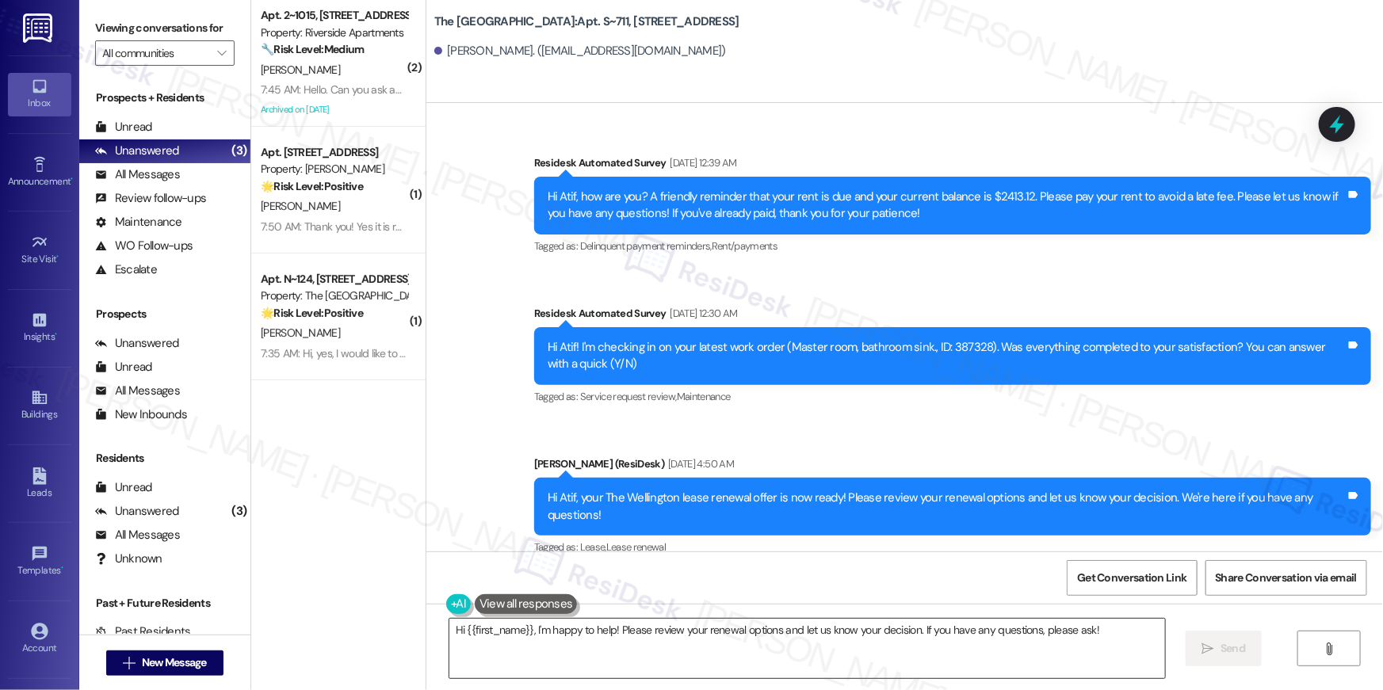
click at [1003, 647] on textarea "Hi {{first_name}}, I'm happy to help! Please review your renewal options and le…" at bounding box center [806, 648] width 715 height 59
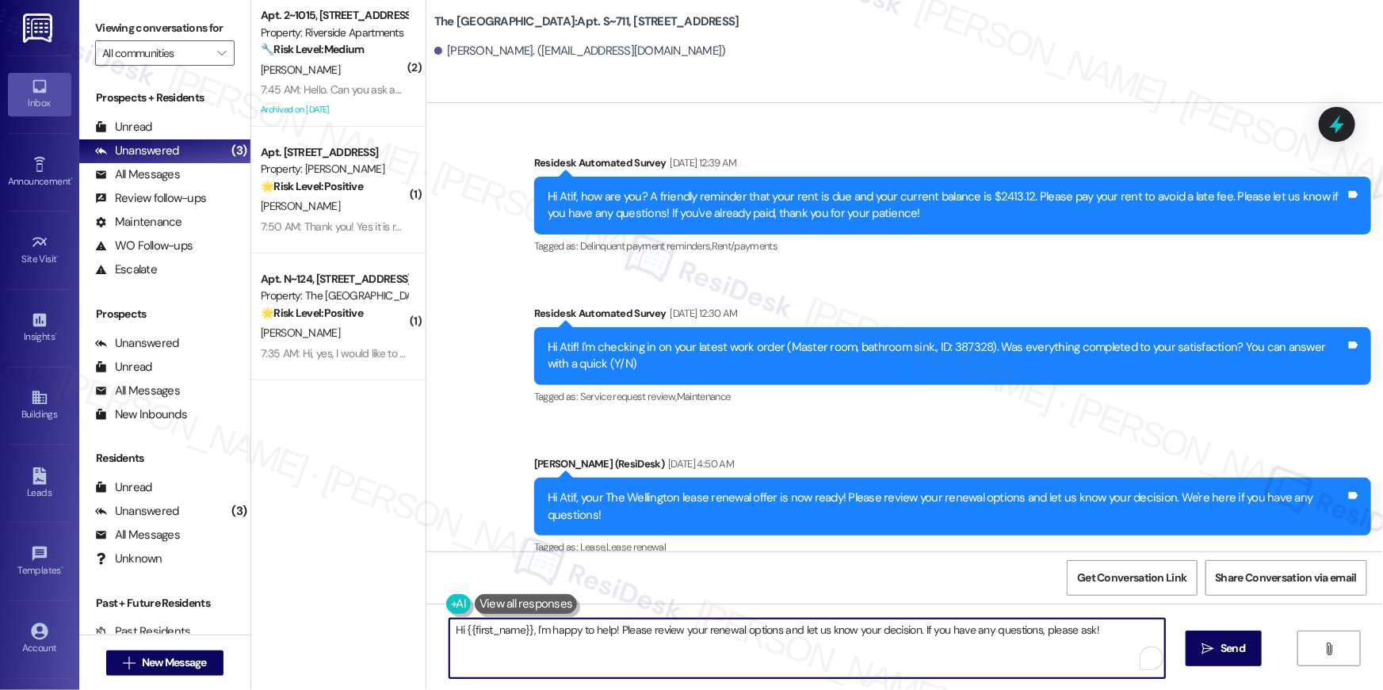
paste textarea "just following up on your lease renewal offer at {{property}}. Have you had a c…"
type textarea "Hi {{first_name}}, just following up on your lease renewal offer at {{property}…"
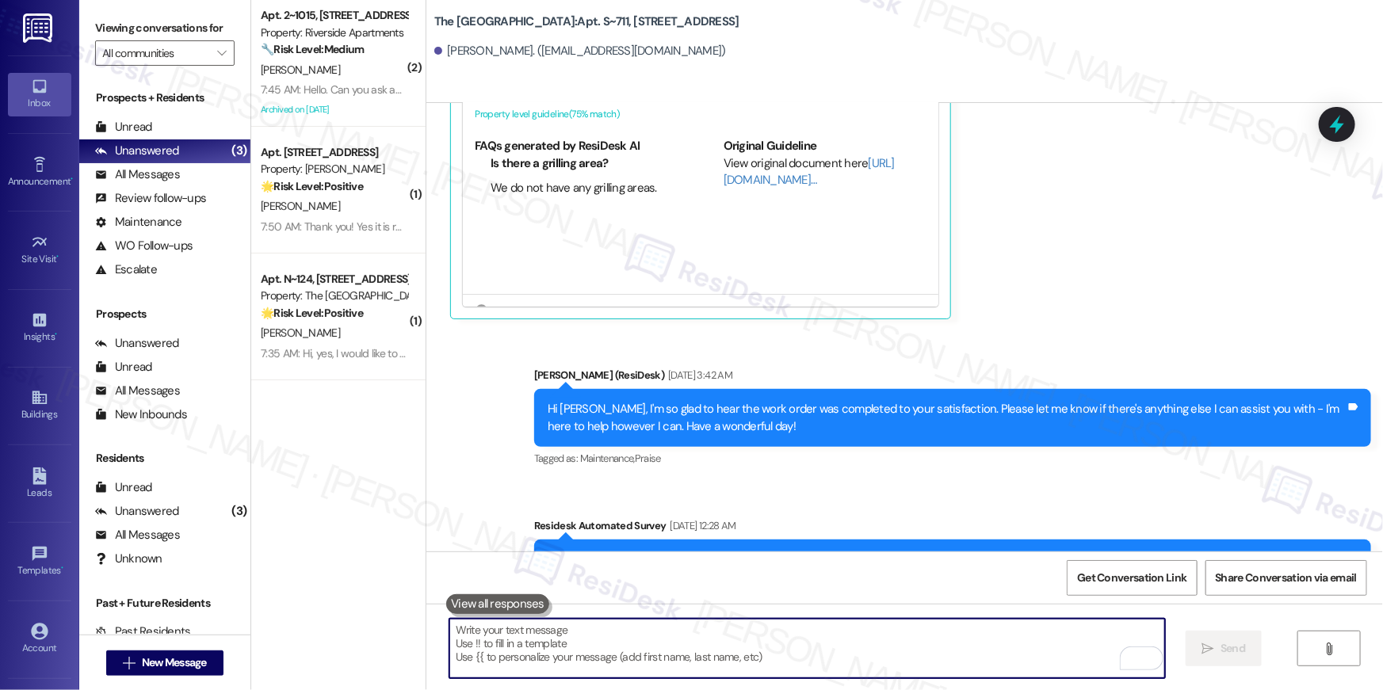
scroll to position [6164, 0]
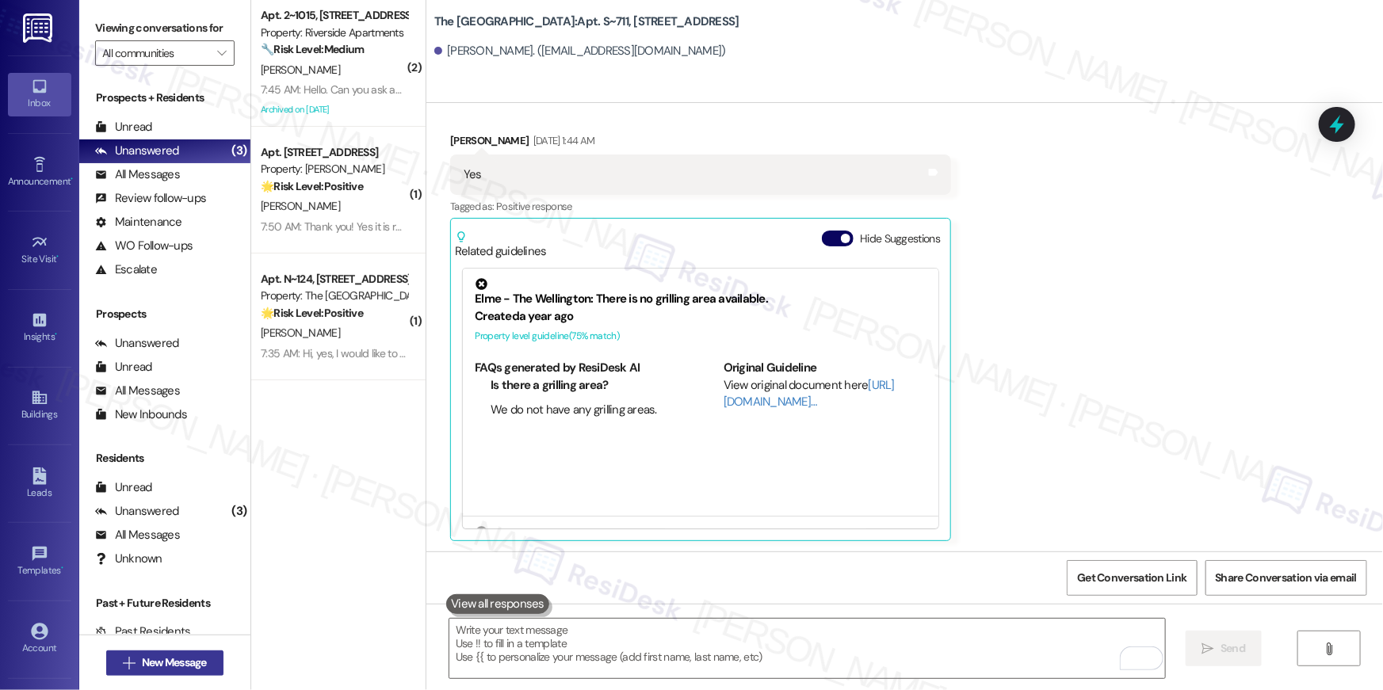
click at [142, 669] on span "New Message" at bounding box center [174, 662] width 65 height 17
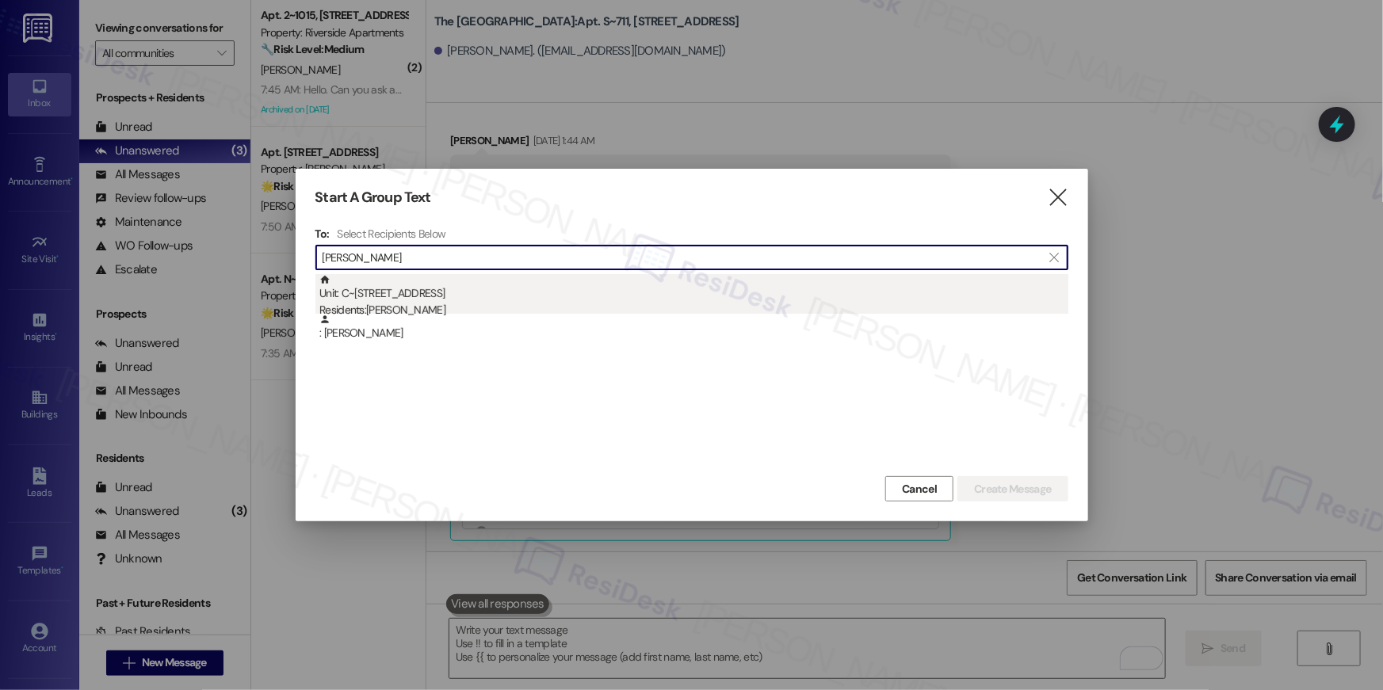
type input "sandra howar"
click at [464, 309] on div "Residents: Sandra Howard" at bounding box center [693, 310] width 749 height 17
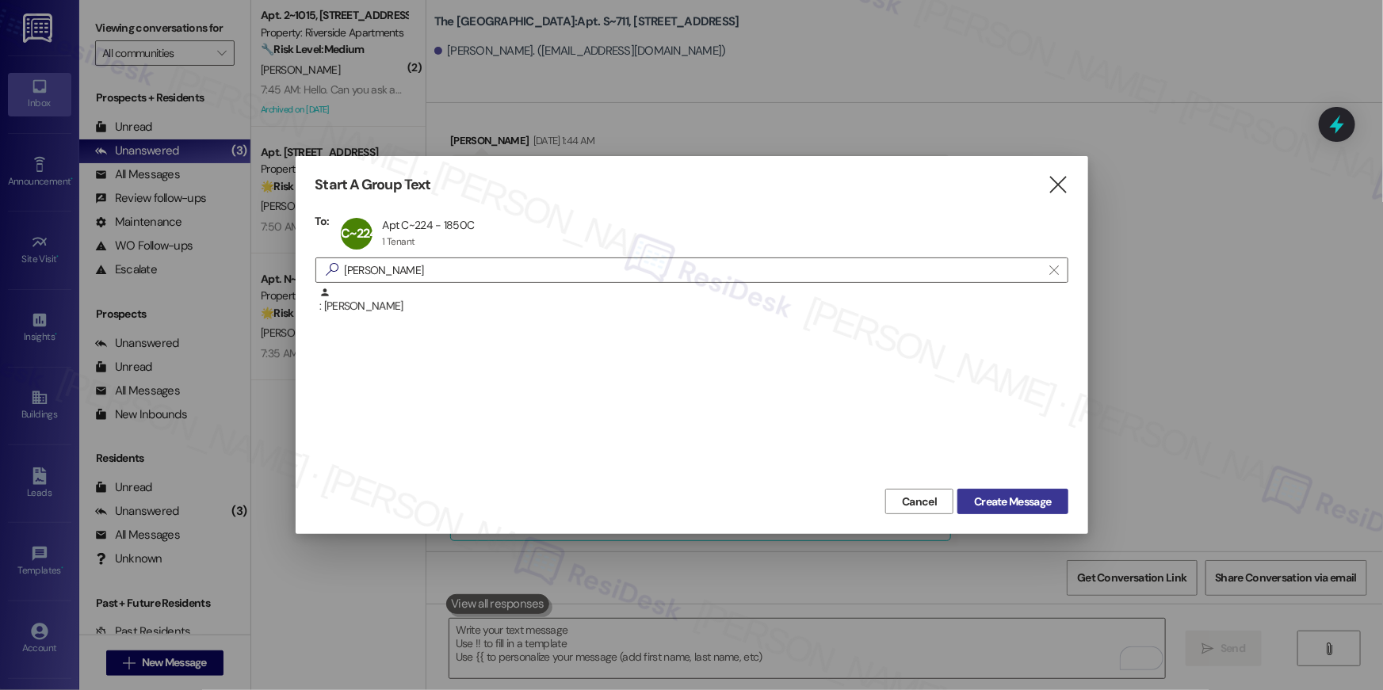
click at [994, 506] on span "Create Message" at bounding box center [1012, 502] width 77 height 17
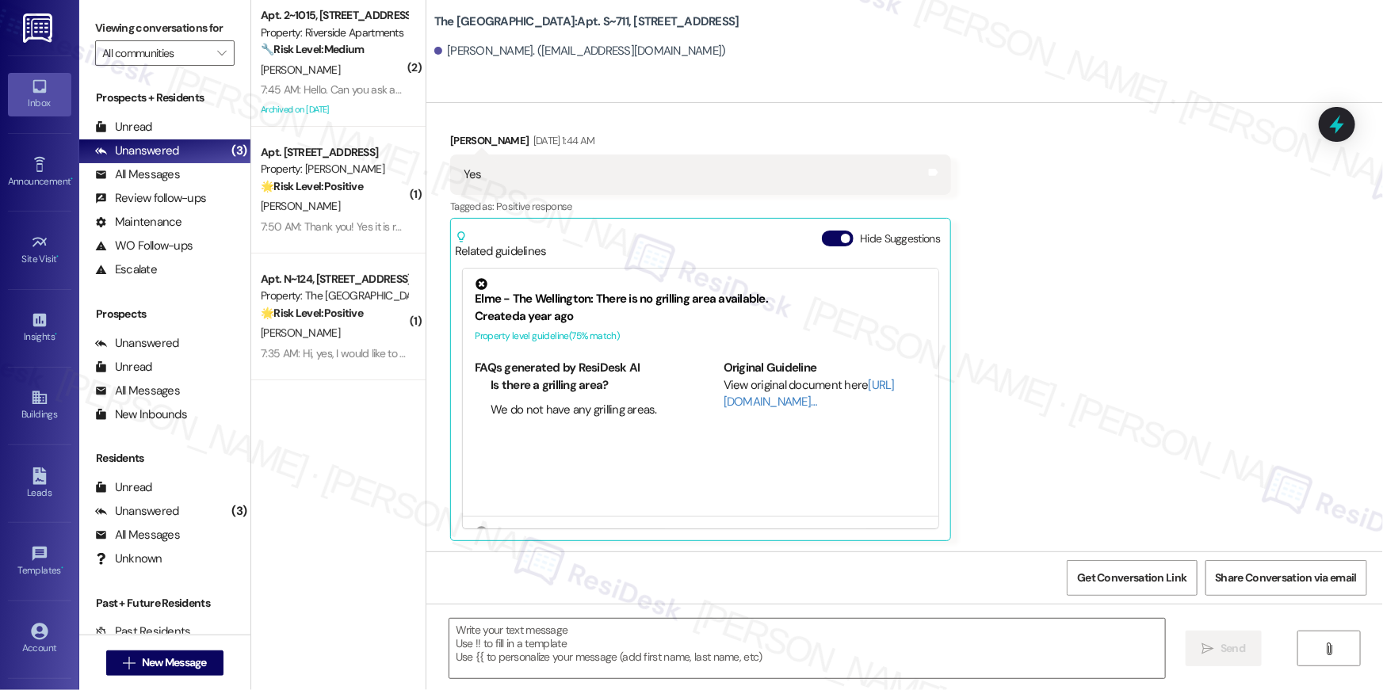
type textarea "Fetching suggested responses. Please feel free to read through the conversation…"
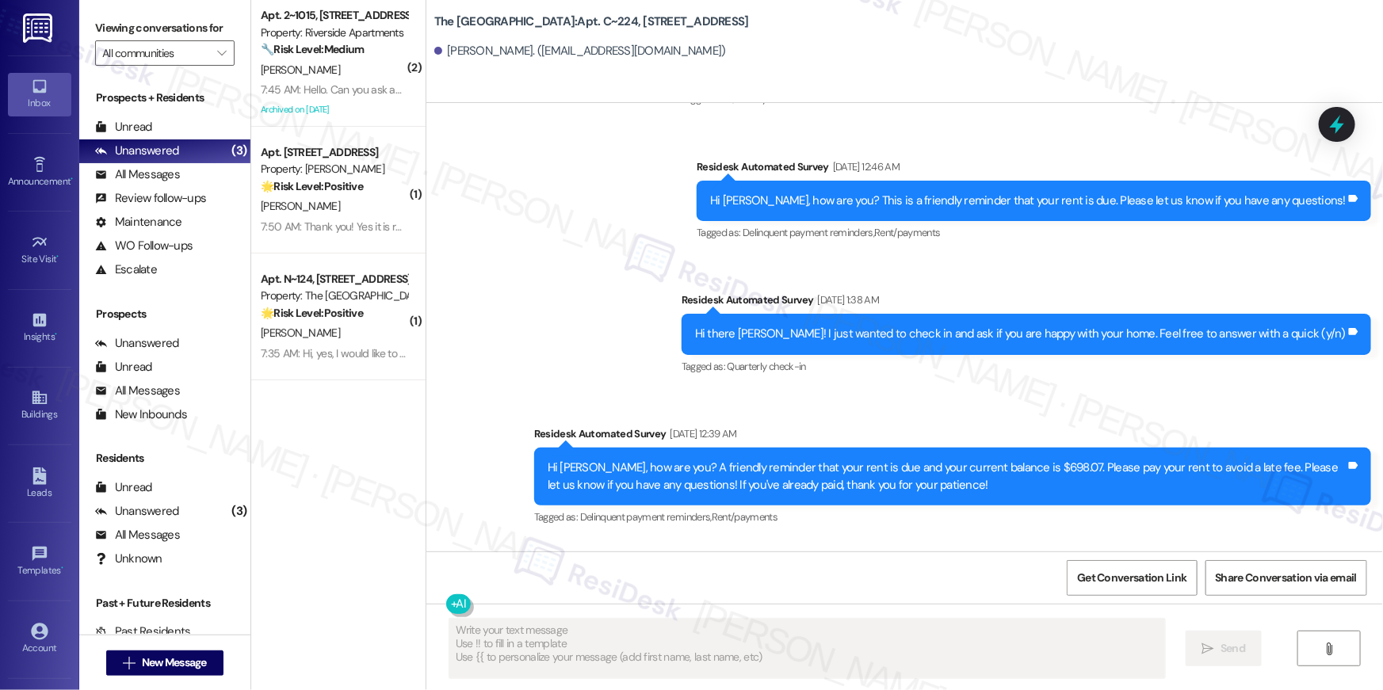
scroll to position [5492, 0]
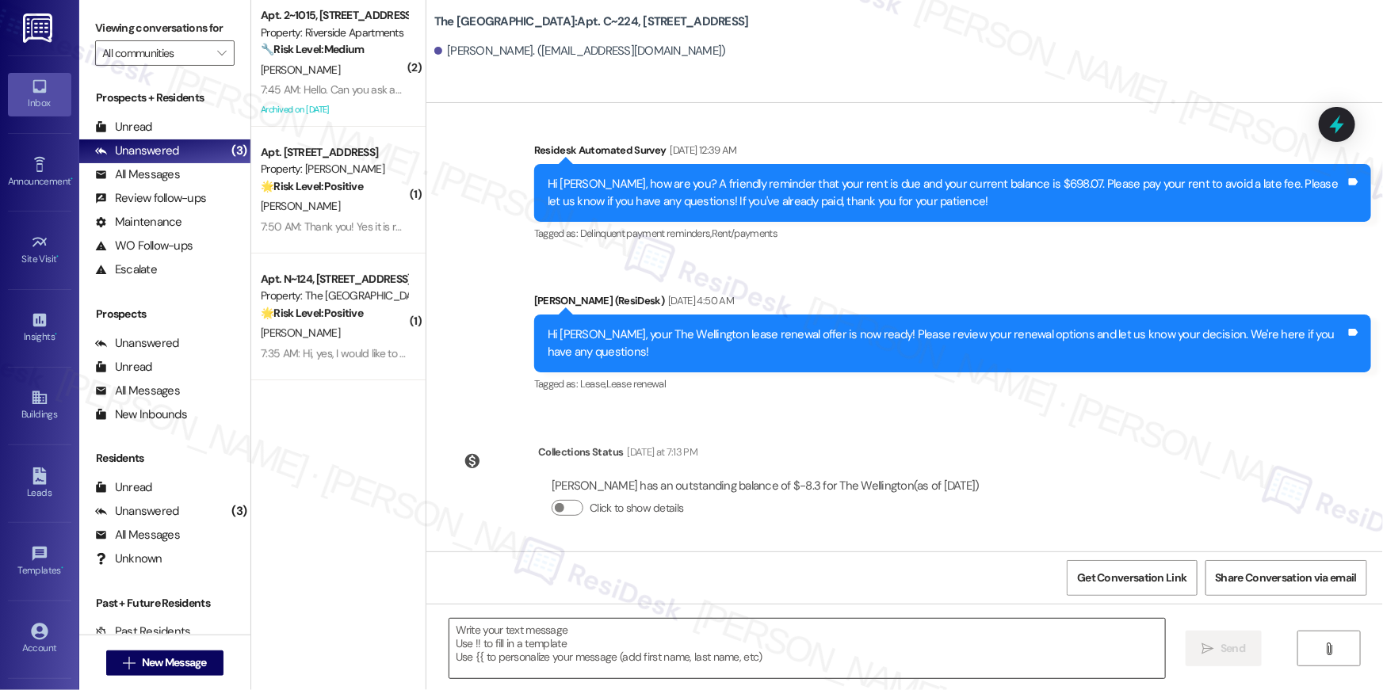
click at [1005, 651] on textarea at bounding box center [806, 648] width 715 height 59
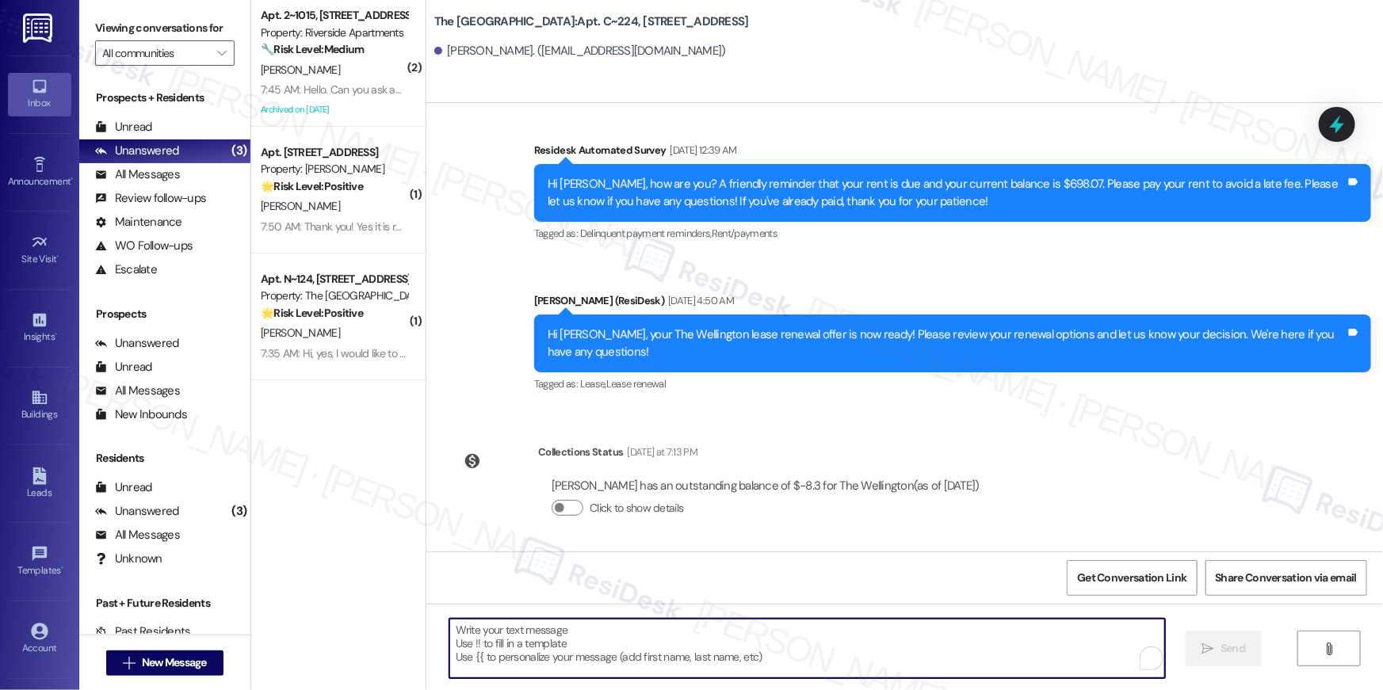
paste textarea "Hi {{first_name}}, just following up on your lease renewal offer at {{property}…"
type textarea "Hi {{first_name}}, just following up on your lease renewal offer at {{property}…"
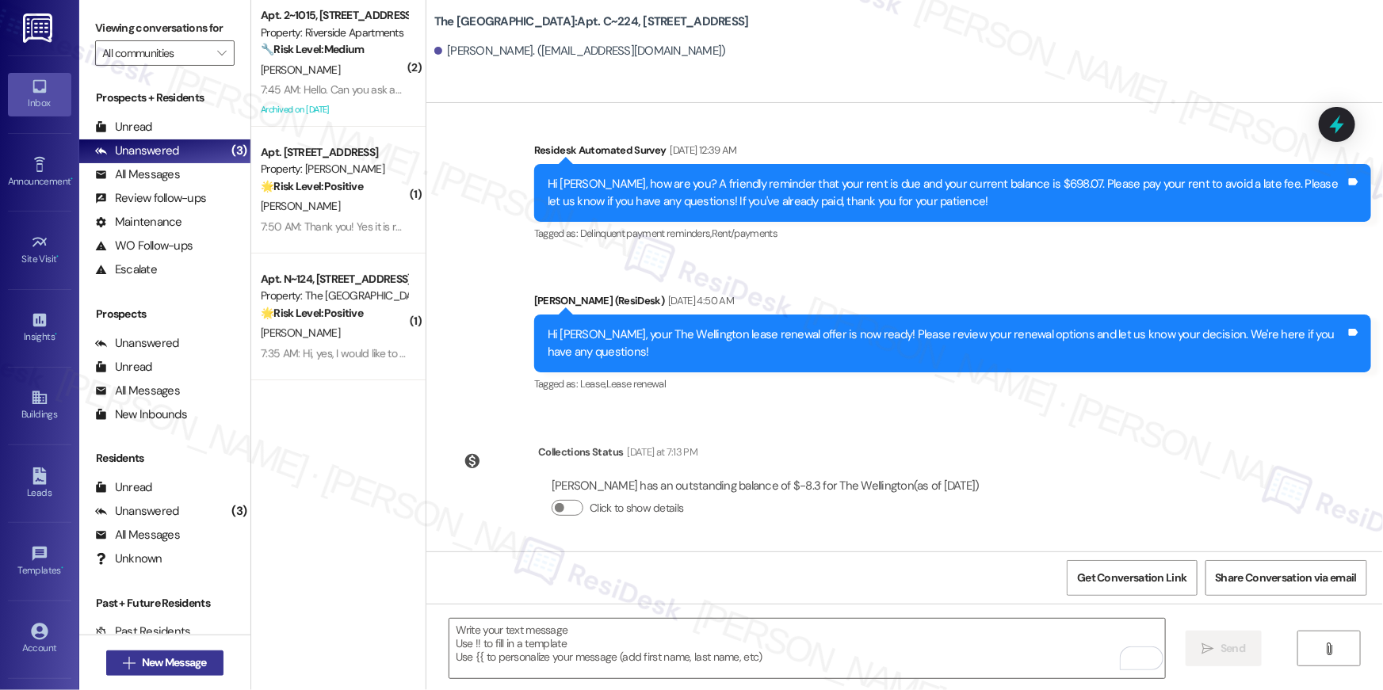
click at [202, 666] on span "New Message" at bounding box center [174, 662] width 65 height 17
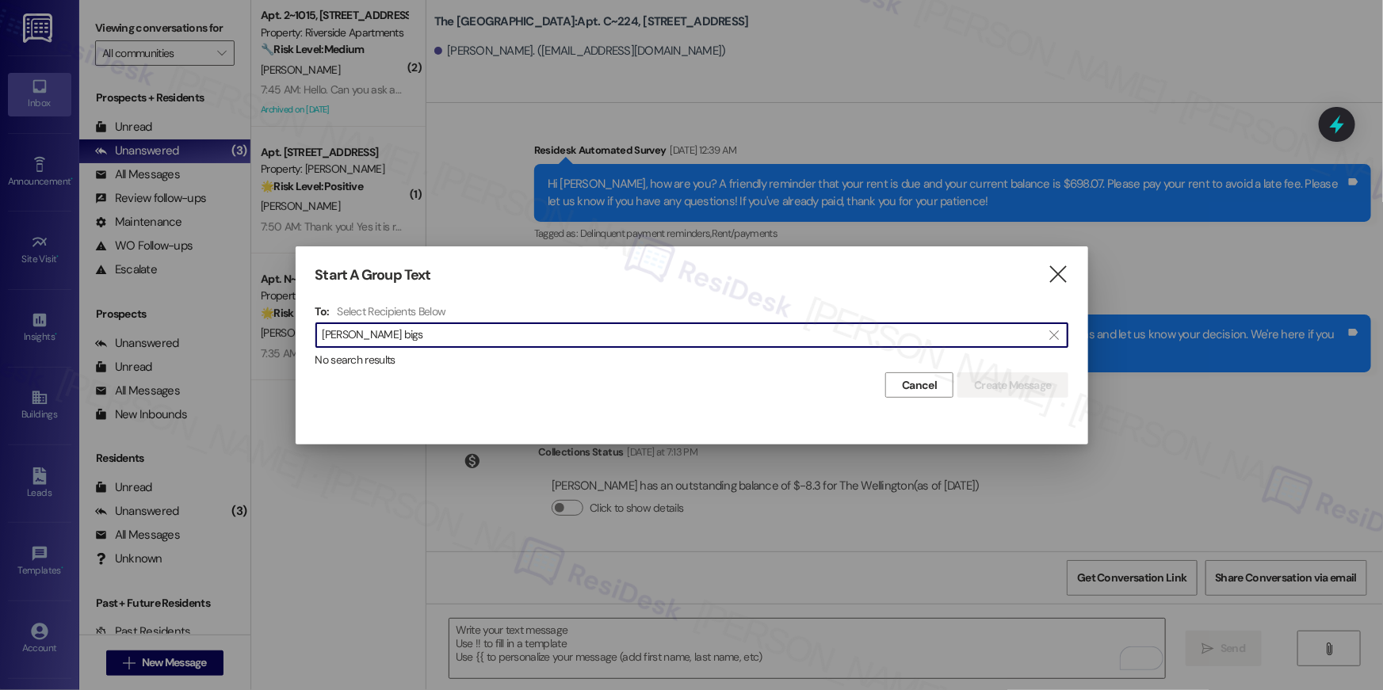
click at [361, 335] on input "howards bigs" at bounding box center [681, 335] width 719 height 22
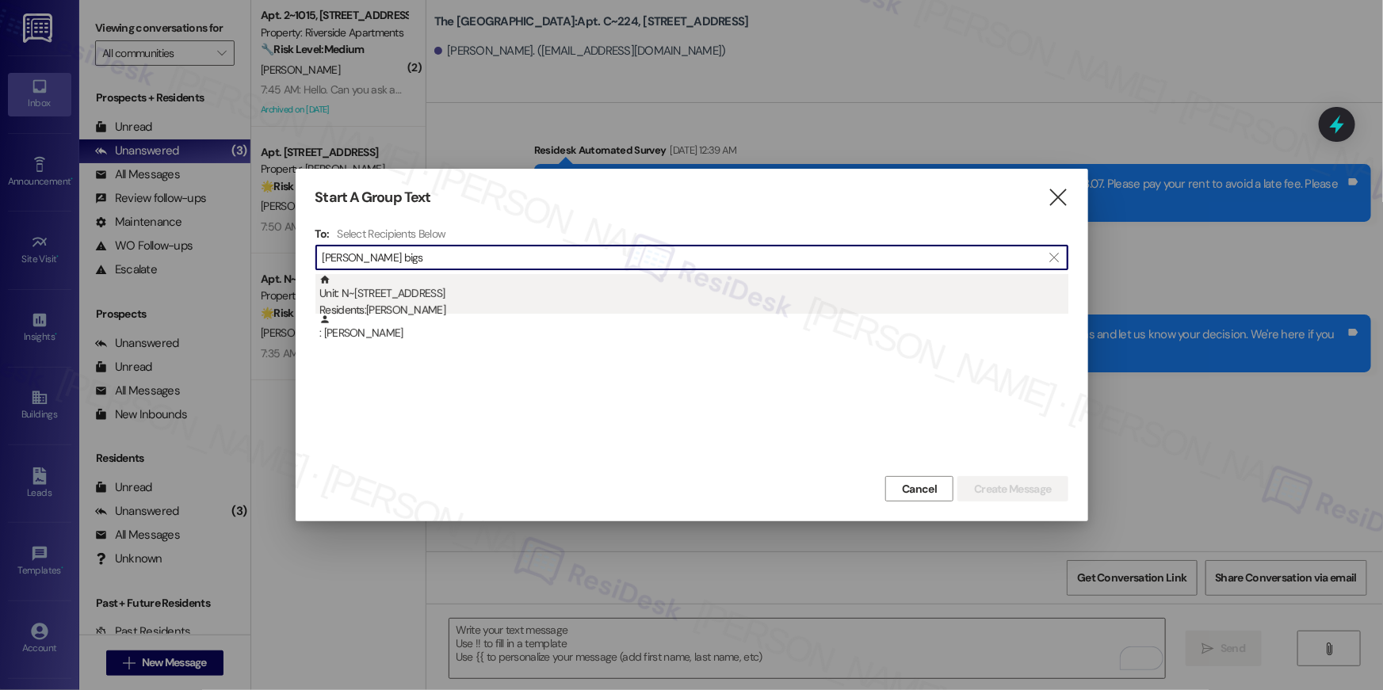
type input "howard bigs"
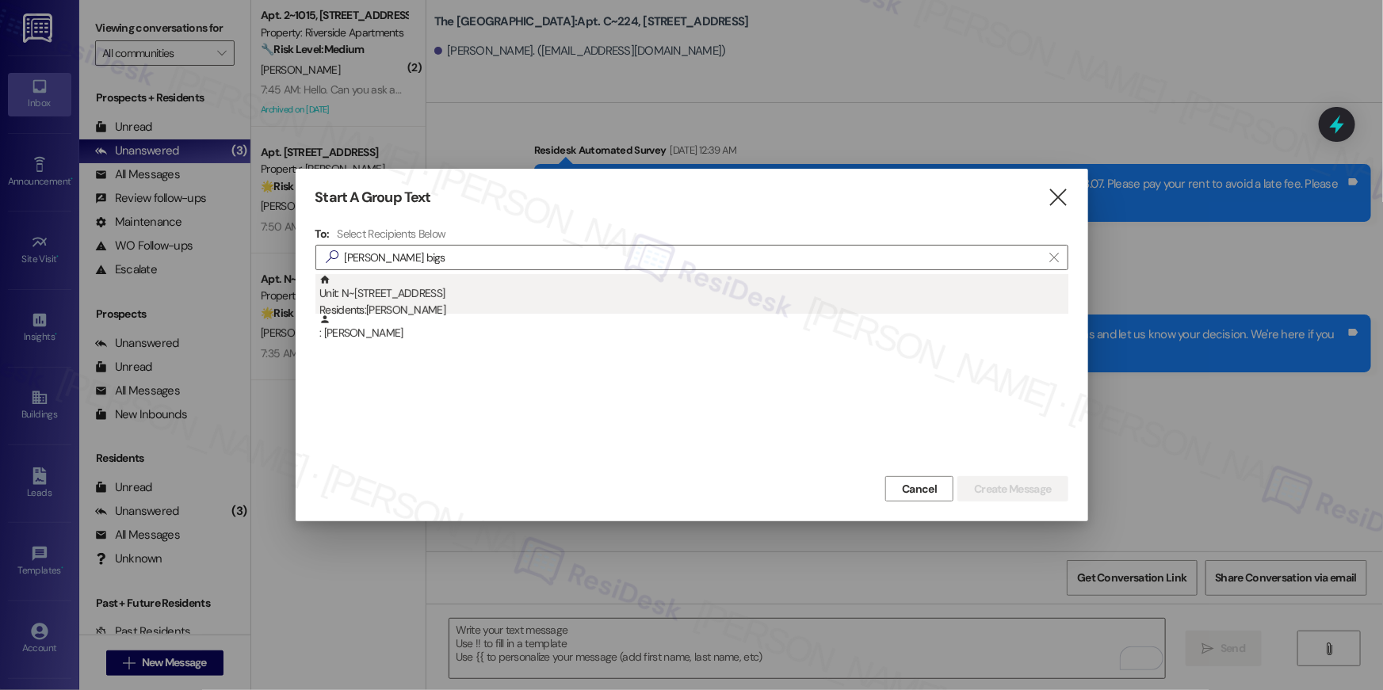
click at [436, 290] on div "Unit: N~432 - 1850 Columbia Pike Residents: Howard Bigsby" at bounding box center [693, 296] width 749 height 45
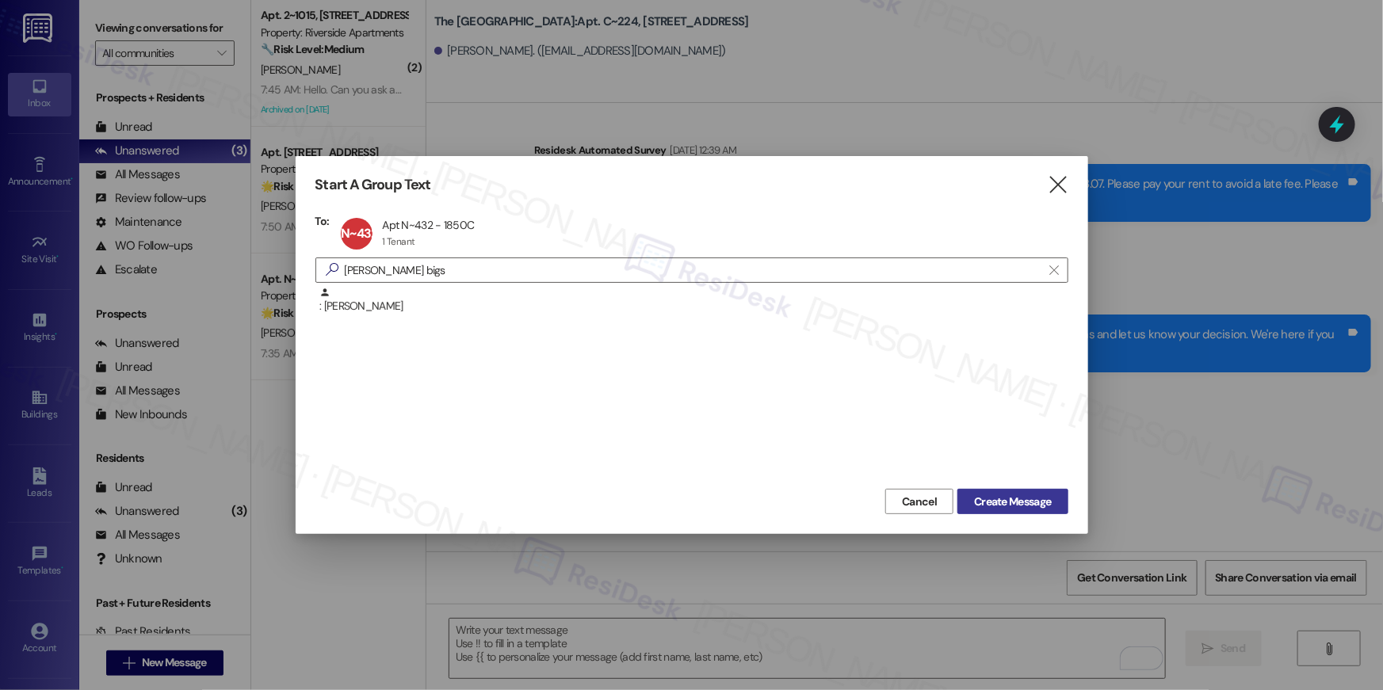
click at [995, 496] on span "Create Message" at bounding box center [1012, 502] width 77 height 17
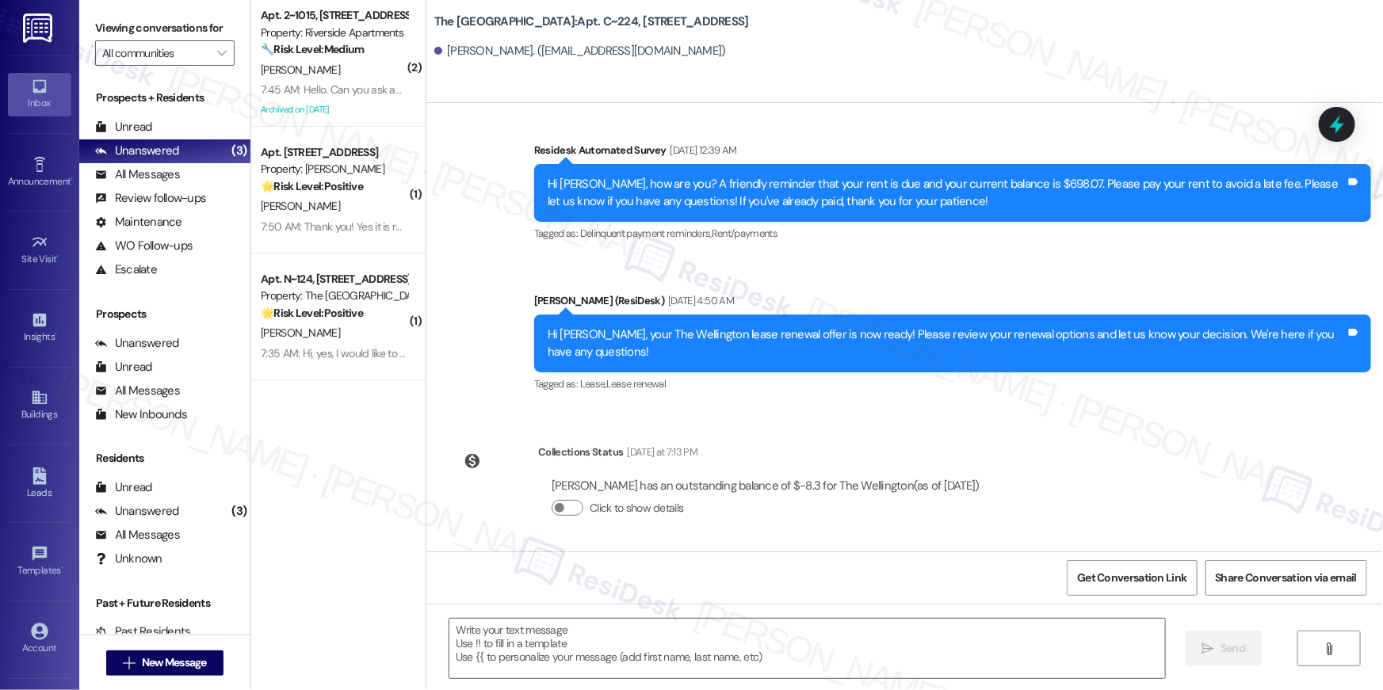
type textarea "Fetching suggested responses. Please feel free to read through the conversation…"
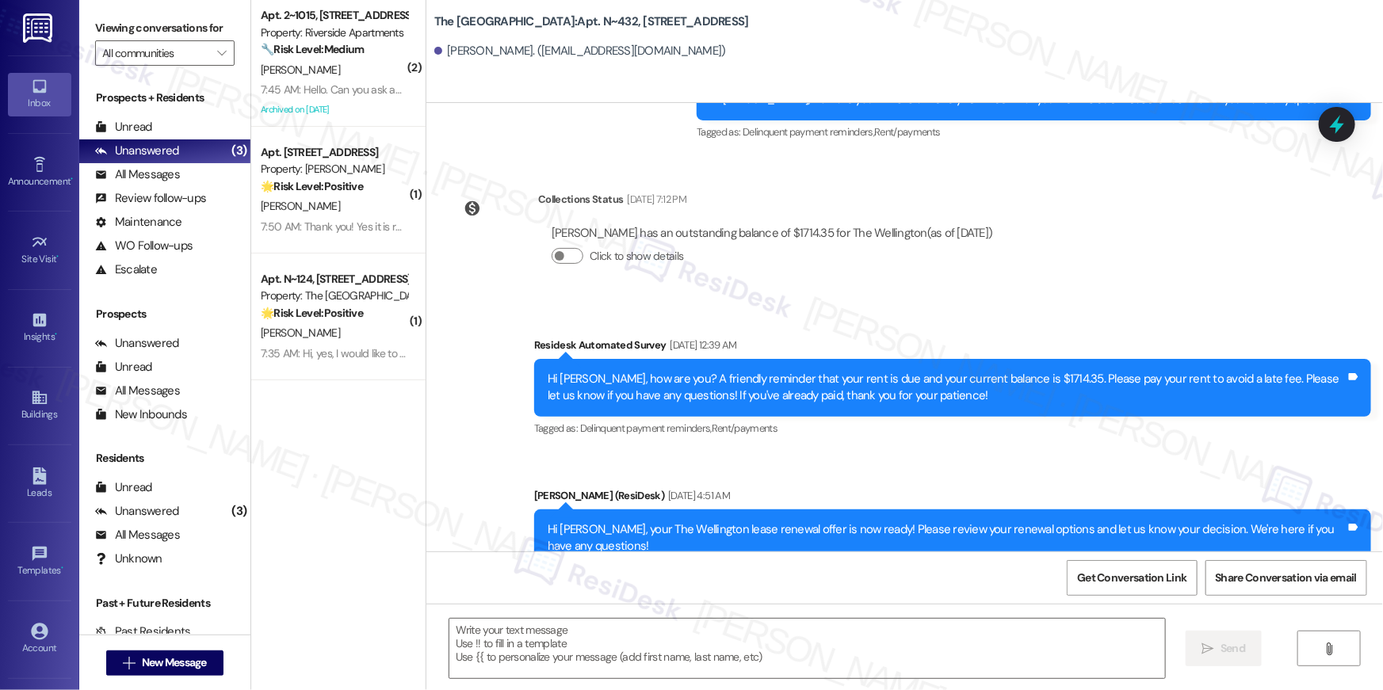
scroll to position [5335, 0]
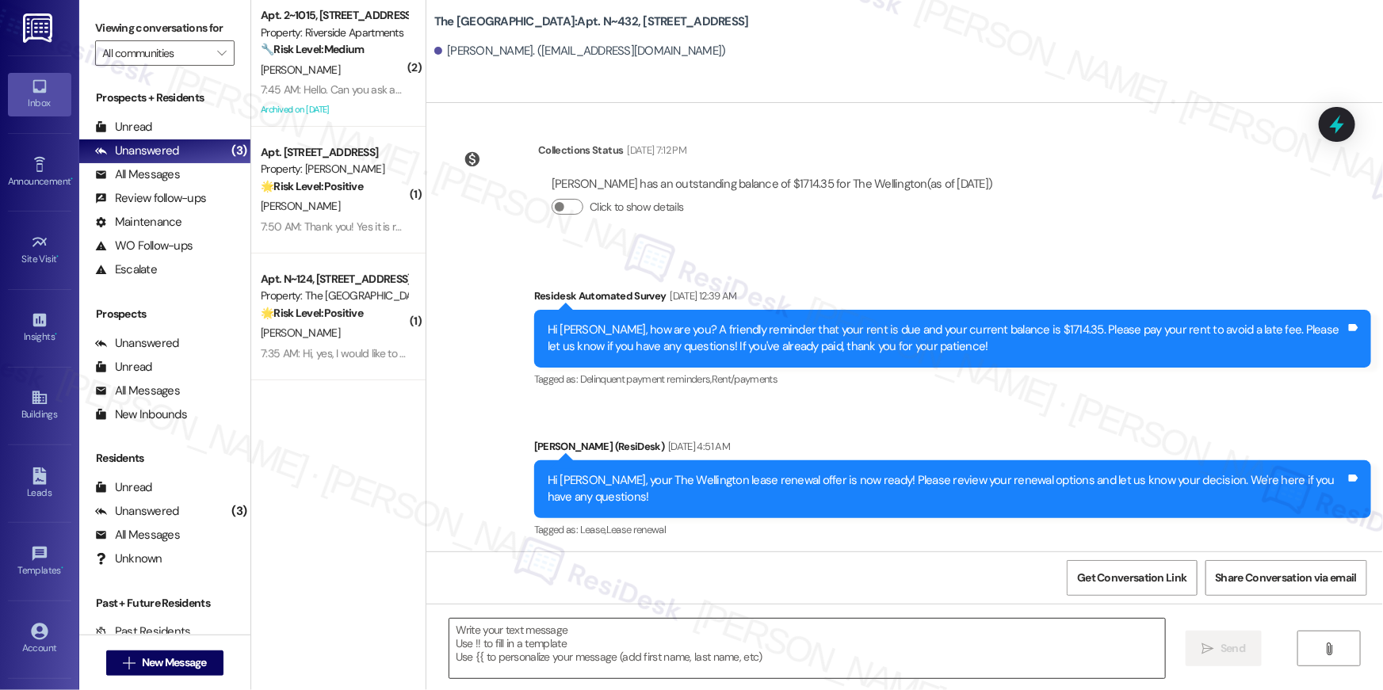
click at [872, 632] on textarea at bounding box center [806, 648] width 715 height 59
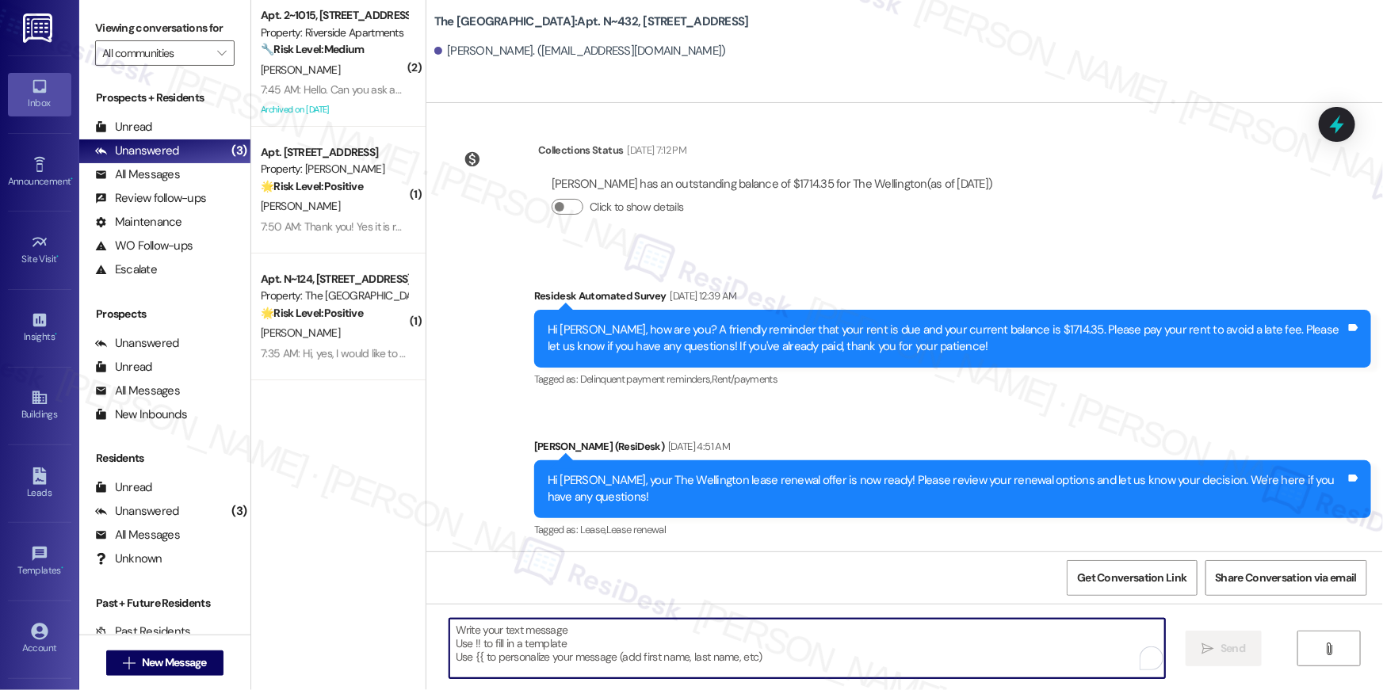
paste textarea "Hi {{first_name}}, just following up on your lease renewal offer at {{property}…"
type textarea "Hi {{first_name}}, just following up on your lease renewal offer at {{property}…"
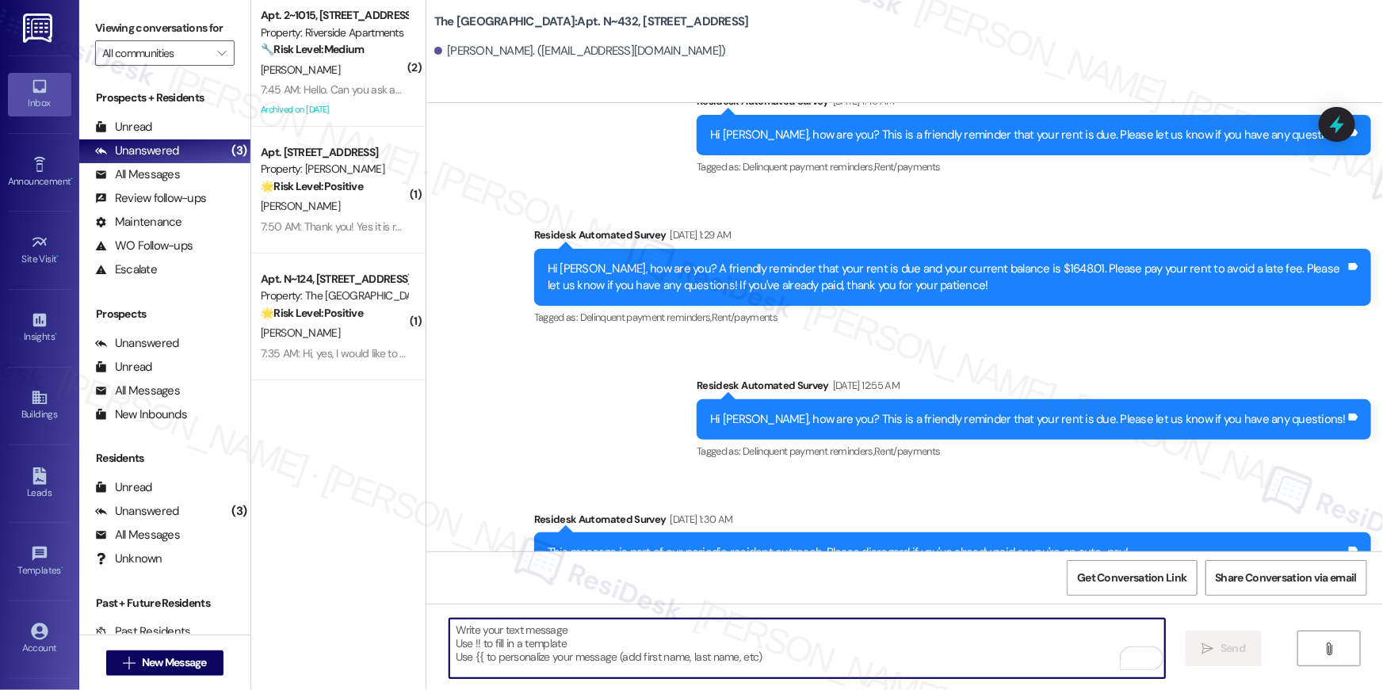
scroll to position [3913, 0]
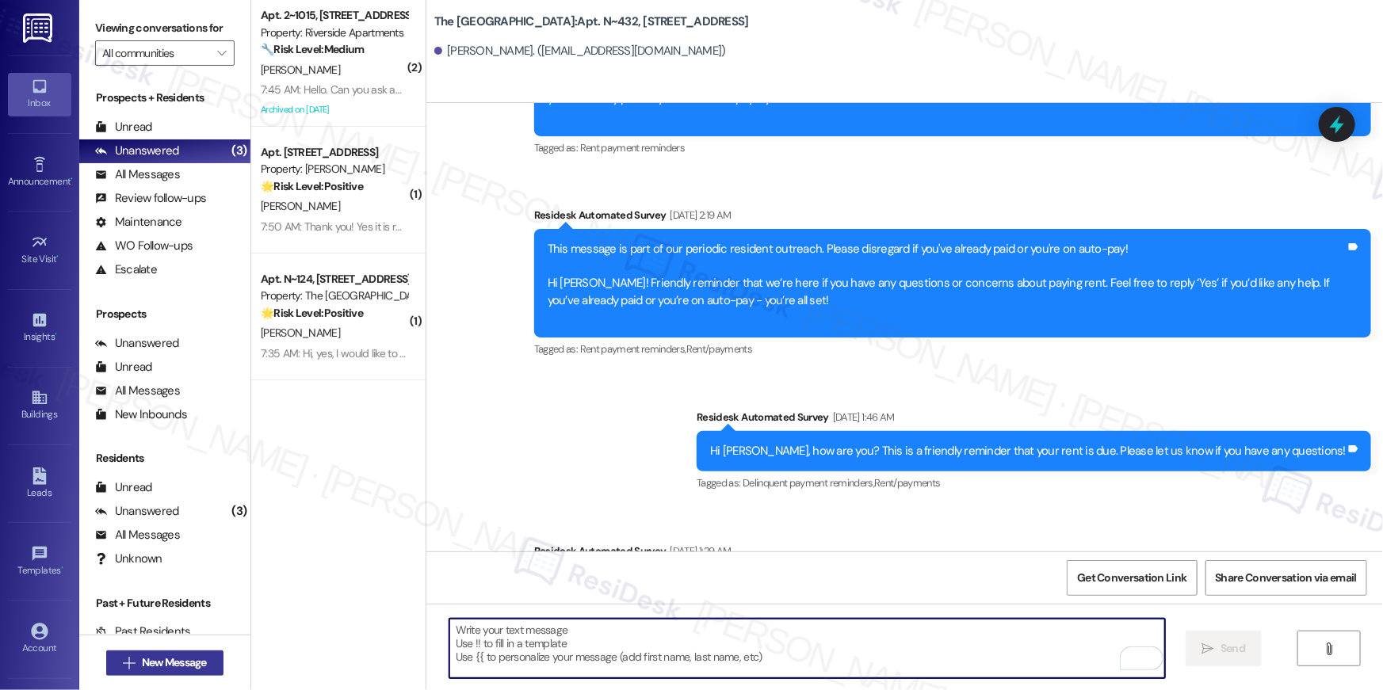
click at [185, 666] on span "New Message" at bounding box center [174, 662] width 65 height 17
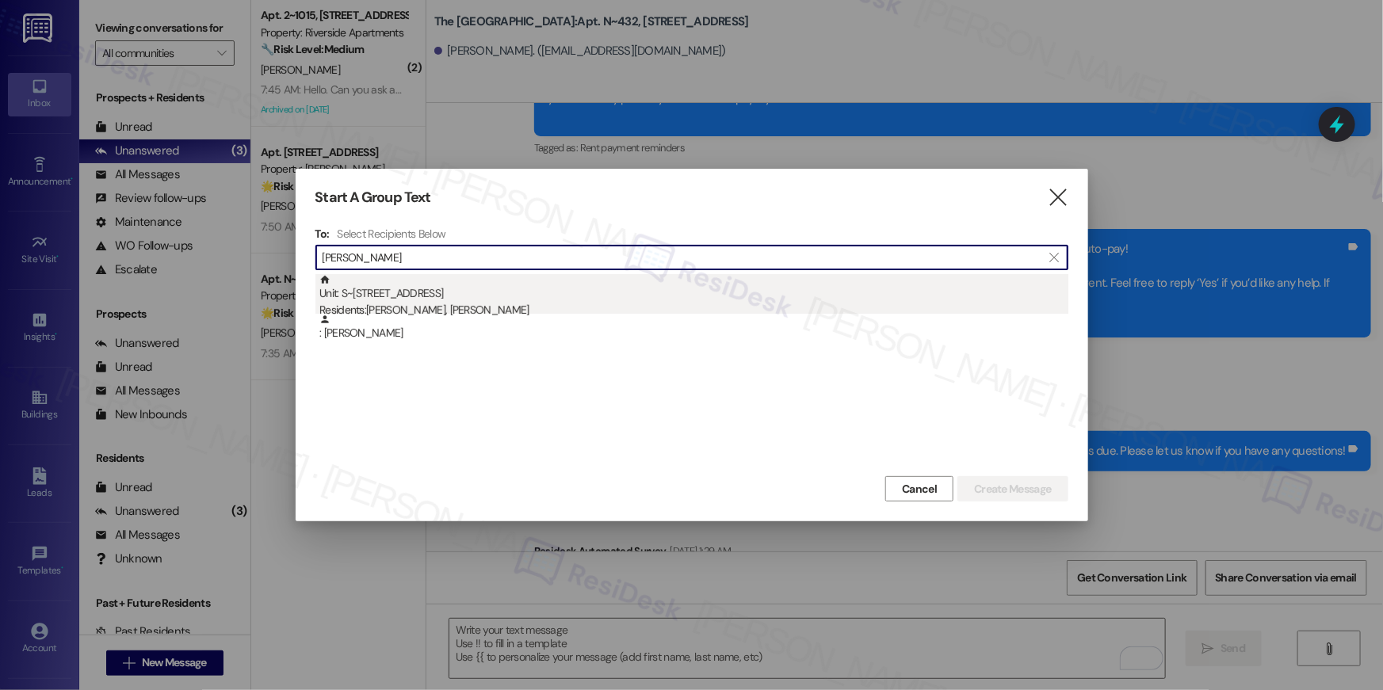
type input "elyas hamid"
click at [475, 299] on div "Unit: S~730 - 1850 Columbia Pike Residents: Naheed Abdelkhalik, Elyas Hamid" at bounding box center [693, 296] width 749 height 45
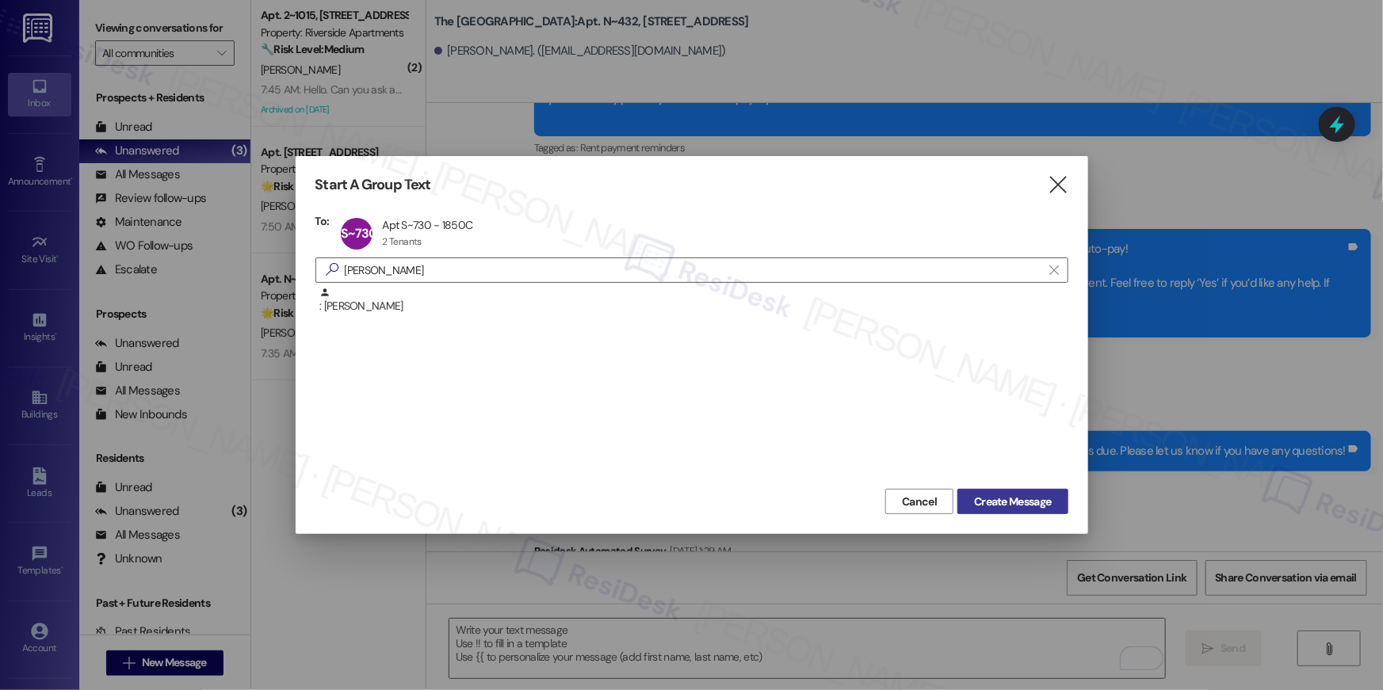
click at [995, 507] on span "Create Message" at bounding box center [1012, 502] width 77 height 17
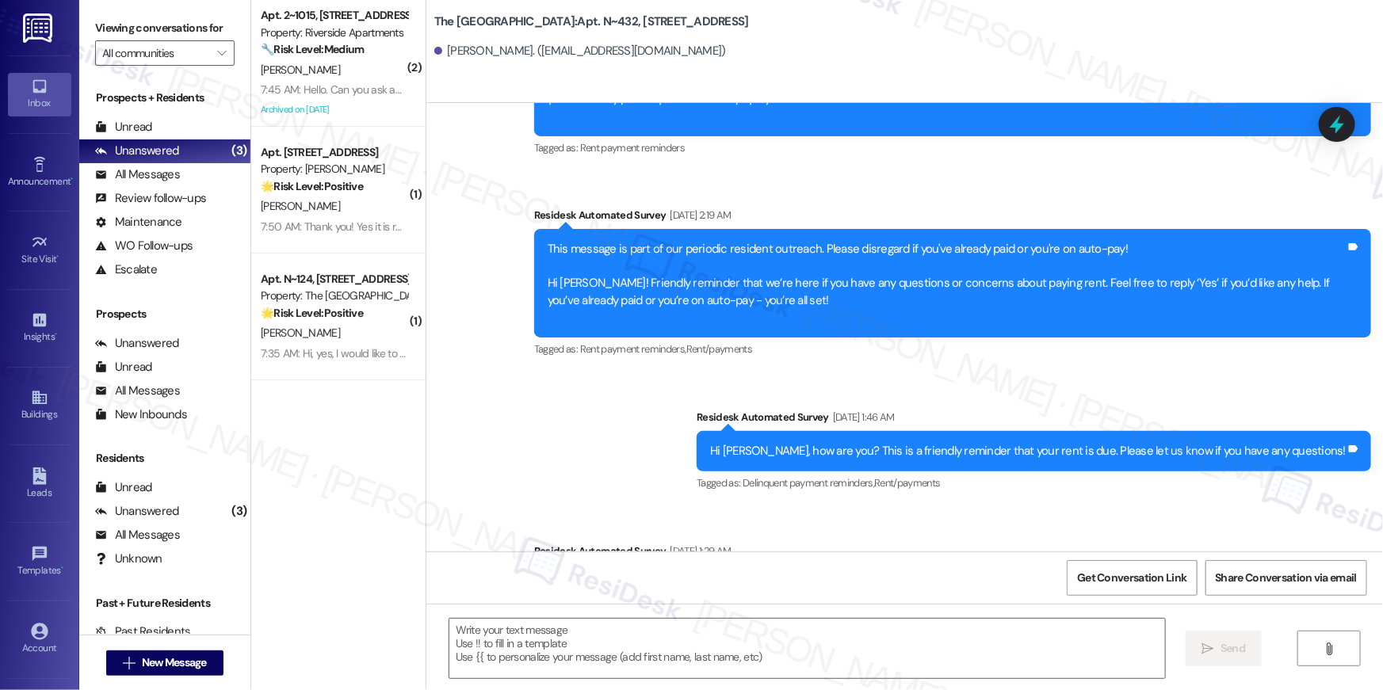
type textarea "Fetching suggested responses. Please feel free to read through the conversation…"
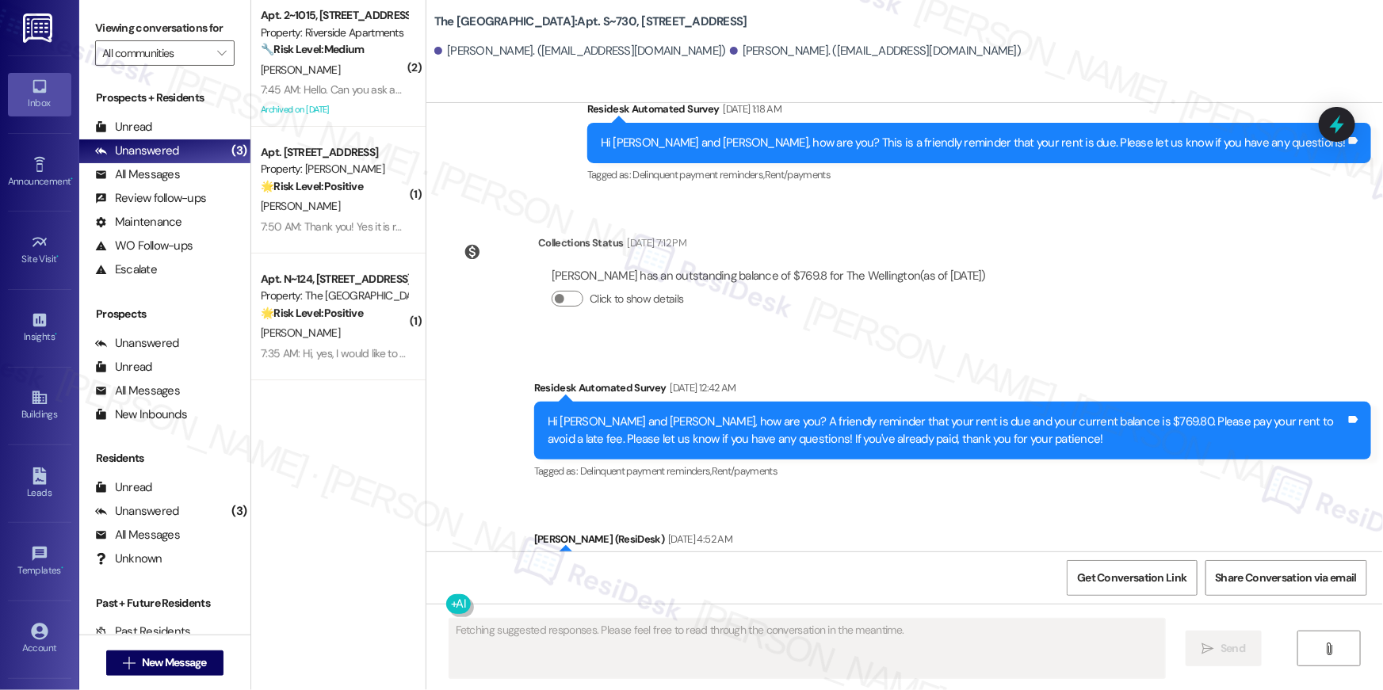
scroll to position [5680, 0]
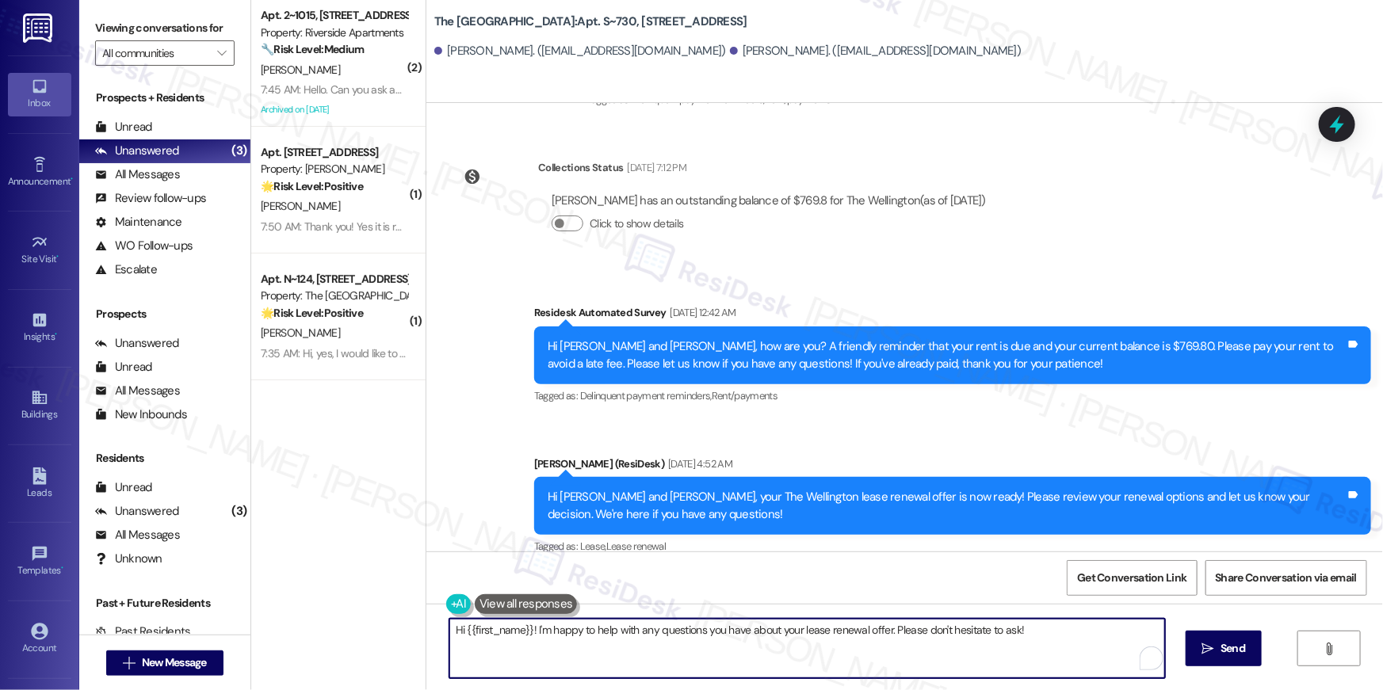
click at [959, 642] on textarea "Hi {{first_name}}! I'm happy to help with any questions you have about your lea…" at bounding box center [806, 648] width 715 height 59
paste textarea ", just following up on your lease renewal offer at {{property}}. Have you had a…"
type textarea "Hi {{first_name}}, just following up on your lease renewal offer at {{property}…"
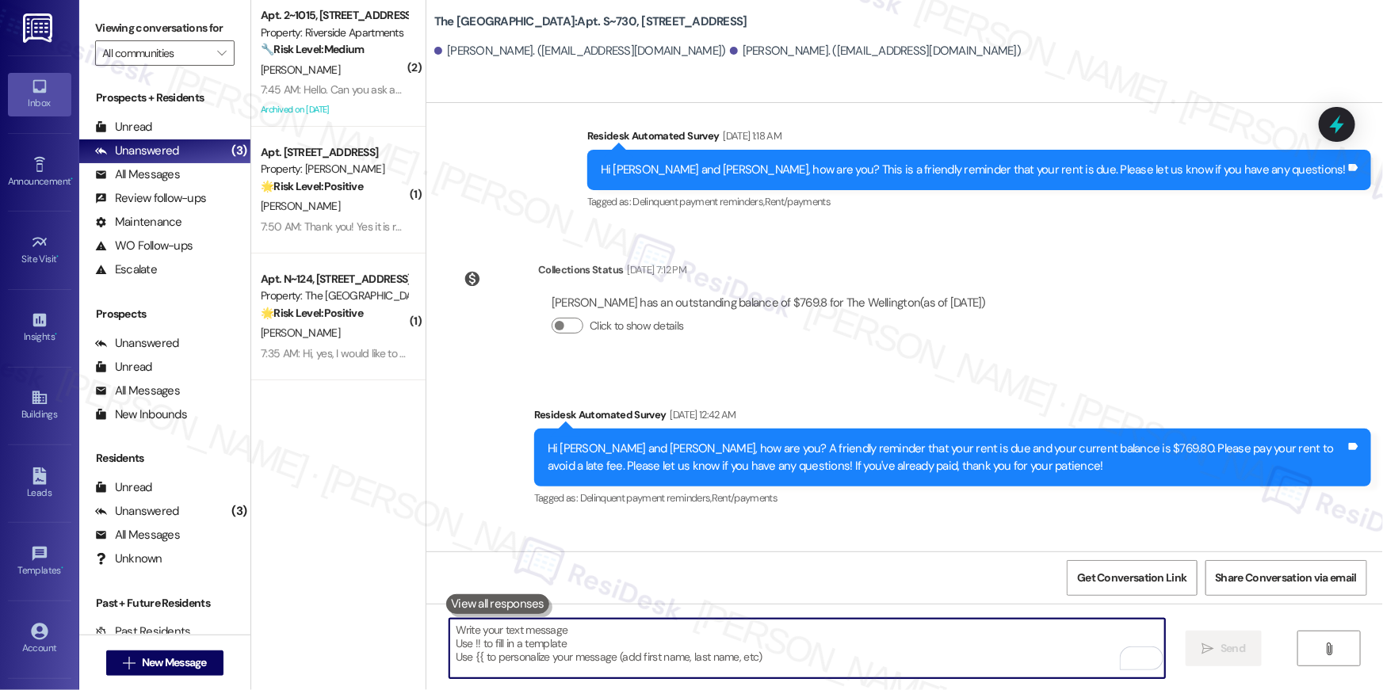
scroll to position [5790, 0]
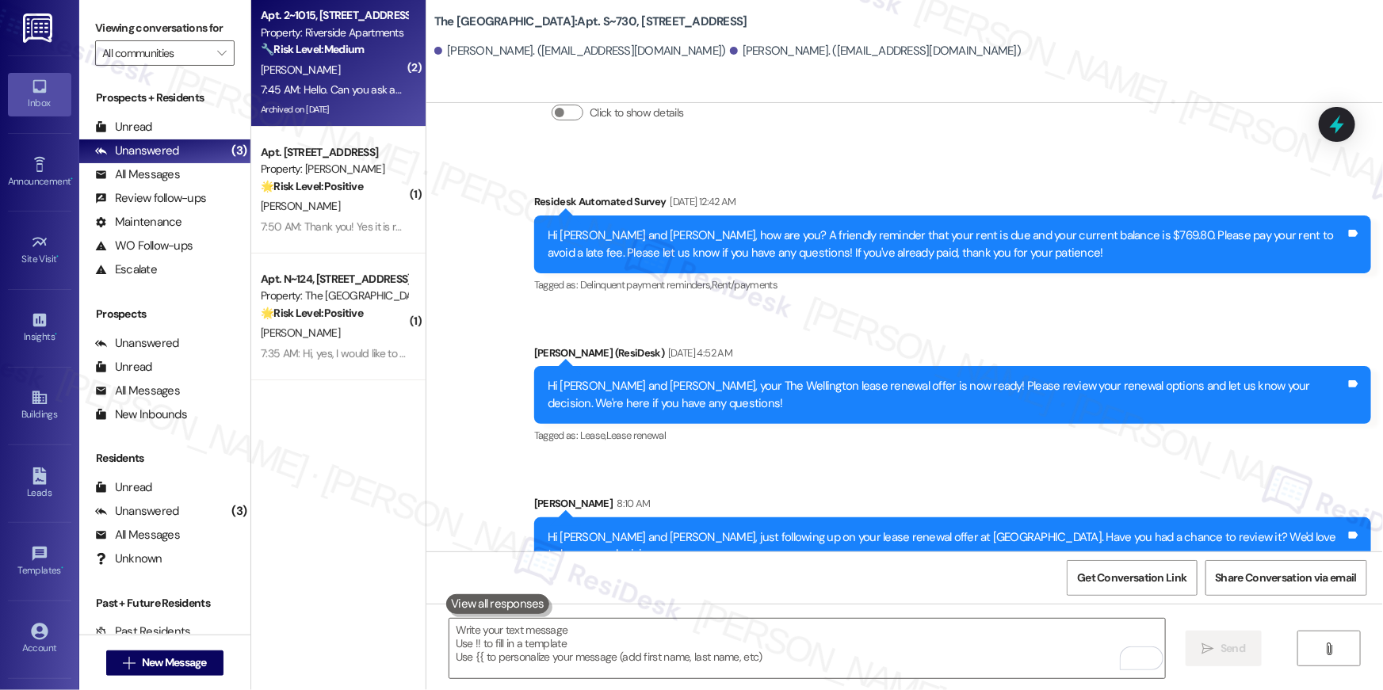
click at [308, 44] on strong "🔧 Risk Level: Medium" at bounding box center [312, 49] width 103 height 14
type textarea "Fetching suggested responses. Please feel free to read through the conversation…"
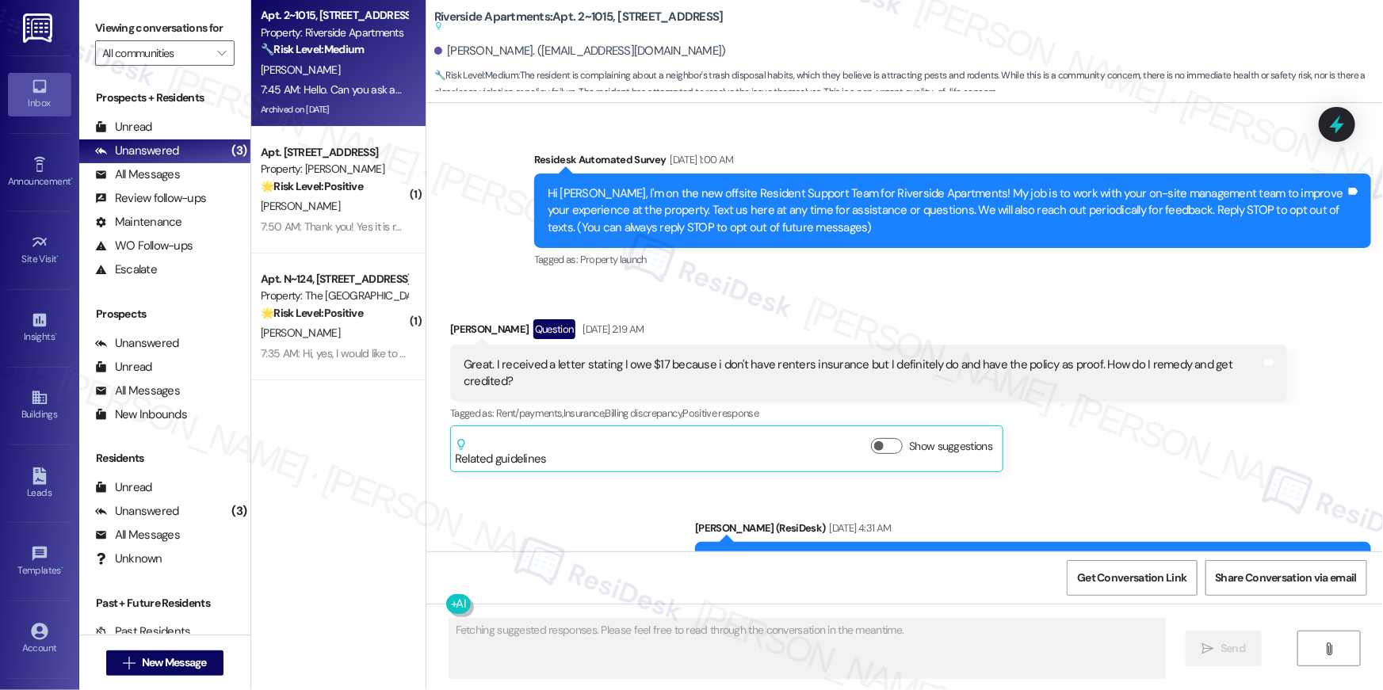
scroll to position [43151, 0]
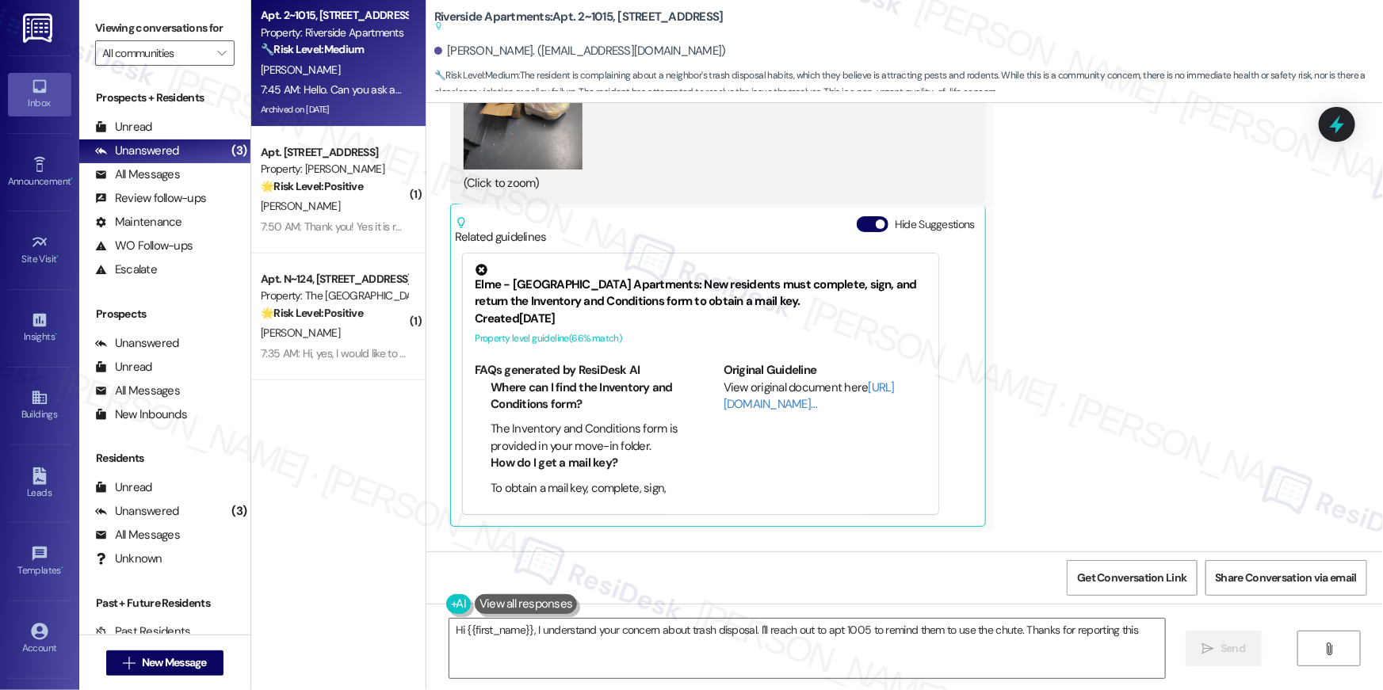
type textarea "Hi {{first_name}}, I understand your concern about trash disposal. I'll reach o…"
click at [609, 638] on textarea "Hi {{first_name}}, I understand your concern about trash disposal. I'll reach o…" at bounding box center [806, 648] width 715 height 59
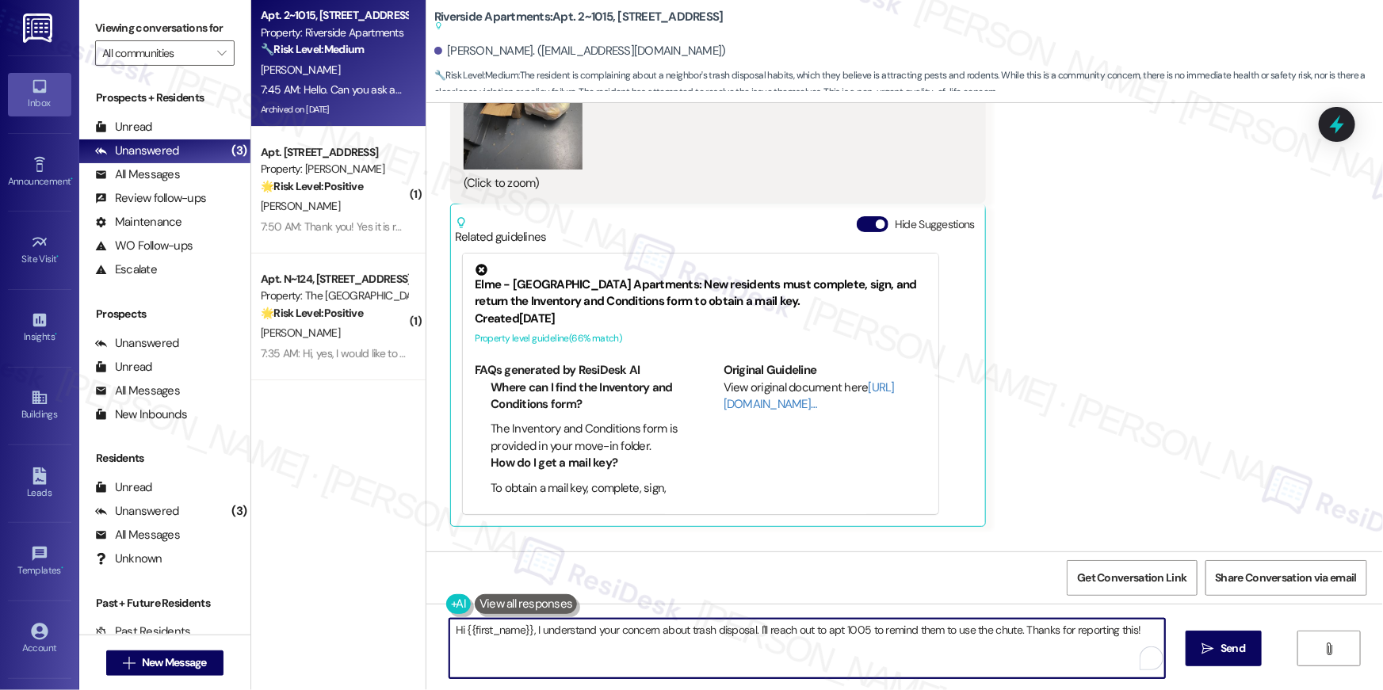
click at [529, 631] on textarea "Hi {{first_name}}, I understand your concern about trash disposal. I'll reach o…" at bounding box center [806, 648] width 715 height 59
click at [754, 631] on textarea "Hi {{first_name}}, I understand your concern about trash disposal. I'll reach o…" at bounding box center [806, 648] width 715 height 59
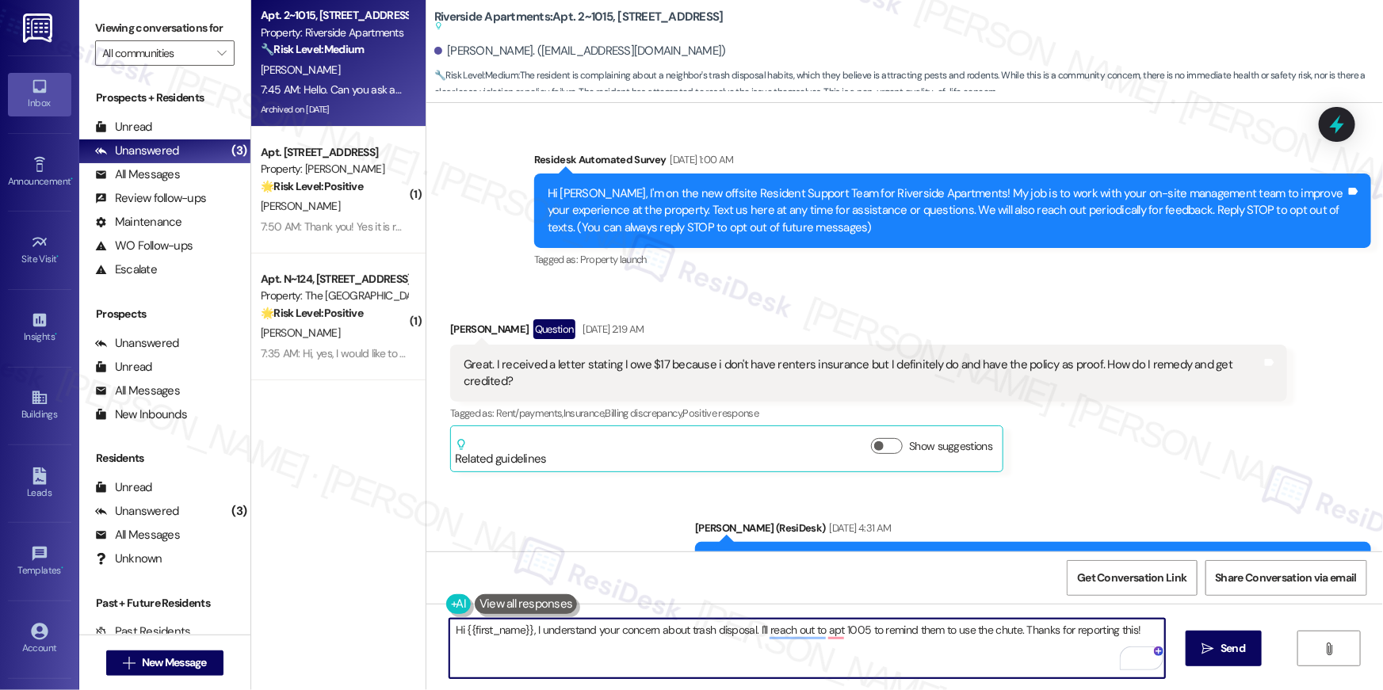
scroll to position [43151, 0]
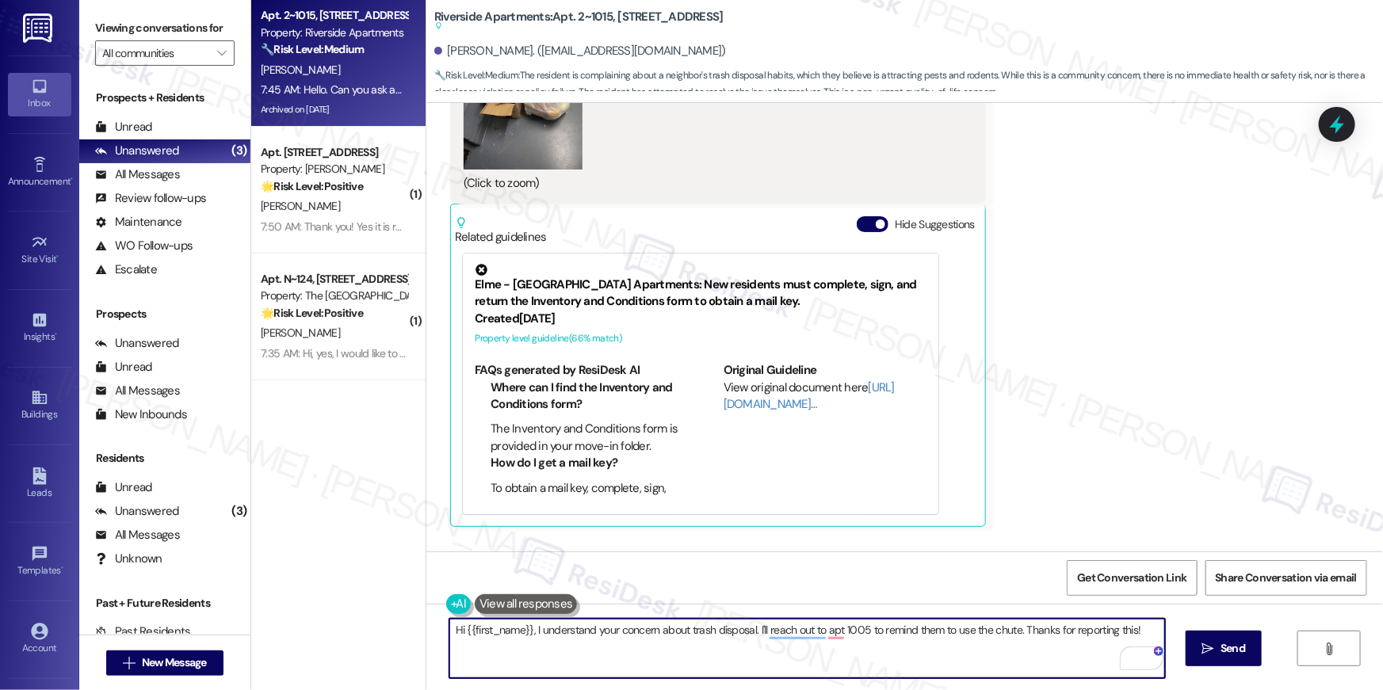
click at [830, 681] on div "Hi {{first_name}}, I understand your concern about trash disposal. I'll reach o…" at bounding box center [904, 663] width 956 height 119
drag, startPoint x: 754, startPoint y: 632, endPoint x: 855, endPoint y: 628, distance: 100.7
click at [782, 657] on textarea "Hi {{first_name}}, I understand your concern about trash disposal. I'll reach o…" at bounding box center [806, 648] width 715 height 59
click at [895, 628] on textarea "Hi {{first_name}}, I understand your concern about trash disposal. I appreciate…" at bounding box center [806, 648] width 715 height 59
click at [1103, 650] on textarea "Hi {{first_name}}, I understand your concern about trash disposal. I appreciate…" at bounding box center [806, 648] width 715 height 59
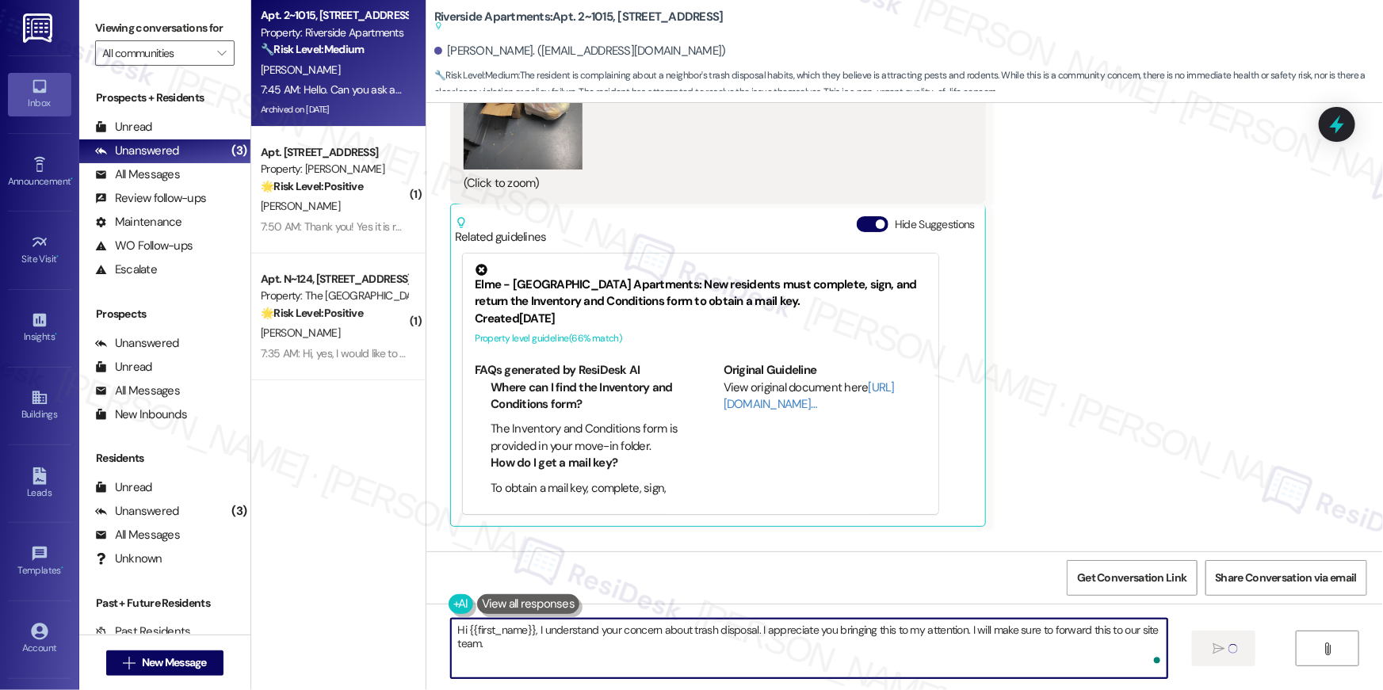
type textarea "Hi {{first_name}}, I understand your concern about trash disposal. I appreciate…"
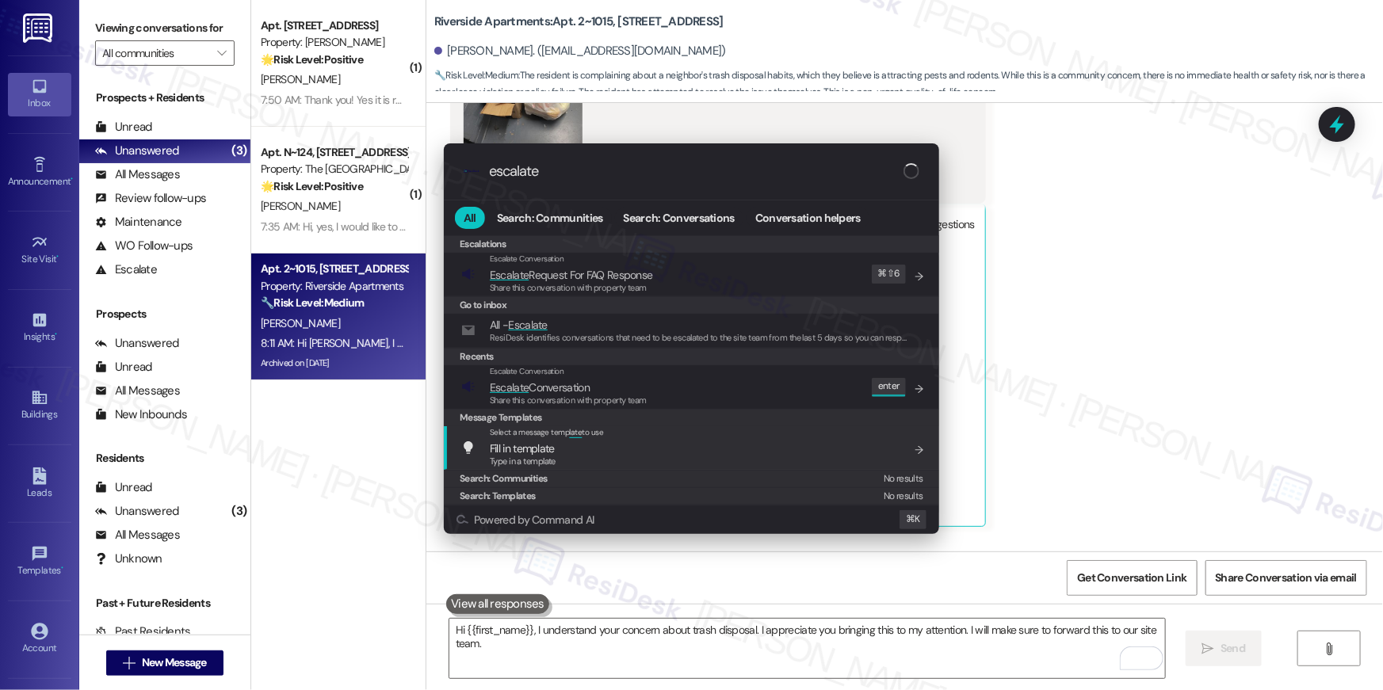
type input "escalate"
click at [666, 384] on div "Escalate Conversation Escalate Conversation Share this conversation with proper…" at bounding box center [693, 386] width 464 height 43
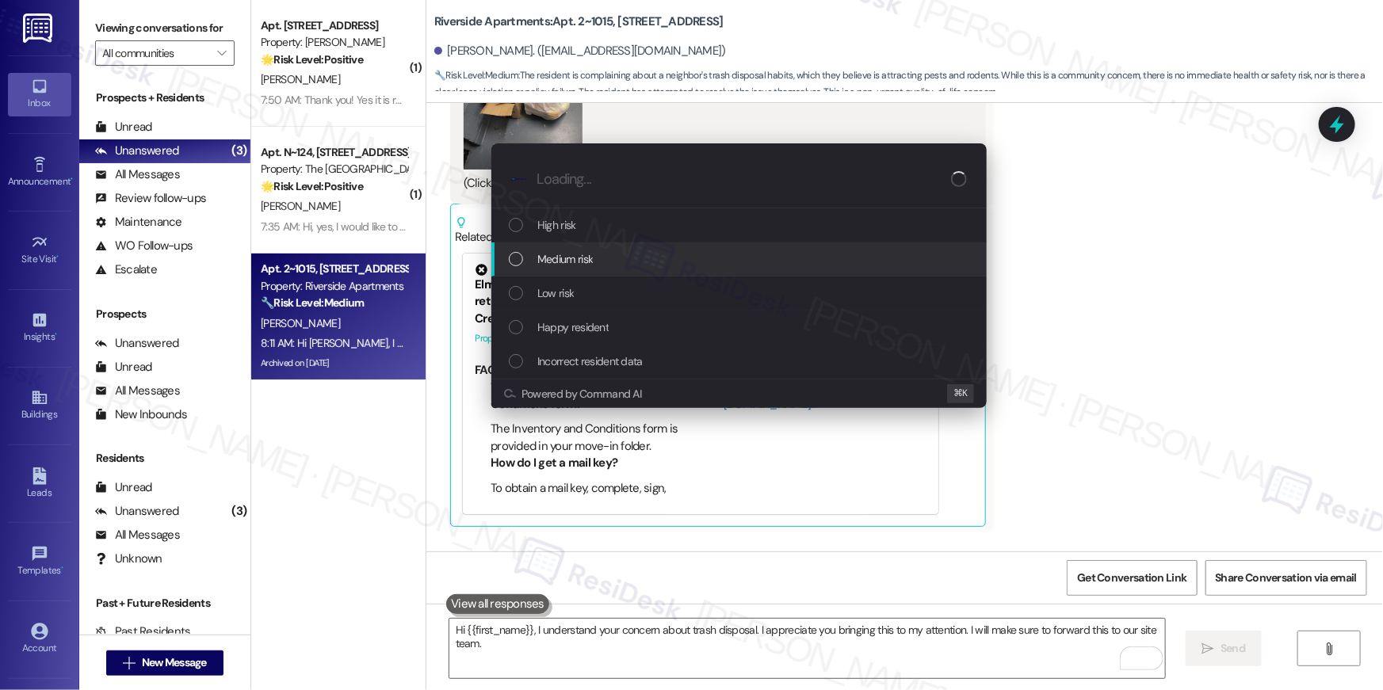
click at [557, 264] on span "Medium risk" at bounding box center [564, 258] width 55 height 17
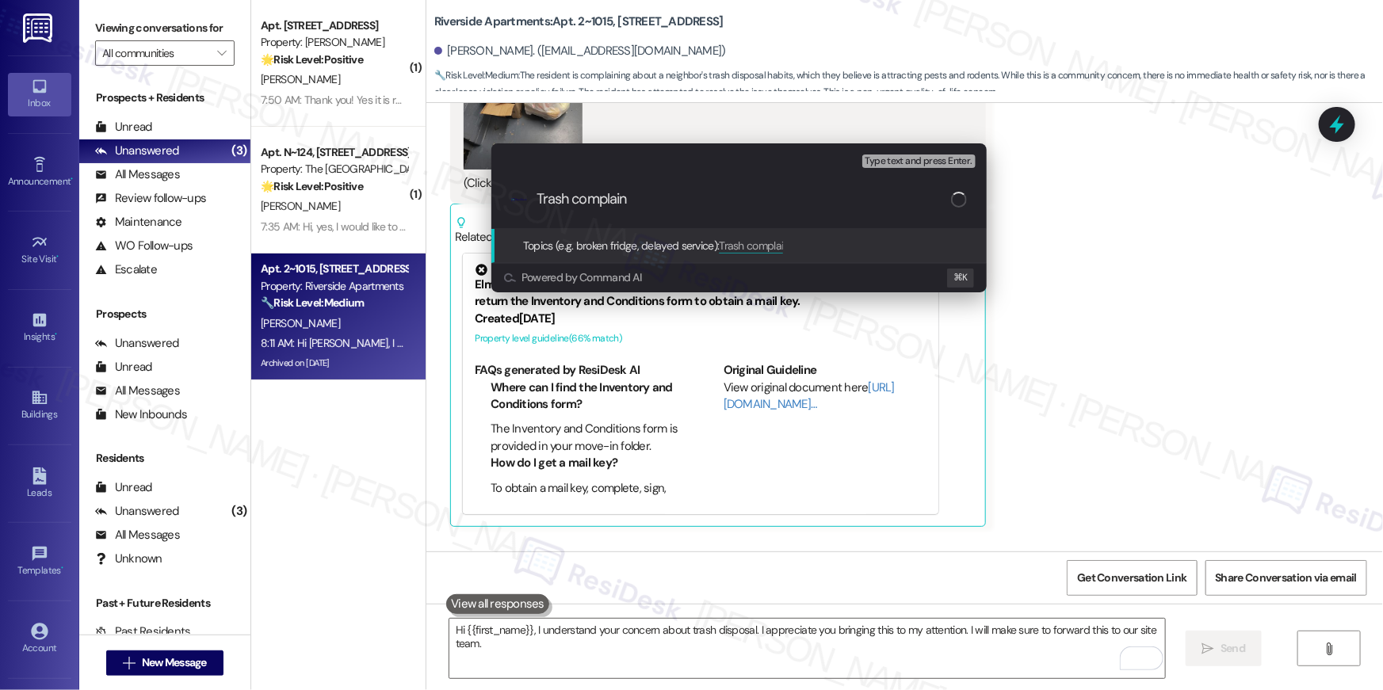
type input "Trash complaint"
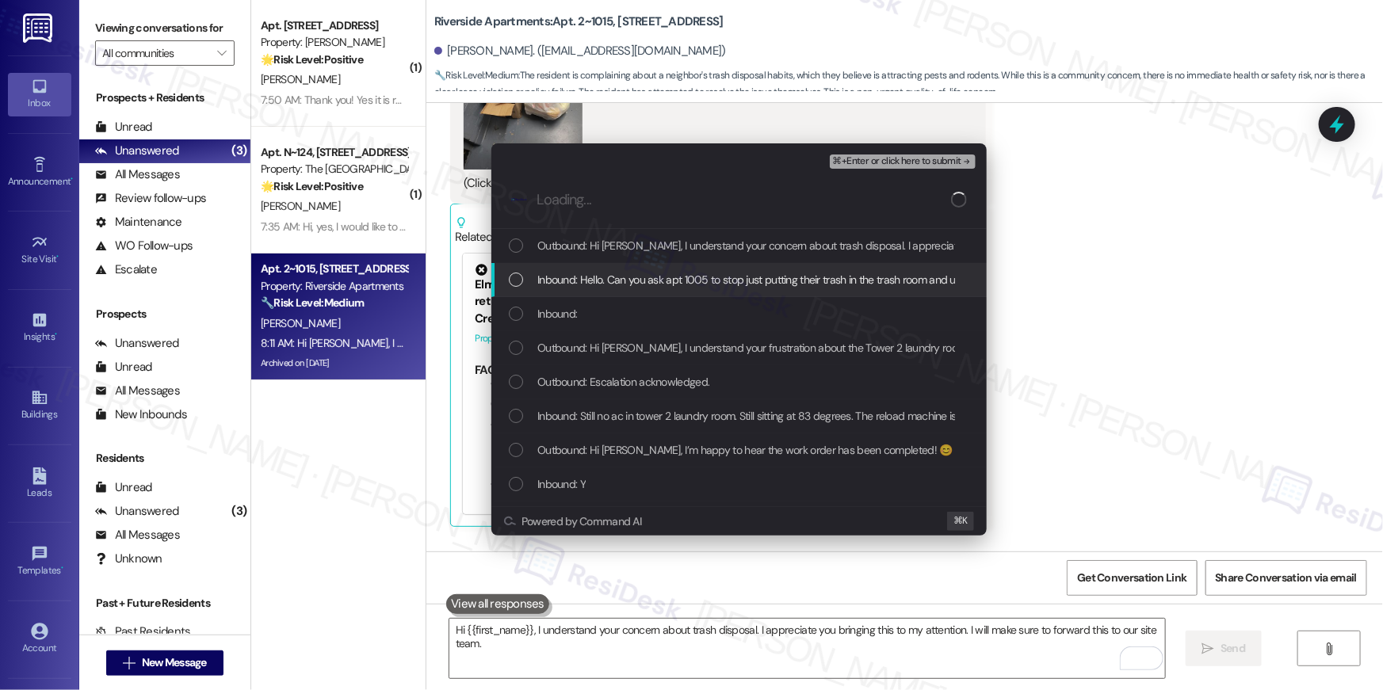
click at [693, 263] on div "Inbound: Hello. Can you ask apt 1005 to stop just putting their trash in the tr…" at bounding box center [738, 280] width 495 height 34
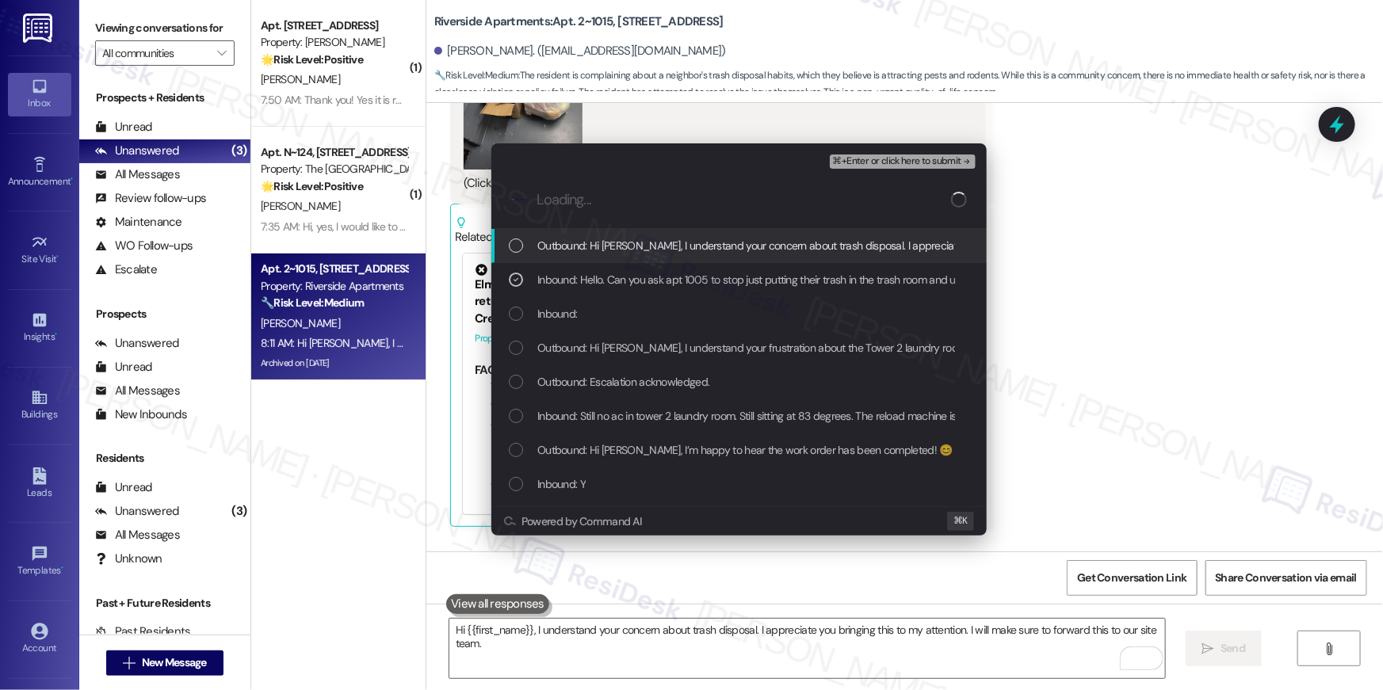
click at [683, 254] on div "Outbound: Hi [PERSON_NAME], I understand your concern about trash disposal. I a…" at bounding box center [738, 246] width 495 height 34
click at [900, 166] on span "⌘+Enter or click here to submit" at bounding box center [897, 161] width 128 height 11
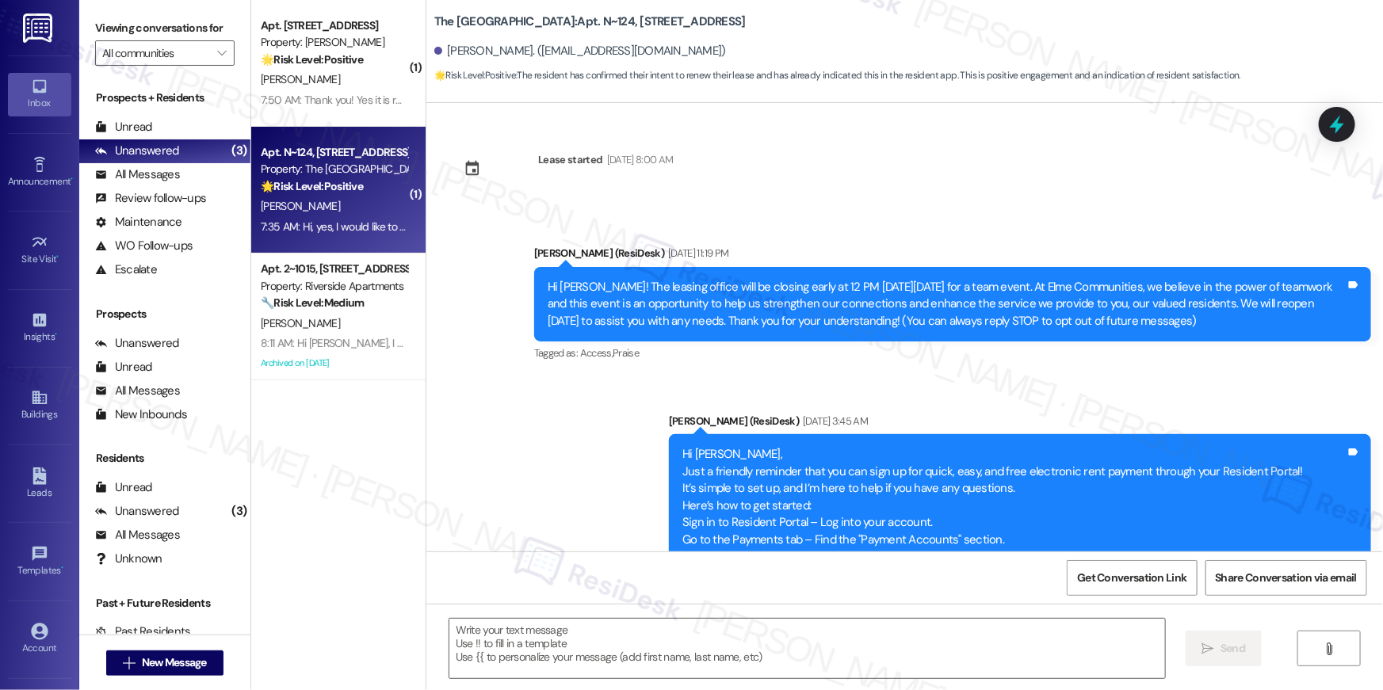
scroll to position [3199, 0]
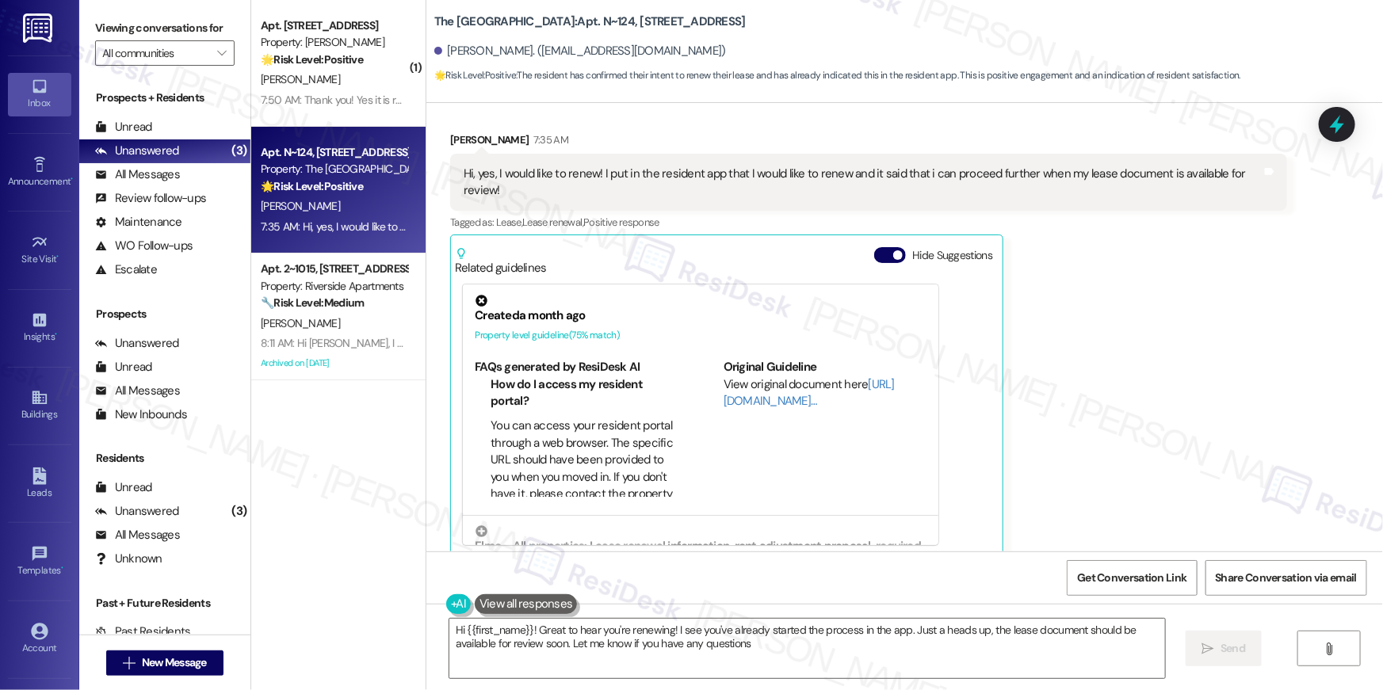
type textarea "Hi {{first_name}}! Great to hear you're renewing! I see you've already started …"
click at [787, 640] on textarea "Hi {{first_name}}! Great to hear you're renewing! I see you've already started …" at bounding box center [806, 648] width 715 height 59
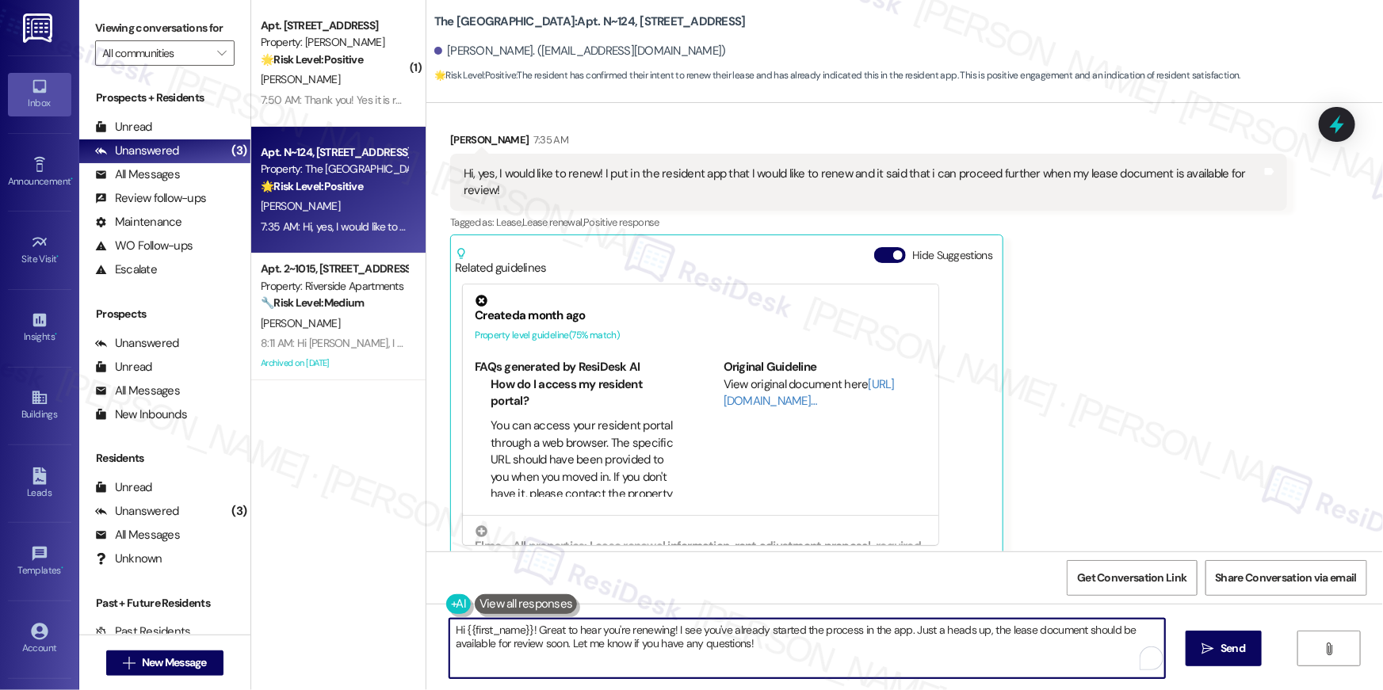
drag, startPoint x: 714, startPoint y: 649, endPoint x: 914, endPoint y: 649, distance: 200.5
click at [838, 651] on textarea "Hi {{first_name}}! Great to hear you're renewing! I see you've already started …" at bounding box center [806, 648] width 715 height 59
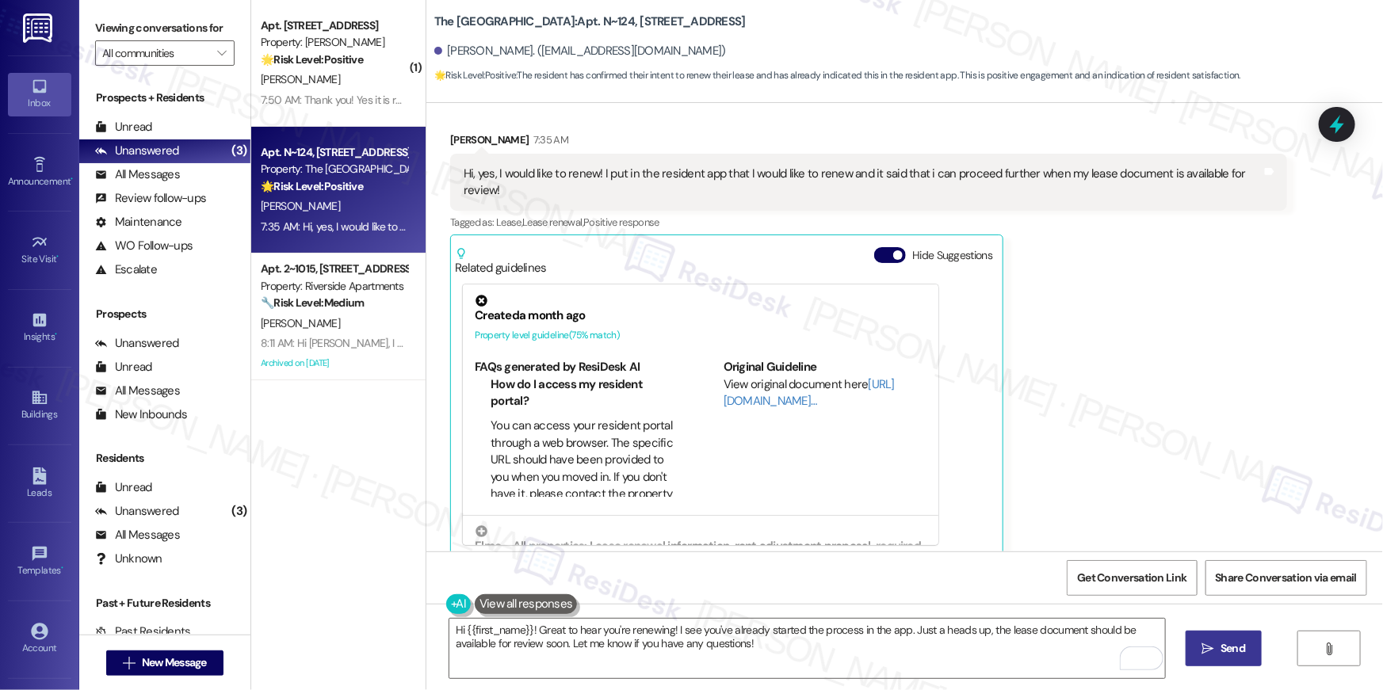
click at [1208, 652] on icon "" at bounding box center [1208, 649] width 12 height 13
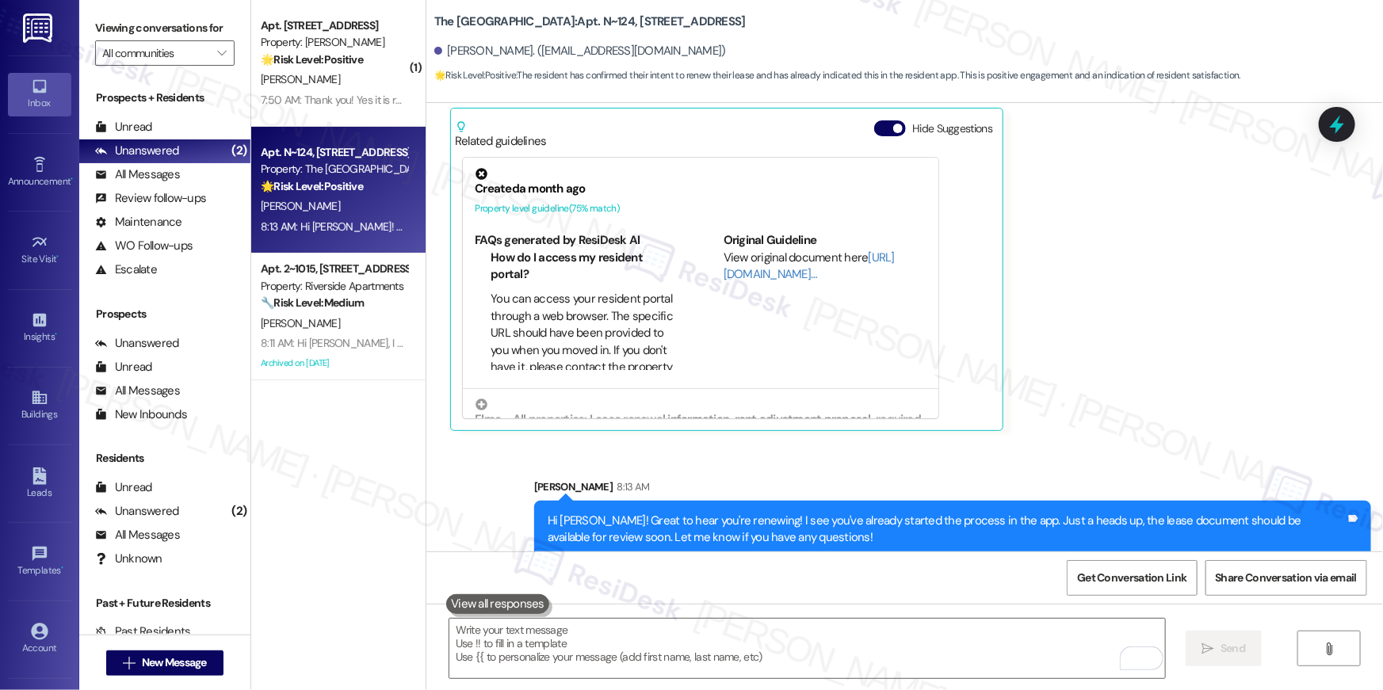
scroll to position [3326, 0]
click at [364, 104] on div "7:50 AM: Thank you! Yes it is resolved this time by itself. If we need any assi…" at bounding box center [516, 100] width 511 height 14
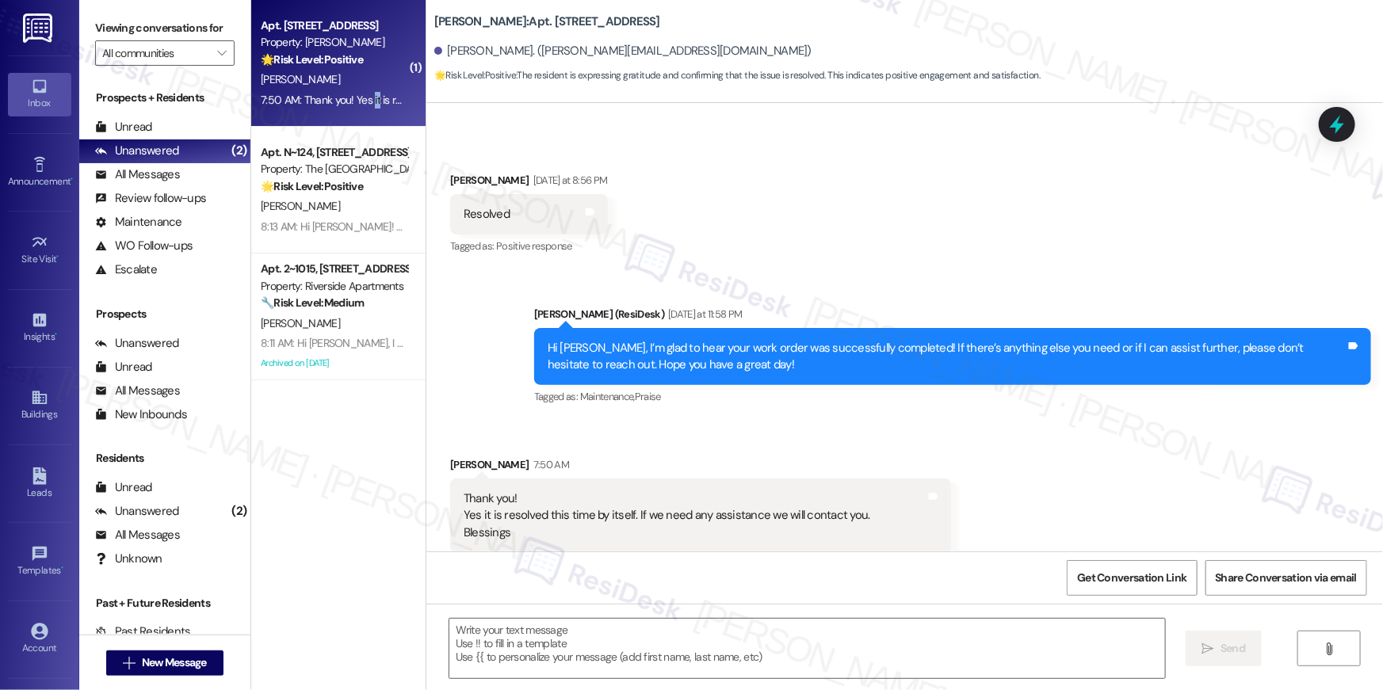
type textarea "Fetching suggested responses. Please feel free to read through the conversation…"
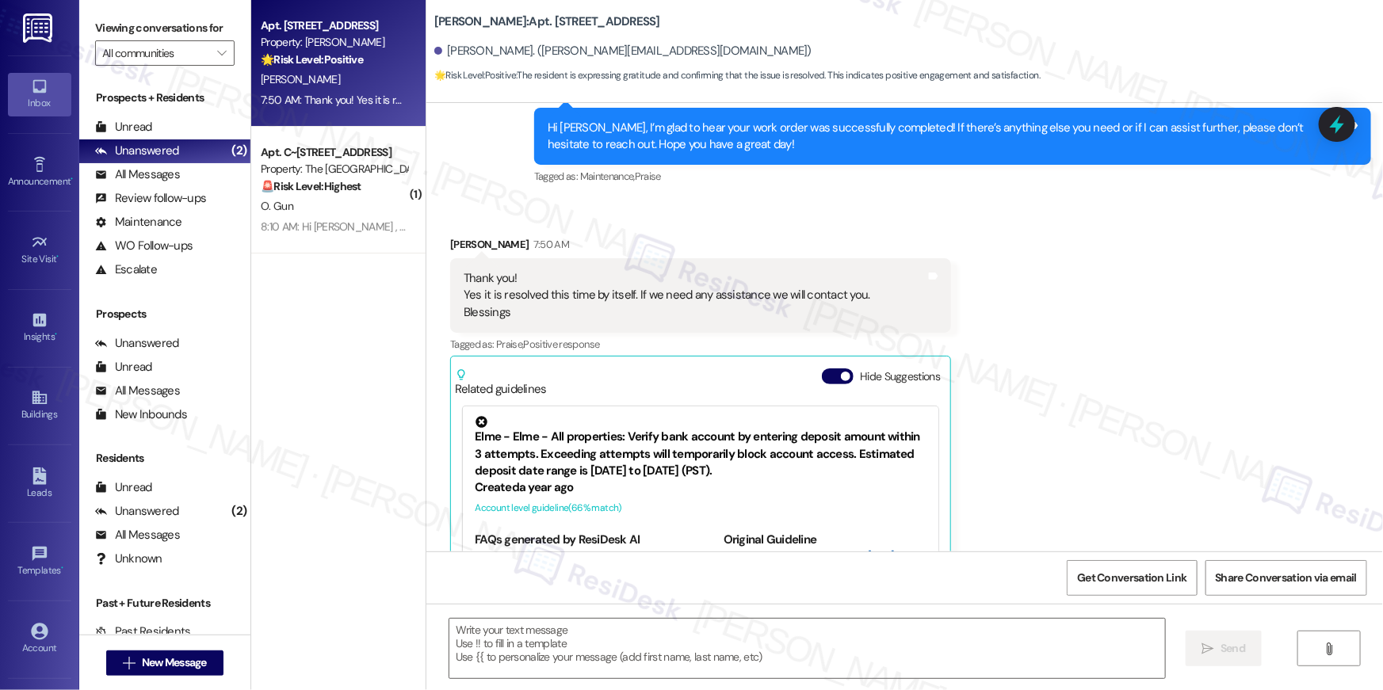
scroll to position [185, 0]
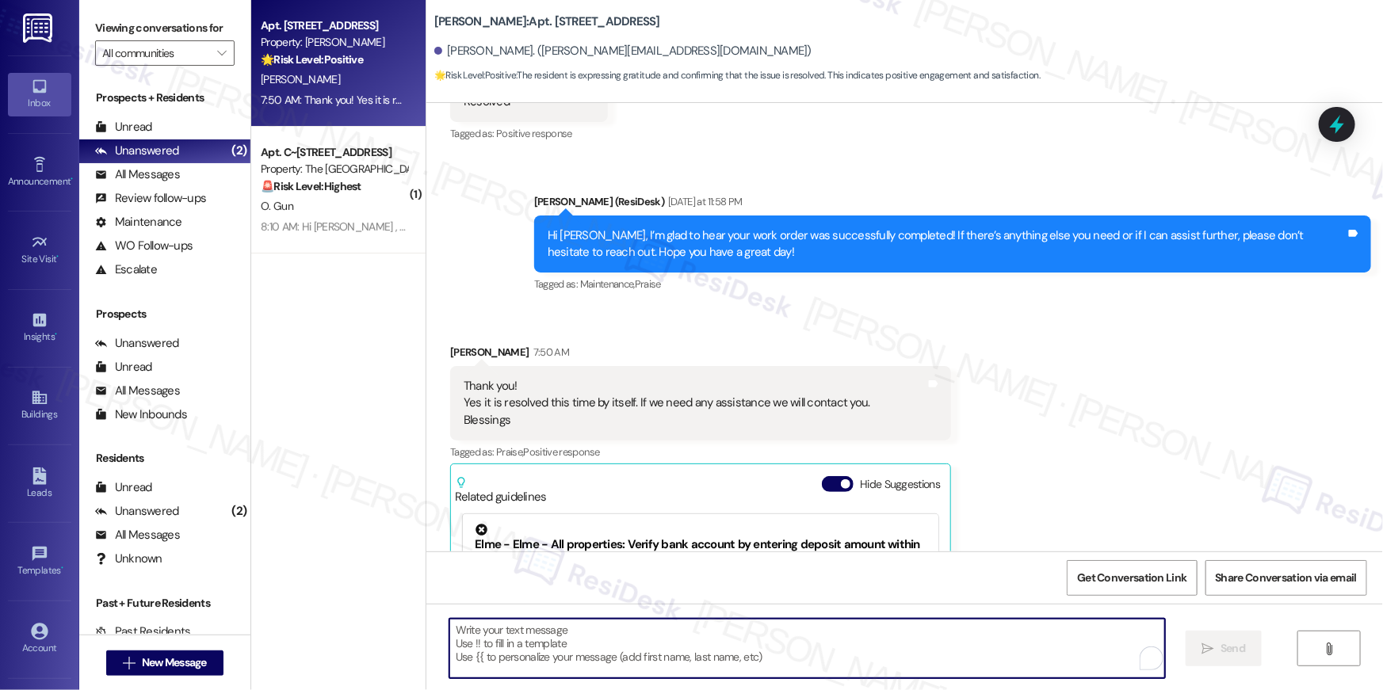
click at [875, 662] on textarea "To enrich screen reader interactions, please activate Accessibility in Grammarl…" at bounding box center [806, 648] width 715 height 59
click at [875, 658] on textarea "To enrich screen reader interactions, please activate Accessibility in Grammarl…" at bounding box center [806, 648] width 715 height 59
type textarea "Thanks and have a great evening!"
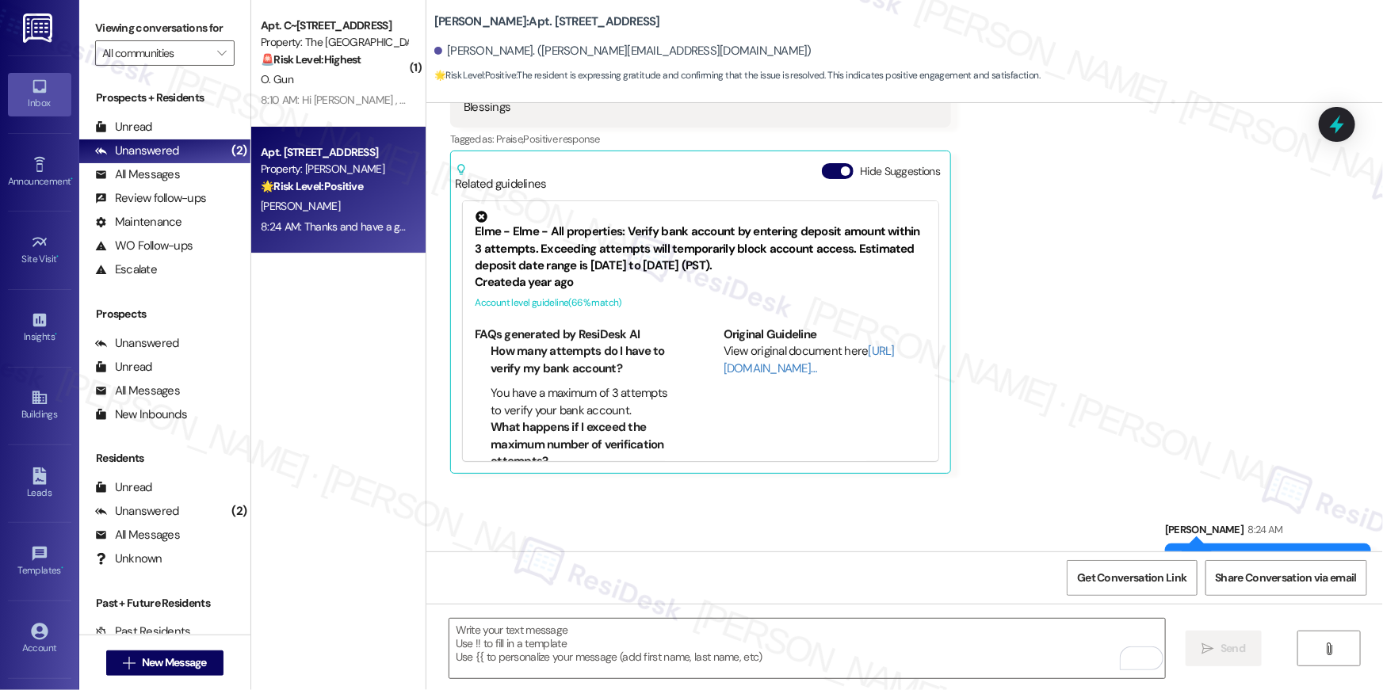
scroll to position [544, 0]
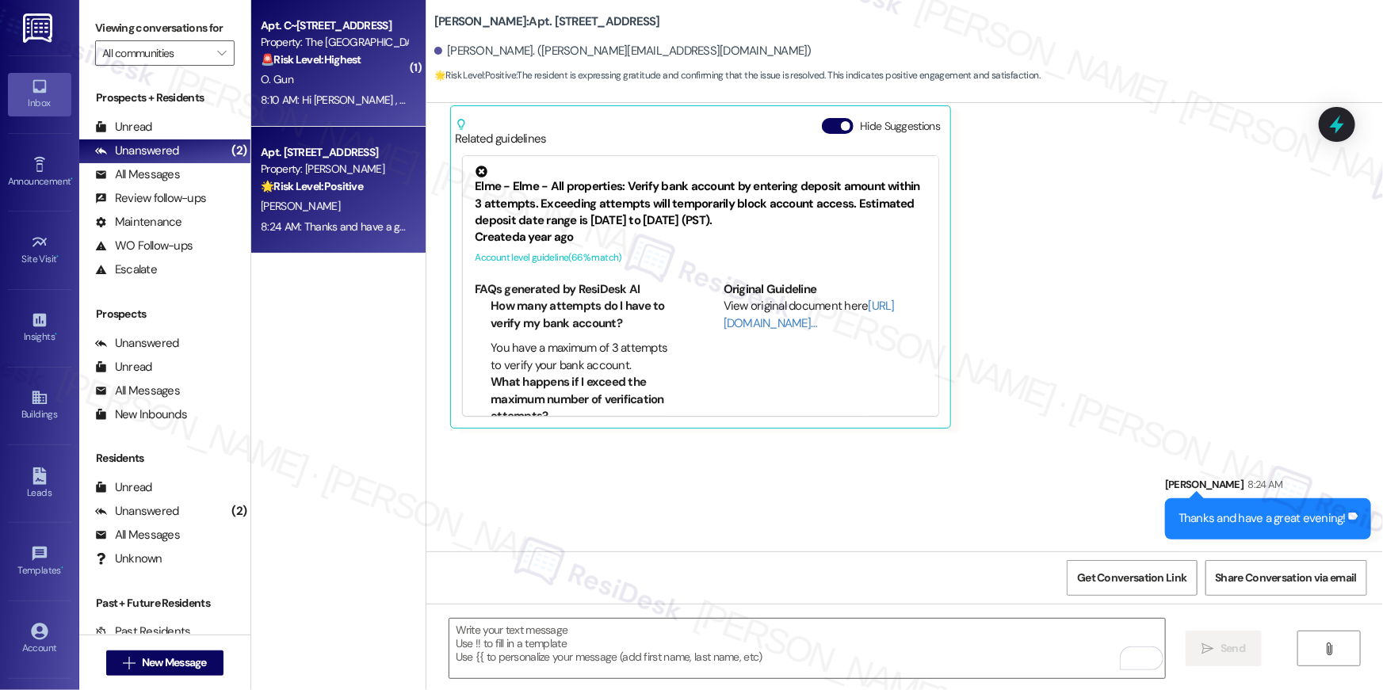
click at [350, 103] on div "8:10 AM: Hi [PERSON_NAME] , thank you for bringing this important matter to our…" at bounding box center [787, 100] width 1053 height 14
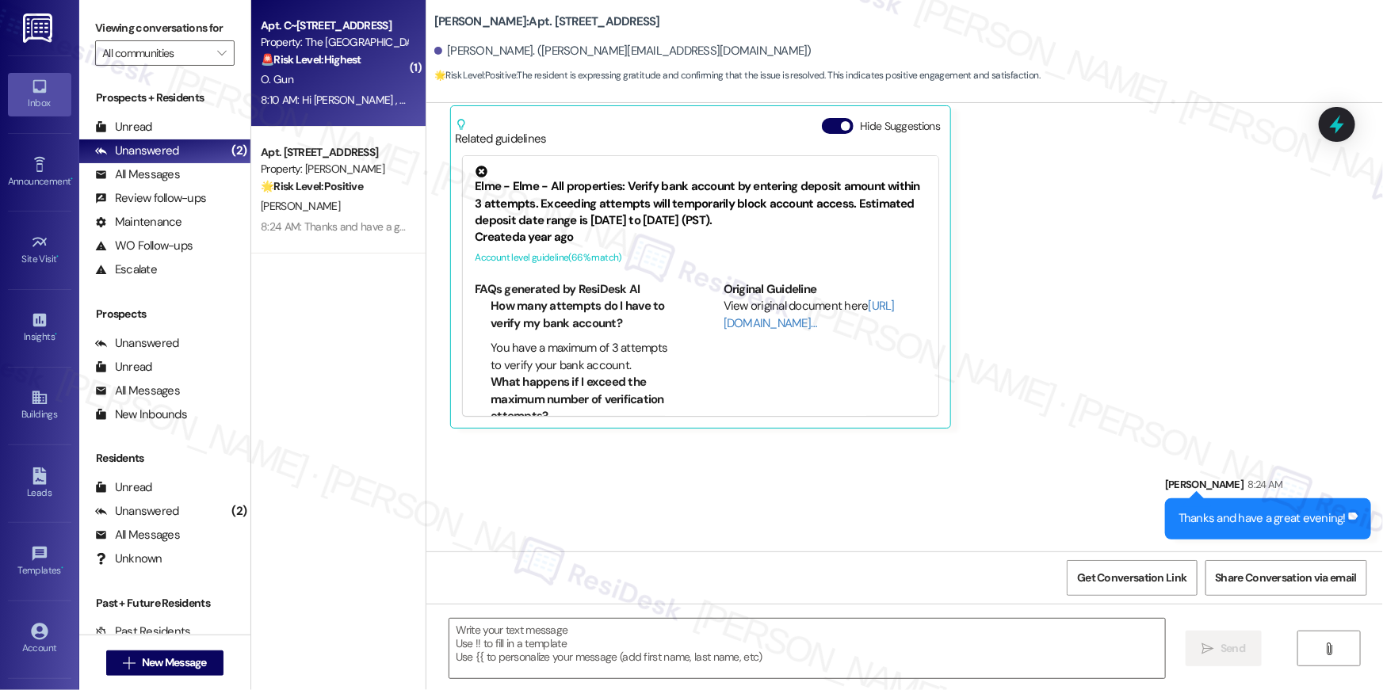
type textarea "Fetching suggested responses. Please feel free to read through the conversation…"
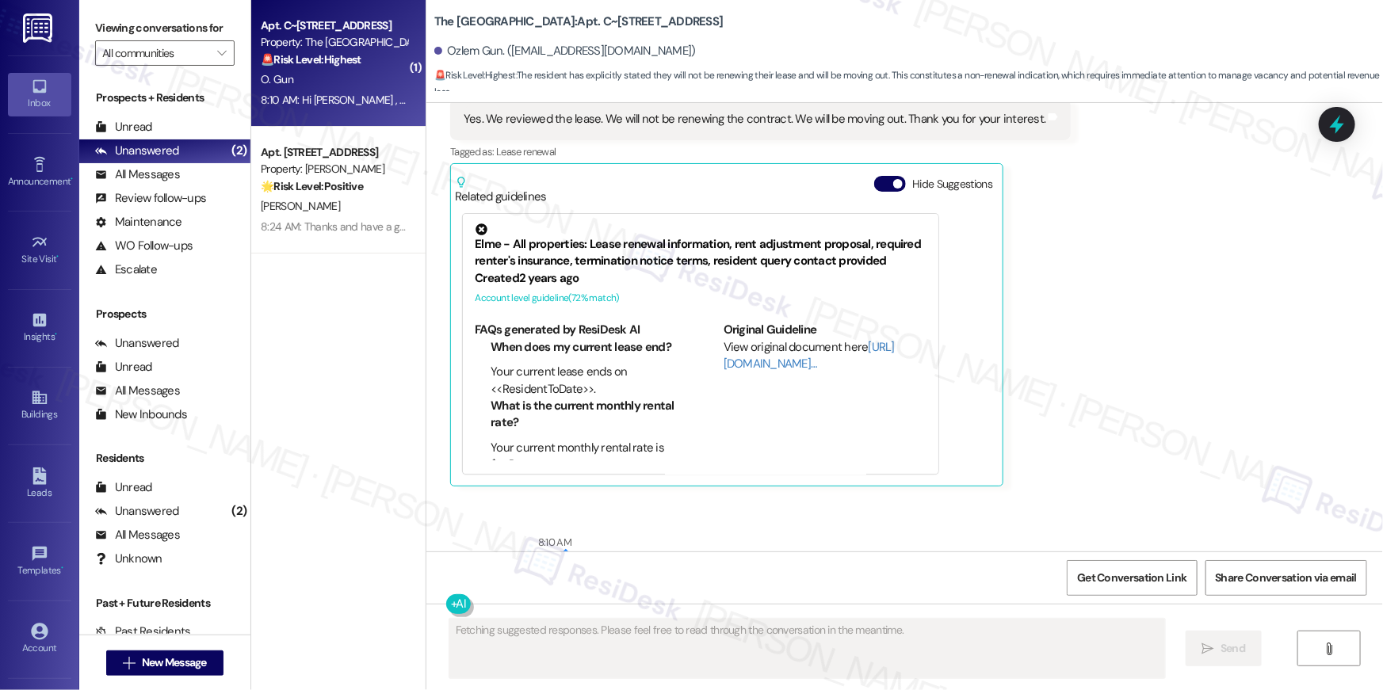
scroll to position [4822, 0]
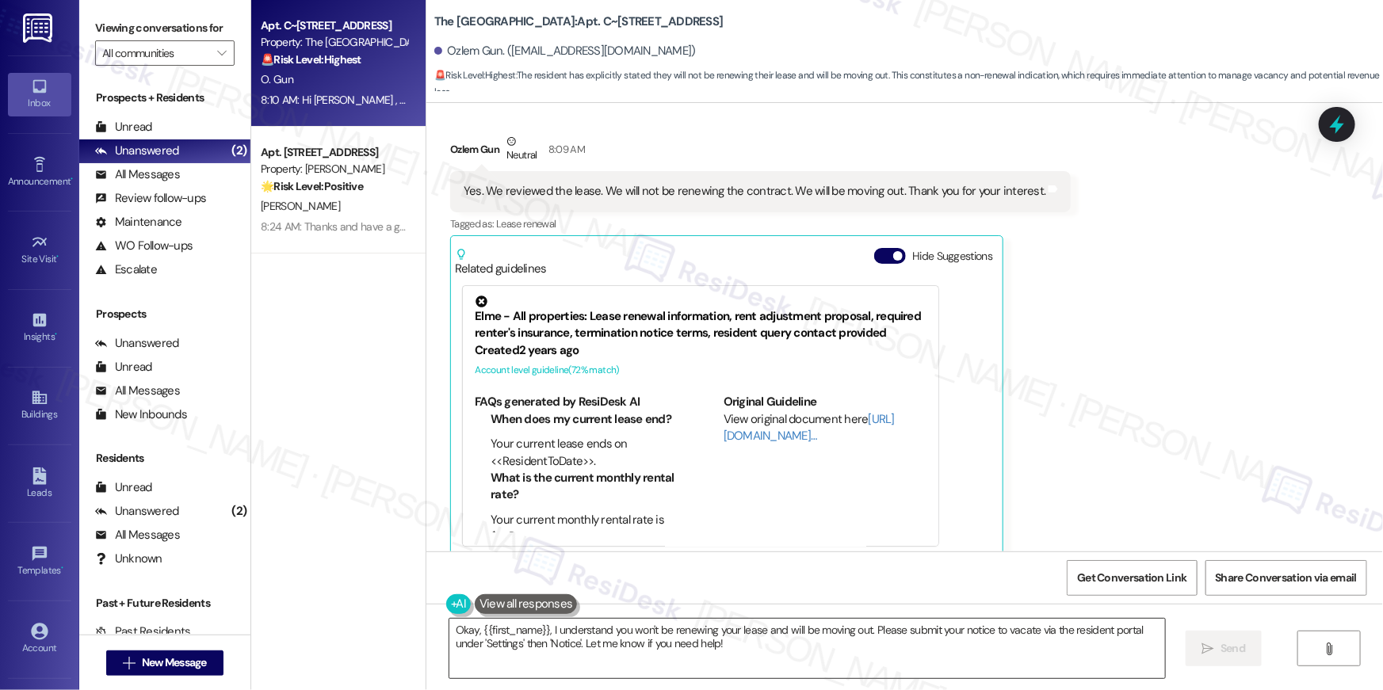
click at [1078, 650] on textarea "Okay, {{first_name}}, I understand you won't be renewing your lease and will be…" at bounding box center [806, 648] width 715 height 59
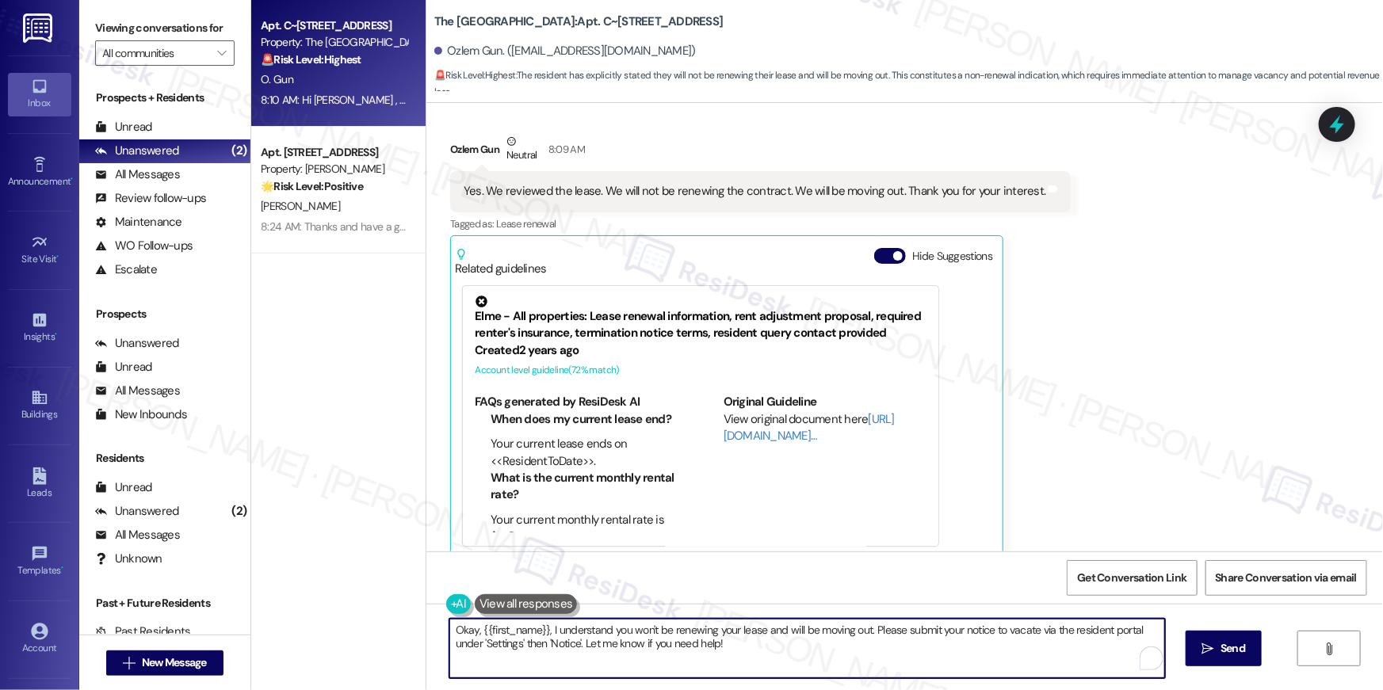
paste textarea "Hi {{first_name}}, we’re sorry to see you go and appreciate your residency. To …"
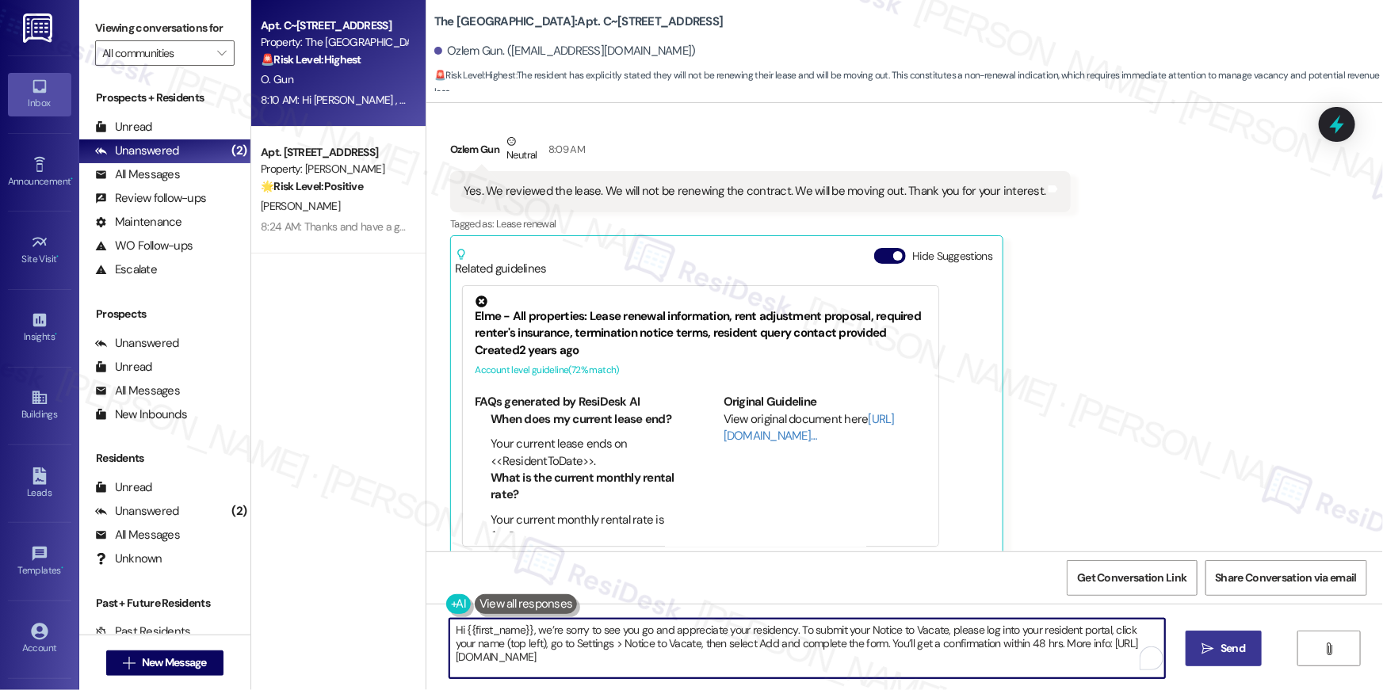
type textarea "Hi {{first_name}}, we’re sorry to see you go and appreciate your residency. To …"
click at [1253, 646] on button " Send" at bounding box center [1223, 649] width 77 height 36
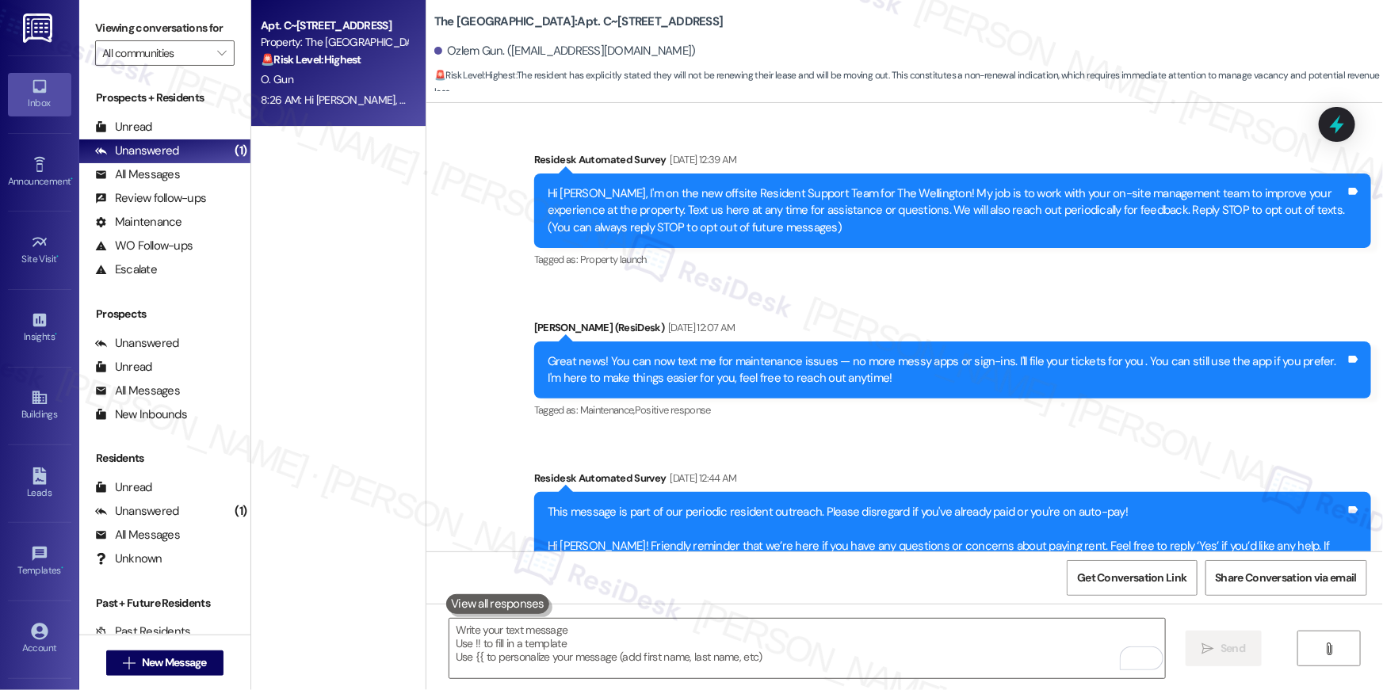
scroll to position [4822, 0]
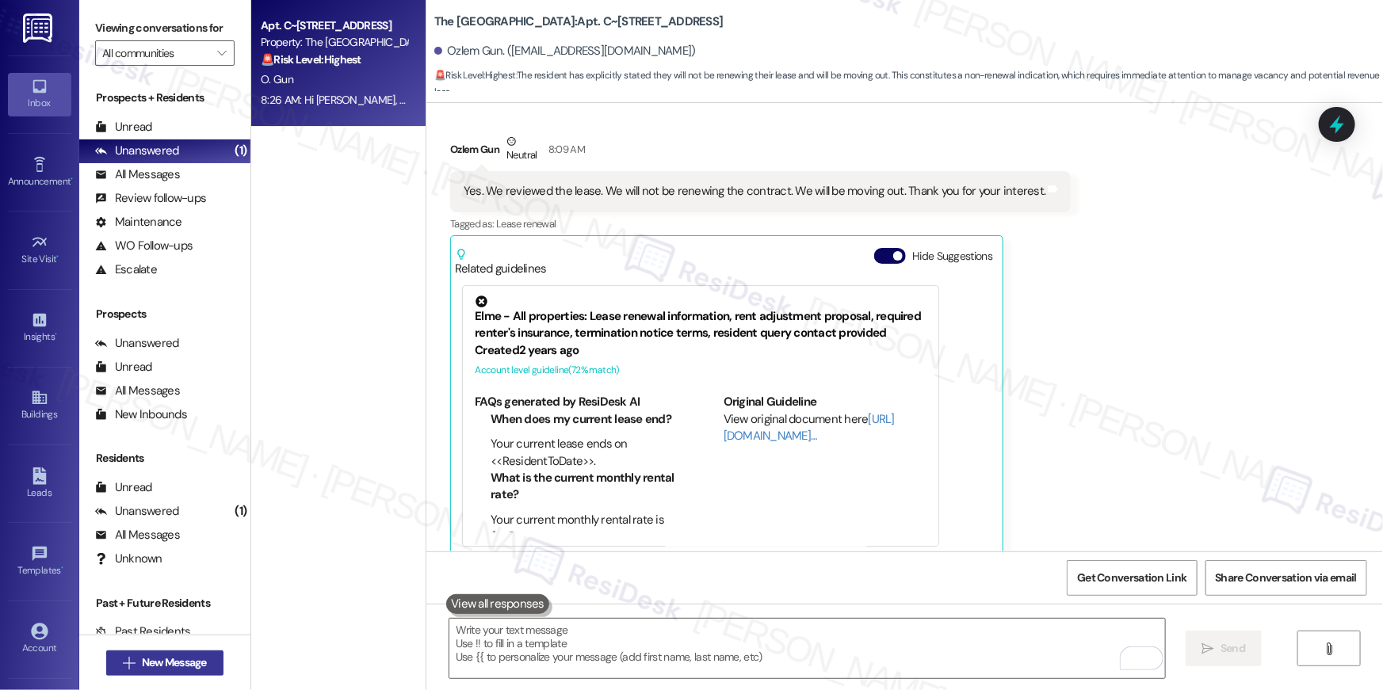
click at [195, 658] on span "New Message" at bounding box center [174, 662] width 65 height 17
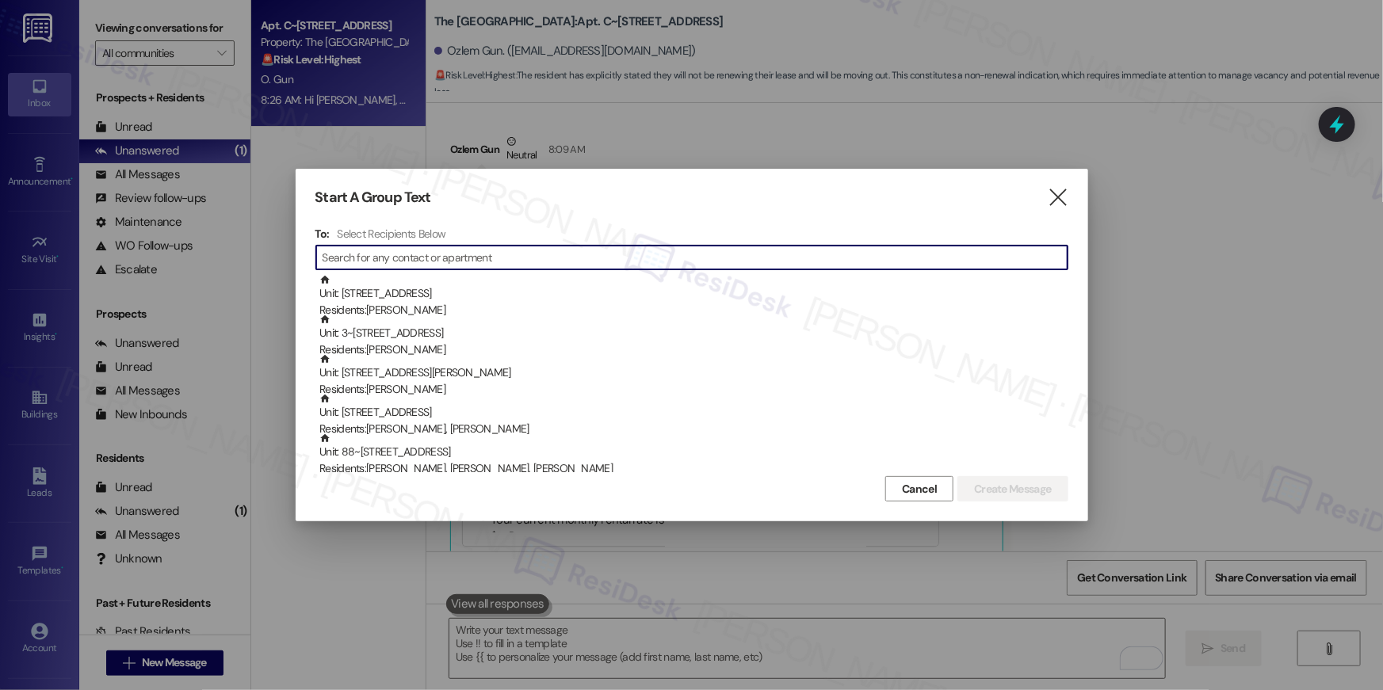
click at [620, 259] on input at bounding box center [694, 257] width 745 height 22
type input "f"
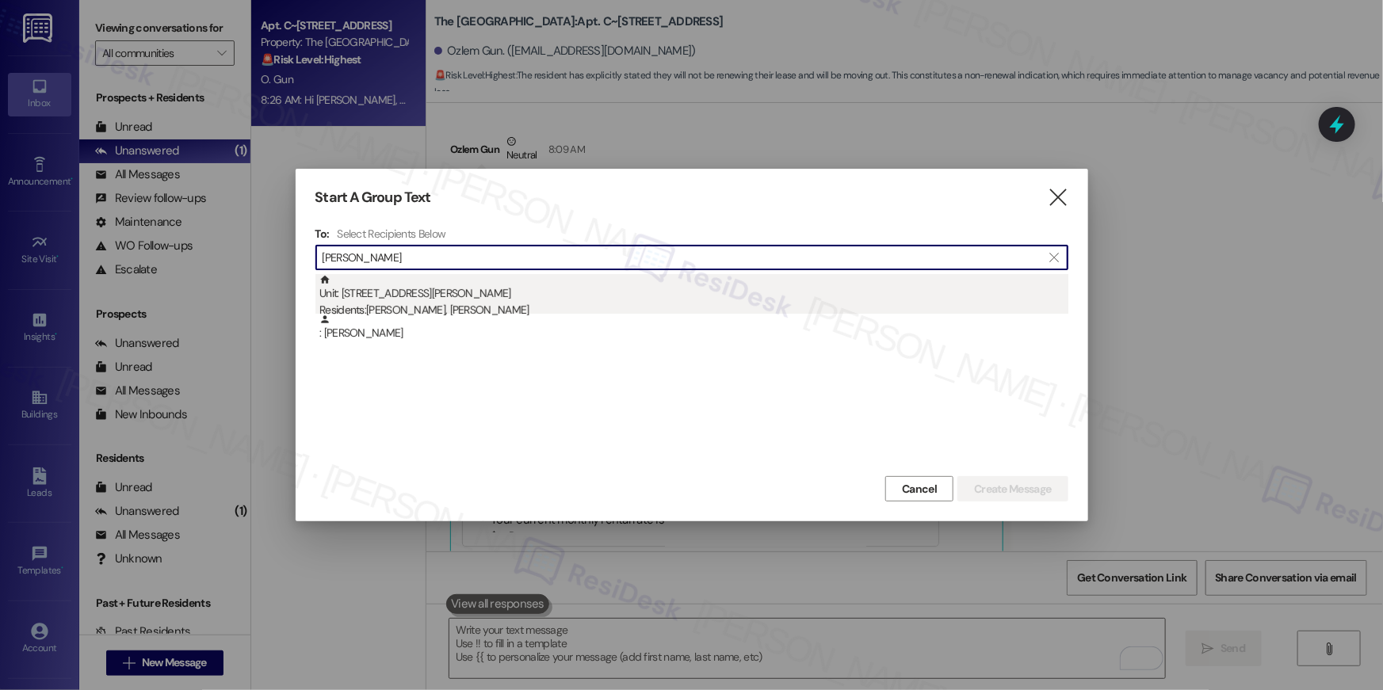
type input "[PERSON_NAME]"
click at [540, 299] on div "Unit: [STREET_ADDRESS][PERSON_NAME] Residents: [PERSON_NAME], [PERSON_NAME]" at bounding box center [693, 296] width 749 height 45
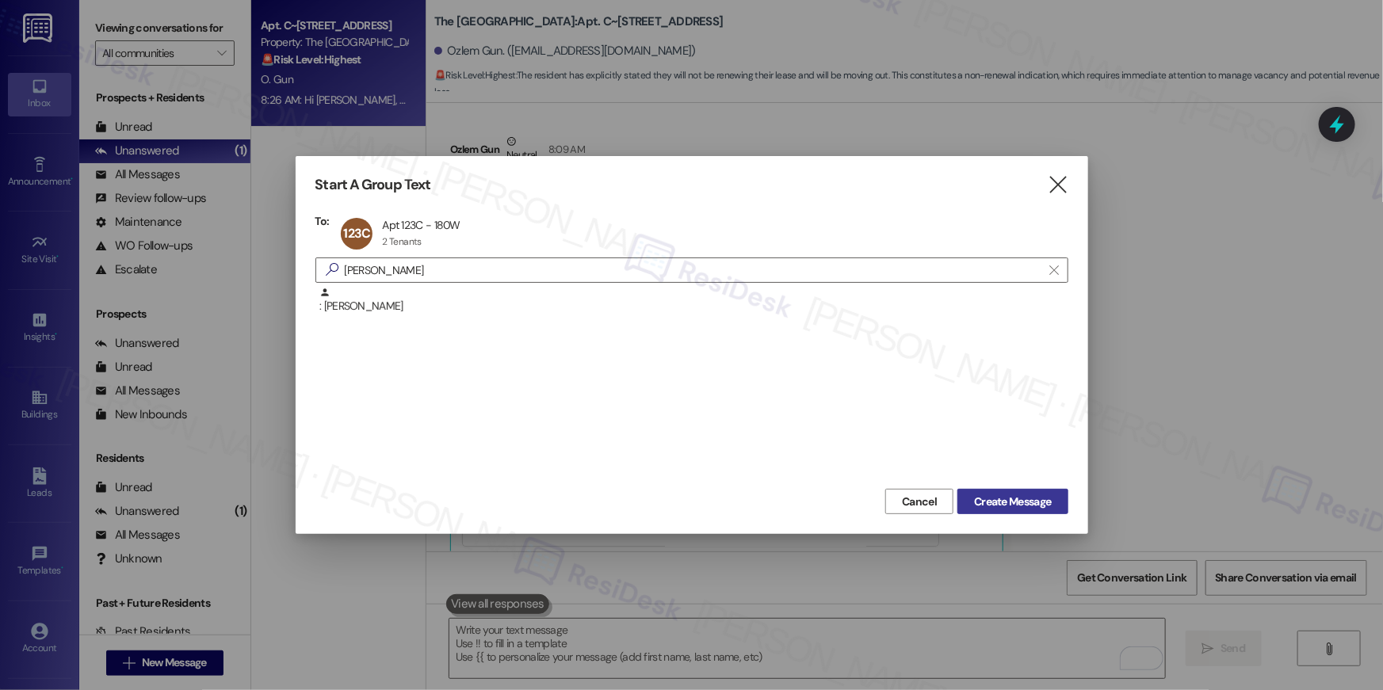
click at [990, 507] on span "Create Message" at bounding box center [1012, 502] width 77 height 17
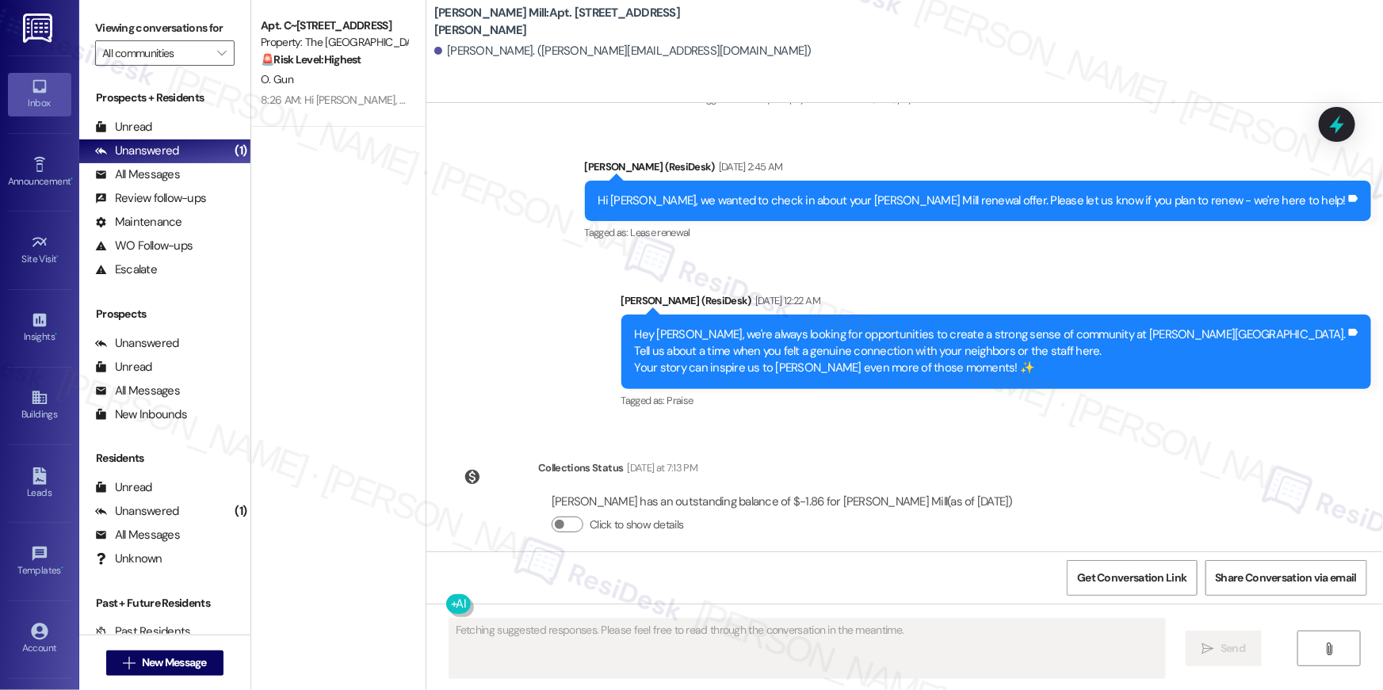
scroll to position [4726, 0]
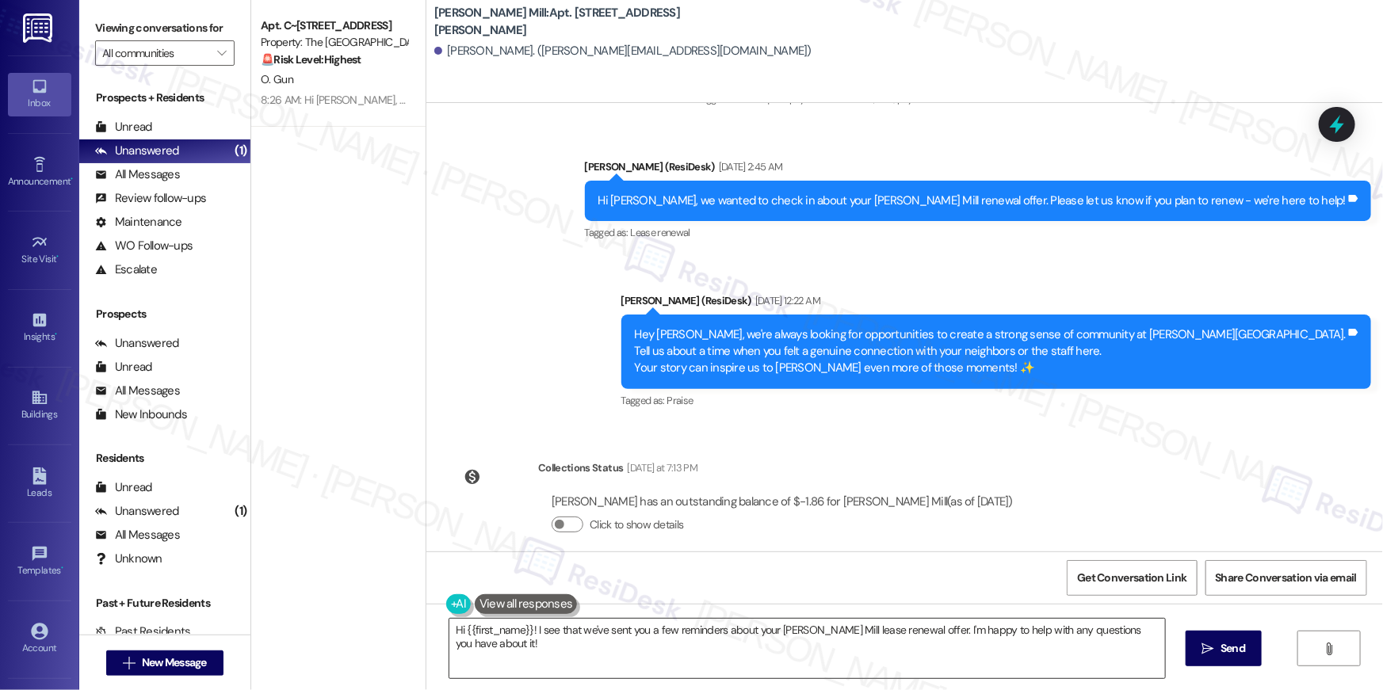
click at [886, 639] on textarea "Hi {{first_name}}! I see that we've sent you a few reminders about your [PERSON…" at bounding box center [806, 648] width 715 height 59
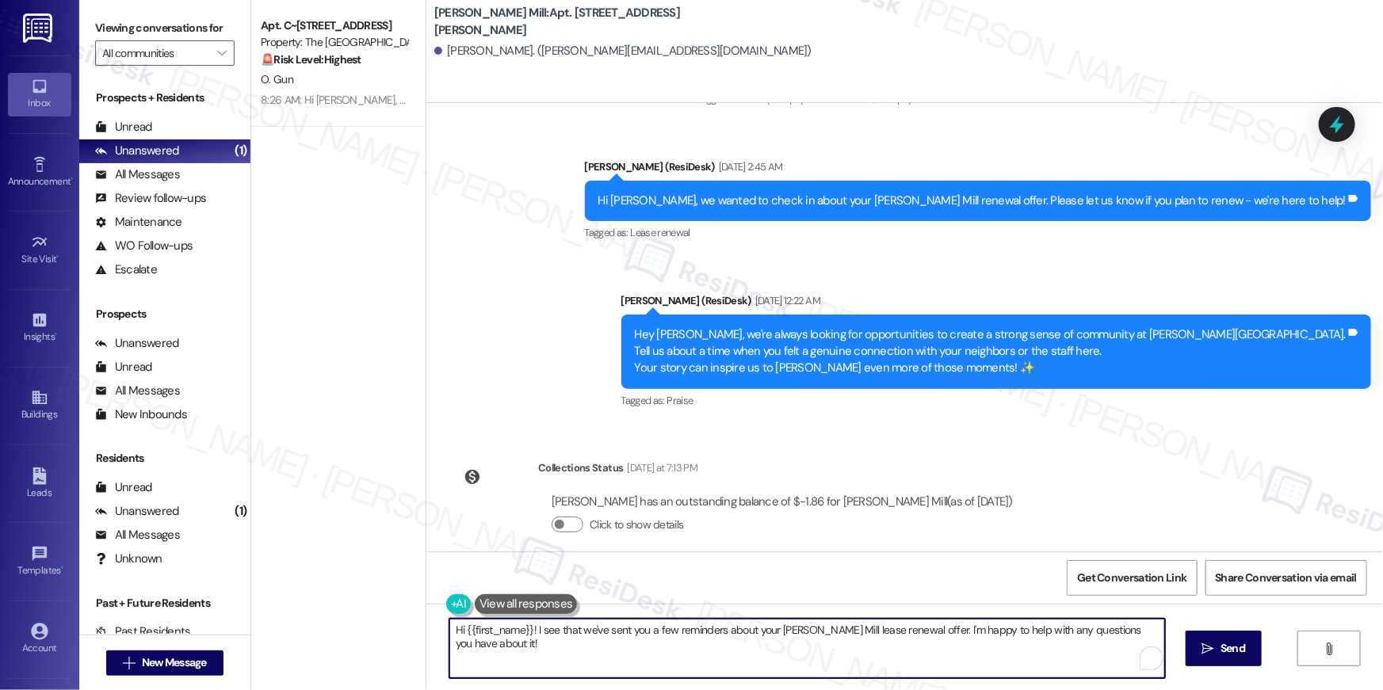
click at [886, 641] on textarea "Hi {{first_name}}! I see that we've sent you a few reminders about your [PERSON…" at bounding box center [806, 648] width 715 height 59
paste textarea ", your lease renewal is approaching. Could you review your offer and let us kno…"
type textarea "Hi {{first_name}}, your lease renewal is approaching. Could you review your off…"
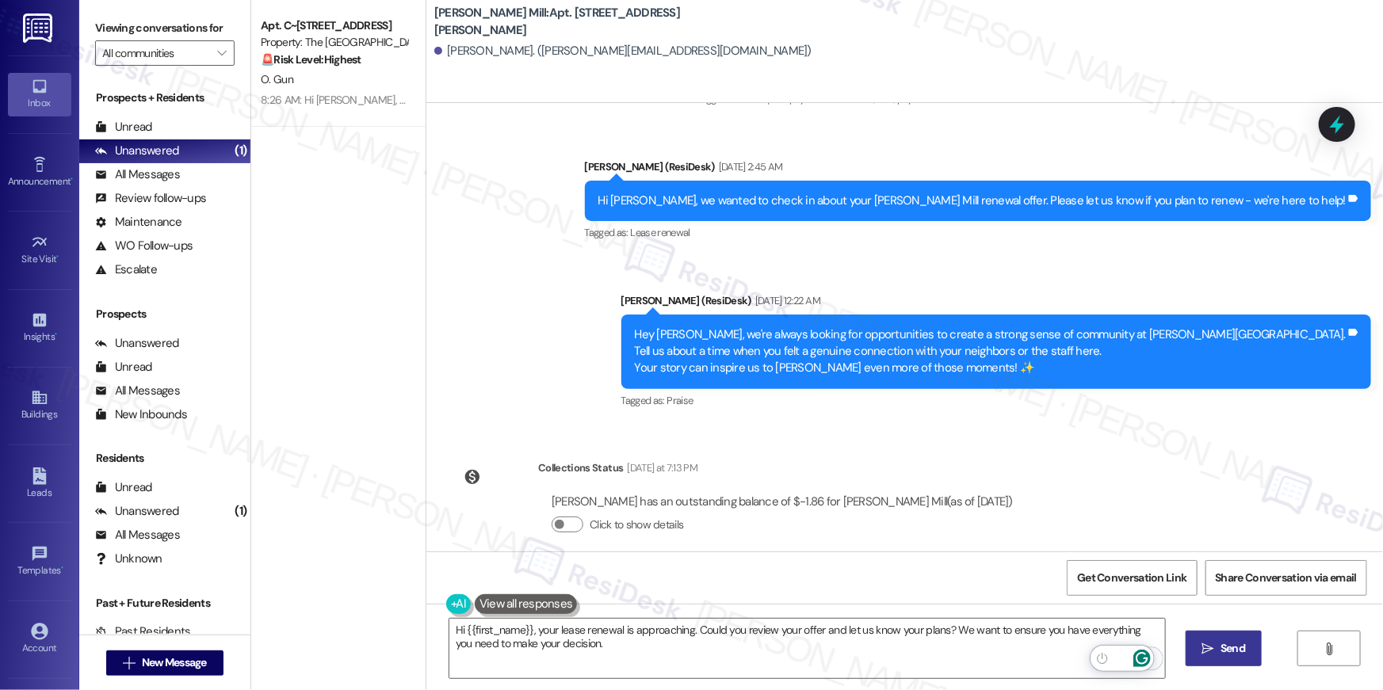
click at [1227, 644] on span "Send" at bounding box center [1232, 648] width 25 height 17
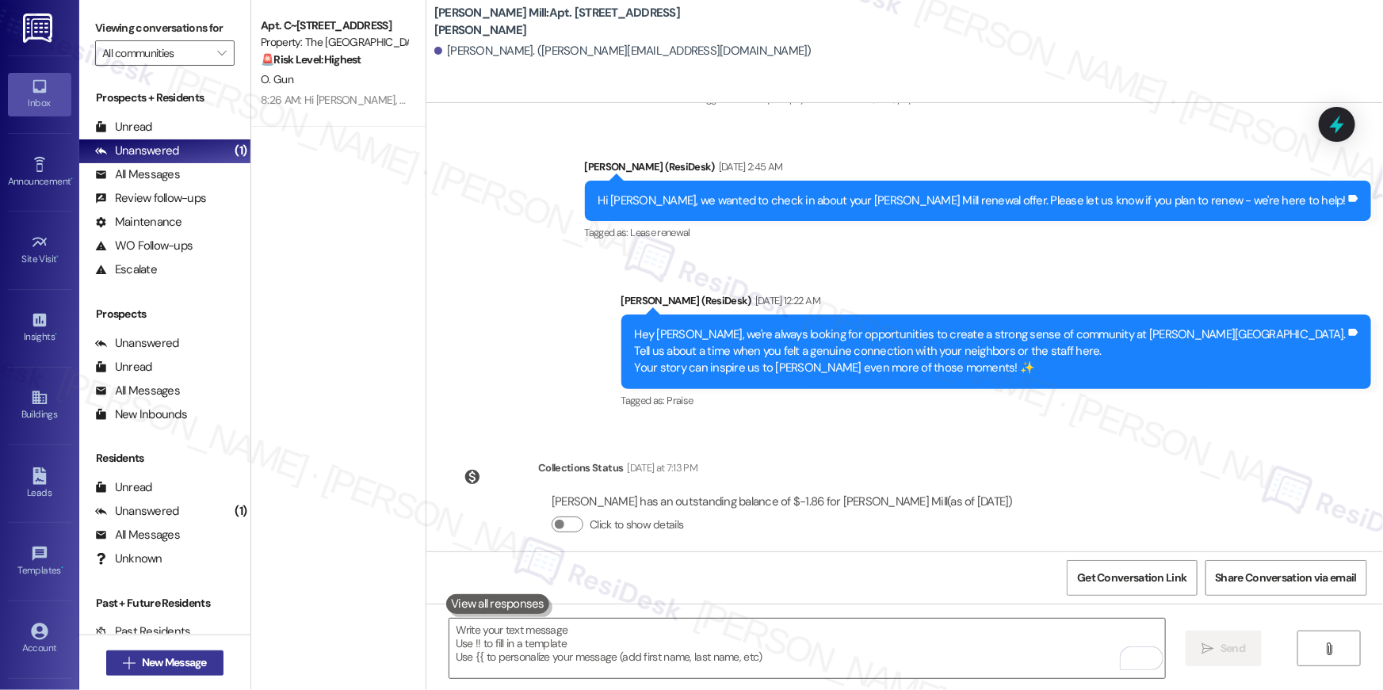
click at [155, 662] on span "New Message" at bounding box center [174, 662] width 65 height 17
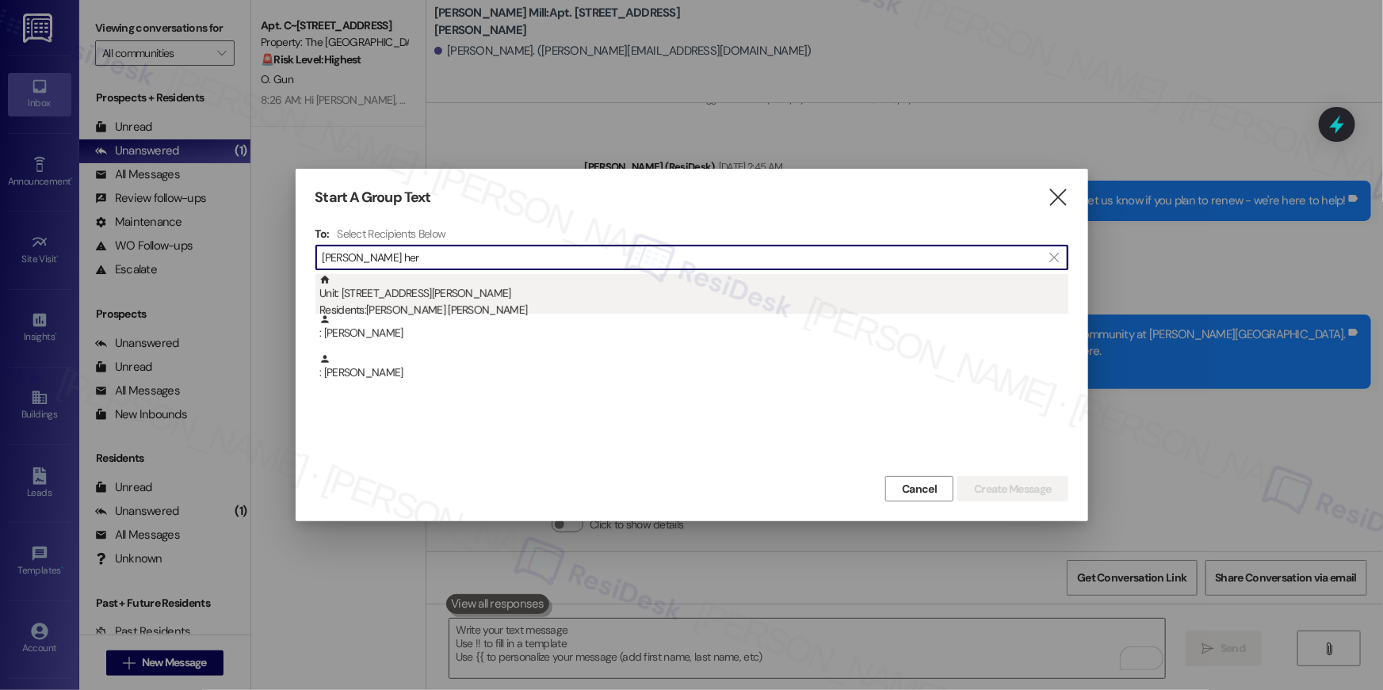
type input "[PERSON_NAME] her"
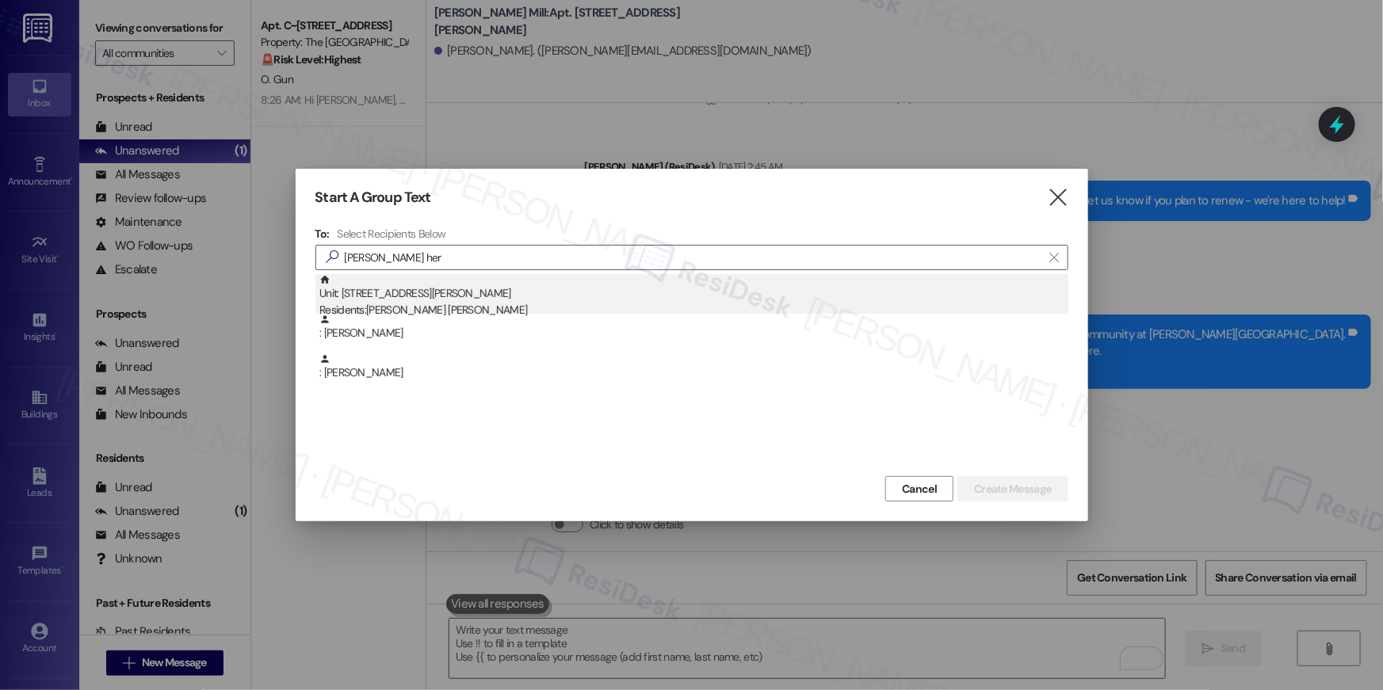
click at [490, 305] on div "Residents: [PERSON_NAME] [PERSON_NAME]" at bounding box center [693, 310] width 749 height 17
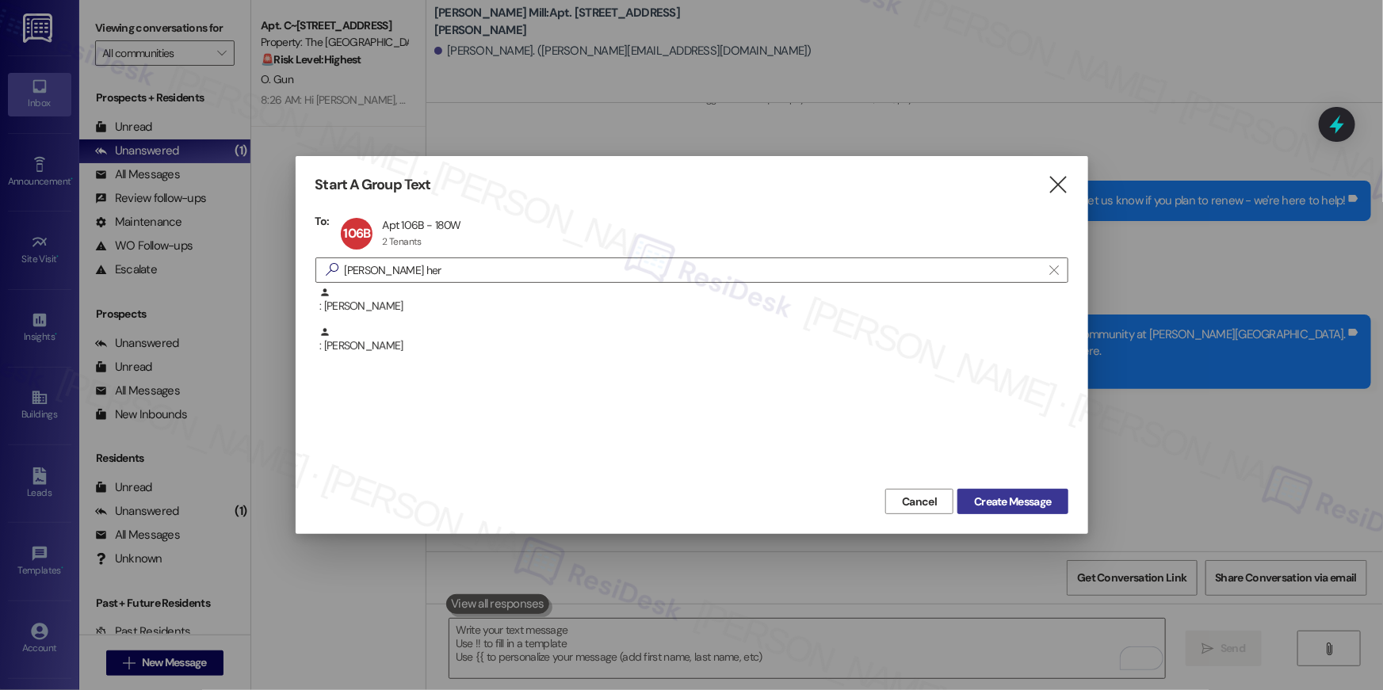
click at [994, 508] on span "Create Message" at bounding box center [1012, 502] width 77 height 17
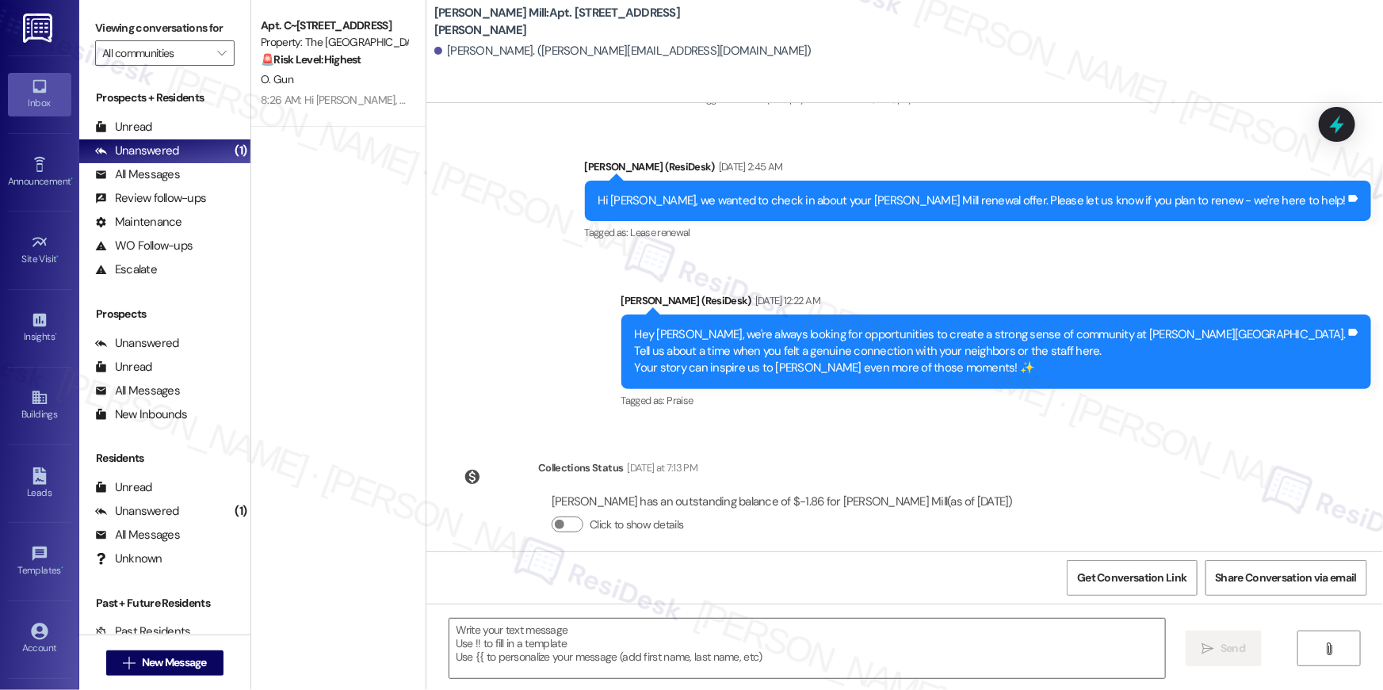
type textarea "Fetching suggested responses. Please feel free to read through the conversation…"
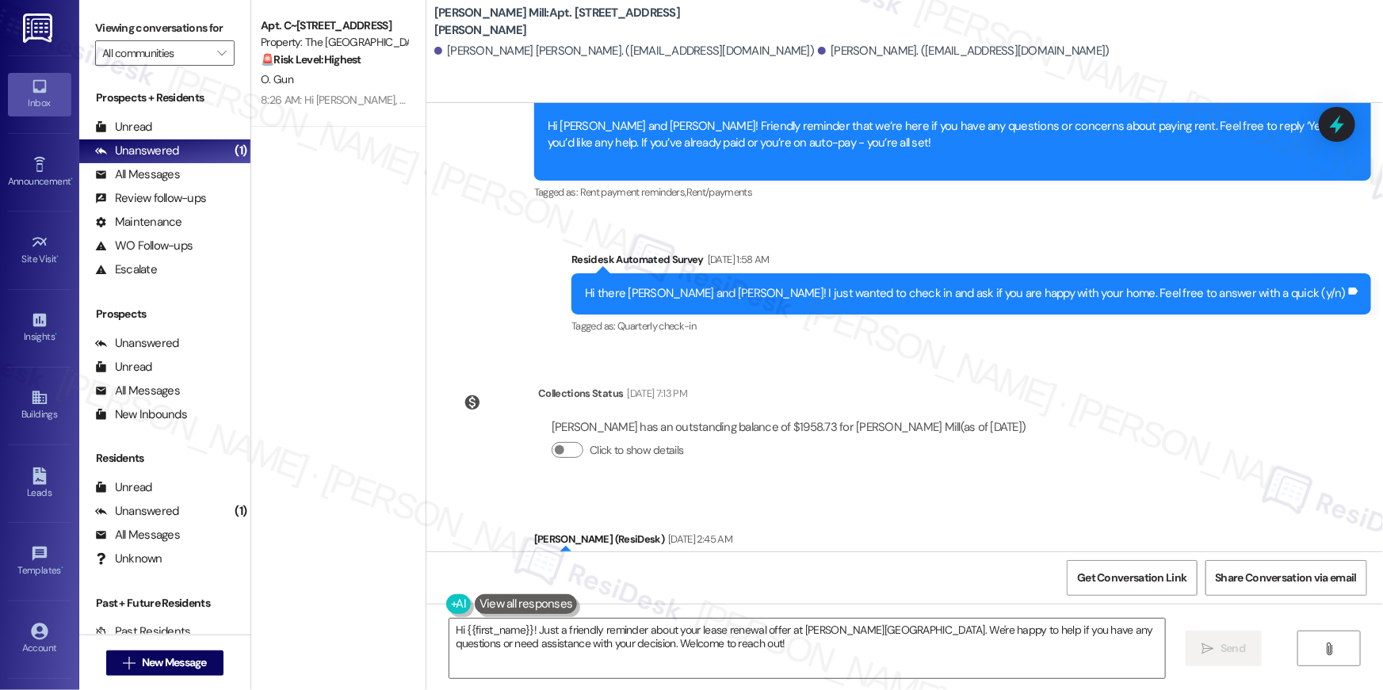
scroll to position [5000, 0]
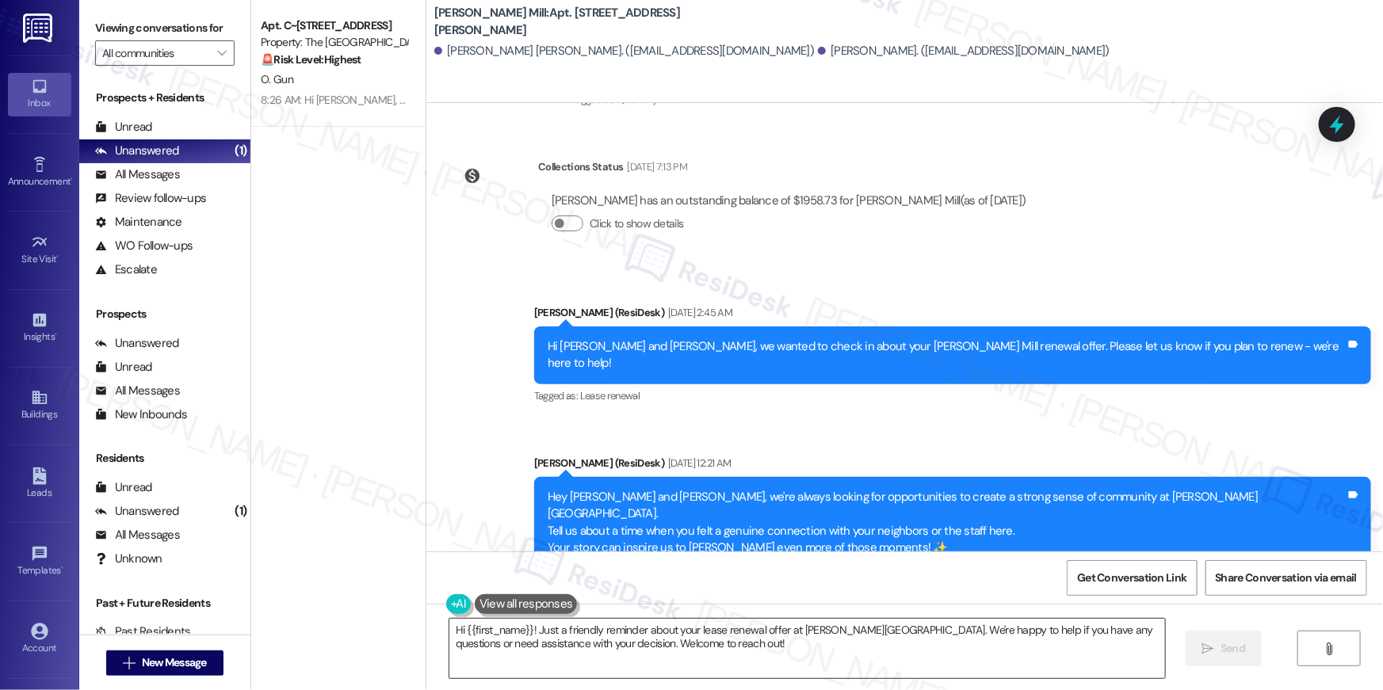
click at [1005, 638] on textarea "Hi {{first_name}}! Just a friendly reminder about your lease renewal offer at E…" at bounding box center [806, 648] width 715 height 59
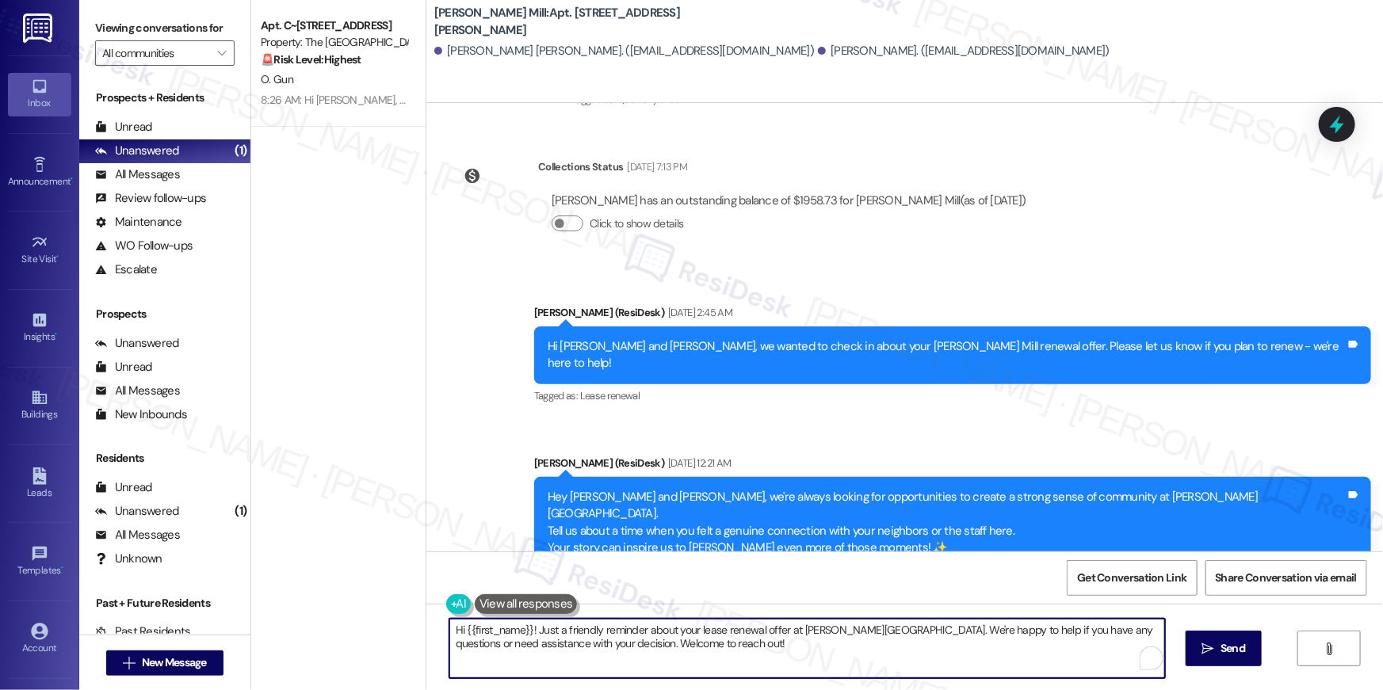
paste textarea ", your lease renewal is approaching. Could you review your offer and let us kno…"
type textarea "Hi {{first_name}}, your lease renewal is approaching. Could you review your off…"
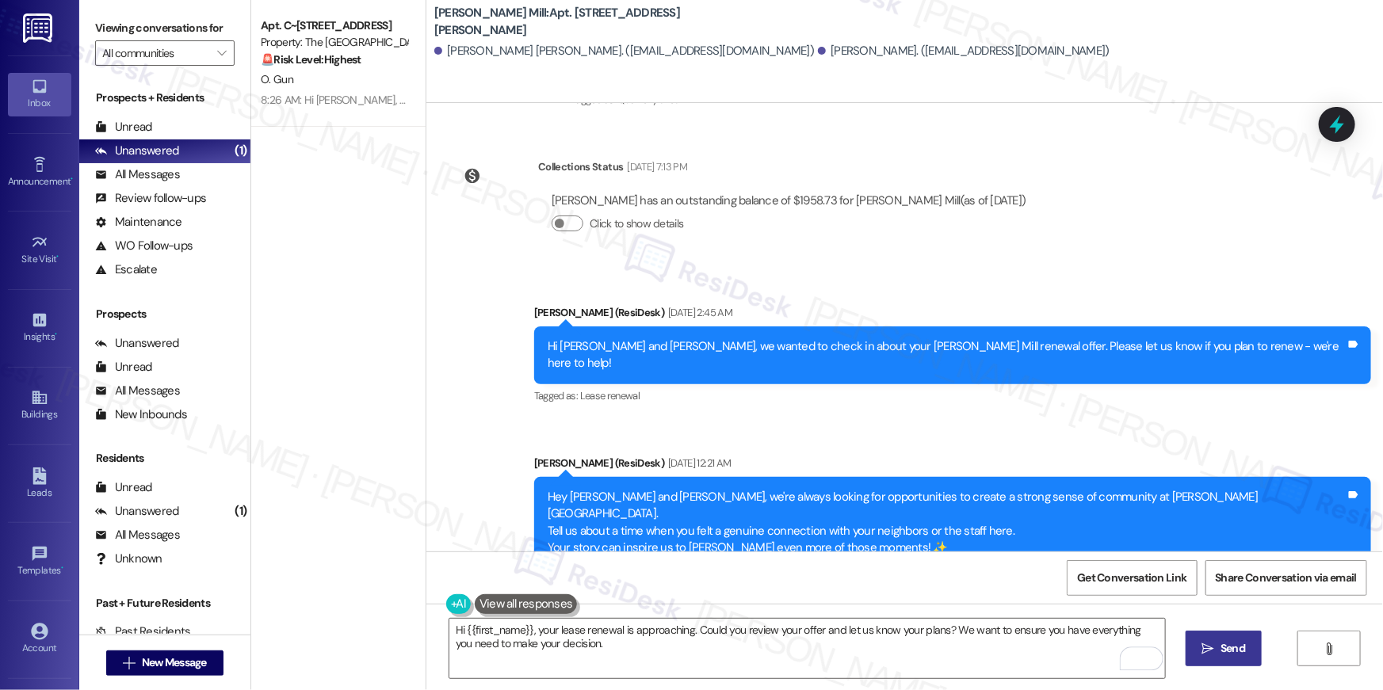
click at [1210, 645] on icon "" at bounding box center [1208, 649] width 12 height 13
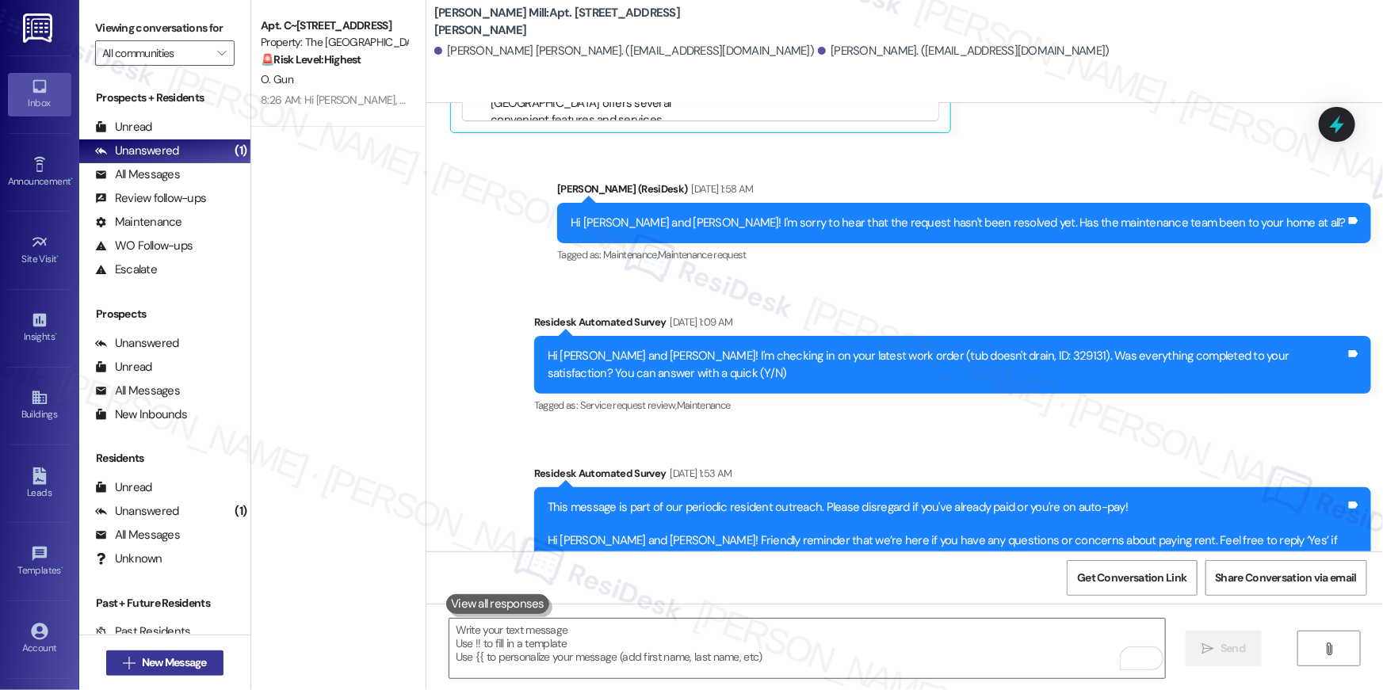
click at [142, 662] on span "New Message" at bounding box center [174, 662] width 65 height 17
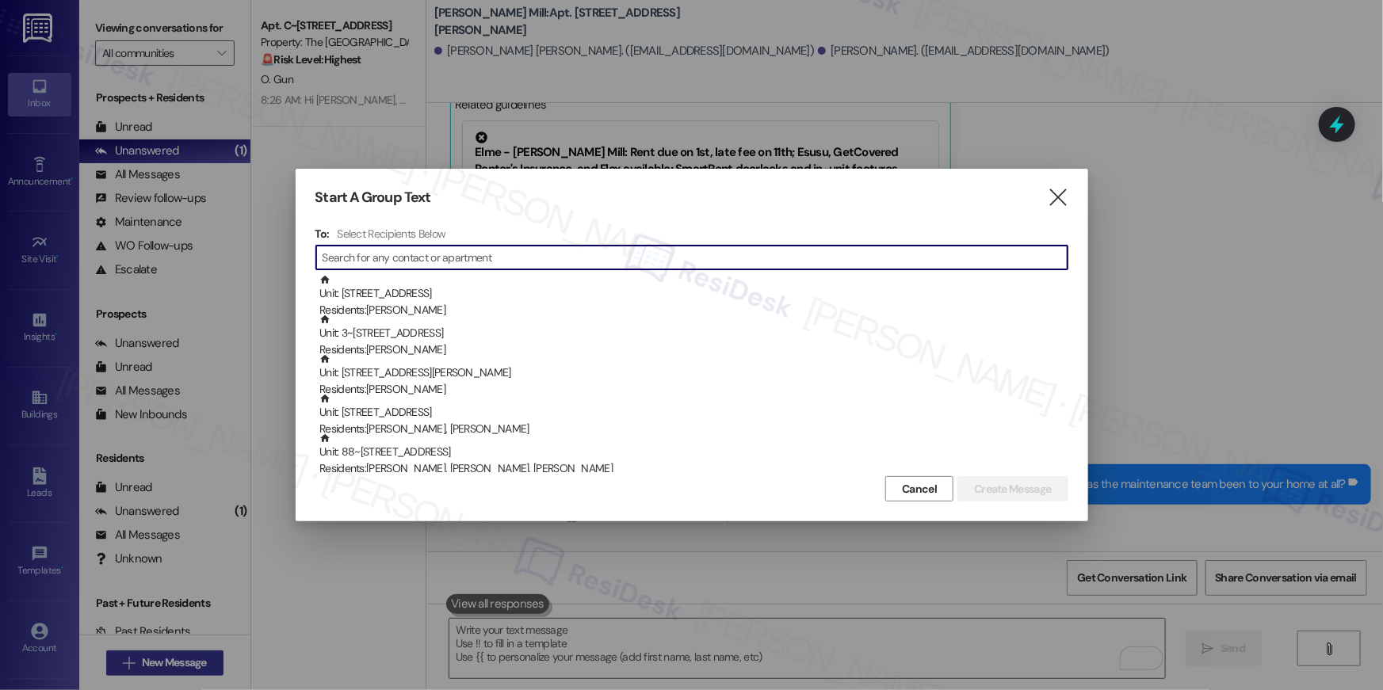
scroll to position [3597, 0]
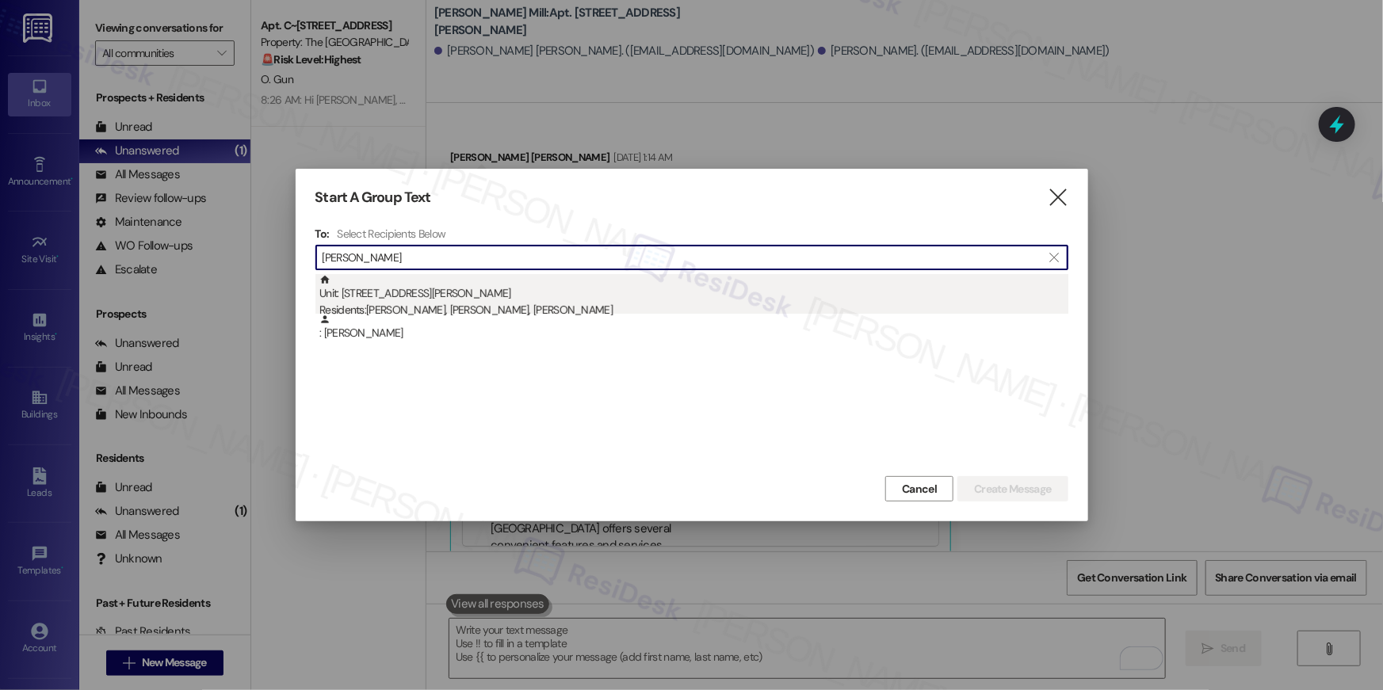
type input "paul pruna"
click at [451, 295] on div "Unit: 111A - 180 Watkins Station Circle Residents: Paul Pruna, Ivan Gil Pruna, …" at bounding box center [693, 296] width 749 height 45
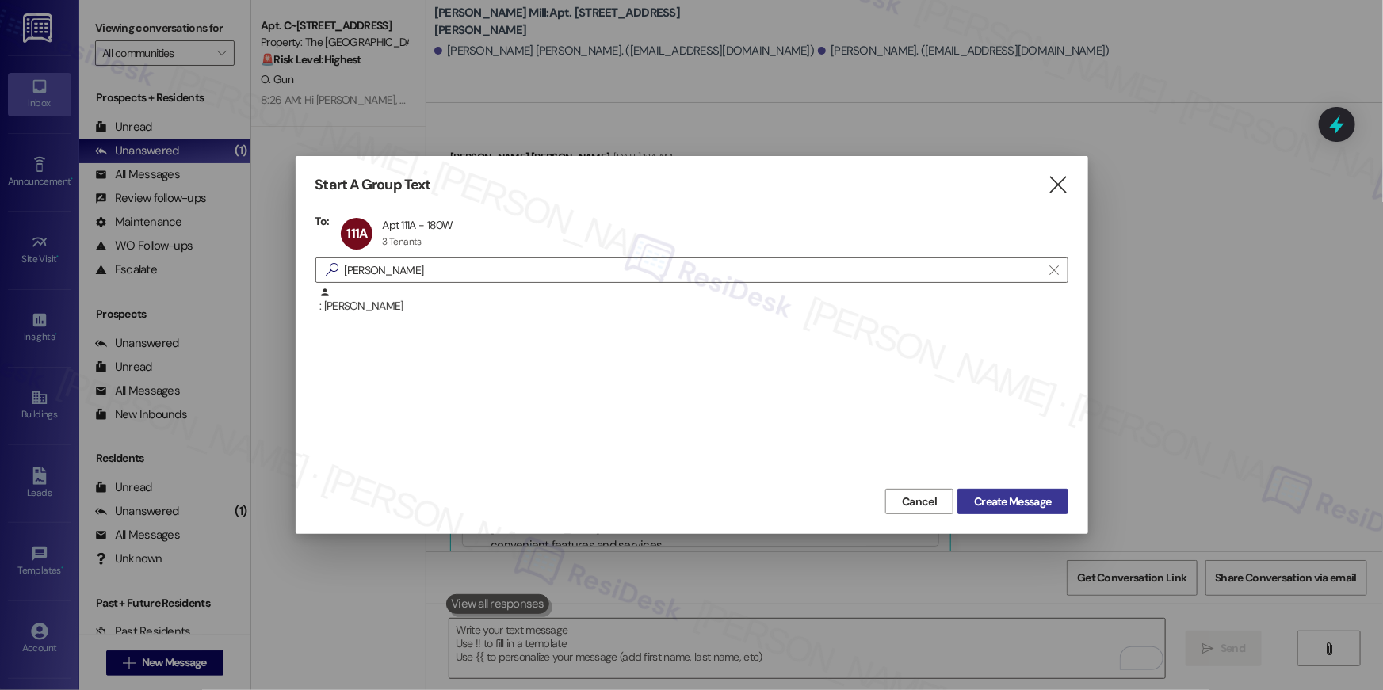
click at [986, 494] on span "Create Message" at bounding box center [1012, 502] width 77 height 17
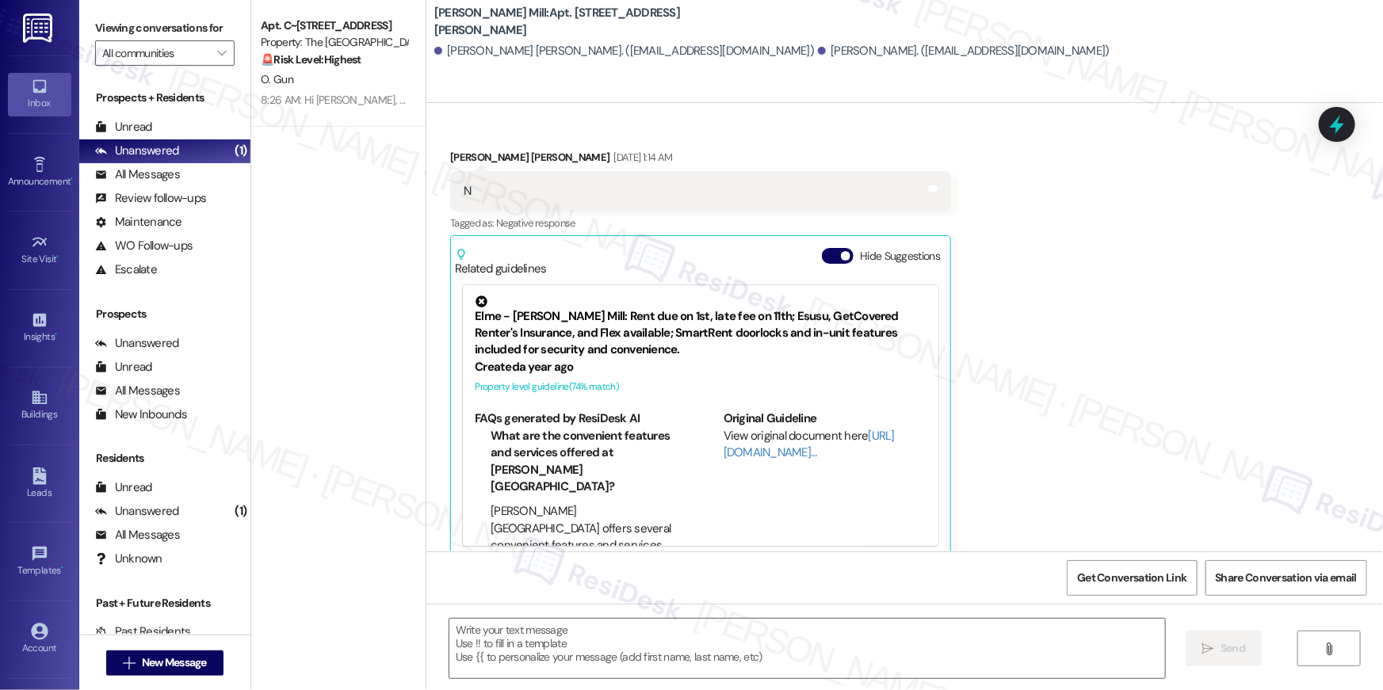
type textarea "Fetching suggested responses. Please feel free to read through the conversation…"
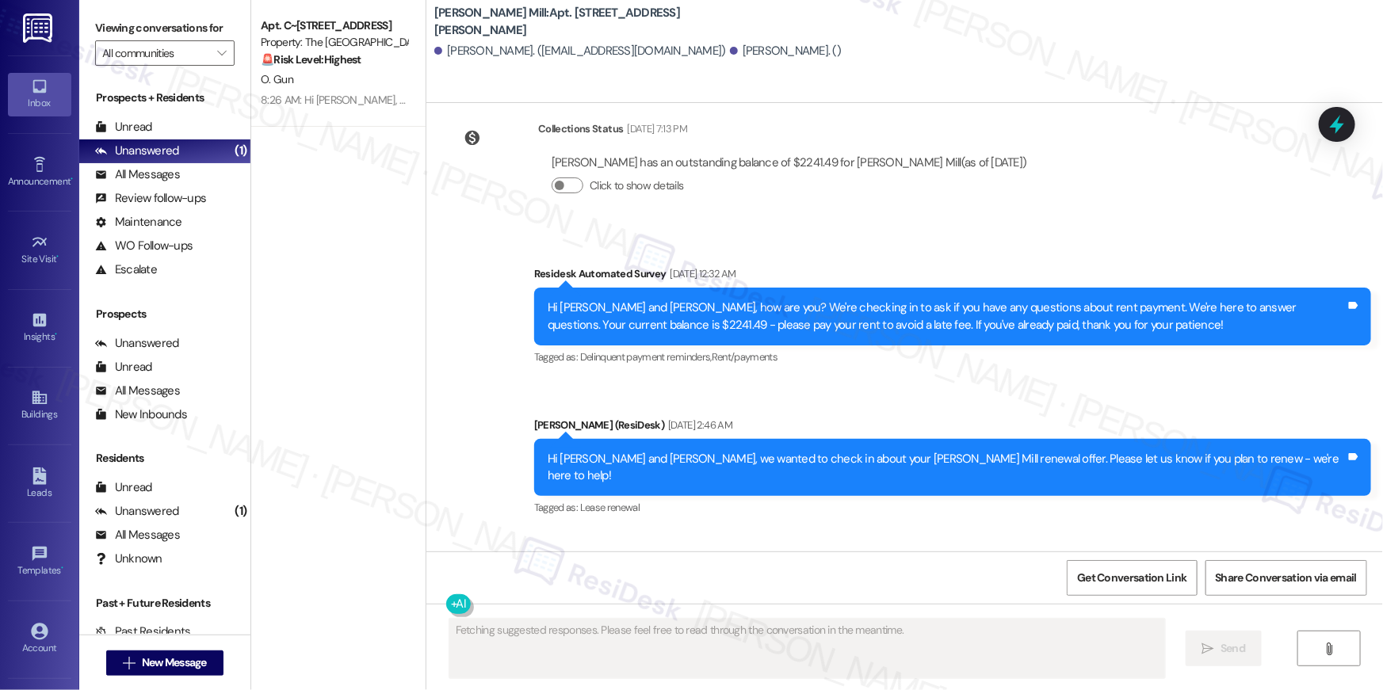
scroll to position [17186, 0]
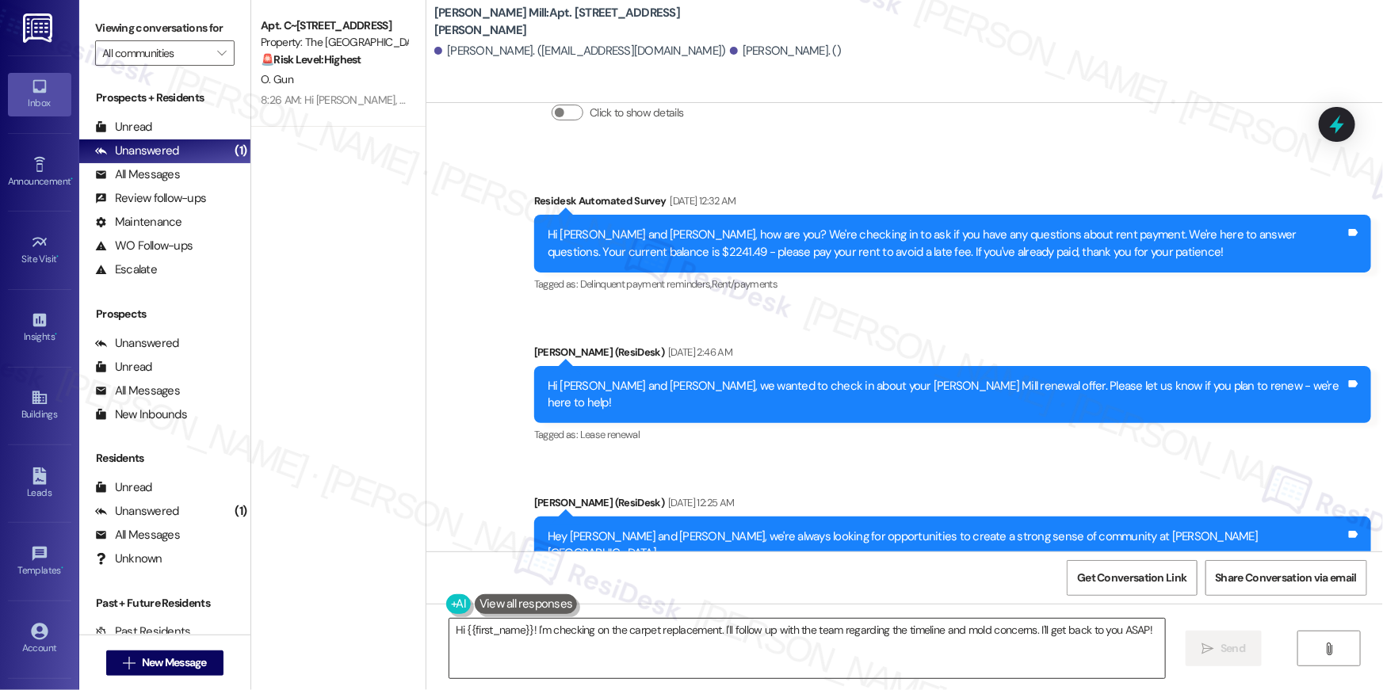
click at [847, 649] on textarea "Hi {{first_name}}! I'm checking on the carpet replacement. I'll follow up with …" at bounding box center [806, 648] width 715 height 59
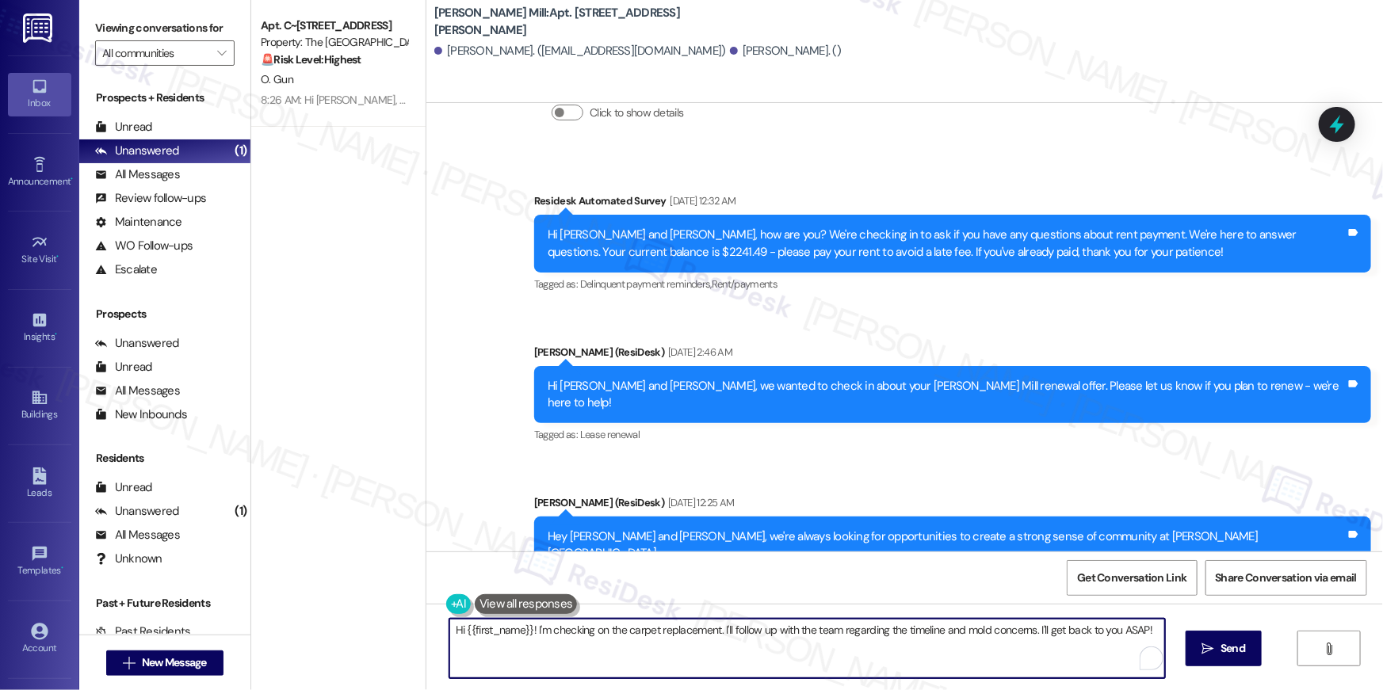
paste textarea ", your lease renewal is approaching. Could you review your offer and let us kno…"
type textarea "Hi {{first_name}}, your lease renewal is approaching. Could you review your off…"
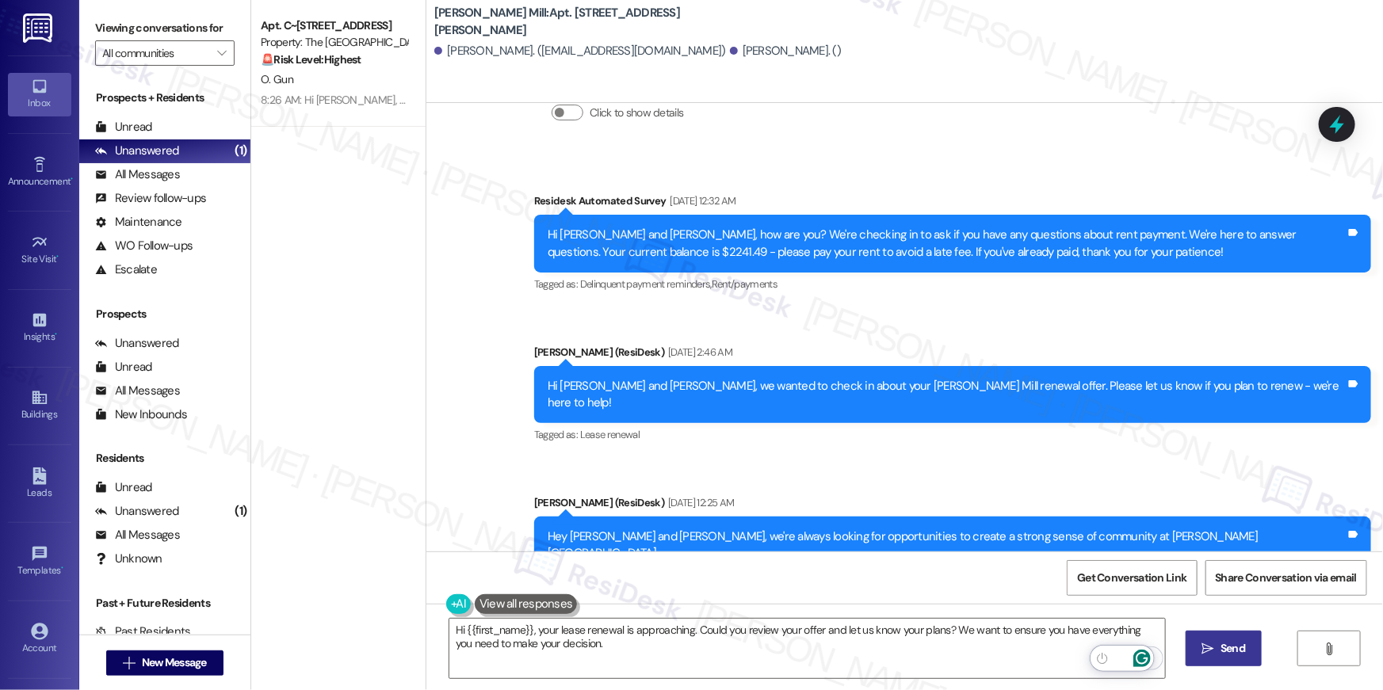
click at [1234, 651] on span "Send" at bounding box center [1232, 648] width 25 height 17
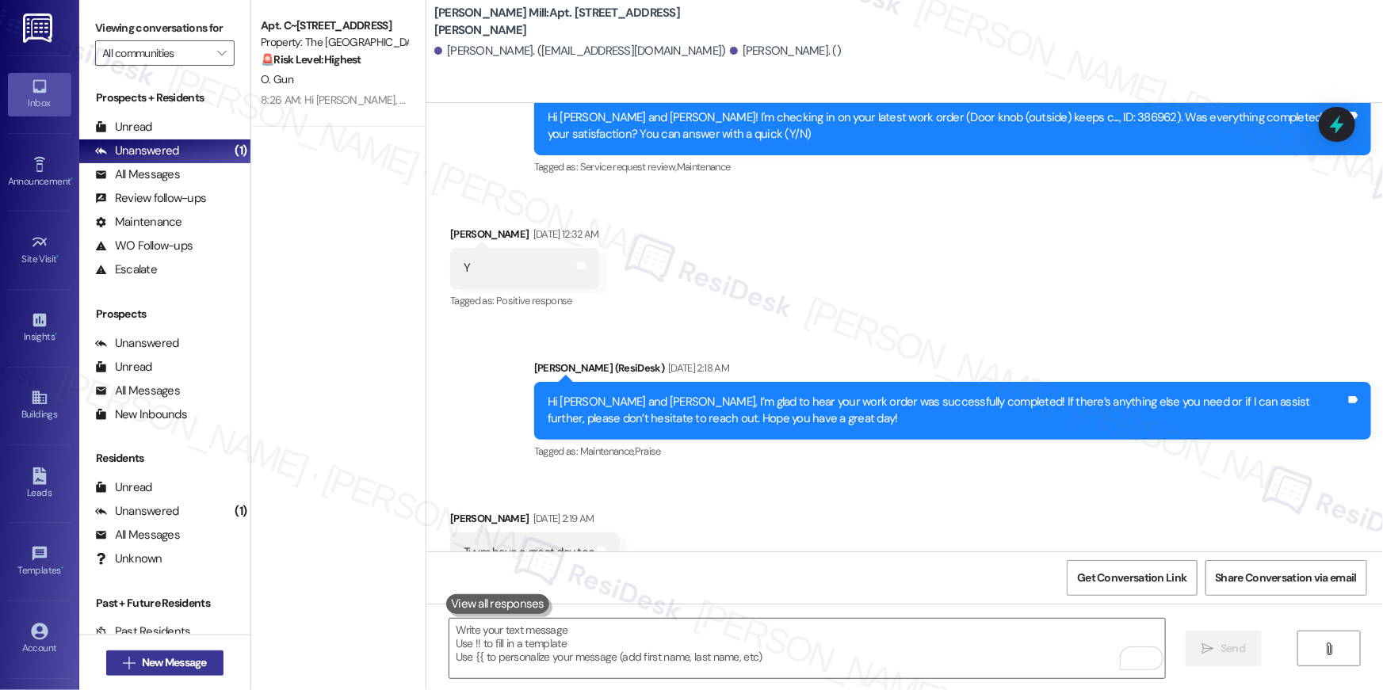
scroll to position [16454, 0]
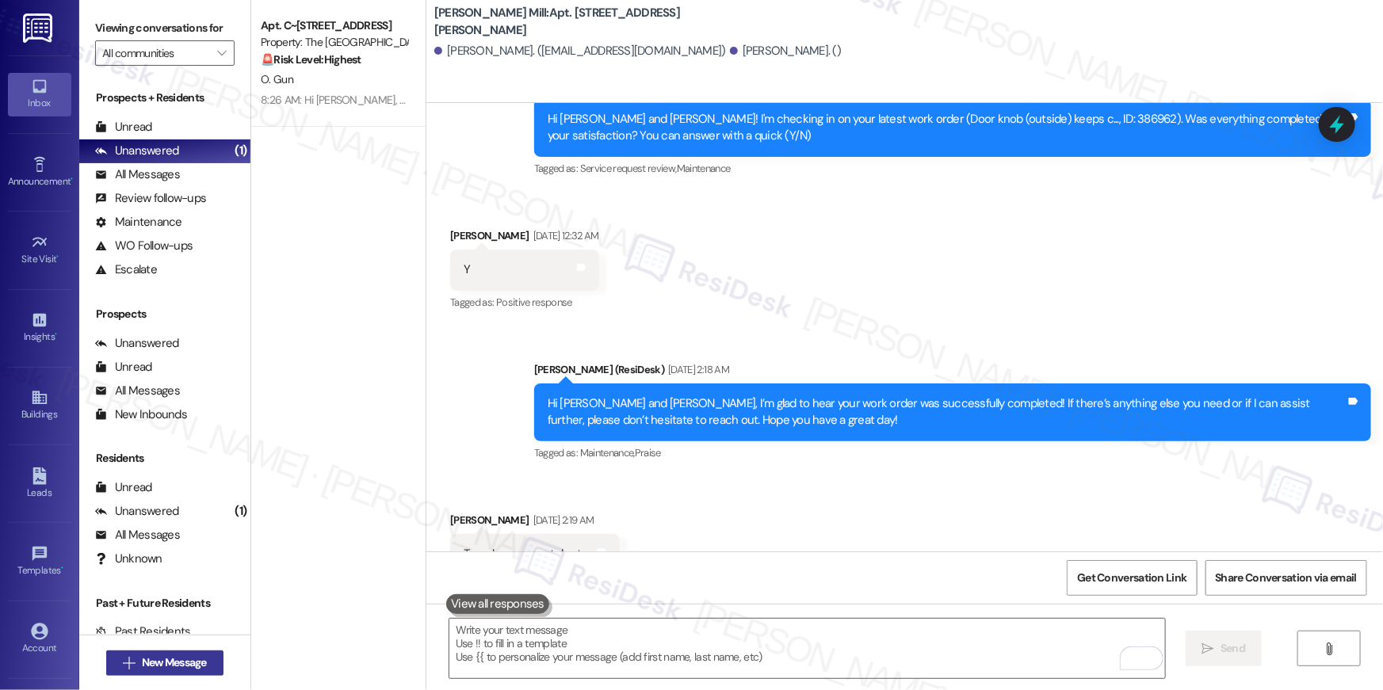
click at [156, 660] on span "New Message" at bounding box center [174, 662] width 65 height 17
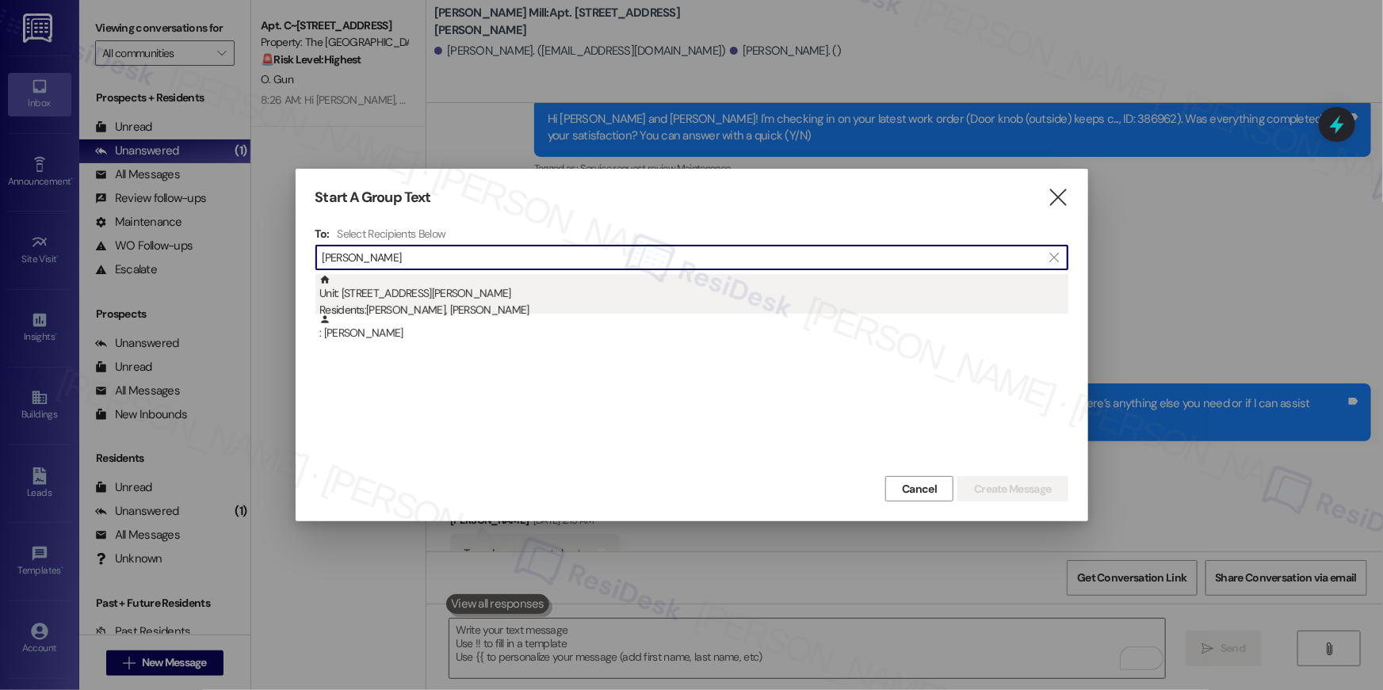
type input "carmen martin"
click at [616, 307] on div "Residents: Carmen Martinez, Christian Martinez Guerrero" at bounding box center [693, 310] width 749 height 17
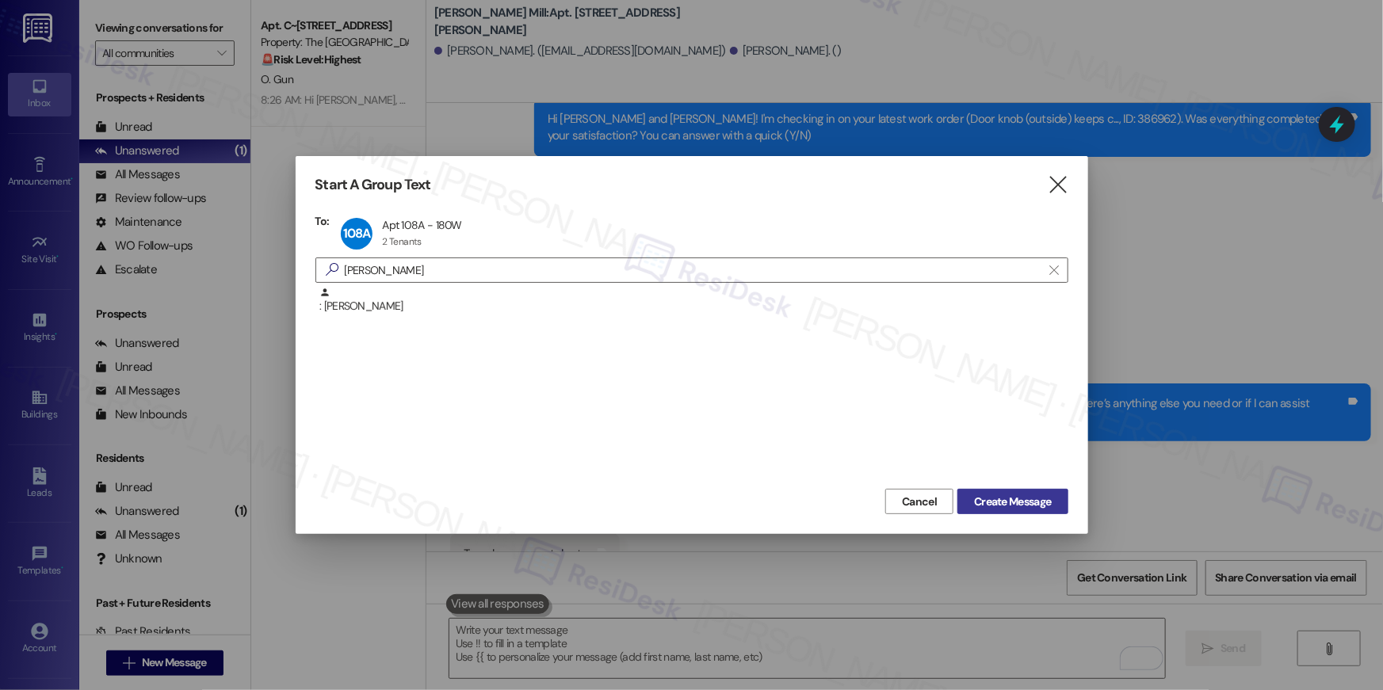
click at [1004, 504] on span "Create Message" at bounding box center [1012, 502] width 77 height 17
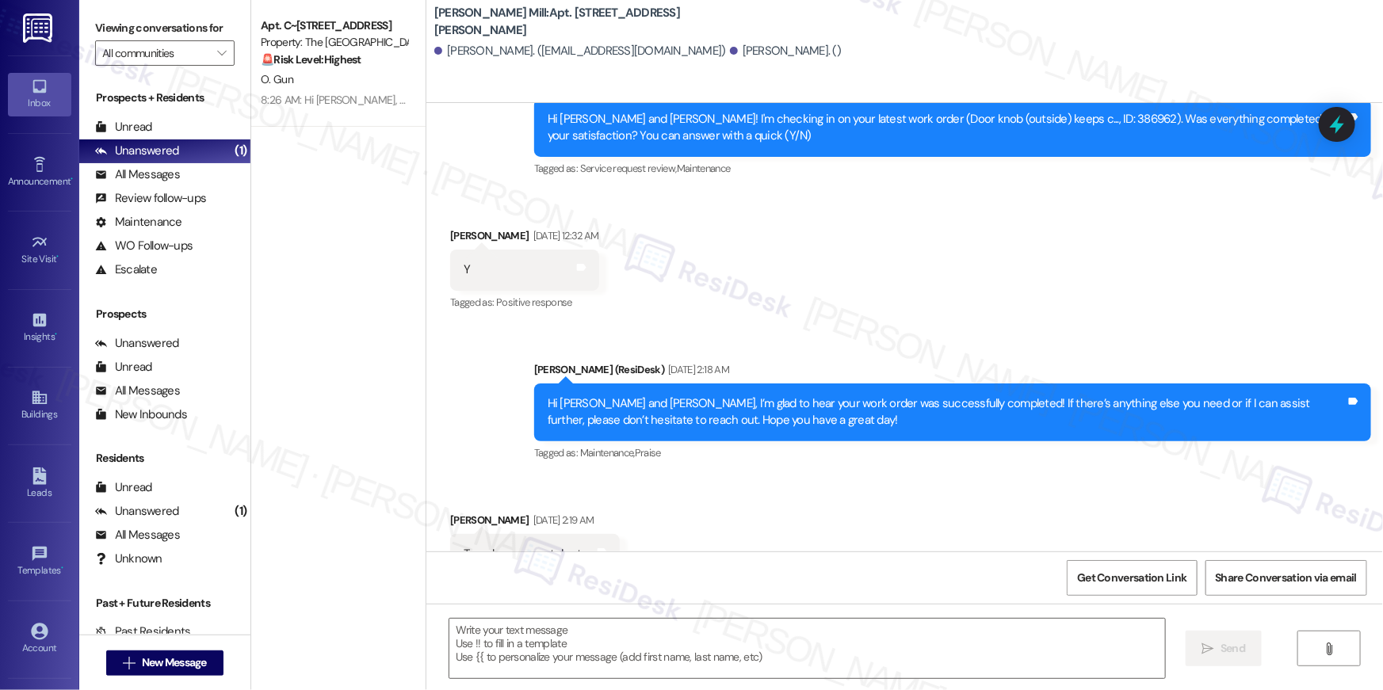
type textarea "Fetching suggested responses. Please feel free to read through the conversation…"
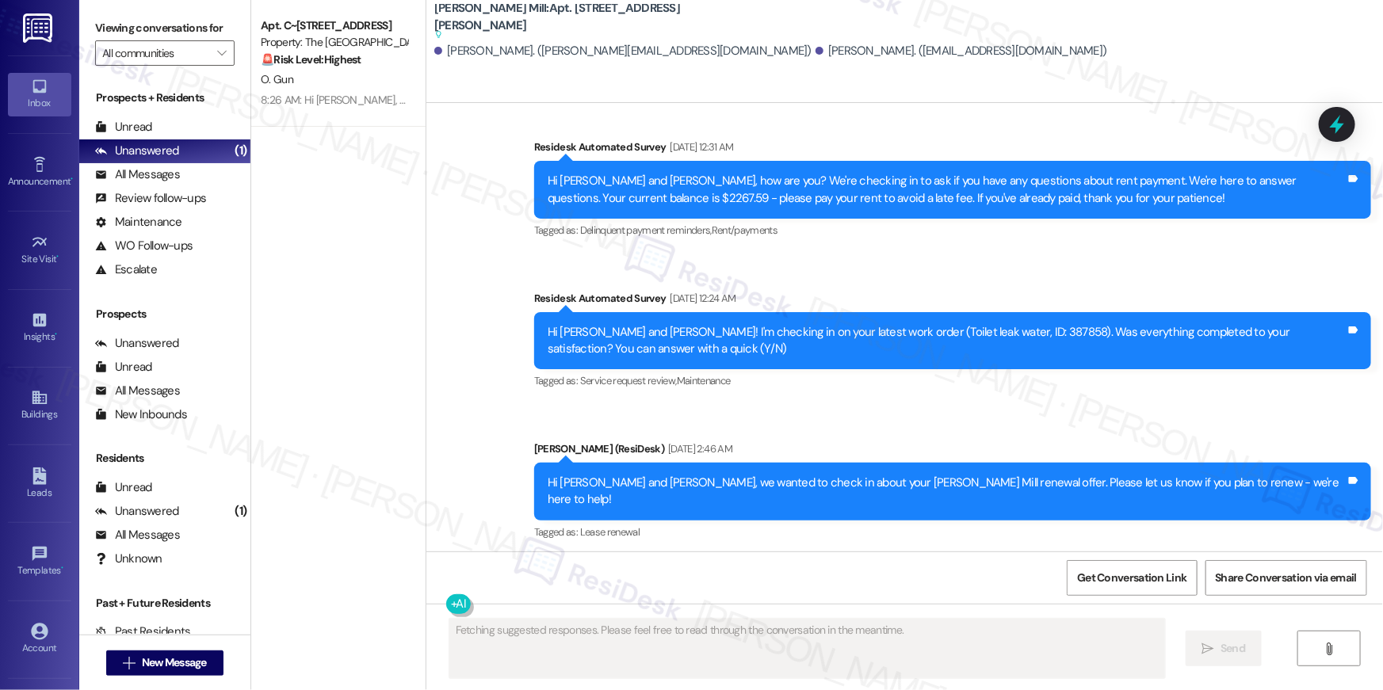
scroll to position [7212, 0]
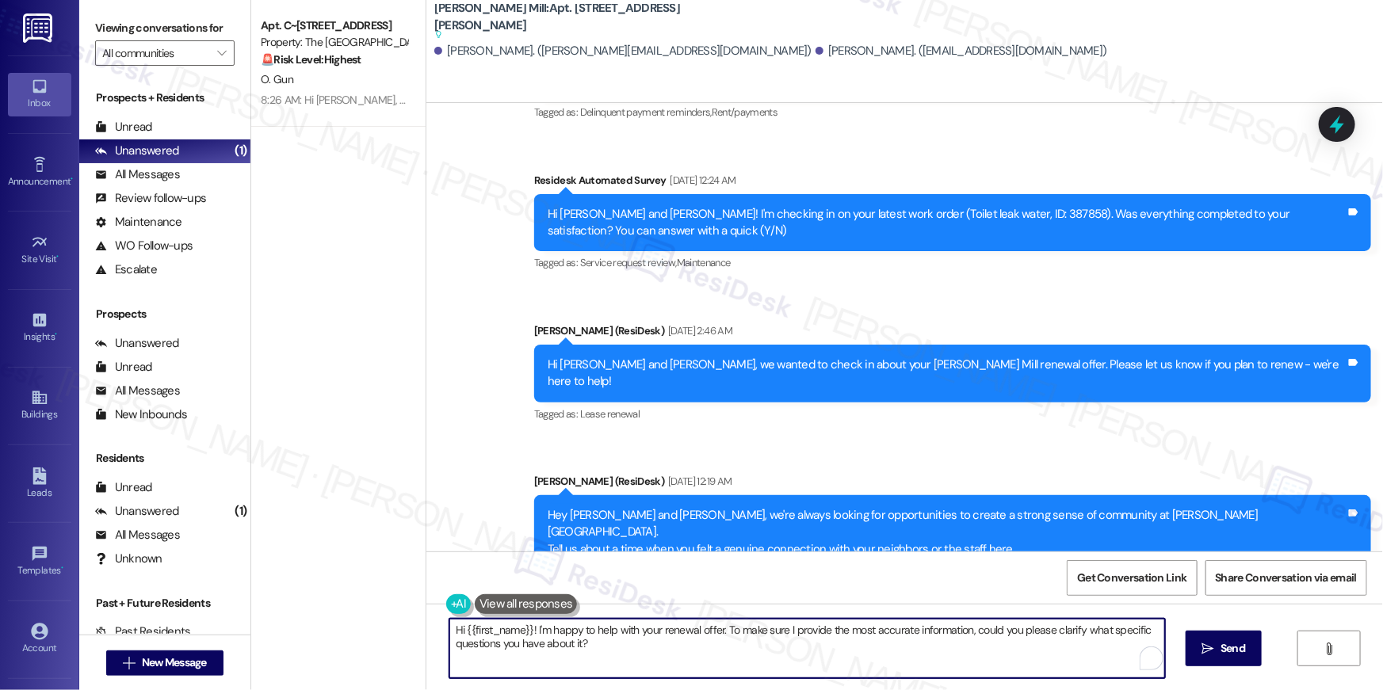
click at [1013, 651] on textarea "Hi {{first_name}}! I'm happy to help with your renewal offer. To make sure I pr…" at bounding box center [806, 648] width 715 height 59
paste textarea ", your lease renewal is approaching. Could you review your offer and let us kno…"
type textarea "Hi {{first_name}}, your lease renewal is approaching. Could you review your off…"
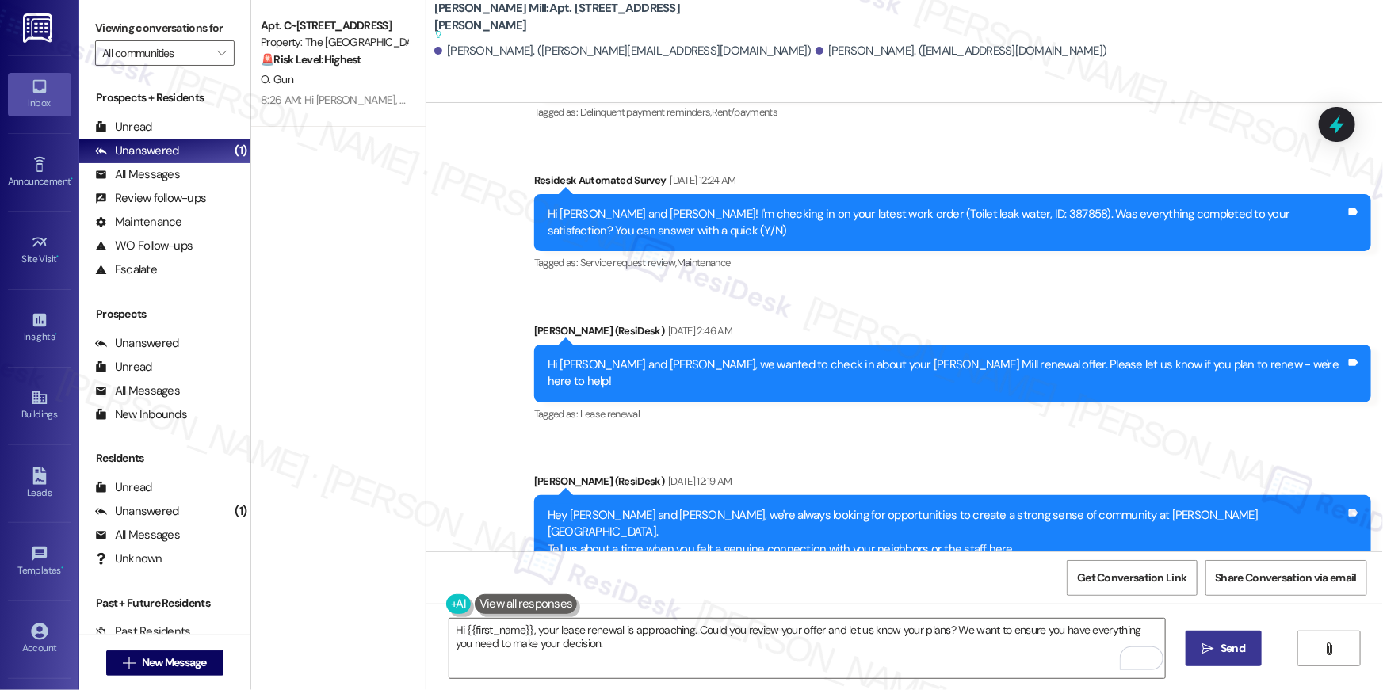
click at [1212, 643] on icon "" at bounding box center [1208, 649] width 12 height 13
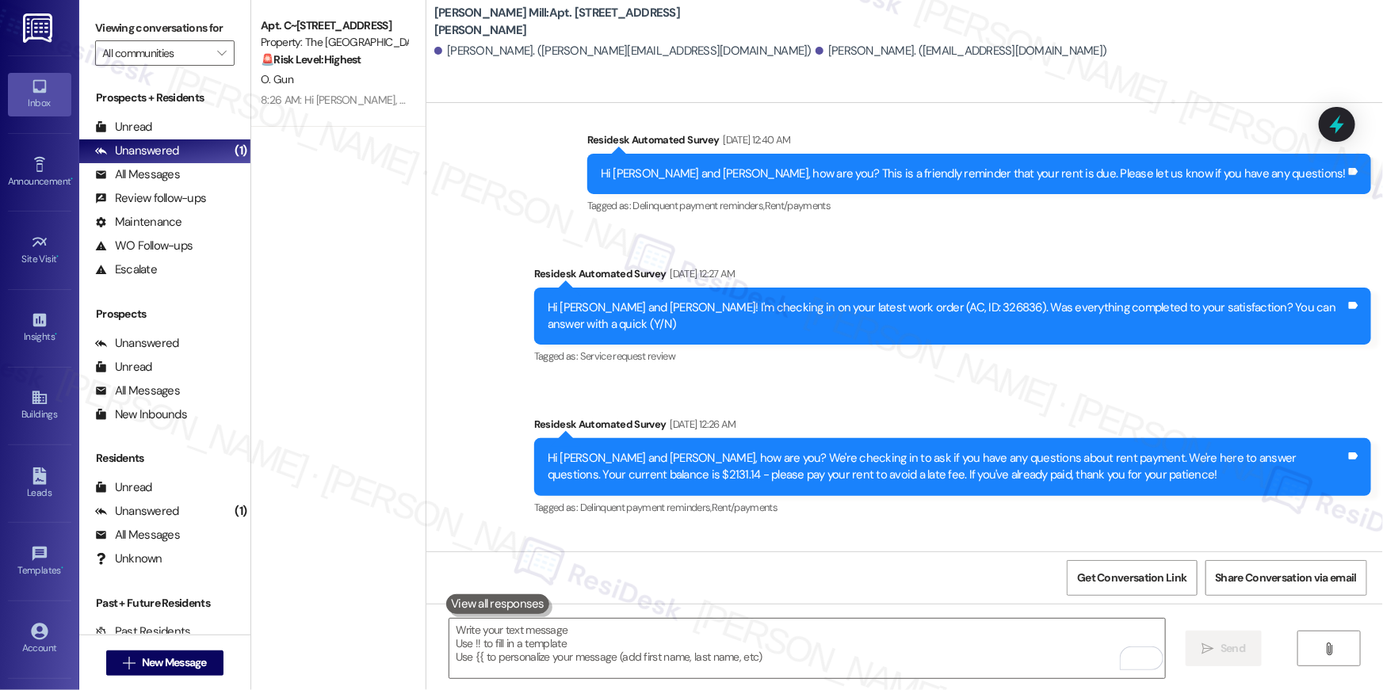
scroll to position [4293, 0]
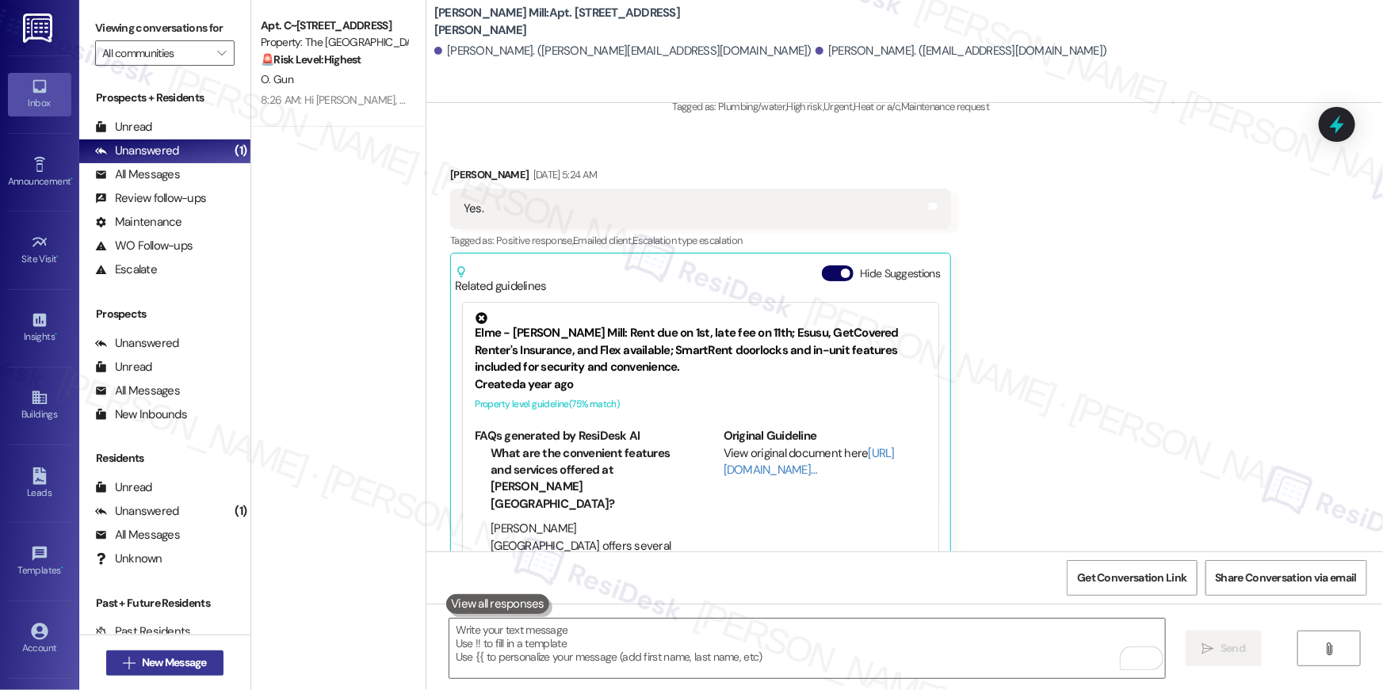
click at [197, 658] on span "New Message" at bounding box center [174, 662] width 65 height 17
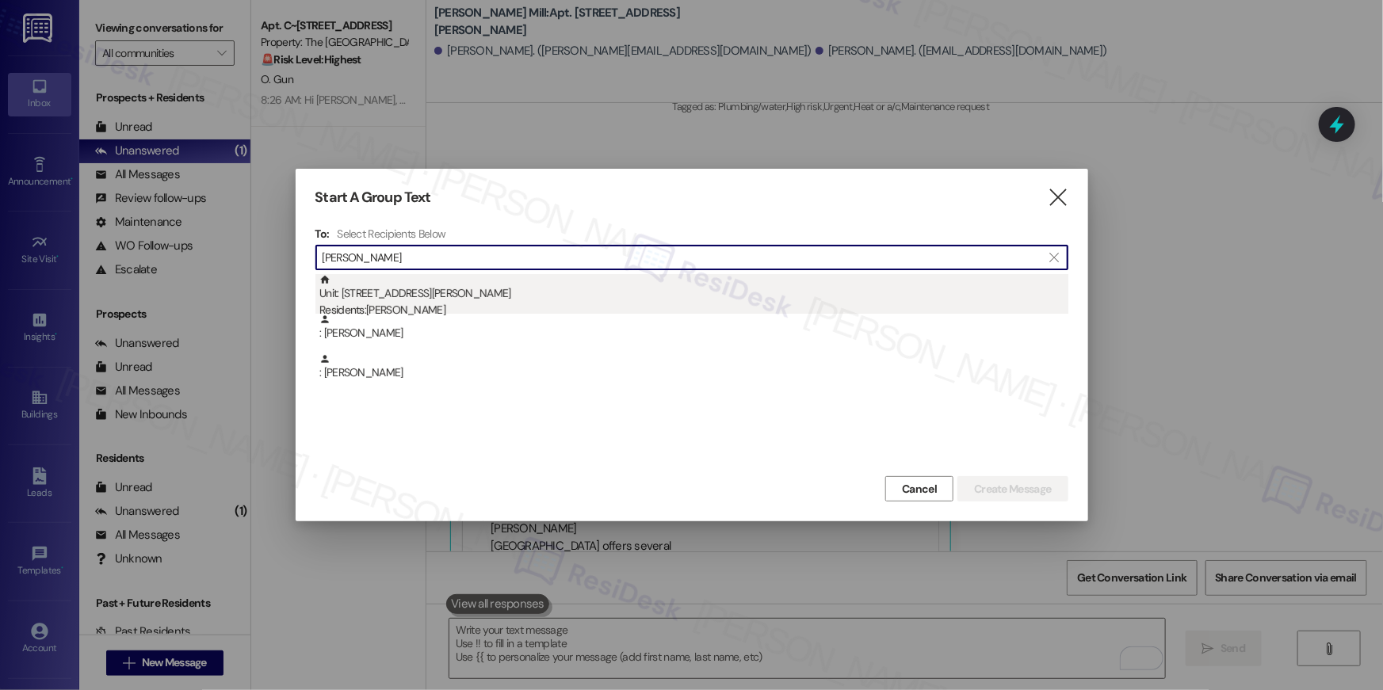
type input "jeffrey andr"
click at [533, 291] on div "Unit: 131A - 180 Watkins Station Circle Residents: Jeffrey Andrews" at bounding box center [693, 296] width 749 height 45
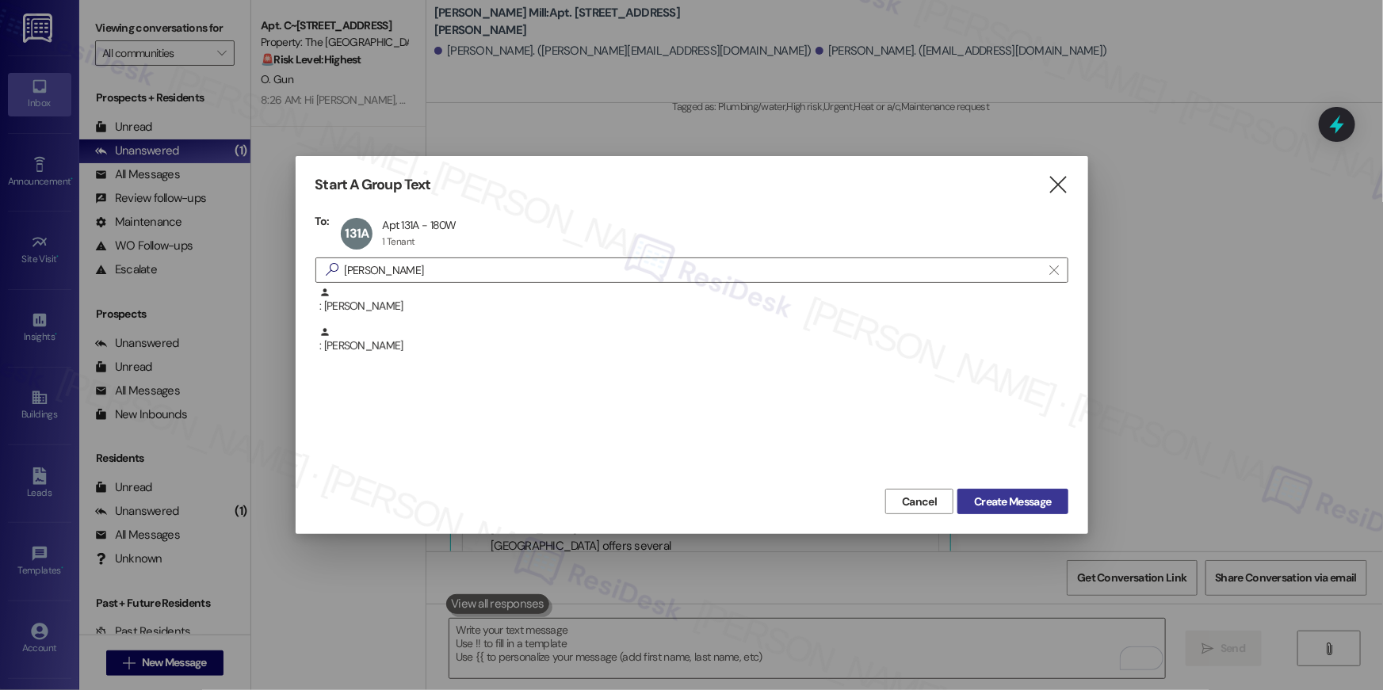
click at [1031, 497] on span "Create Message" at bounding box center [1012, 502] width 77 height 17
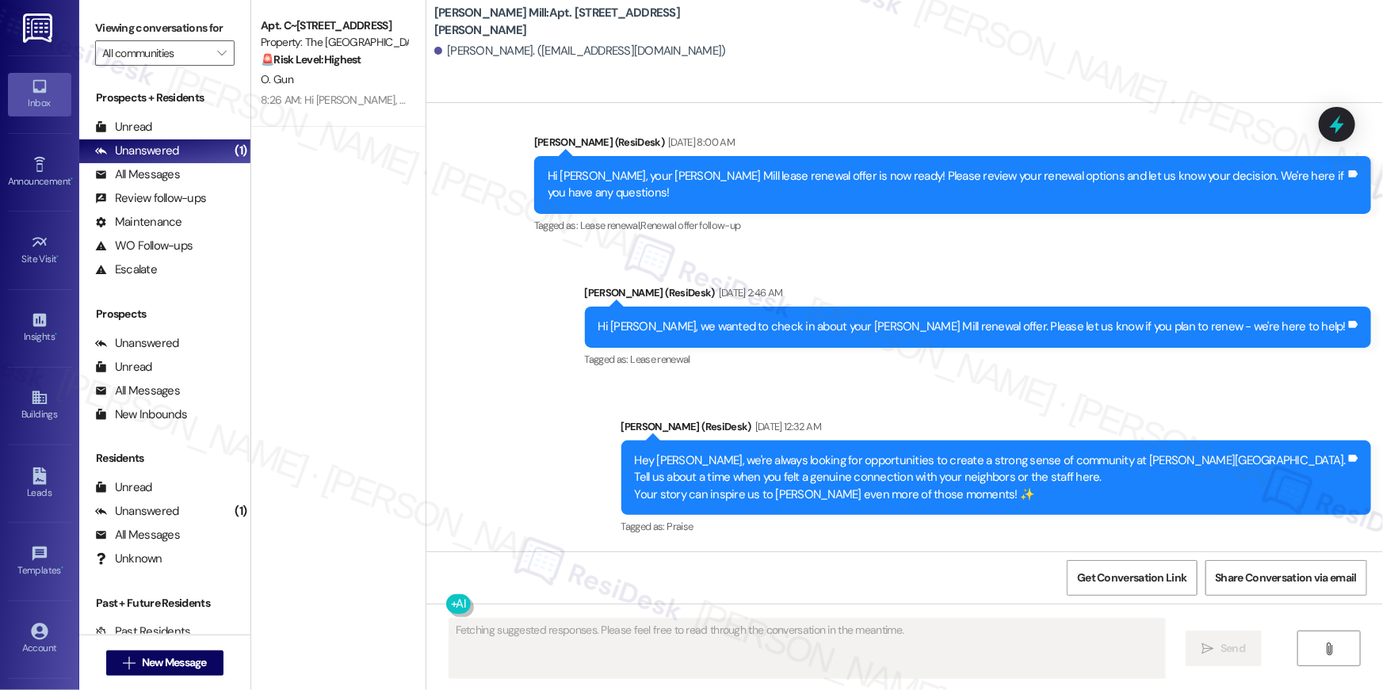
scroll to position [4062, 0]
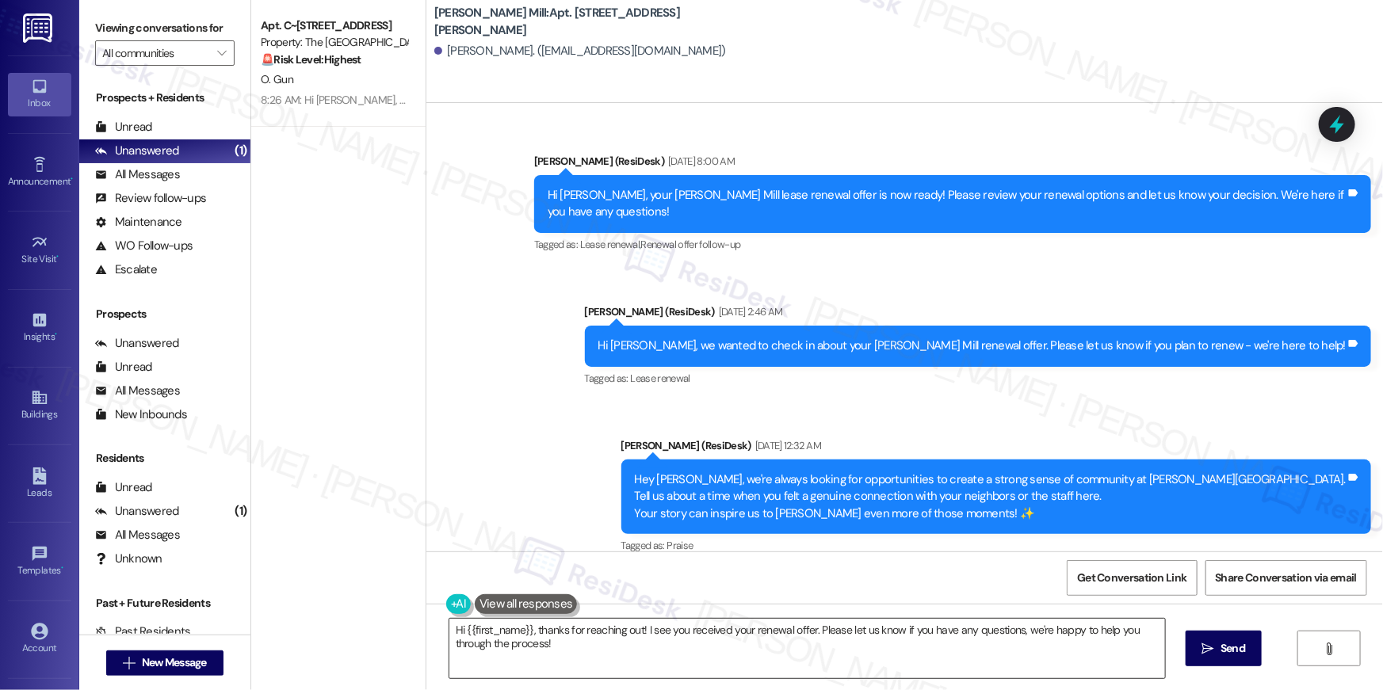
click at [893, 651] on textarea "Hi {{first_name}}, thanks for reaching out! I see you received your renewal off…" at bounding box center [806, 648] width 715 height 59
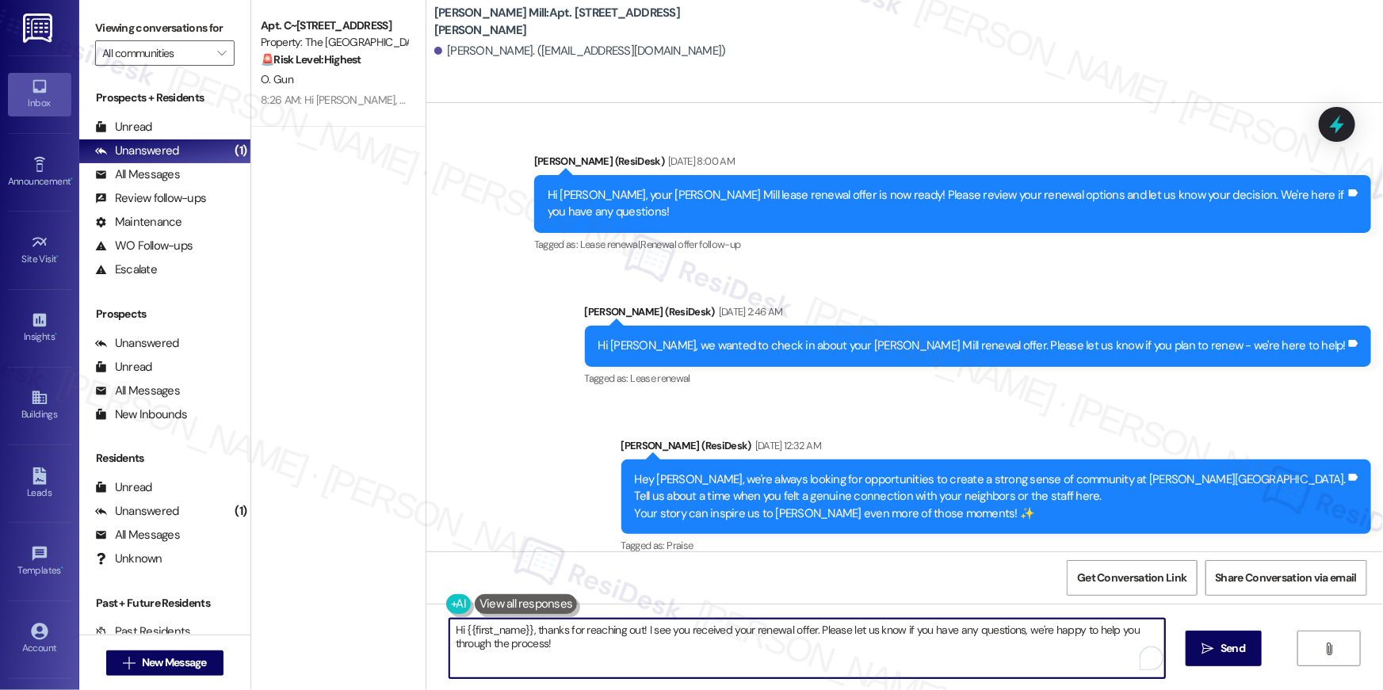
click at [893, 651] on textarea "Hi {{first_name}}, thanks for reaching out! I see you received your renewal off…" at bounding box center [806, 648] width 715 height 59
paste textarea "your lease renewal is approaching. Could you review your offer and let us know …"
type textarea "Hi {{first_name}}, your lease renewal is approaching. Could you review your off…"
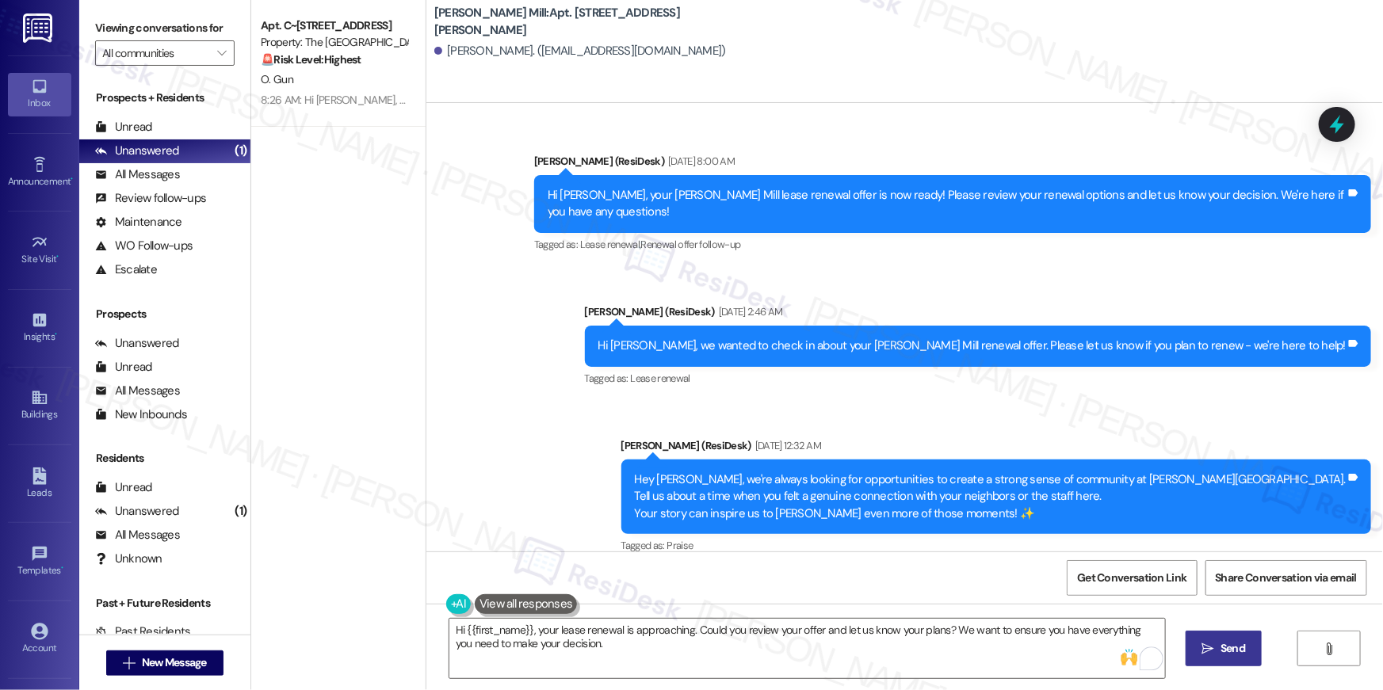
click at [1214, 640] on span " Send" at bounding box center [1224, 648] width 50 height 17
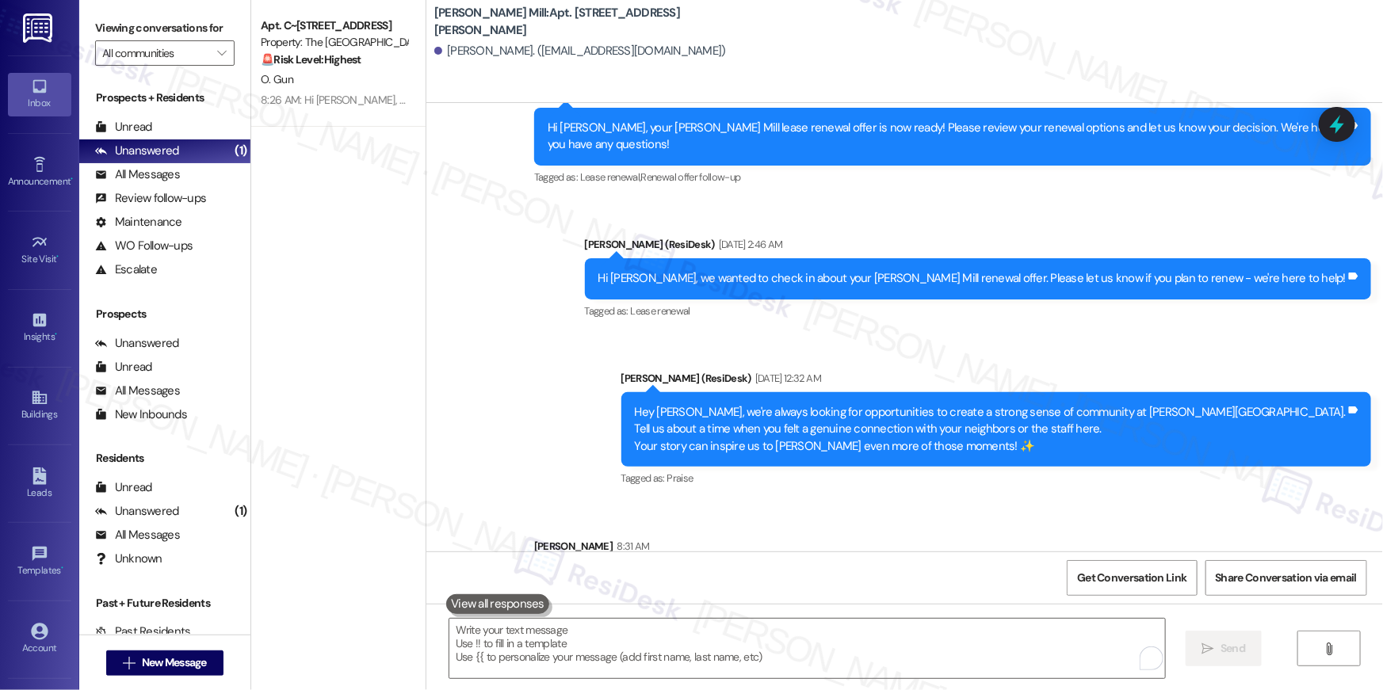
scroll to position [4190, 0]
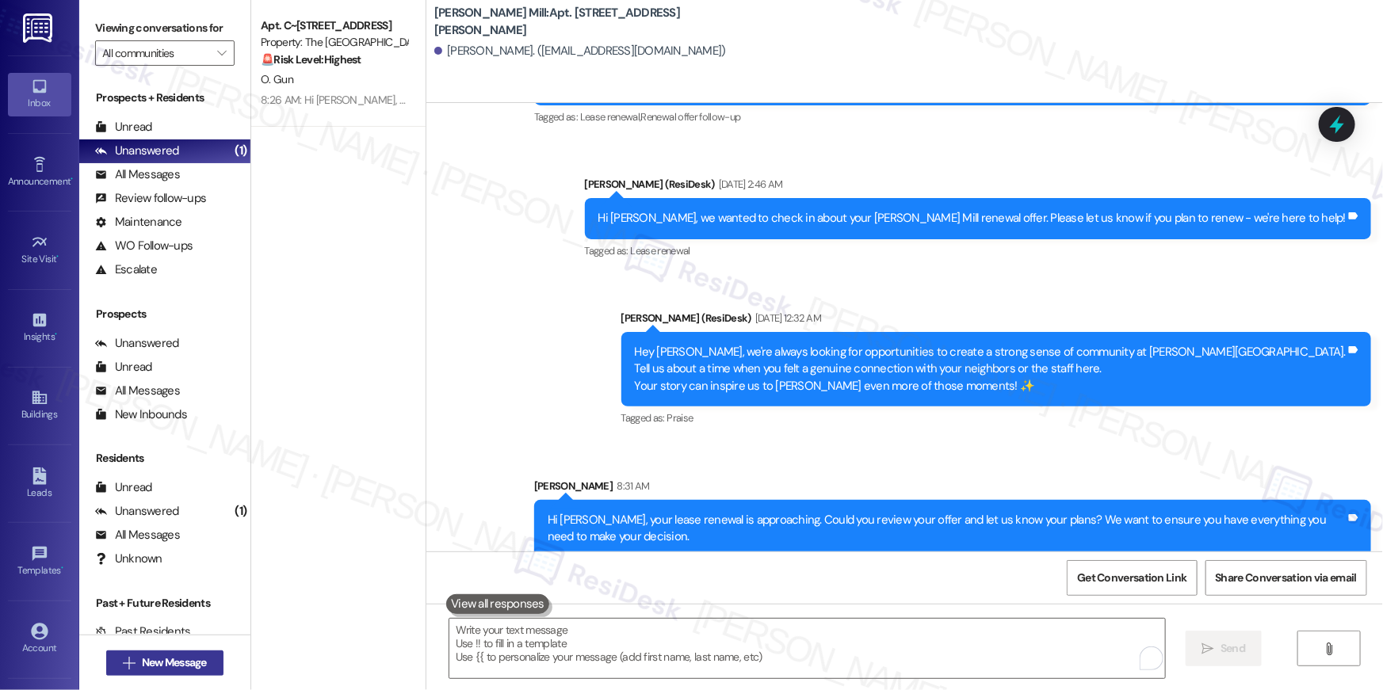
click at [162, 665] on span "New Message" at bounding box center [174, 662] width 65 height 17
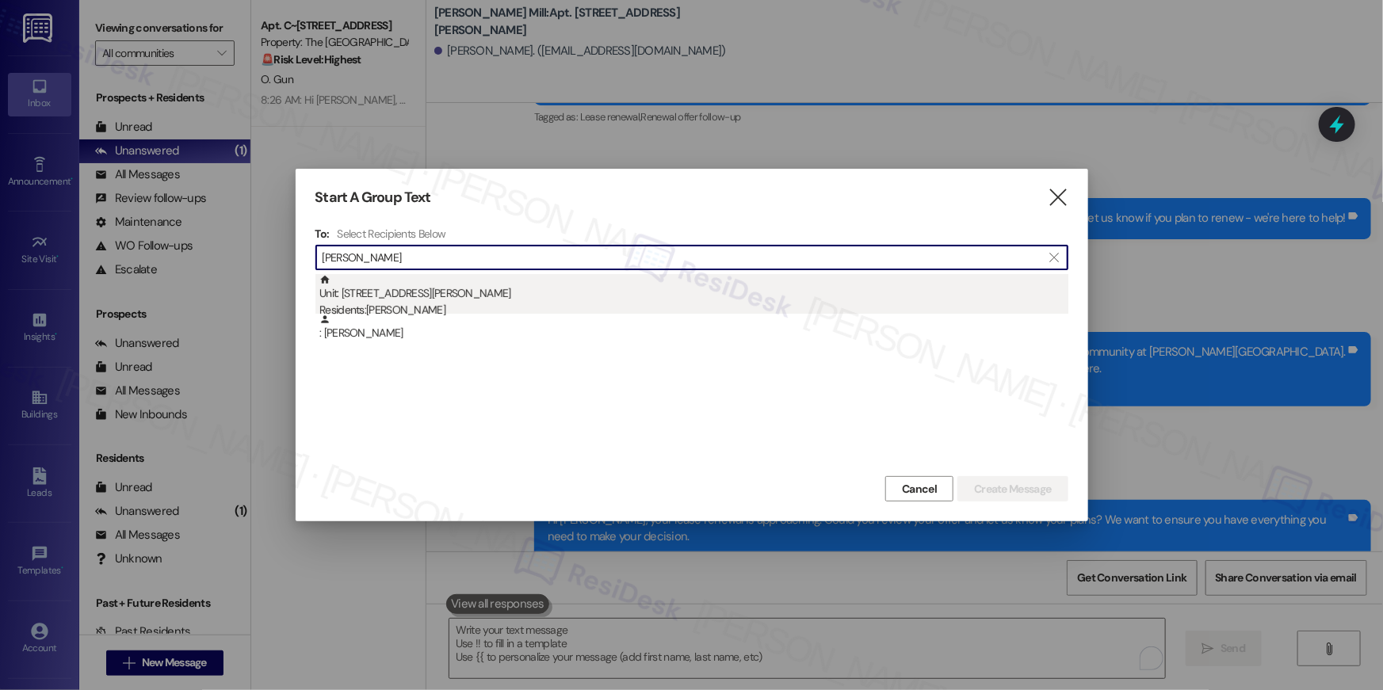
type input "rogelio ferr"
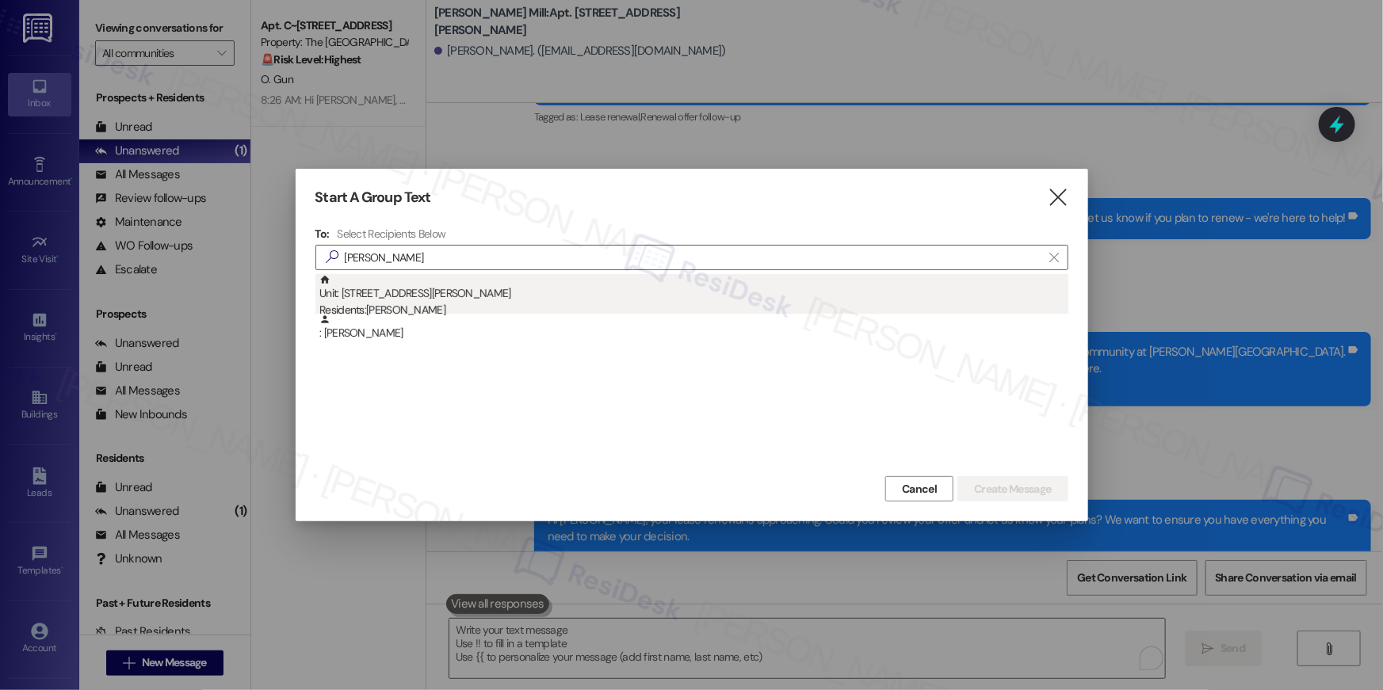
click at [509, 296] on div "Unit: 123B - 180 Watkins Station Circle Residents: Rogelio Ferrel" at bounding box center [693, 296] width 749 height 45
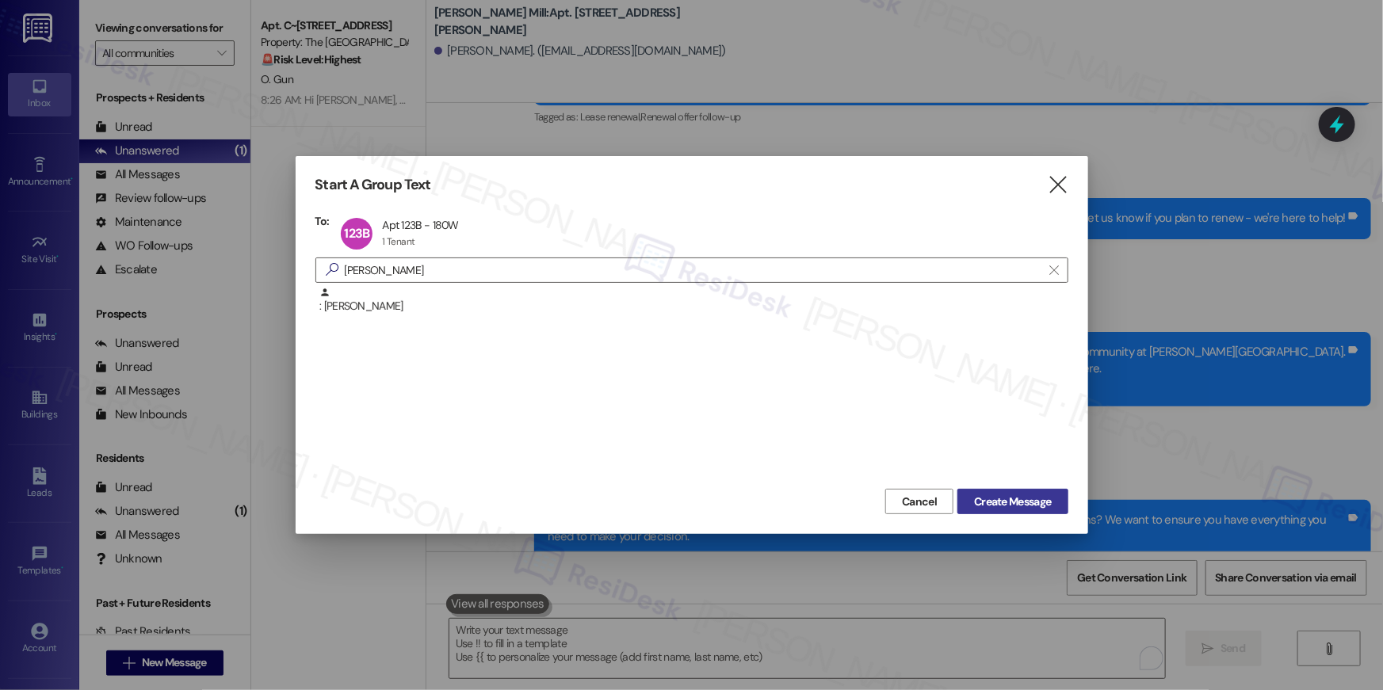
click at [978, 497] on span "Create Message" at bounding box center [1012, 502] width 77 height 17
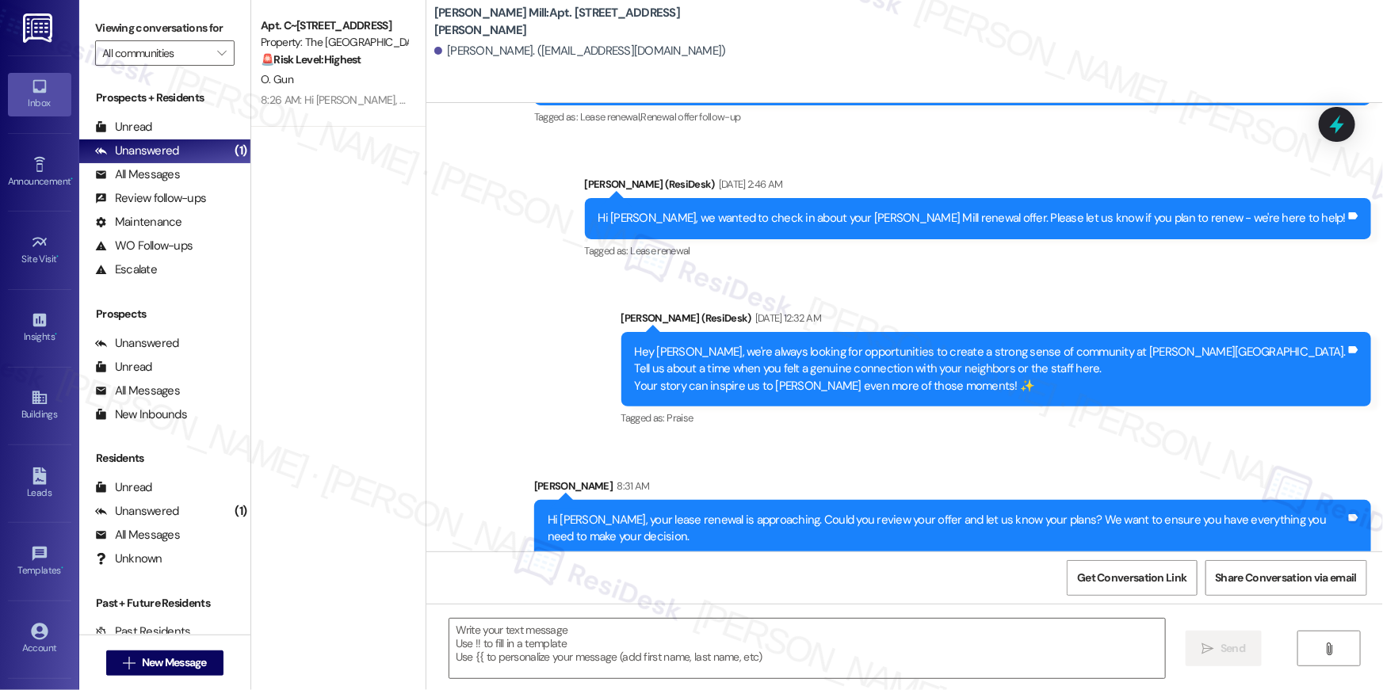
type textarea "Fetching suggested responses. Please feel free to read through the conversation…"
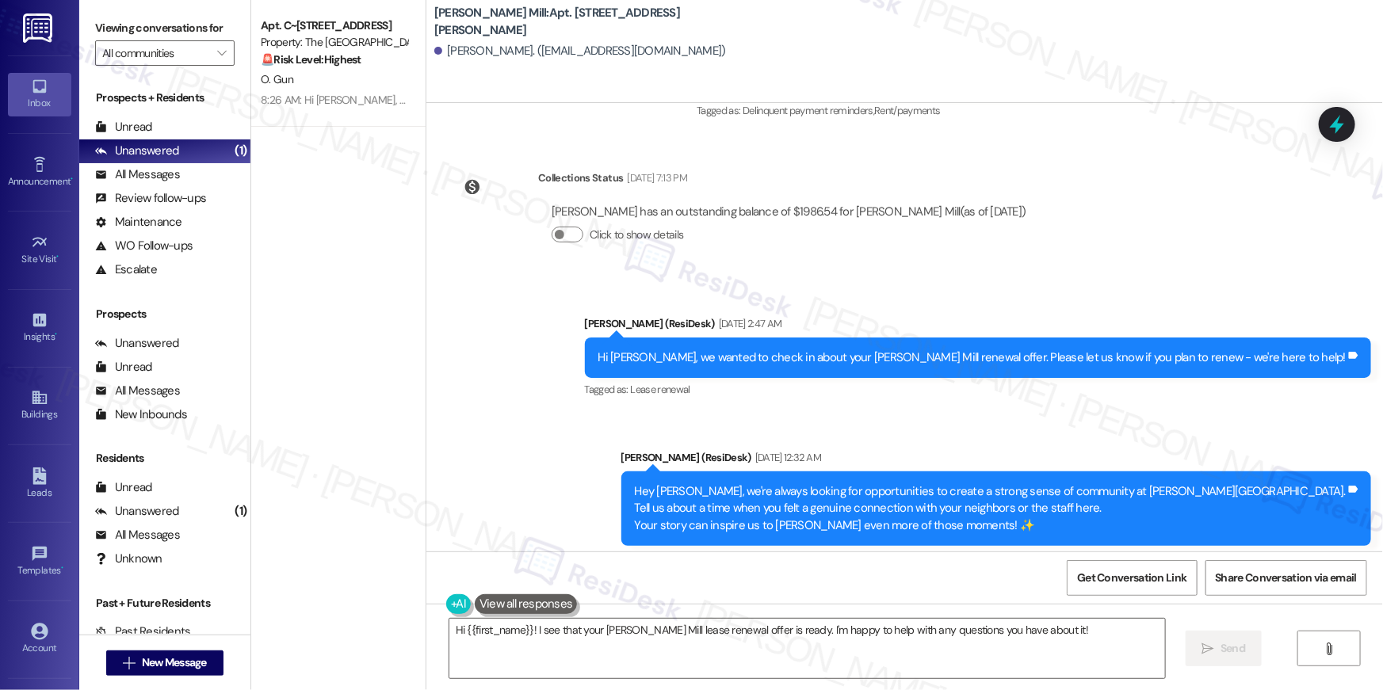
scroll to position [6019, 0]
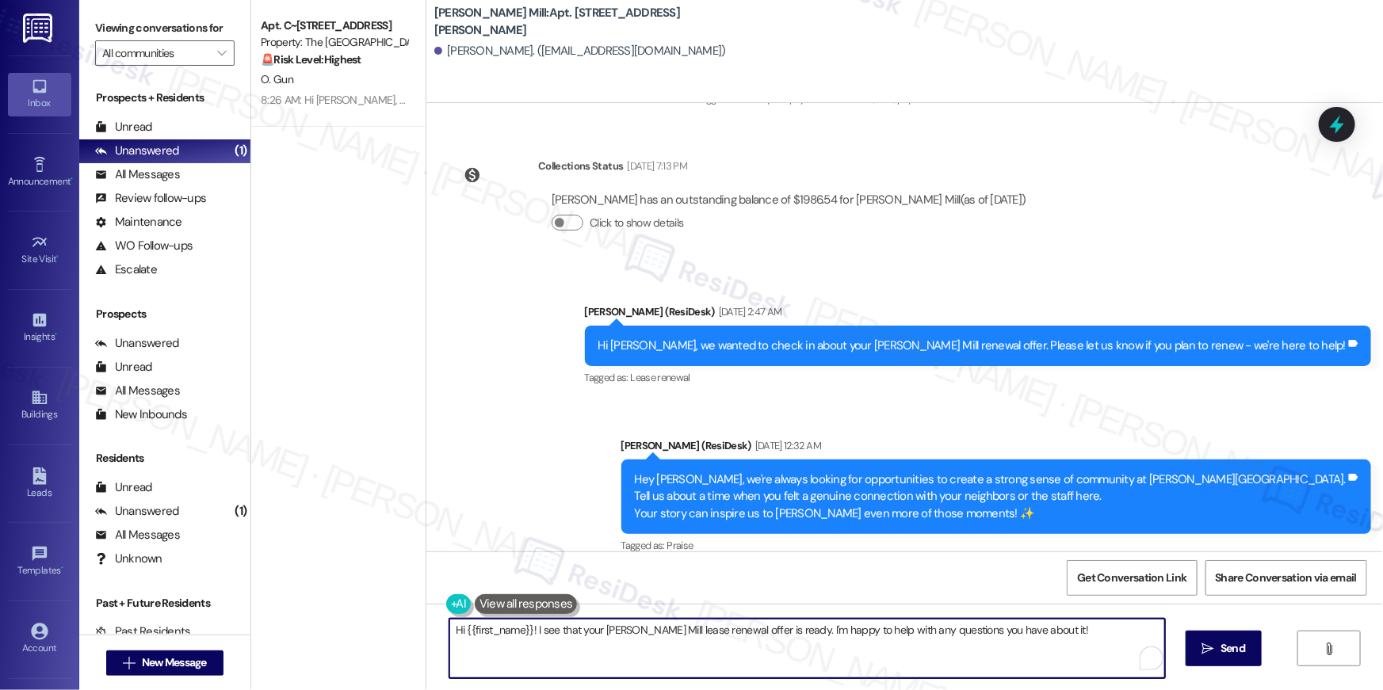
click at [780, 647] on textarea "Hi {{first_name}}! I see that your Elme Watkins Mill lease renewal offer is rea…" at bounding box center [806, 648] width 715 height 59
paste textarea ", your lease renewal is approaching. Could you review your offer and let us kno…"
click at [1005, 665] on textarea "Hi {{first_name}}, your lease renewal is approaching. Could you review your off…" at bounding box center [806, 648] width 715 height 59
type textarea "Hi {{first_name}}, your lease renewal is approaching. Could you review your off…"
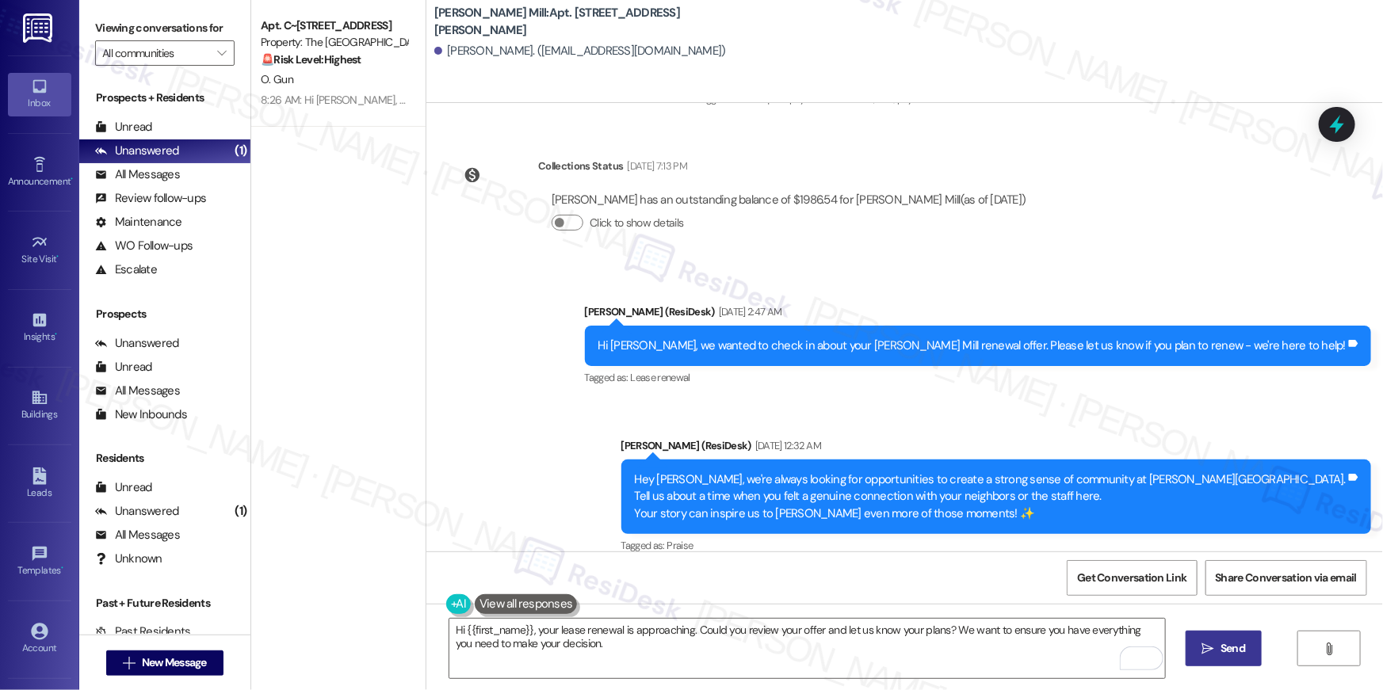
click at [1211, 662] on button " Send" at bounding box center [1223, 649] width 77 height 36
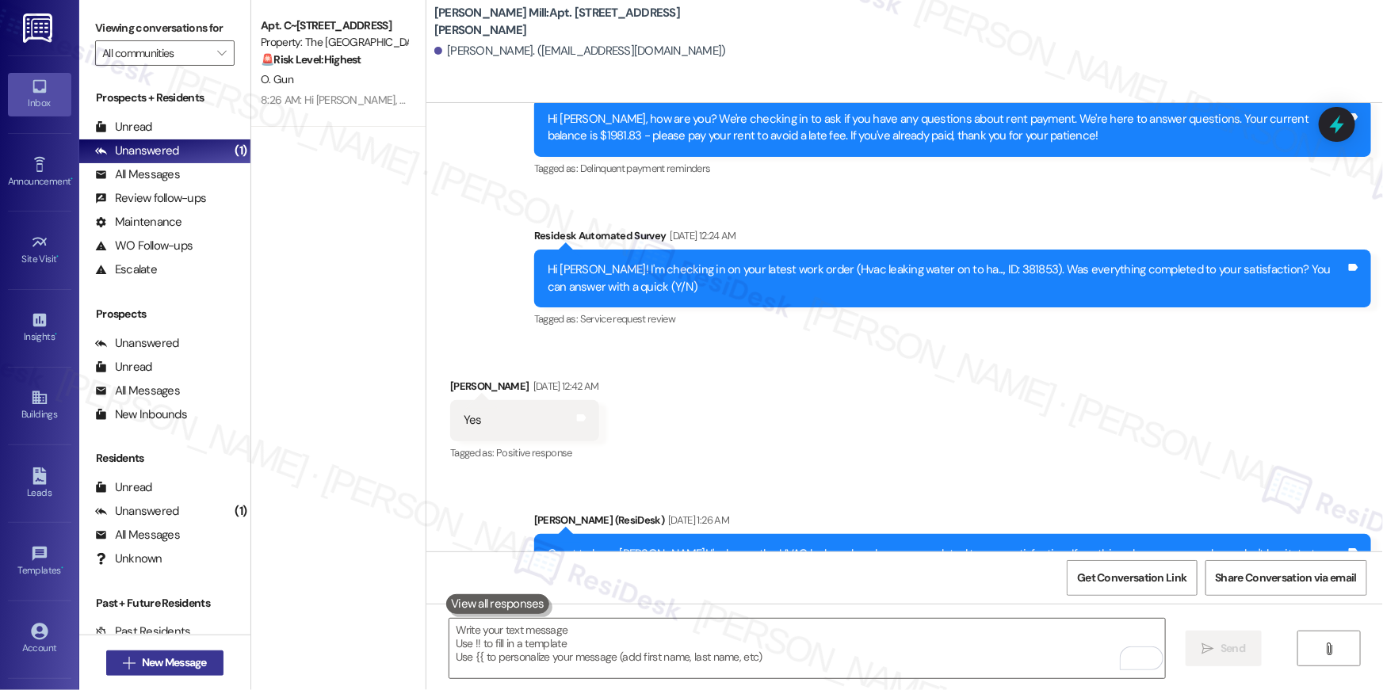
scroll to position [5137, 0]
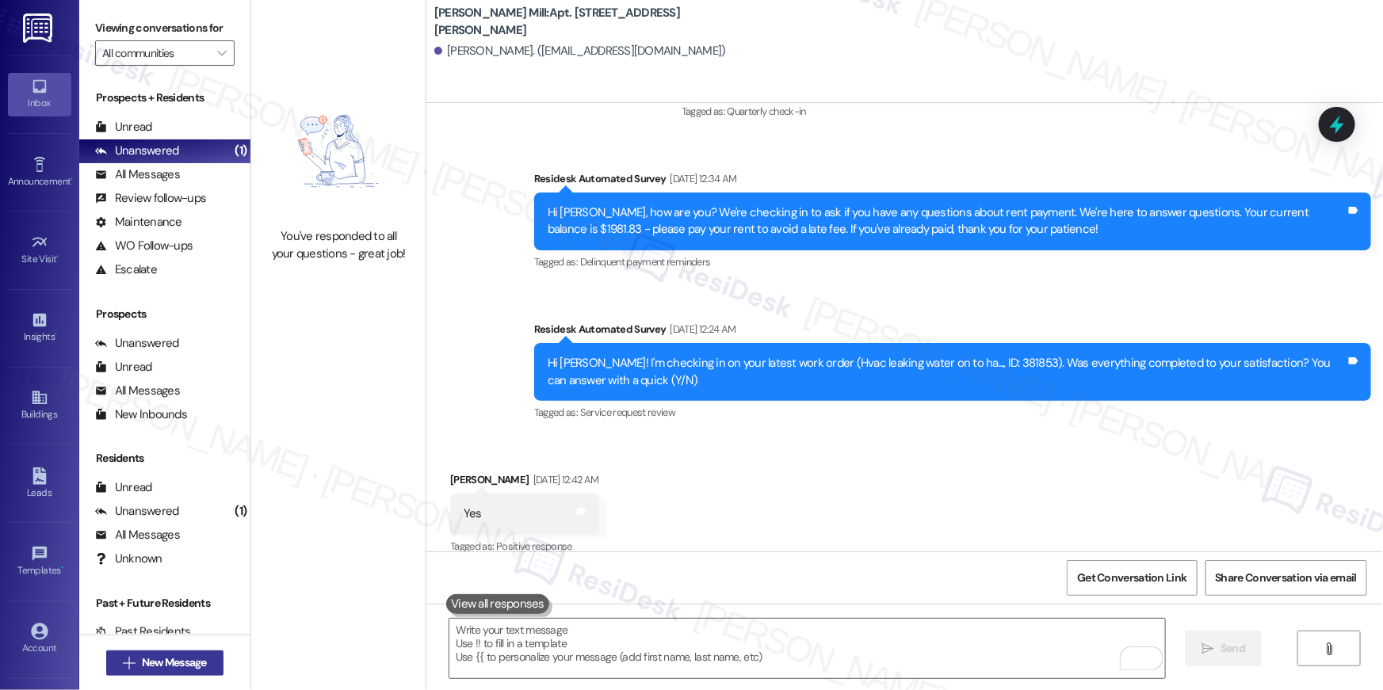
click at [172, 669] on span "New Message" at bounding box center [174, 662] width 65 height 17
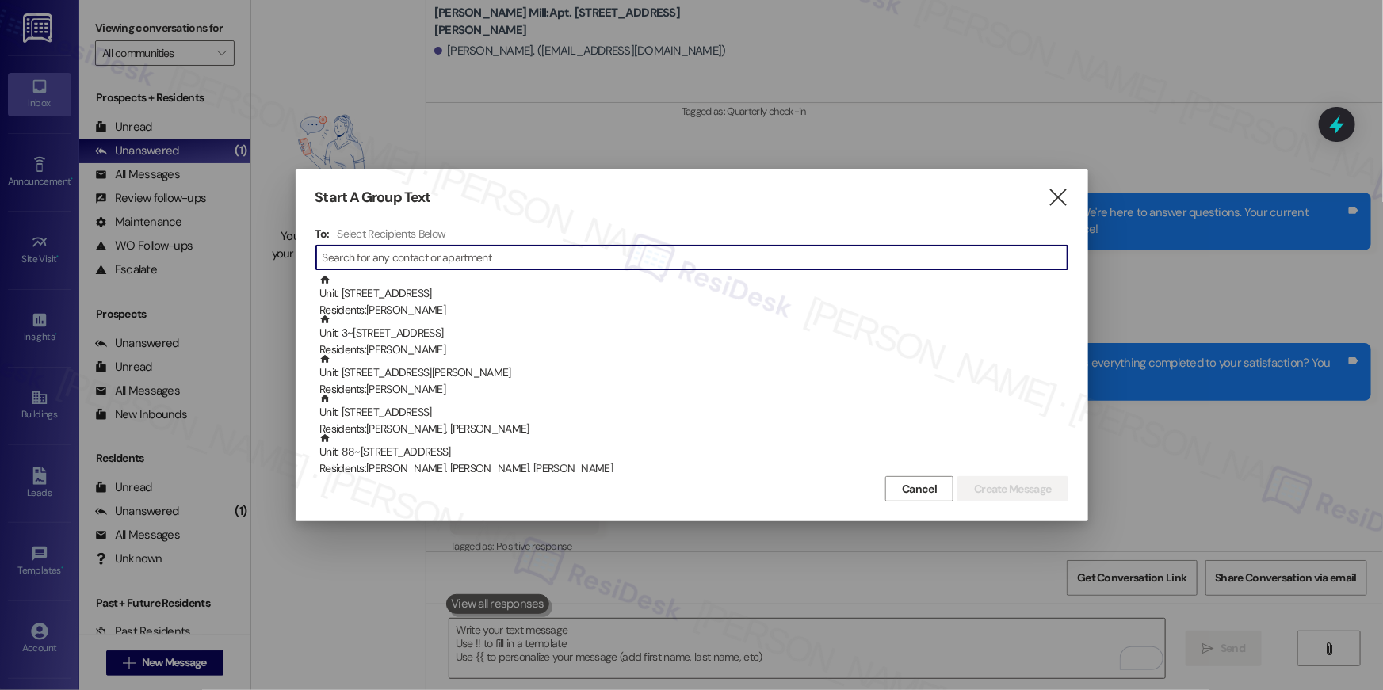
click at [680, 246] on input at bounding box center [694, 257] width 745 height 22
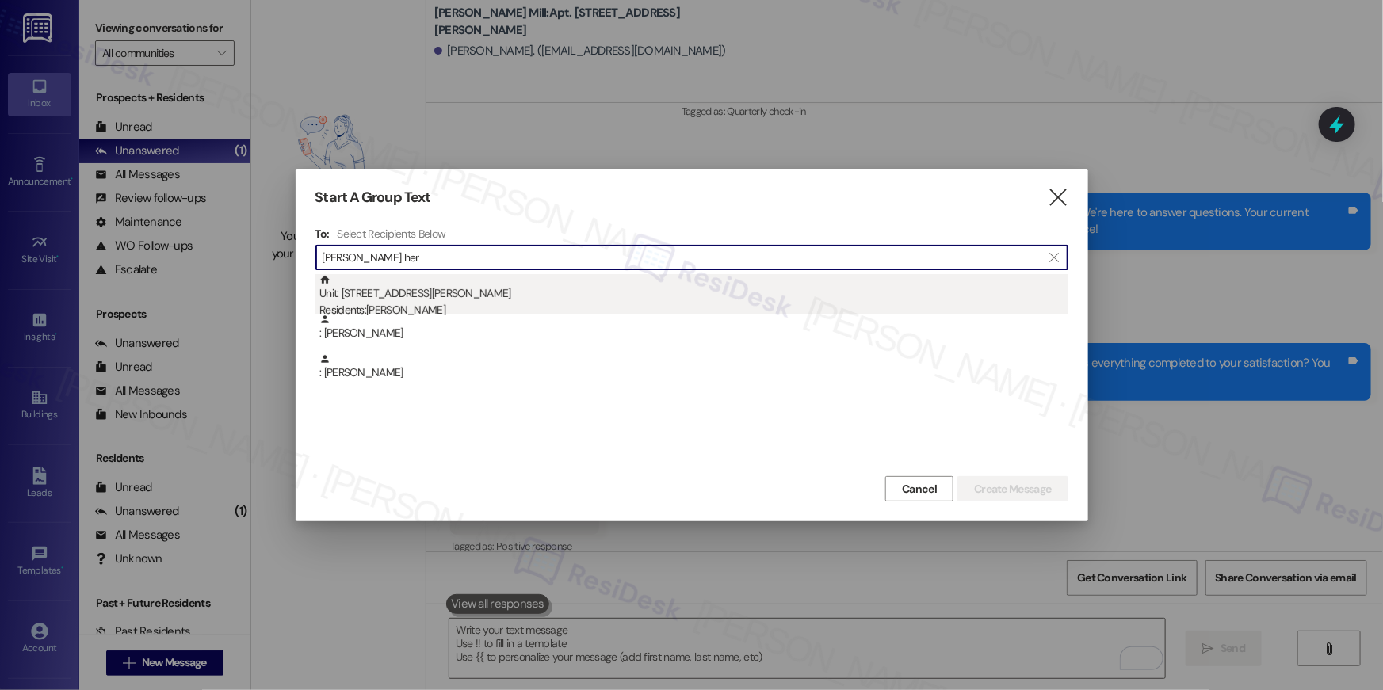
type input "yesica her"
click at [547, 296] on div "Unit: 129F - 180 Watkins Station Circle Residents: Yesica Hernandez" at bounding box center [693, 296] width 749 height 45
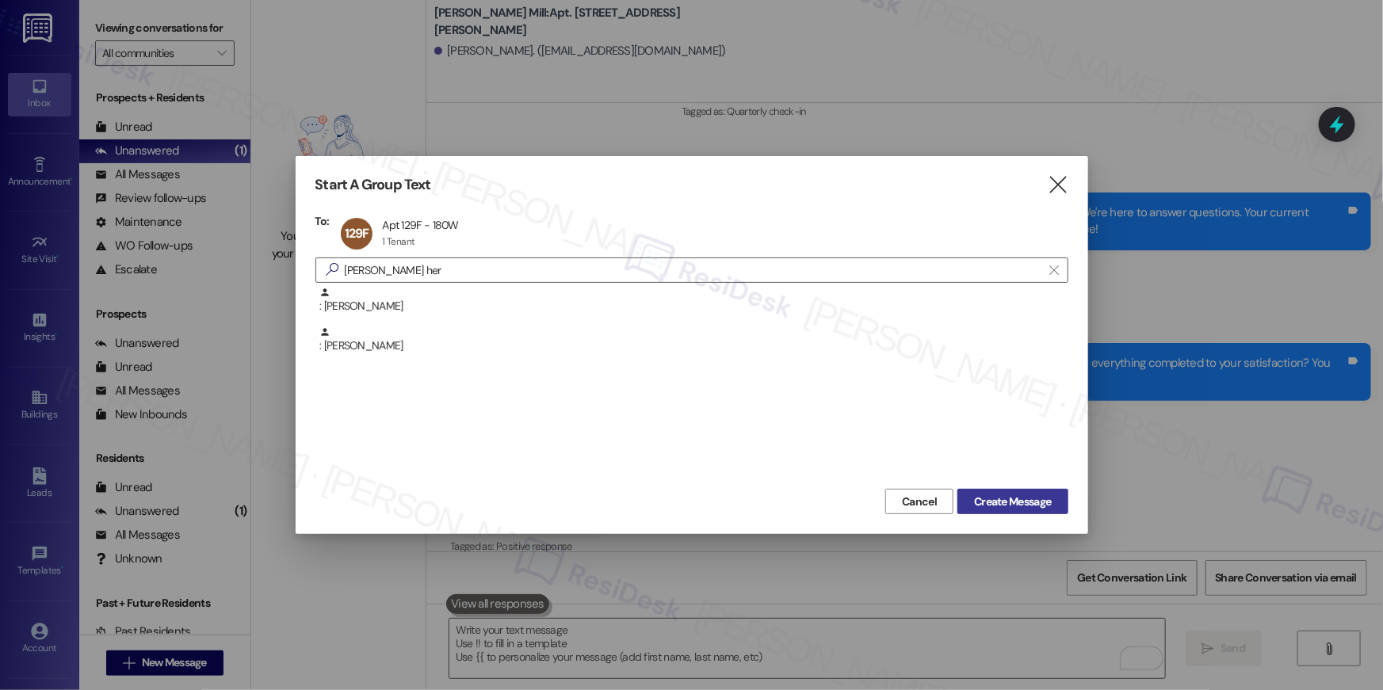
click at [983, 503] on span "Create Message" at bounding box center [1012, 502] width 77 height 17
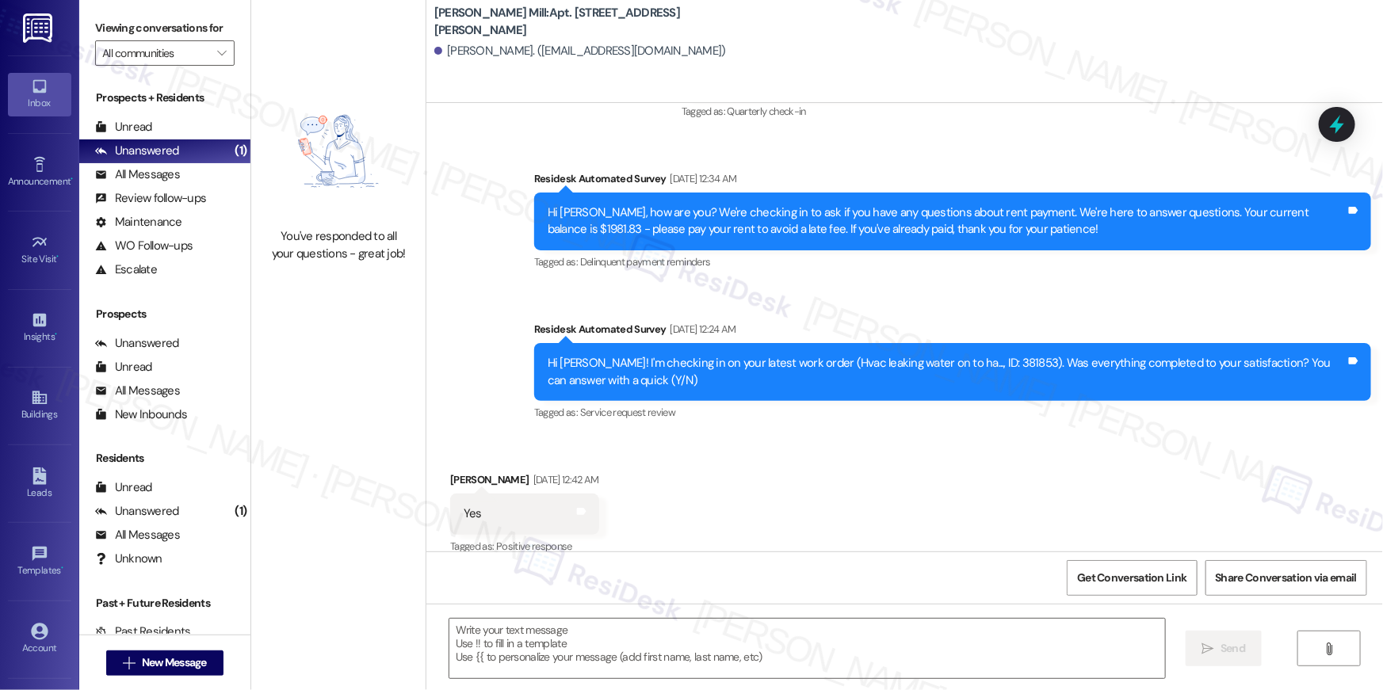
type textarea "Fetching suggested responses. Please feel free to read through the conversation…"
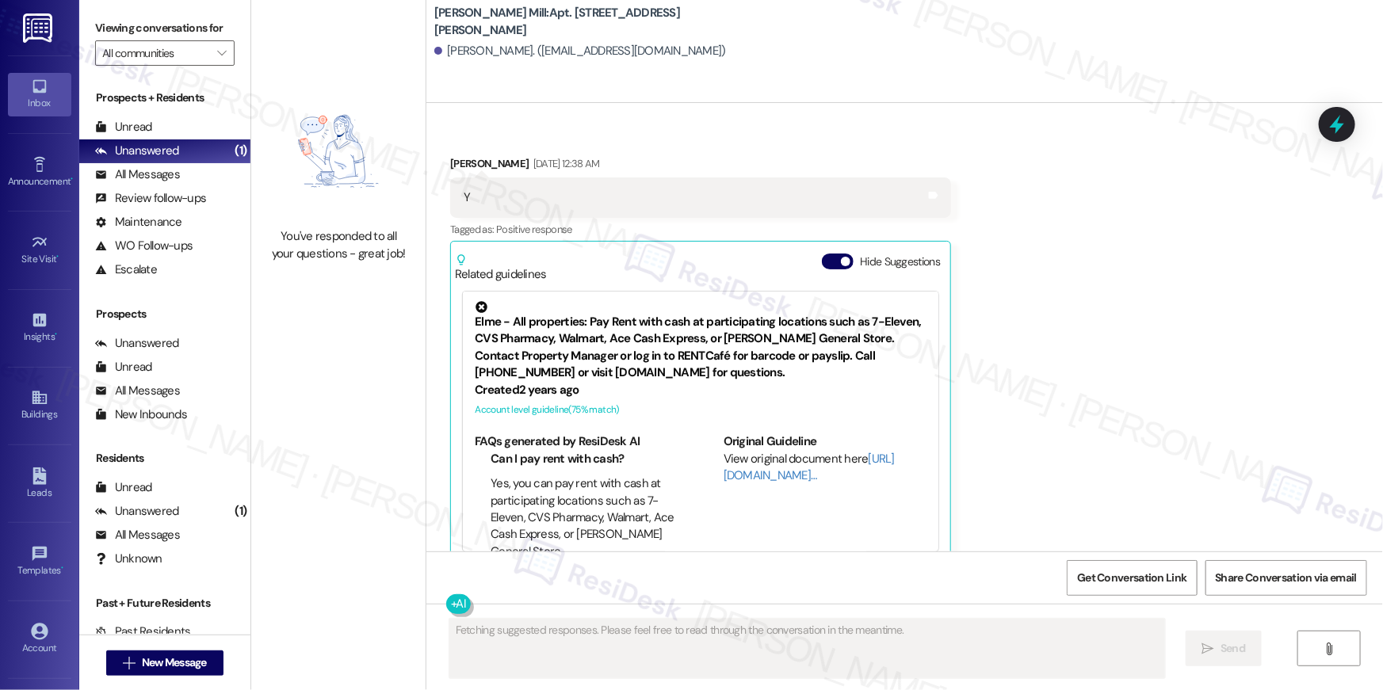
scroll to position [1316, 0]
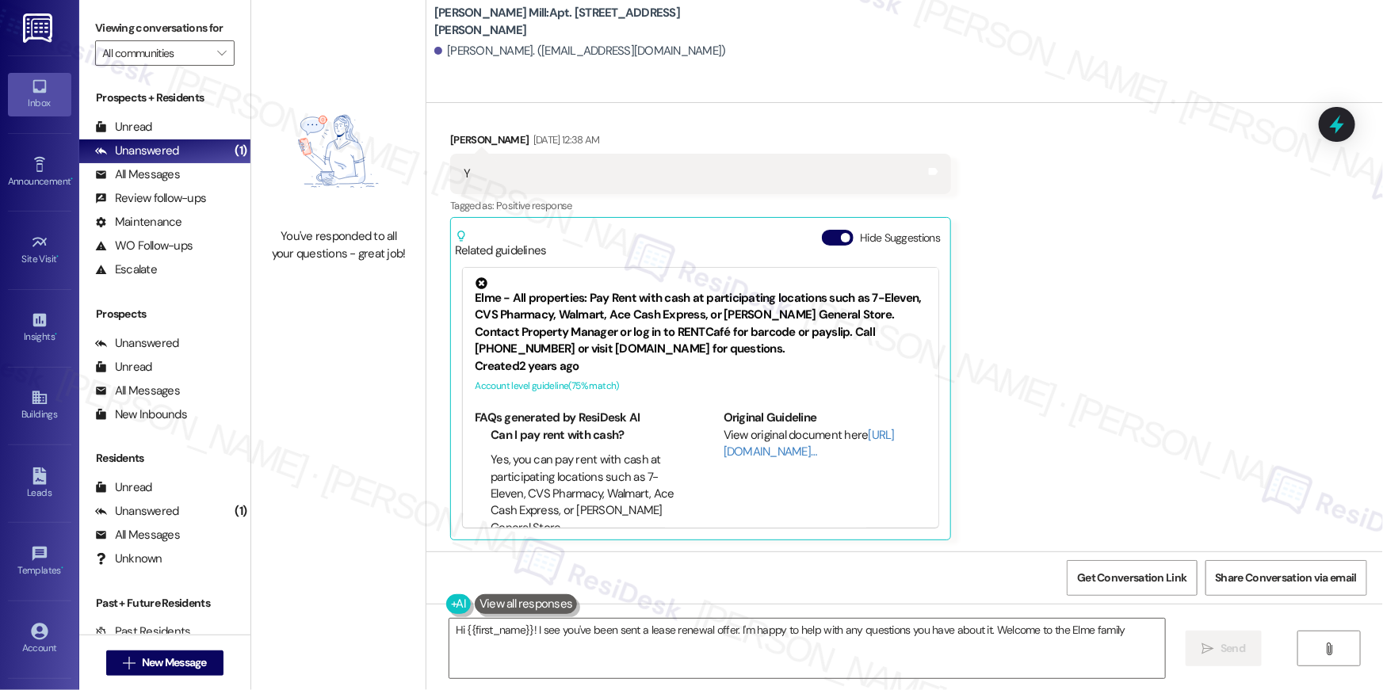
type textarea "Hi {{first_name}}! I see you've been sent a lease renewal offer. I'm happy to h…"
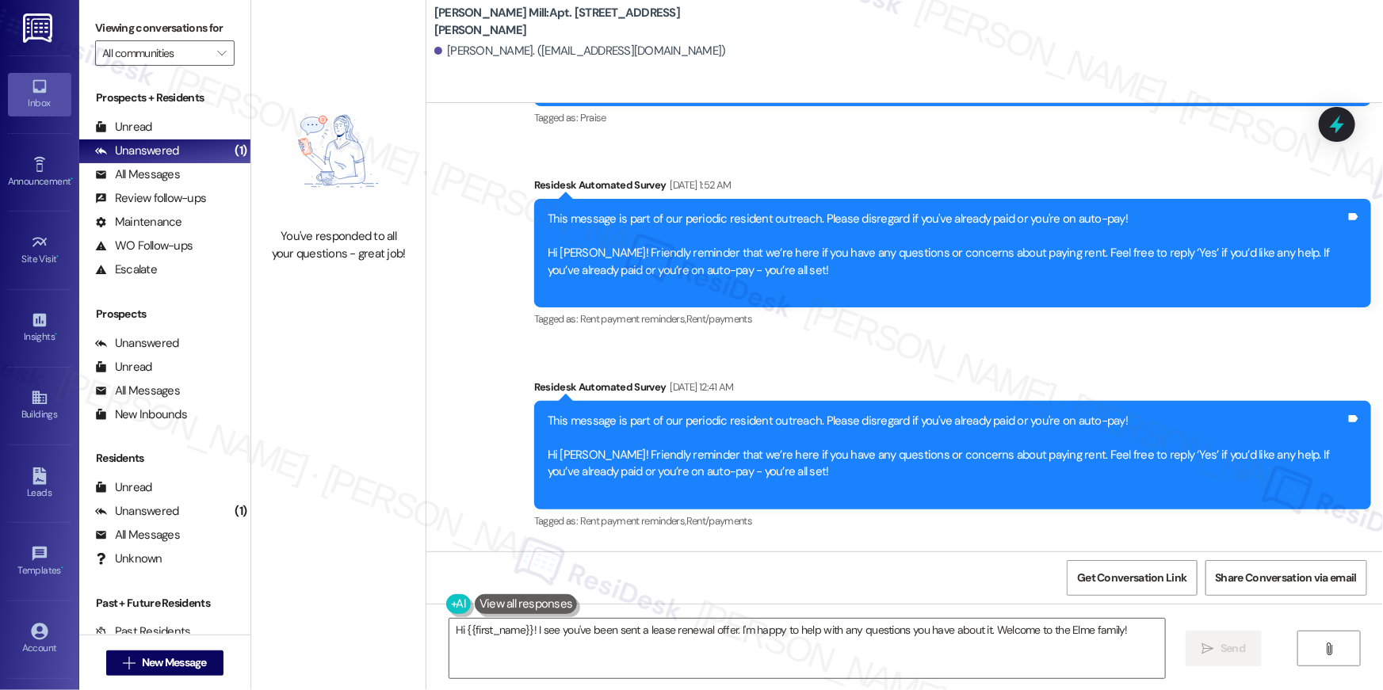
scroll to position [2060, 0]
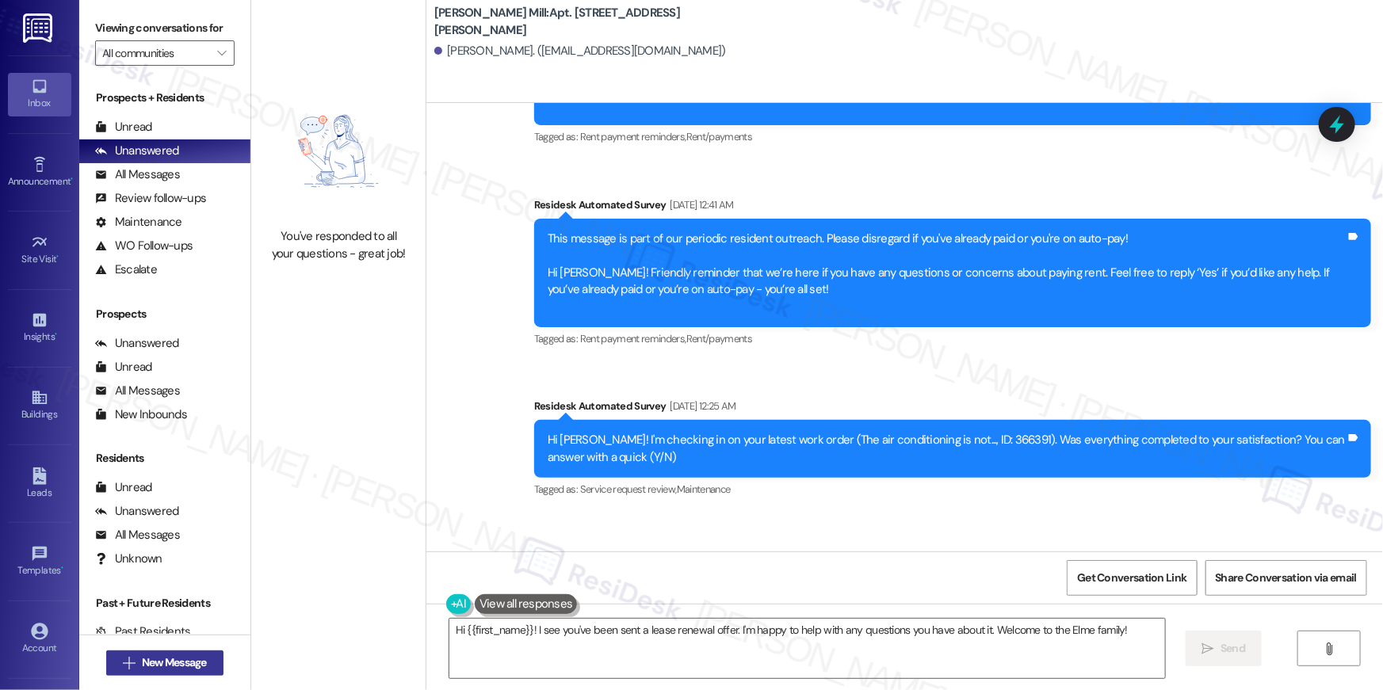
click at [185, 658] on span "New Message" at bounding box center [174, 662] width 65 height 17
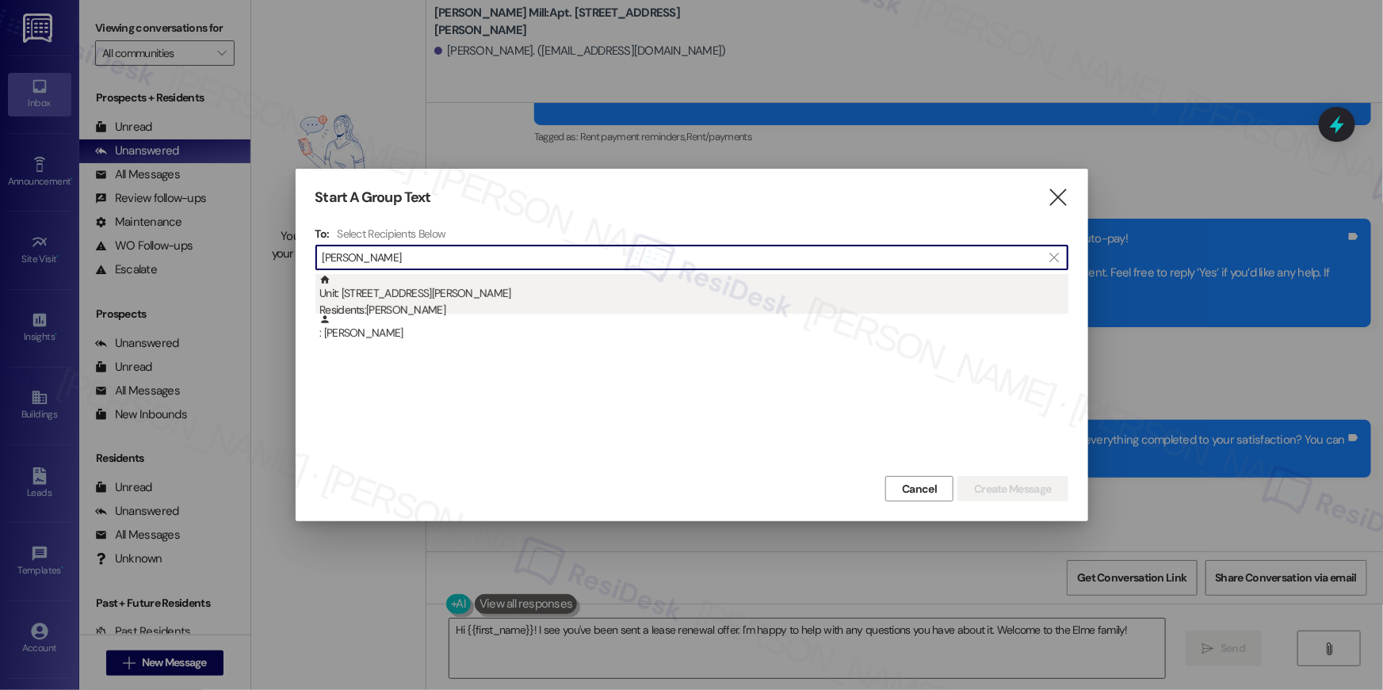
type input "stephen harding"
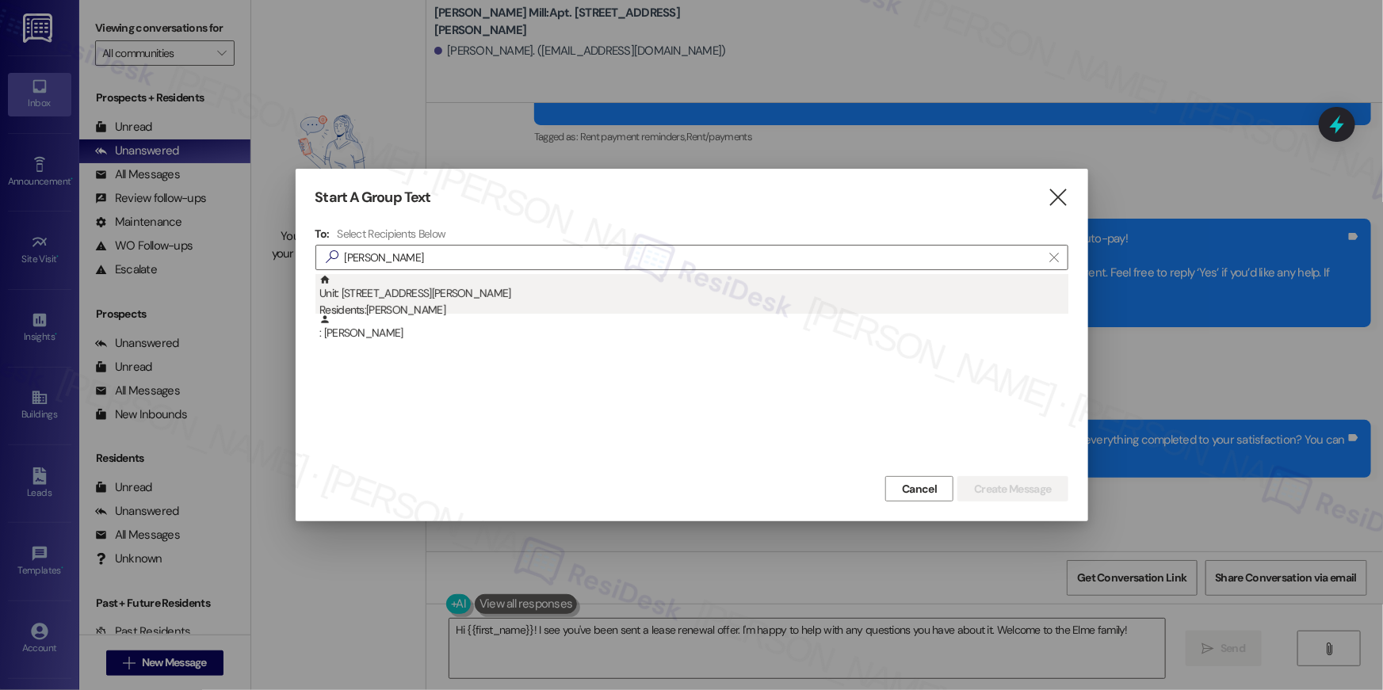
click at [540, 291] on div "Unit: 166B - 180 Watkins Station Circle Residents: Stephen Harding" at bounding box center [693, 296] width 749 height 45
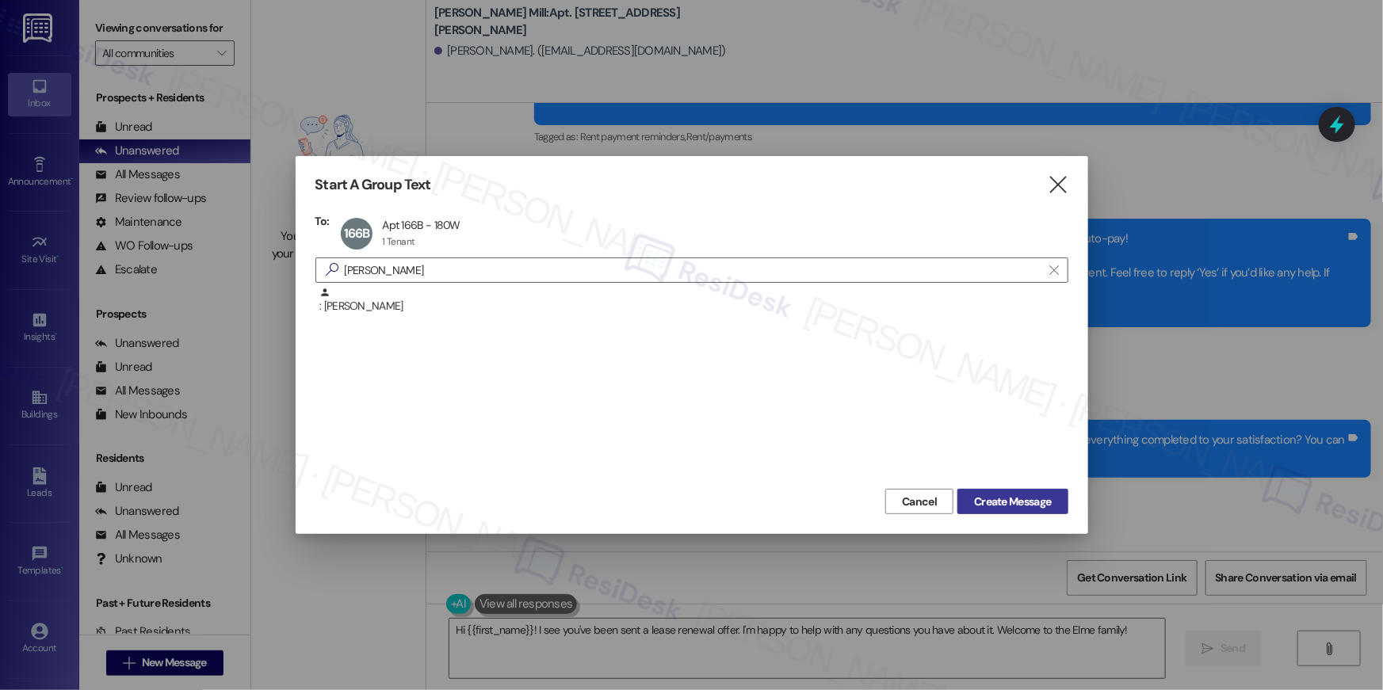
click at [1006, 506] on span "Create Message" at bounding box center [1012, 502] width 77 height 17
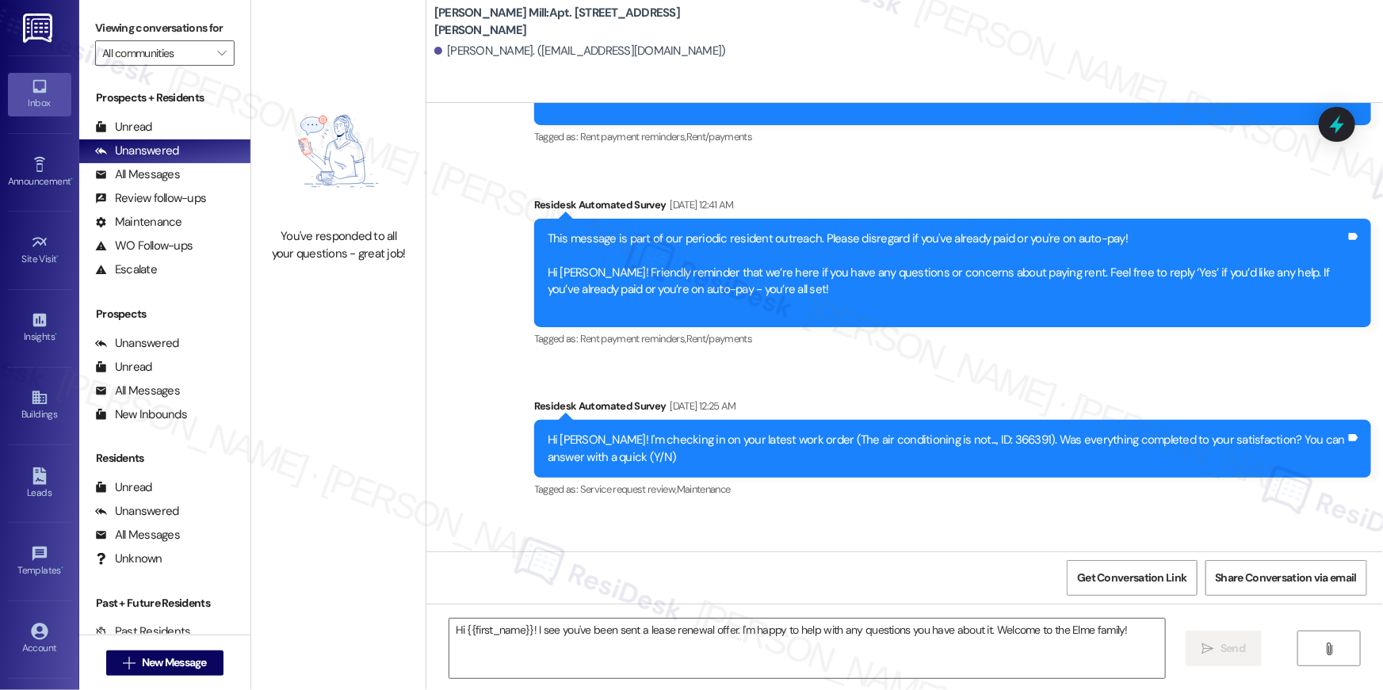
type textarea "Fetching suggested responses. Please feel free to read through the conversation…"
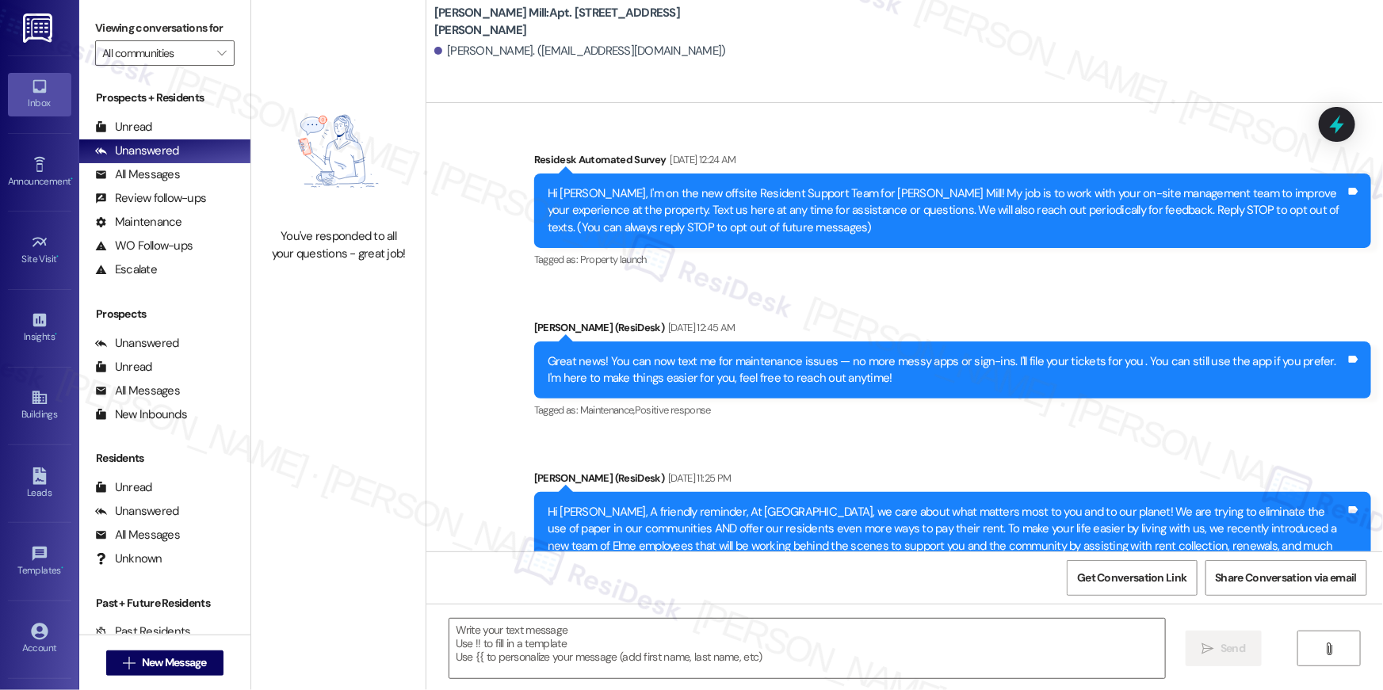
type textarea "Fetching suggested responses. Please feel free to read through the conversation…"
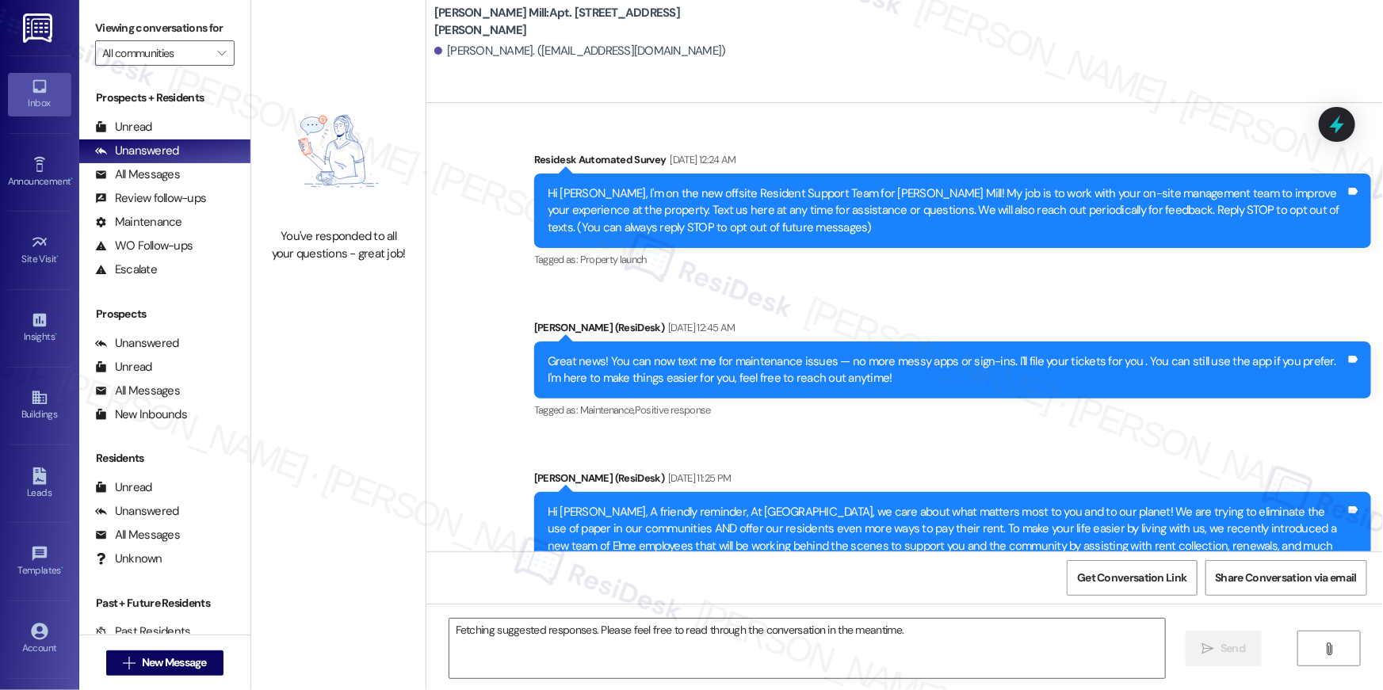
scroll to position [4062, 0]
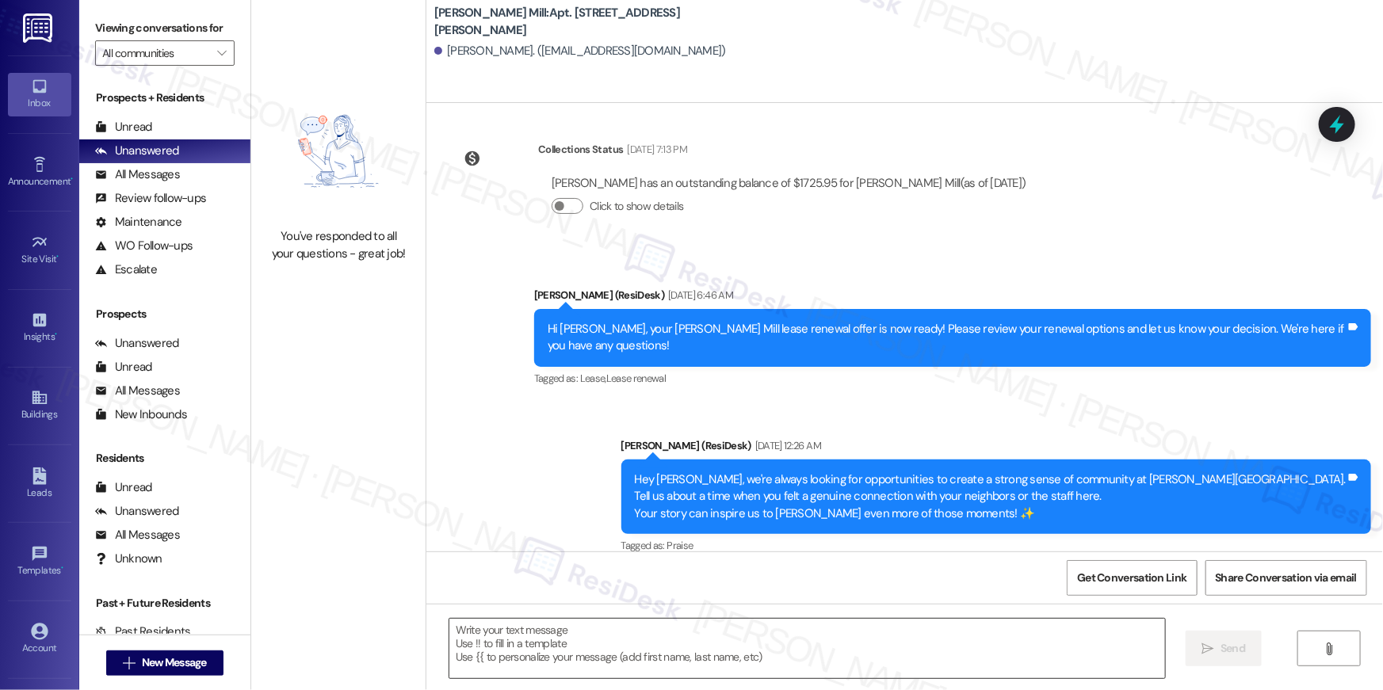
click at [742, 647] on textarea at bounding box center [806, 648] width 715 height 59
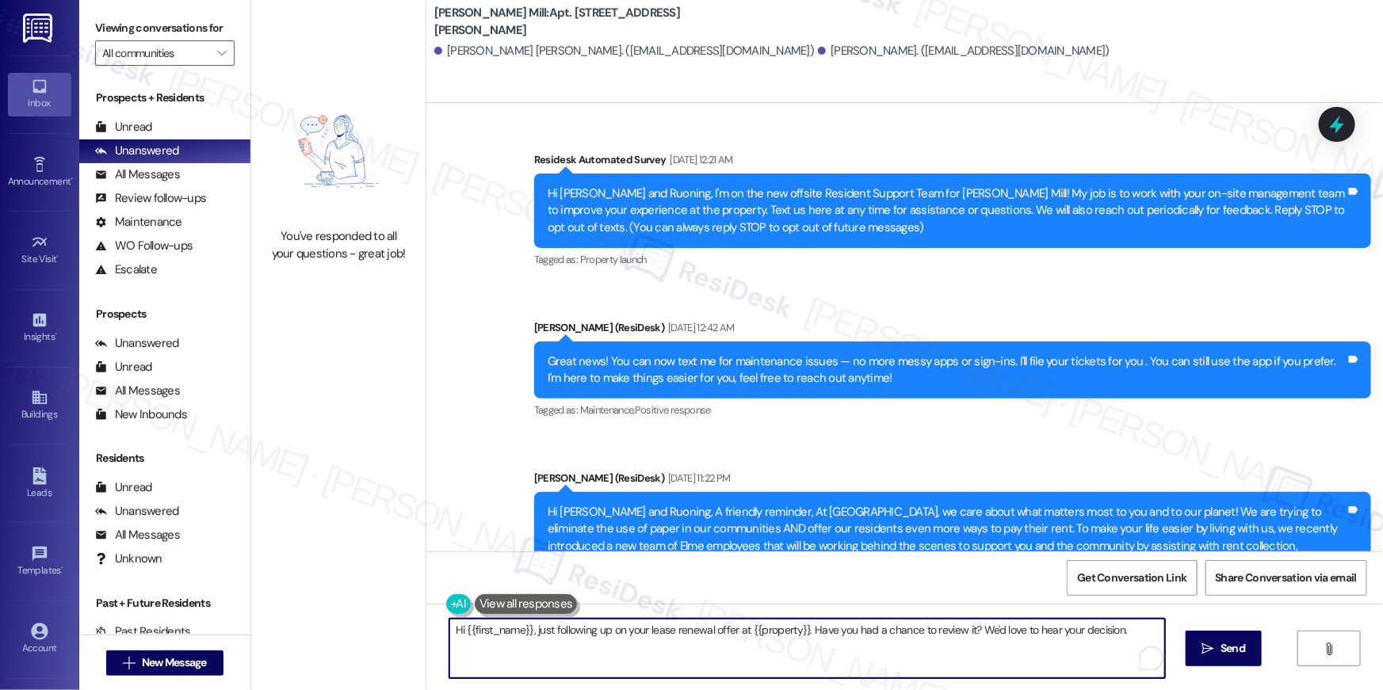
scroll to position [5445, 0]
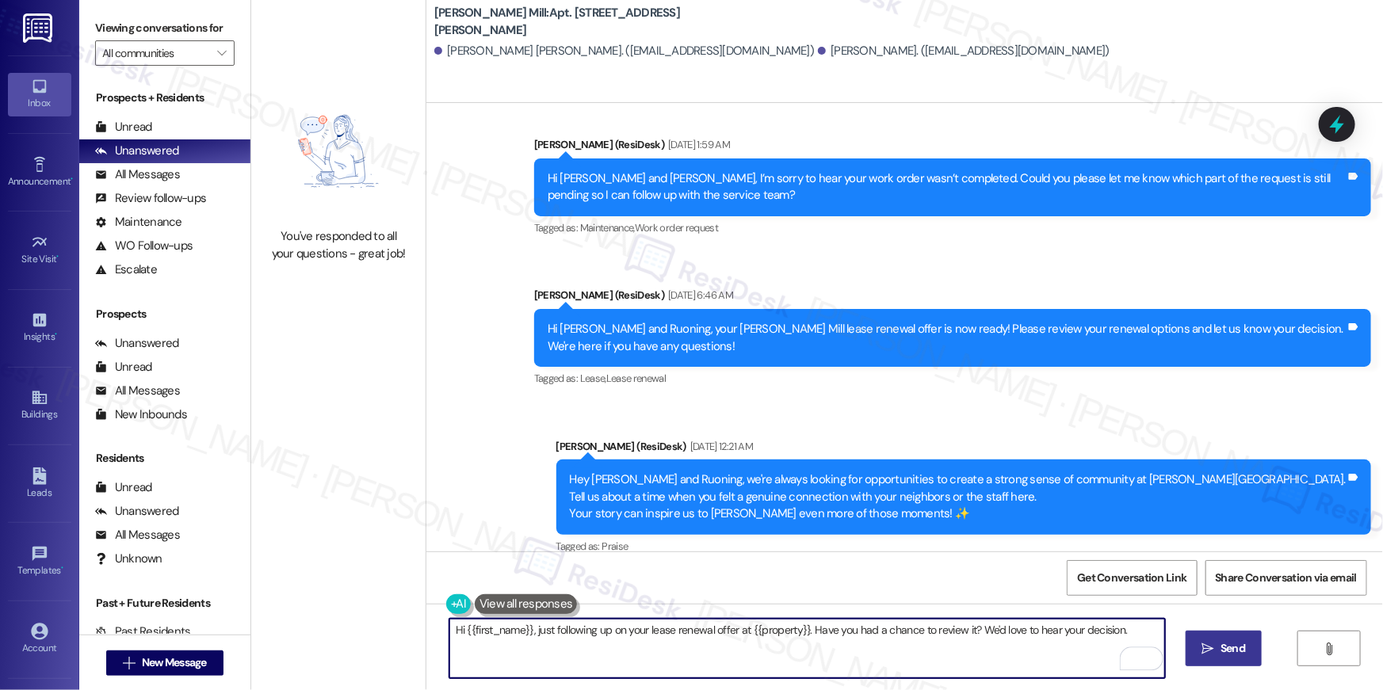
type textarea "Hi {{first_name}}, just following up on your lease renewal offer at {{property}…"
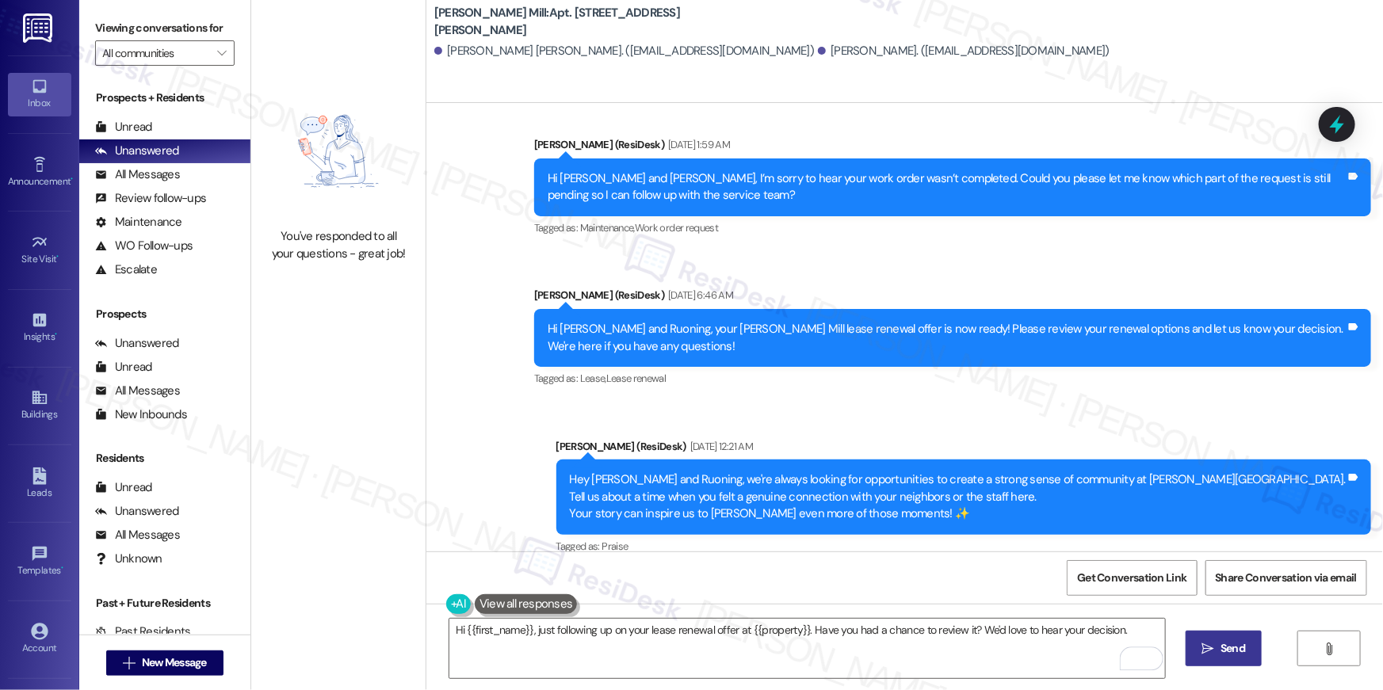
click at [1199, 653] on span " Send" at bounding box center [1224, 648] width 50 height 17
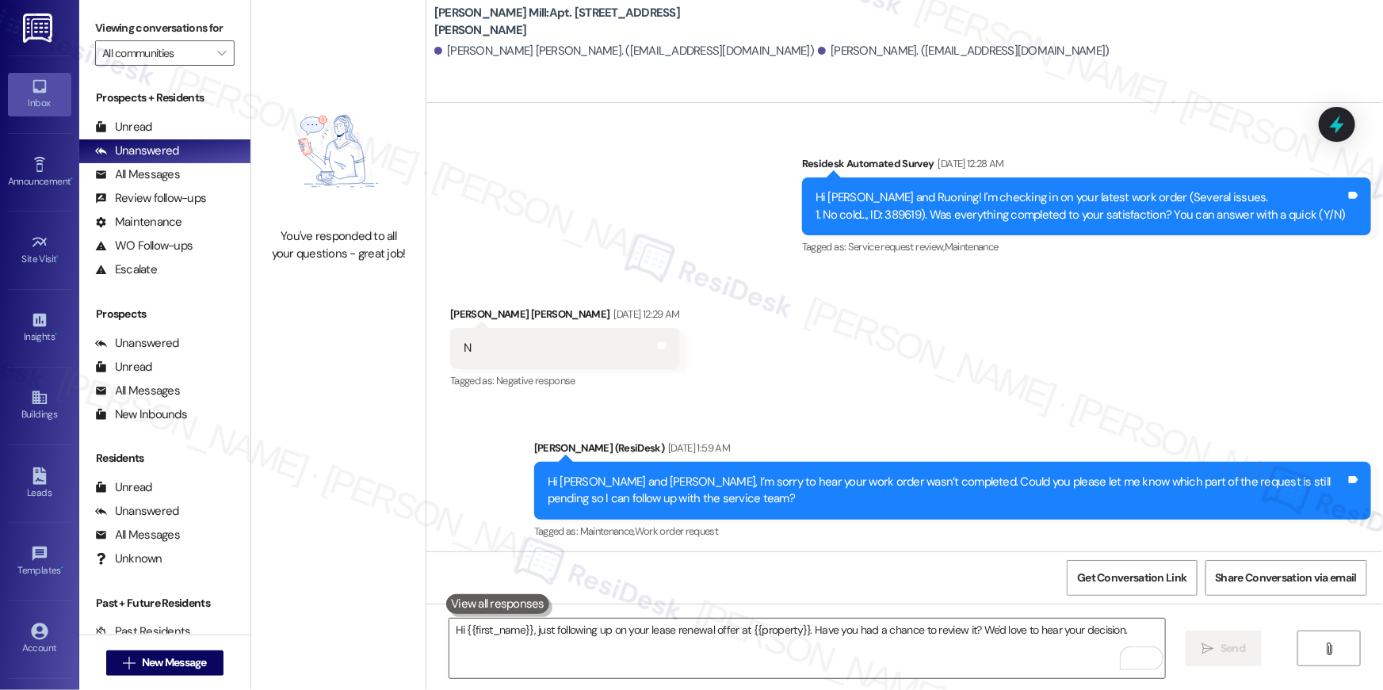
scroll to position [4976, 0]
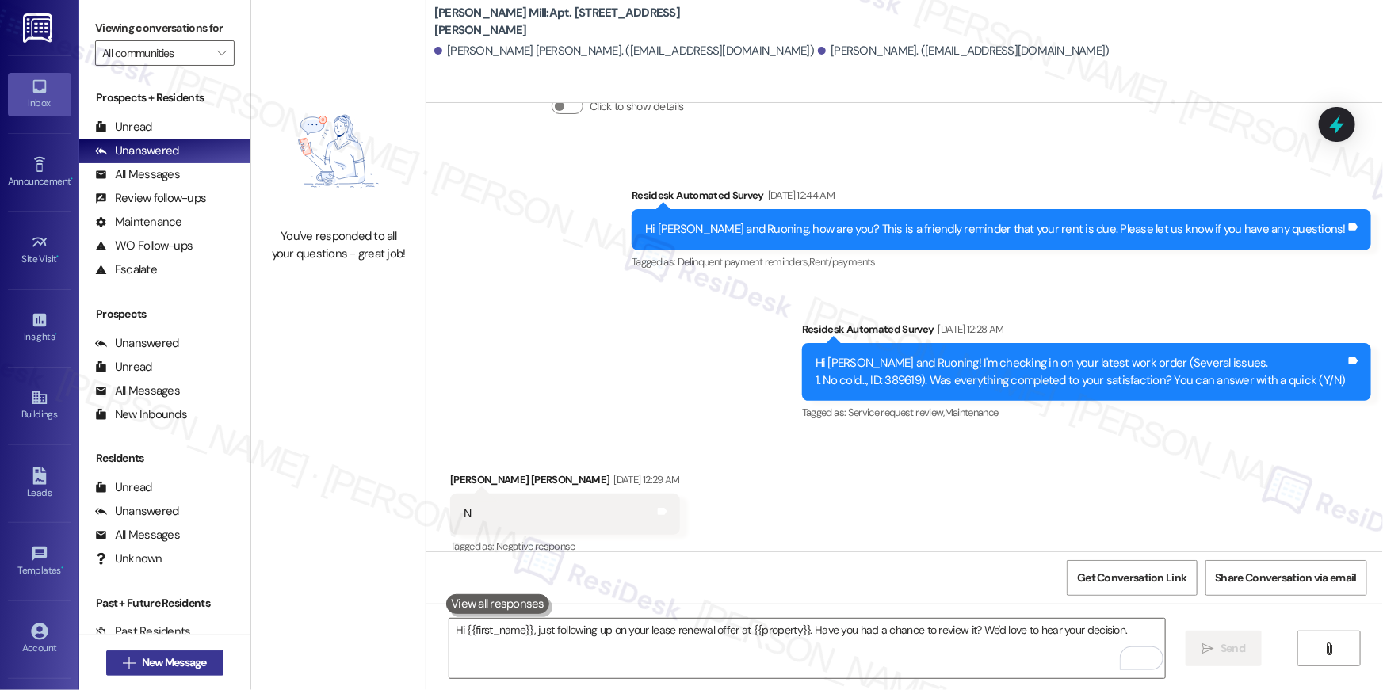
click at [129, 663] on span " New Message" at bounding box center [165, 662] width 90 height 17
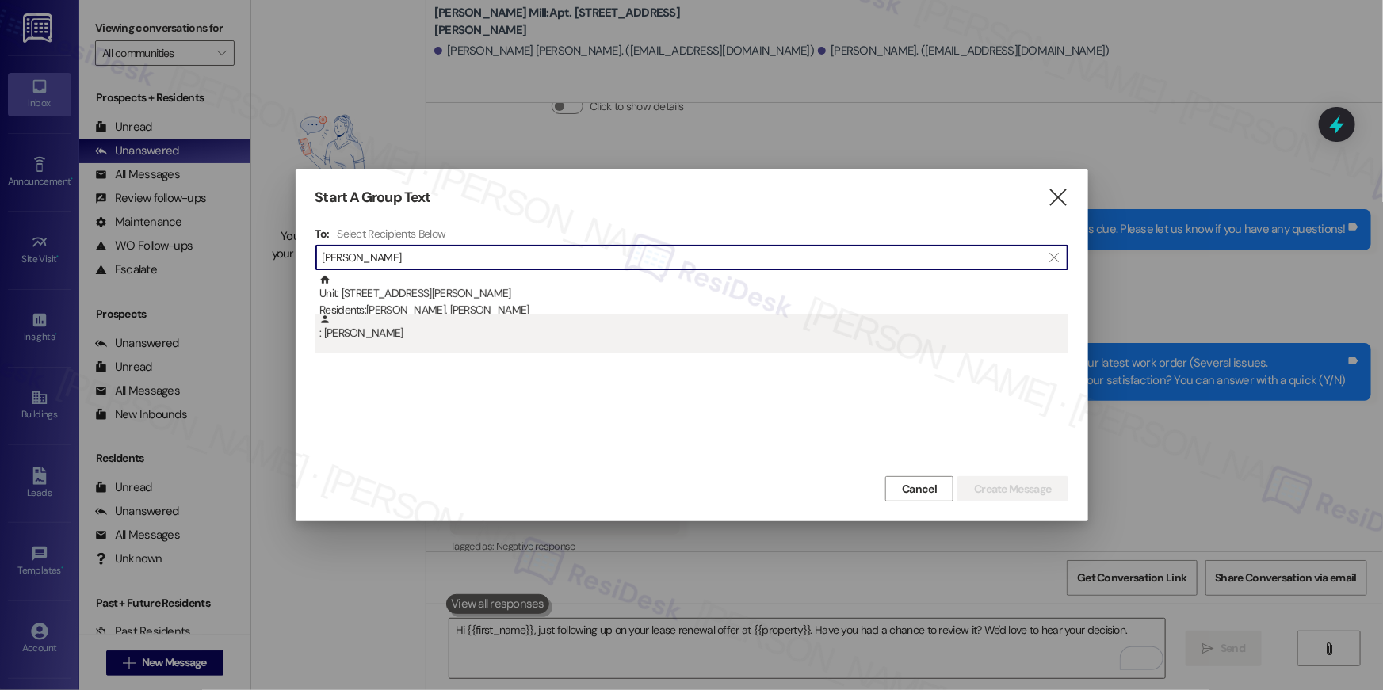
type input "alexander martine"
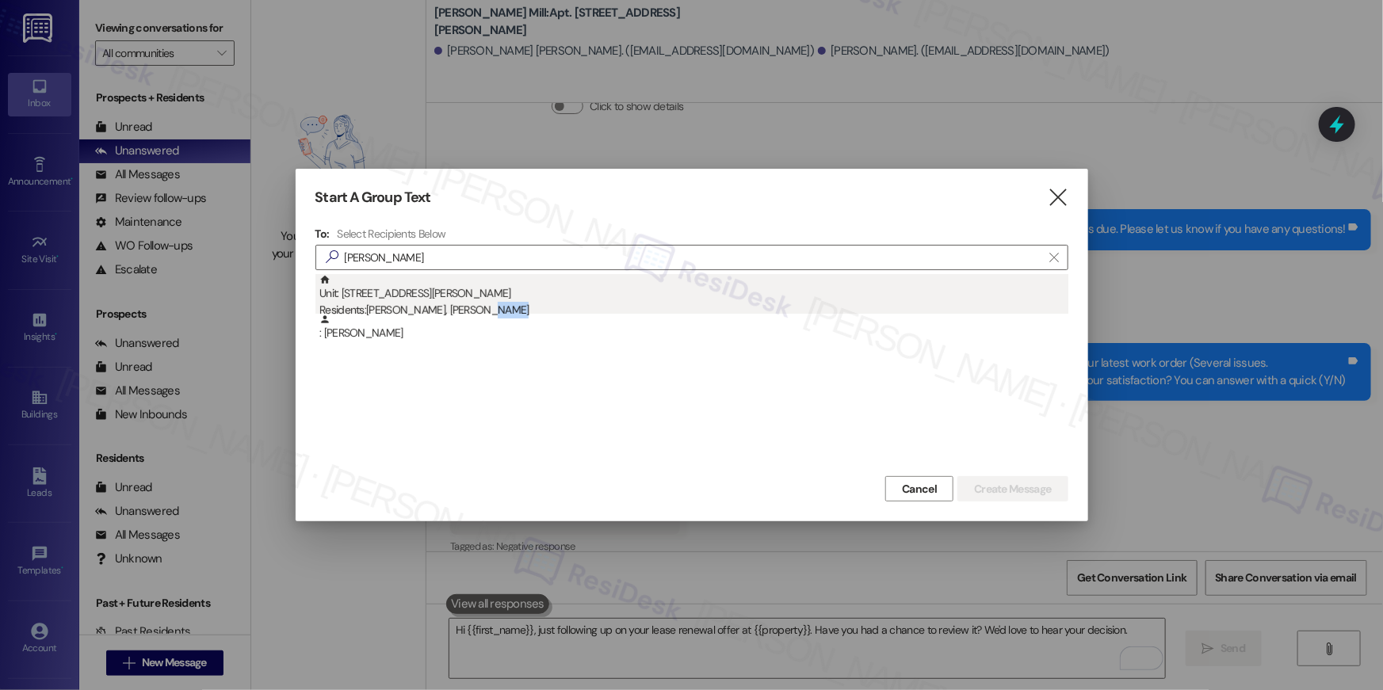
drag, startPoint x: 469, startPoint y: 320, endPoint x: 474, endPoint y: 311, distance: 9.9
click at [474, 311] on div "Unit: 110D - 180 Watkins Station Circle Residents: Alexander Martinez, Ariana T…" at bounding box center [691, 313] width 753 height 79
click at [474, 311] on div "Residents: Alexander Martinez, Ariana Torres" at bounding box center [693, 310] width 749 height 17
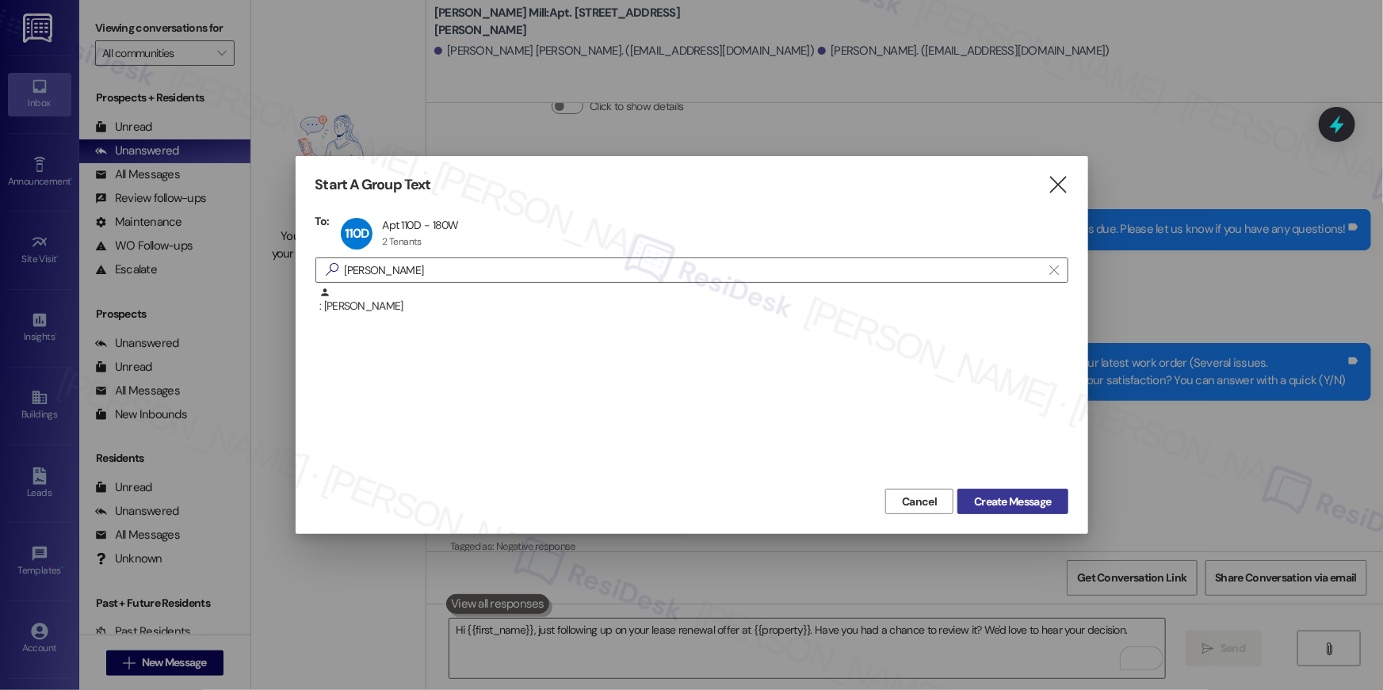
click at [971, 510] on button "Create Message" at bounding box center [1012, 501] width 110 height 25
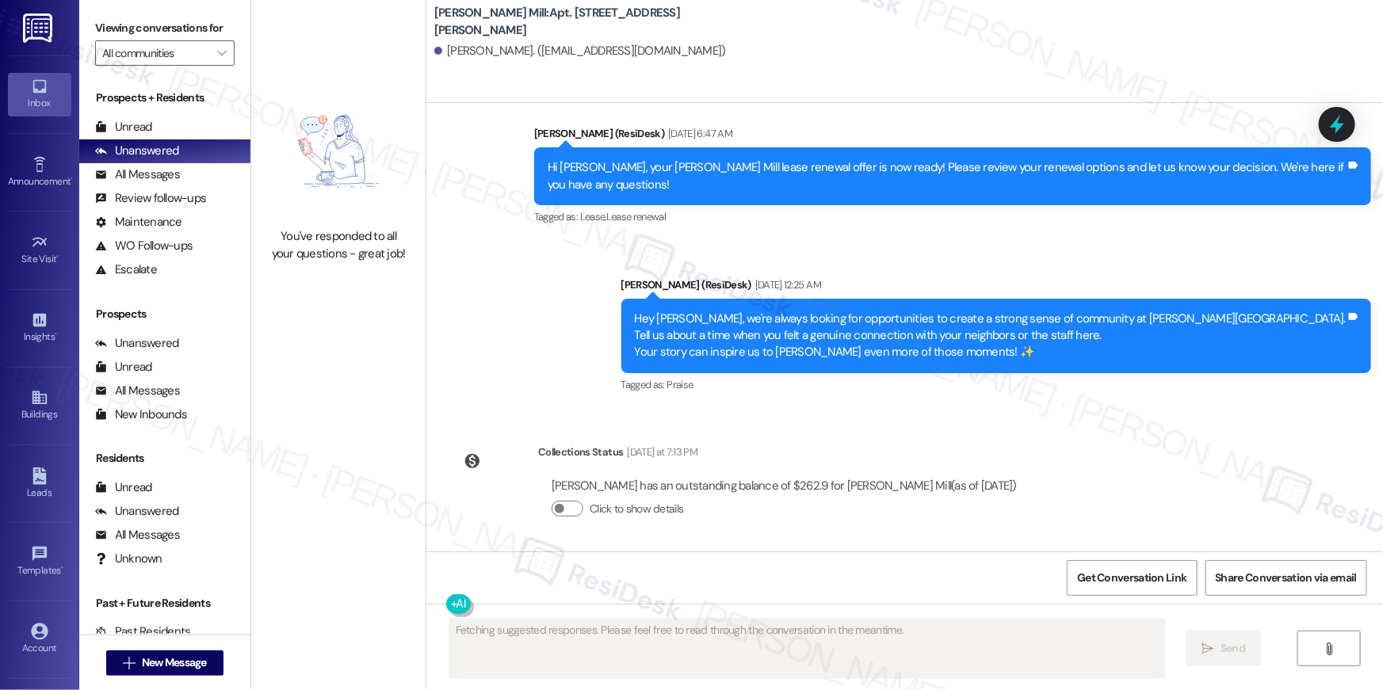
scroll to position [5595, 0]
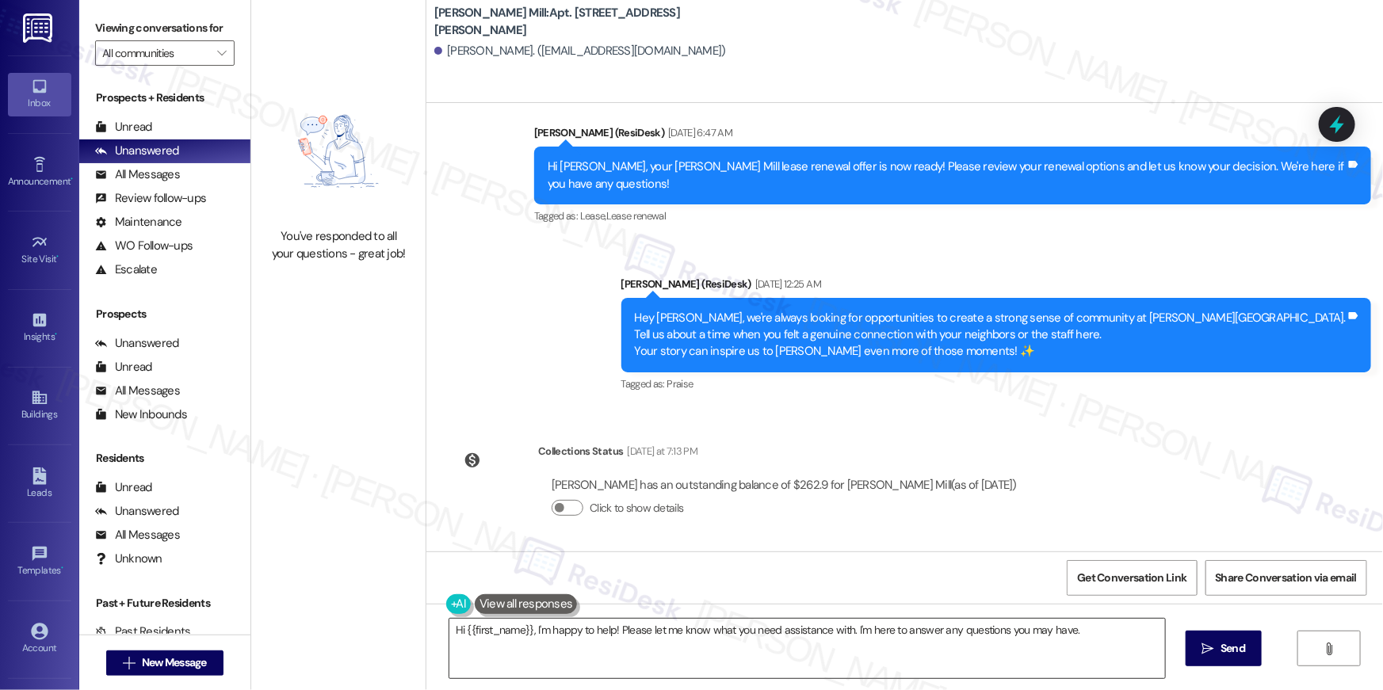
click at [824, 666] on textarea "Hi {{first_name}}, I'm happy to help! Please let me know what you need assistan…" at bounding box center [806, 648] width 715 height 59
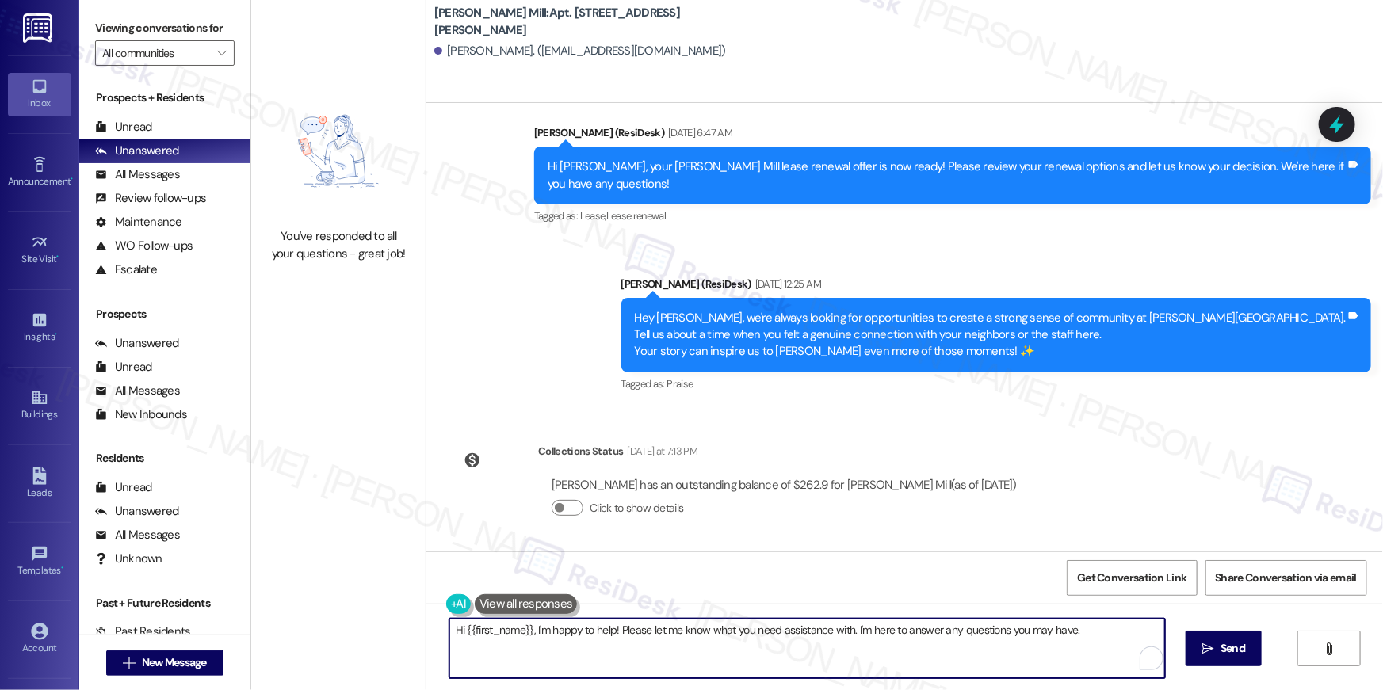
paste textarea "just following up on your lease renewal offer at {{property}}. Have you had a c…"
type textarea "Hi {{first_name}}, just following up on your lease renewal offer at {{property}…"
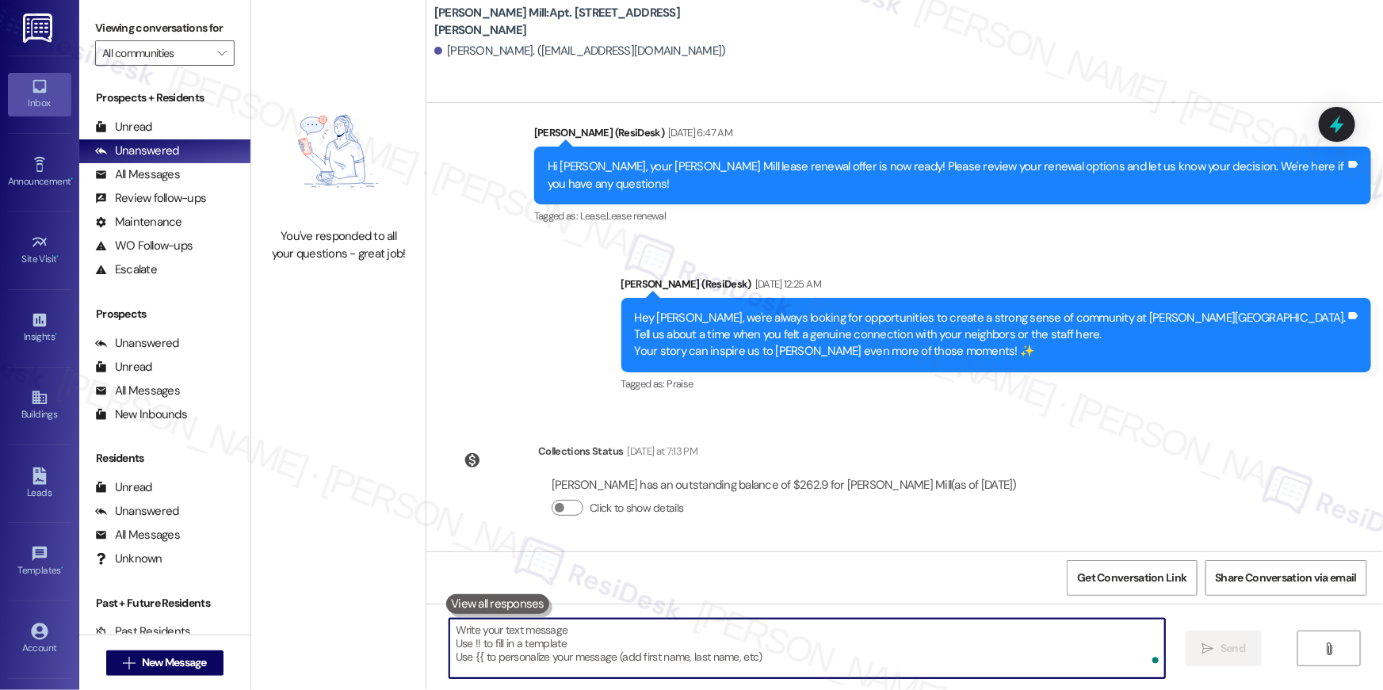
scroll to position [5450, 0]
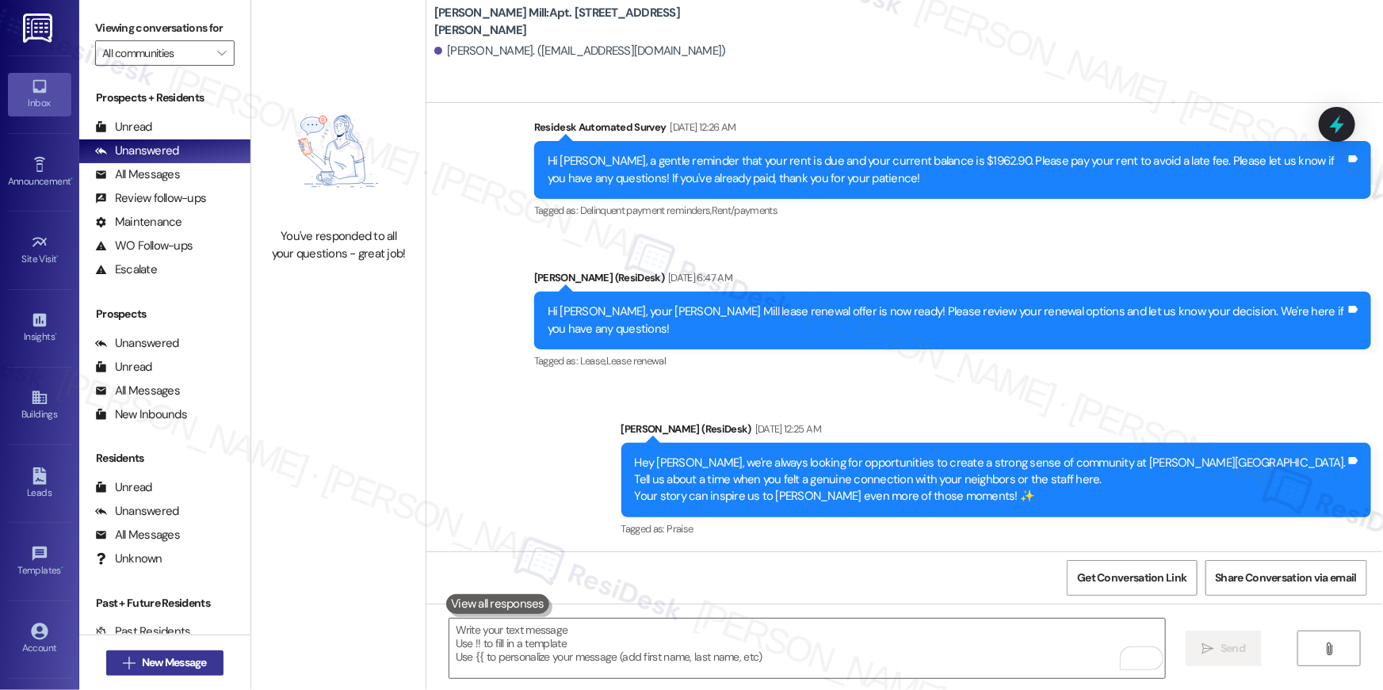
click at [156, 658] on span "New Message" at bounding box center [174, 662] width 65 height 17
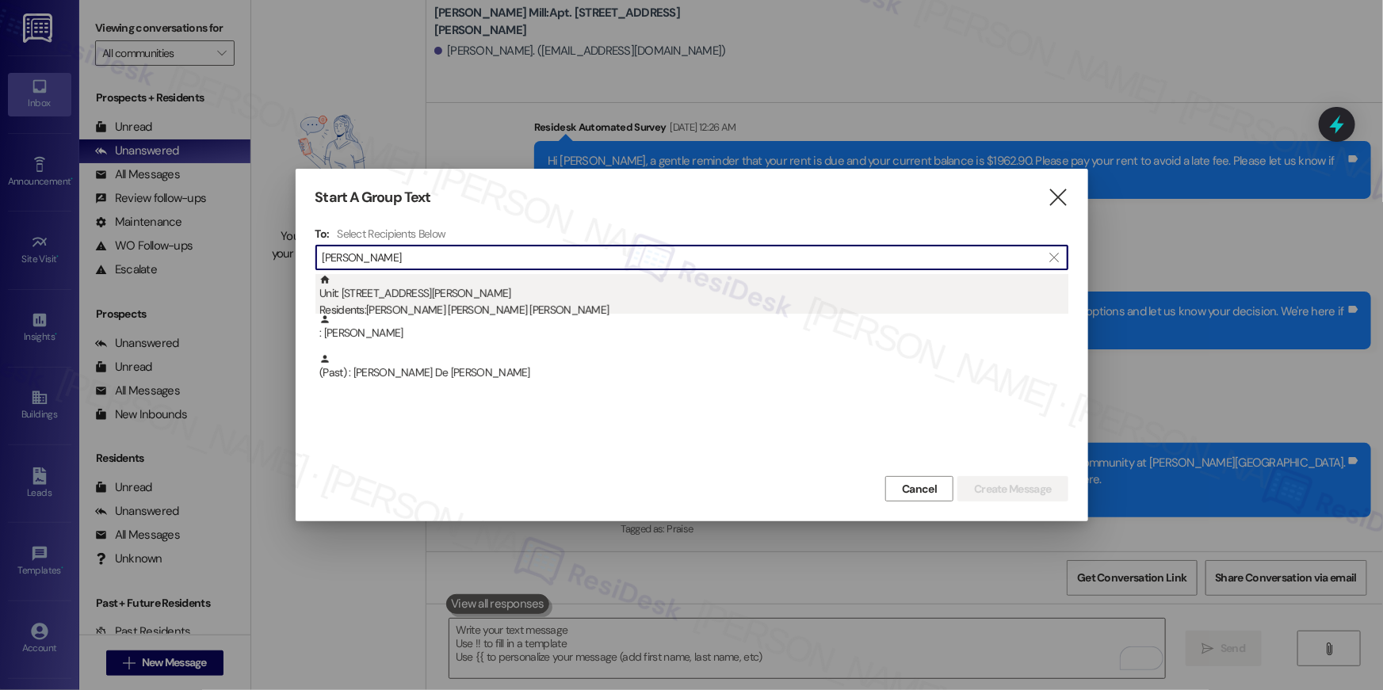
type input "flor urquilla"
click at [570, 294] on div "Unit: 149E - 180 Watkins Station Circle Residents: Flor Urquilla Paniagua, Sant…" at bounding box center [693, 296] width 749 height 45
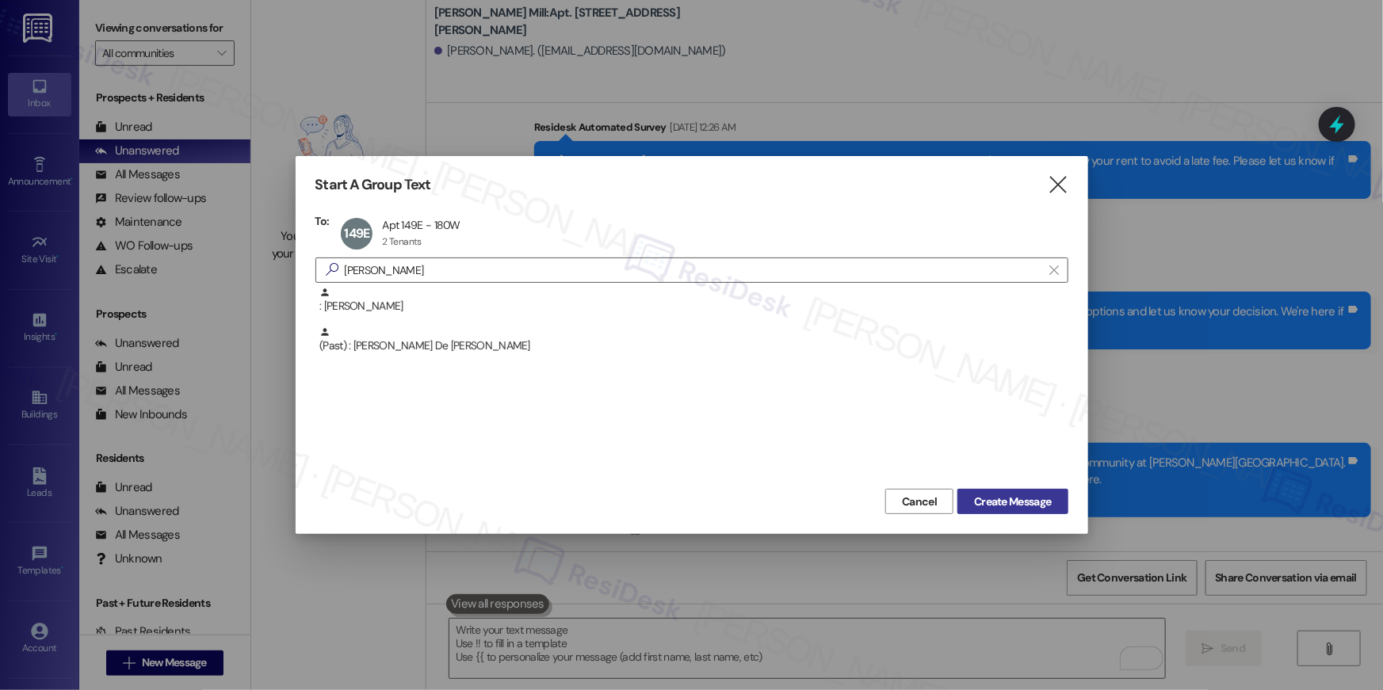
click at [1011, 499] on span "Create Message" at bounding box center [1012, 502] width 77 height 17
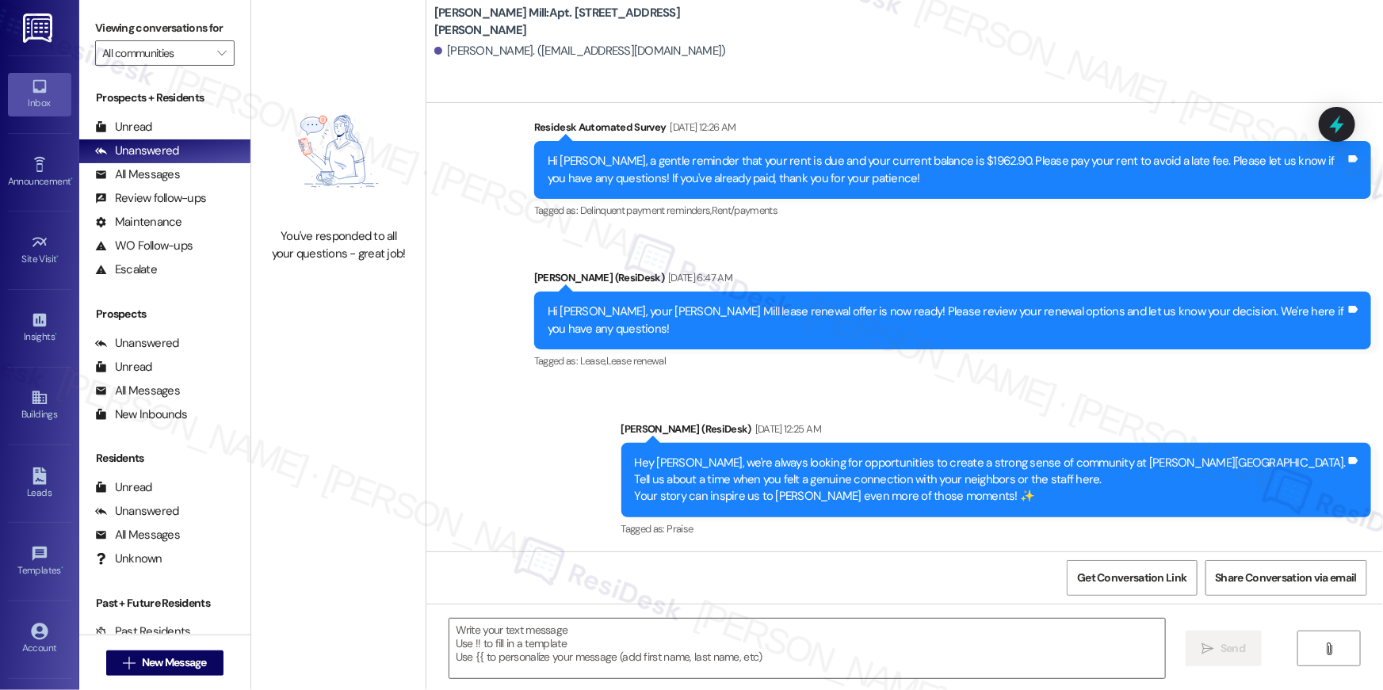
type textarea "Fetching suggested responses. Please feel free to read through the conversation…"
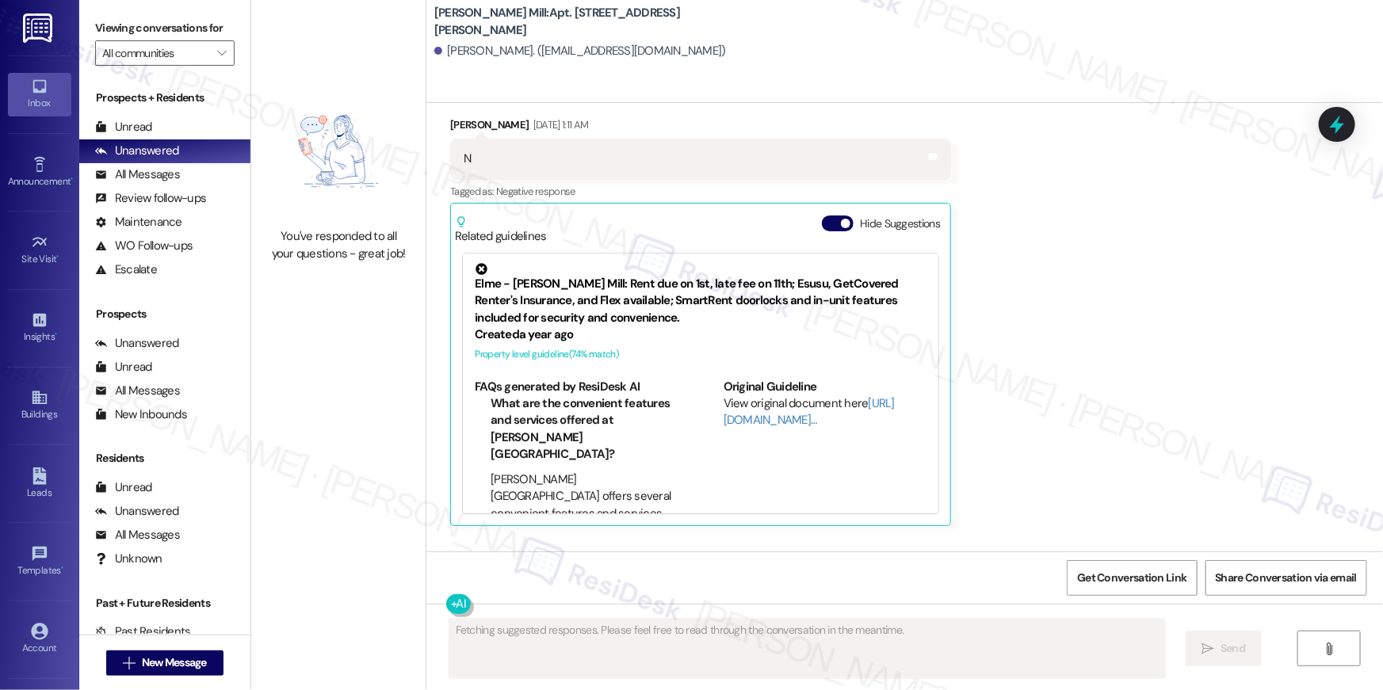
scroll to position [2940, 0]
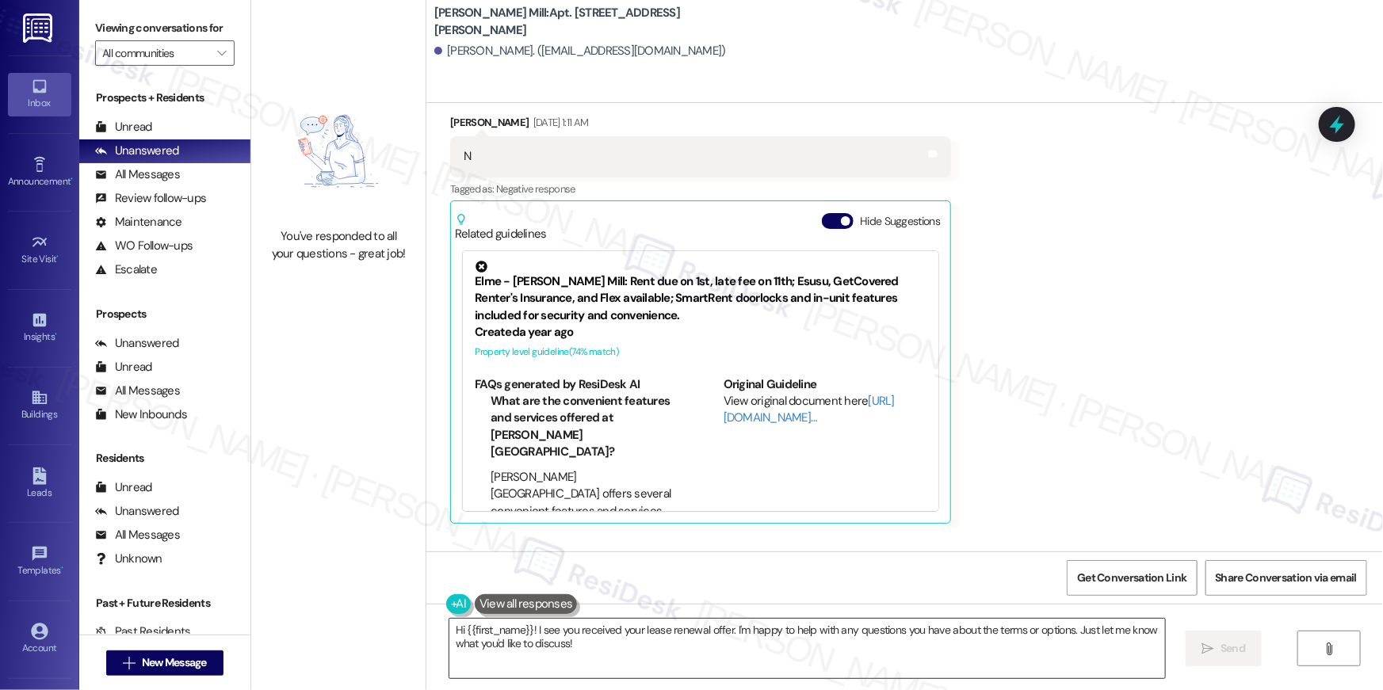
click at [872, 642] on textarea "Hi {{first_name}}! I see you received your lease renewal offer. I'm happy to he…" at bounding box center [806, 648] width 715 height 59
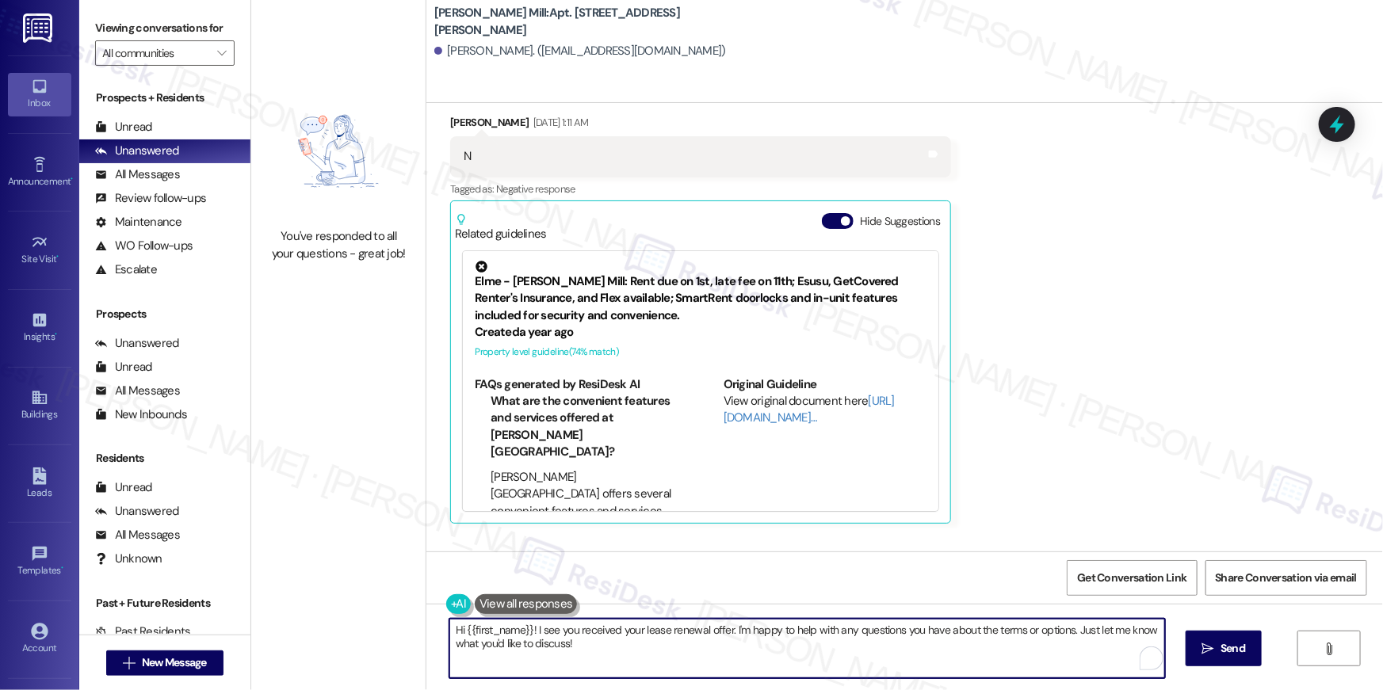
click at [868, 645] on textarea "Hi {{first_name}}! I see you received your lease renewal offer. I'm happy to he…" at bounding box center [806, 648] width 715 height 59
paste textarea ", just following up on your lease renewal offer at {{property}}. Have you had a…"
type textarea "Hi {{first_name}}, just following up on your lease renewal offer at {{property}…"
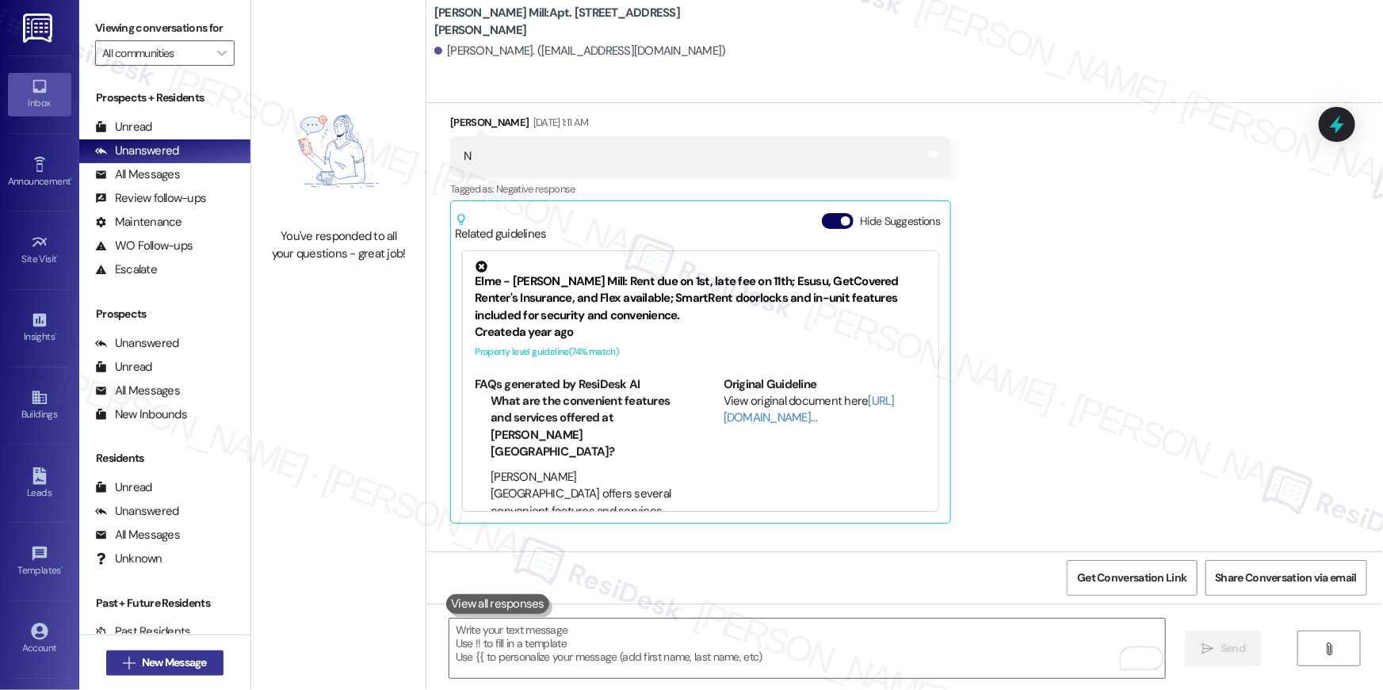
click at [206, 672] on button " New Message" at bounding box center [164, 663] width 117 height 25
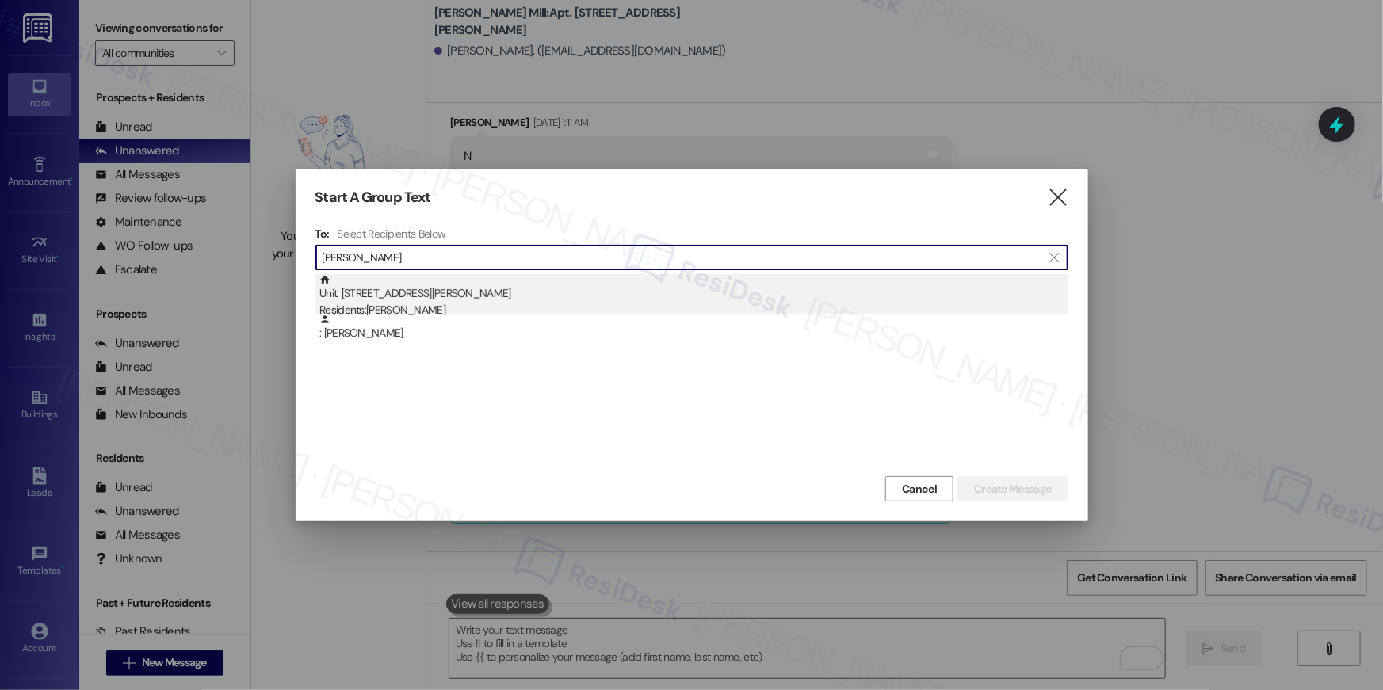
type input "derek flyn"
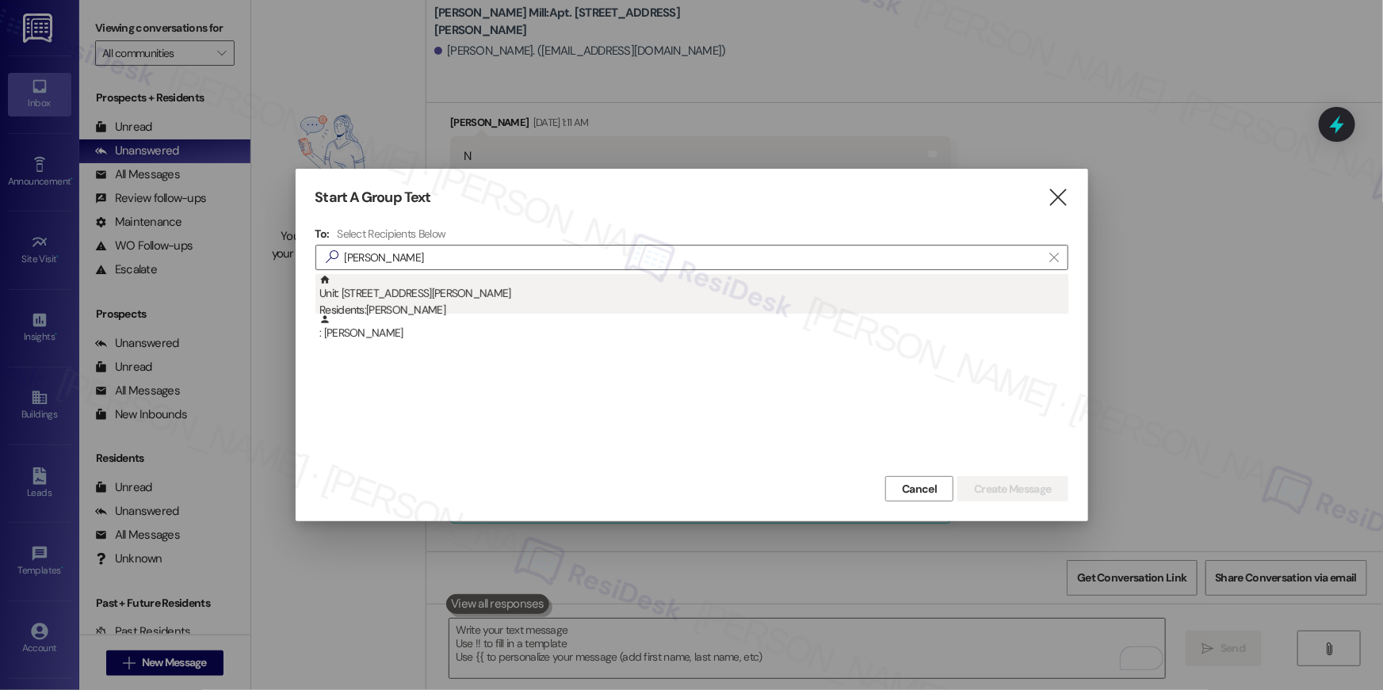
click at [857, 305] on div "Residents: Derek Flynn" at bounding box center [693, 310] width 749 height 17
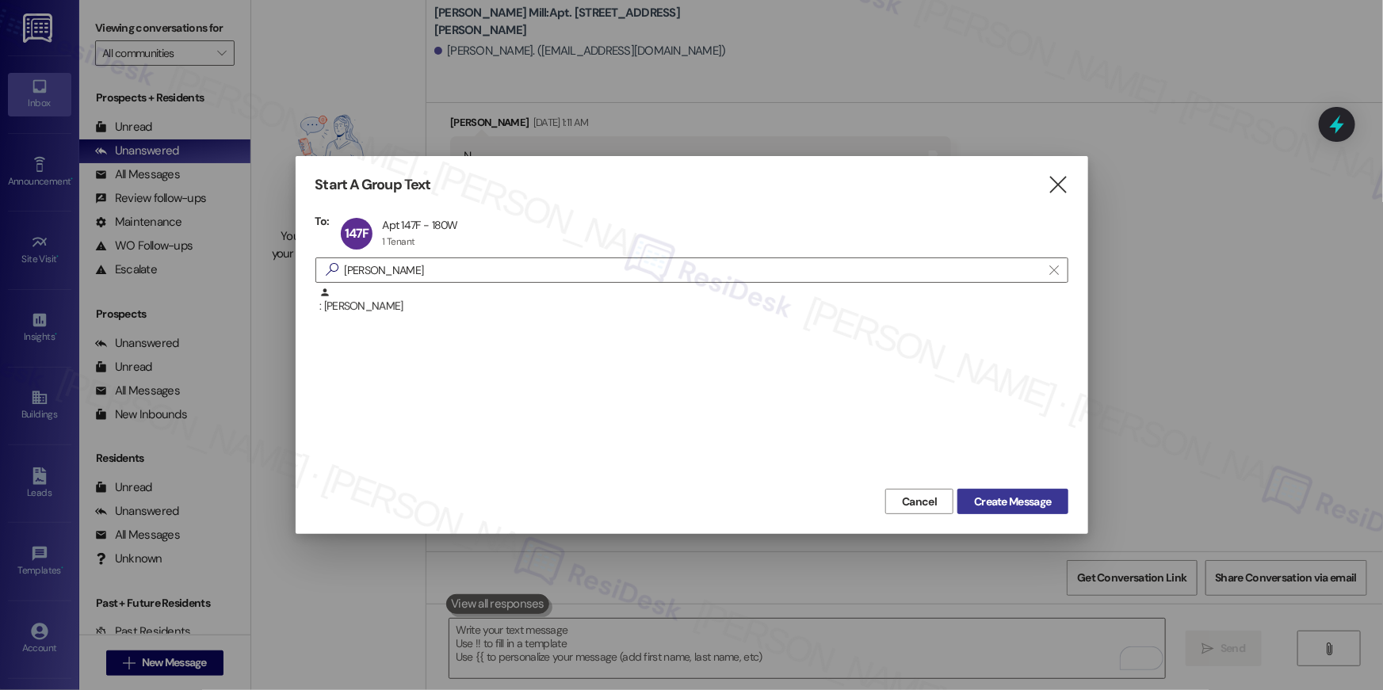
click at [1003, 498] on span "Create Message" at bounding box center [1012, 502] width 77 height 17
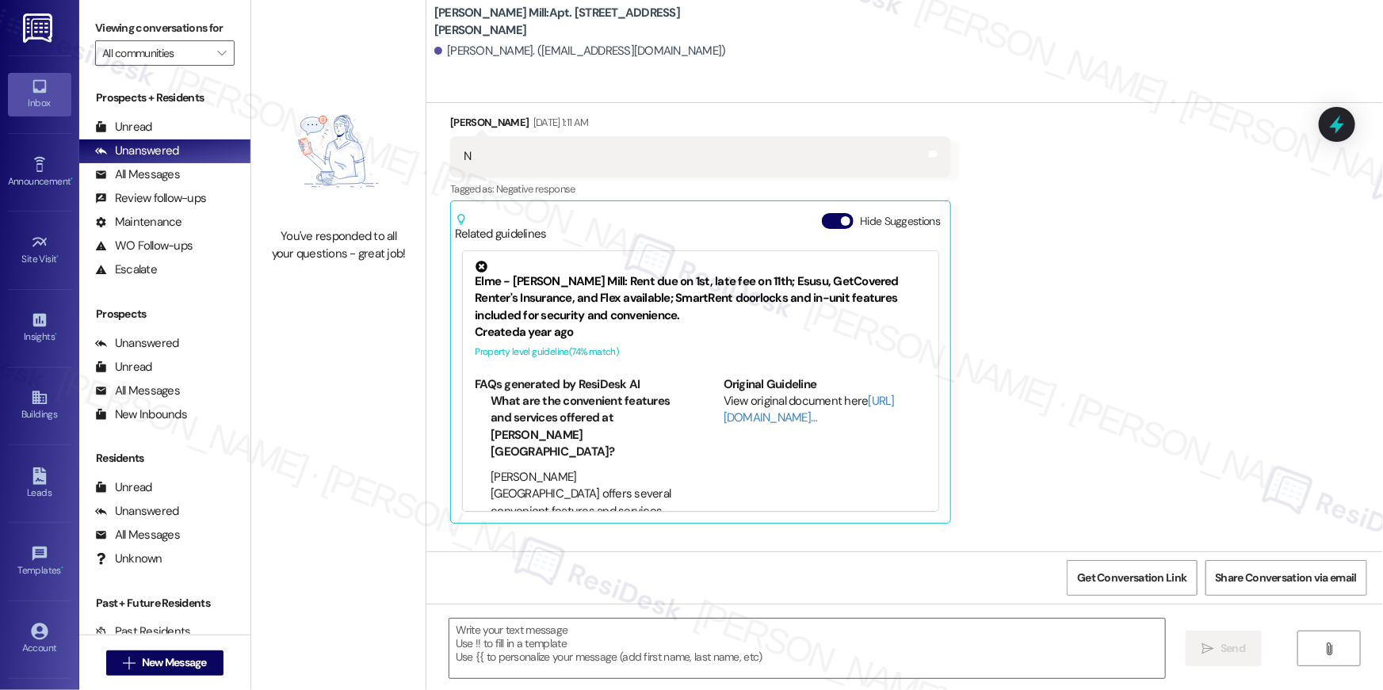
type textarea "Fetching suggested responses. Please feel free to read through the conversation…"
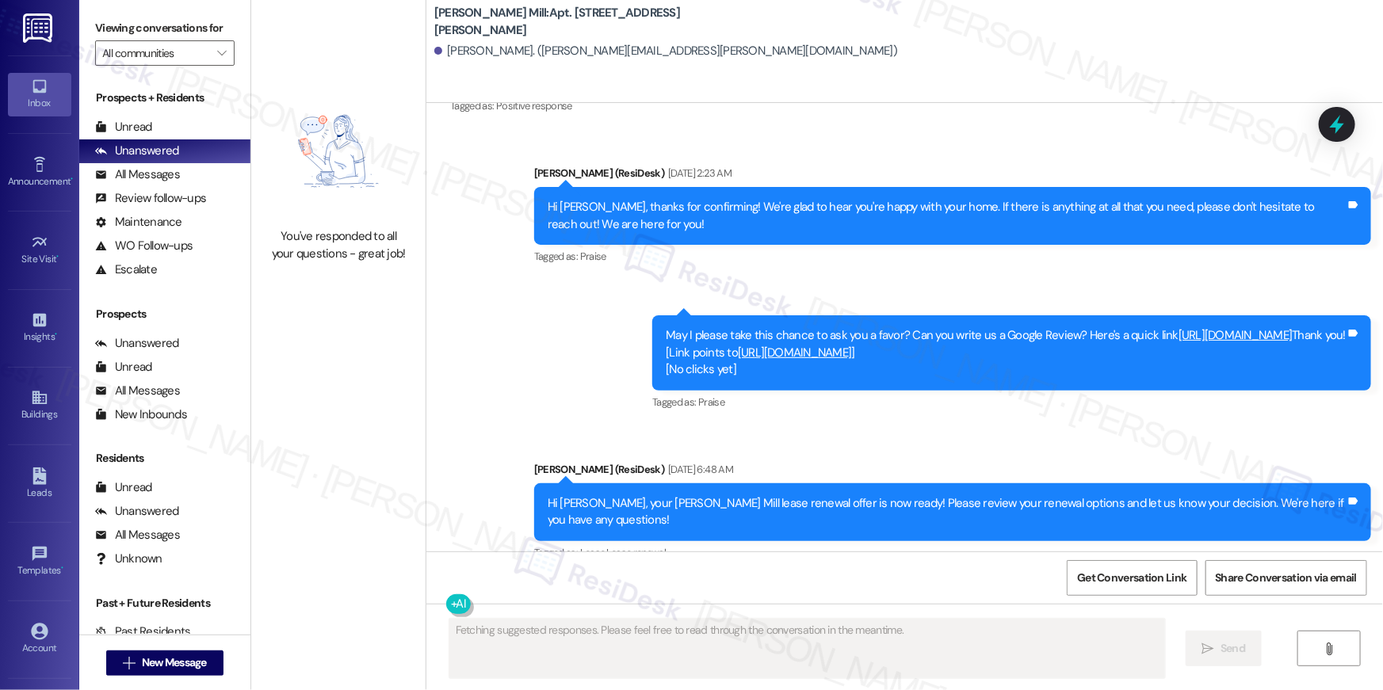
scroll to position [5332, 0]
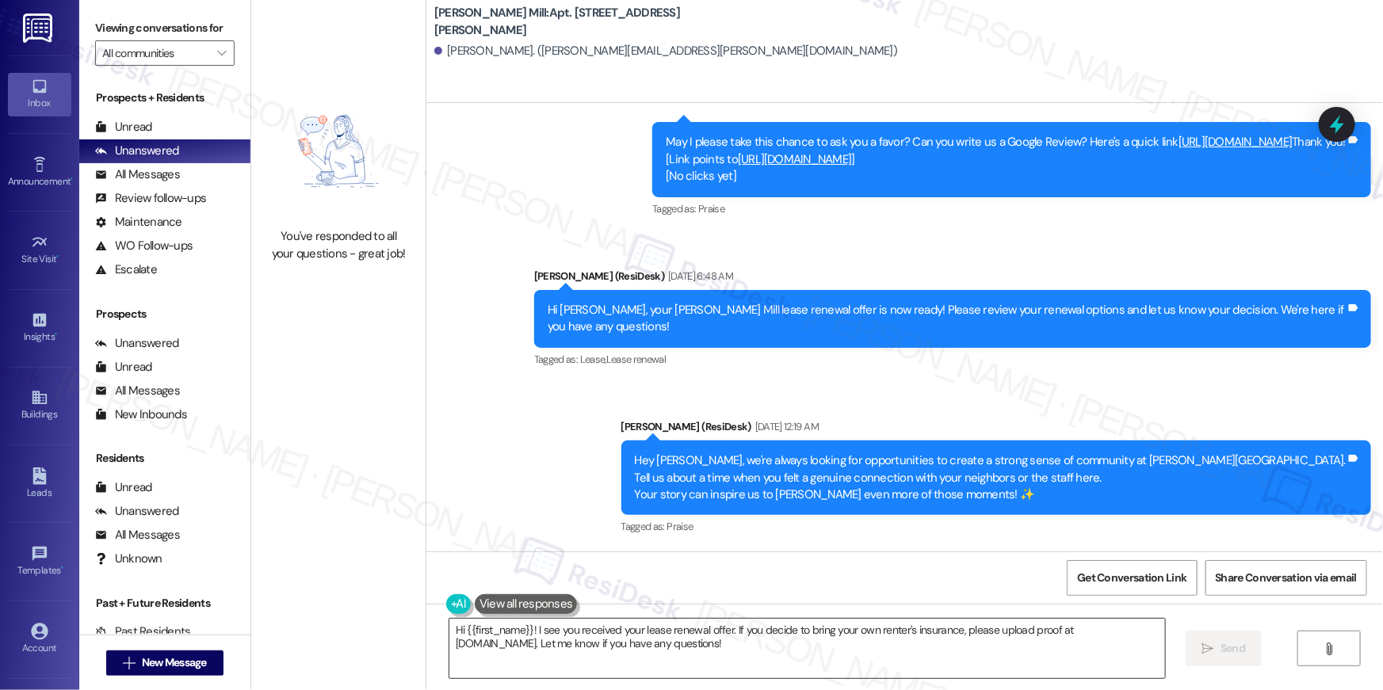
click at [818, 647] on textarea "Hi {{first_name}}! I see you received your lease renewal offer. If you decide t…" at bounding box center [806, 648] width 715 height 59
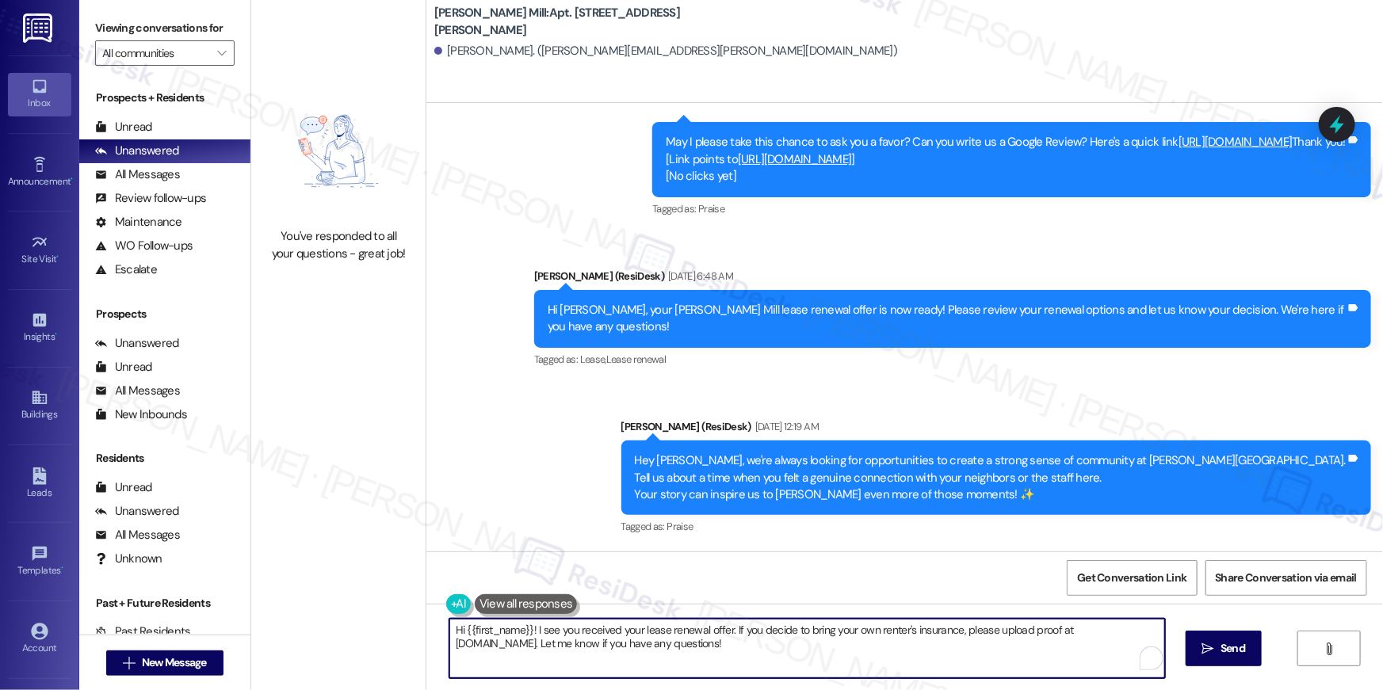
paste textarea ", just following up on your lease renewal offer at {{property}}. Have you had a…"
type textarea "Hi {{first_name}}, just following up on your lease renewal offer at {{property}…"
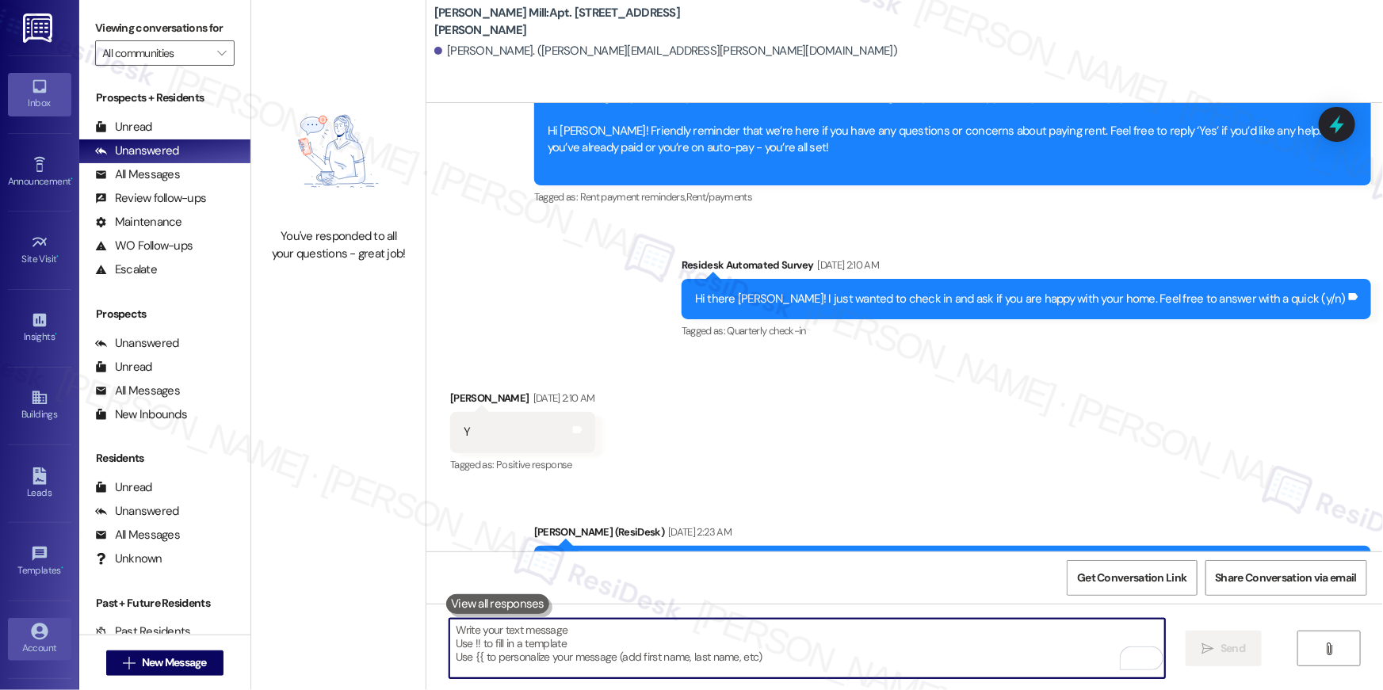
scroll to position [4699, 0]
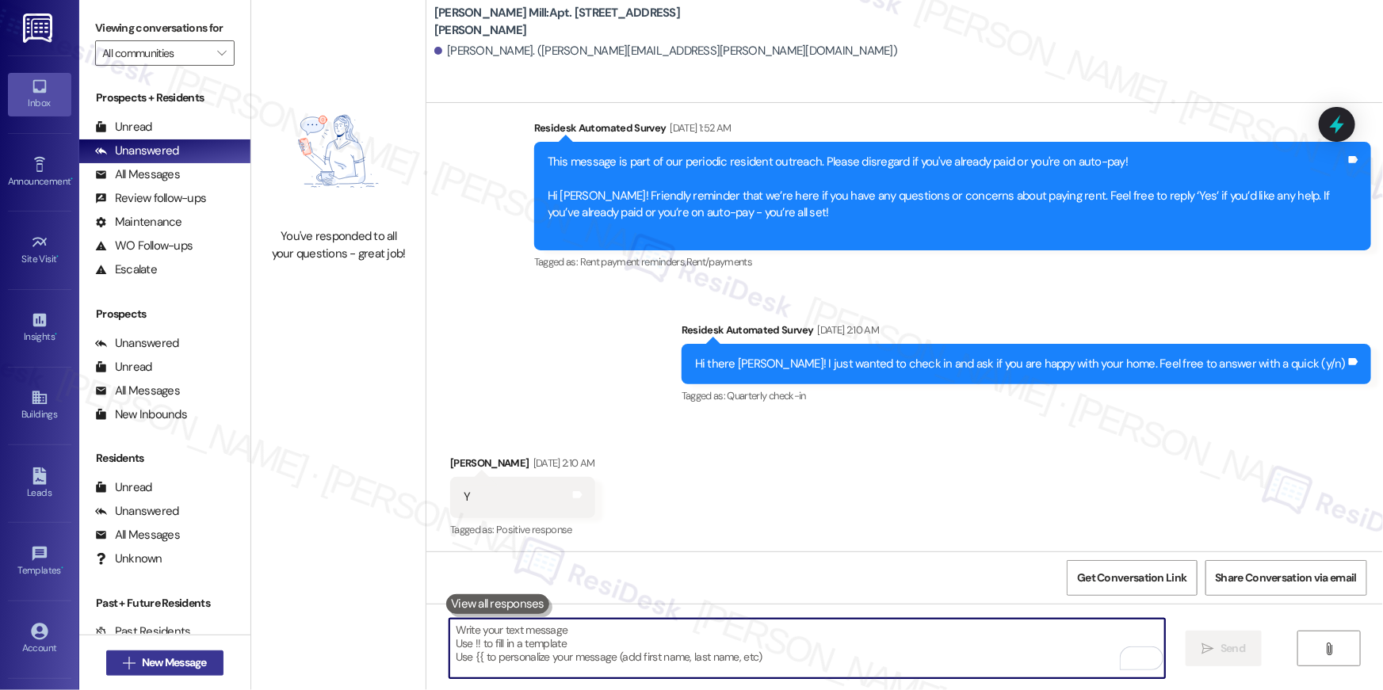
click at [152, 664] on span "New Message" at bounding box center [174, 662] width 65 height 17
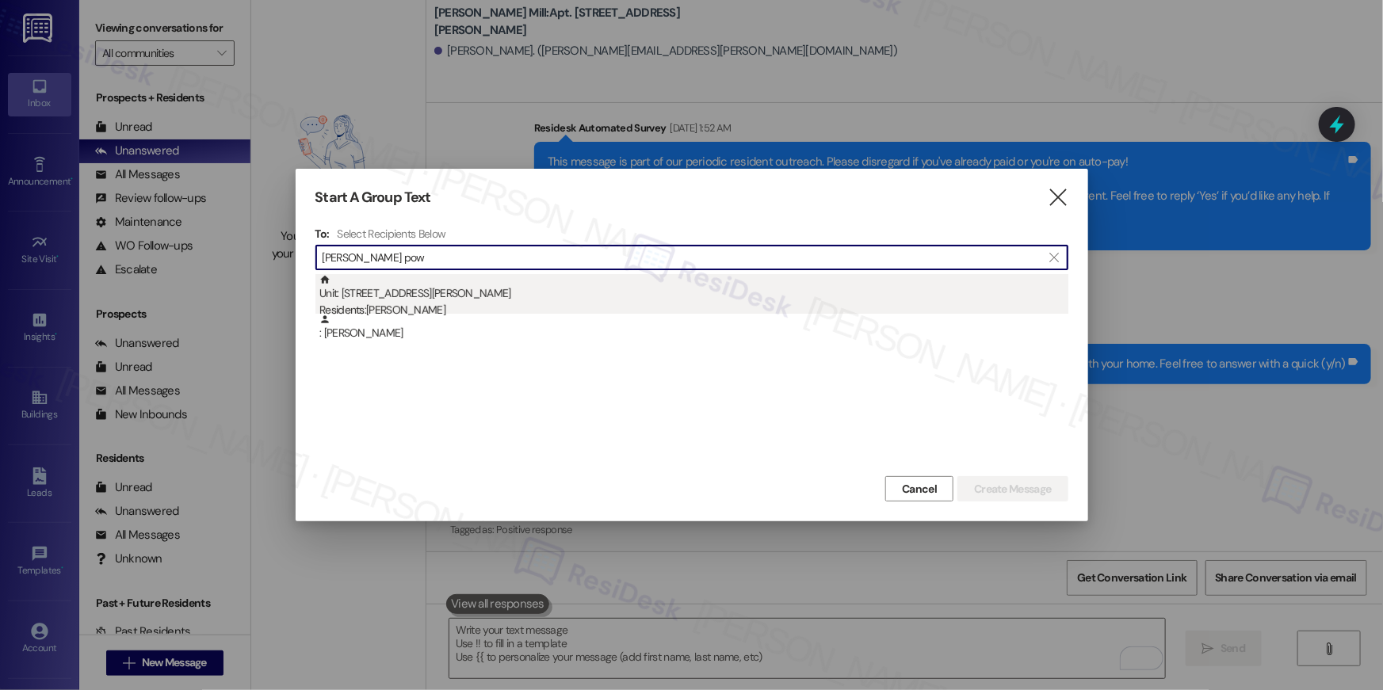
type input "valene pow"
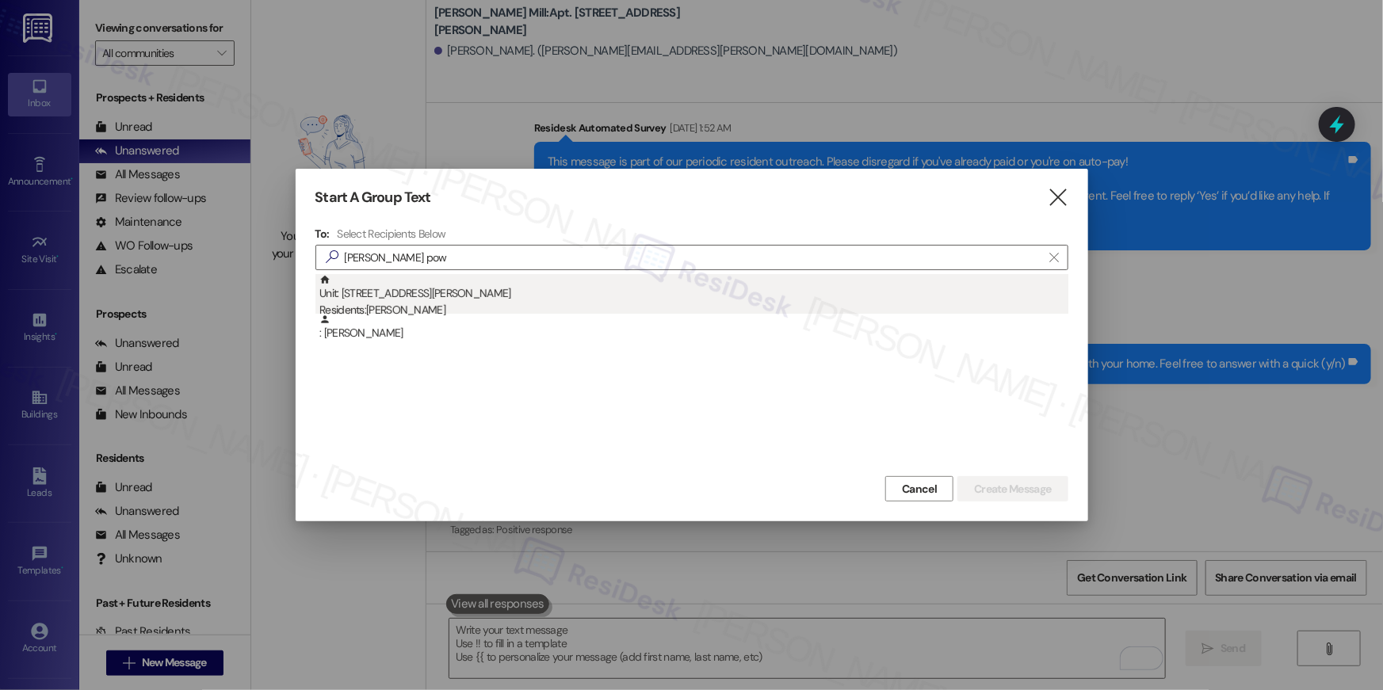
click at [536, 289] on div "Unit: 133E - 180 Watkins Station Circle Residents: Valene Powell" at bounding box center [693, 296] width 749 height 45
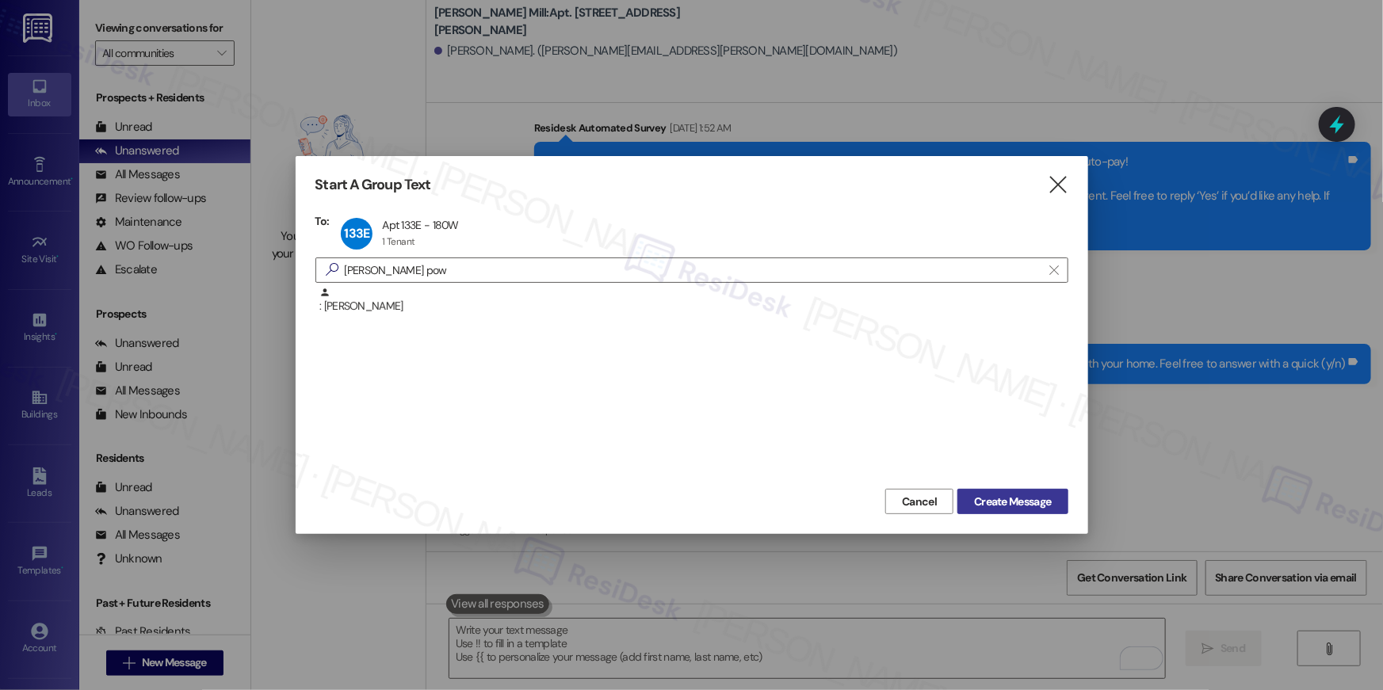
click at [1018, 499] on span "Create Message" at bounding box center [1012, 502] width 77 height 17
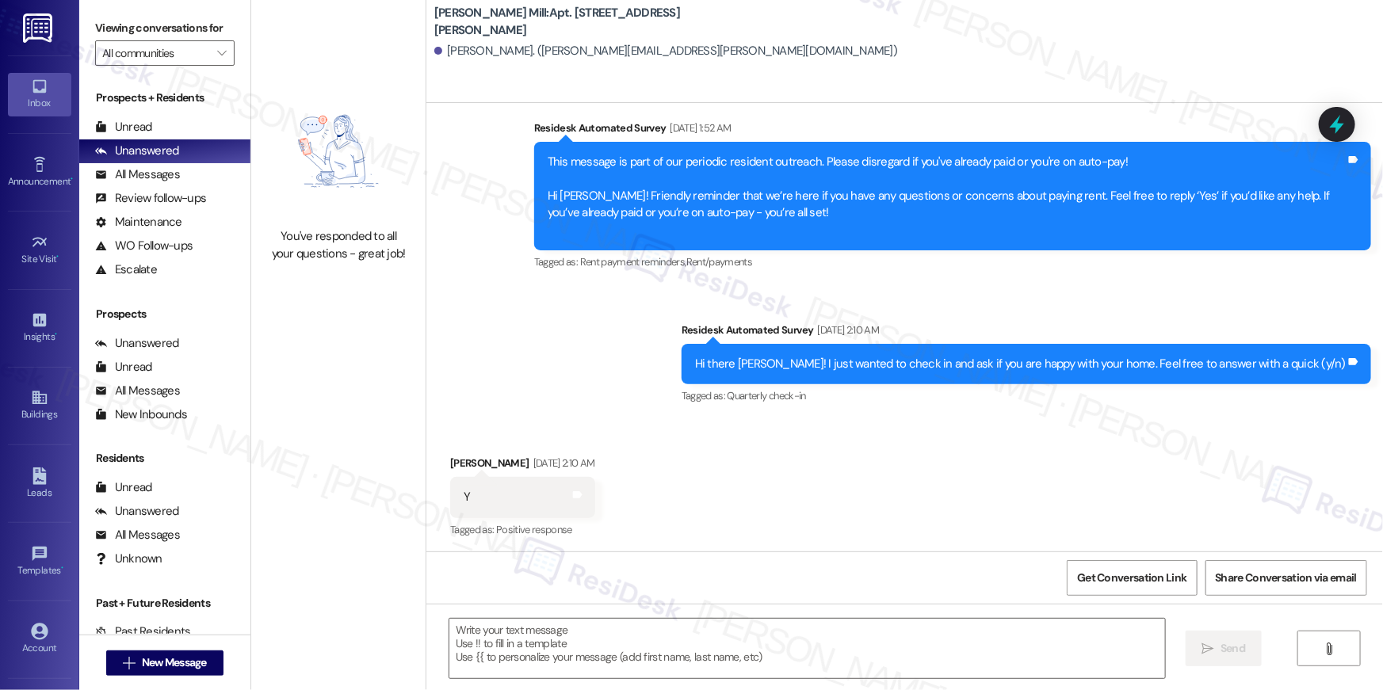
type textarea "Fetching suggested responses. Please feel free to read through the conversation…"
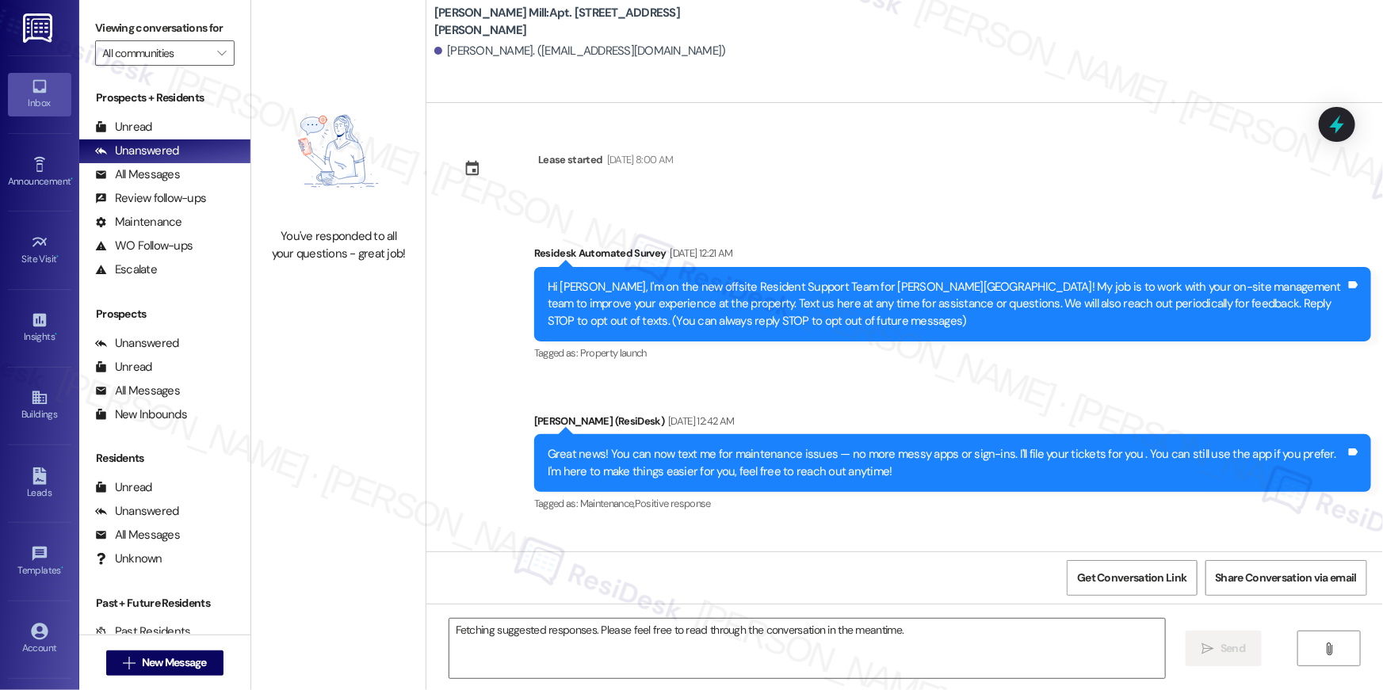
scroll to position [7603, 0]
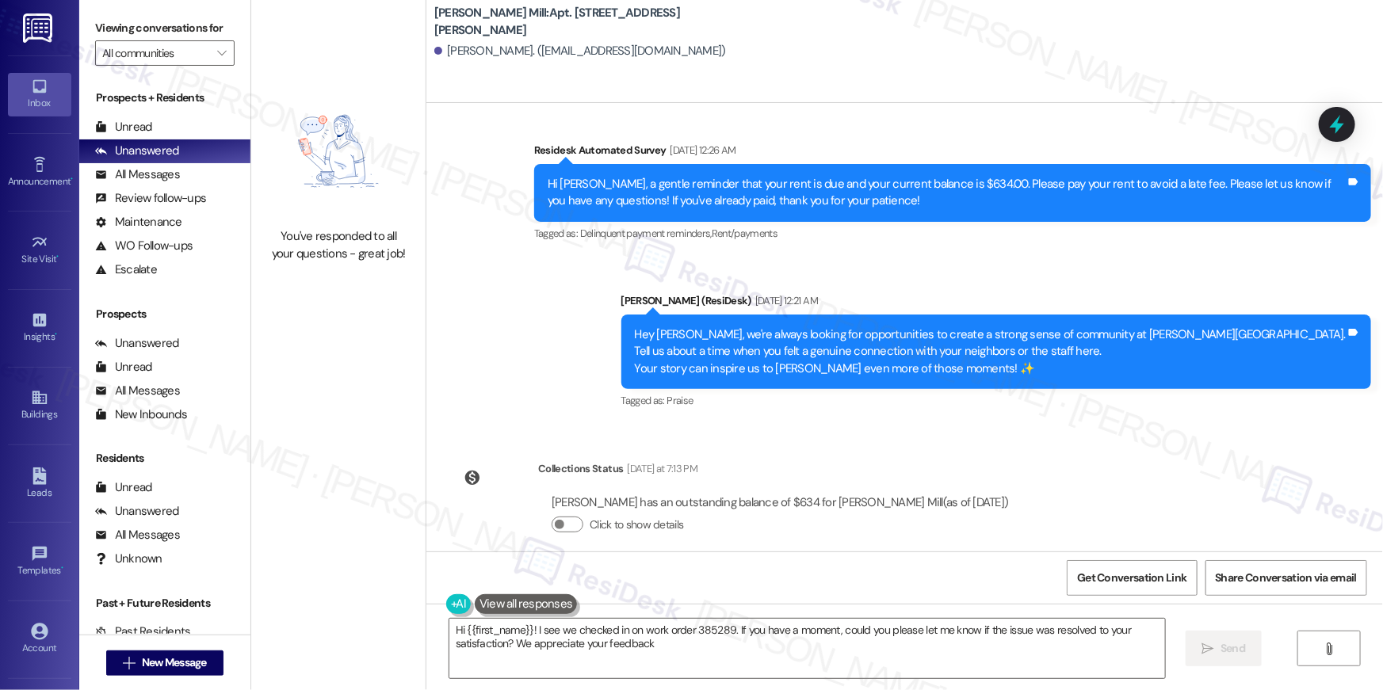
type textarea "Hi {{first_name}}! I see we checked in on work order 385289. If you have a mome…"
click at [788, 639] on textarea "Hi {{first_name}}! I see we checked in on work order 385289. If you have a mome…" at bounding box center [806, 648] width 715 height 59
click at [147, 654] on span "New Message" at bounding box center [174, 662] width 65 height 17
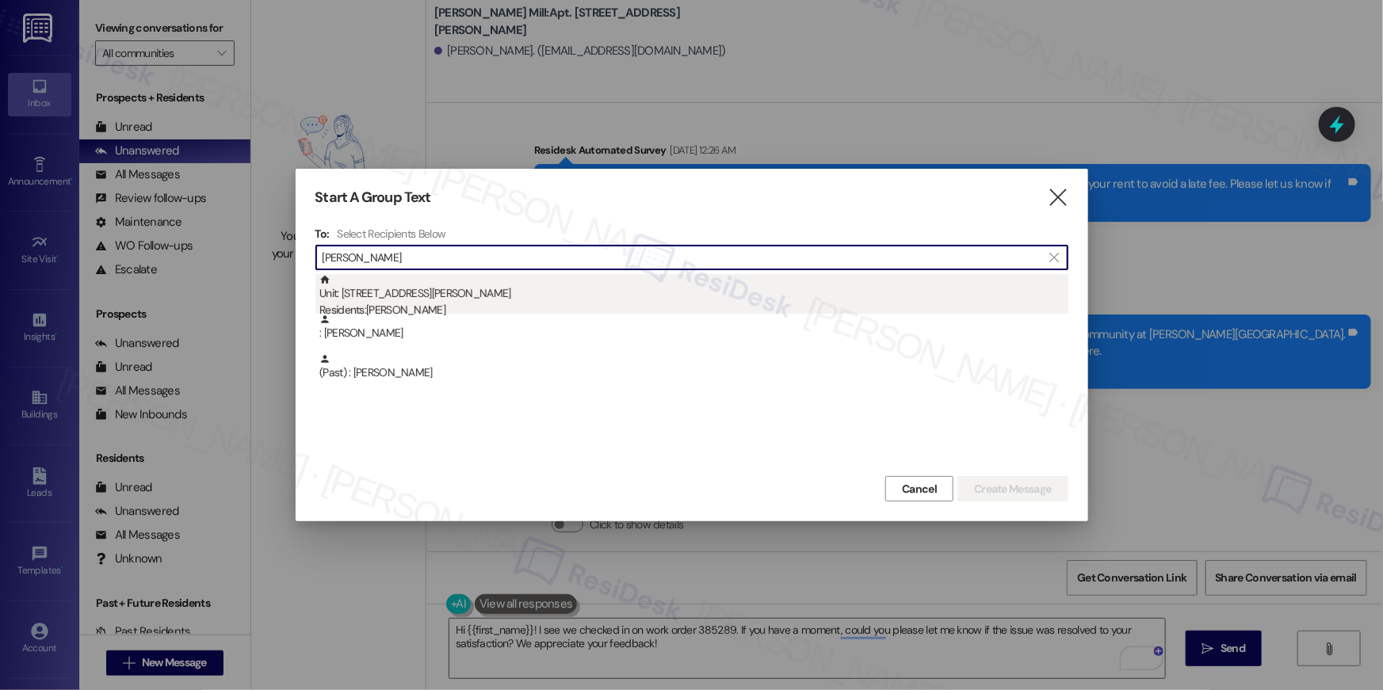
type input "bouffard"
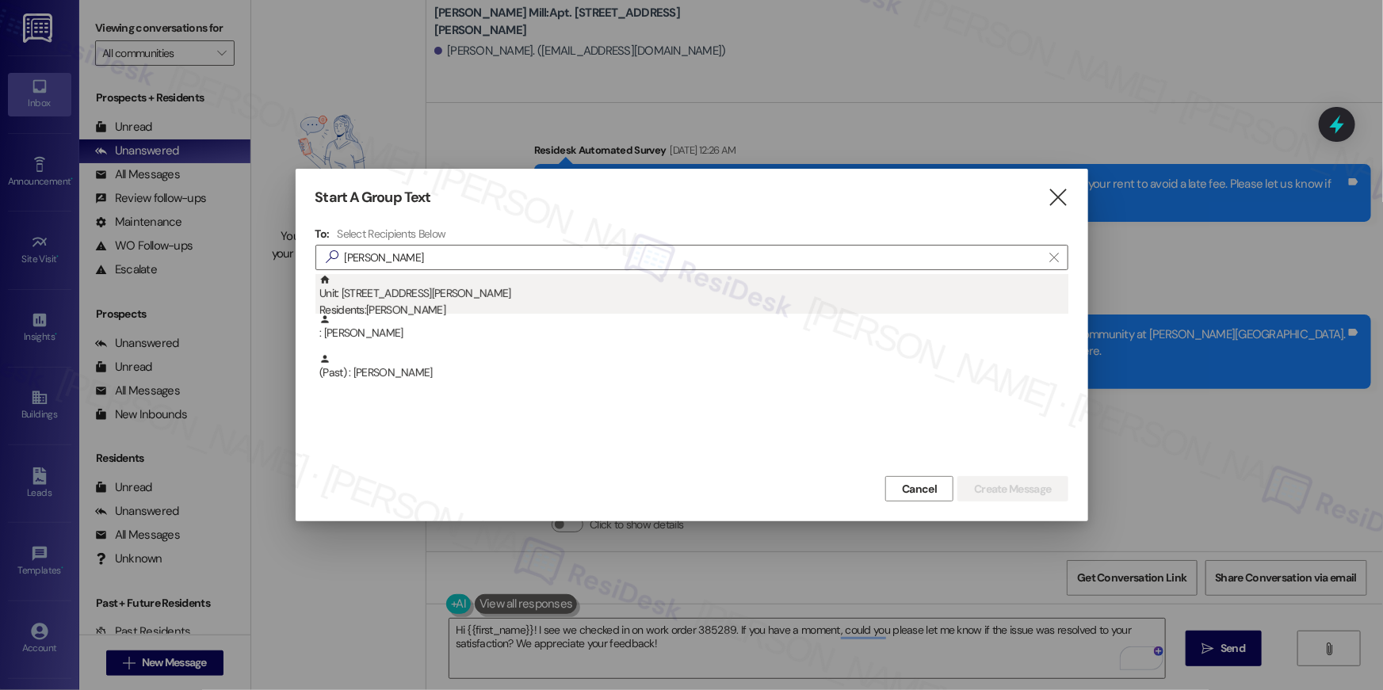
click at [540, 299] on div "Unit: 234S - 1201 S. Ross Street Residents: Arisa Bouffard" at bounding box center [693, 296] width 749 height 45
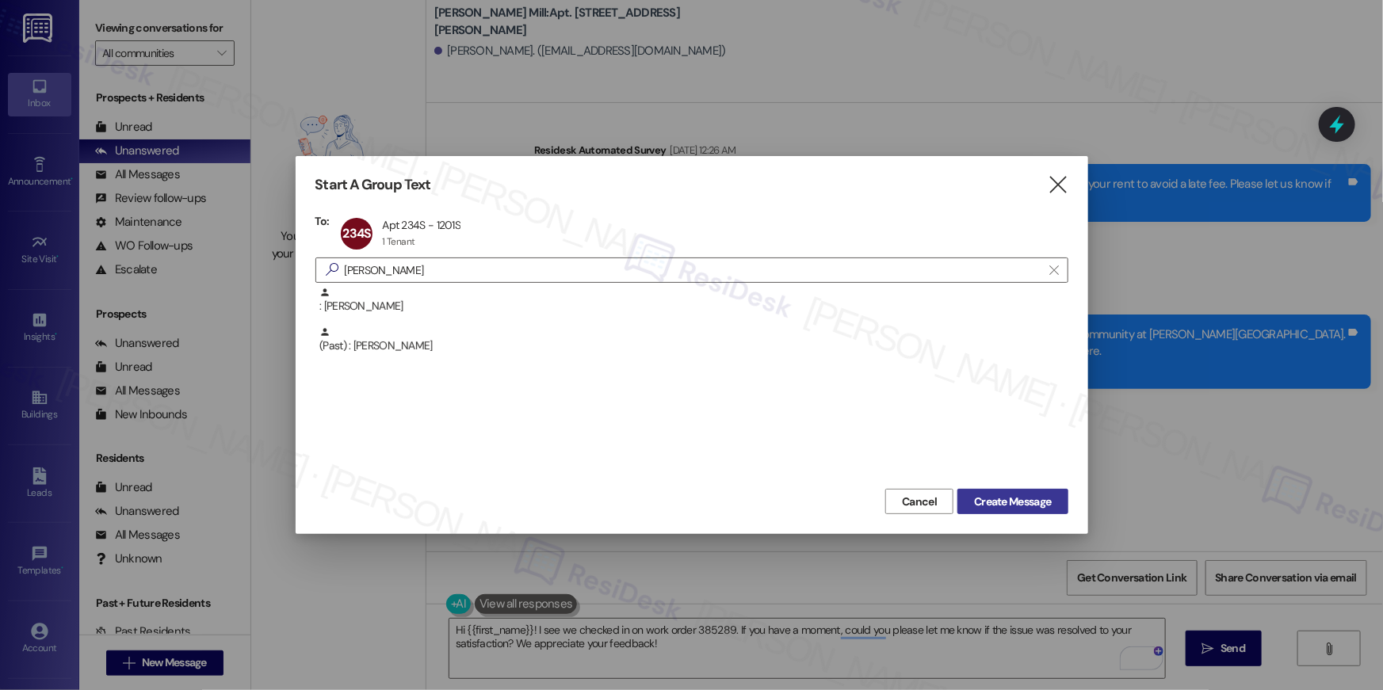
click at [986, 499] on span "Create Message" at bounding box center [1012, 502] width 77 height 17
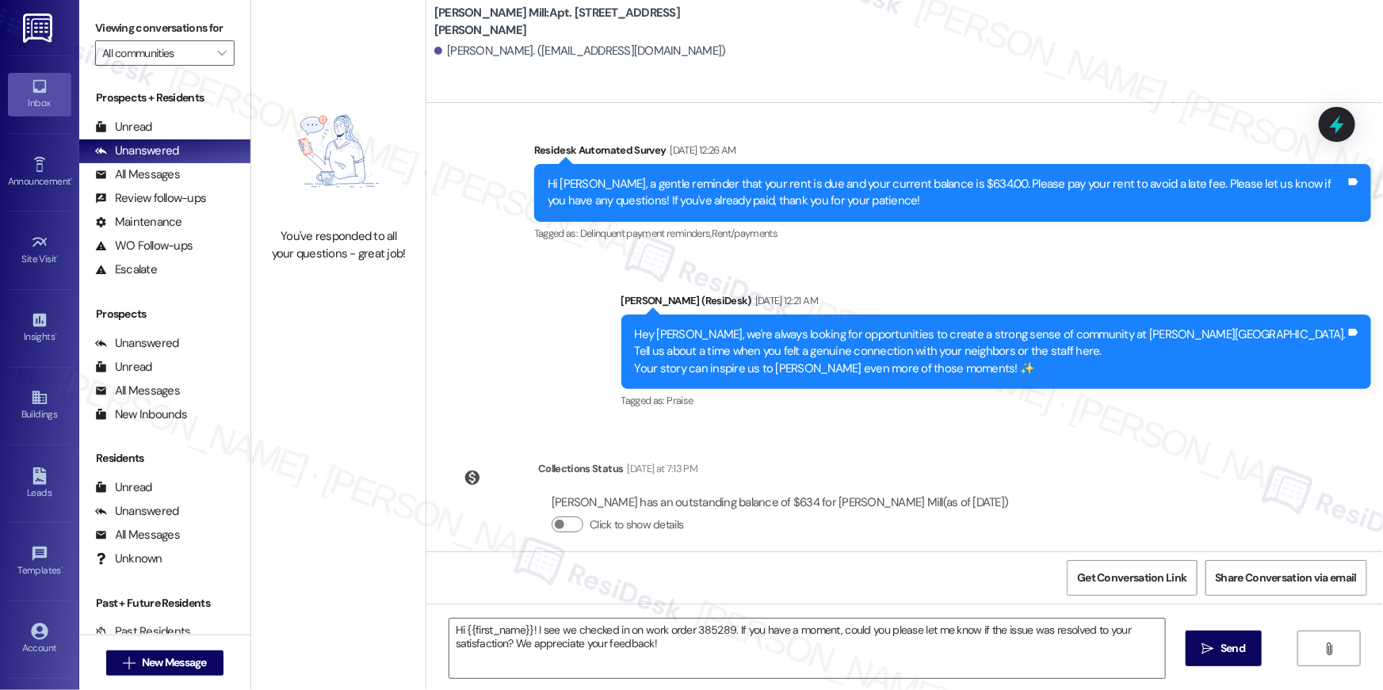
type textarea "Fetching suggested responses. Please feel free to read through the conversation…"
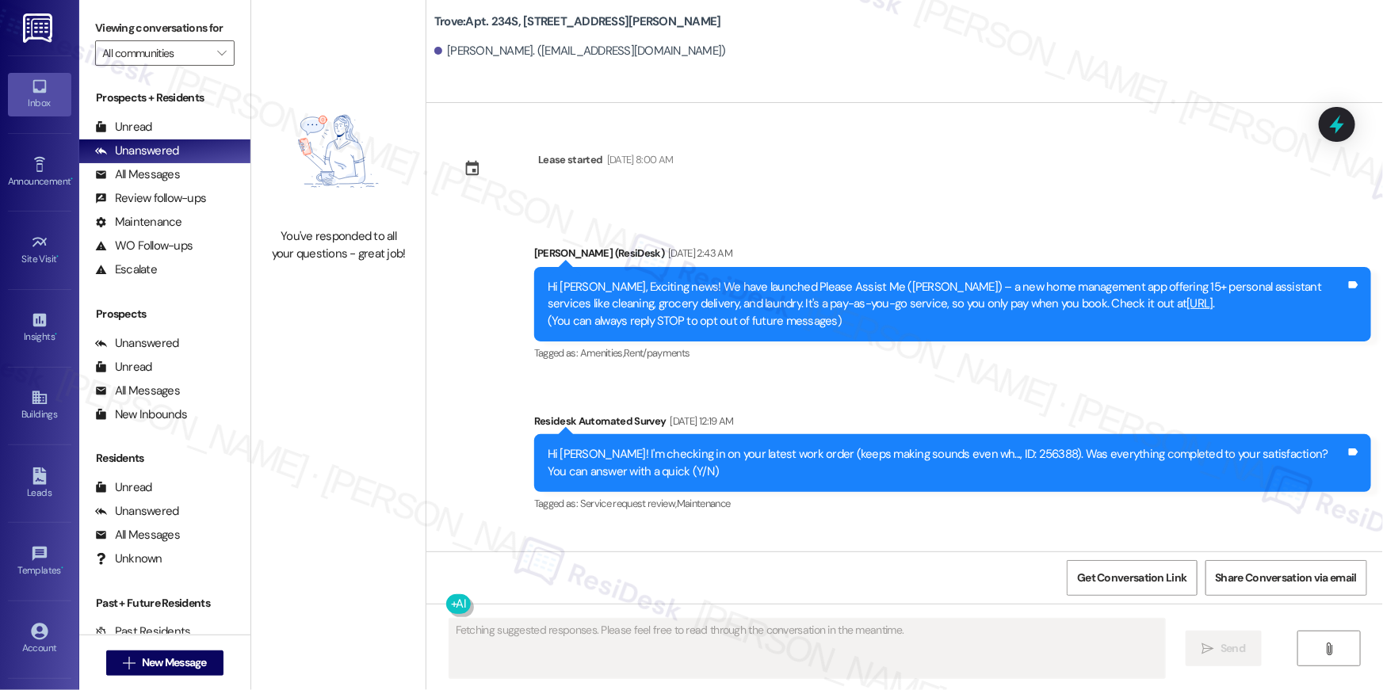
scroll to position [5206, 0]
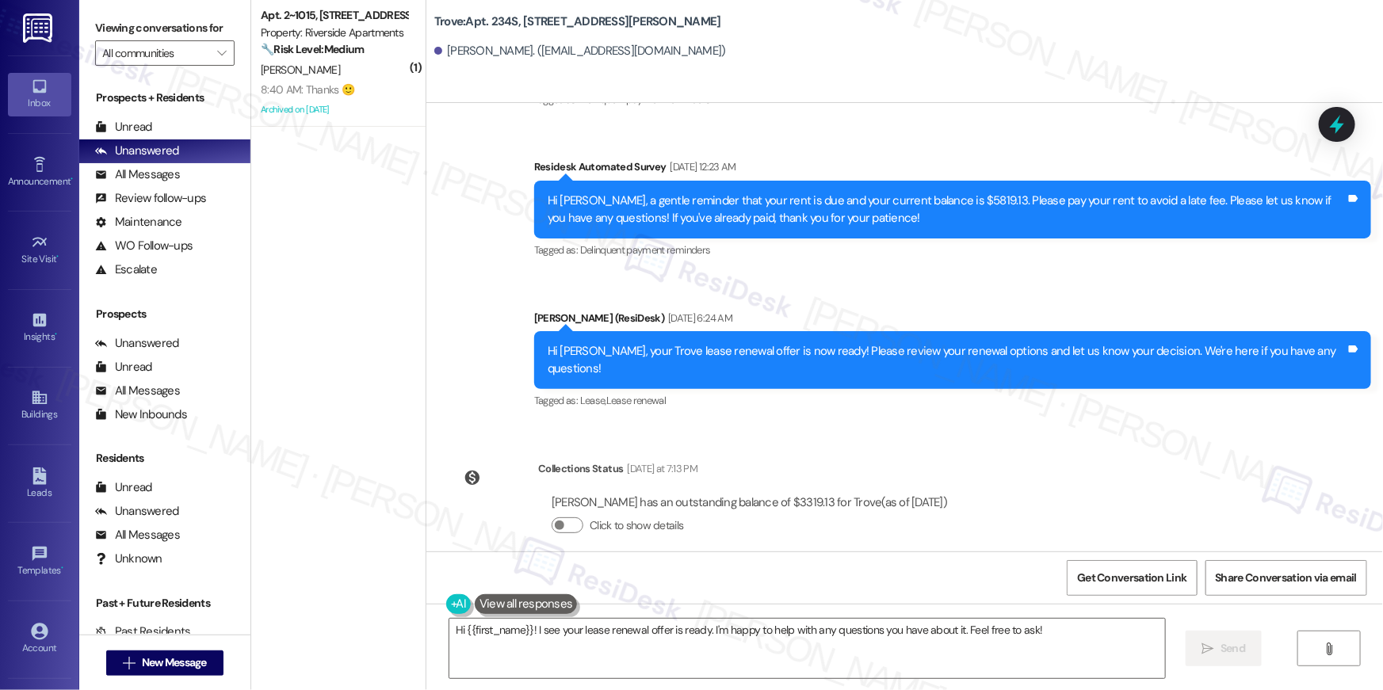
click at [1034, 509] on div "Lease started Sep 17, 2024 at 8:00 AM Announcement, sent via SMS Ella (ResiDesk…" at bounding box center [904, 327] width 956 height 448
click at [712, 635] on textarea "Hi {{first_name}}! I see your lease renewal offer is ready. I'm happy to help w…" at bounding box center [806, 648] width 715 height 59
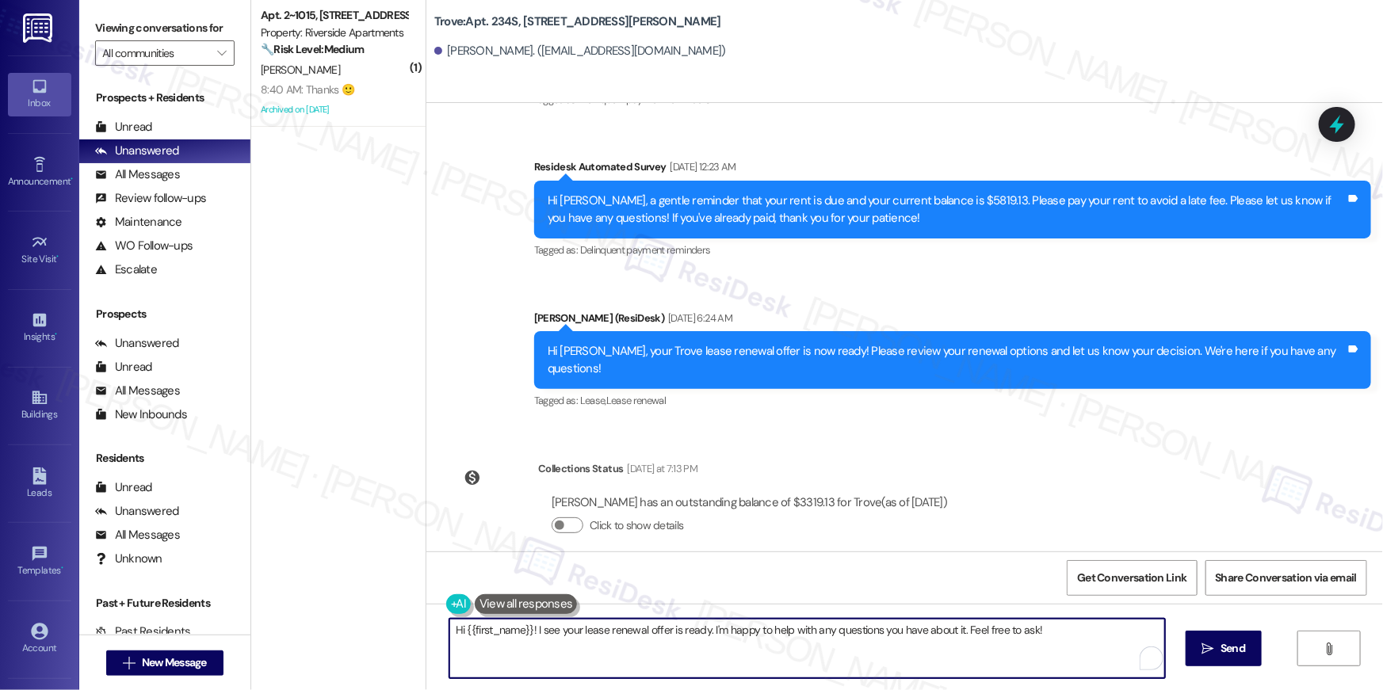
click at [712, 635] on textarea "Hi {{first_name}}! I see your lease renewal offer is ready. I'm happy to help w…" at bounding box center [806, 648] width 715 height 59
paste textarea ", just following up on your lease renewal offer at {{property}}. Have you had a…"
type textarea "Hi {{first_name}}, just following up on your lease renewal offer at {{property}…"
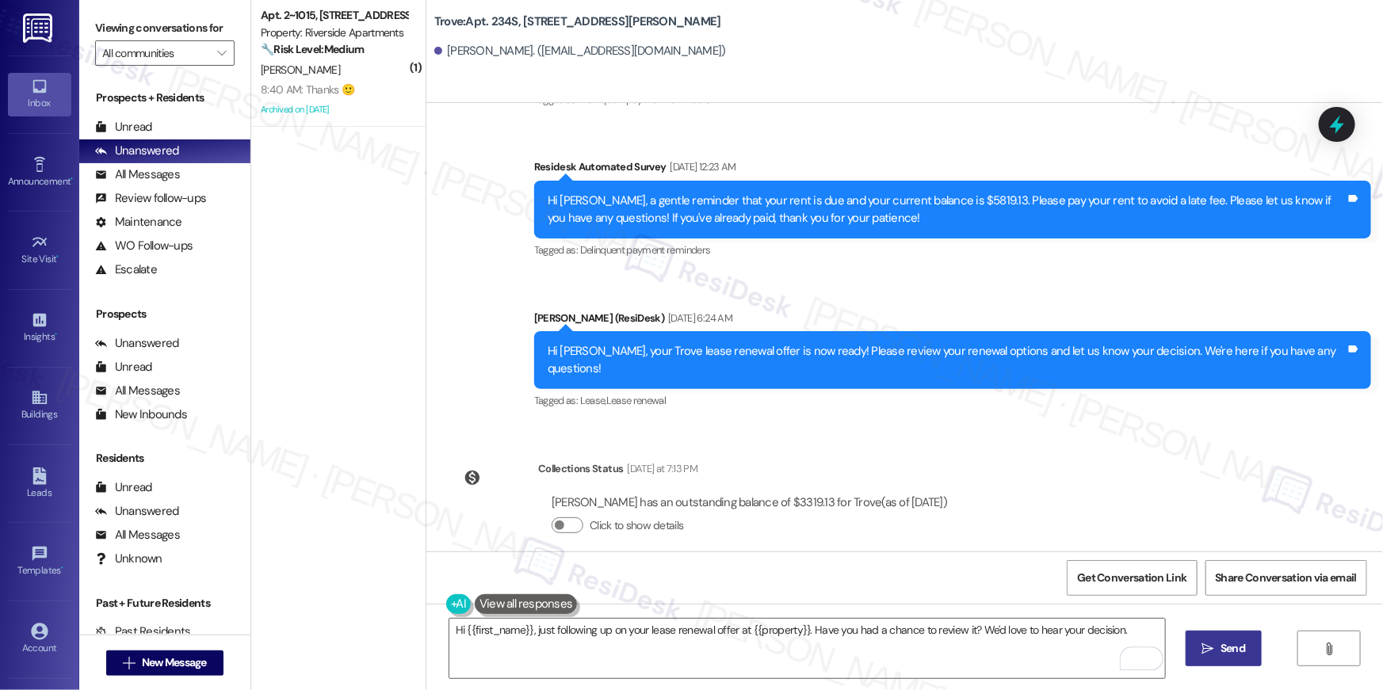
click at [1243, 657] on button " Send" at bounding box center [1223, 649] width 77 height 36
click at [168, 665] on span "New Message" at bounding box center [174, 662] width 65 height 17
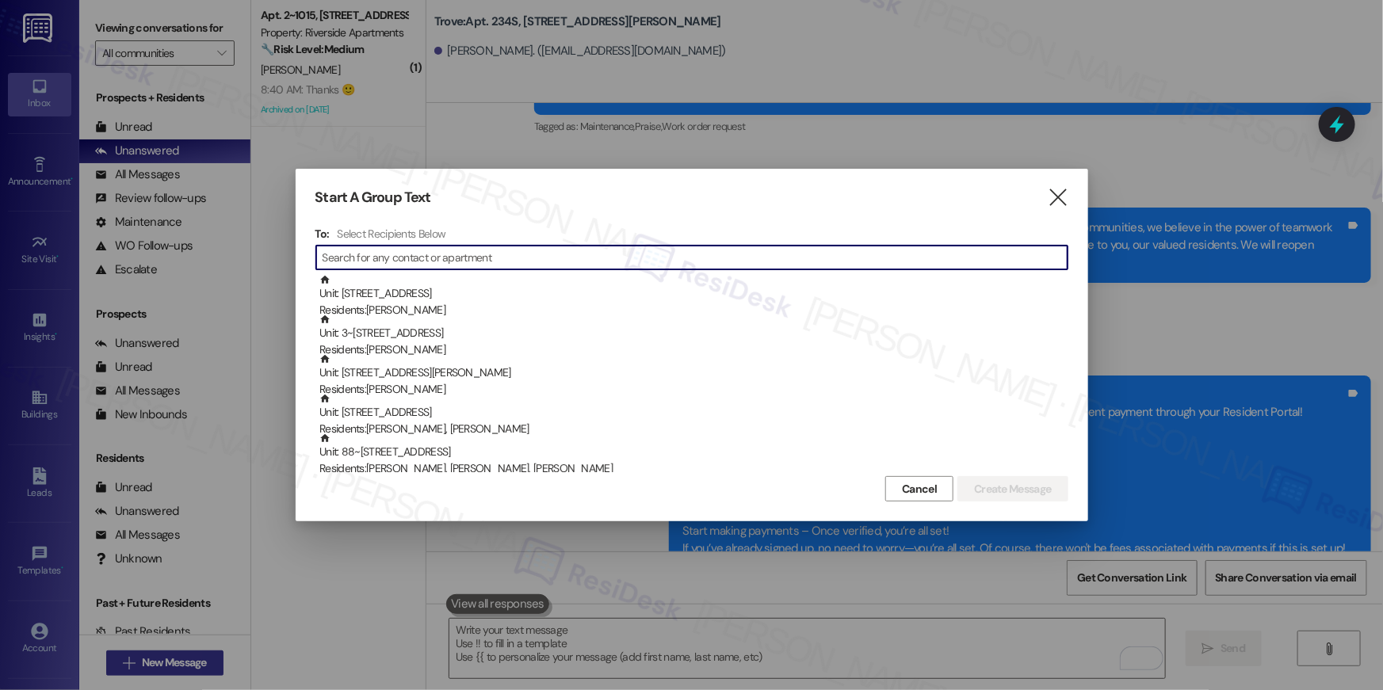
scroll to position [433, 0]
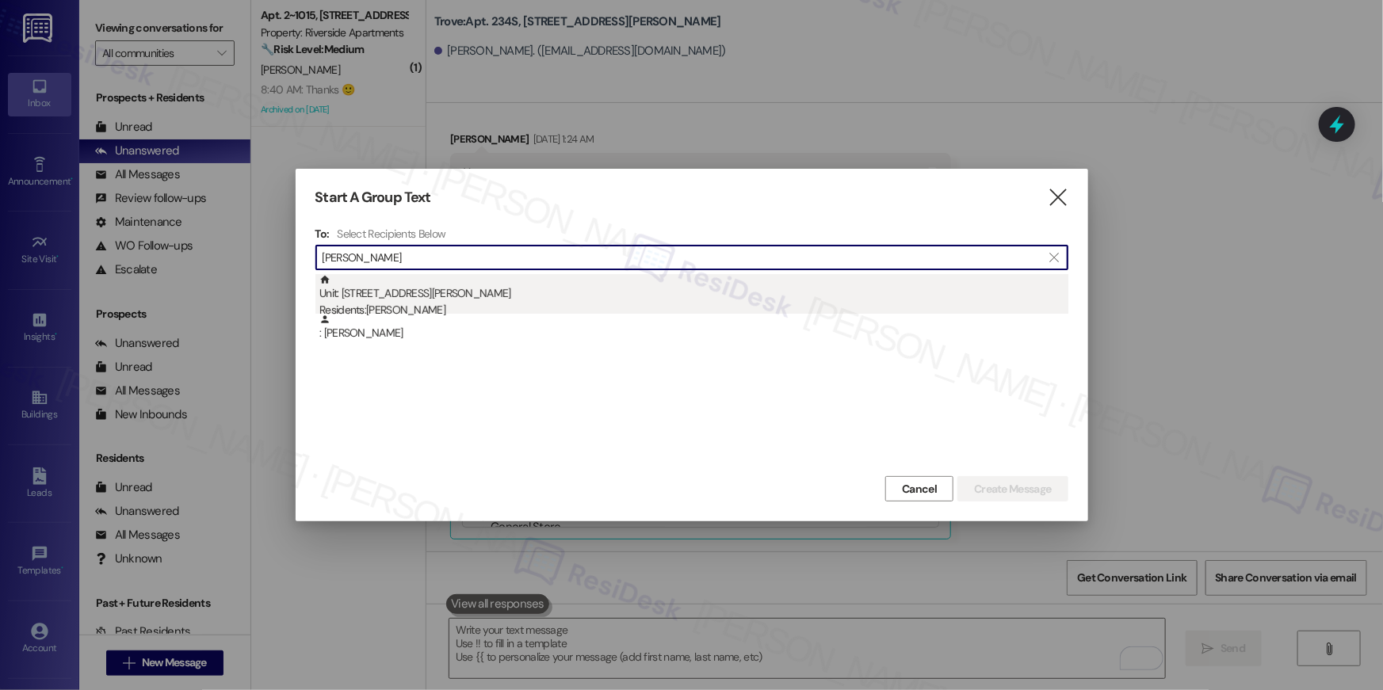
type input "bing xiao"
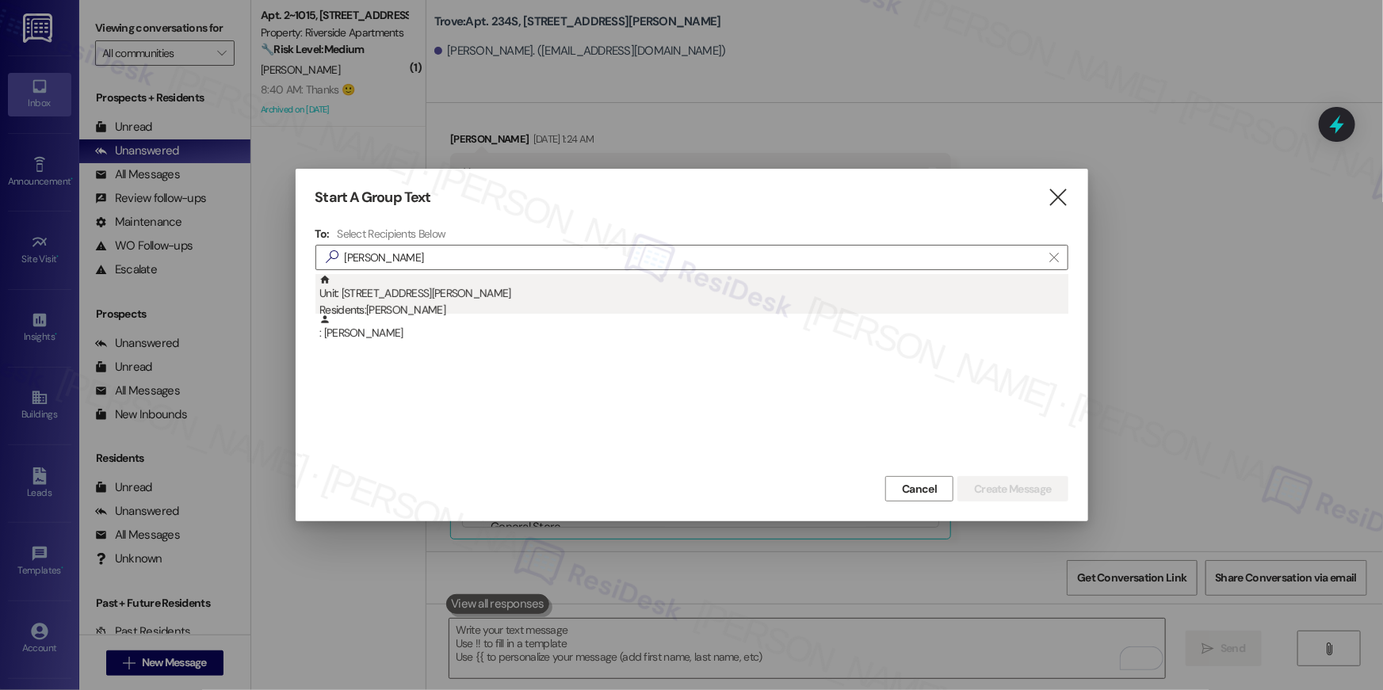
click at [553, 305] on div "Residents: Bing Xiao" at bounding box center [693, 310] width 749 height 17
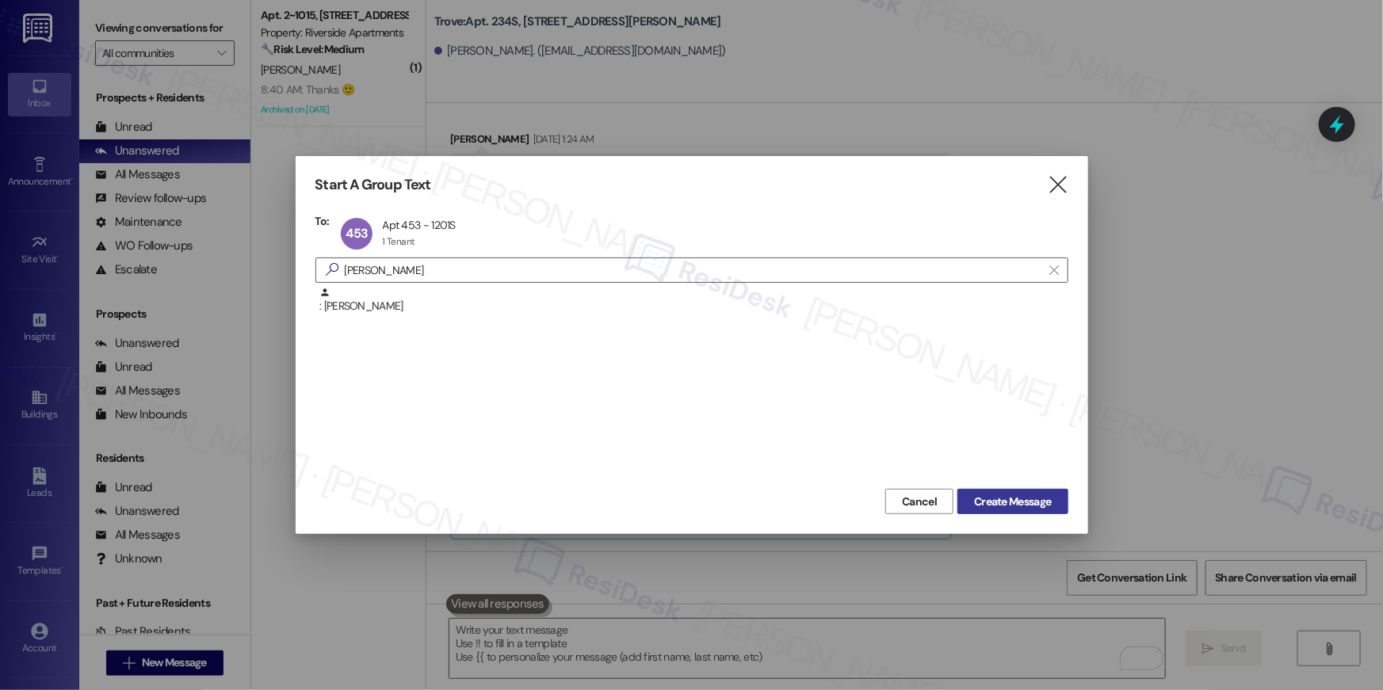
click at [984, 504] on span "Create Message" at bounding box center [1012, 502] width 77 height 17
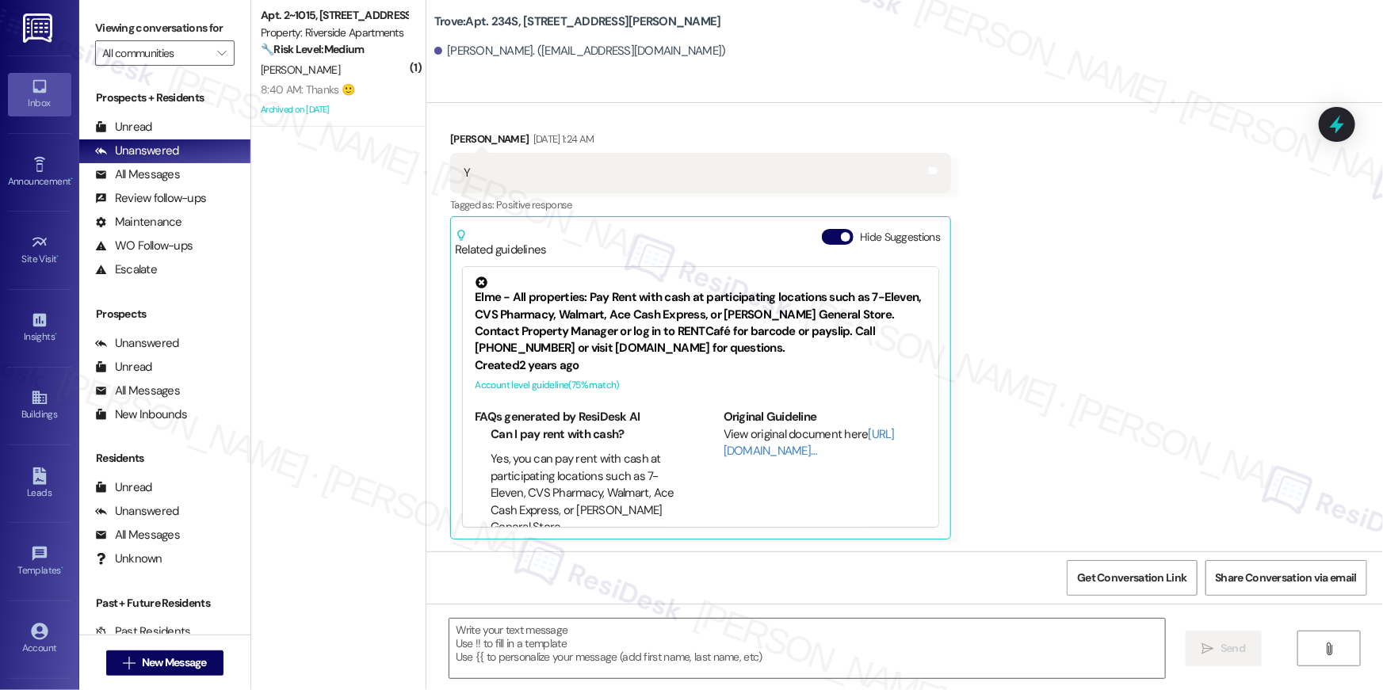
type textarea "Fetching suggested responses. Please feel free to read through the conversation…"
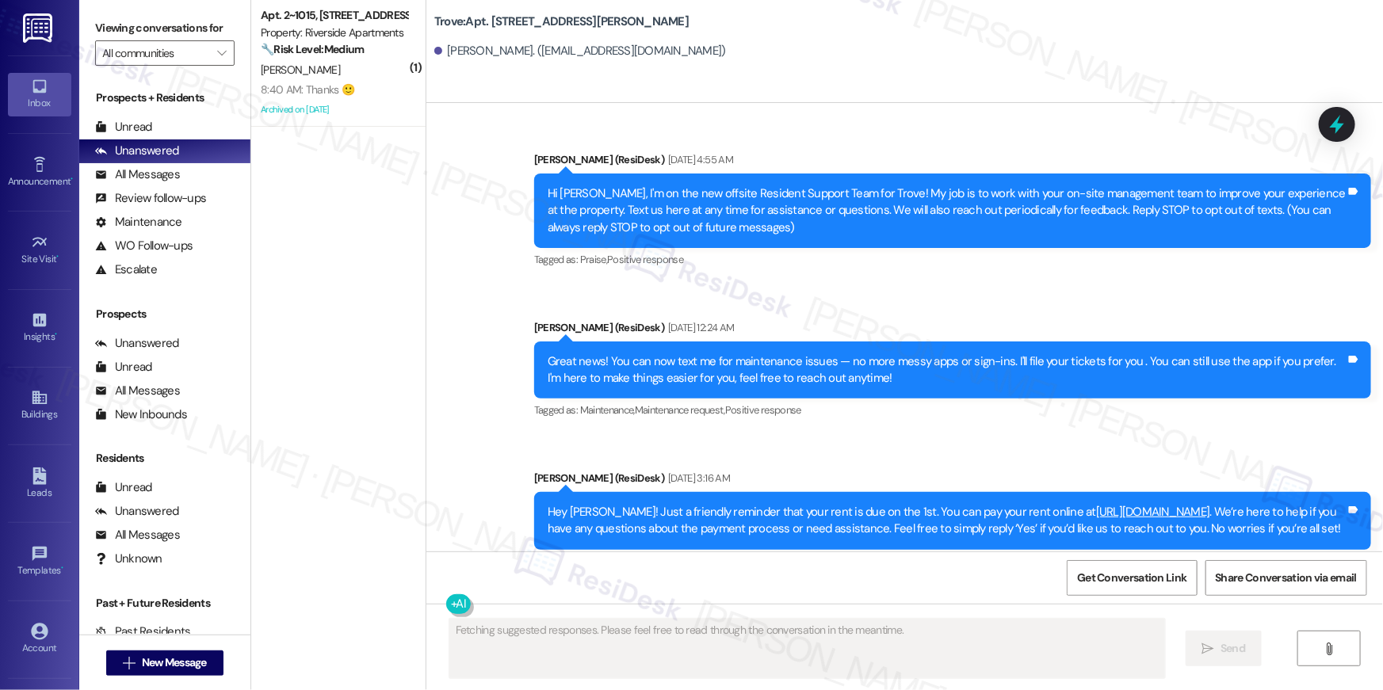
scroll to position [9508, 0]
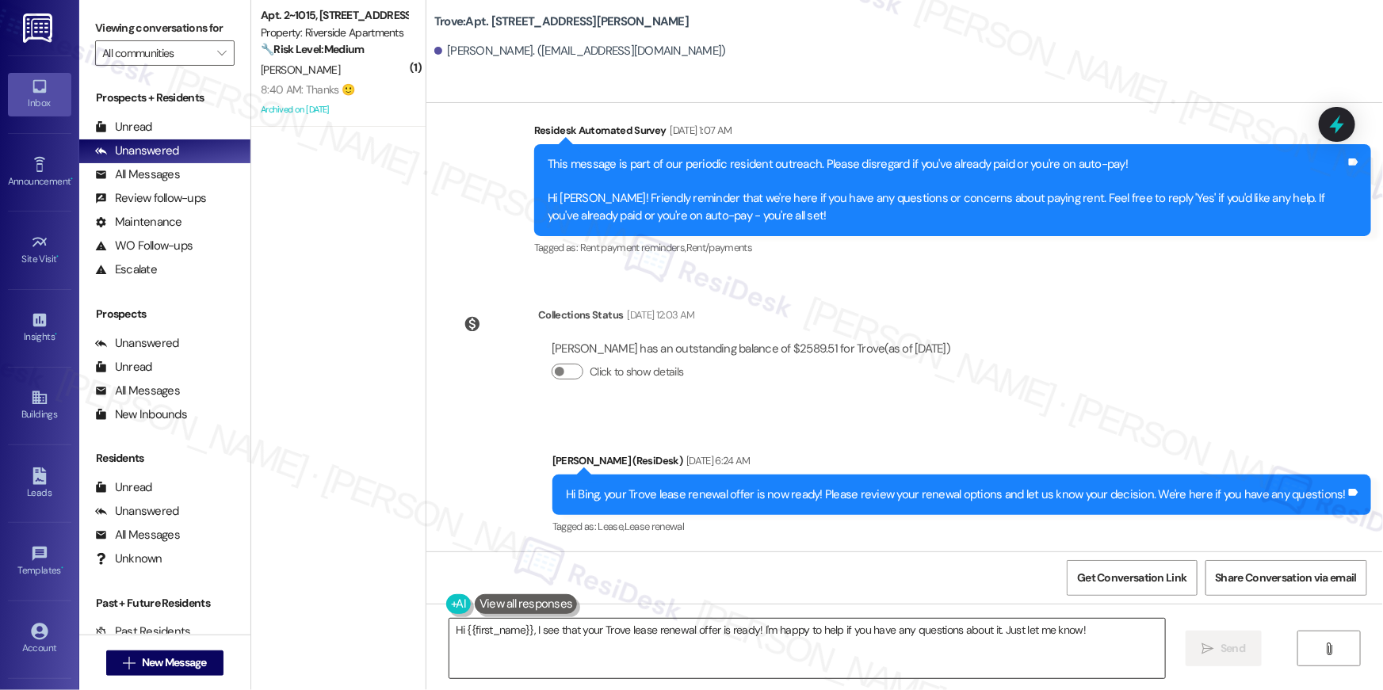
click at [824, 647] on textarea "Hi {{first_name}}, I see that your Trove lease renewal offer is ready! I'm happ…" at bounding box center [806, 648] width 715 height 59
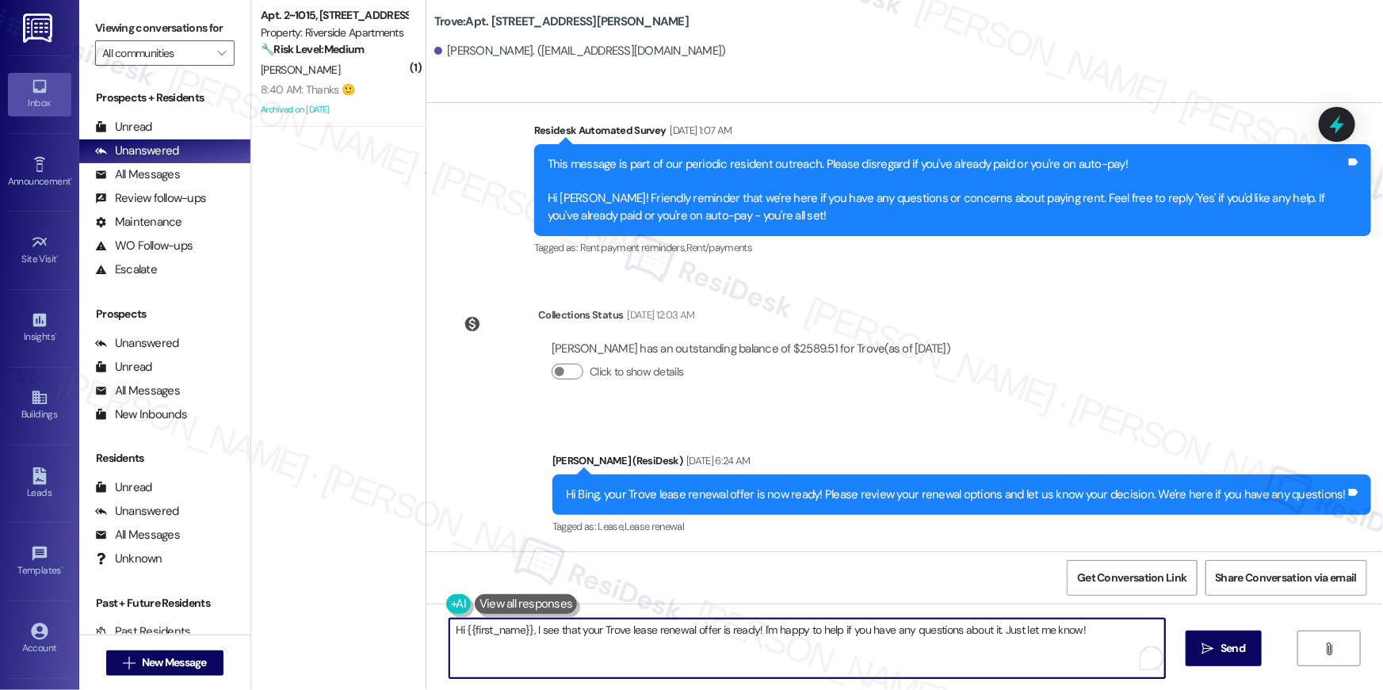
paste textarea "just following up on your lease renewal offer at {{property}}. Have you had a c…"
type textarea "Hi {{first_name}}, just following up on your lease renewal offer at {{property}…"
click at [824, 644] on textarea "Hi {{first_name}}, just following up on your lease renewal offer at {{property}…" at bounding box center [806, 648] width 715 height 59
paste textarea "To enrich screen reader interactions, please activate Accessibility in Grammarl…"
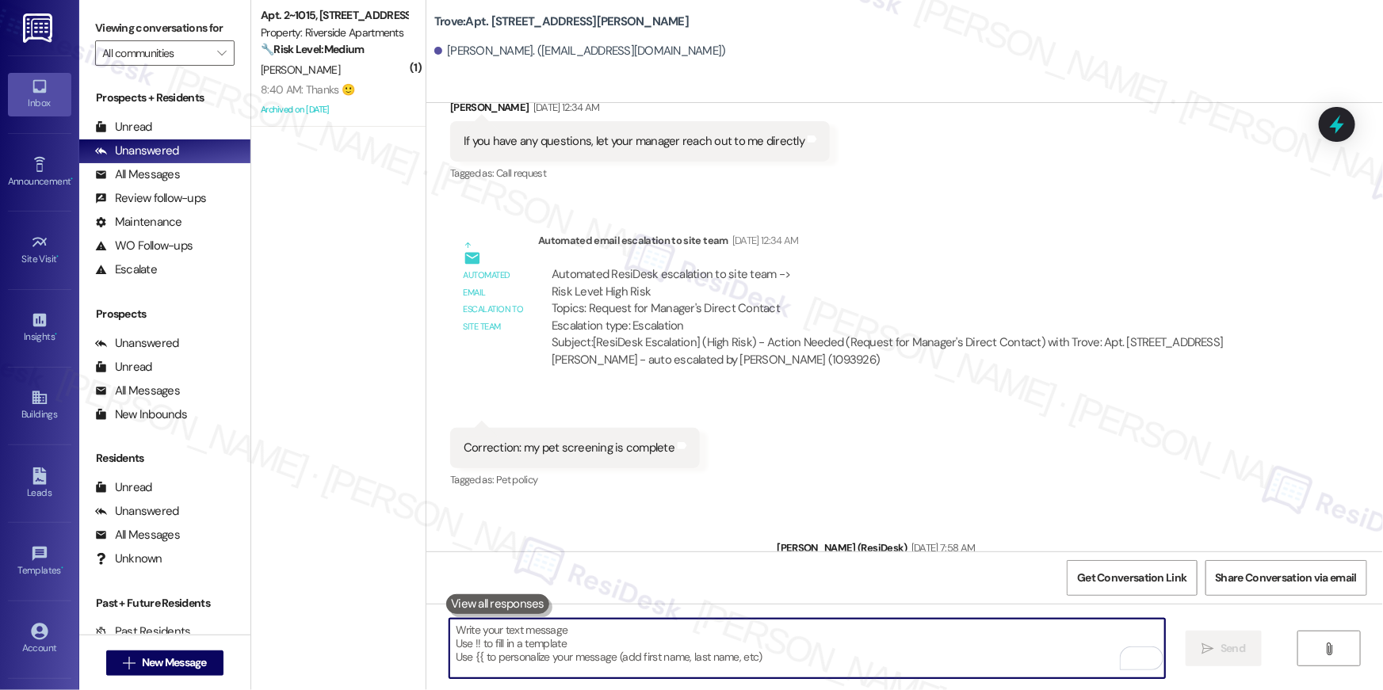
scroll to position [8776, 0]
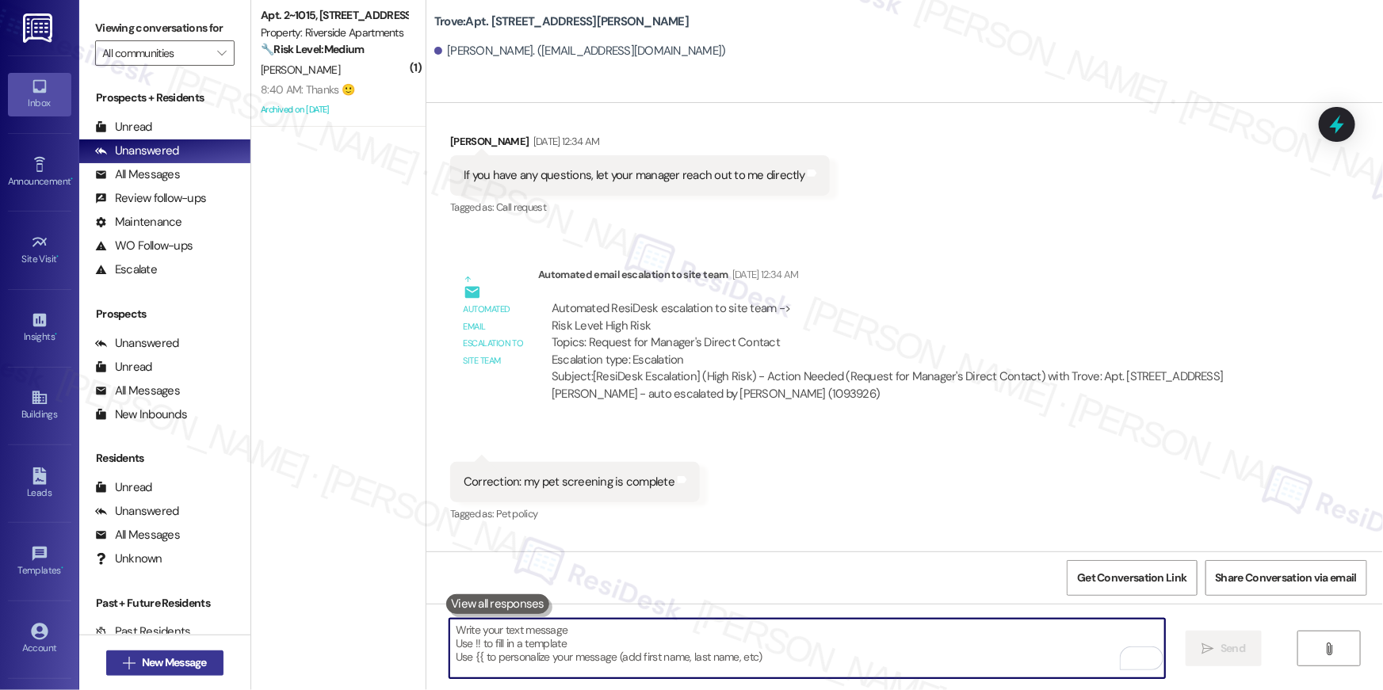
click at [194, 663] on span "New Message" at bounding box center [174, 662] width 65 height 17
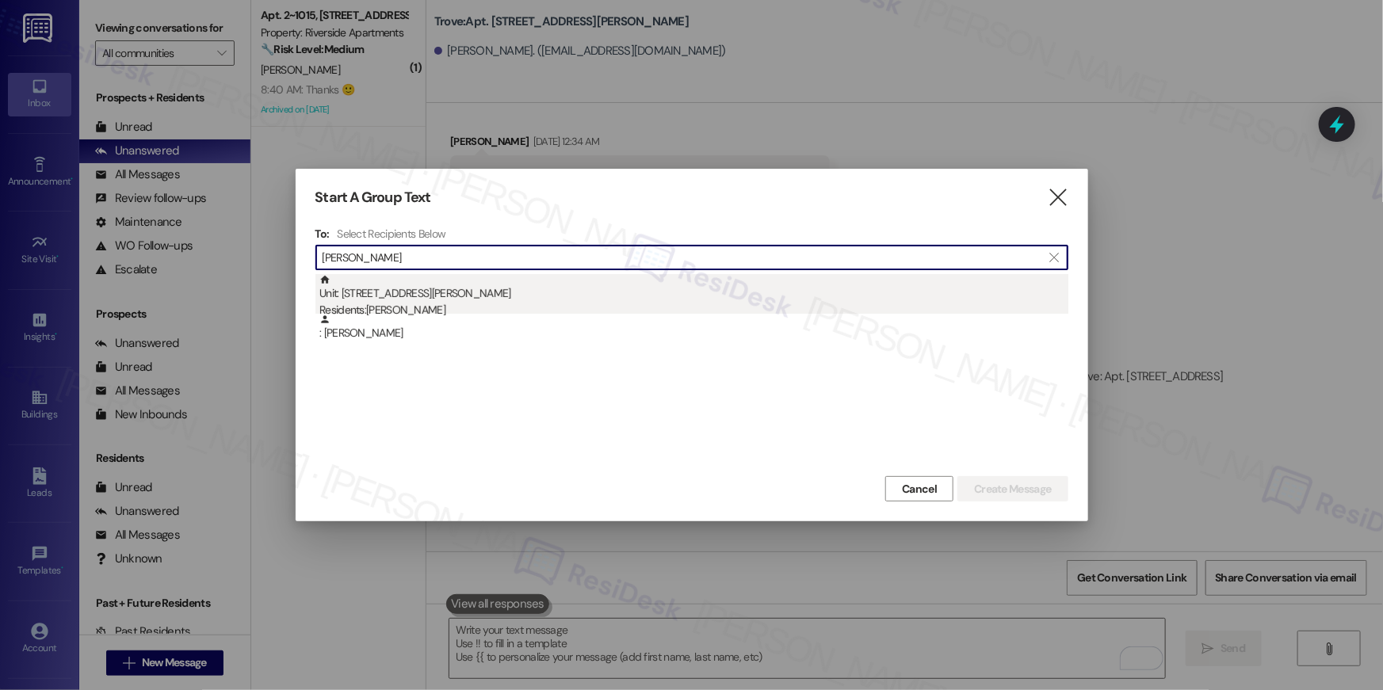
type input "kimberly chapman"
click at [496, 288] on div "Unit: 556 - 1201 S. Ross Street Residents: Kimberly Chapman" at bounding box center [693, 296] width 749 height 45
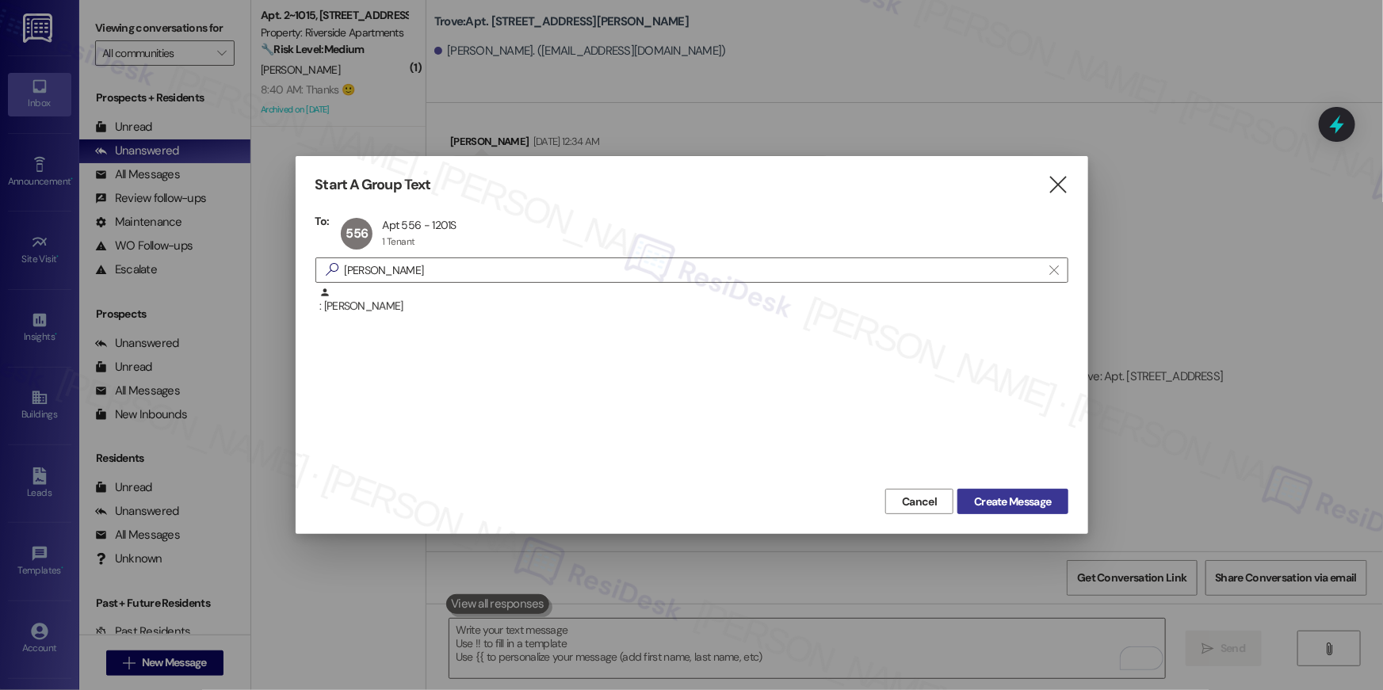
click at [1028, 503] on span "Create Message" at bounding box center [1012, 502] width 77 height 17
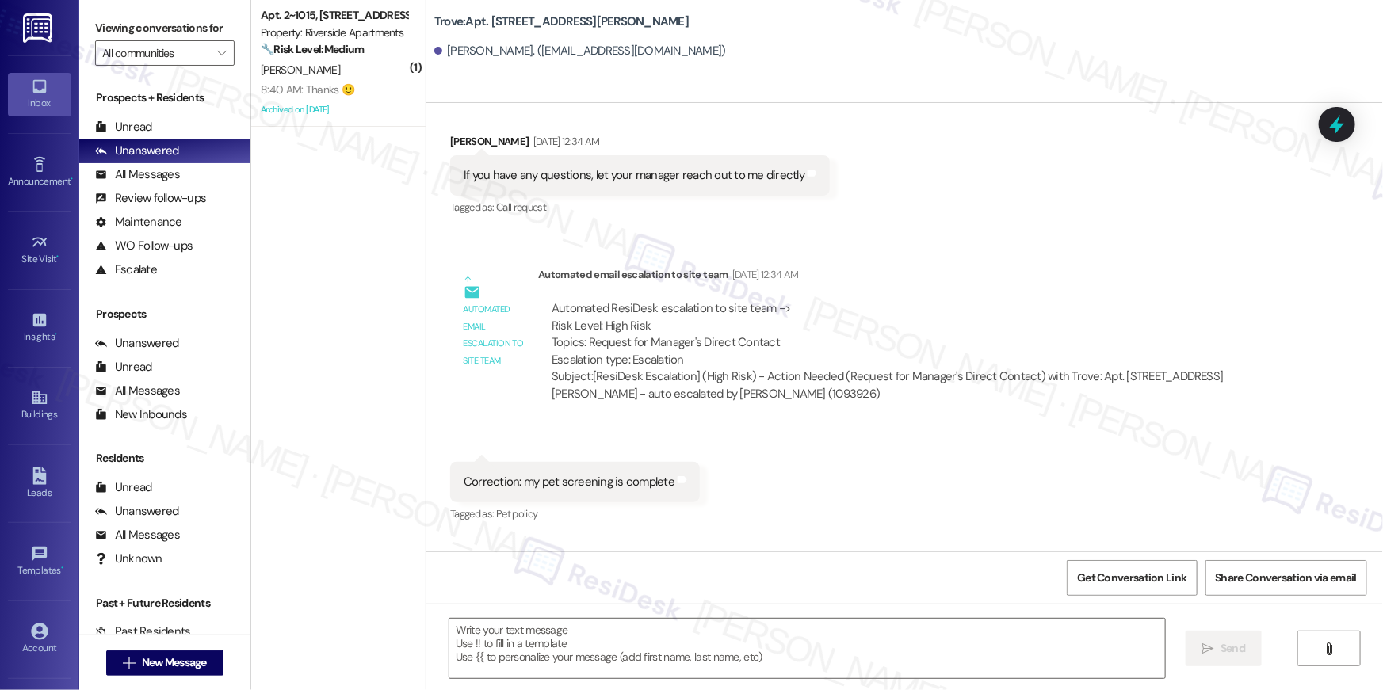
type textarea "Fetching suggested responses. Please feel free to read through the conversation…"
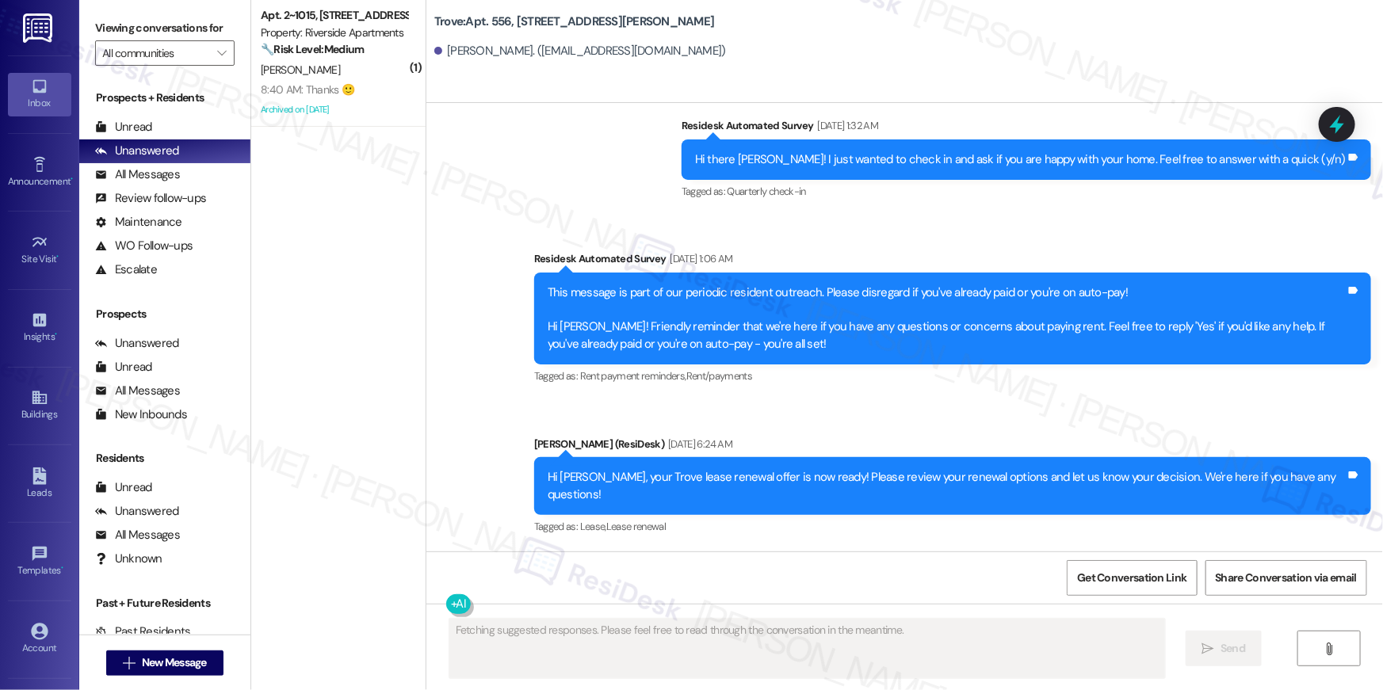
scroll to position [428, 0]
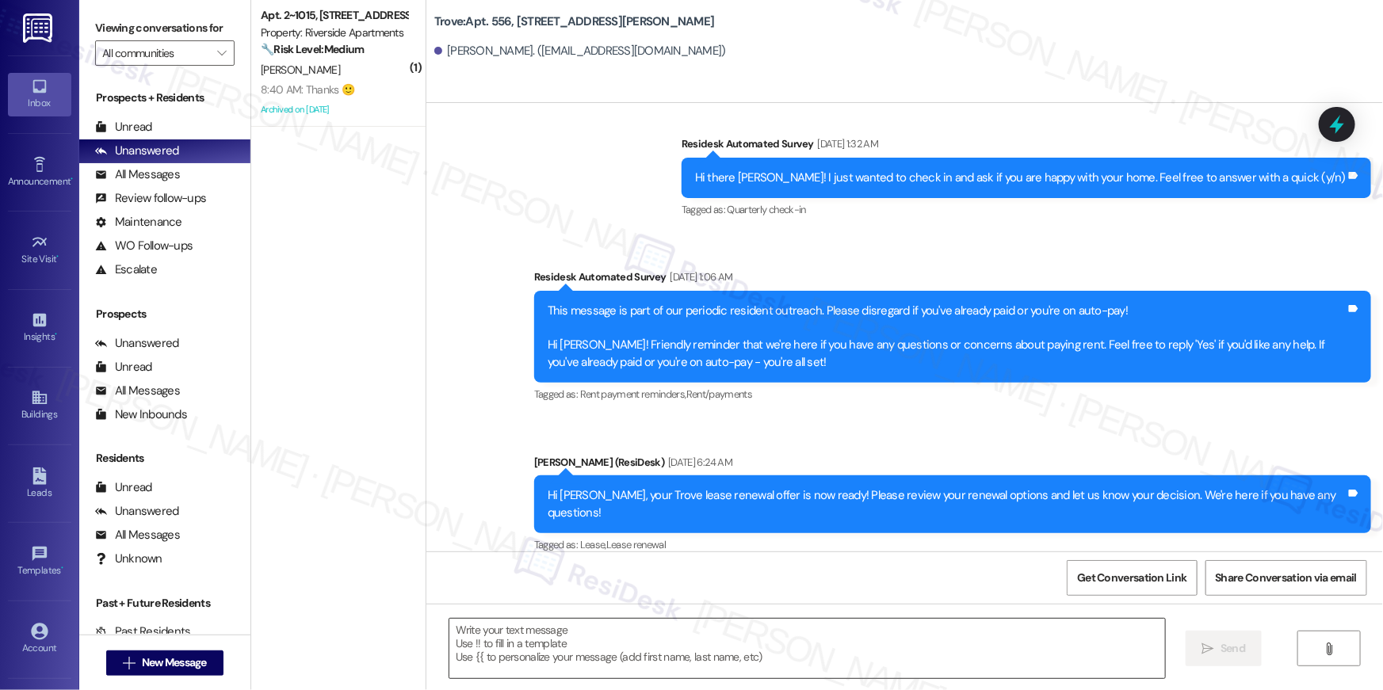
click at [951, 662] on textarea at bounding box center [806, 648] width 715 height 59
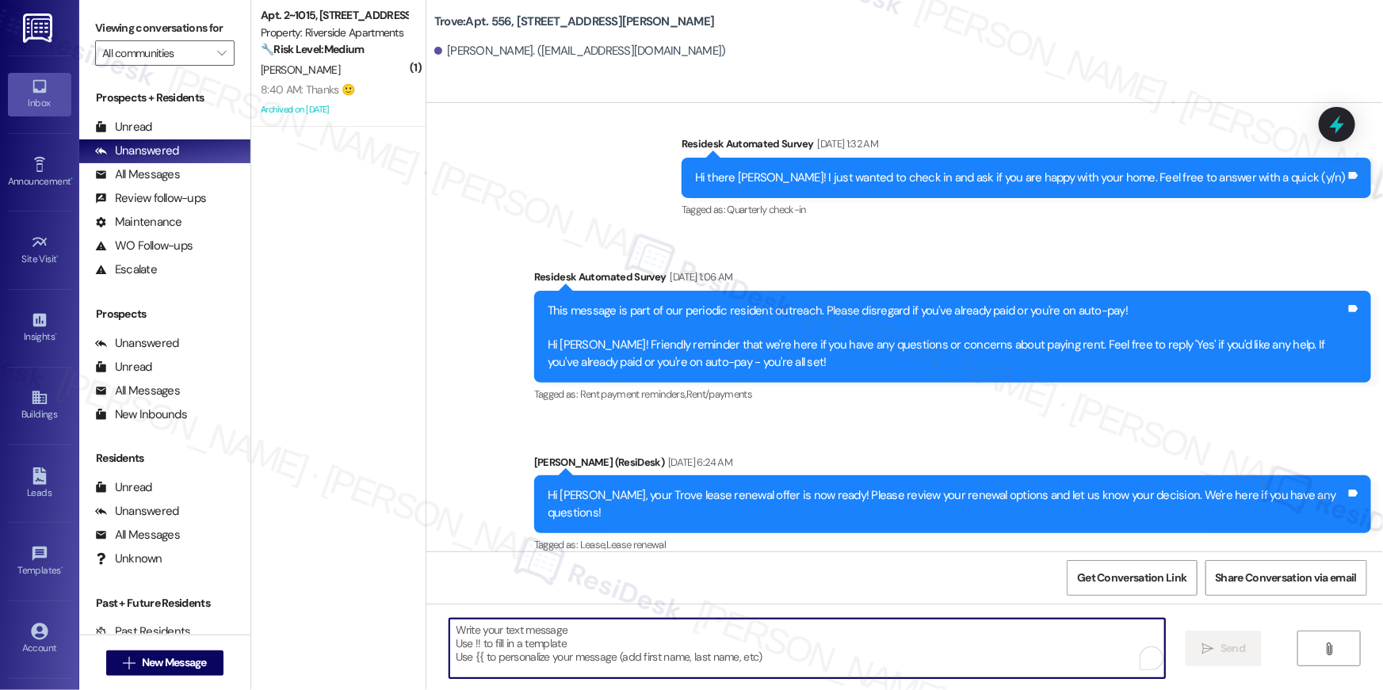
click at [950, 659] on textarea "To enrich screen reader interactions, please activate Accessibility in Grammarl…" at bounding box center [806, 648] width 715 height 59
paste textarea "Hi {{first_name}}, just following up on your lease renewal offer at {{property}…"
type textarea "Hi {{first_name}}, just following up on your lease renewal offer at {{property}…"
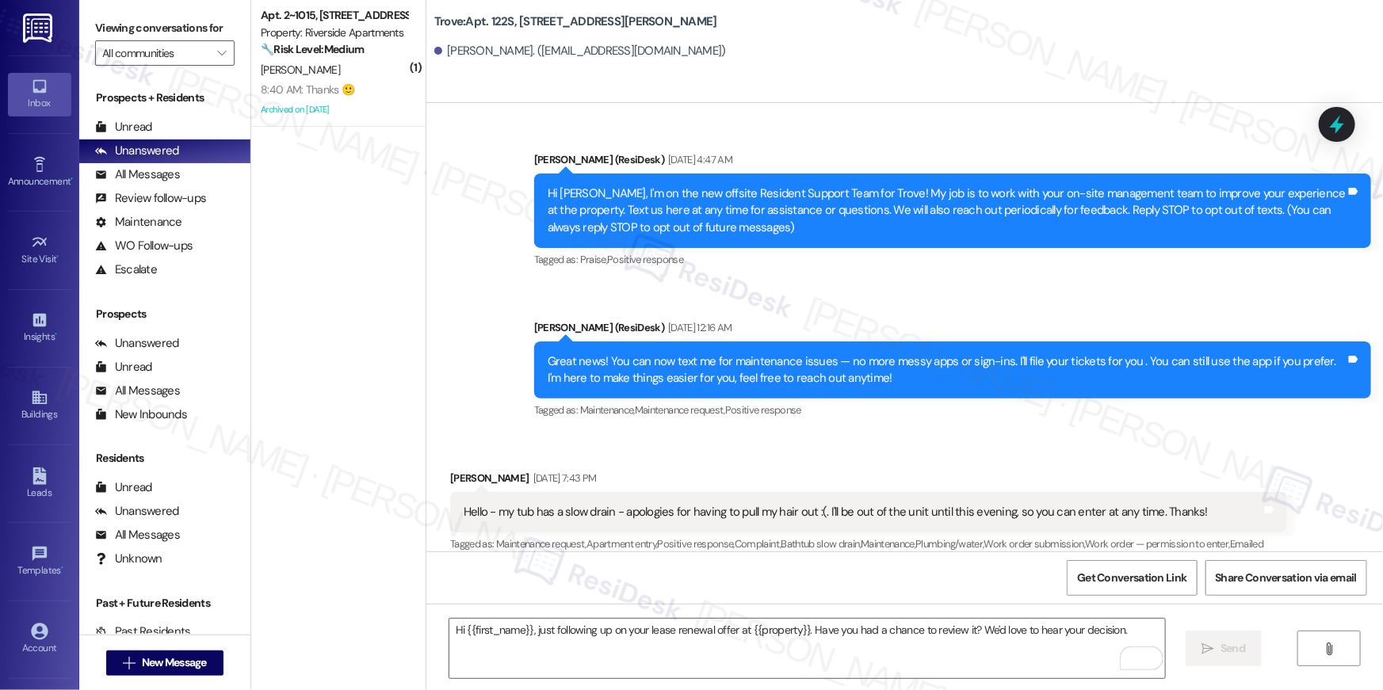
scroll to position [13660, 0]
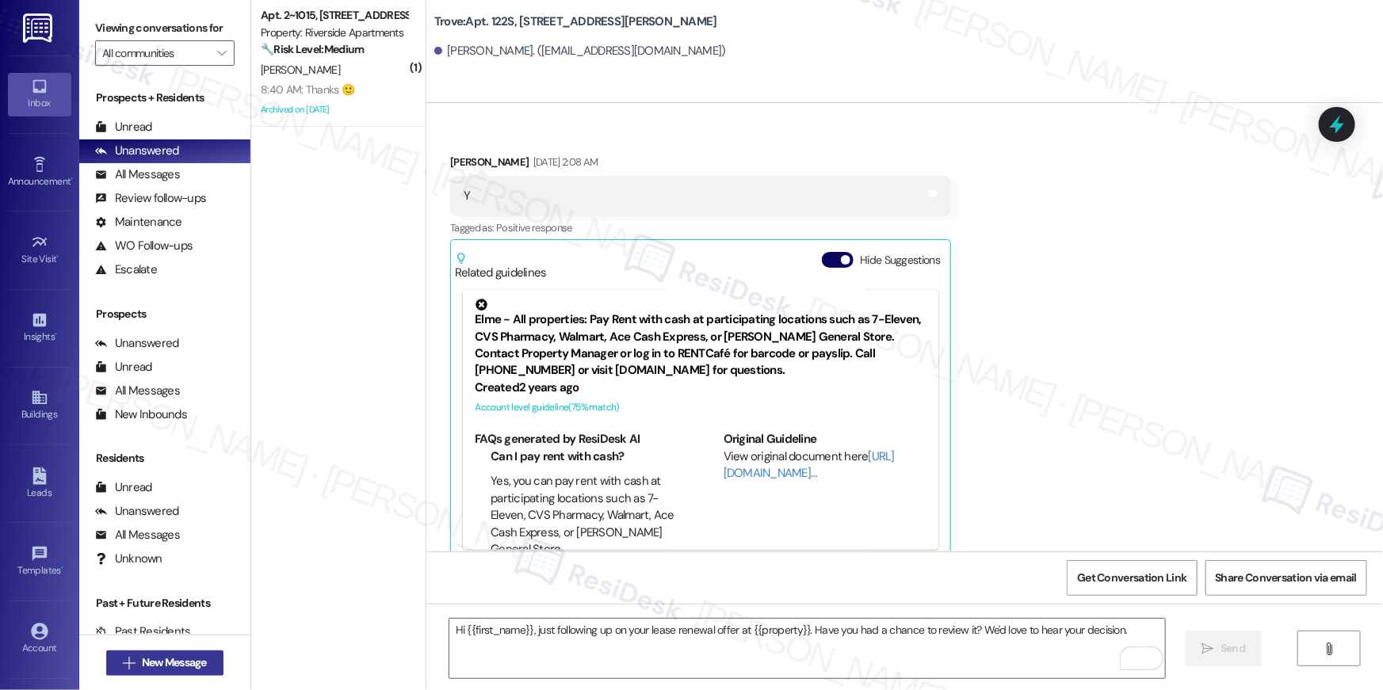
click at [164, 668] on span "New Message" at bounding box center [174, 662] width 65 height 17
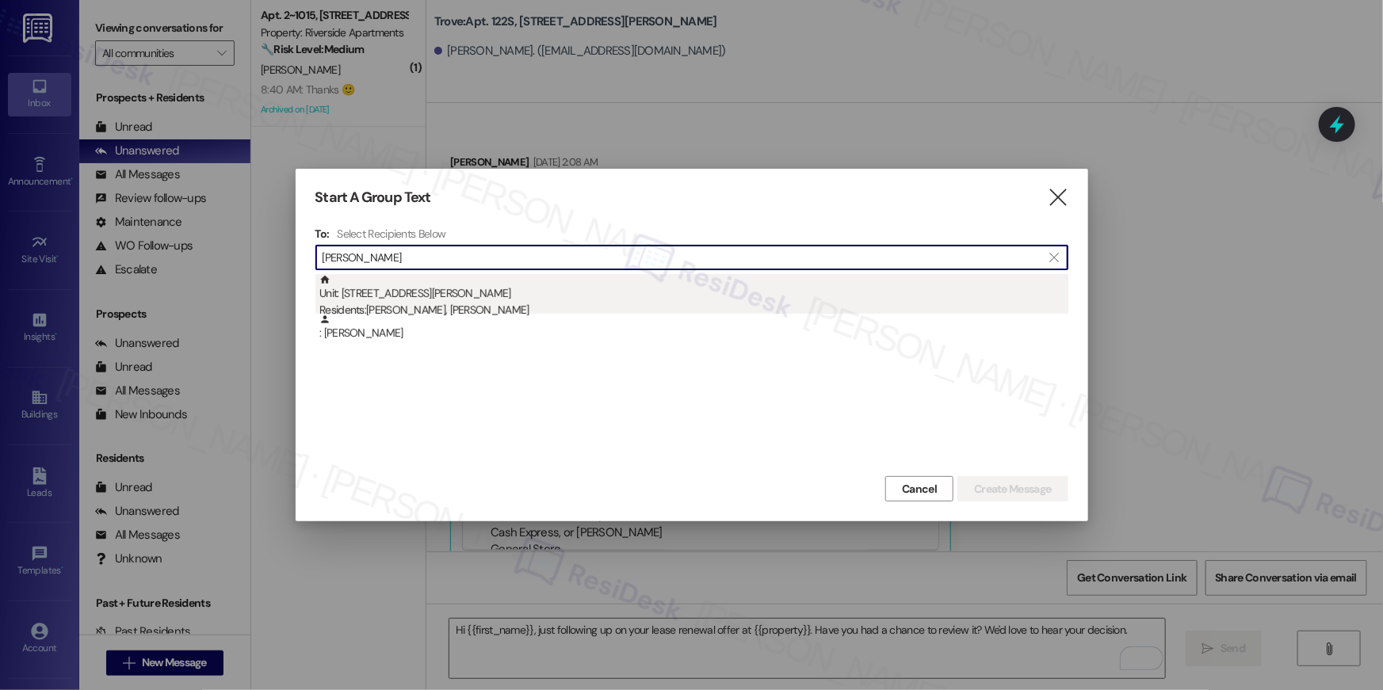
type input "[PERSON_NAME]"
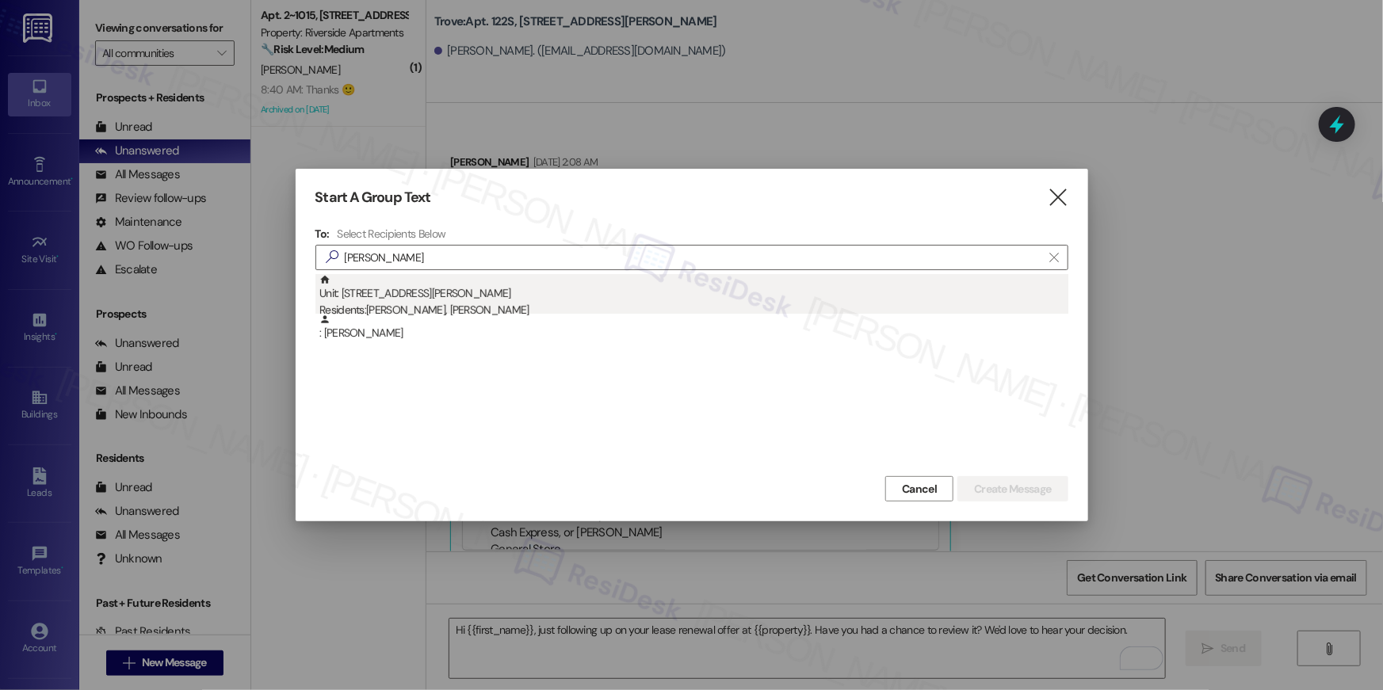
click at [666, 277] on div "Unit: [STREET_ADDRESS][PERSON_NAME] Residents: [PERSON_NAME], [PERSON_NAME]" at bounding box center [693, 296] width 749 height 45
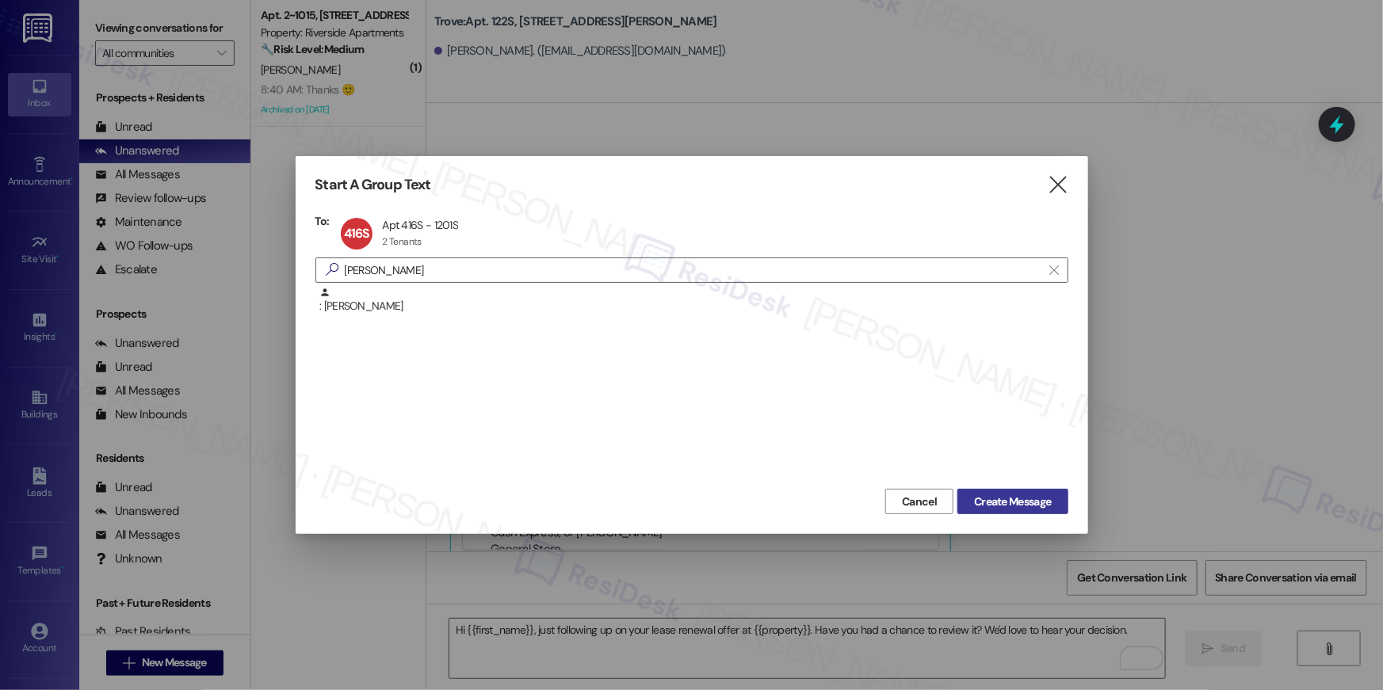
click at [1009, 501] on span "Create Message" at bounding box center [1012, 502] width 77 height 17
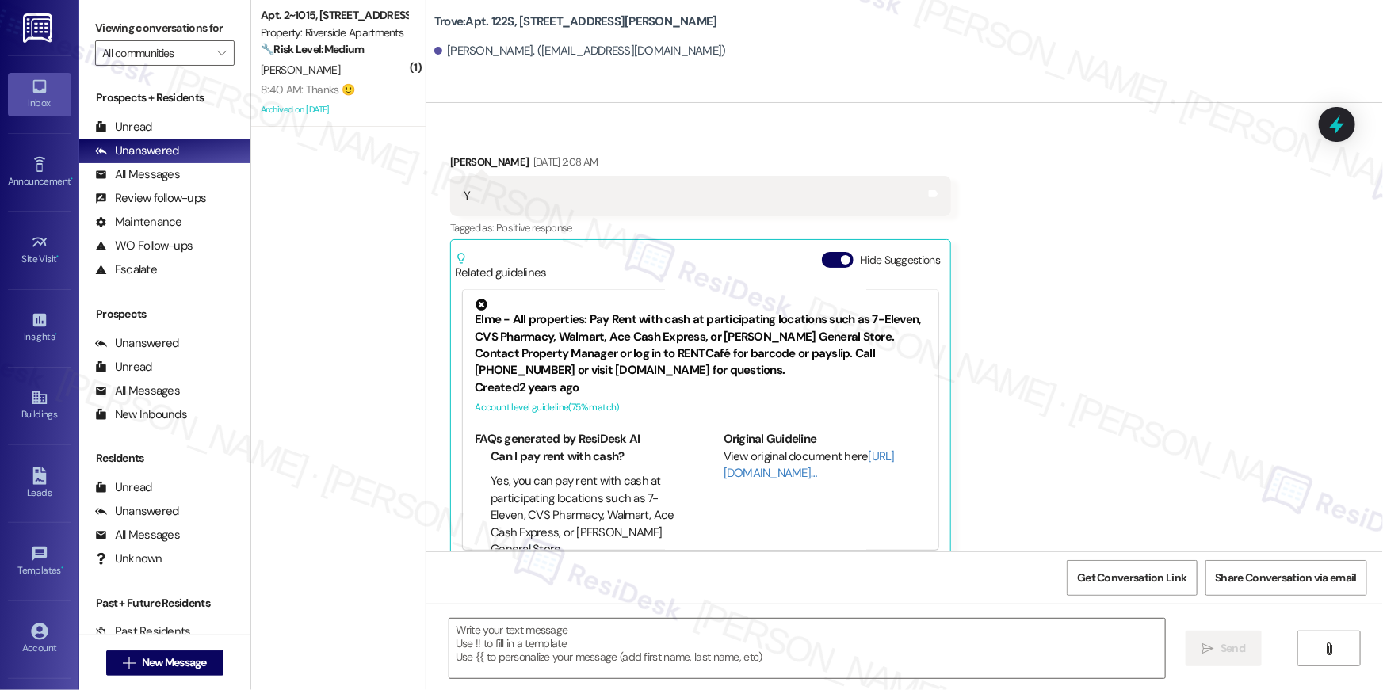
type textarea "Fetching suggested responses. Please feel free to read through the conversation…"
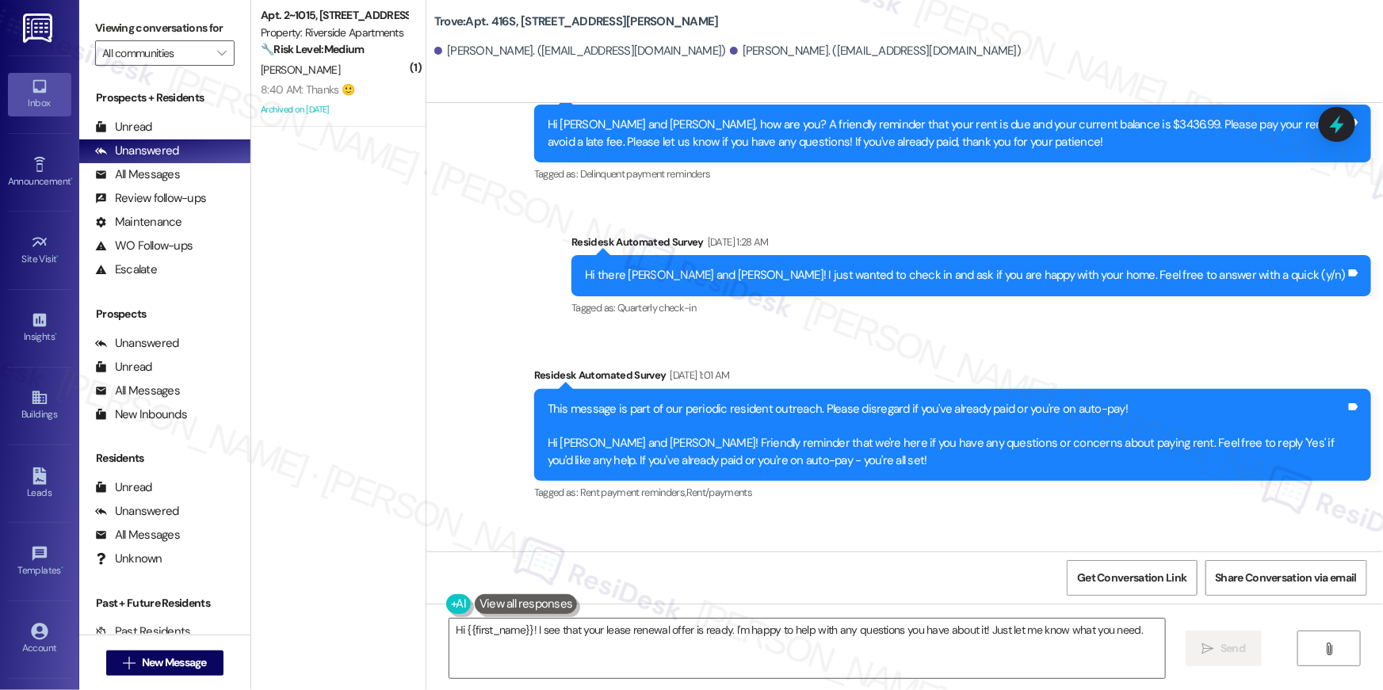
scroll to position [4917, 0]
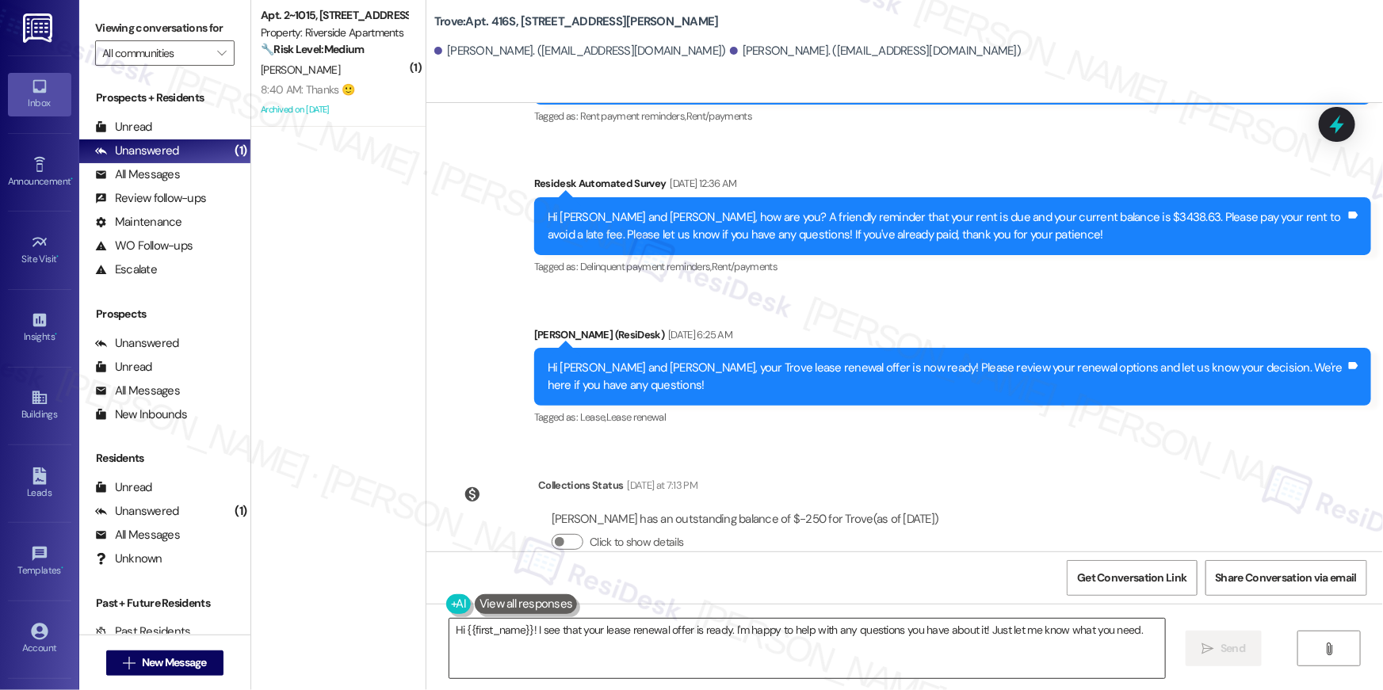
click at [883, 637] on textarea "Hi {{first_name}}! I see that your lease renewal offer is ready. I'm happy to h…" at bounding box center [806, 648] width 715 height 59
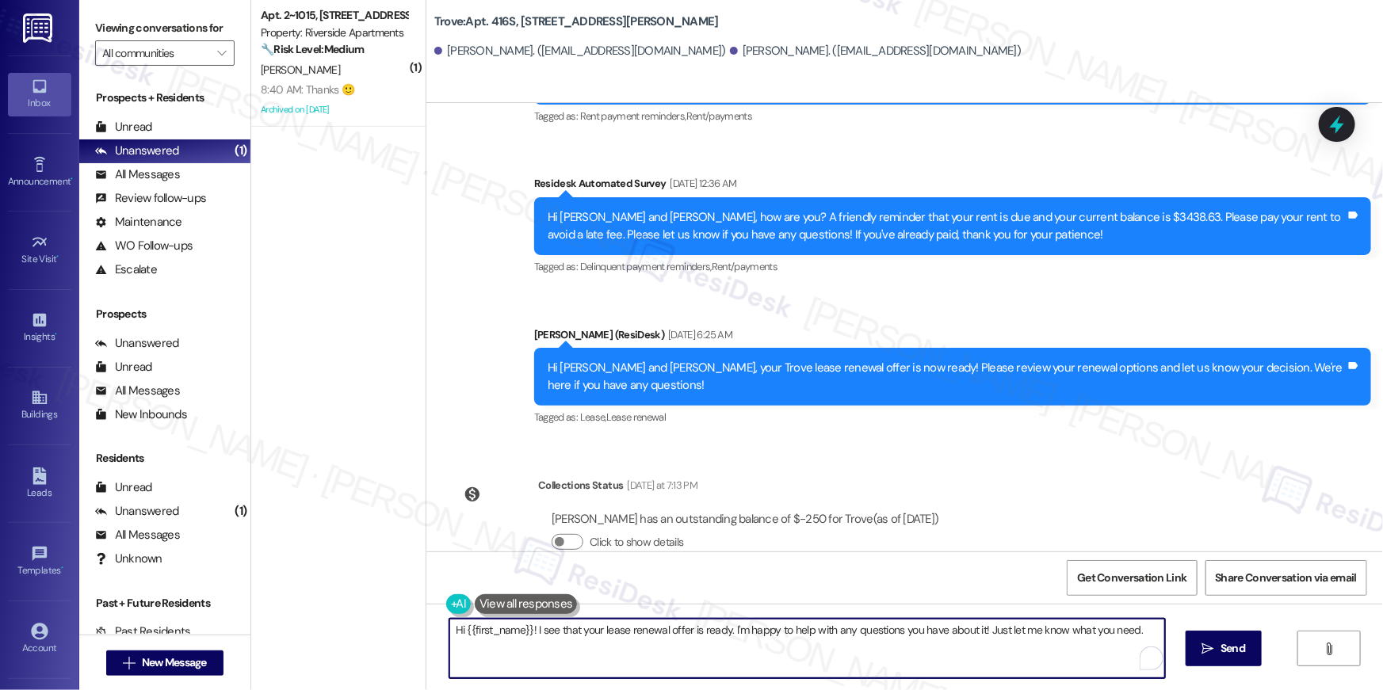
paste textarea ", just following up on your lease renewal offer at {{property}}. Have you had a…"
type textarea "Hi {{first_name}}, just following up on your lease renewal offer at {{property}…"
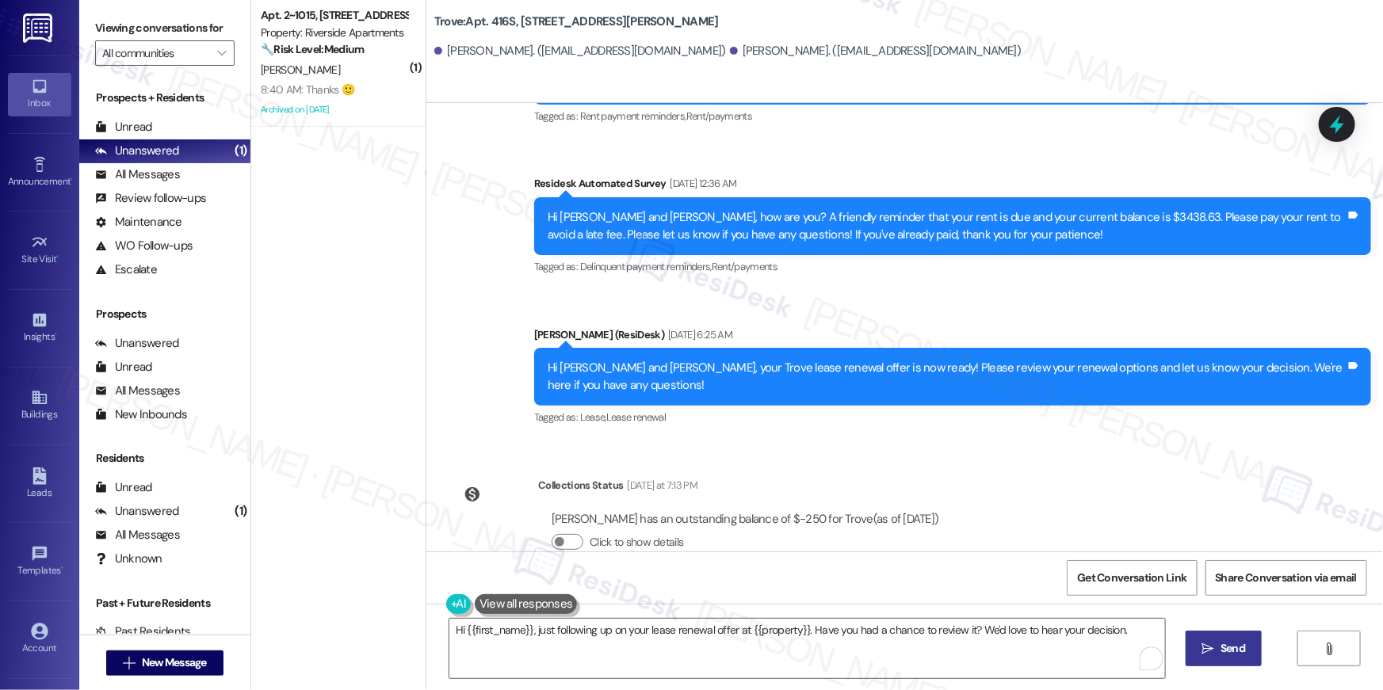
click at [1231, 657] on button " Send" at bounding box center [1223, 649] width 77 height 36
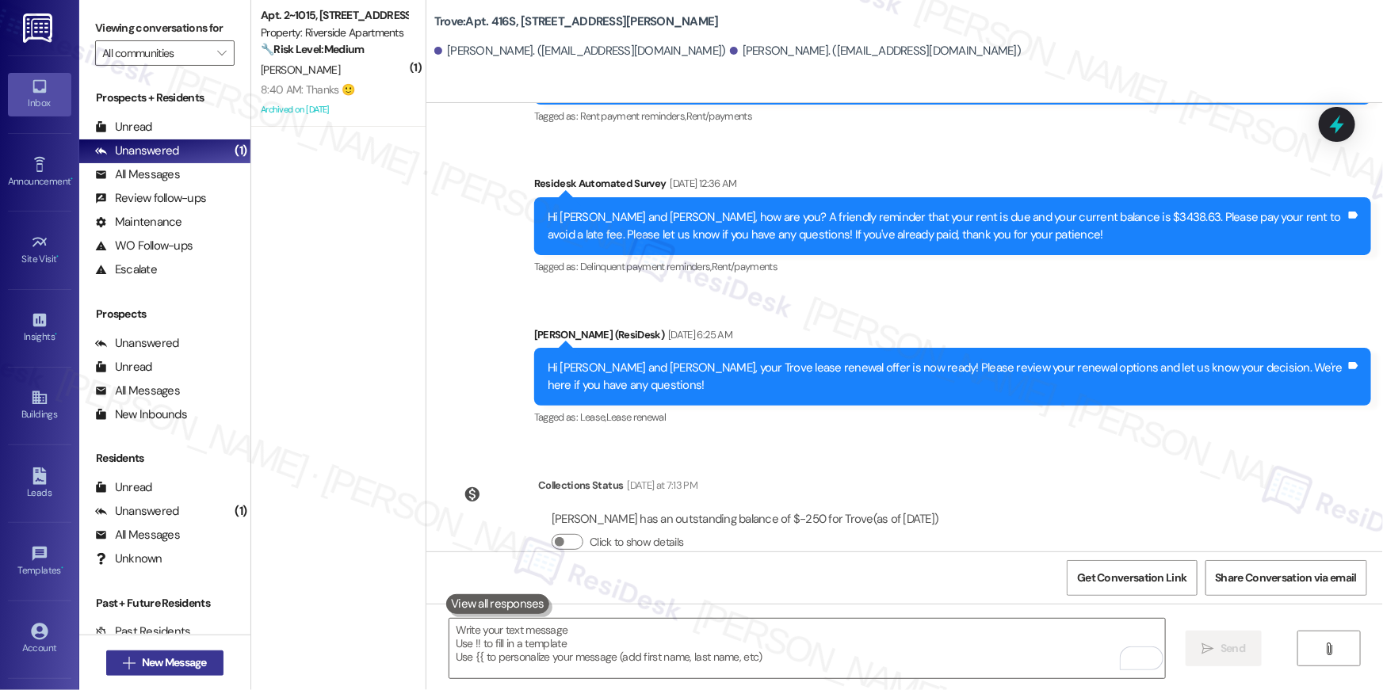
click at [197, 658] on span "New Message" at bounding box center [174, 662] width 65 height 17
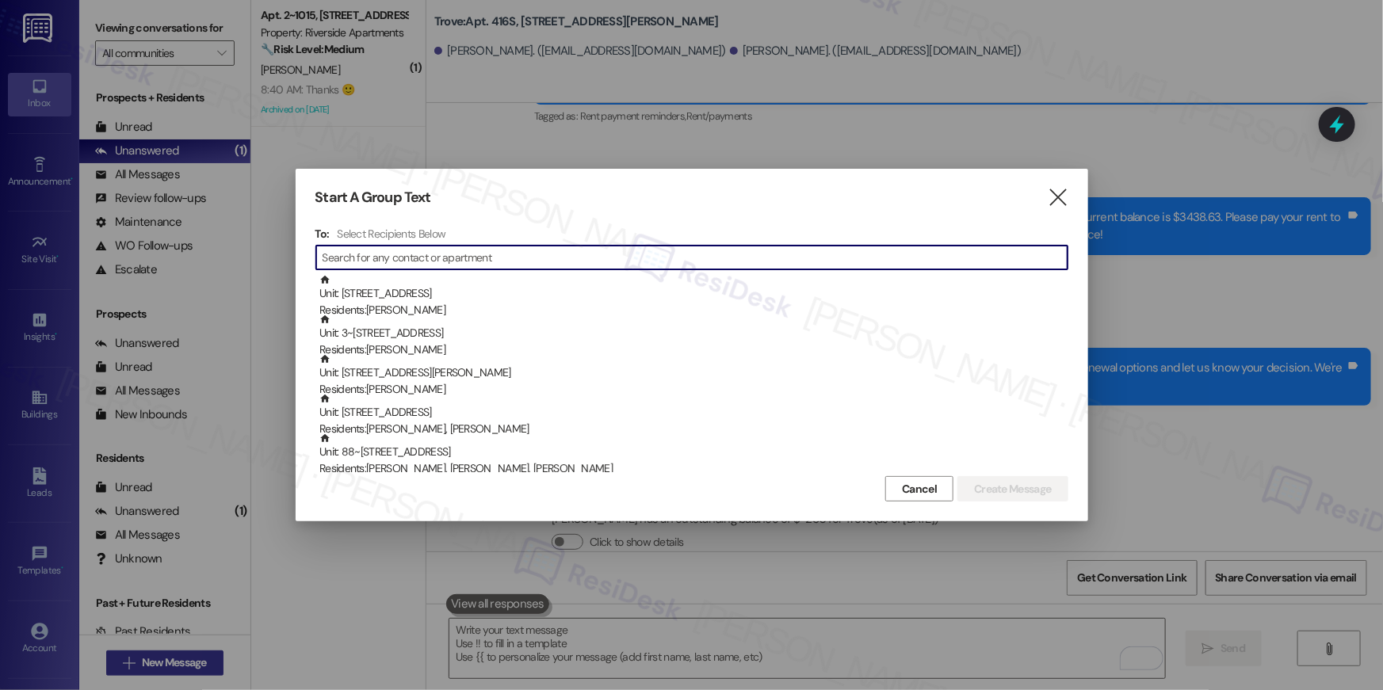
scroll to position [2584, 0]
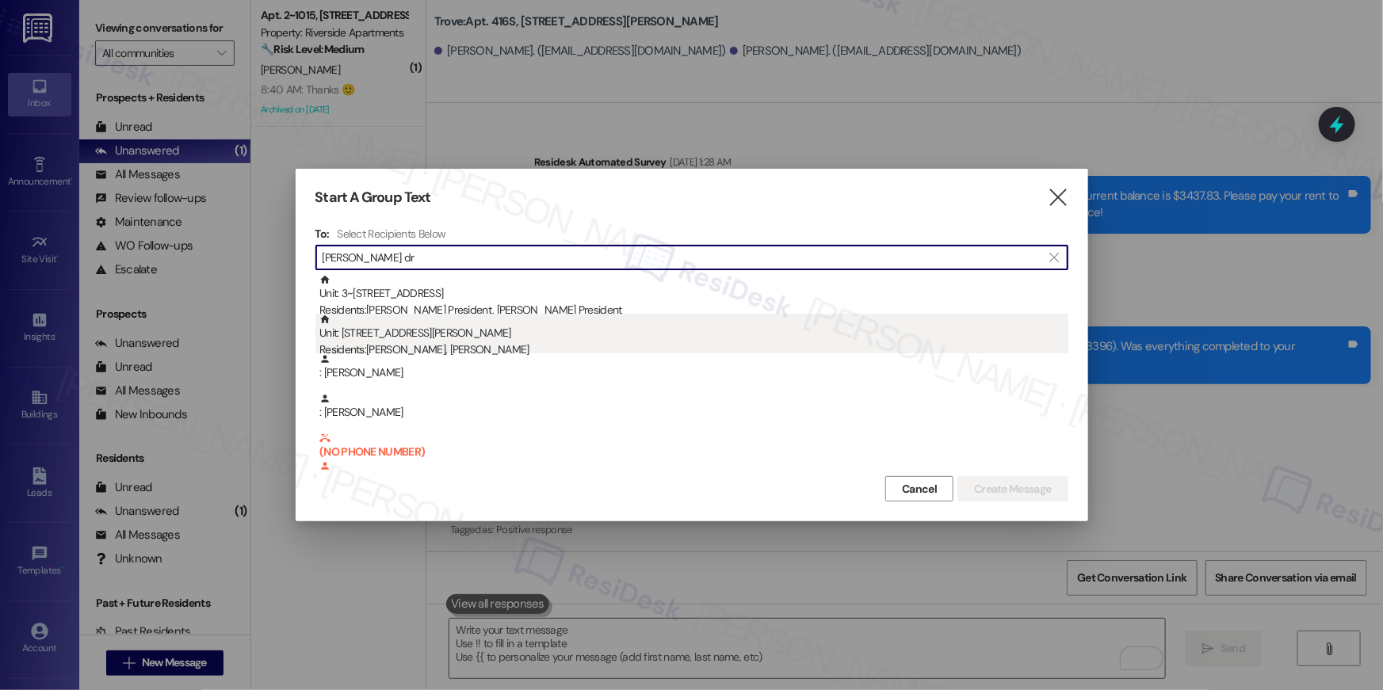
type input "[PERSON_NAME] dr"
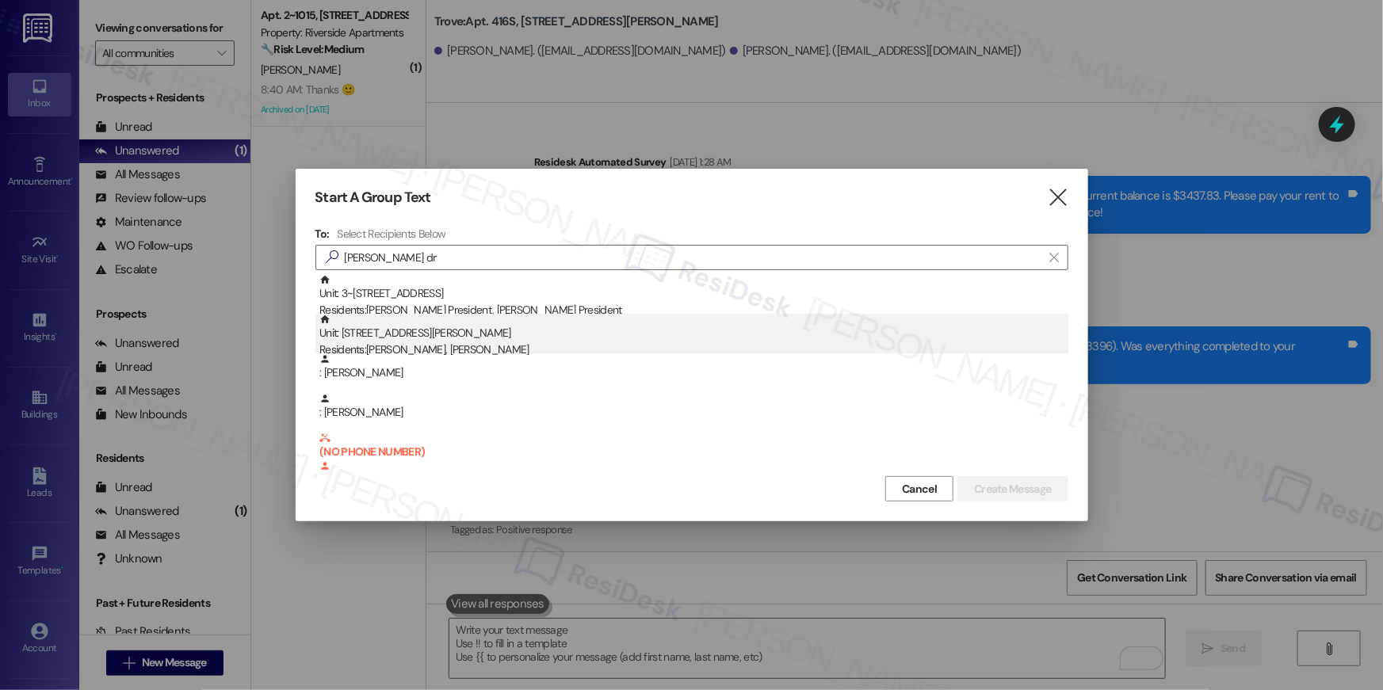
click at [515, 349] on div "Residents: [PERSON_NAME], [PERSON_NAME]" at bounding box center [693, 350] width 749 height 17
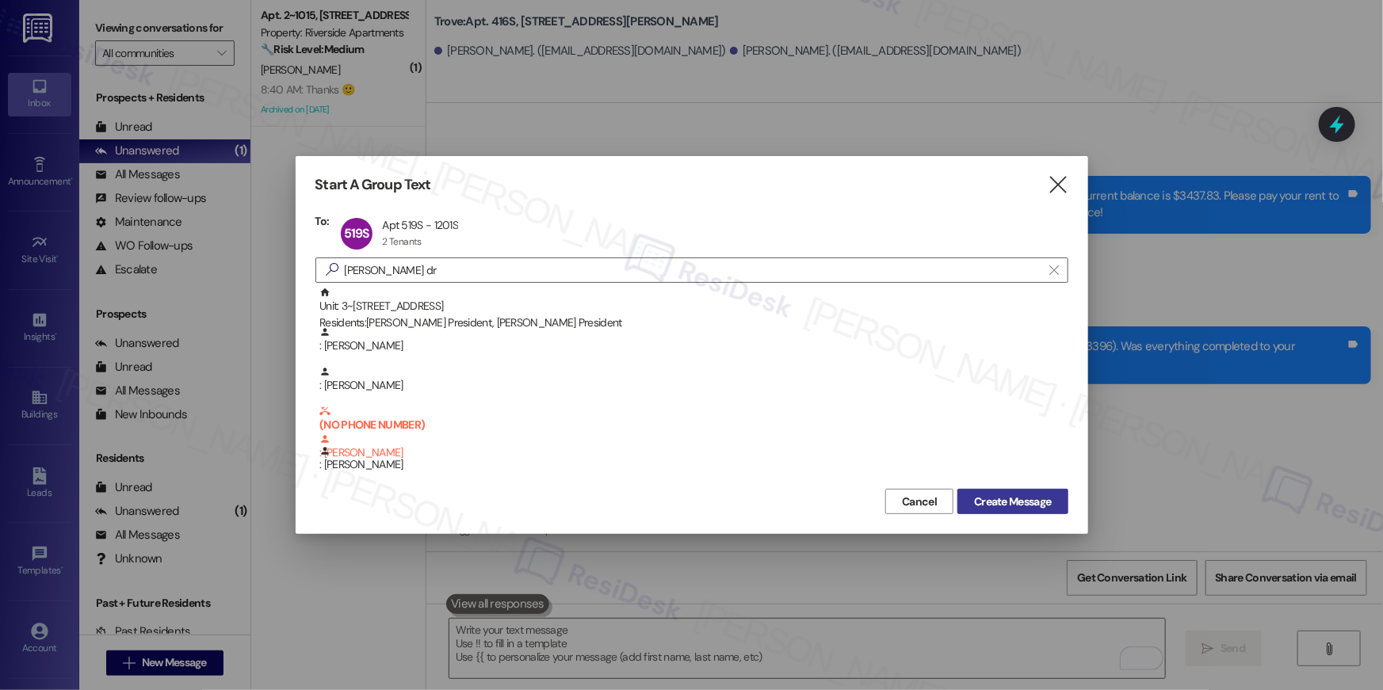
click at [1040, 495] on span "Create Message" at bounding box center [1012, 502] width 77 height 17
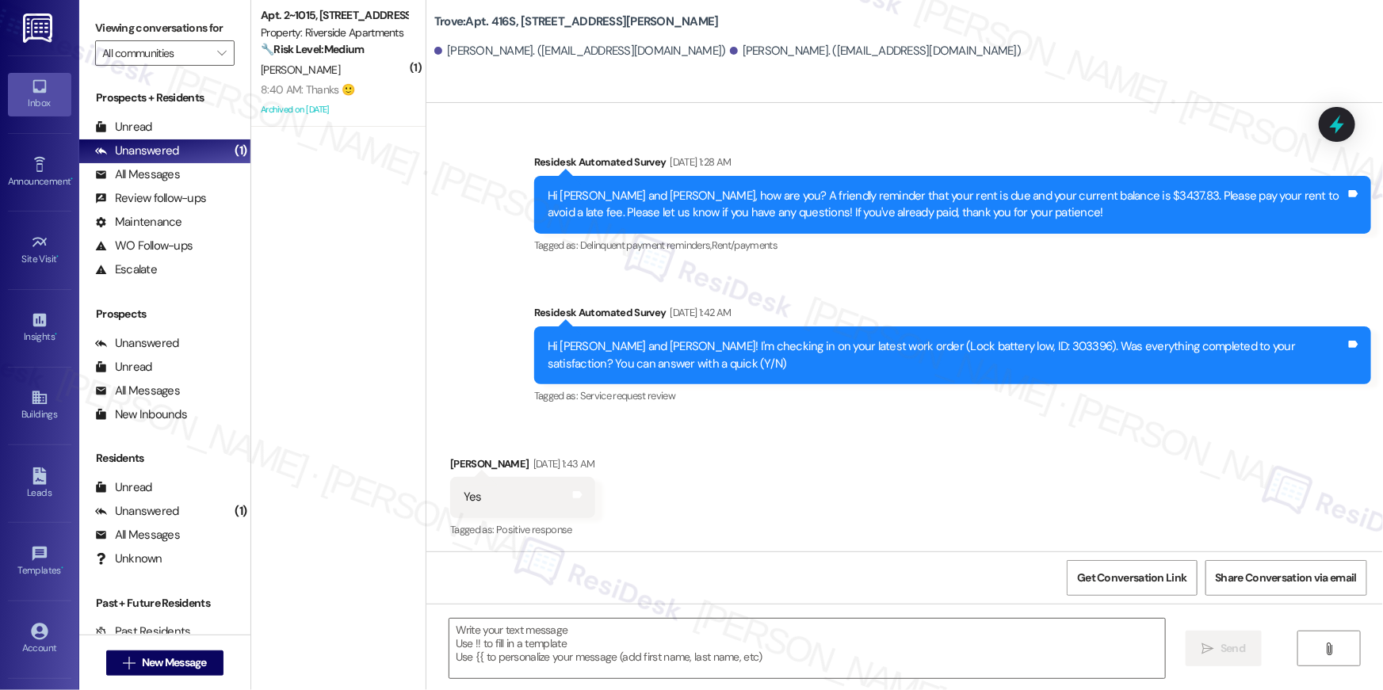
type textarea "Fetching suggested responses. Please feel free to read through the conversation…"
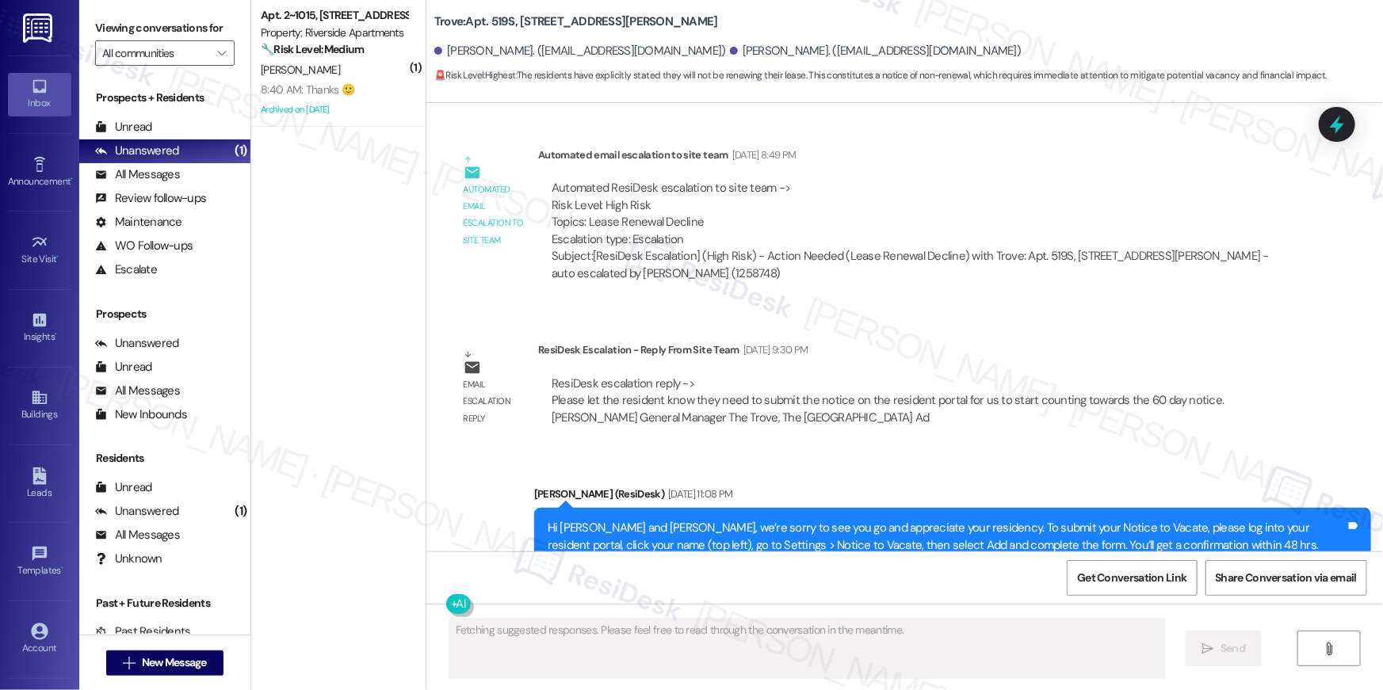
scroll to position [8915, 0]
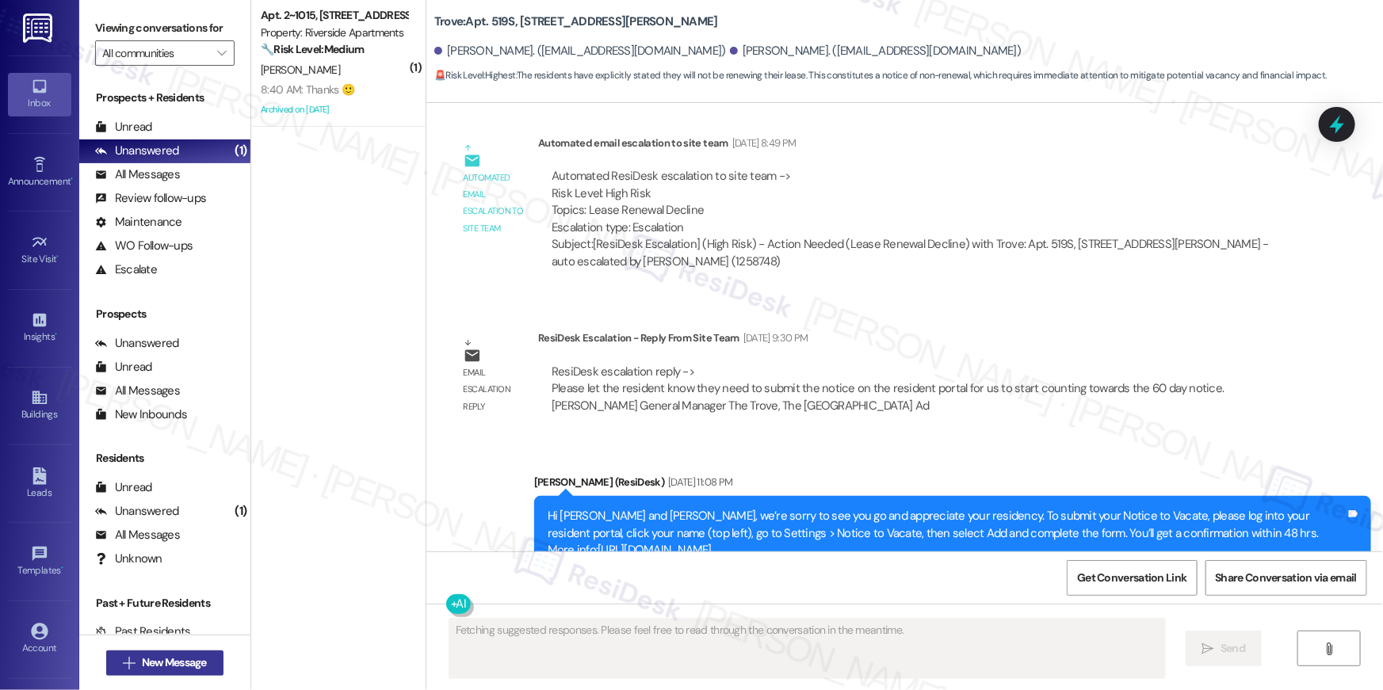
click at [203, 659] on span "New Message" at bounding box center [174, 662] width 71 height 17
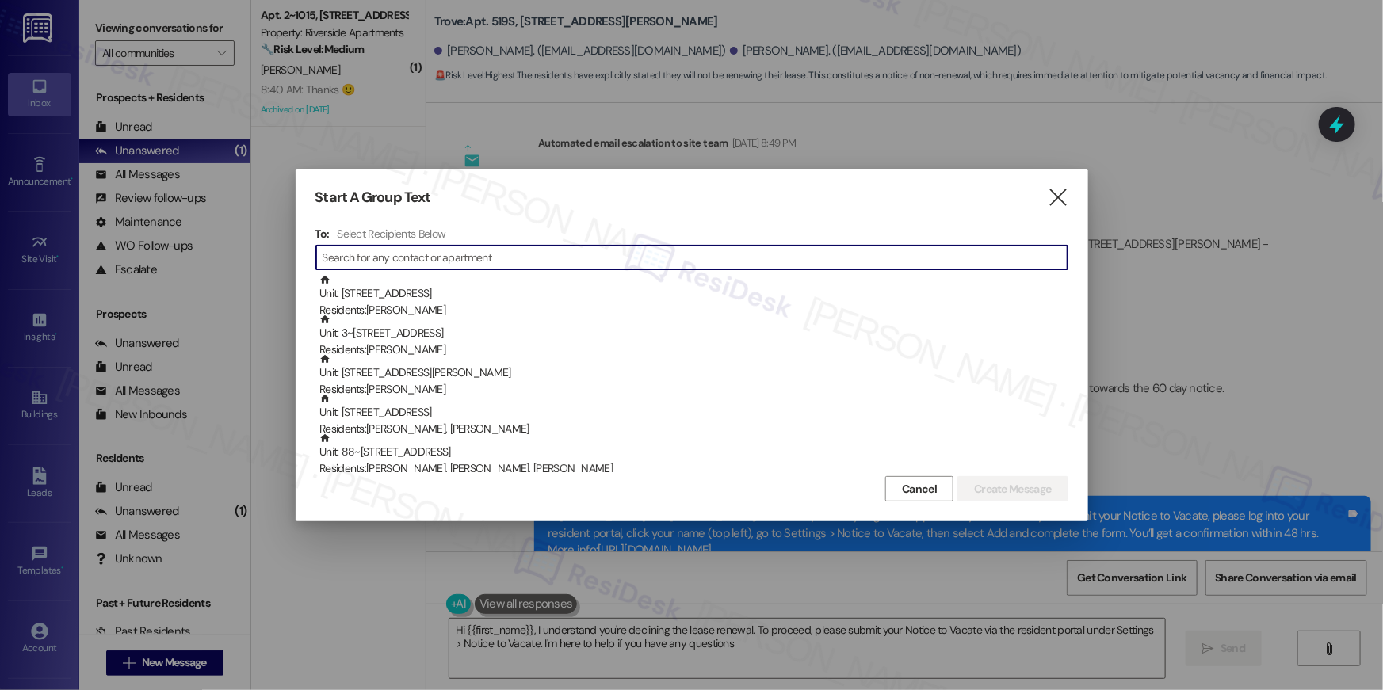
type textarea "Hi {{first_name}}, I understand you're declining the lease renewal. To proceed,…"
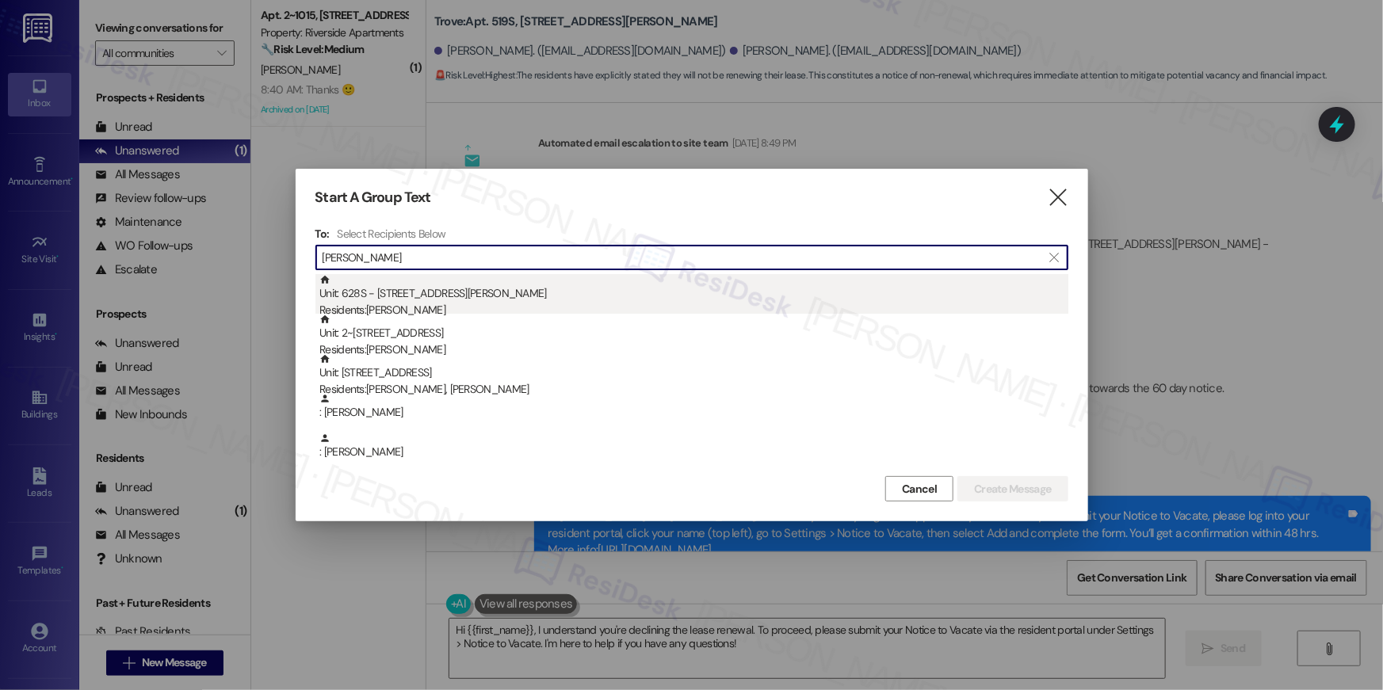
type input "yue zha"
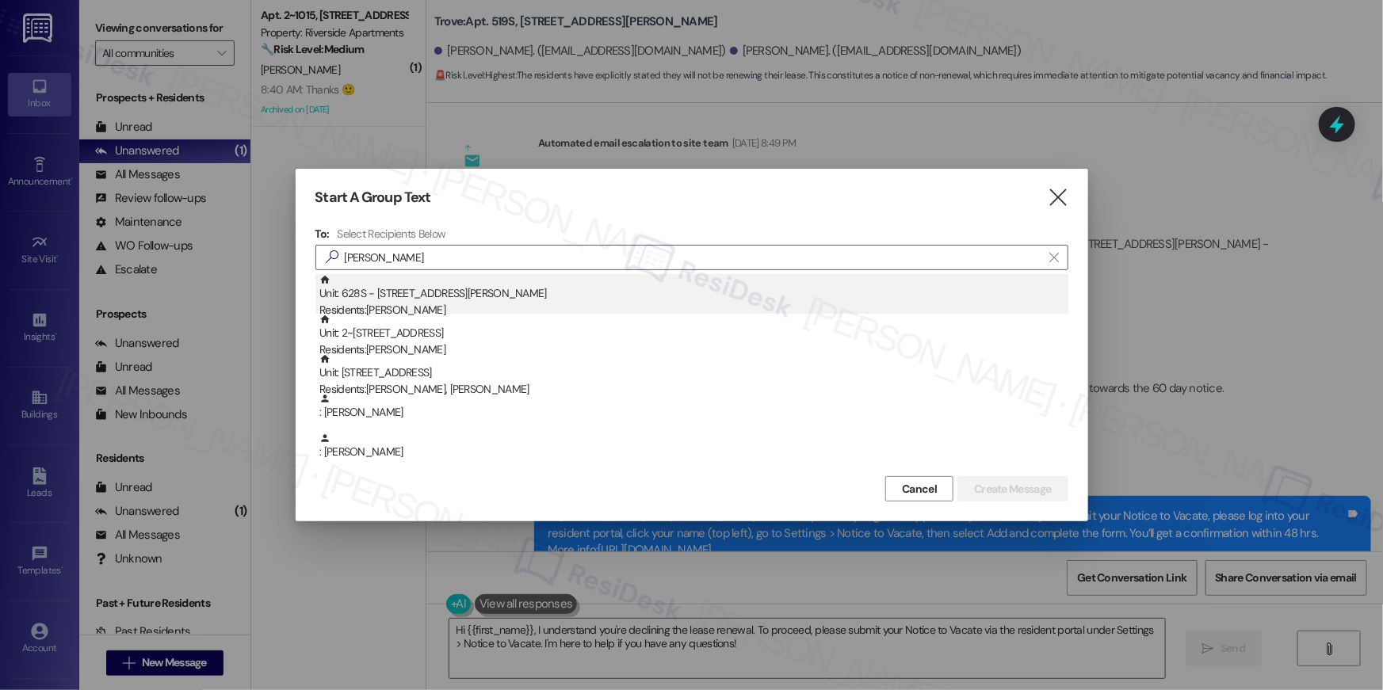
click at [367, 311] on div "Residents: Yue Zhang" at bounding box center [693, 310] width 749 height 17
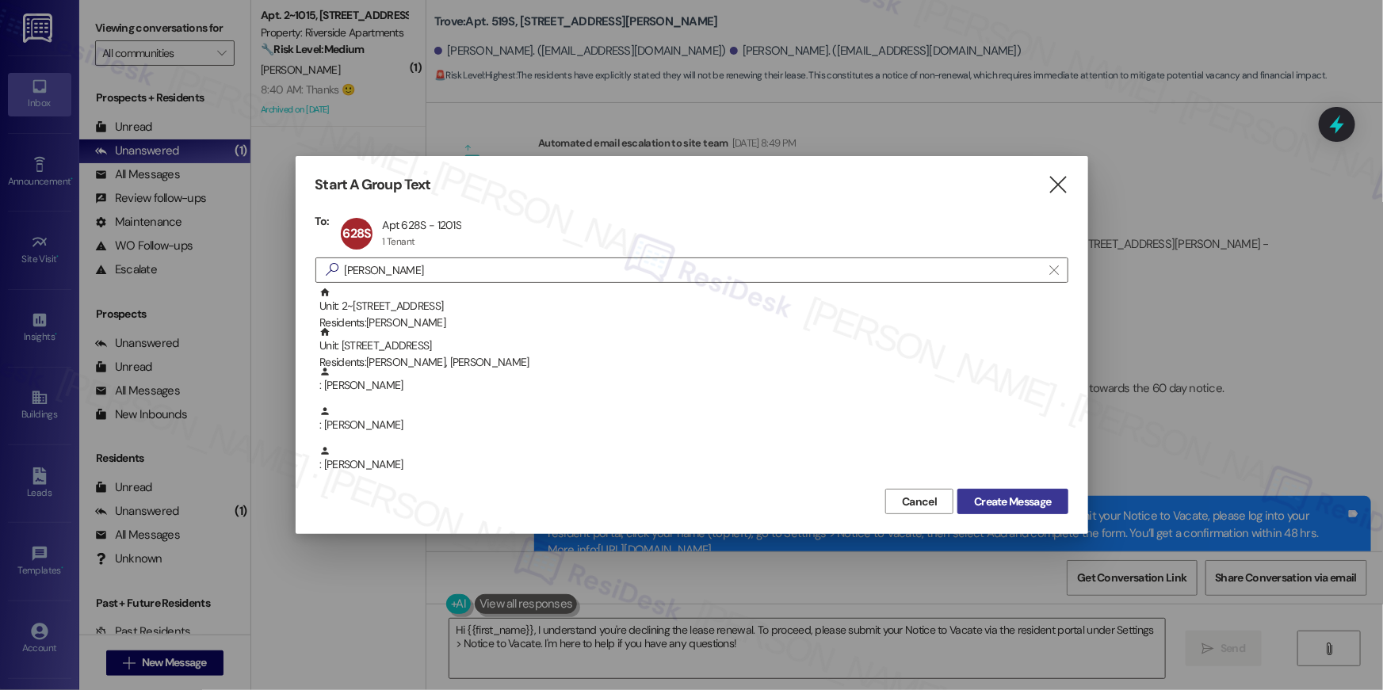
click at [1023, 512] on button "Create Message" at bounding box center [1012, 501] width 110 height 25
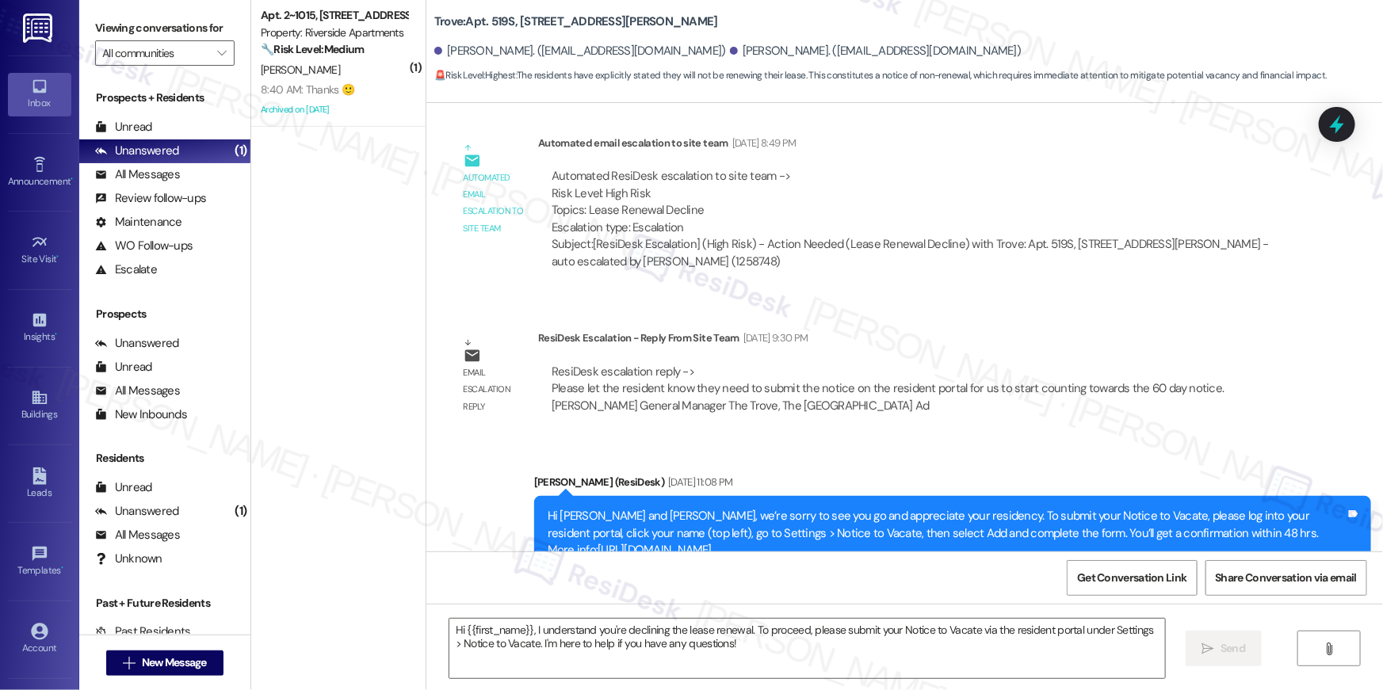
type textarea "Fetching suggested responses. Please feel free to read through the conversation…"
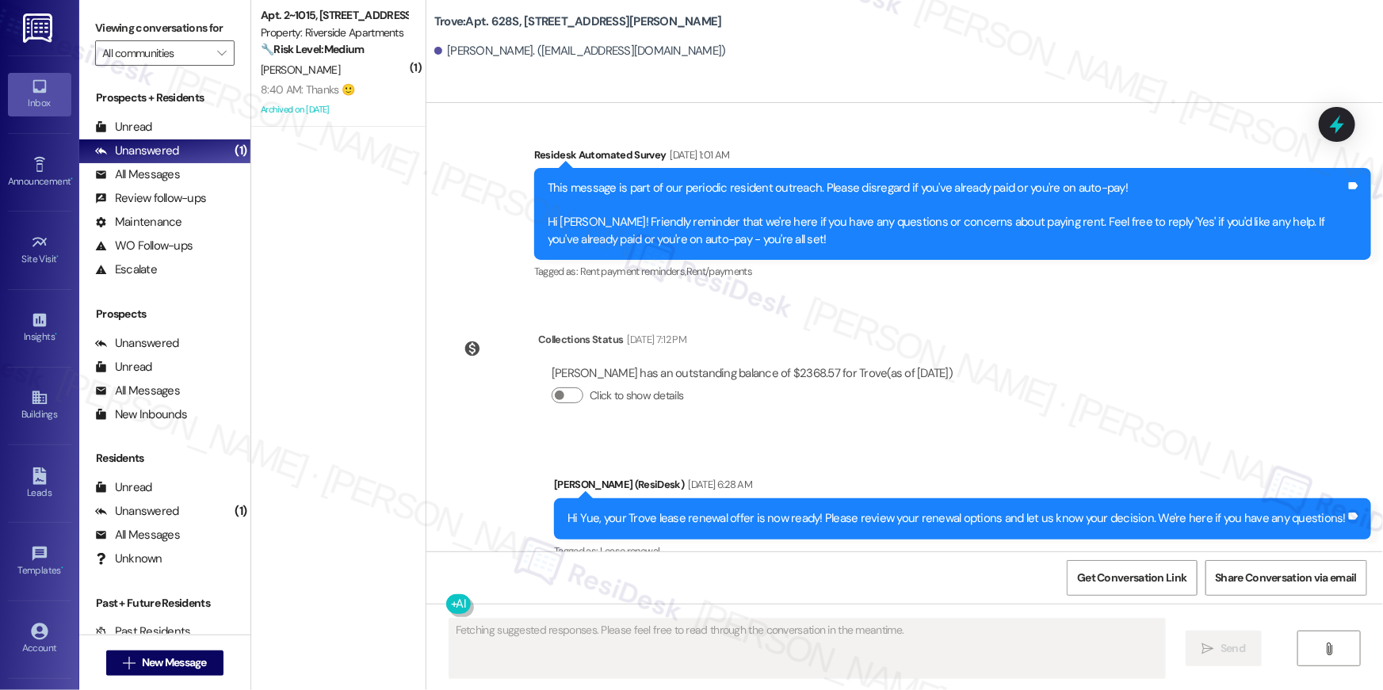
scroll to position [6761, 0]
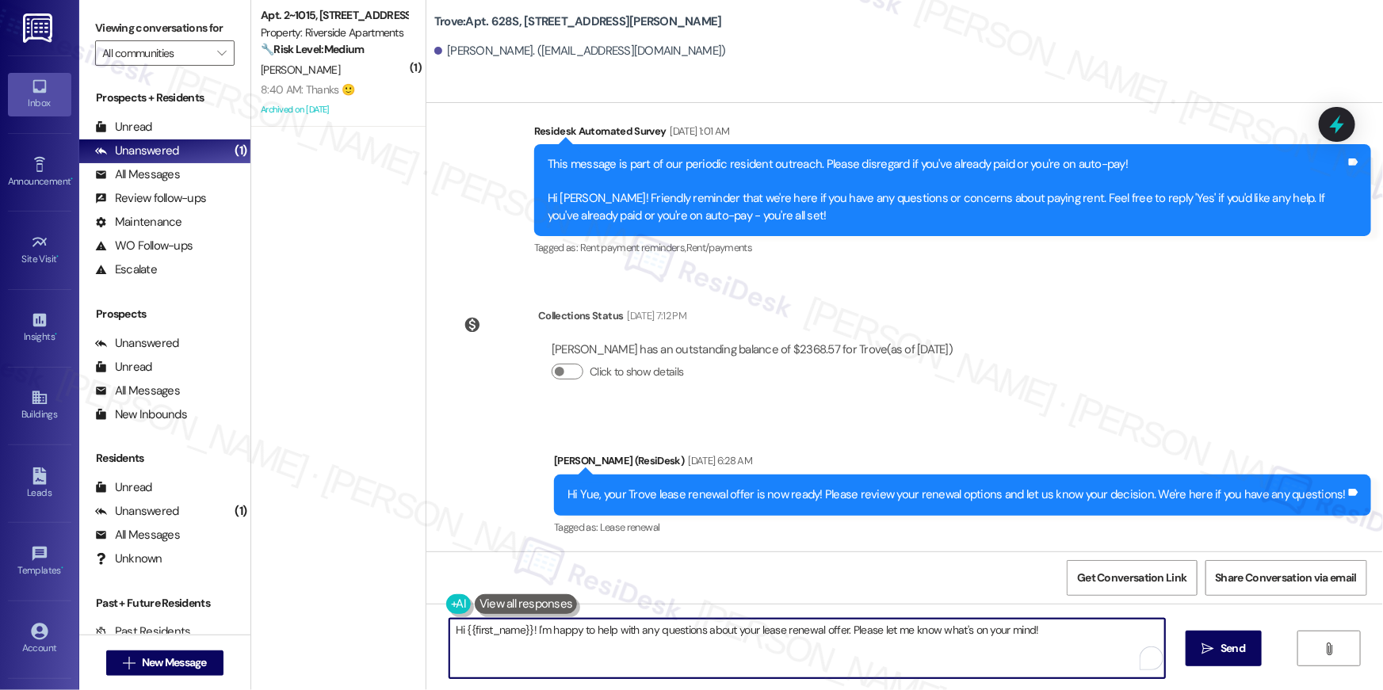
click at [818, 644] on textarea "Hi {{first_name}}! I'm happy to help with any questions about your lease renewa…" at bounding box center [806, 648] width 715 height 59
paste textarea ", just following up on your lease renewal offer at {{property}}. Have you had a…"
type textarea "Hi {{first_name}}, just following up on your lease renewal offer at {{property}…"
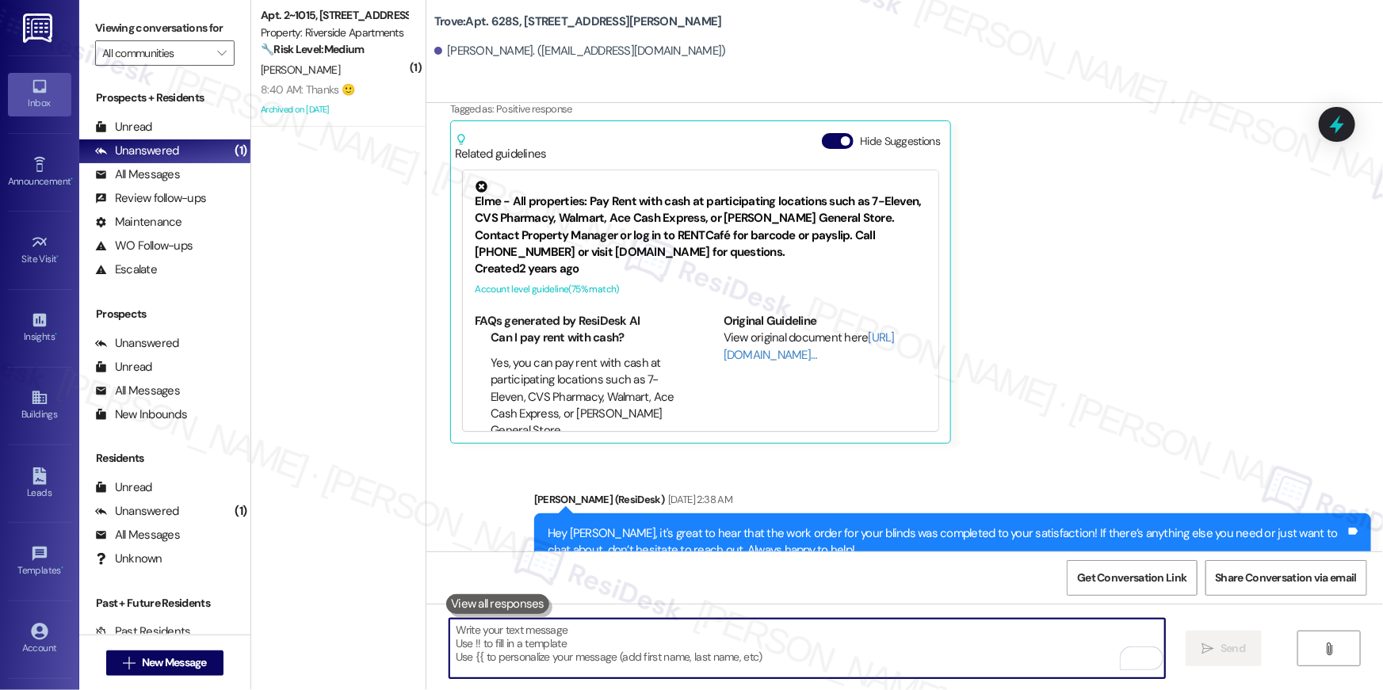
scroll to position [5695, 0]
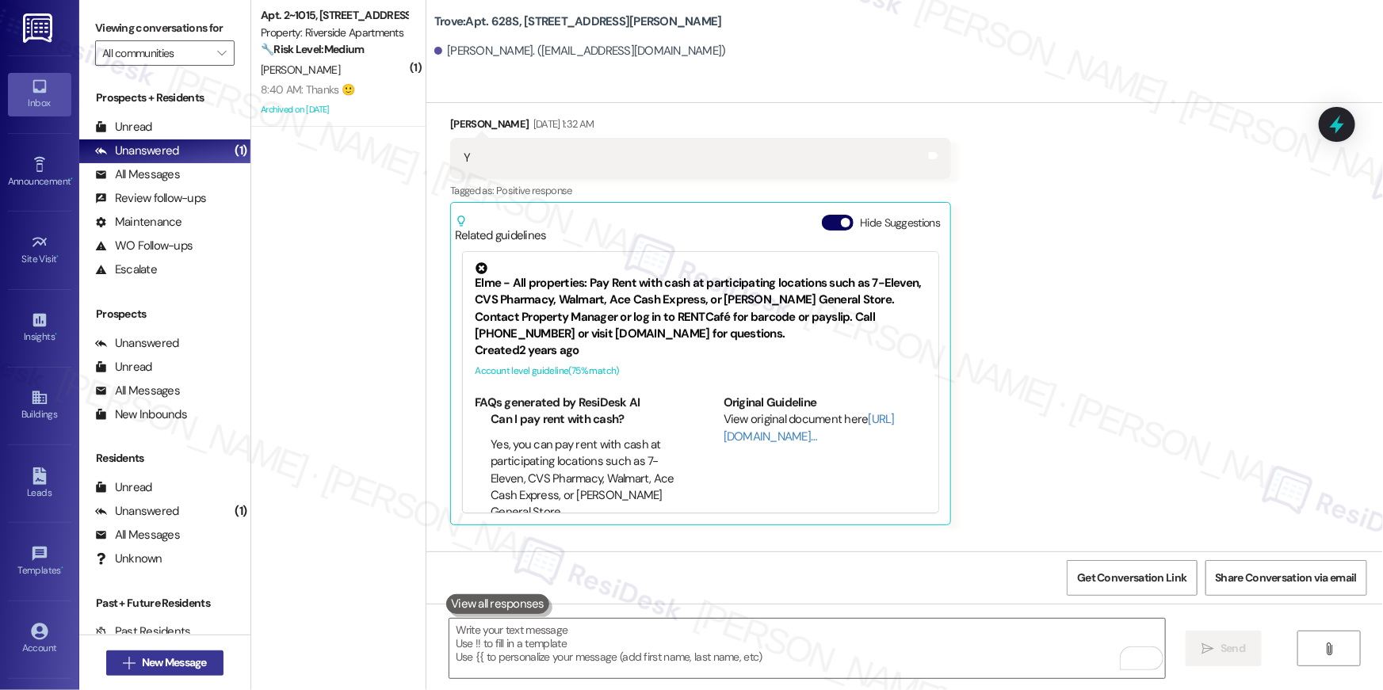
click at [142, 658] on span "New Message" at bounding box center [174, 662] width 65 height 17
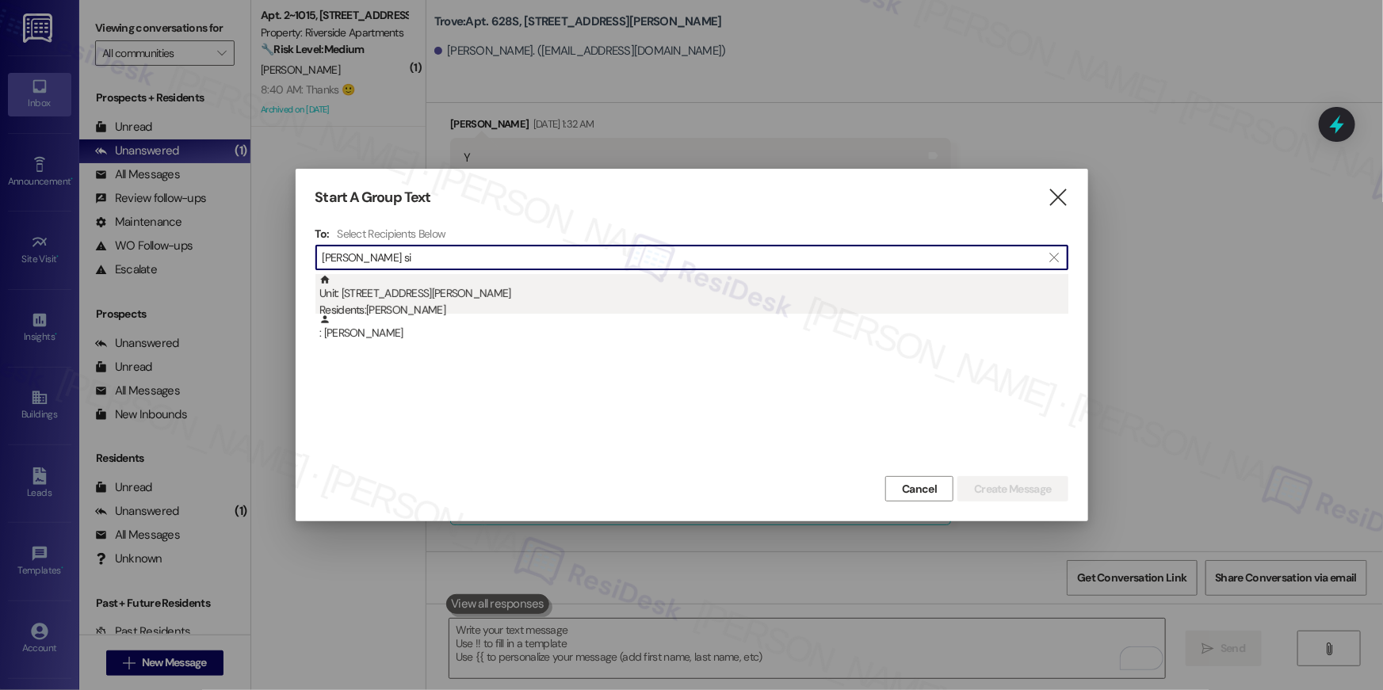
type input "nadim si"
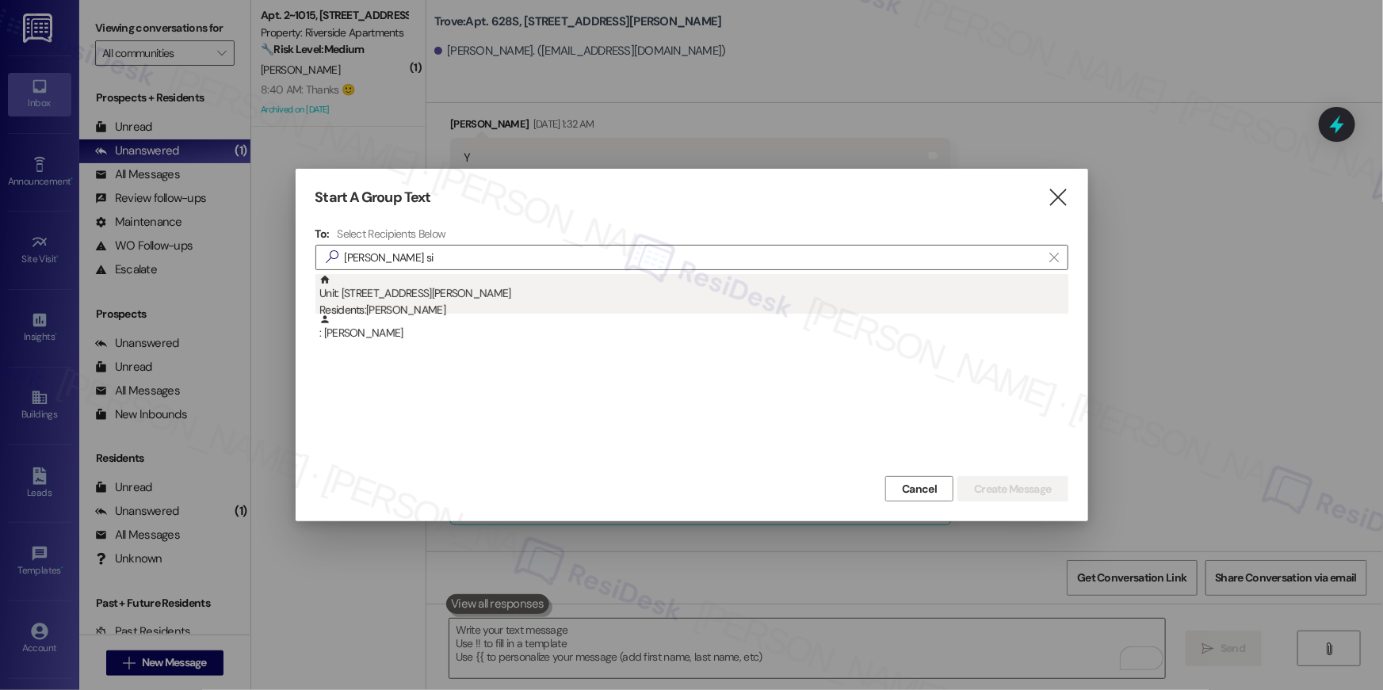
click at [492, 302] on div "Residents: Nadim Sinno" at bounding box center [693, 310] width 749 height 17
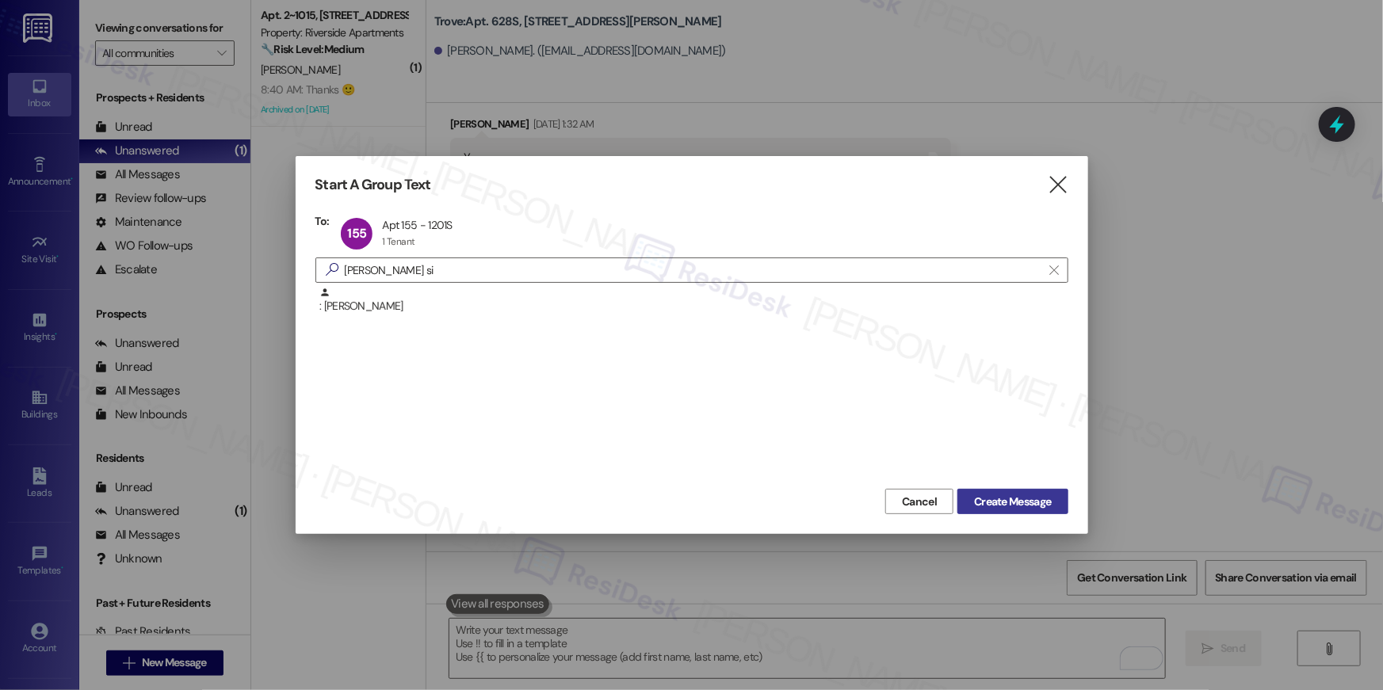
click at [1052, 499] on span "Create Message" at bounding box center [1012, 502] width 83 height 17
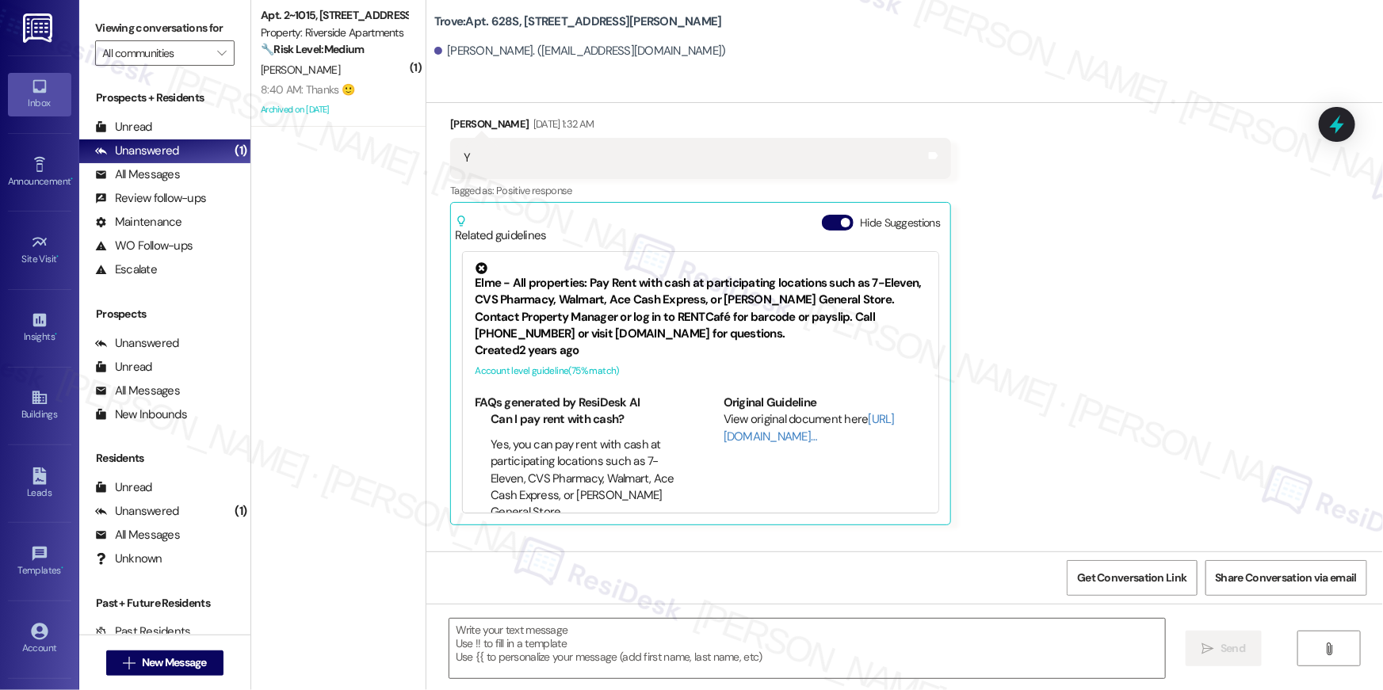
type textarea "Fetching suggested responses. Please feel free to read through the conversation…"
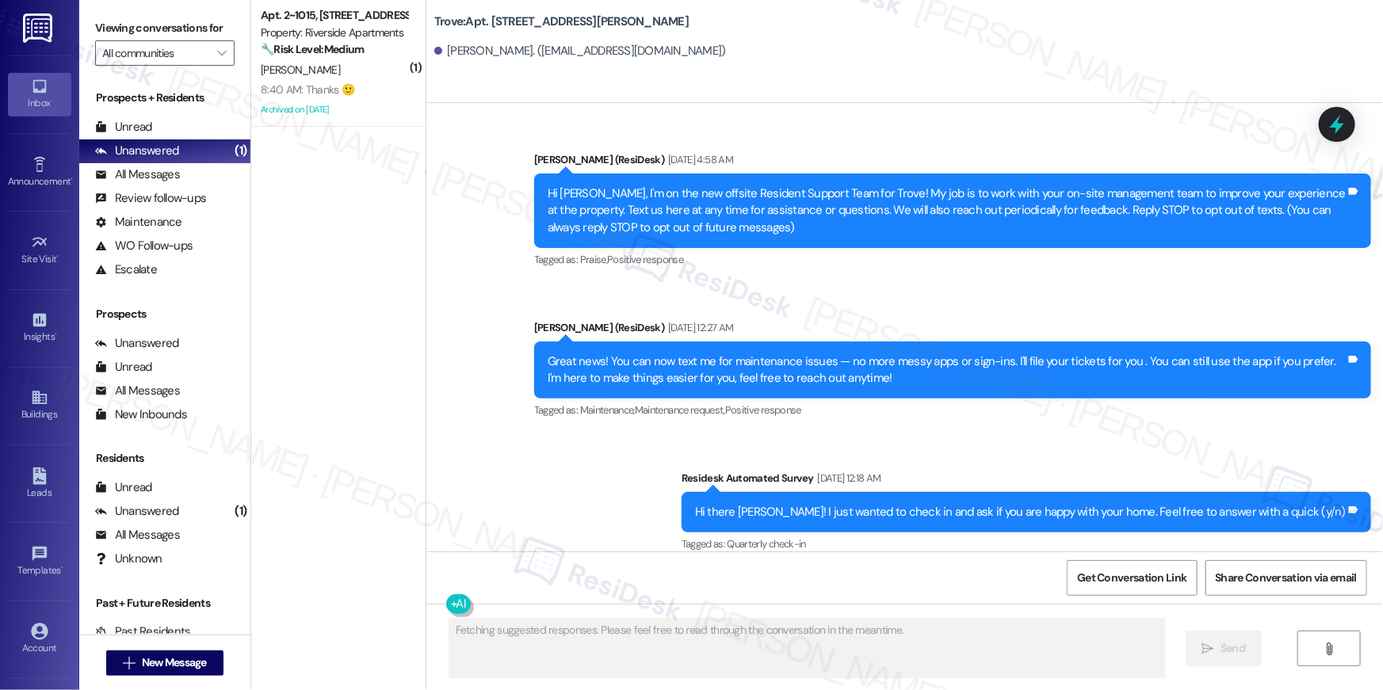
type textarea "Fetching suggested responses. Please feel free to read through the conversation…"
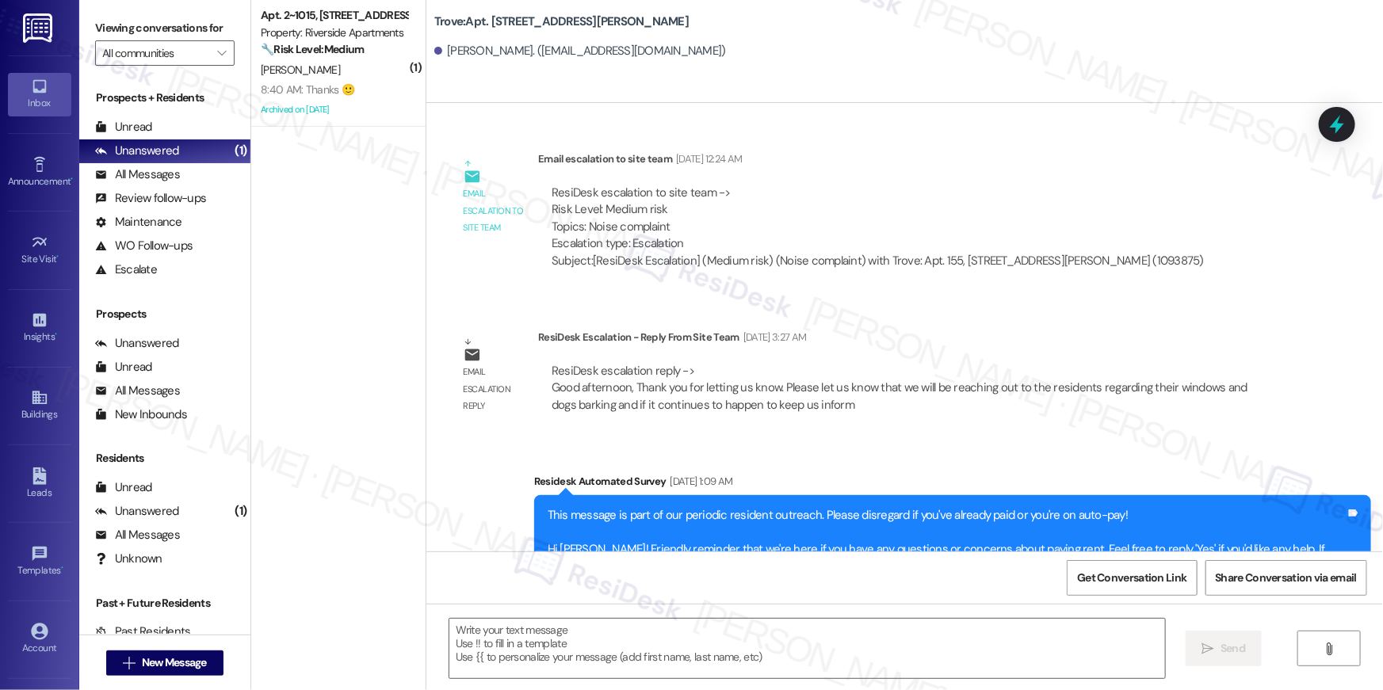
scroll to position [10808, 0]
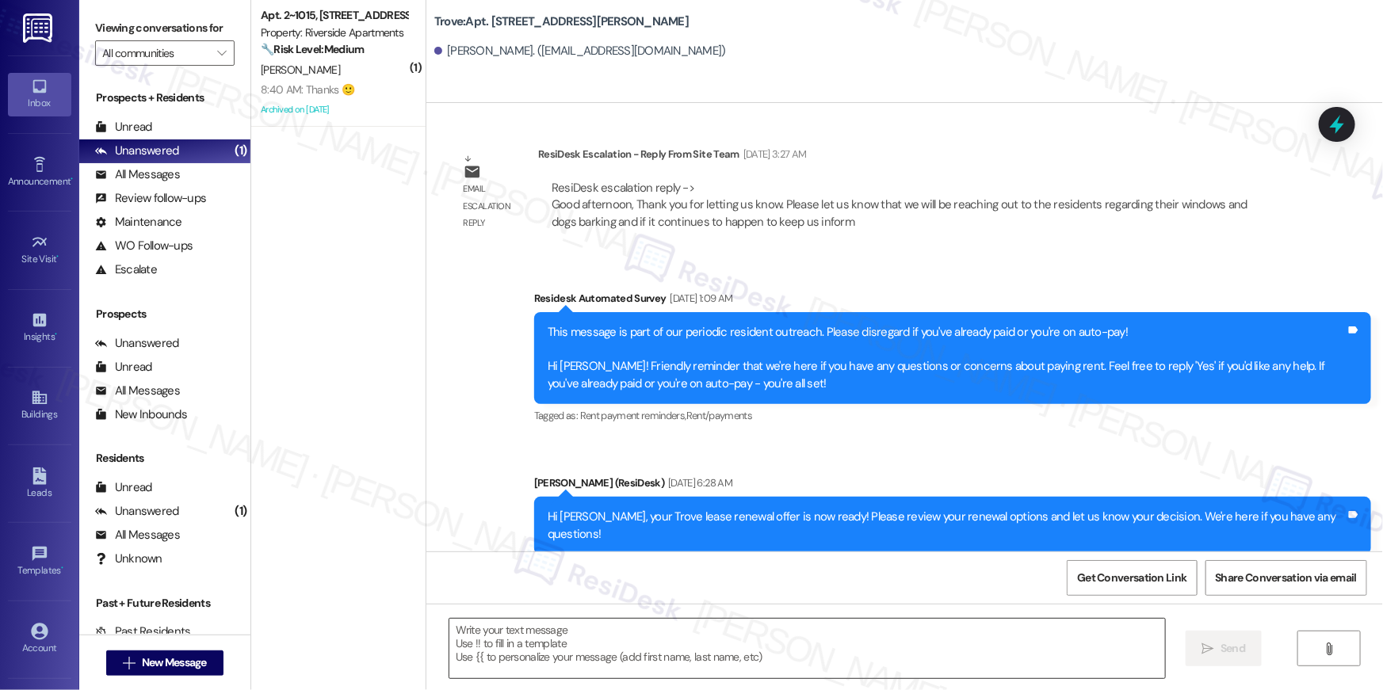
click at [885, 654] on textarea at bounding box center [806, 648] width 715 height 59
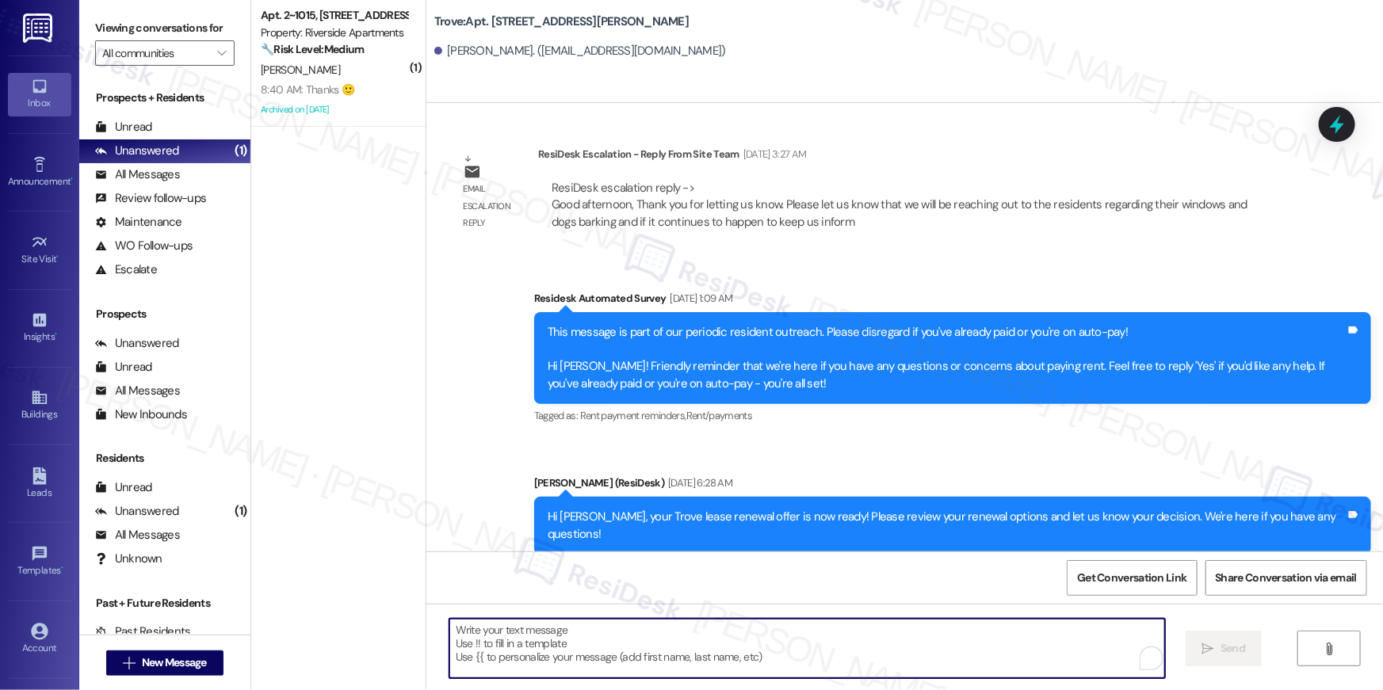
click at [885, 654] on textarea "To enrich screen reader interactions, please activate Accessibility in Grammarl…" at bounding box center [806, 648] width 715 height 59
paste textarea "Hi {{first_name}}, just following up on your lease renewal offer at {{property}…"
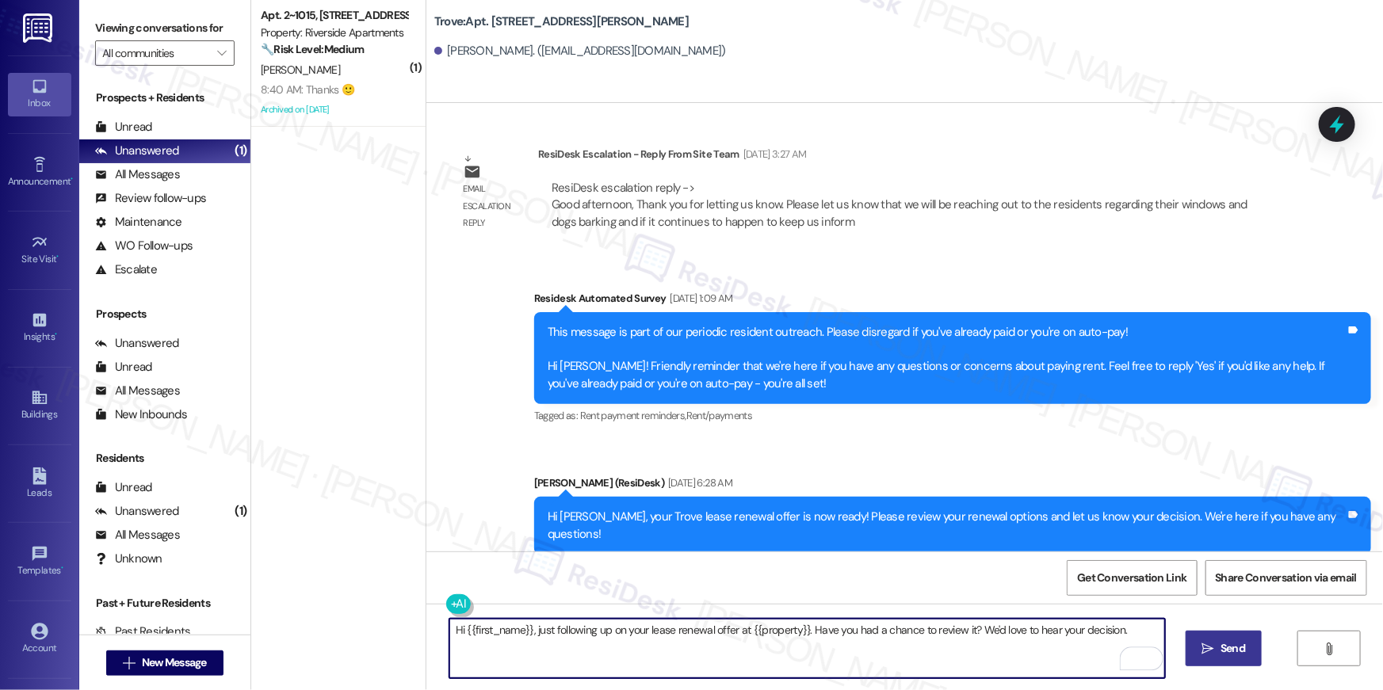
type textarea "Hi {{first_name}}, just following up on your lease renewal offer at {{property}…"
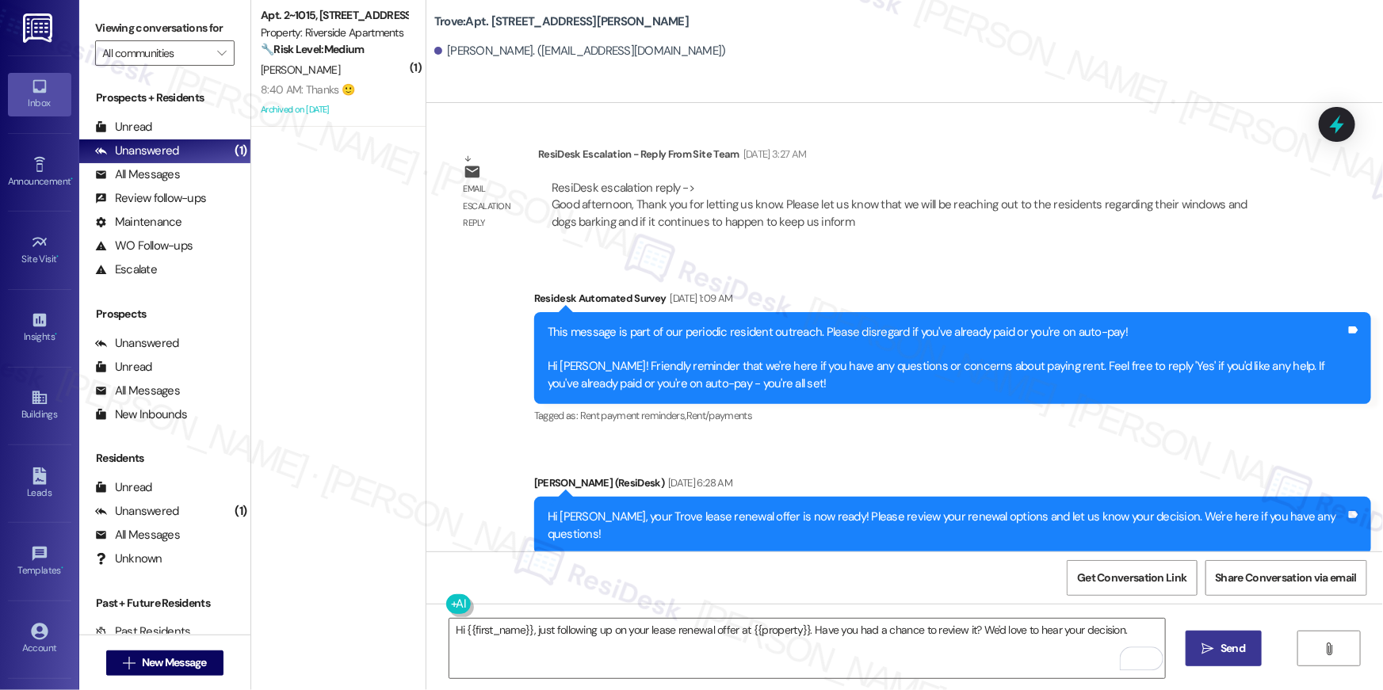
click at [1239, 647] on span "Send" at bounding box center [1232, 648] width 25 height 17
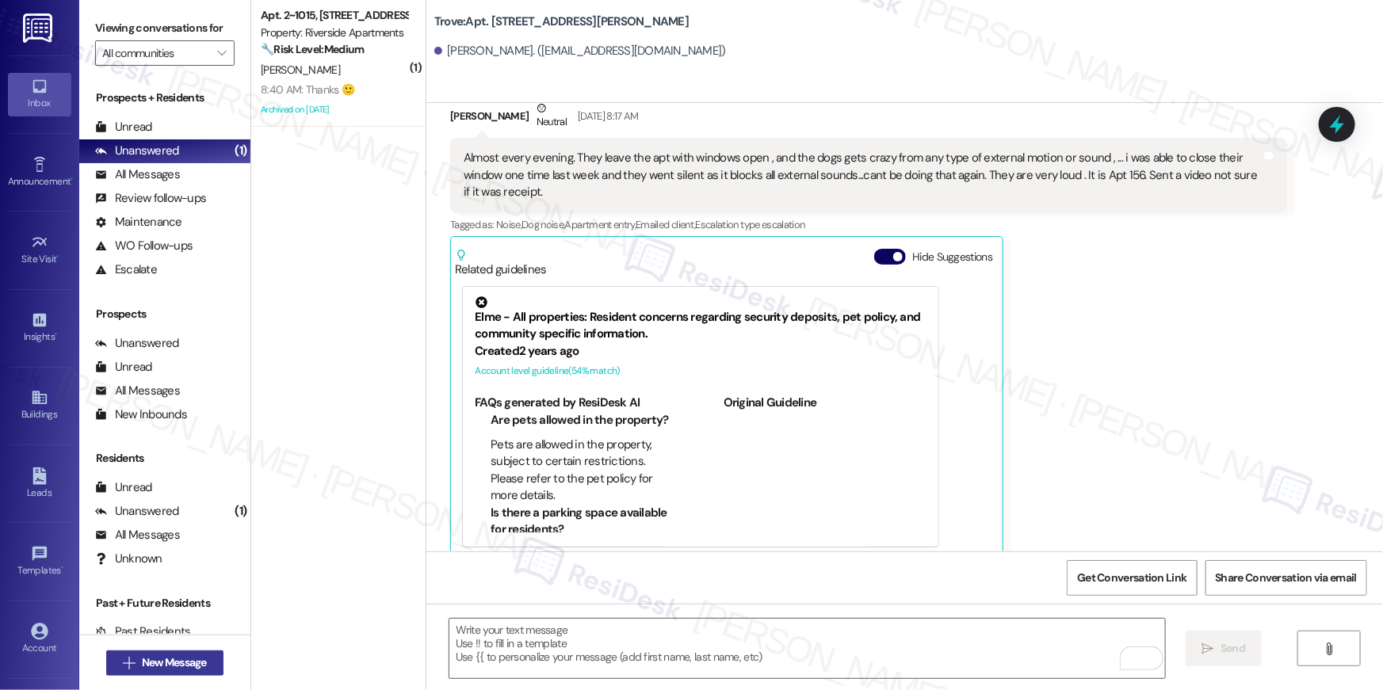
scroll to position [10015, 0]
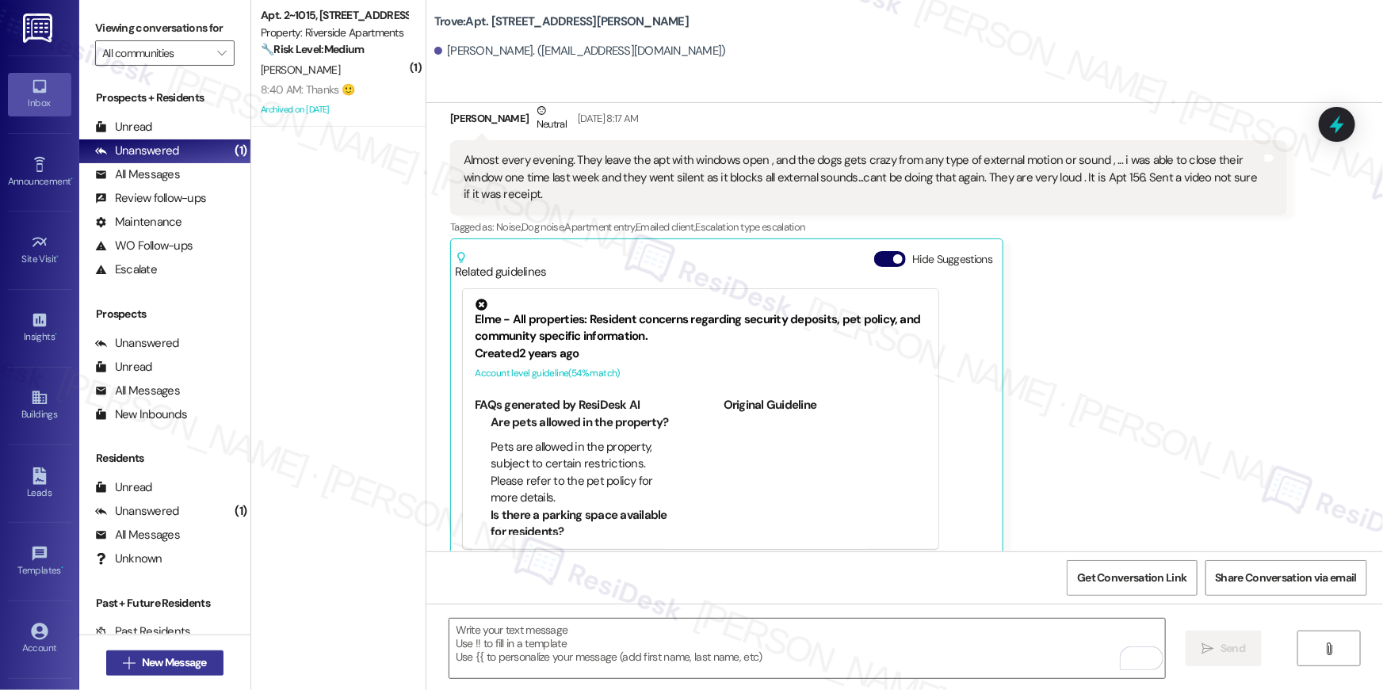
click at [189, 658] on span "New Message" at bounding box center [174, 662] width 65 height 17
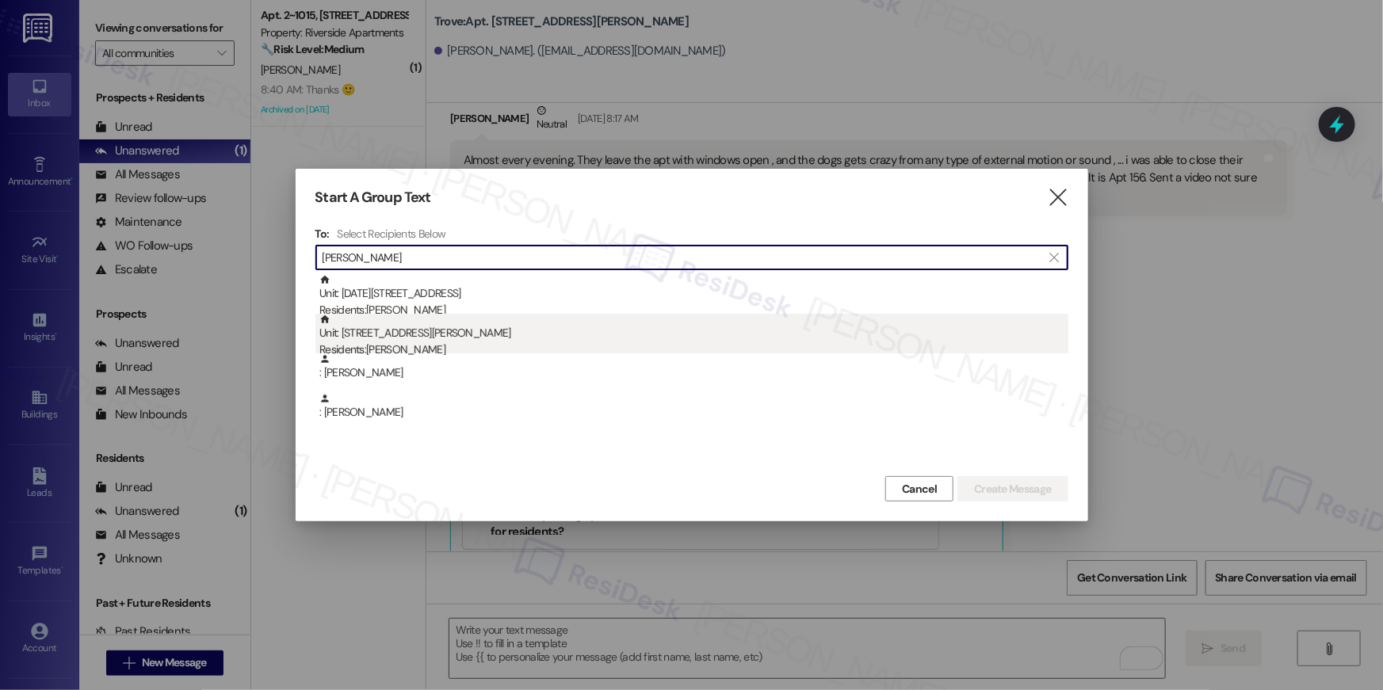
type input "dhawal"
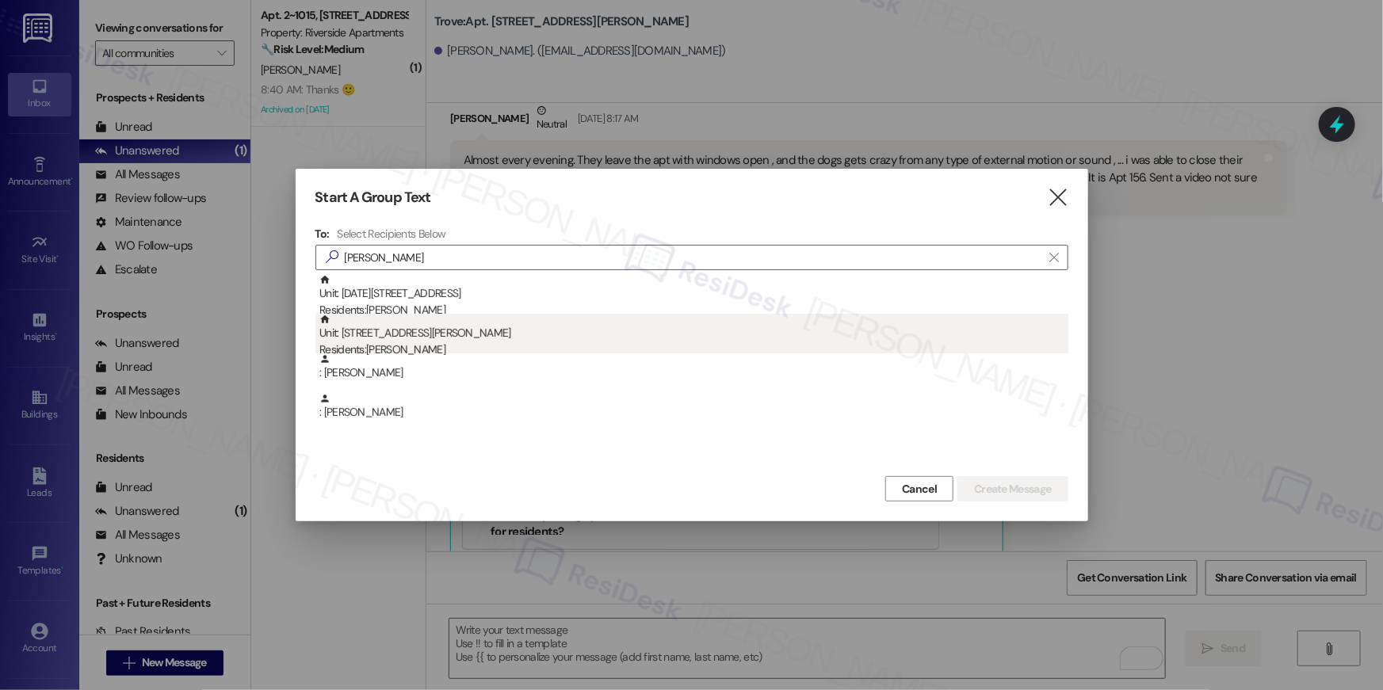
click at [437, 337] on div "Unit: 642 - 1201 S. Ross Street Residents: Dhawal Mahesh Gor" at bounding box center [693, 336] width 749 height 45
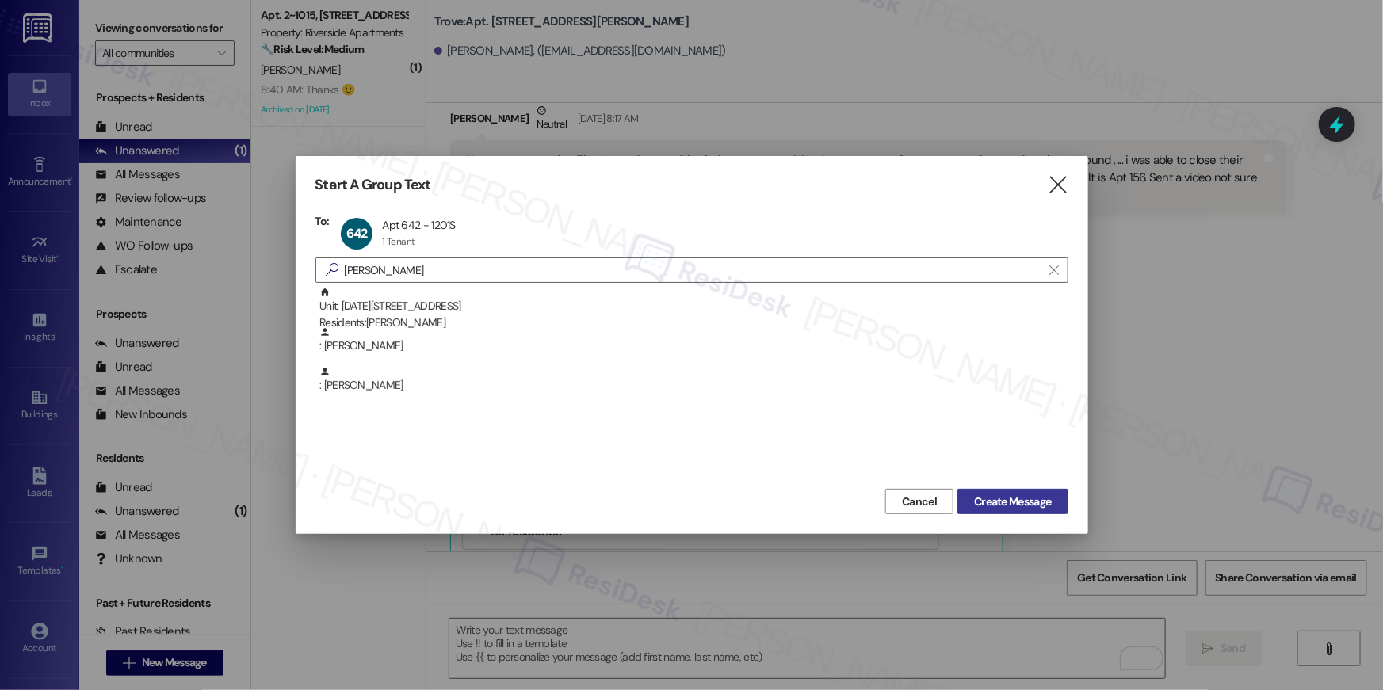
click at [1014, 496] on span "Create Message" at bounding box center [1012, 502] width 77 height 17
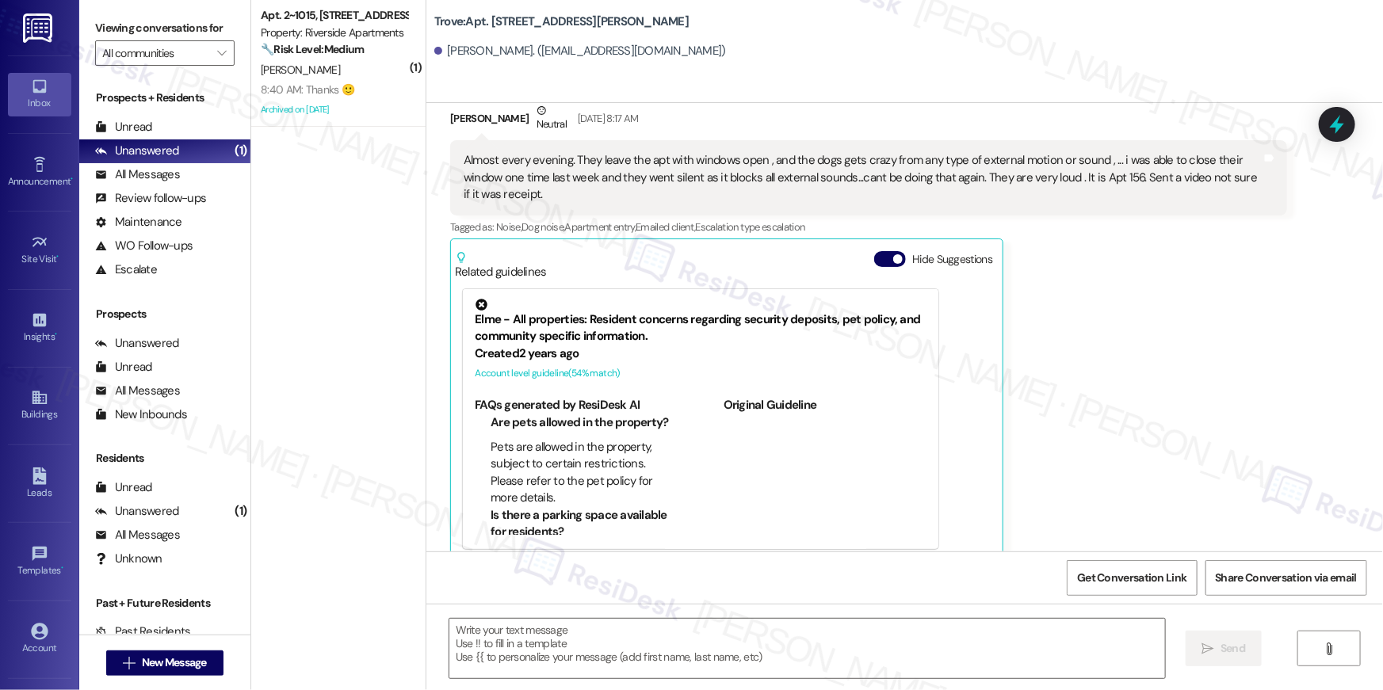
type textarea "Fetching suggested responses. Please feel free to read through the conversation…"
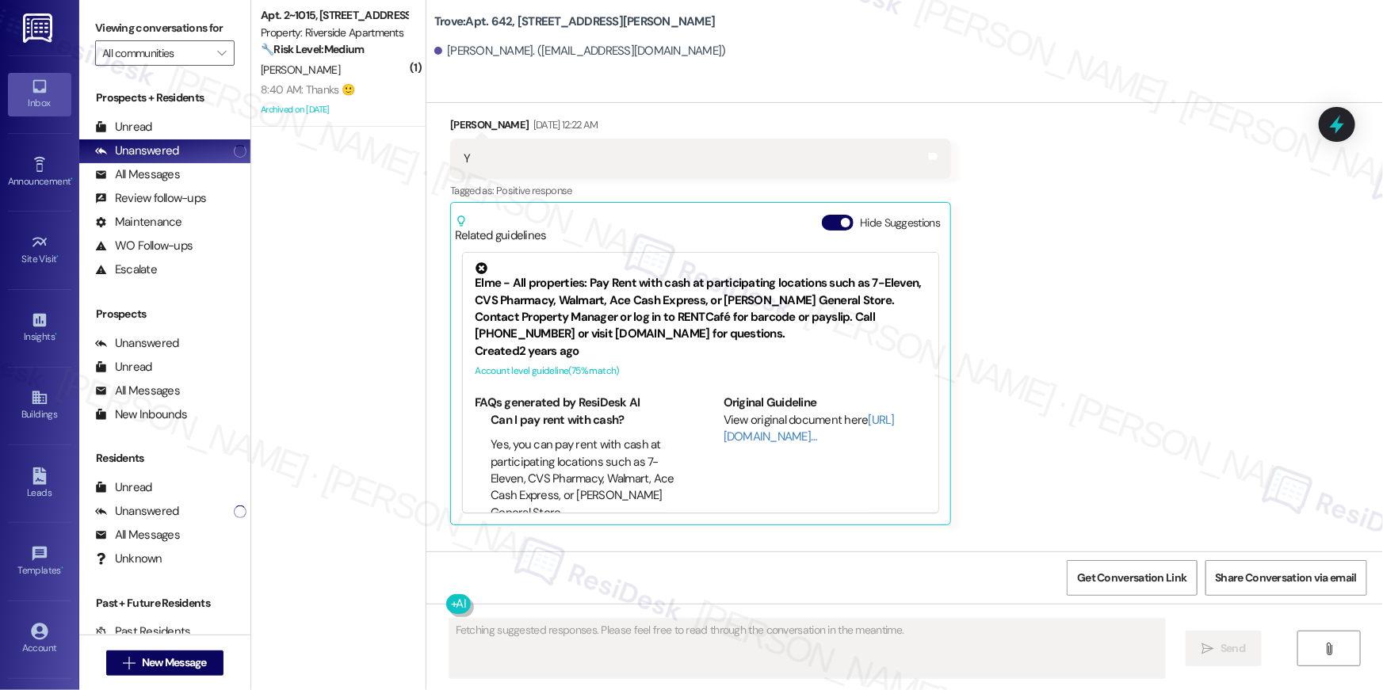
scroll to position [7640, 0]
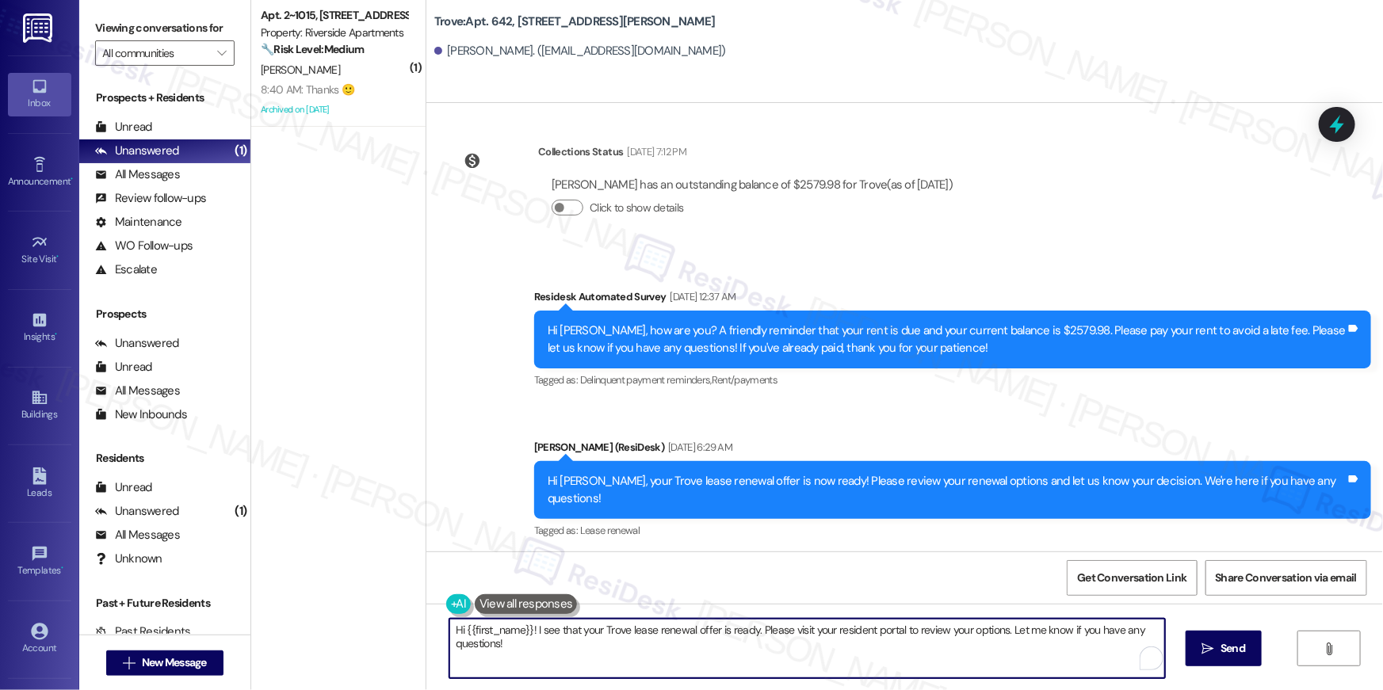
click at [913, 635] on textarea "Hi {{first_name}}! I see that your Trove lease renewal offer is ready. Please v…" at bounding box center [806, 648] width 715 height 59
click at [916, 638] on textarea "Hi {{first_name}}! I see that your Trove lease renewal offer is ready. Please v…" at bounding box center [806, 648] width 715 height 59
paste textarea ", just following up on your lease renewal offer at {{property}}. Have you had a…"
type textarea "Hi {{first_name}}, just following up on your lease renewal offer at {{property}…"
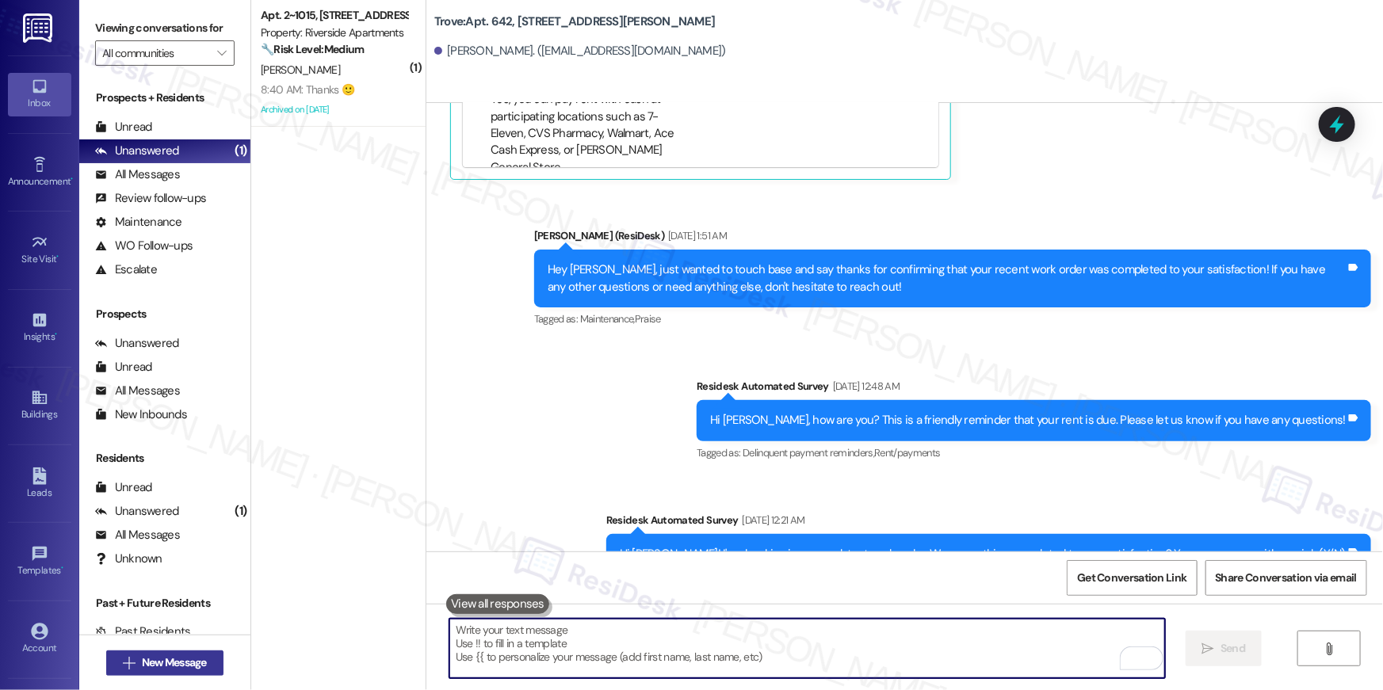
scroll to position [6340, 0]
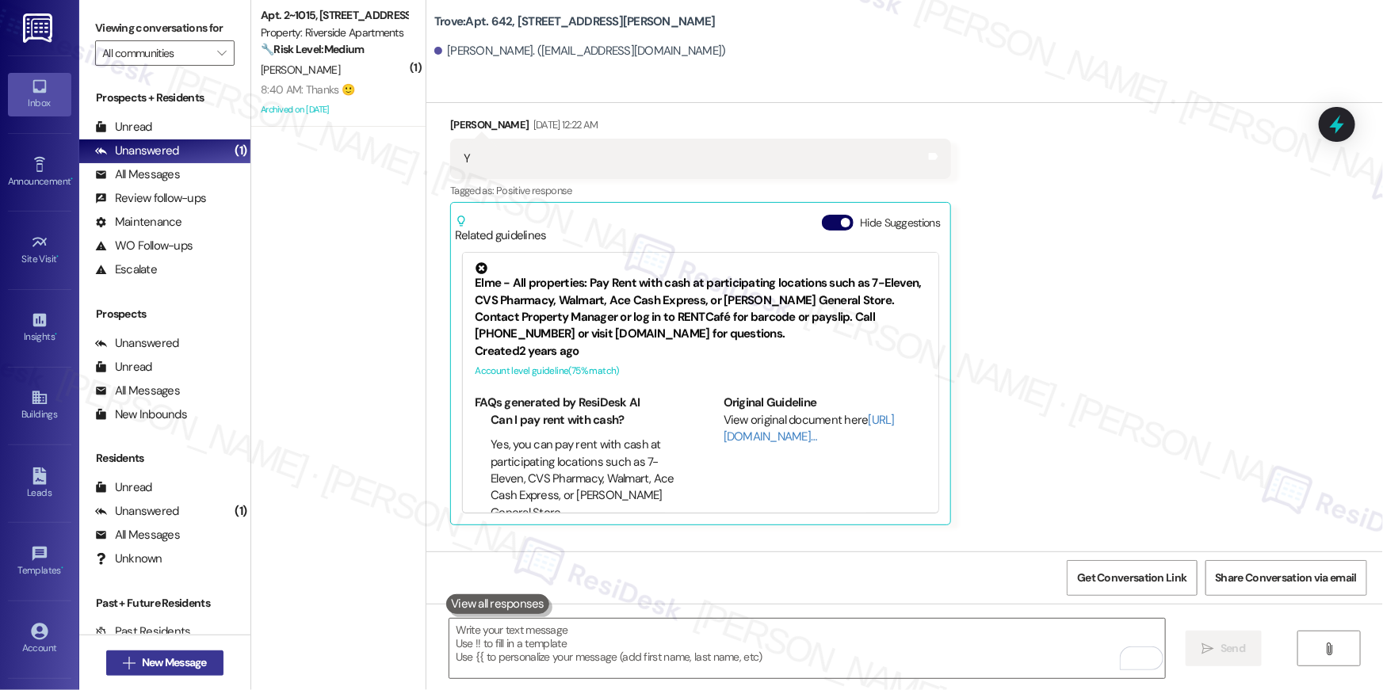
click at [179, 664] on span "New Message" at bounding box center [174, 662] width 65 height 17
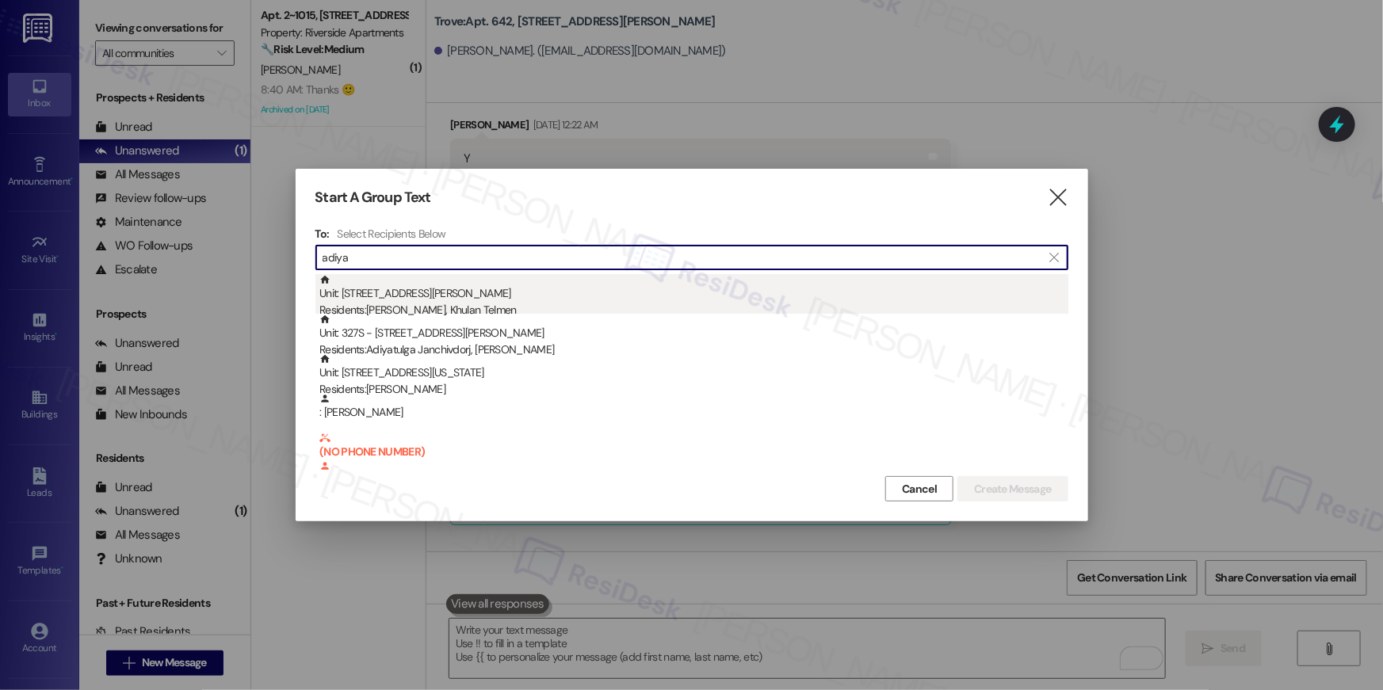
type input "adiya"
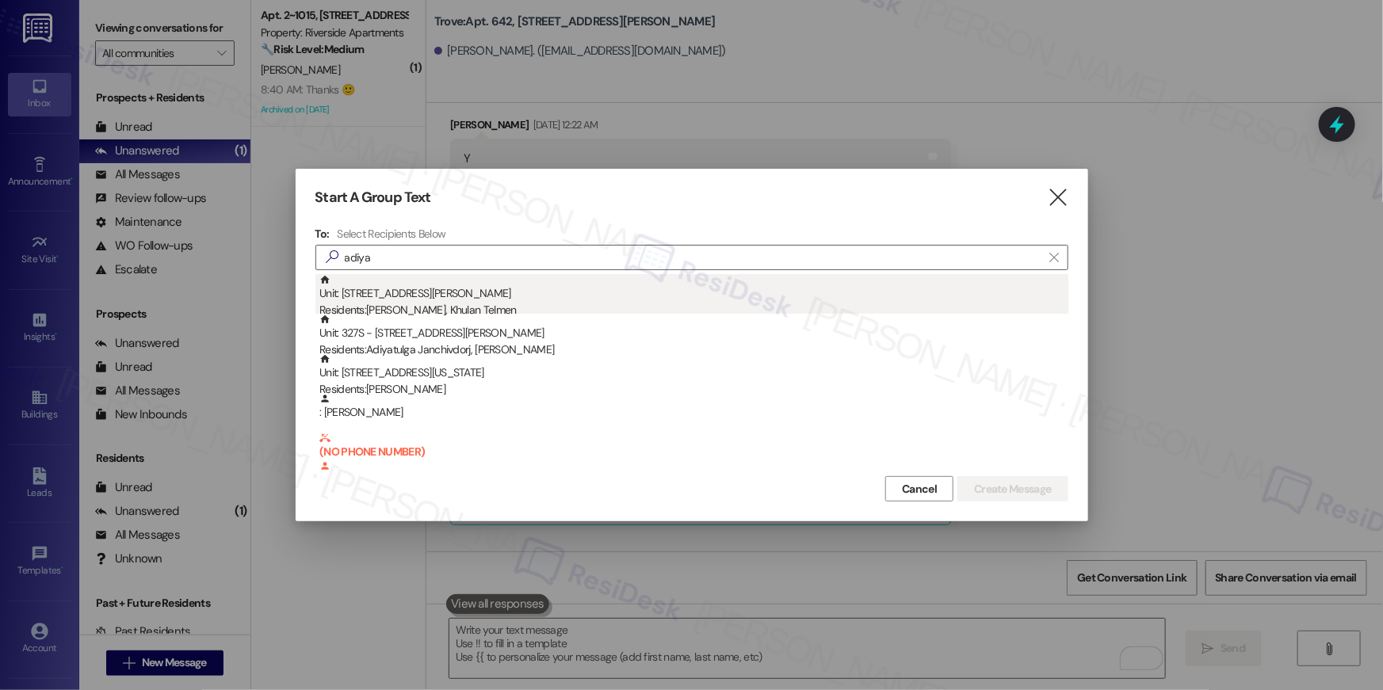
click at [609, 285] on div "Unit: 546 - 1201 S. Ross Street Residents: Adiyasuren Lkhagvasuren, Khulan Telm…" at bounding box center [693, 296] width 749 height 45
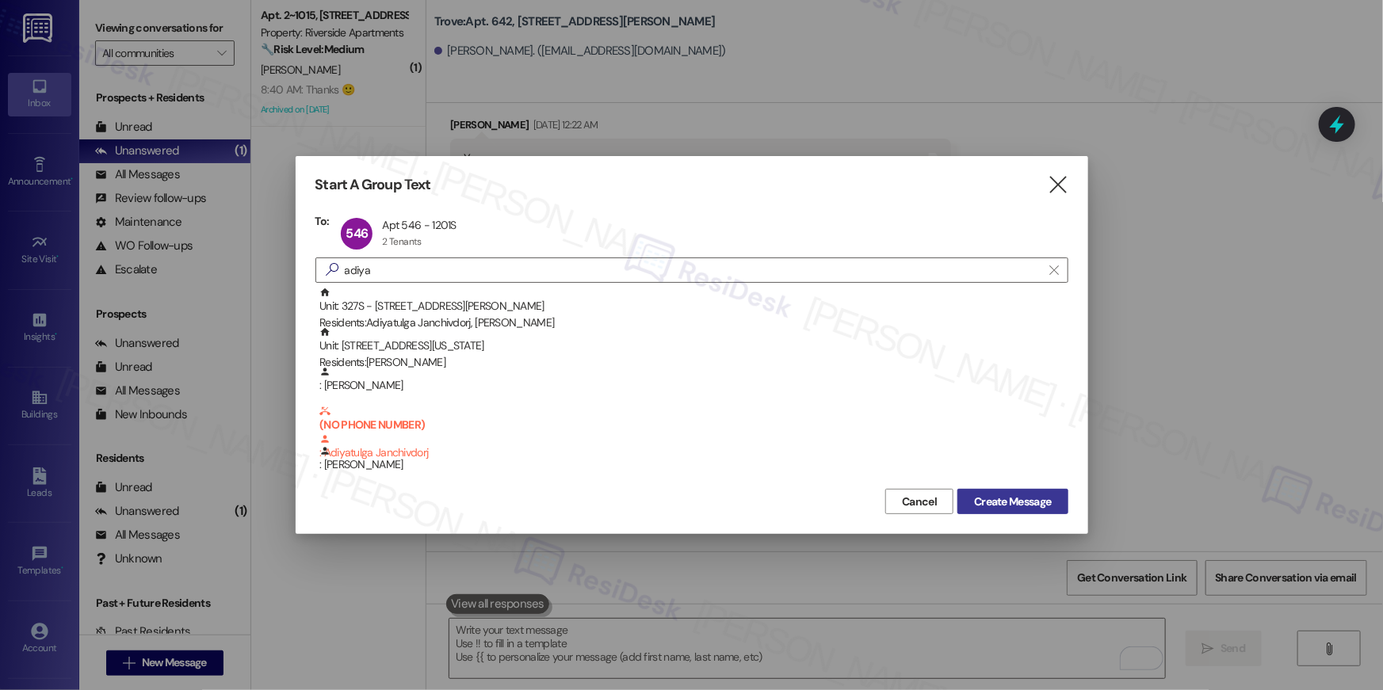
click at [1024, 500] on span "Create Message" at bounding box center [1012, 502] width 77 height 17
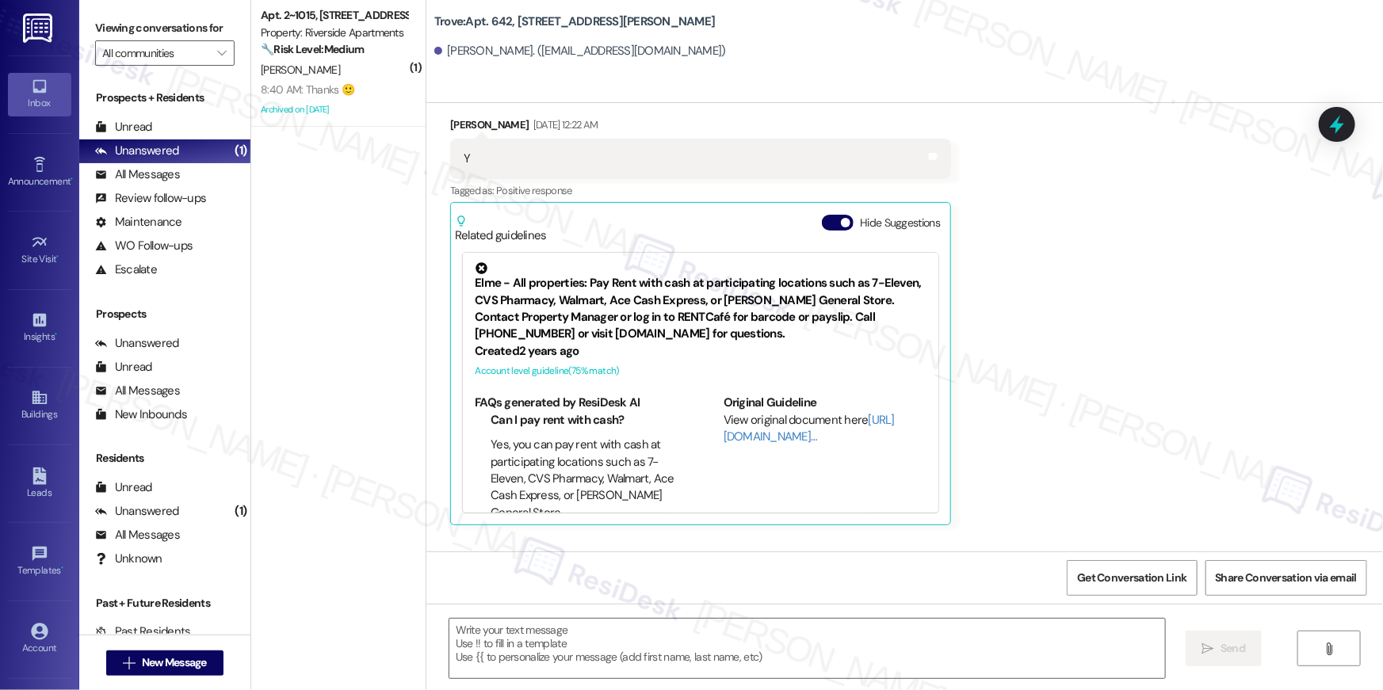
type textarea "Fetching suggested responses. Please feel free to read through the conversation…"
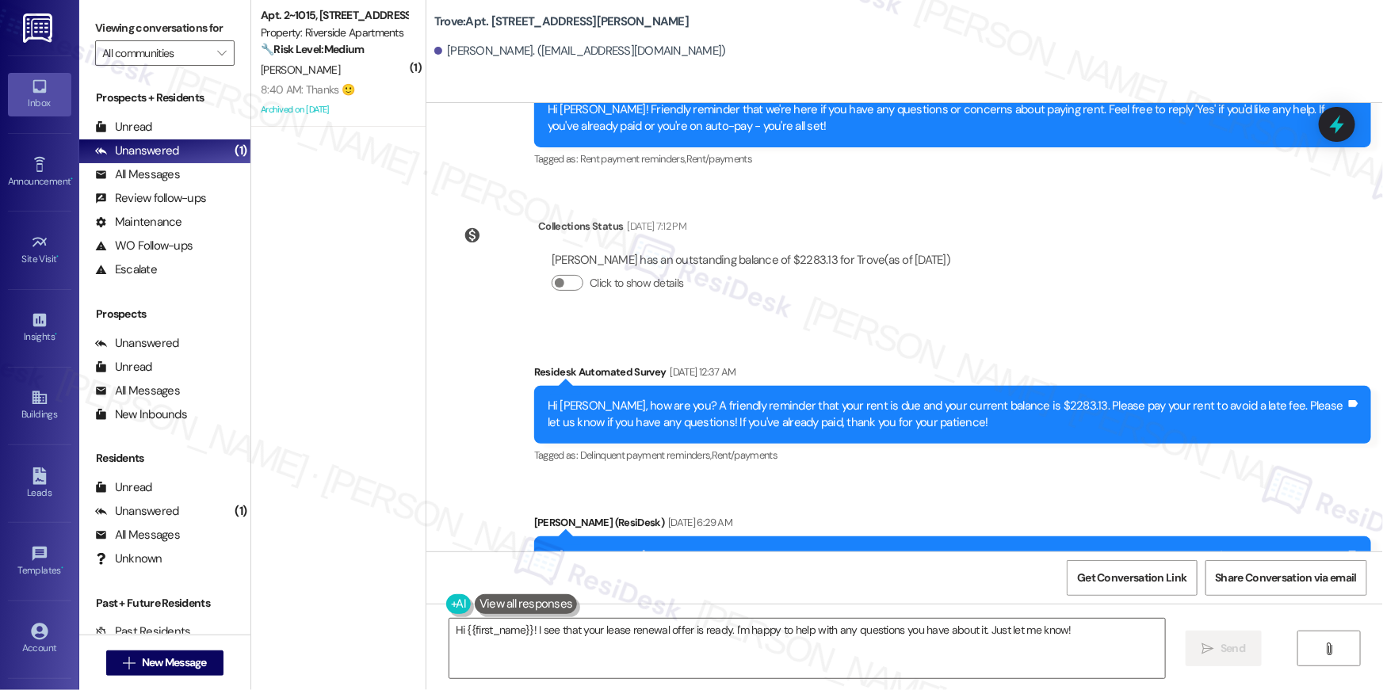
scroll to position [2246, 0]
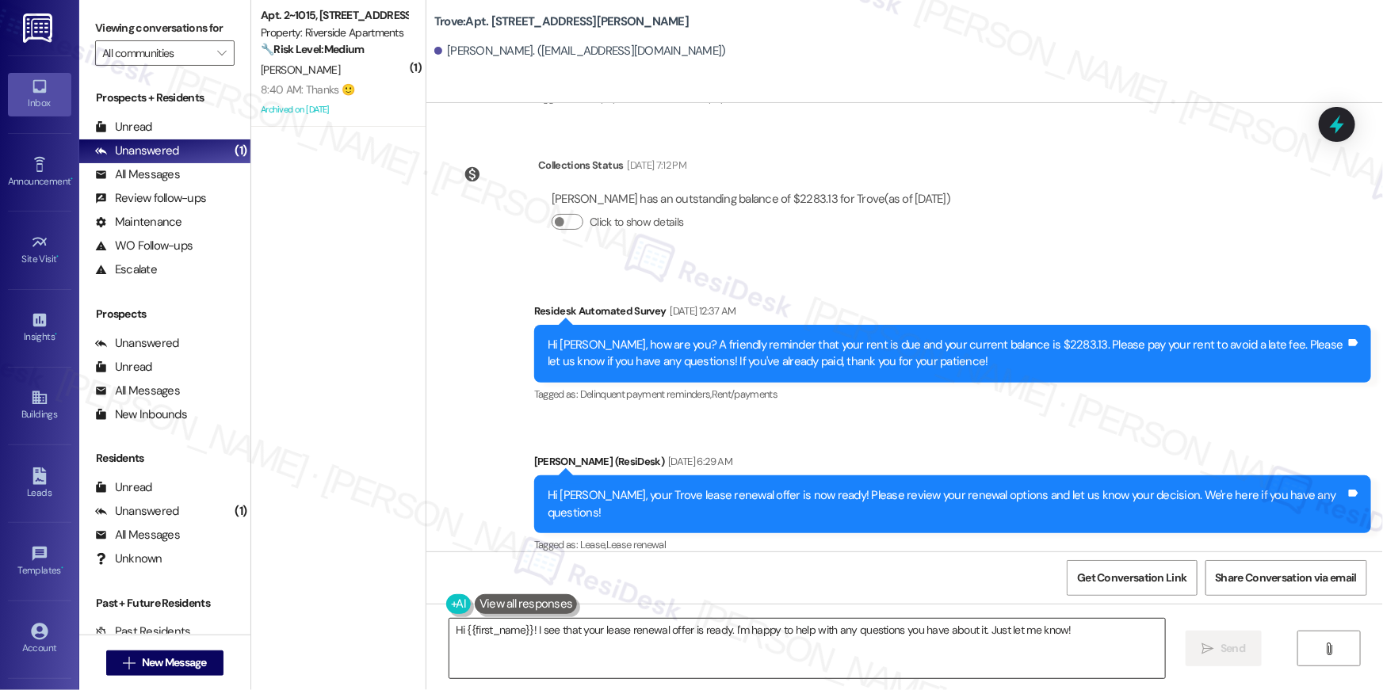
click at [845, 669] on textarea "Hi {{first_name}}! I see that your lease renewal offer is ready. I'm happy to h…" at bounding box center [806, 648] width 715 height 59
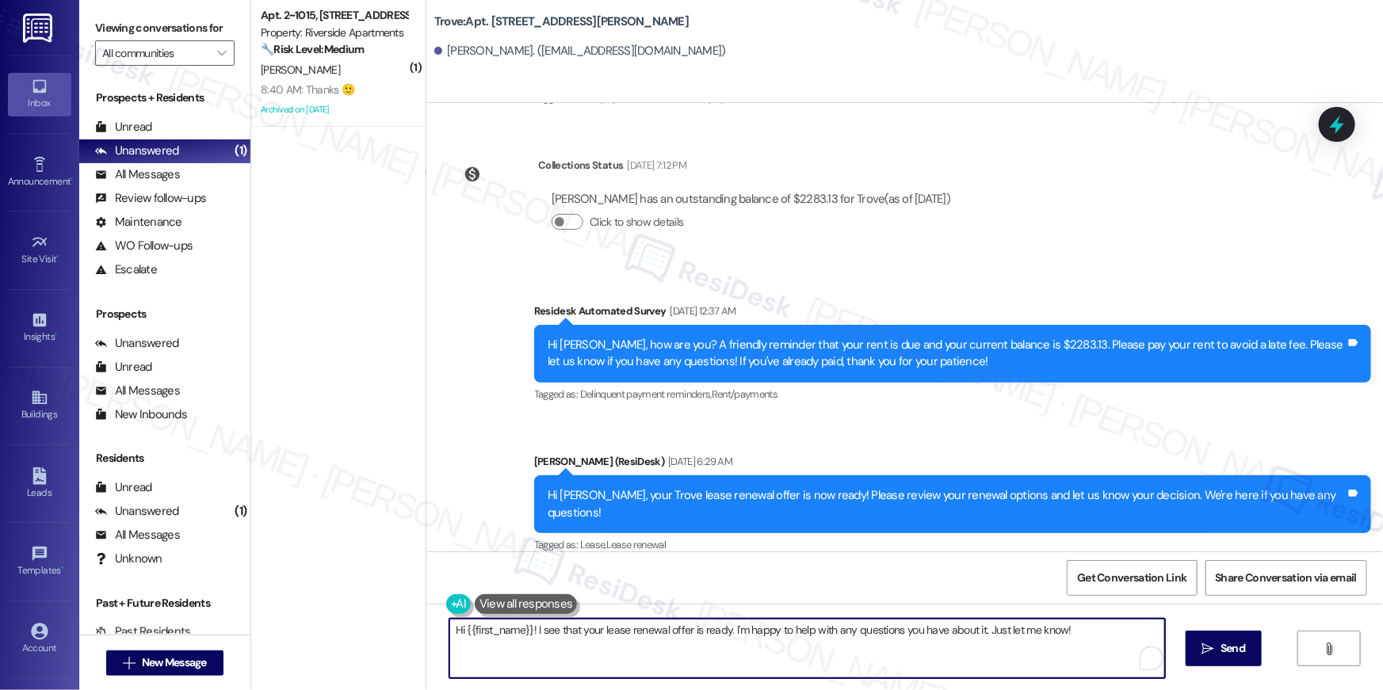
click at [845, 669] on textarea "Hi {{first_name}}! I see that your lease renewal offer is ready. I'm happy to h…" at bounding box center [806, 648] width 715 height 59
paste textarea ", just following up on your lease renewal offer at {{property}}. Have you had a…"
type textarea "Hi {{first_name}}, just following up on your lease renewal offer at {{property}…"
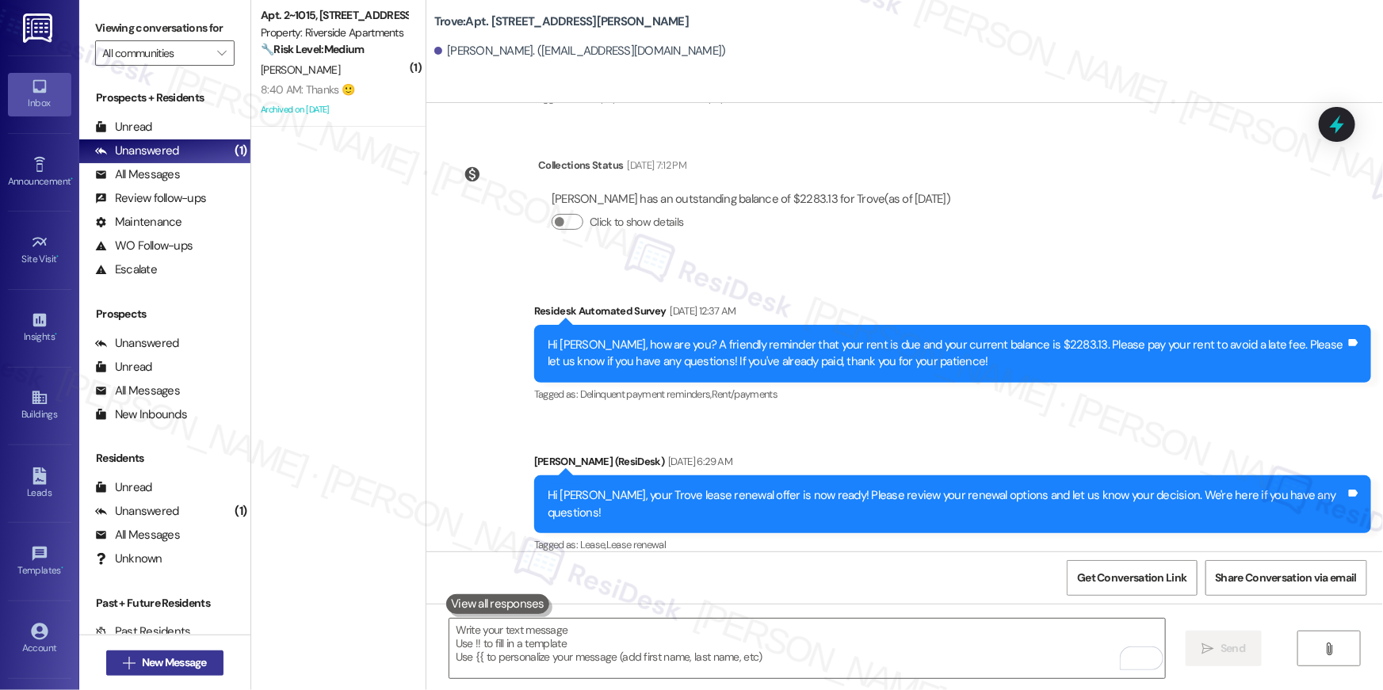
click at [142, 656] on span "New Message" at bounding box center [174, 662] width 65 height 17
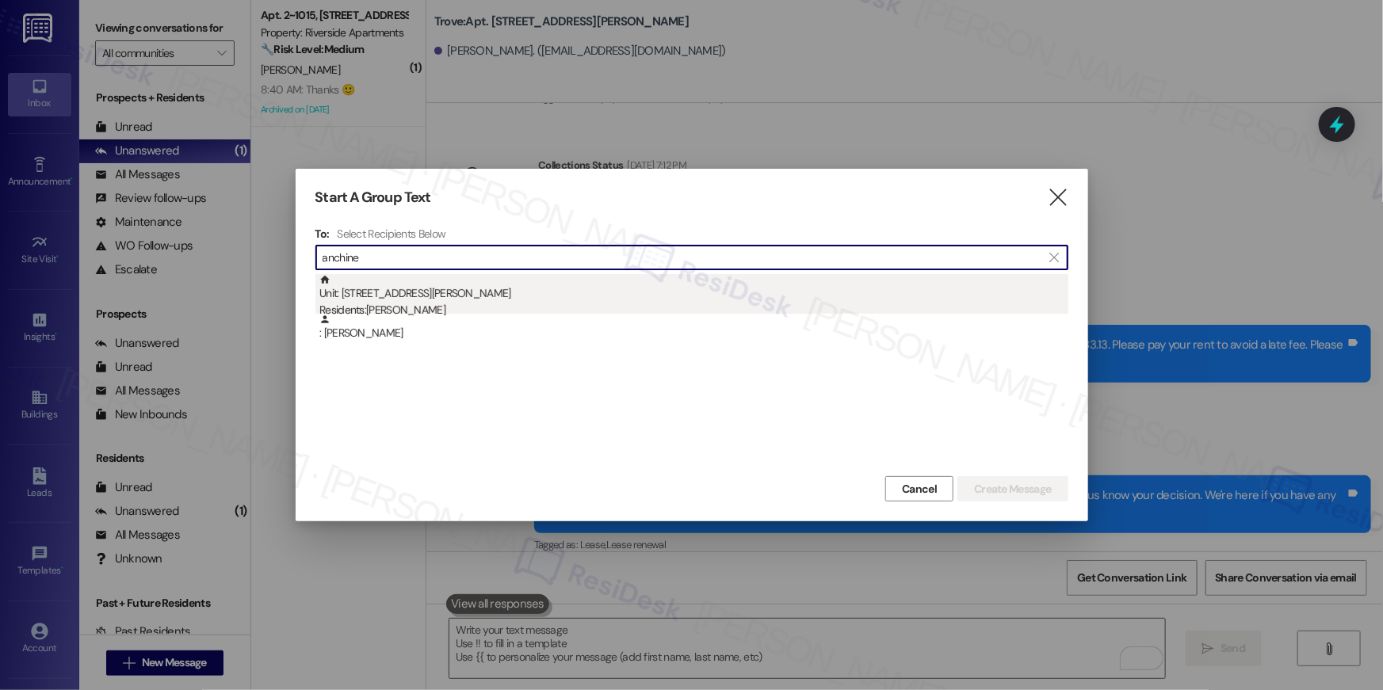
type input "anchine"
click at [492, 290] on div "Unit: 437S - 1201 S. Ross Street Residents: Anchinesh Ejigu" at bounding box center [693, 296] width 749 height 45
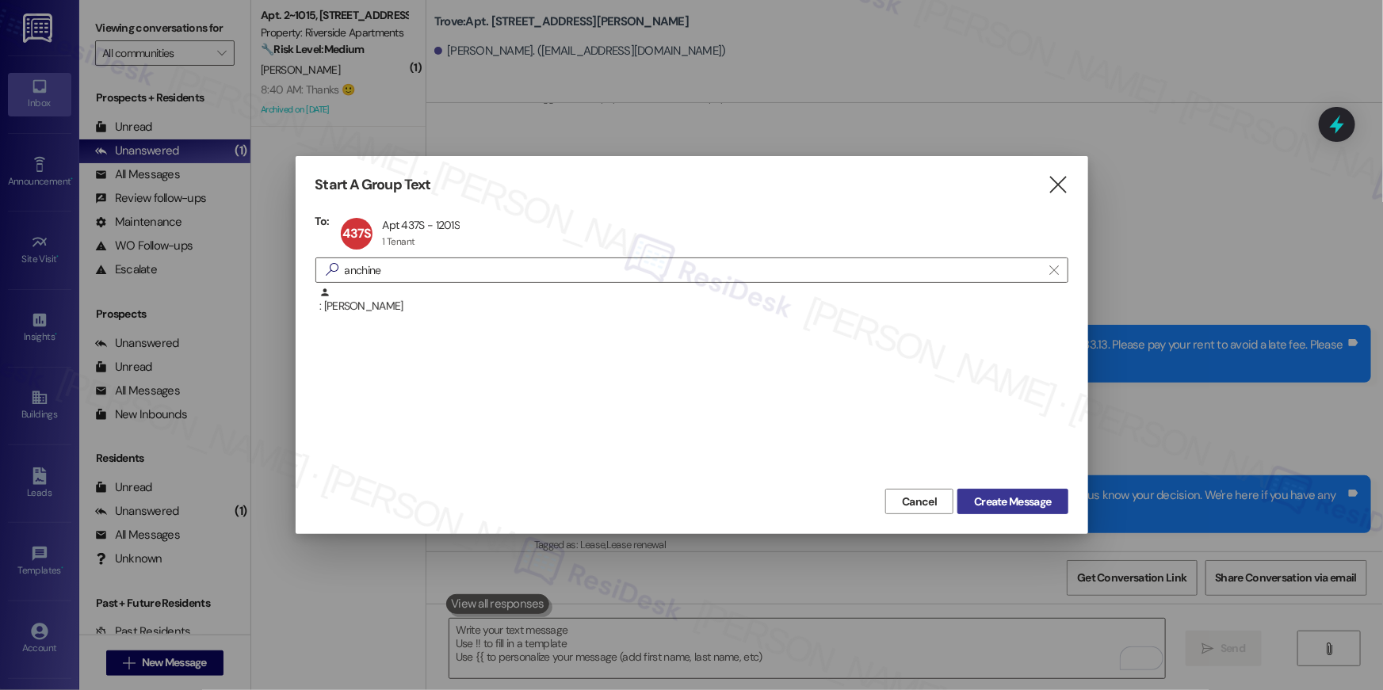
click at [1031, 490] on button "Create Message" at bounding box center [1012, 501] width 110 height 25
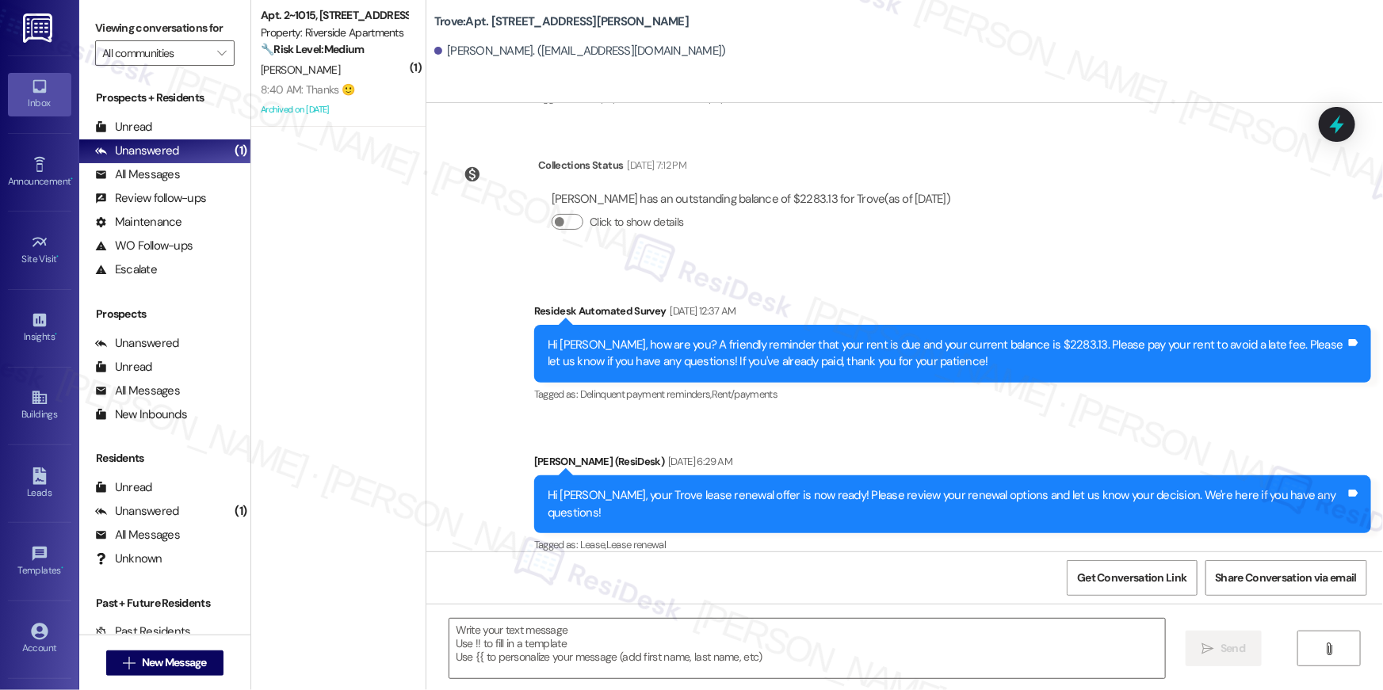
type textarea "Fetching suggested responses. Please feel free to read through the conversation…"
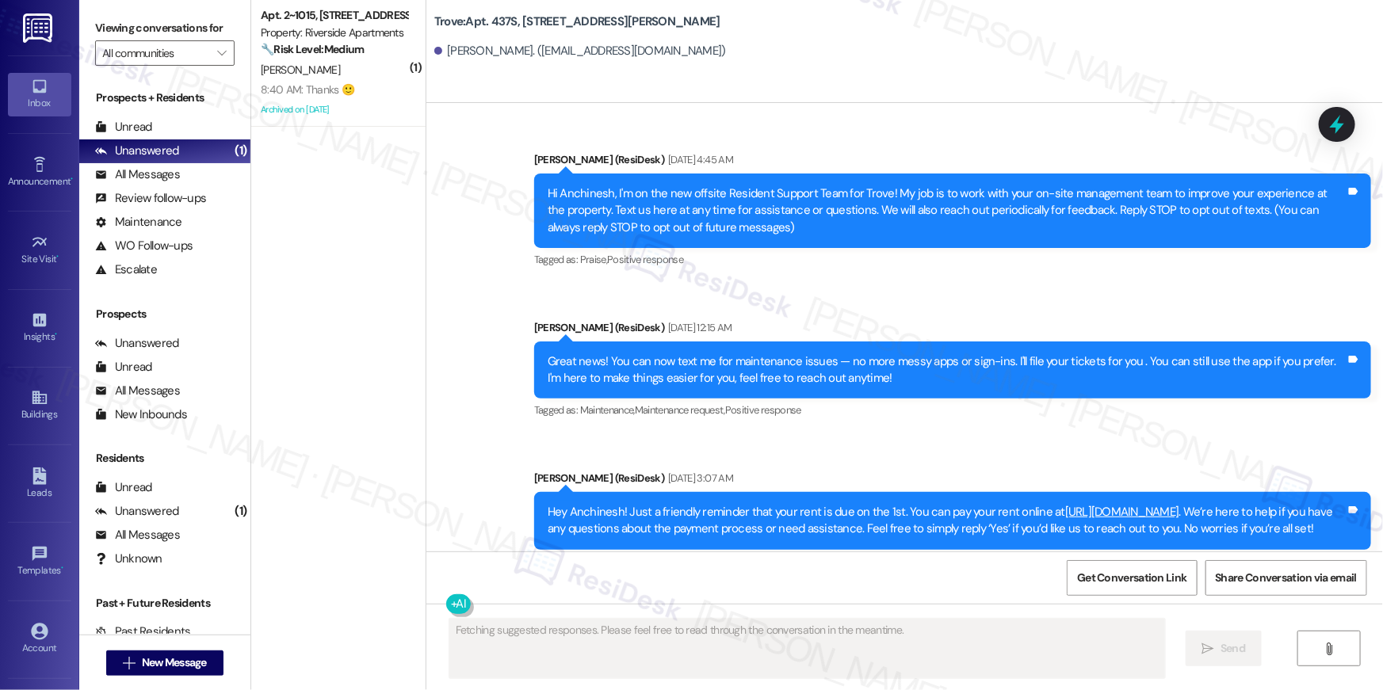
scroll to position [8974, 0]
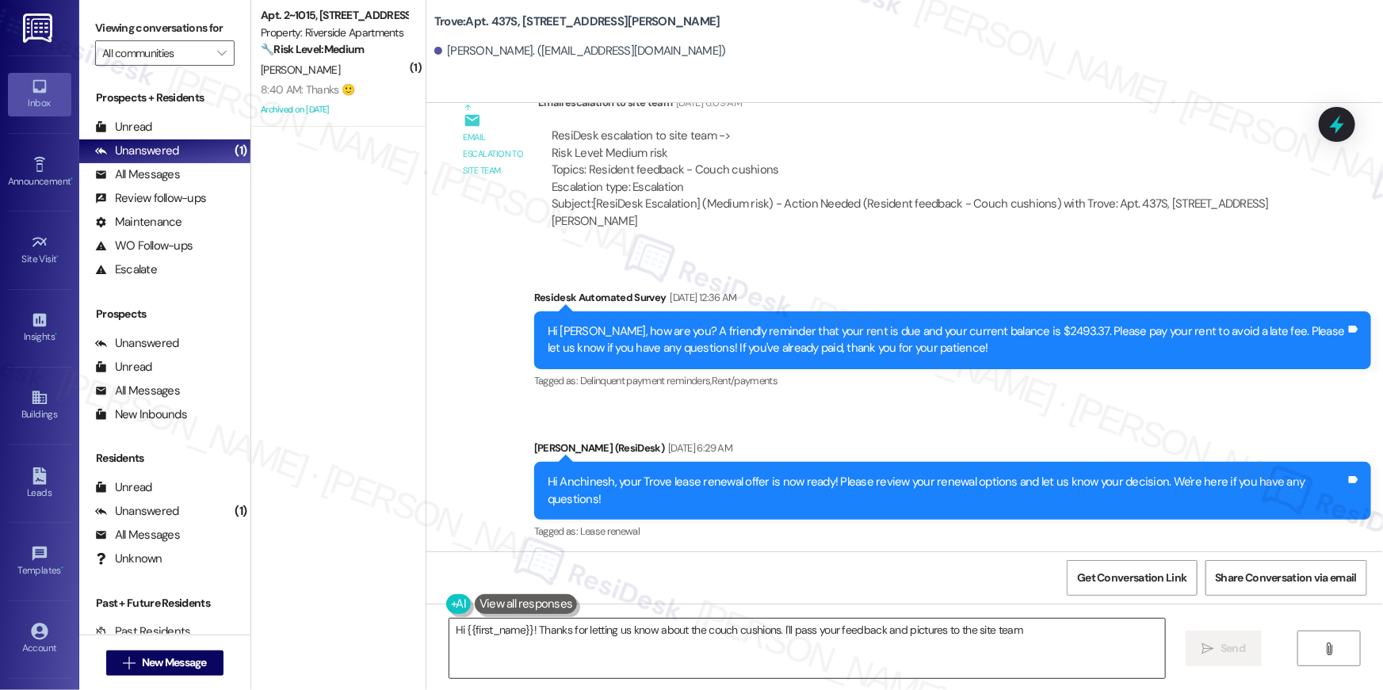
click at [966, 635] on textarea "Hi {{first_name}}! Thanks for letting us know about the couch cushions. I'll pa…" at bounding box center [806, 648] width 715 height 59
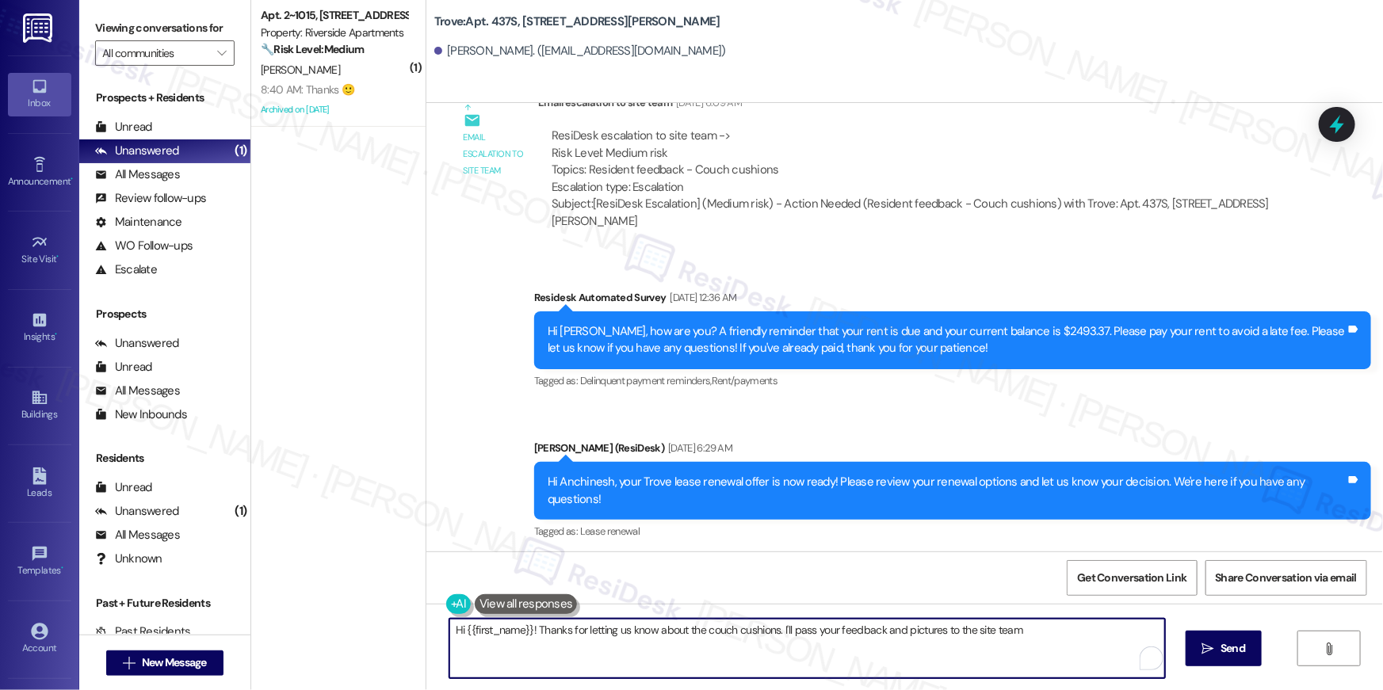
click at [966, 635] on textarea "Hi {{first_name}}! Thanks for letting us know about the couch cushions. I'll pa…" at bounding box center [806, 648] width 715 height 59
paste textarea ", just following up on your lease renewal offer at {{property}}. Have you had a…"
type textarea "Hi {{first_name}}, just following up on your lease renewal offer at {{property}…"
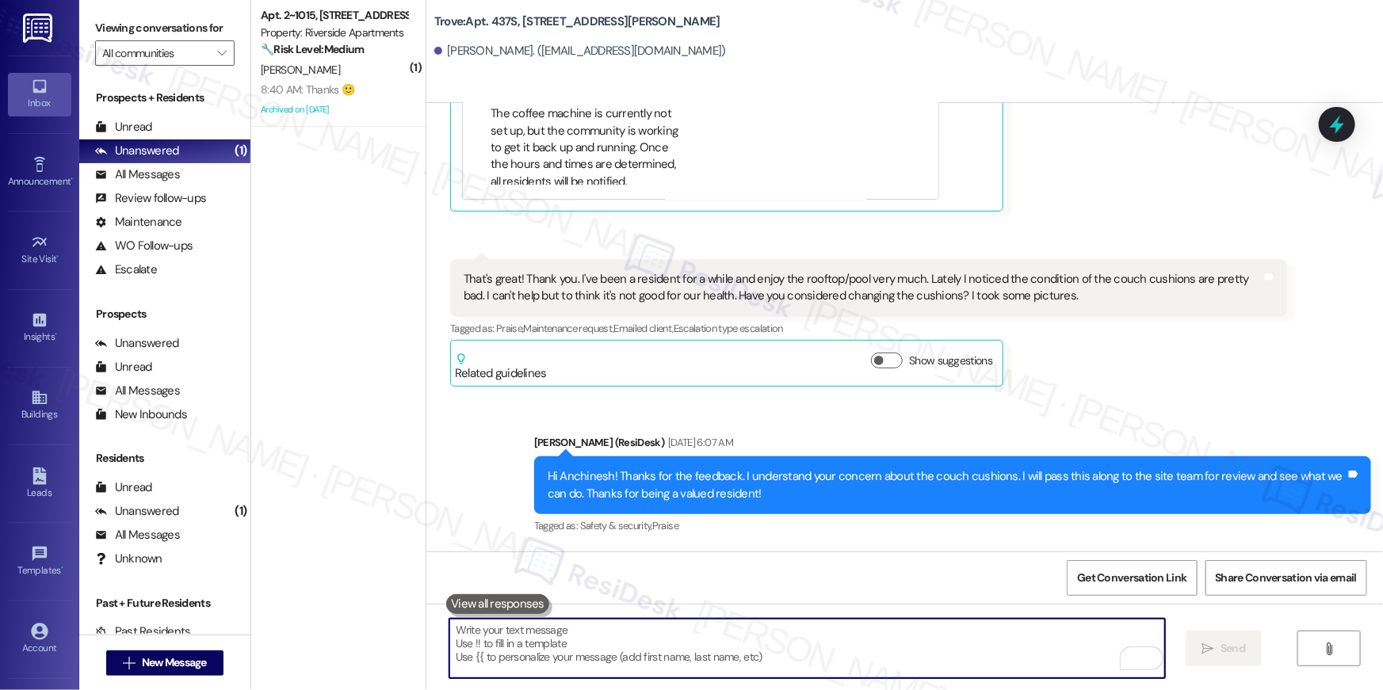
scroll to position [8343, 0]
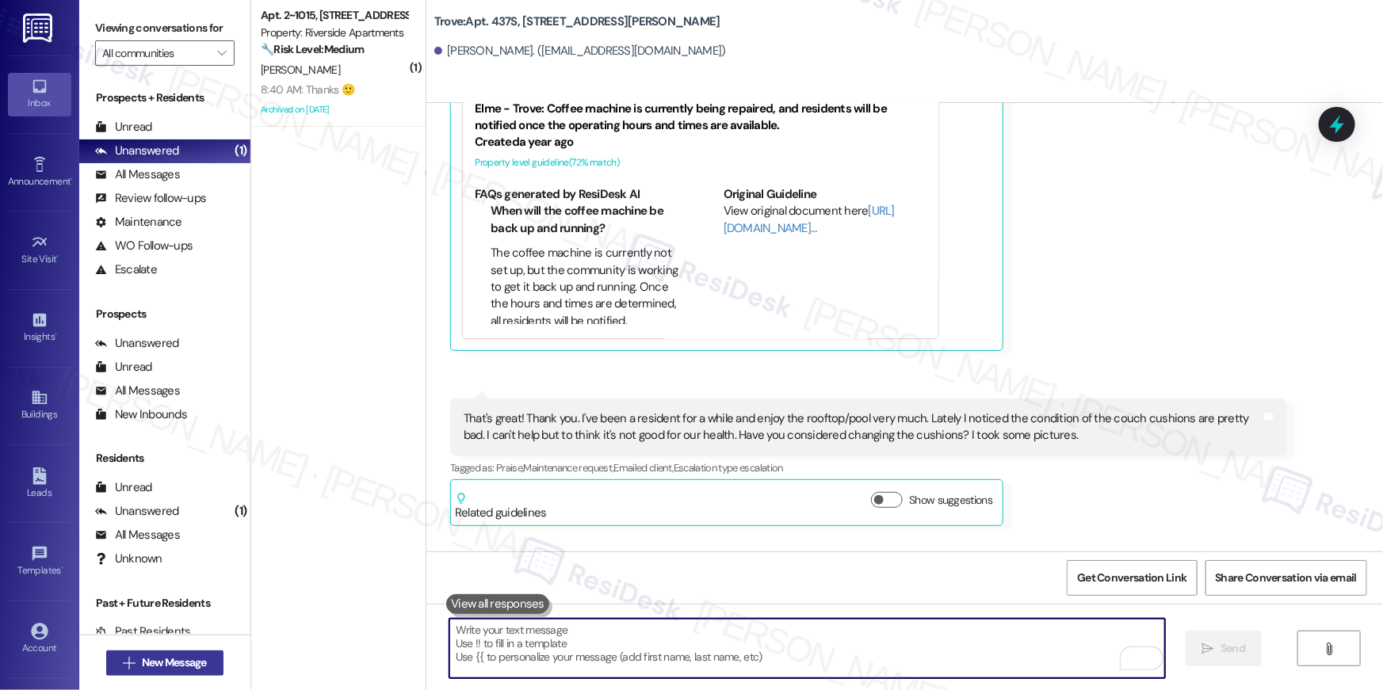
click at [164, 663] on span "New Message" at bounding box center [174, 662] width 65 height 17
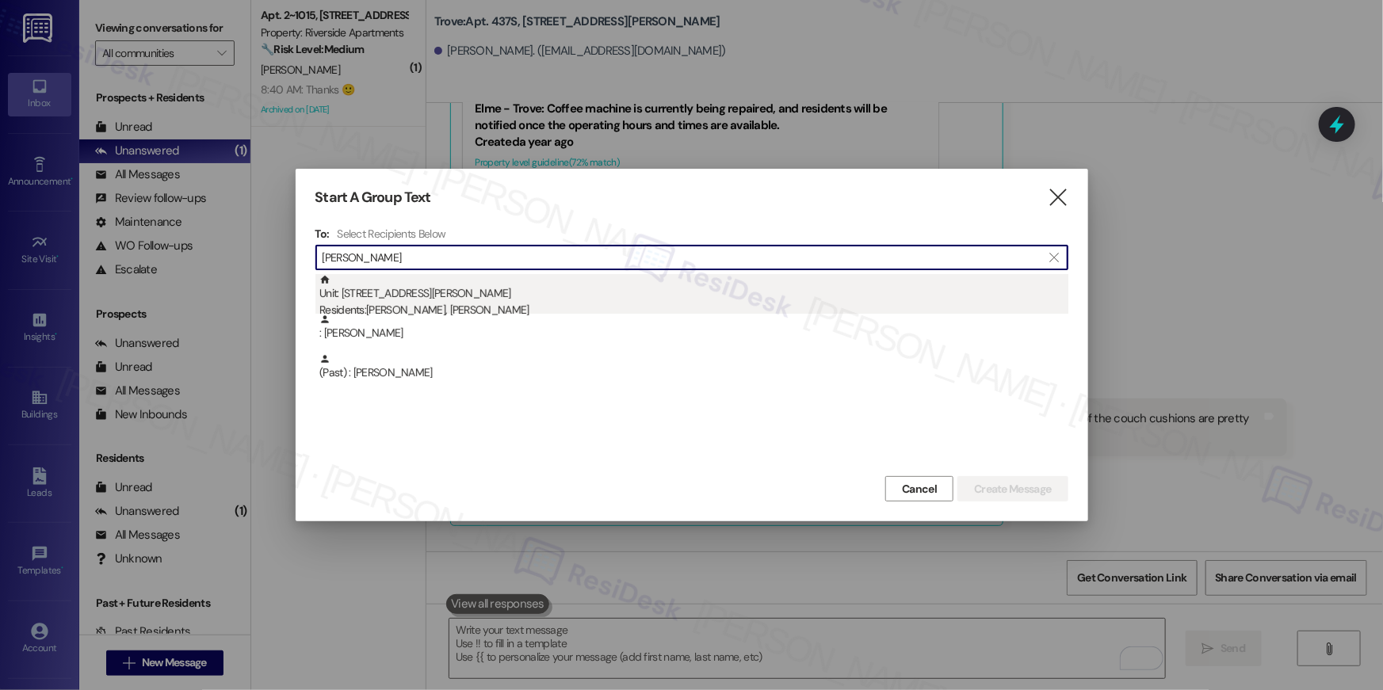
type input "pamela smi"
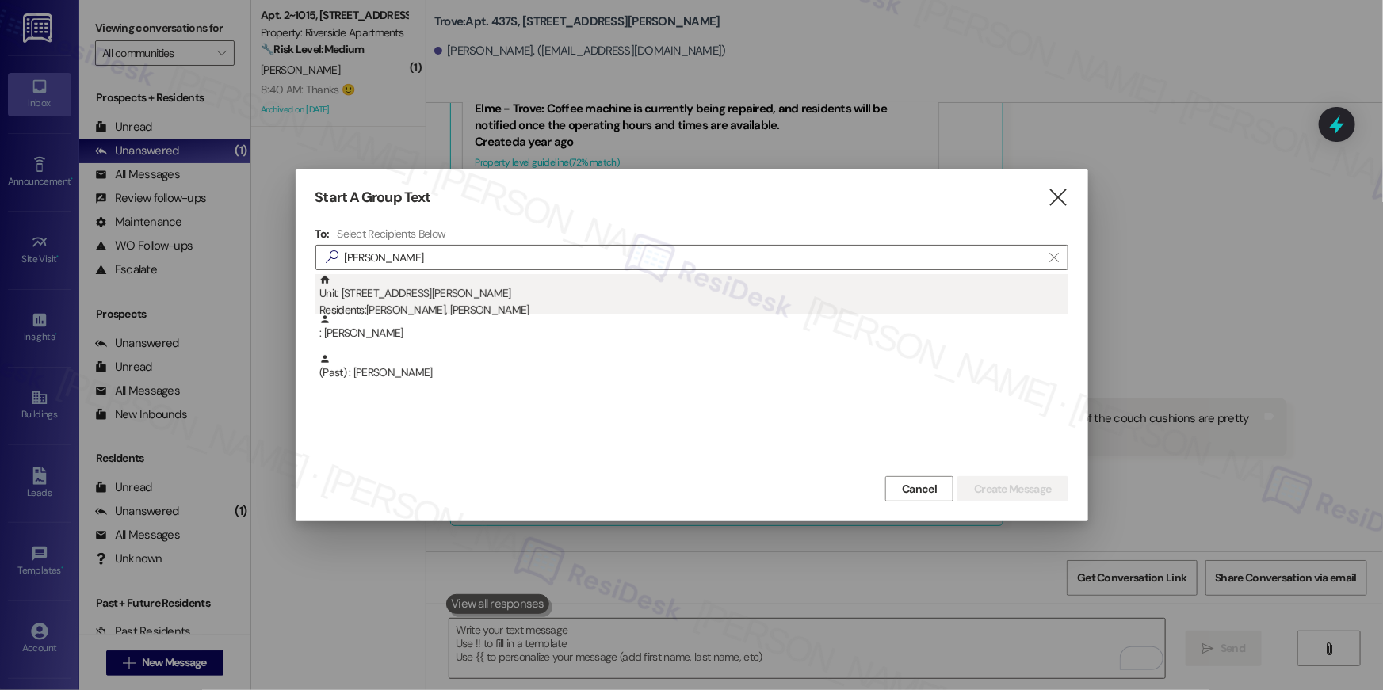
click at [487, 290] on div "Unit: 441 - 1201 S. Ross Street Residents: Pamela Smith, Justin Bryant" at bounding box center [693, 296] width 749 height 45
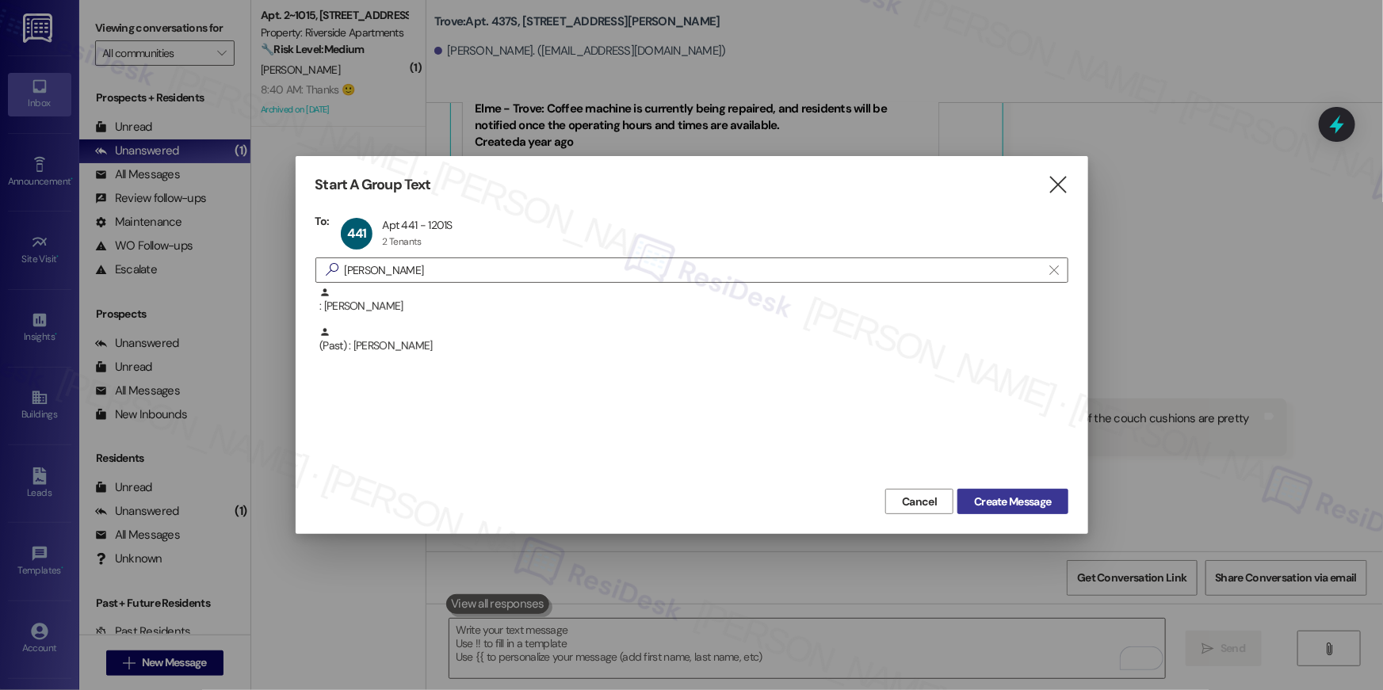
click at [1015, 498] on span "Create Message" at bounding box center [1012, 502] width 77 height 17
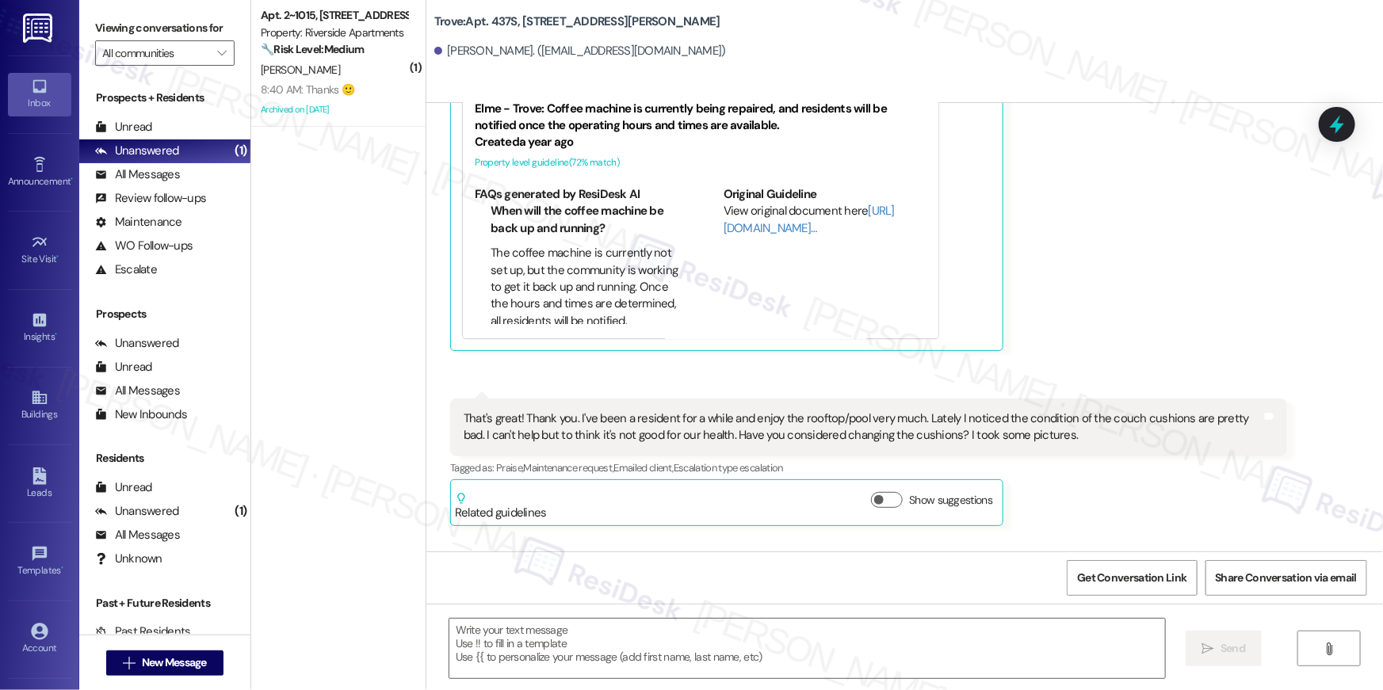
type textarea "Fetching suggested responses. Please feel free to read through the conversation…"
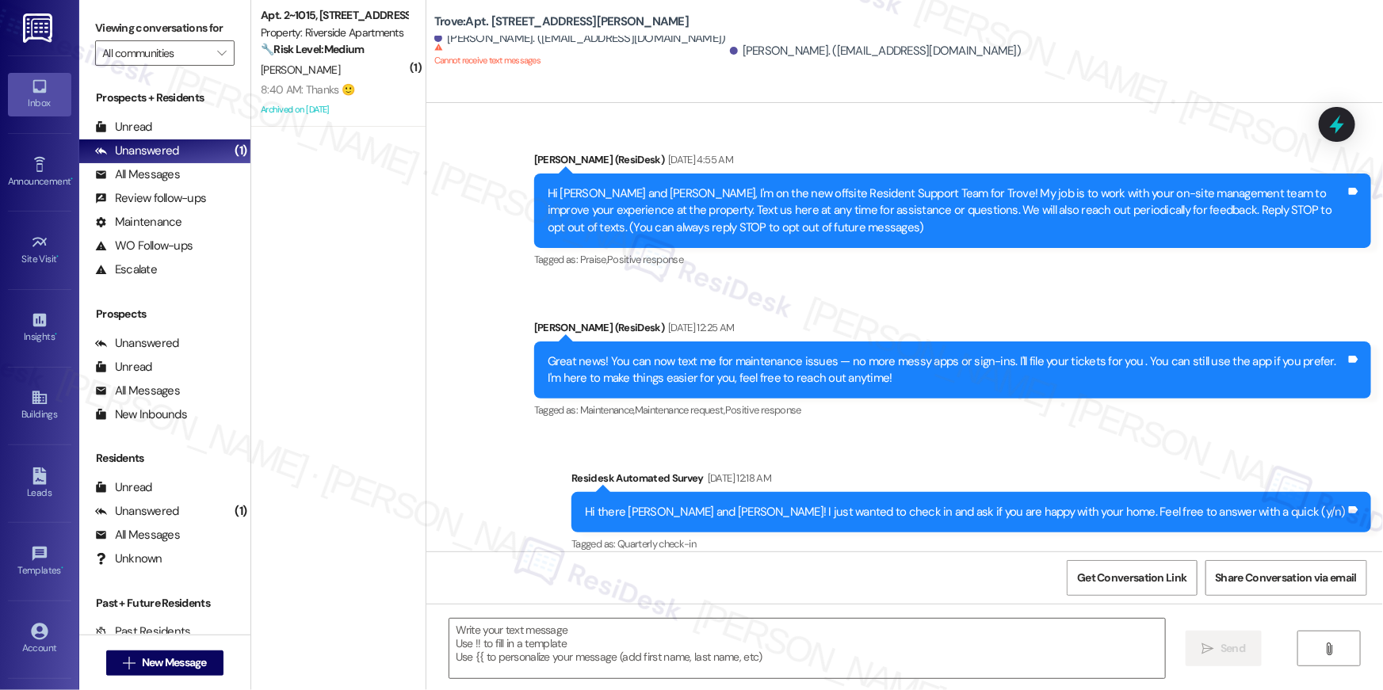
type textarea "Fetching suggested responses. Please feel free to read through the conversation…"
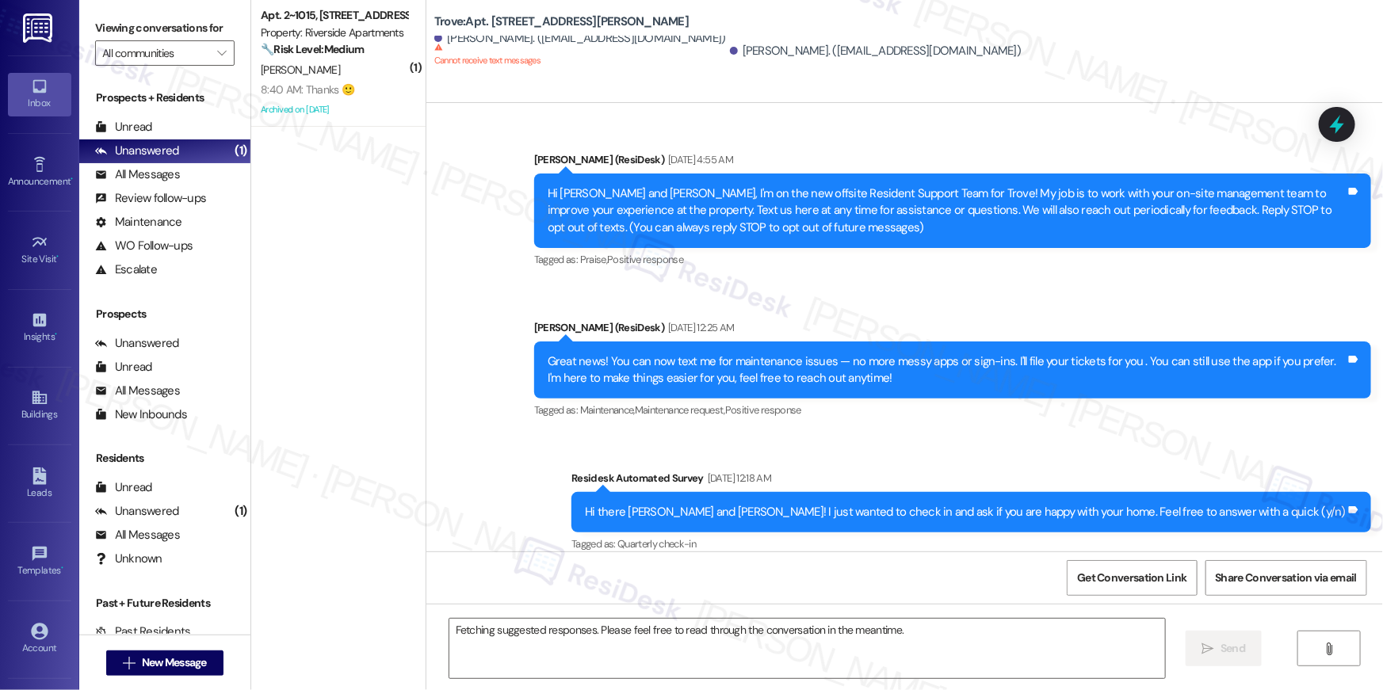
scroll to position [4293, 0]
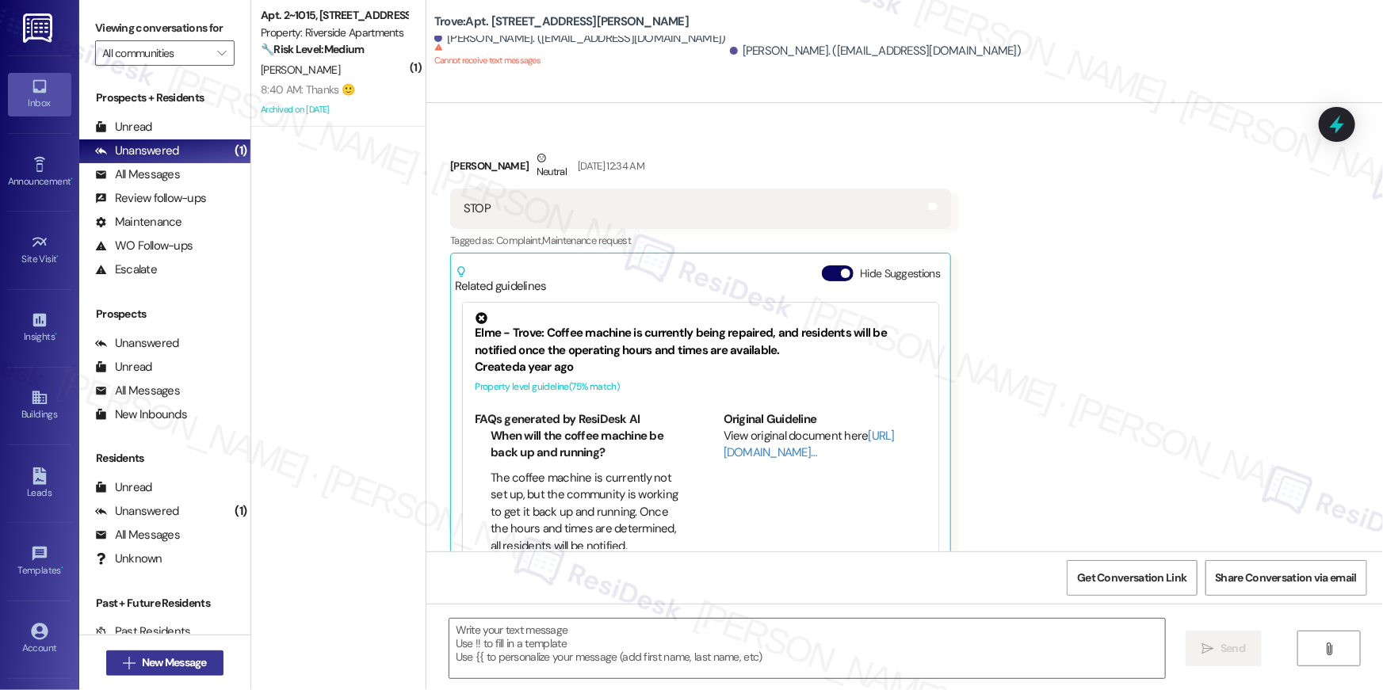
click at [209, 660] on button " New Message" at bounding box center [164, 663] width 117 height 25
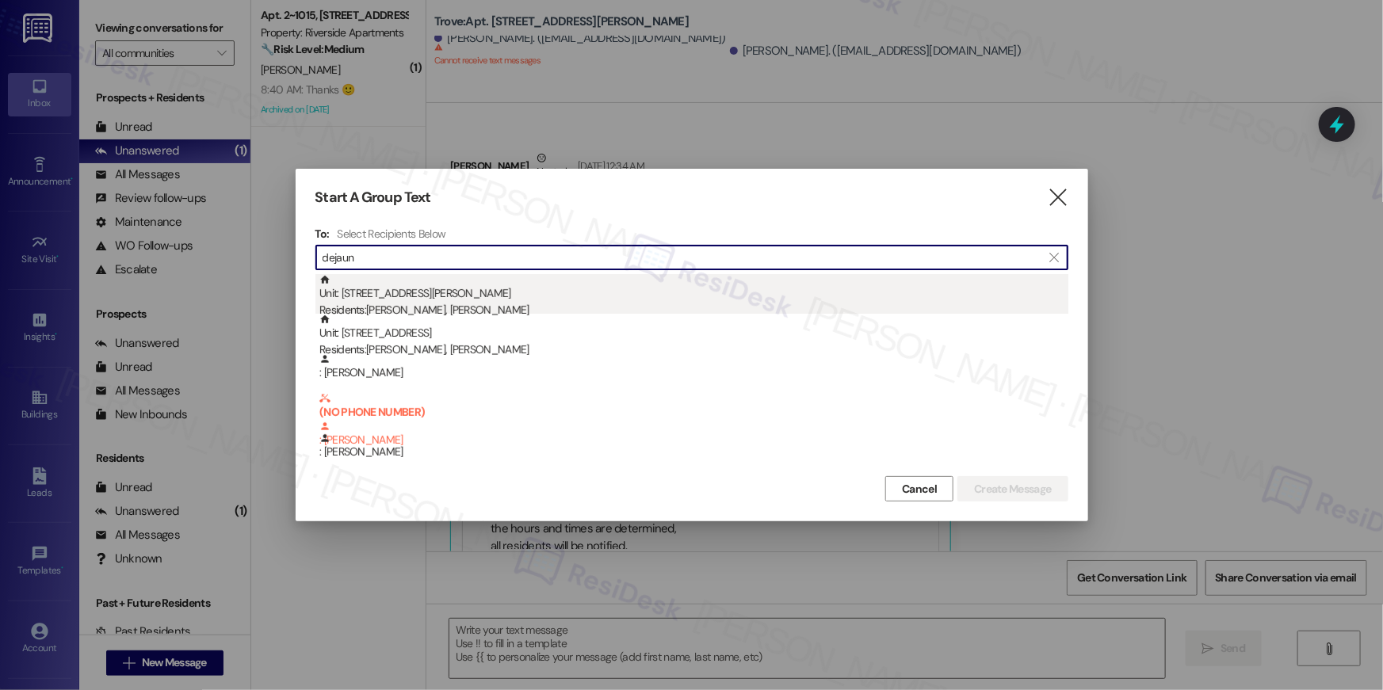
type input "dejaun"
click at [476, 302] on div "Residents: Dejaun Cooper, Wesley Mccormick" at bounding box center [693, 310] width 749 height 17
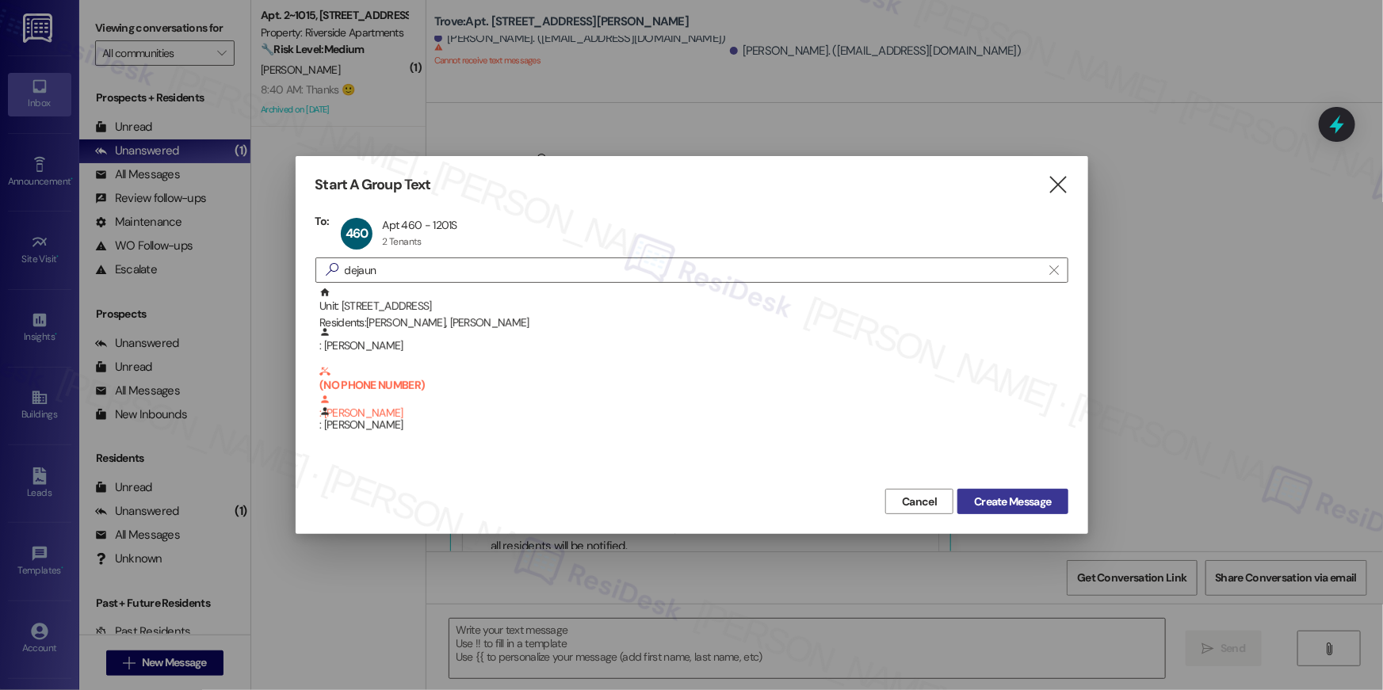
click at [1049, 498] on span "Create Message" at bounding box center [1012, 502] width 77 height 17
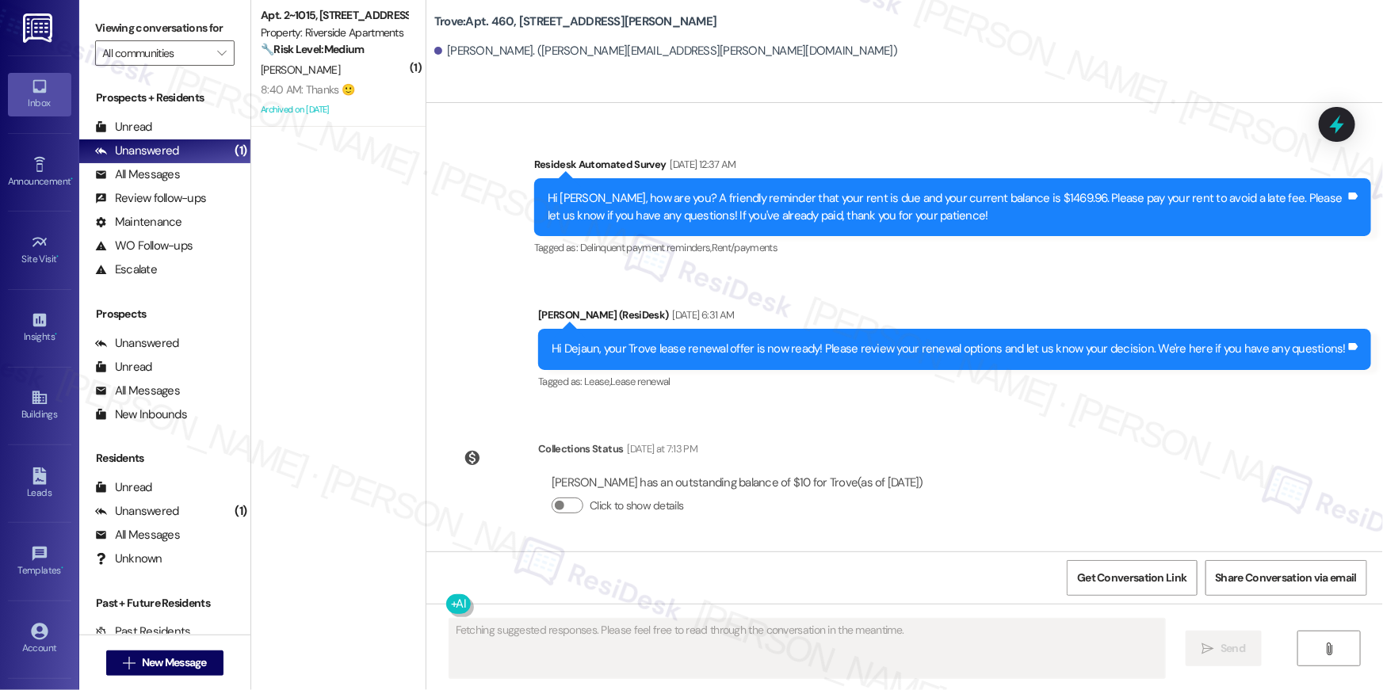
scroll to position [1143, 0]
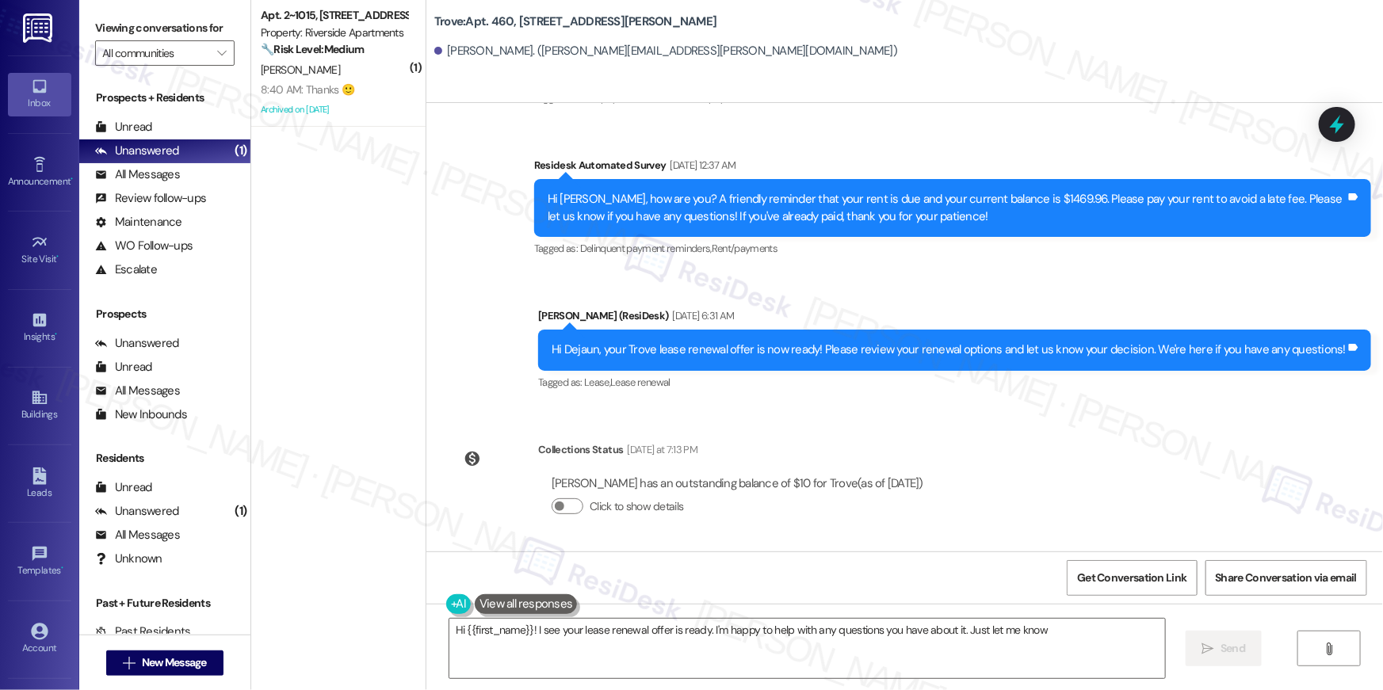
type textarea "Hi {{first_name}}! I see your lease renewal offer is ready. I'm happy to help w…"
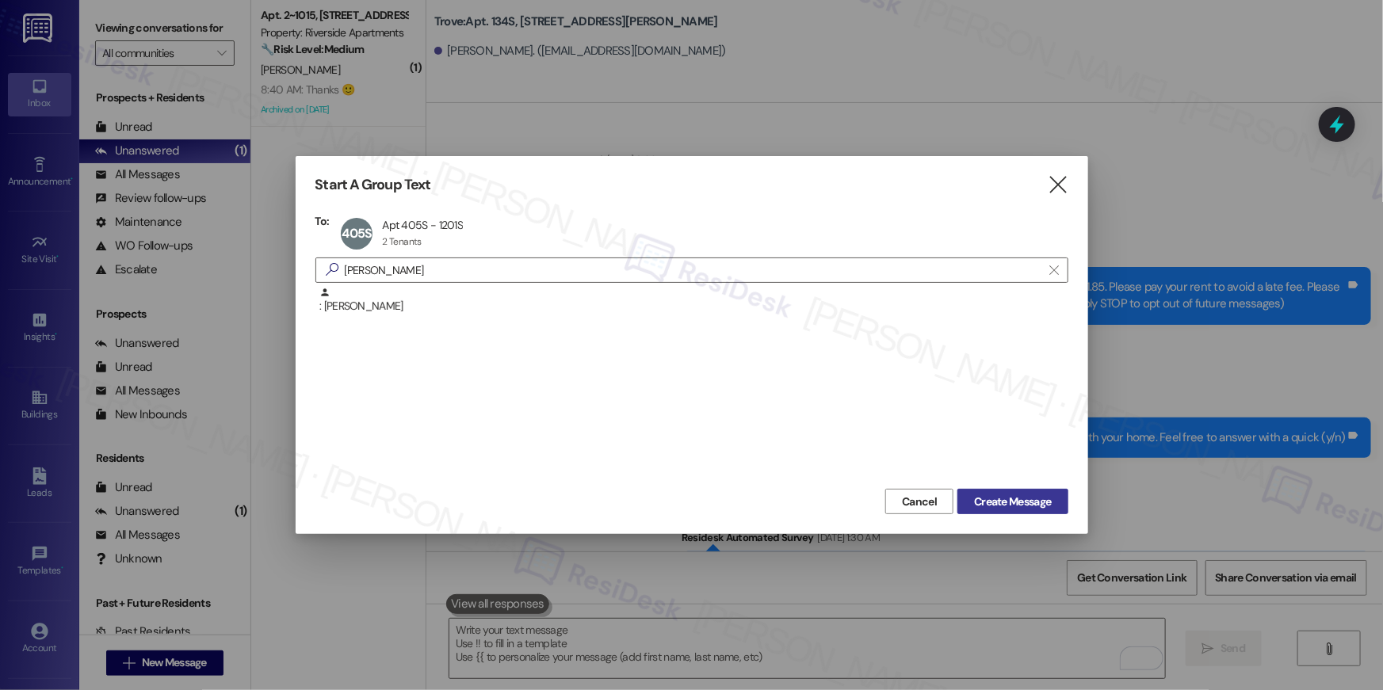
scroll to position [935, 0]
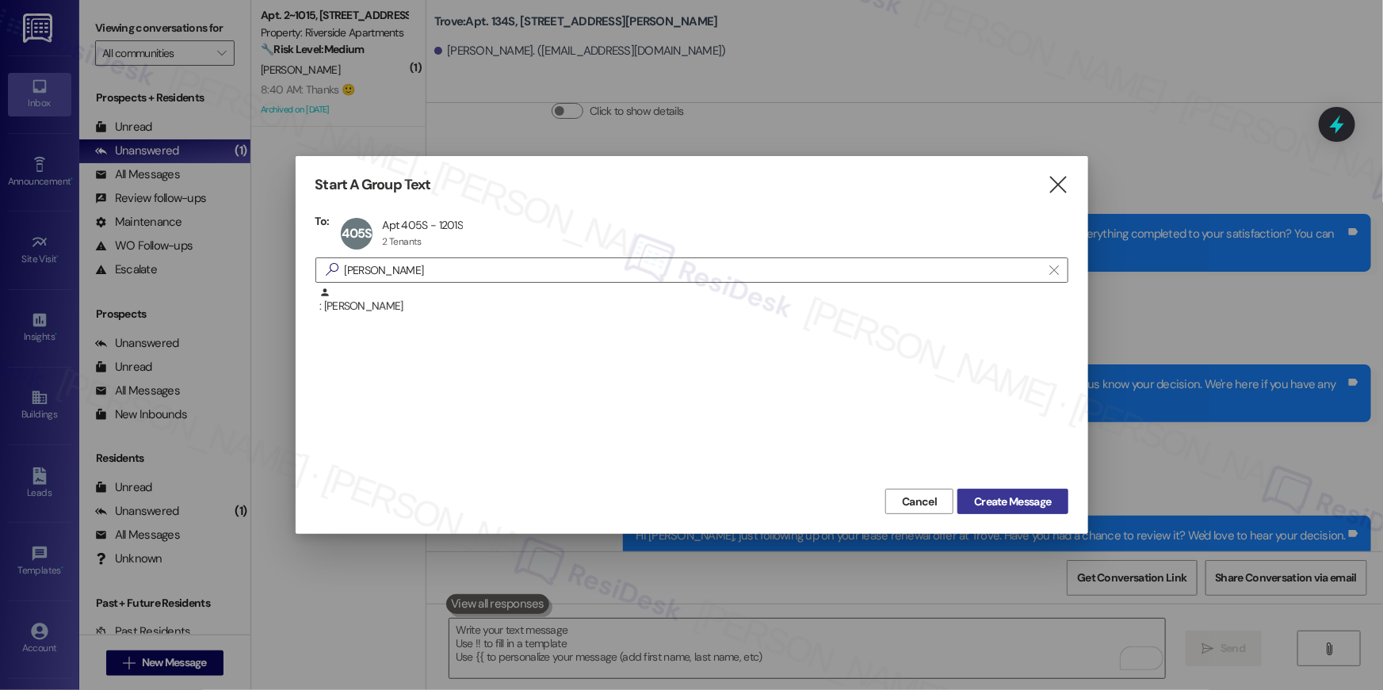
click at [1025, 501] on span "Create Message" at bounding box center [1012, 502] width 77 height 17
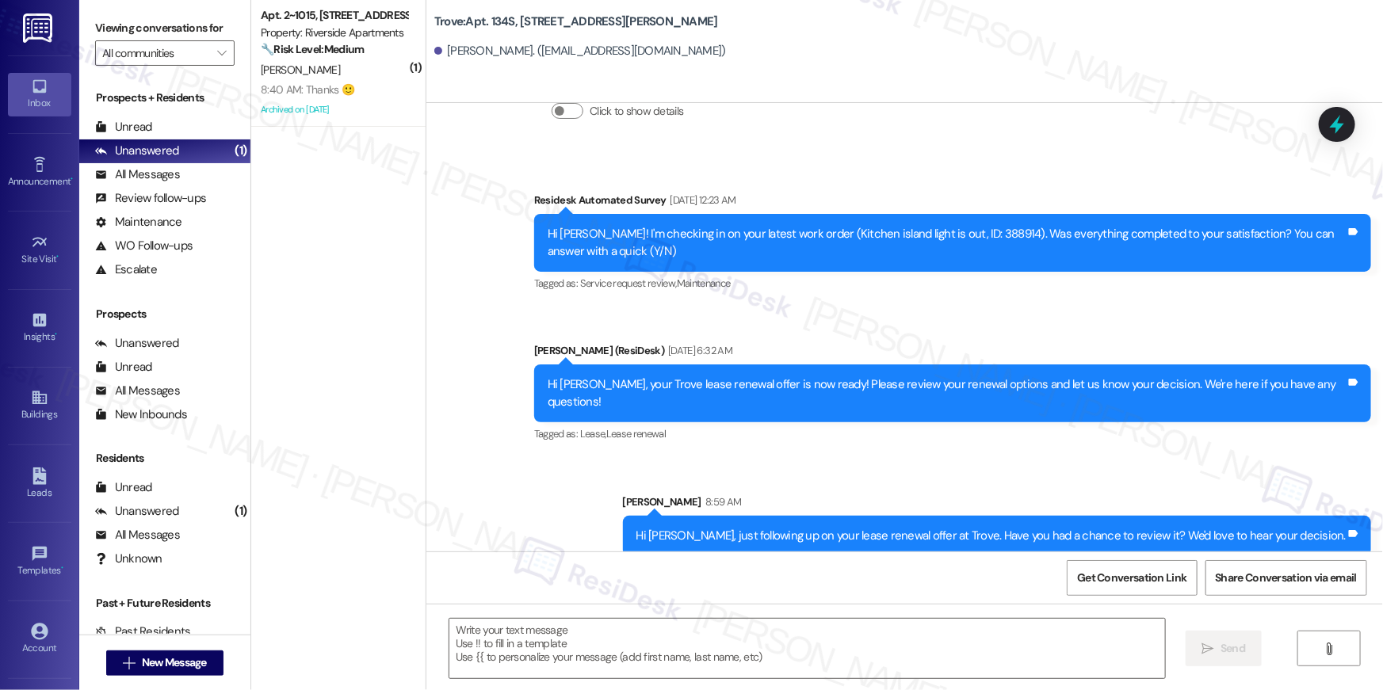
type textarea "Fetching suggested responses. Please feel free to read through the conversation…"
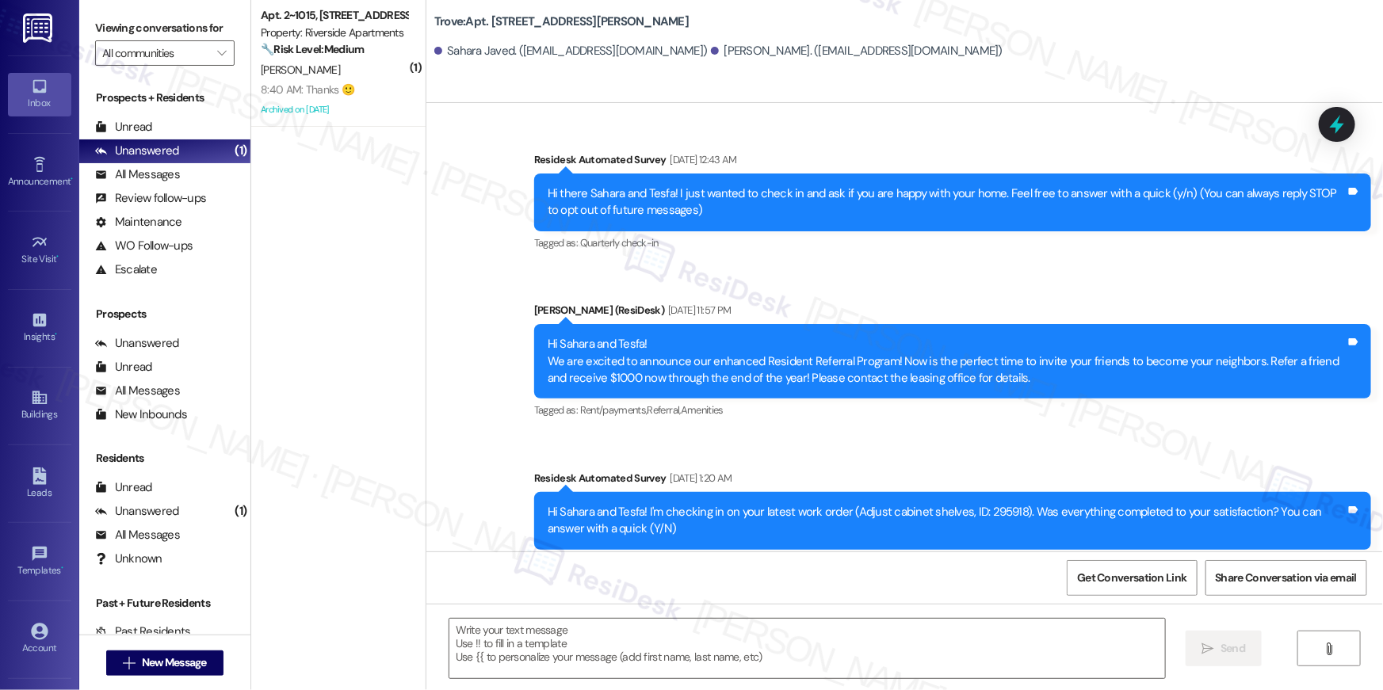
type textarea "Fetching suggested responses. Please feel free to read through the conversation…"
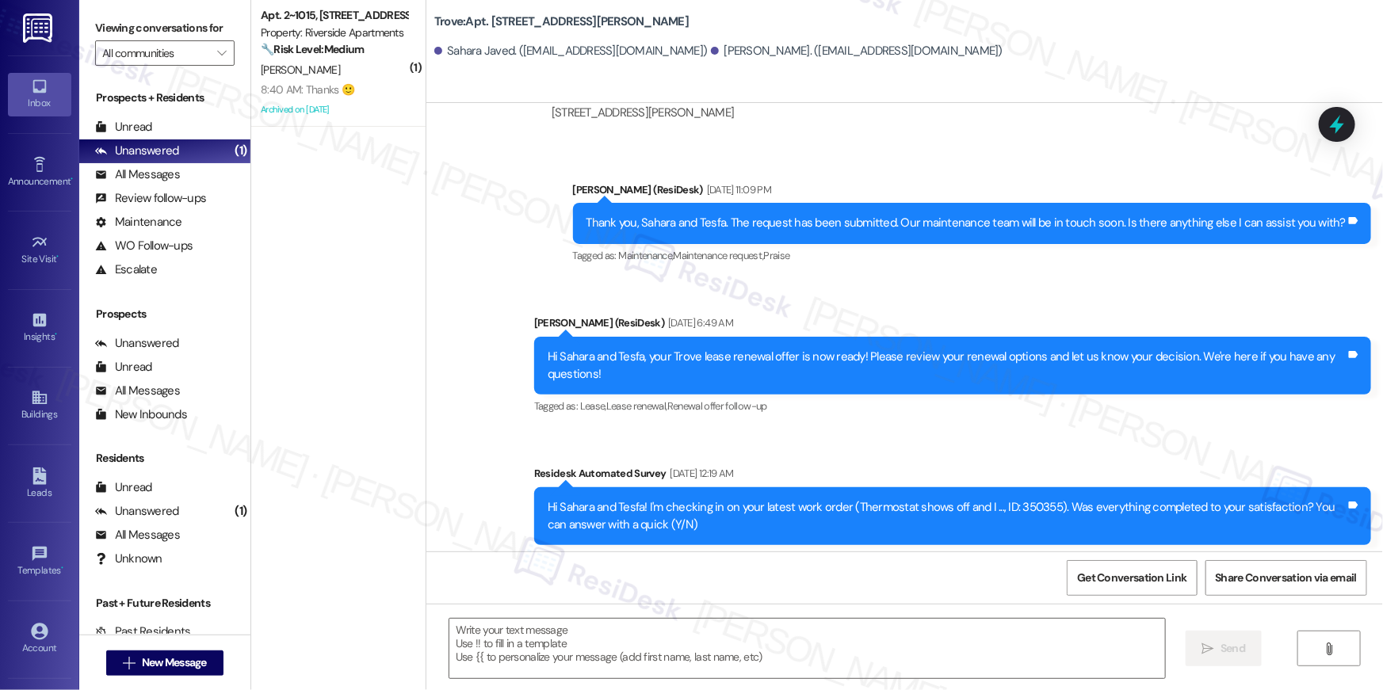
scroll to position [4256, 0]
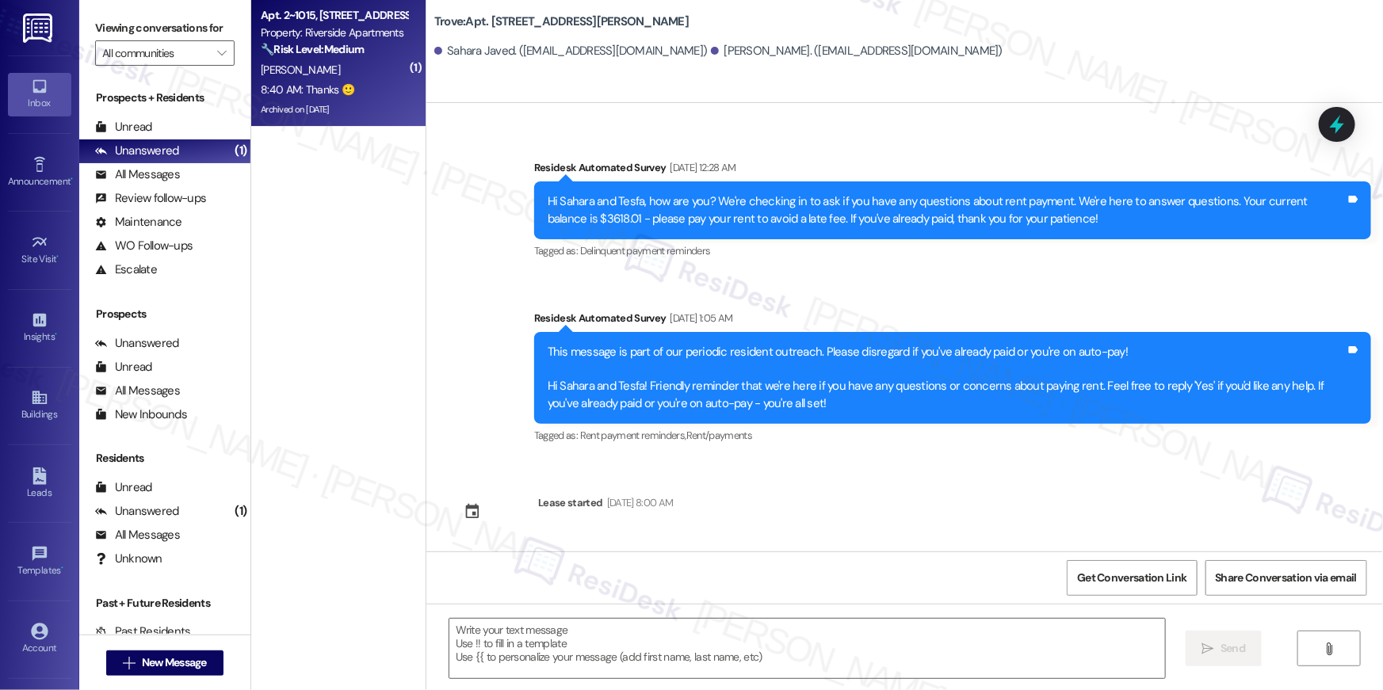
click at [358, 102] on div "Archived on [DATE]" at bounding box center [334, 110] width 150 height 20
type textarea "Fetching suggested responses. Please feel free to read through the conversation…"
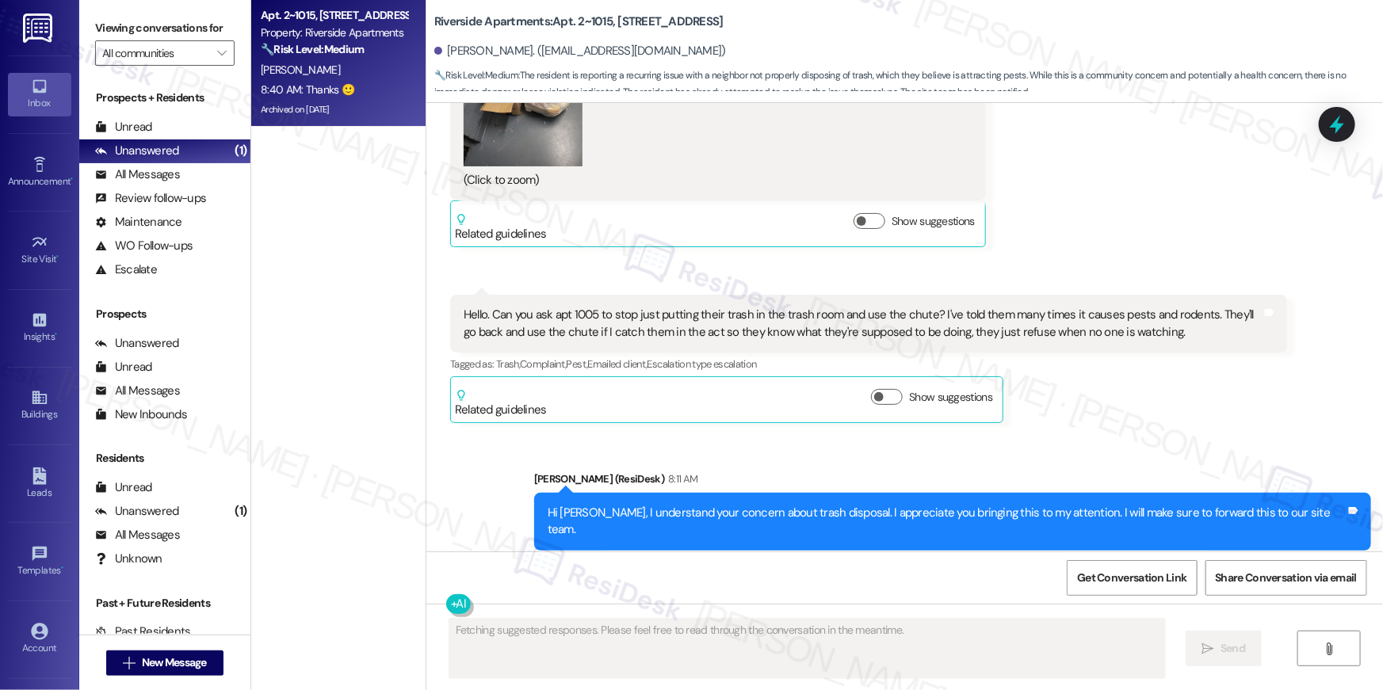
scroll to position [43119, 0]
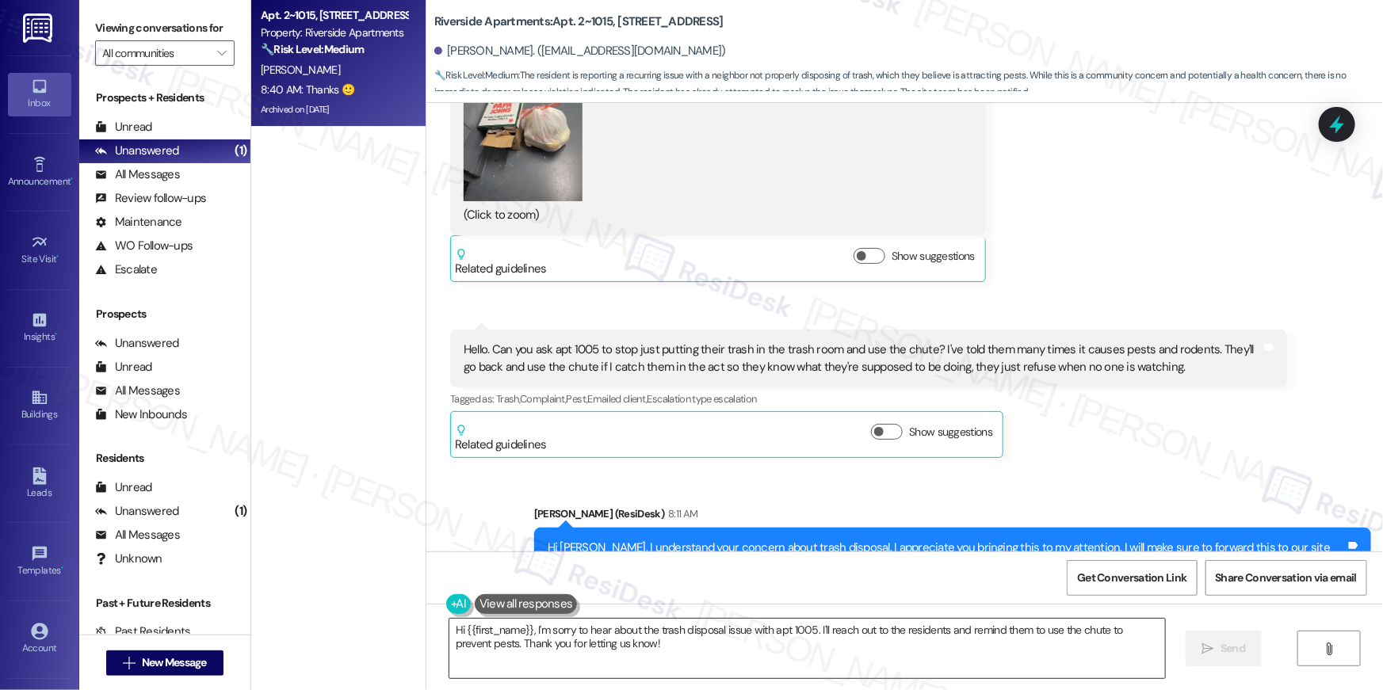
click at [842, 634] on textarea "Hi {{first_name}}, I'm sorry to hear about the trash disposal issue with apt 10…" at bounding box center [806, 648] width 715 height 59
click at [841, 633] on textarea "Hi {{first_name}}, I'm sorry to hear about the trash disposal issue with apt 10…" at bounding box center [806, 648] width 715 height 59
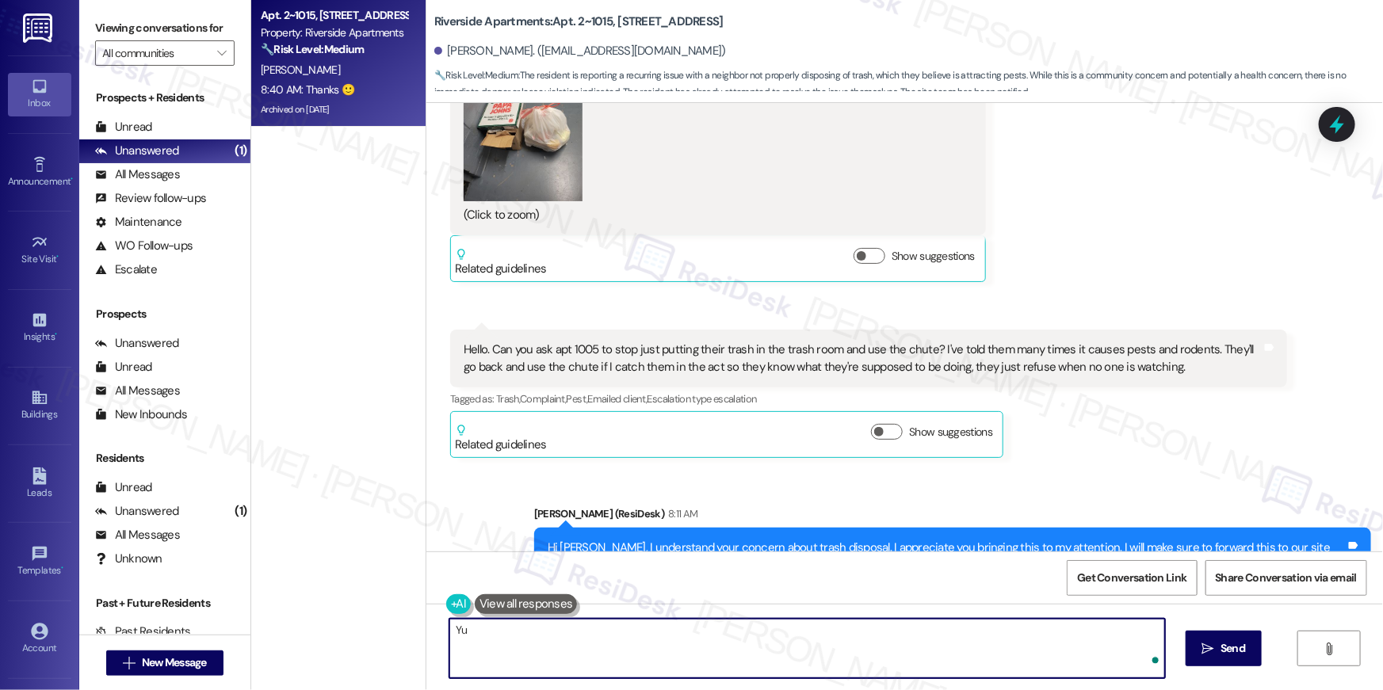
type textarea "Y"
type textarea "You are welcome!"
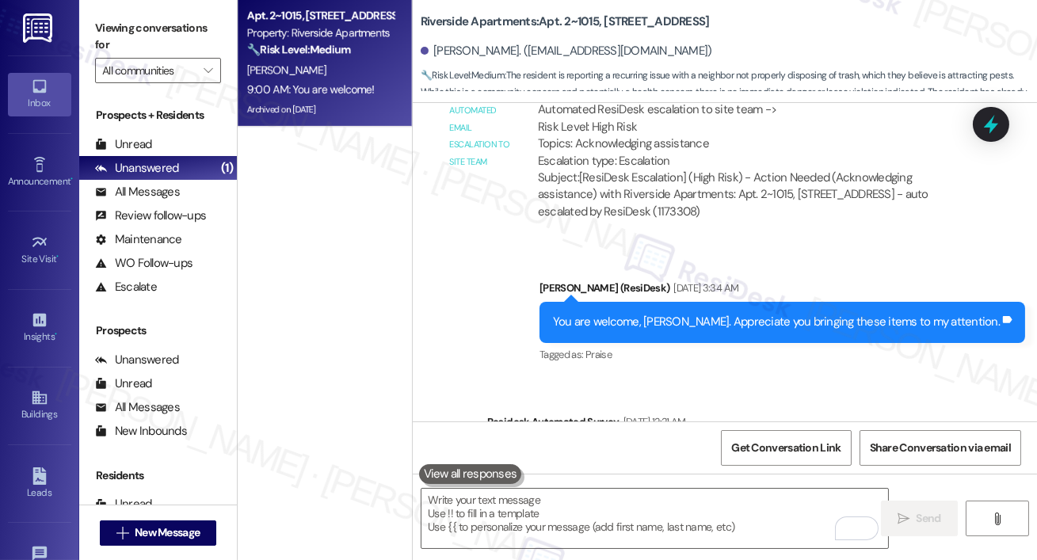
scroll to position [45392, 0]
